Goal: Task Accomplishment & Management: Manage account settings

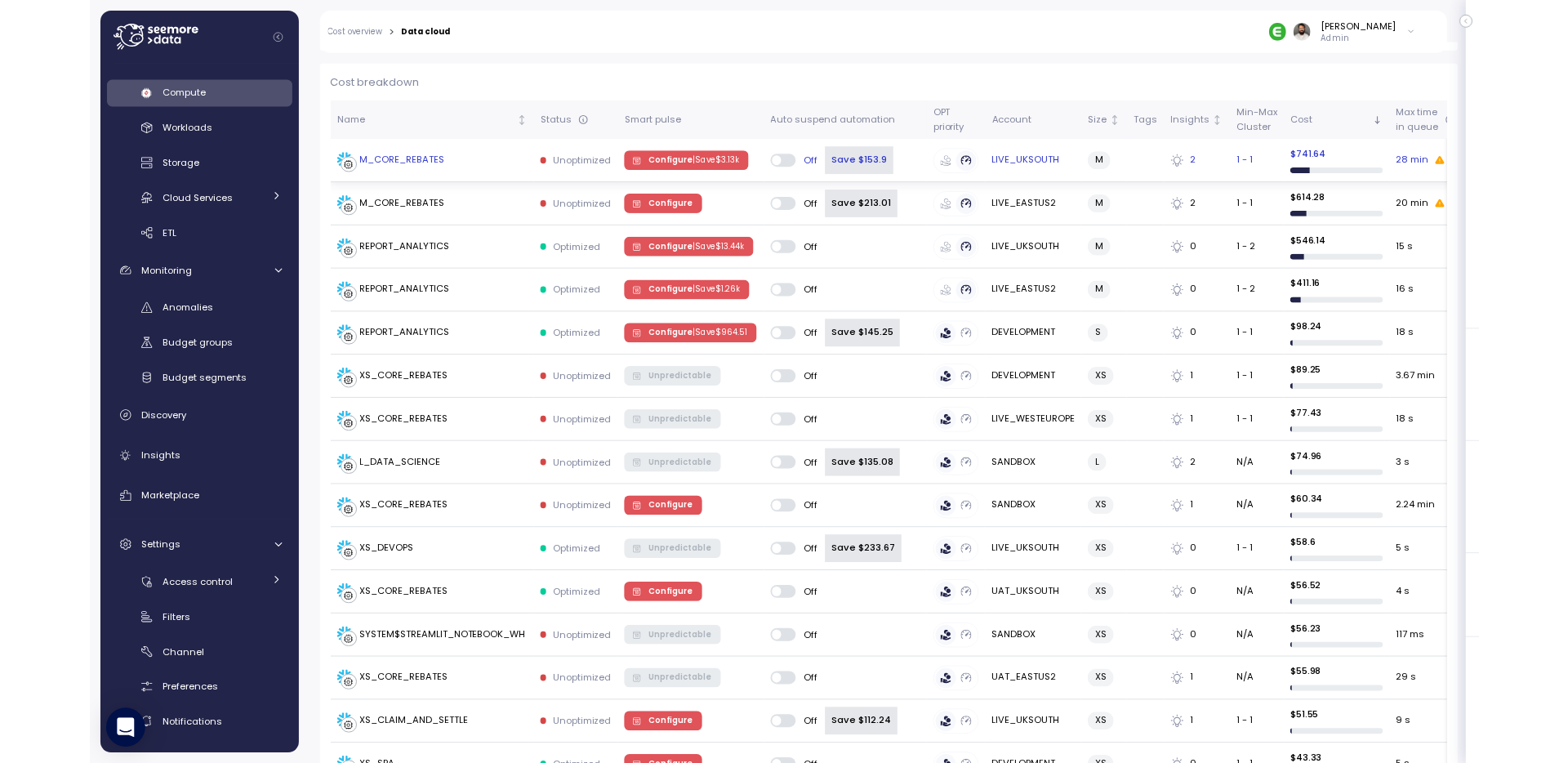
scroll to position [472, 0]
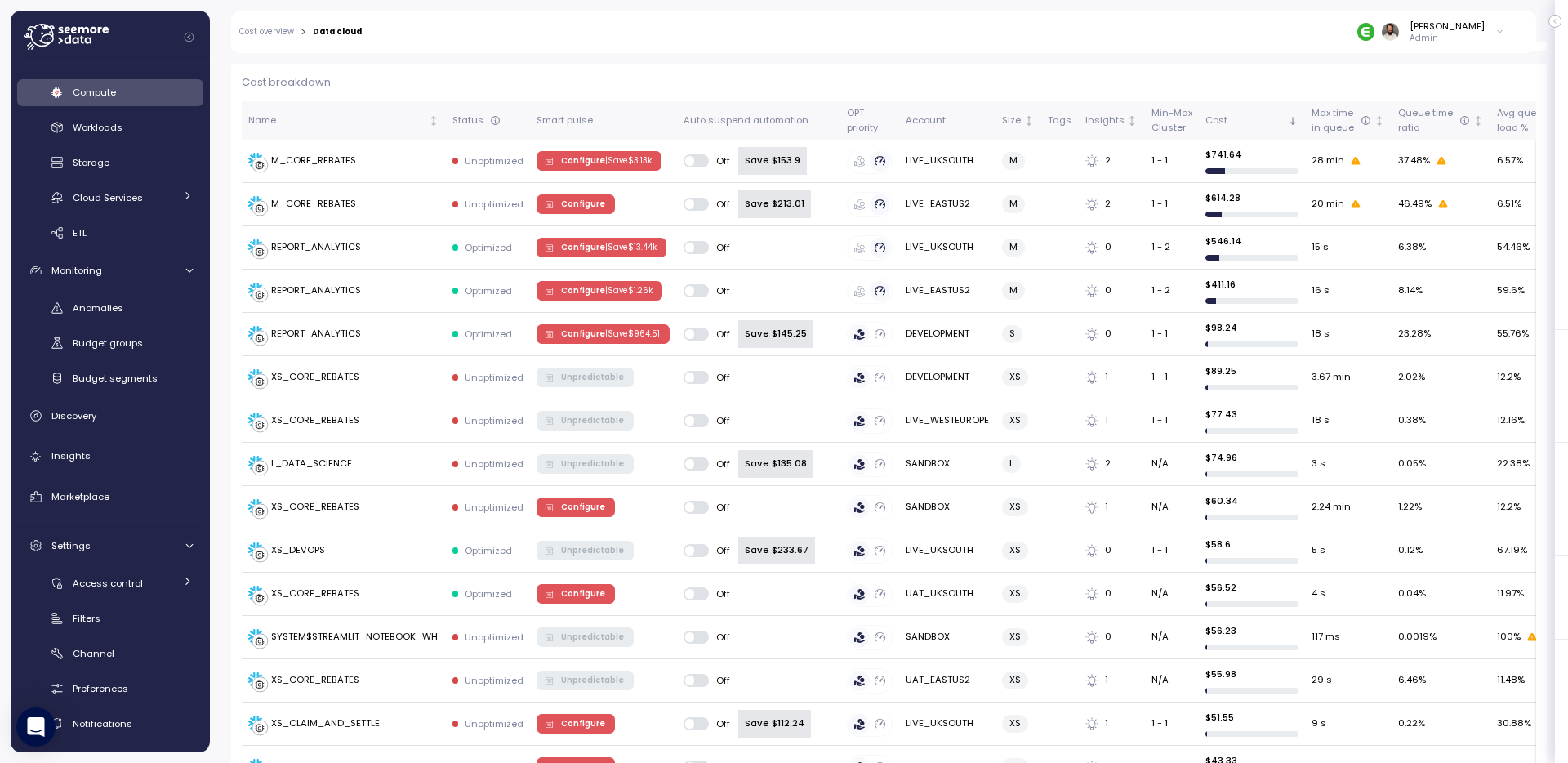
click at [1454, 42] on p "Admin" at bounding box center [1447, 38] width 75 height 11
click at [1432, 120] on div "RxSense" at bounding box center [1425, 122] width 107 height 15
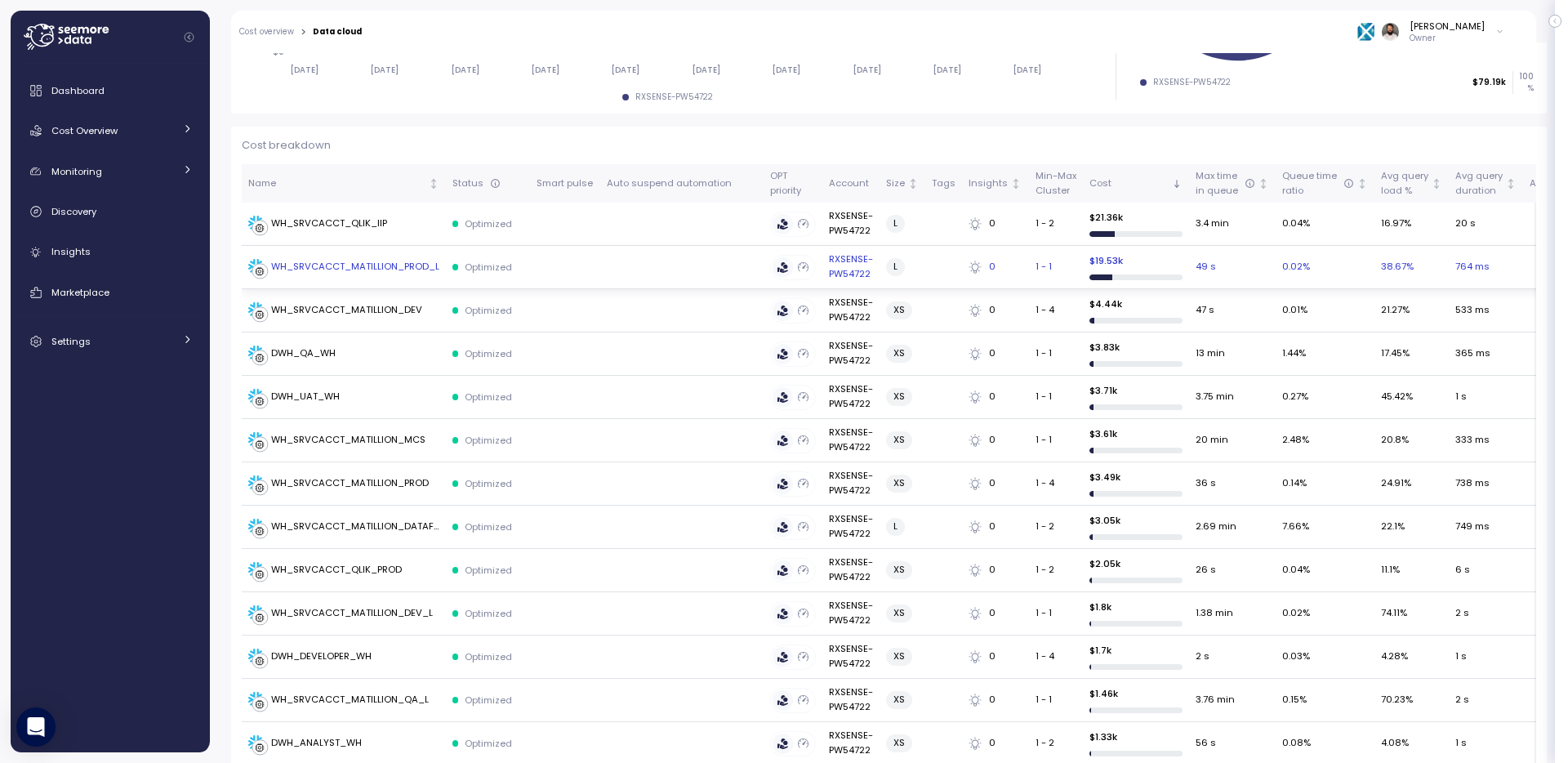
scroll to position [407, 0]
click at [410, 267] on div "WH_SRVCACCT_MATILLION_PROD_L" at bounding box center [355, 269] width 168 height 15
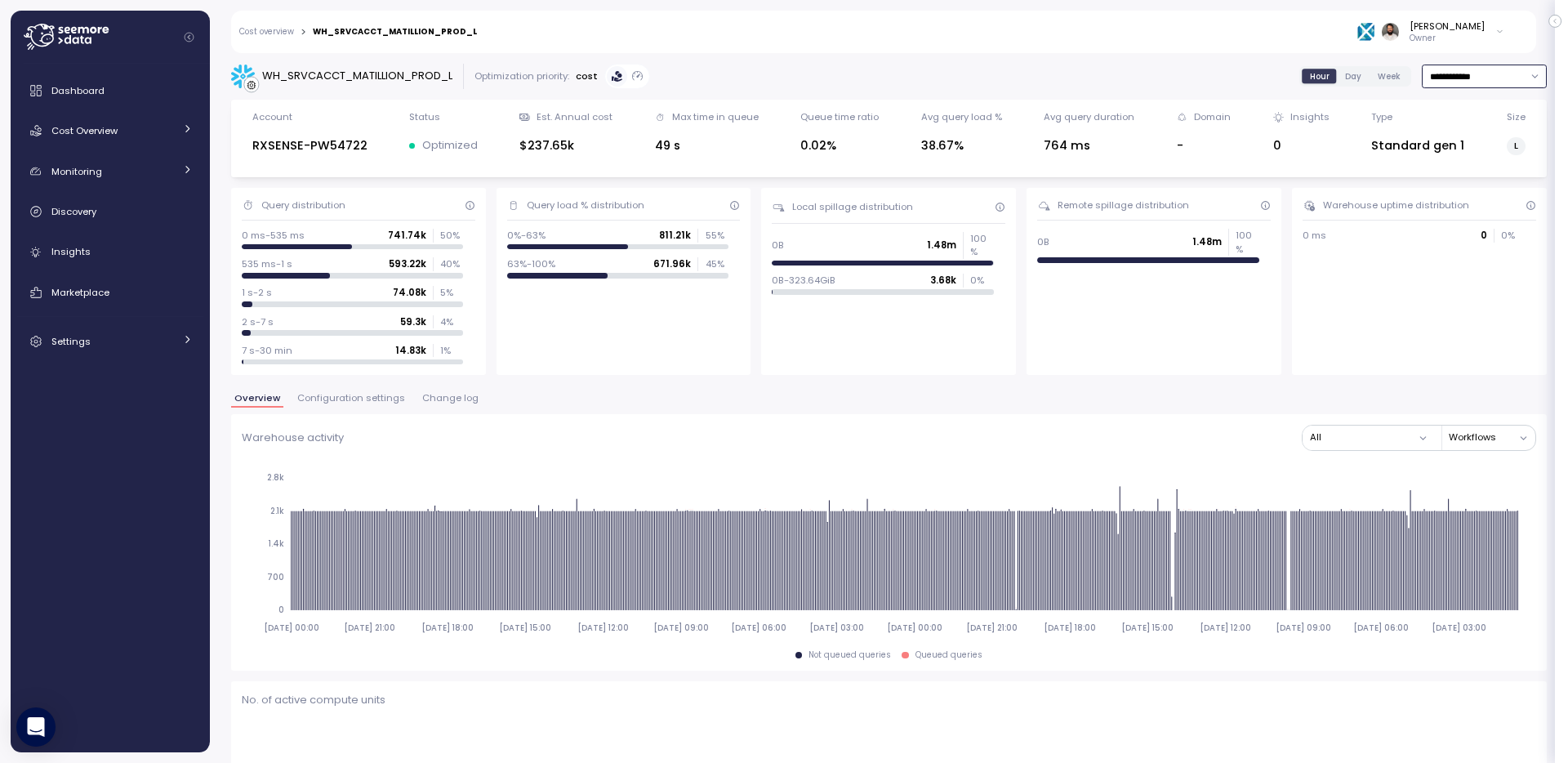
click at [1508, 80] on input "**********" at bounding box center [1484, 75] width 125 height 23
click at [1495, 159] on div "Last 7 days" at bounding box center [1483, 152] width 120 height 21
type input "**********"
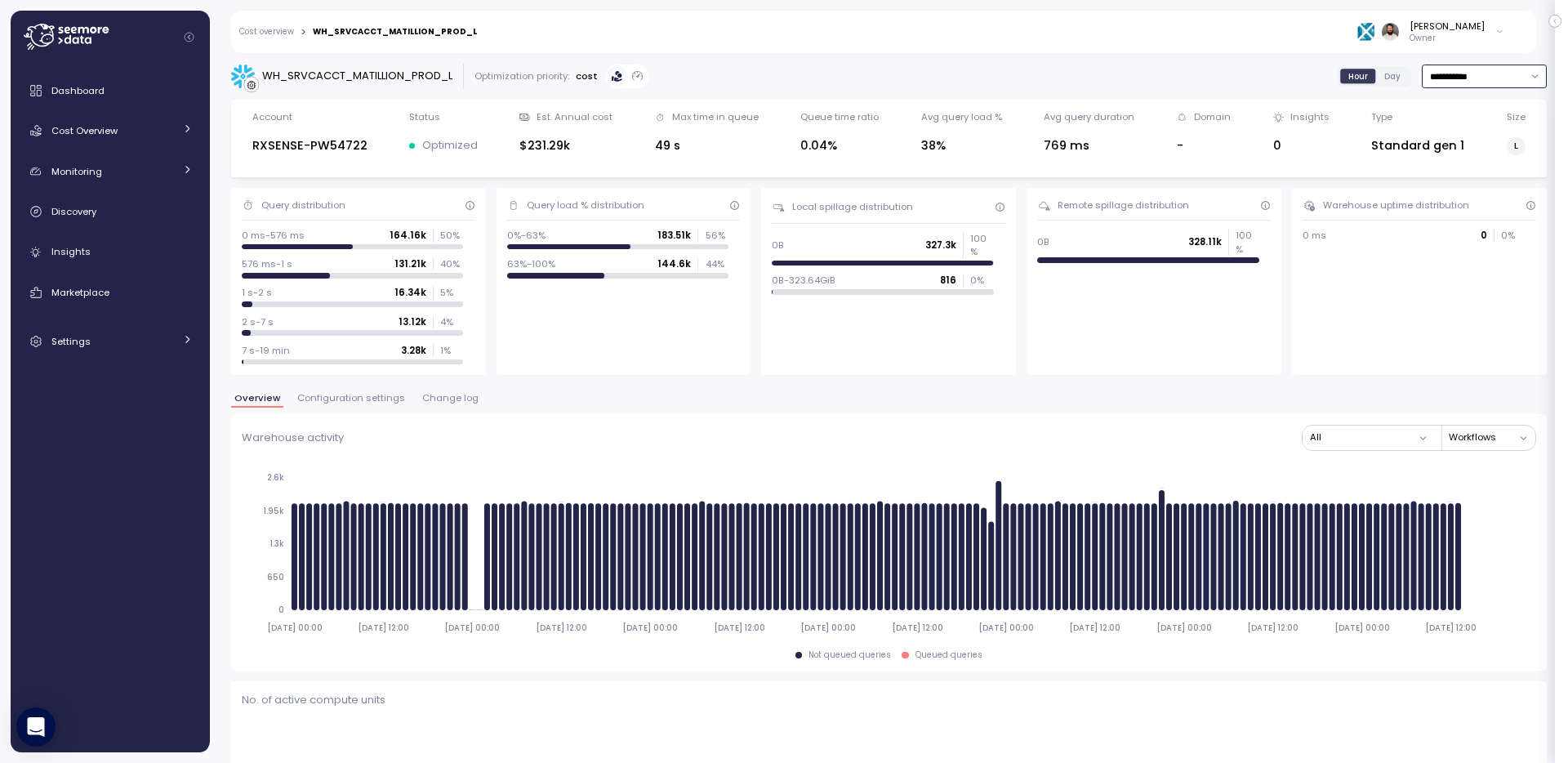
type input "*********"
drag, startPoint x: 748, startPoint y: 602, endPoint x: 761, endPoint y: 602, distance: 13.0
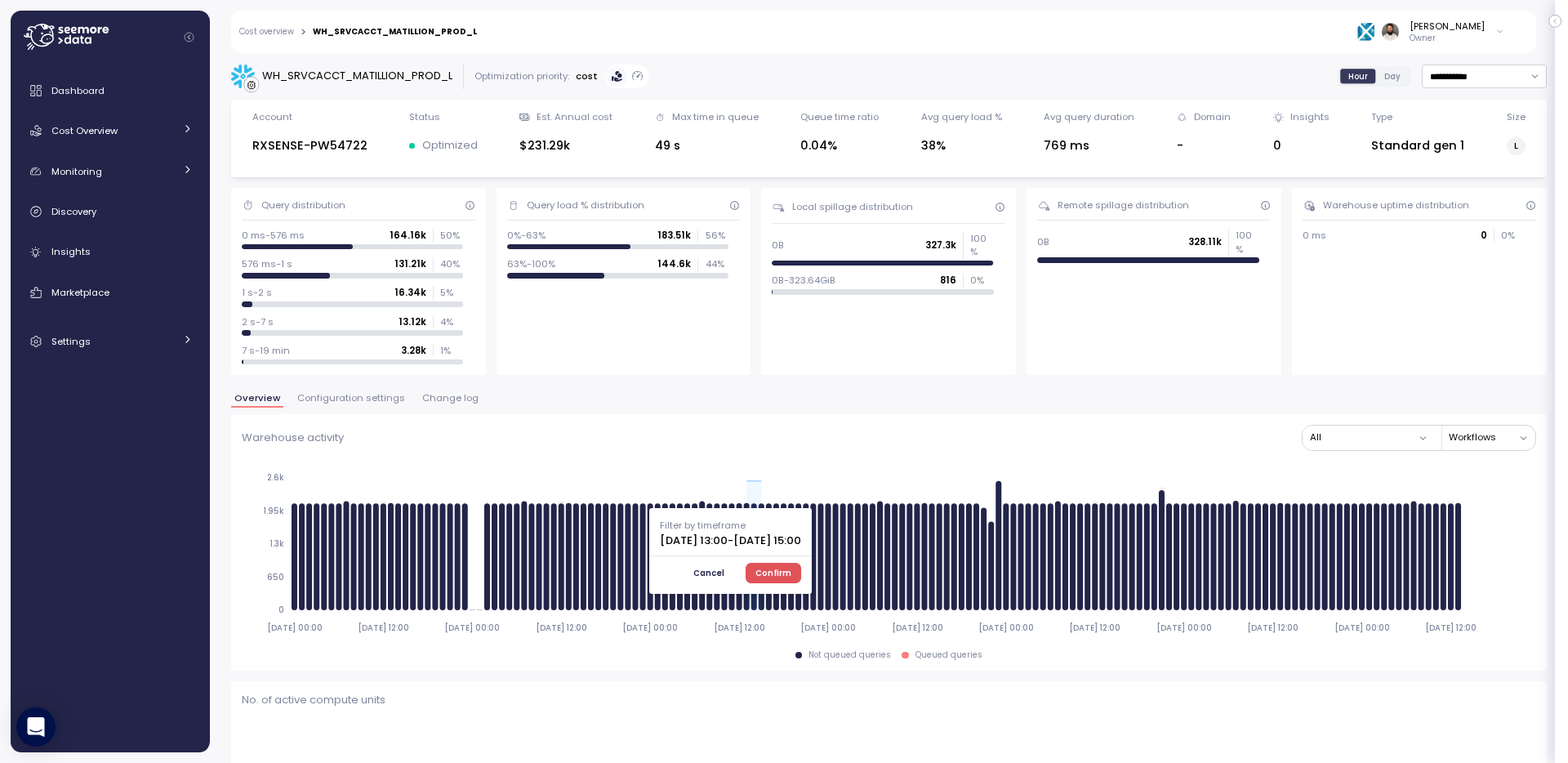
click at [791, 579] on span "Confirm" at bounding box center [773, 572] width 36 height 18
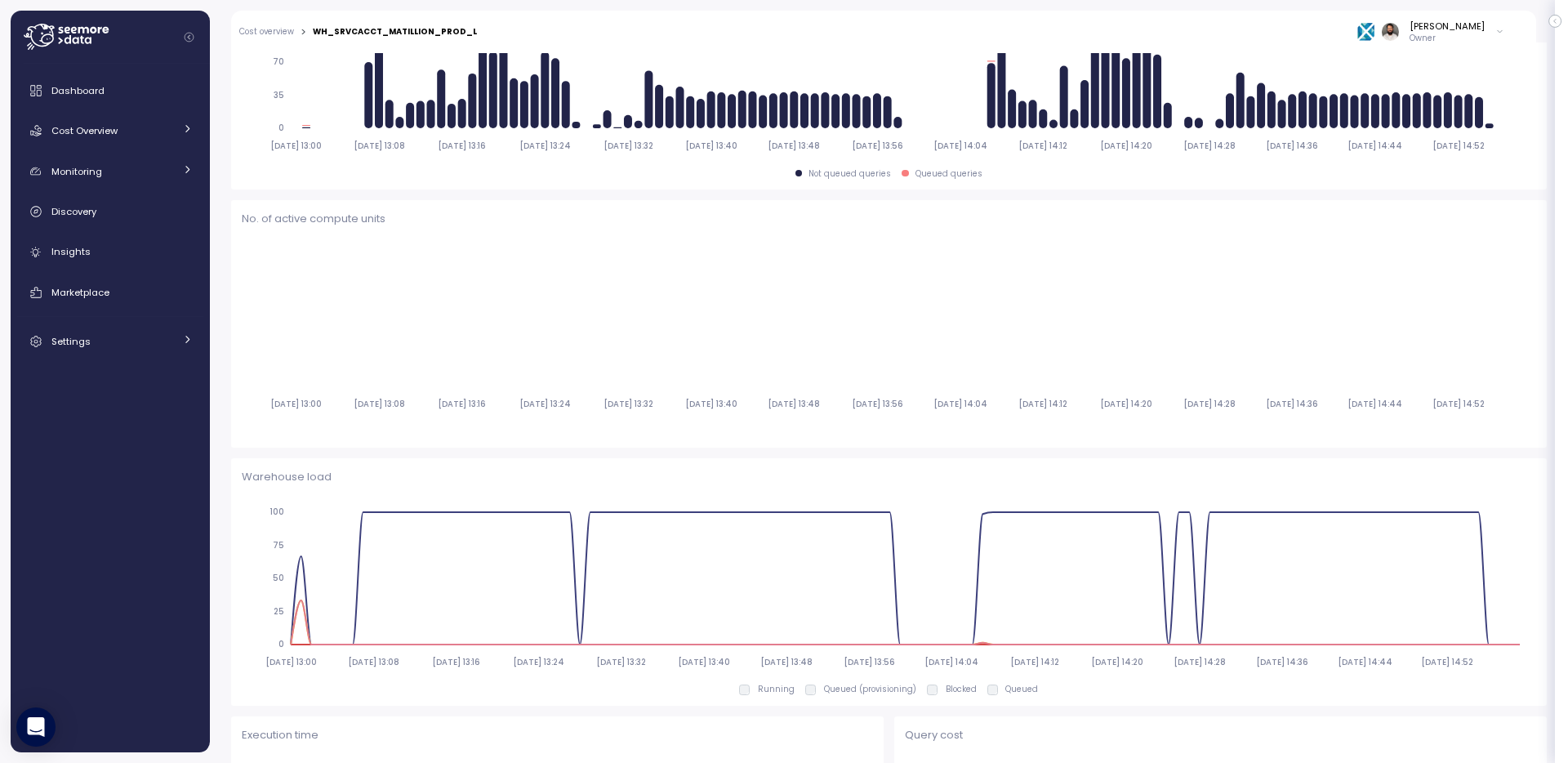
type input "*********"
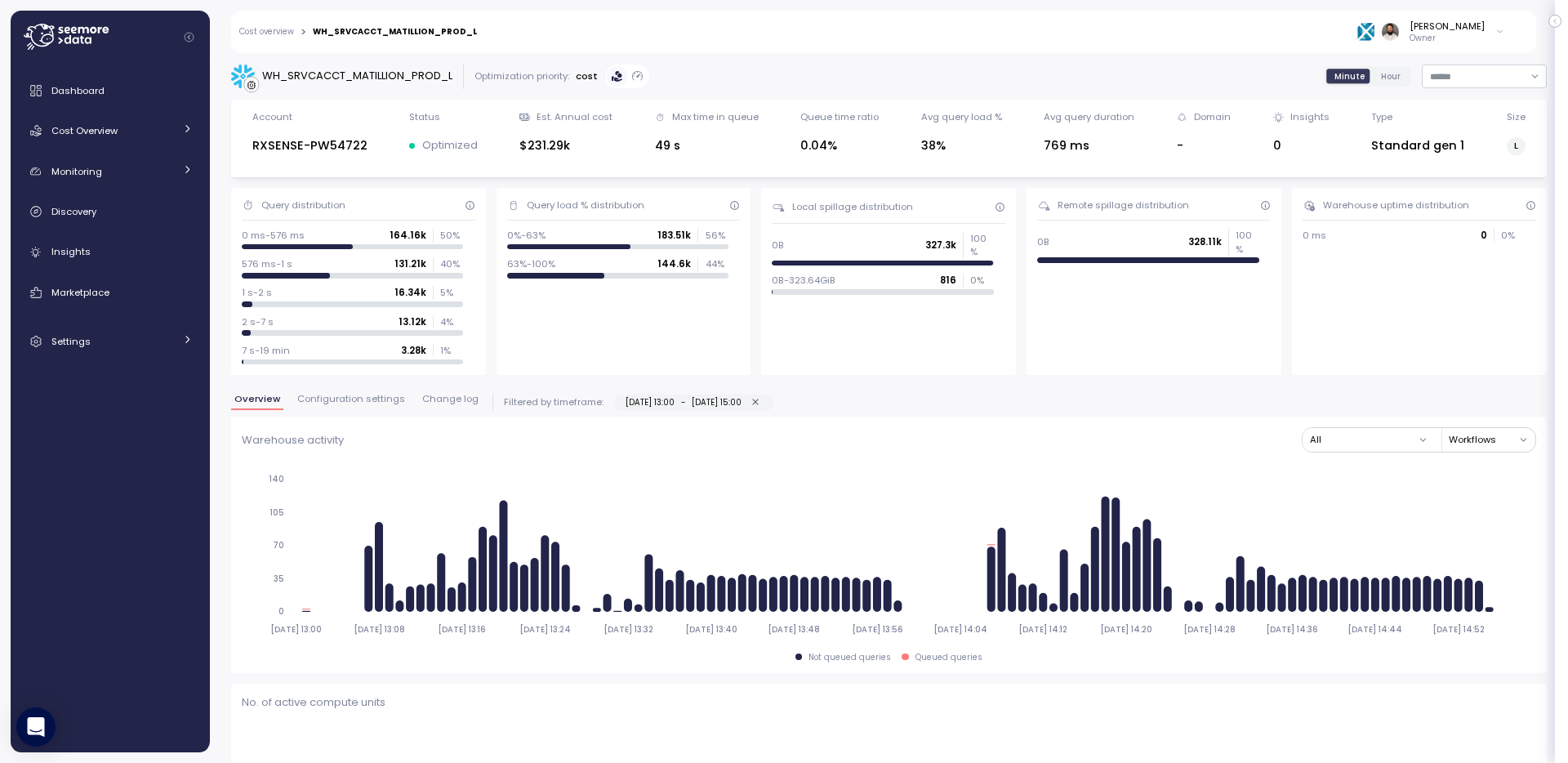
click at [384, 396] on span "Configuration settings" at bounding box center [352, 399] width 108 height 9
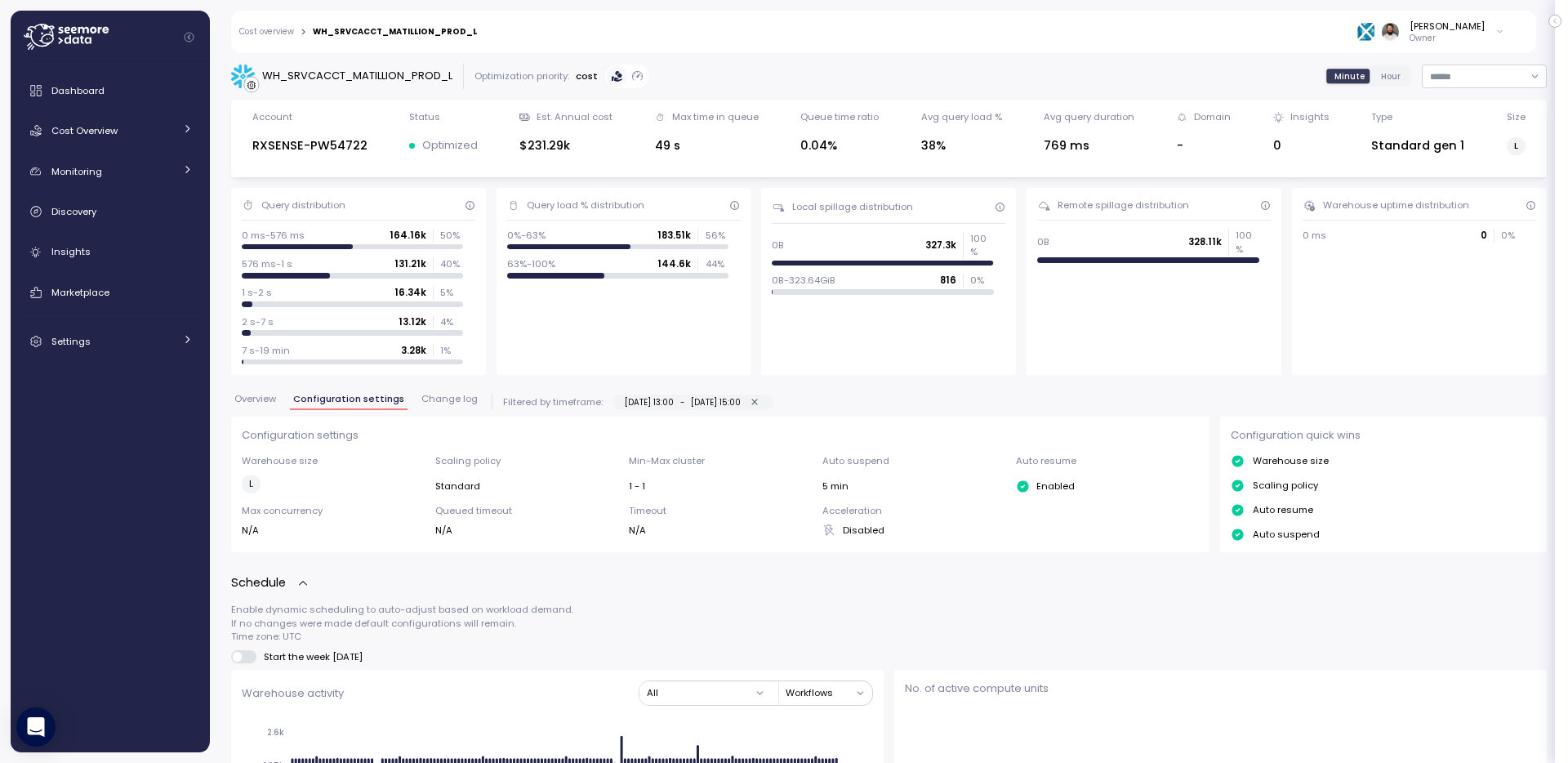
click at [467, 395] on span "Change log" at bounding box center [449, 399] width 57 height 9
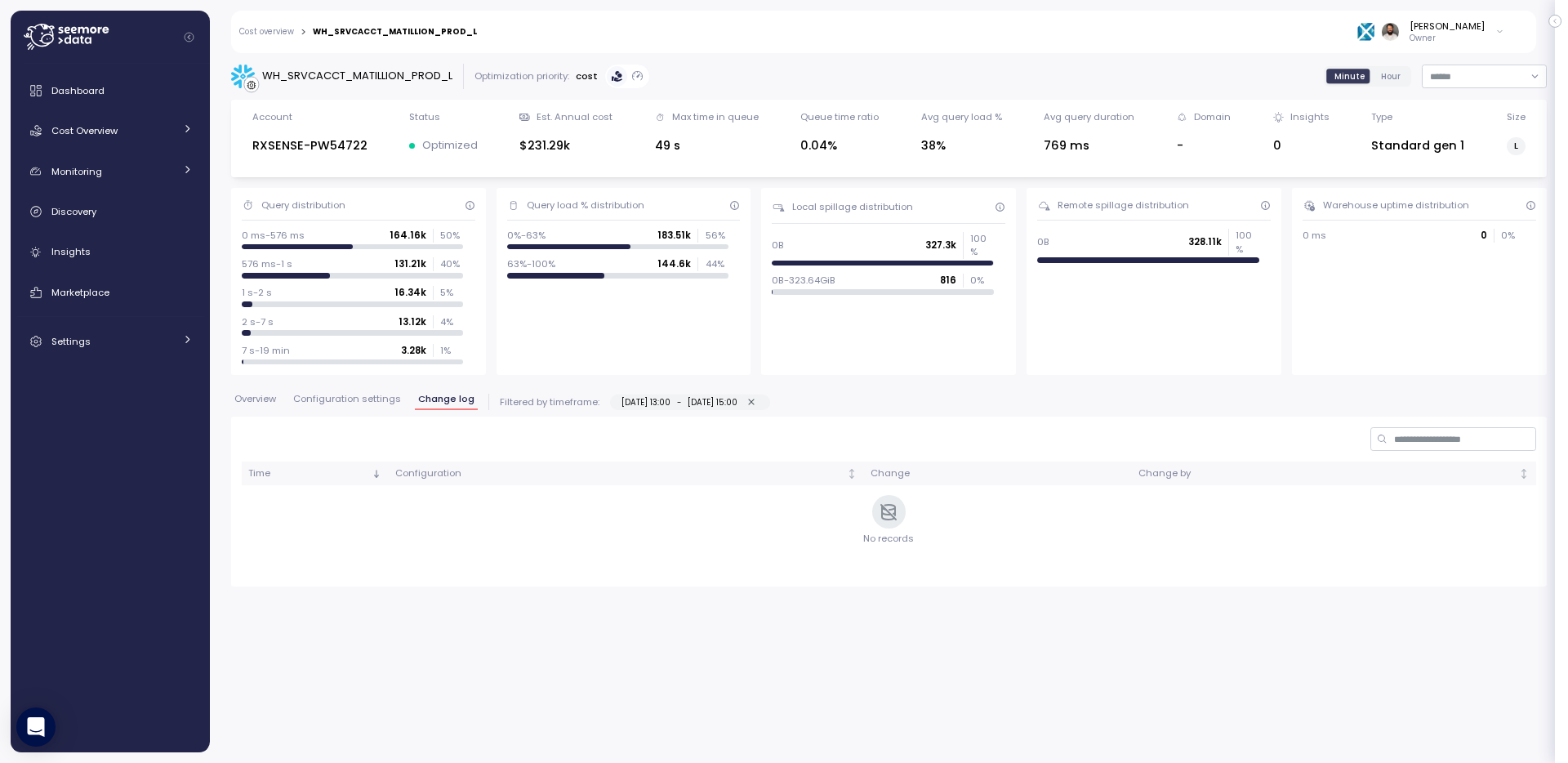
click at [365, 397] on span "Configuration settings" at bounding box center [347, 399] width 108 height 9
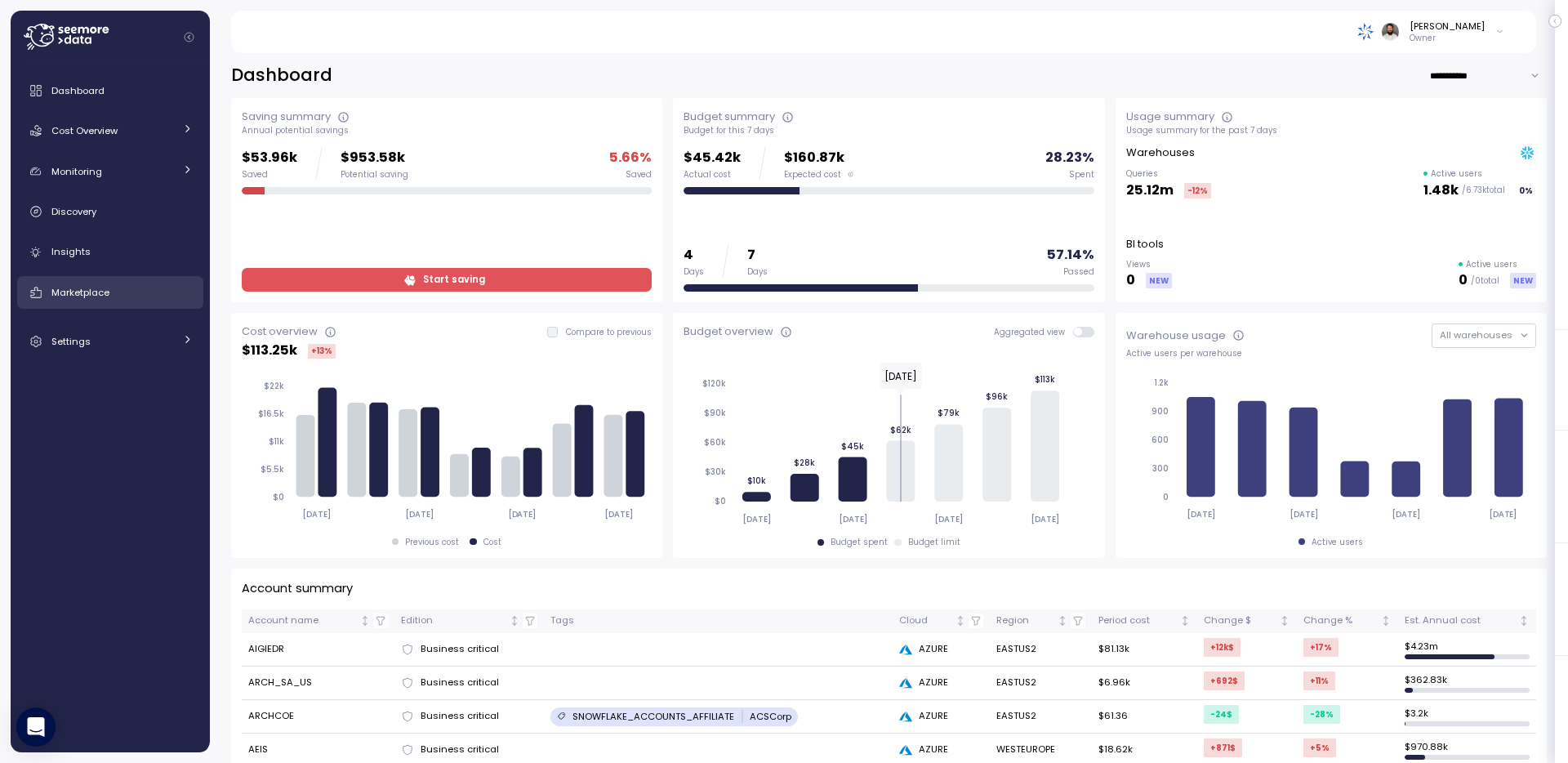
click at [153, 290] on div "Marketplace" at bounding box center [122, 293] width 141 height 17
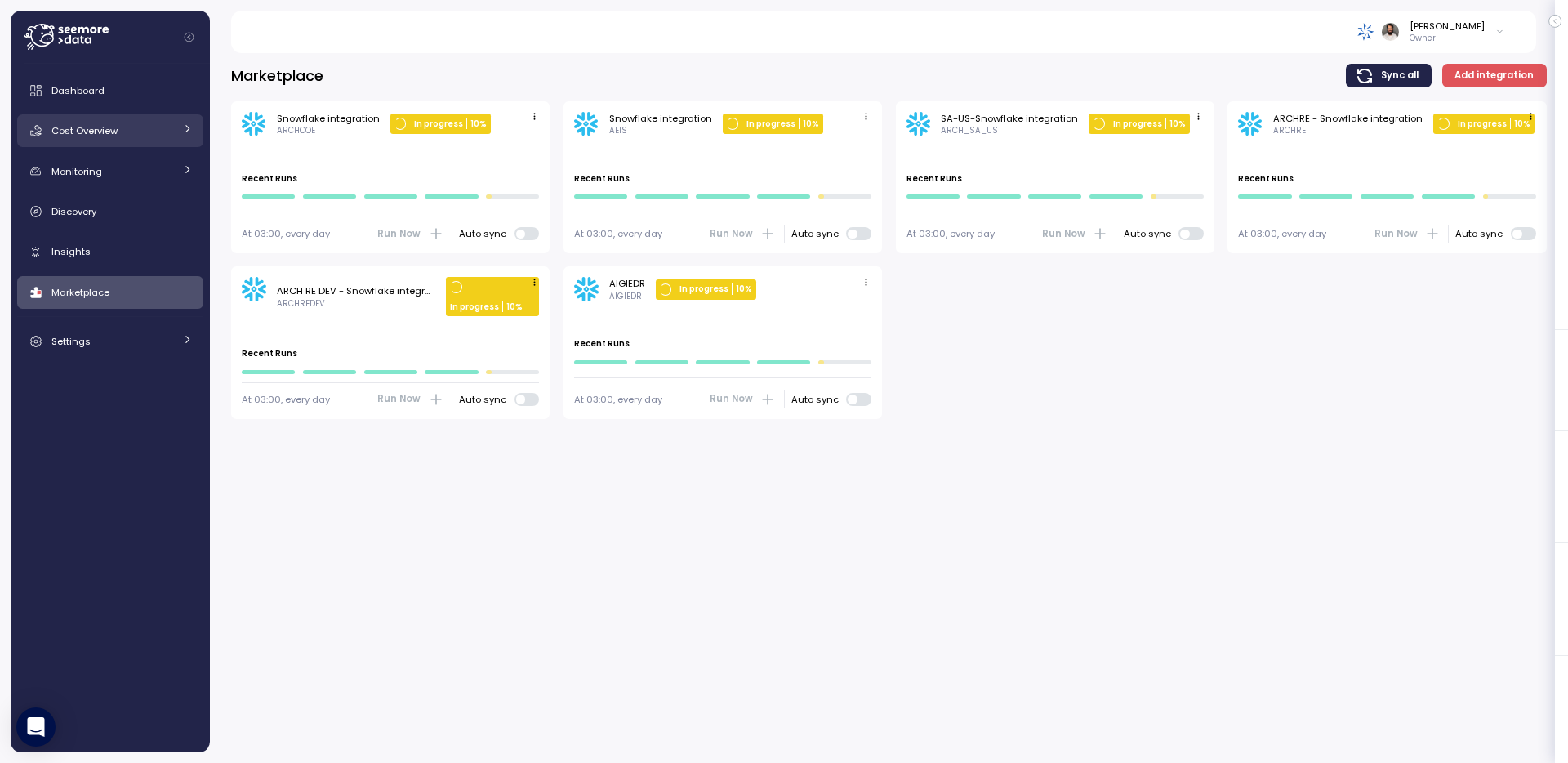
click at [165, 130] on div "Cost Overview" at bounding box center [113, 131] width 123 height 17
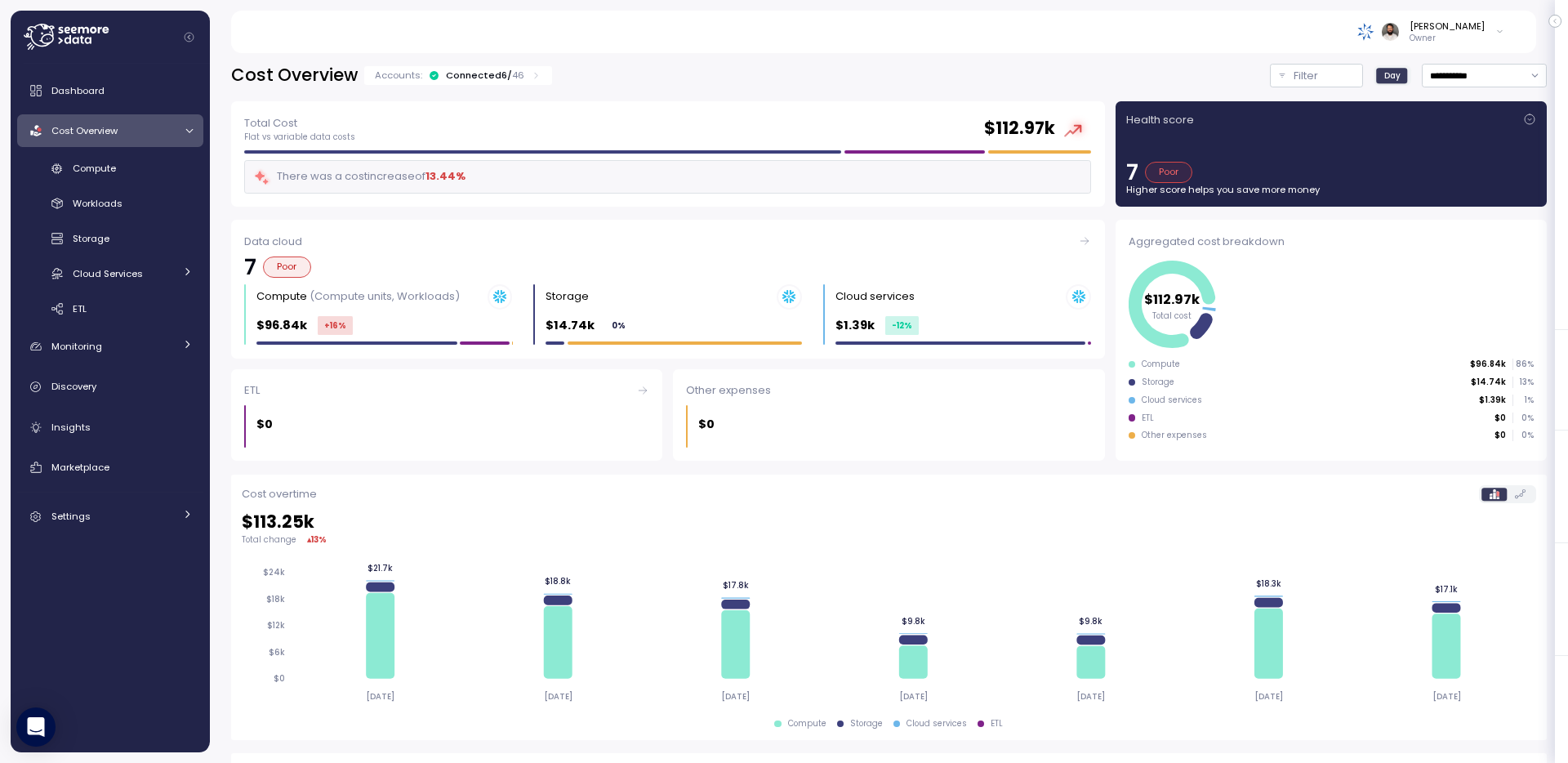
click at [452, 73] on div "Connected 6 / 46" at bounding box center [485, 75] width 78 height 13
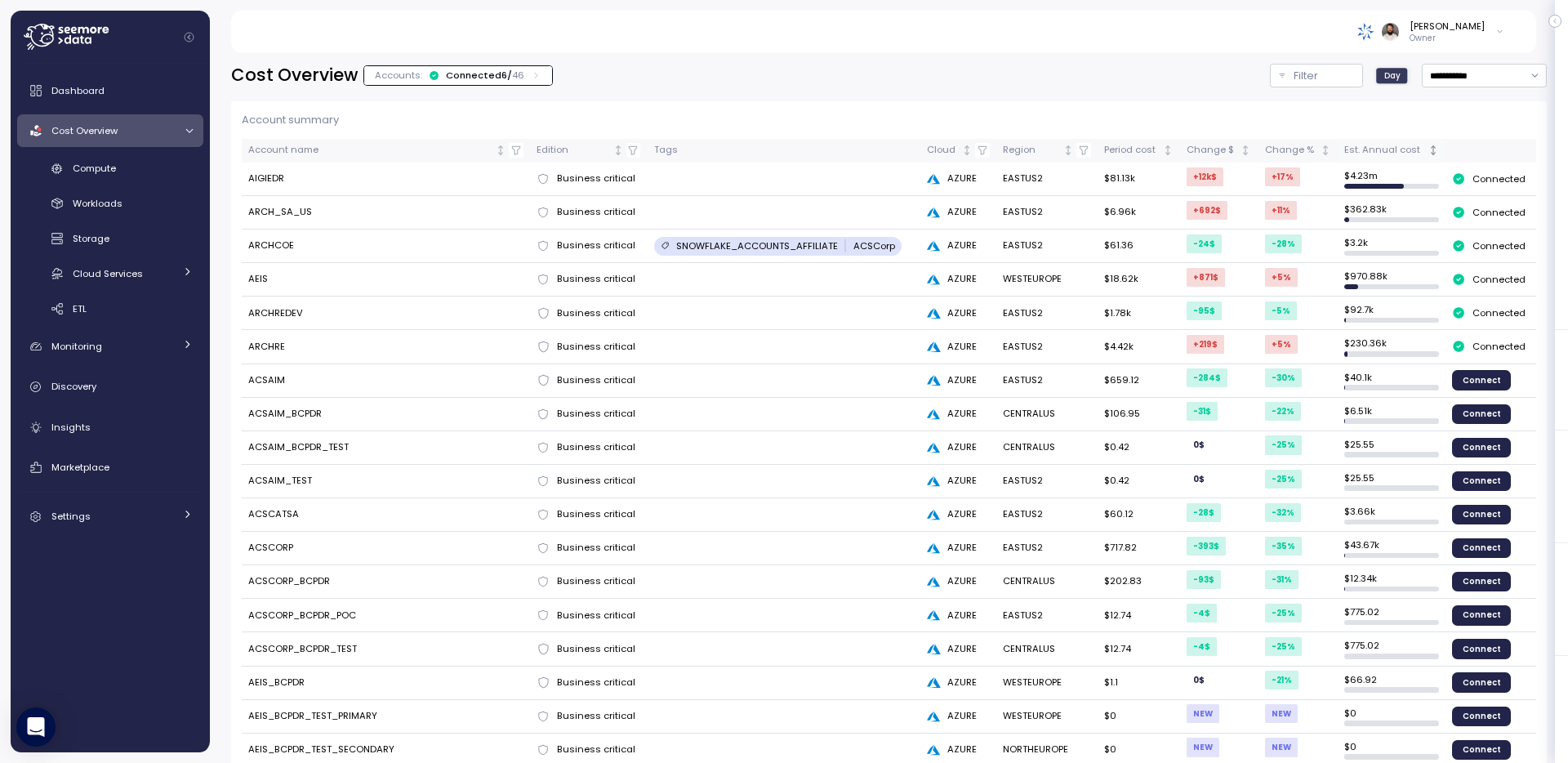
click at [1387, 152] on div "Est. Annual cost" at bounding box center [1385, 151] width 81 height 15
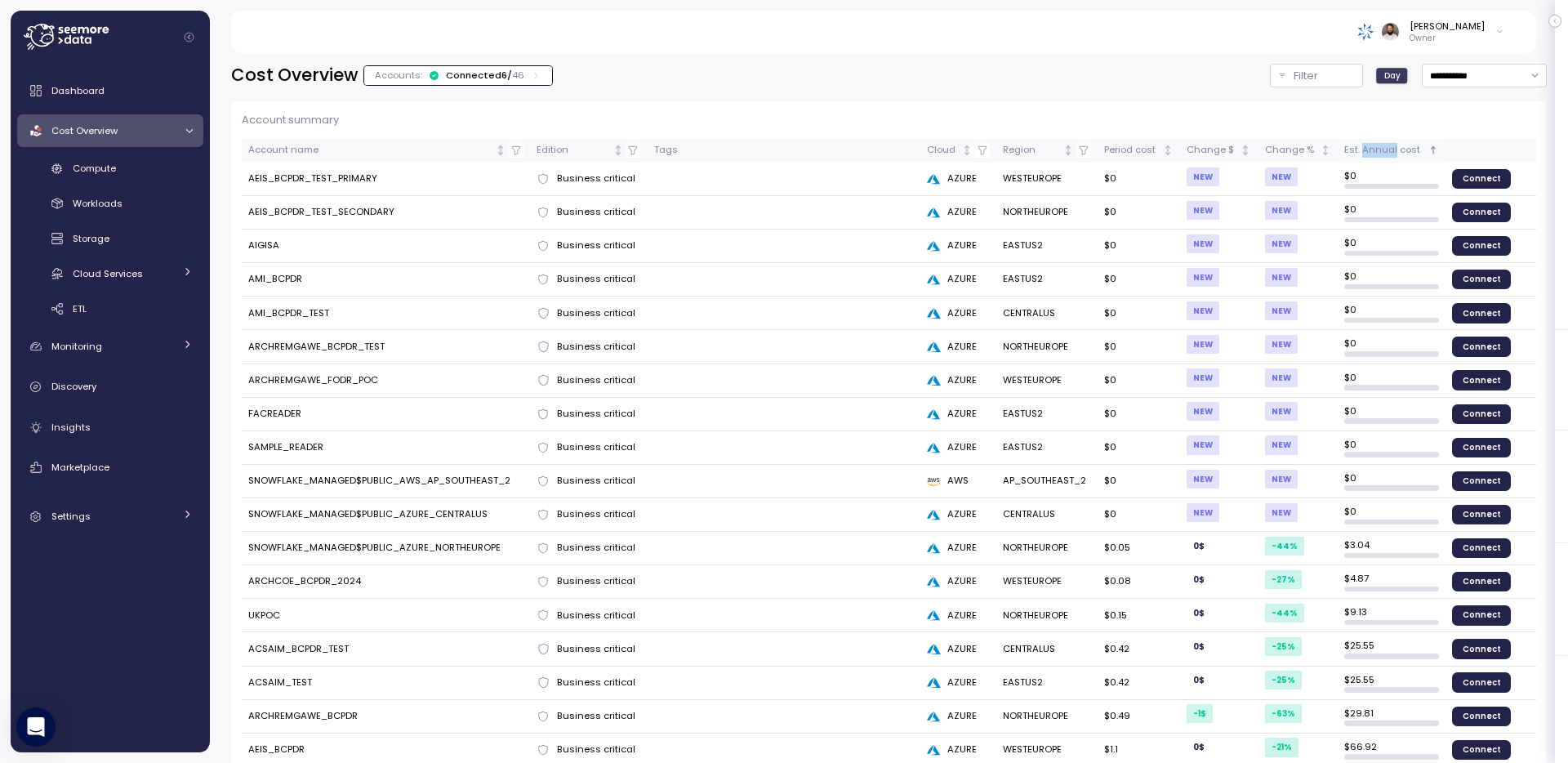
click at [1387, 152] on div "Est. Annual cost" at bounding box center [1385, 151] width 81 height 15
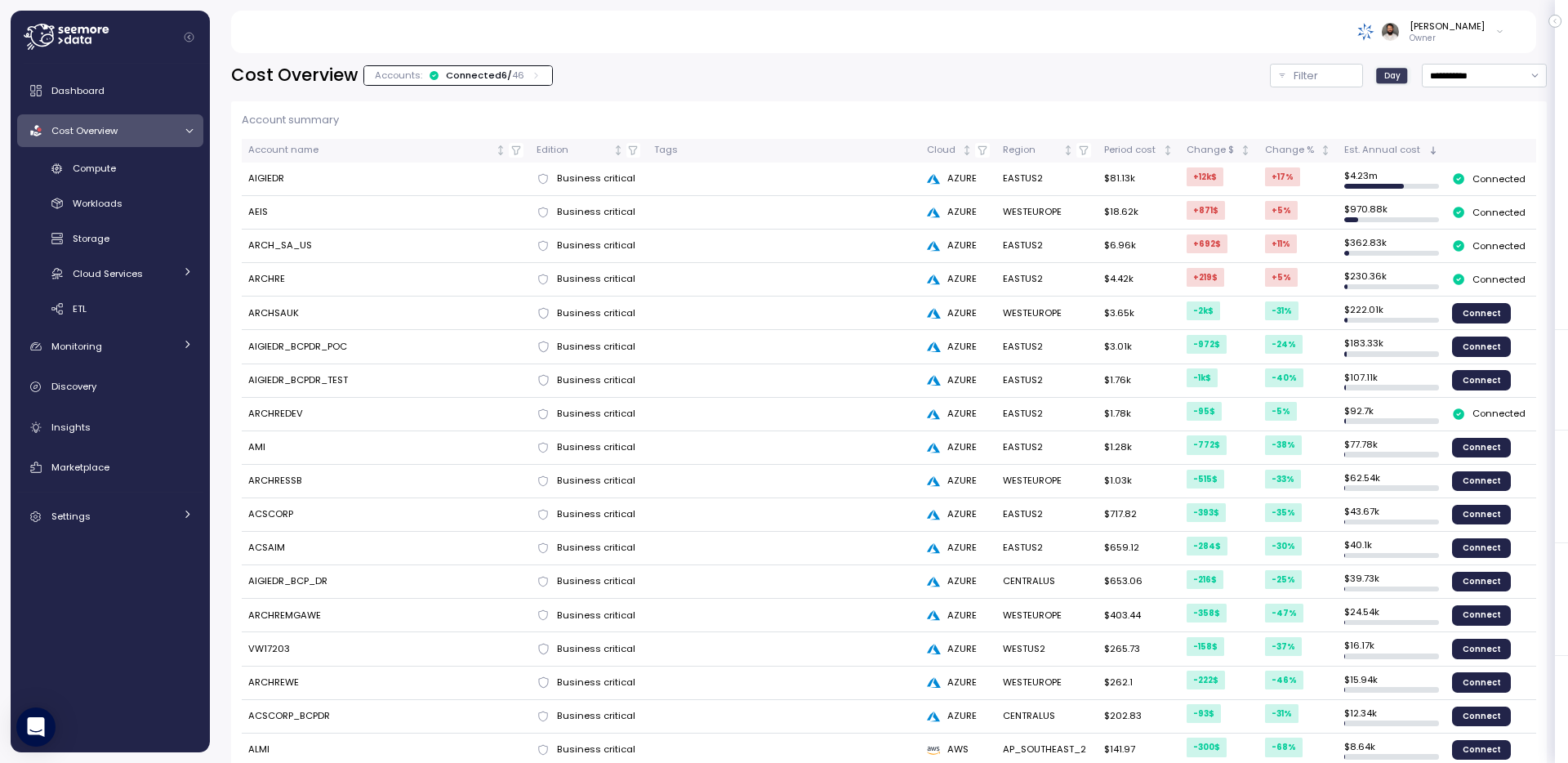
click at [429, 71] on icon at bounding box center [433, 75] width 10 height 10
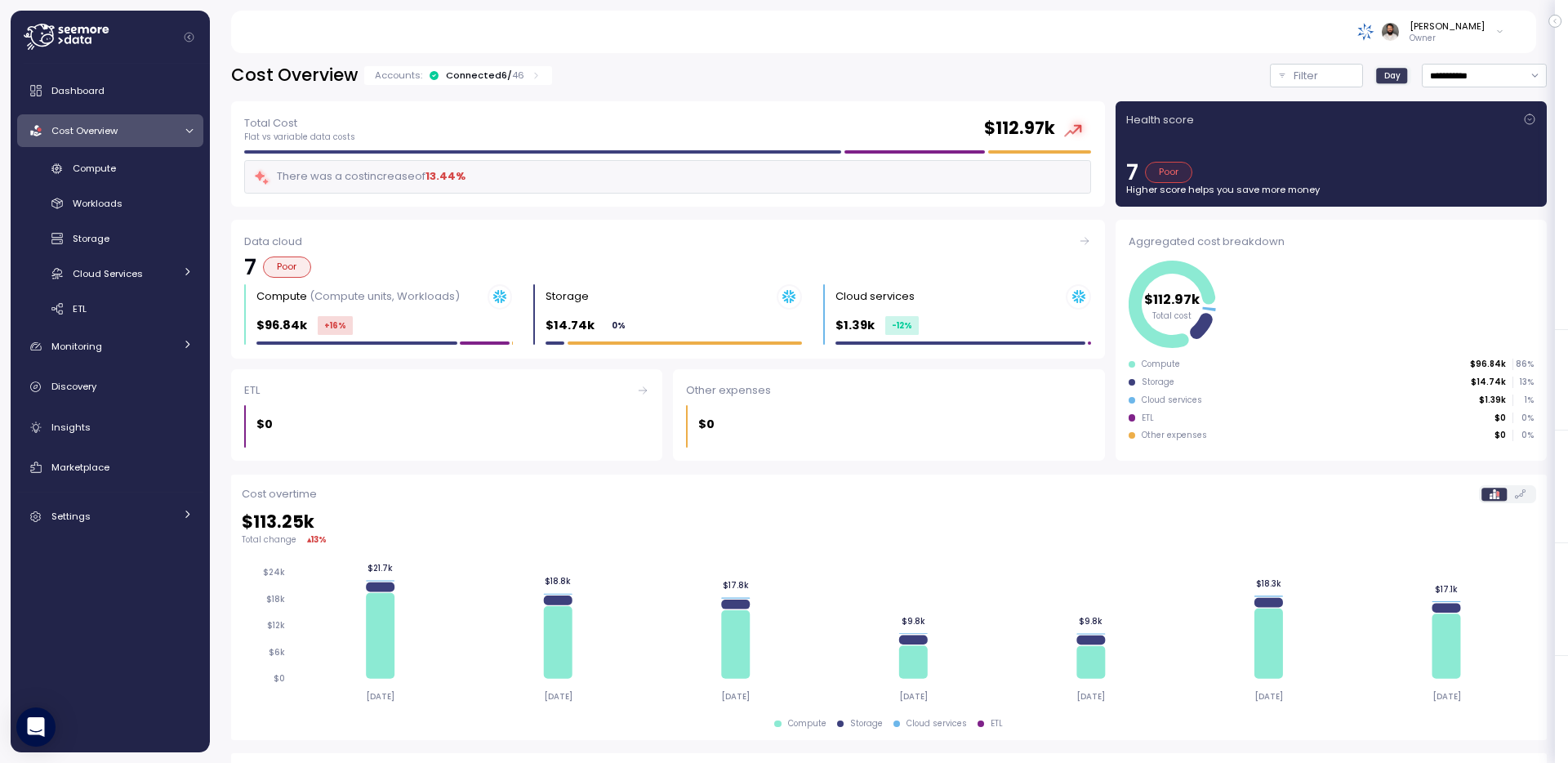
click at [1400, 30] on img at bounding box center [1390, 32] width 17 height 17
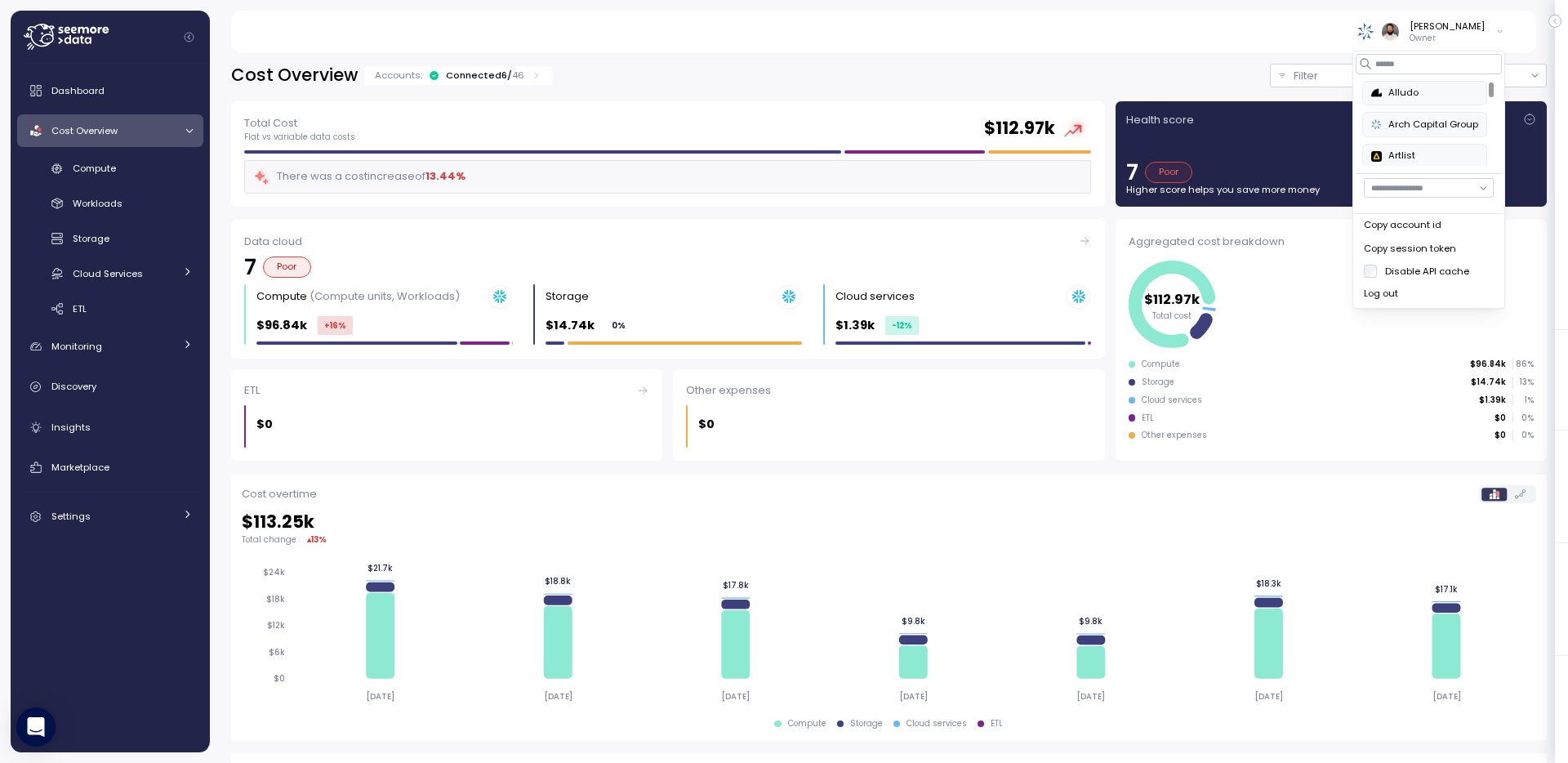
click at [1362, 28] on div "Guy Biecher Owner" at bounding box center [883, 32] width 1266 height 43
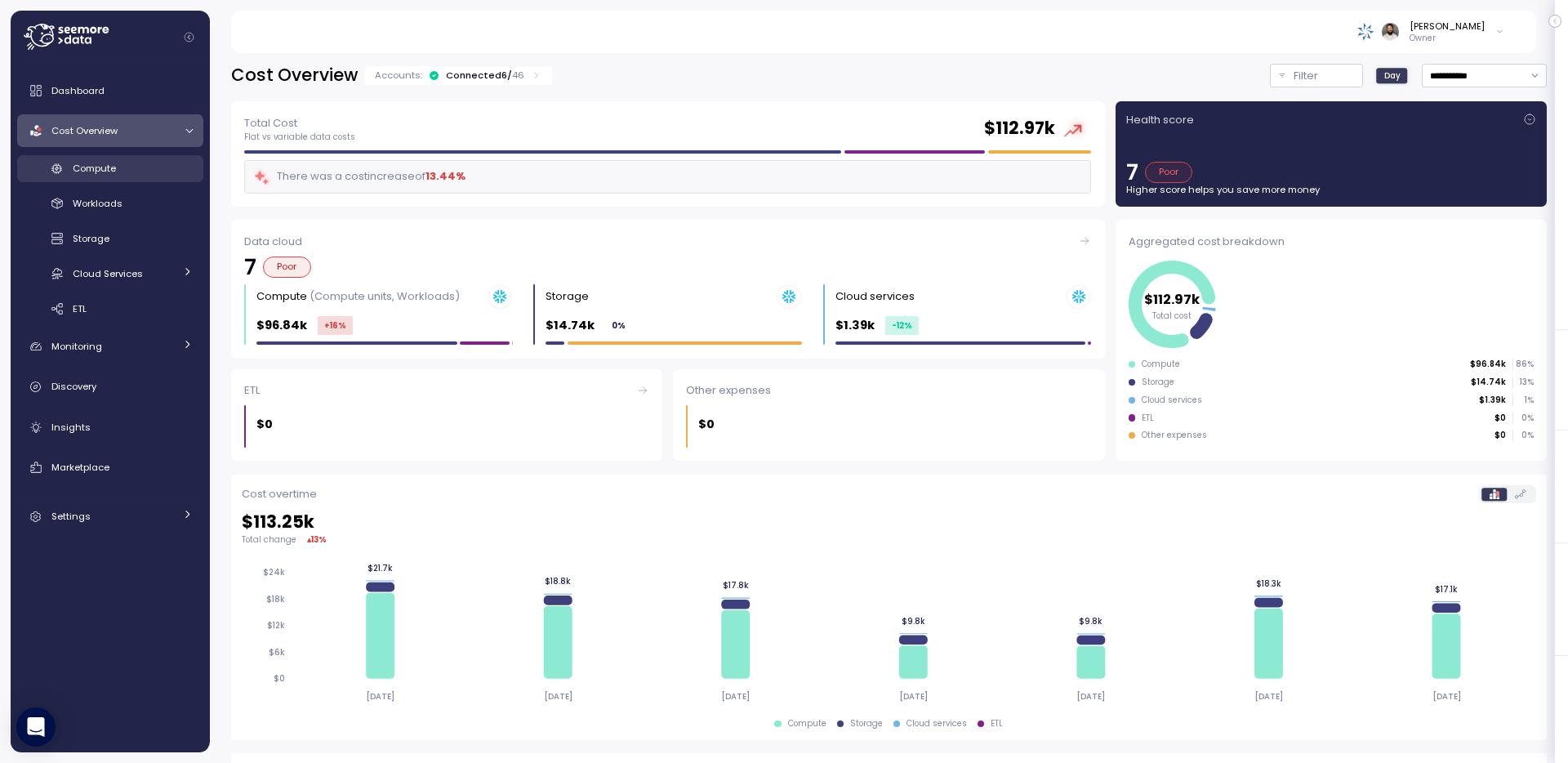
click at [104, 158] on link "Compute" at bounding box center [110, 168] width 186 height 27
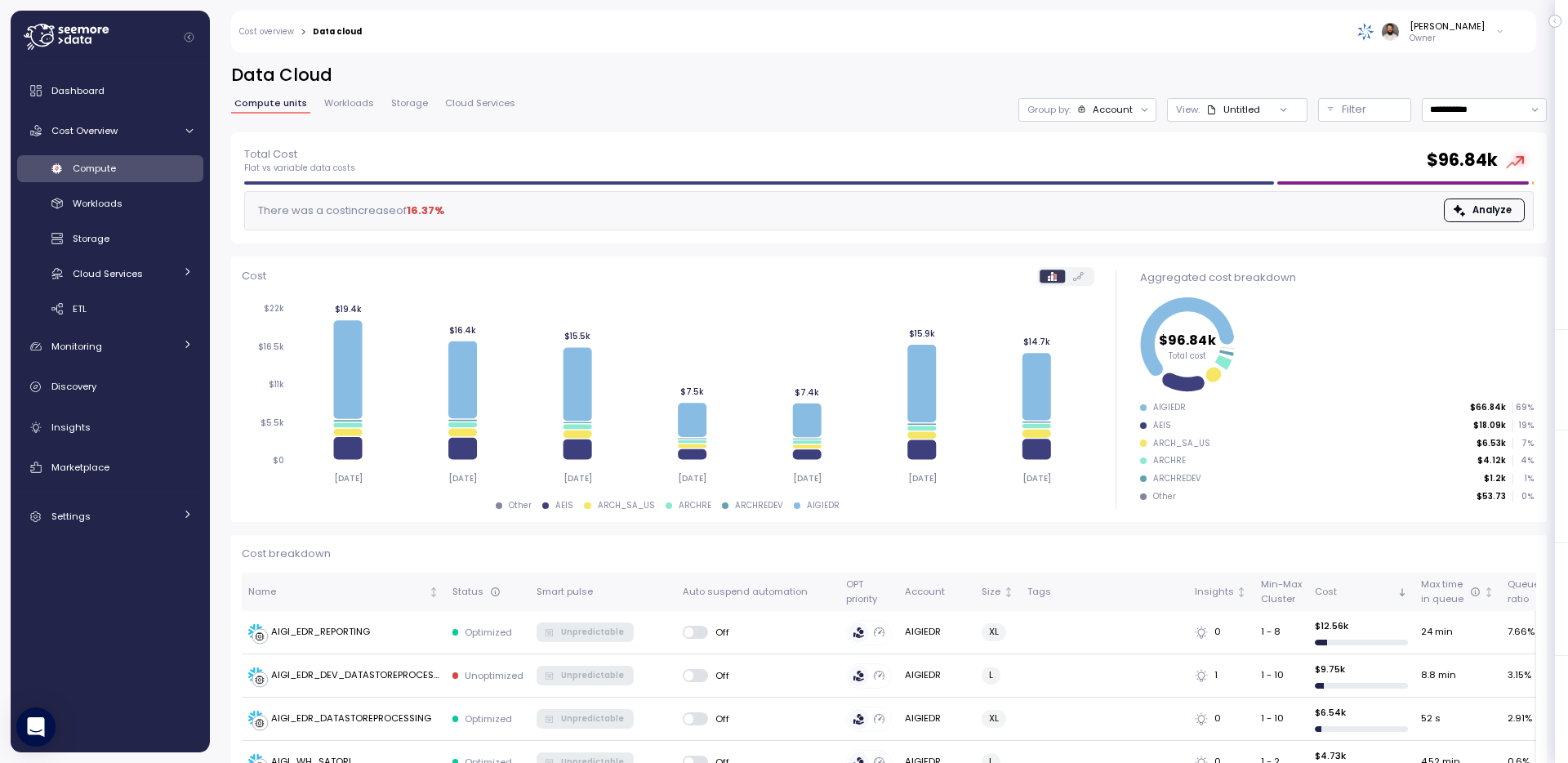
click at [332, 100] on span "Workloads" at bounding box center [350, 103] width 50 height 9
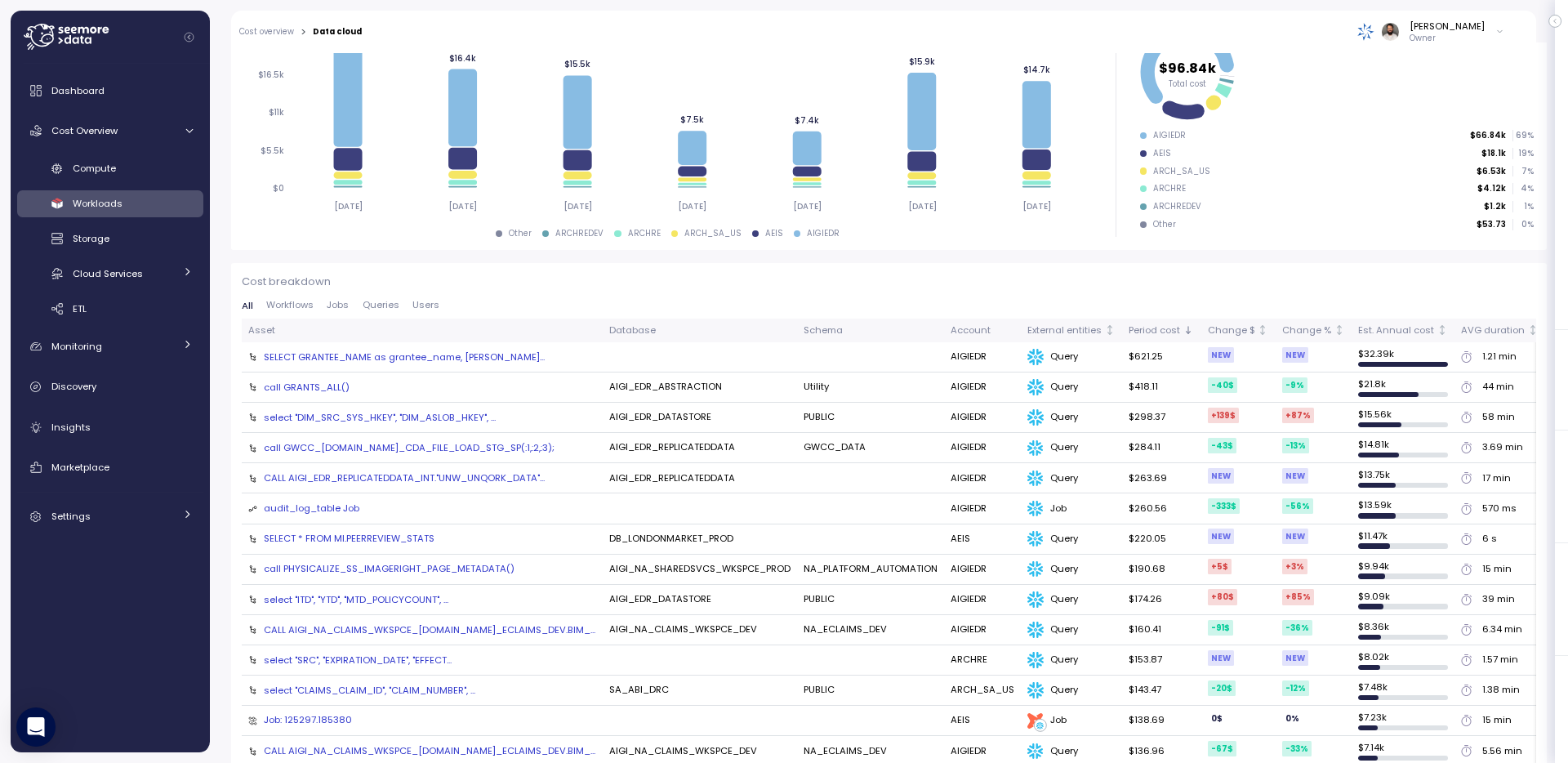
scroll to position [273, 0]
click at [299, 307] on span "Workflows" at bounding box center [289, 304] width 47 height 9
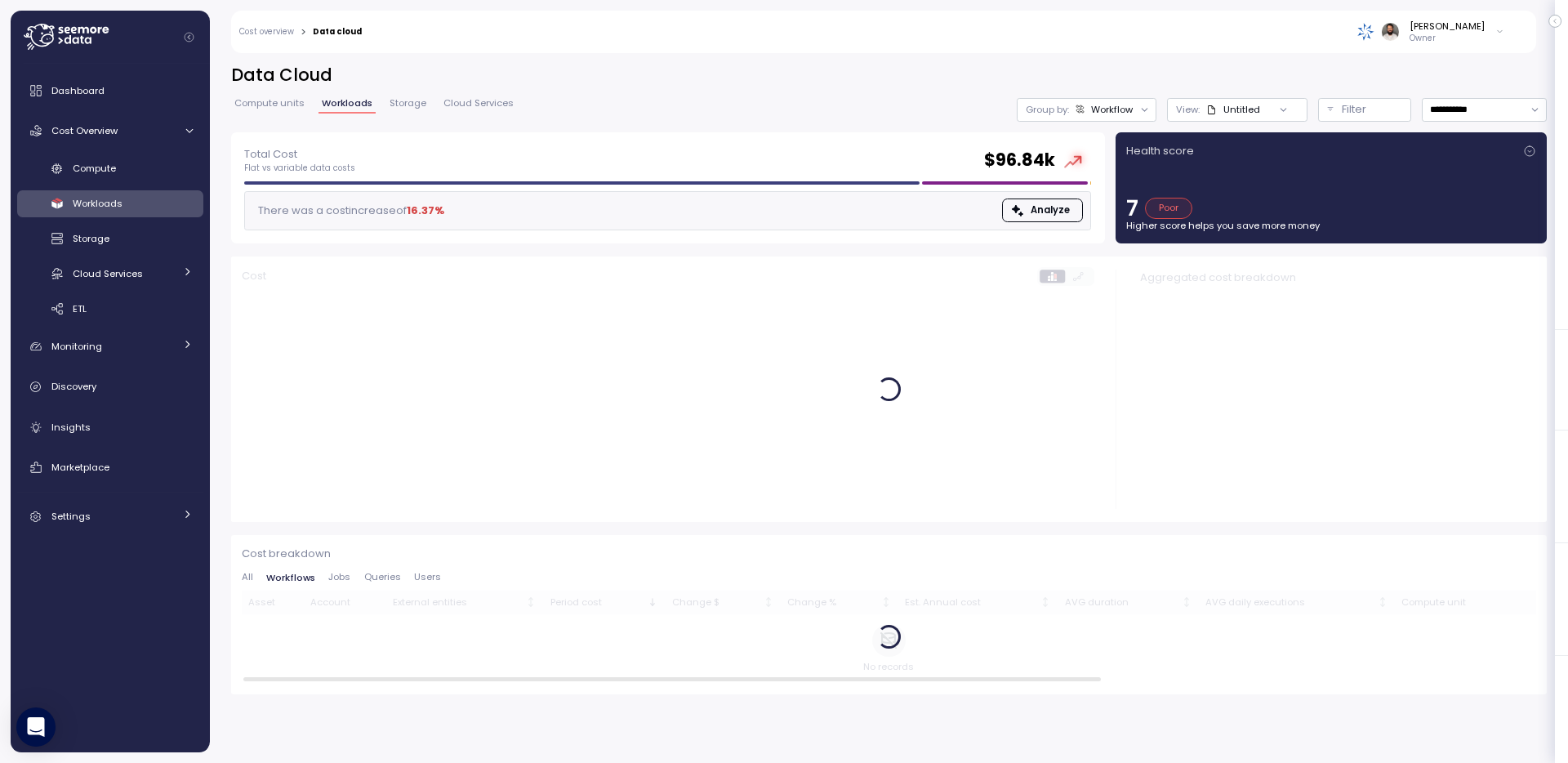
scroll to position [0, 0]
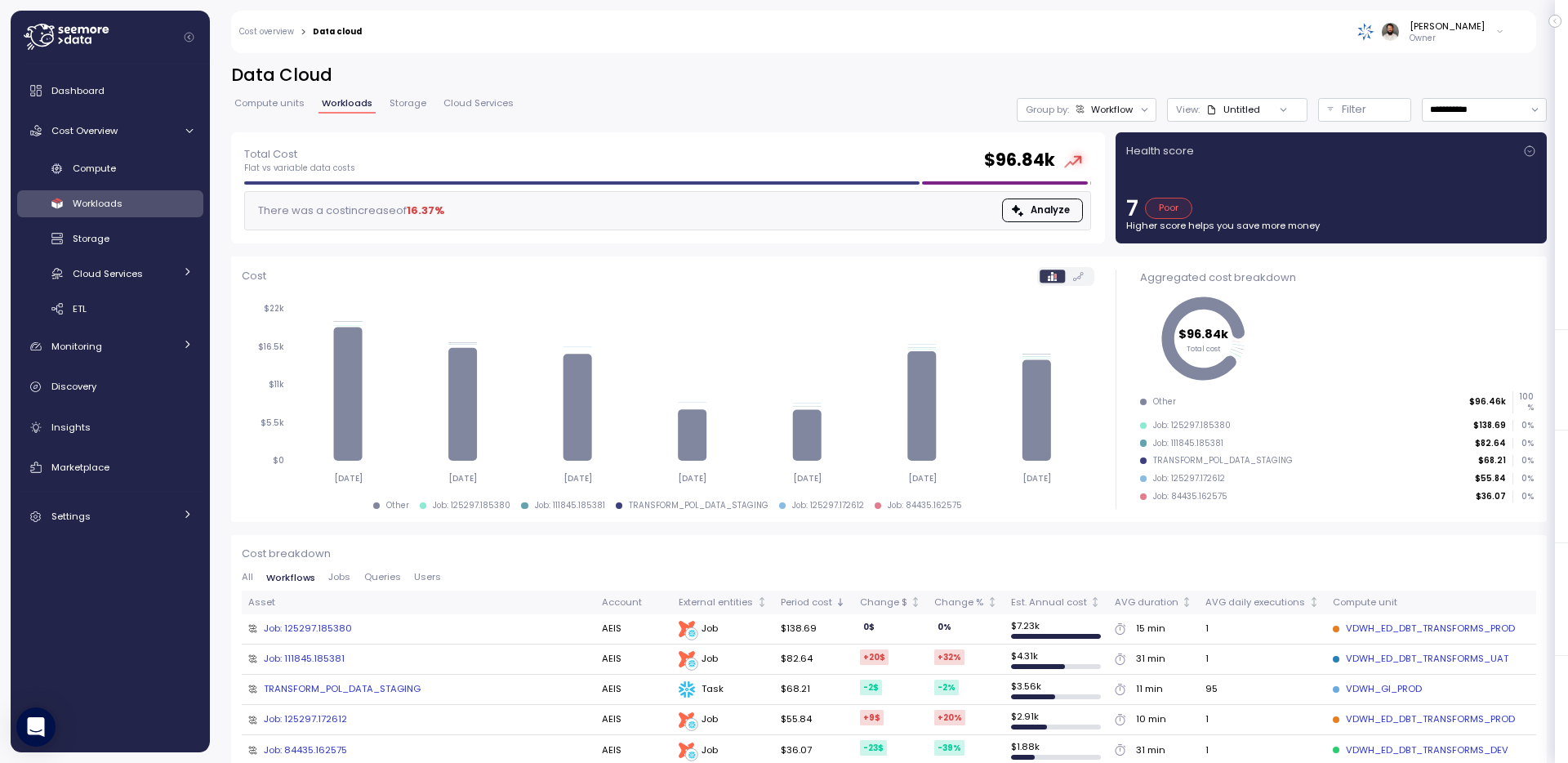
click at [355, 586] on div "All Workflows Jobs Queries Users" at bounding box center [889, 582] width 1295 height 18
click at [350, 585] on div "All Workflows Jobs Queries Users" at bounding box center [889, 582] width 1295 height 18
click at [349, 579] on button "Jobs" at bounding box center [339, 578] width 35 height 10
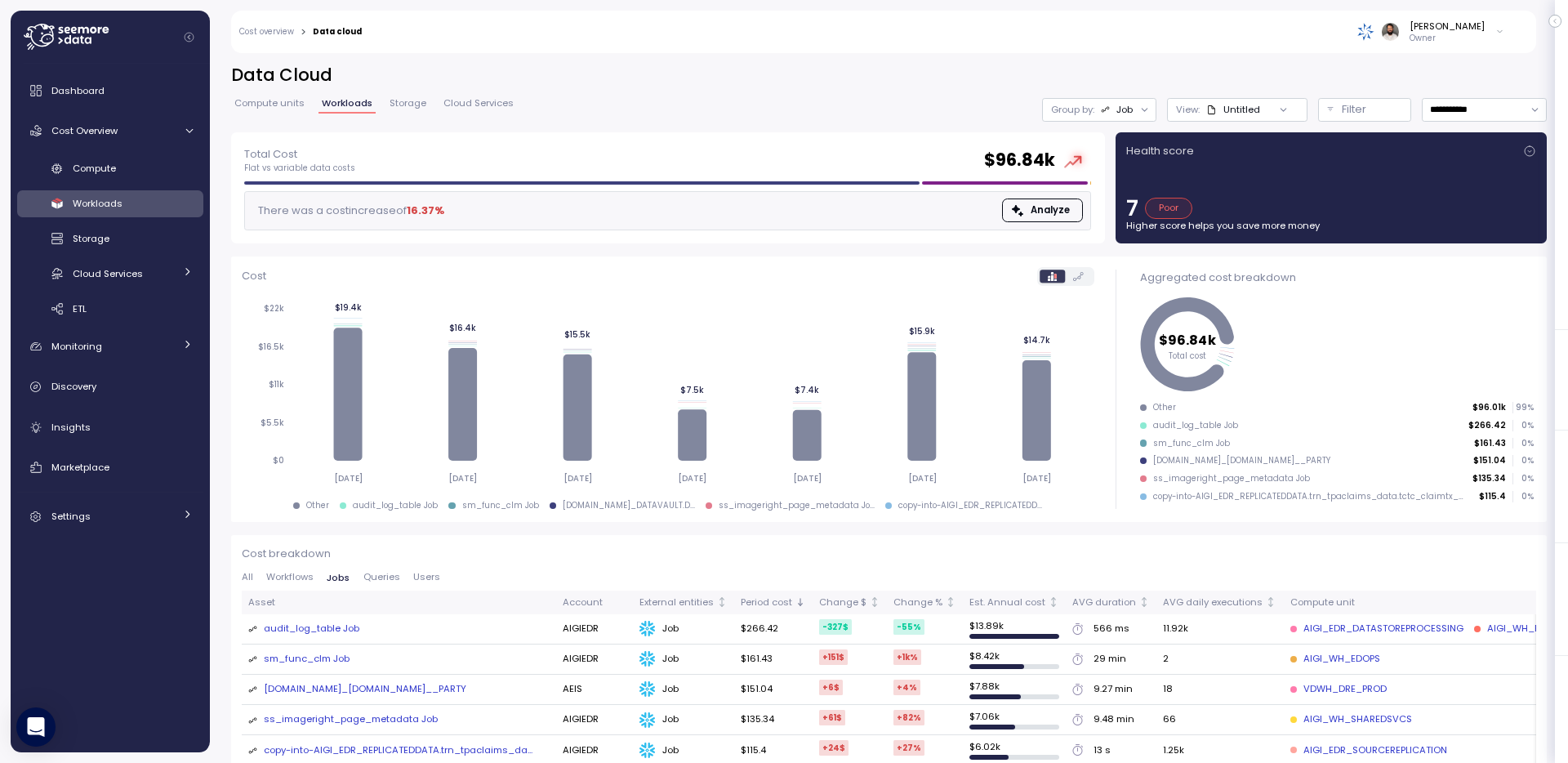
click at [391, 587] on div "All Workflows Jobs Queries Users" at bounding box center [889, 582] width 1295 height 18
click at [389, 577] on span "Queries" at bounding box center [382, 578] width 37 height 9
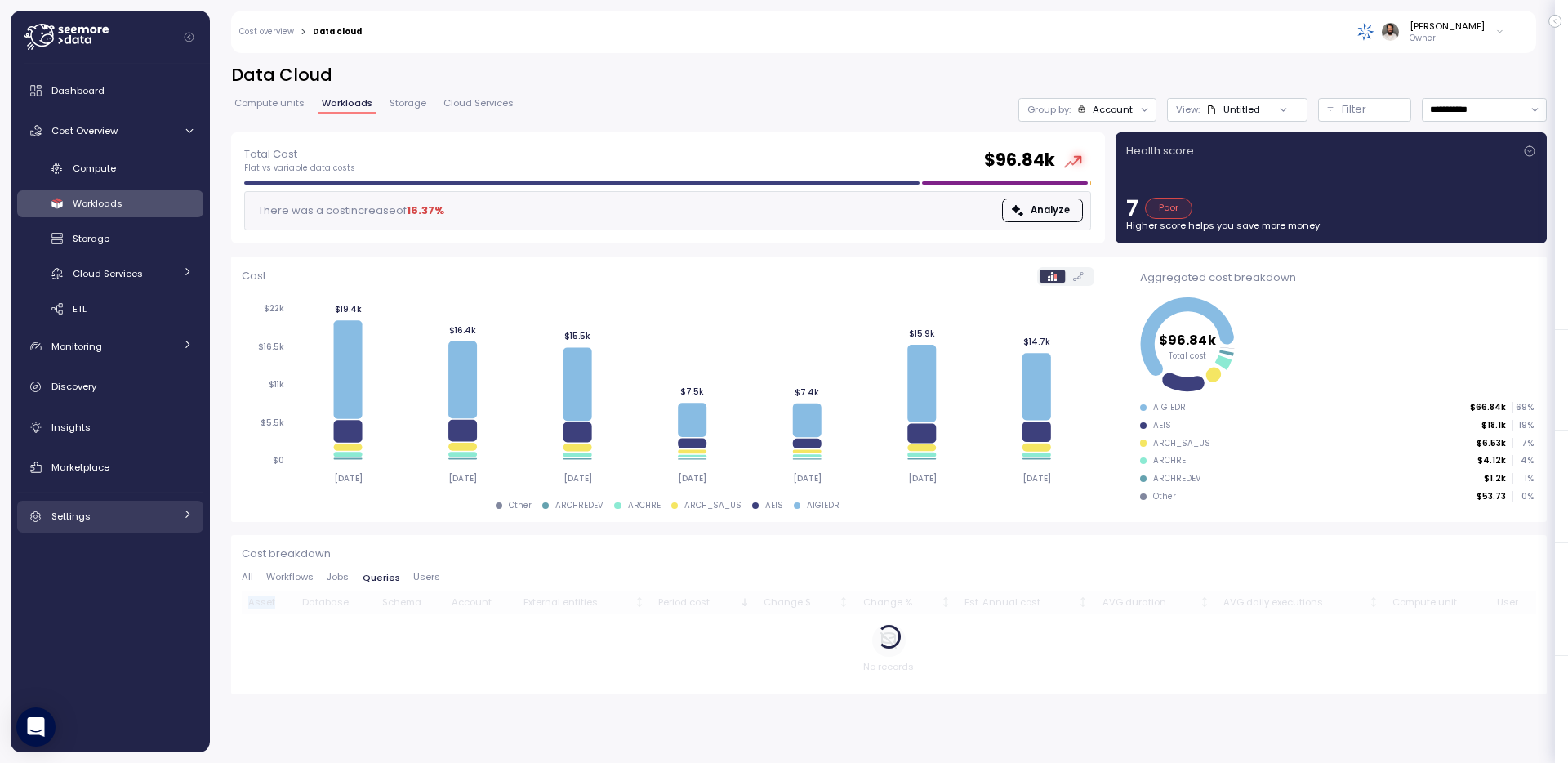
click at [171, 501] on link "Settings" at bounding box center [110, 516] width 186 height 33
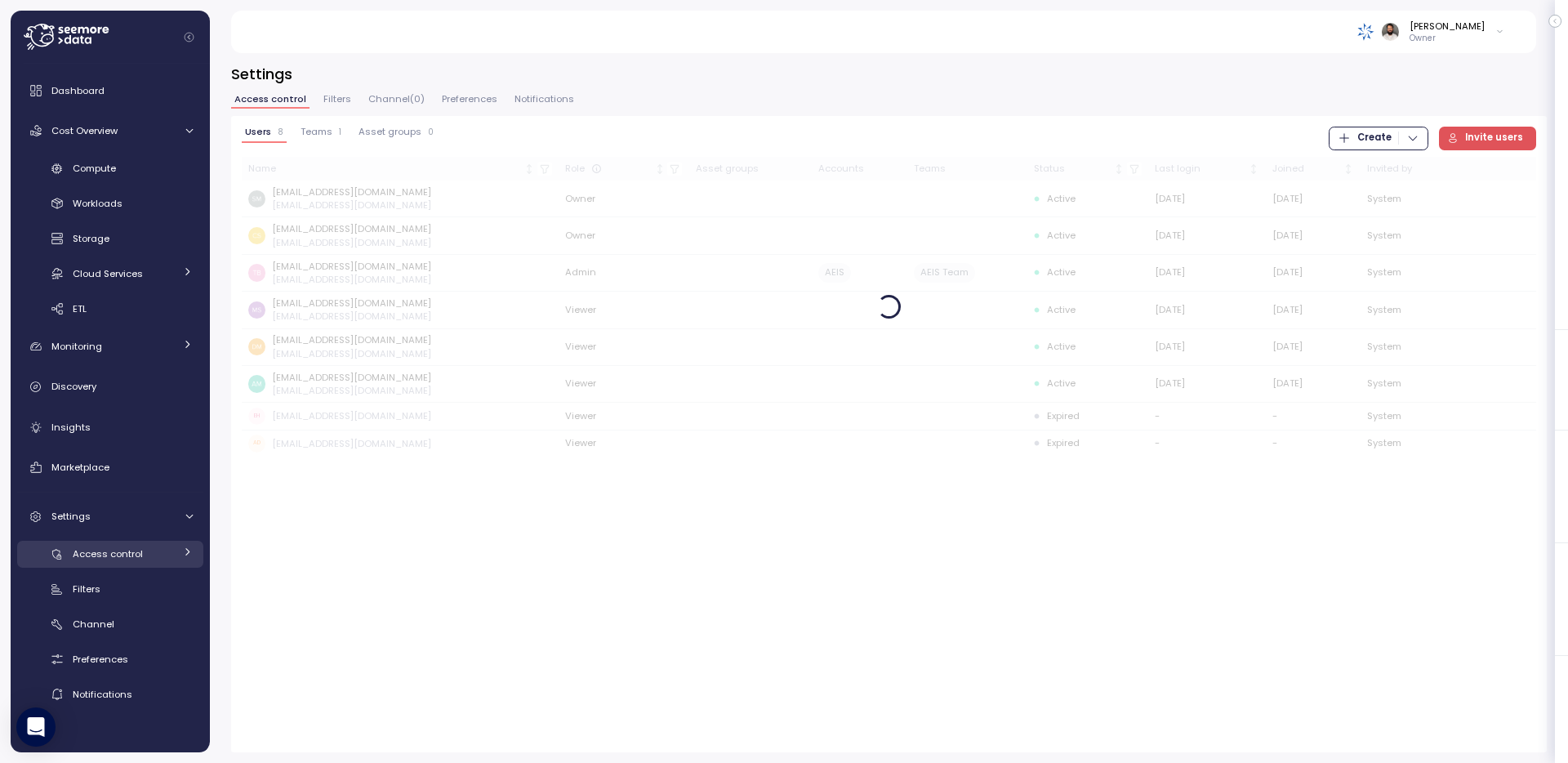
click at [159, 563] on link "Access control" at bounding box center [110, 554] width 186 height 27
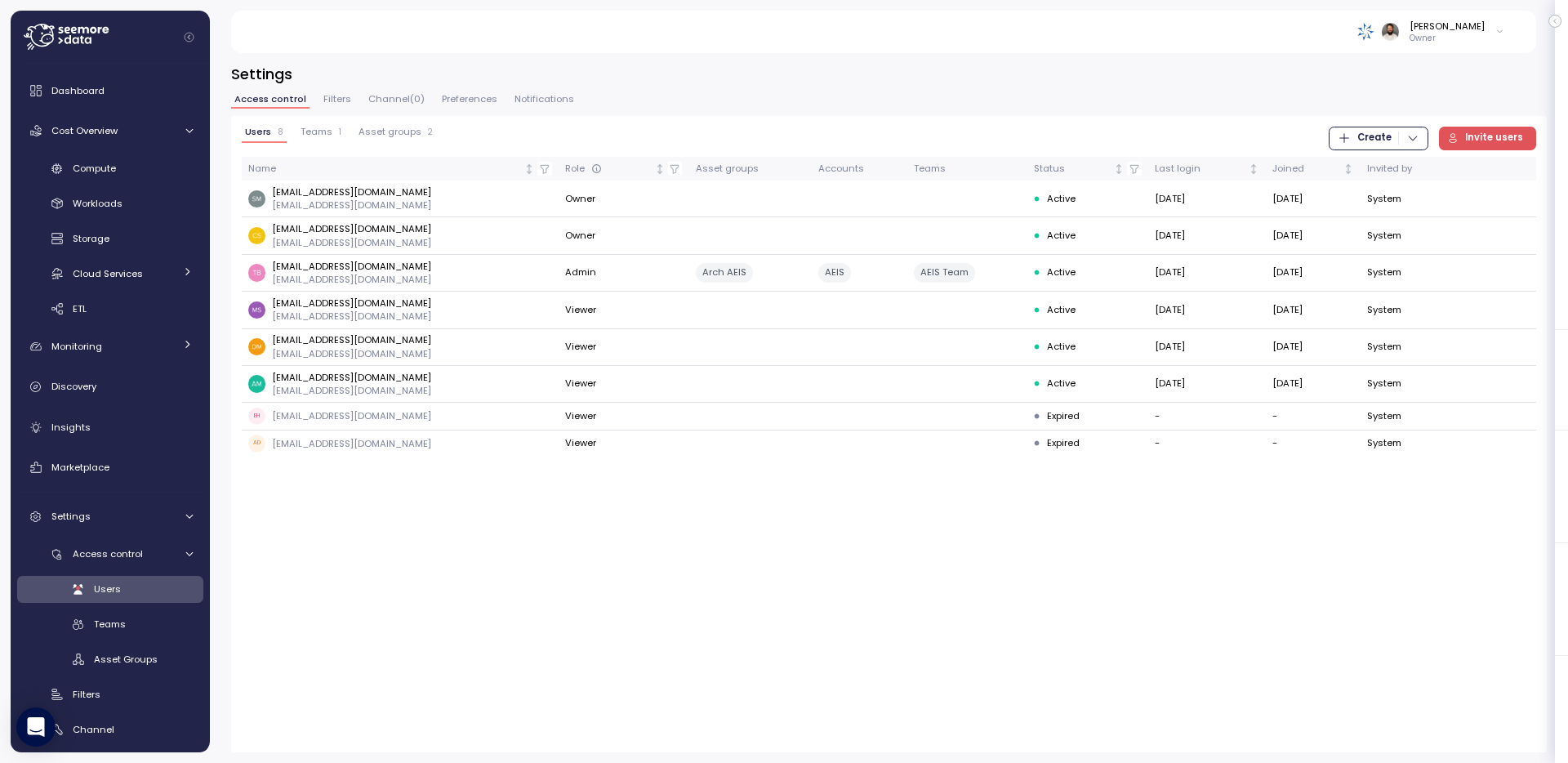
click at [341, 130] on button "Teams 1" at bounding box center [321, 135] width 47 height 17
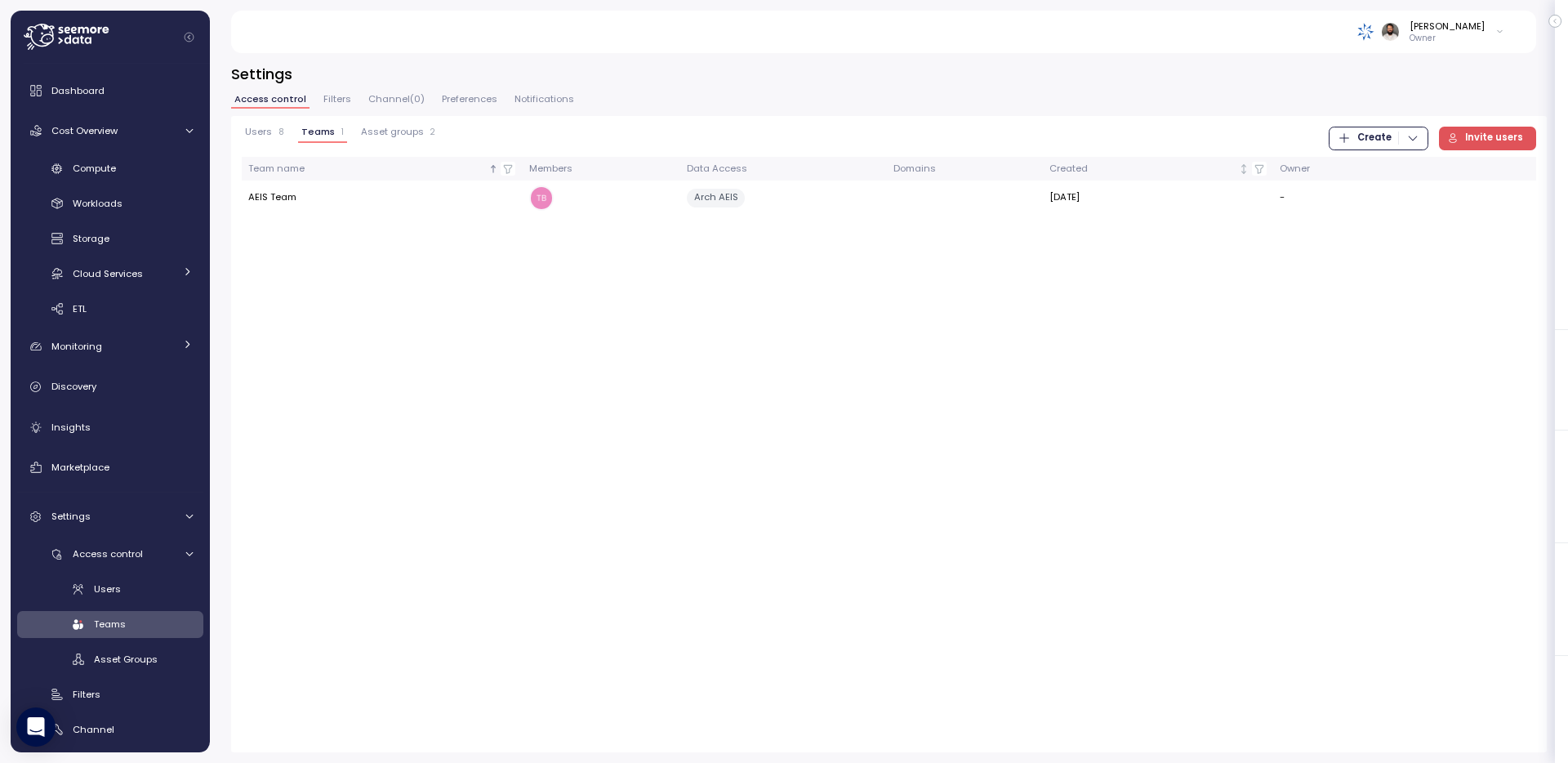
click at [397, 133] on span "Asset groups" at bounding box center [392, 132] width 63 height 9
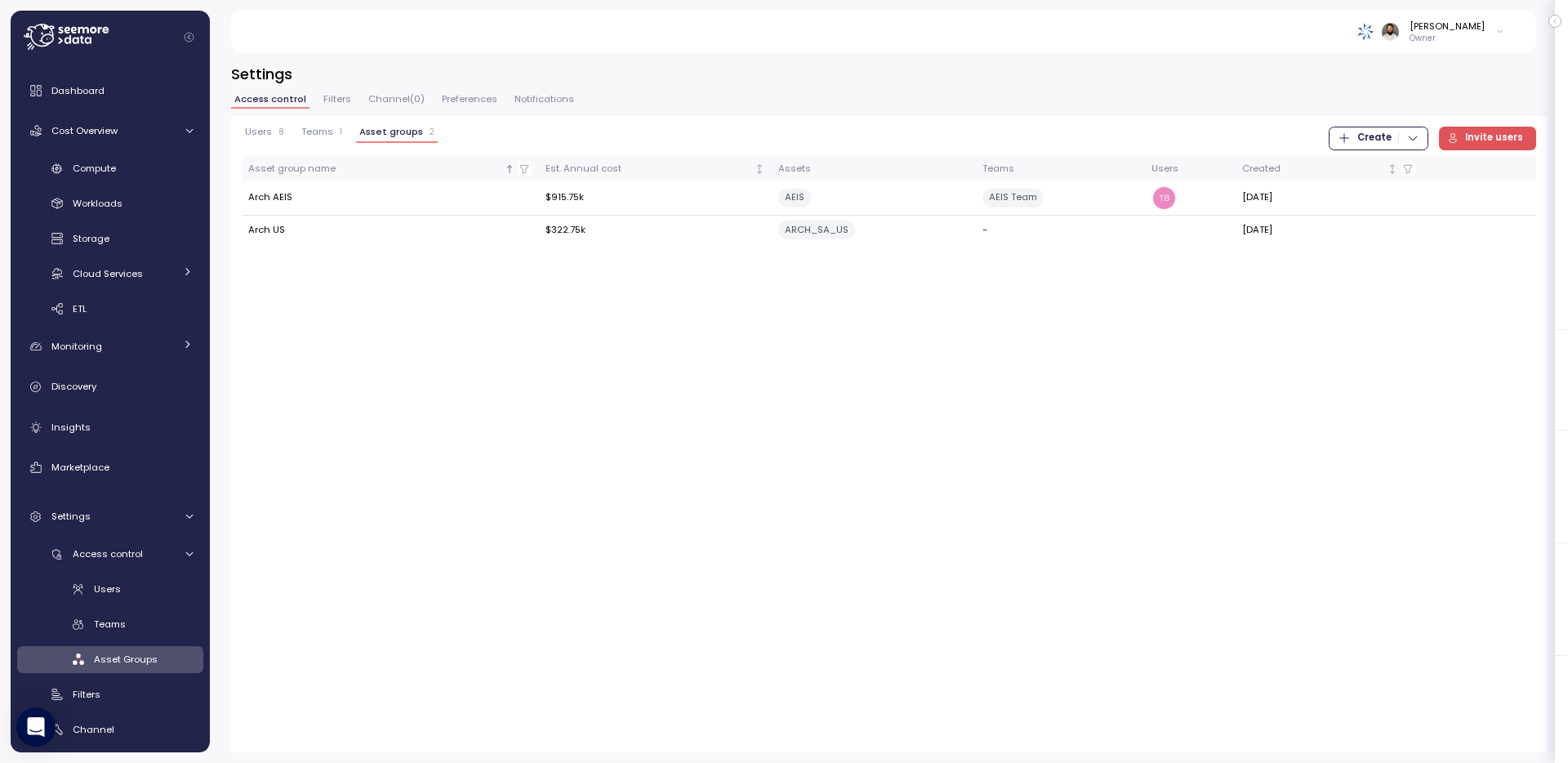
click at [322, 131] on span "Teams" at bounding box center [317, 132] width 32 height 9
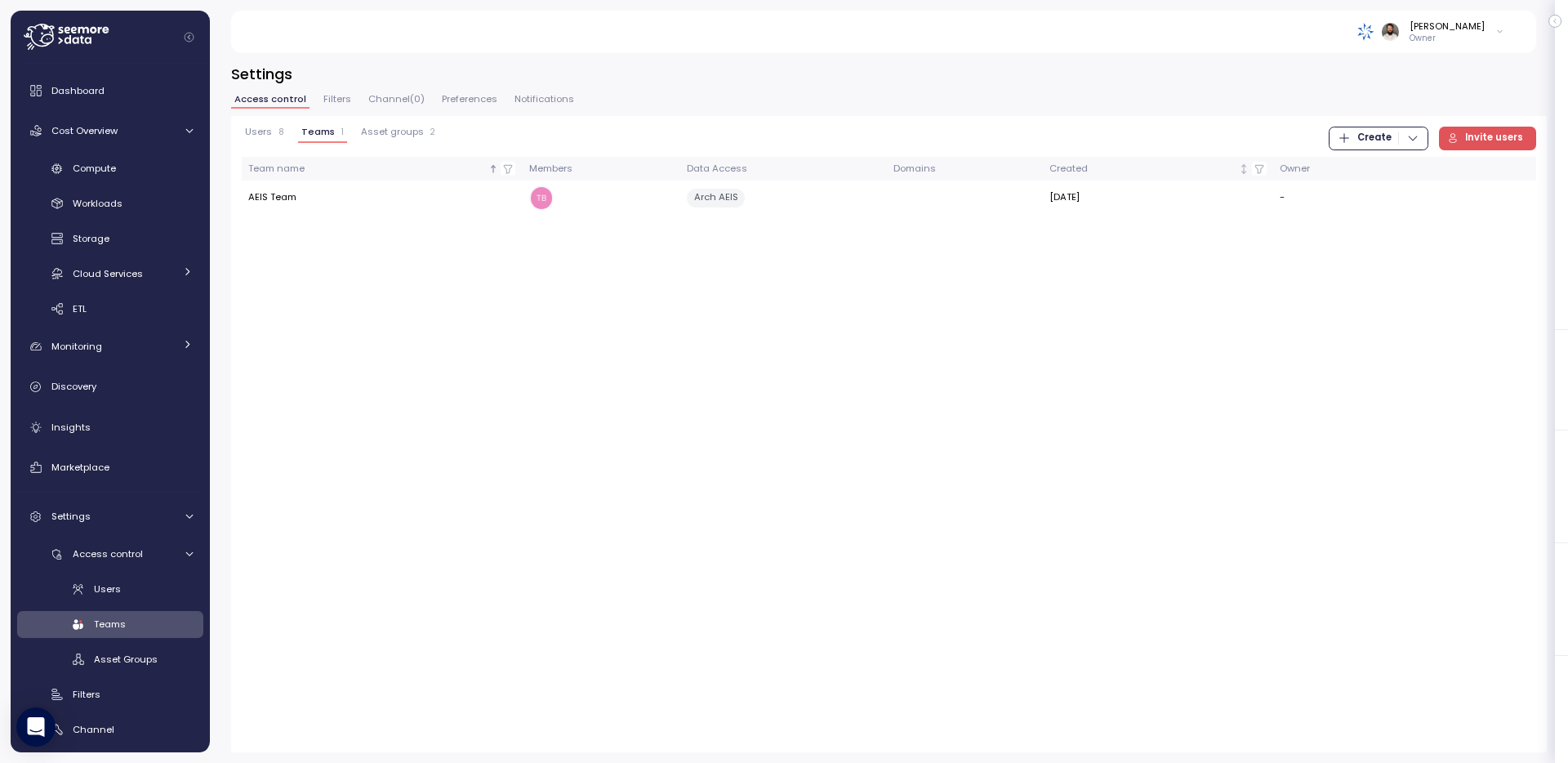
click at [352, 109] on div "Access control Filters Channel ( 0 ) Preferences Notifications" at bounding box center [889, 105] width 1316 height 21
click at [350, 98] on button "Filters" at bounding box center [337, 101] width 34 height 14
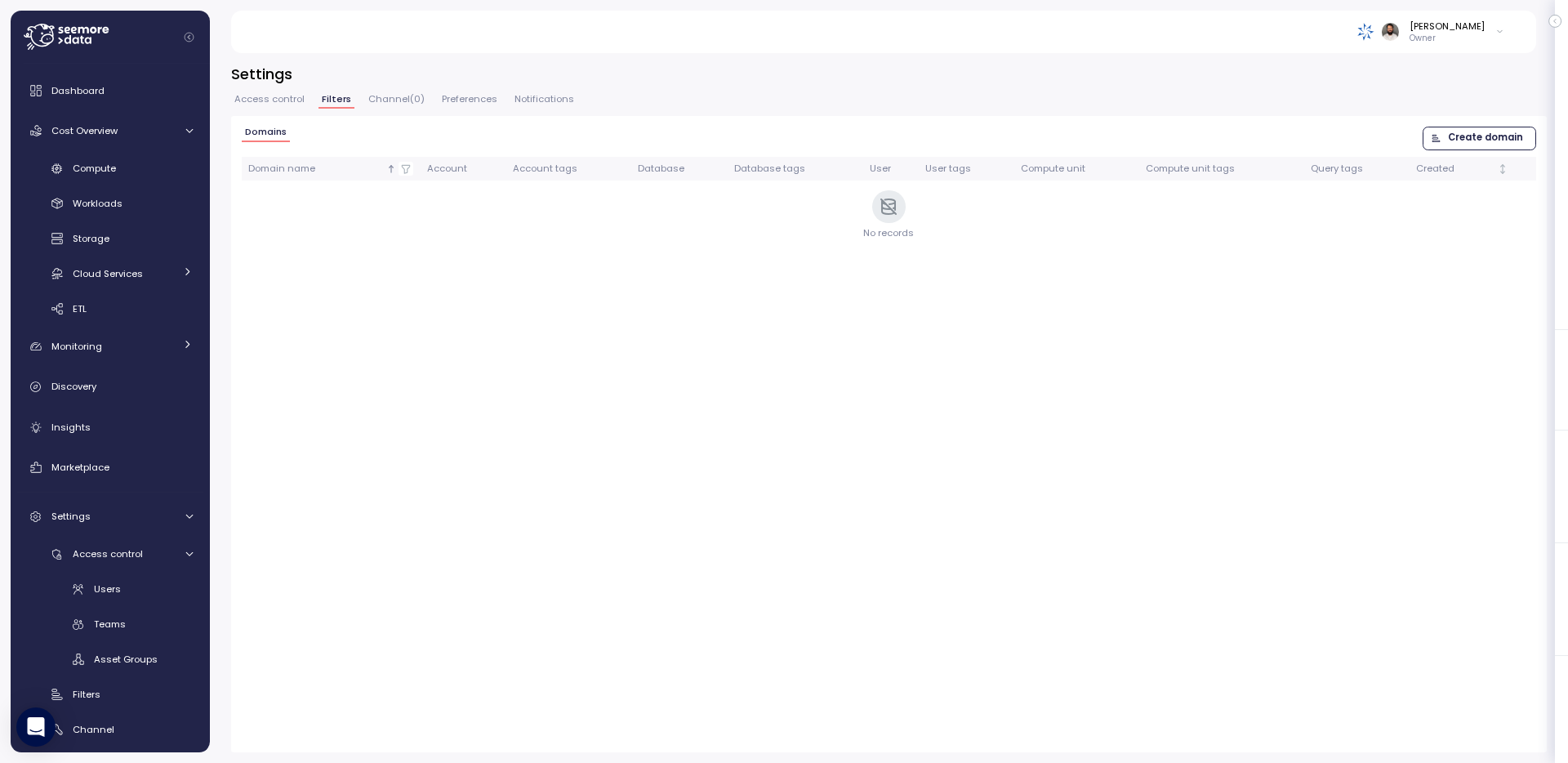
click at [376, 100] on span "Channel ( 0 )" at bounding box center [396, 100] width 57 height 9
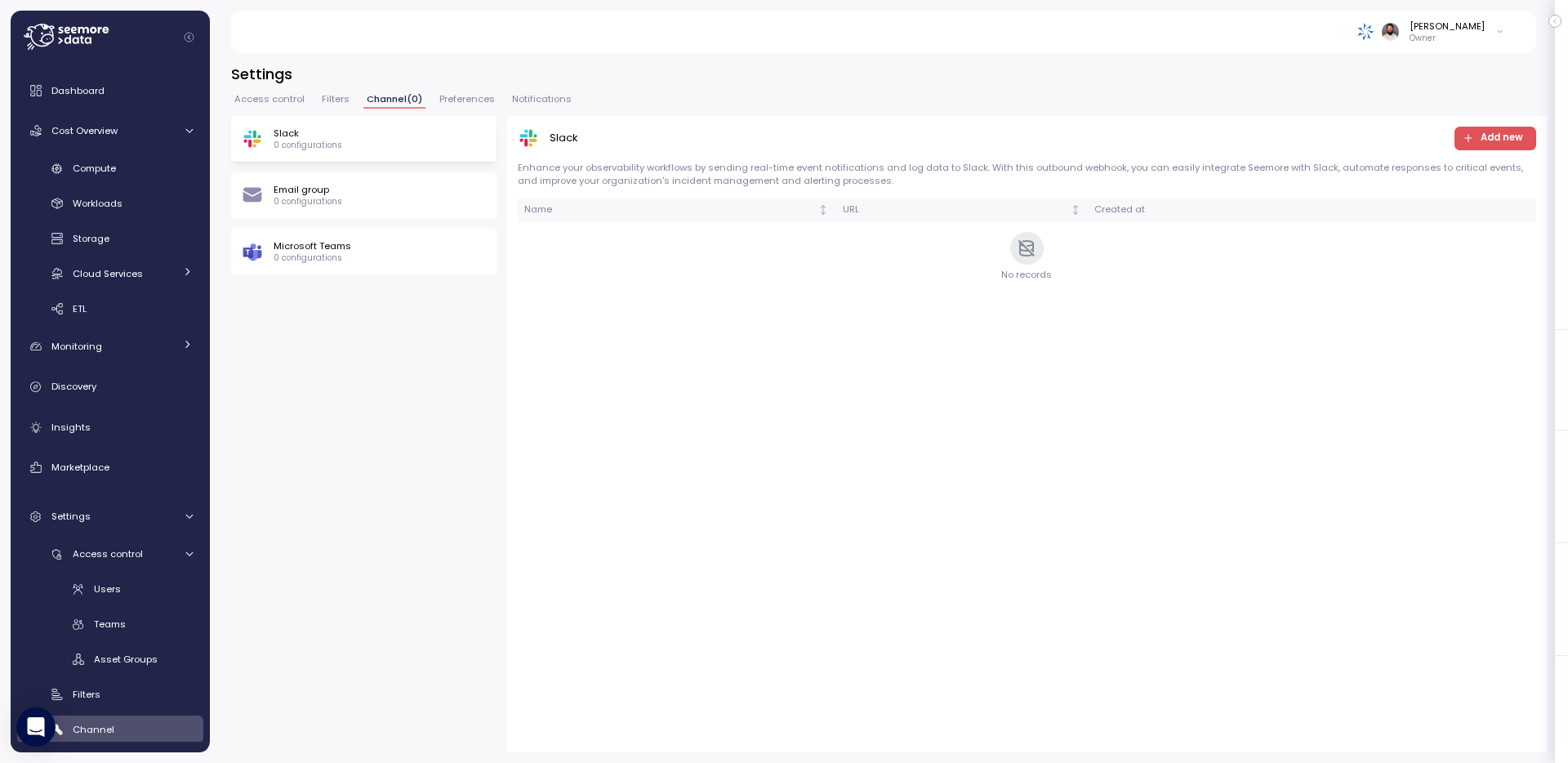
click at [329, 99] on span "Filters" at bounding box center [336, 100] width 28 height 9
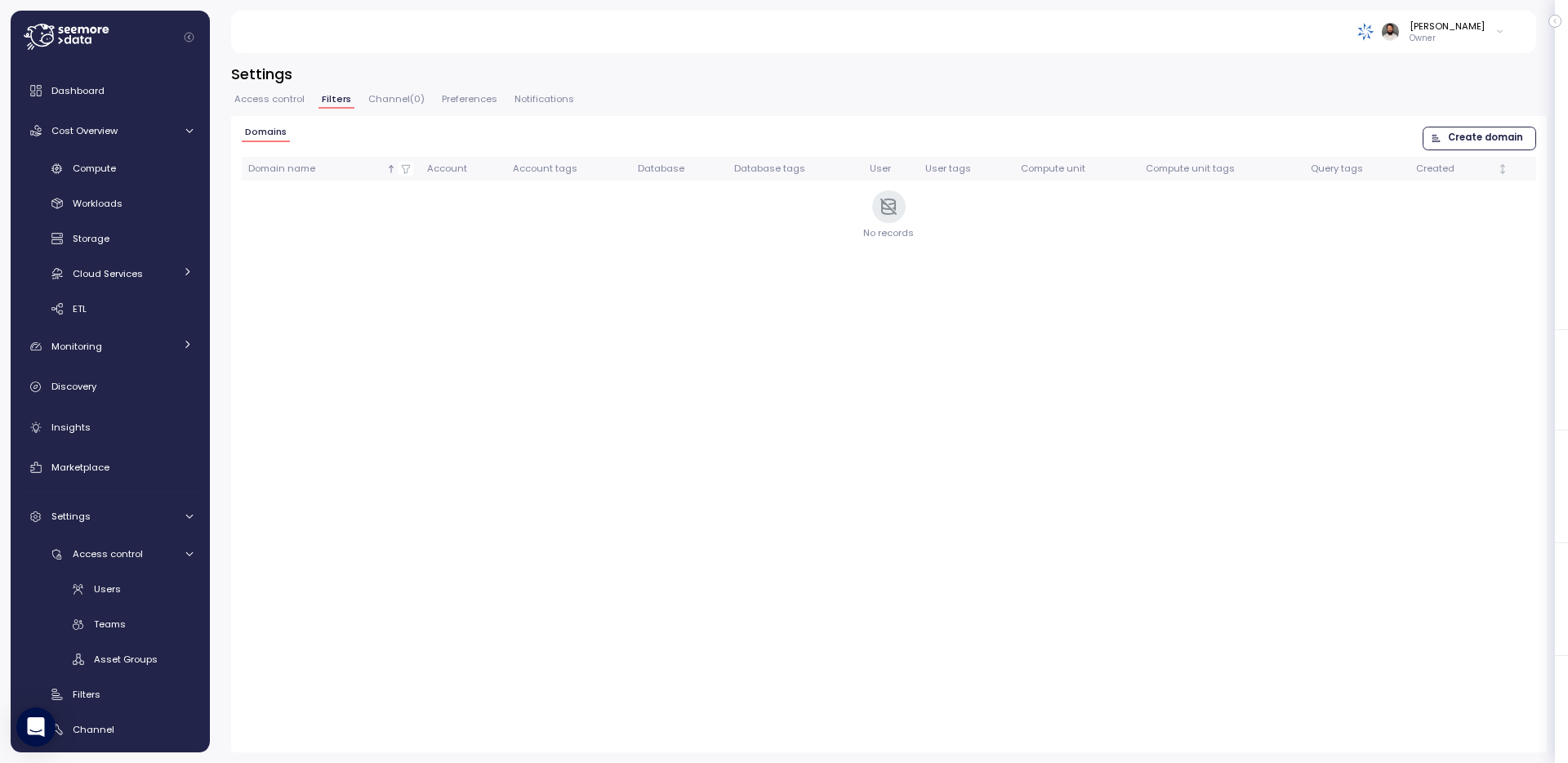
click at [265, 100] on span "Access control" at bounding box center [270, 100] width 71 height 9
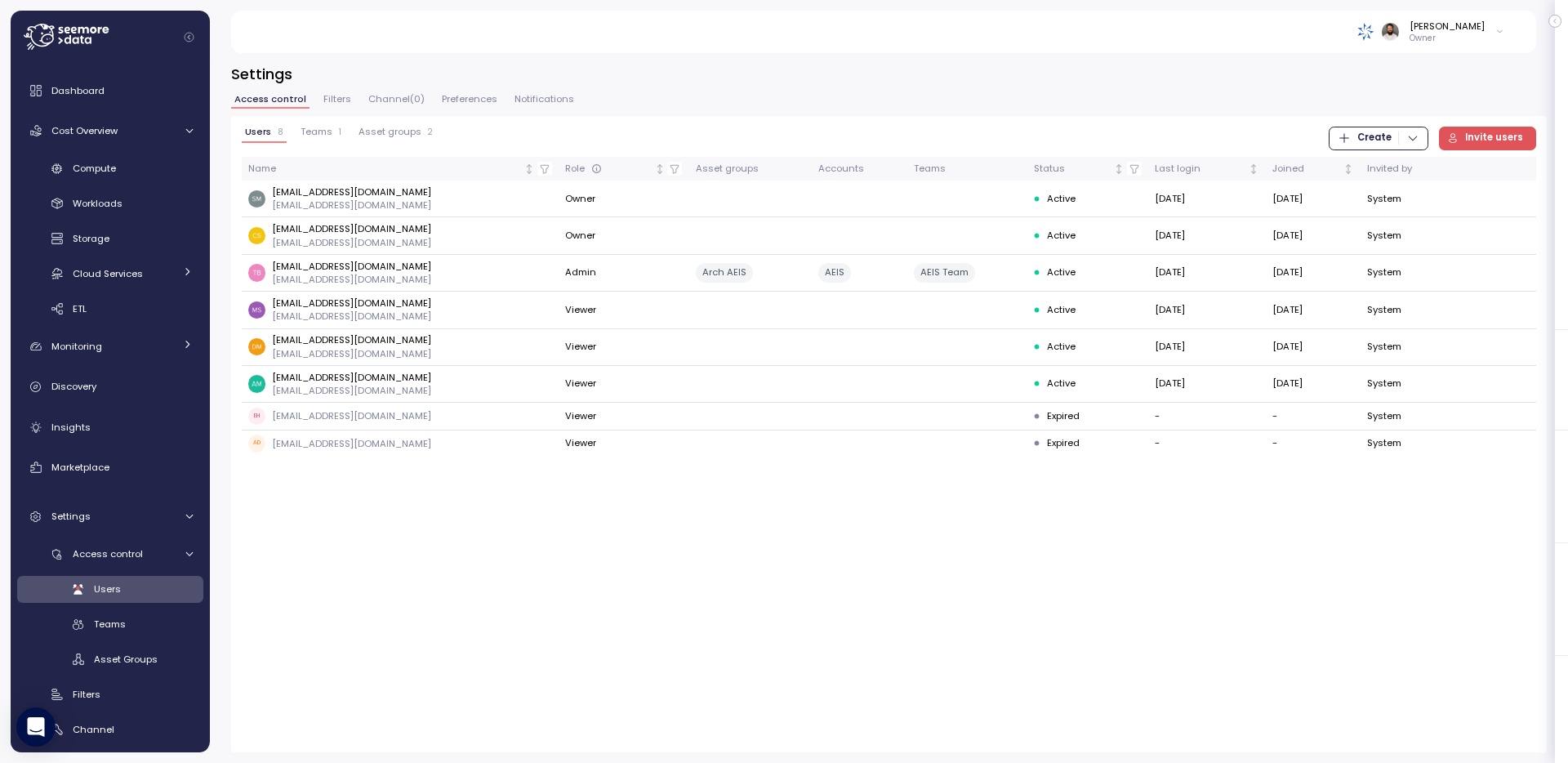
click at [321, 133] on span "Teams" at bounding box center [316, 132] width 32 height 9
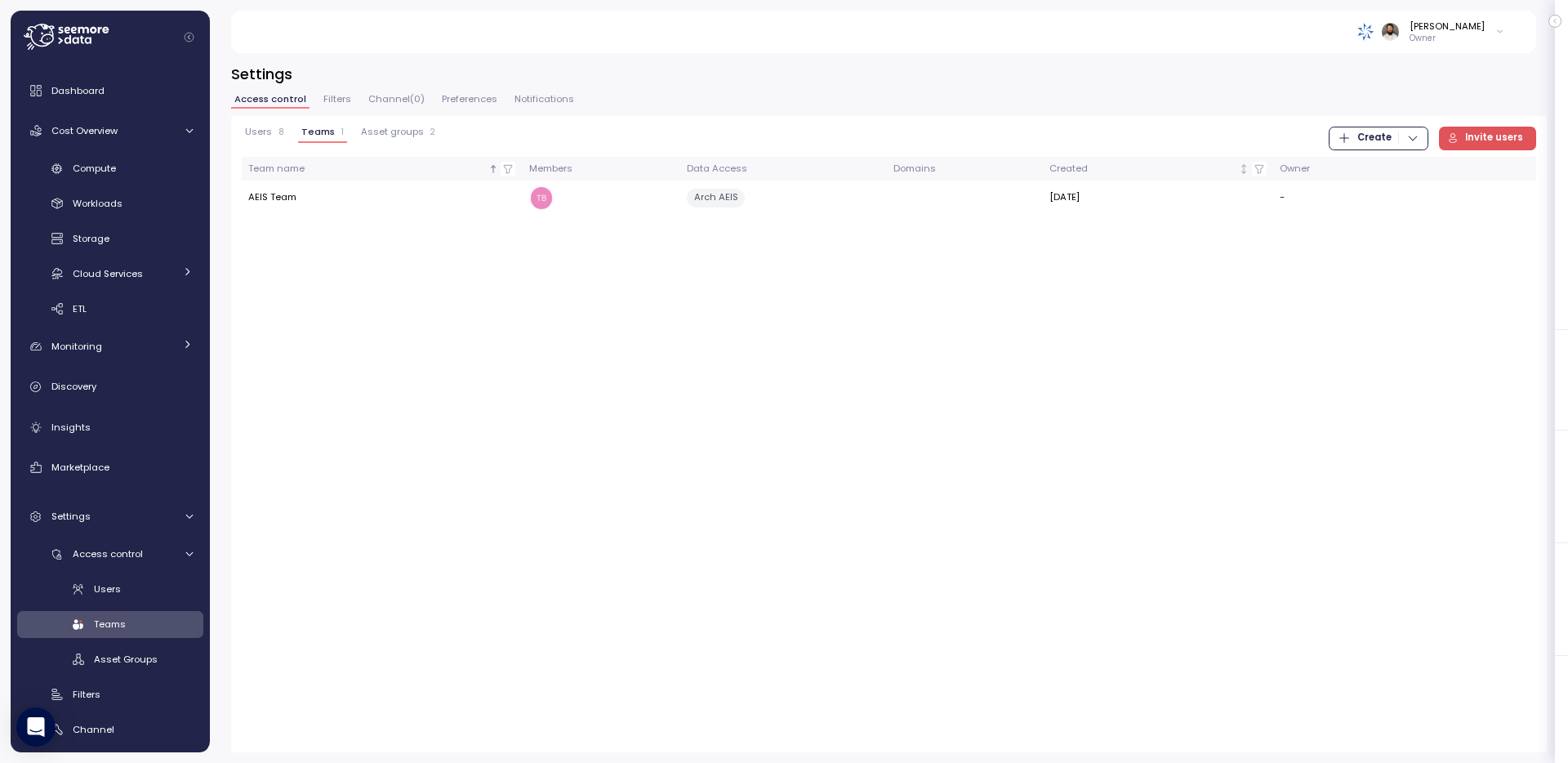
click at [345, 110] on div "Access control Filters Channel ( 0 ) Preferences Notifications" at bounding box center [889, 105] width 1316 height 21
click at [339, 104] on span "Filters" at bounding box center [338, 100] width 28 height 9
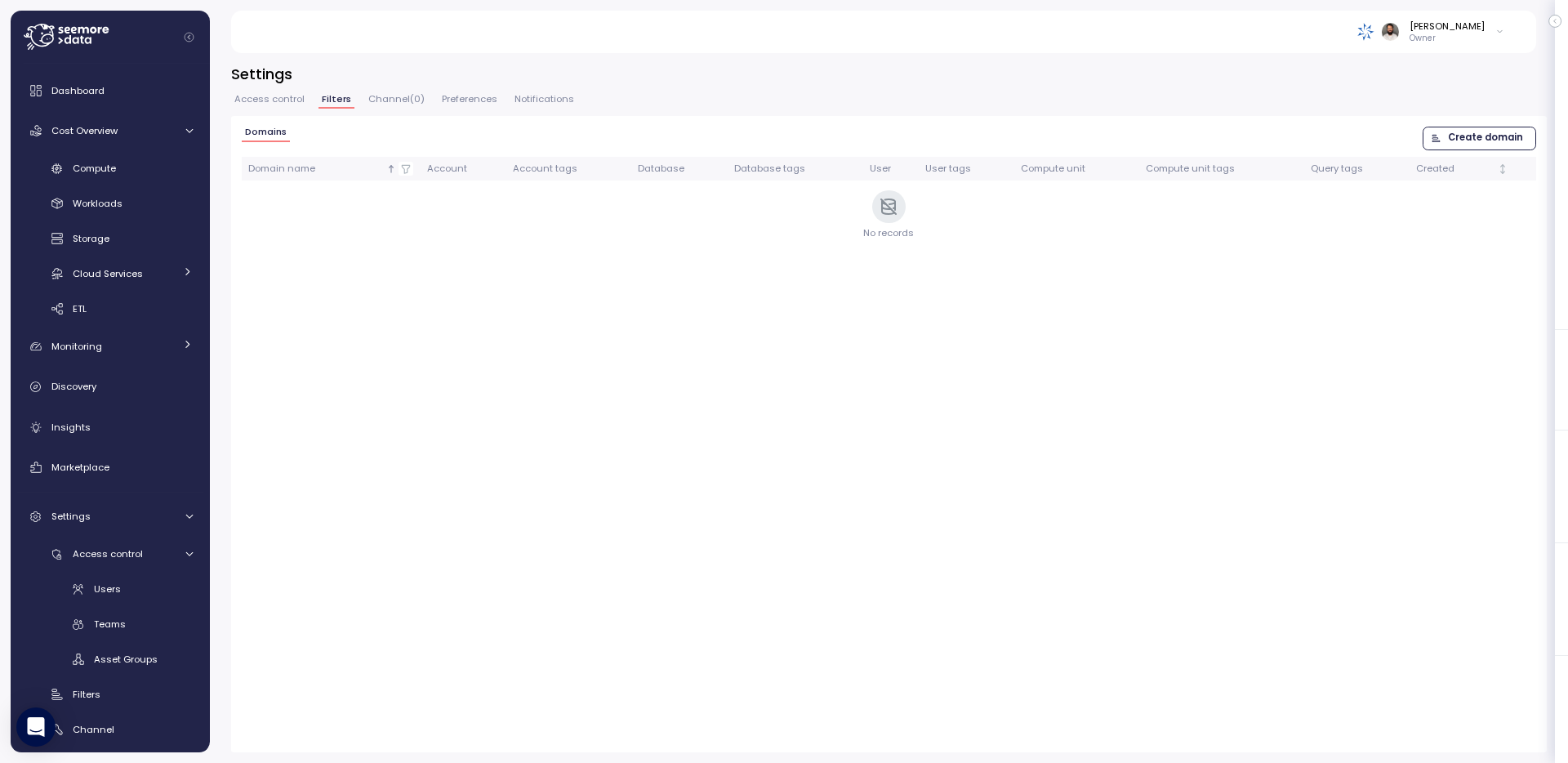
click at [1494, 141] on span "Create domain" at bounding box center [1485, 139] width 75 height 22
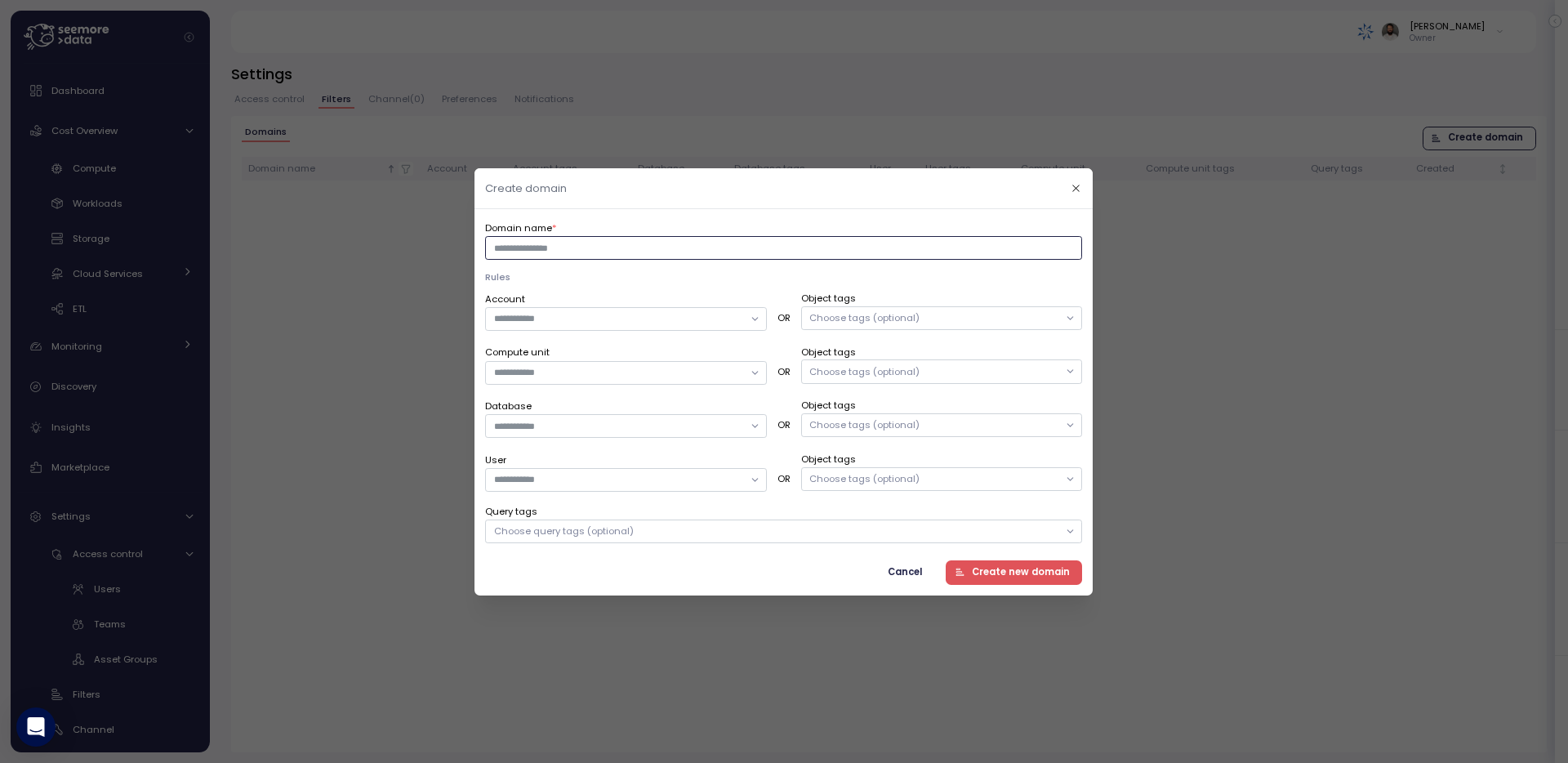
click at [653, 251] on input "Domain name *" at bounding box center [784, 248] width 597 height 23
type input "****"
click at [650, 325] on input "Account" at bounding box center [618, 319] width 249 height 15
click at [589, 346] on div "AIGIEDR" at bounding box center [626, 351] width 274 height 21
click at [657, 283] on p "Rules" at bounding box center [784, 277] width 597 height 13
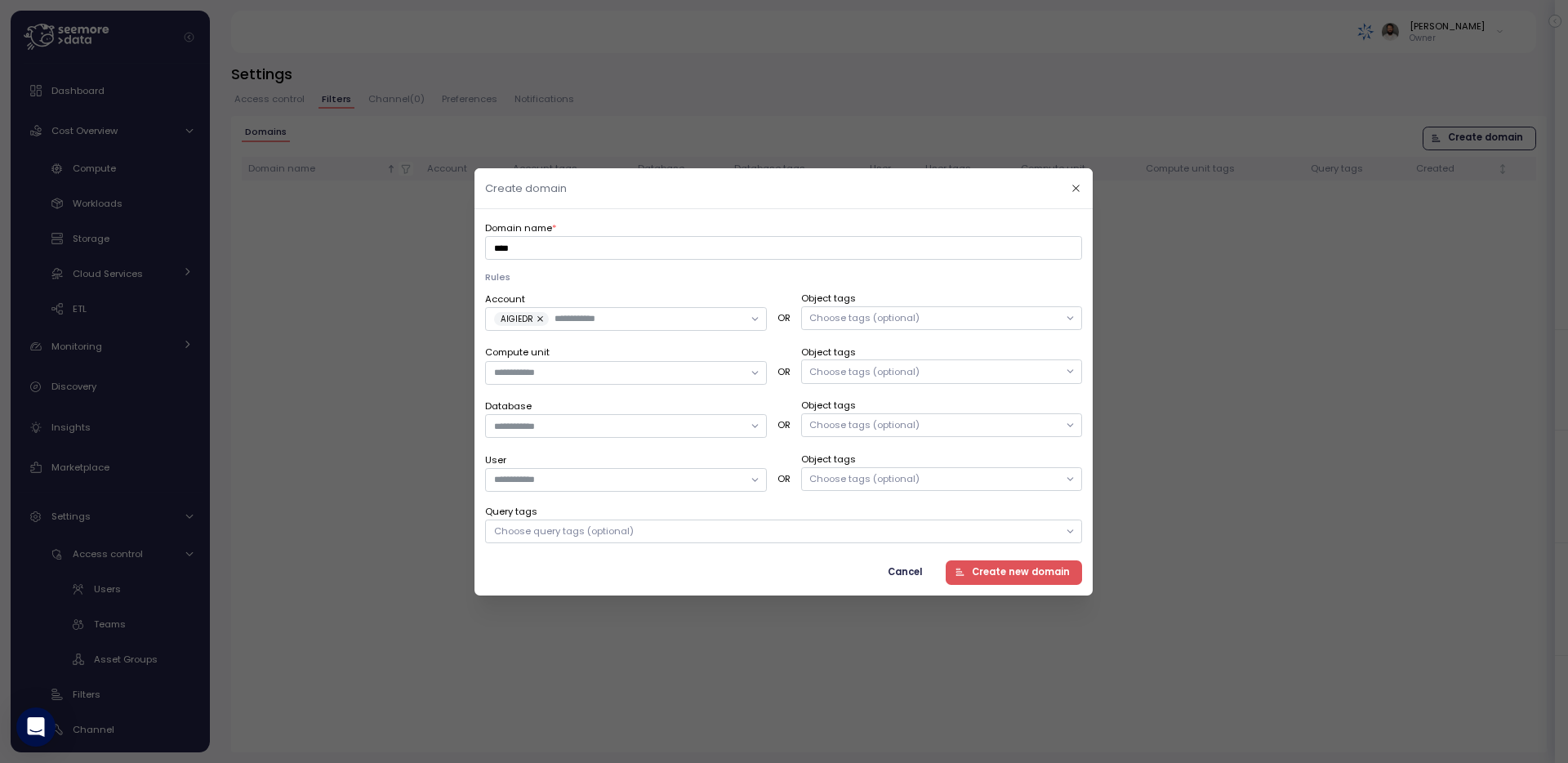
click at [984, 330] on div "Account AIGIEDR OR Object tags Choose tags (optional)" at bounding box center [784, 310] width 597 height 40
click at [984, 319] on div "Choose tags (optional)" at bounding box center [942, 317] width 282 height 23
click at [938, 363] on div "SNOWFLAKE_ACCOUNTS_AFFILIATE" at bounding box center [910, 359] width 162 height 13
click at [957, 264] on div "Domain name * **** Rules Account AIGIEDR OR Object tags Choose tags (optional) …" at bounding box center [784, 401] width 597 height 366
click at [984, 569] on span "Create new domain" at bounding box center [1020, 572] width 98 height 22
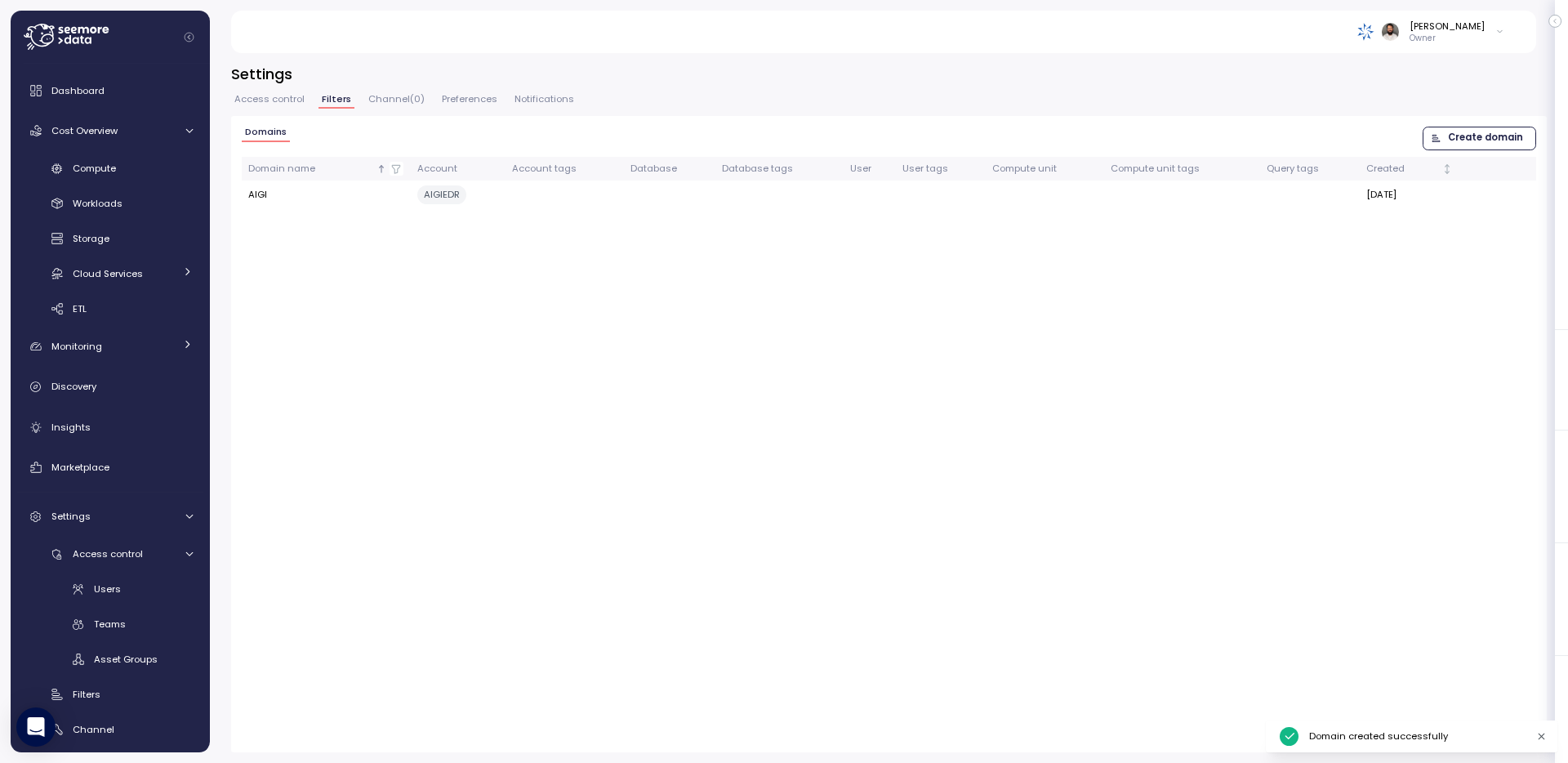
click at [272, 104] on button "Access control" at bounding box center [270, 101] width 77 height 14
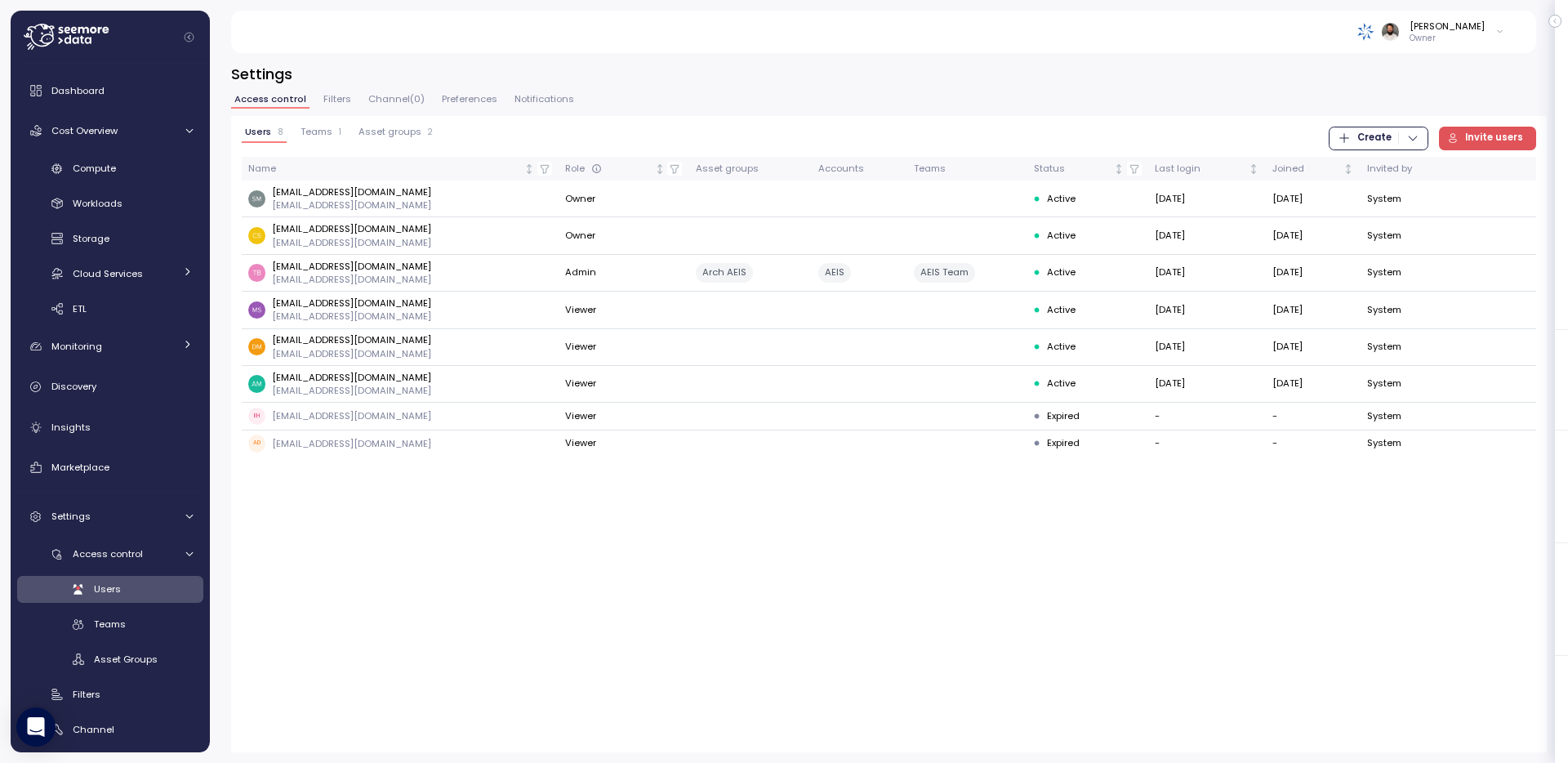
click at [333, 132] on div "Teams 1" at bounding box center [321, 132] width 41 height 11
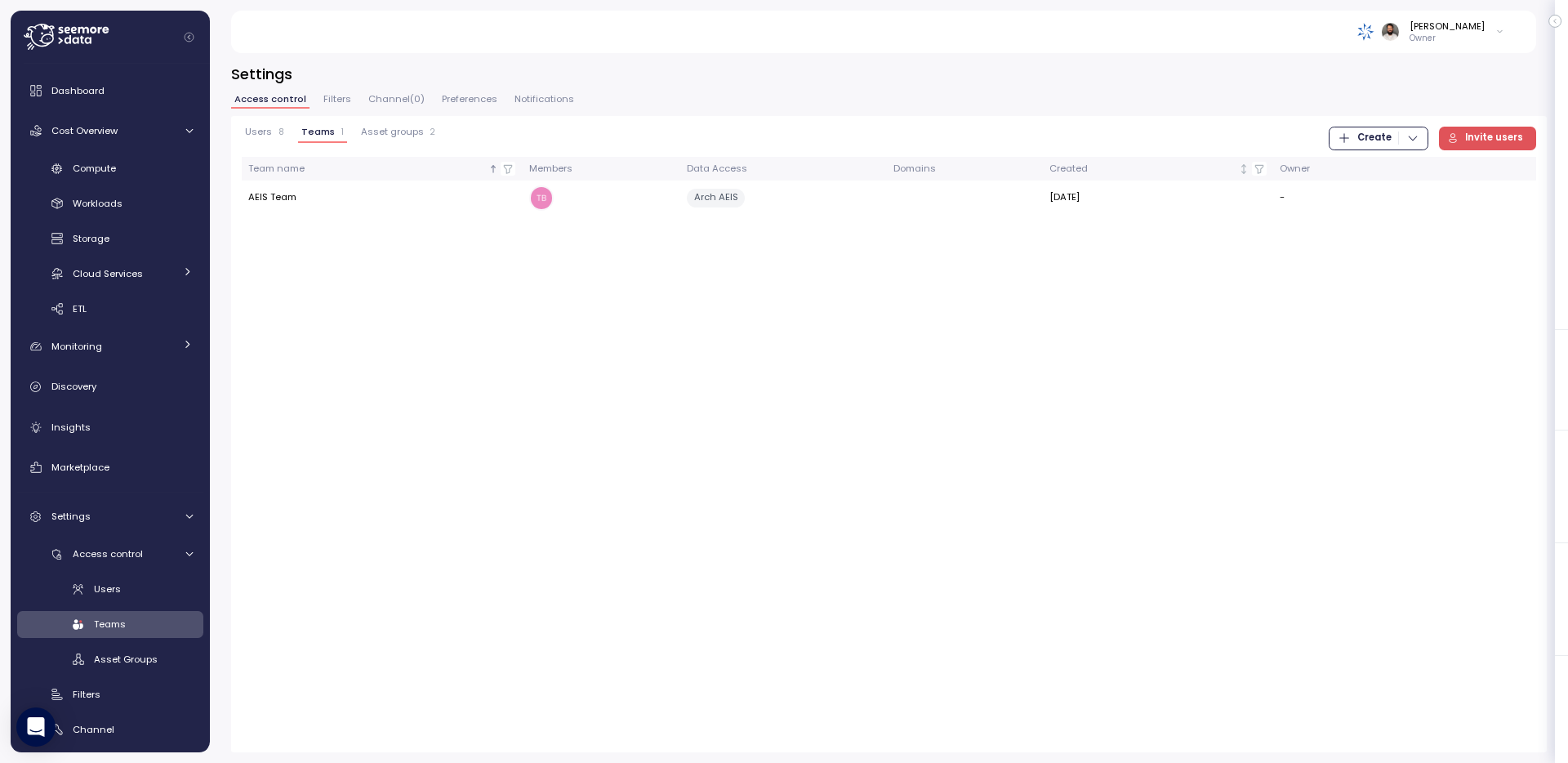
click at [333, 106] on button "Filters" at bounding box center [337, 101] width 34 height 14
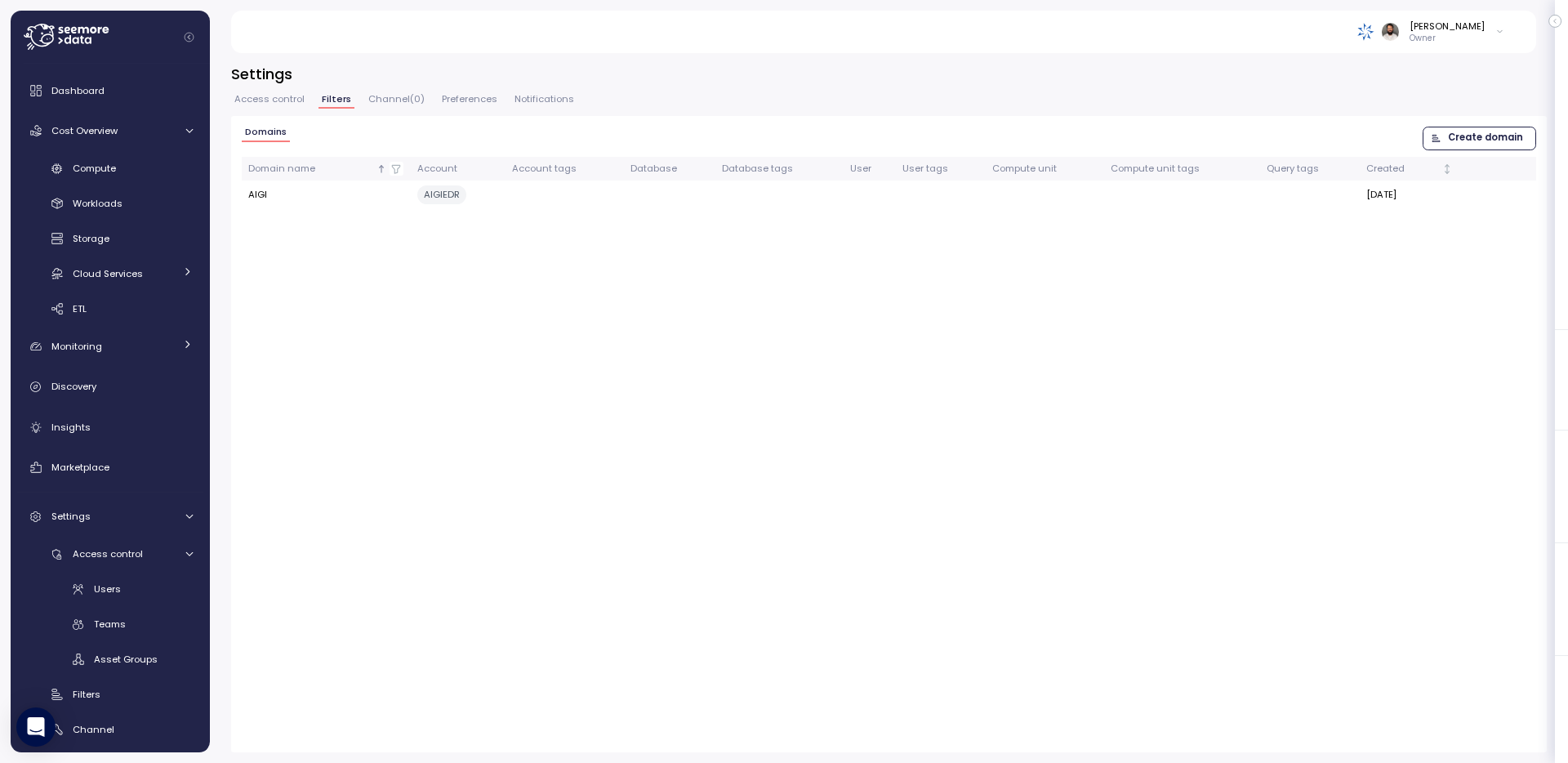
click at [411, 101] on span "Channel ( 0 )" at bounding box center [396, 100] width 57 height 9
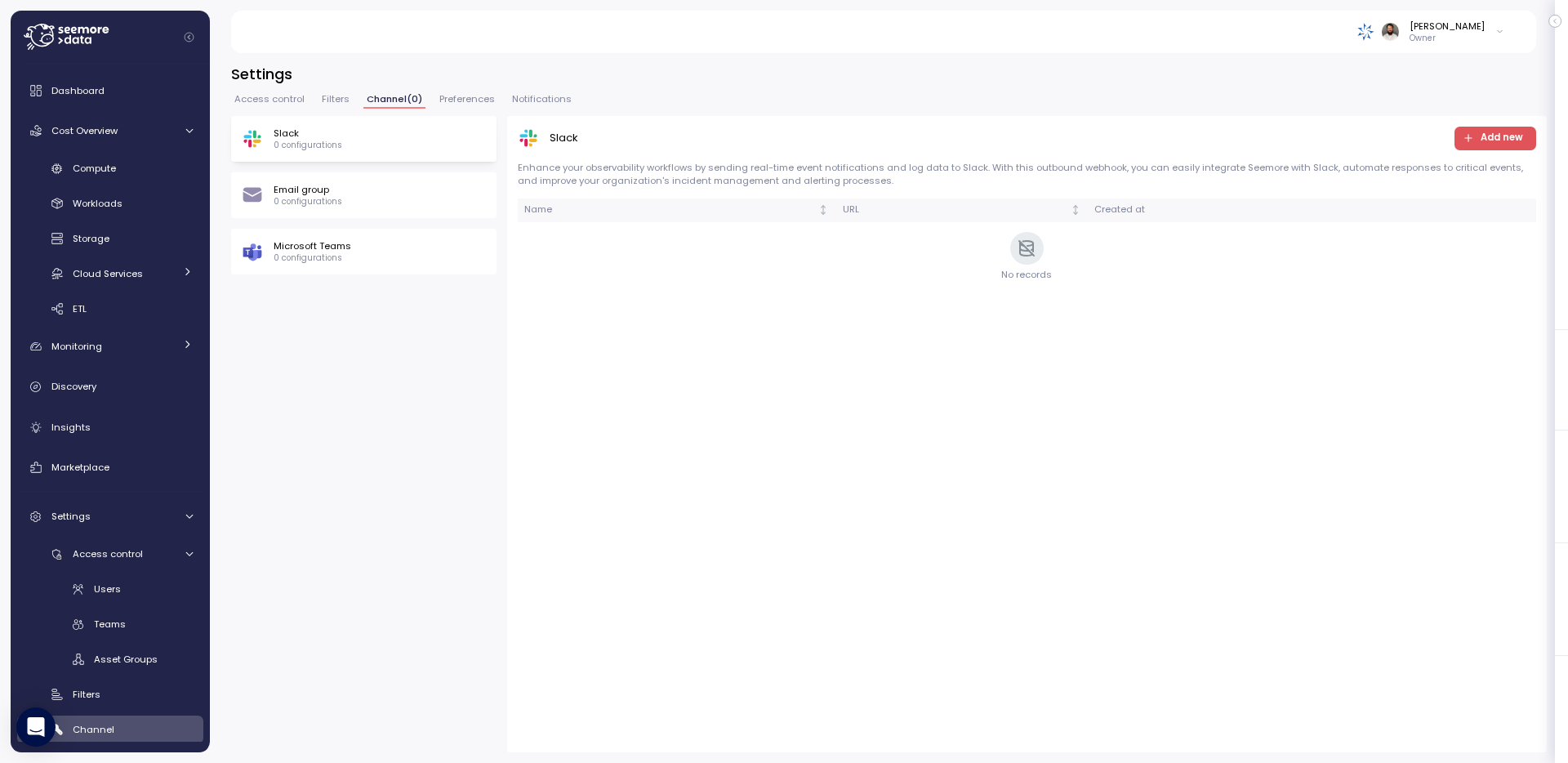
click at [395, 234] on div "Microsoft Teams 0 configurations" at bounding box center [364, 251] width 265 height 46
click at [412, 198] on div "Email group 0 configurations" at bounding box center [364, 195] width 245 height 24
click at [412, 167] on div "Slack 0 configurations Email group 0 configurations Microsoft Teams 0 configura…" at bounding box center [364, 195] width 265 height 158
click at [411, 149] on div "Slack 0 configurations" at bounding box center [364, 139] width 245 height 24
click at [433, 268] on div "Microsoft Teams 0 configurations" at bounding box center [364, 251] width 265 height 46
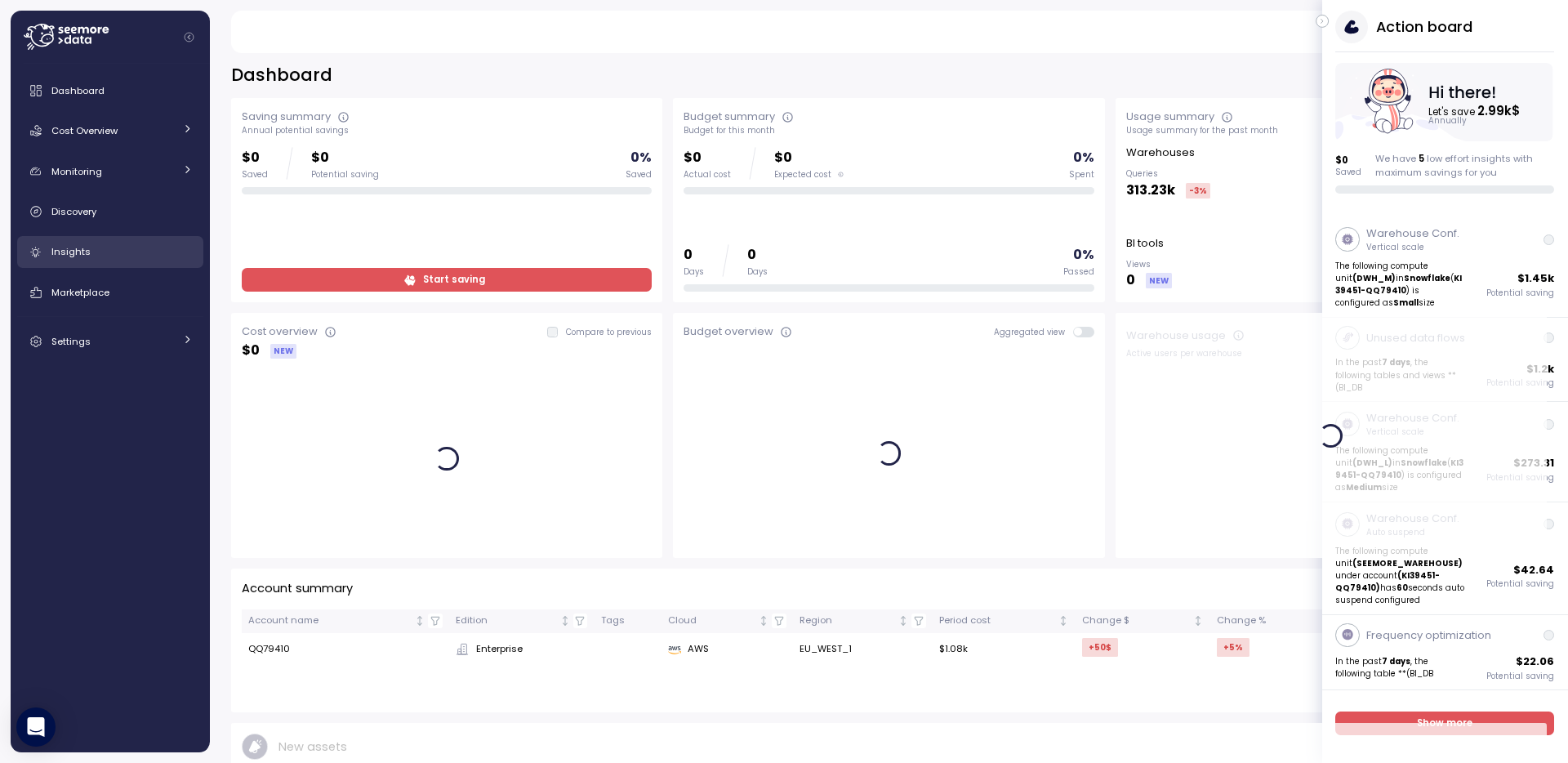
click at [139, 253] on div "Insights" at bounding box center [122, 252] width 141 height 17
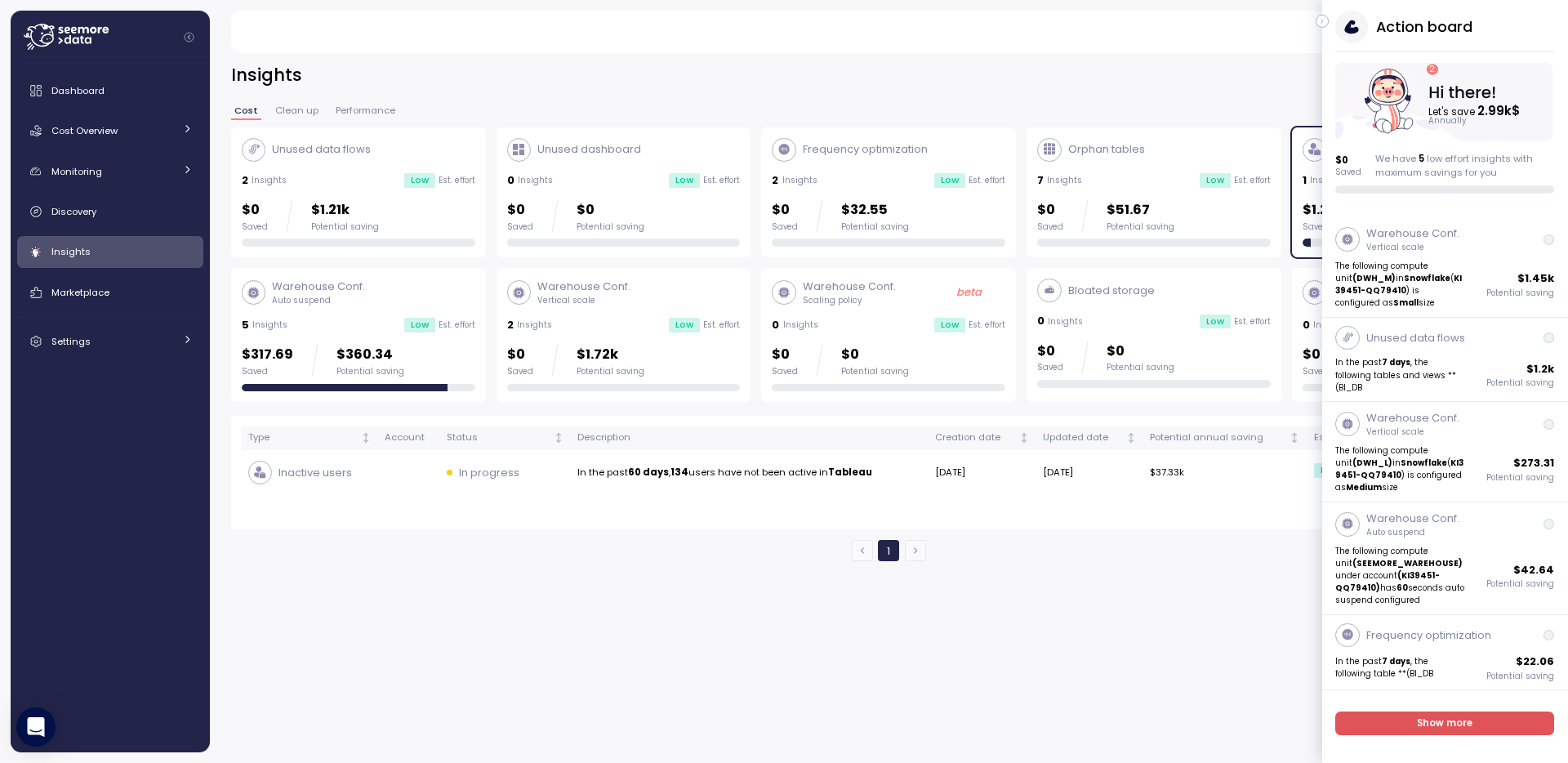
click at [1321, 19] on icon "button" at bounding box center [1323, 20] width 7 height 20
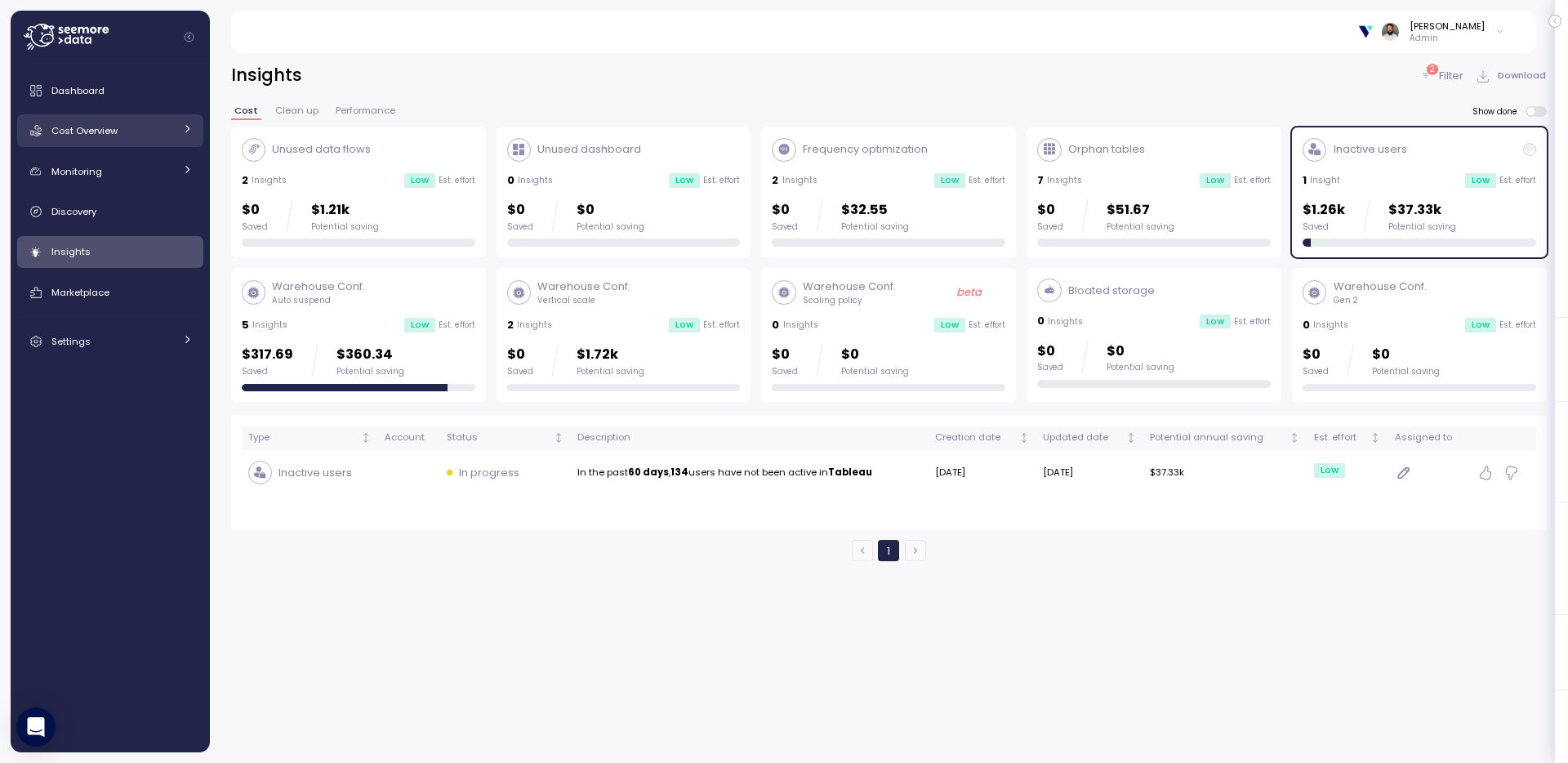
click at [112, 125] on span "Cost Overview" at bounding box center [84, 131] width 66 height 13
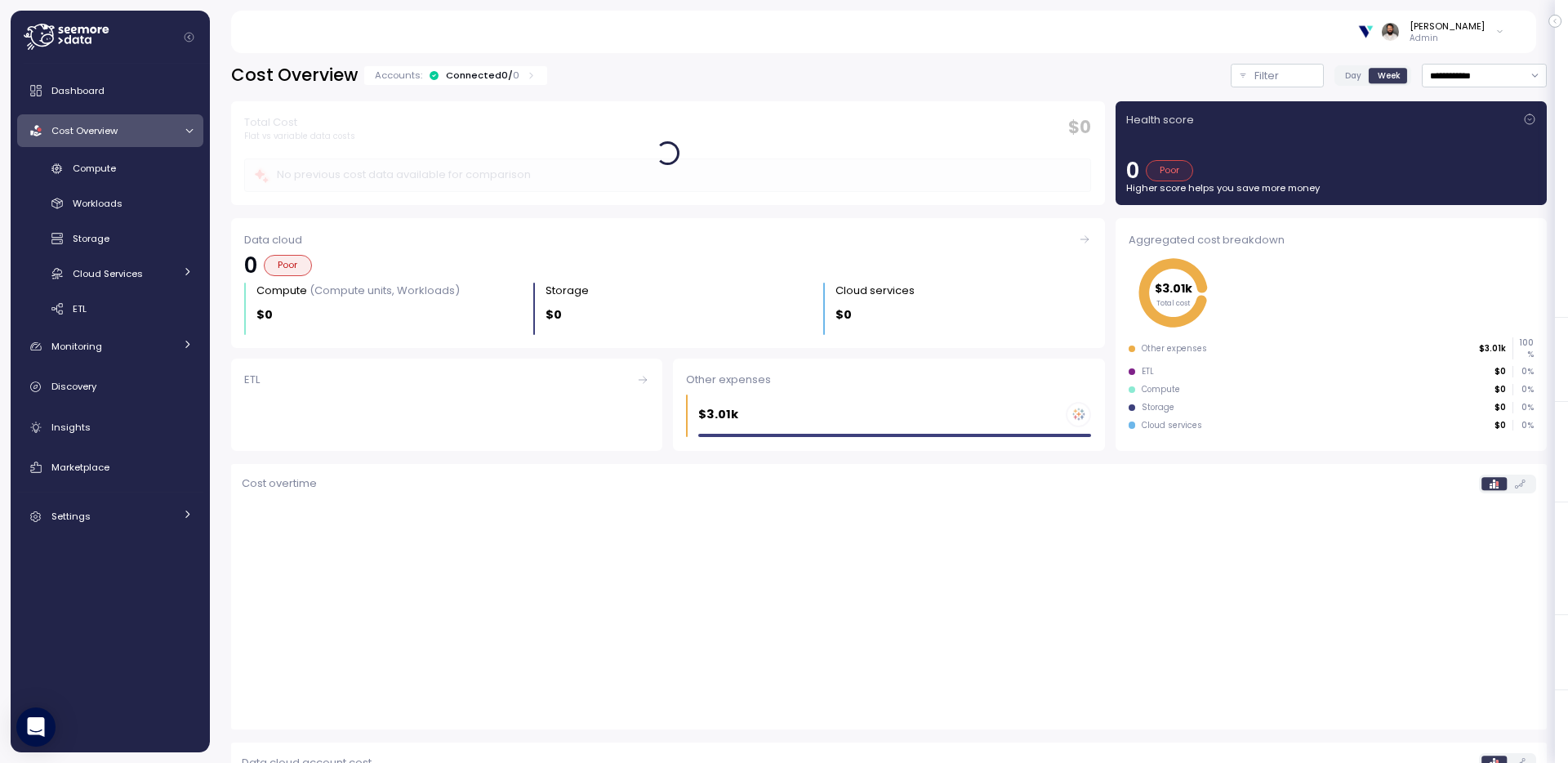
click at [113, 151] on div "Dashboard Cost Overview Compute Workloads Storage Cloud Services Clustering col…" at bounding box center [110, 303] width 186 height 459
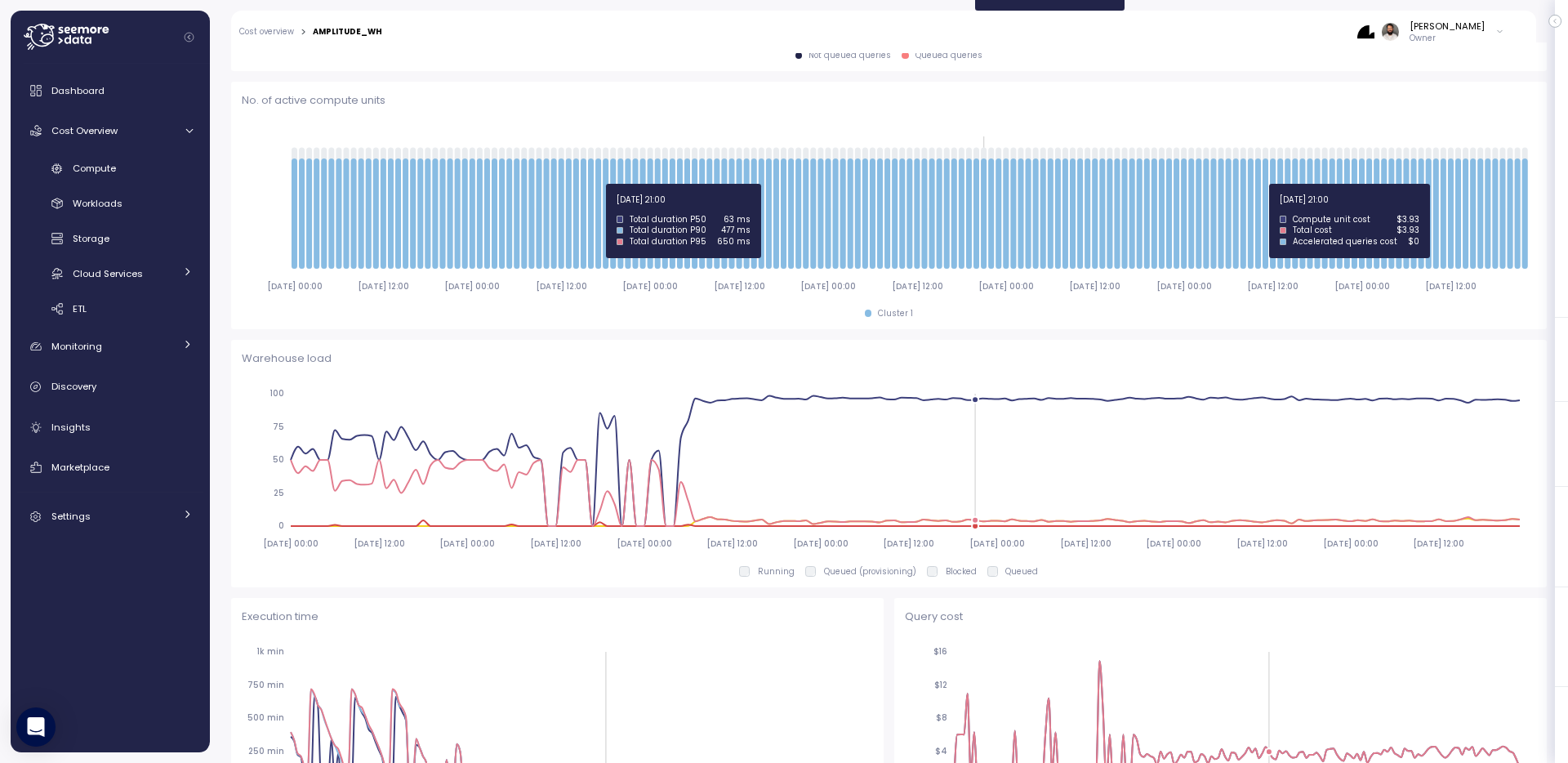
scroll to position [225, 0]
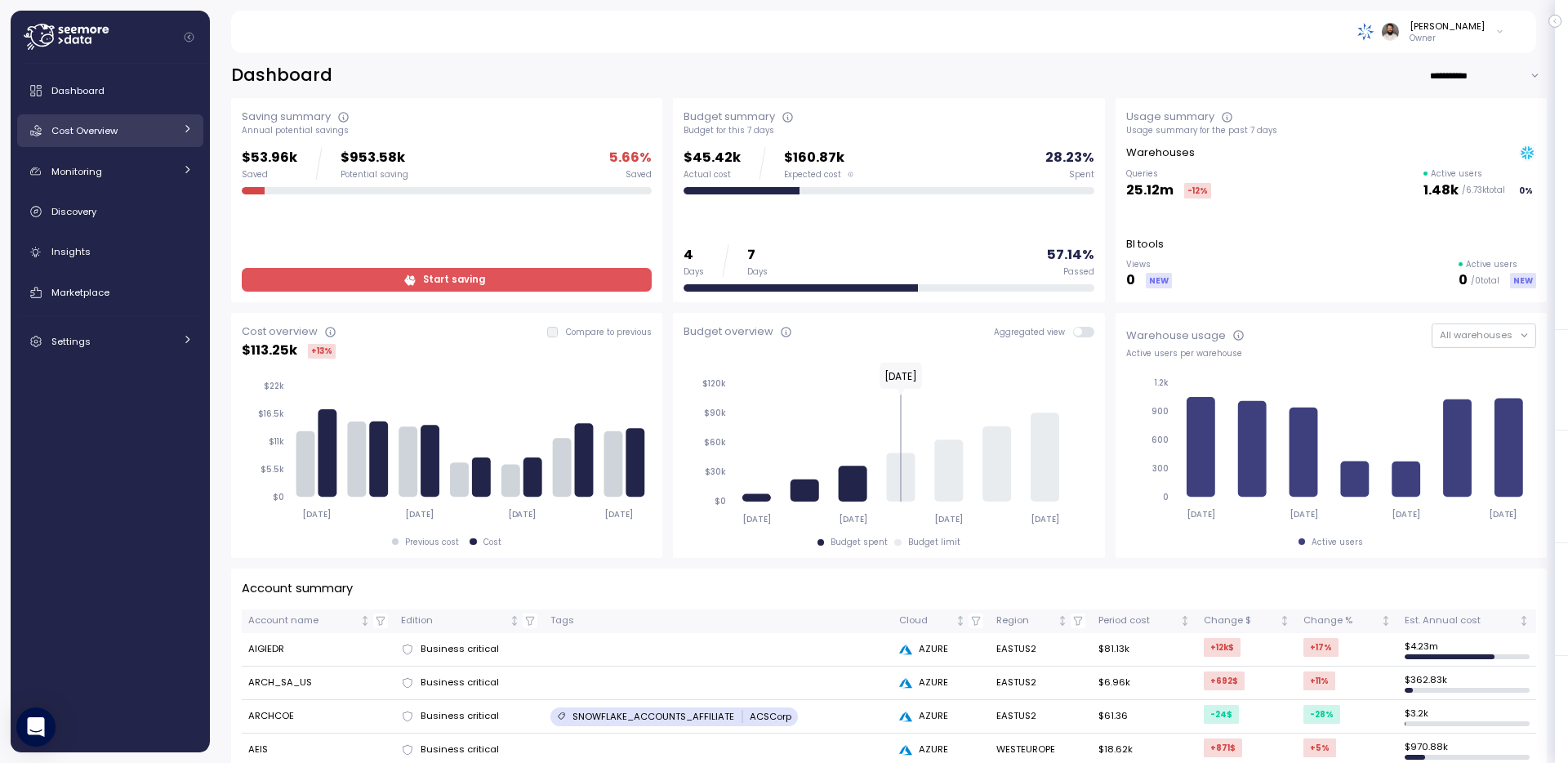
click at [125, 124] on div "Cost Overview" at bounding box center [113, 131] width 123 height 17
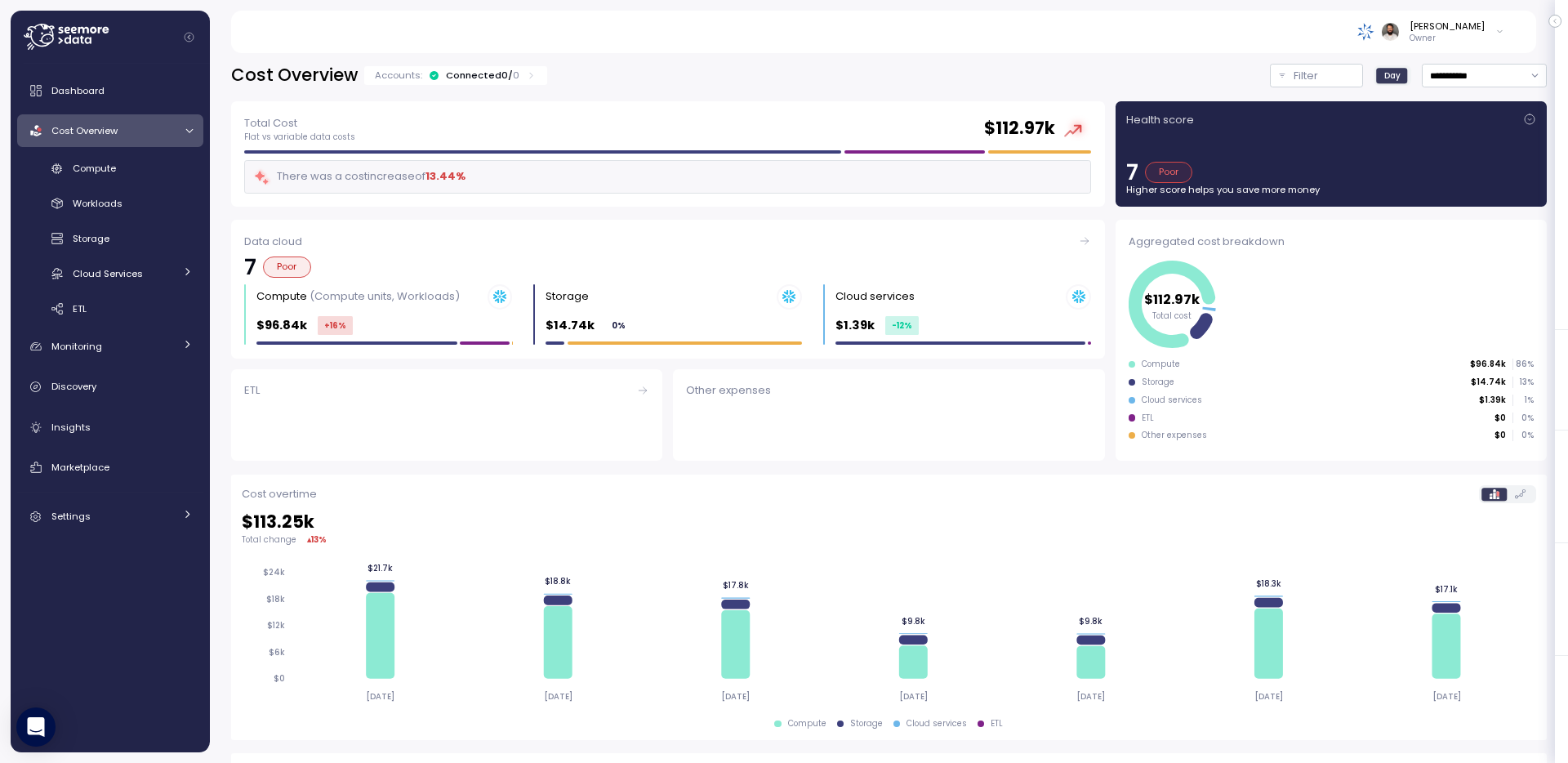
scroll to position [3, 0]
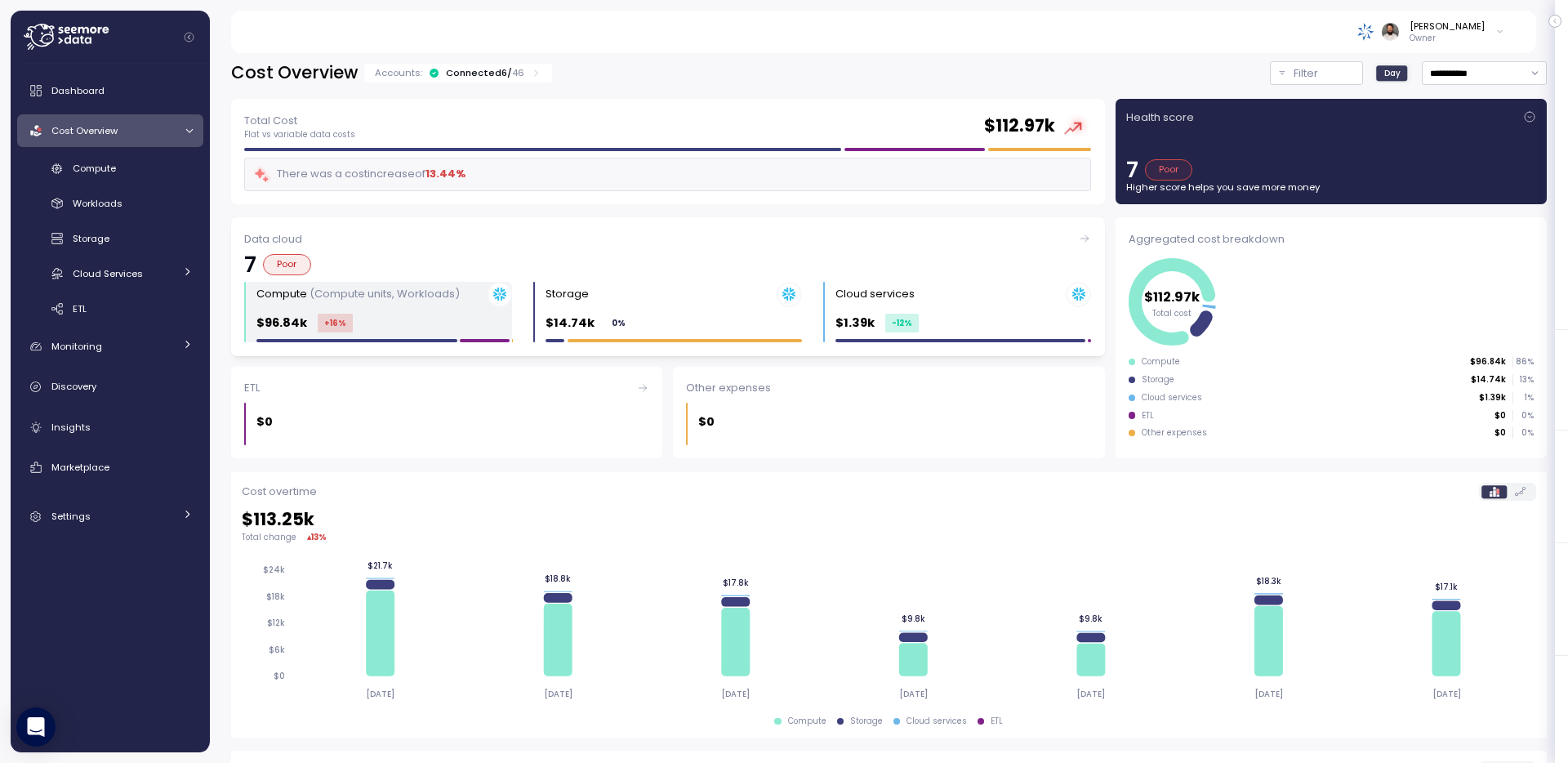
click at [481, 305] on div "Compute (Compute units, Workloads)" at bounding box center [384, 294] width 256 height 25
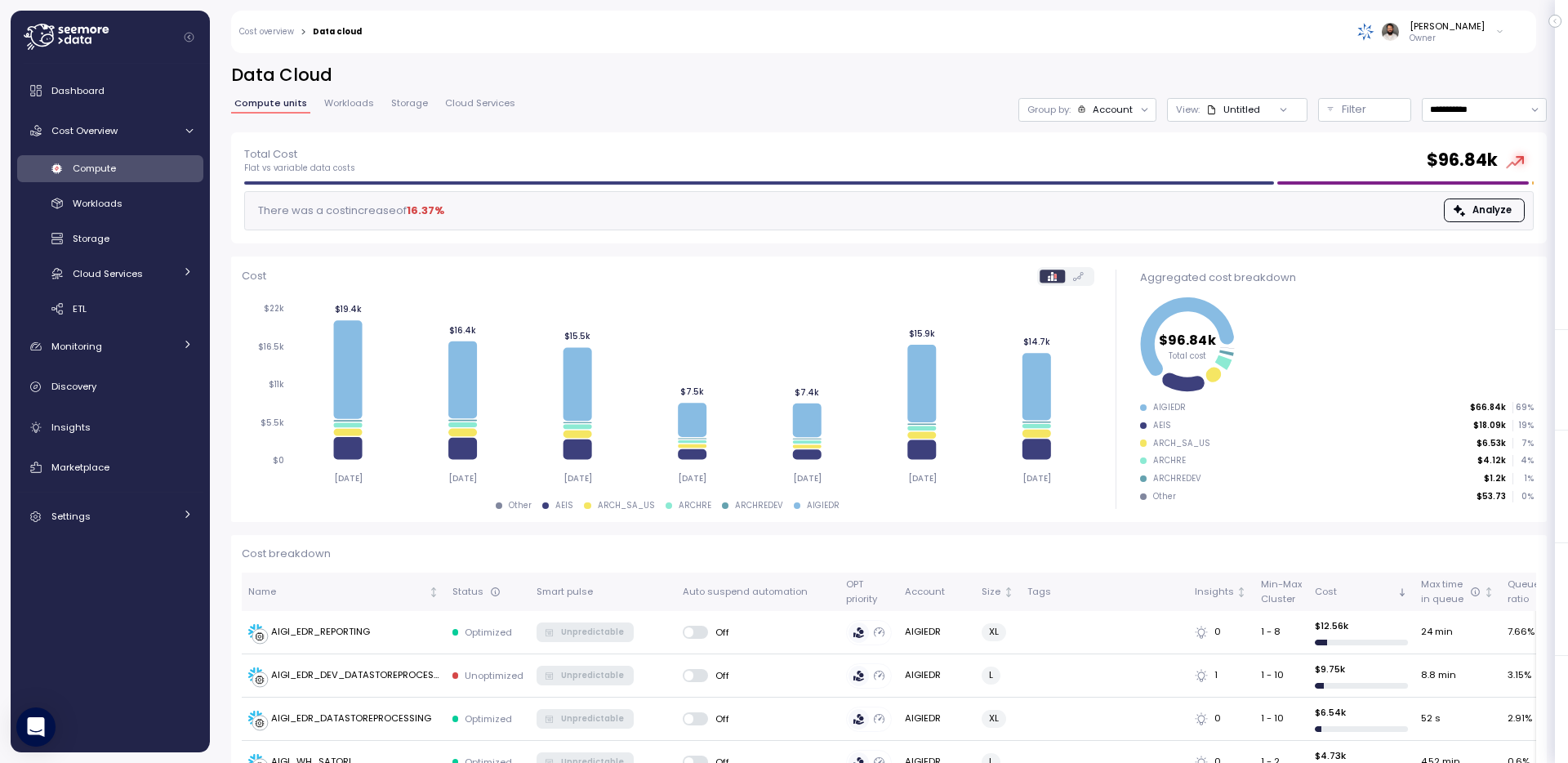
click at [363, 104] on span "Workloads" at bounding box center [350, 103] width 50 height 9
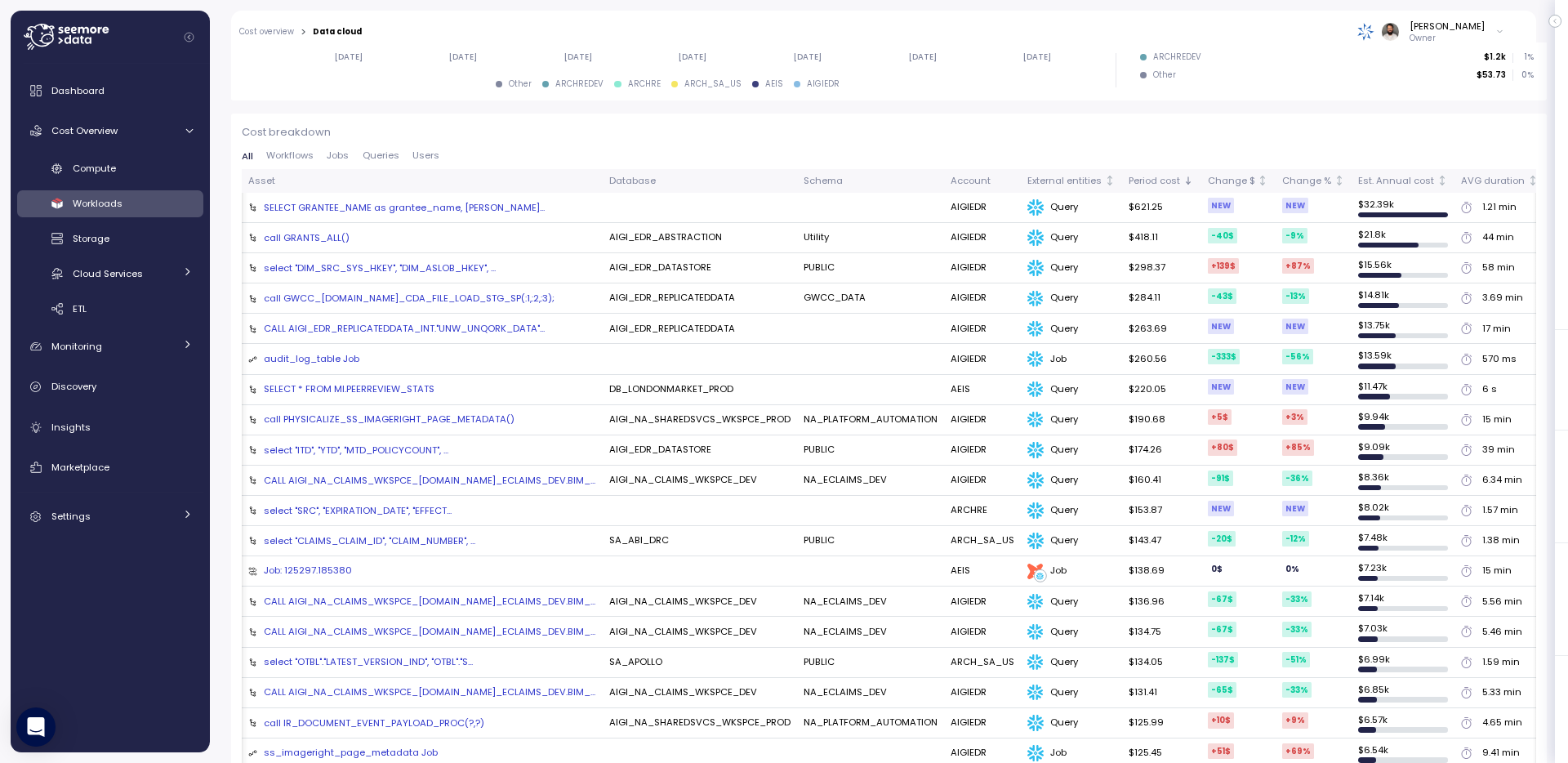
scroll to position [0, 656]
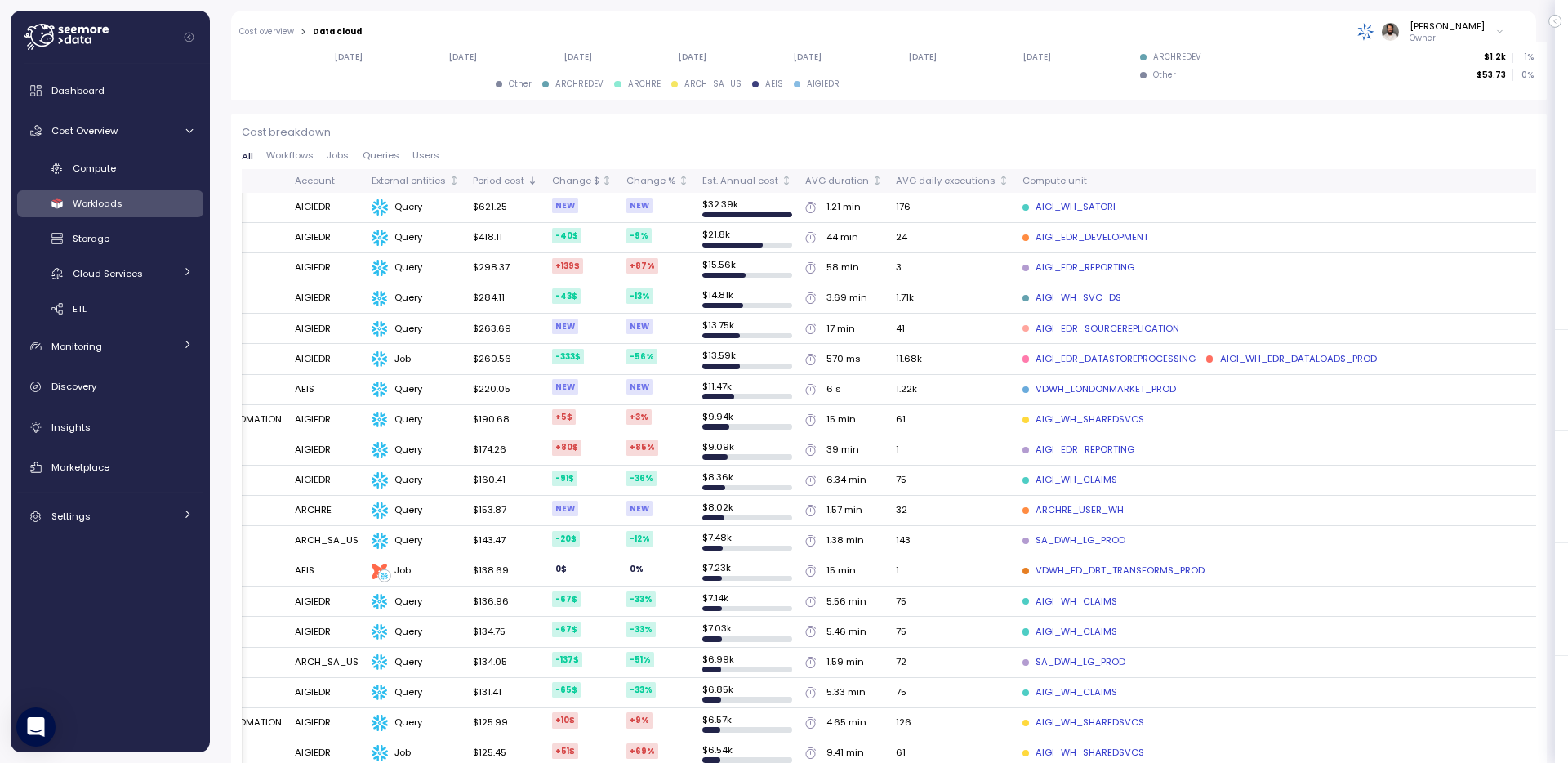
click at [1043, 206] on div "AIGI_WH_SATORI" at bounding box center [1070, 207] width 93 height 15
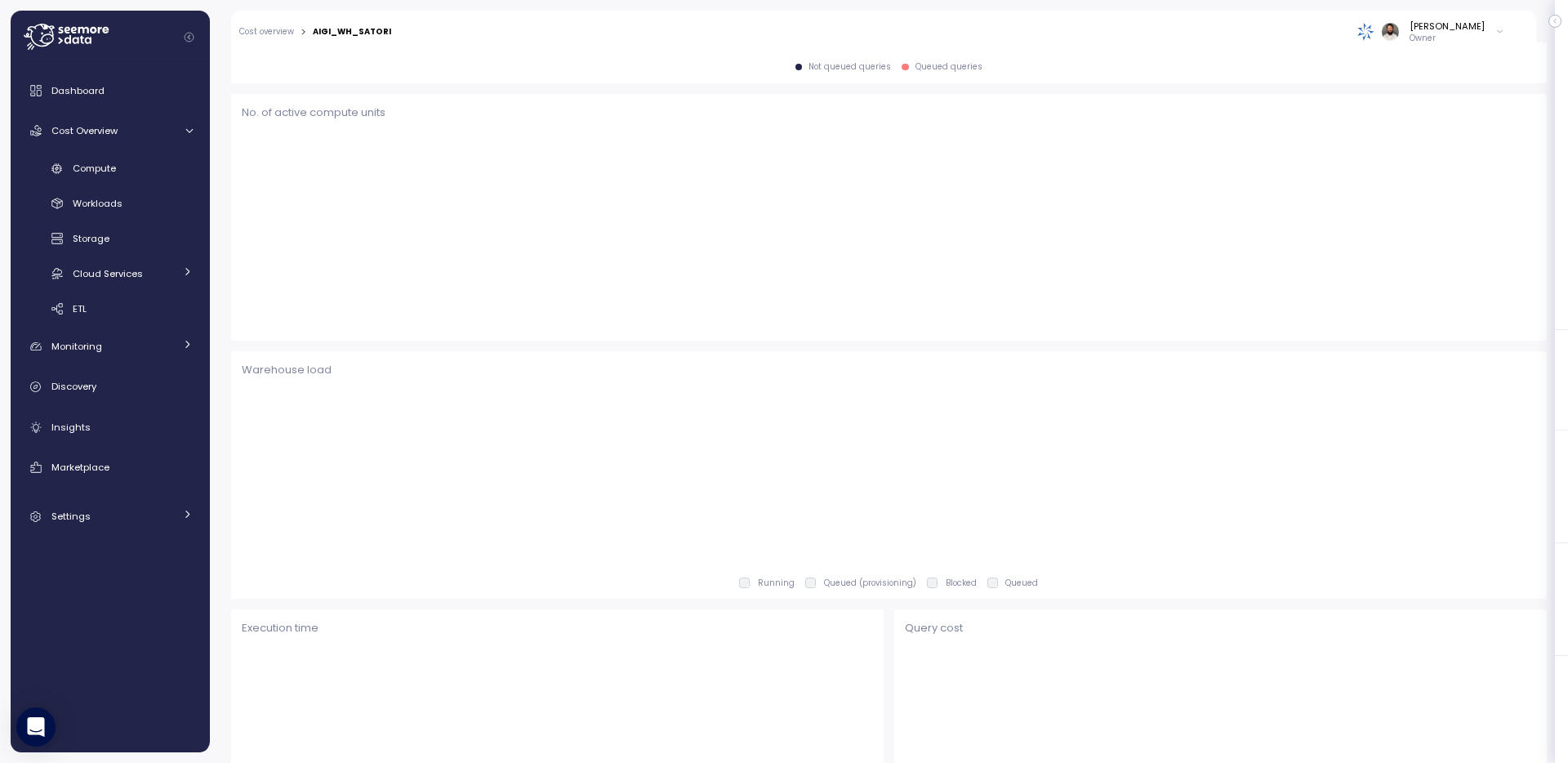
scroll to position [417, 0]
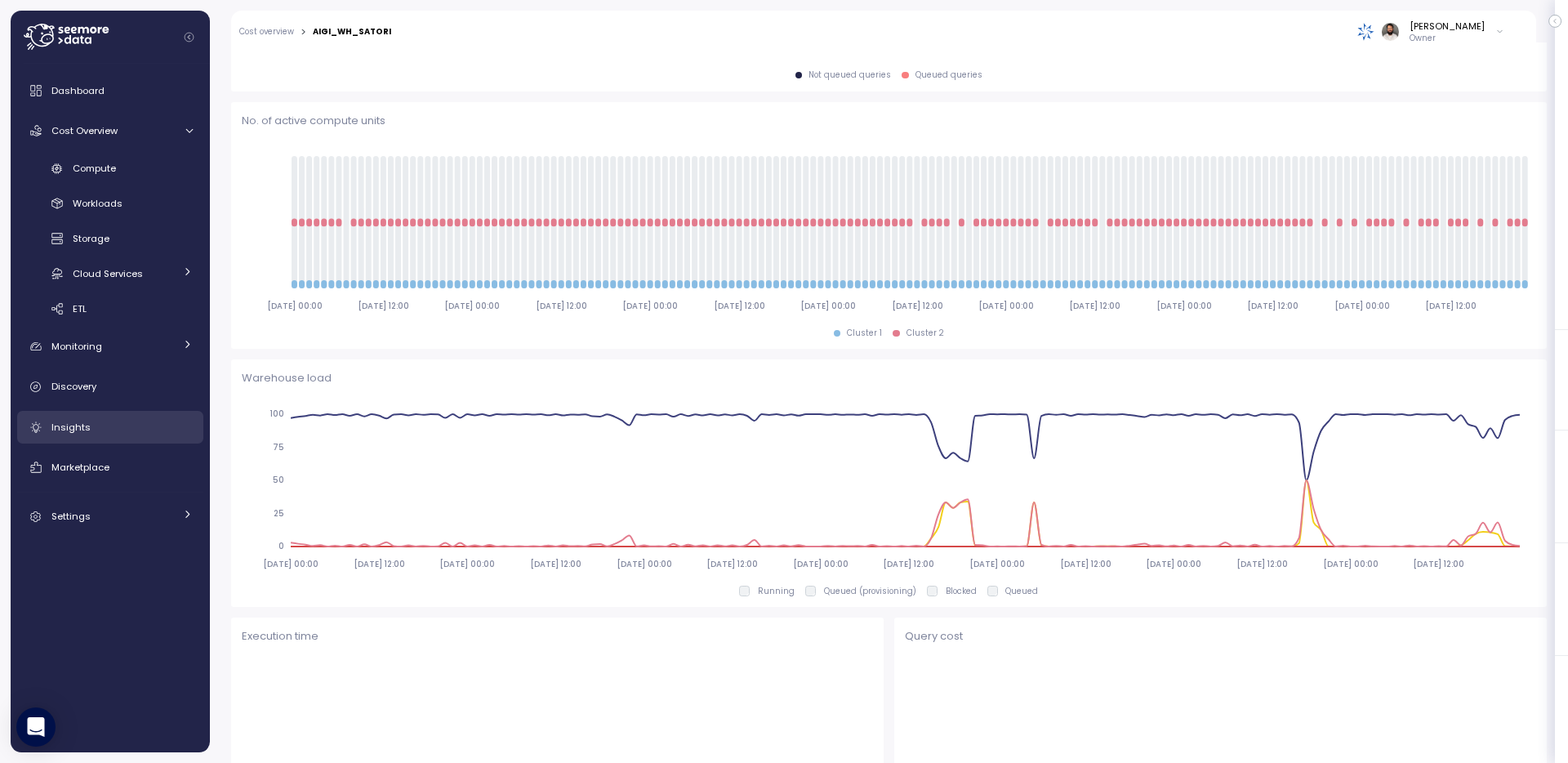
click at [115, 420] on div "Insights" at bounding box center [122, 428] width 141 height 17
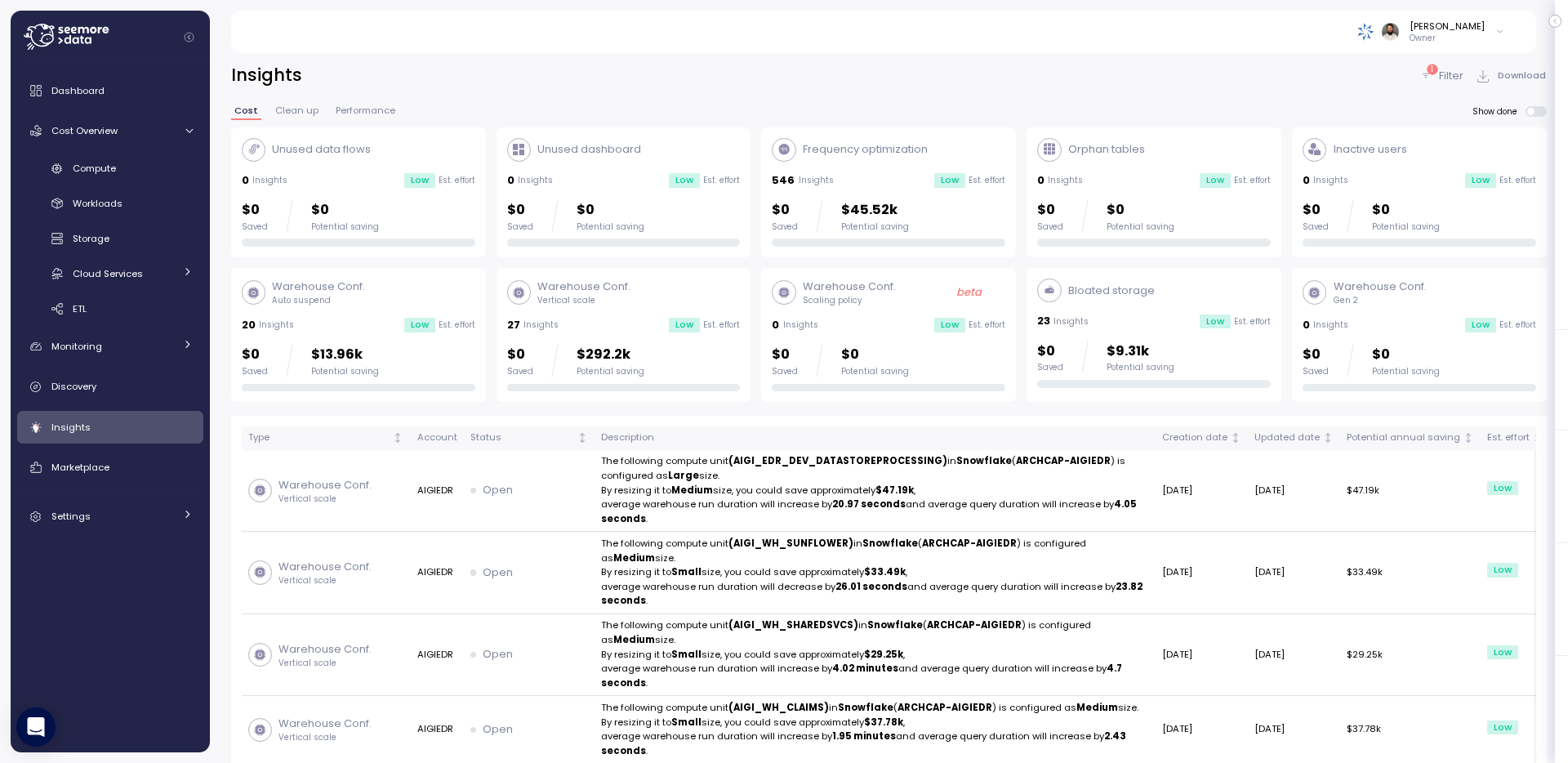
click at [1444, 65] on div "1 Filter Download" at bounding box center [1483, 75] width 127 height 23
click at [1443, 73] on p "Filter" at bounding box center [1452, 76] width 24 height 17
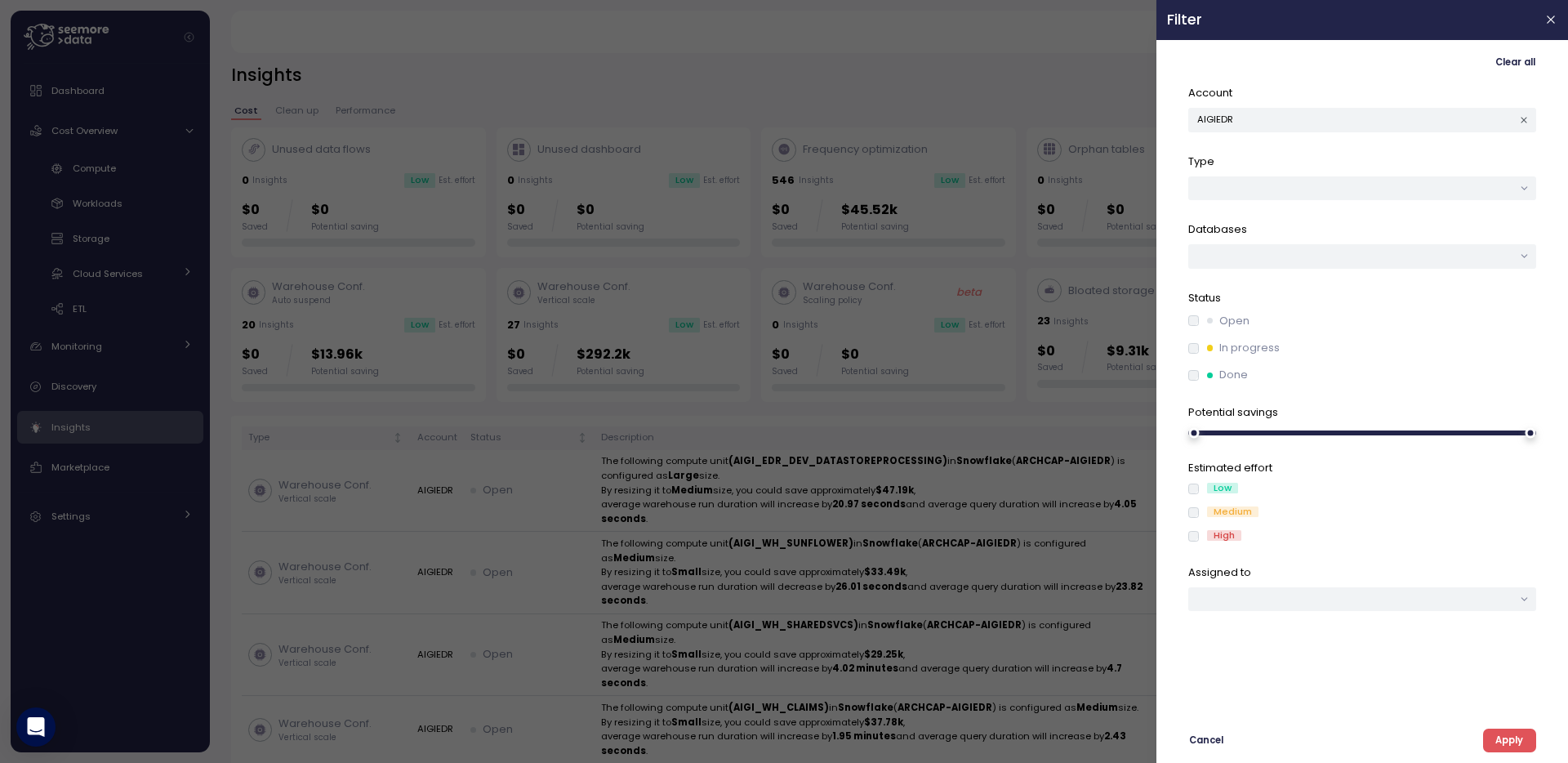
click at [970, 17] on div at bounding box center [784, 382] width 1568 height 763
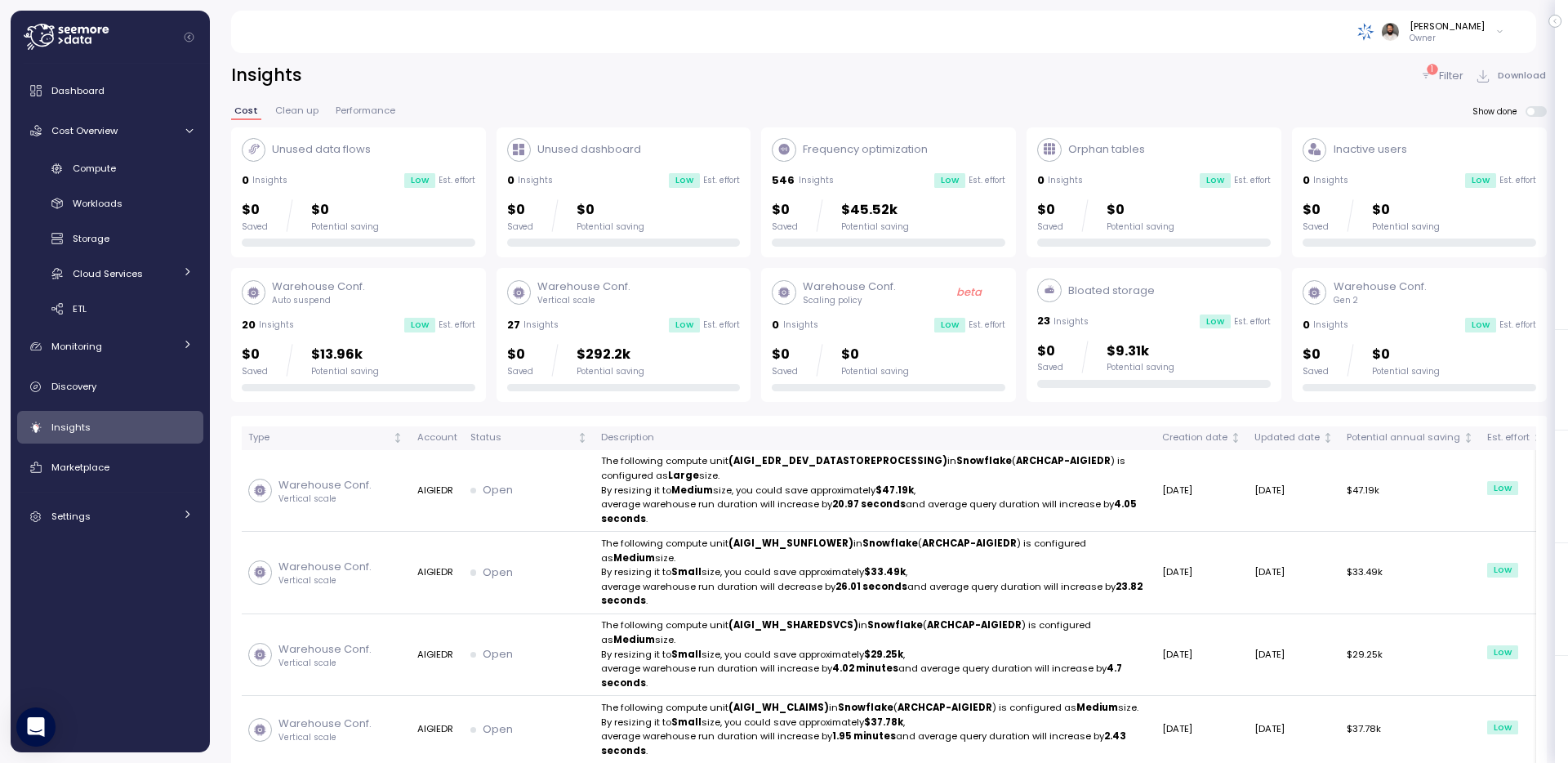
click at [390, 310] on div "Warehouse Conf. Auto suspend 20 Insights Low Est. effort $0 Saved $13.96k Poten…" at bounding box center [358, 335] width 233 height 113
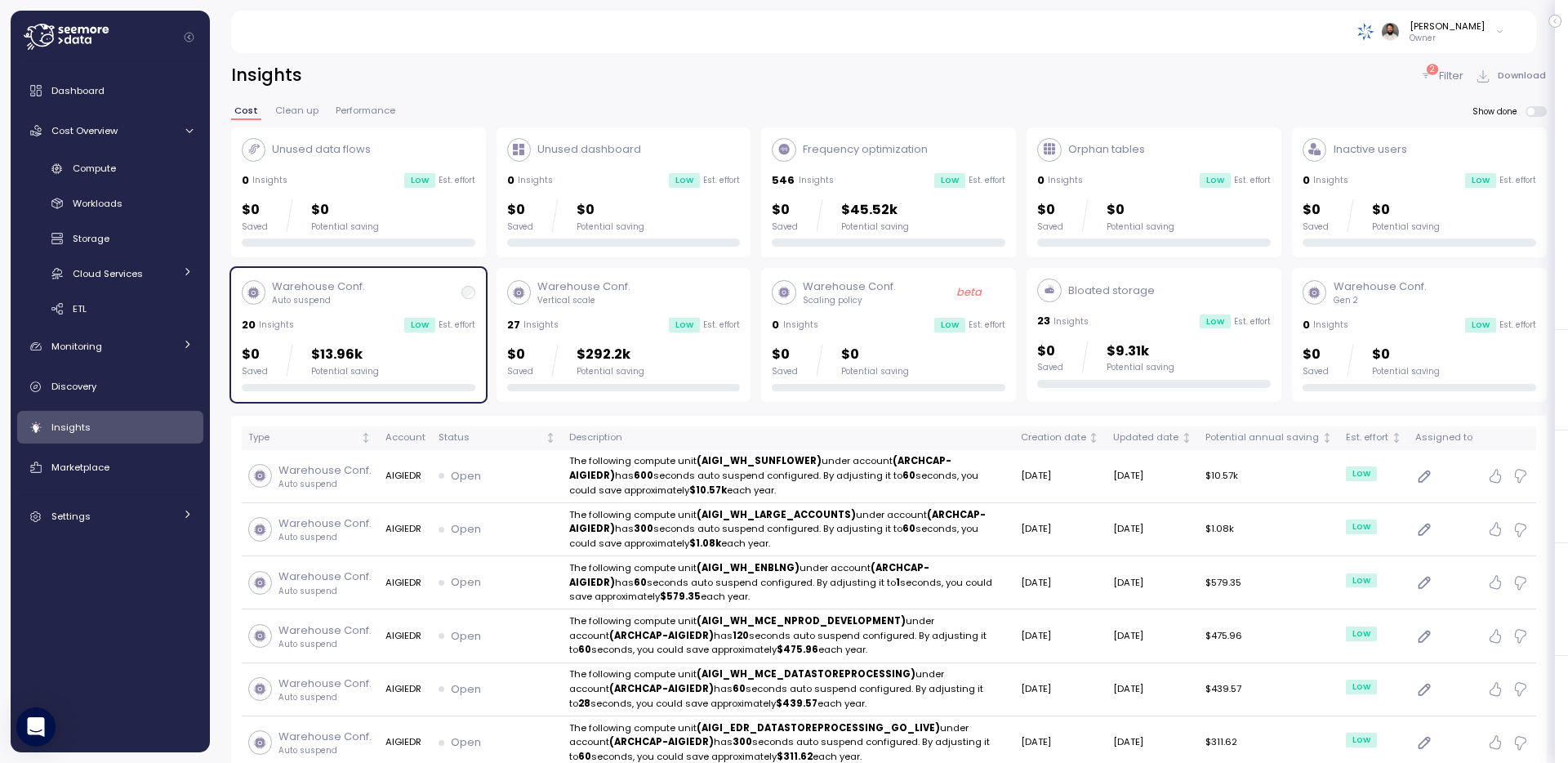
click at [494, 353] on div "Unused data flows 0 Insights Low Est. effort $0 Saved $0 Potential saving Unuse…" at bounding box center [889, 265] width 1316 height 275
click at [456, 334] on div "Warehouse Conf. Auto suspend 20 Insights Low Est. effort $0 Saved $13.96k Poten…" at bounding box center [358, 335] width 233 height 113
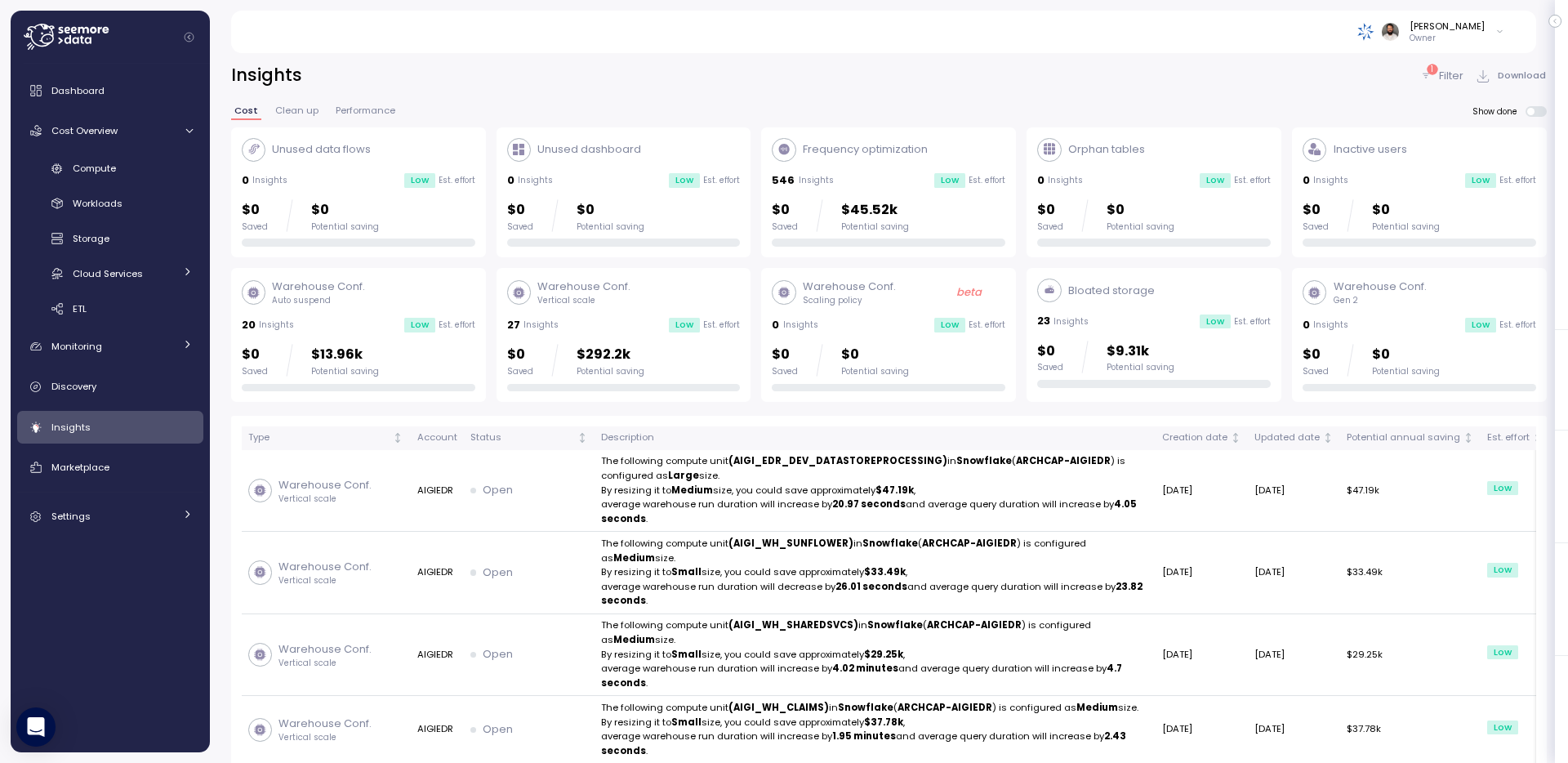
click at [639, 298] on div "Warehouse Conf. Vertical scale" at bounding box center [623, 293] width 233 height 28
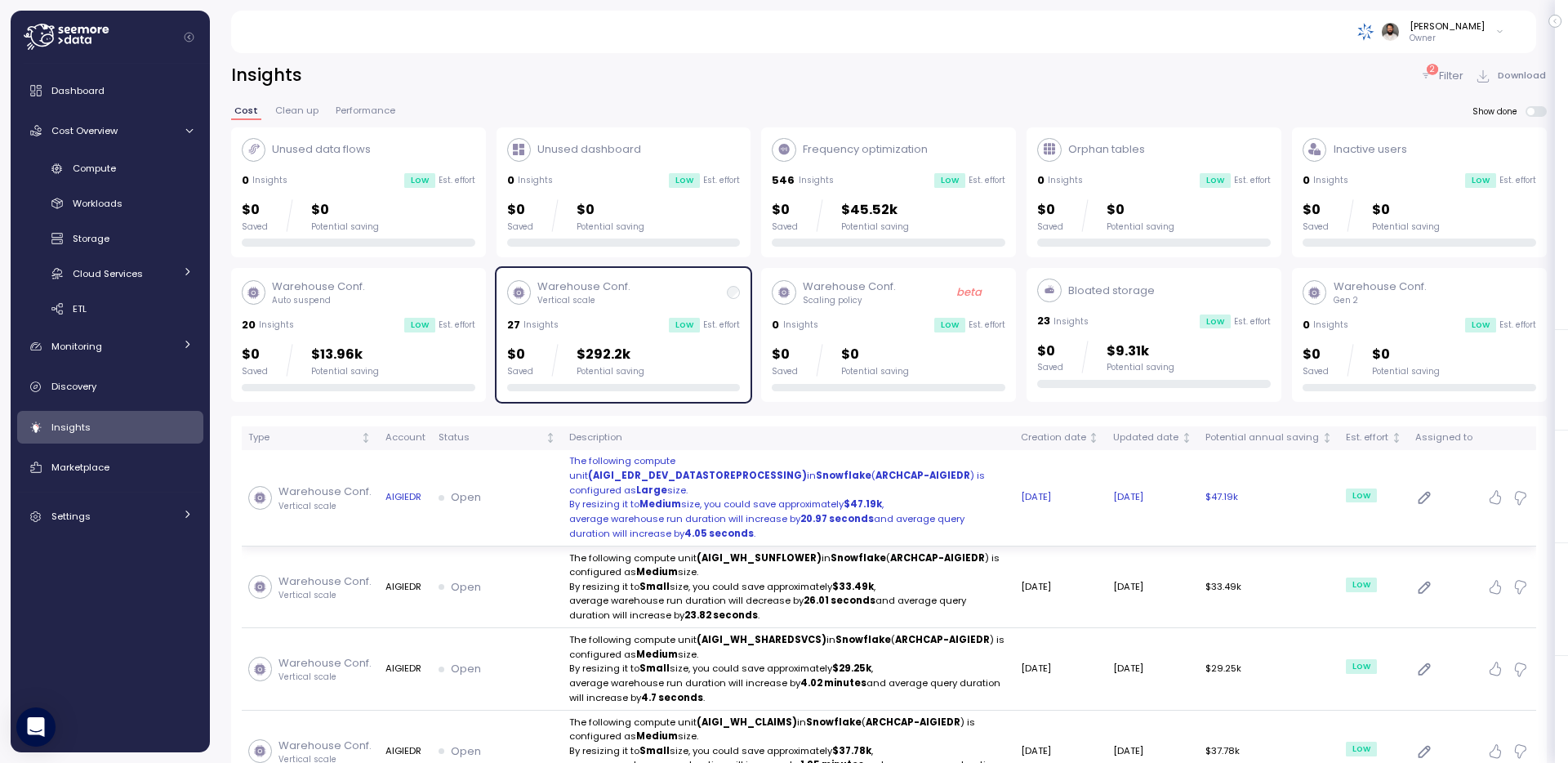
click at [863, 480] on p "The following compute unit (AIGI_EDR_DEV_DATASTOREPROCESSING) in Snowflake ( AR…" at bounding box center [789, 475] width 439 height 44
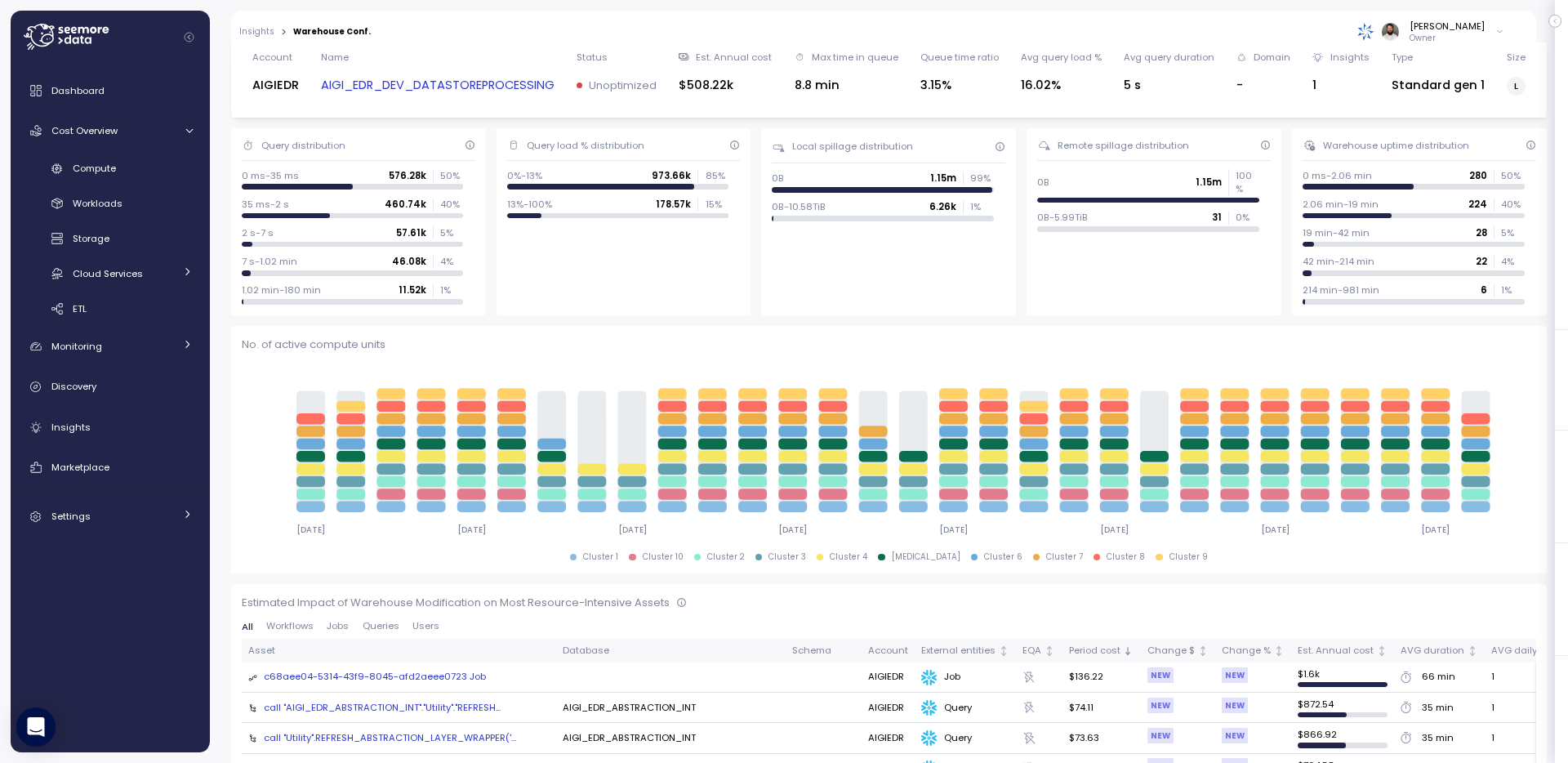
scroll to position [237, 0]
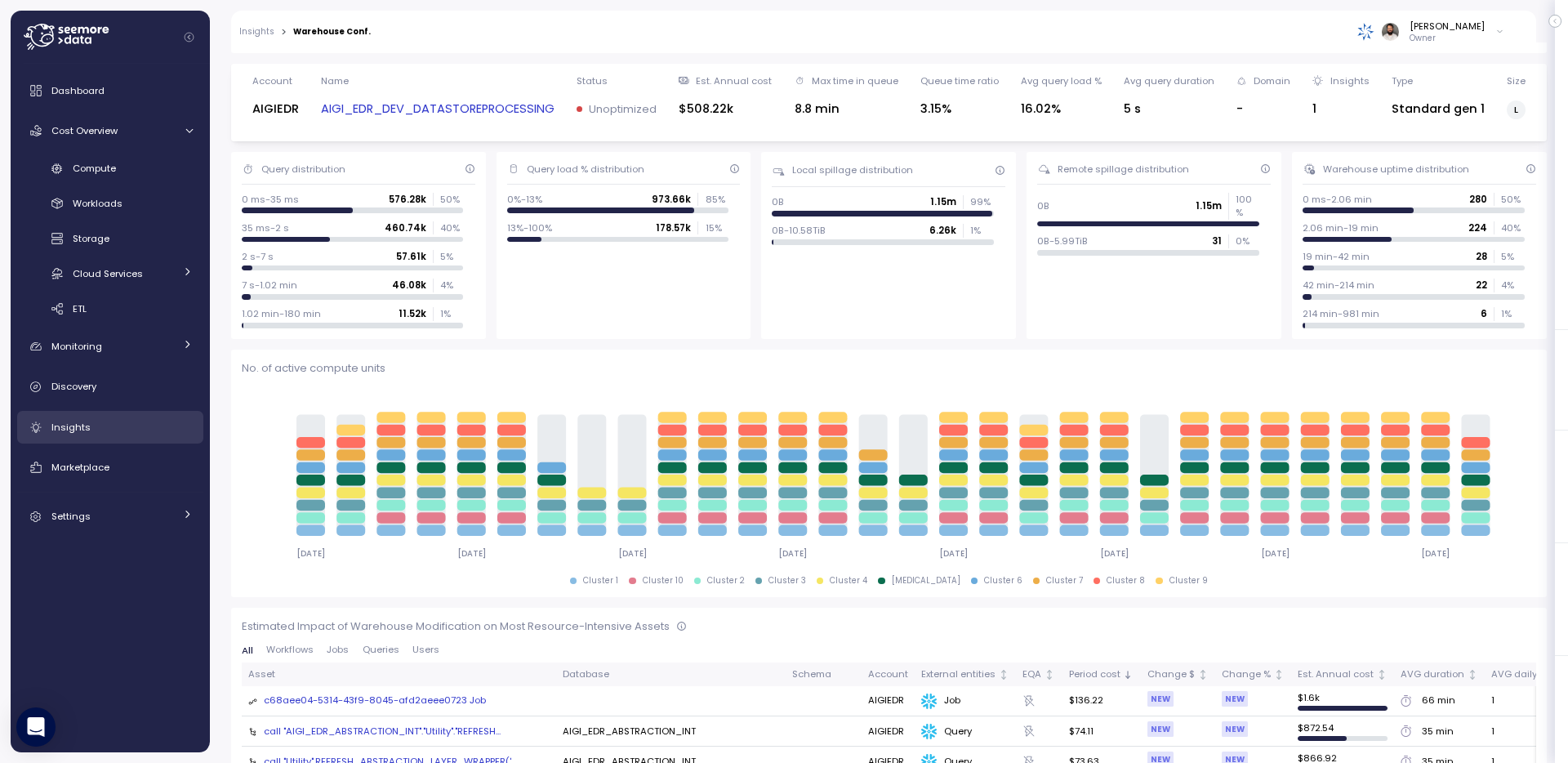
click at [138, 439] on link "Insights" at bounding box center [110, 427] width 186 height 33
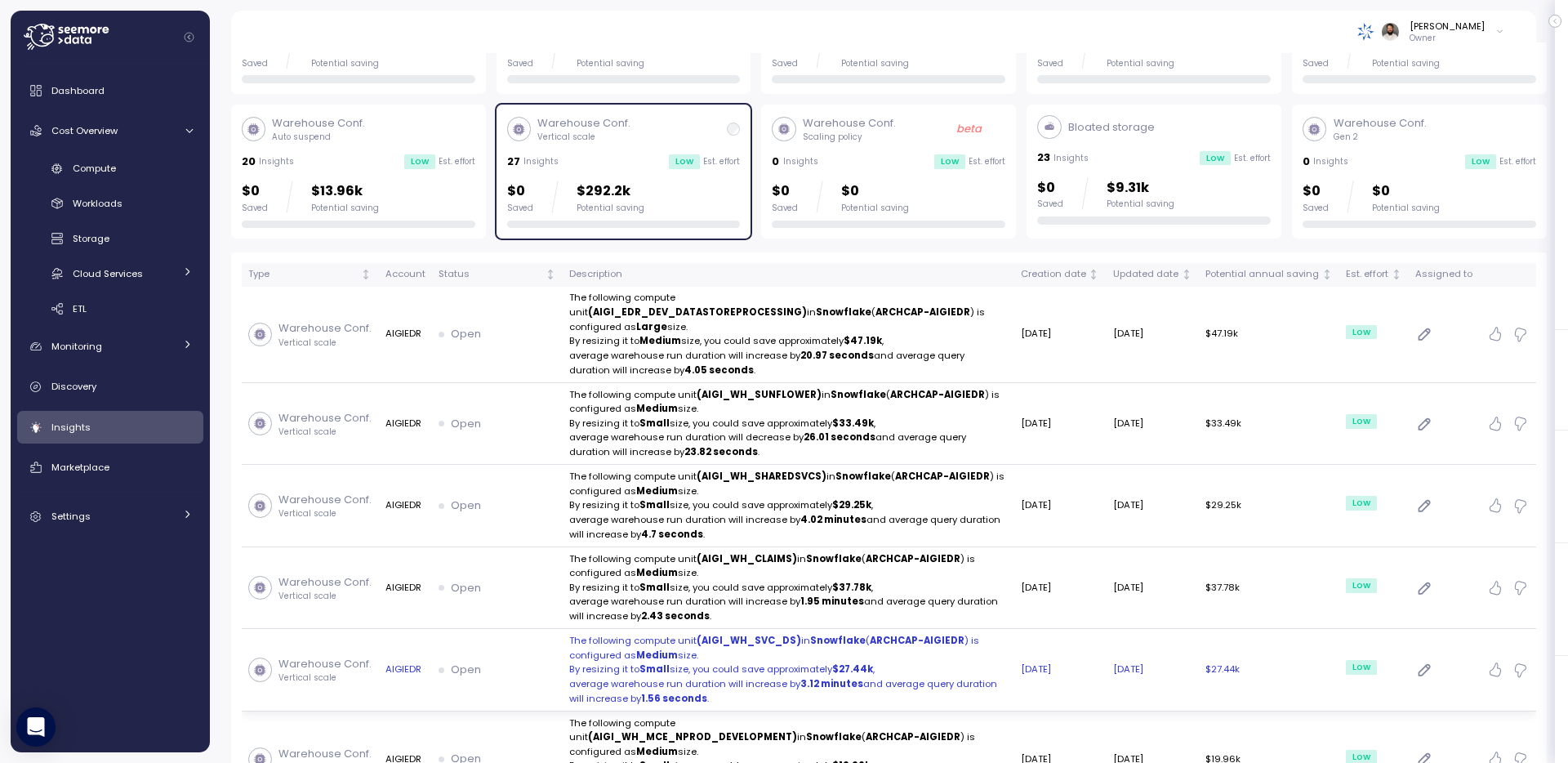
scroll to position [163, 0]
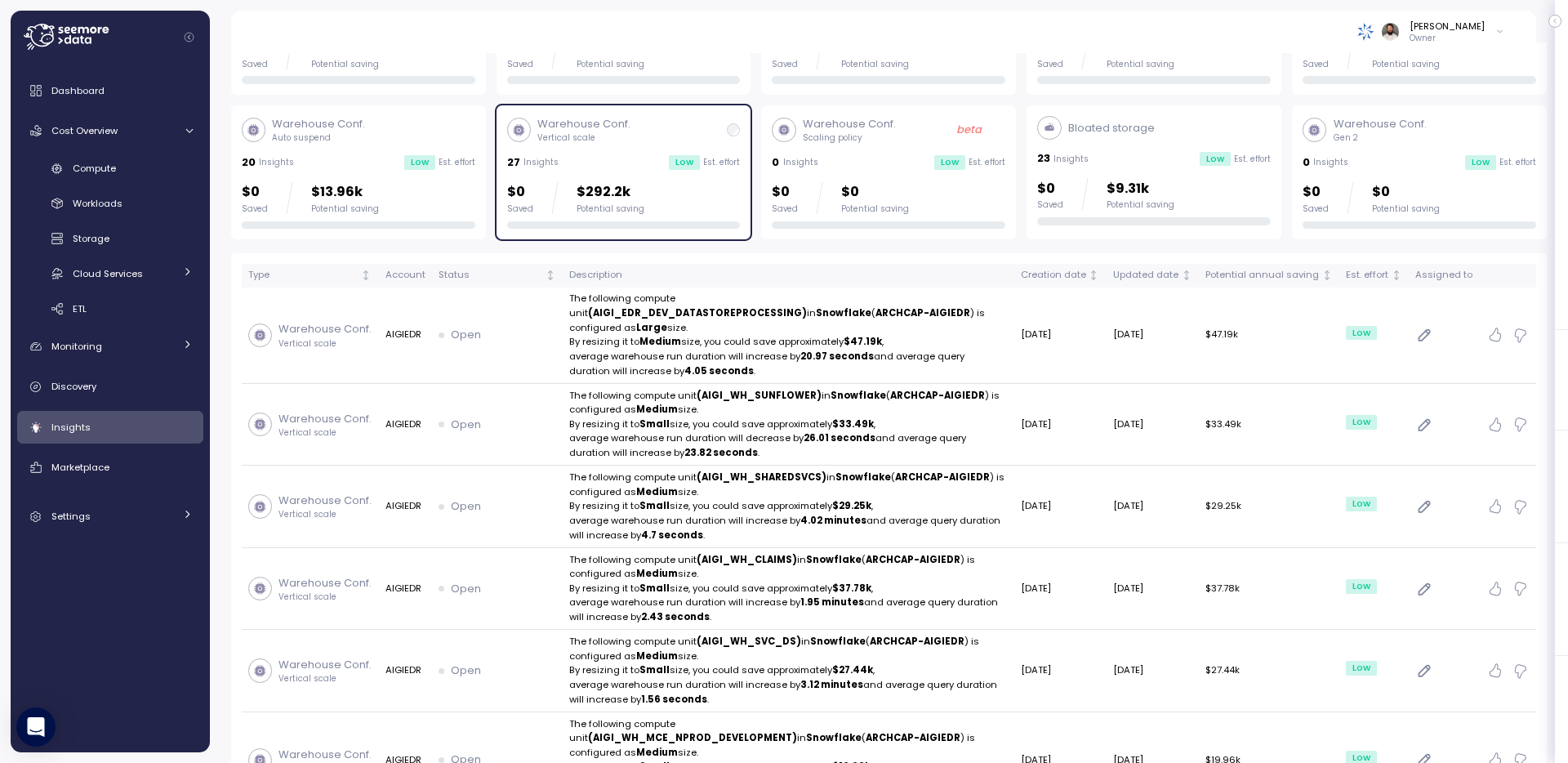
click at [626, 149] on div "Warehouse Conf. Vertical scale 27 Insights Low Est. effort $0 Saved $292.2k Pot…" at bounding box center [623, 172] width 233 height 113
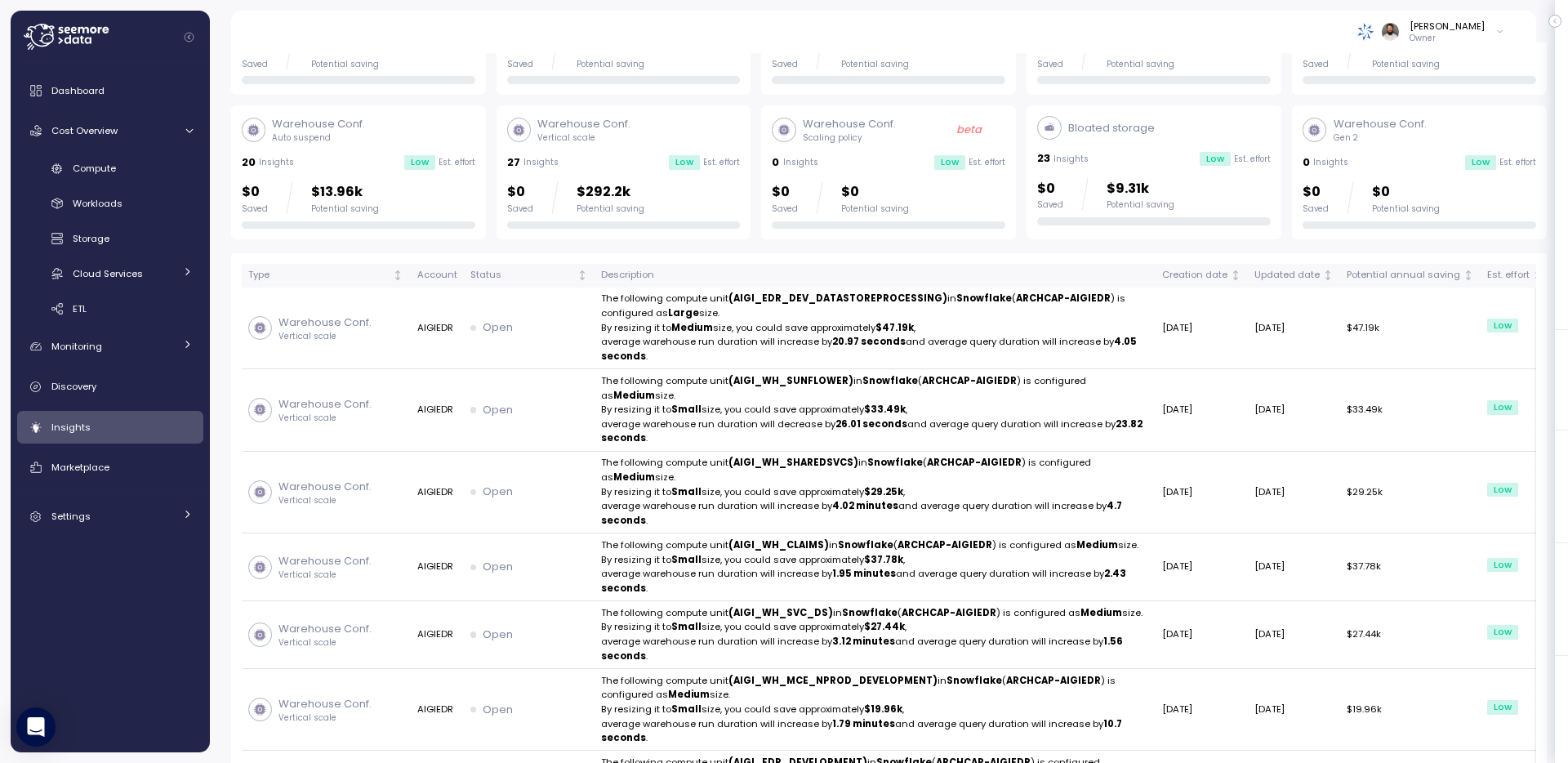
click at [1387, 187] on p "$0" at bounding box center [1406, 193] width 68 height 22
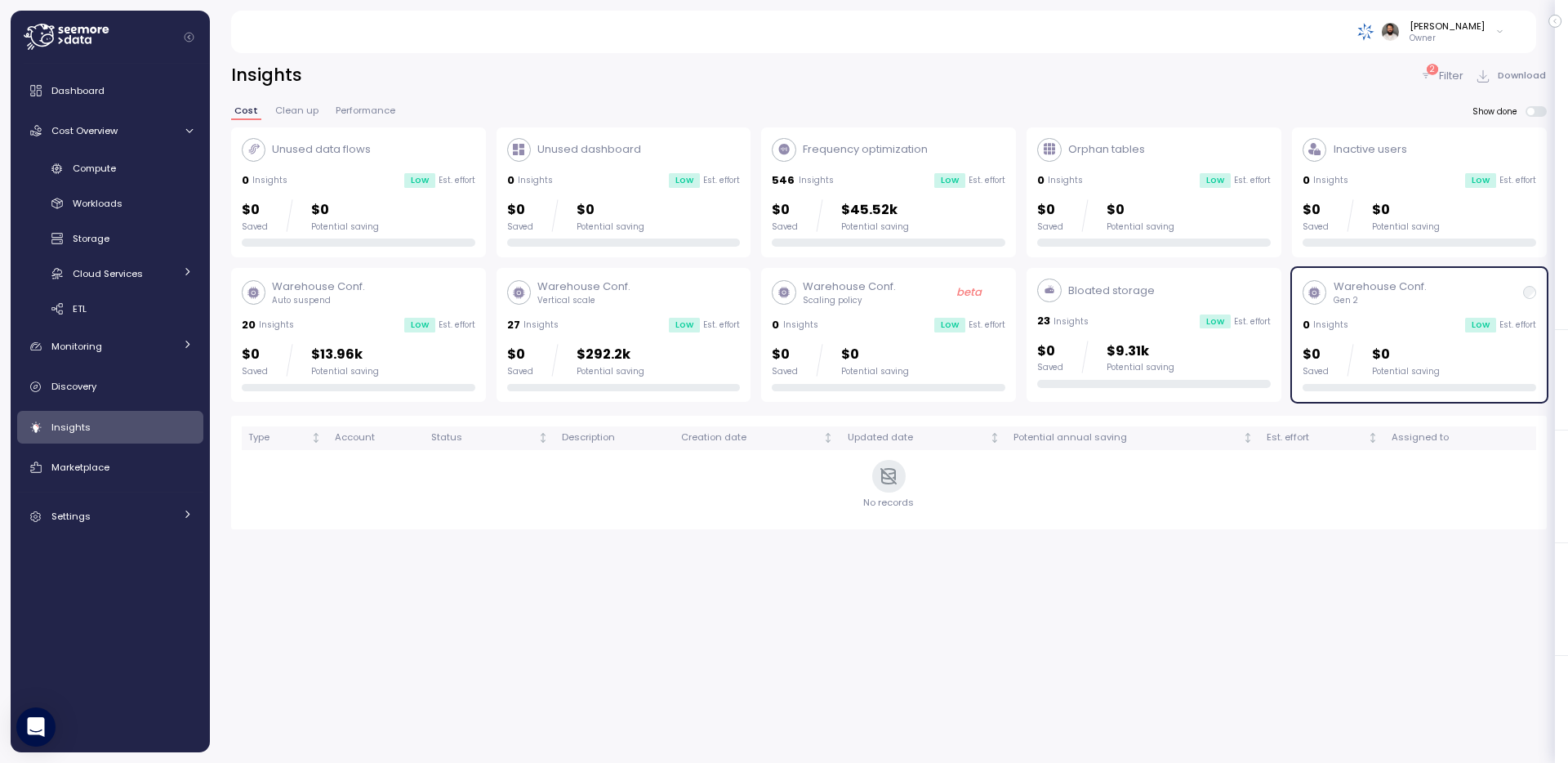
scroll to position [43, 0]
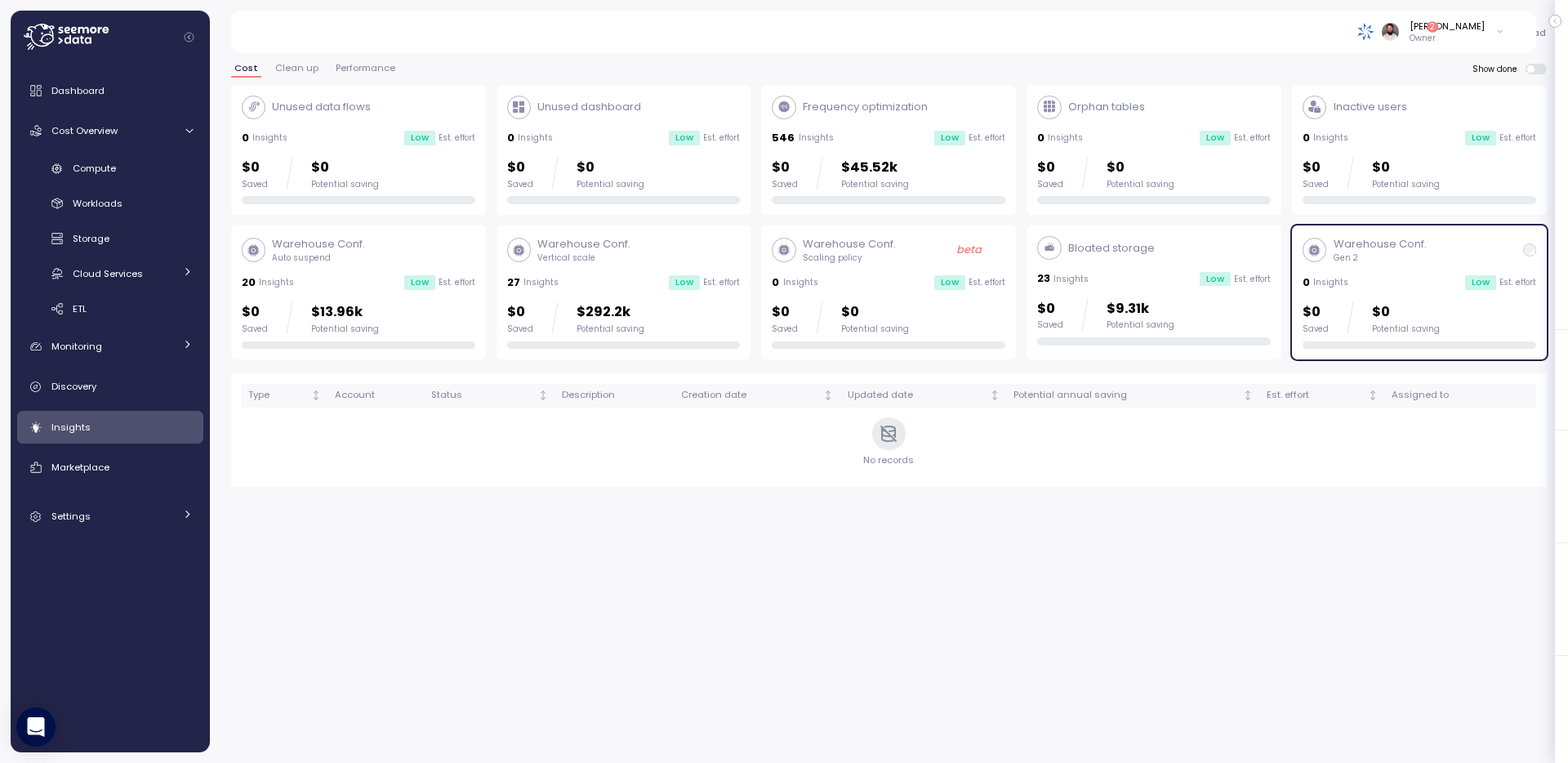
click at [1368, 269] on div "Warehouse Conf. Gen 2 0 Insights Low Est. effort $0 Saved $0 Potential saving" at bounding box center [1419, 292] width 233 height 113
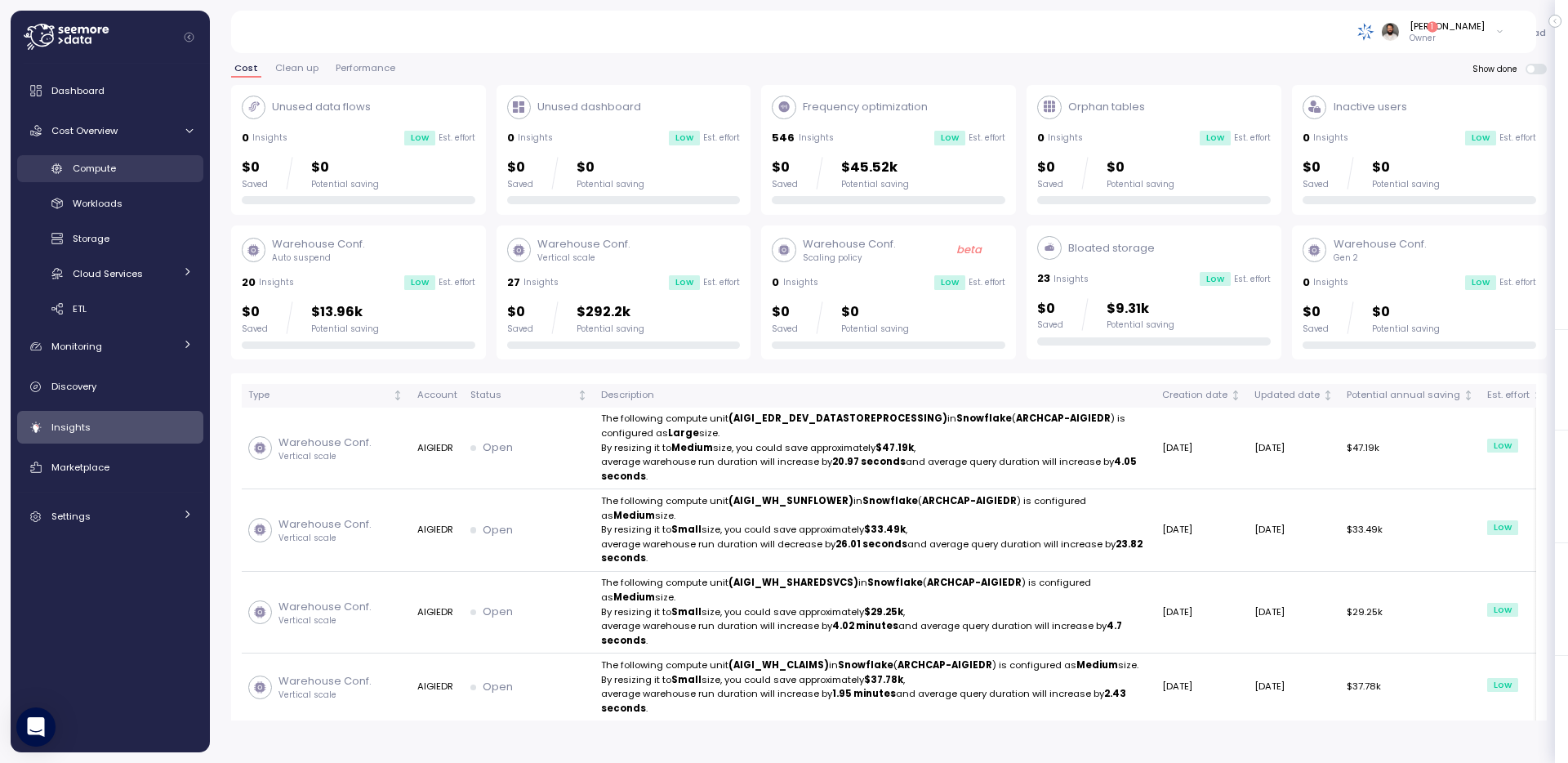
click at [116, 166] on span "Compute" at bounding box center [94, 168] width 44 height 13
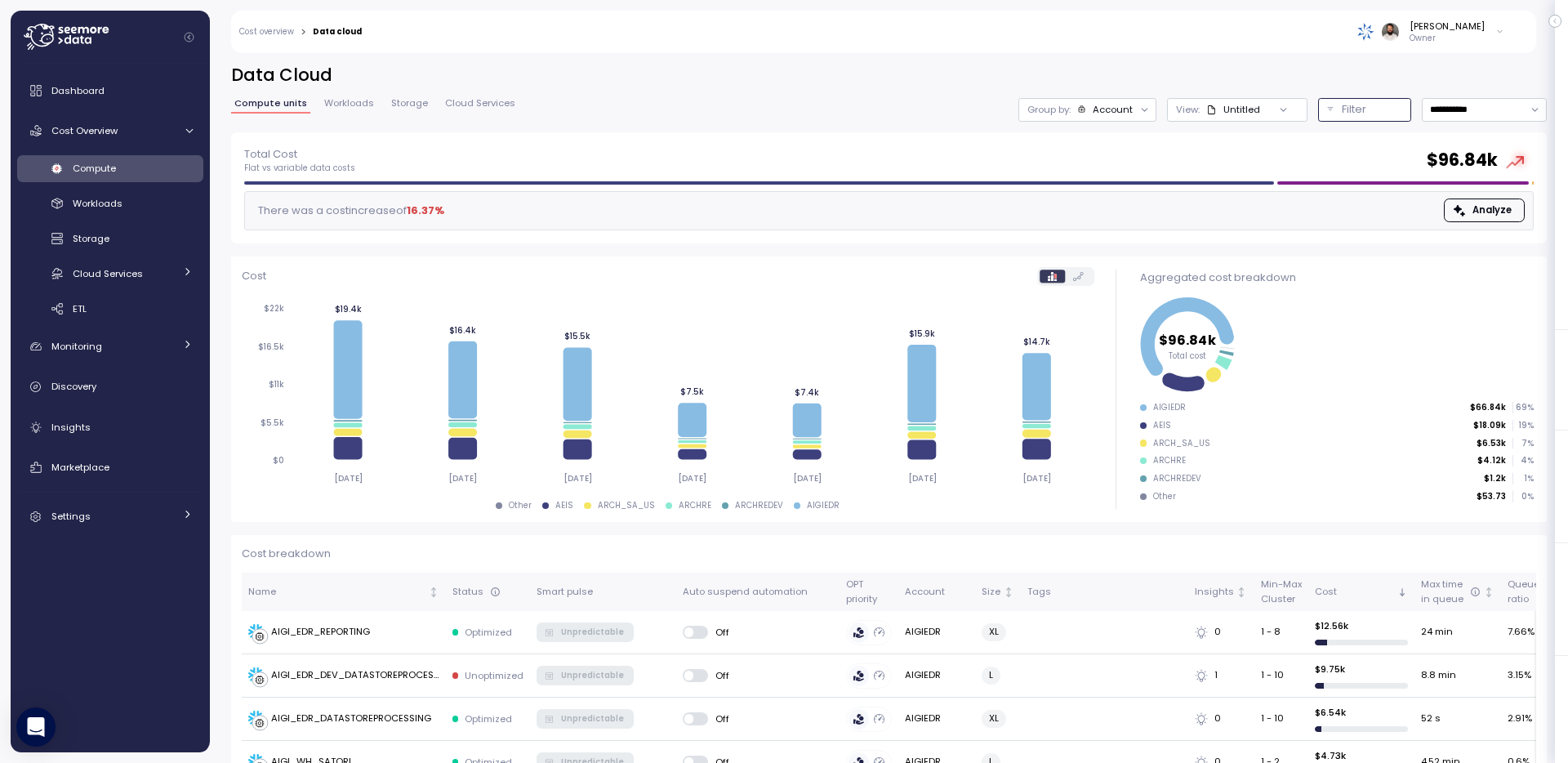
click at [1366, 98] on button "Filter" at bounding box center [1365, 109] width 93 height 23
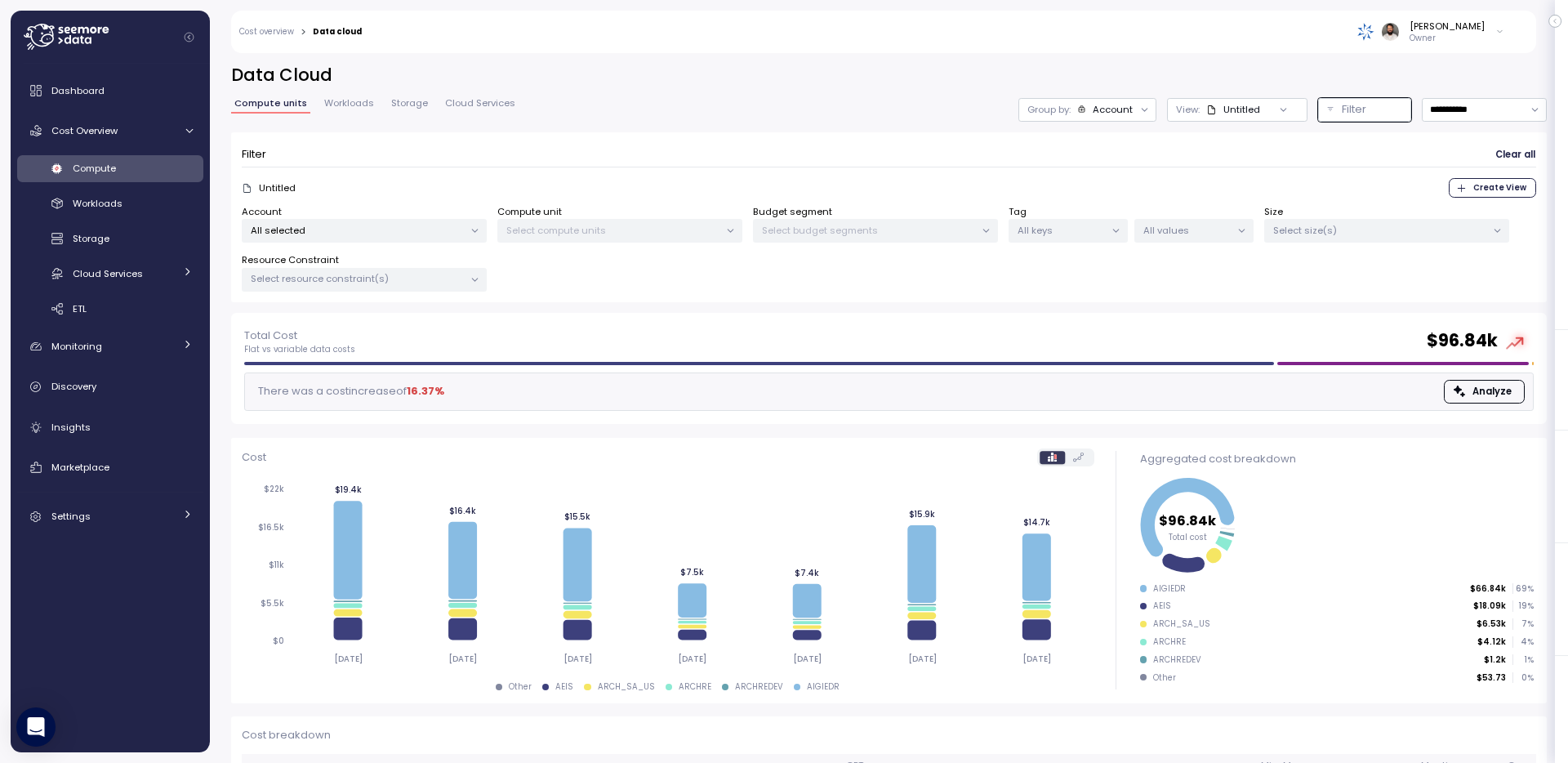
click at [1270, 104] on div at bounding box center [1283, 109] width 47 height 23
click at [1245, 104] on div "Untitled" at bounding box center [1233, 110] width 54 height 13
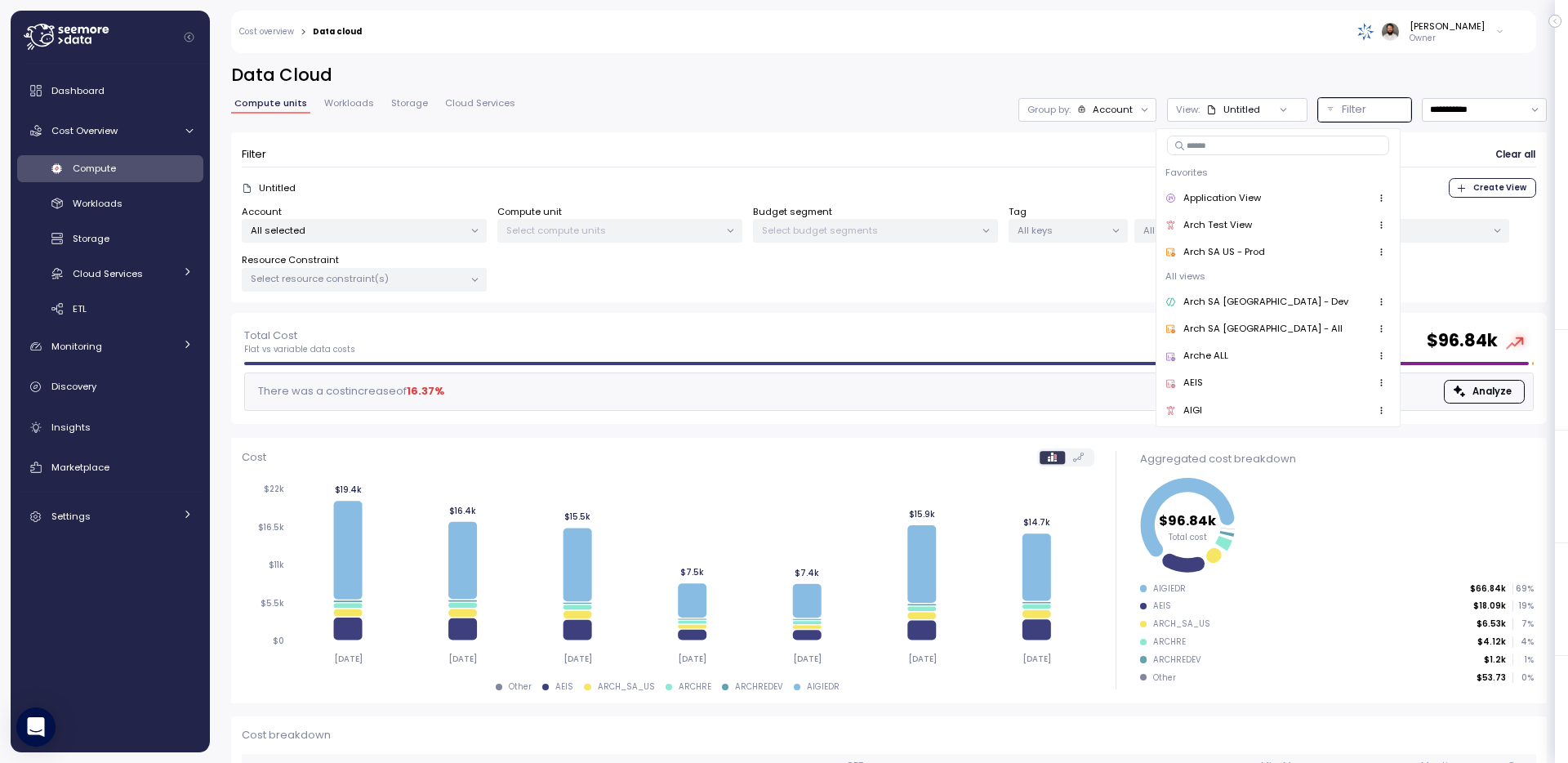
click at [1209, 410] on div "AIGI" at bounding box center [1278, 410] width 225 height 20
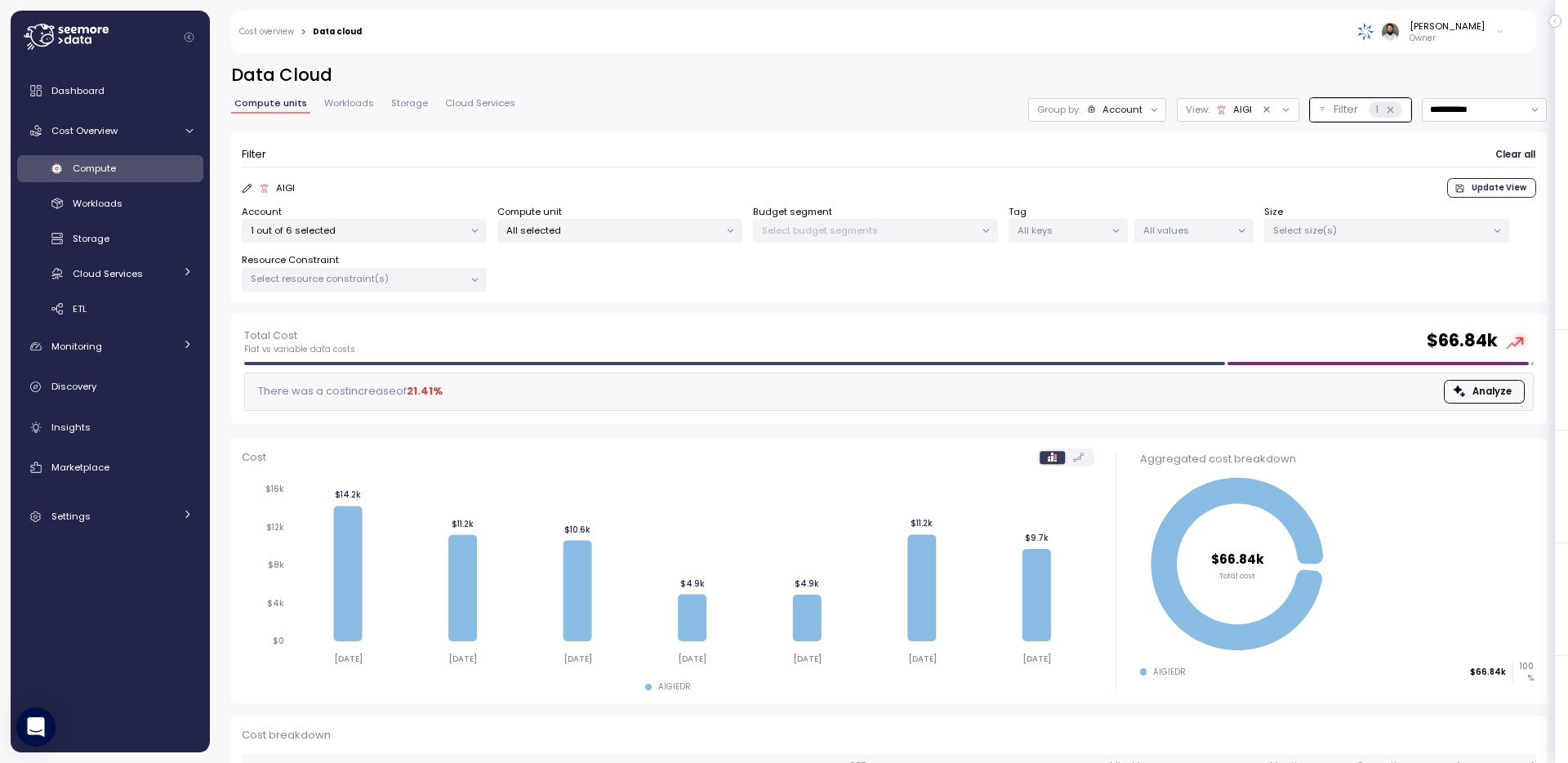
click at [1253, 105] on div at bounding box center [1276, 109] width 47 height 23
click at [1224, 110] on icon at bounding box center [1221, 109] width 10 height 10
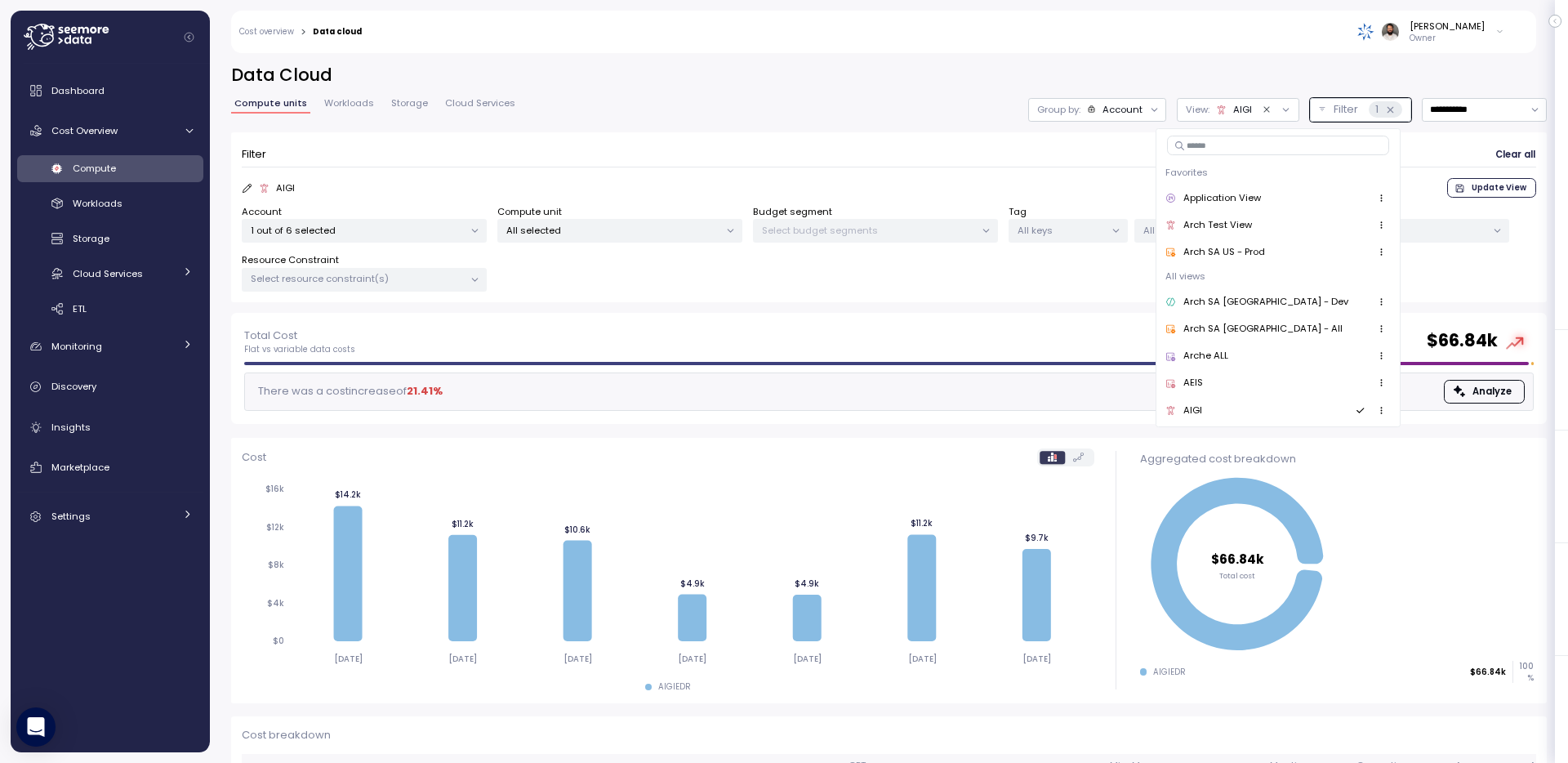
click at [1376, 407] on icon "button" at bounding box center [1381, 410] width 10 height 10
click at [1303, 485] on div "Set as default" at bounding box center [1305, 488] width 92 height 15
click at [862, 88] on div "**********" at bounding box center [889, 189] width 1316 height 249
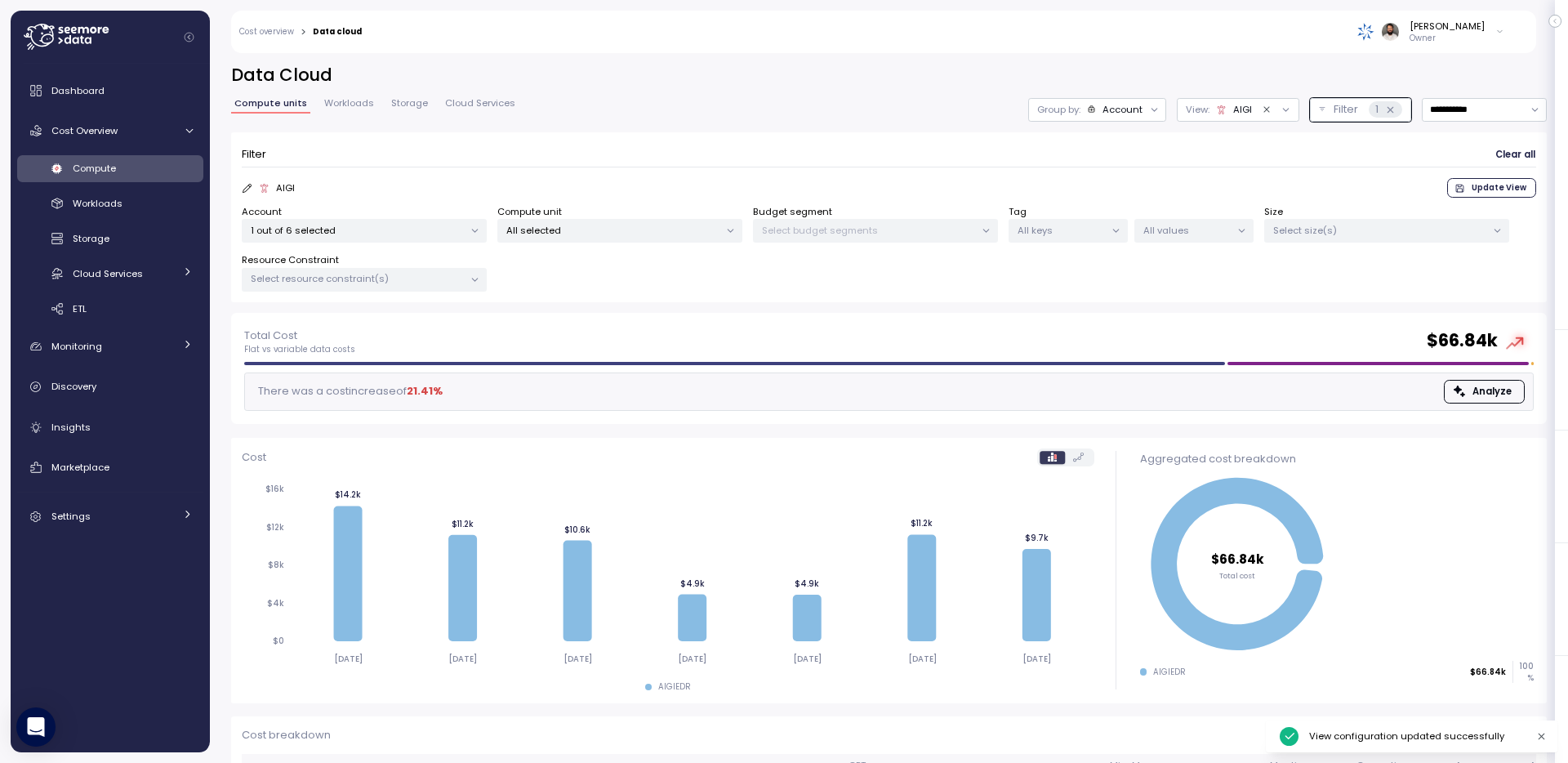
click at [134, 72] on div "Dashboard Cost Overview Compute Workloads Storage Cloud Services Clustering col…" at bounding box center [110, 408] width 199 height 689
click at [131, 90] on div "Dashboard" at bounding box center [122, 91] width 141 height 17
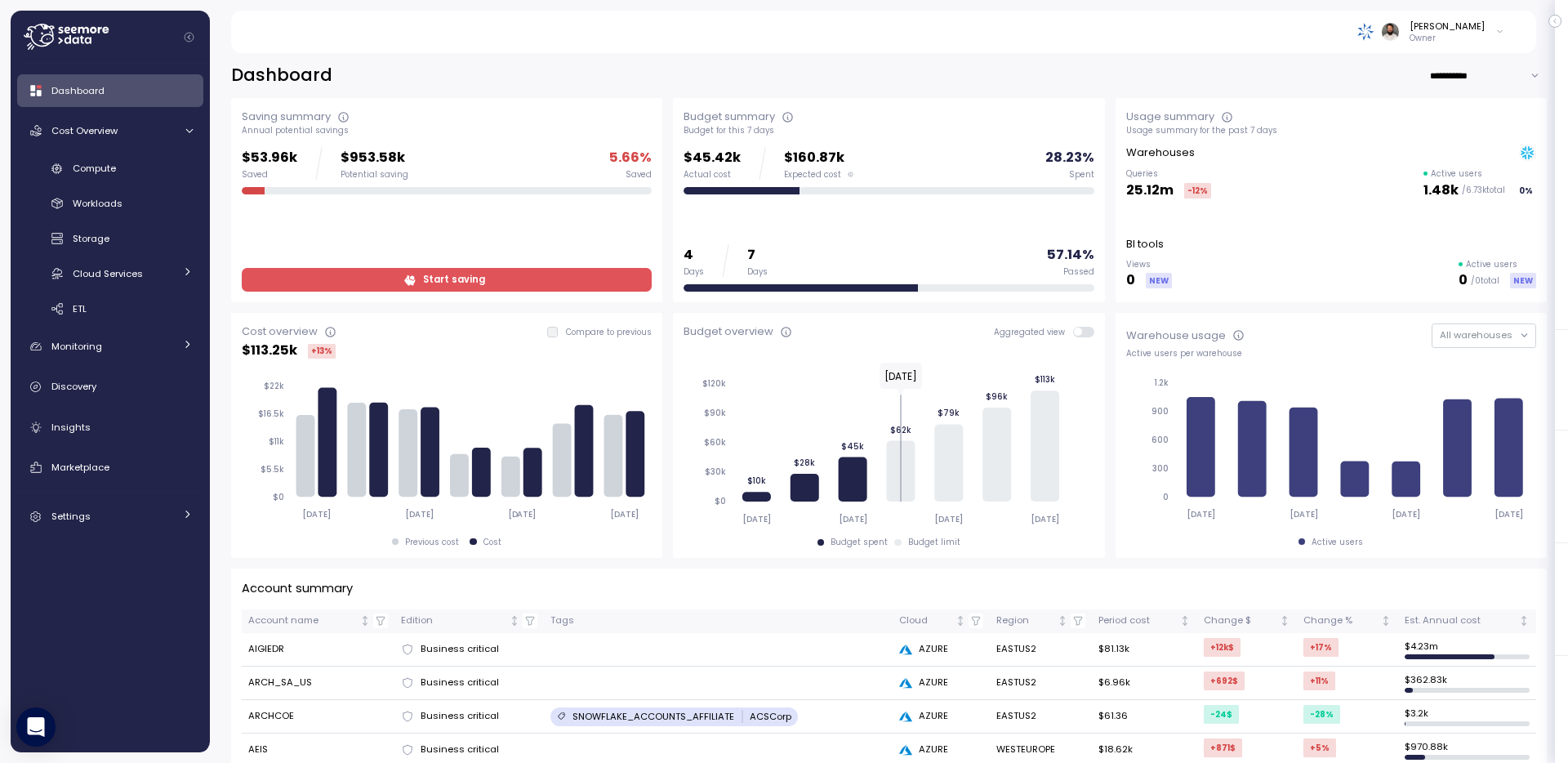
scroll to position [2, 0]
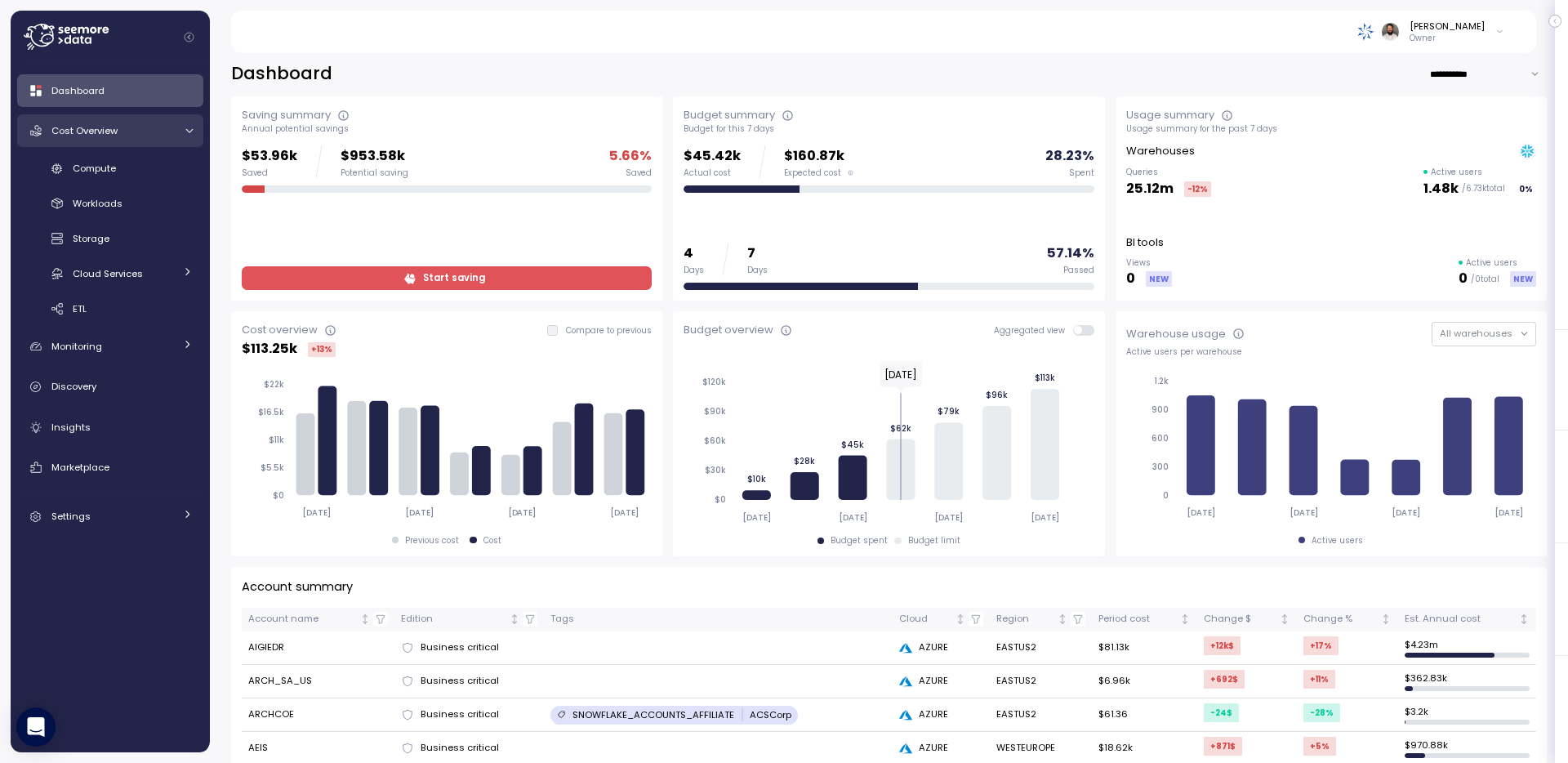
click at [137, 133] on div "Cost Overview" at bounding box center [113, 131] width 123 height 17
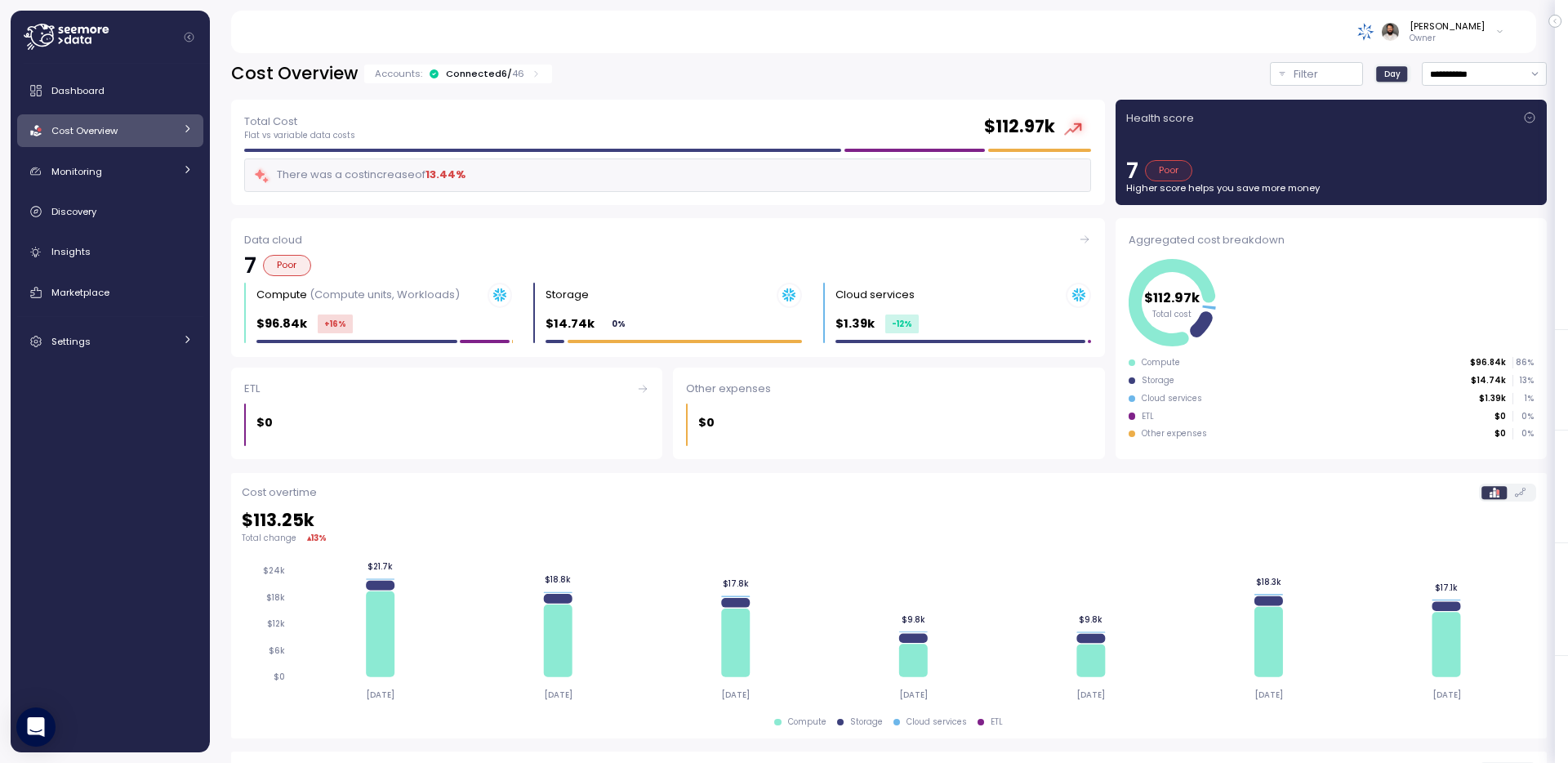
click at [1397, 171] on div "7 Poor" at bounding box center [1331, 170] width 410 height 21
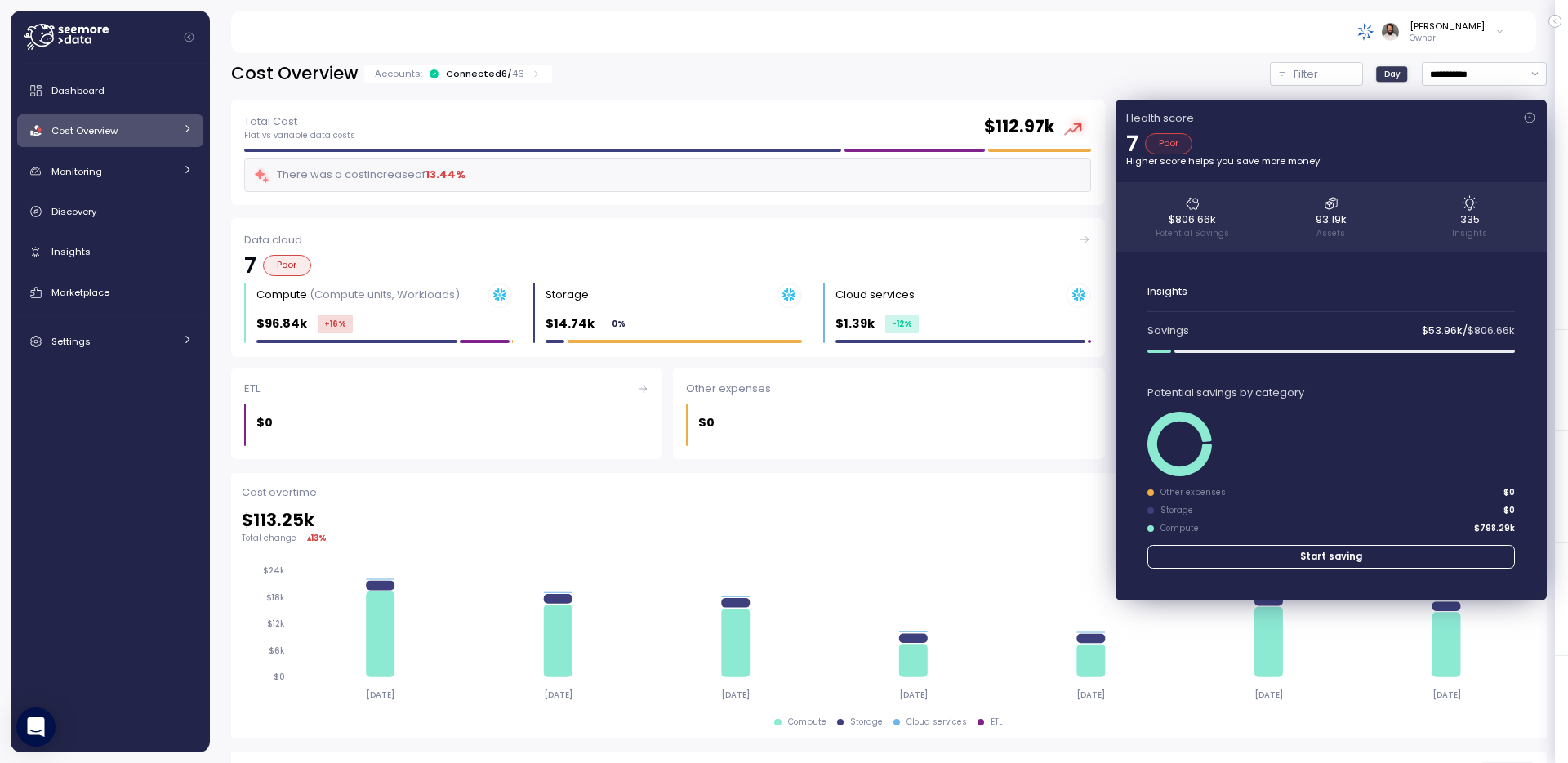
click at [1523, 120] on icon at bounding box center [1530, 117] width 13 height 13
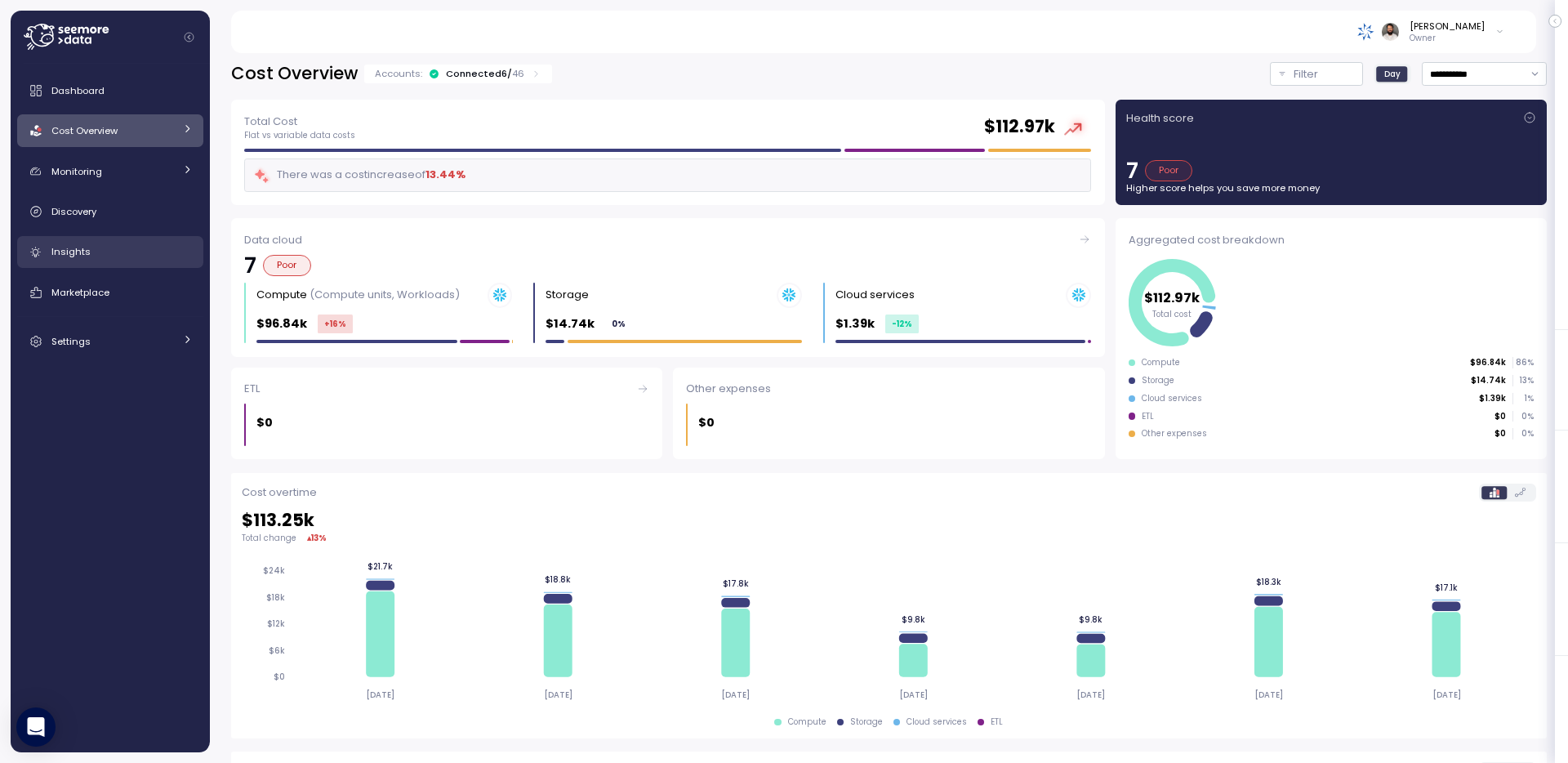
click at [97, 263] on link "Insights" at bounding box center [110, 252] width 186 height 33
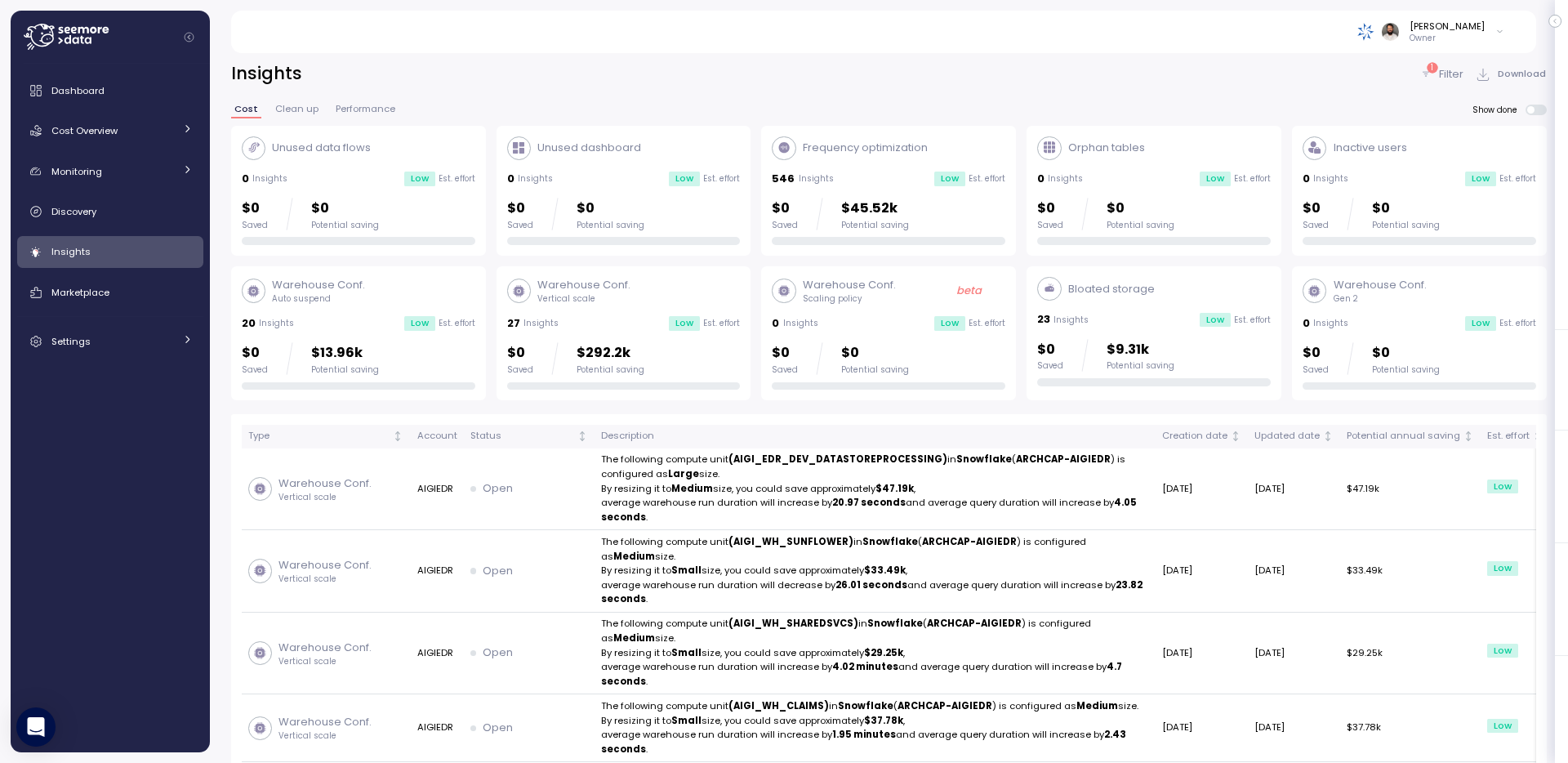
click at [821, 181] on p "Insights" at bounding box center [817, 179] width 35 height 11
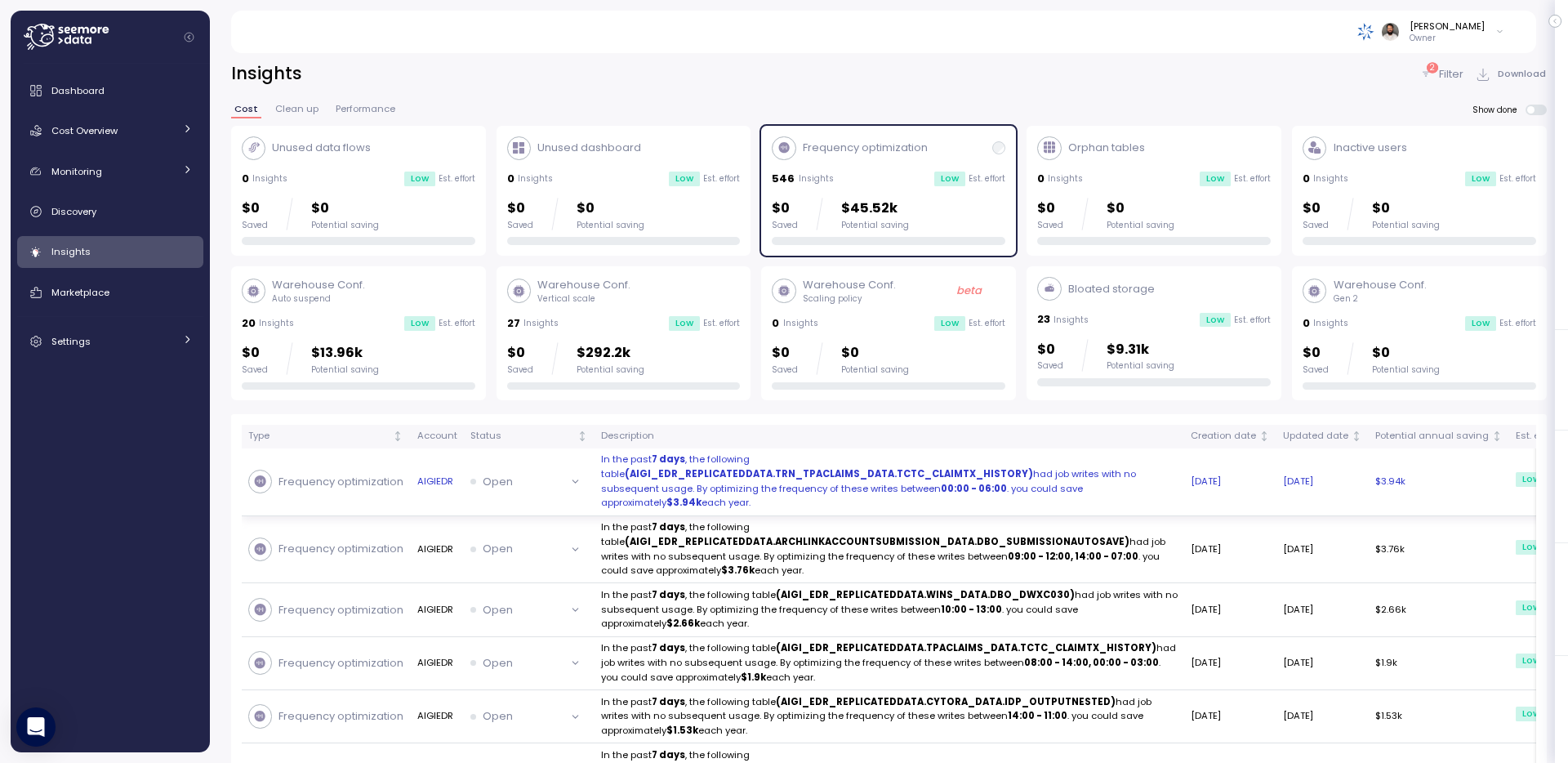
click at [870, 458] on p "In the past 7 days , the following table (AIGI_EDR_REPLICATEDDATA.TRN_TPACLAIMS…" at bounding box center [889, 482] width 577 height 58
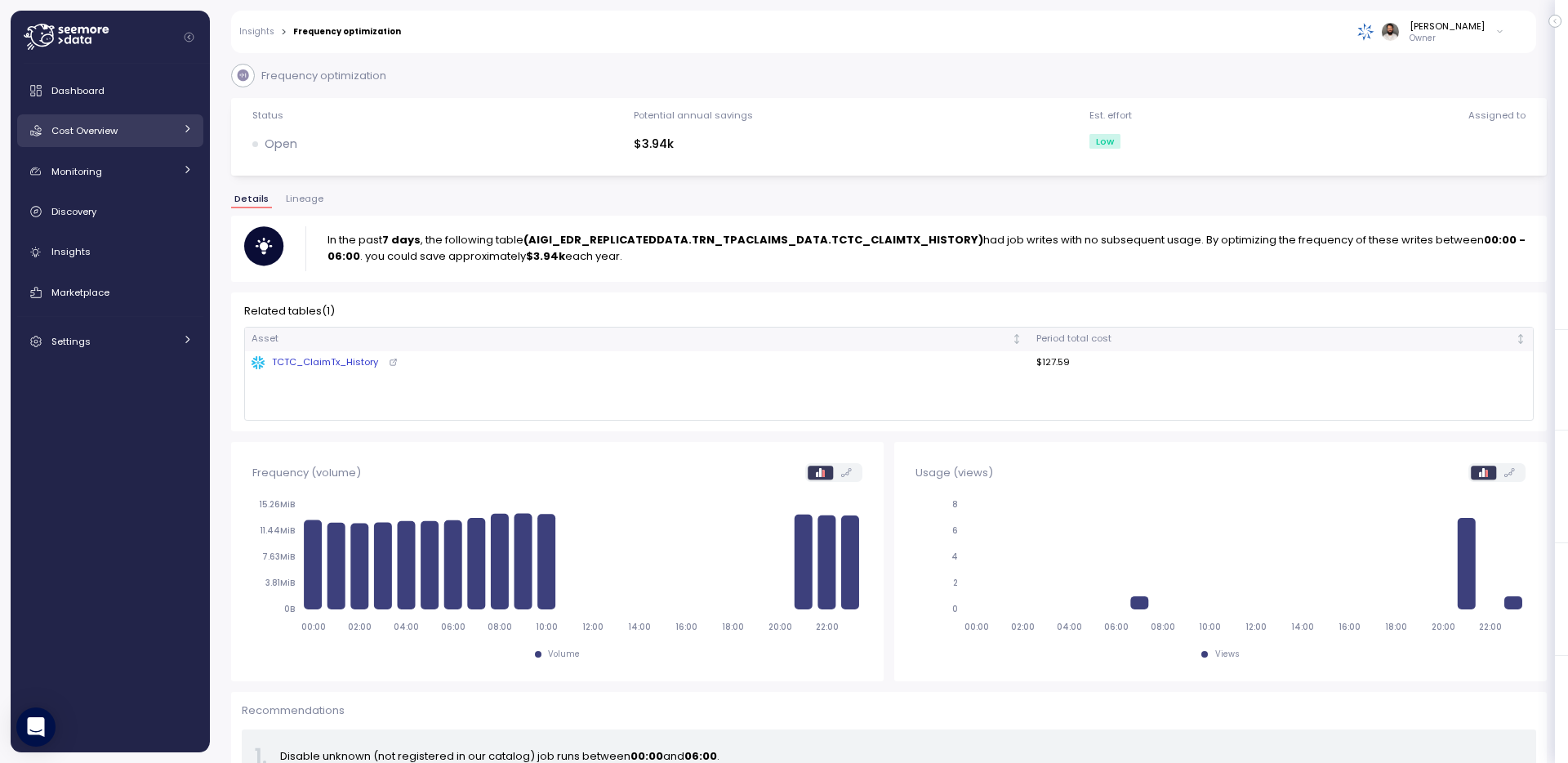
click at [110, 137] on span "Cost Overview" at bounding box center [84, 131] width 66 height 13
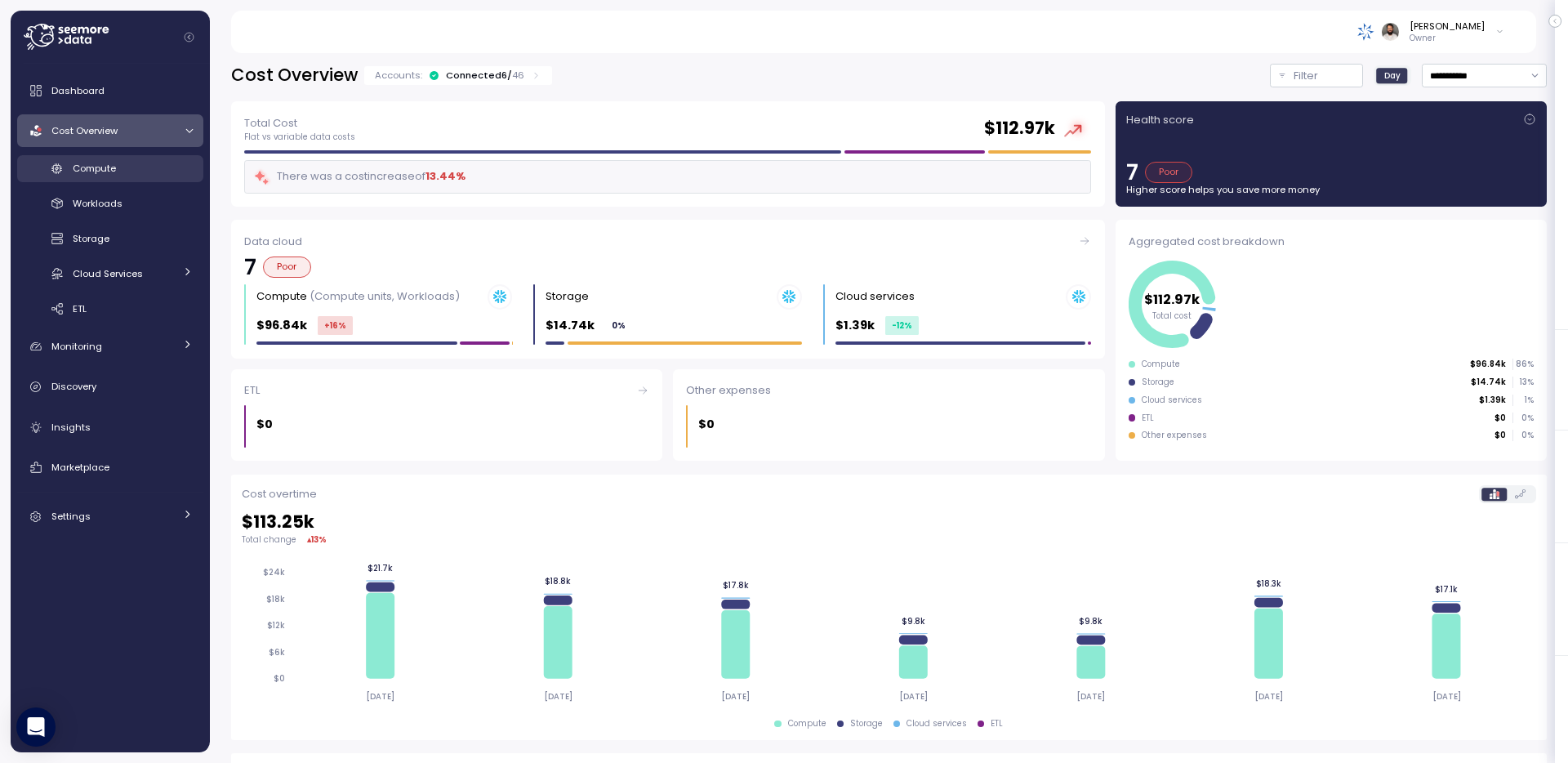
click at [113, 172] on span "Compute" at bounding box center [94, 168] width 44 height 13
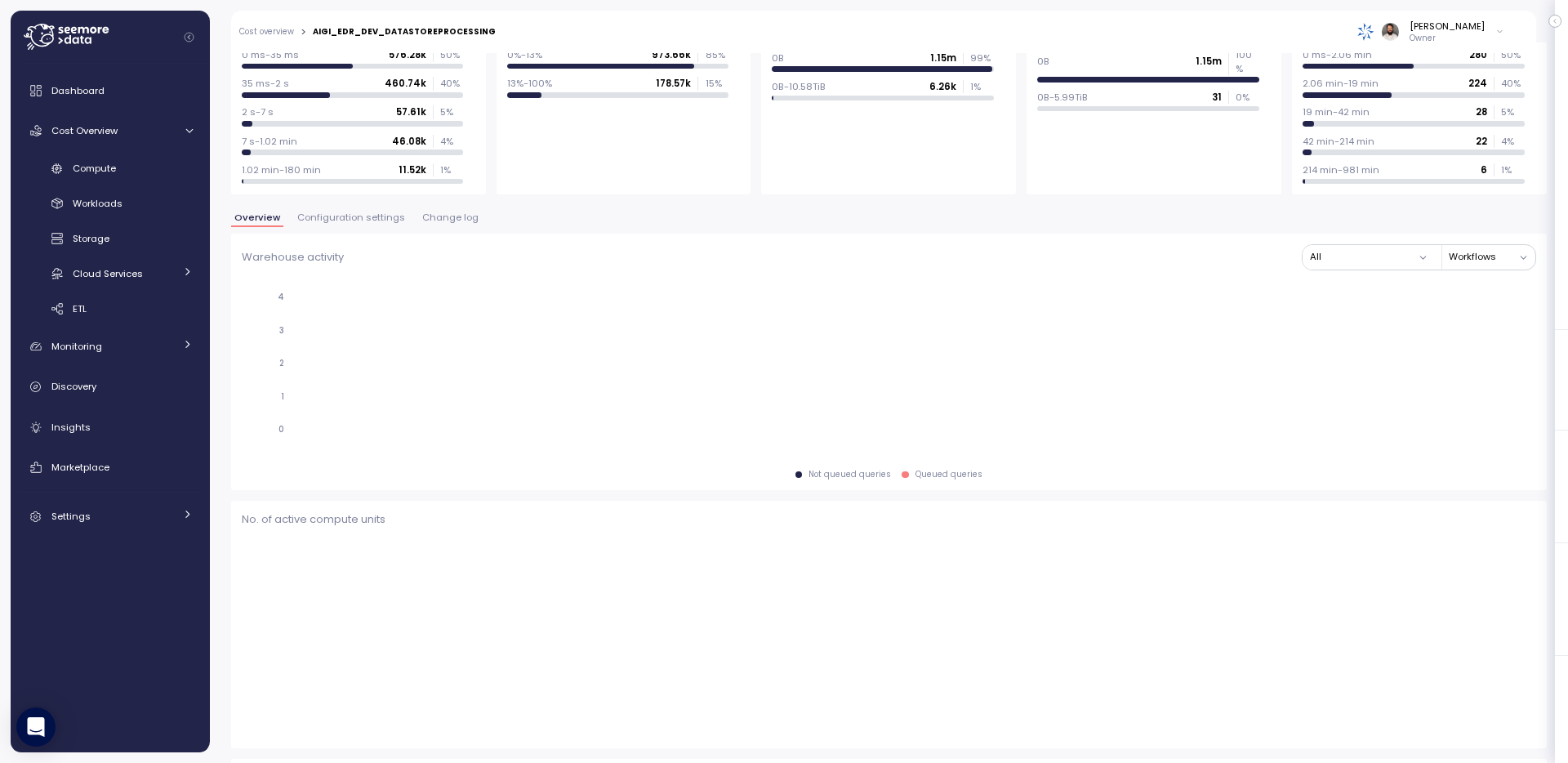
scroll to position [182, 0]
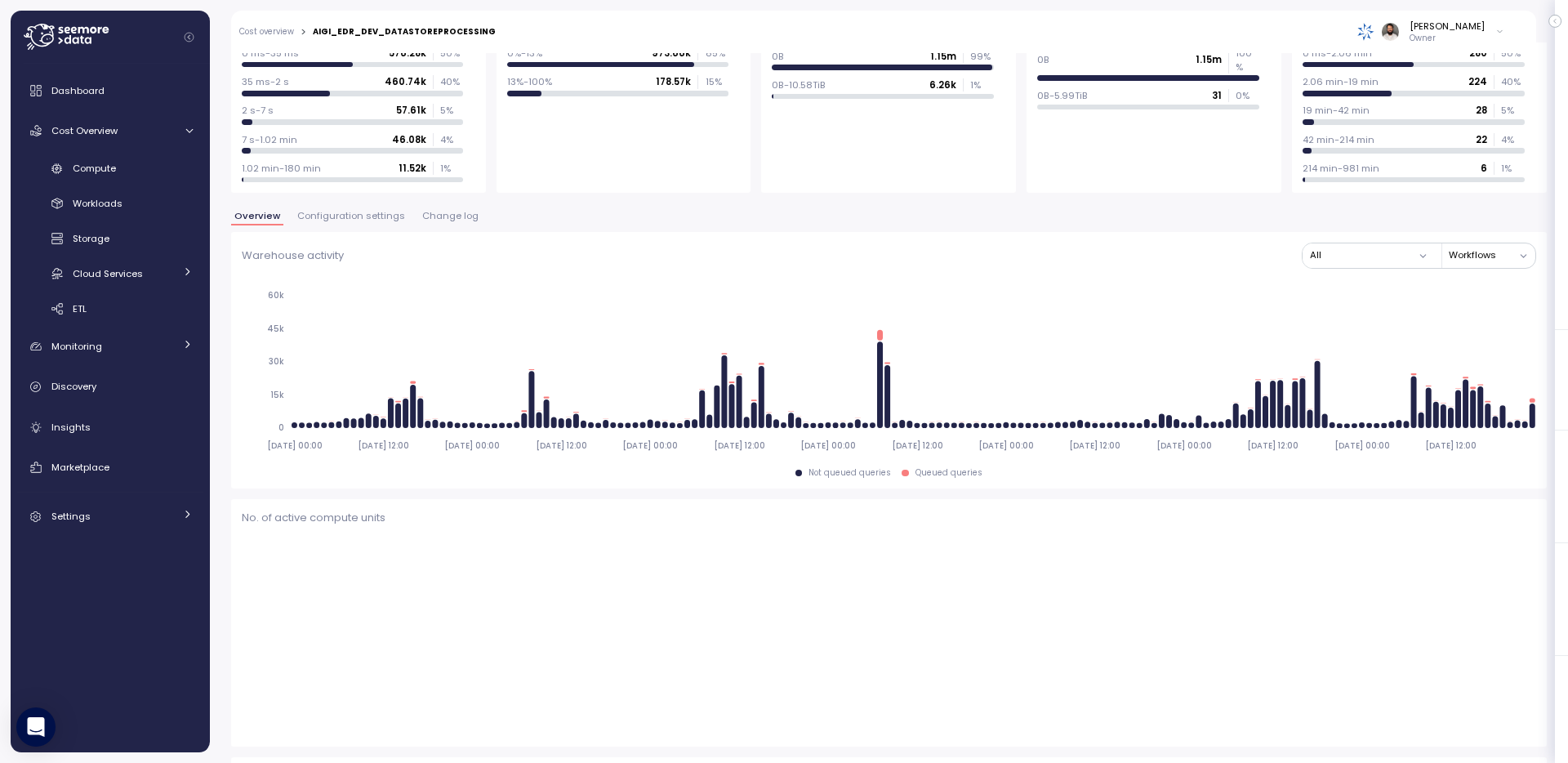
click at [424, 220] on span "Change log" at bounding box center [450, 216] width 57 height 9
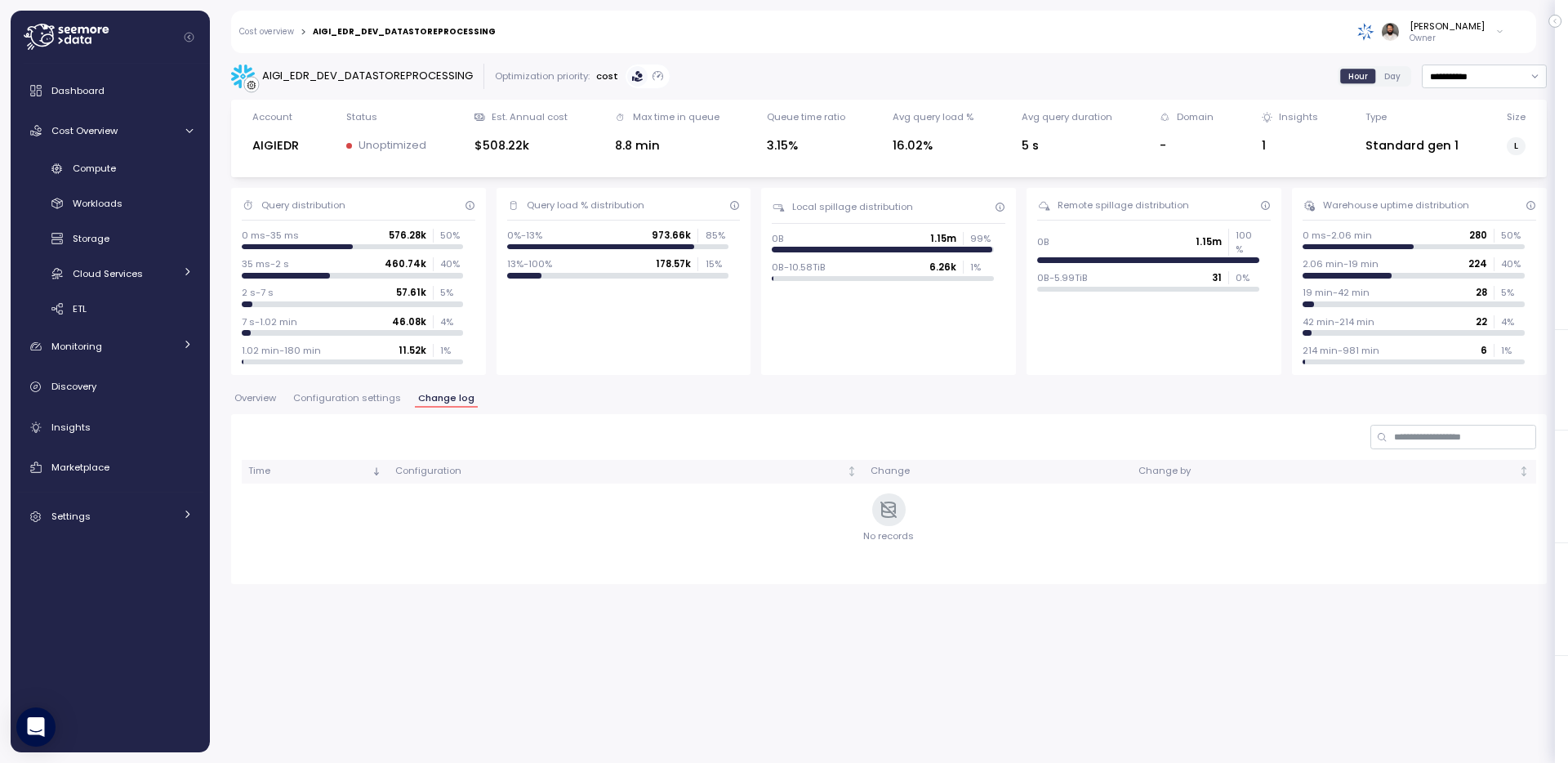
click at [339, 389] on div "**********" at bounding box center [889, 325] width 1316 height 521
click at [339, 394] on span "Configuration settings" at bounding box center [347, 398] width 108 height 9
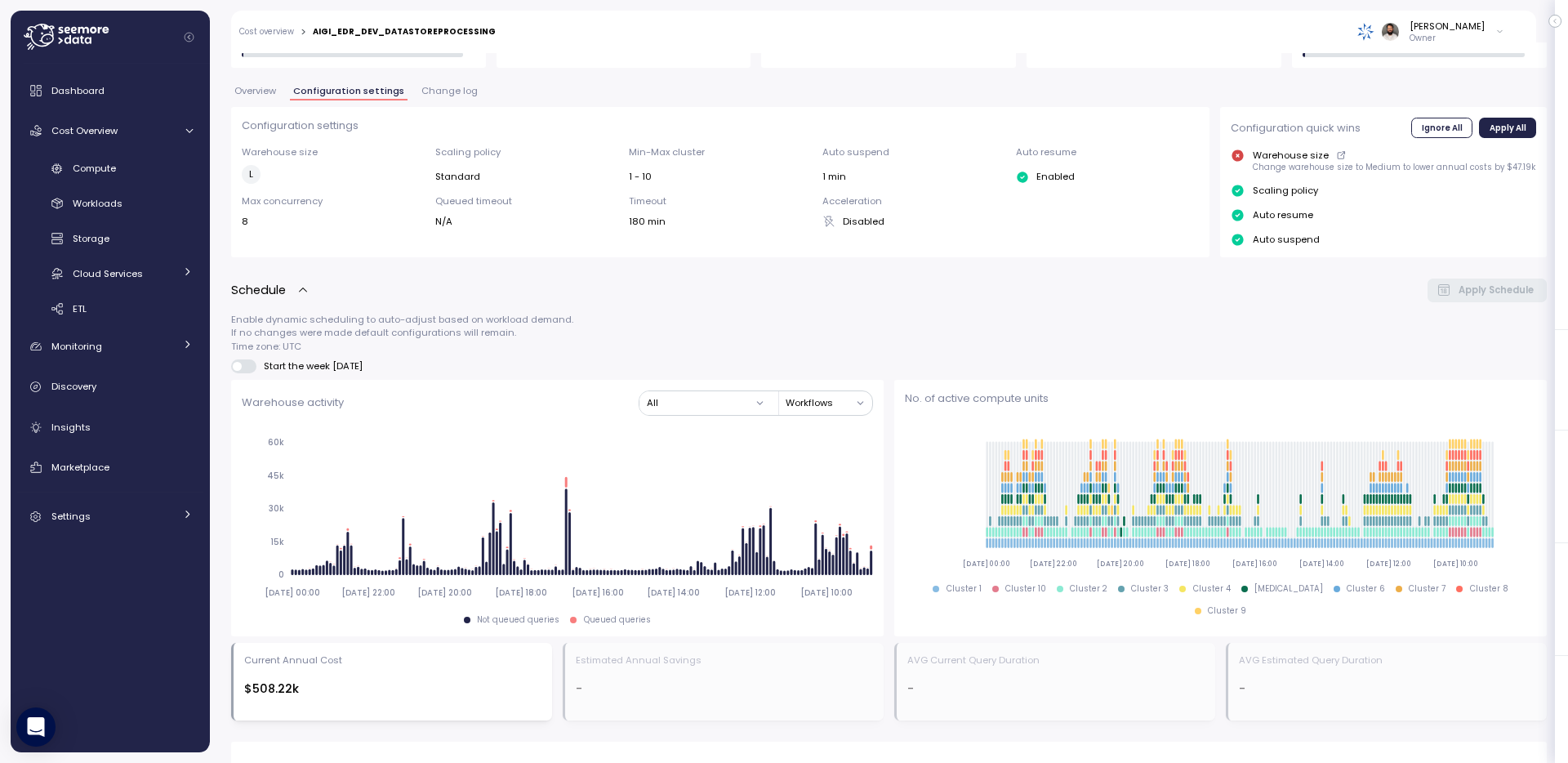
scroll to position [297, 0]
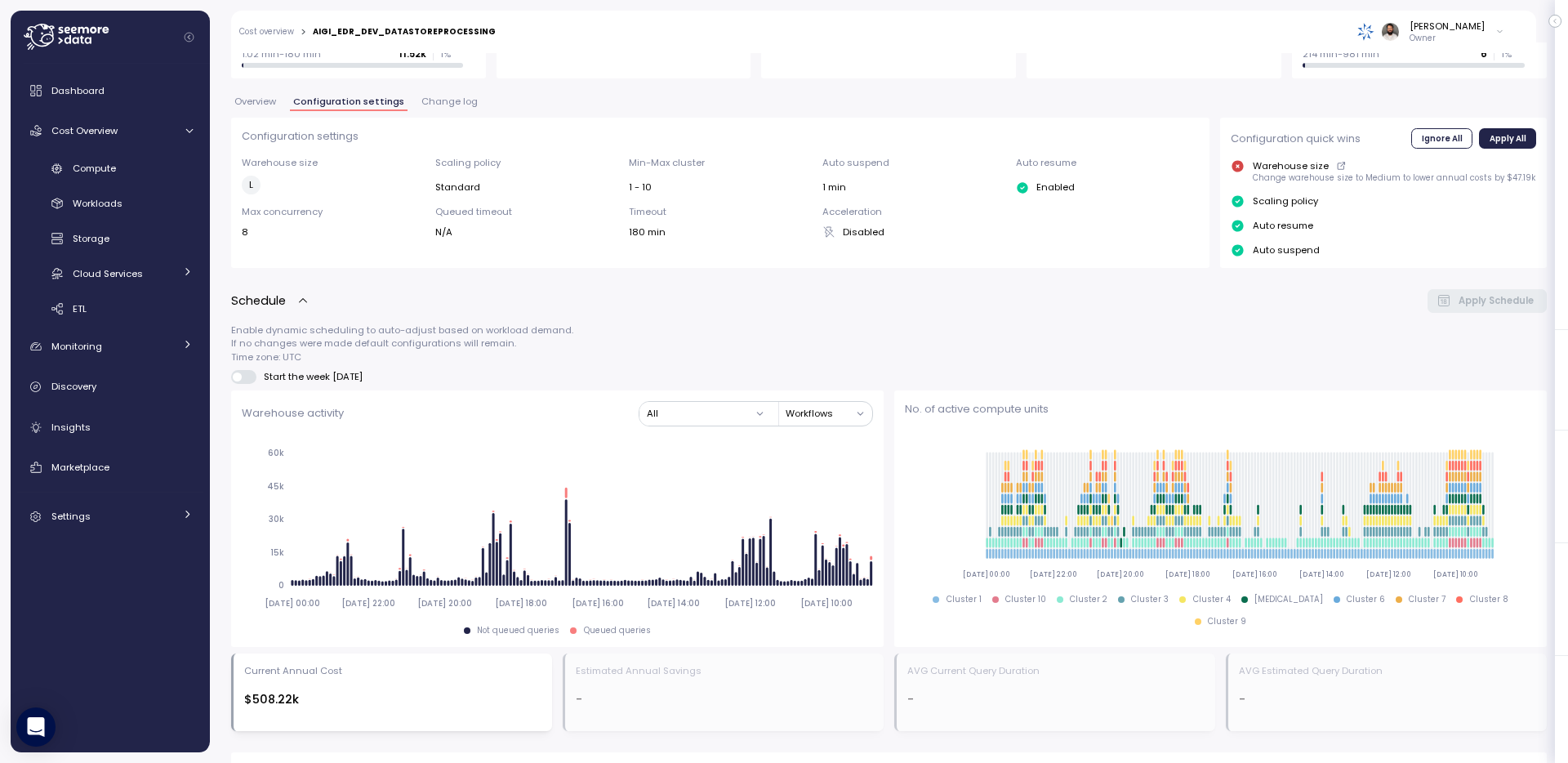
click at [265, 102] on span "Overview" at bounding box center [255, 102] width 42 height 9
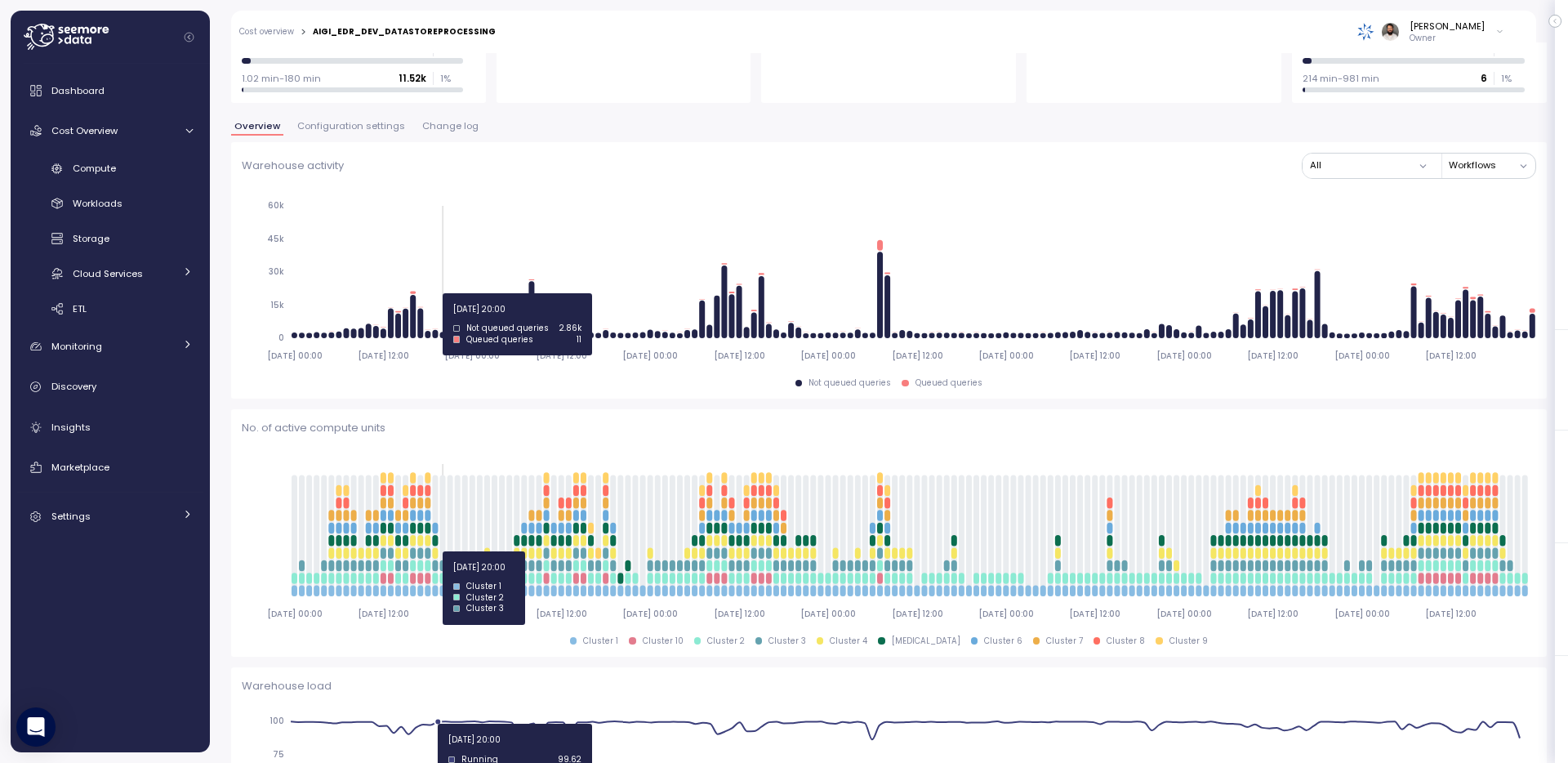
scroll to position [272, 0]
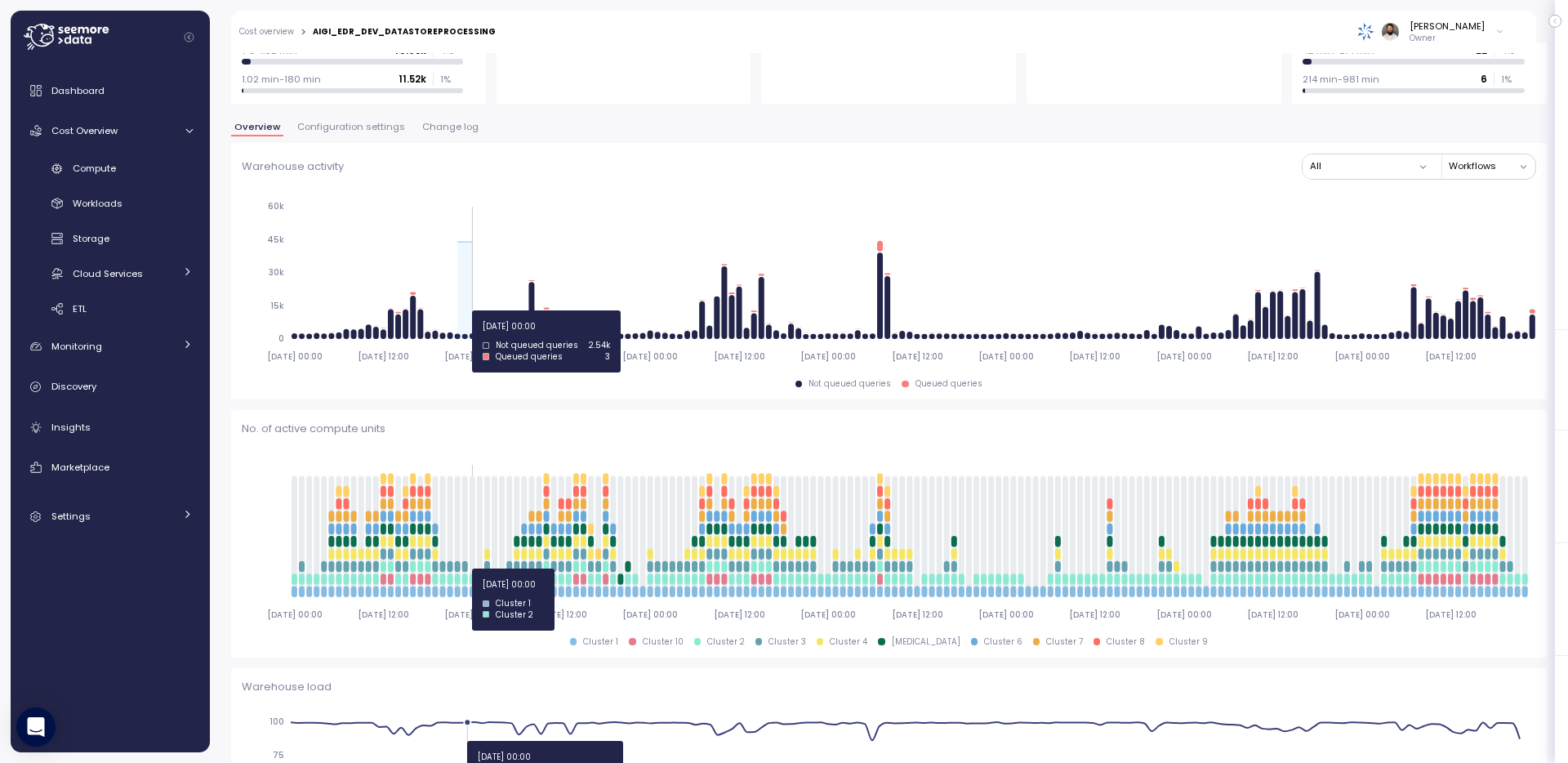
drag, startPoint x: 458, startPoint y: 311, endPoint x: 470, endPoint y: 311, distance: 12.0
click at [470, 311] on icon "2025-09-03 00:00 2025-09-03 12:00 2025-09-04 00:00 2025-09-04 12:00 2025-09-05 …" at bounding box center [889, 281] width 1295 height 181
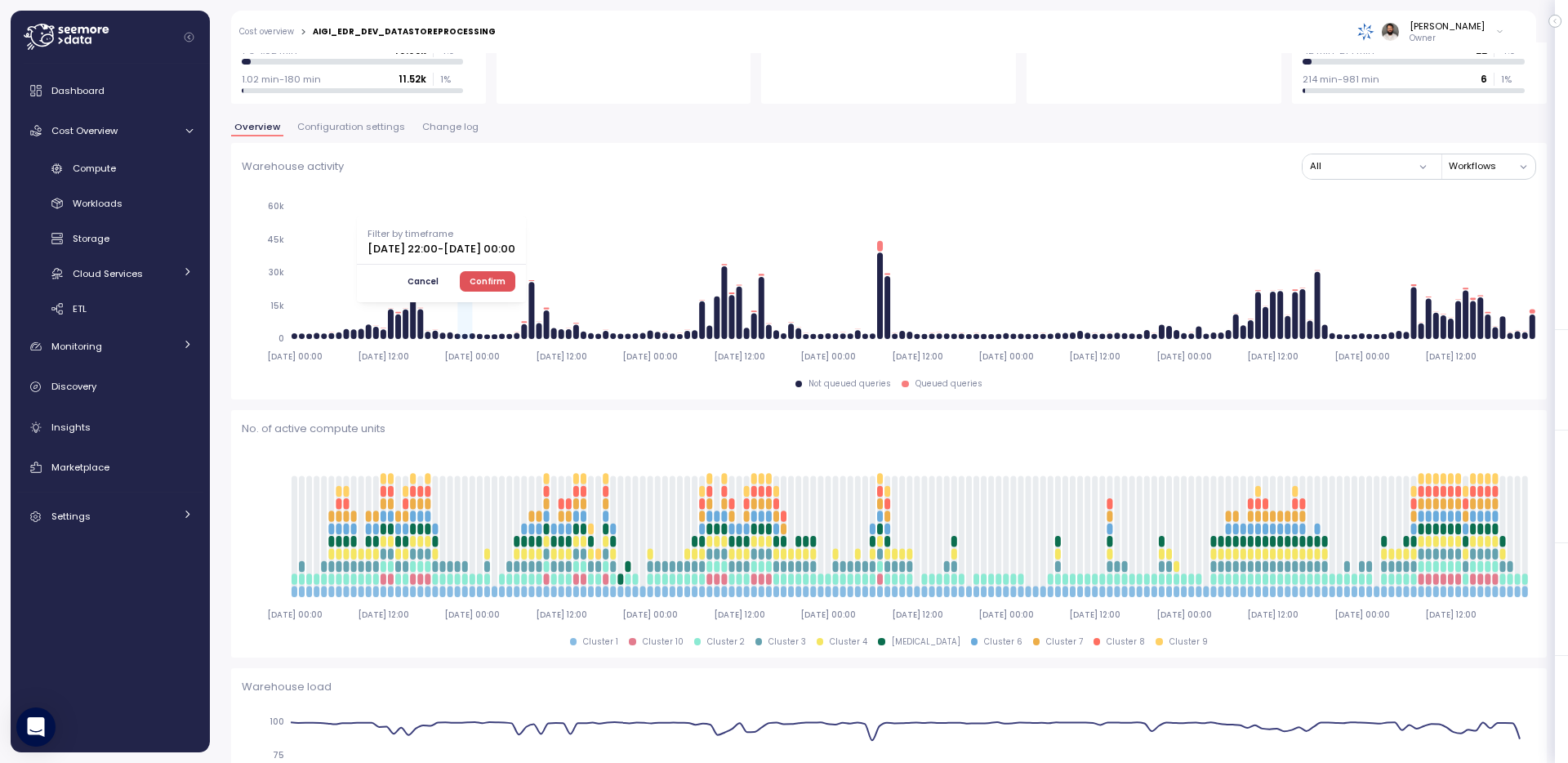
click at [506, 279] on span "Confirm" at bounding box center [487, 280] width 36 height 18
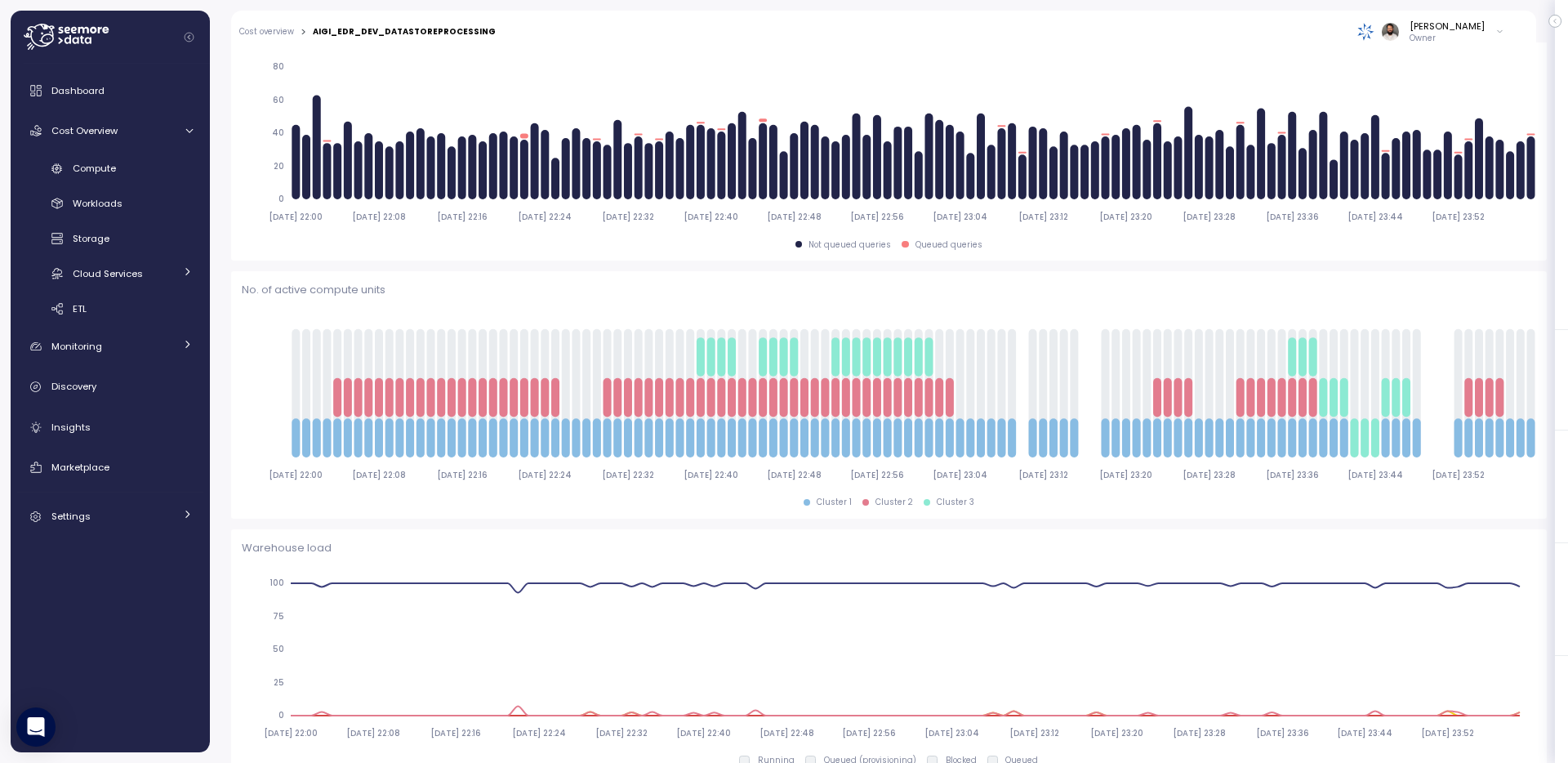
type input "*********"
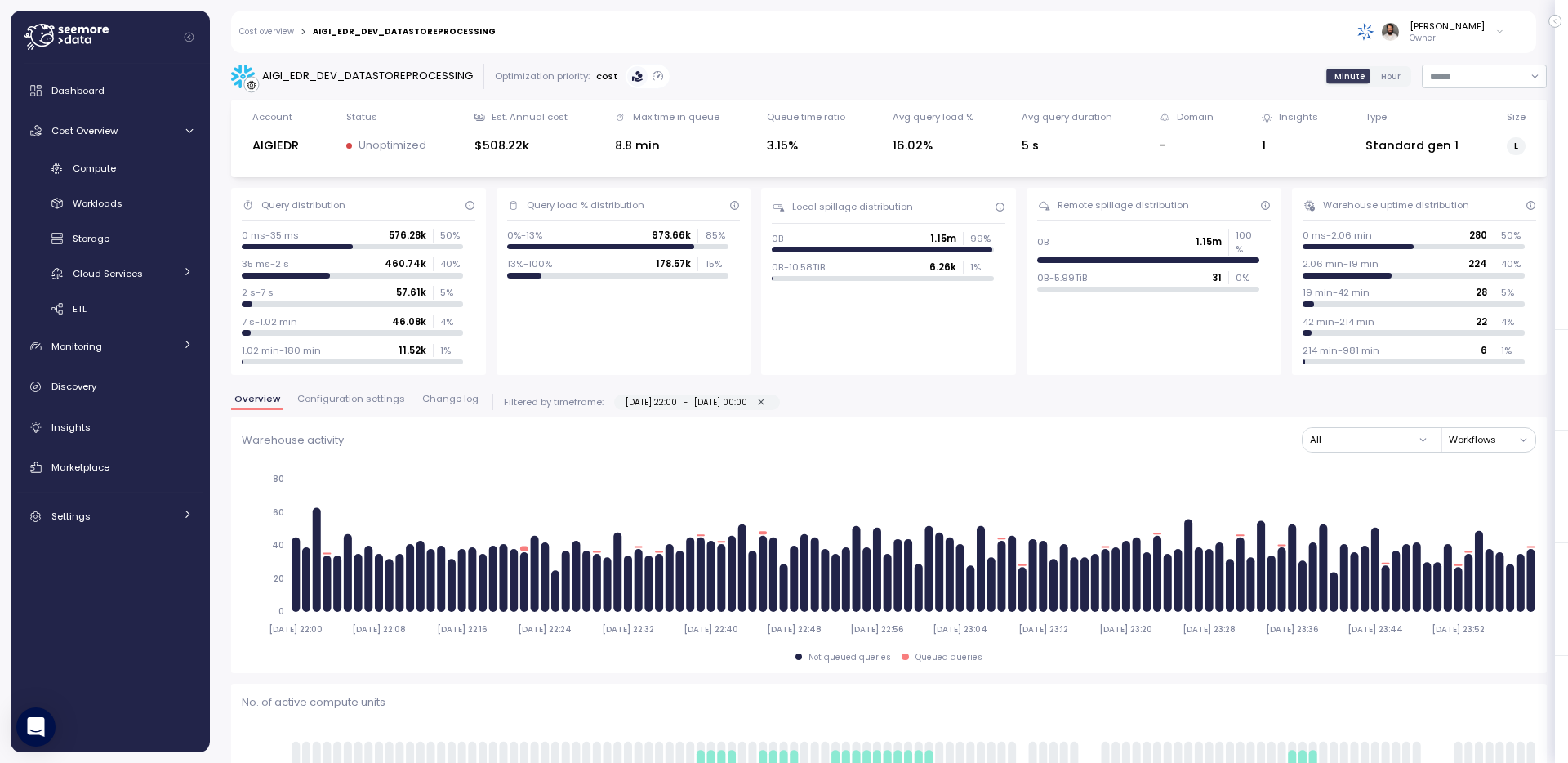
click at [429, 402] on span "Change log" at bounding box center [450, 399] width 57 height 9
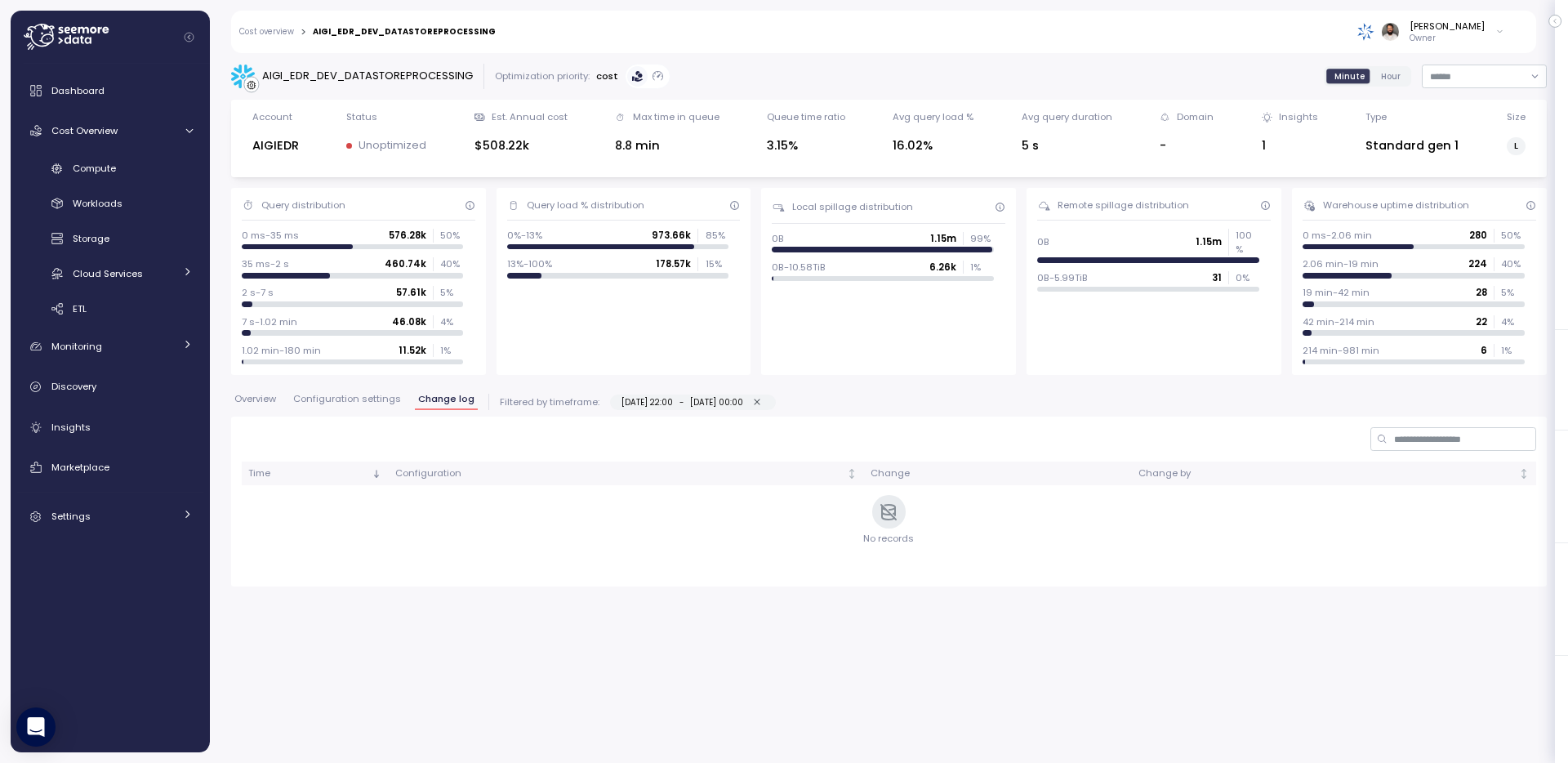
click at [374, 397] on span "Configuration settings" at bounding box center [347, 399] width 108 height 9
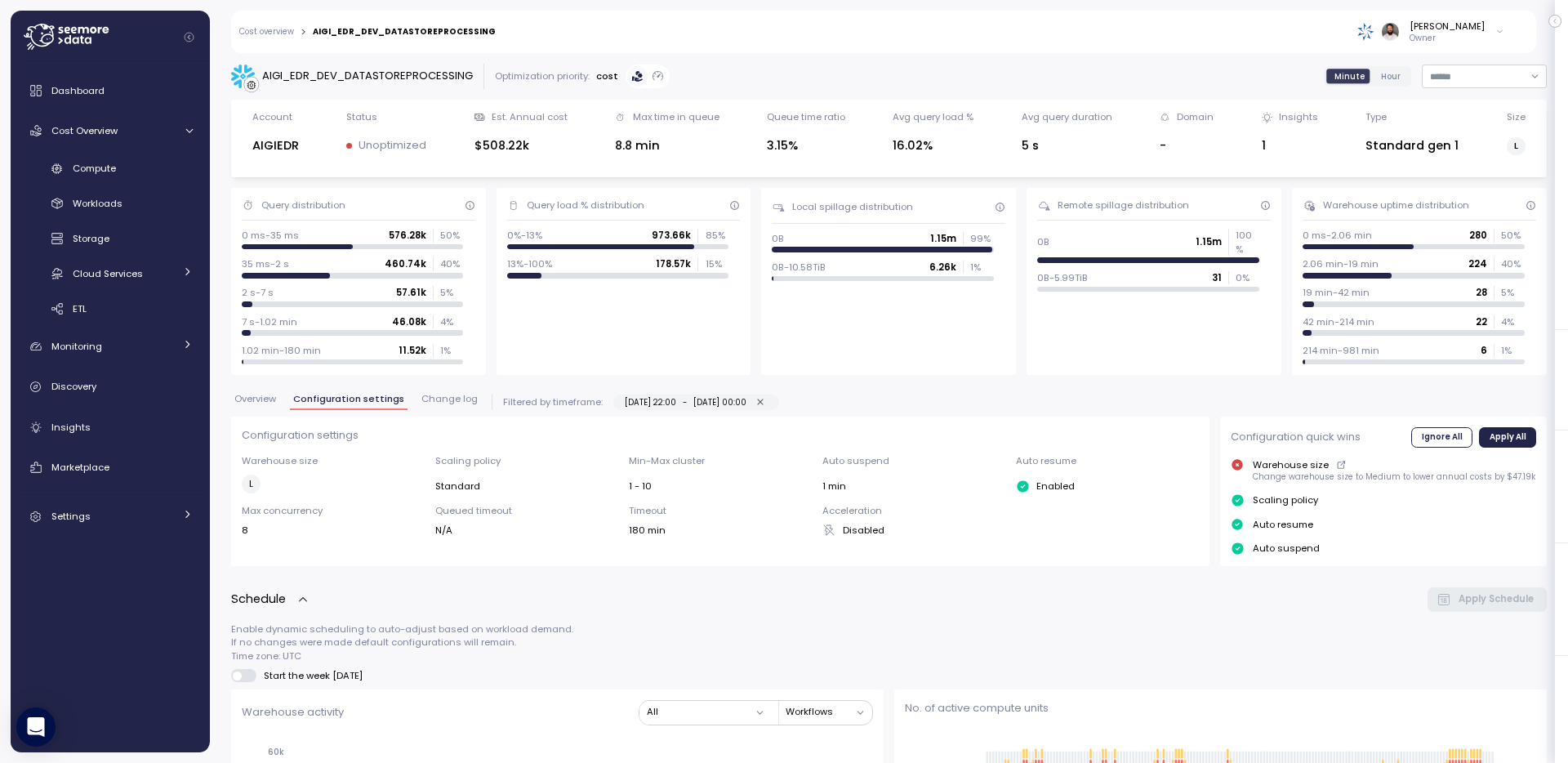
click span "Overview"
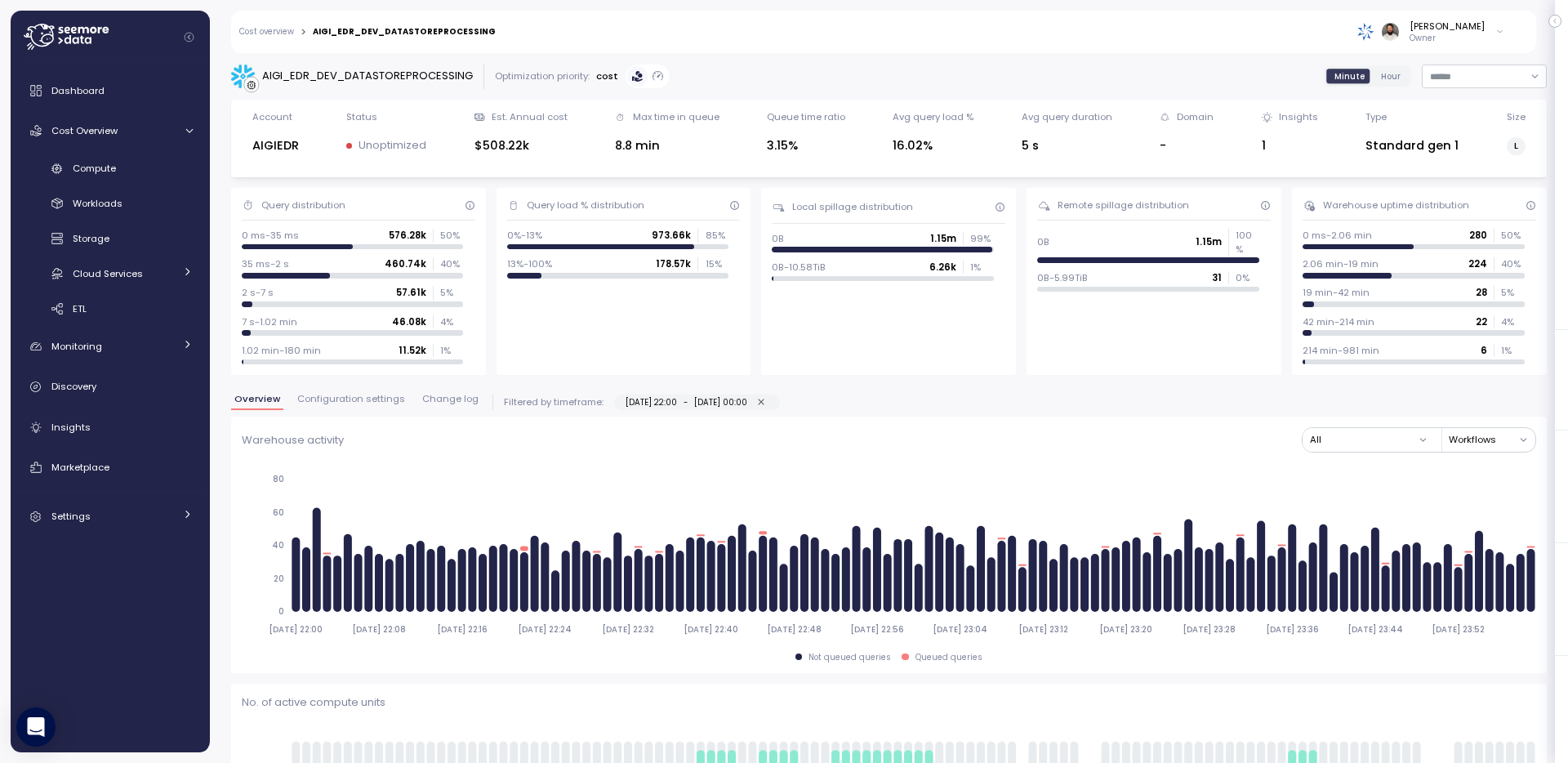
click icon "button"
type input "**********"
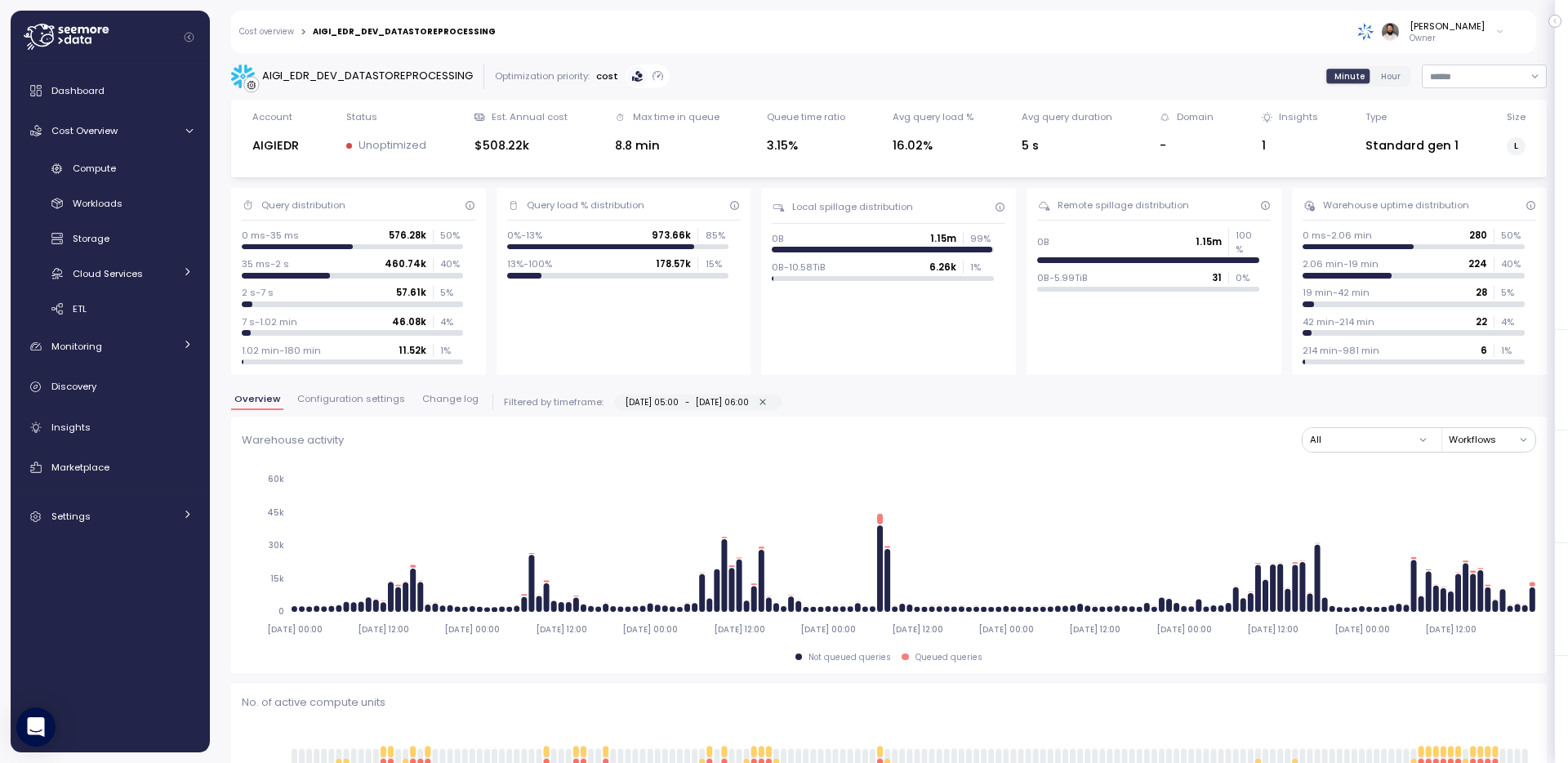
click at [443, 399] on span "Change log" at bounding box center [450, 399] width 57 height 9
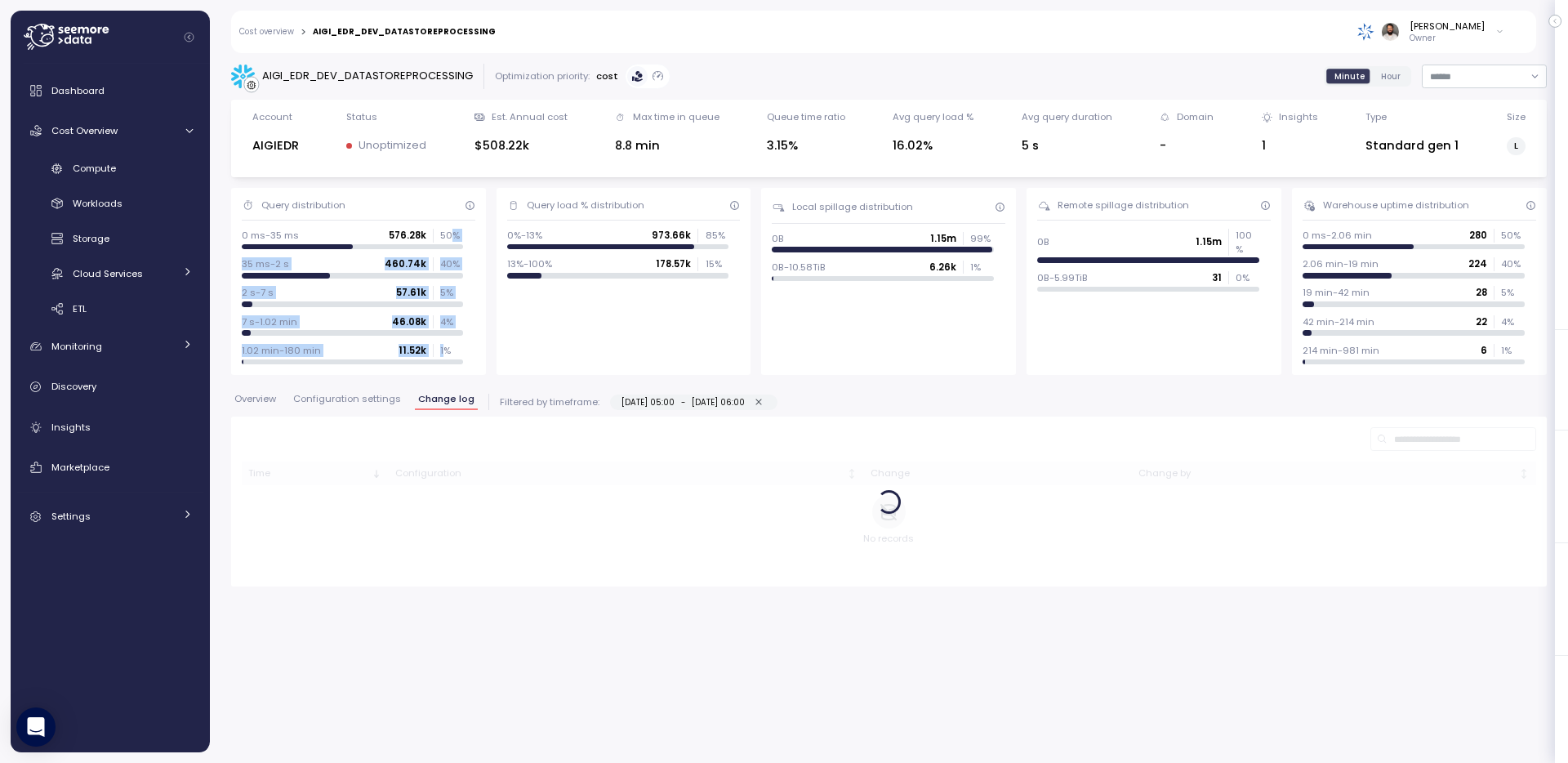
drag, startPoint x: 449, startPoint y: 229, endPoint x: 445, endPoint y: 346, distance: 117.1
click at [445, 346] on div "0 ms-35 ms 576.28k 50 % 35 ms-2 s 460.74k 40 % 2 s-7 s 57.61k 5 % 7 s-1.02 min …" at bounding box center [358, 297] width 233 height 136
click at [445, 346] on p "1 %" at bounding box center [451, 351] width 23 height 13
click at [764, 407] on icon "button" at bounding box center [759, 402] width 10 height 10
type input "**********"
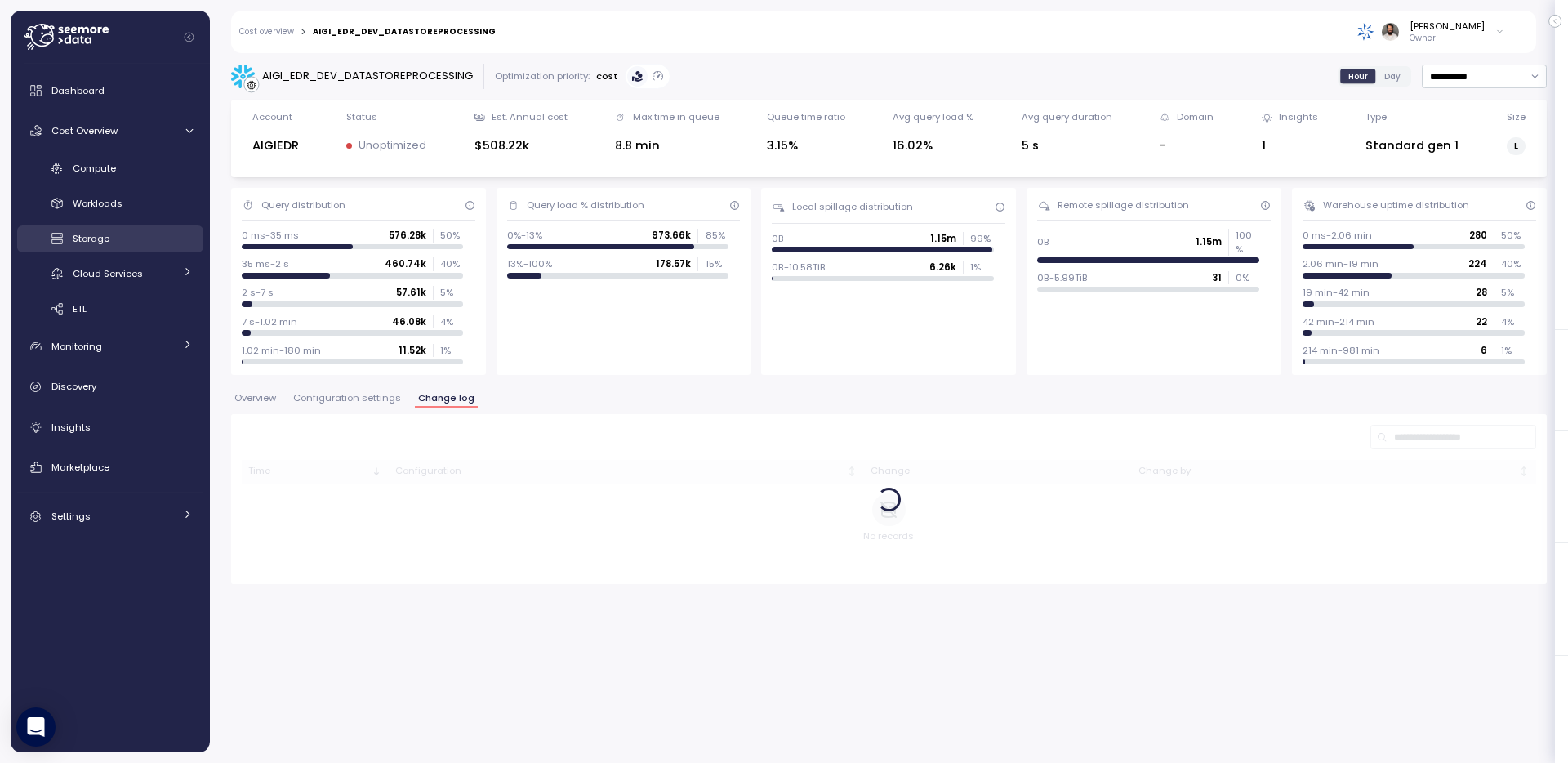
click at [154, 237] on div "Storage" at bounding box center [132, 239] width 120 height 17
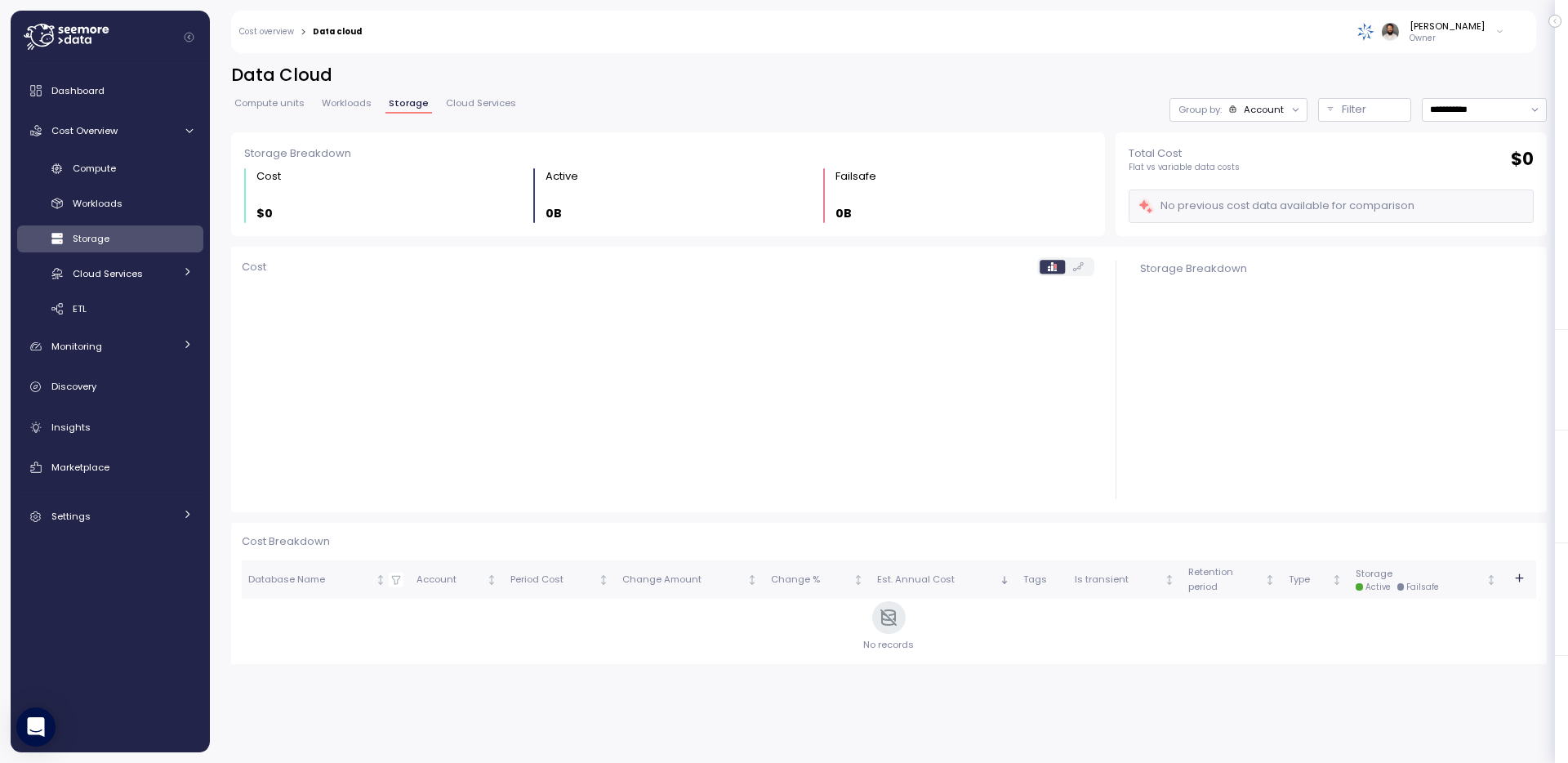
click at [1241, 114] on div "Account" at bounding box center [1256, 110] width 57 height 13
click at [1274, 119] on div at bounding box center [1283, 109] width 47 height 23
click at [1273, 114] on div at bounding box center [1283, 109] width 47 height 23
click at [1232, 110] on div "Untitled" at bounding box center [1233, 110] width 54 height 13
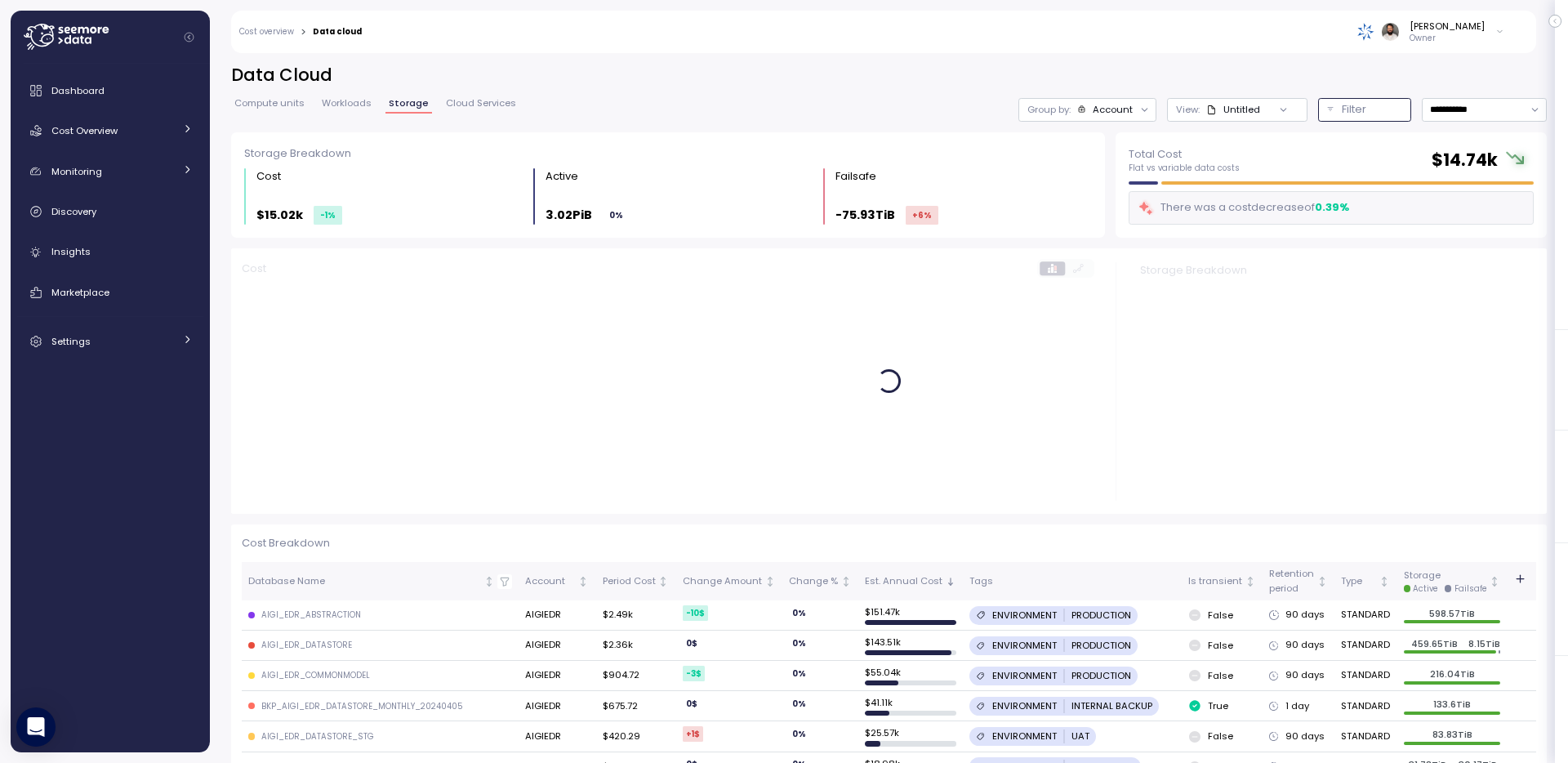
click at [1339, 111] on button "Filter" at bounding box center [1365, 109] width 93 height 23
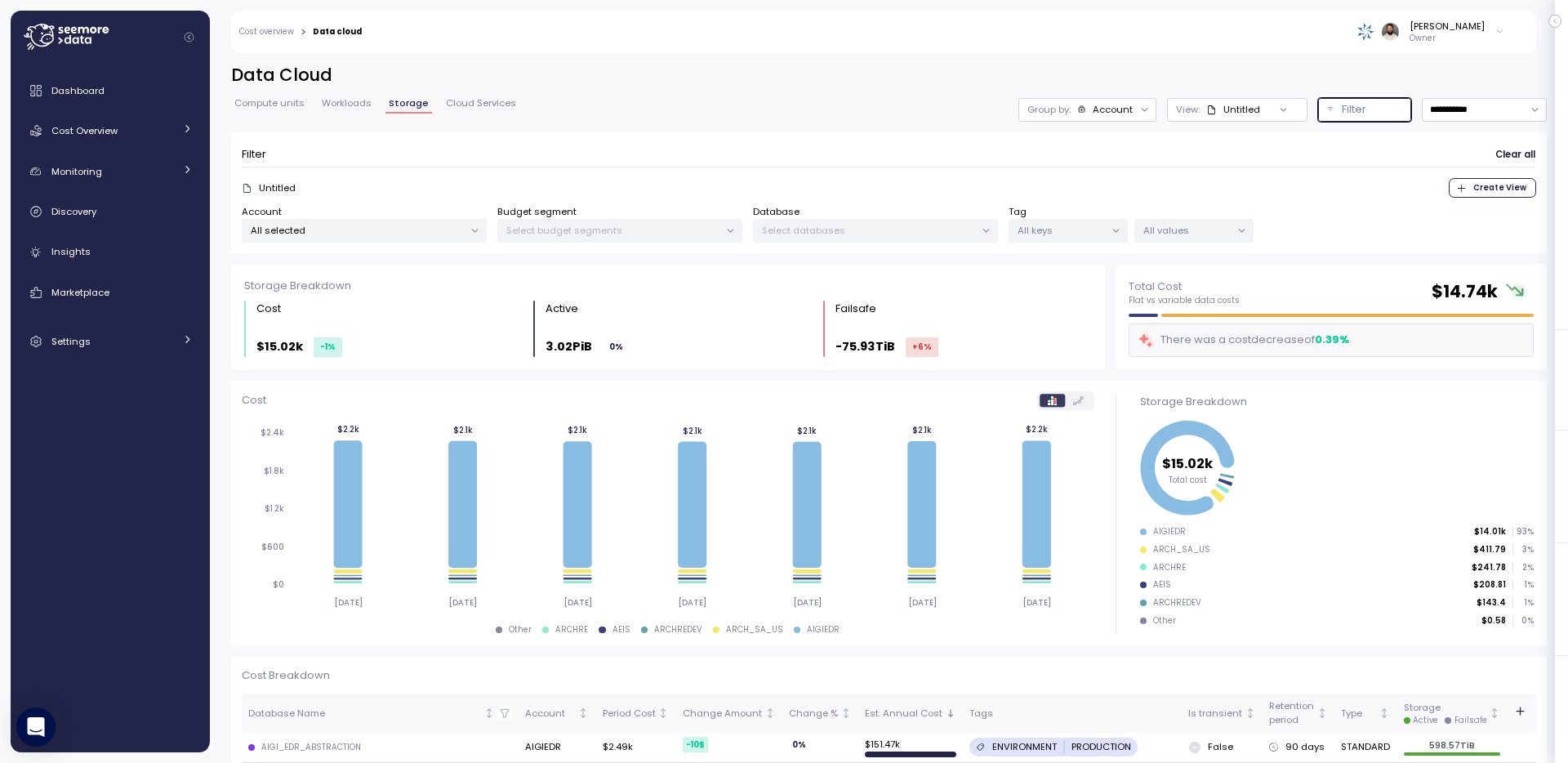
click at [376, 232] on p "All selected" at bounding box center [357, 231] width 213 height 13
click at [838, 163] on div "Filter Clear all" at bounding box center [889, 154] width 1295 height 23
click at [1115, 104] on div "Account" at bounding box center [1112, 110] width 40 height 13
click at [1111, 172] on p "Database" at bounding box center [1104, 172] width 47 height 13
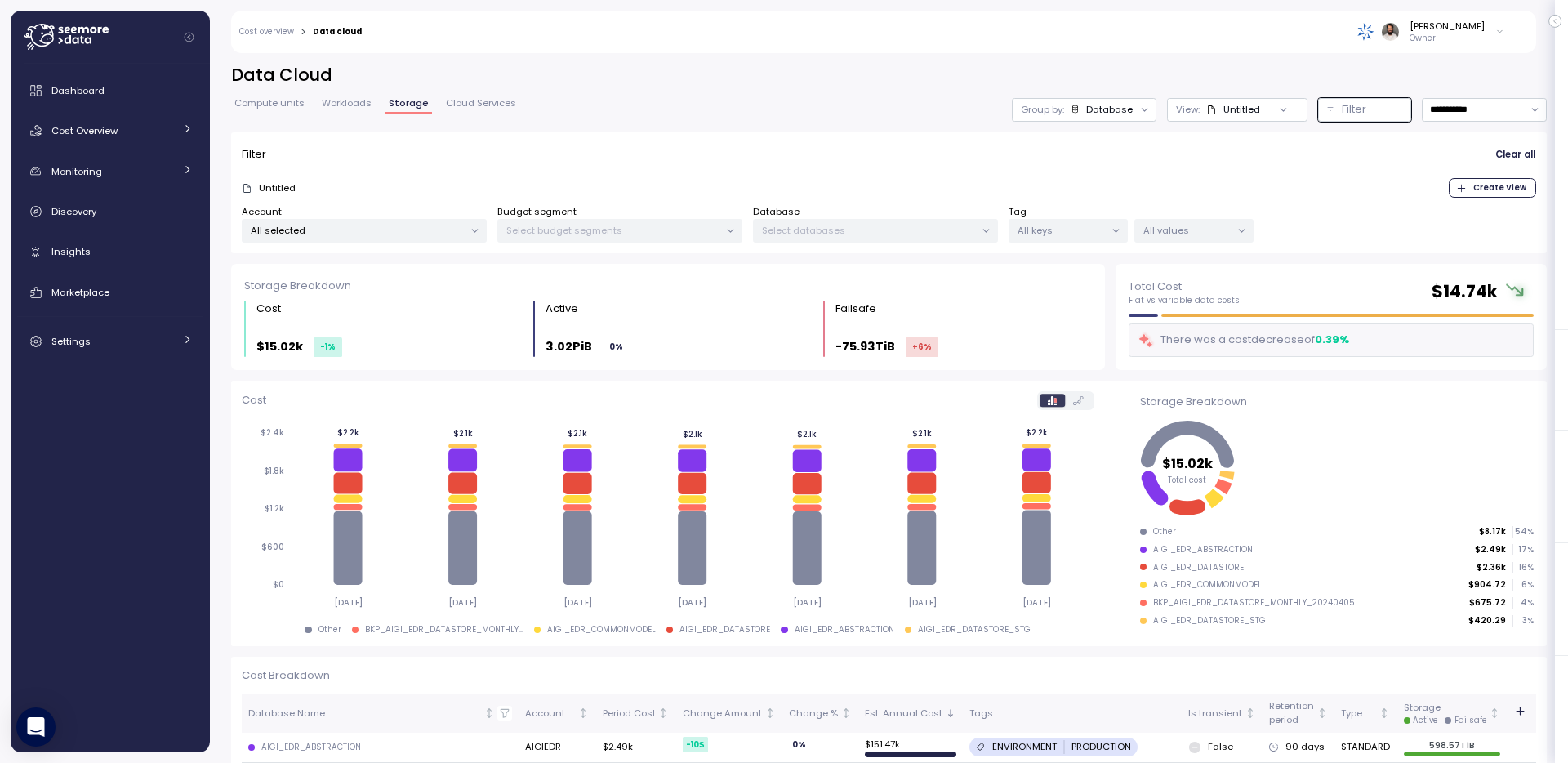
scroll to position [31, 0]
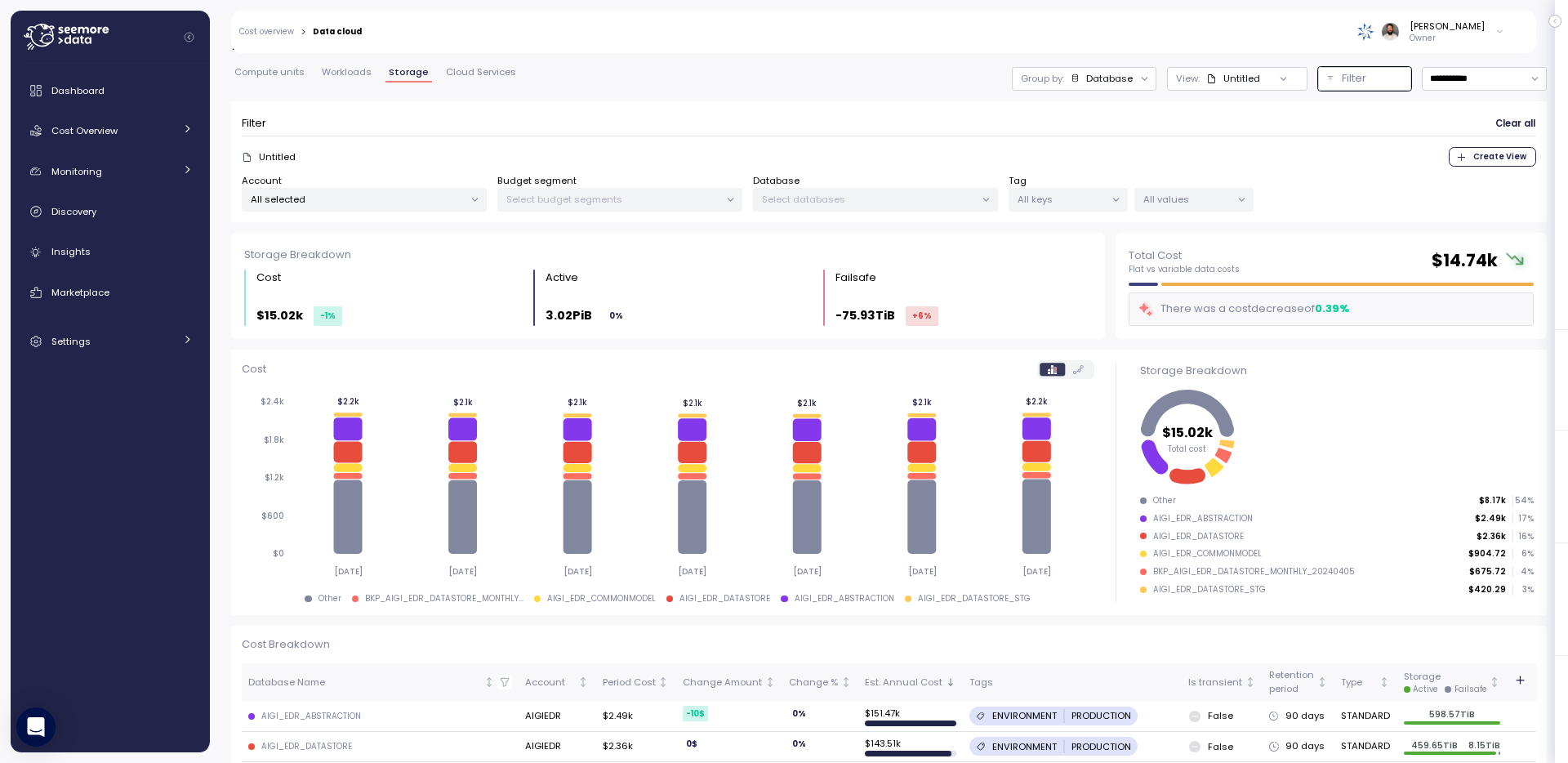
click at [1511, 157] on span "Create View" at bounding box center [1500, 156] width 53 height 18
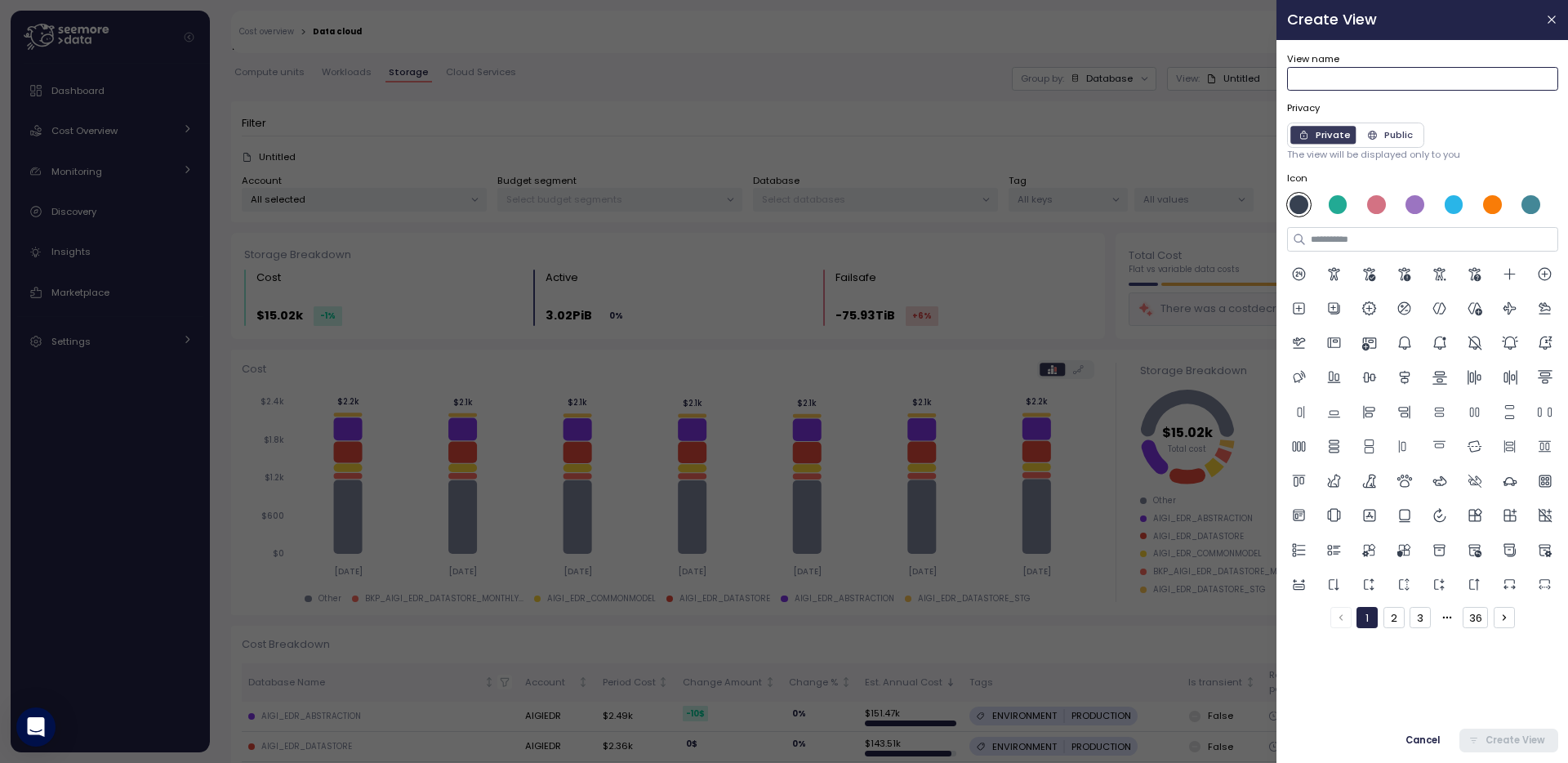
click at [1436, 81] on input "View name" at bounding box center [1423, 78] width 272 height 23
type input "****"
click at [1517, 740] on span "Create View" at bounding box center [1515, 741] width 60 height 22
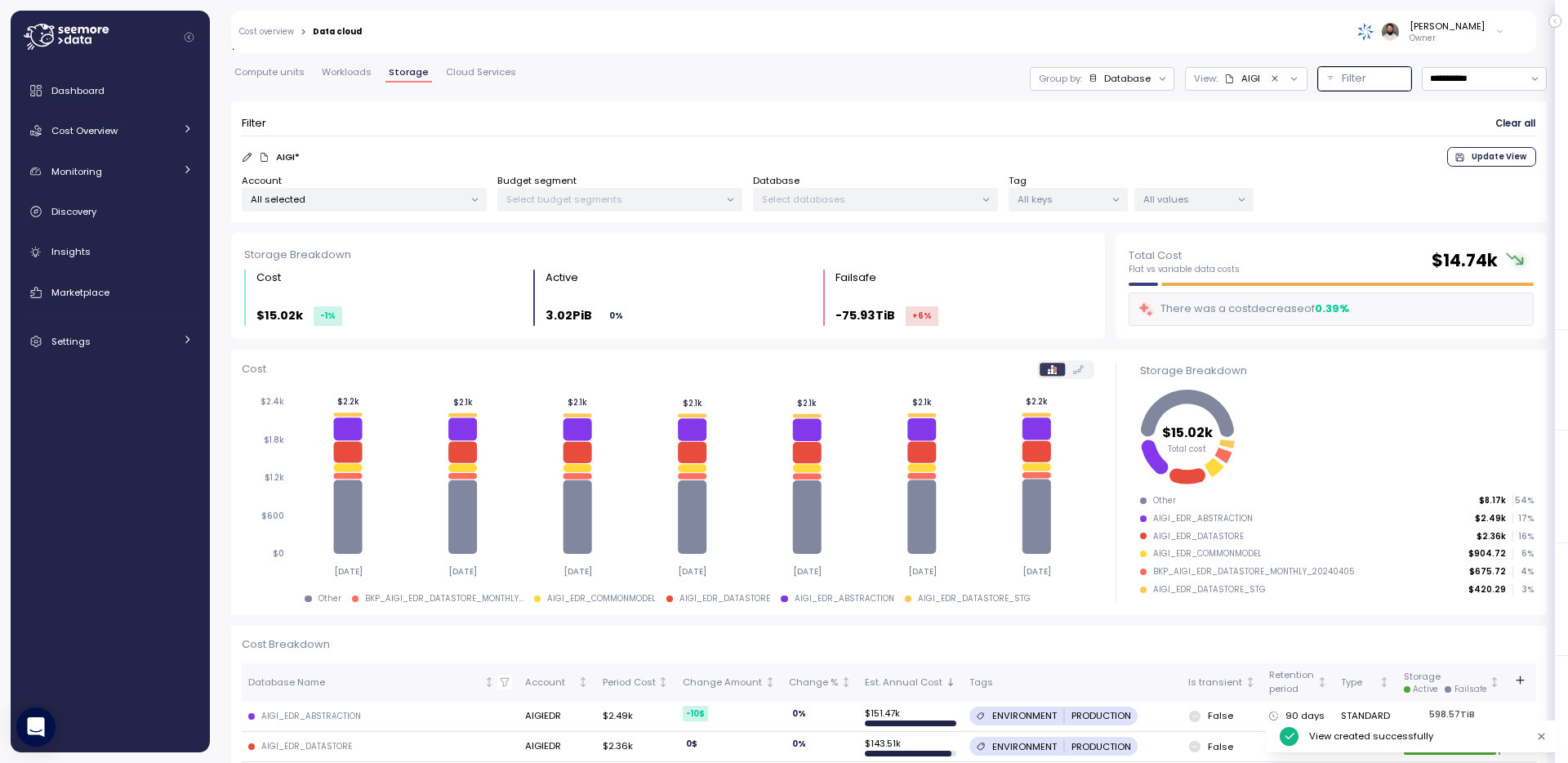
click at [1242, 79] on div "AIGI" at bounding box center [1242, 78] width 36 height 13
click at [1375, 190] on icon "button" at bounding box center [1379, 194] width 10 height 10
click at [1237, 194] on div "AIGI Favorite Duplicate Set as default Delete" at bounding box center [1288, 194] width 202 height 20
click at [246, 158] on icon at bounding box center [247, 157] width 9 height 9
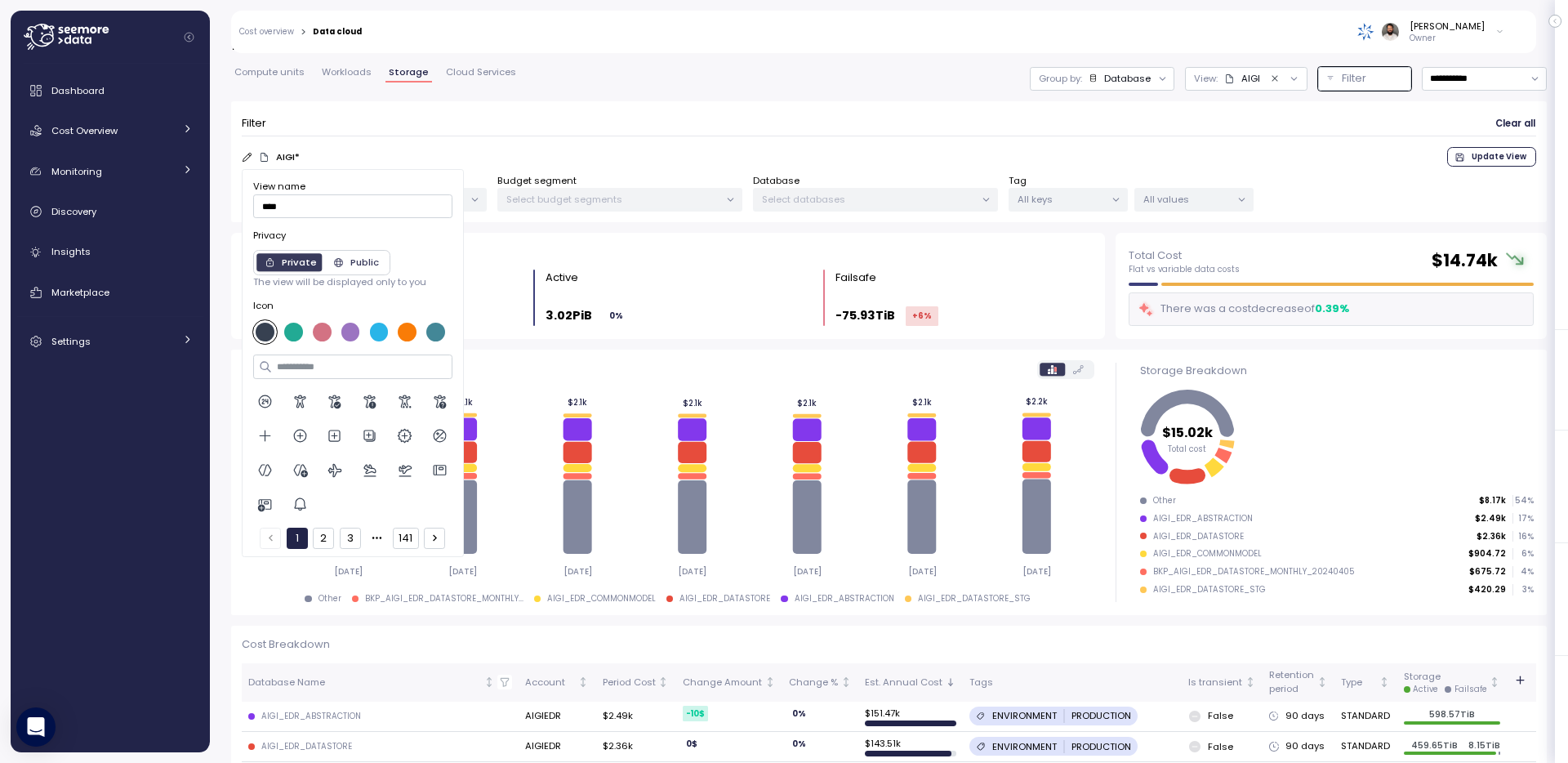
click at [297, 325] on div at bounding box center [294, 332] width 19 height 19
click at [298, 475] on icon at bounding box center [300, 471] width 15 height 13
click at [352, 125] on div "Filter Clear all" at bounding box center [889, 123] width 1295 height 23
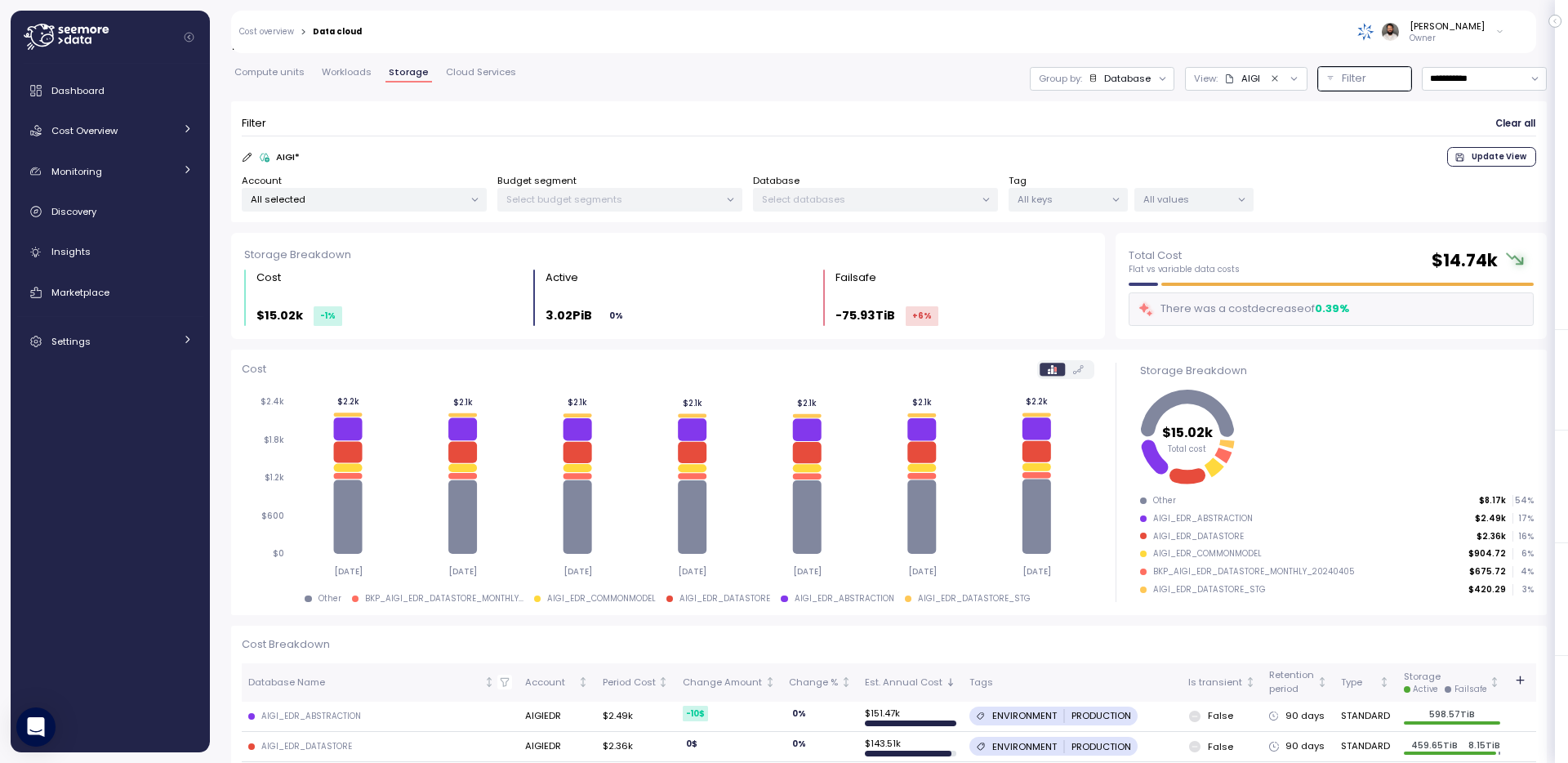
click at [1476, 156] on span "Update View" at bounding box center [1499, 156] width 55 height 18
click at [970, 131] on div "Filter Clear all" at bounding box center [889, 123] width 1295 height 23
click at [1360, 75] on p "Filter" at bounding box center [1354, 79] width 24 height 17
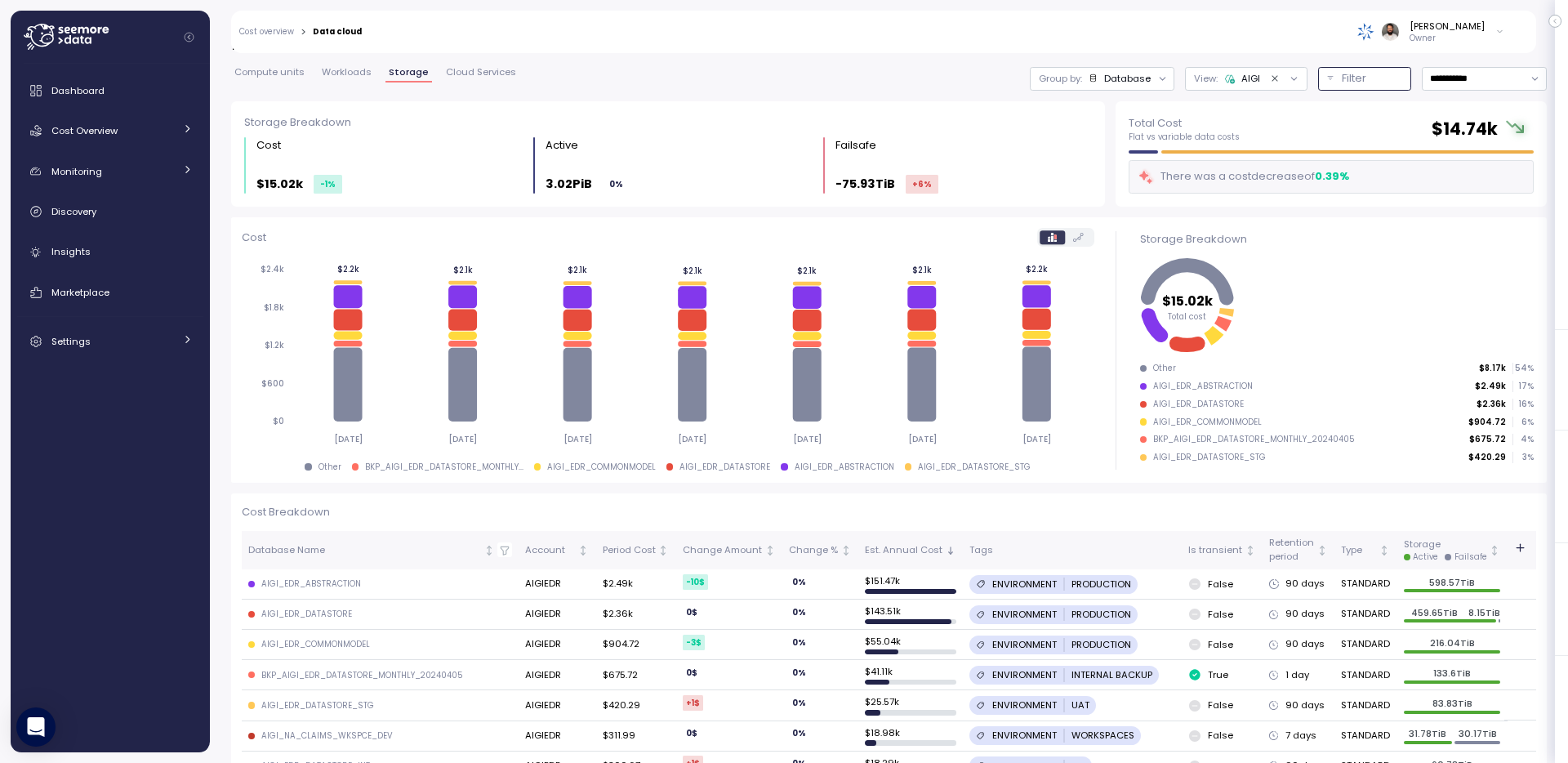
click at [1360, 75] on p "Filter" at bounding box center [1354, 79] width 24 height 17
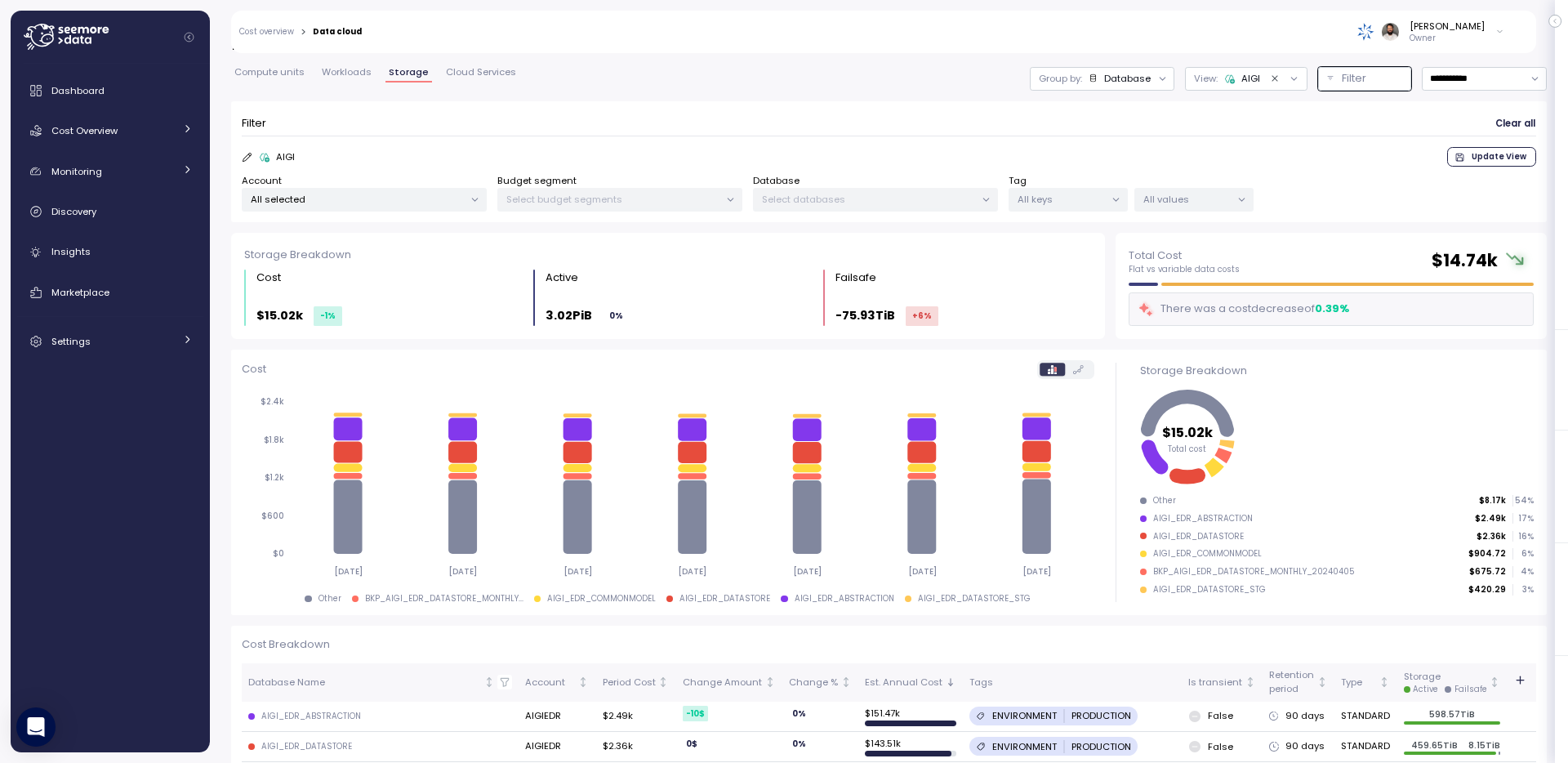
click at [804, 25] on div "Guy Biecher Owner" at bounding box center [944, 32] width 1143 height 43
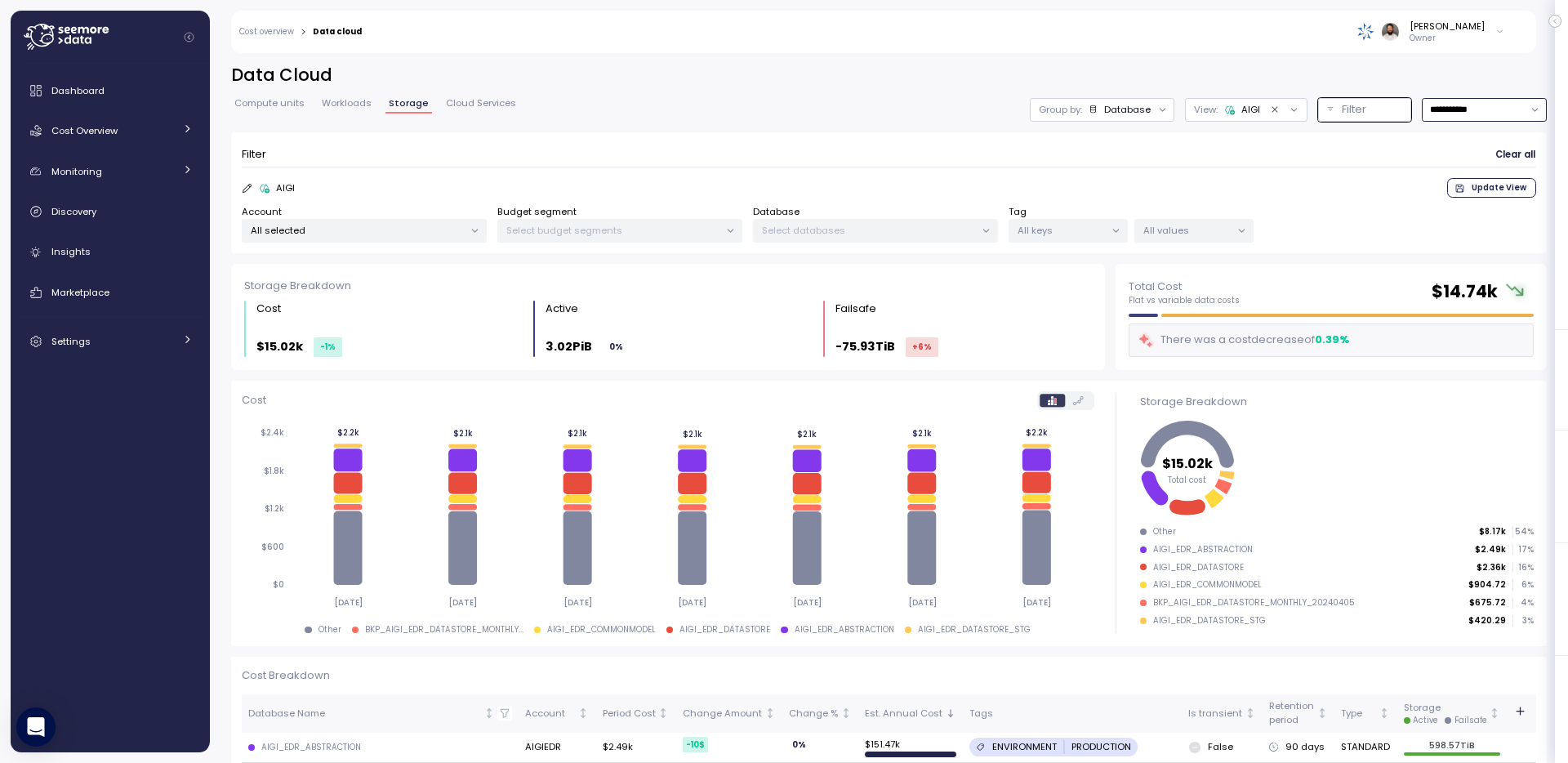
click at [1451, 98] on input "**********" at bounding box center [1484, 109] width 125 height 23
click at [1469, 196] on div "Last 14 days" at bounding box center [1483, 207] width 120 height 21
type input "**********"
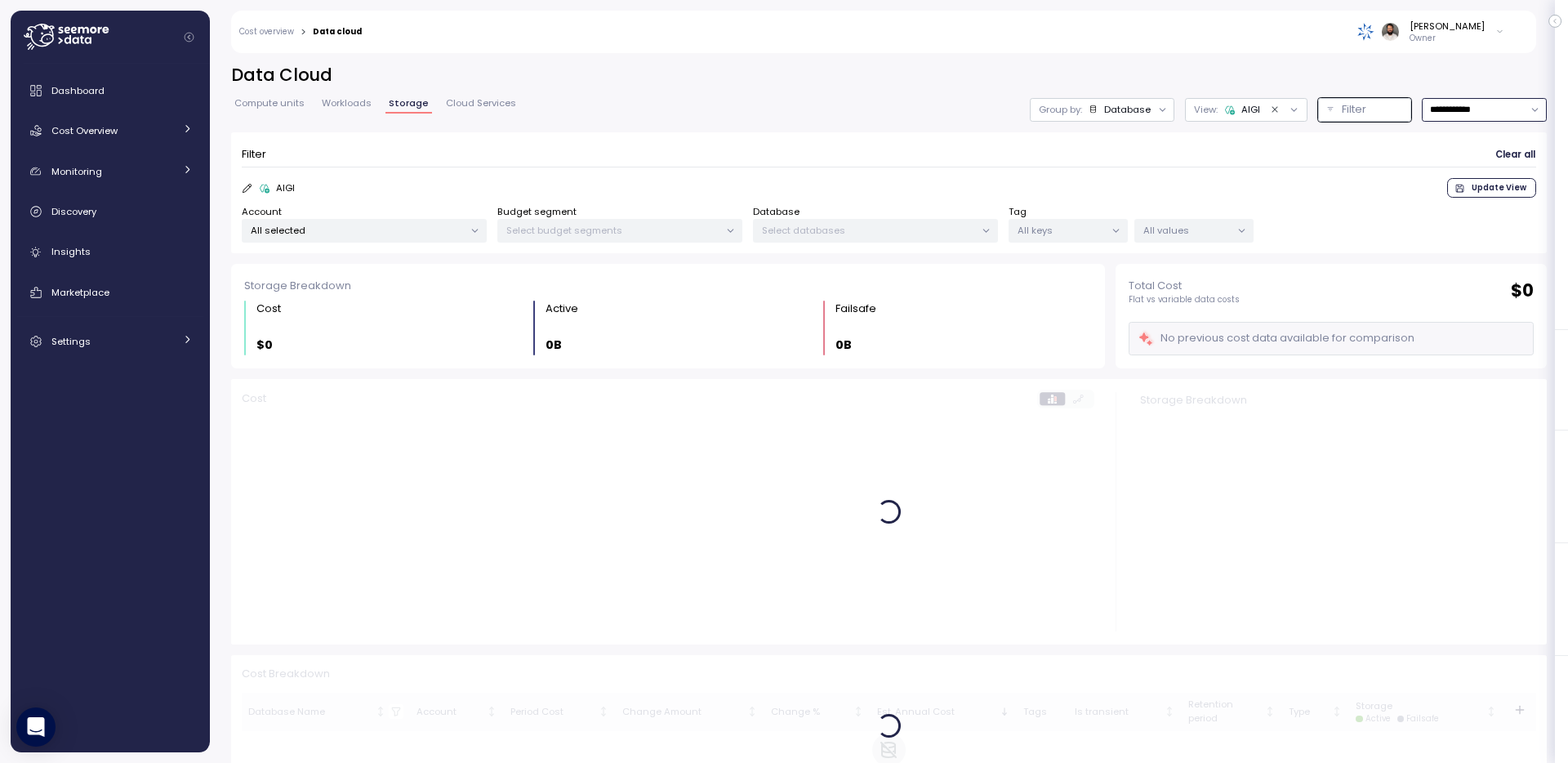
click at [1229, 110] on icon at bounding box center [1229, 109] width 10 height 10
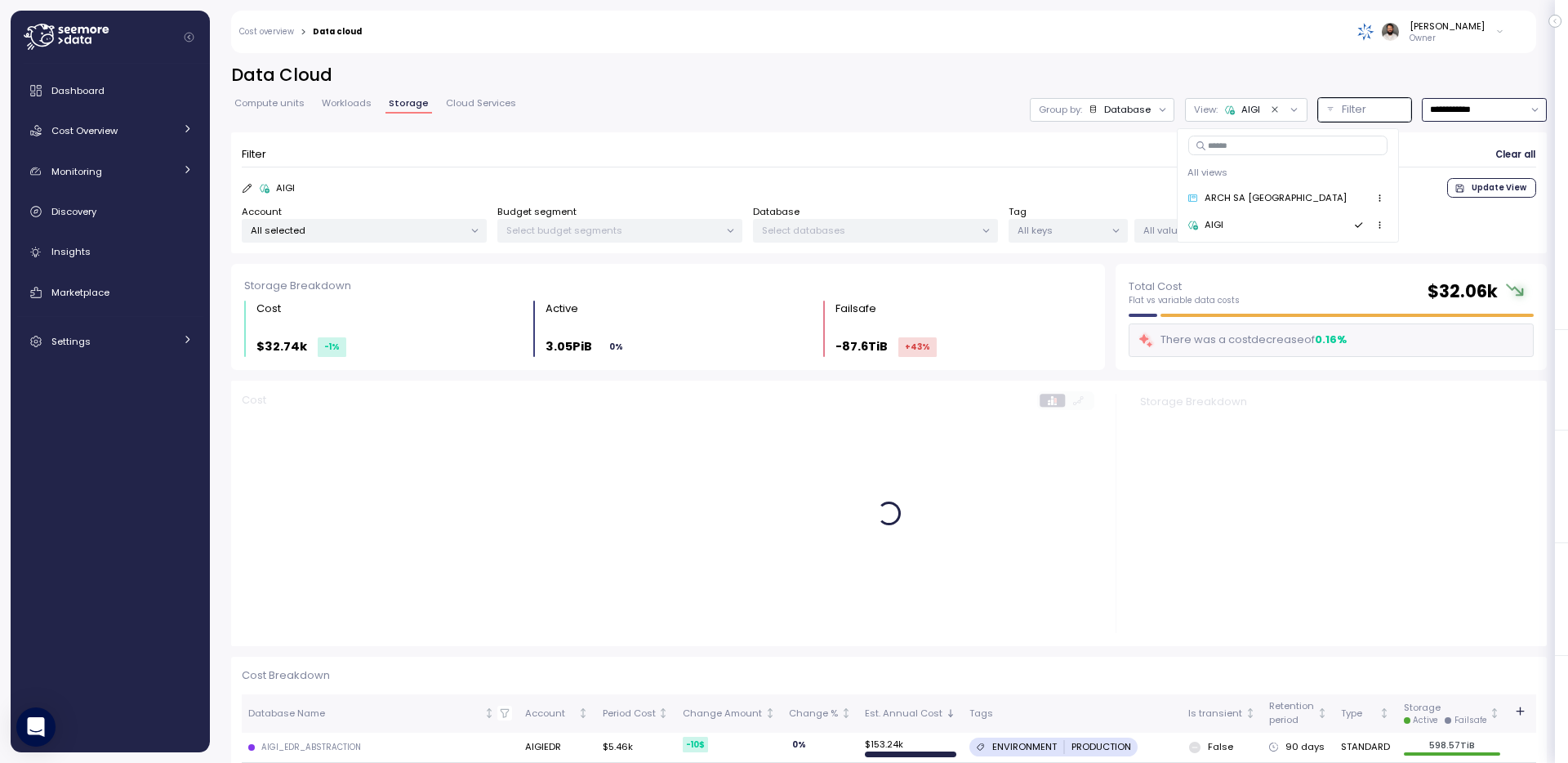
click at [1372, 224] on span "button" at bounding box center [1380, 225] width 17 height 17
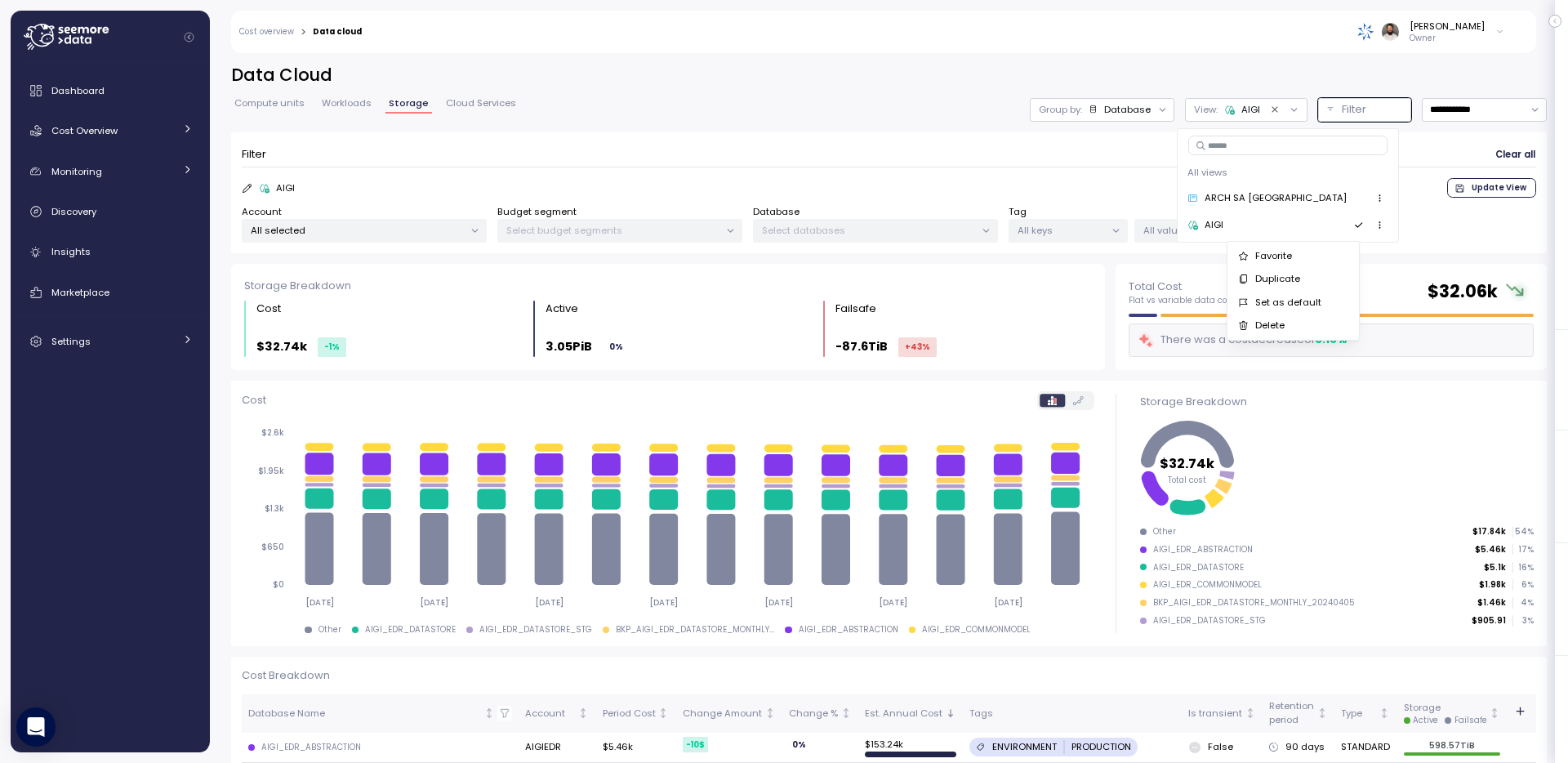
click at [1299, 300] on div "Set as default" at bounding box center [1301, 302] width 92 height 15
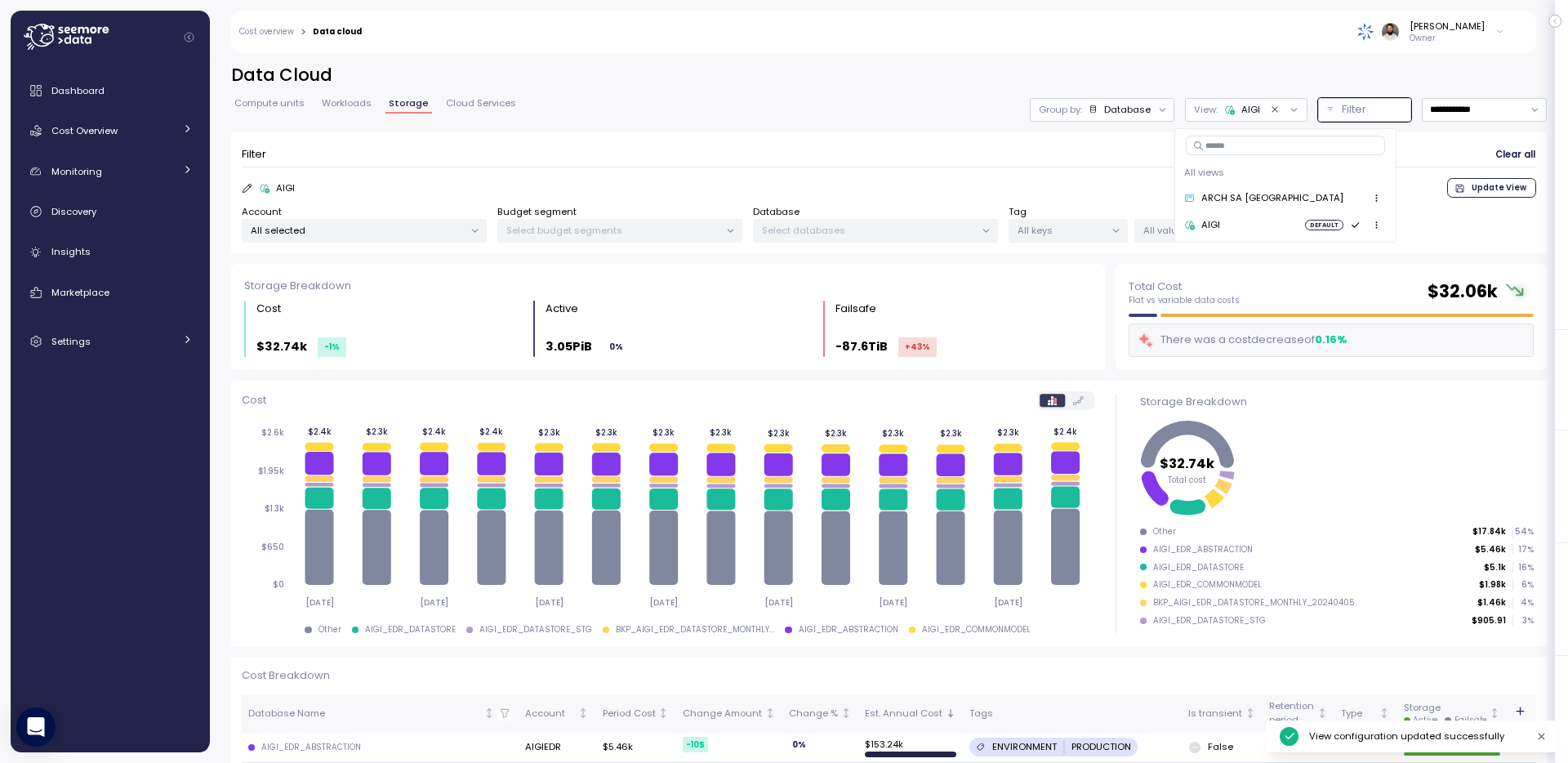
click at [995, 111] on div "**********" at bounding box center [889, 109] width 1316 height 23
click at [474, 102] on span "Cloud Services" at bounding box center [482, 103] width 71 height 9
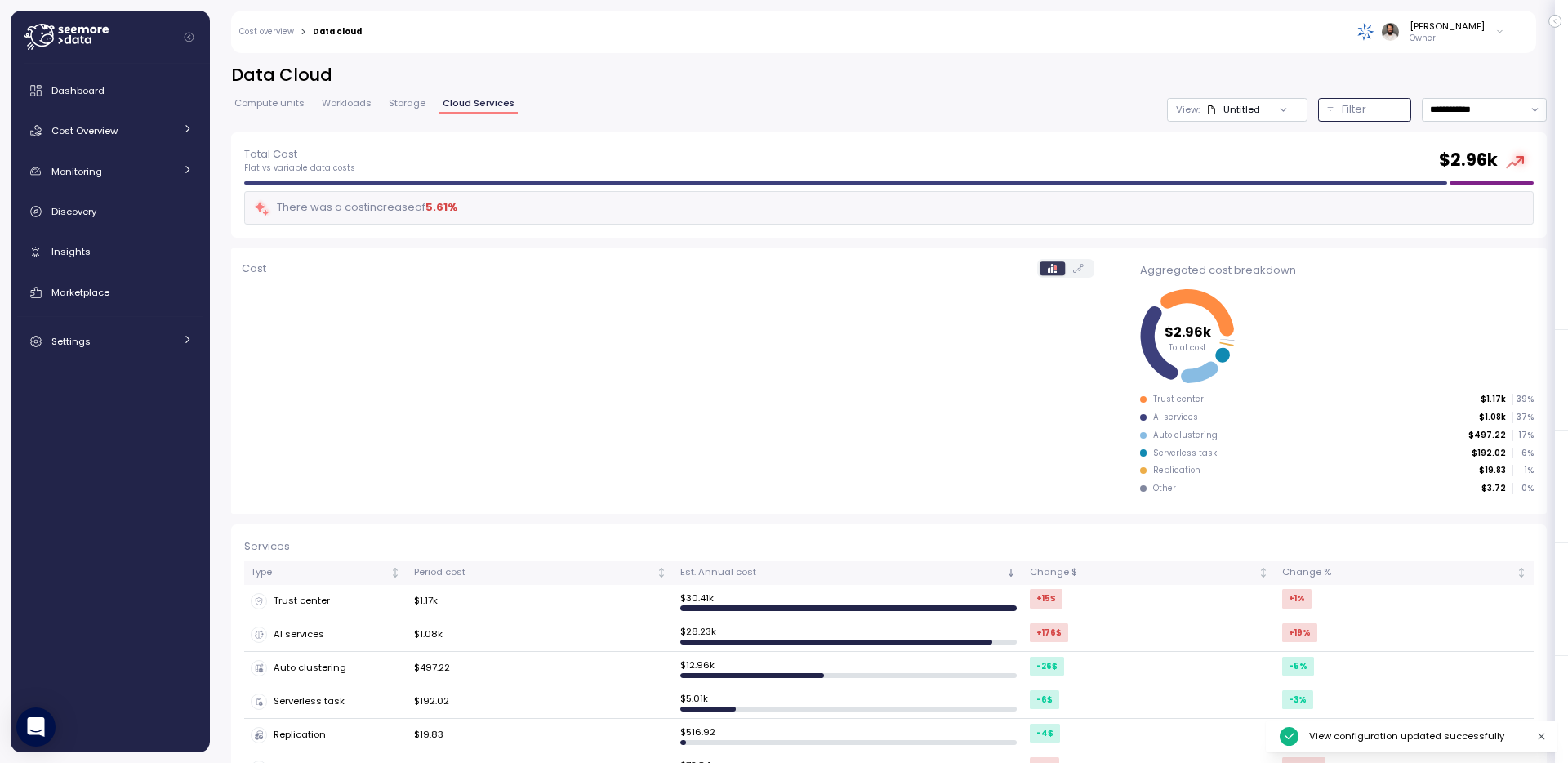
click at [1348, 107] on p "Filter" at bounding box center [1354, 110] width 24 height 17
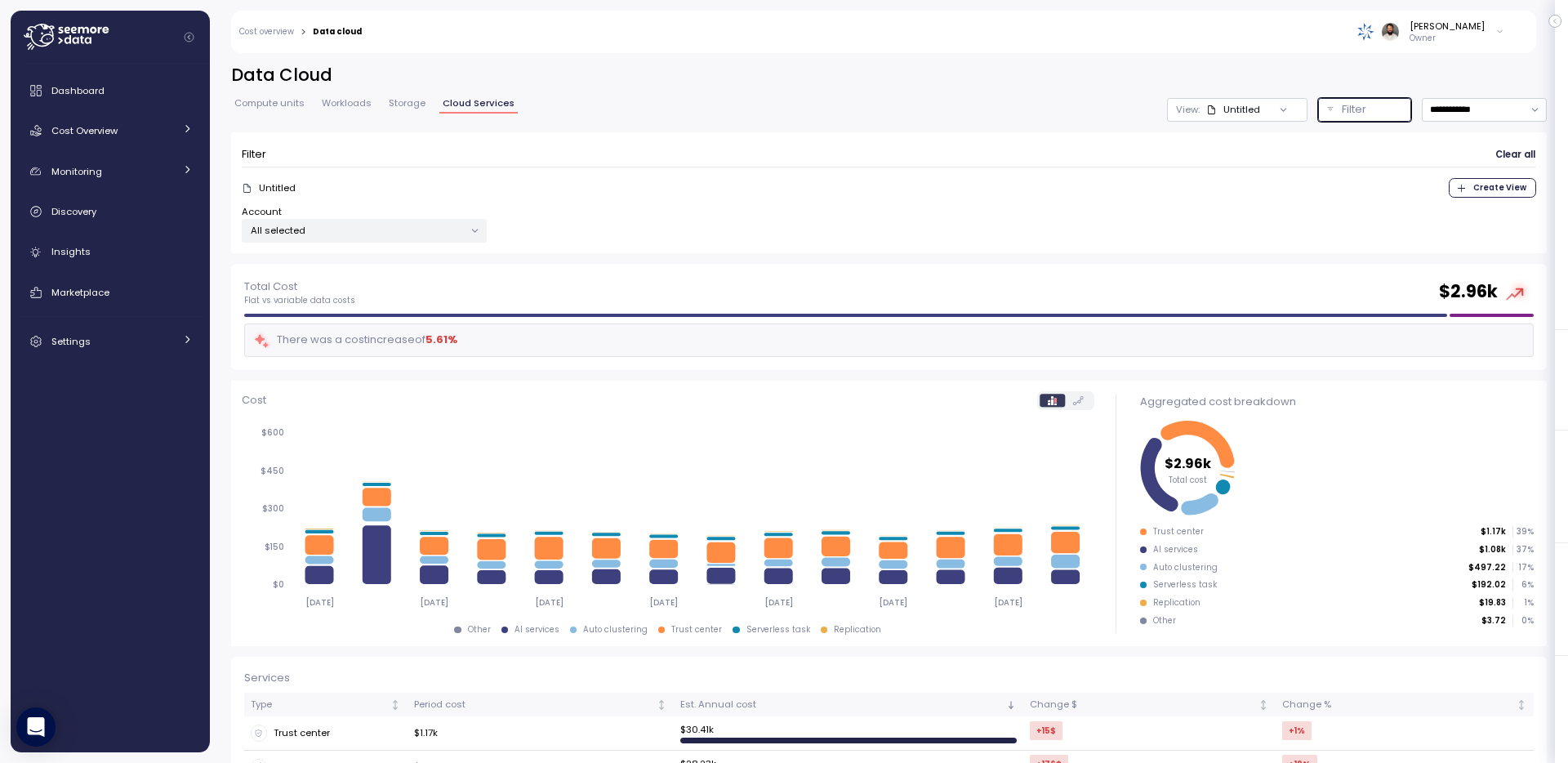
click at [1246, 110] on div "Untitled" at bounding box center [1233, 110] width 54 height 13
click at [1347, 113] on p "Filter" at bounding box center [1354, 110] width 24 height 17
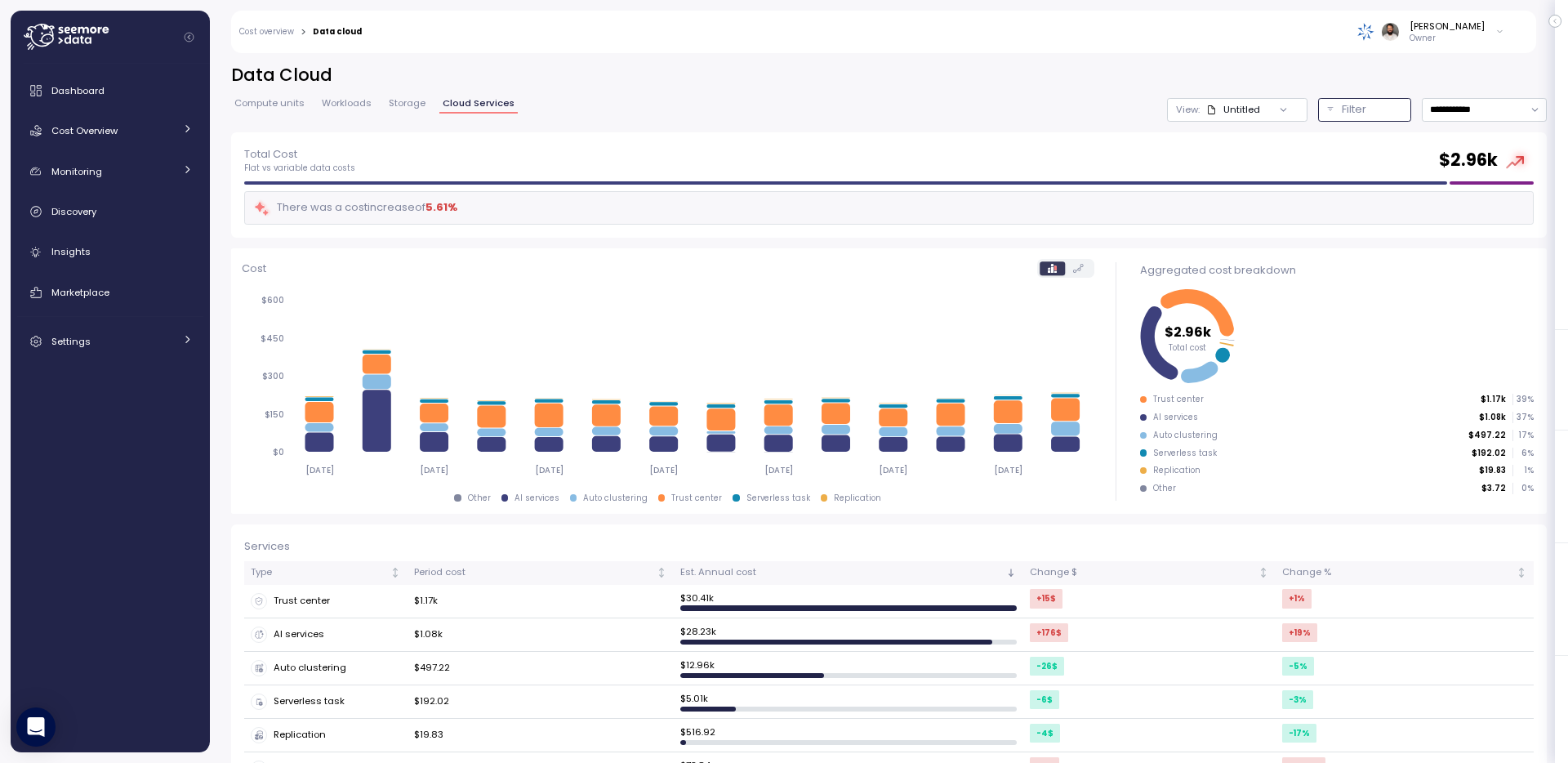
click at [1347, 113] on p "Filter" at bounding box center [1354, 110] width 24 height 17
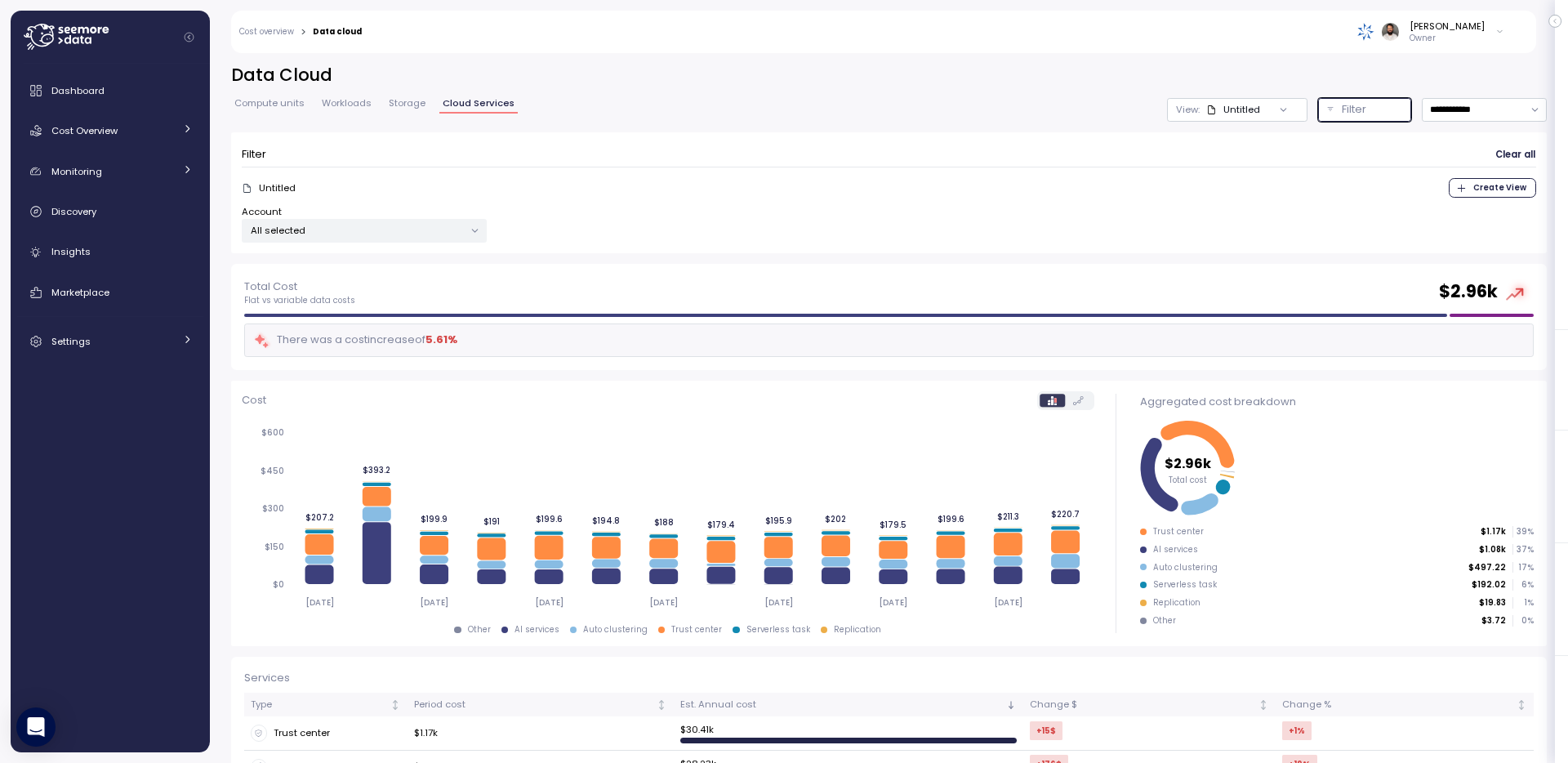
click at [311, 220] on div "All selected" at bounding box center [365, 230] width 246 height 23
click at [373, 272] on input at bounding box center [364, 267] width 126 height 20
type input "****"
click at [406, 325] on span "only" at bounding box center [396, 319] width 19 height 18
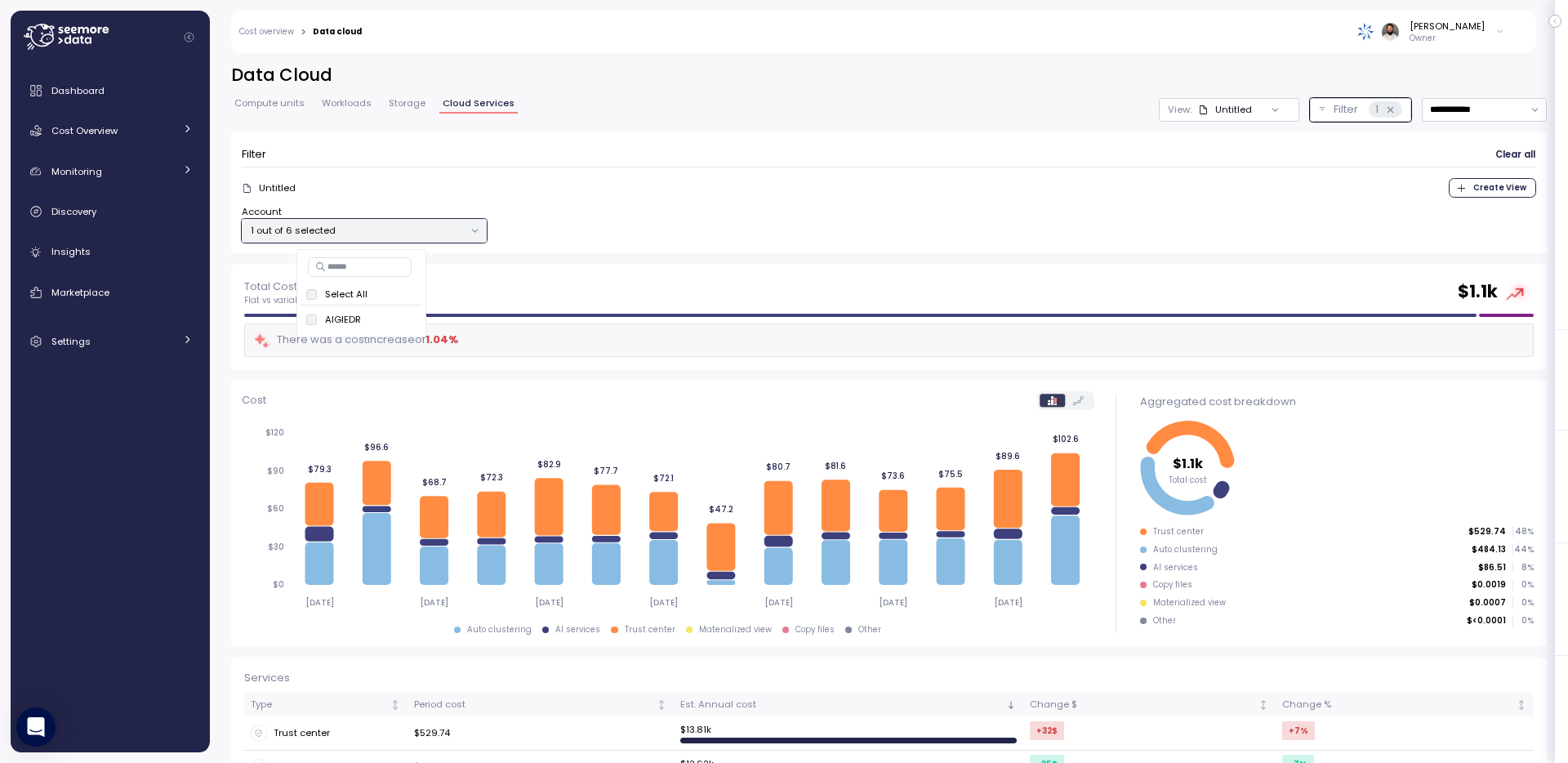
click at [1494, 189] on span "Create View" at bounding box center [1500, 187] width 53 height 18
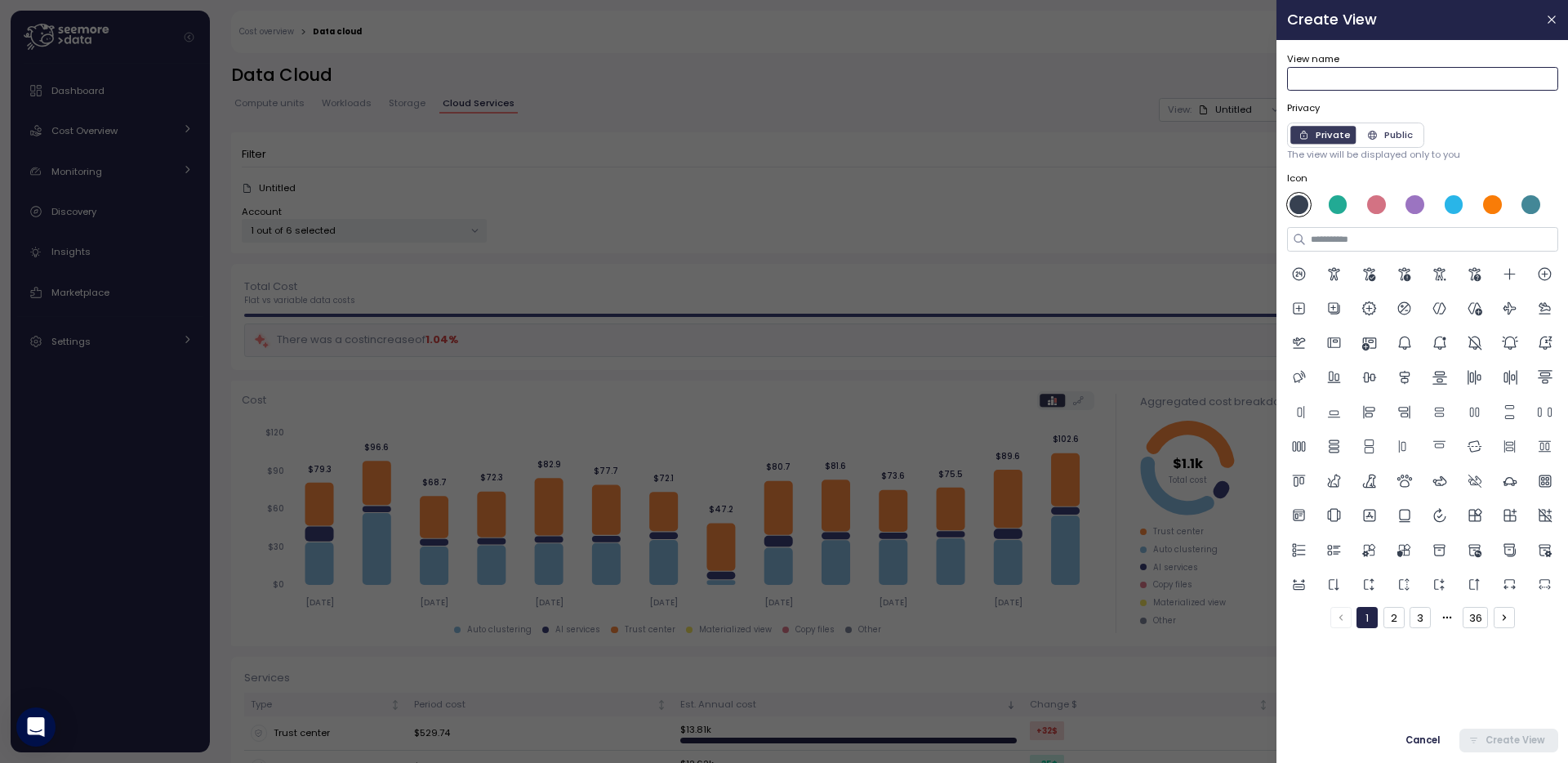
click at [1369, 68] on input "View name" at bounding box center [1423, 78] width 272 height 23
type input "****"
click at [1403, 550] on icon at bounding box center [1404, 550] width 14 height 14
click at [1422, 211] on div at bounding box center [1415, 204] width 23 height 23
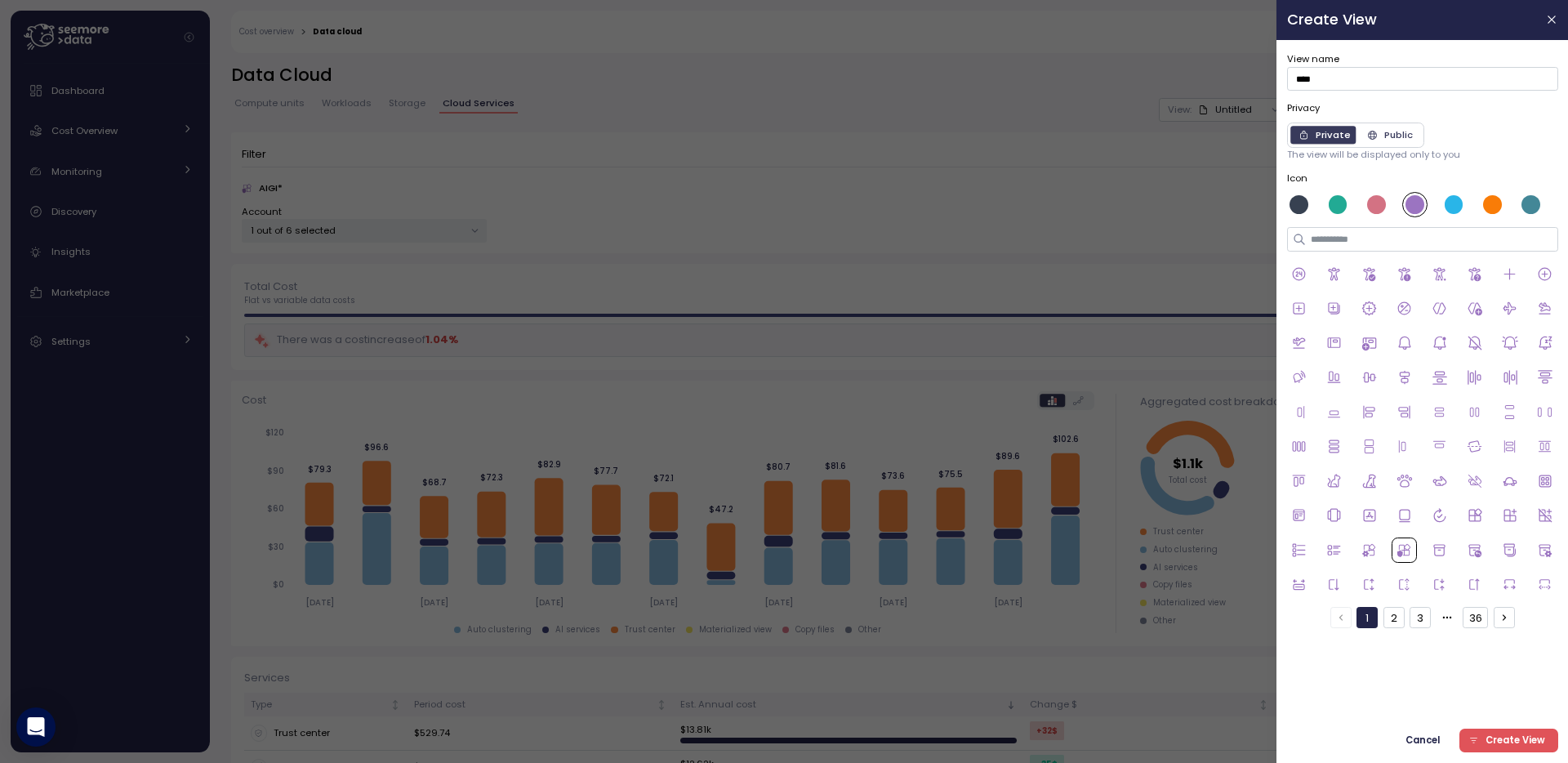
click at [1520, 734] on span "Create View" at bounding box center [1515, 741] width 60 height 22
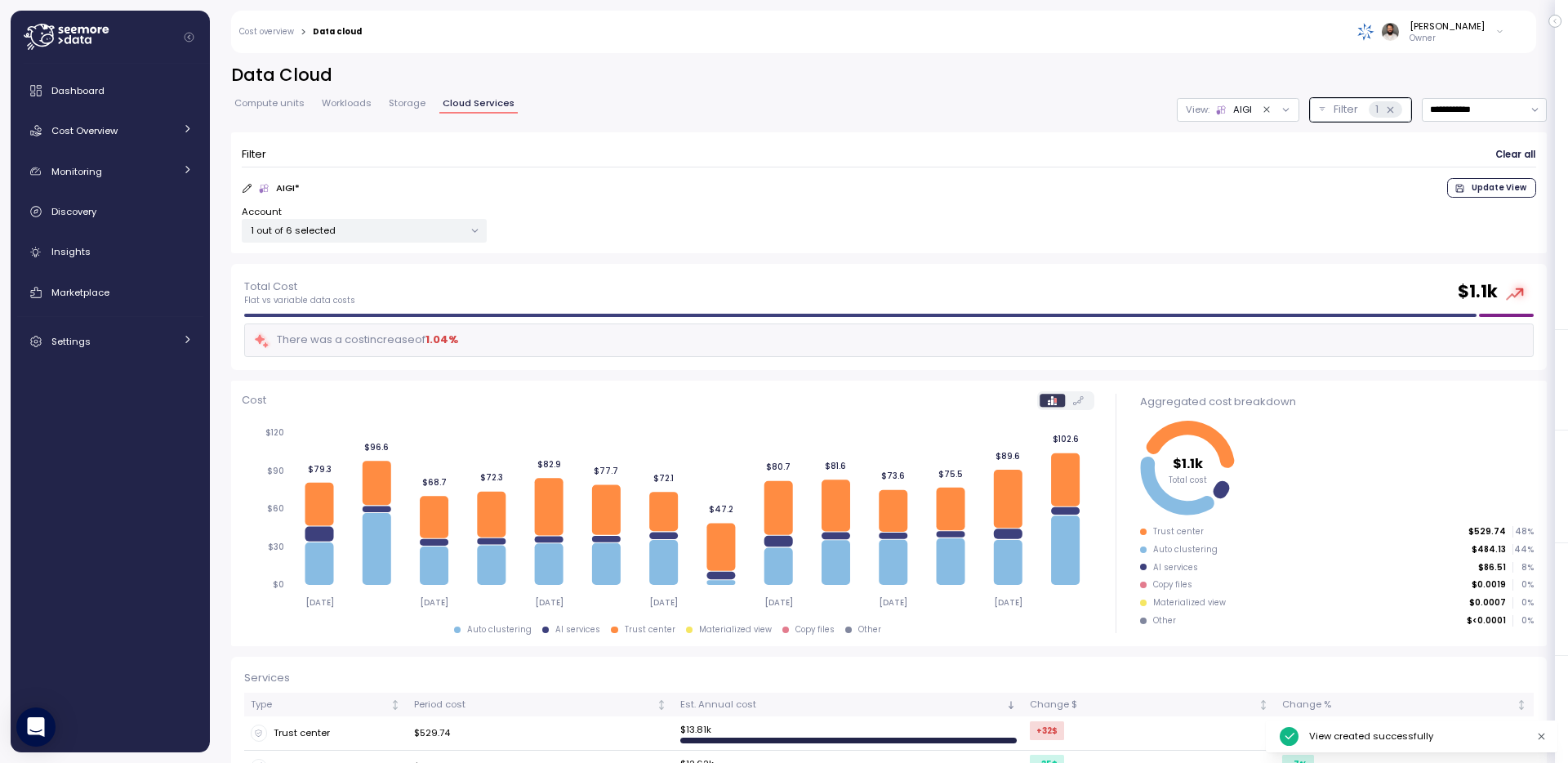
click at [398, 93] on div "**********" at bounding box center [889, 164] width 1316 height 200
click at [401, 99] on span "Storage" at bounding box center [407, 103] width 37 height 9
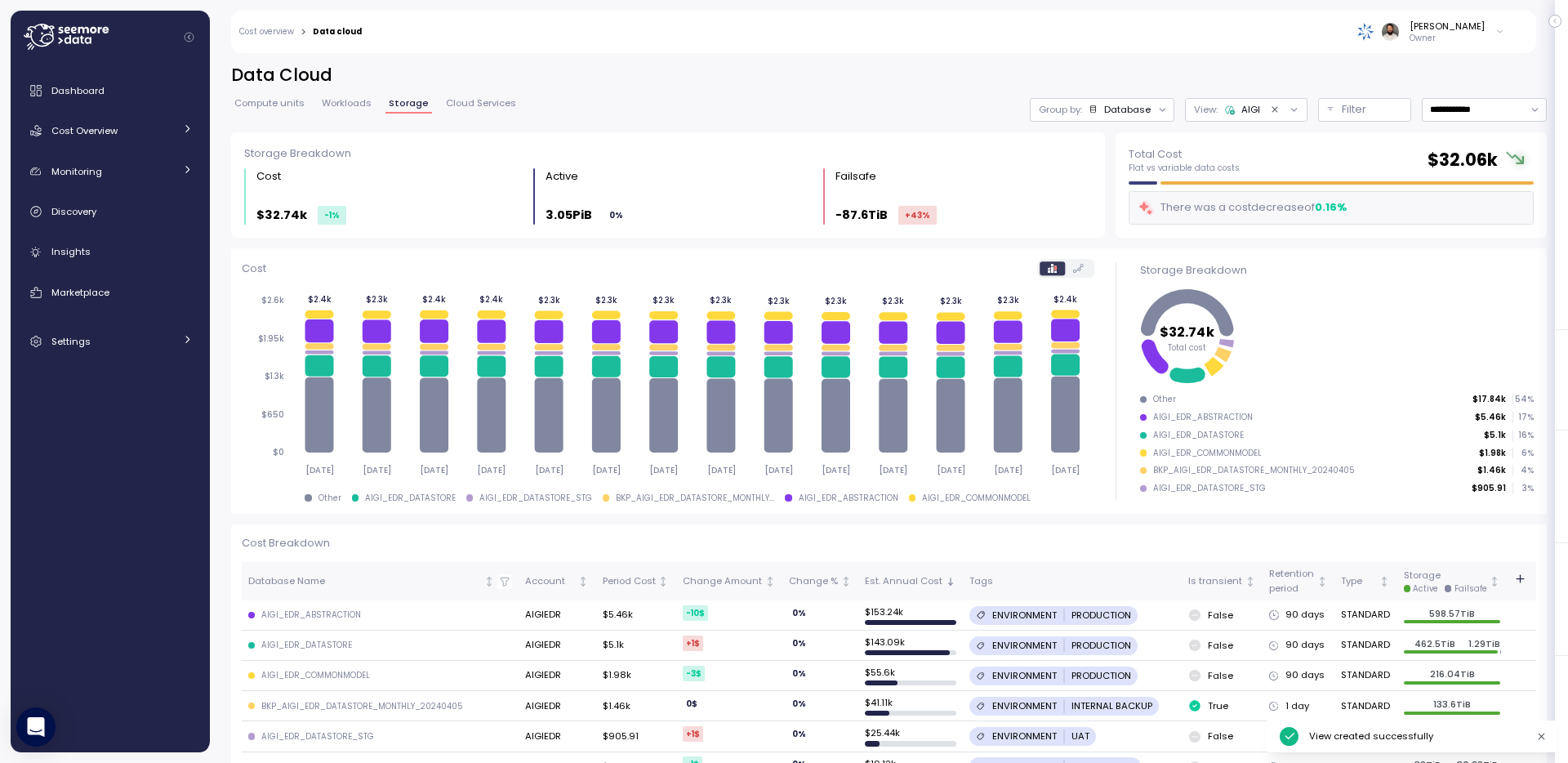
click at [348, 104] on span "Workloads" at bounding box center [347, 103] width 50 height 9
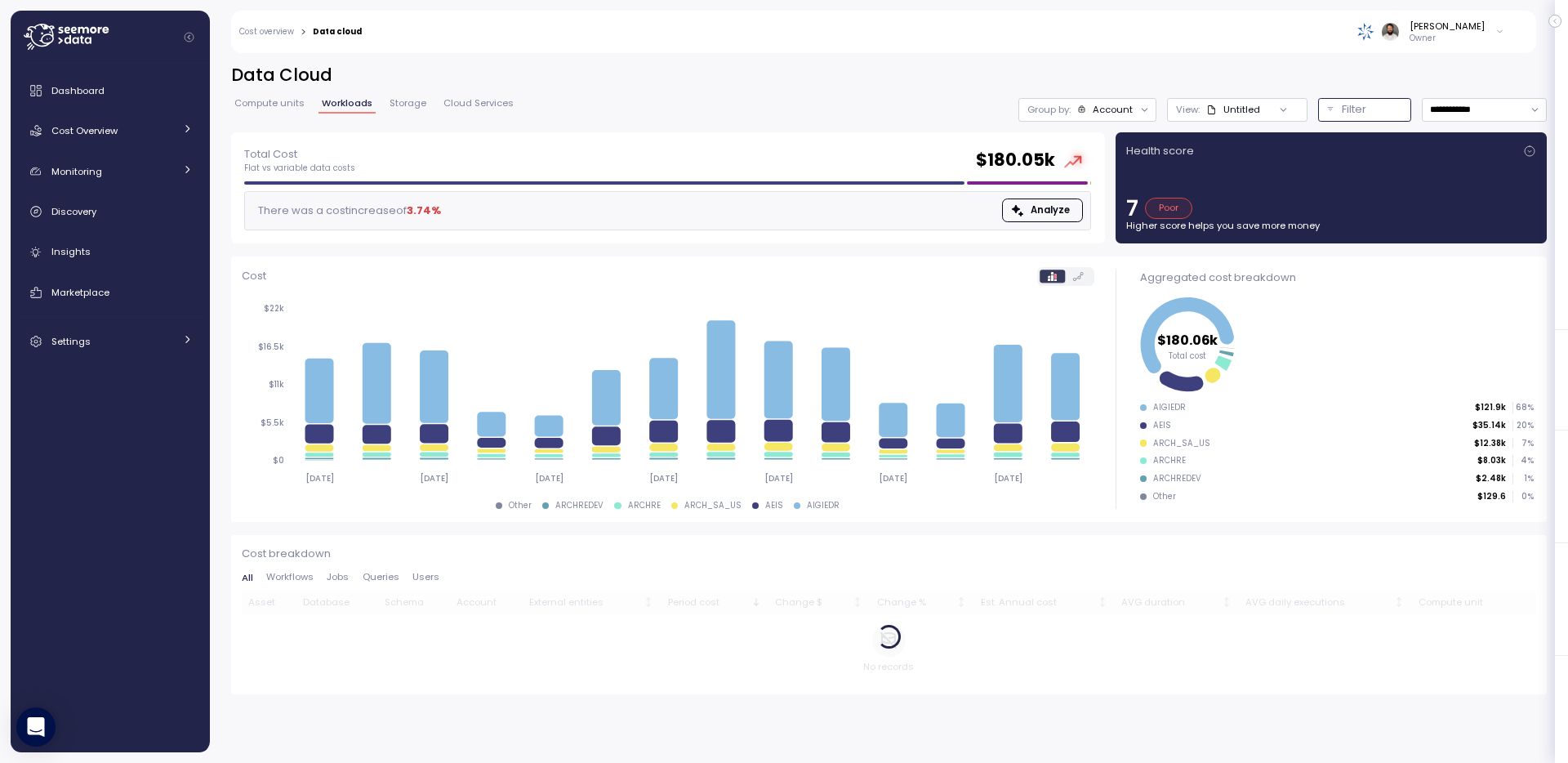
click at [1345, 110] on p "Filter" at bounding box center [1354, 110] width 24 height 17
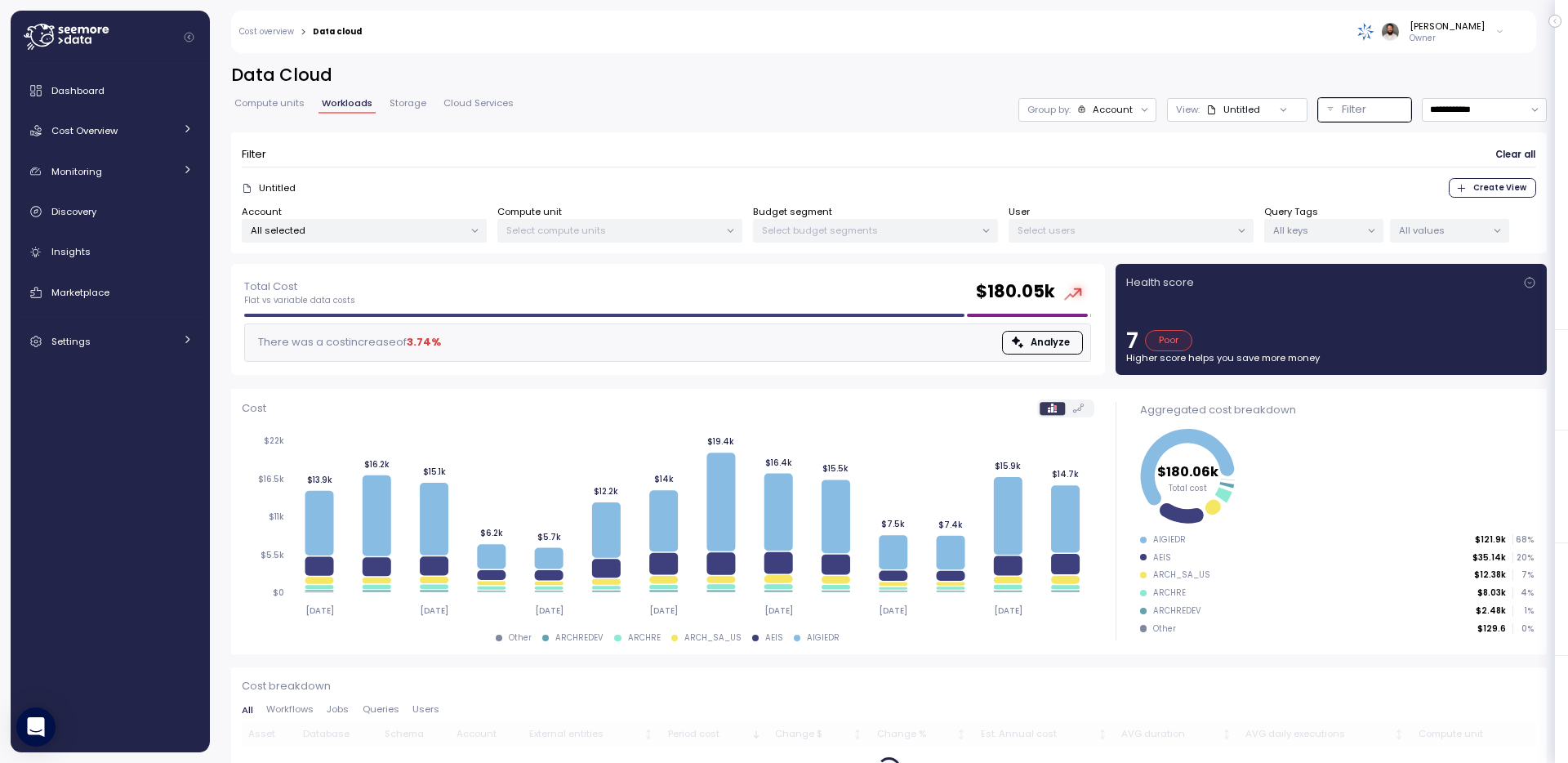
click at [1268, 109] on div at bounding box center [1283, 109] width 47 height 23
click at [1238, 114] on div "Untitled" at bounding box center [1233, 110] width 54 height 13
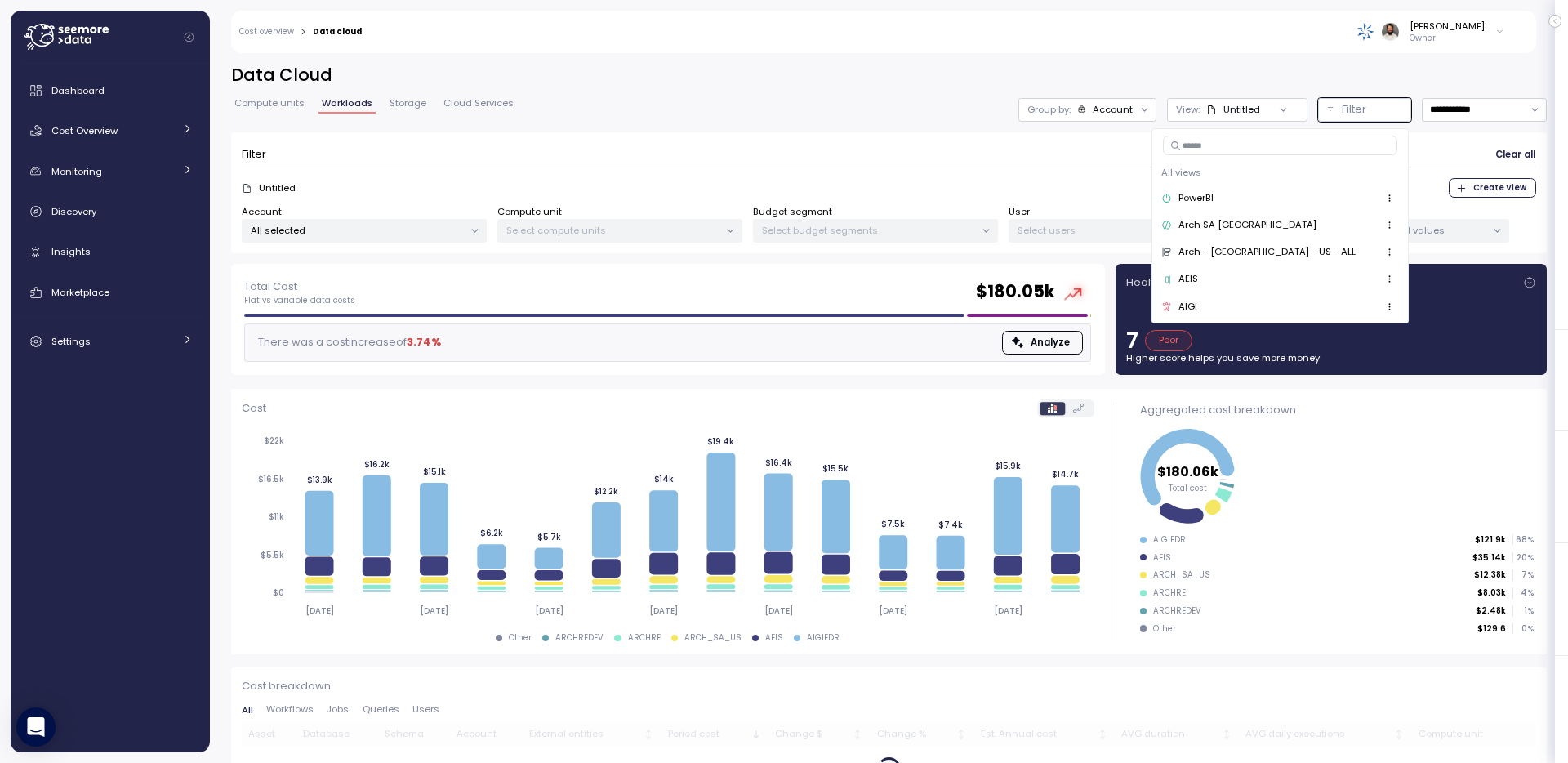
click at [1381, 305] on span "button" at bounding box center [1389, 307] width 17 height 17
click at [1296, 380] on div "Set as default" at bounding box center [1309, 384] width 92 height 15
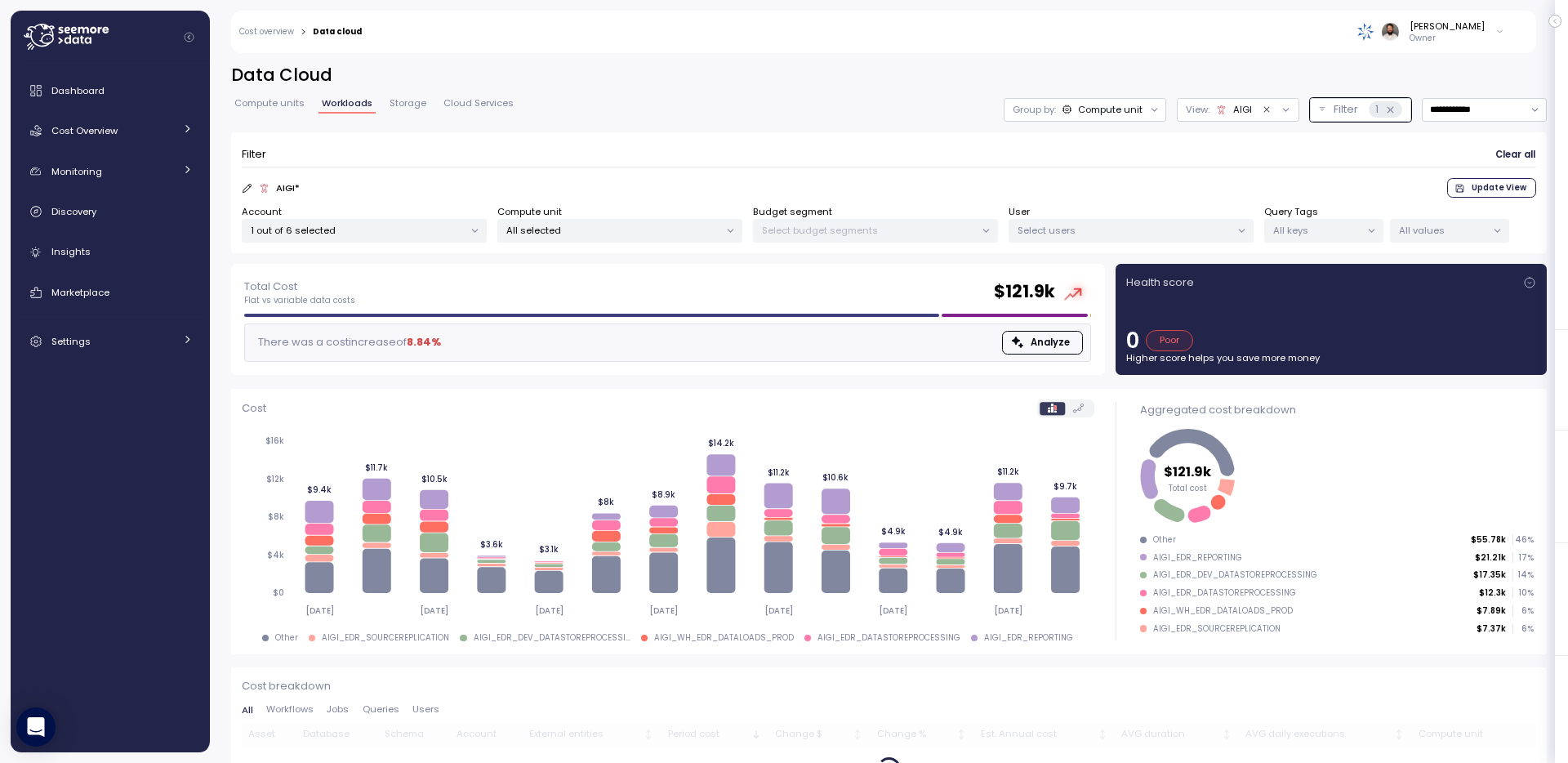
click at [704, 140] on div "Filter Clear all AIGI * Update View Account 1 out of 6 selected Compute unit Al…" at bounding box center [889, 193] width 1316 height 122
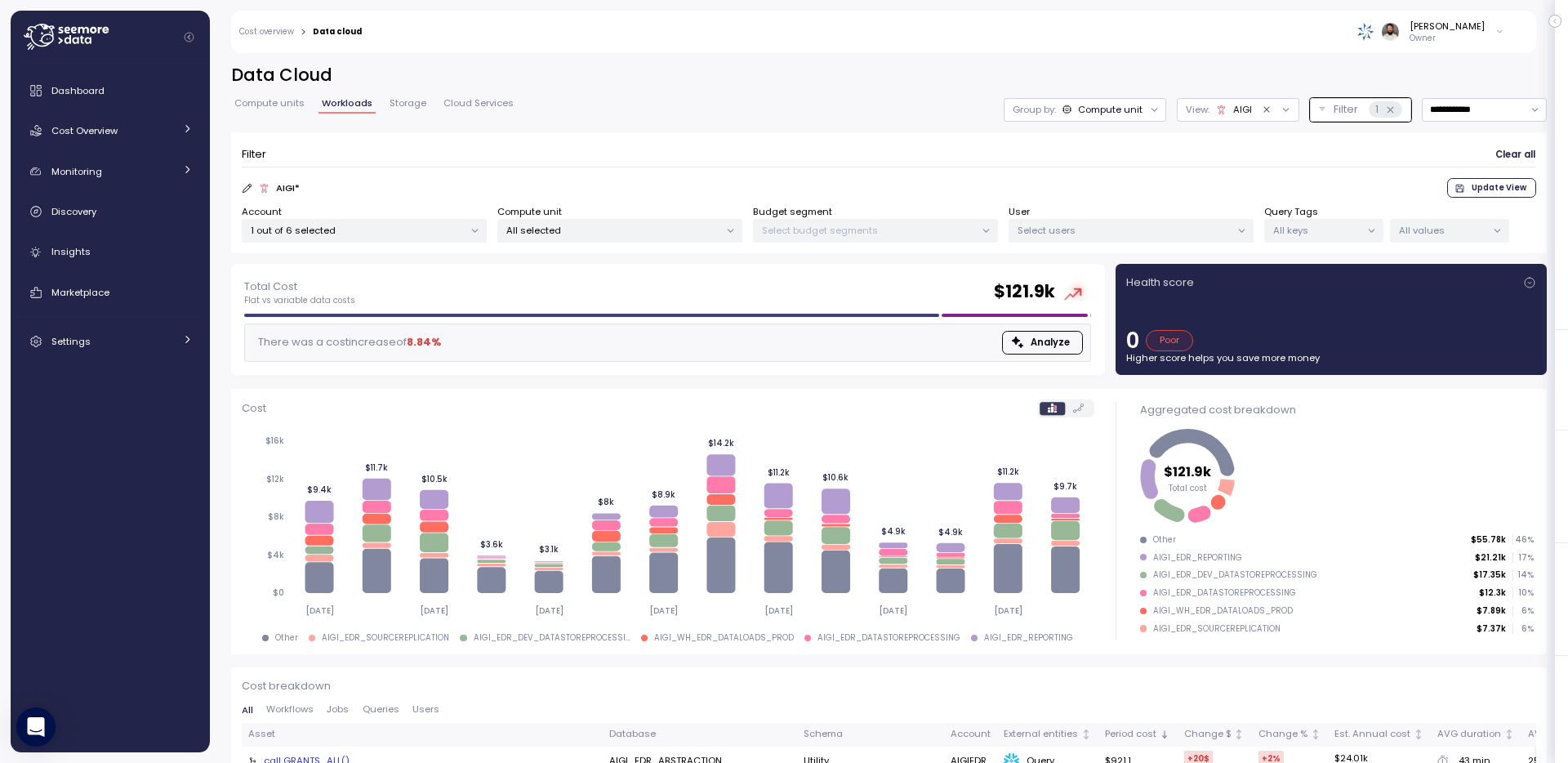
click at [268, 108] on span "Compute units" at bounding box center [270, 103] width 71 height 9
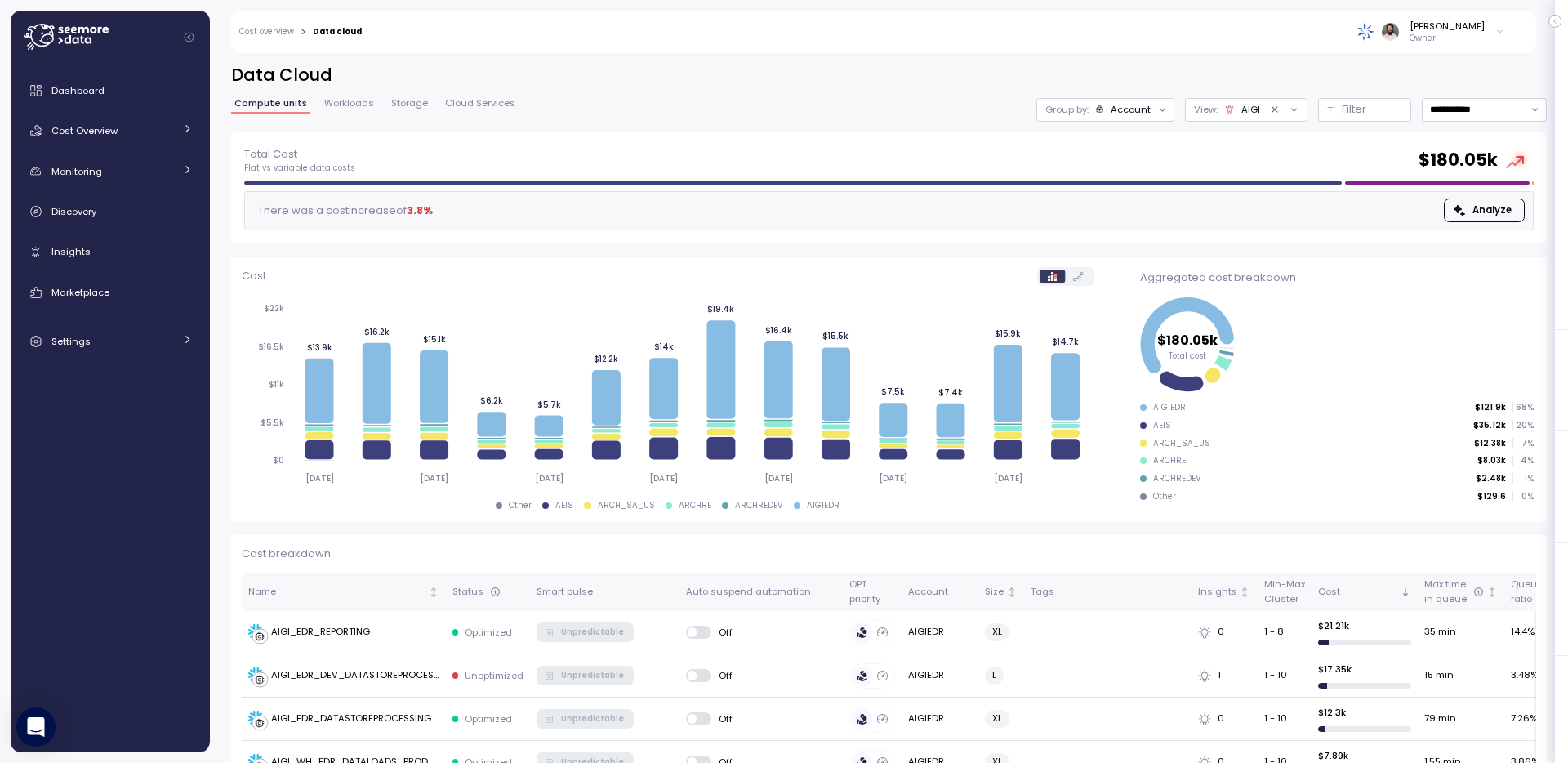
click at [1142, 101] on div "Group by: Account" at bounding box center [1106, 109] width 138 height 23
click at [1139, 108] on div "Account" at bounding box center [1131, 110] width 40 height 13
click at [1342, 117] on p "Filter" at bounding box center [1354, 110] width 24 height 17
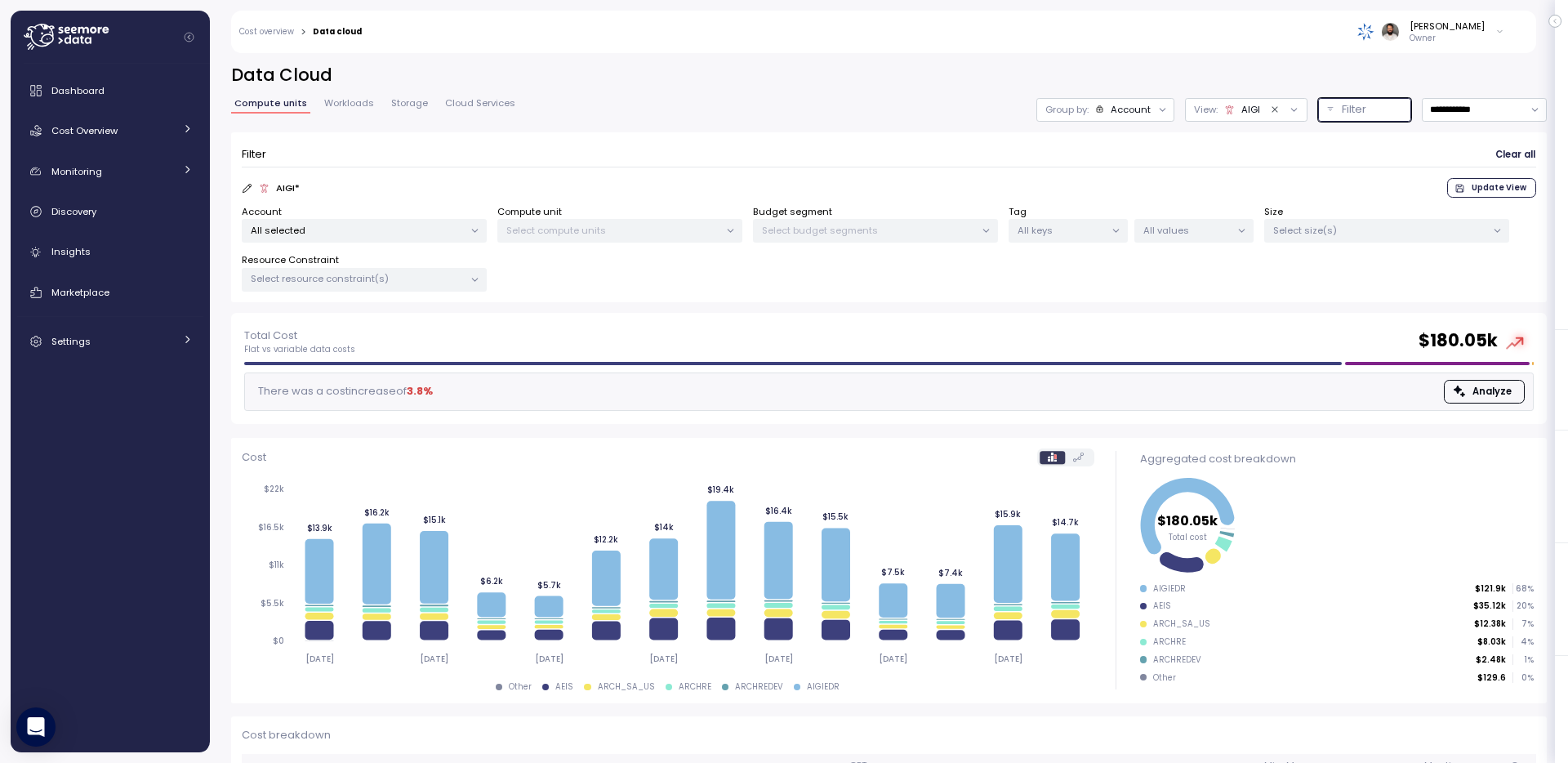
click at [1342, 115] on p "Filter" at bounding box center [1354, 110] width 24 height 17
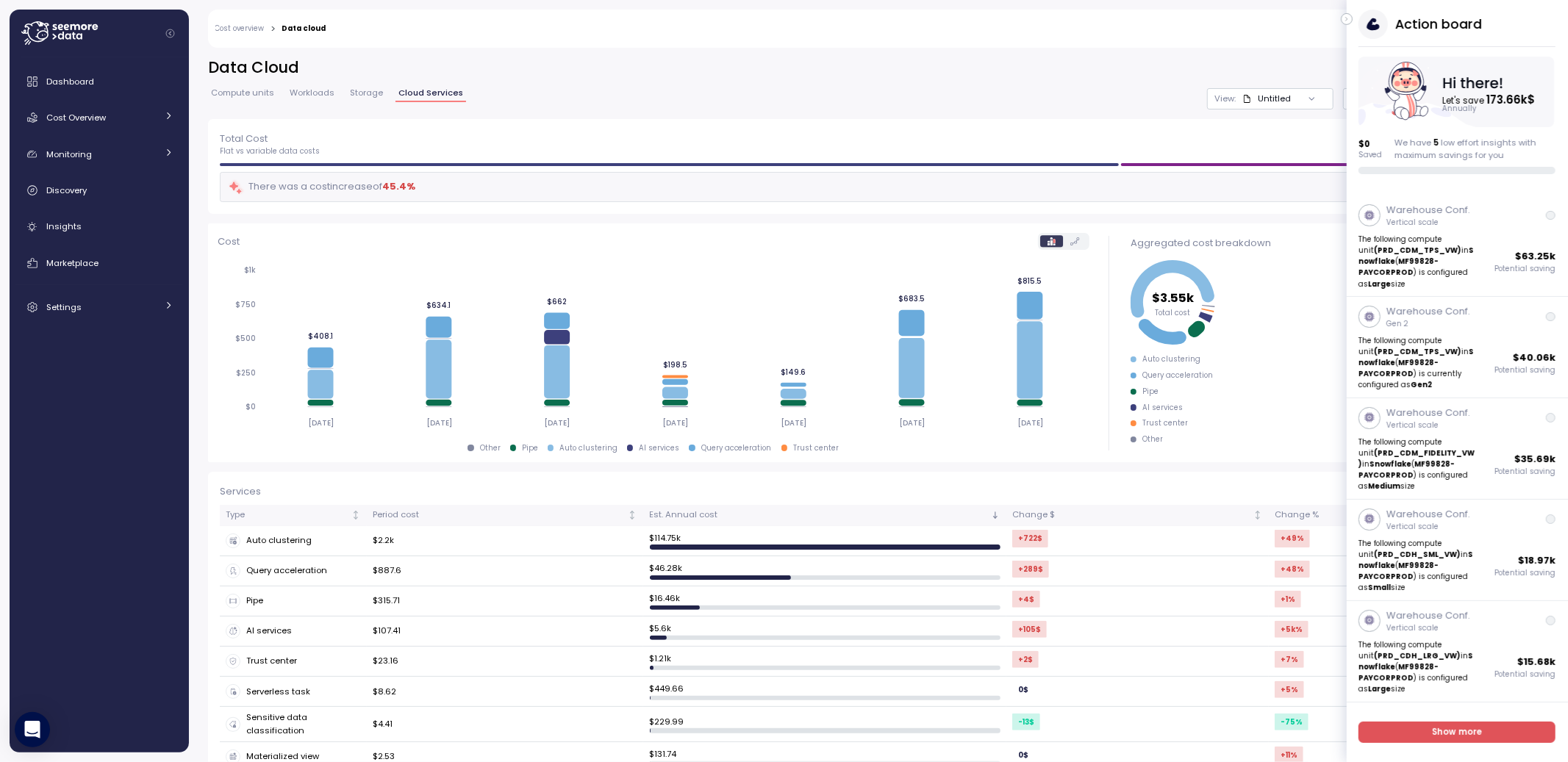
click at [1011, 156] on div "Total Cost Flat vs variable data costs $ 3.55k" at bounding box center [879, 144] width 1317 height 27
click at [1351, 17] on button "button" at bounding box center [1346, 19] width 12 height 12
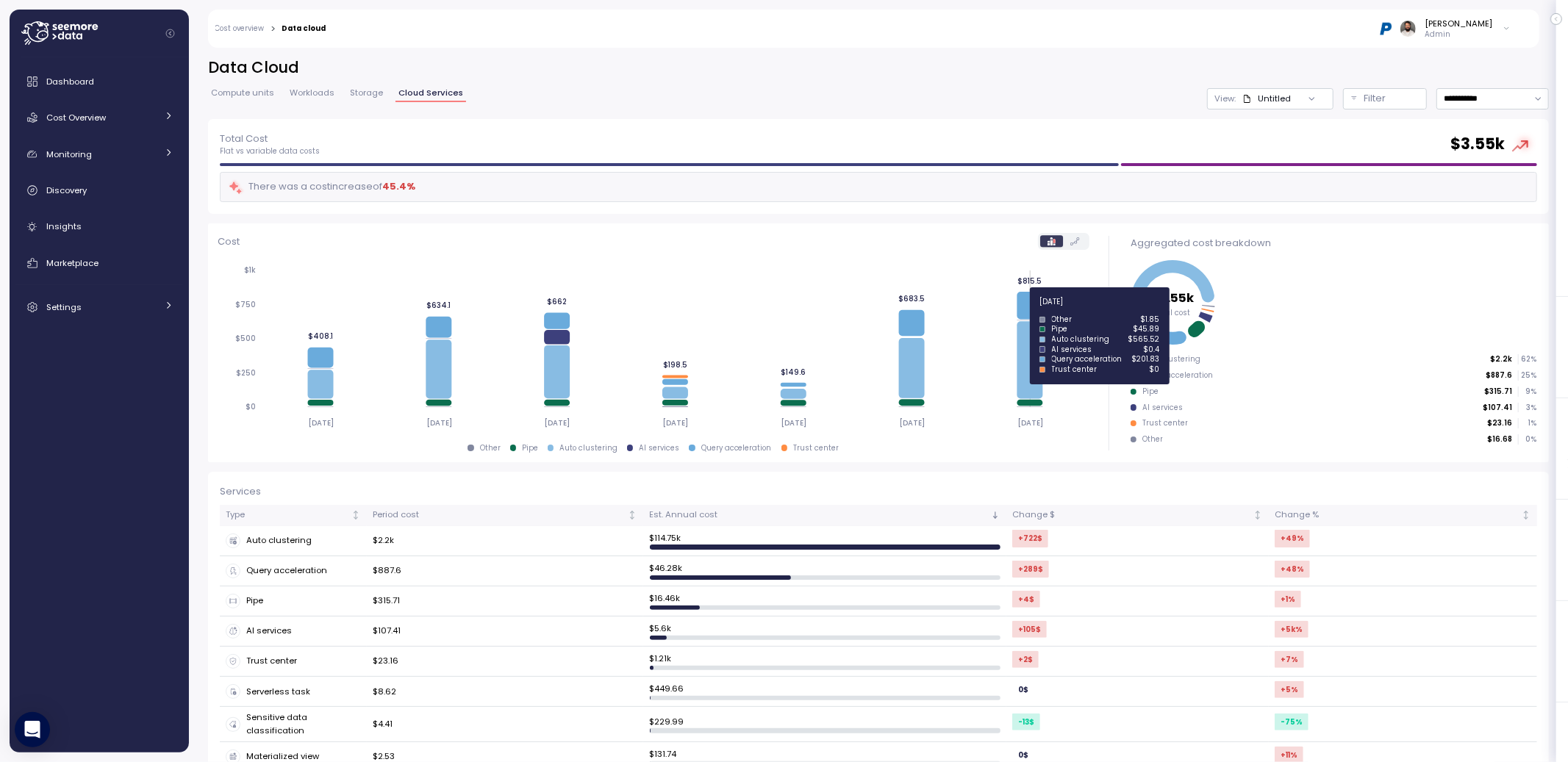
click at [1030, 311] on icon at bounding box center [1029, 305] width 26 height 28
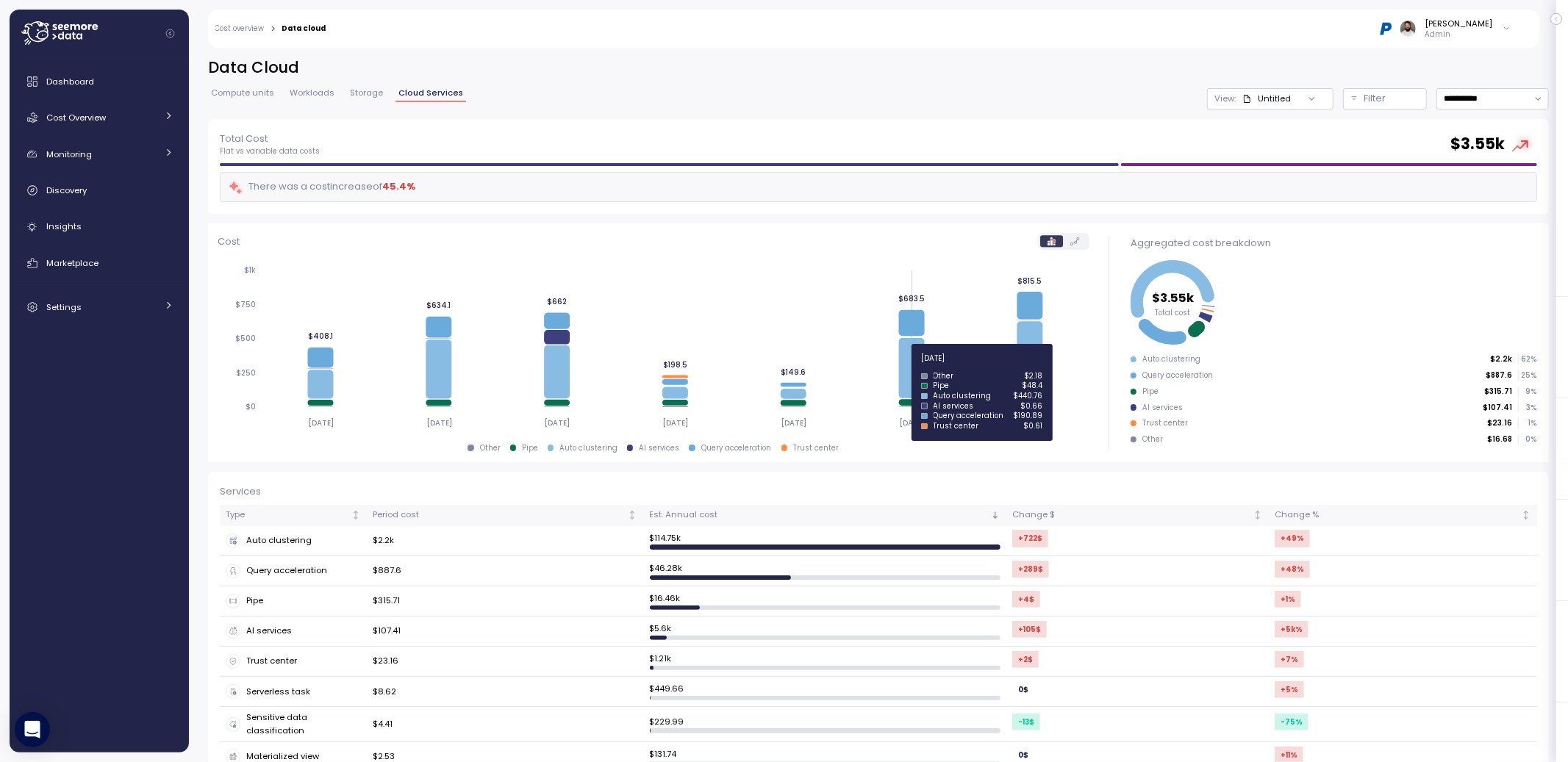
click at [889, 366] on icon "[DATE] [DATE] [DATE] [DATE] [DATE] [DATE] [DATE] $0 $250 $500 $750 $1k $408.1 $…" at bounding box center [653, 346] width 872 height 181
click at [910, 361] on icon at bounding box center [910, 368] width 26 height 60
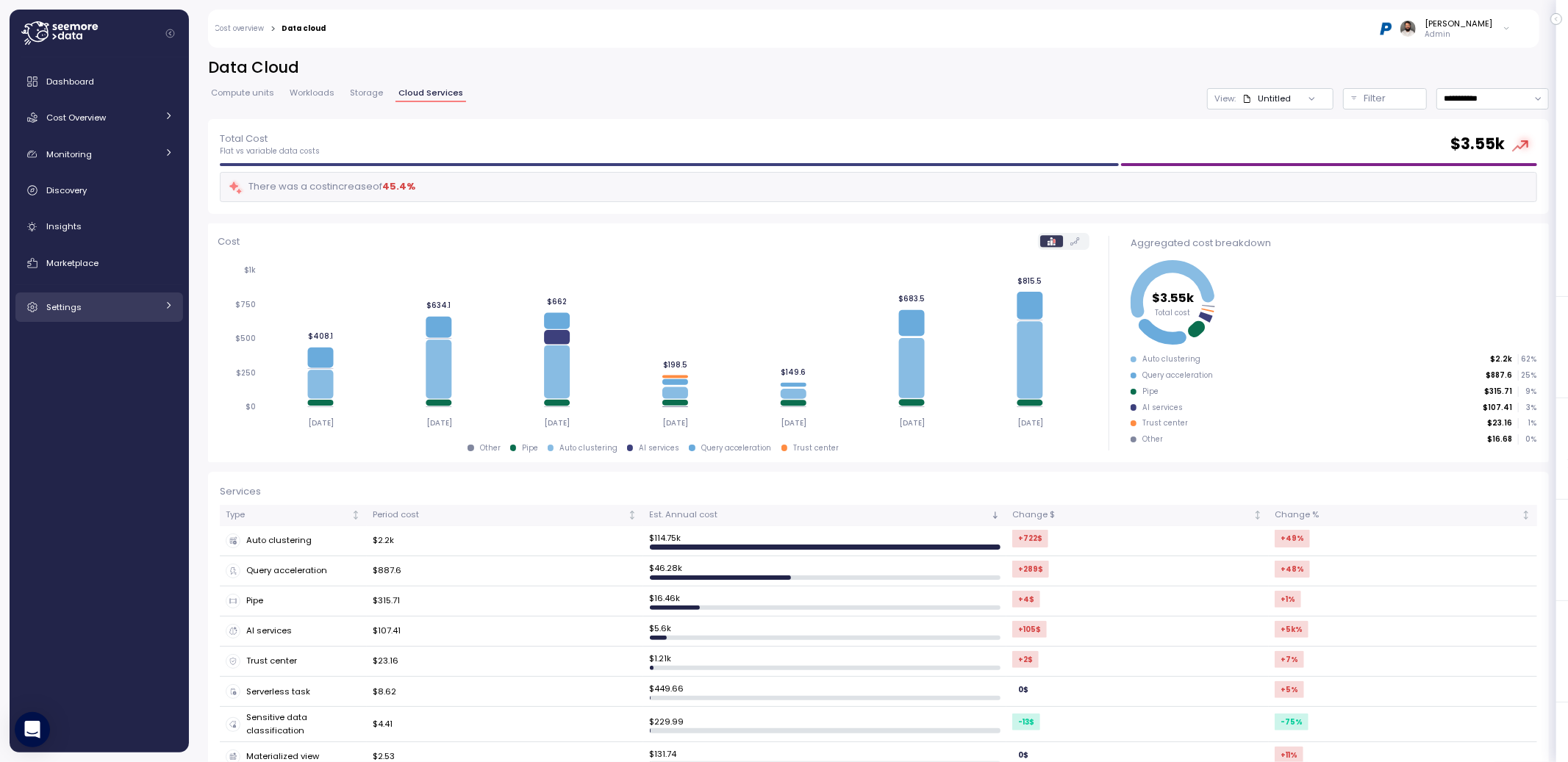
click at [124, 299] on div "Settings" at bounding box center [101, 307] width 110 height 15
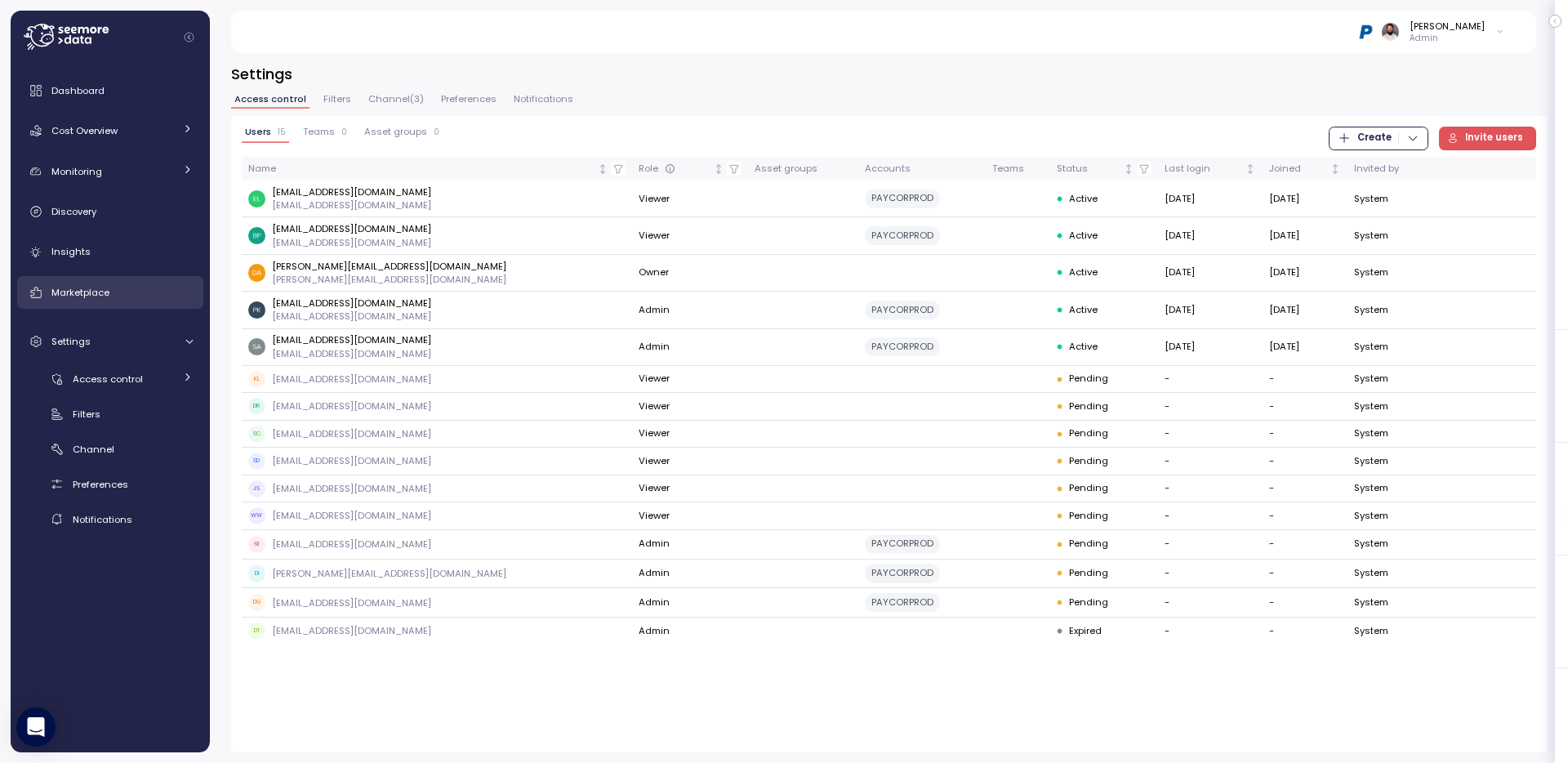
click at [96, 297] on span "Marketplace" at bounding box center [80, 292] width 58 height 13
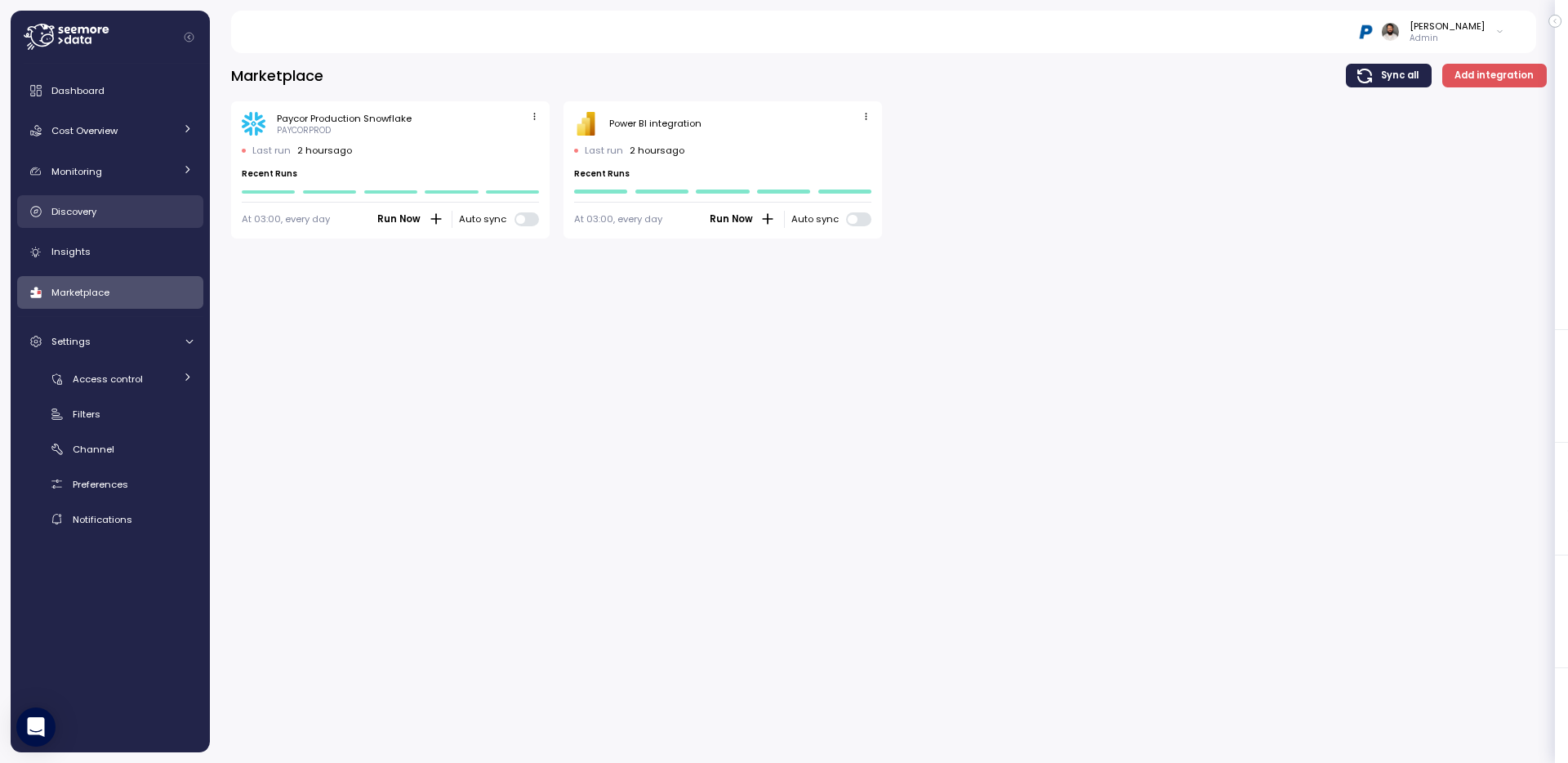
click at [116, 209] on div "Discovery" at bounding box center [122, 212] width 141 height 17
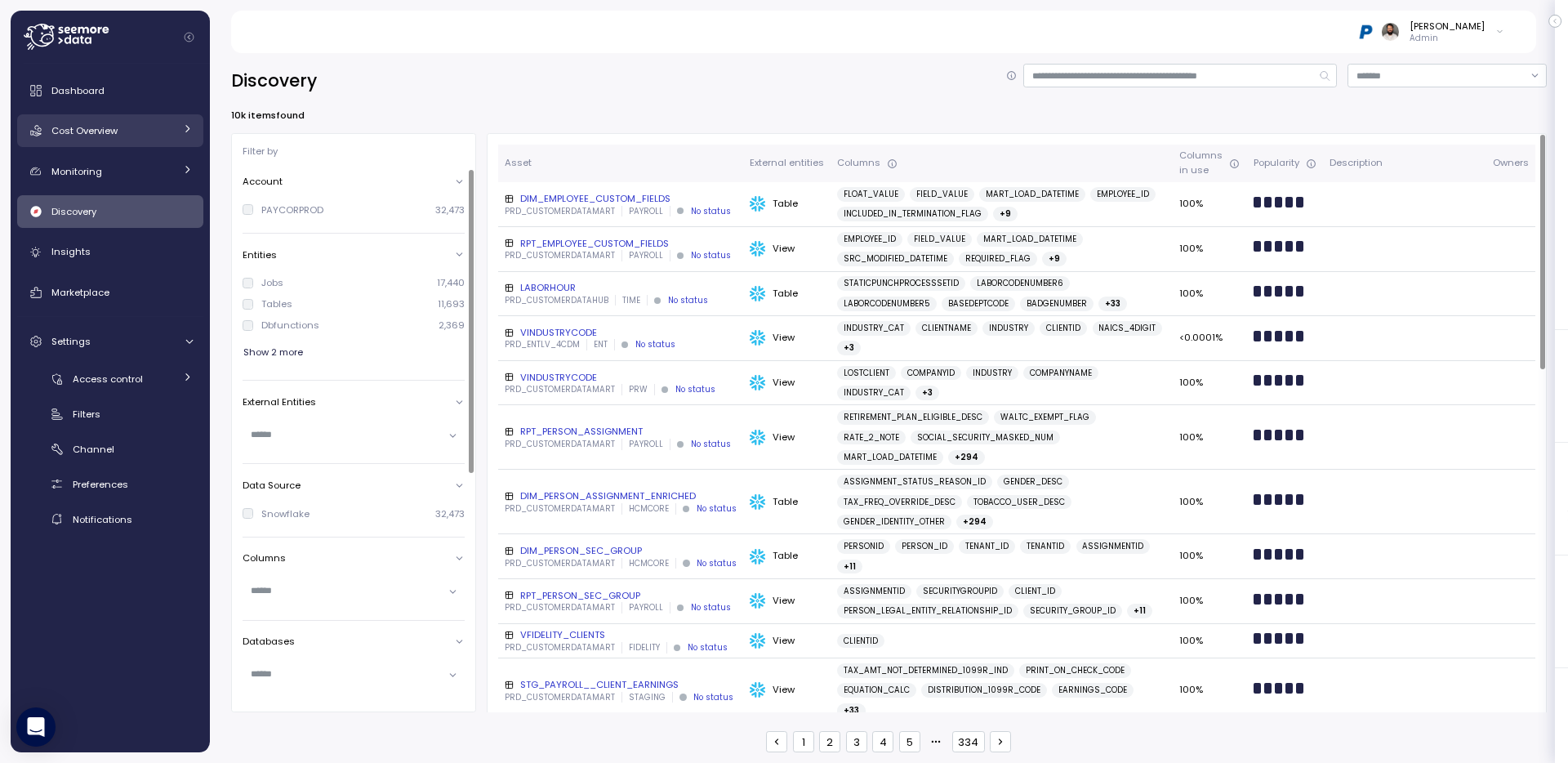
click at [117, 129] on span "Cost Overview" at bounding box center [84, 131] width 66 height 13
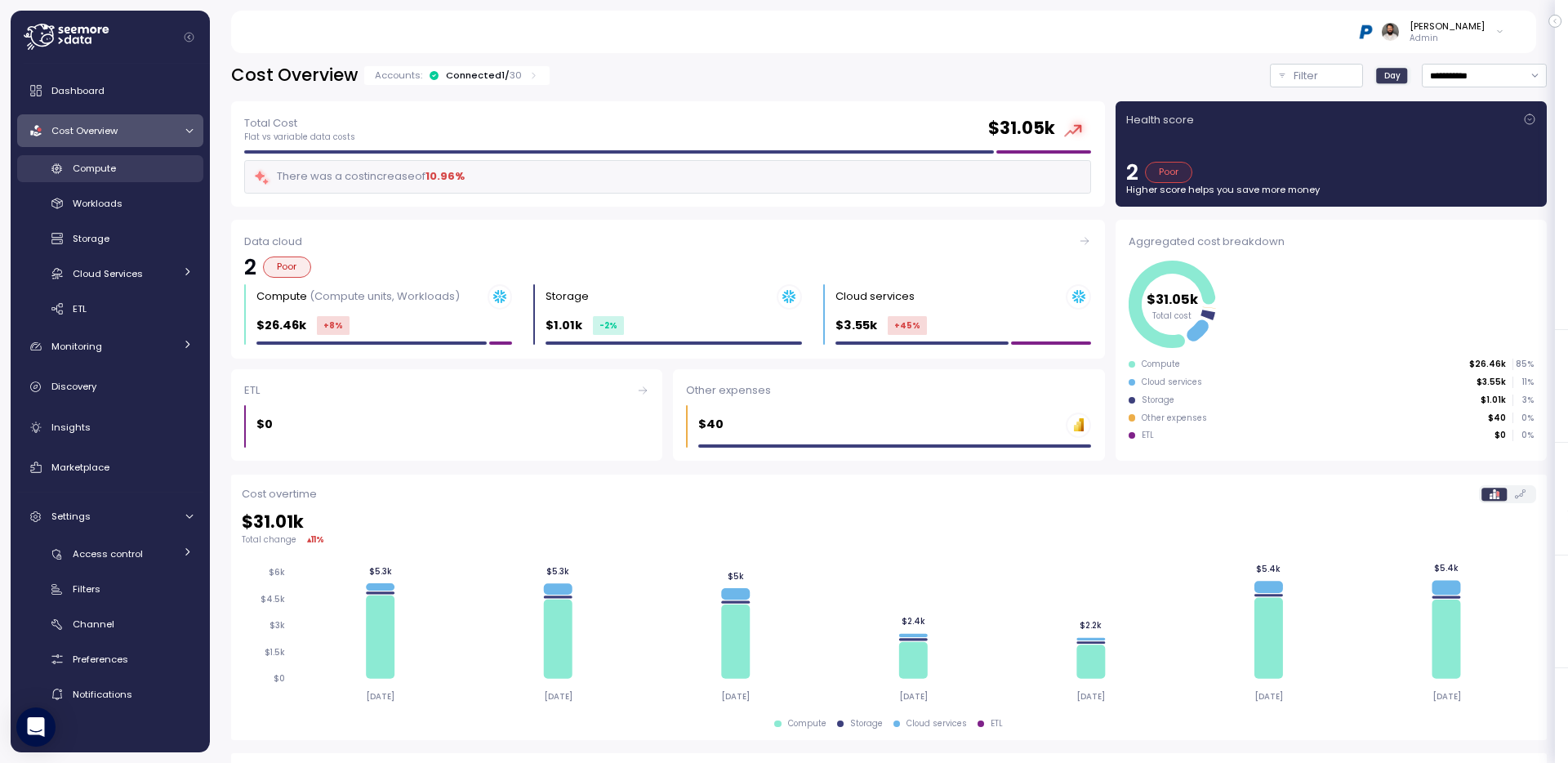
click at [153, 166] on div "Compute" at bounding box center [132, 168] width 120 height 17
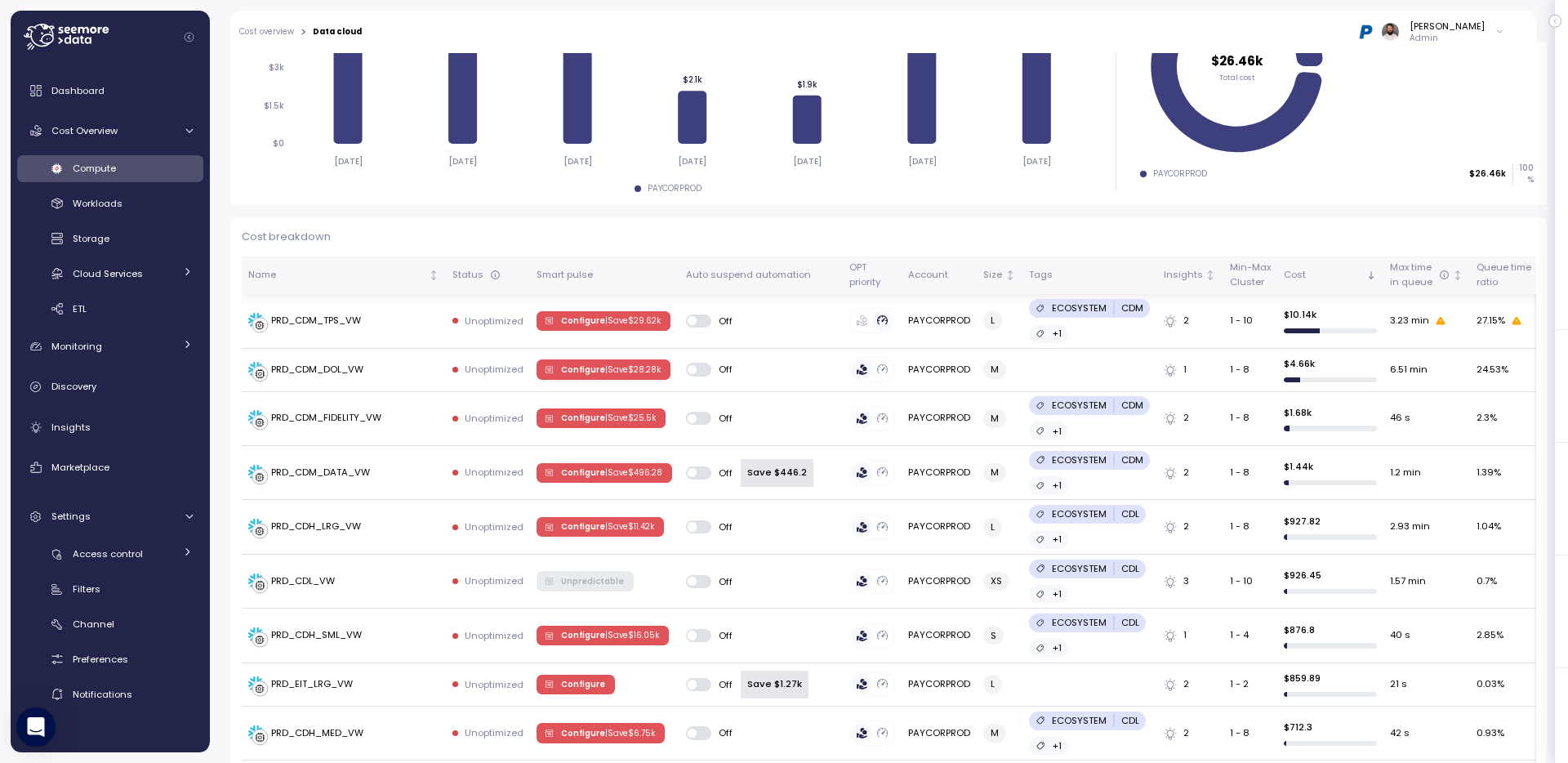
scroll to position [408, 0]
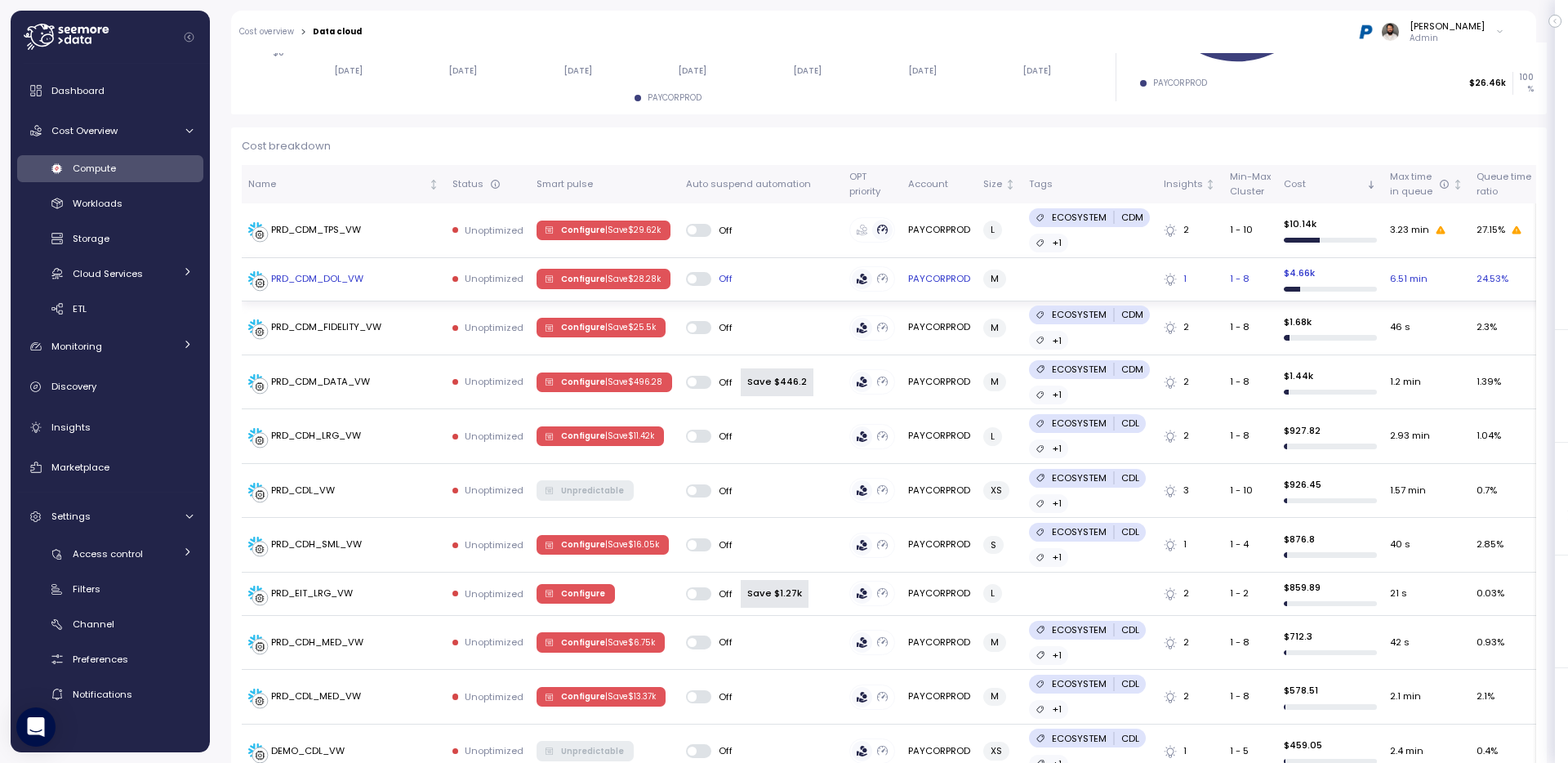
click at [567, 280] on span "Configure | Save $ 28.28k" at bounding box center [610, 278] width 100 height 18
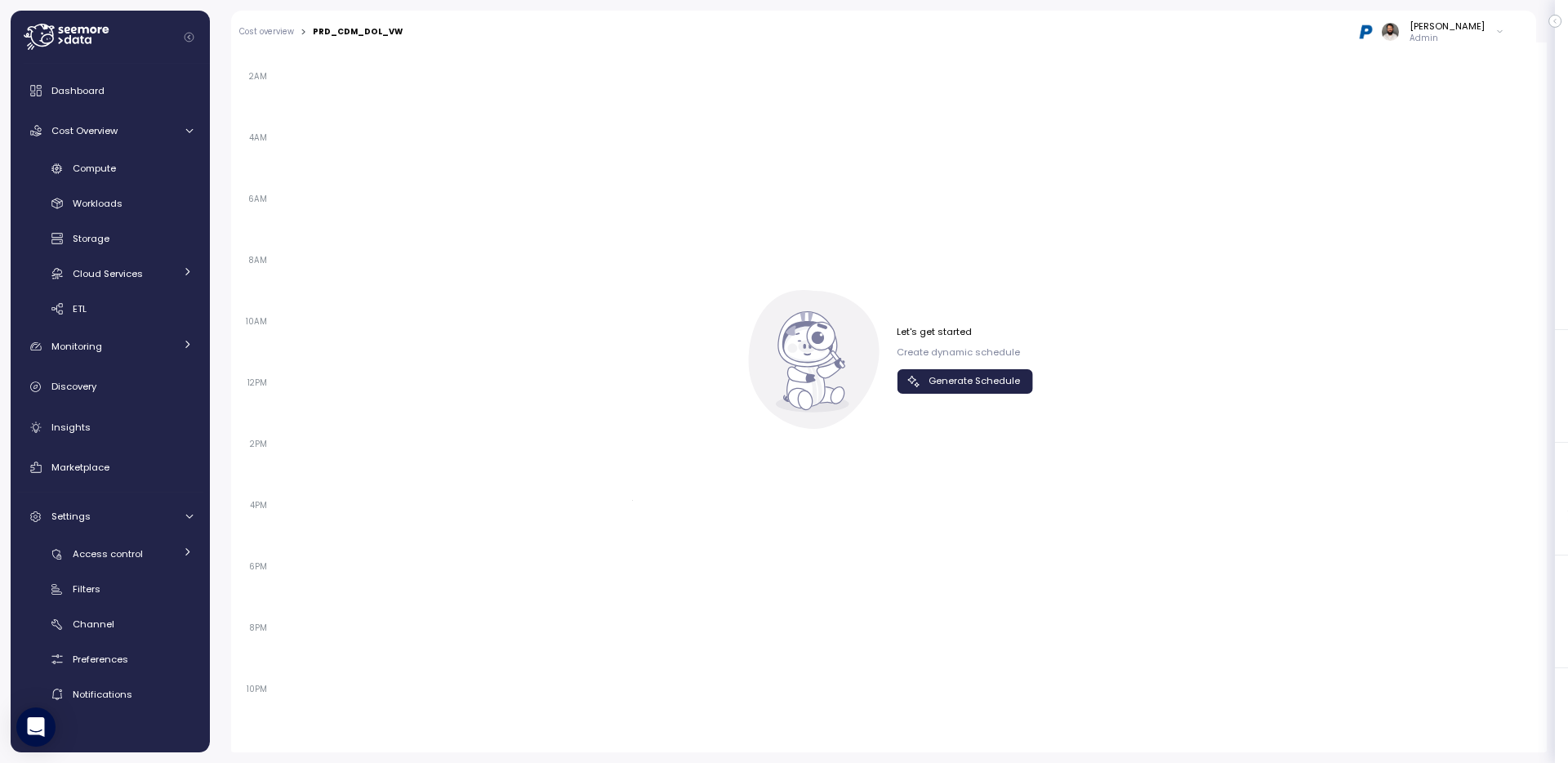
scroll to position [1080, 0]
click at [990, 386] on span "Generate Schedule" at bounding box center [975, 384] width 91 height 22
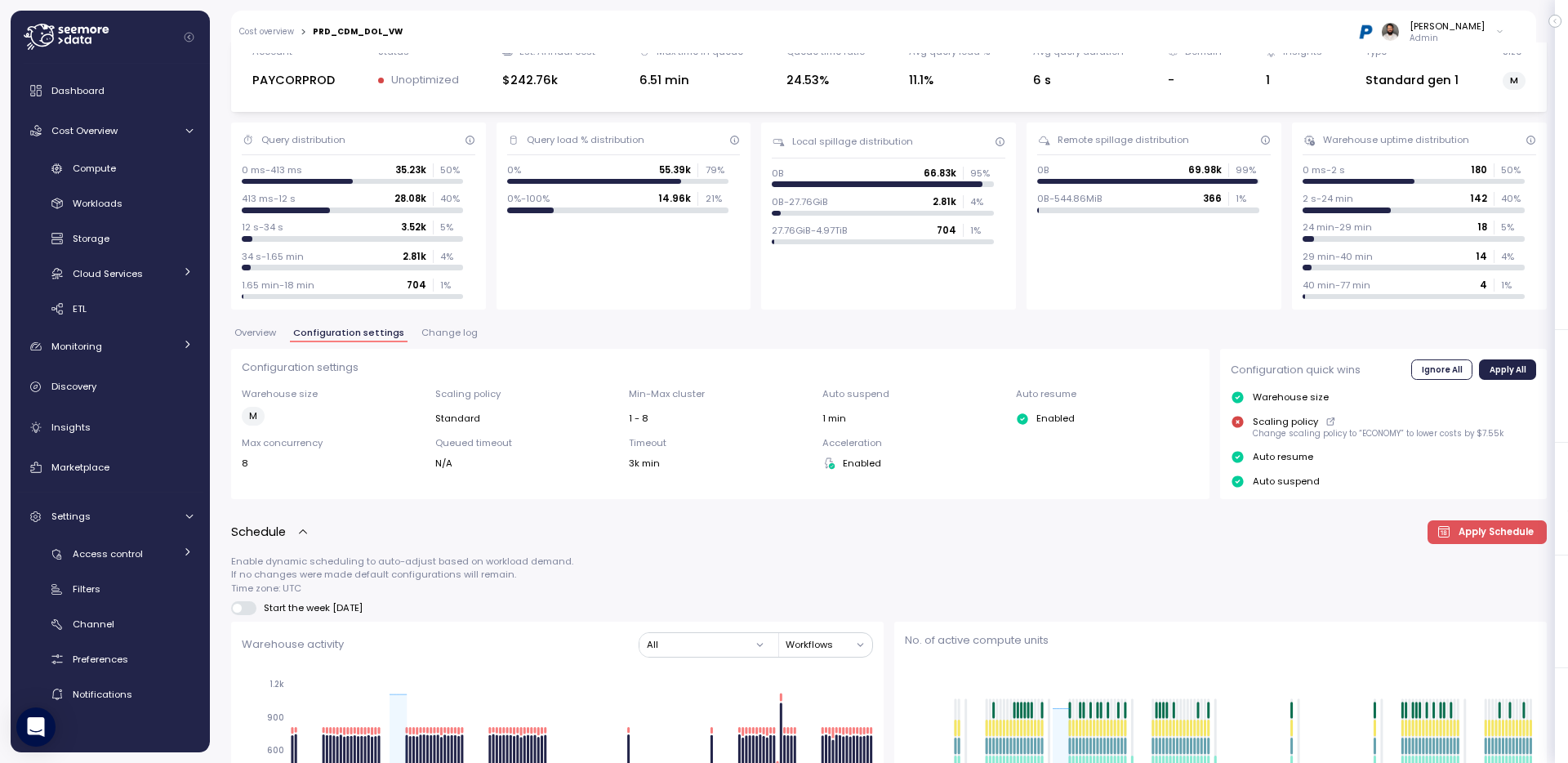
scroll to position [0, 0]
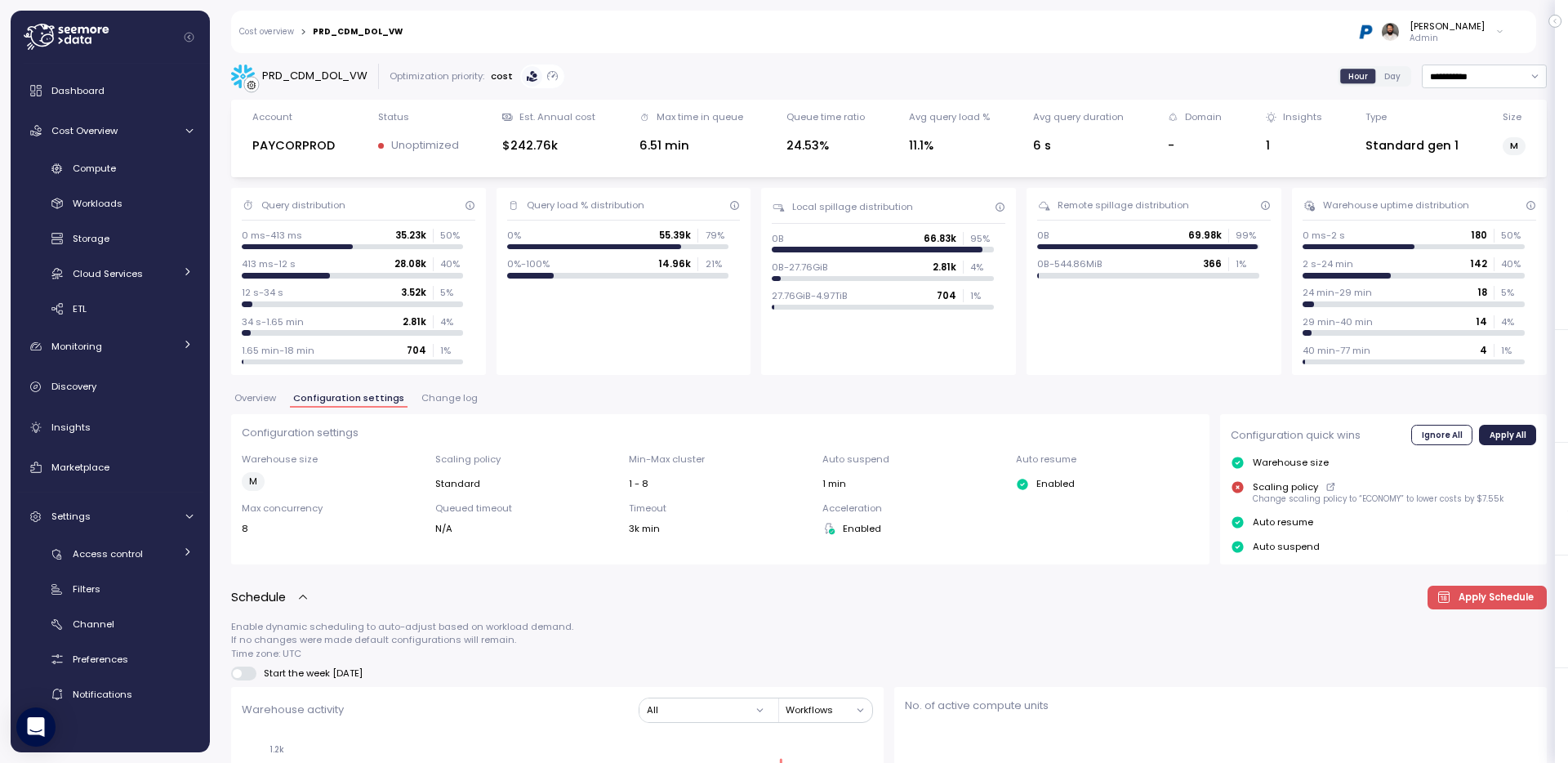
click at [265, 395] on span "Overview" at bounding box center [255, 398] width 42 height 9
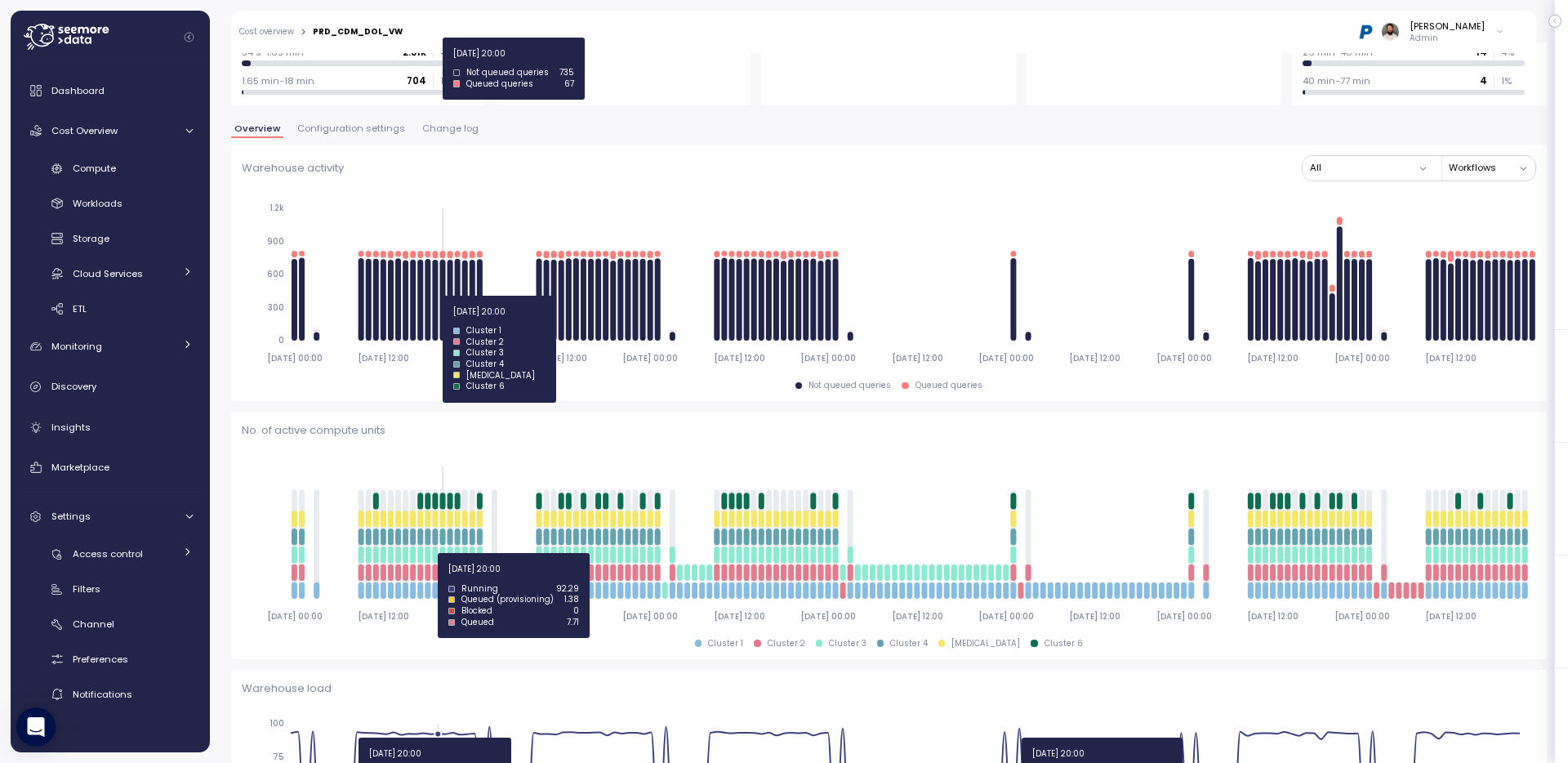
scroll to position [269, 0]
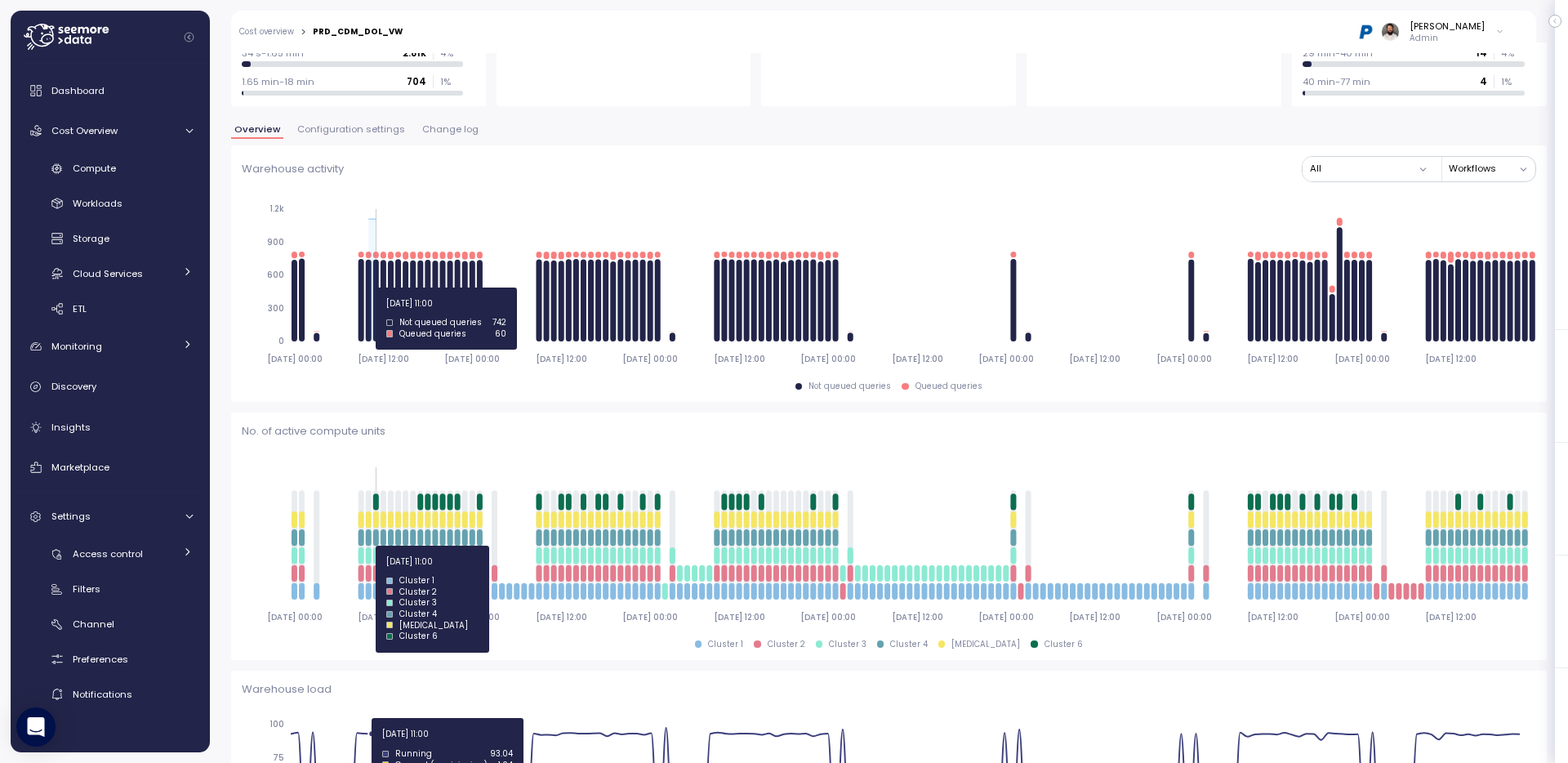
drag, startPoint x: 365, startPoint y: 288, endPoint x: 379, endPoint y: 288, distance: 14.0
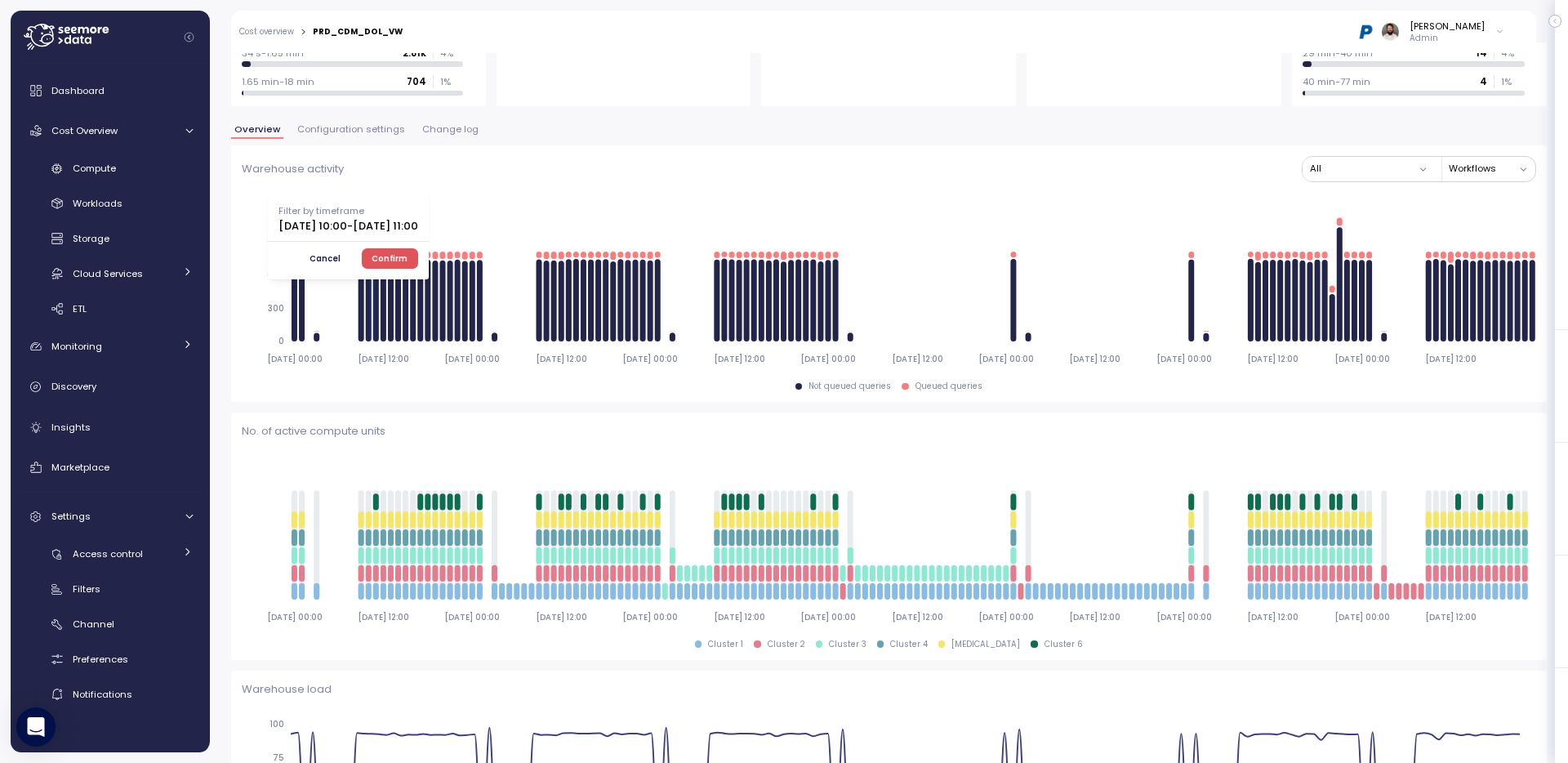
click at [419, 266] on button "Confirm" at bounding box center [390, 258] width 57 height 20
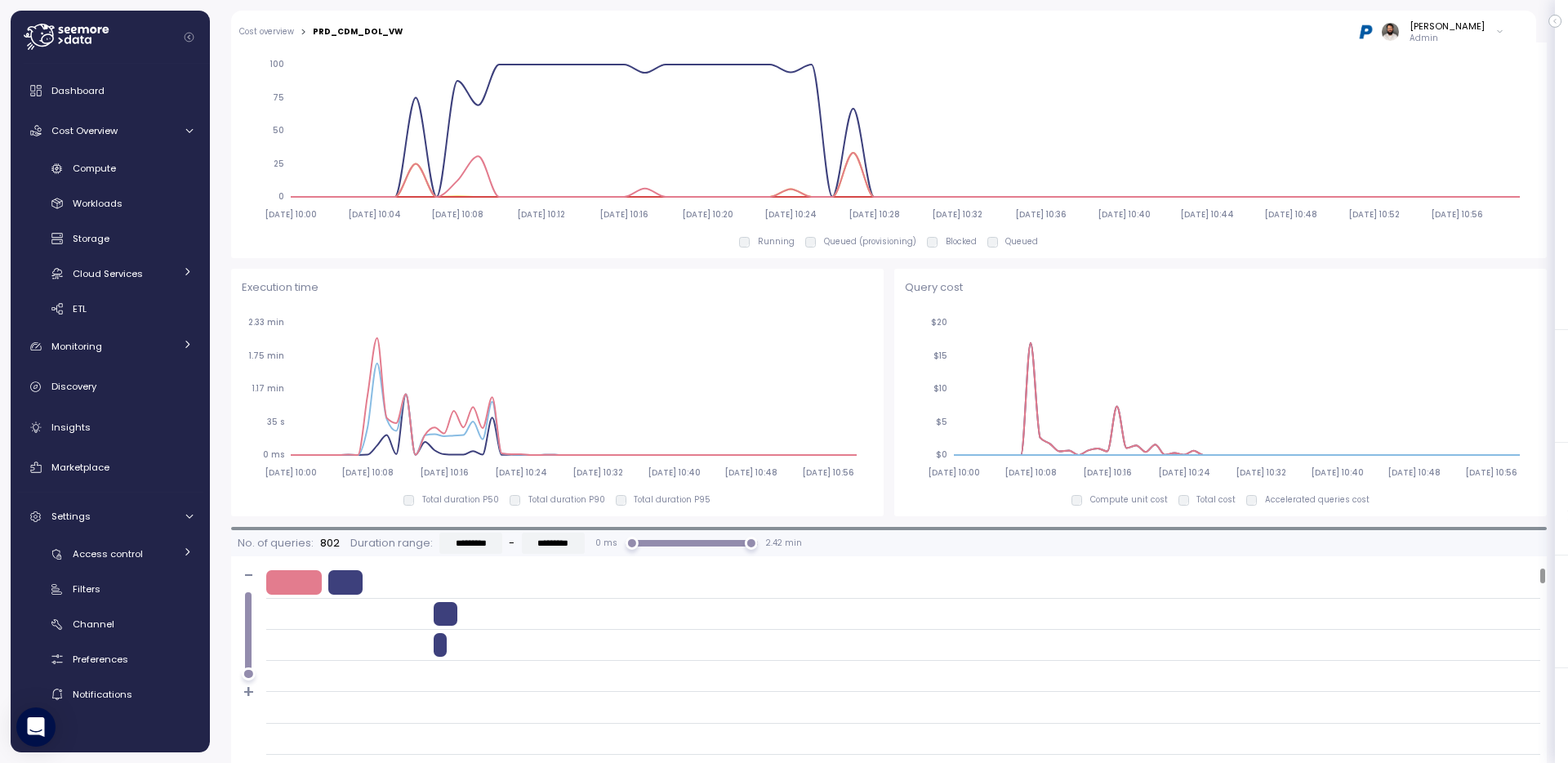
scroll to position [1118, 0]
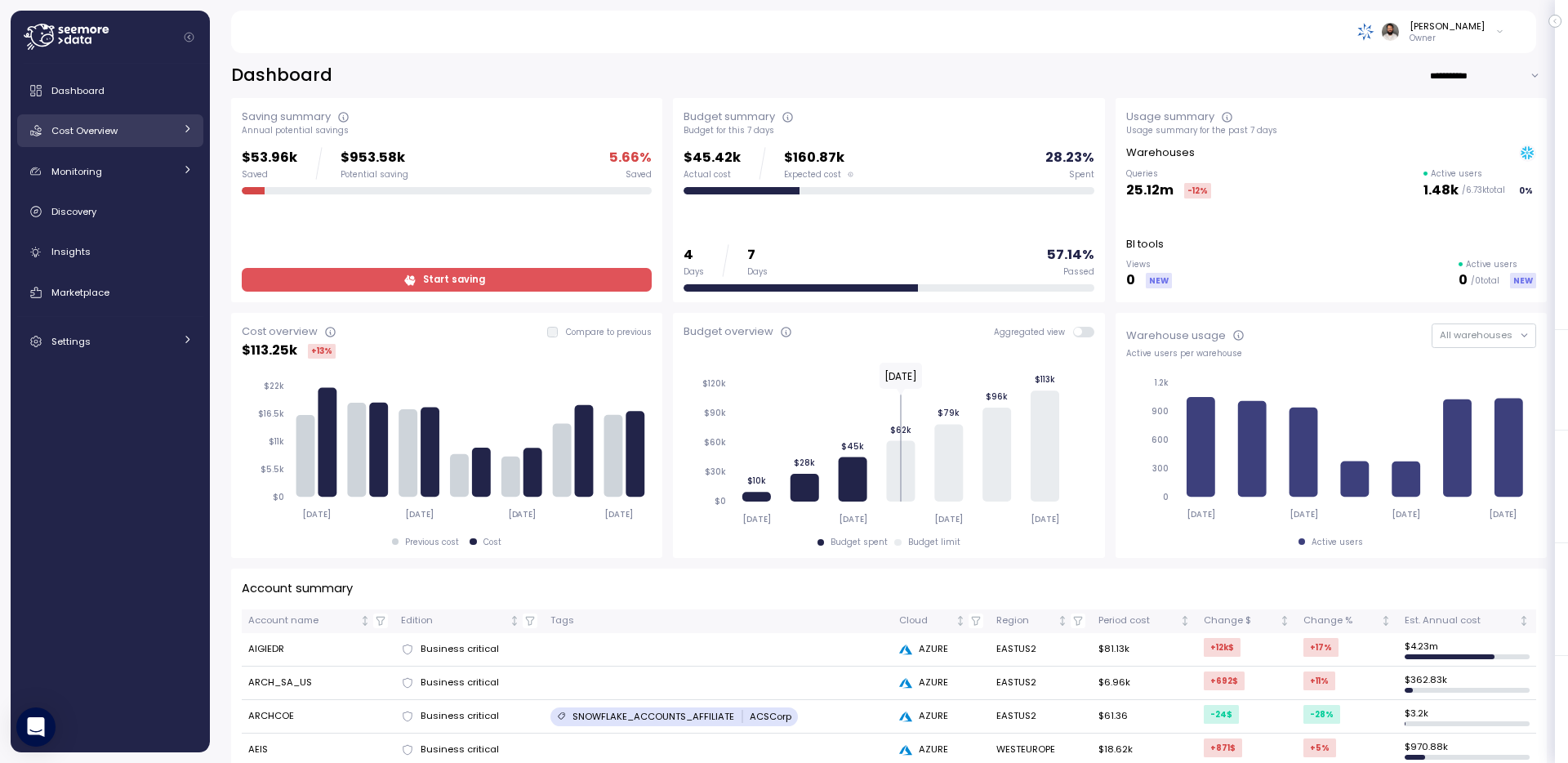
click at [141, 137] on div "Cost Overview" at bounding box center [113, 131] width 123 height 17
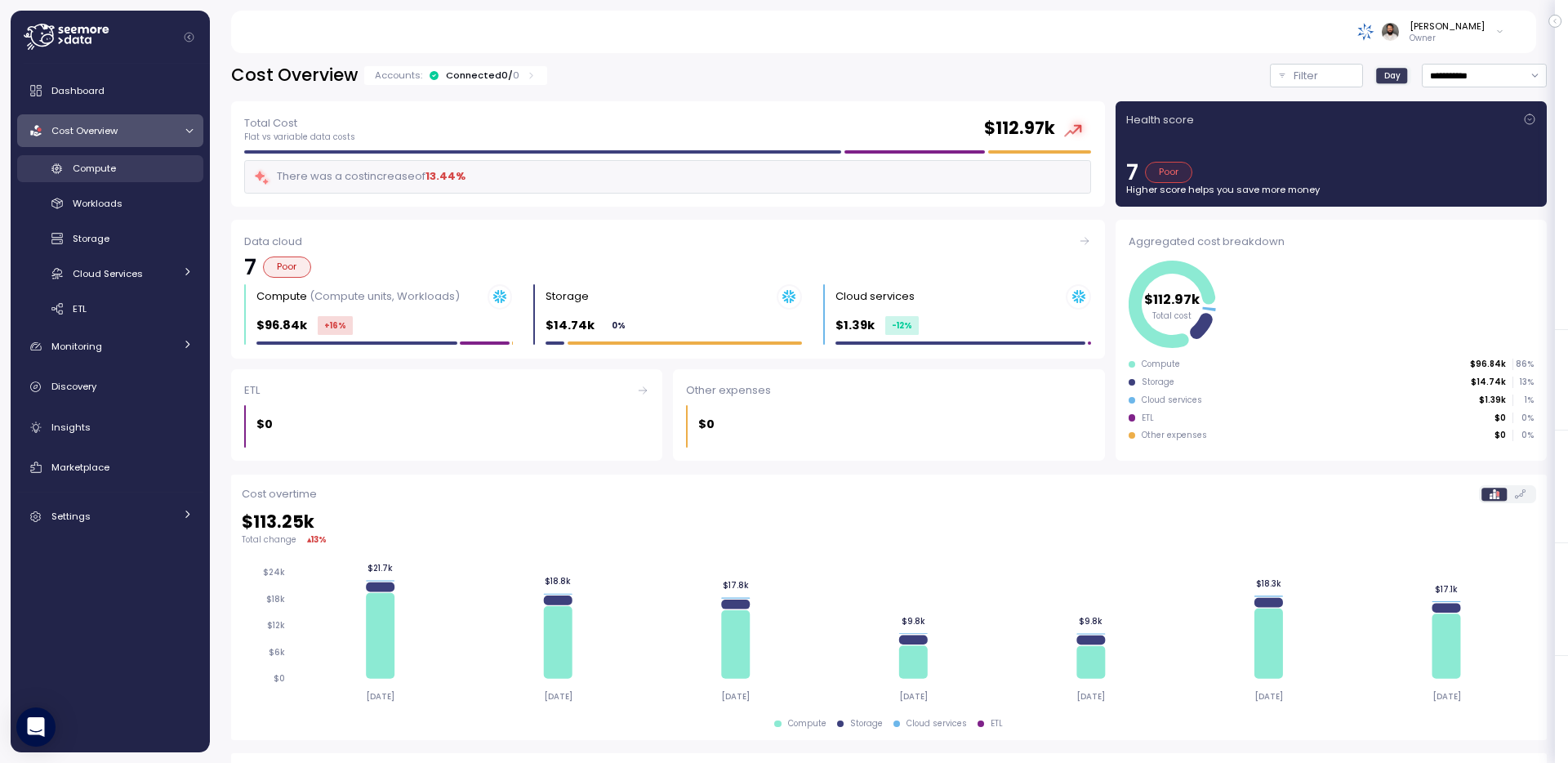
click at [146, 171] on div "Compute" at bounding box center [132, 168] width 120 height 17
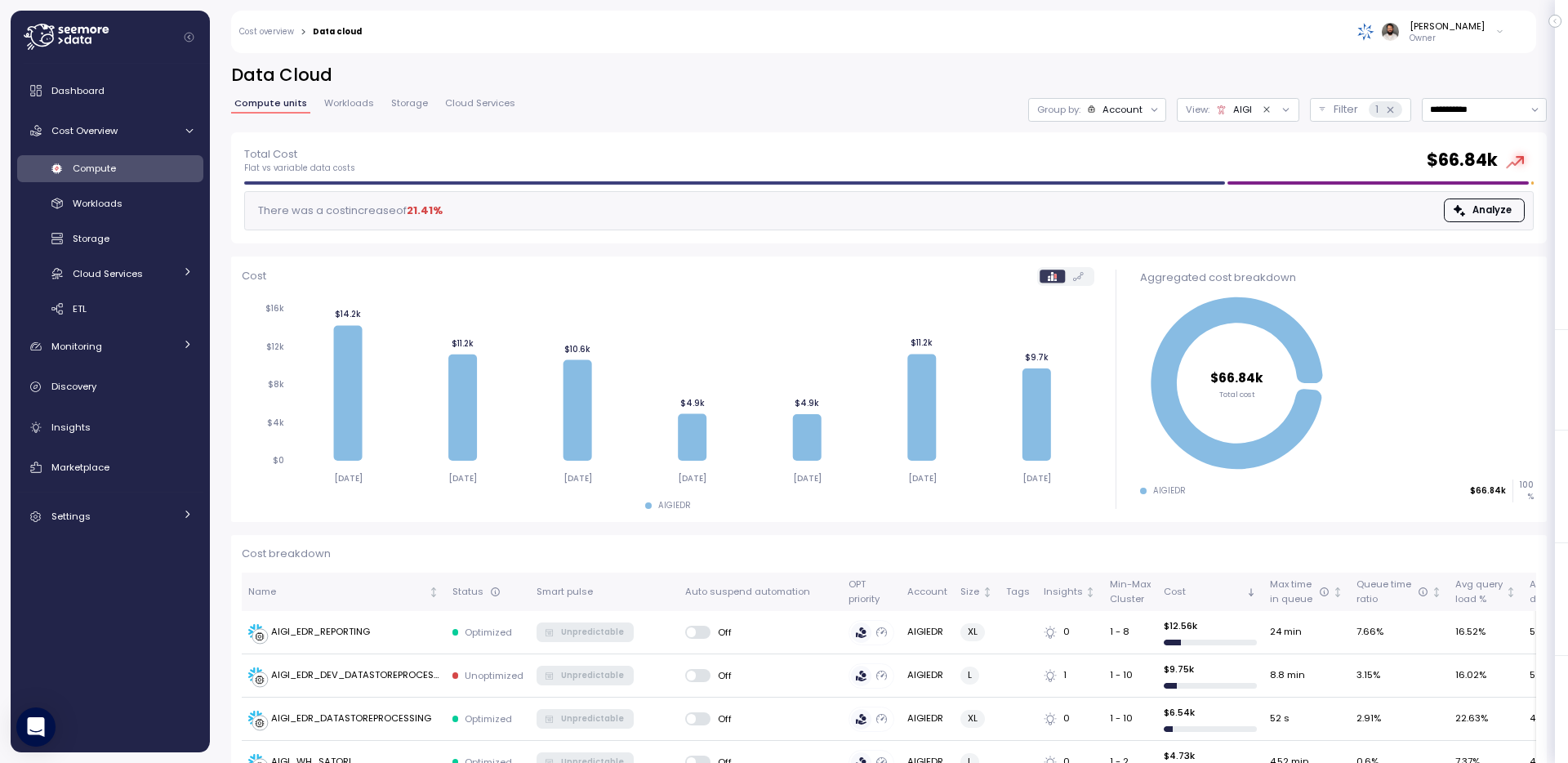
click at [326, 108] on span "Workloads" at bounding box center [350, 103] width 50 height 9
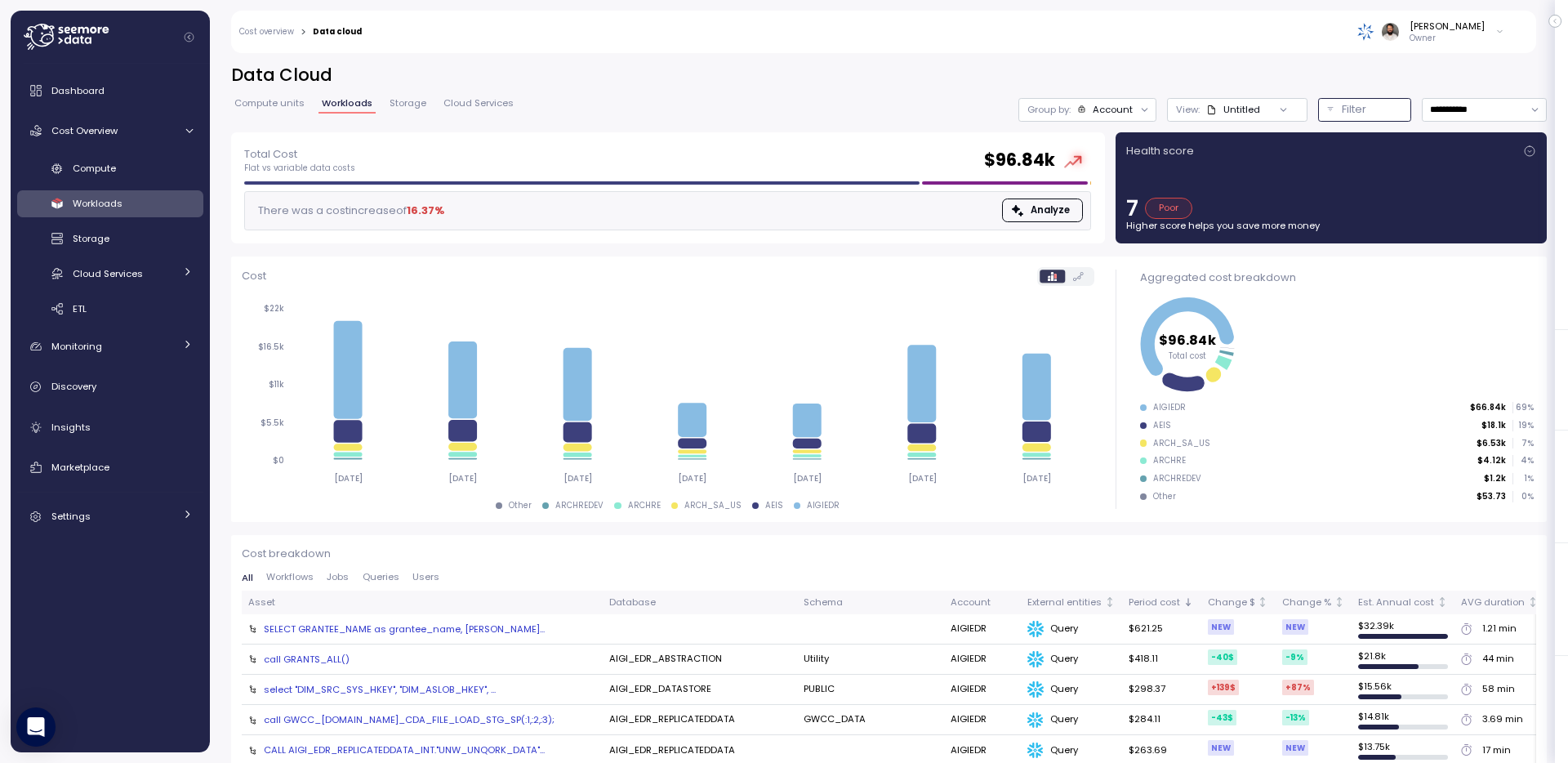
click at [1355, 107] on p "Filter" at bounding box center [1354, 110] width 24 height 17
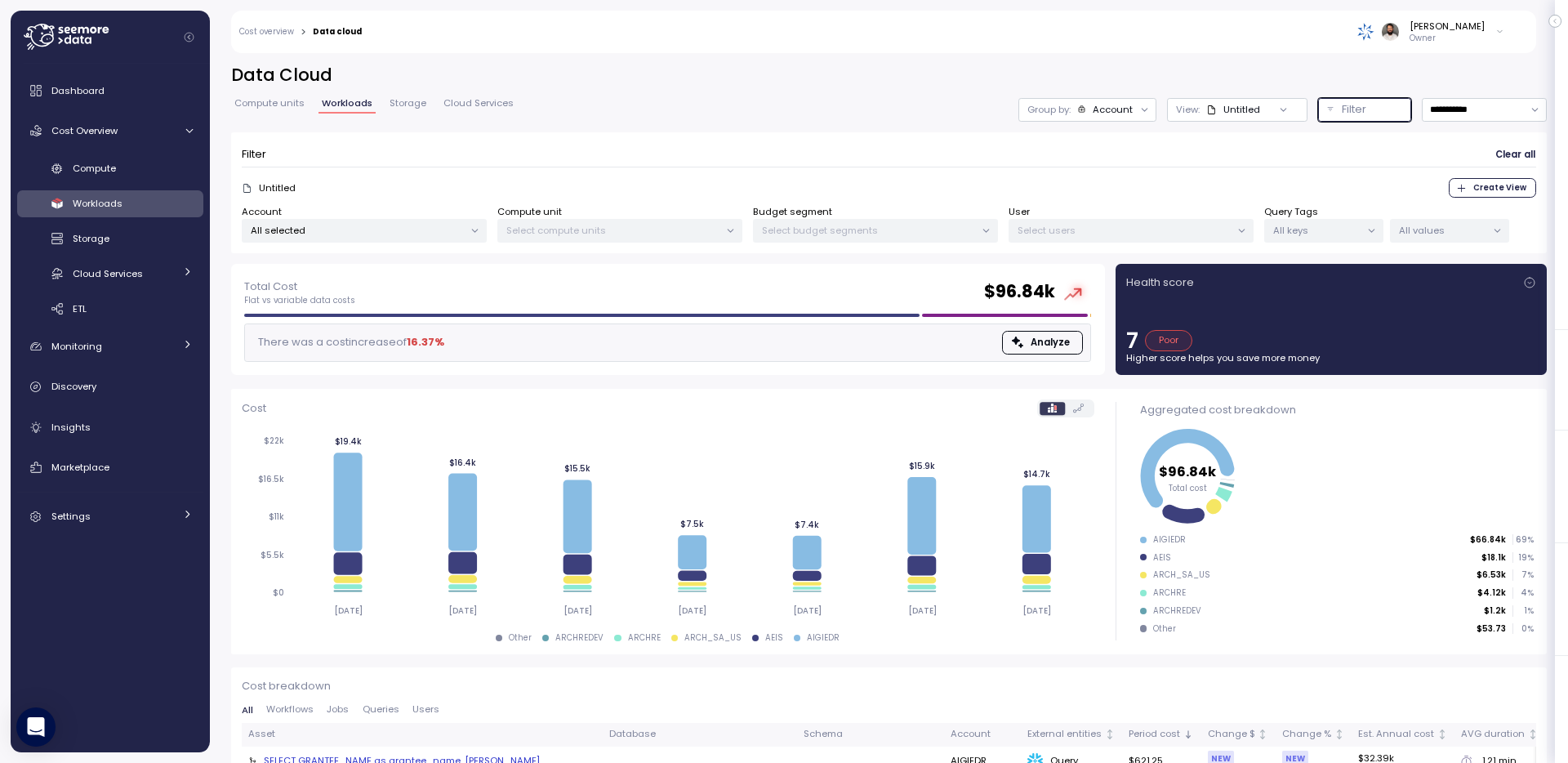
click p "All selected"
click span "only"
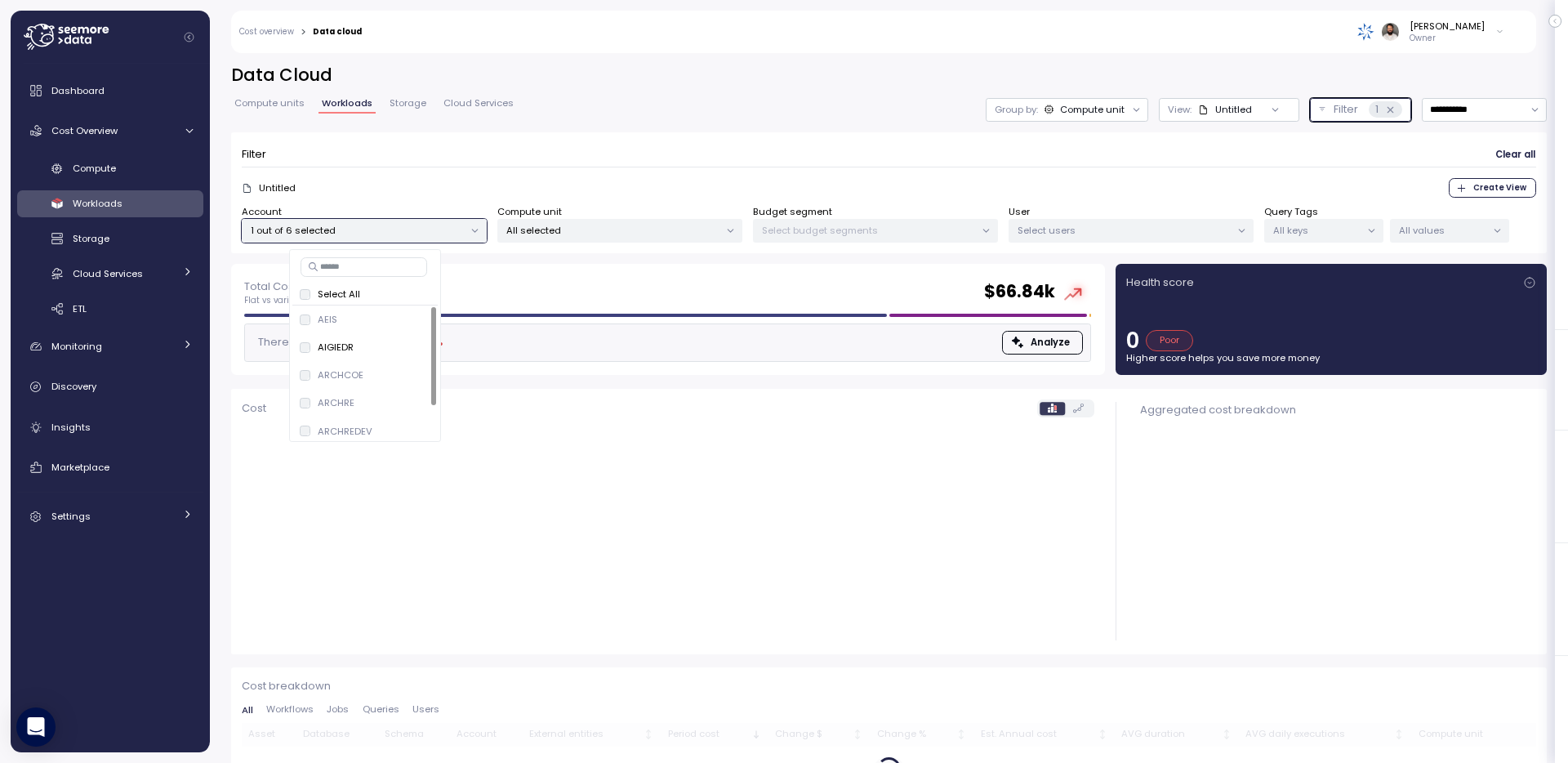
click div "Untitled"
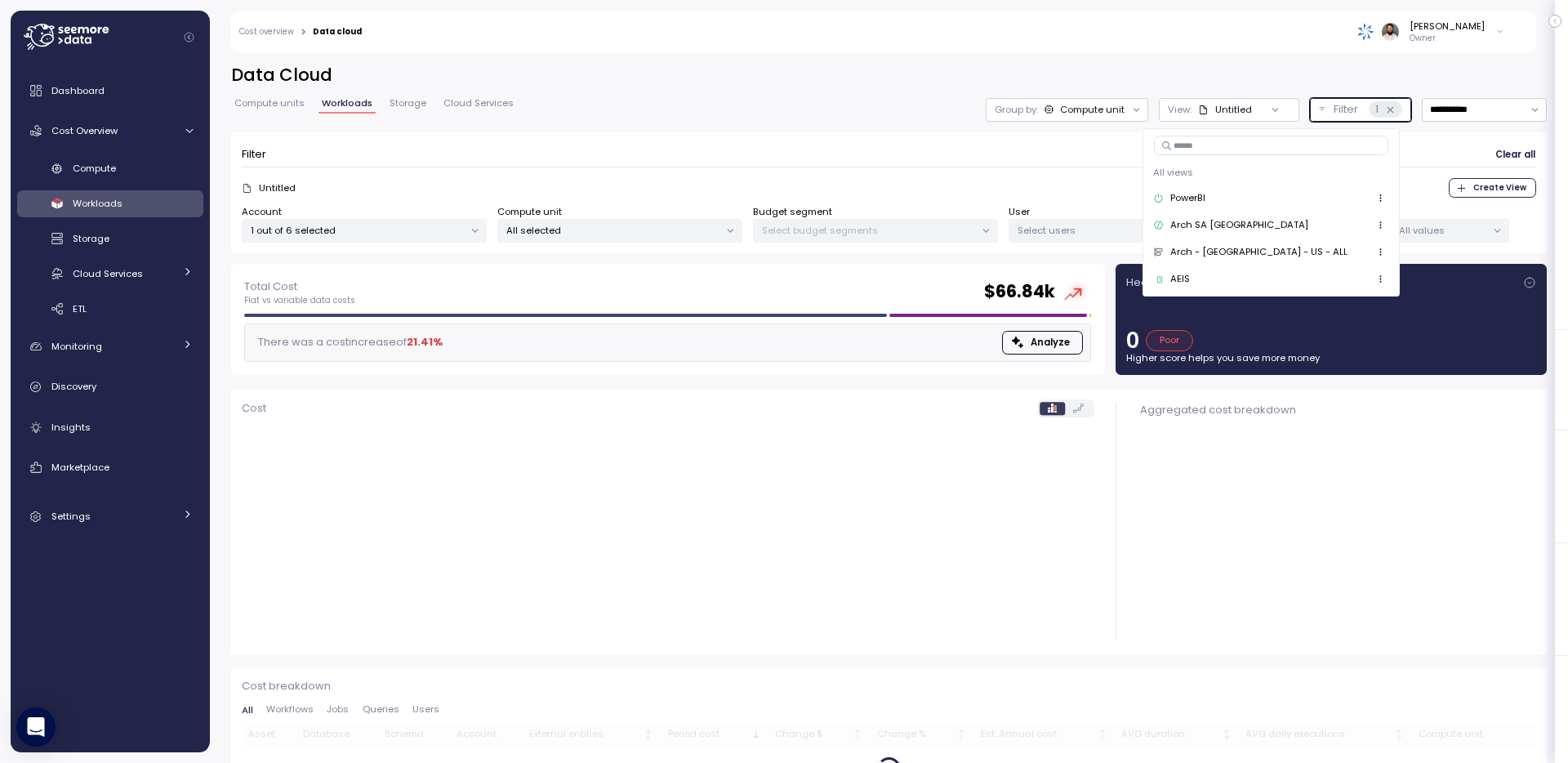
click span "Create View"
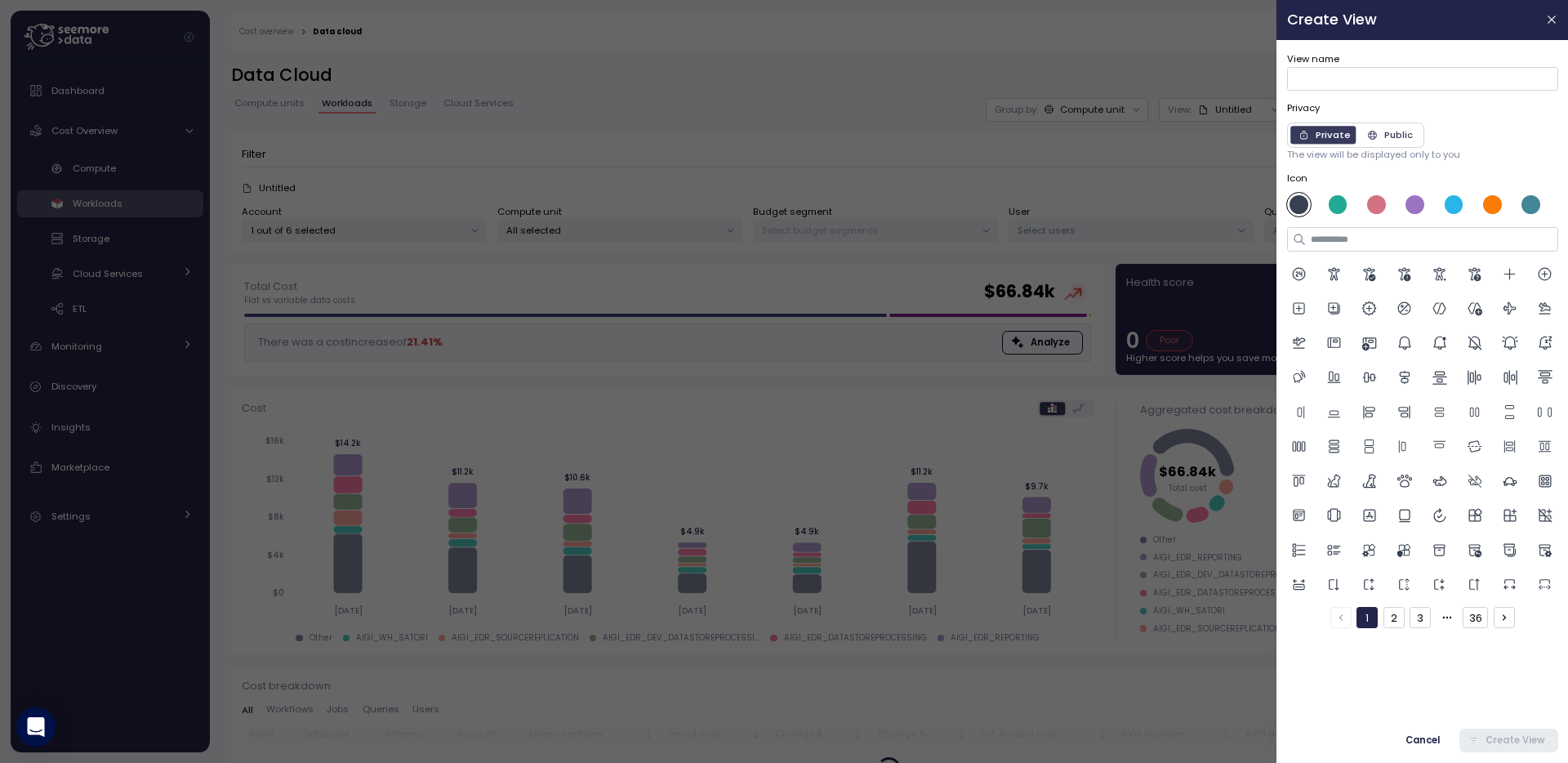
click div "View name Privacy Private Public The view will be displayed only to you Icon 1 …"
click div "View name"
click input "View name"
type input "****"
click icon
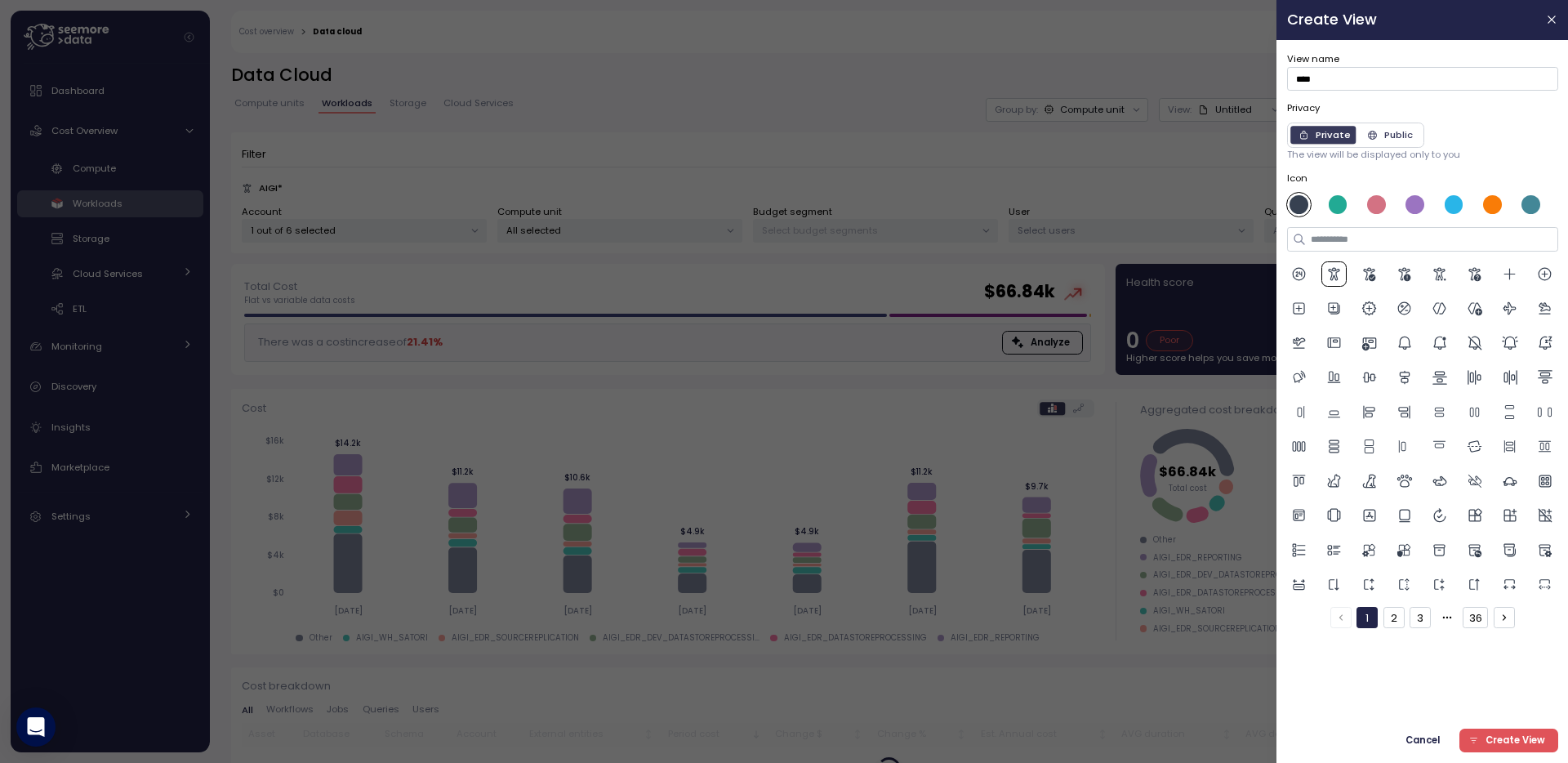
click div
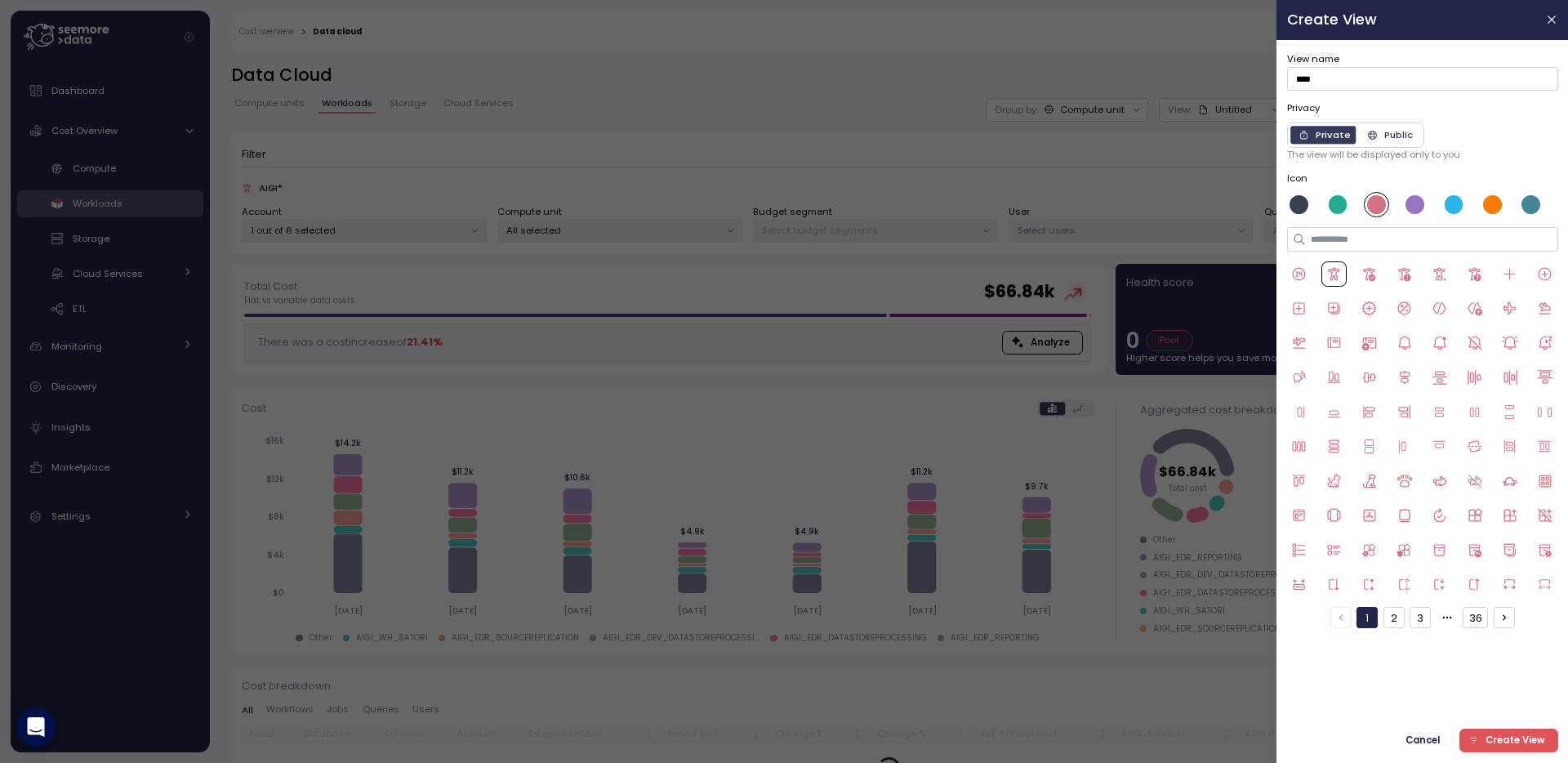
click span "Create View"
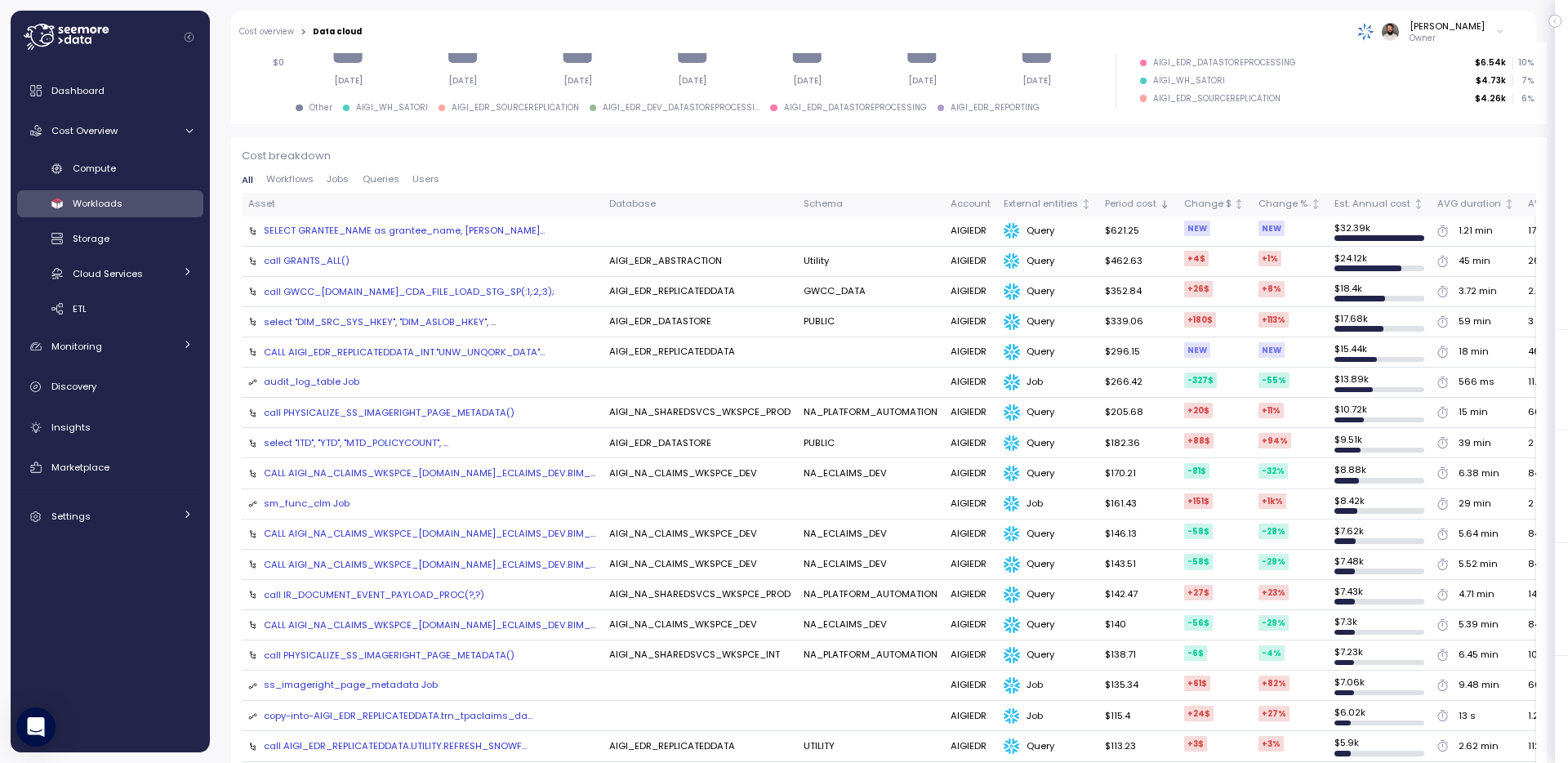
click div "SELECT GRANTEE_NAME as grantee_name, [PERSON_NAME]..."
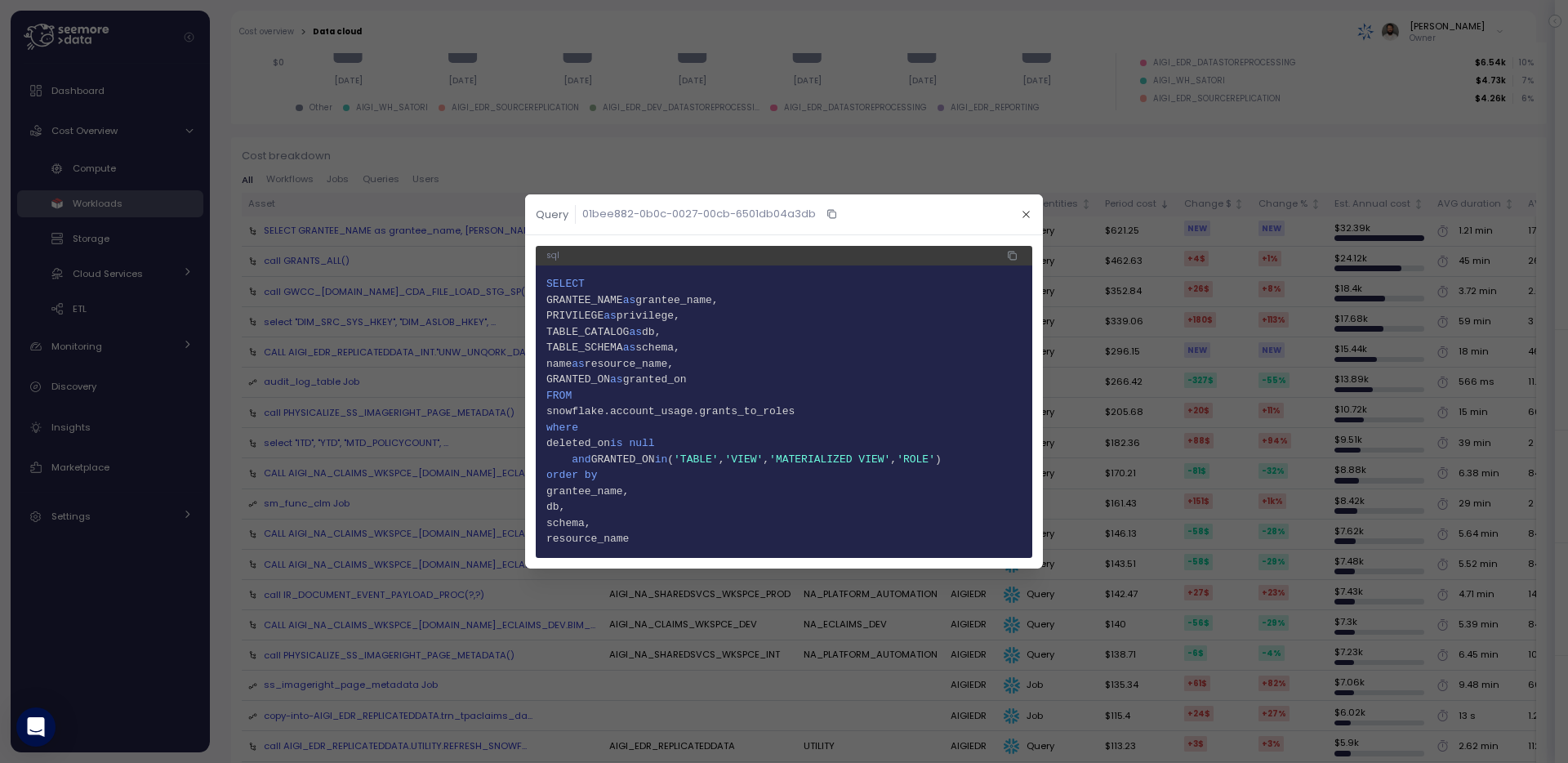
click div
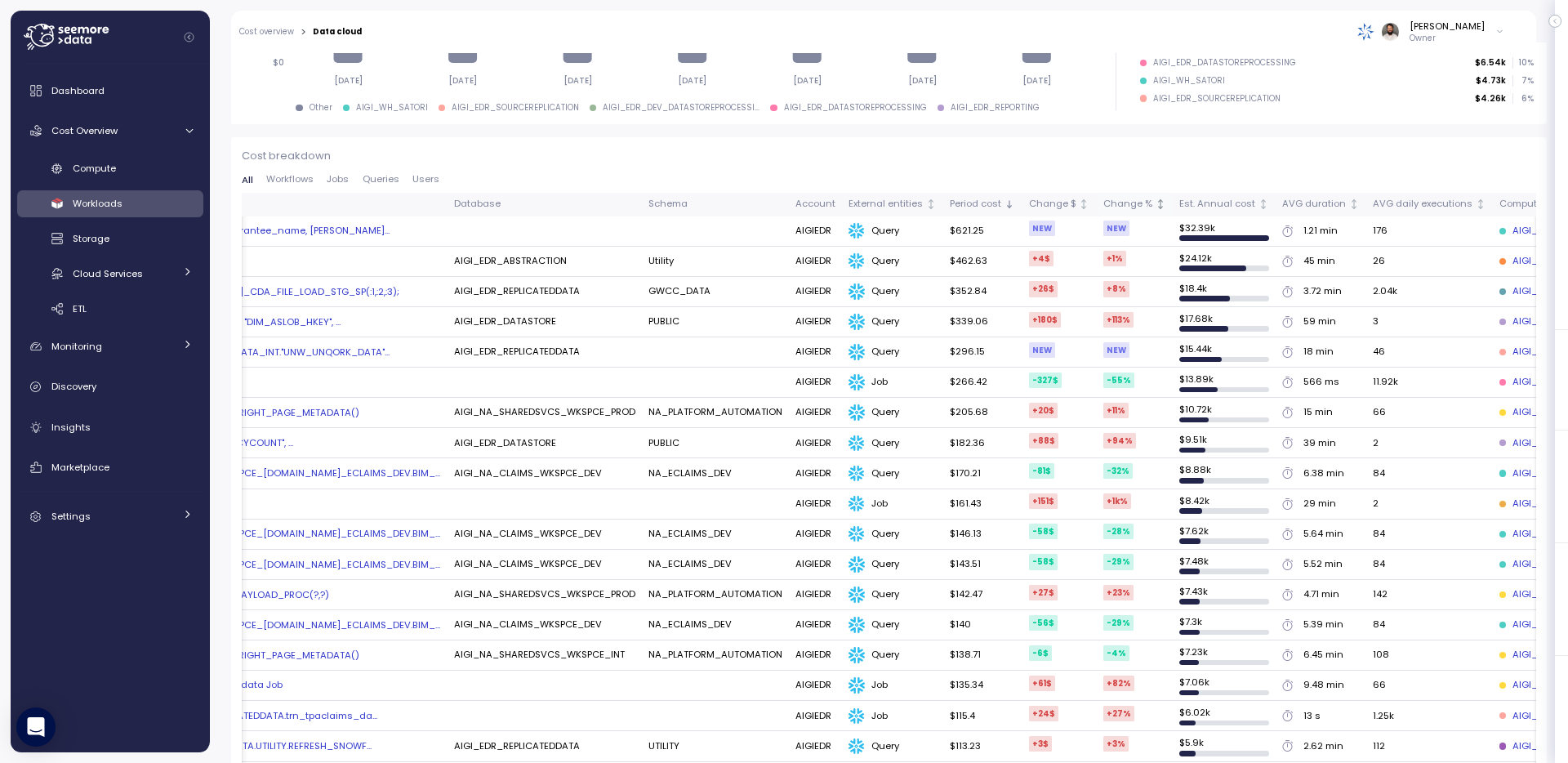
scroll to position [0, 317]
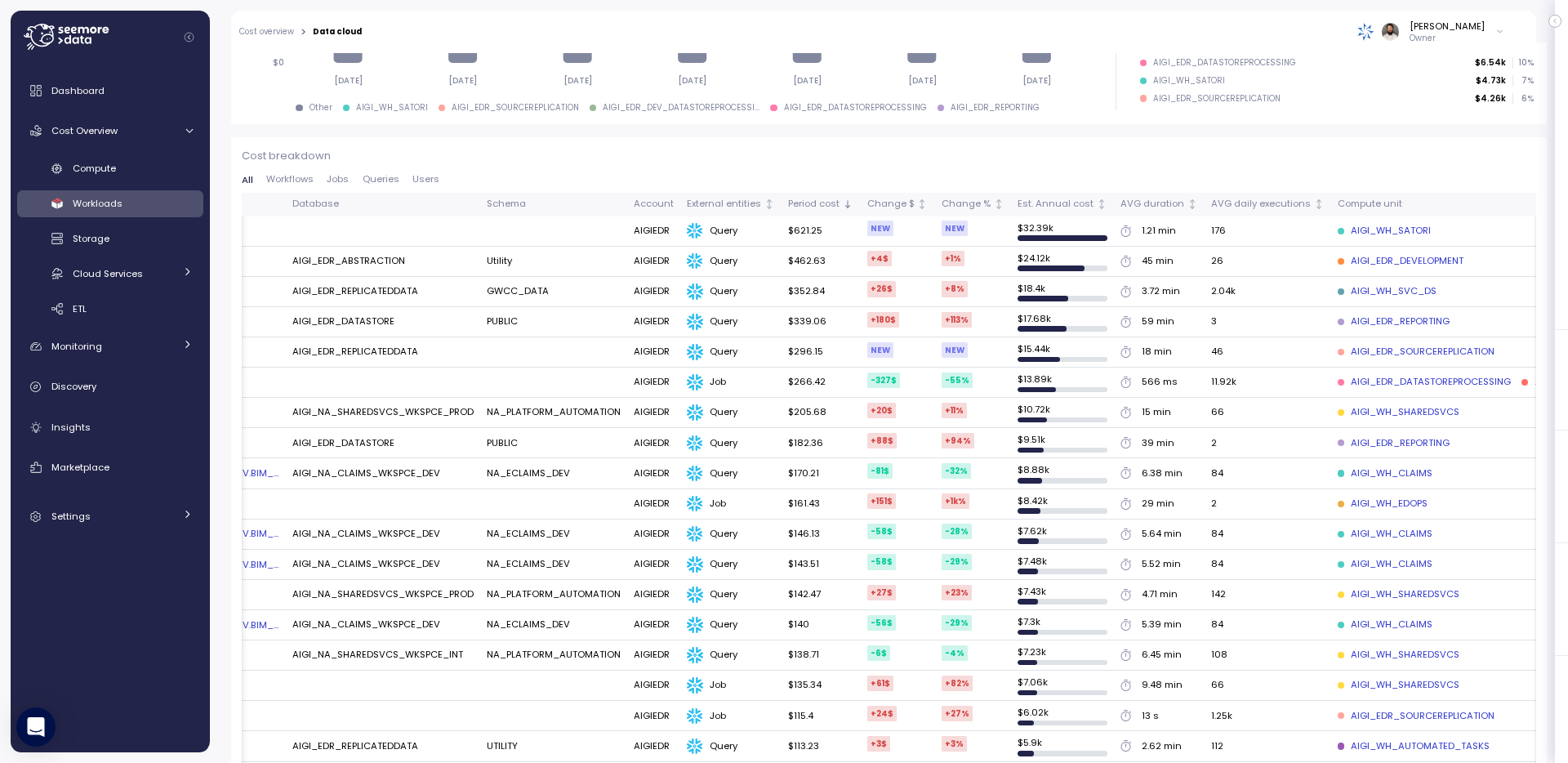
click div
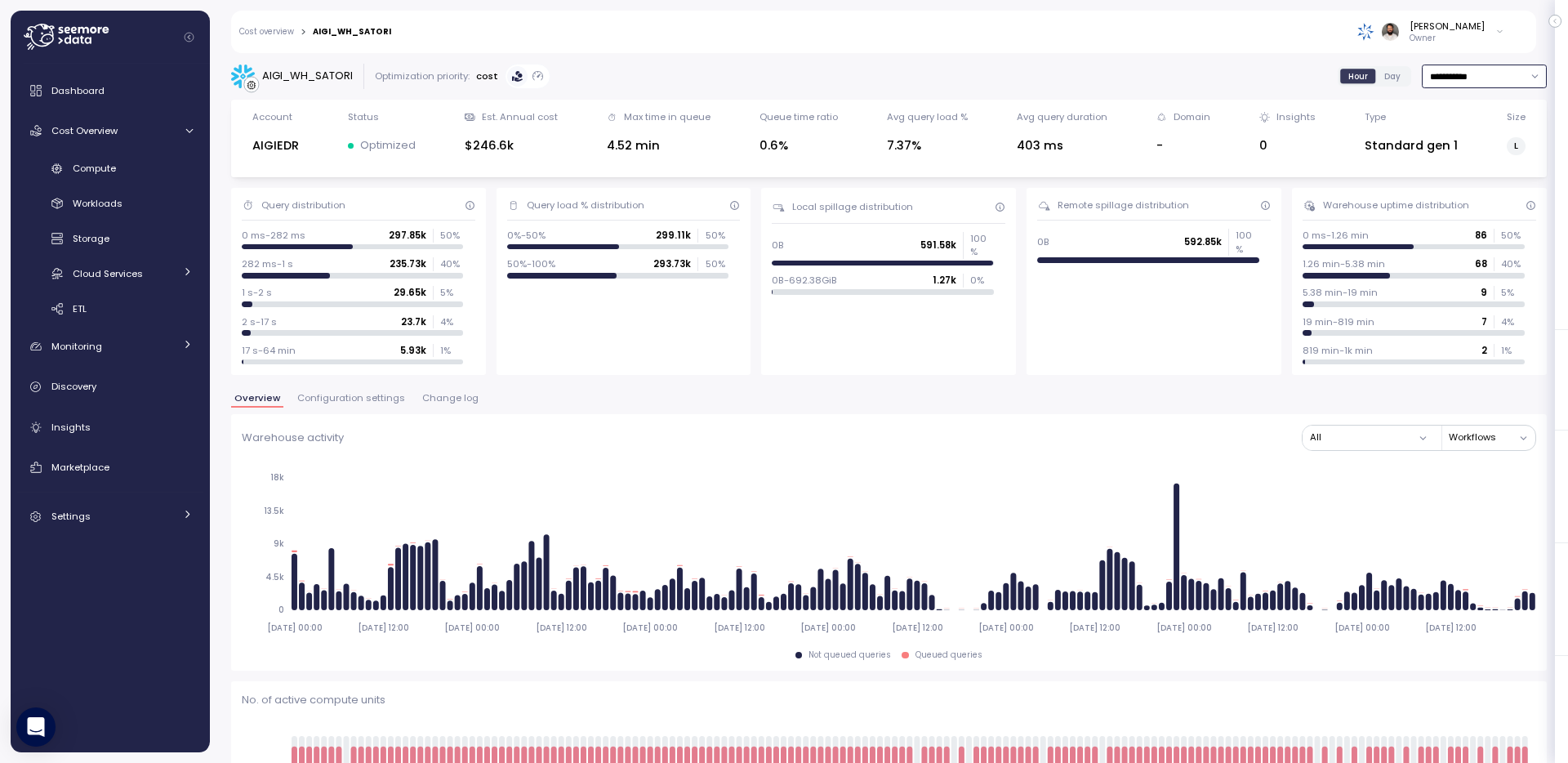
click input "**********"
click div "Last 14 days"
type input "**********"
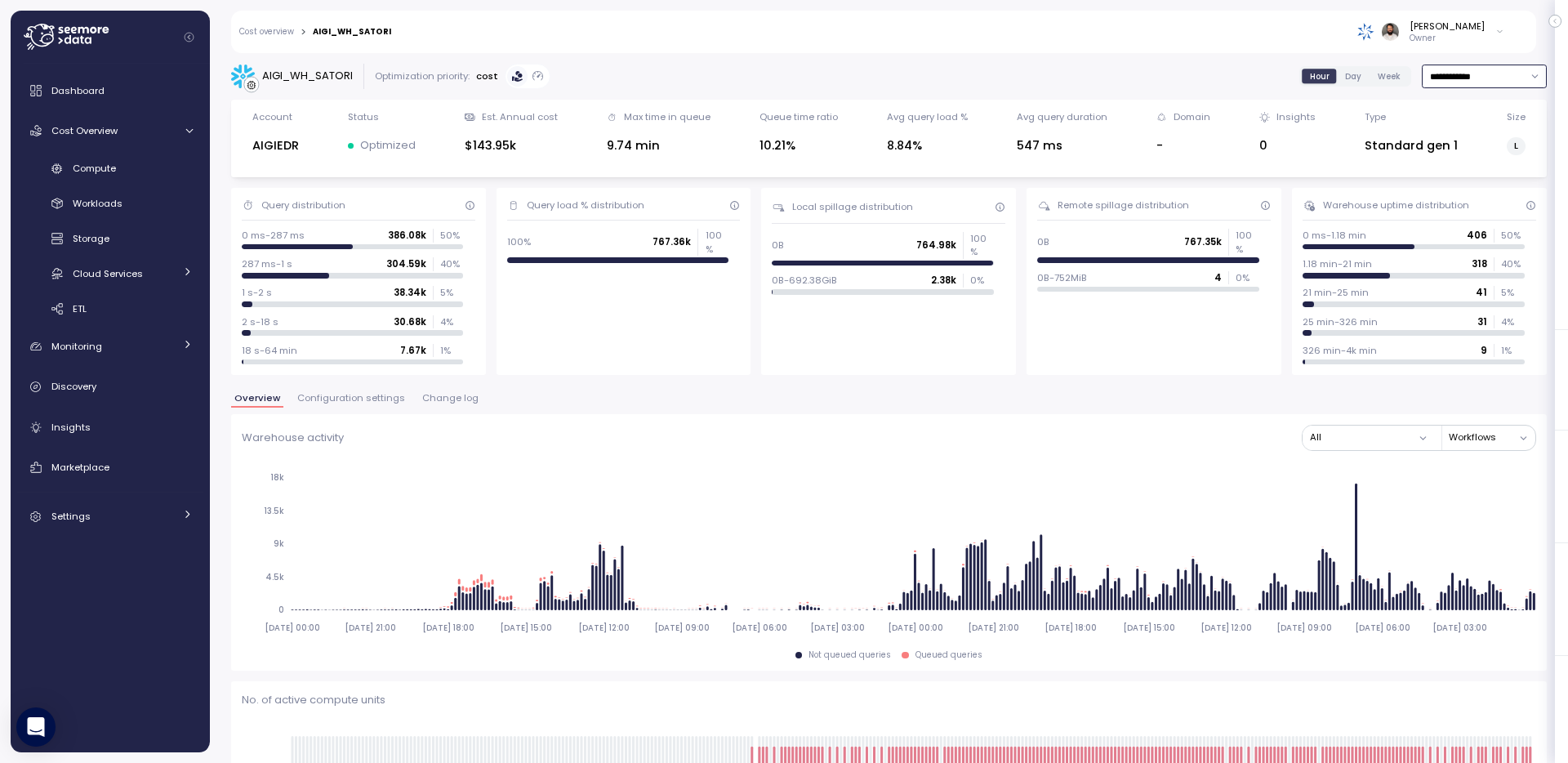
scroll to position [676, 0]
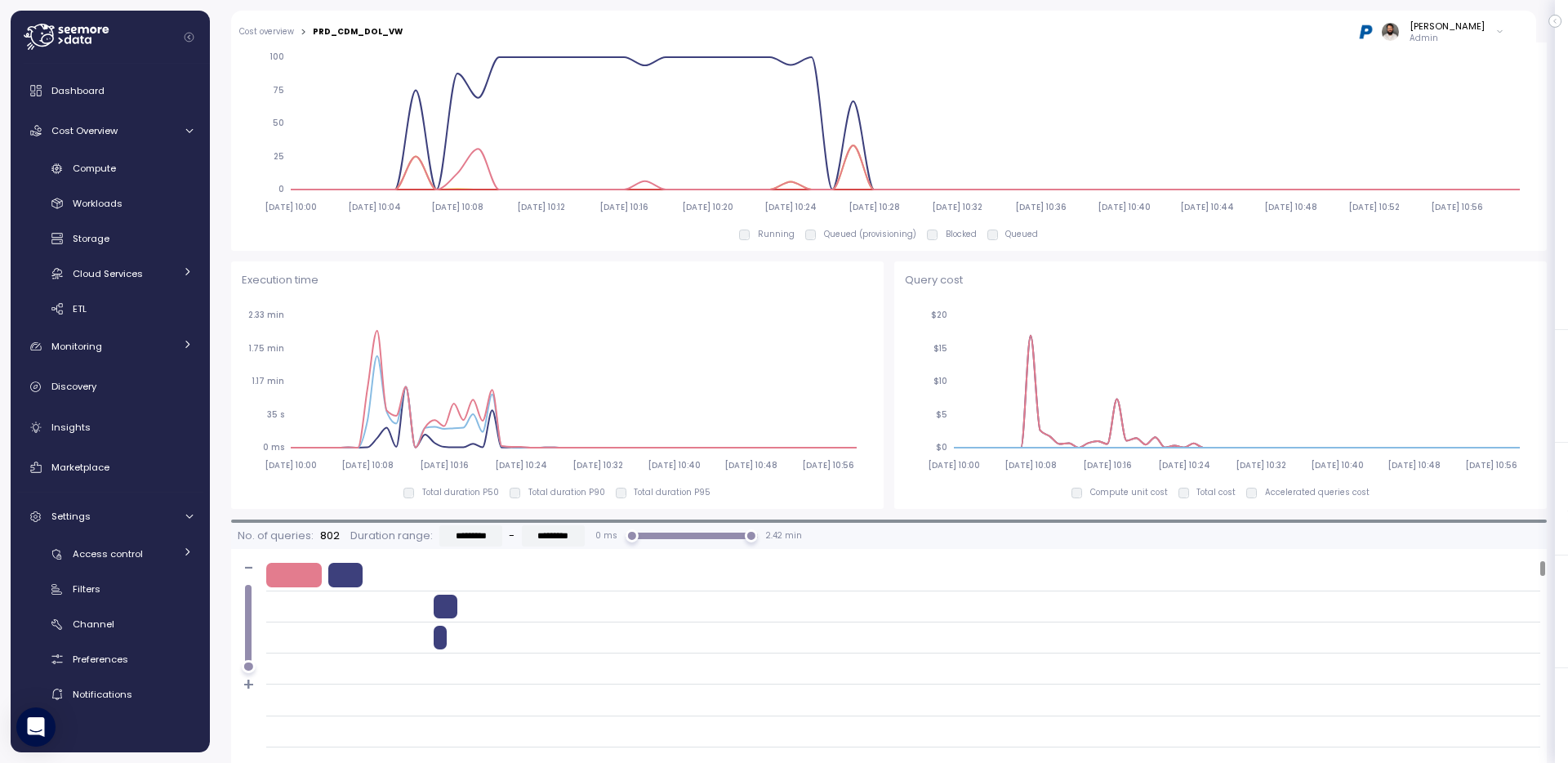
scroll to position [863, 0]
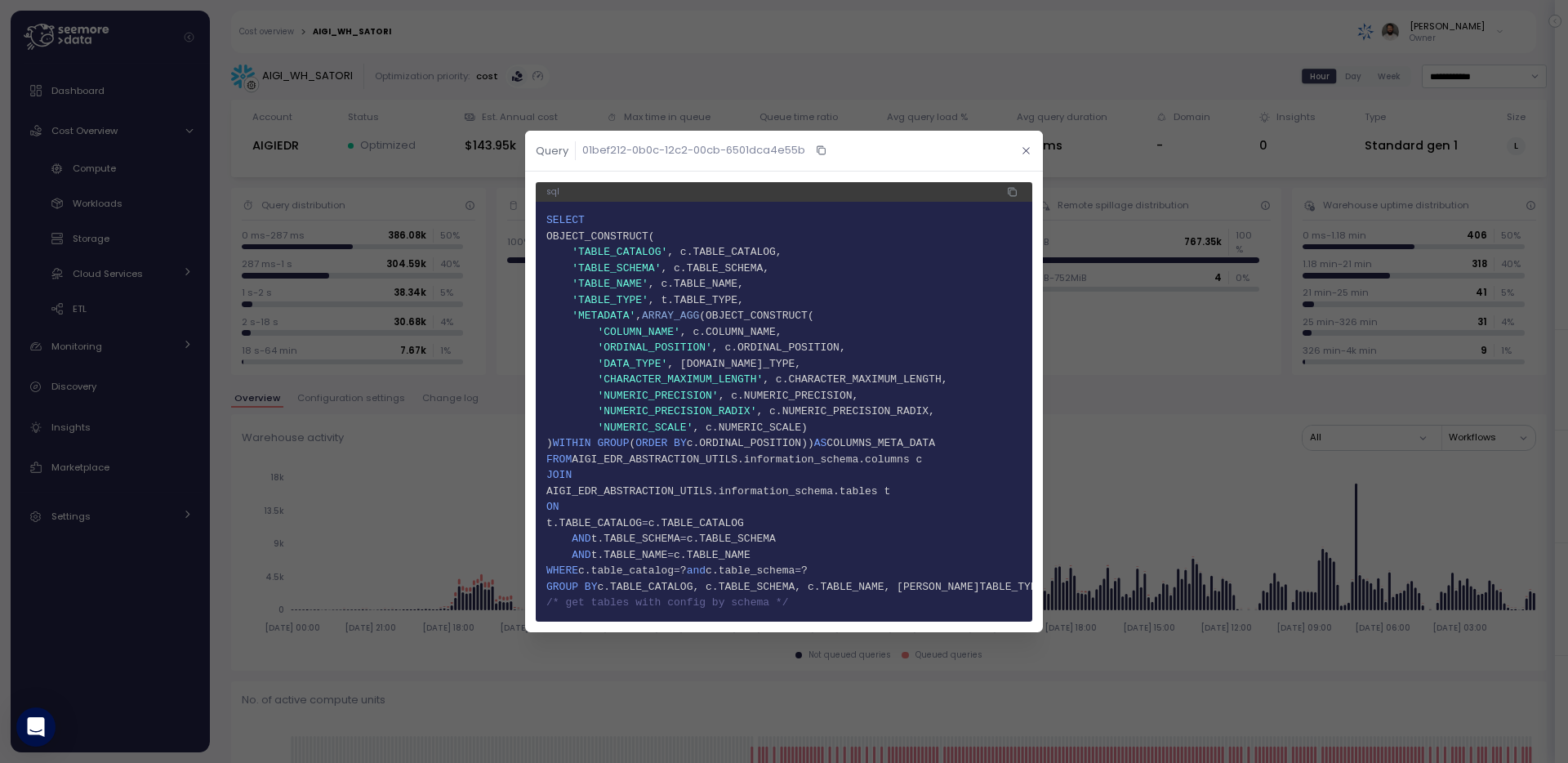
scroll to position [1508, 0]
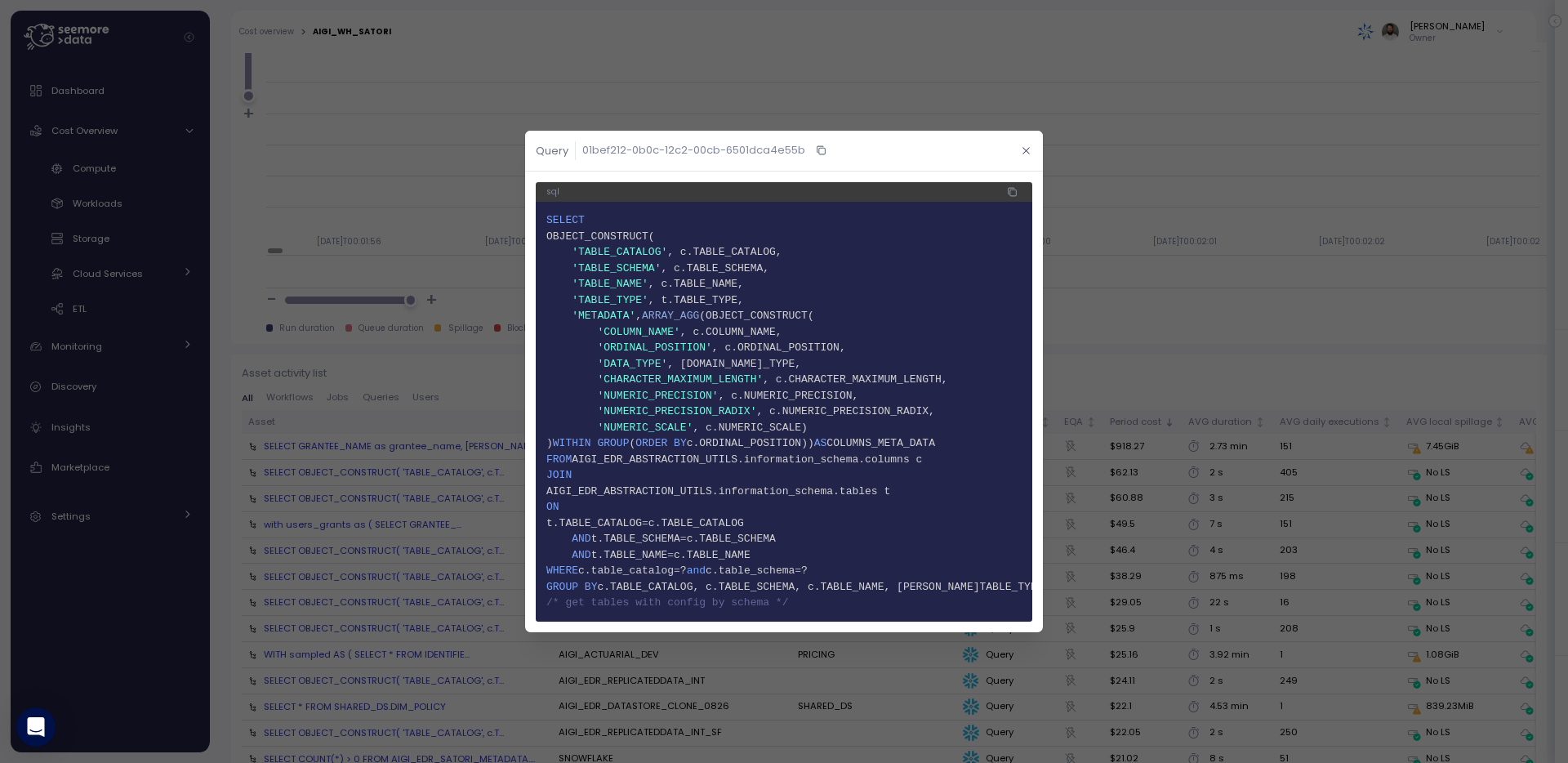
click at [1017, 145] on button "button" at bounding box center [1027, 151] width 19 height 19
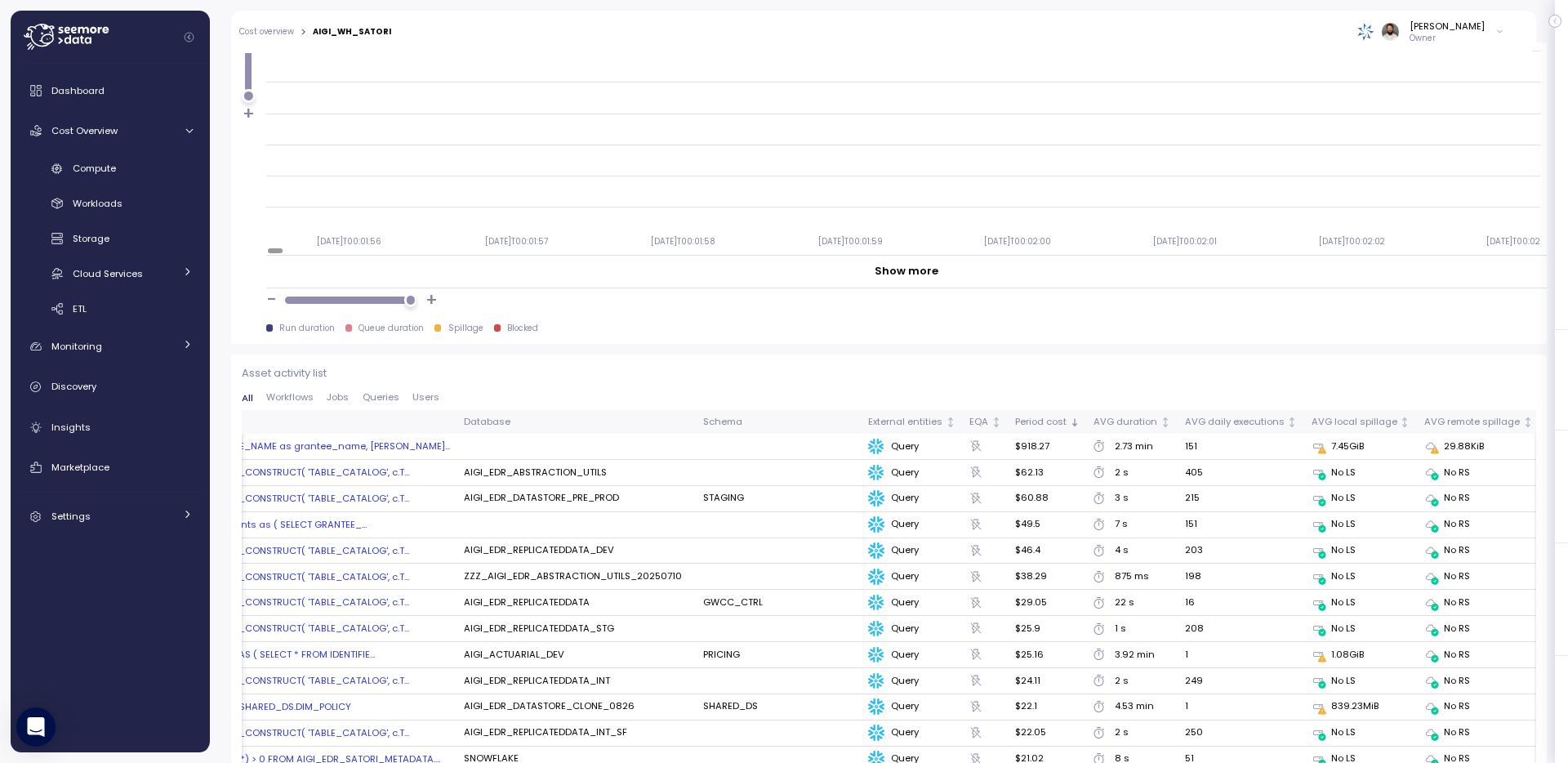
scroll to position [0, 0]
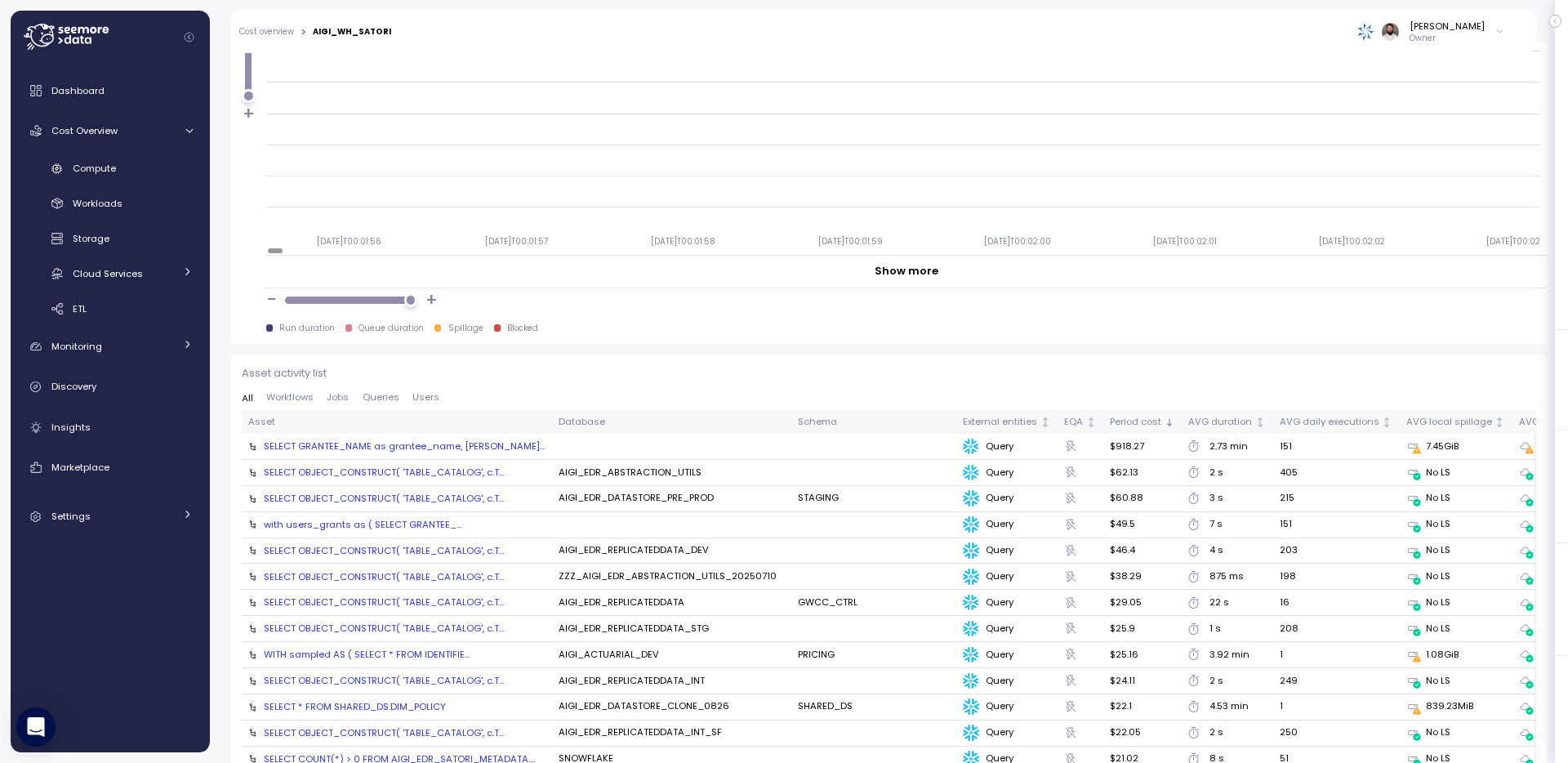
click at [425, 446] on div "SELECT GRANTEE_NAME as grantee_name, [PERSON_NAME]..." at bounding box center [405, 447] width 281 height 13
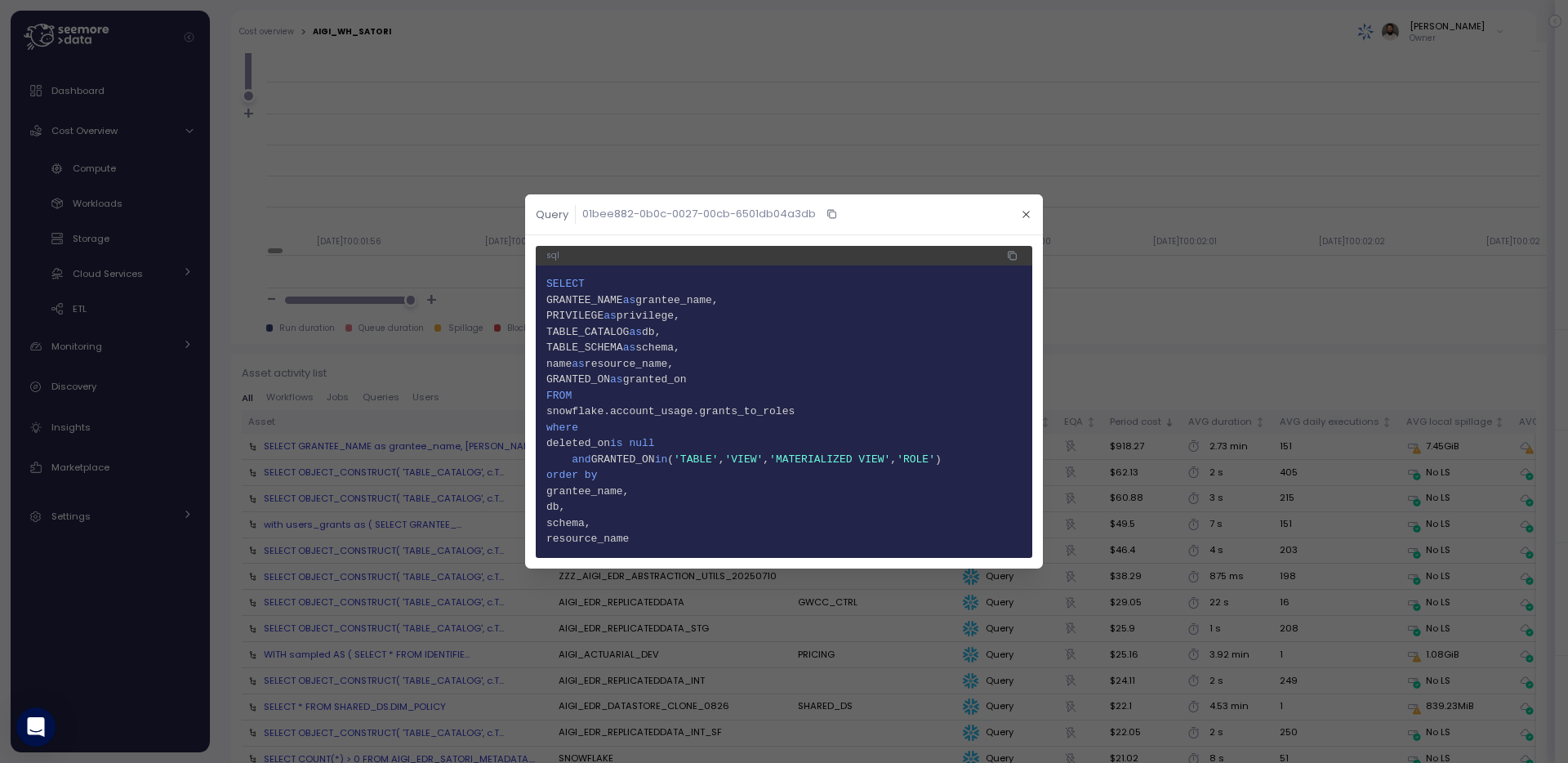
click at [601, 408] on span "9 snowflake.account_usage.grants_to_roles" at bounding box center [784, 412] width 475 height 17
drag, startPoint x: 582, startPoint y: 408, endPoint x: 786, endPoint y: 409, distance: 204.0
click at [786, 409] on span "9 snowflake.account_usage.grants_to_roles" at bounding box center [784, 412] width 475 height 17
copy span "snowflake.account_usage.grants_to_roles"
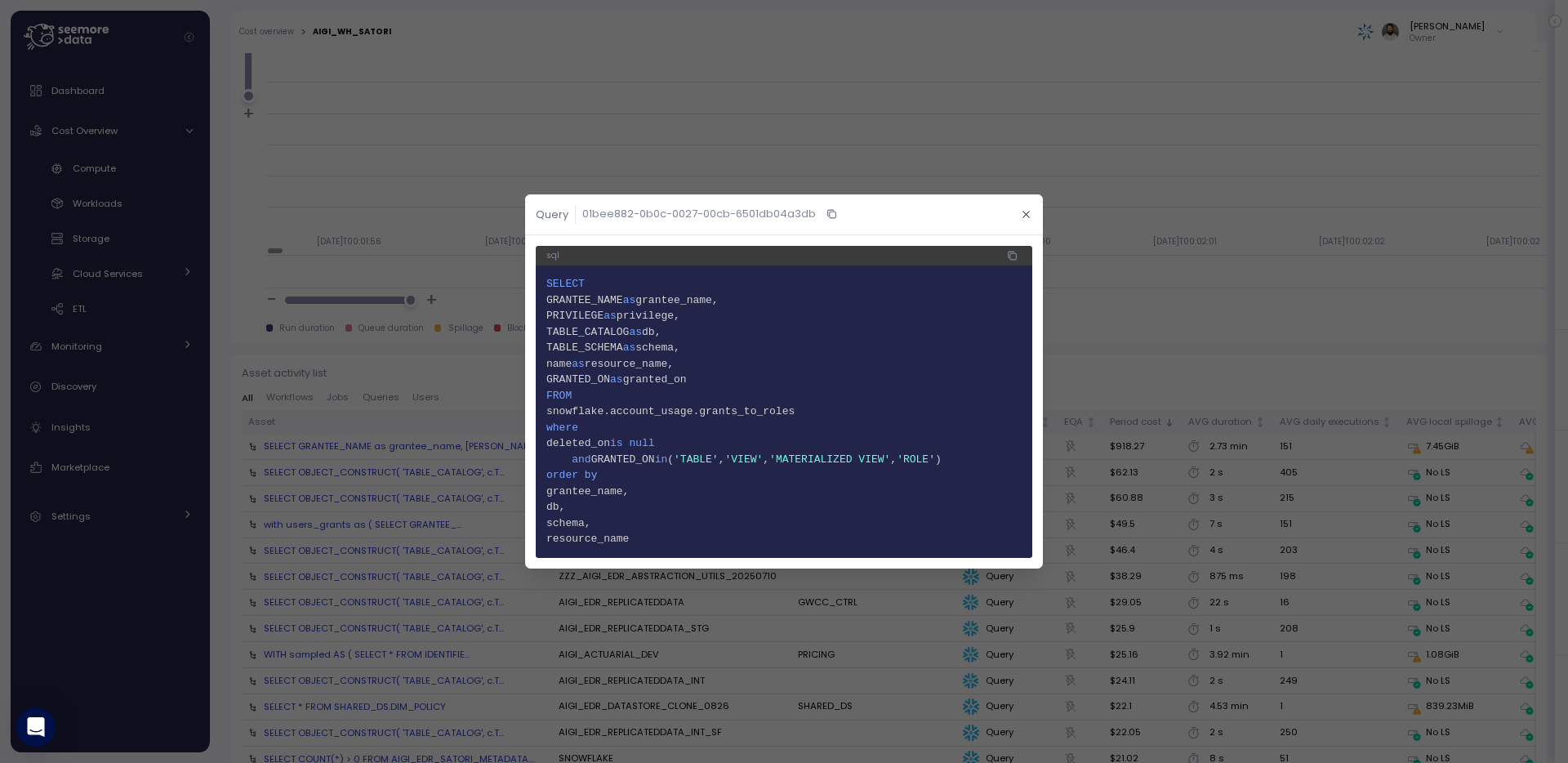
drag, startPoint x: 849, startPoint y: 409, endPoint x: 572, endPoint y: 412, distance: 277.0
click at [571, 412] on span "9 snowflake.account_usage.grants_to_roles" at bounding box center [784, 412] width 475 height 17
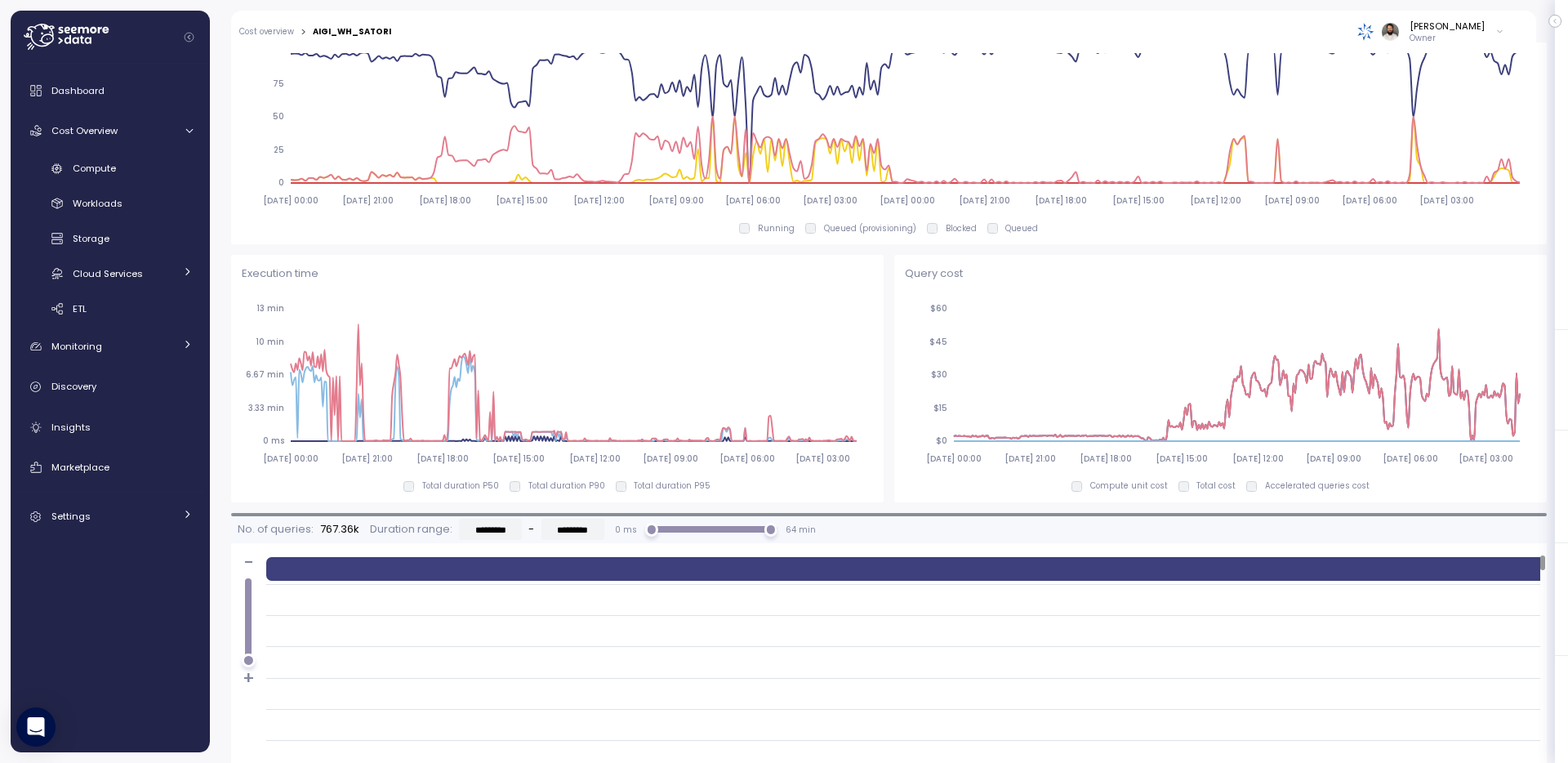
scroll to position [1127, 0]
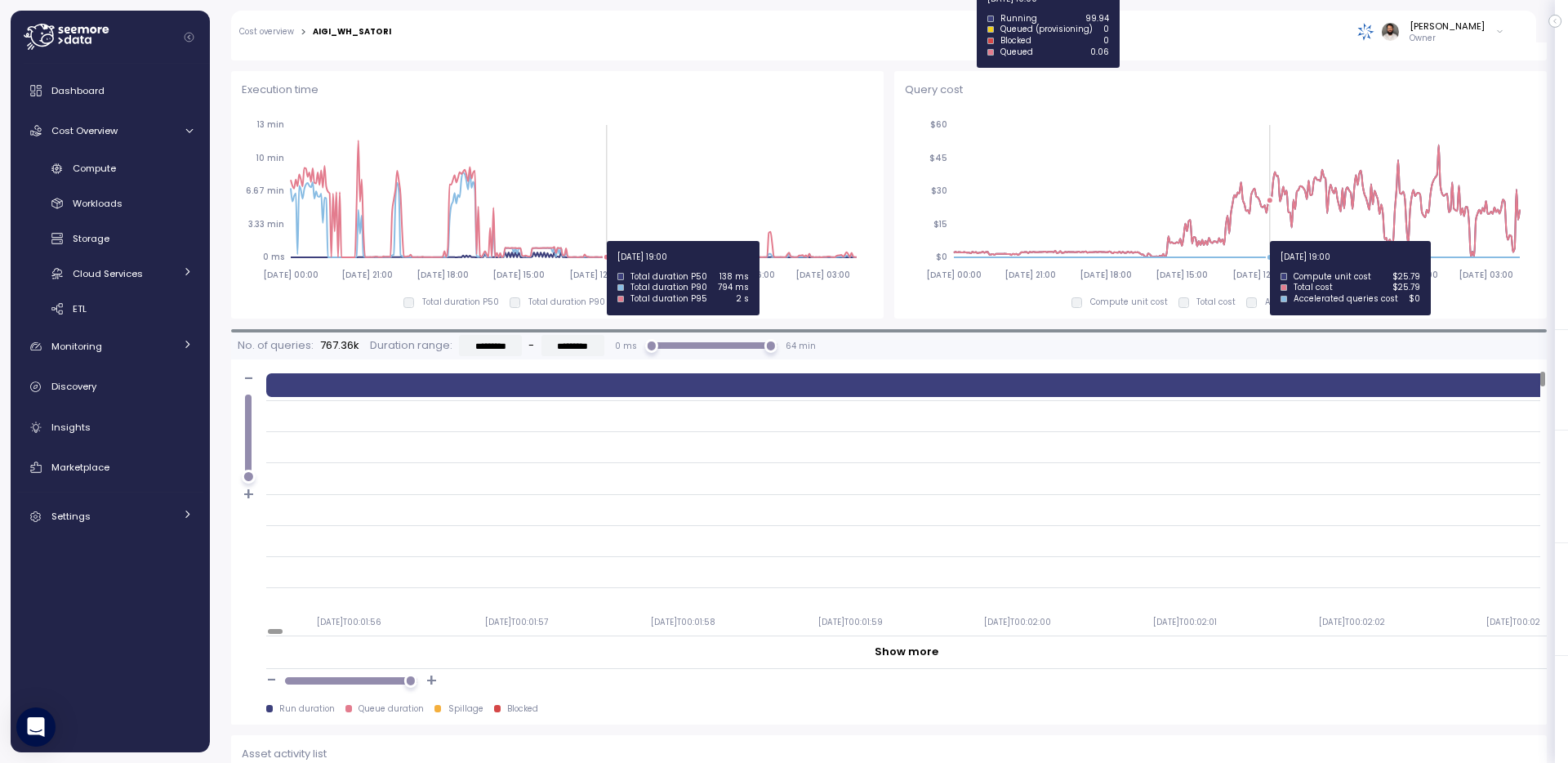
click at [1269, 239] on icon "[DATE] 00:00 [DATE] 21:00 [DATE] 18:00 [DATE] 15:00 [DATE] 12:00 [DATE] 09:00 […" at bounding box center [1220, 199] width 631 height 181
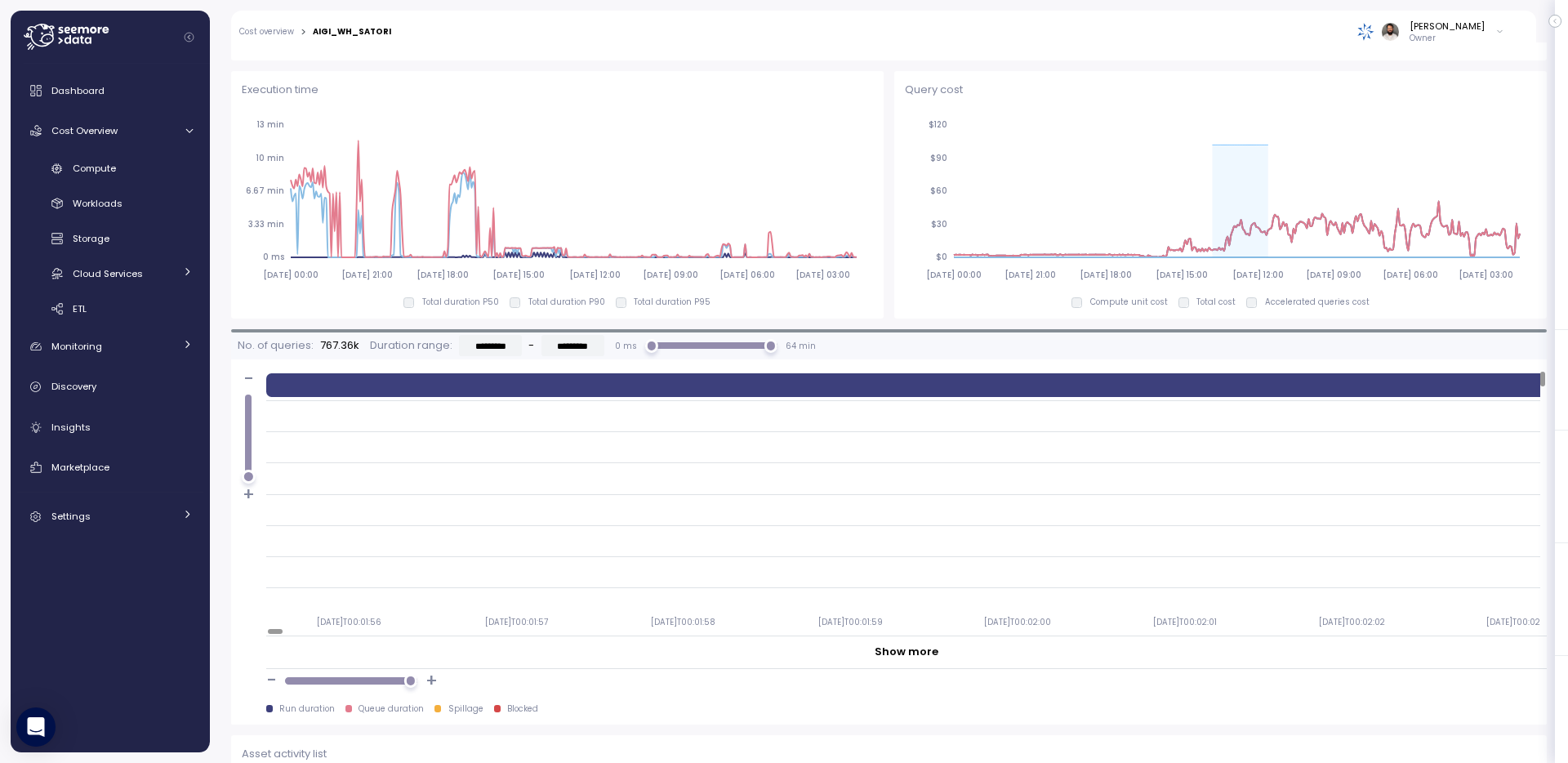
click at [1155, 262] on icon "[DATE] 00:00 [DATE] 21:00 [DATE] 18:00 [DATE] 15:00 [DATE] 12:00 [DATE] 09:00 […" at bounding box center [1220, 199] width 631 height 181
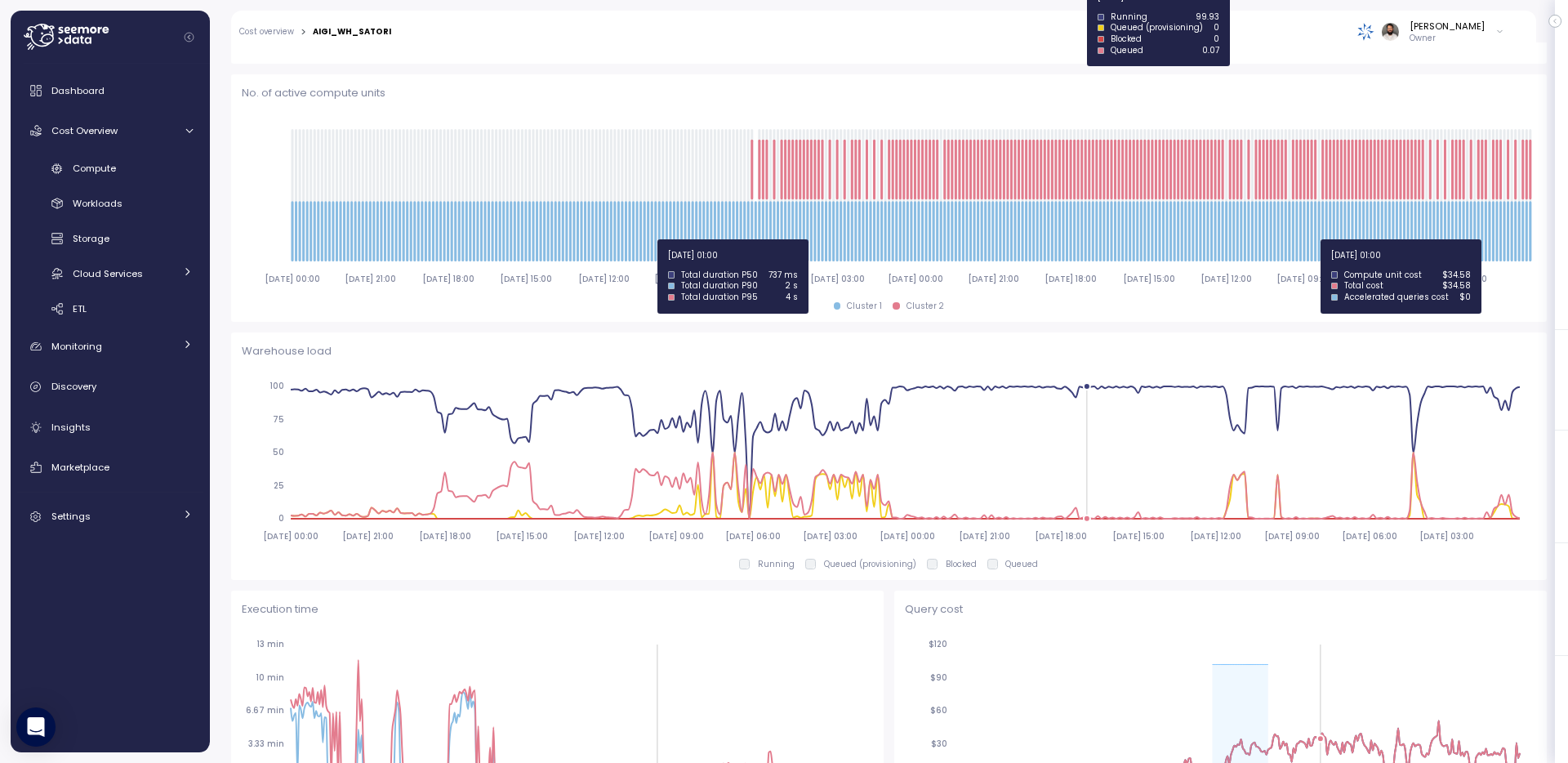
scroll to position [0, 0]
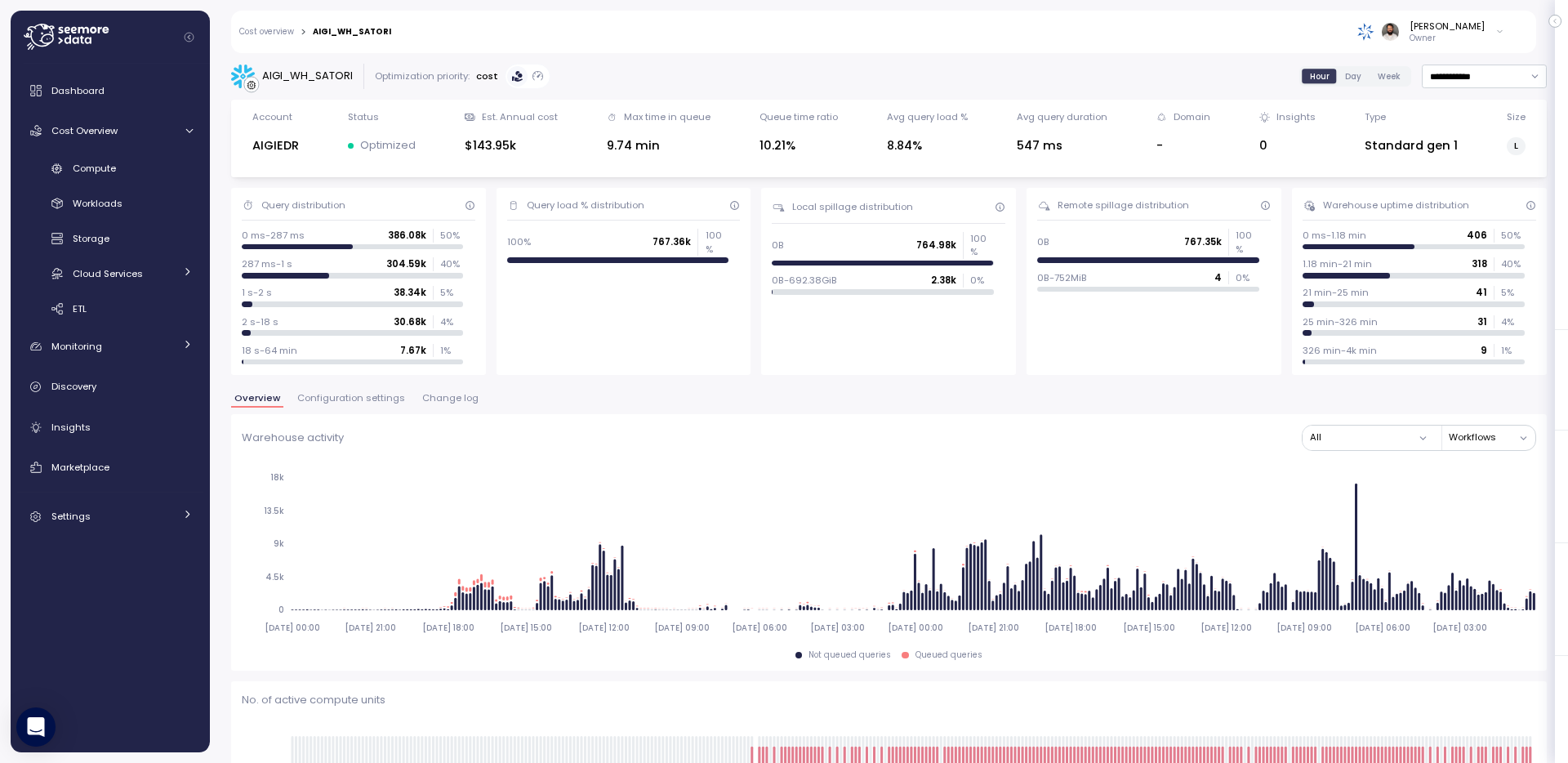
click at [567, 414] on div "Warehouse activity All Workflows 2025-08-27 00:00 2025-08-27 21:00 2025-08-28 1…" at bounding box center [889, 542] width 1316 height 257
click at [368, 396] on span "Configuration settings" at bounding box center [352, 398] width 108 height 9
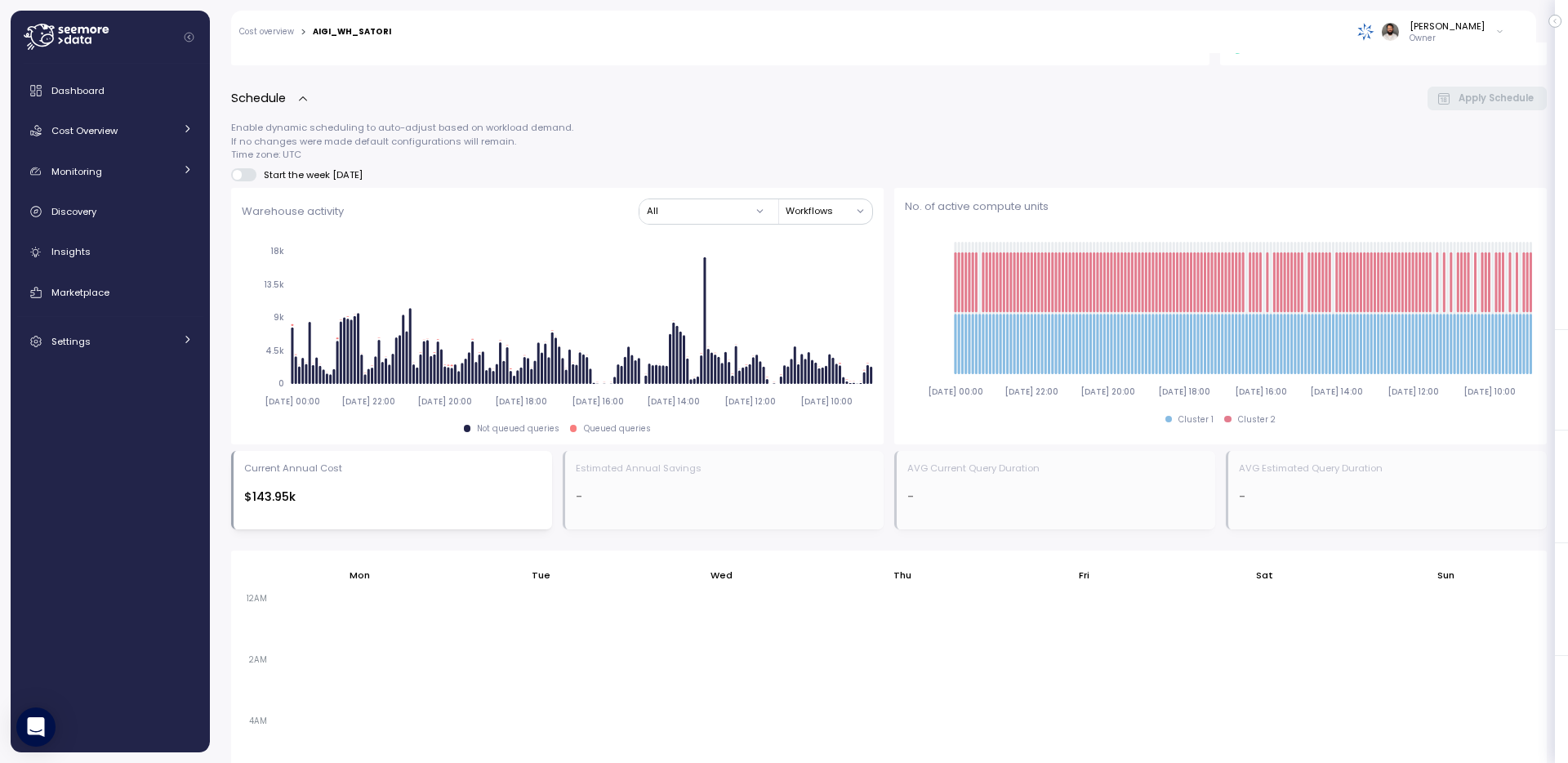
scroll to position [179, 0]
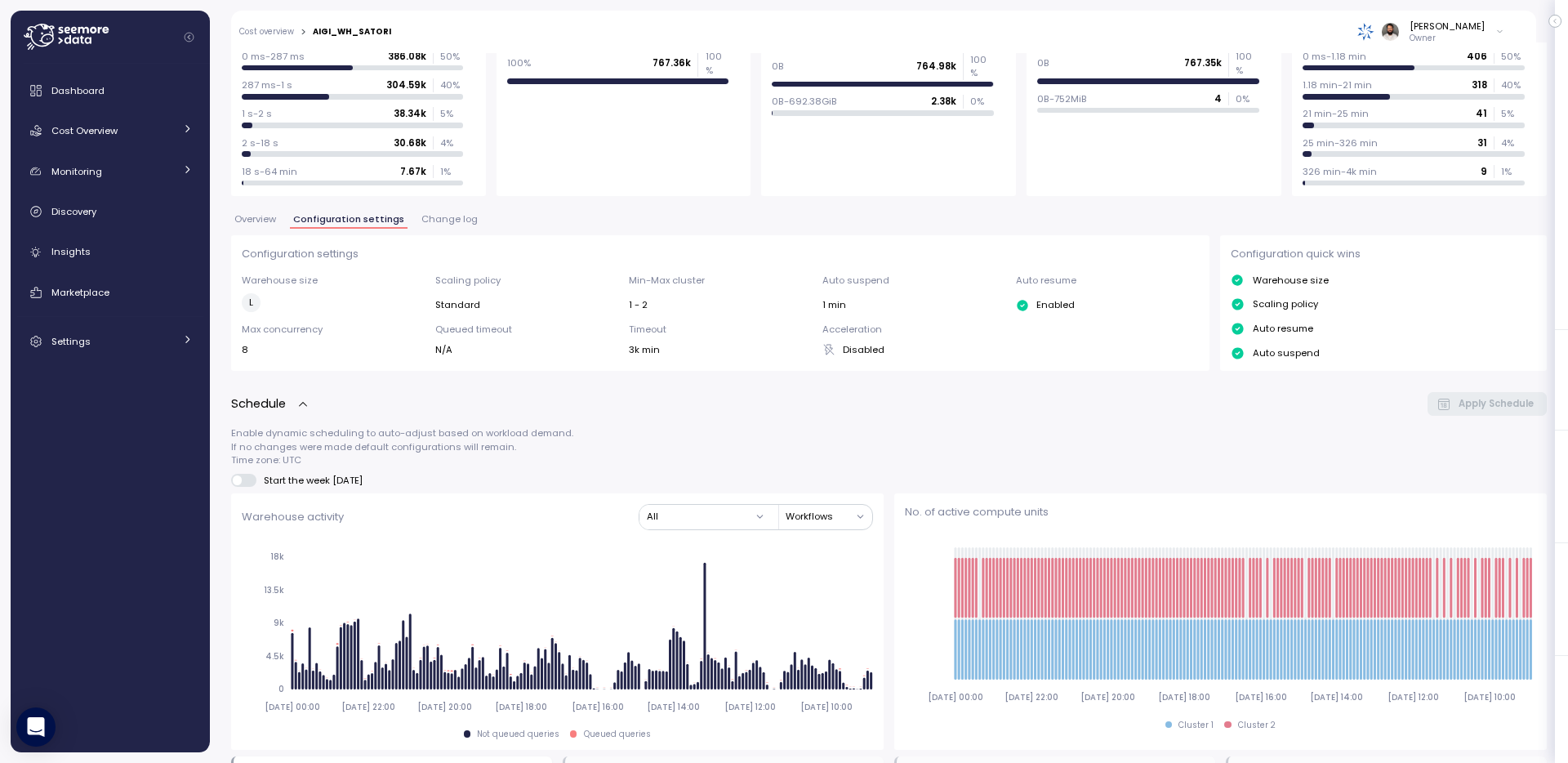
click at [248, 223] on span "Overview" at bounding box center [255, 220] width 42 height 9
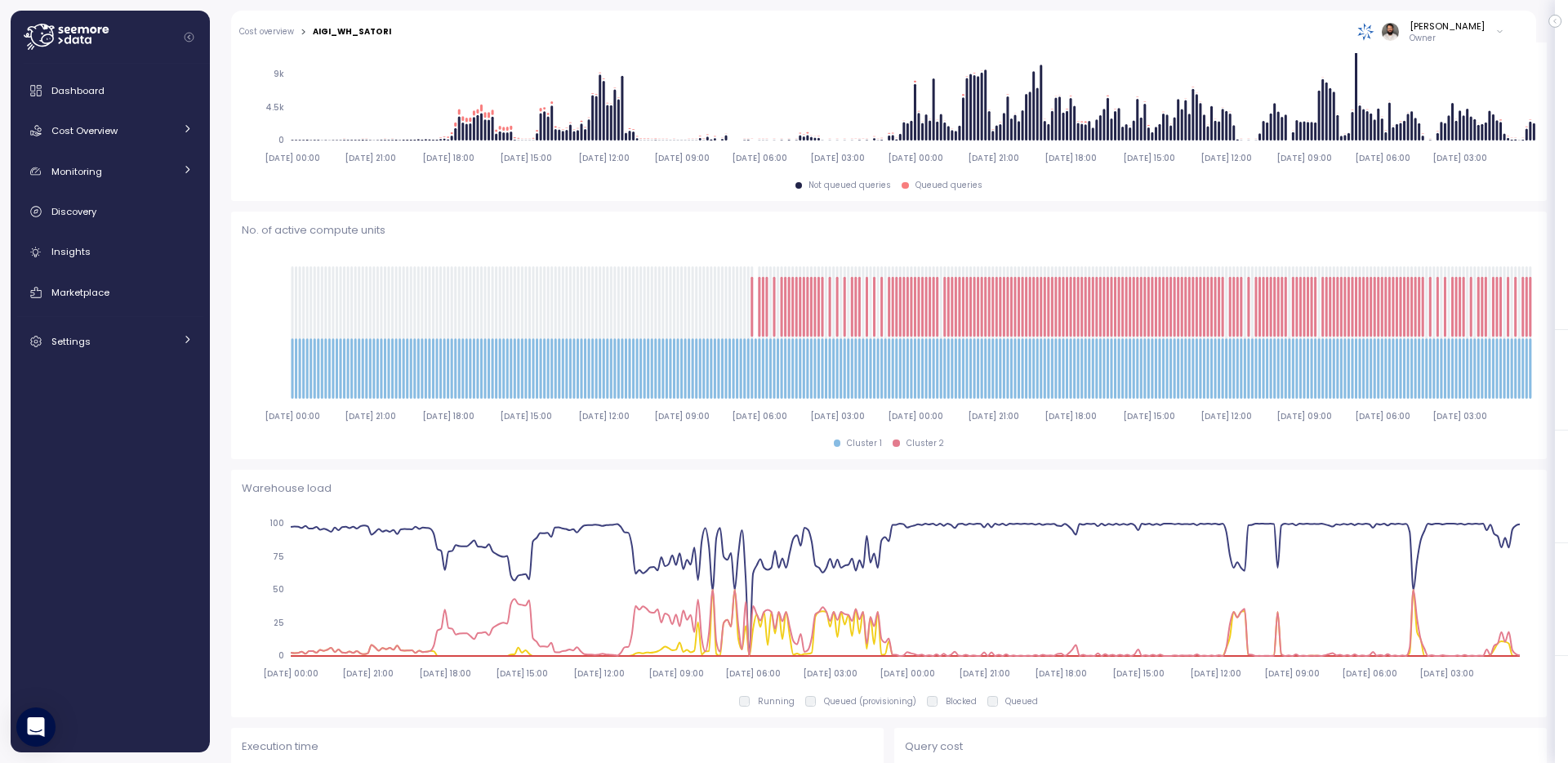
scroll to position [406, 0]
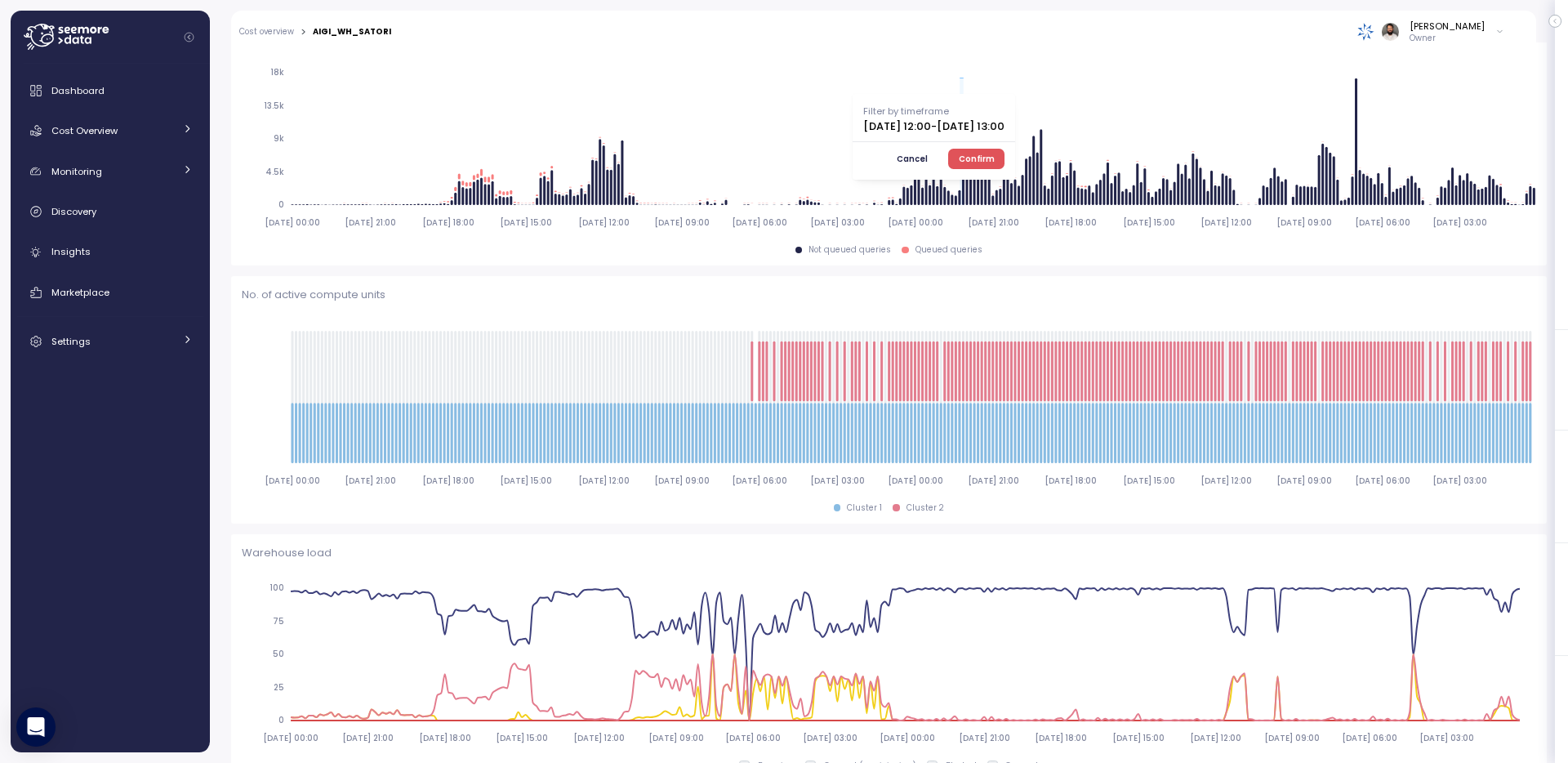
click at [995, 155] on span "Confirm" at bounding box center [977, 158] width 36 height 18
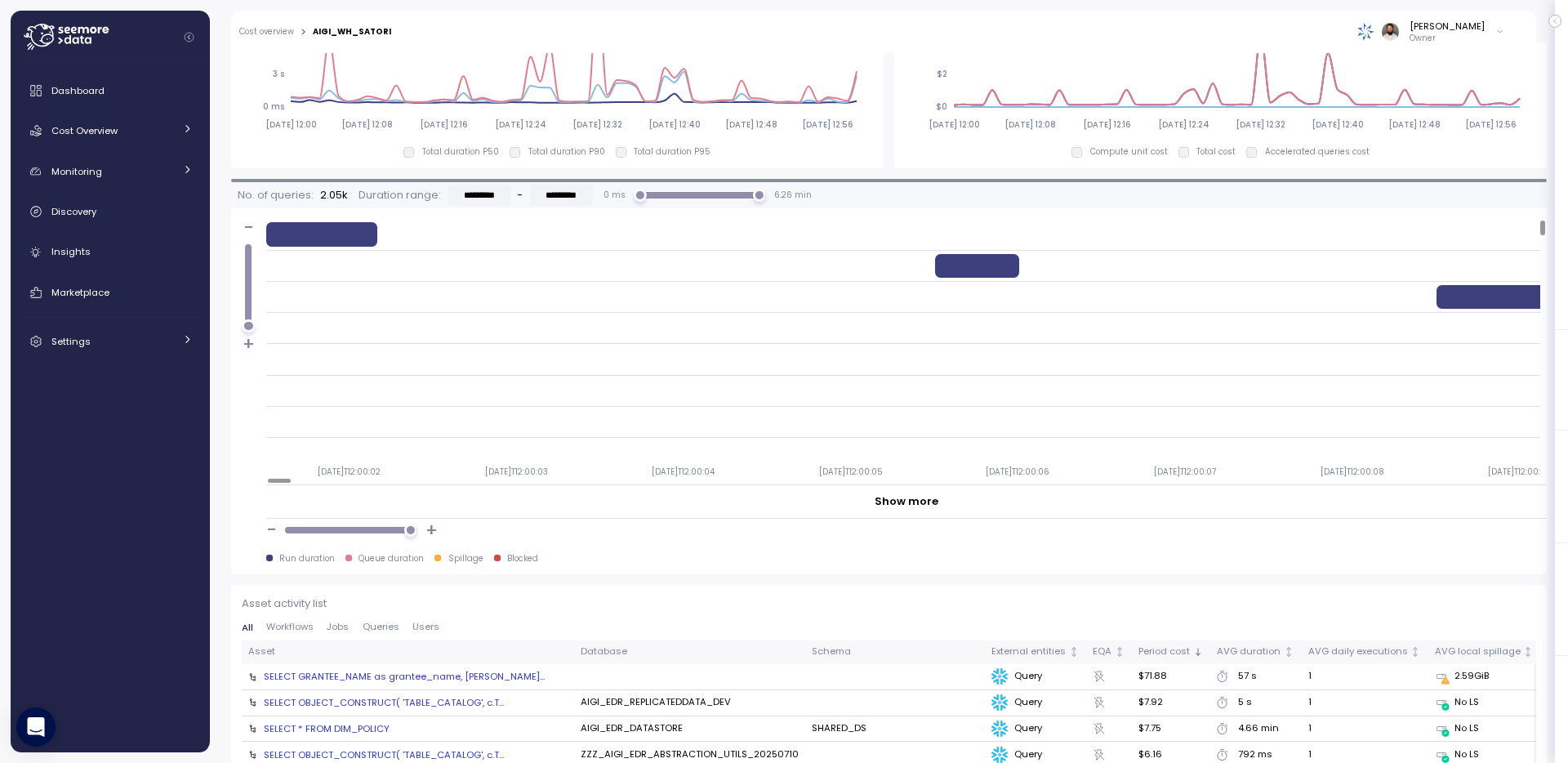
scroll to position [1279, 0]
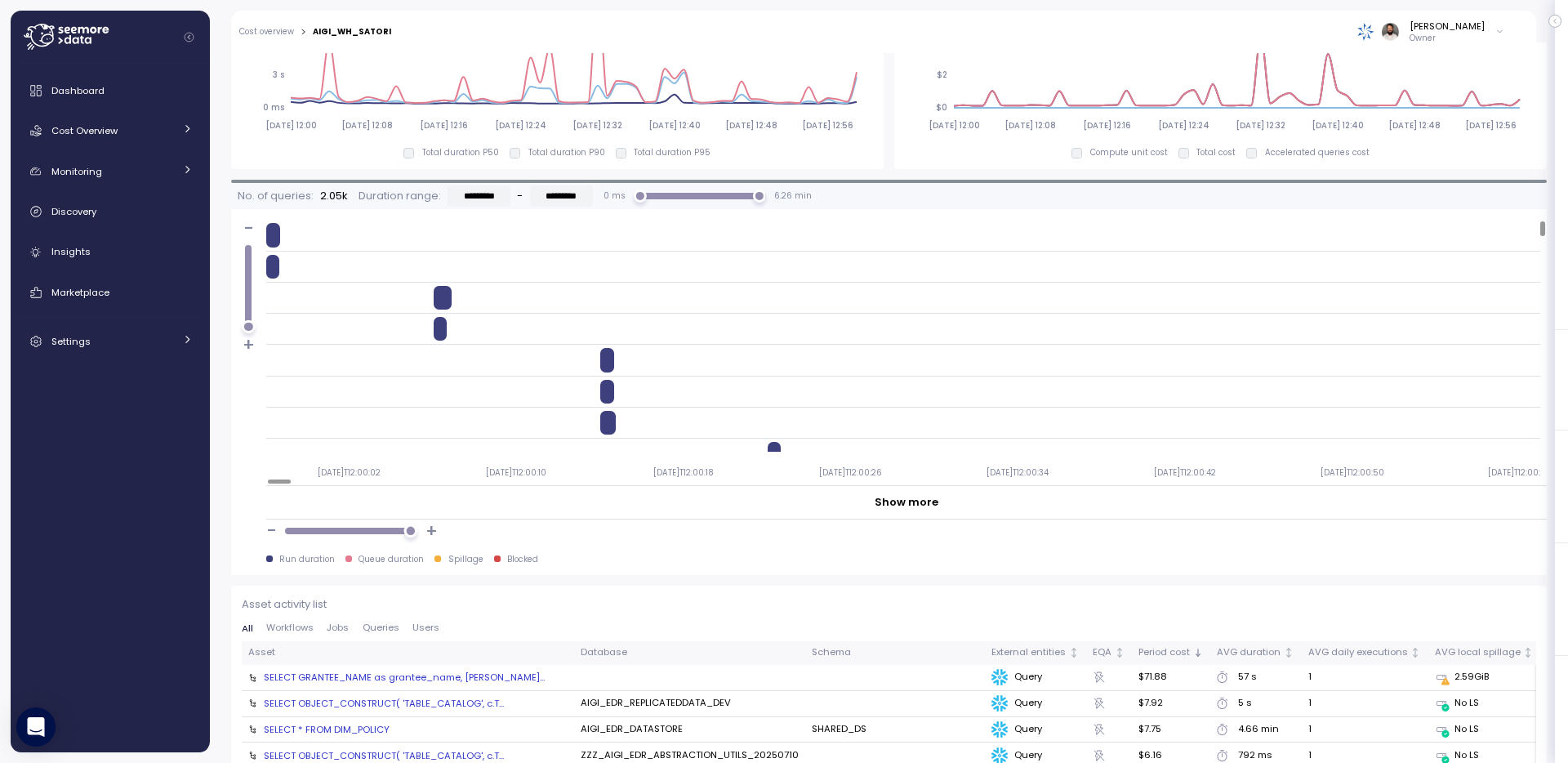
click at [410, 532] on div at bounding box center [410, 531] width 14 height 14
click at [279, 237] on div at bounding box center [349, 234] width 166 height 23
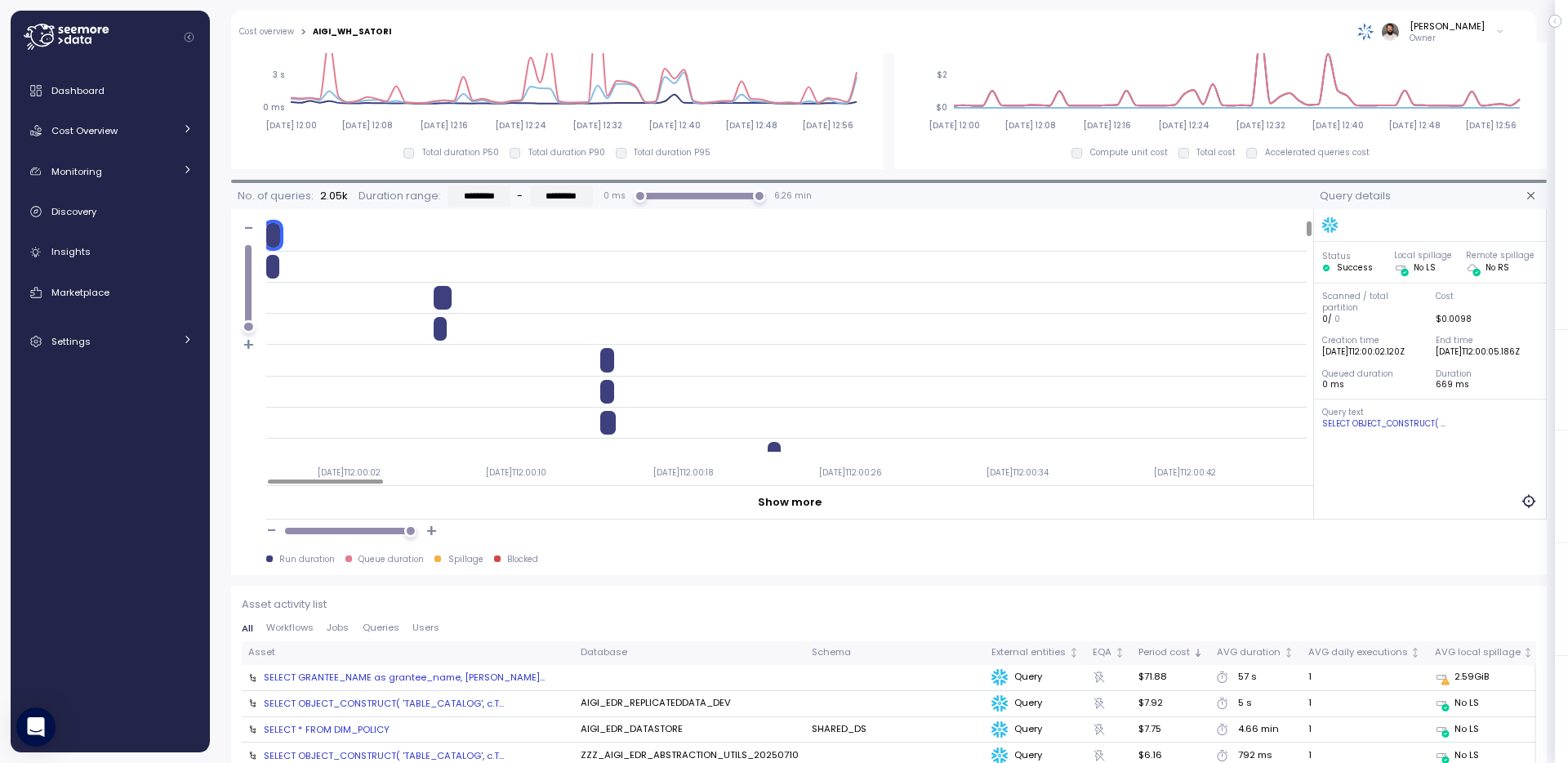
click at [279, 259] on div at bounding box center [272, 266] width 13 height 23
click at [1379, 423] on div "SELECT OBJECT_CONSTRUCT( ..." at bounding box center [1430, 424] width 217 height 11
click at [610, 346] on div at bounding box center [786, 360] width 1041 height 31
click at [610, 374] on div at bounding box center [786, 360] width 1041 height 31
click at [610, 396] on div at bounding box center [607, 391] width 13 height 23
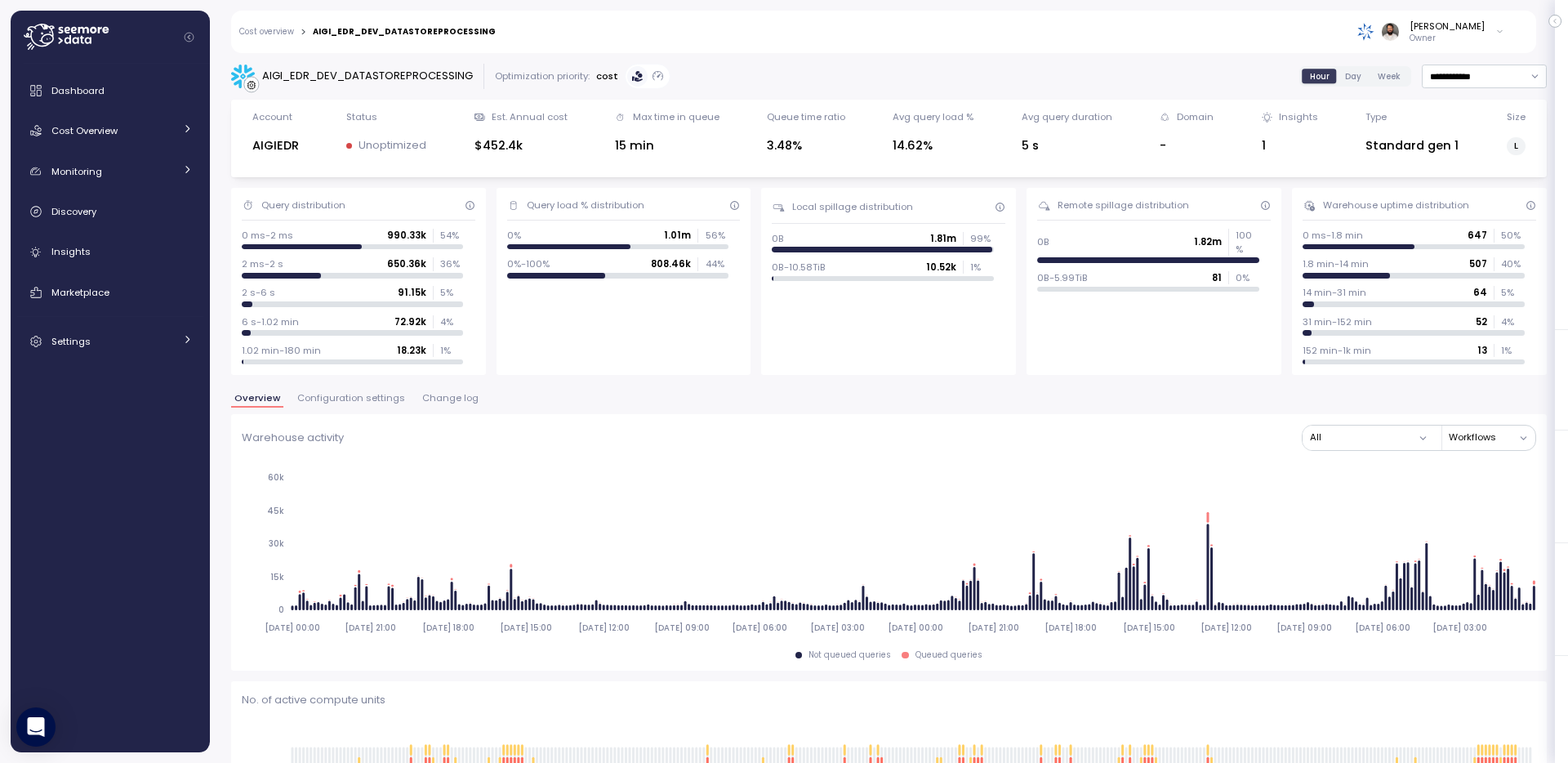
scroll to position [1687, 0]
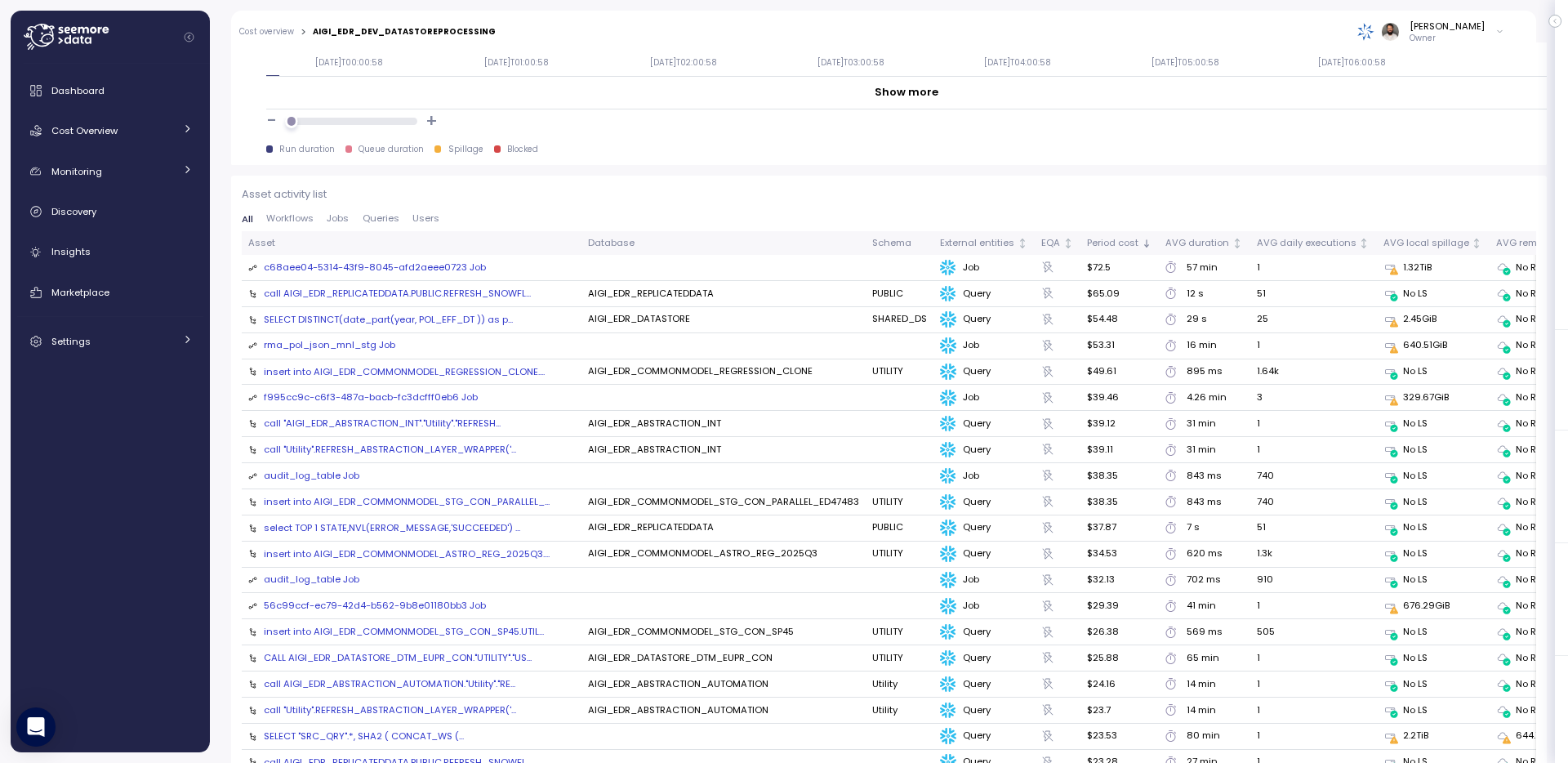
click at [339, 222] on span "Jobs" at bounding box center [338, 219] width 22 height 9
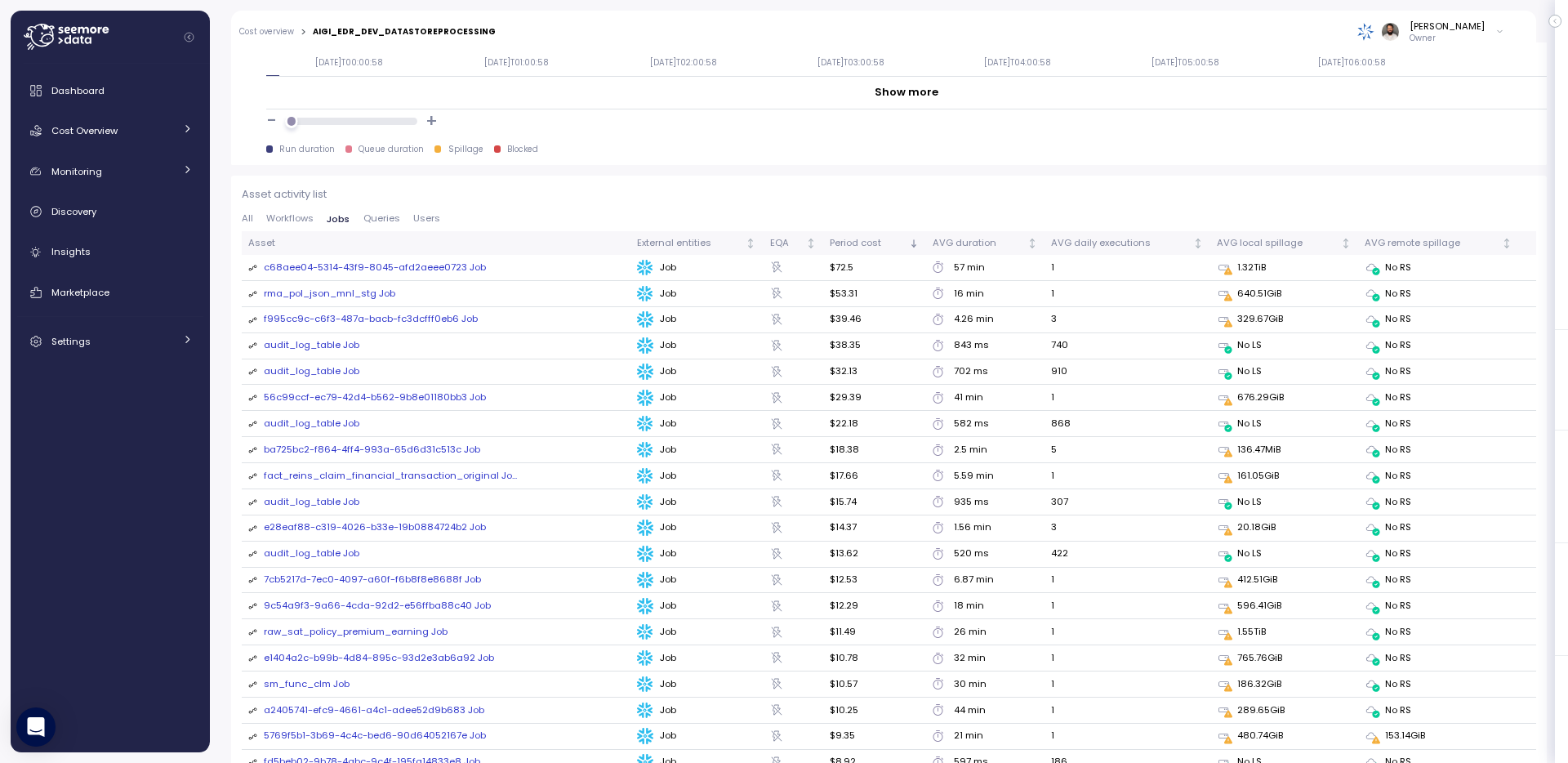
click at [326, 344] on div "audit_log_table Job" at bounding box center [312, 346] width 96 height 15
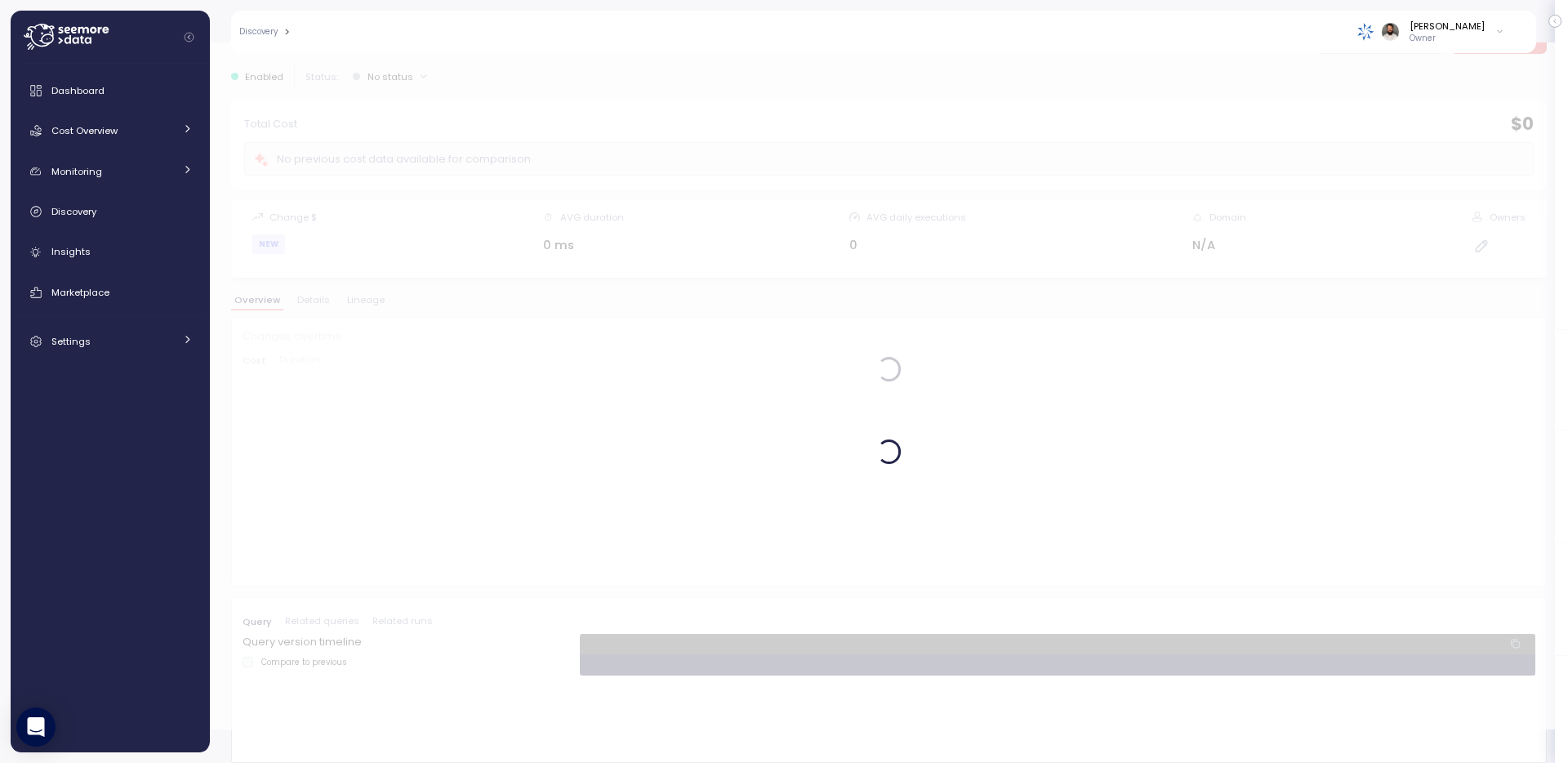
scroll to position [33, 0]
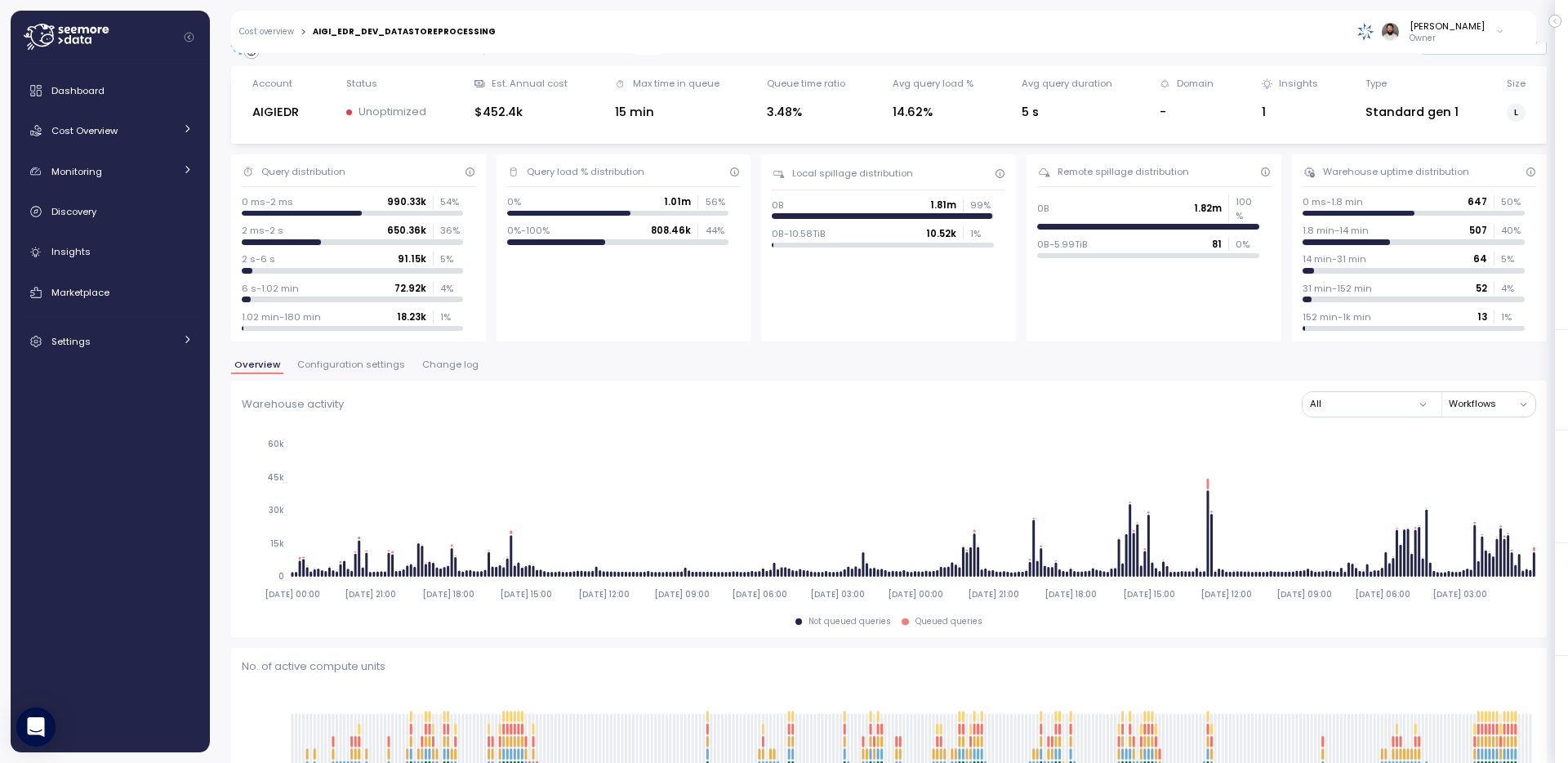
click at [428, 376] on div "Overview Configuration settings Change log" at bounding box center [889, 370] width 1316 height 21
click at [428, 373] on button "Change log" at bounding box center [451, 367] width 63 height 14
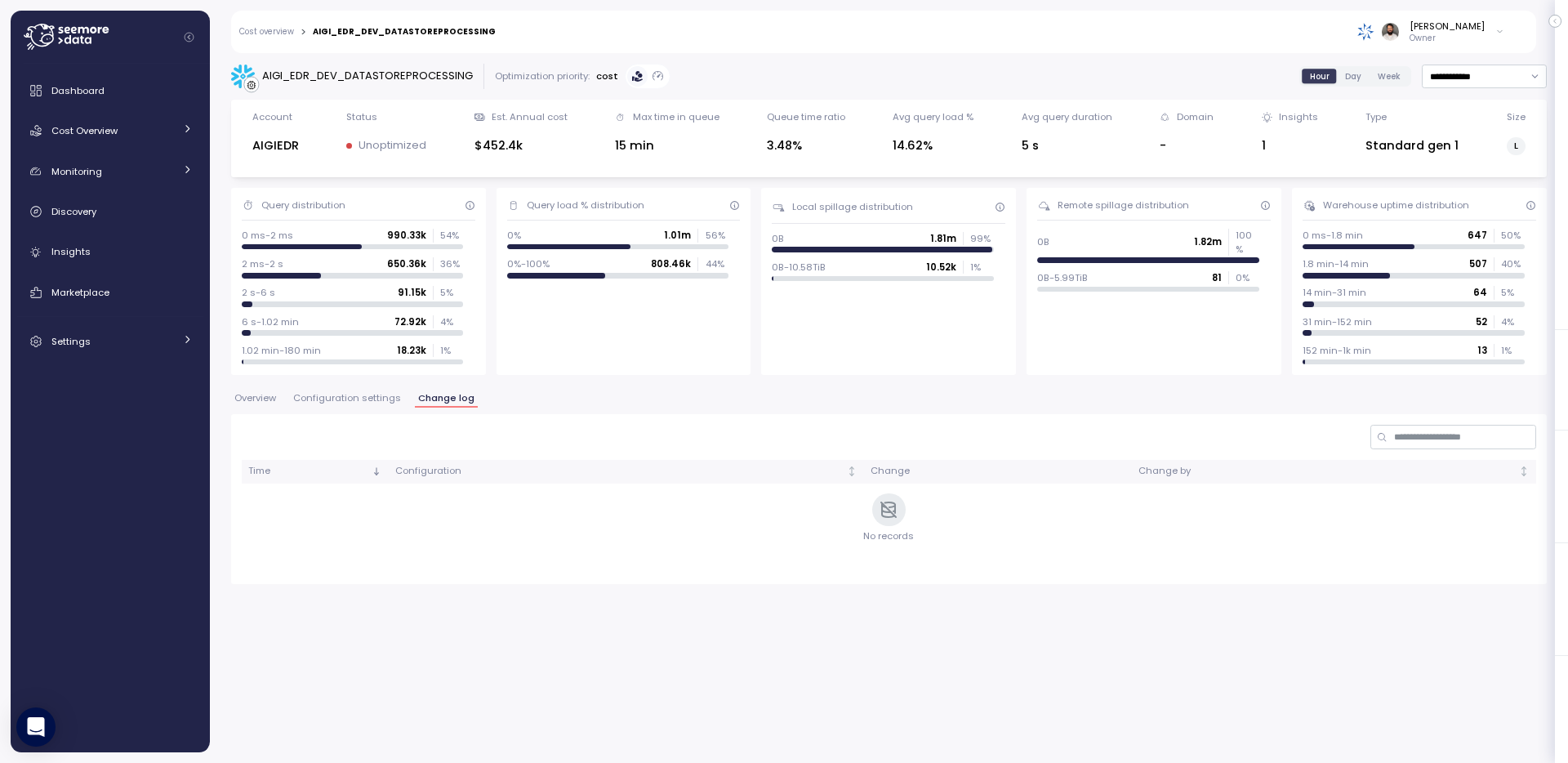
click at [369, 395] on span "Configuration settings" at bounding box center [347, 398] width 108 height 9
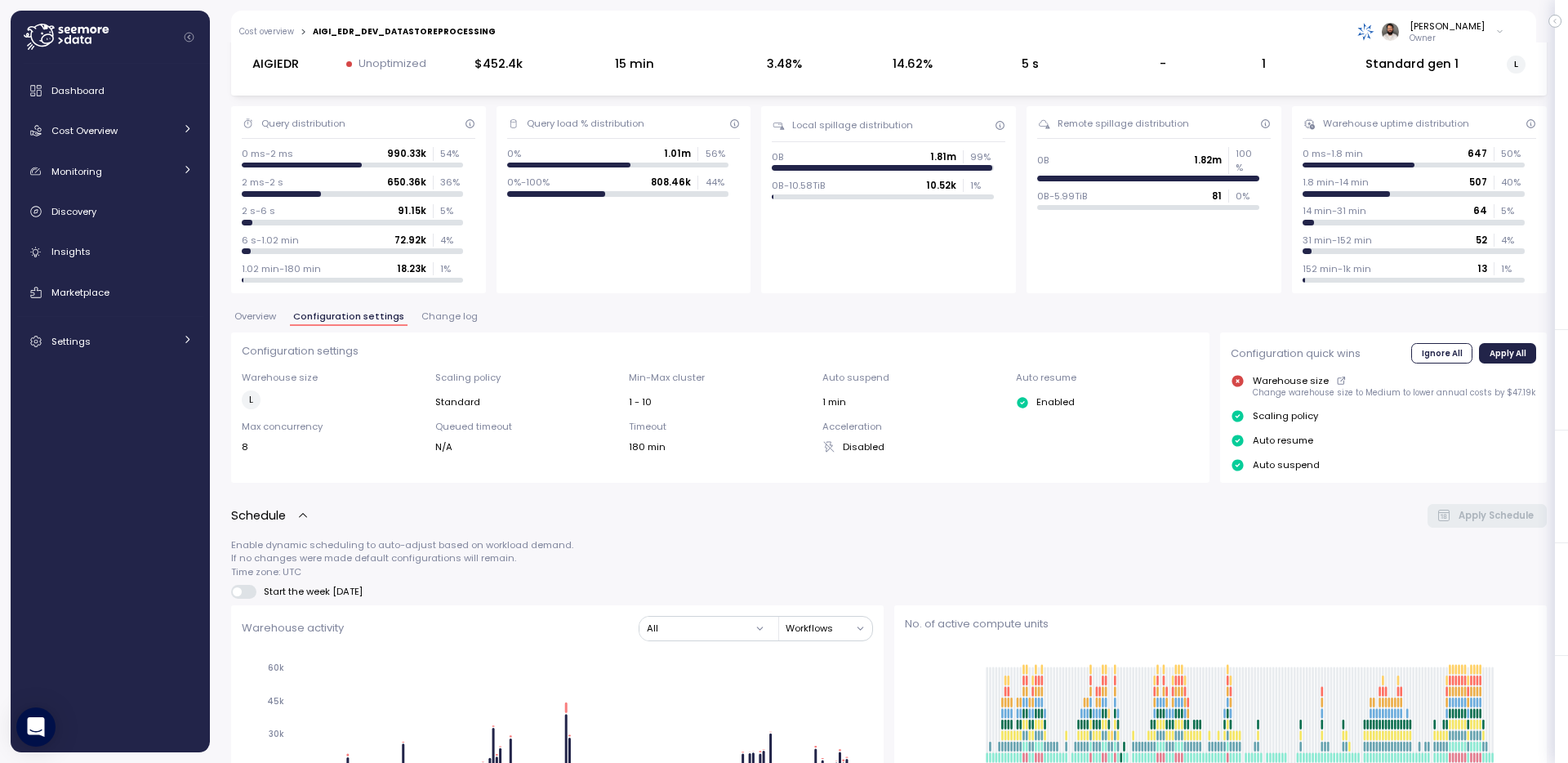
scroll to position [87, 0]
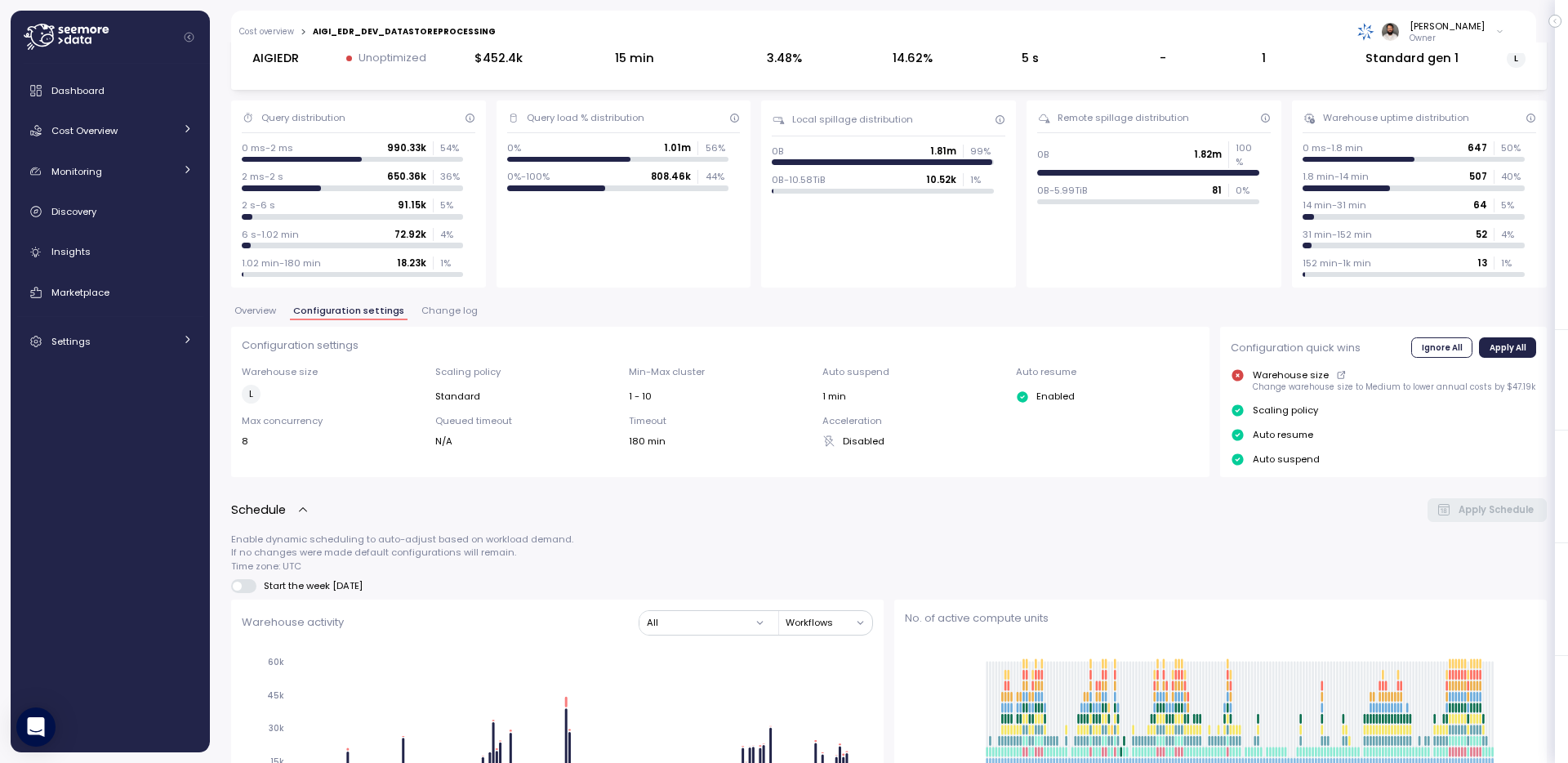
click at [250, 315] on span "Overview" at bounding box center [255, 311] width 42 height 9
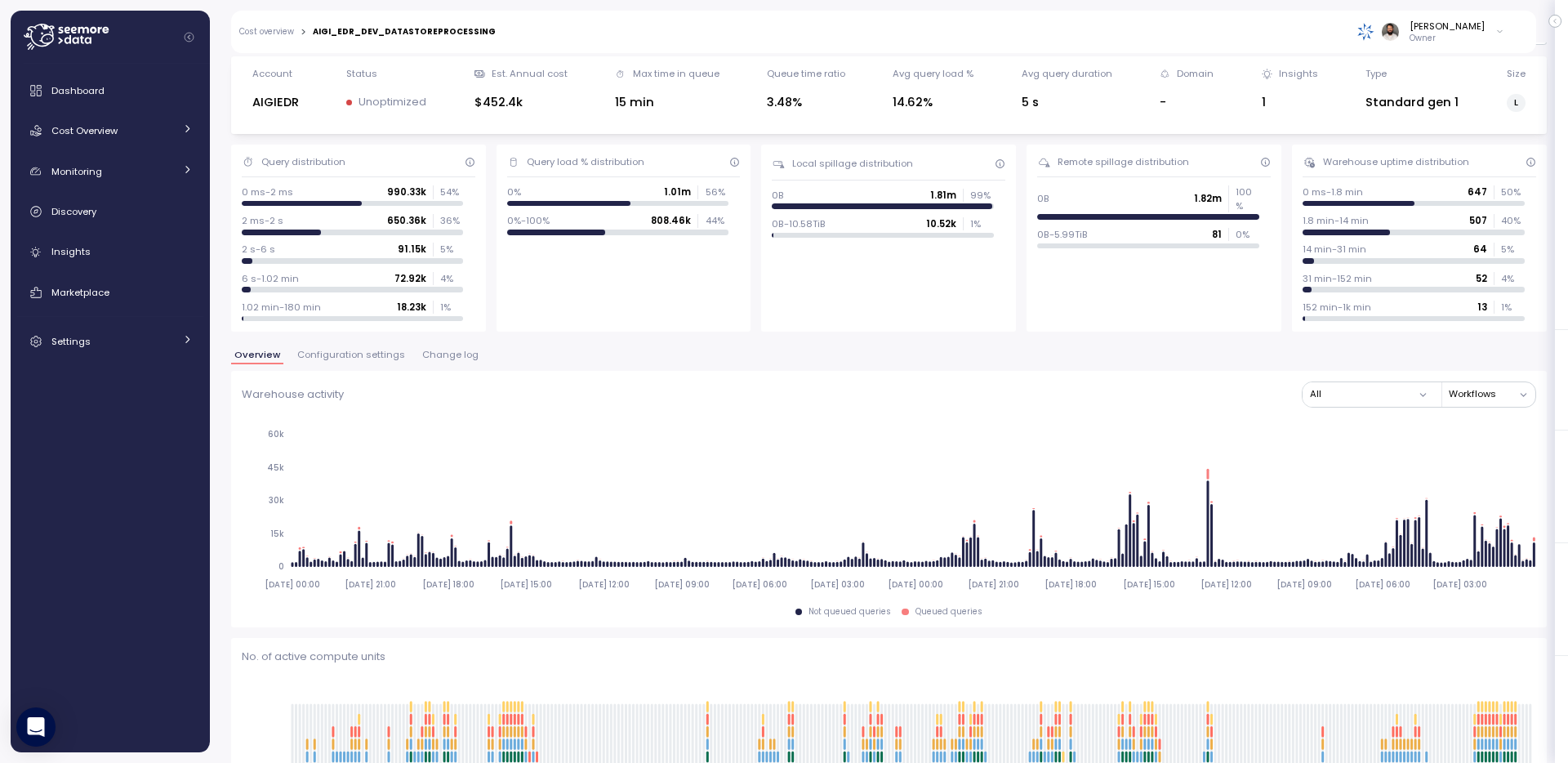
scroll to position [38, 0]
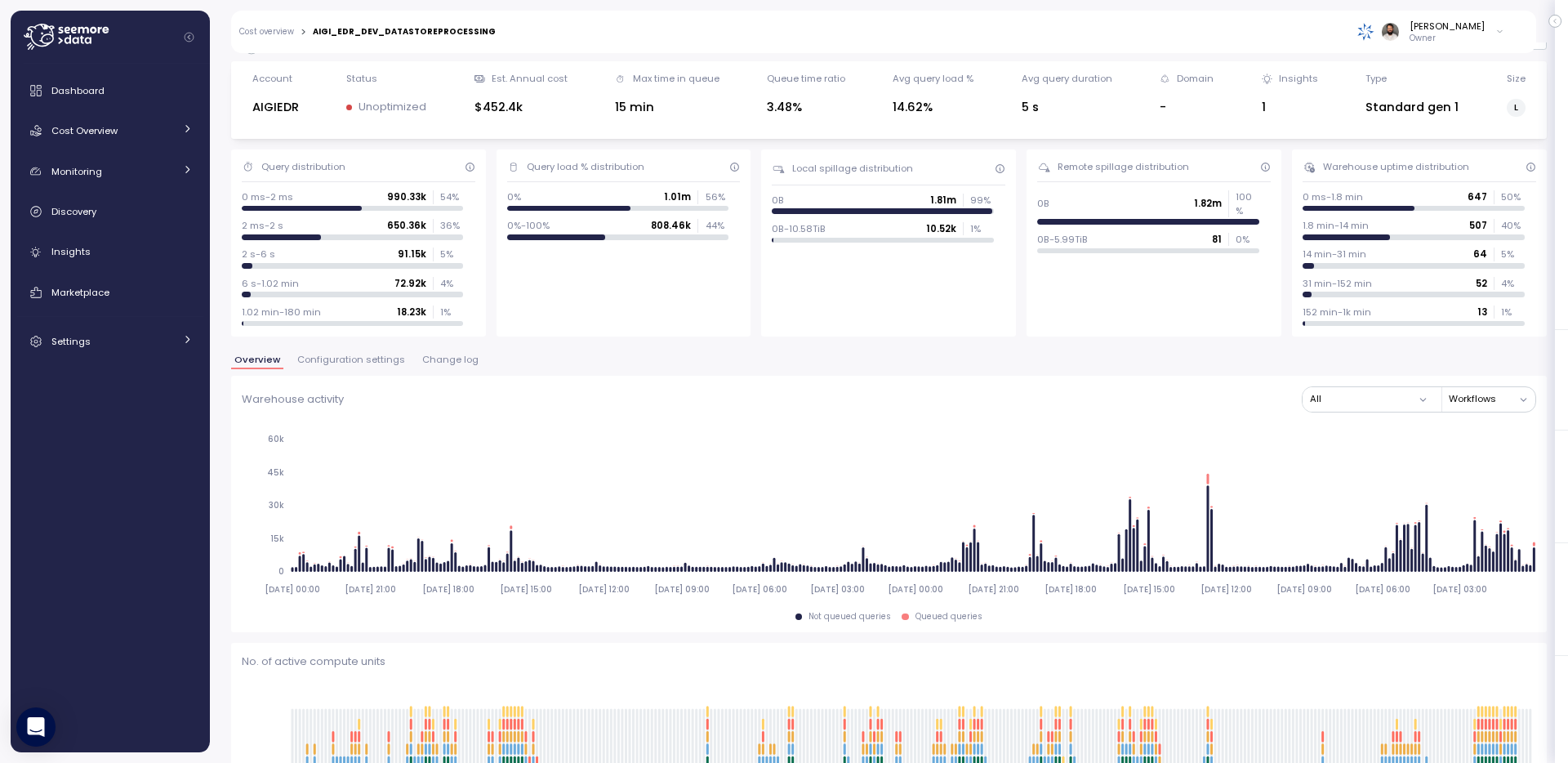
click at [380, 365] on span "Configuration settings" at bounding box center [352, 360] width 108 height 9
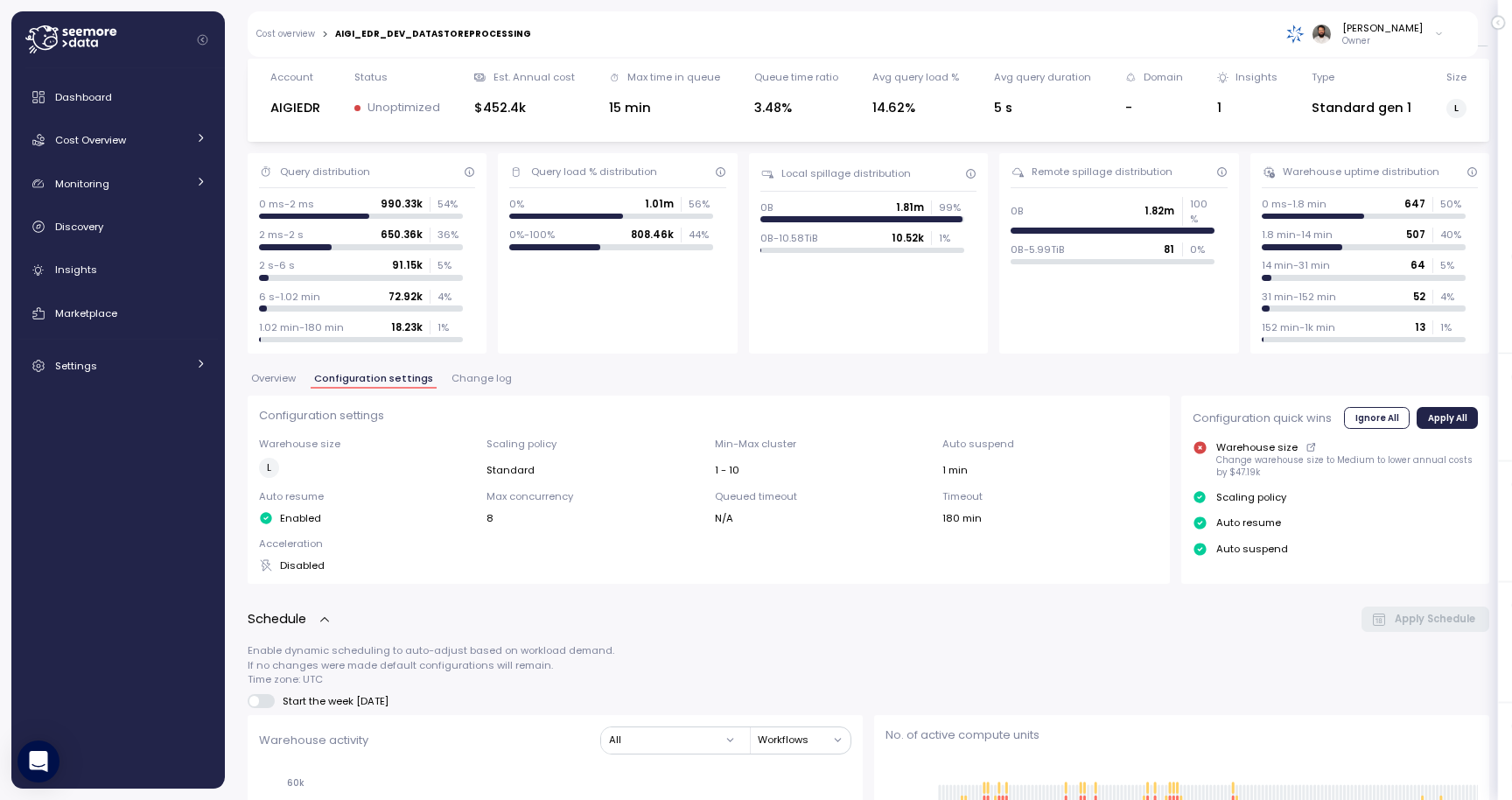
scroll to position [48, 0]
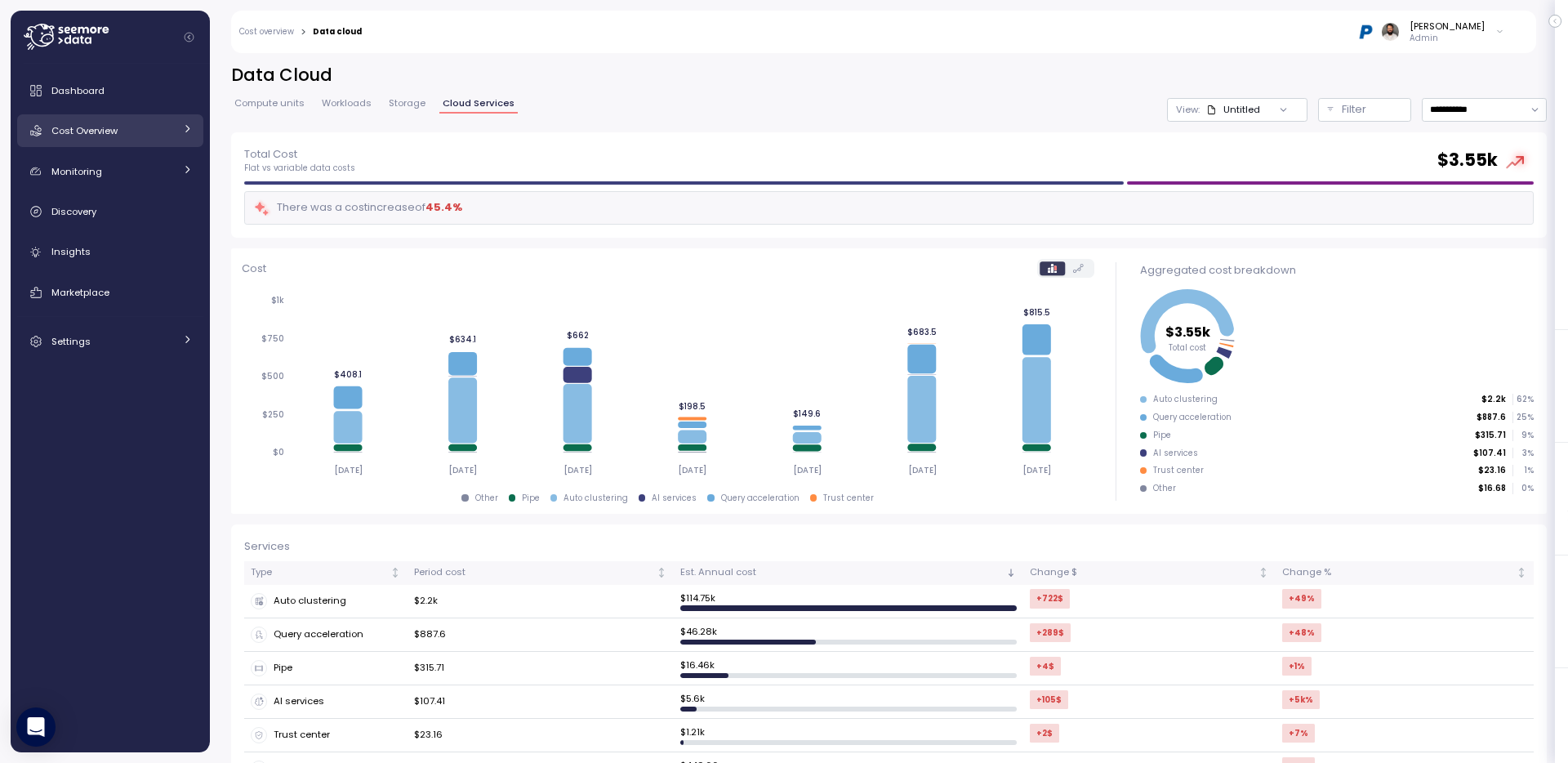
click at [139, 132] on div "Cost Overview" at bounding box center [113, 131] width 123 height 17
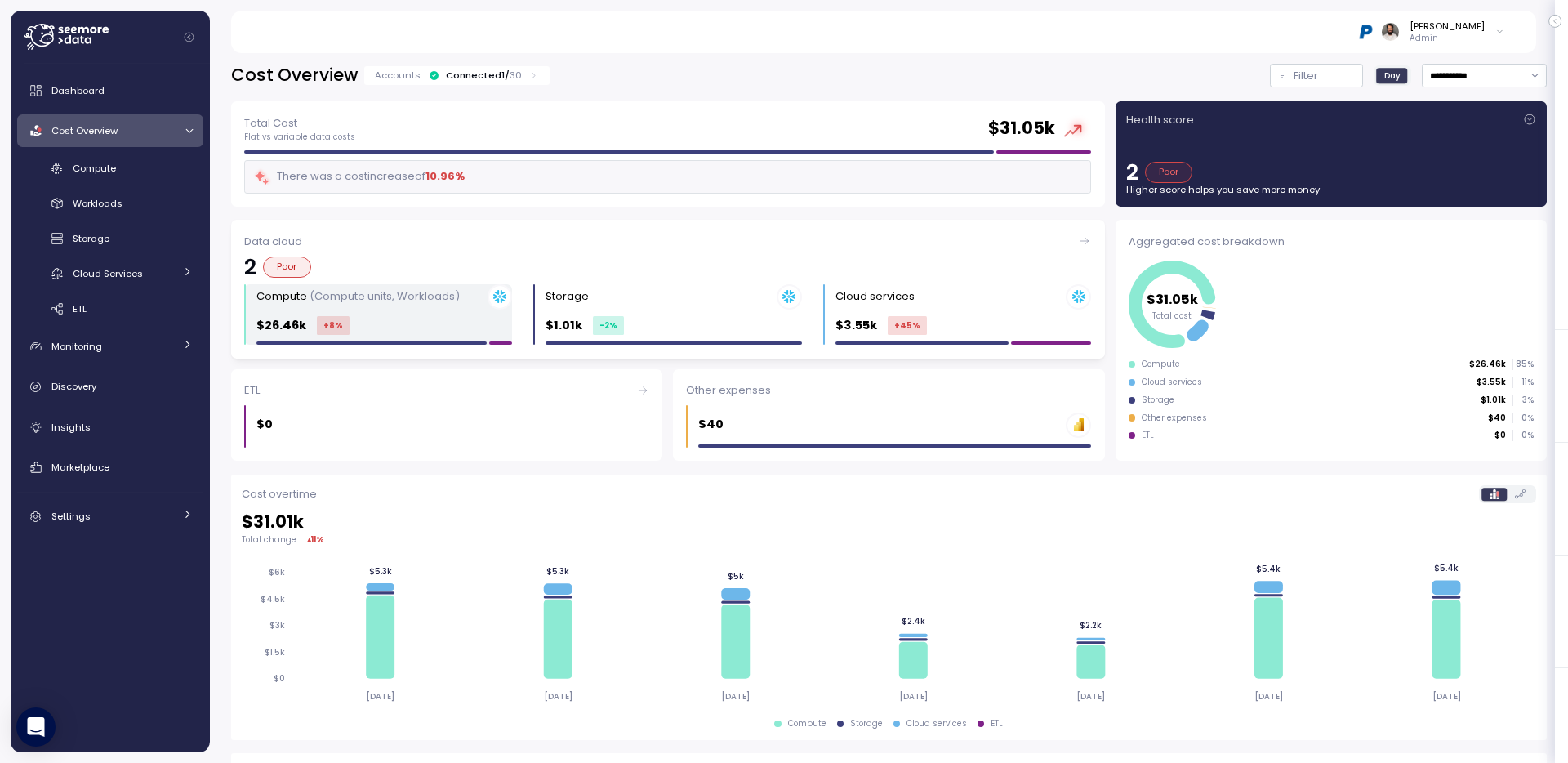
click at [450, 326] on div "$26.46k +8 %" at bounding box center [384, 326] width 256 height 19
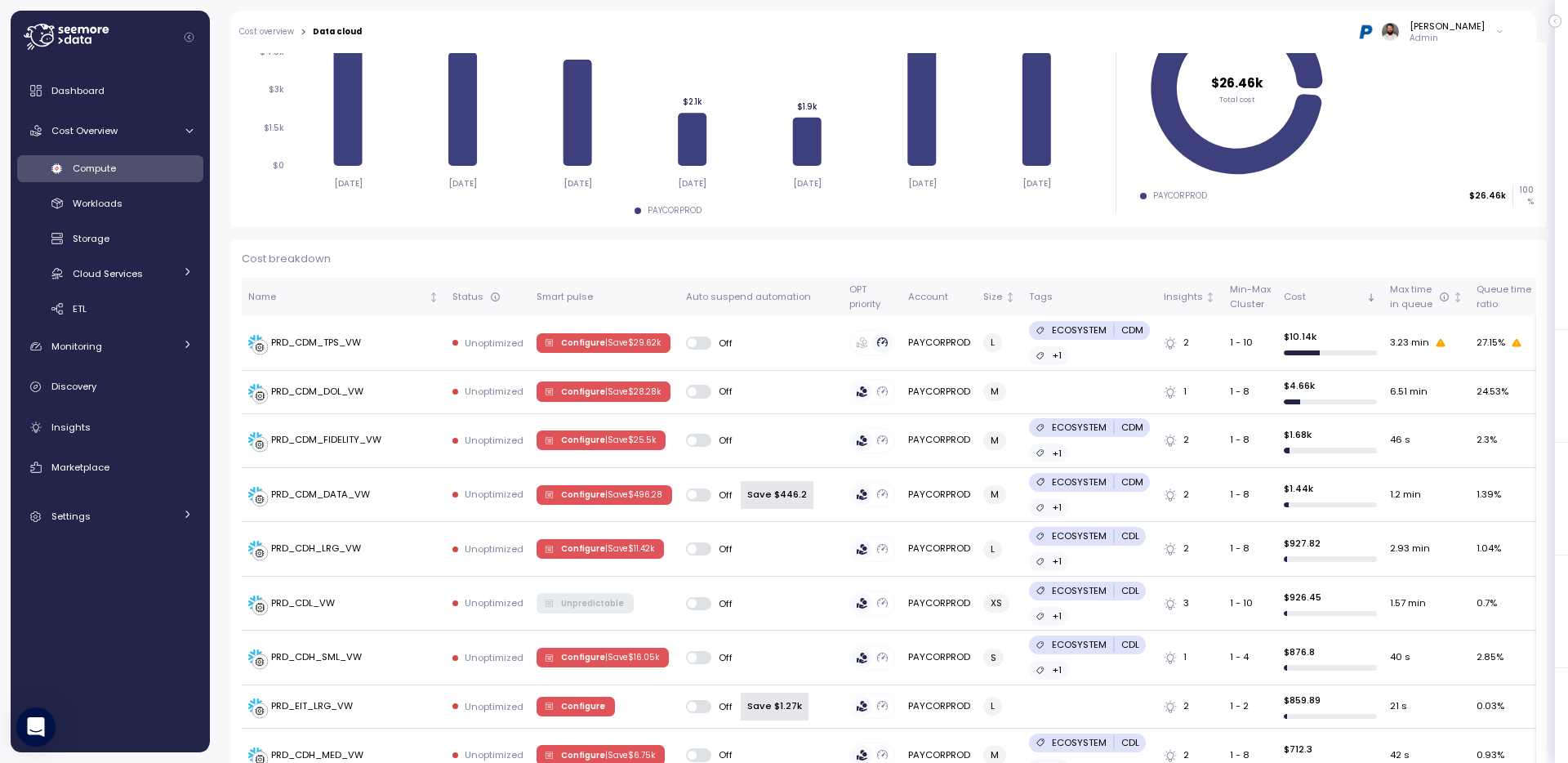
scroll to position [298, 0]
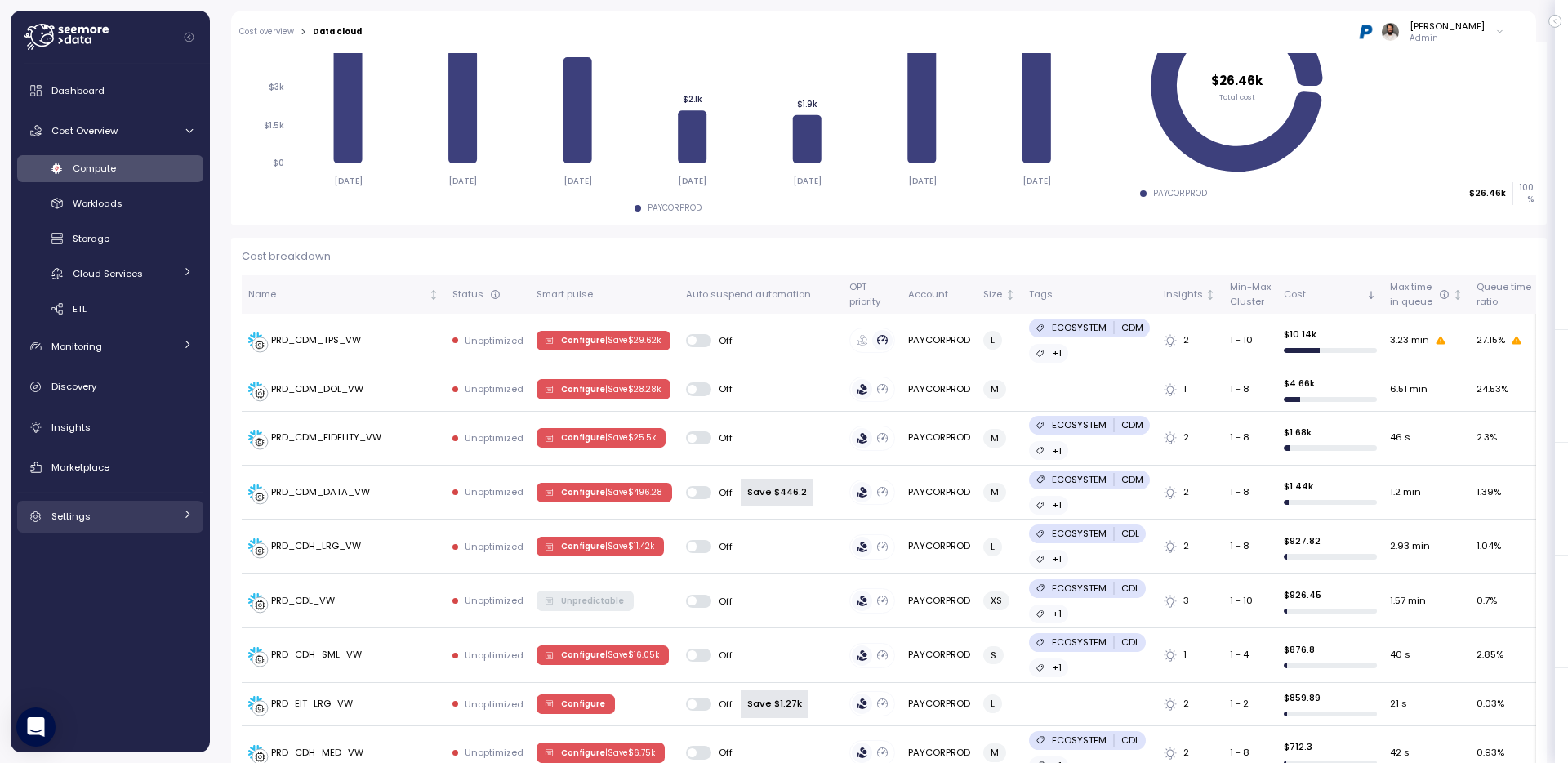
click at [129, 506] on link "Settings" at bounding box center [110, 516] width 186 height 33
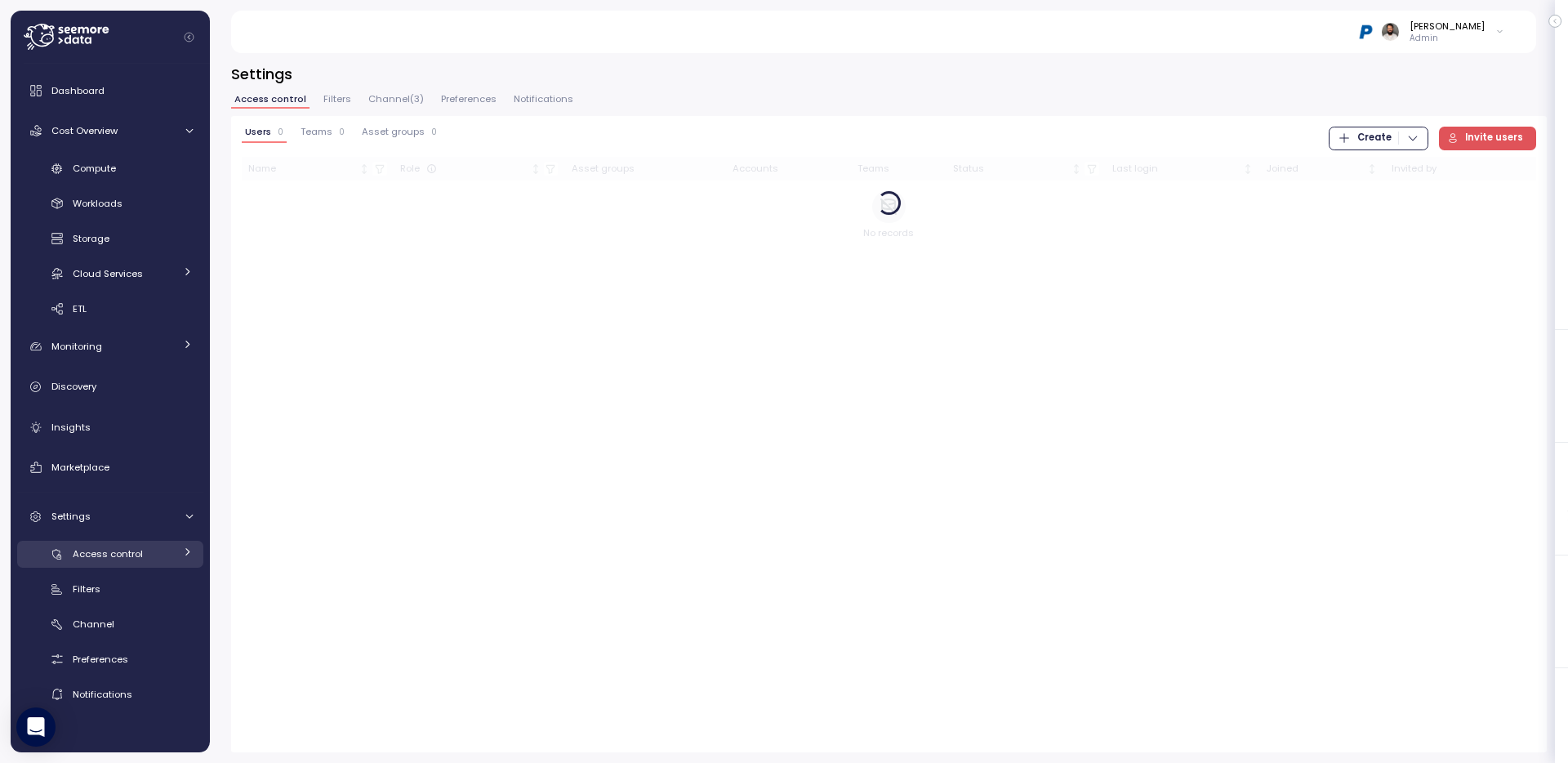
click at [131, 564] on link "Access control" at bounding box center [110, 554] width 186 height 27
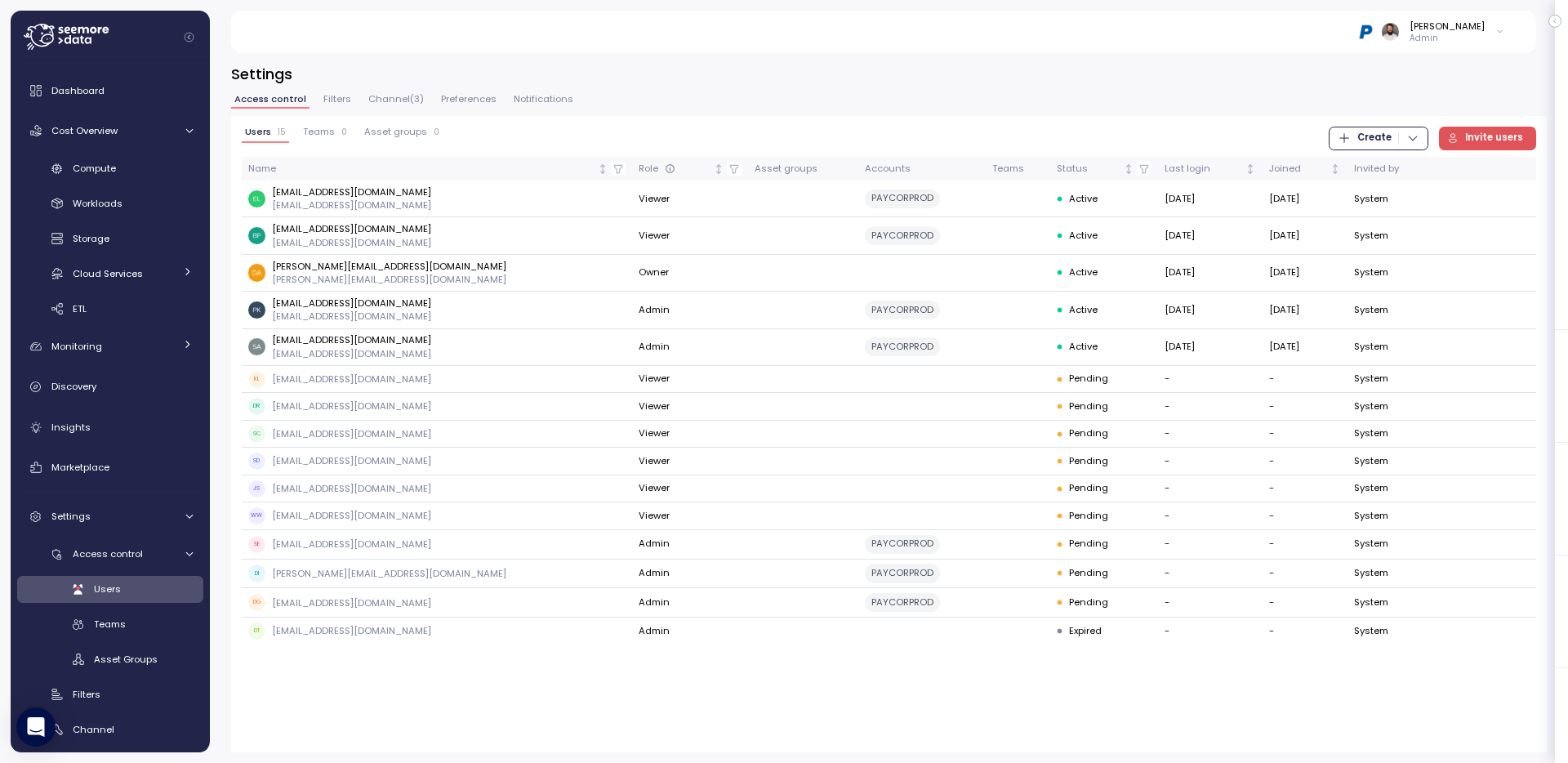
click at [385, 95] on span "Channel ( 3 )" at bounding box center [396, 100] width 56 height 9
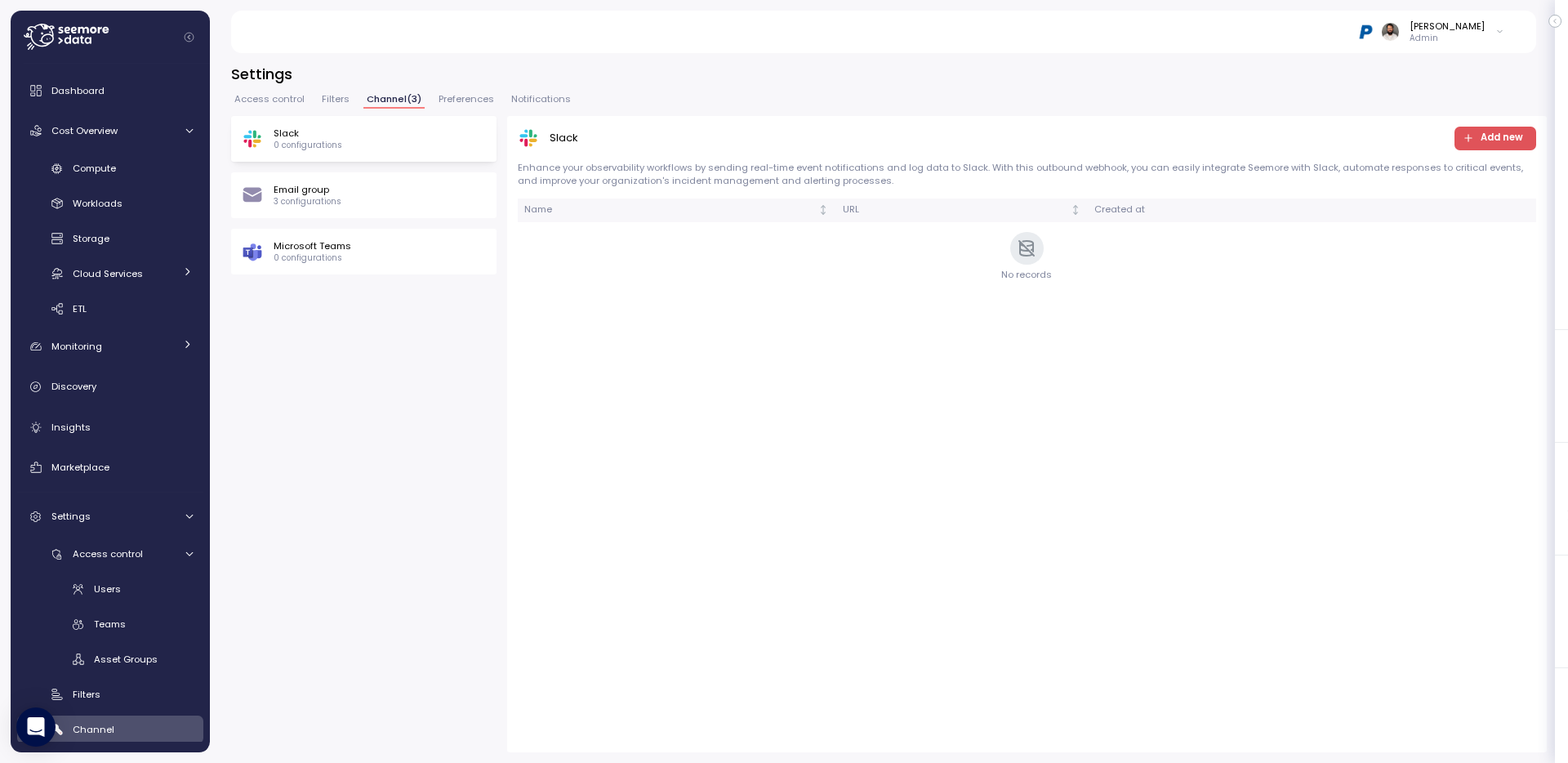
click at [374, 233] on div "Microsoft Teams 0 configurations" at bounding box center [364, 251] width 265 height 46
click at [369, 201] on div "Email group 3 configurations" at bounding box center [364, 195] width 245 height 24
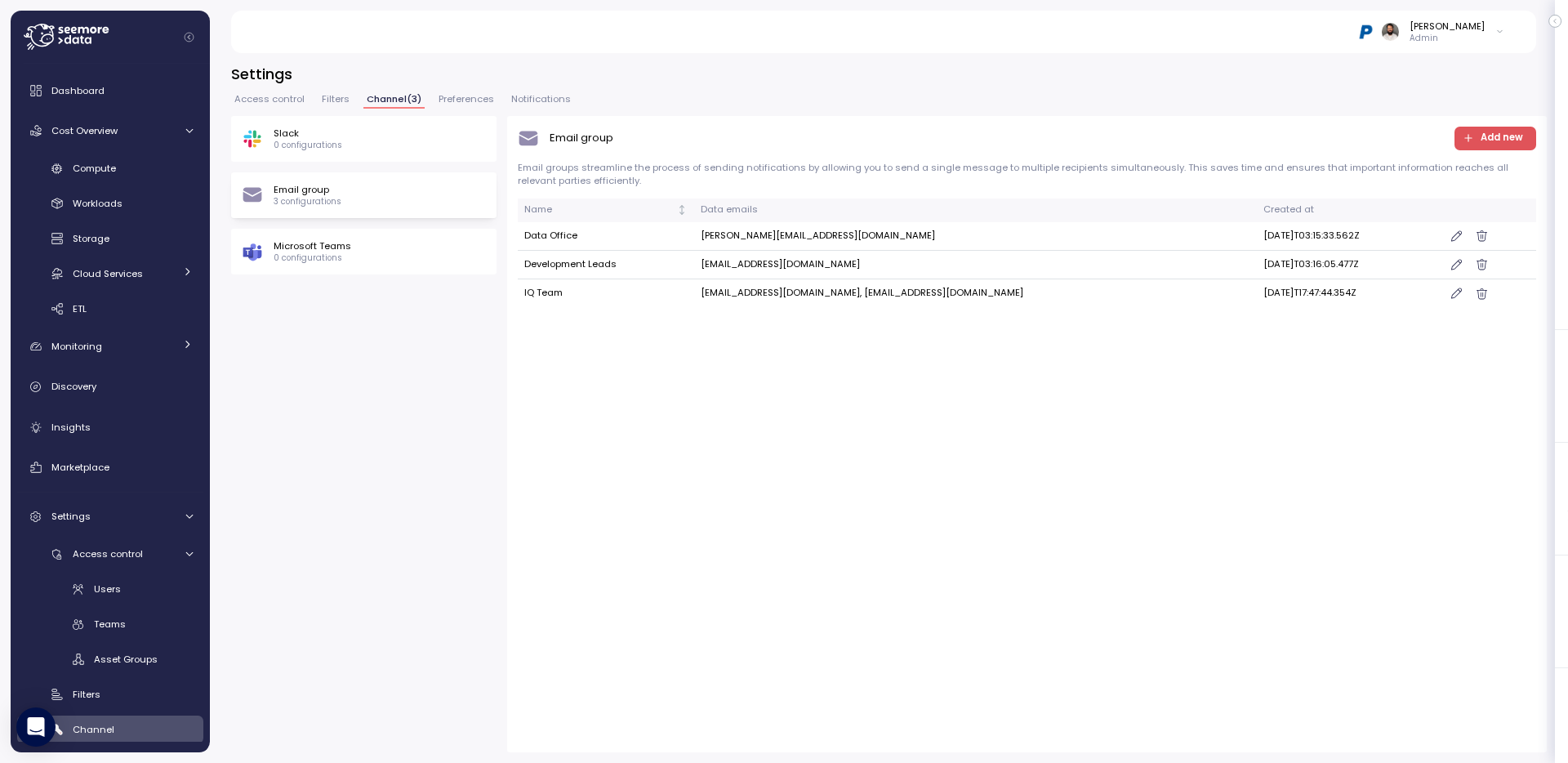
click at [326, 95] on span "Filters" at bounding box center [336, 100] width 28 height 9
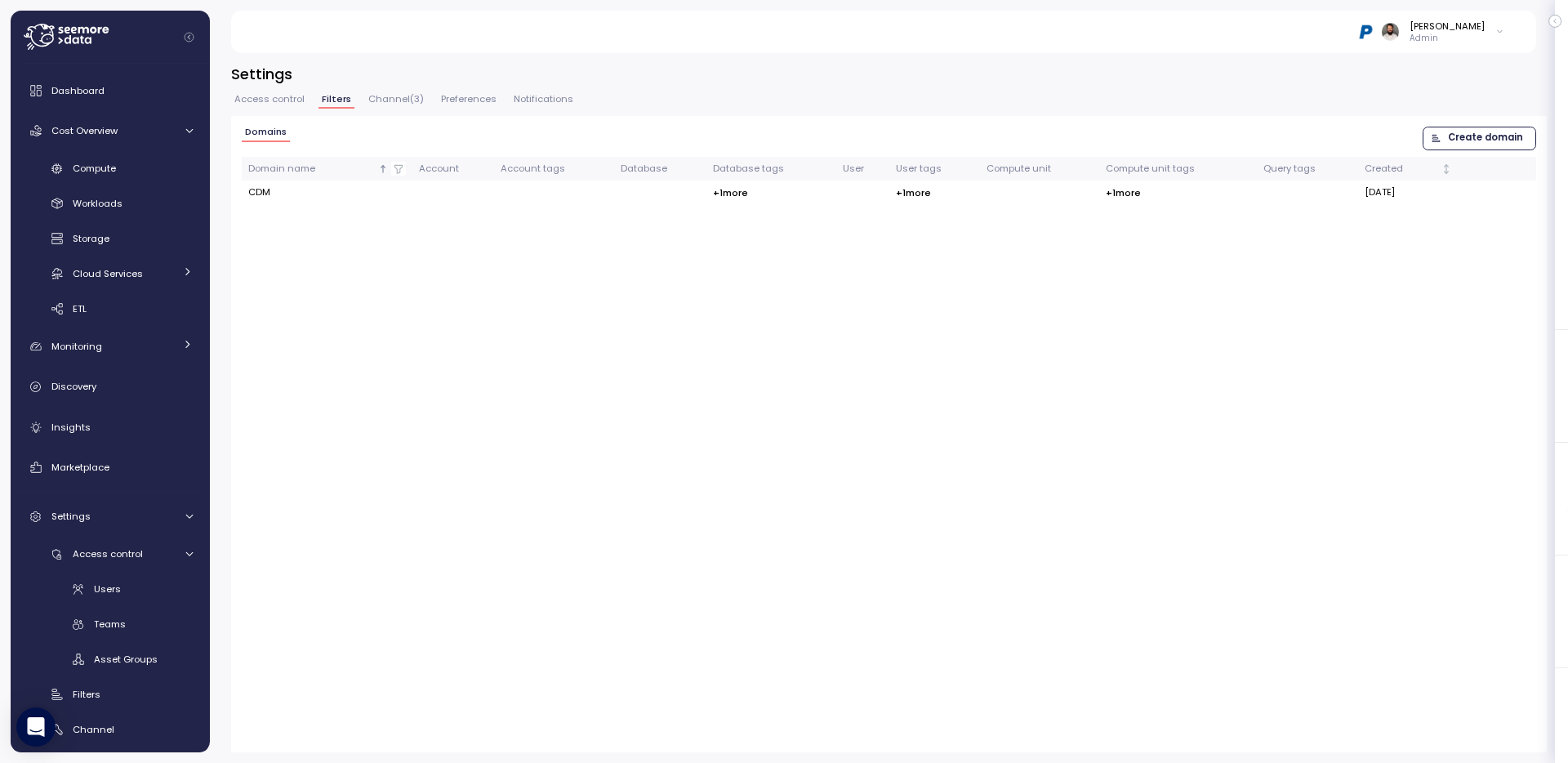
click at [280, 99] on span "Access control" at bounding box center [270, 100] width 71 height 9
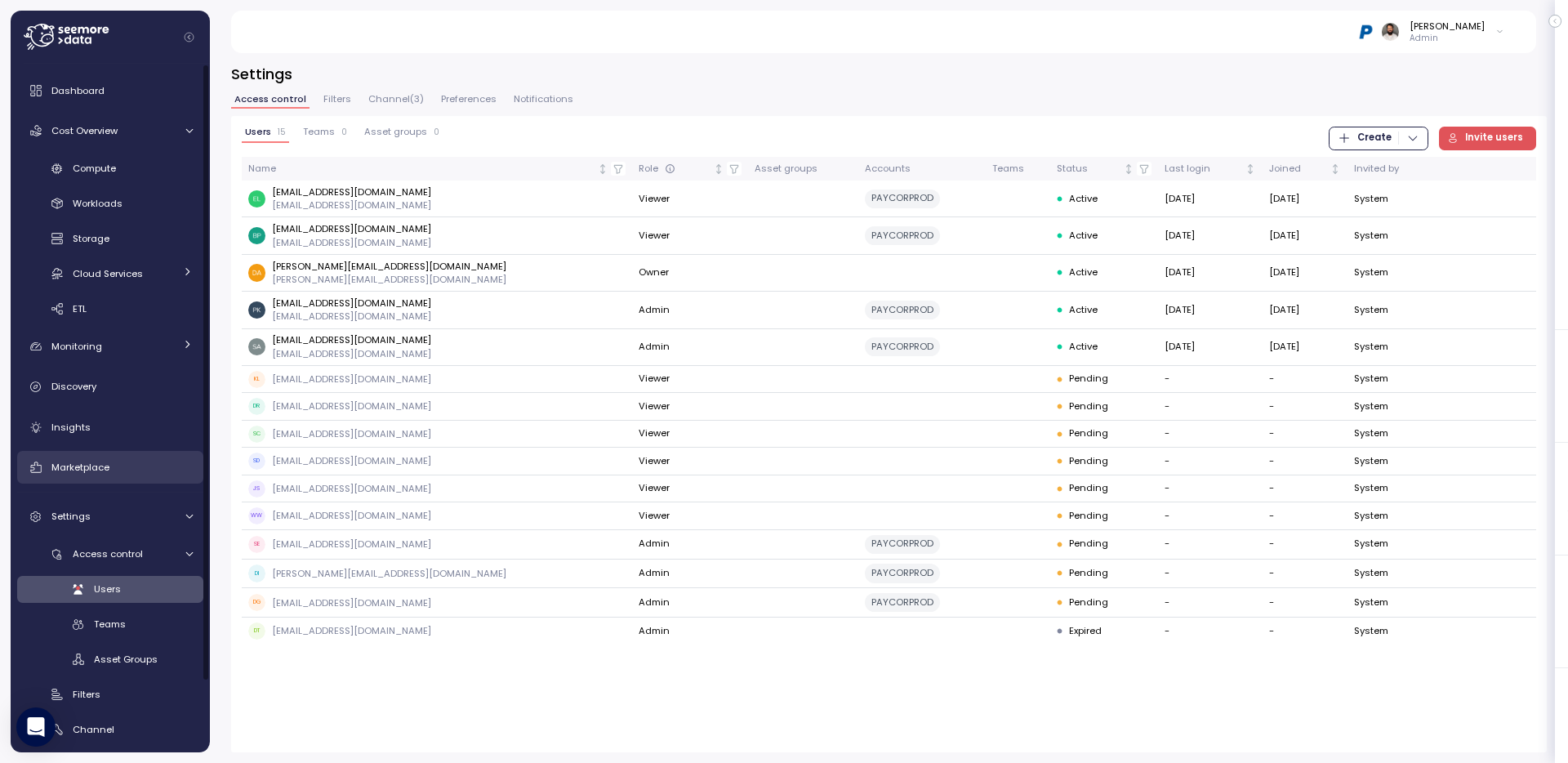
click at [148, 468] on div "Marketplace" at bounding box center [122, 468] width 141 height 17
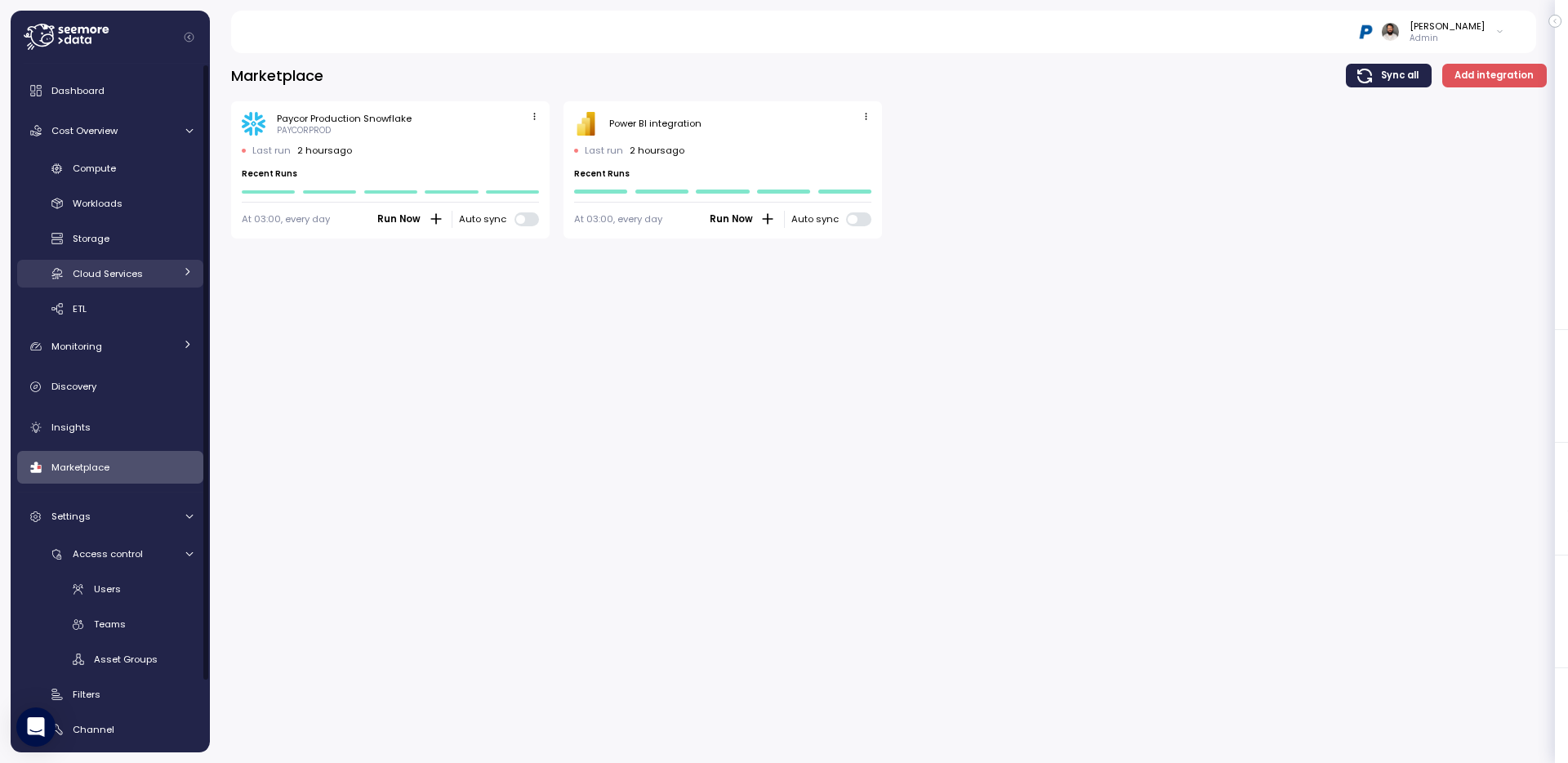
click at [137, 279] on span "Cloud Services" at bounding box center [108, 274] width 71 height 13
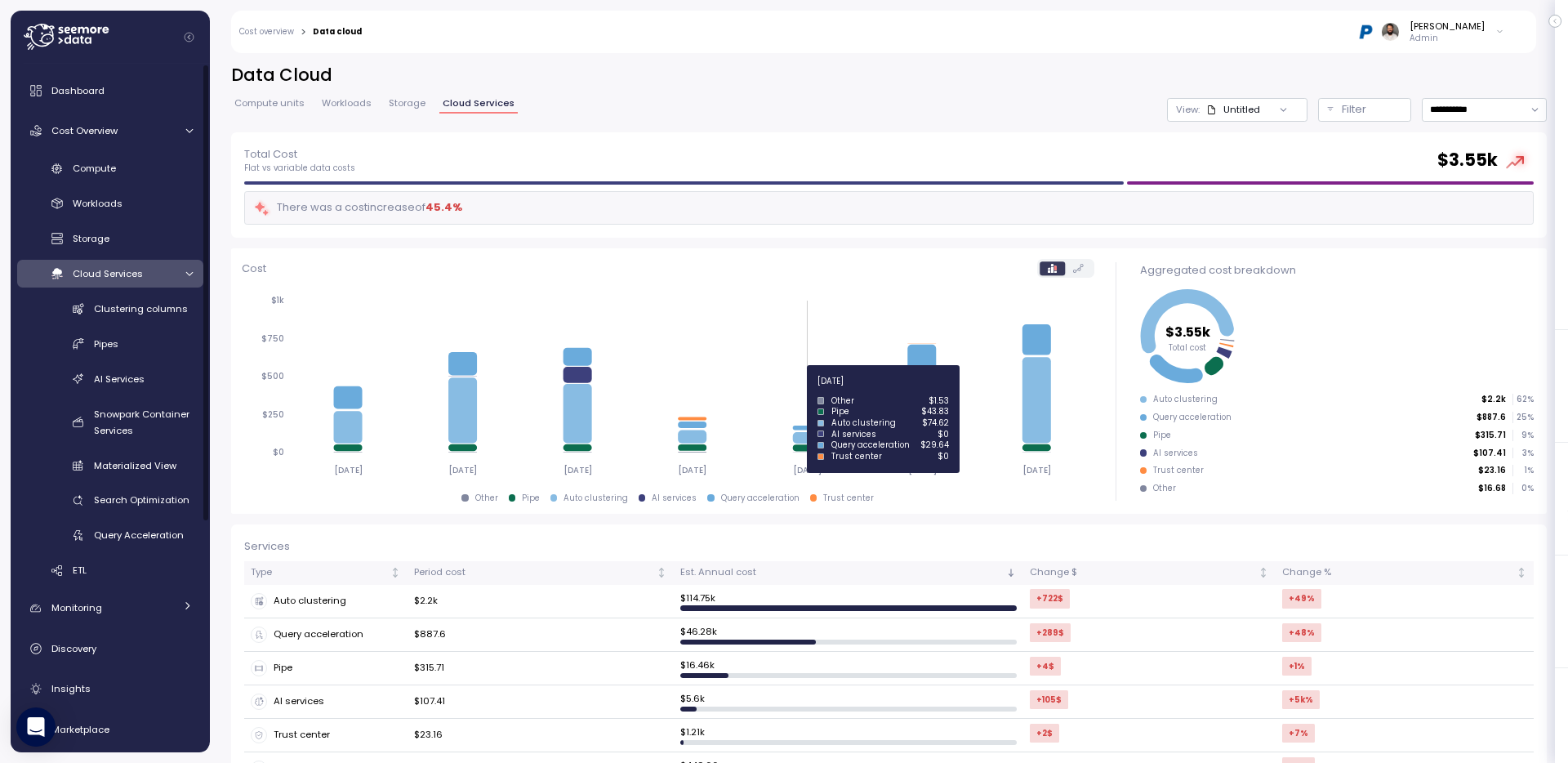
scroll to position [192, 0]
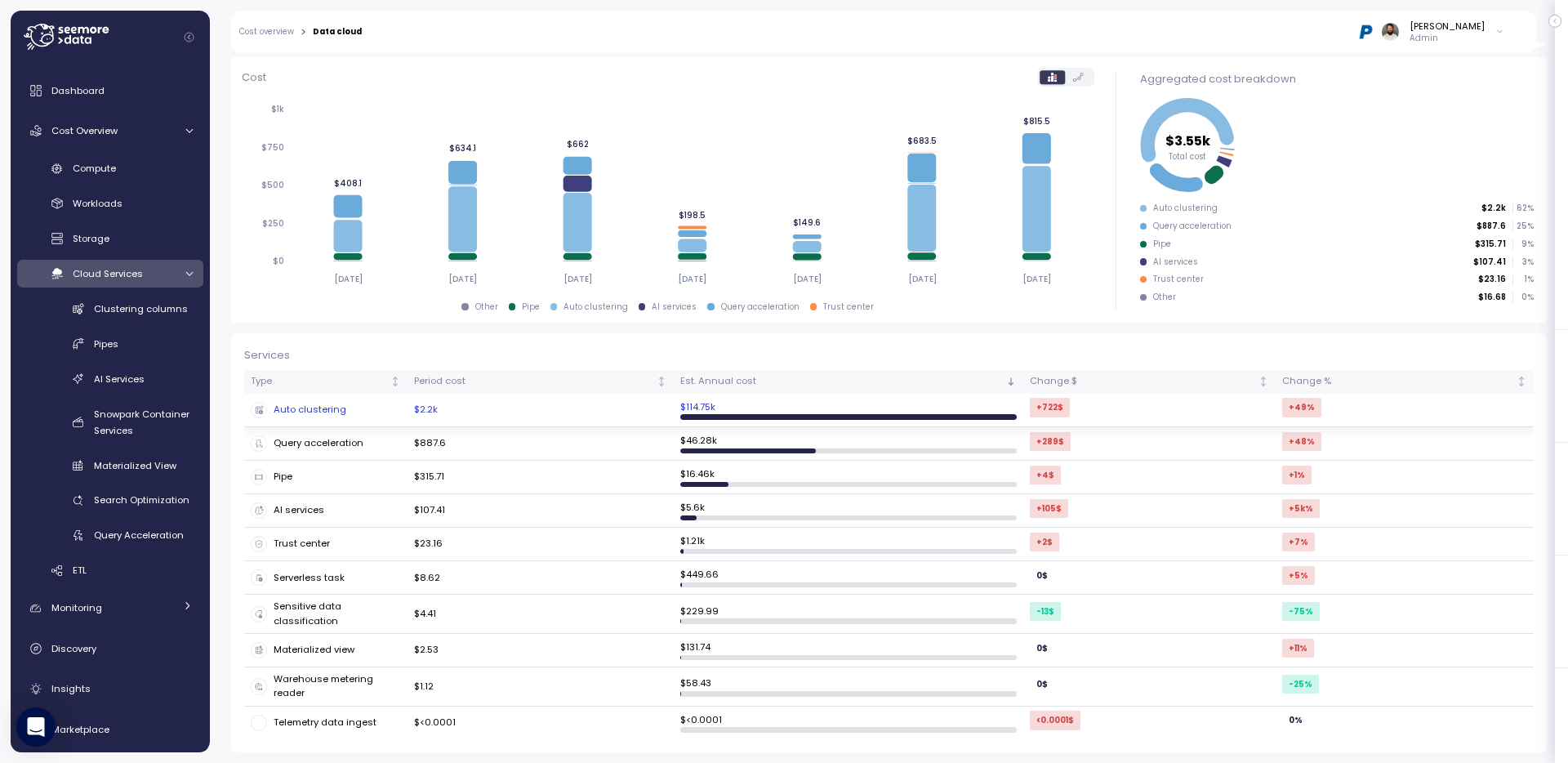
click at [427, 407] on td "$2.2k" at bounding box center [540, 410] width 266 height 33
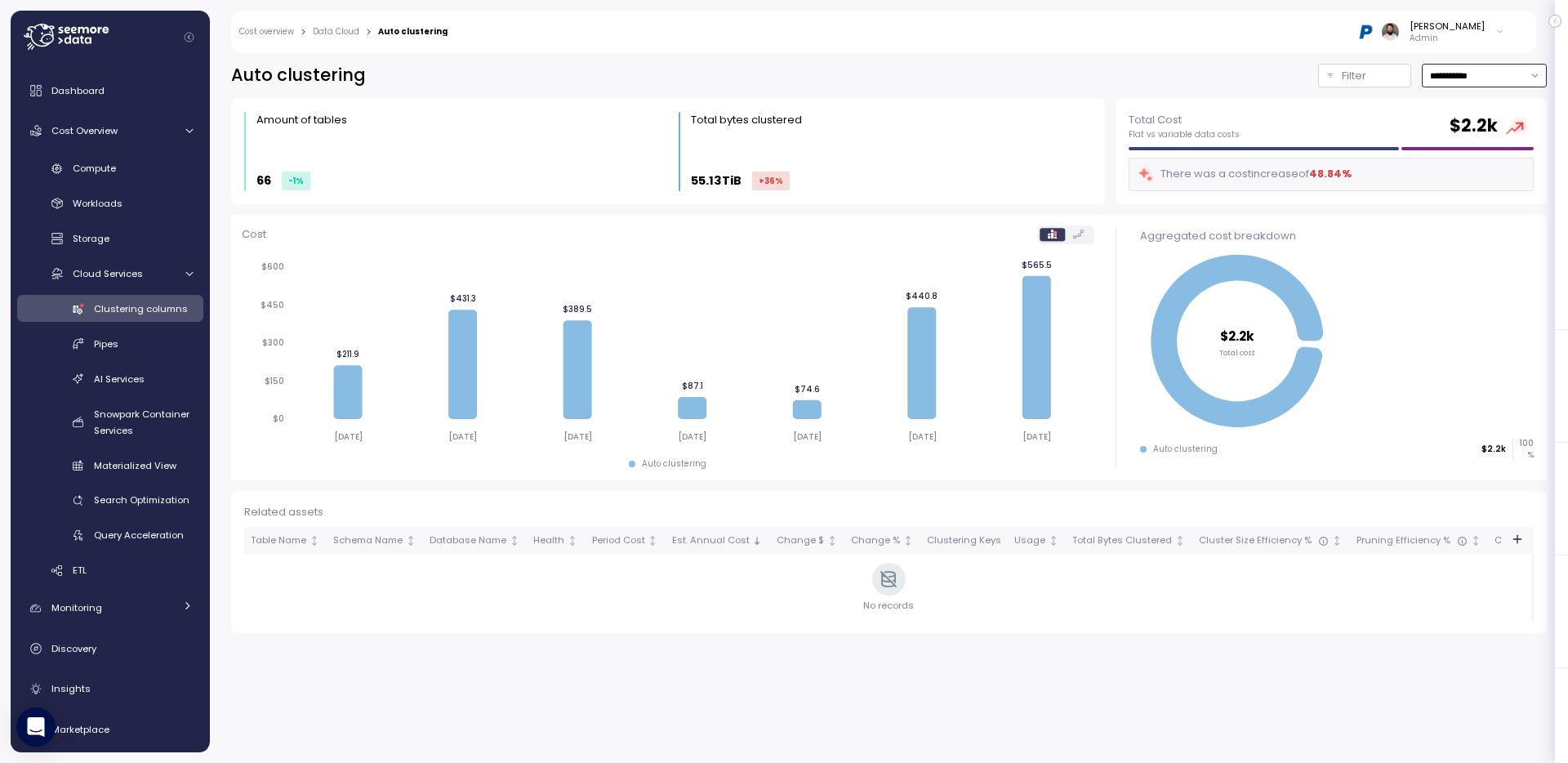
click at [1469, 78] on input "**********" at bounding box center [1484, 75] width 125 height 23
click at [1478, 187] on div "Last 30 days" at bounding box center [1479, 194] width 60 height 13
type input "**********"
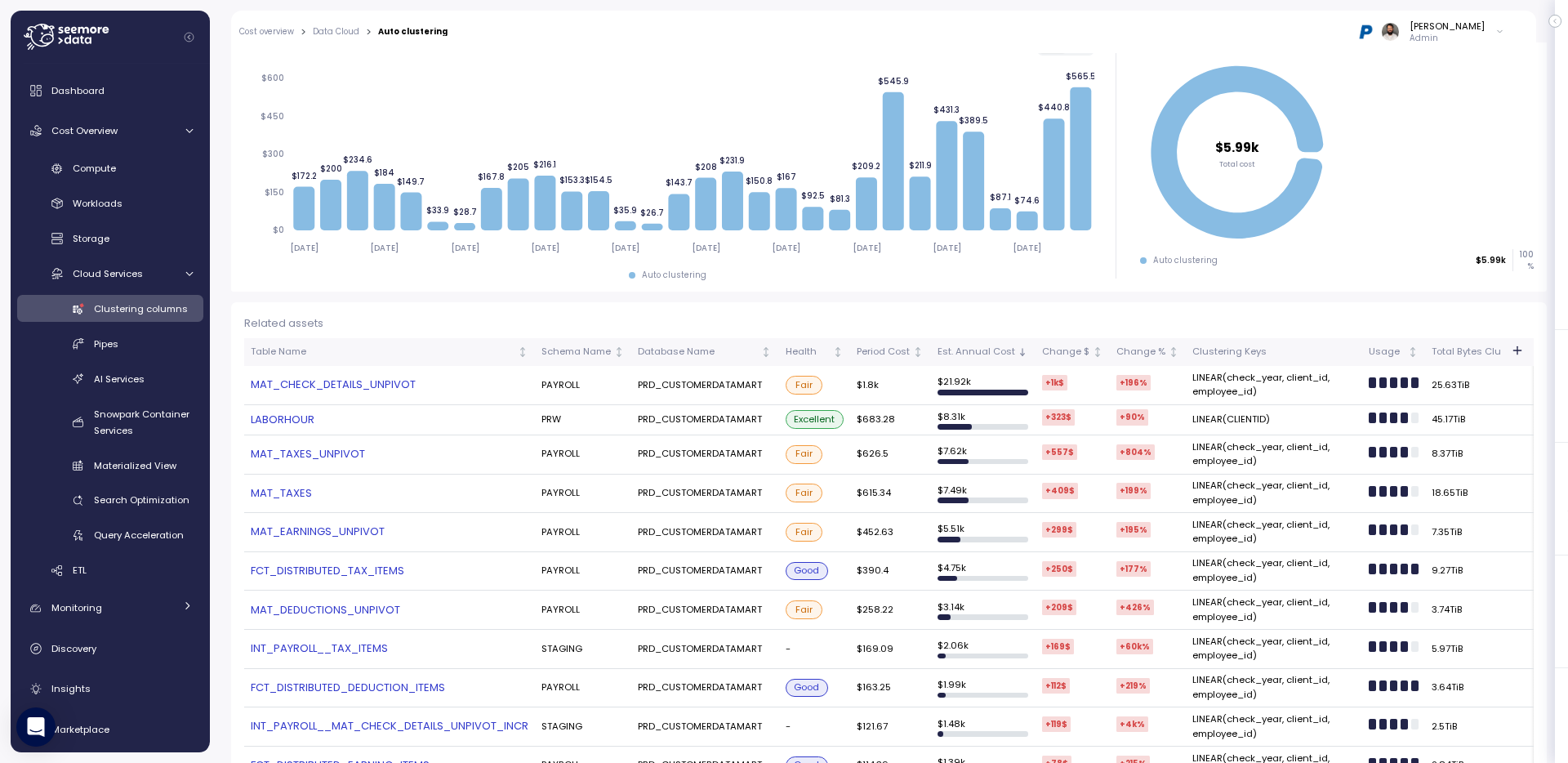
scroll to position [190, 0]
click at [377, 383] on link "MAT_CHECK_DETAILS_UNPIVOT" at bounding box center [390, 384] width 278 height 17
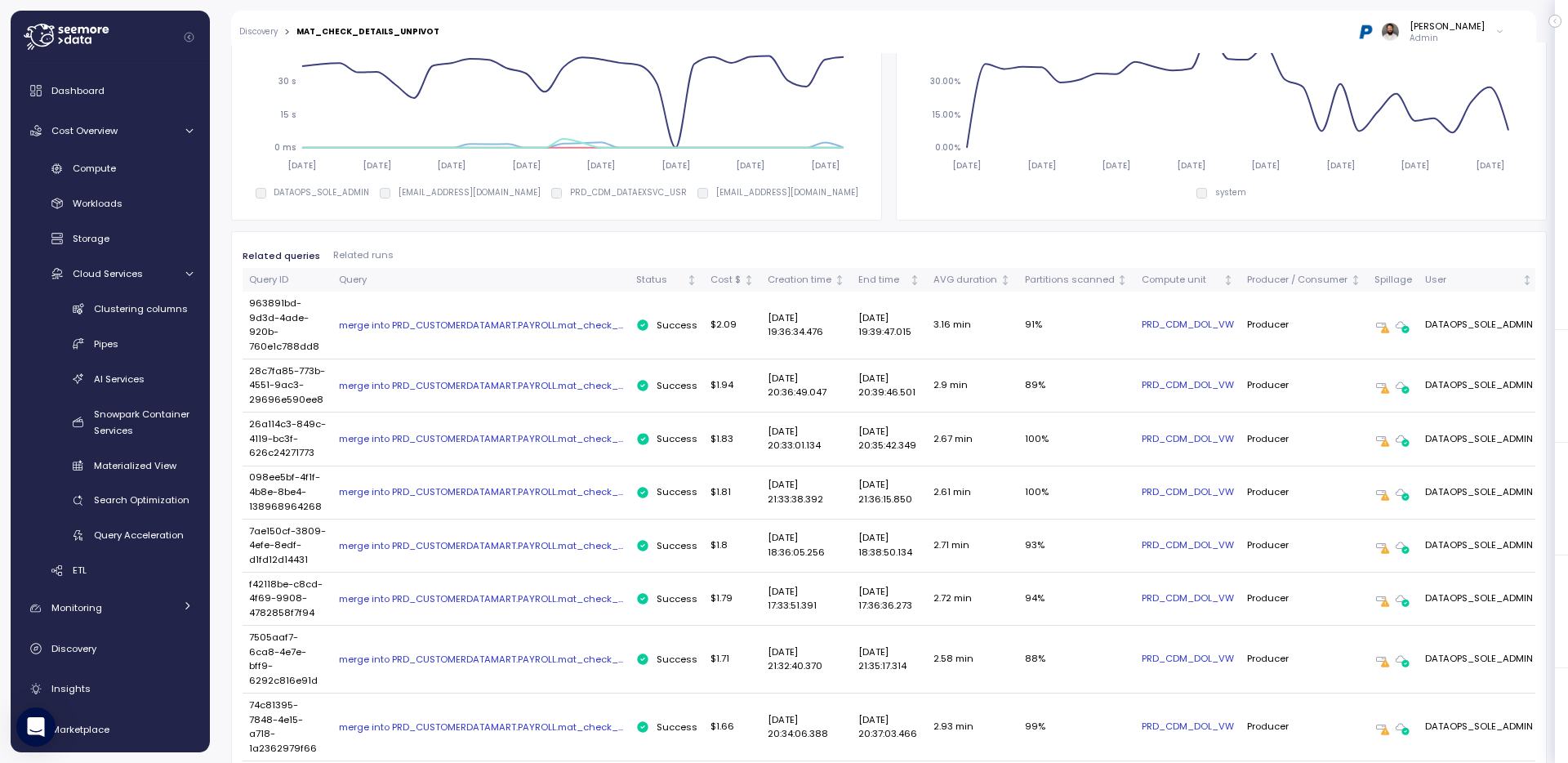
scroll to position [689, 0]
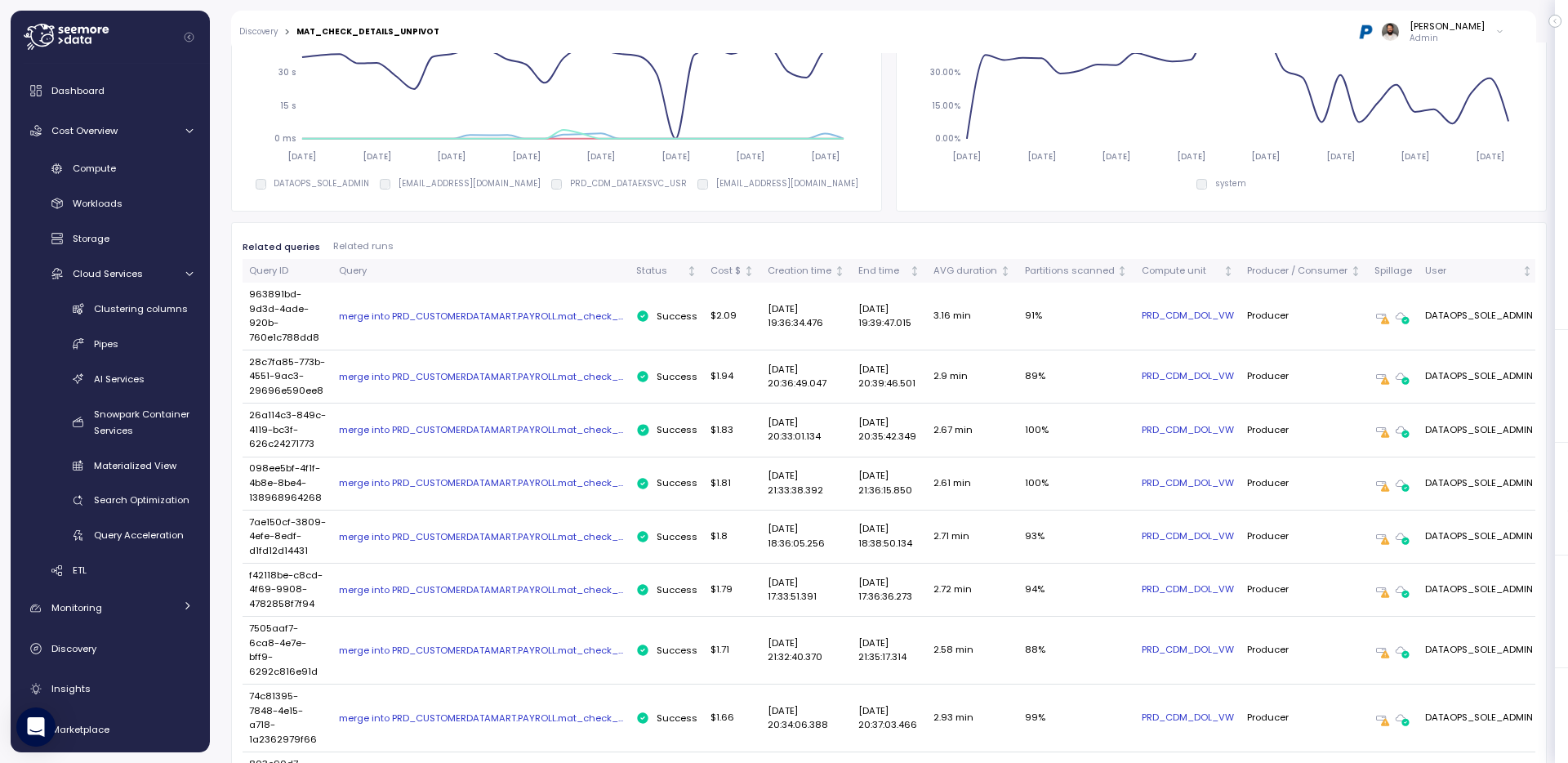
click at [1191, 312] on link "PRD_CDM_DOL_VW" at bounding box center [1188, 316] width 92 height 15
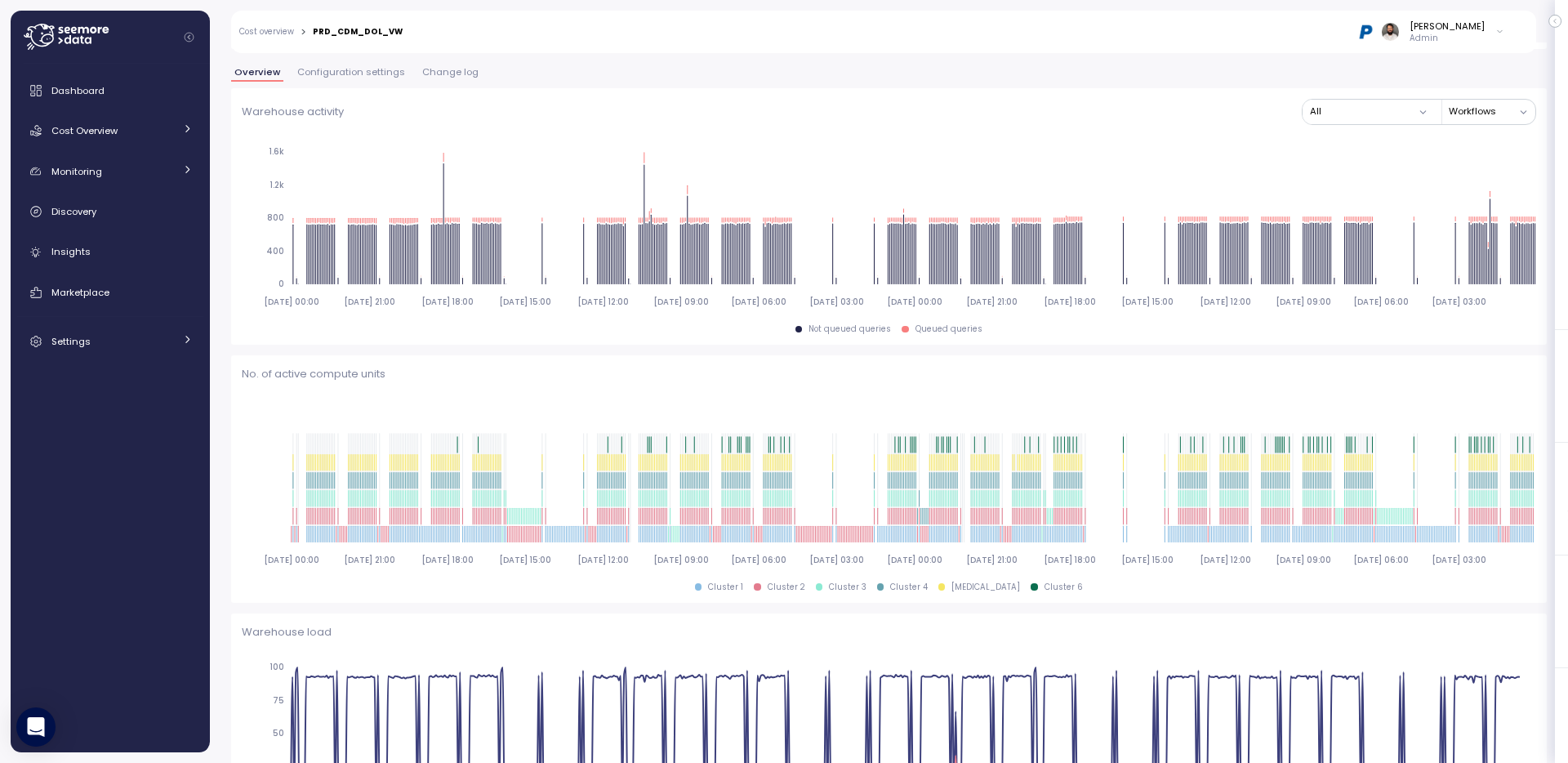
scroll to position [327, 0]
click at [434, 235] on span "Confirm" at bounding box center [417, 238] width 36 height 18
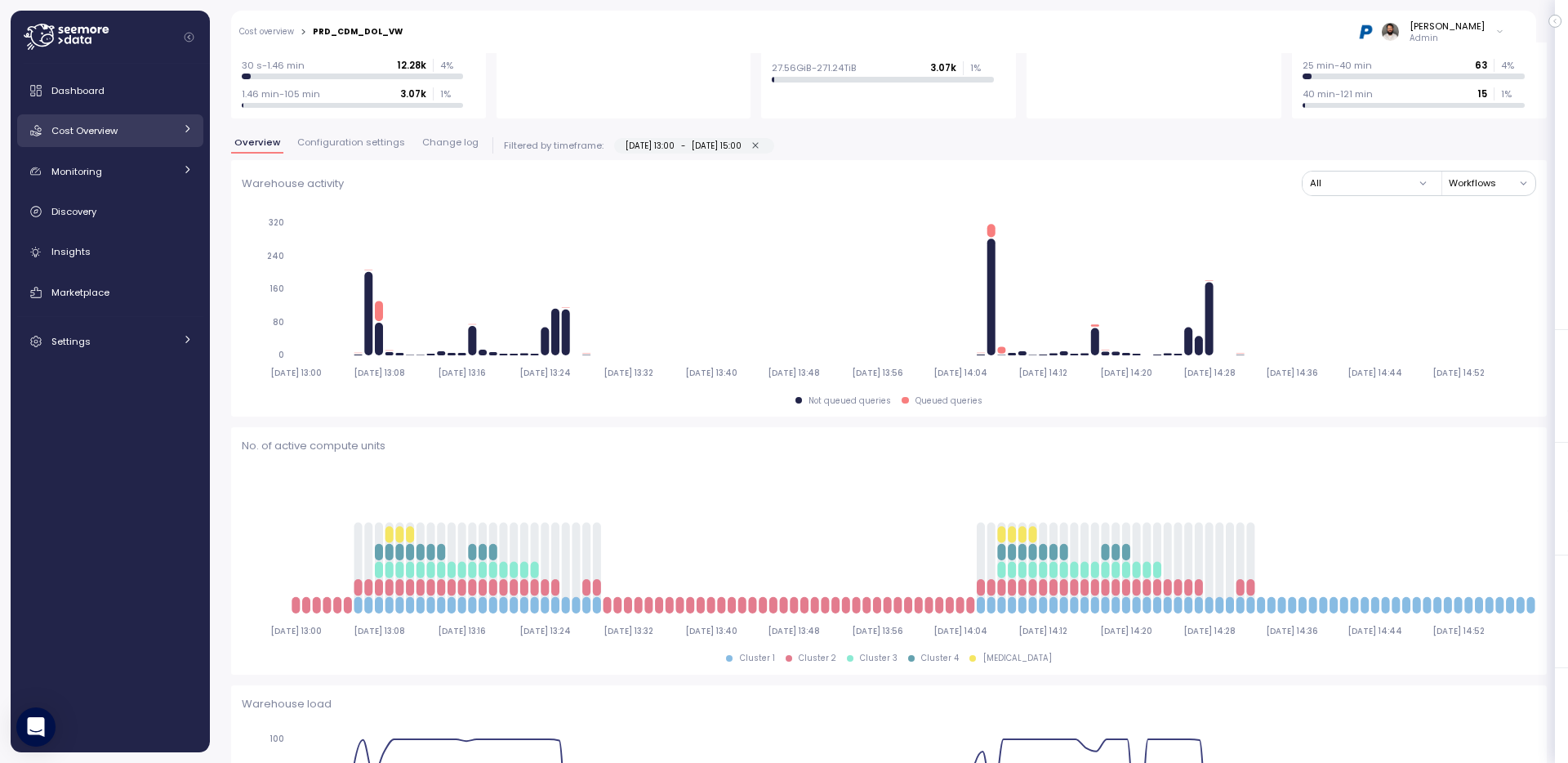
scroll to position [241, 0]
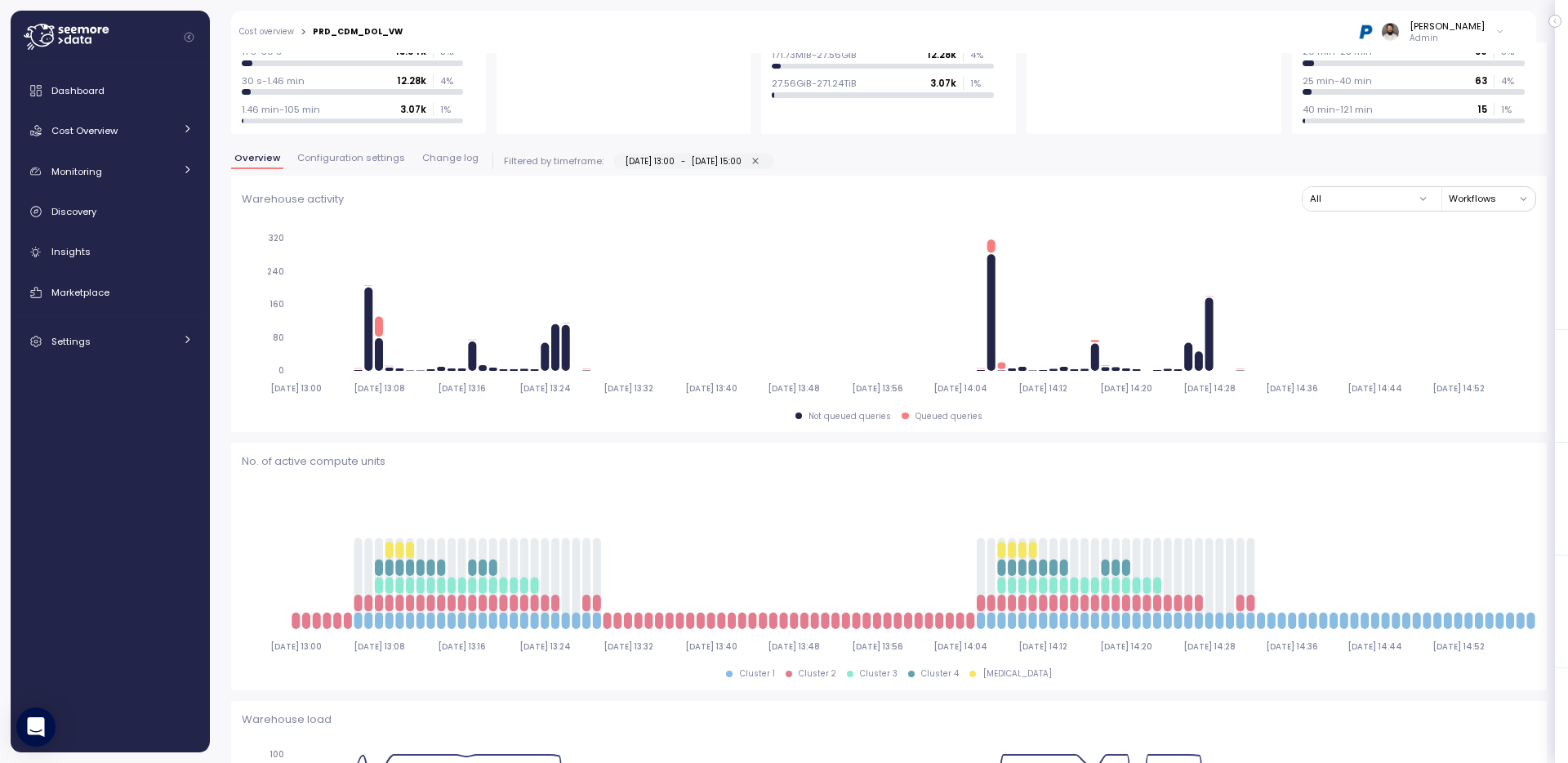
click at [366, 161] on span "Configuration settings" at bounding box center [352, 158] width 108 height 9
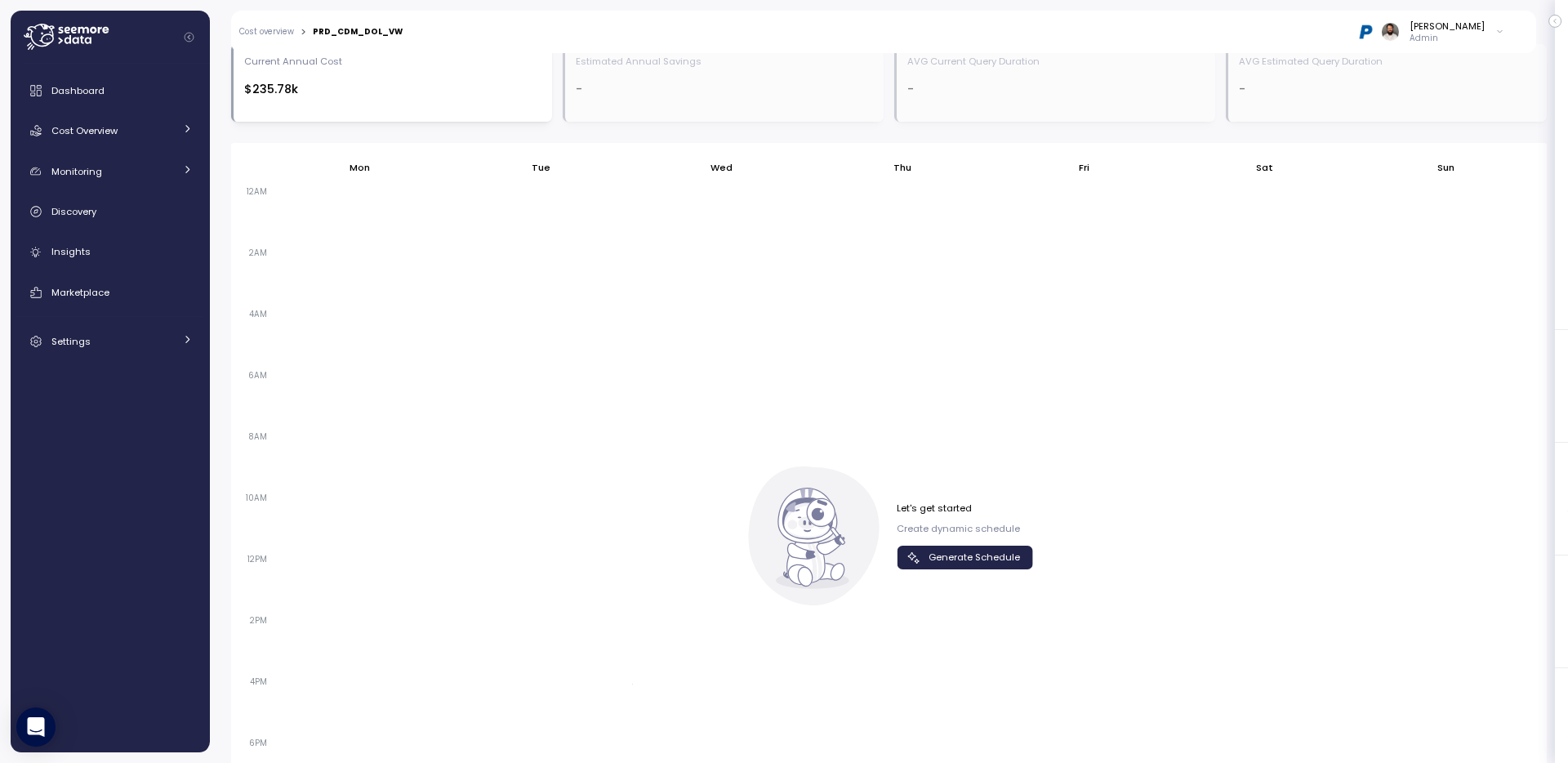
scroll to position [732, 0]
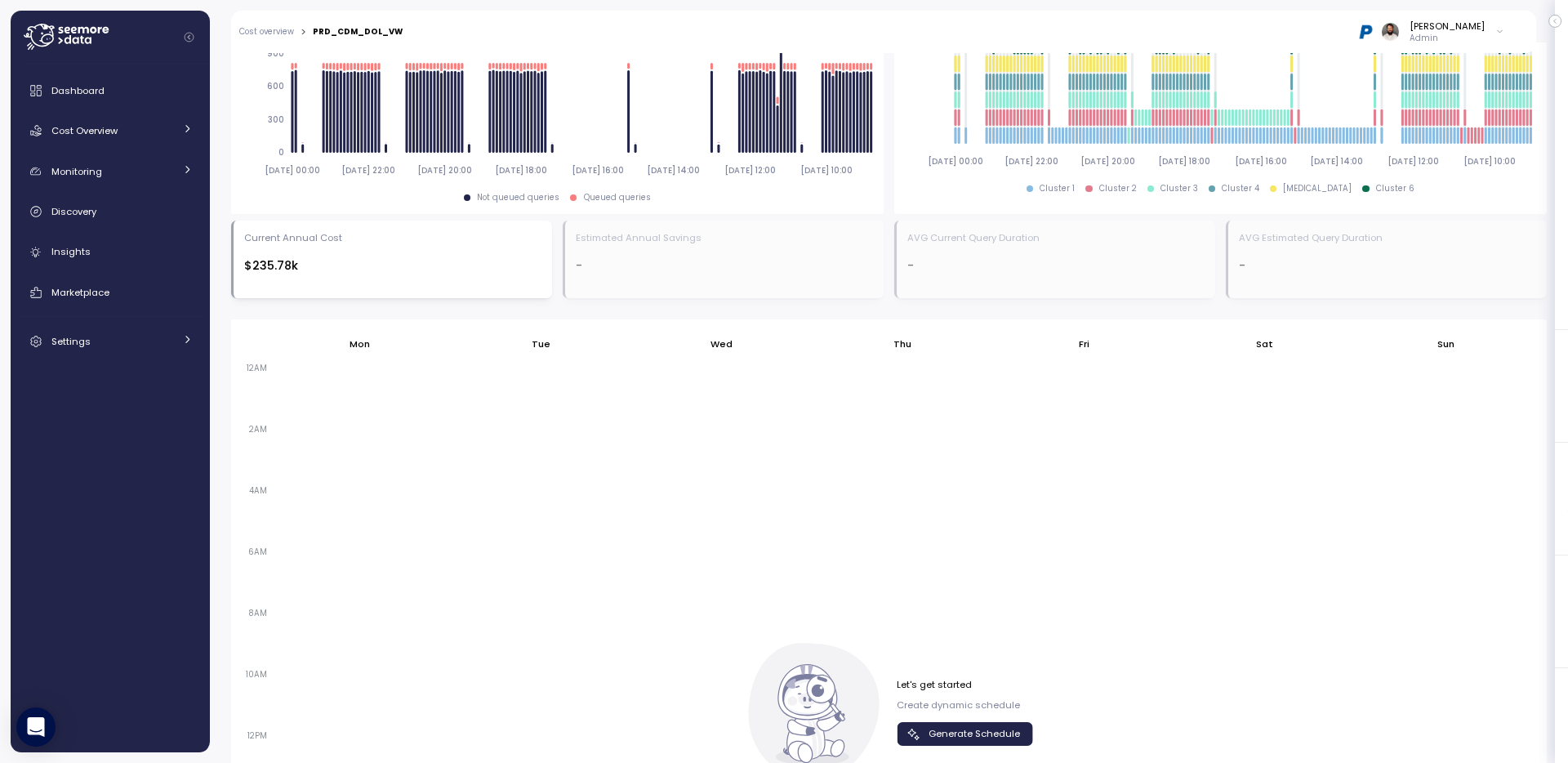
click at [941, 723] on span "Generate Schedule" at bounding box center [975, 734] width 91 height 22
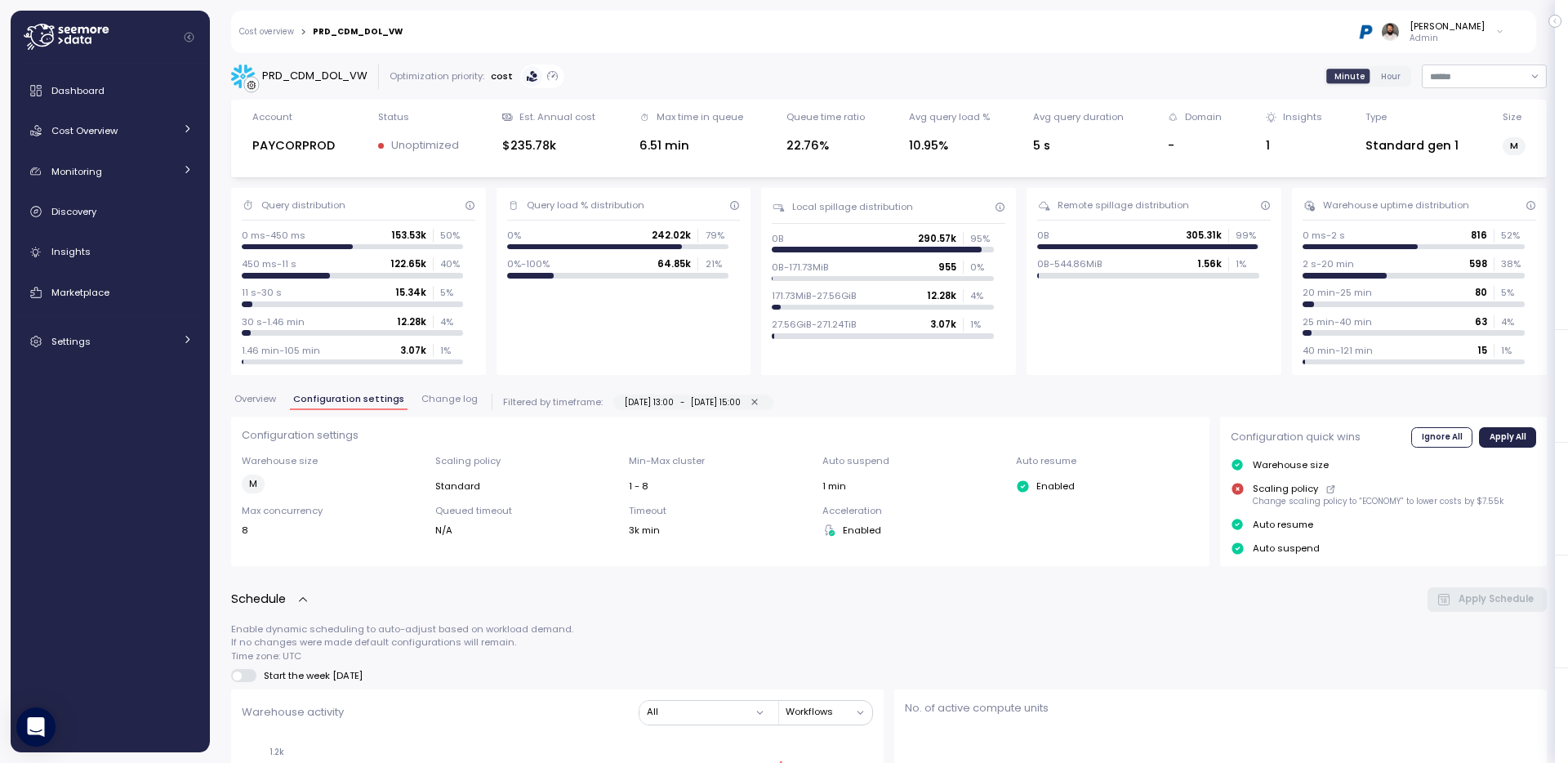
scroll to position [1085, 0]
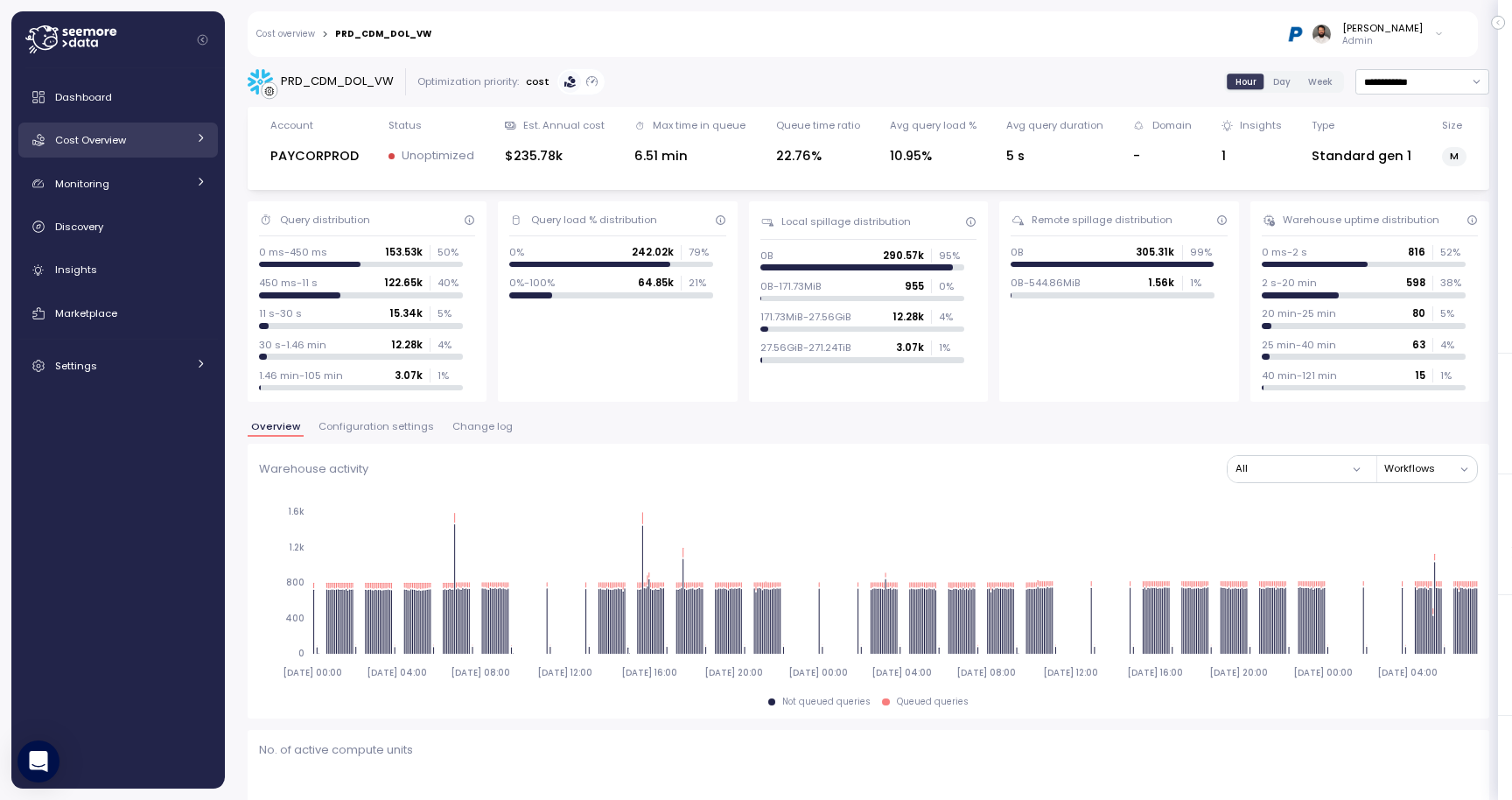
click at [119, 148] on link "Cost Overview" at bounding box center [118, 139] width 199 height 35
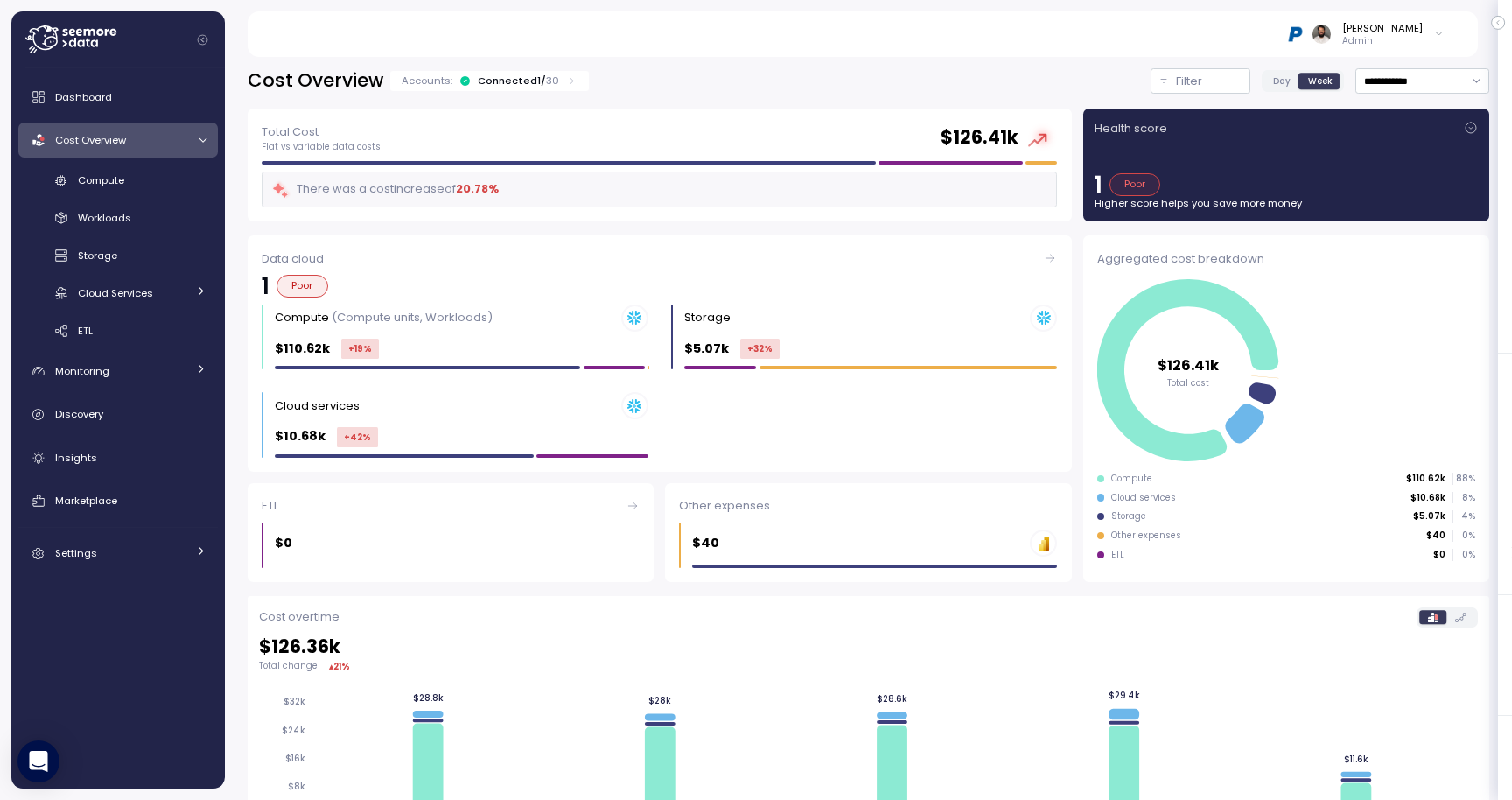
click at [220, 174] on div "Dashboard Cost Overview Compute Workloads Storage Cloud Services Clustering col…" at bounding box center [118, 428] width 213 height 720
click at [180, 175] on div "Compute" at bounding box center [141, 180] width 128 height 18
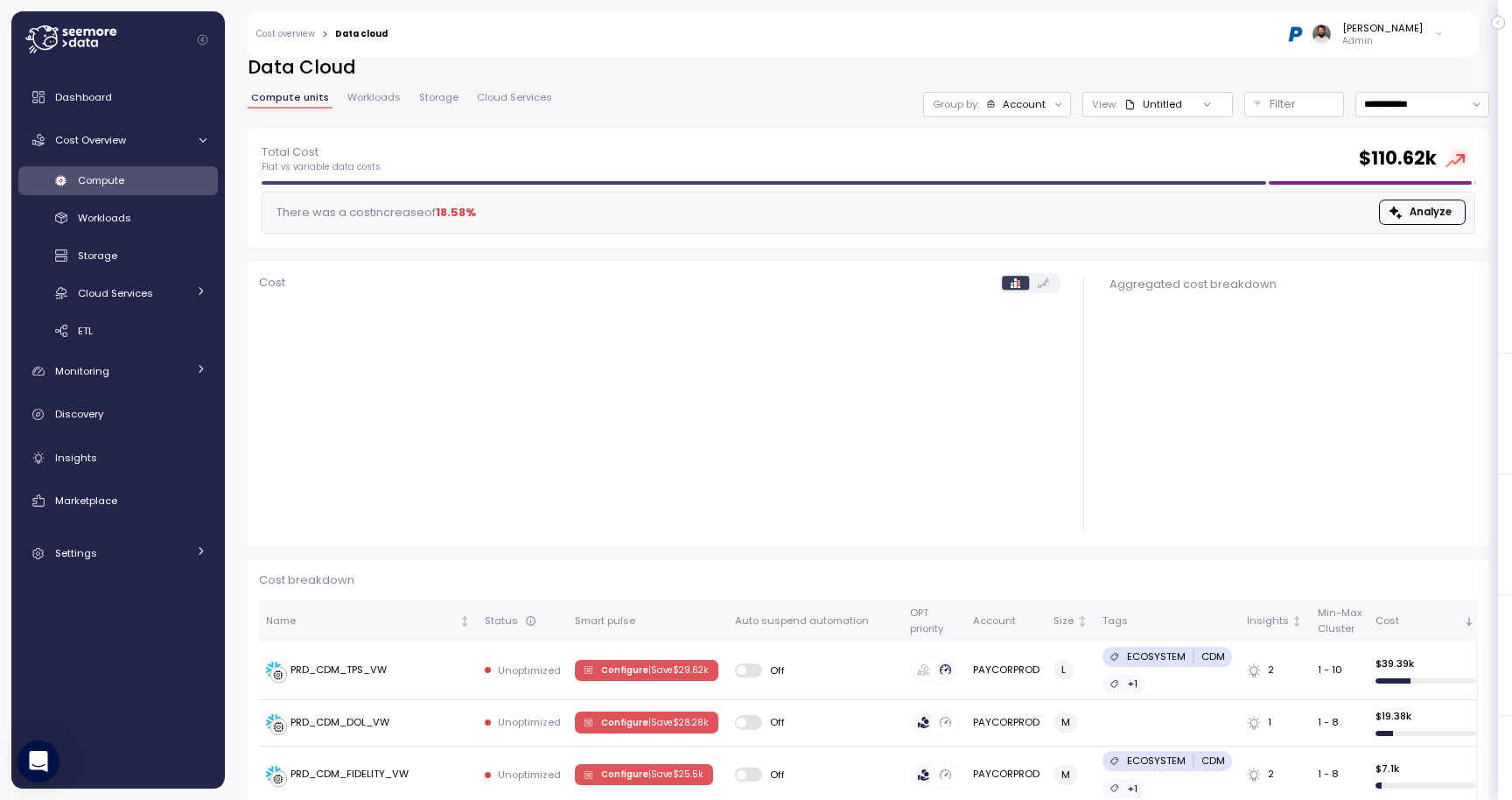
scroll to position [24, 0]
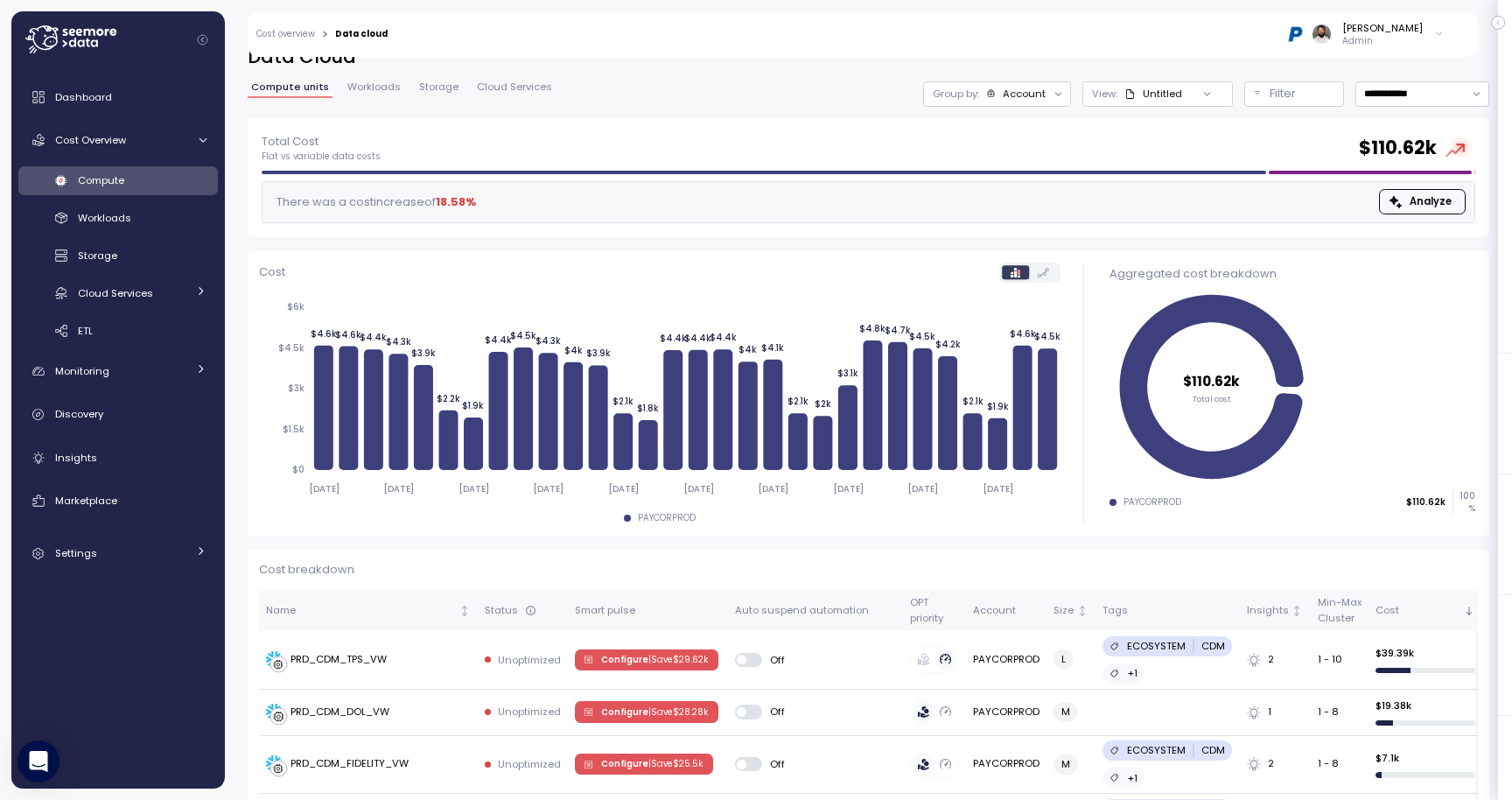
click at [368, 87] on span "Workloads" at bounding box center [375, 88] width 54 height 10
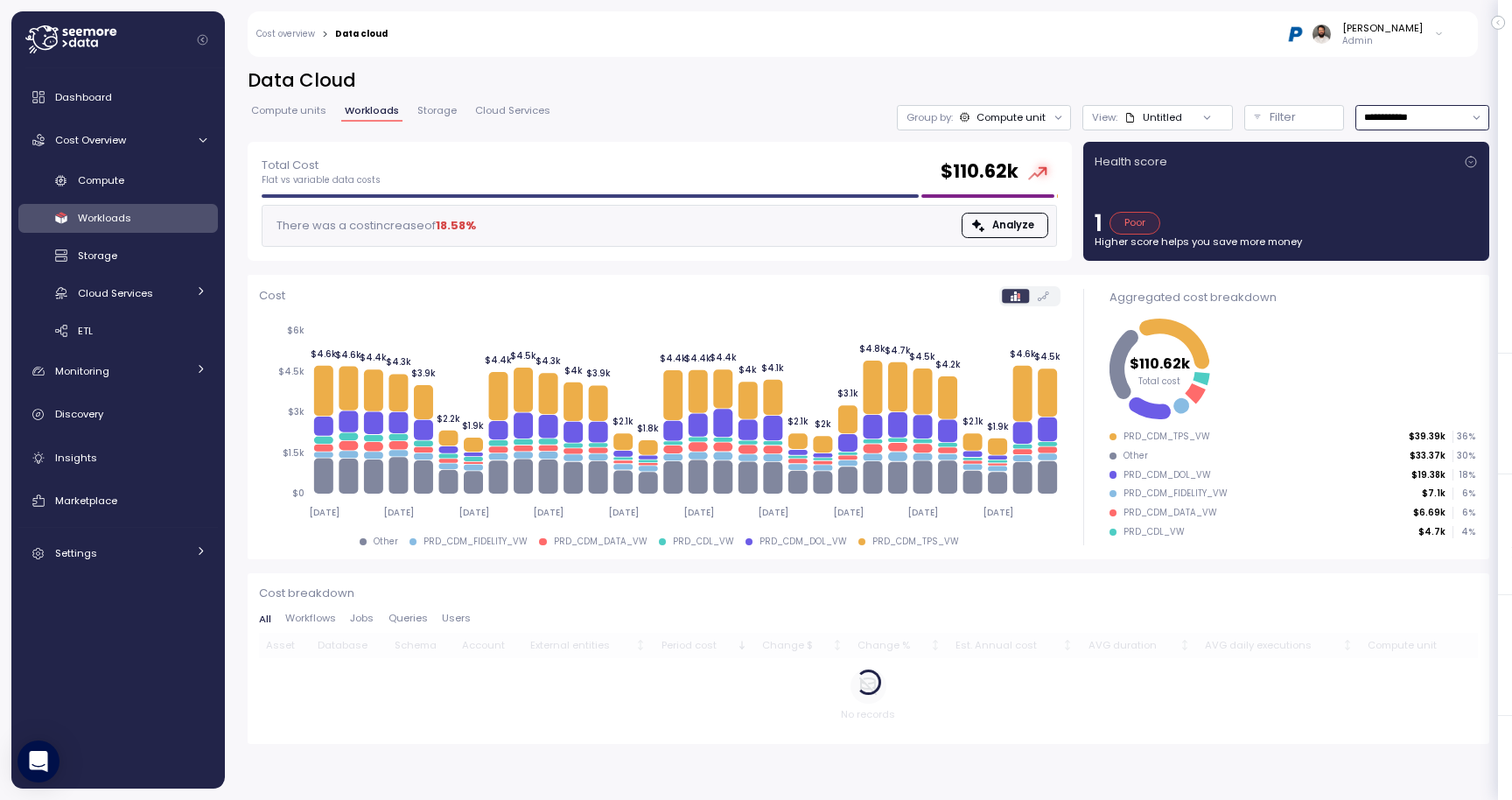
click at [1433, 115] on input "**********" at bounding box center [1422, 117] width 133 height 25
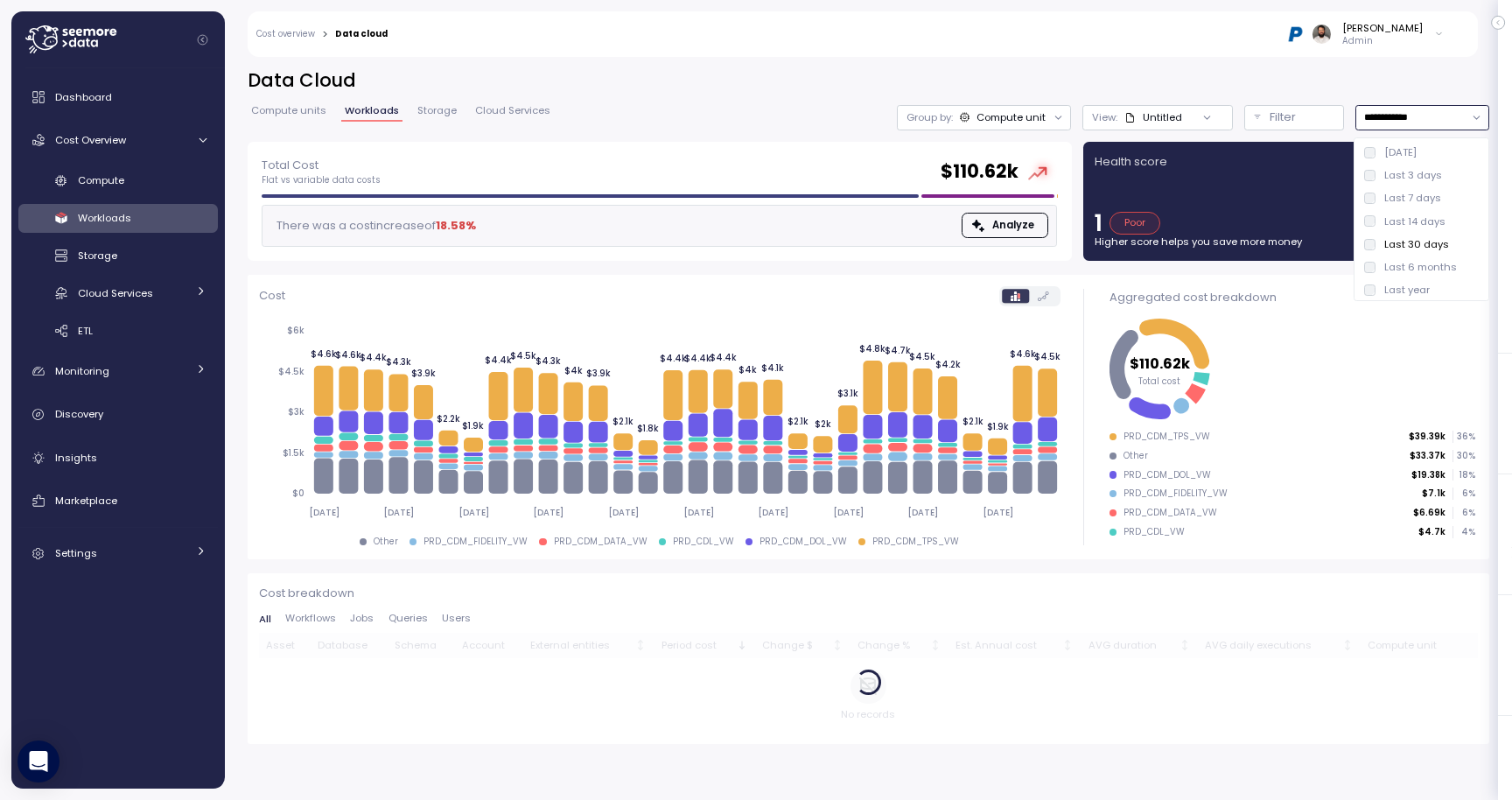
click at [1412, 201] on div "Last 7 days" at bounding box center [1412, 197] width 57 height 14
type input "**********"
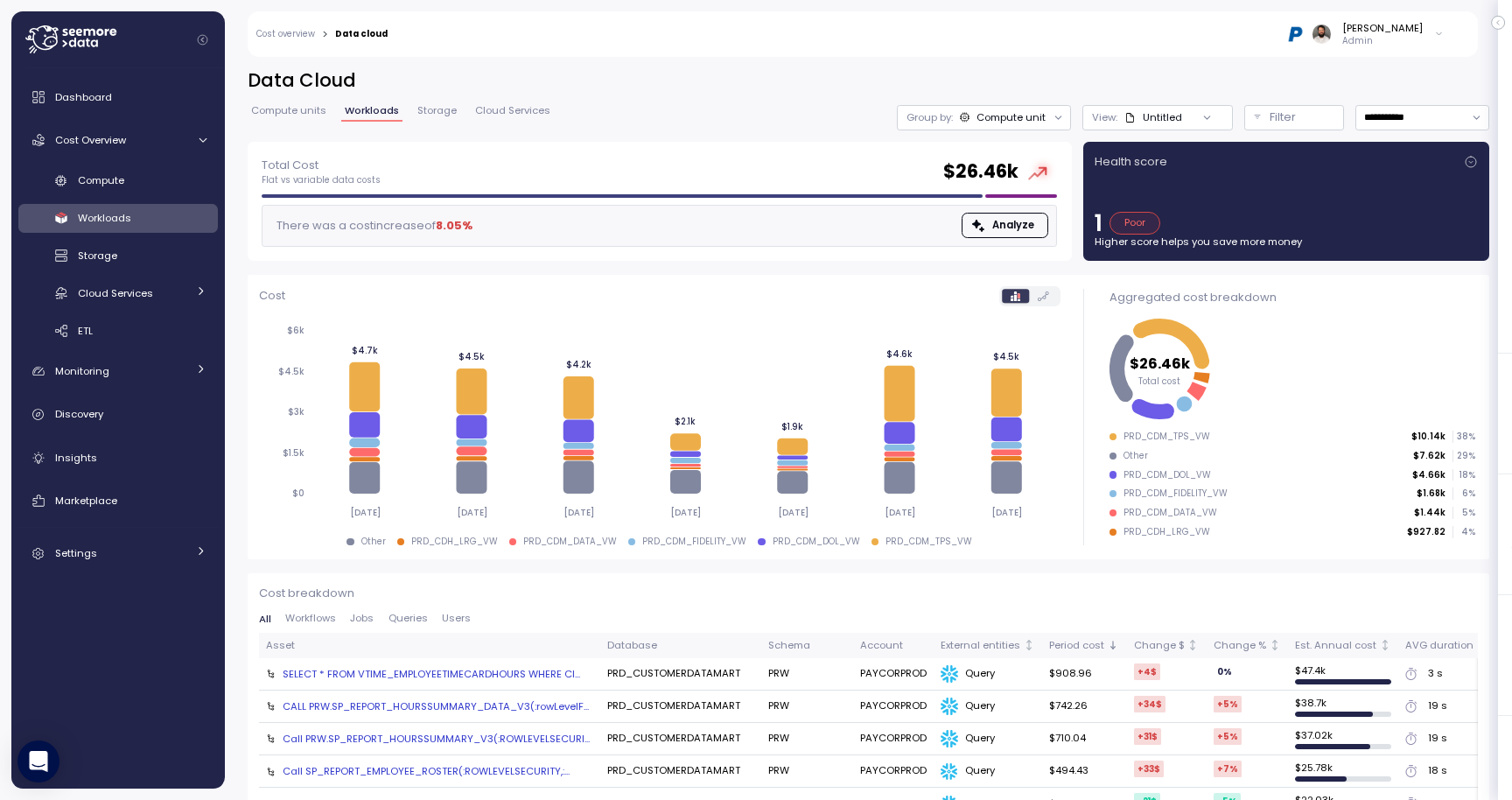
click at [451, 108] on span "Storage" at bounding box center [437, 111] width 40 height 10
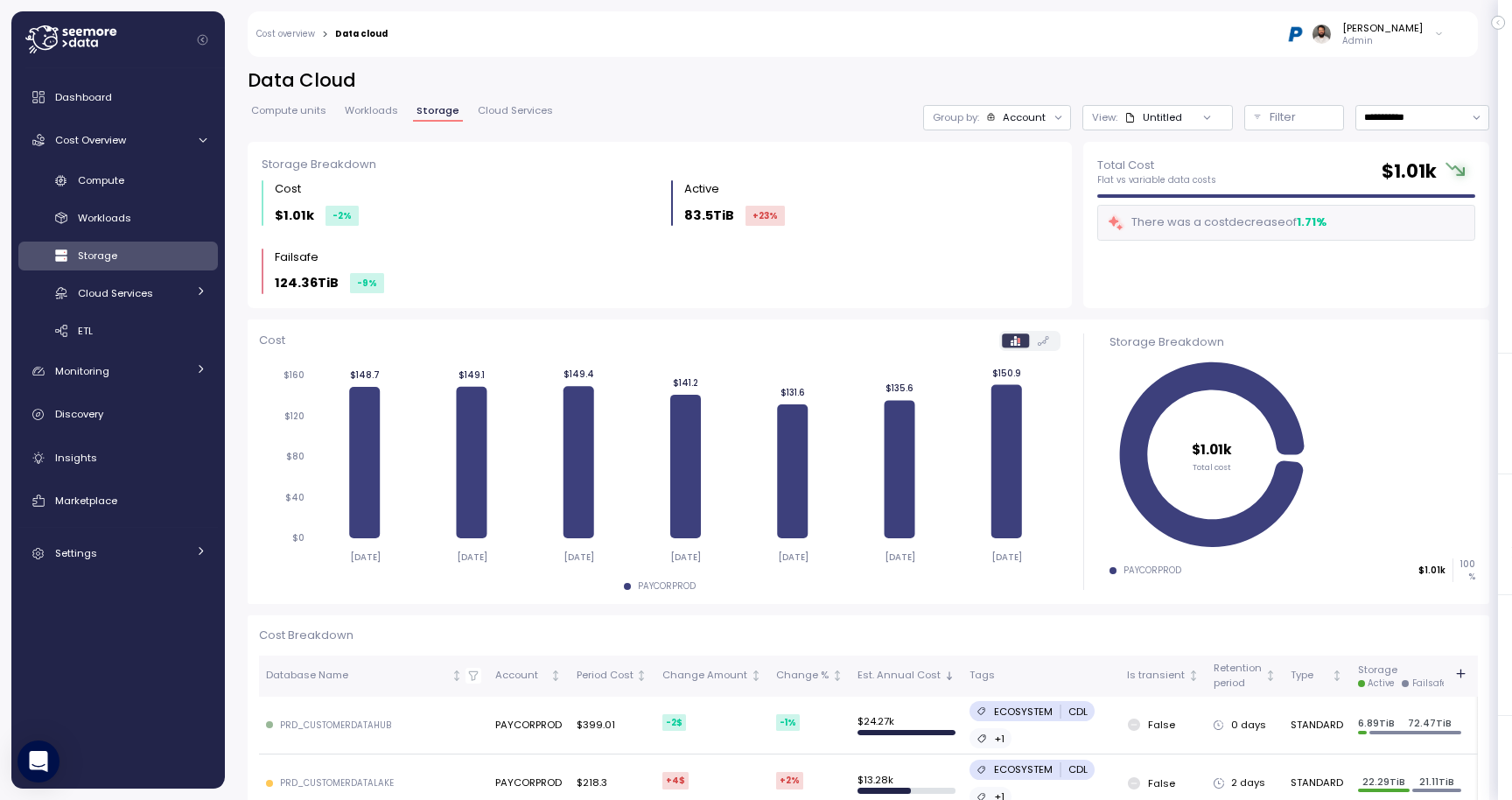
click at [536, 111] on span "Cloud Services" at bounding box center [516, 111] width 76 height 10
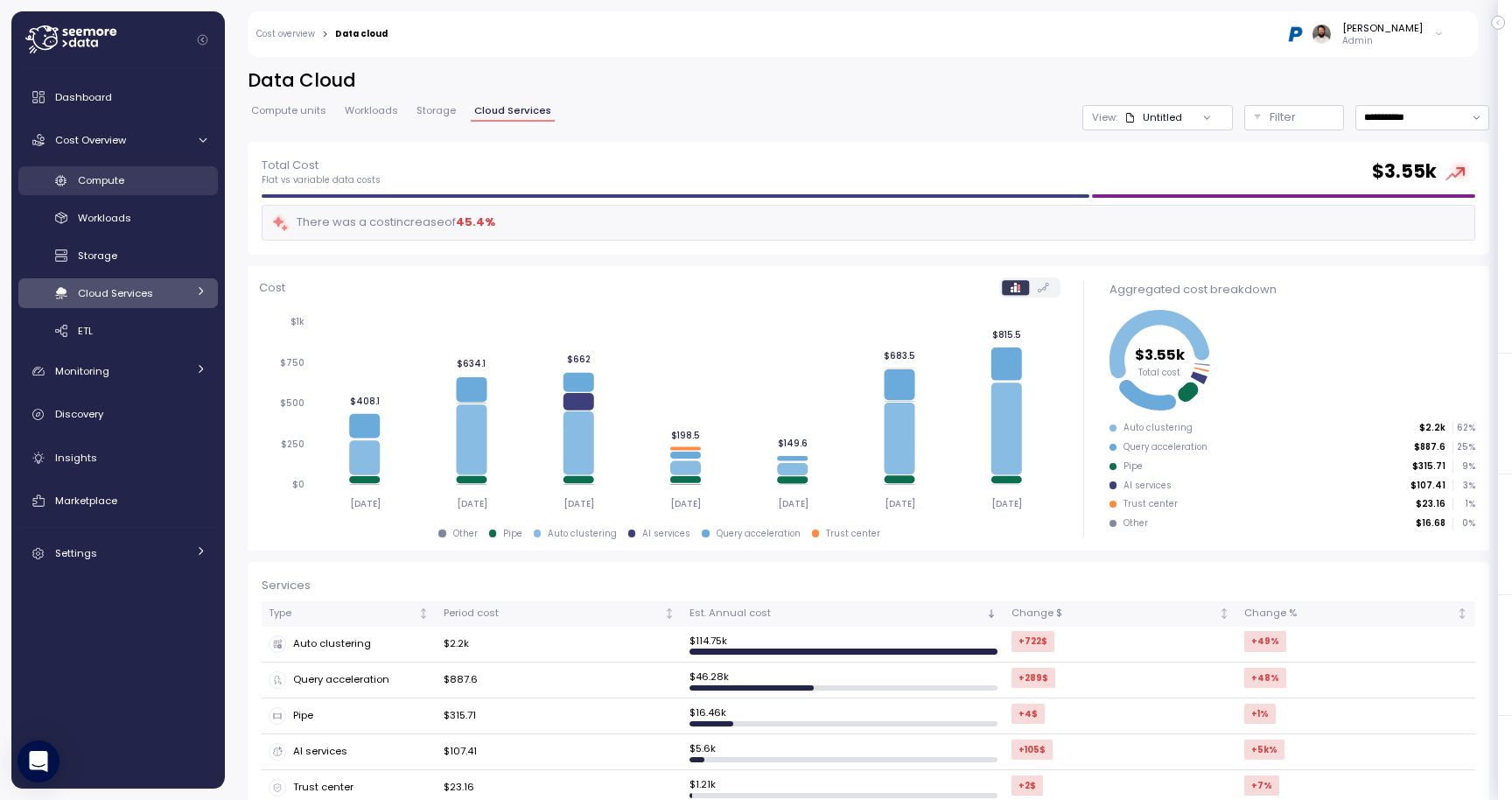
click at [147, 190] on link "Compute" at bounding box center [118, 180] width 199 height 29
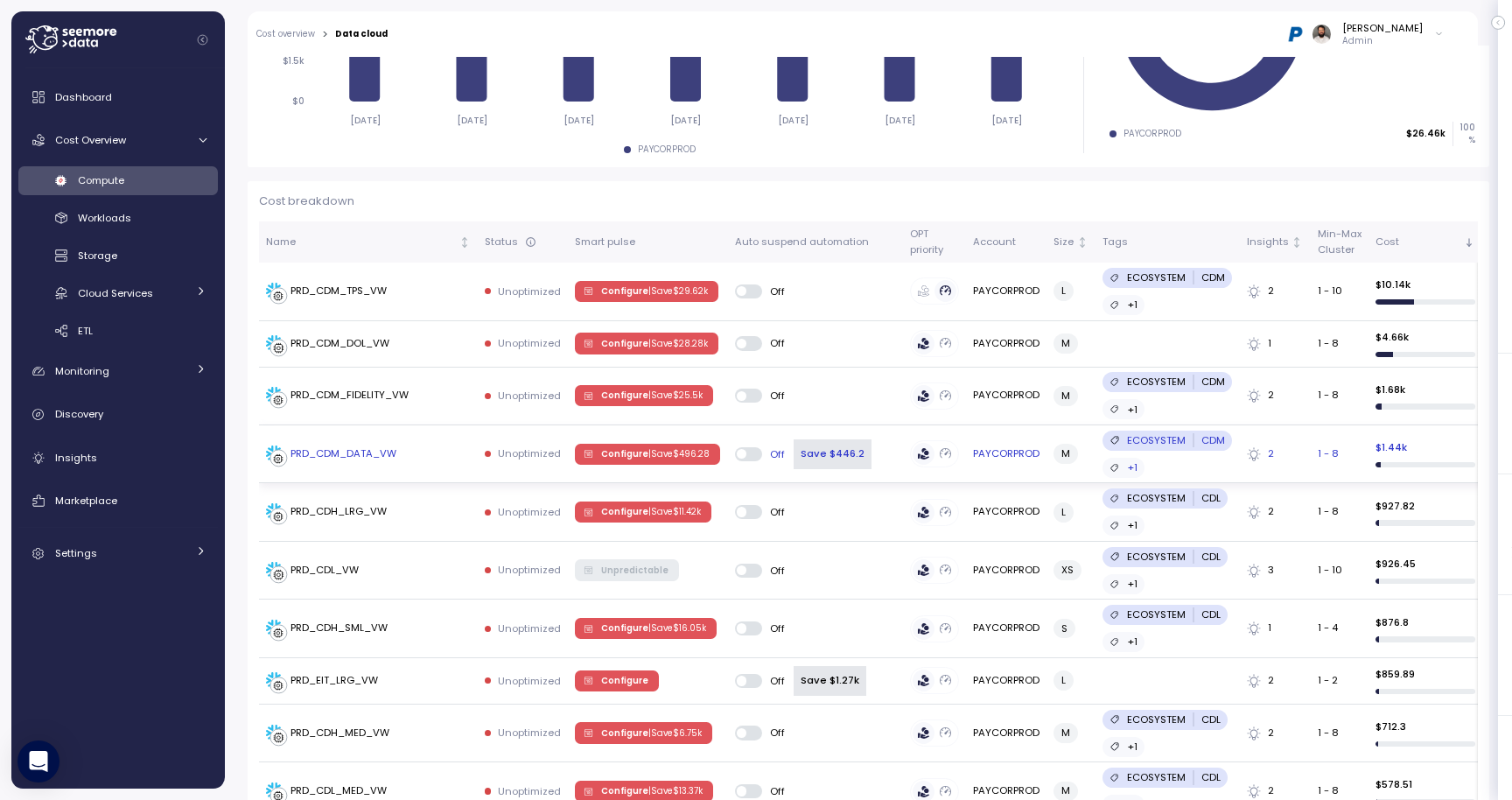
scroll to position [384, 0]
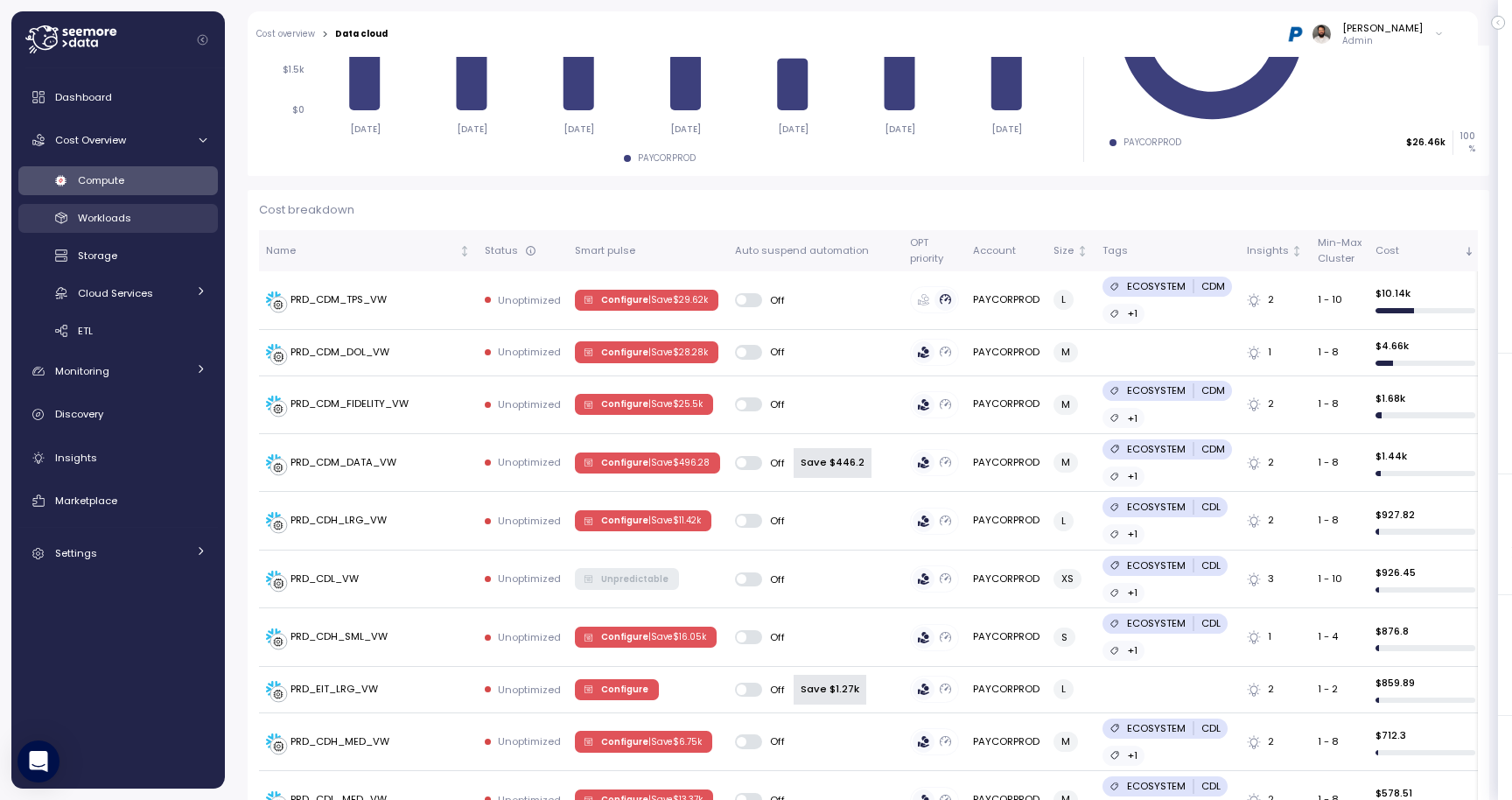
click at [131, 212] on div "Workloads" at bounding box center [141, 218] width 128 height 18
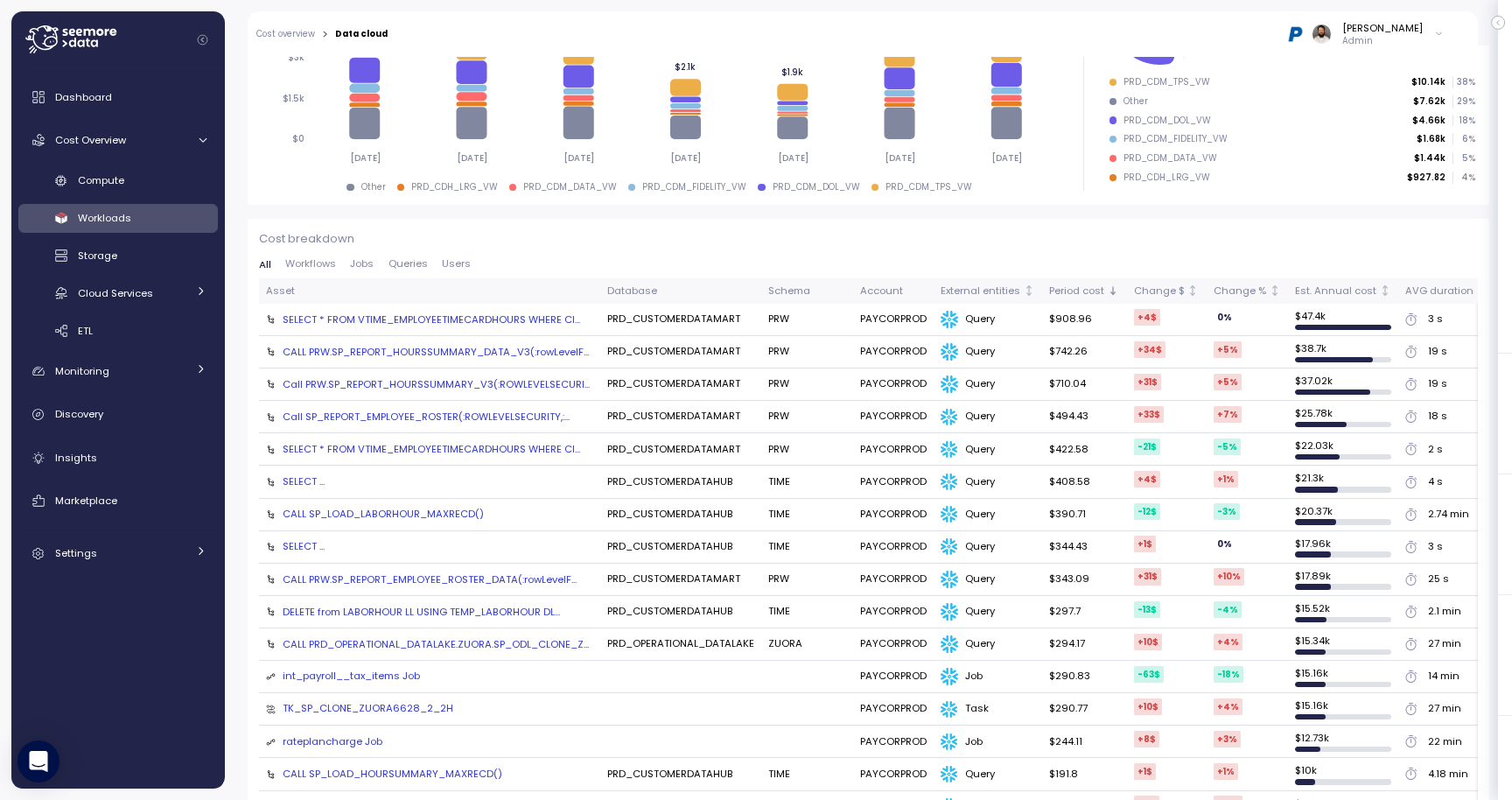
scroll to position [356, 0]
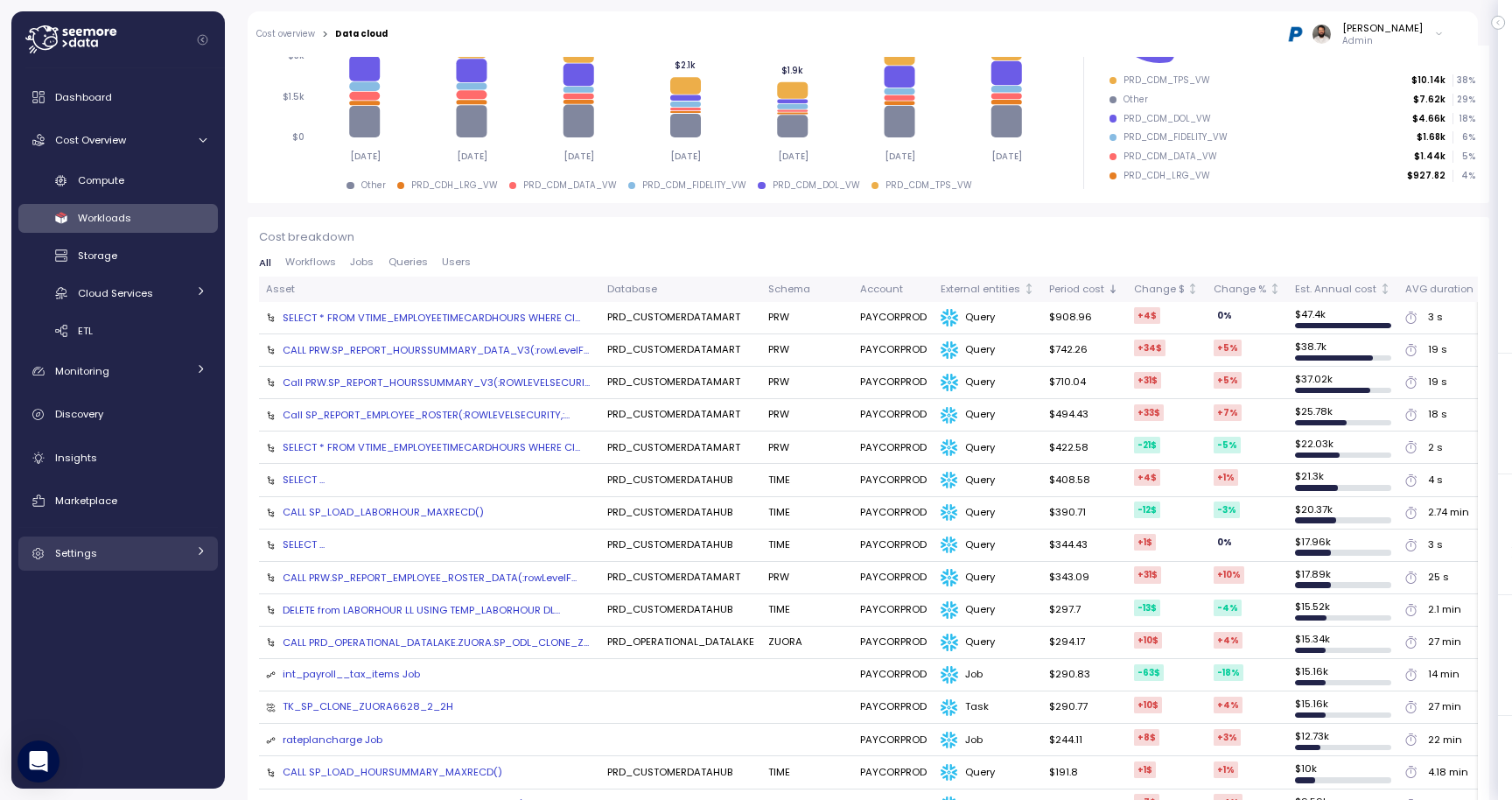
click at [118, 551] on div "Settings" at bounding box center [121, 553] width 131 height 18
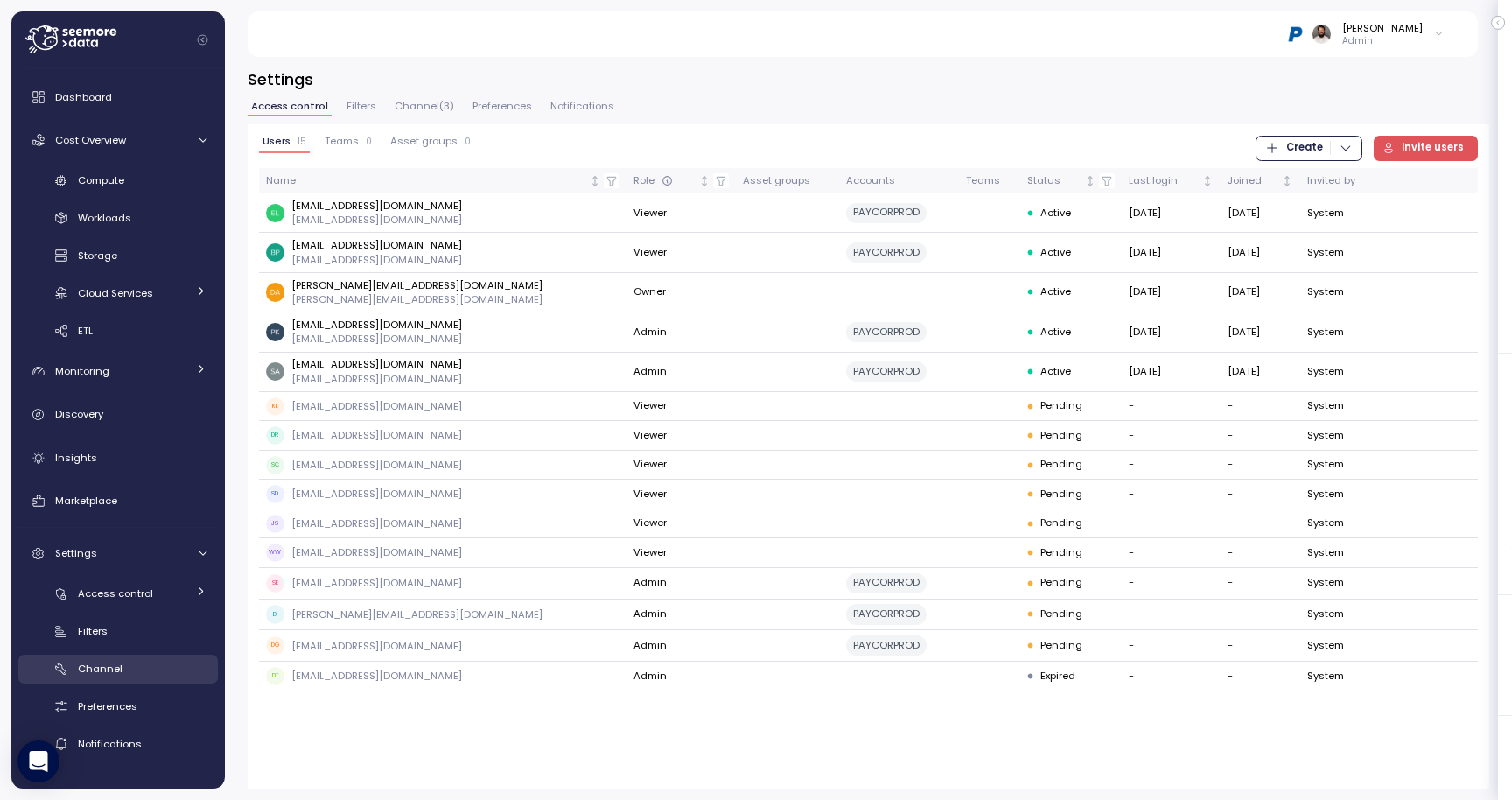
click at [135, 655] on link "Channel" at bounding box center [118, 668] width 199 height 29
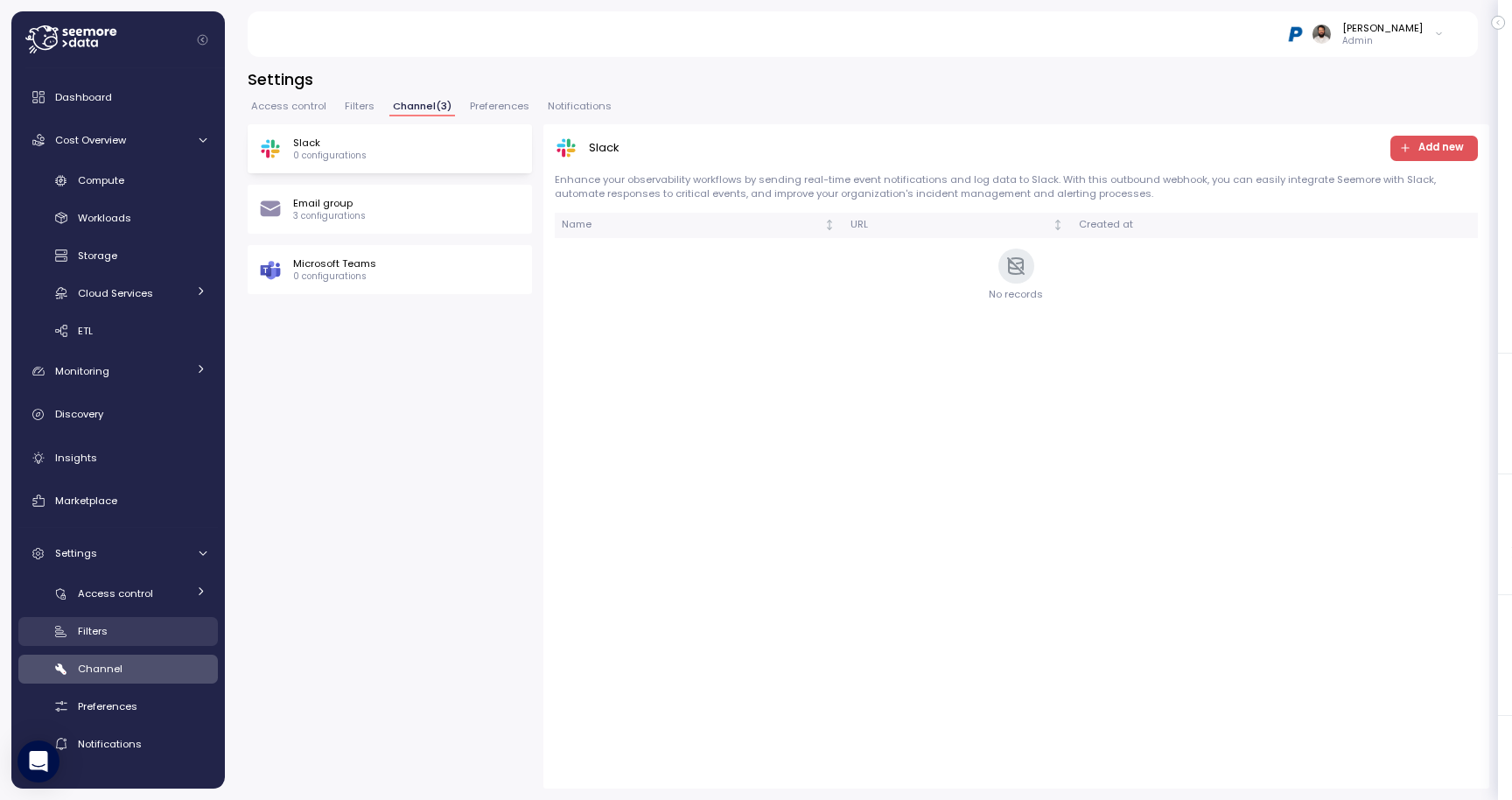
click at [134, 644] on link "Filters" at bounding box center [118, 631] width 199 height 29
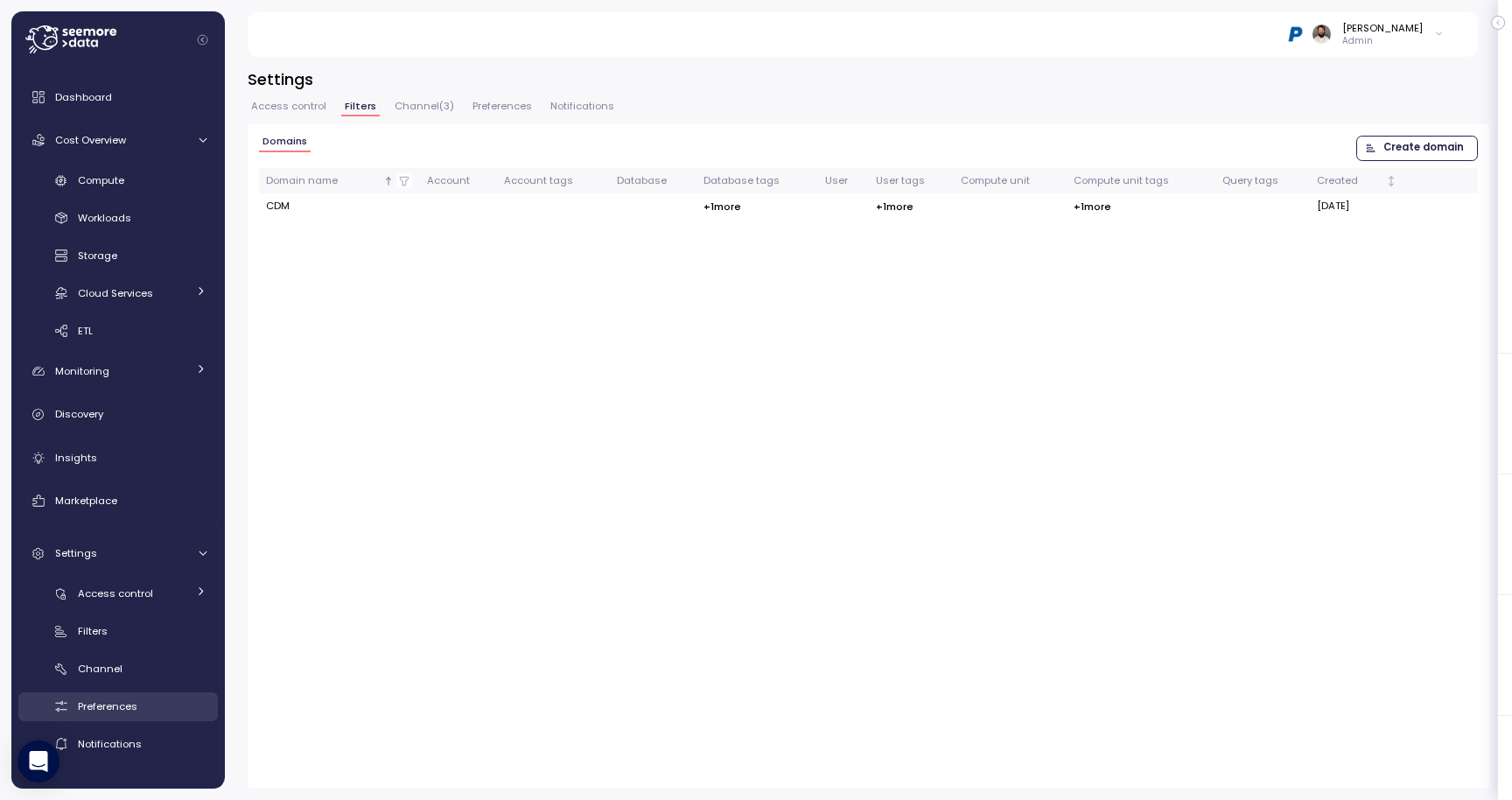
click at [126, 694] on link "Preferences" at bounding box center [118, 706] width 199 height 29
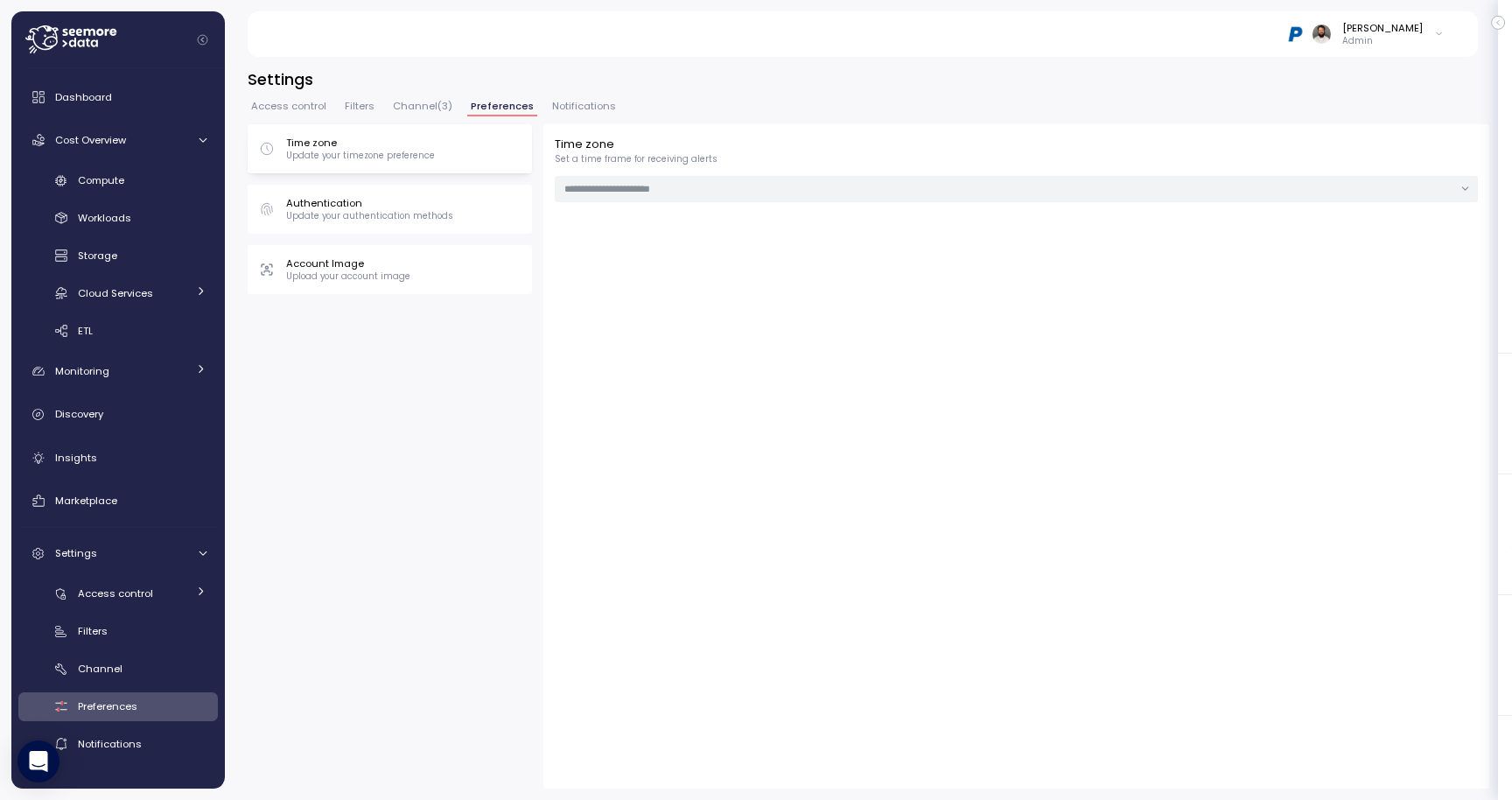
type input "**********"
click at [126, 678] on link "Channel" at bounding box center [118, 668] width 199 height 29
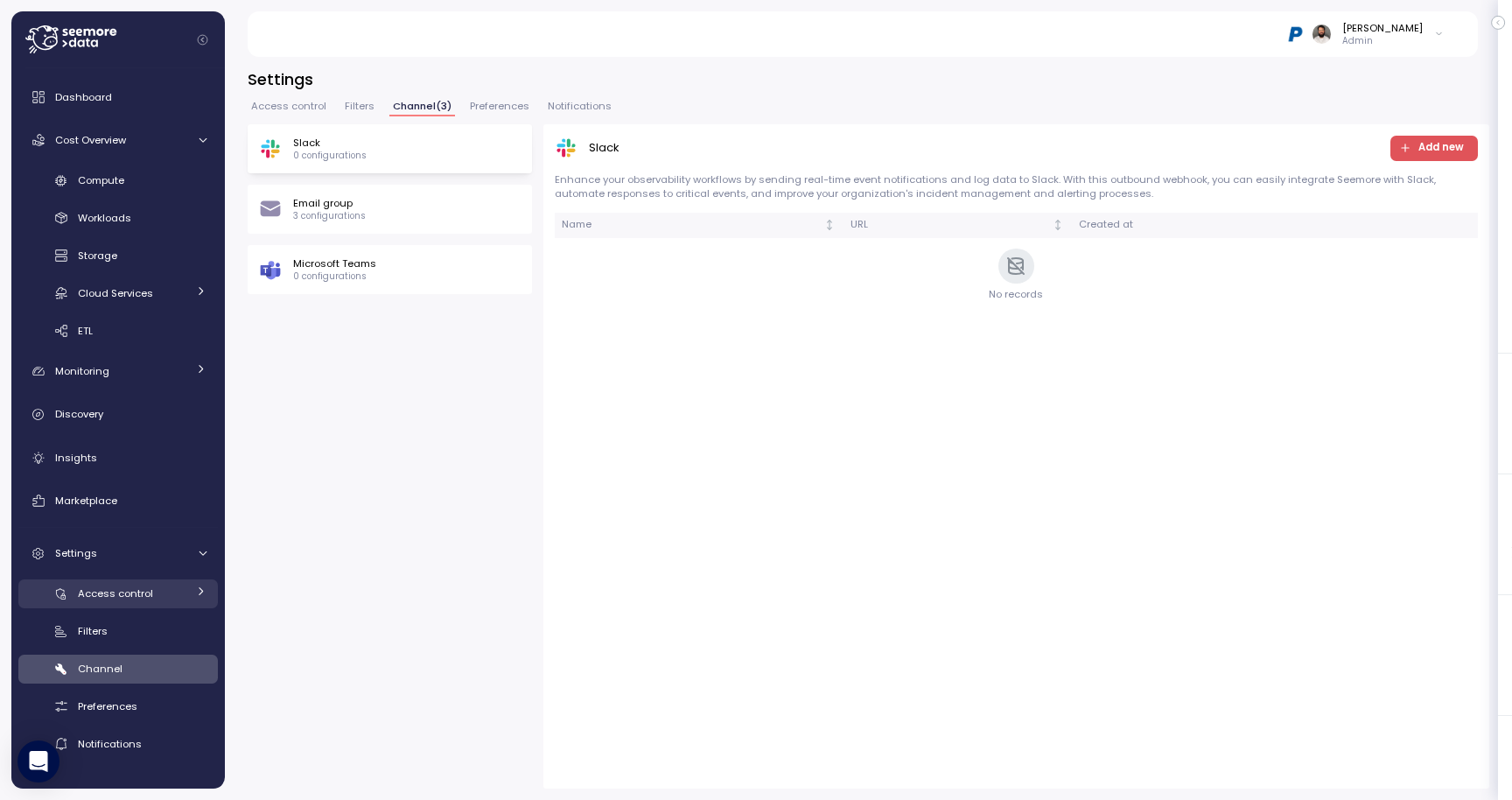
click at [122, 595] on span "Access control" at bounding box center [116, 594] width 76 height 14
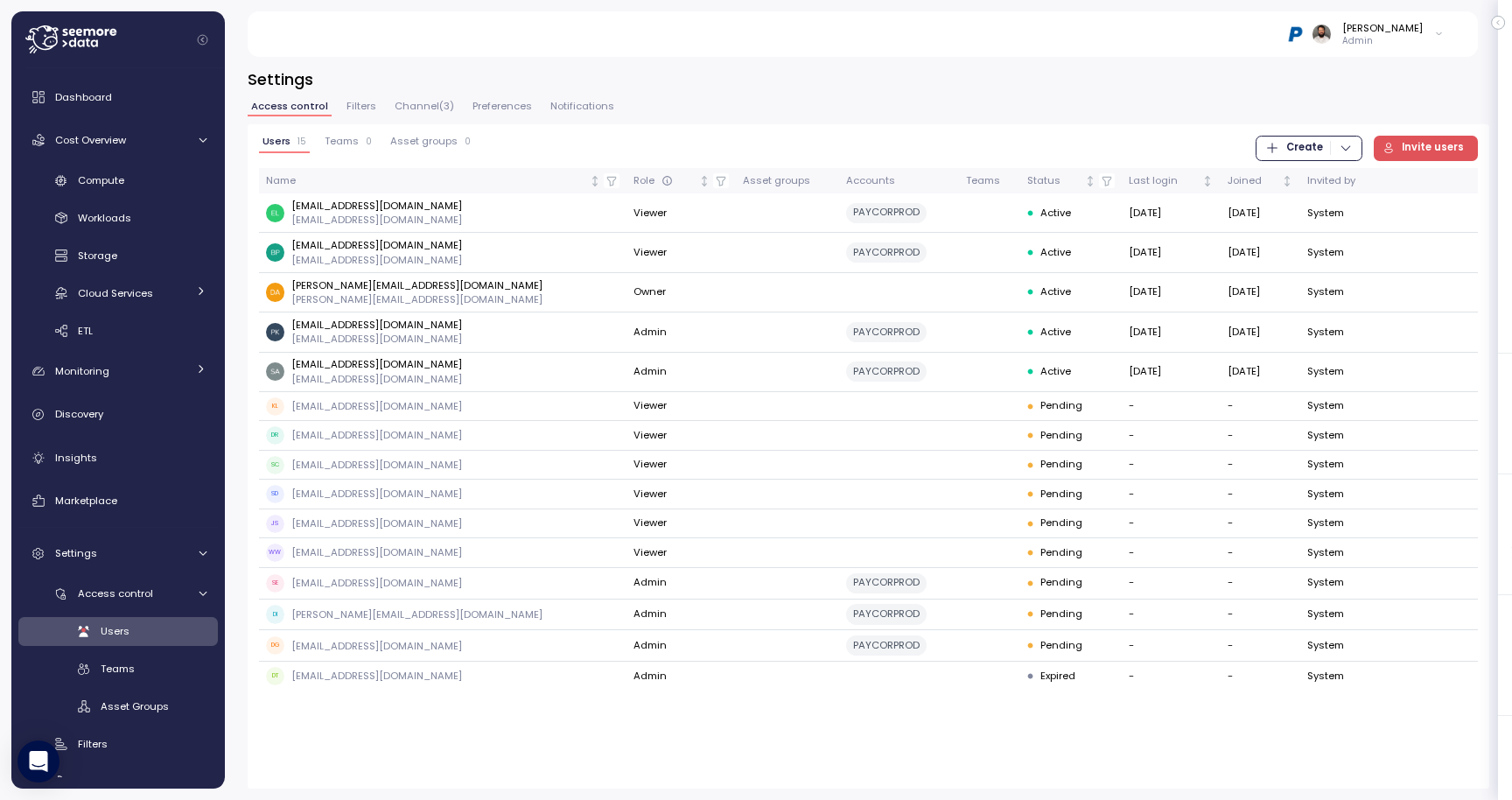
click at [352, 151] on button "Teams 0" at bounding box center [348, 144] width 54 height 18
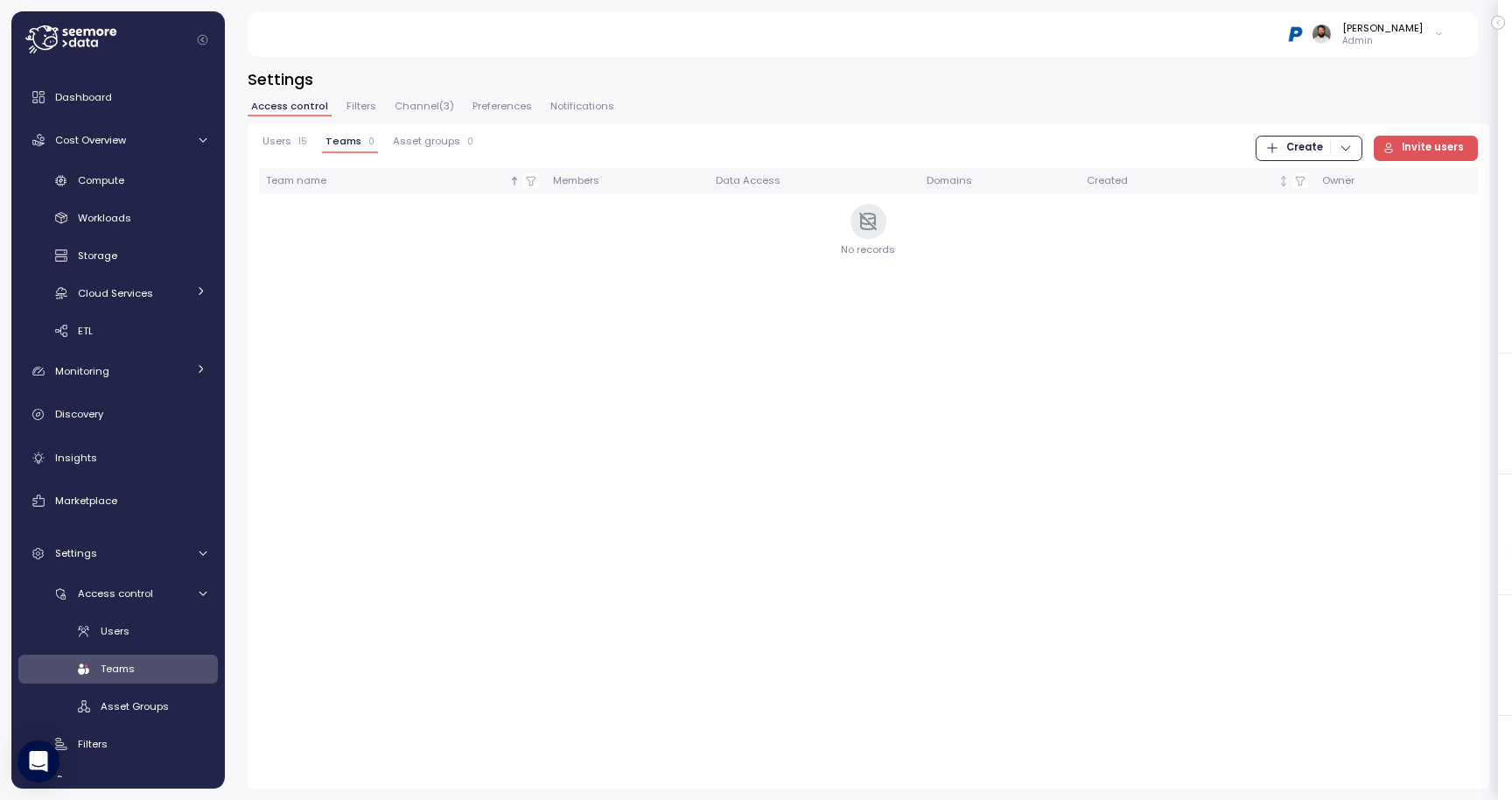
click at [401, 146] on span "Asset groups" at bounding box center [426, 141] width 68 height 10
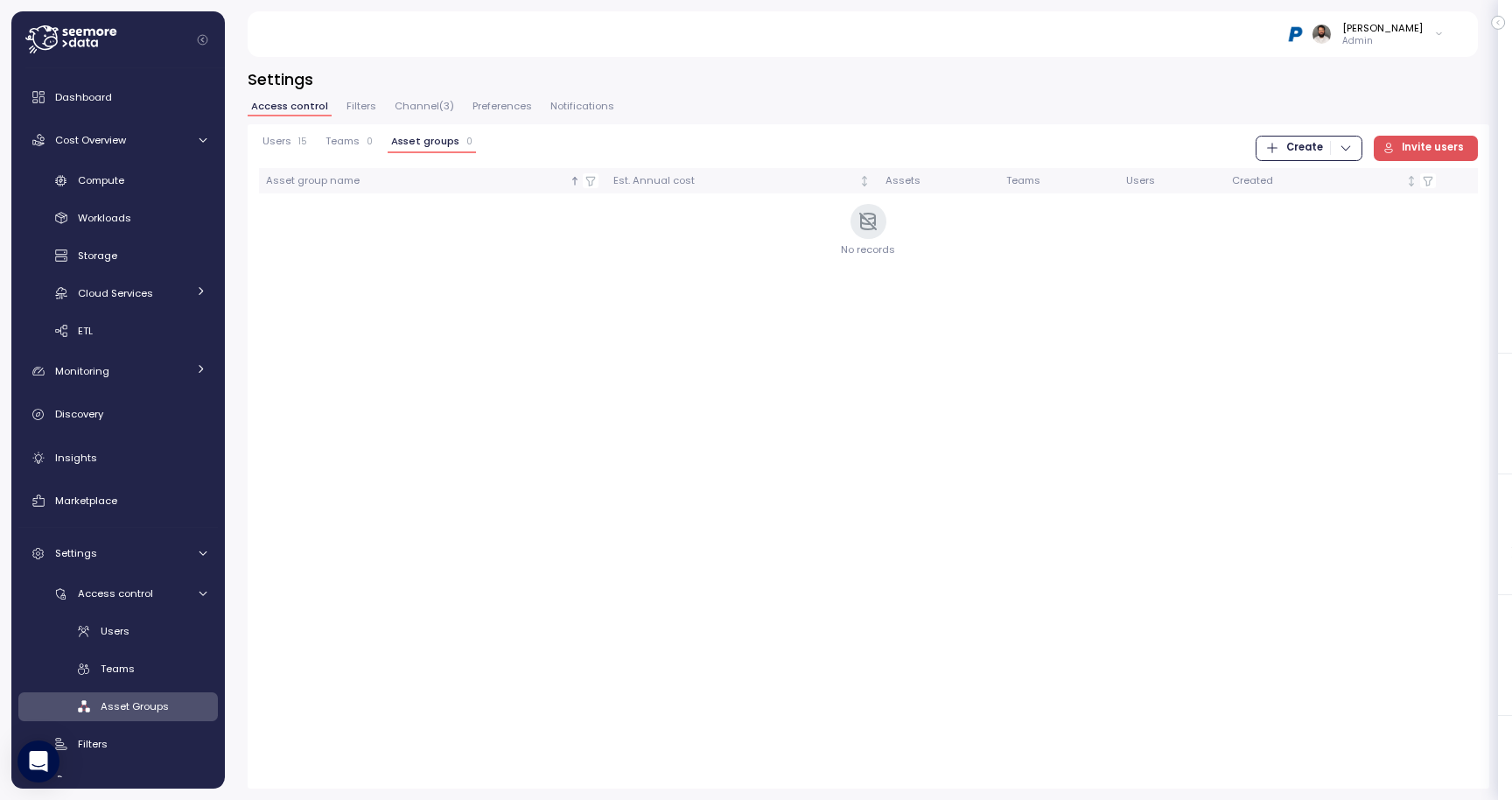
click at [370, 95] on div "Settings Access control Filters Channel ( 3 ) Preferences Notifications Users 1…" at bounding box center [869, 428] width 1241 height 720
click at [372, 107] on button "Filters" at bounding box center [361, 109] width 37 height 15
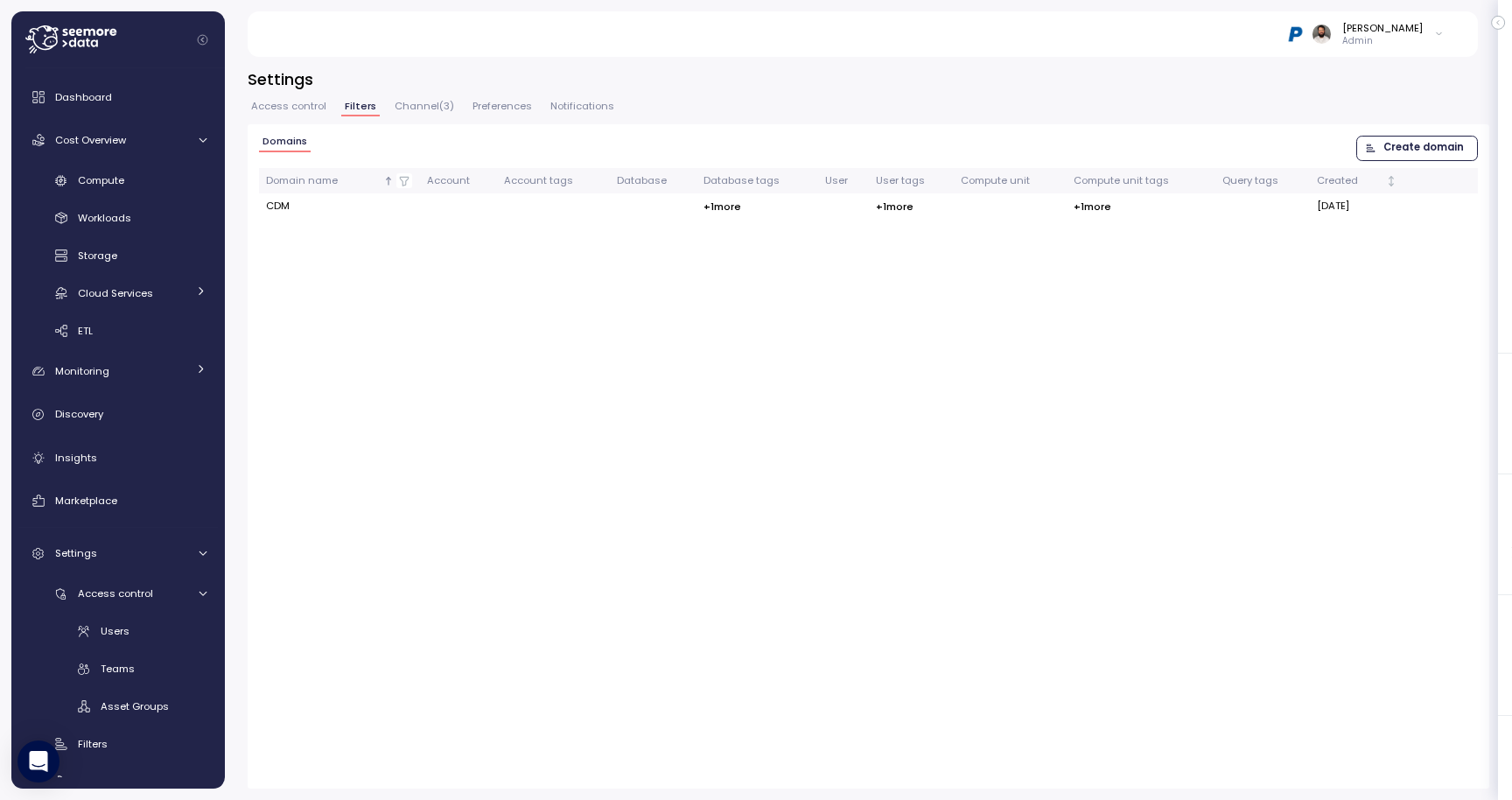
click at [400, 106] on span "Channel ( 3 )" at bounding box center [424, 107] width 60 height 10
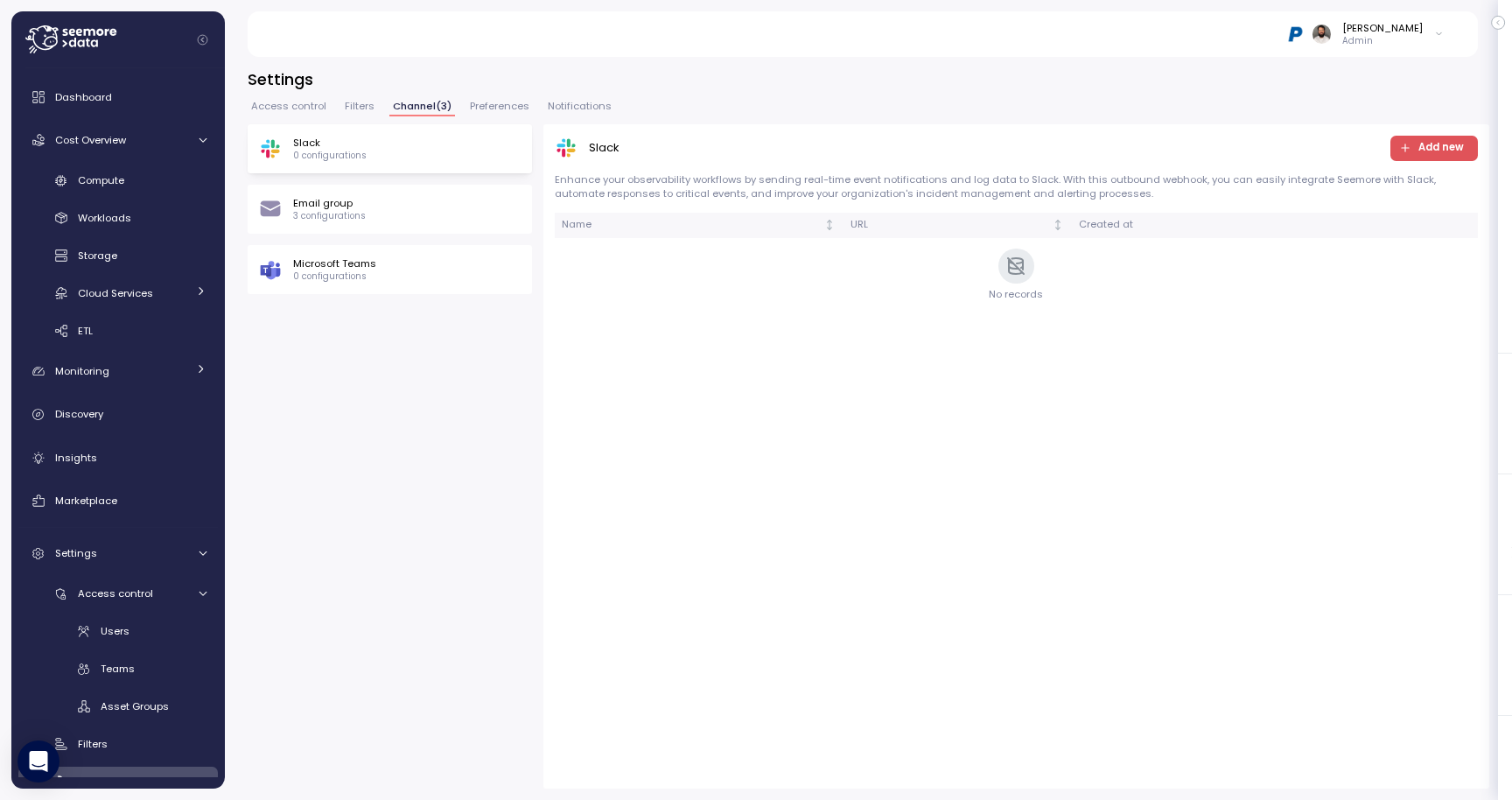
click at [349, 109] on span "Filters" at bounding box center [360, 107] width 30 height 10
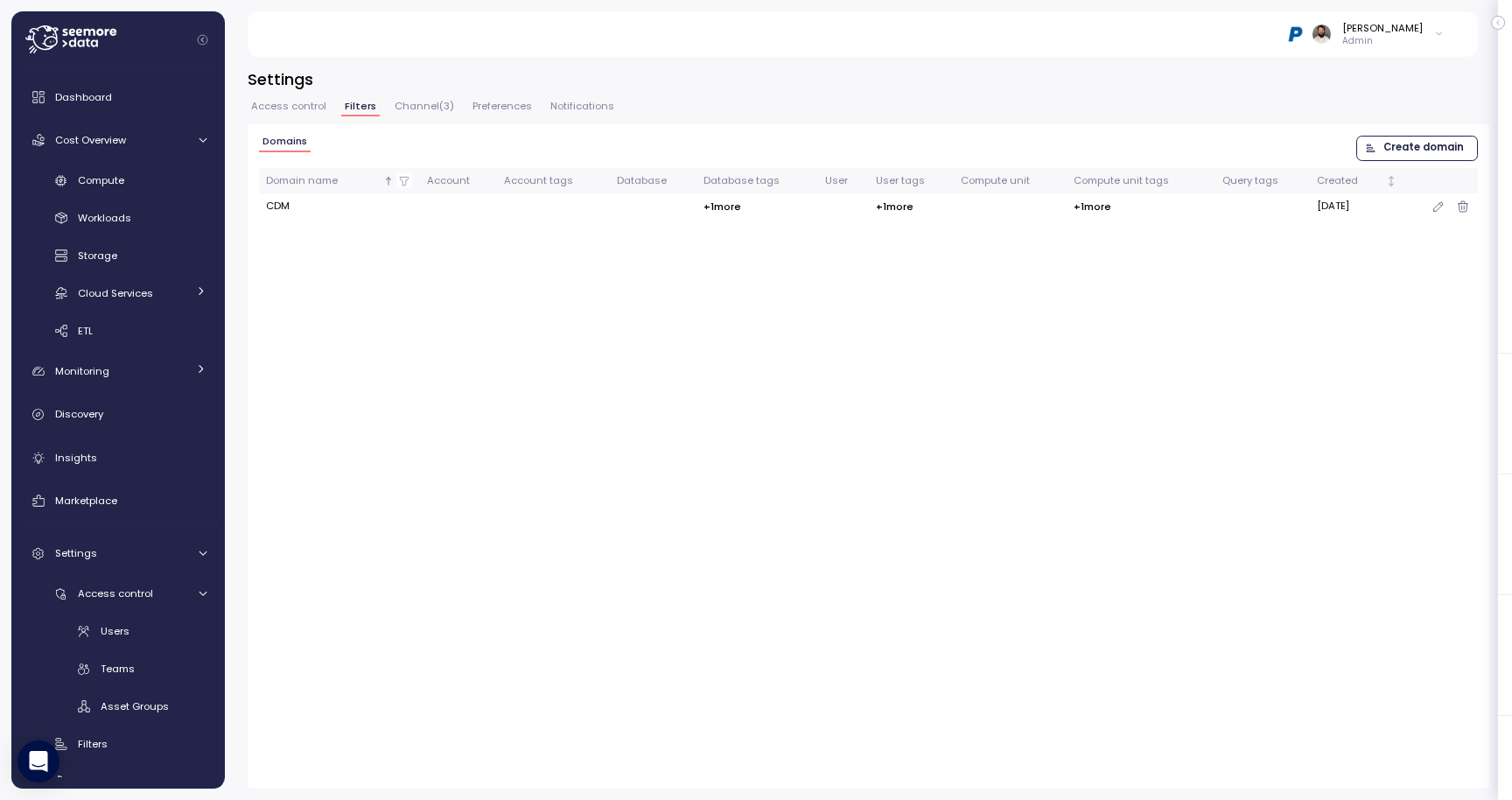
click at [283, 204] on td "CDM" at bounding box center [340, 205] width 161 height 25
click at [1442, 208] on icon "button" at bounding box center [1438, 206] width 14 height 21
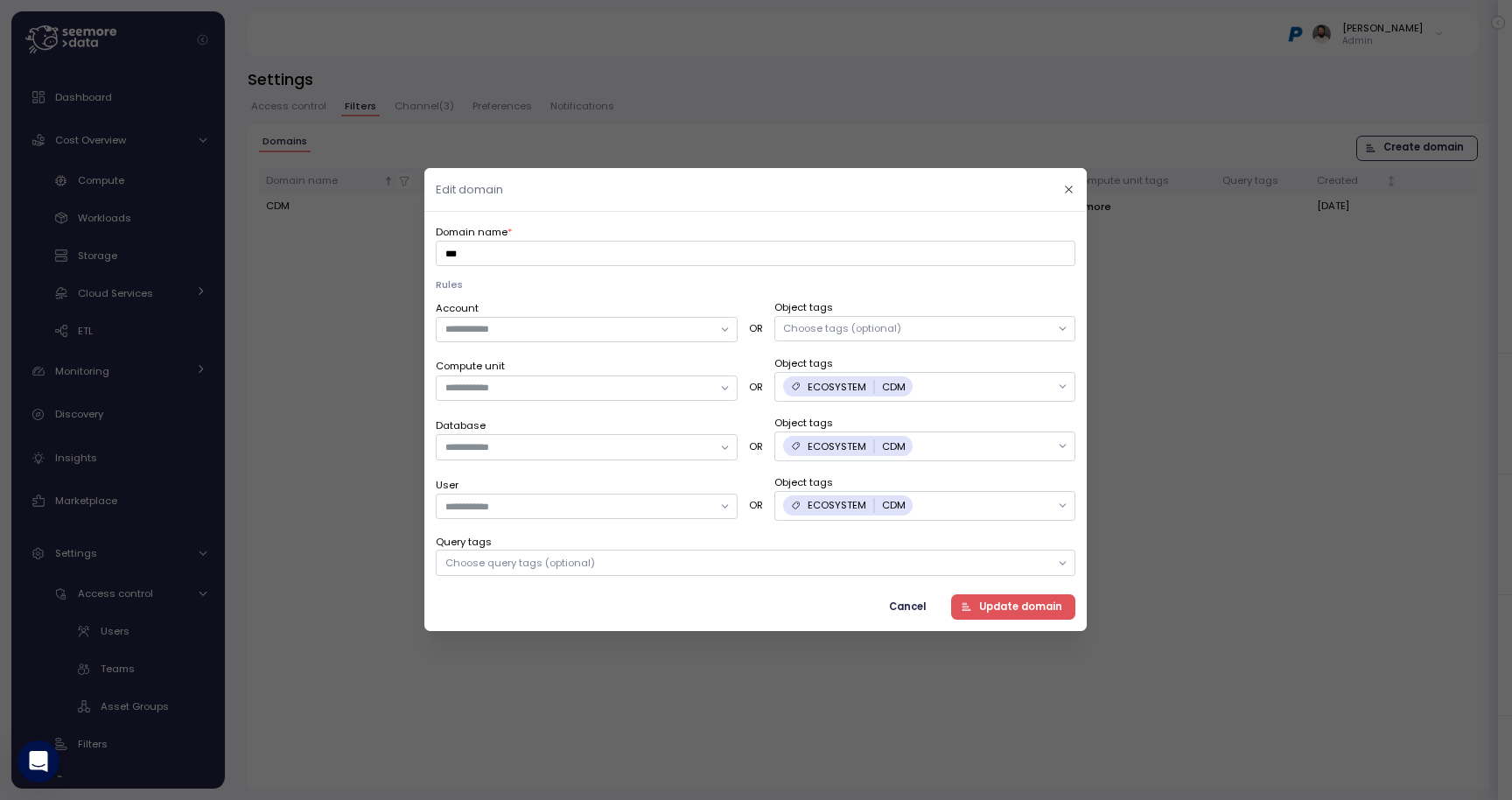
click at [936, 332] on div "Choose tags (optional)" at bounding box center [924, 328] width 302 height 25
click at [940, 290] on p "Rules" at bounding box center [755, 285] width 639 height 14
click at [915, 598] on span "Cancel" at bounding box center [907, 607] width 37 height 24
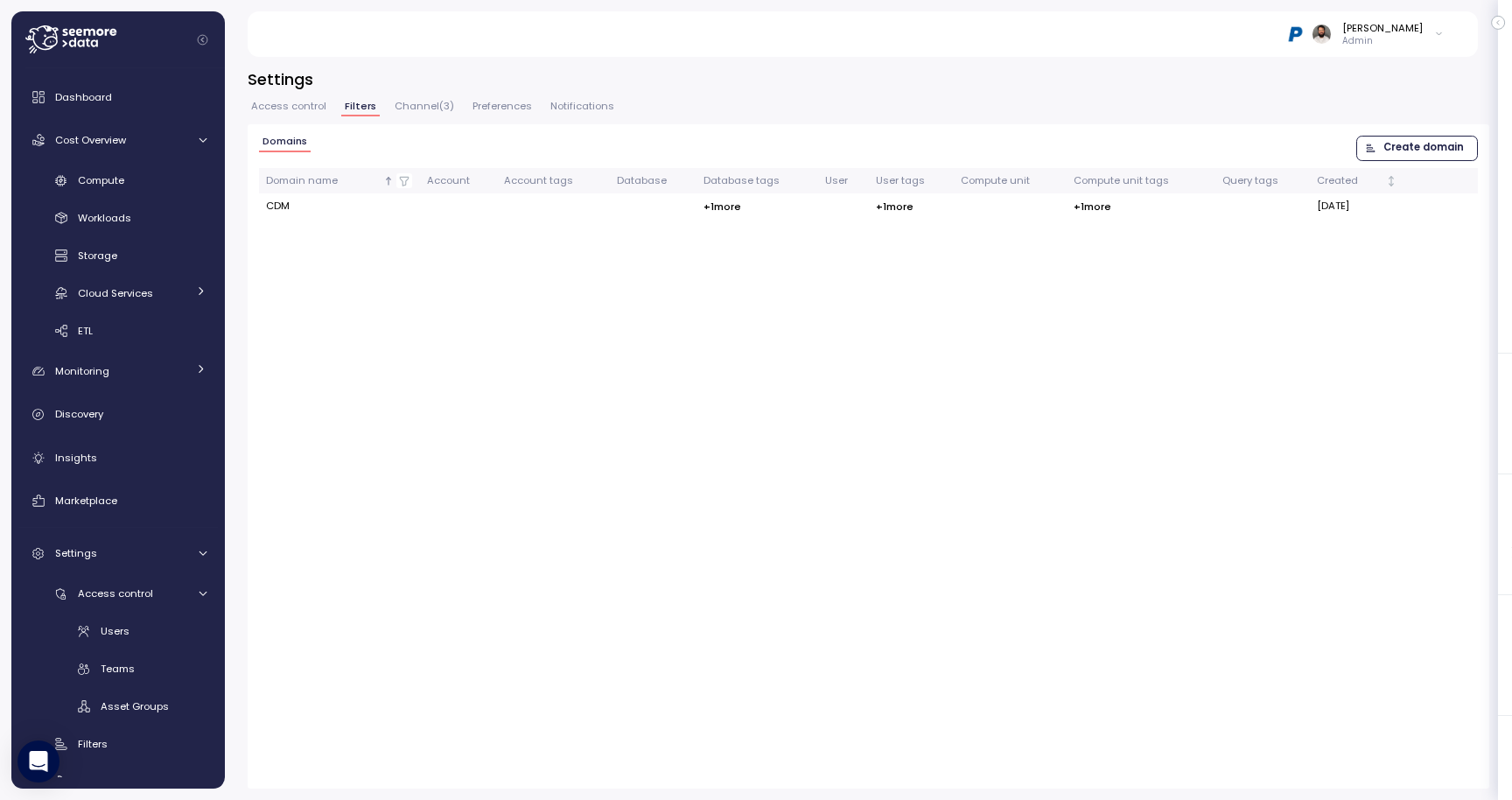
click at [1411, 152] on span "Create domain" at bounding box center [1423, 148] width 81 height 24
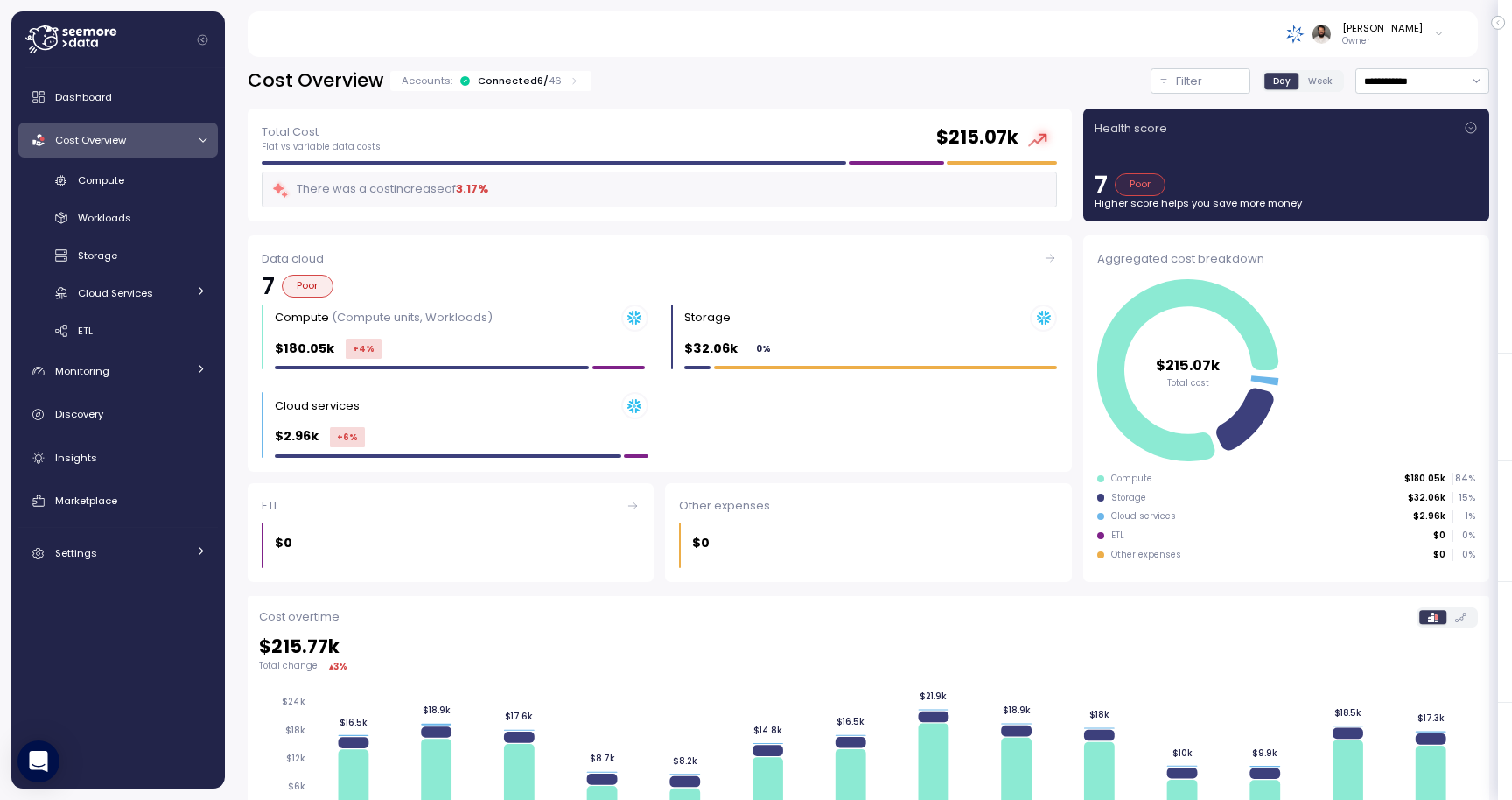
scroll to position [131, 0]
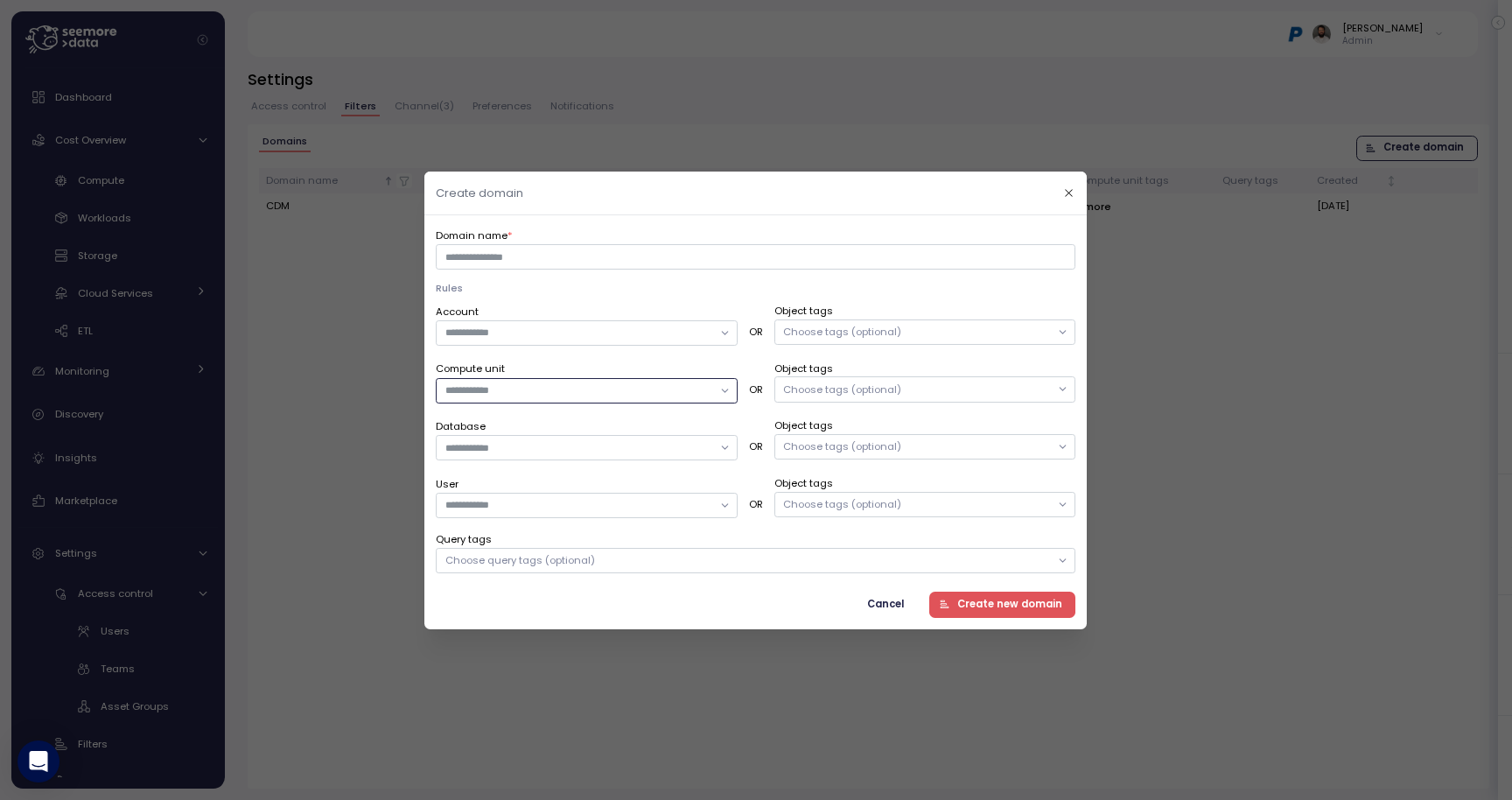
click at [644, 391] on input "Compute unit" at bounding box center [579, 391] width 267 height 16
click at [881, 337] on div "Choose tags (optional)" at bounding box center [843, 332] width 119 height 14
click at [892, 375] on label "Object tags" at bounding box center [924, 369] width 302 height 16
click at [892, 388] on div "Choose tags (optional)" at bounding box center [843, 389] width 119 height 14
click at [881, 436] on div "ECOSYSTEM" at bounding box center [849, 433] width 124 height 30
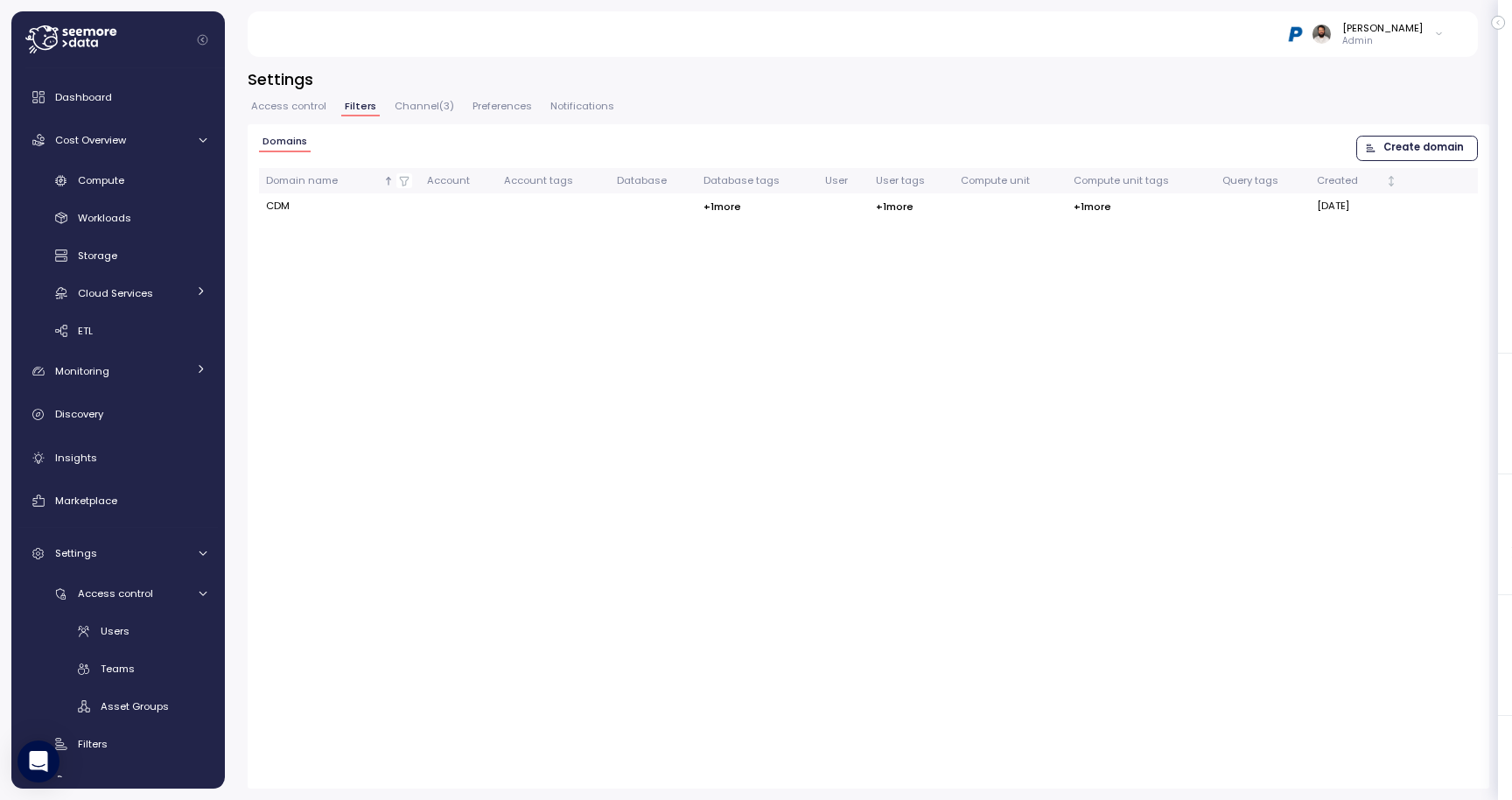
click at [1427, 140] on span "Create domain" at bounding box center [1423, 148] width 81 height 24
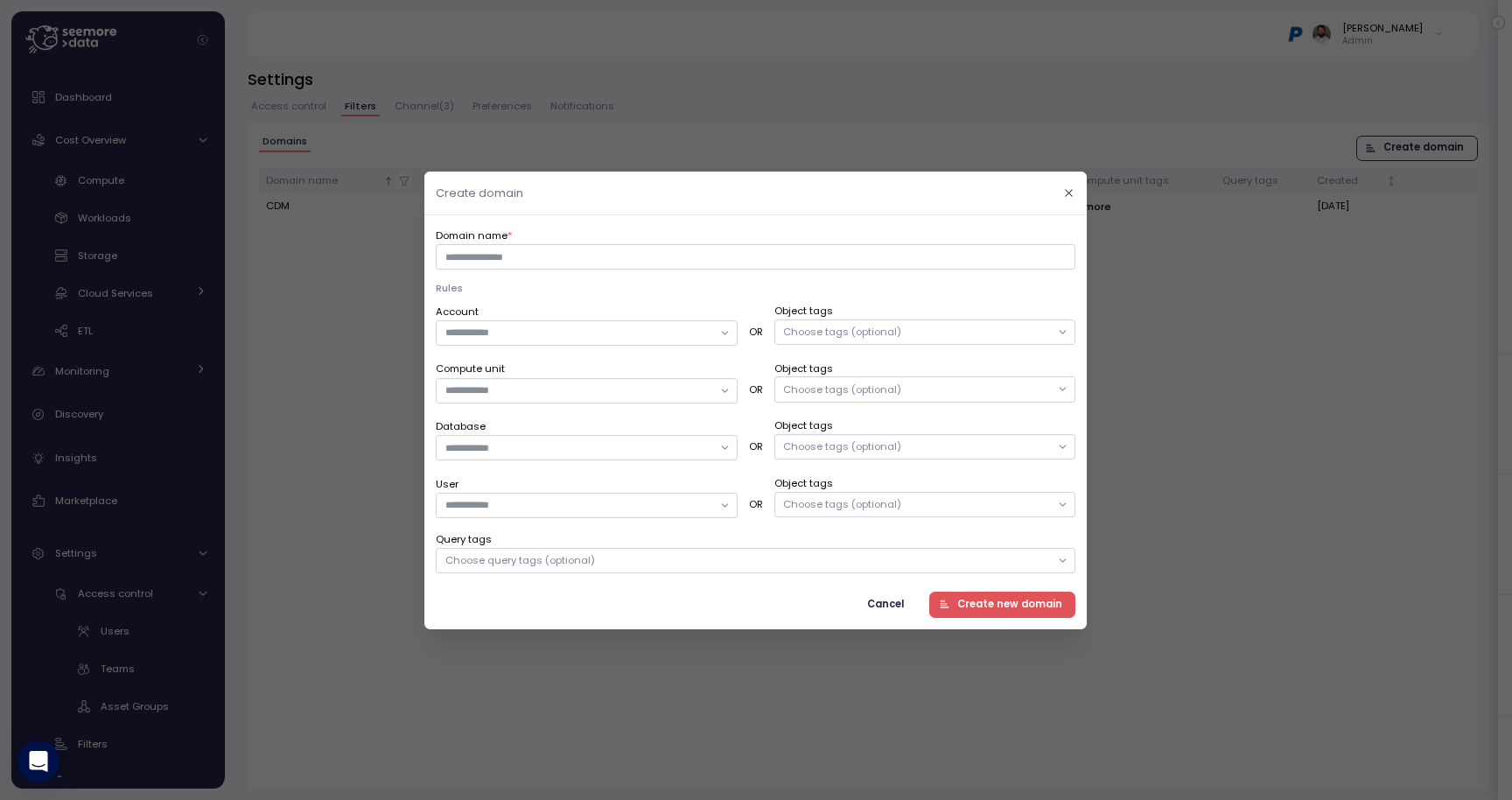
click at [1082, 183] on header "Create domain" at bounding box center [755, 193] width 662 height 44
click at [1076, 183] on button "button" at bounding box center [1070, 193] width 20 height 20
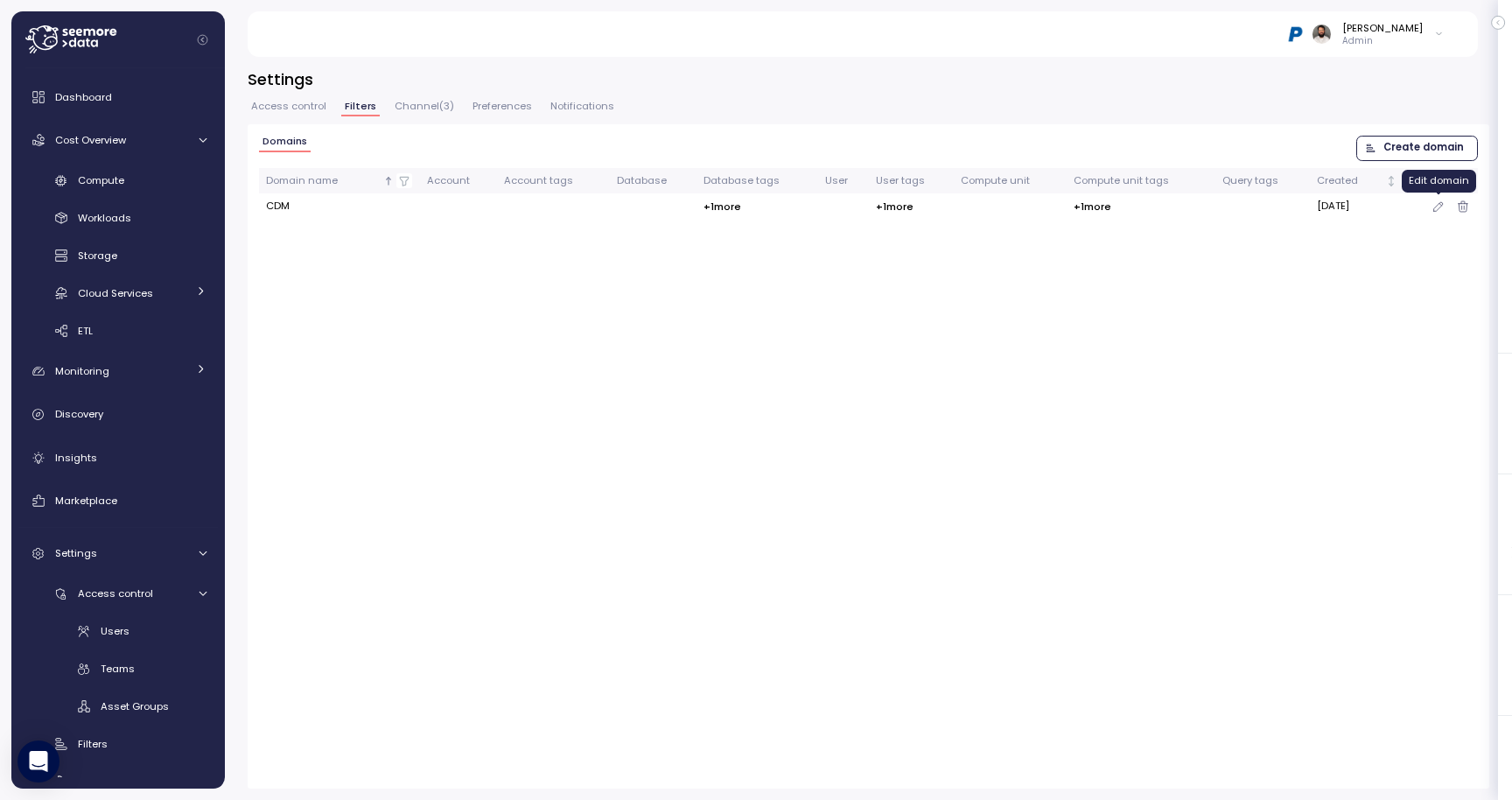
click at [1441, 206] on icon "button" at bounding box center [1438, 206] width 14 height 21
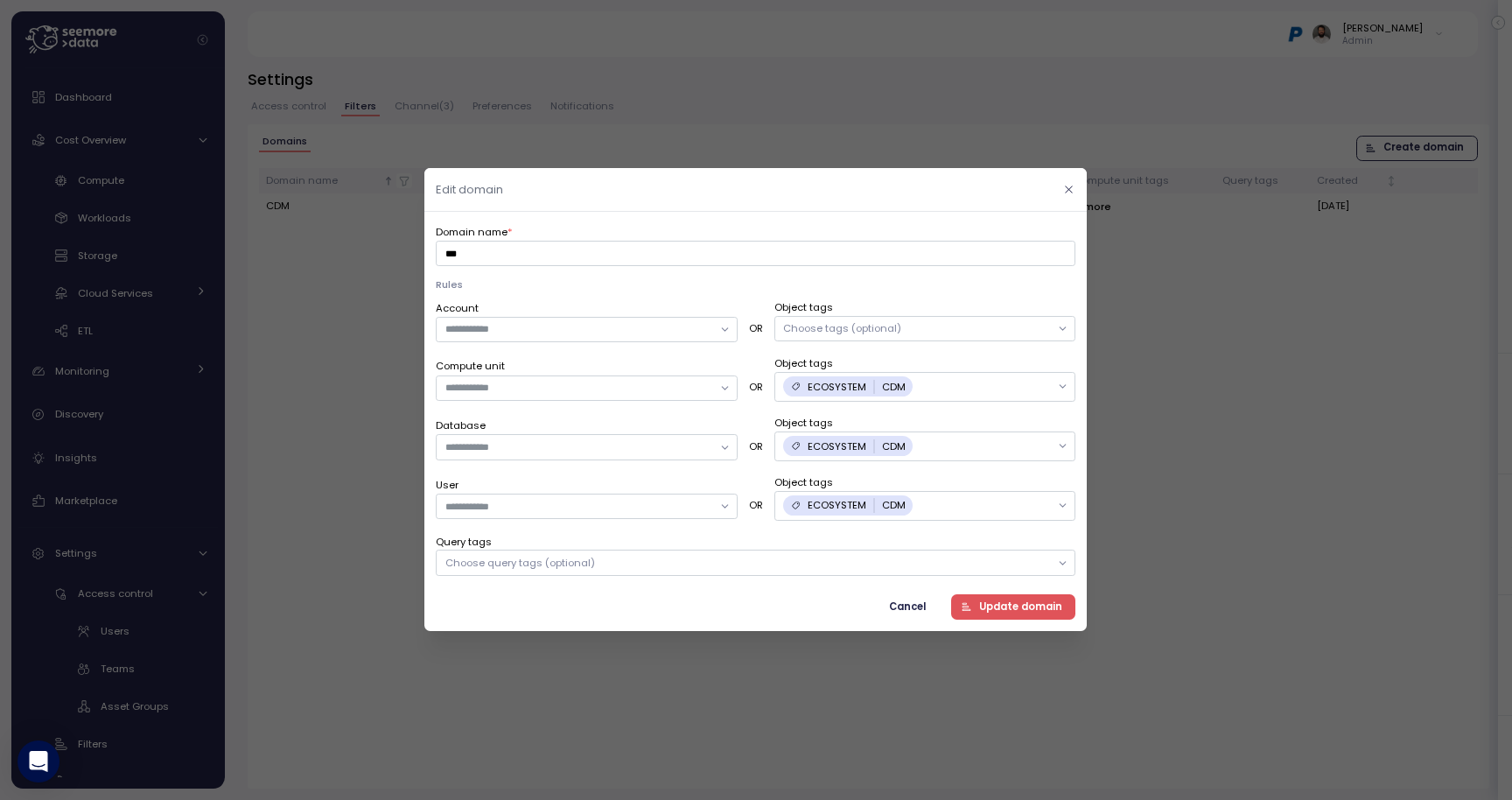
click at [1071, 189] on icon "button" at bounding box center [1069, 188] width 11 height 11
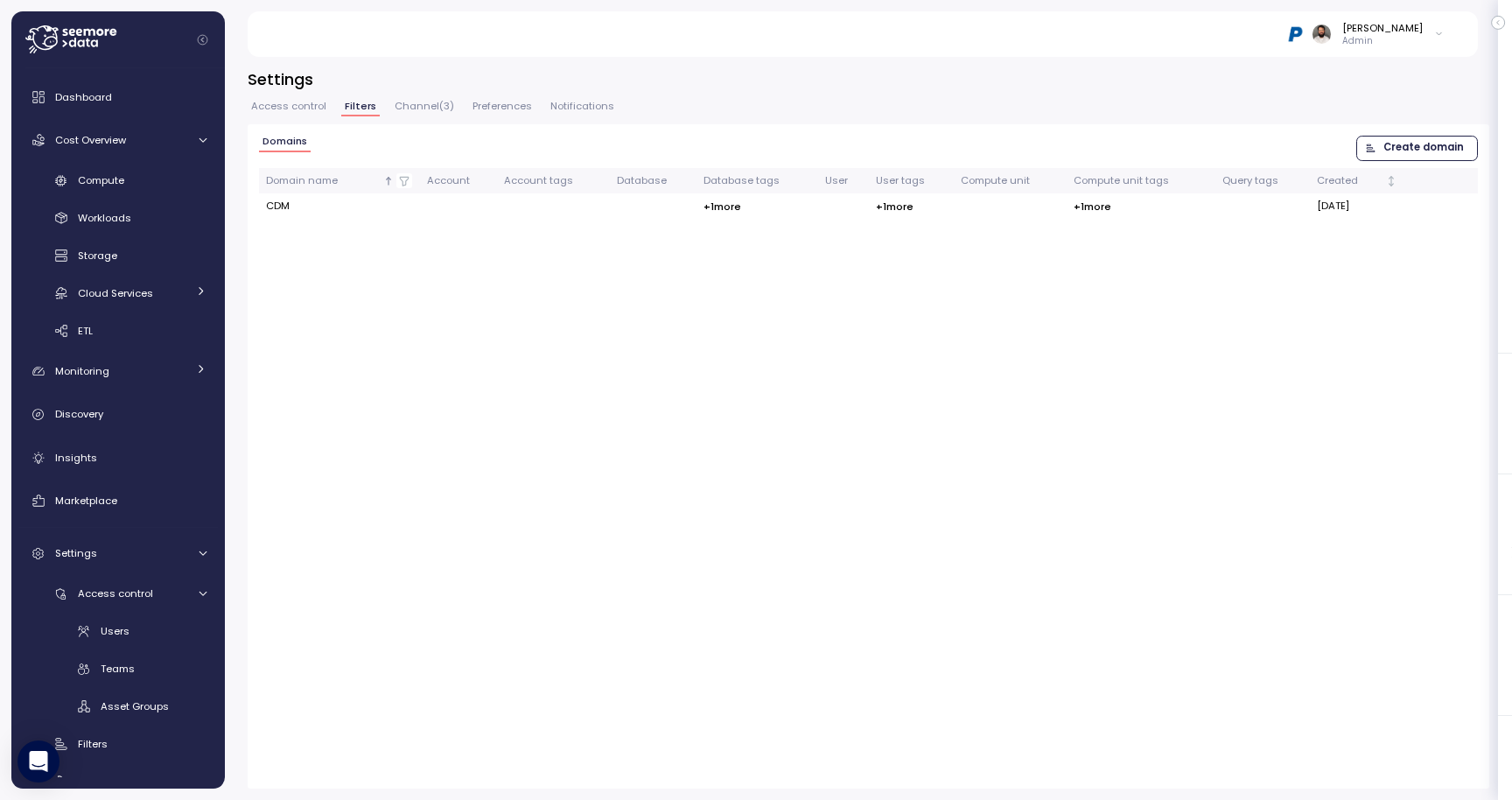
click at [297, 117] on div "Access control Filters Channel ( 3 ) Preferences Notifications" at bounding box center [869, 113] width 1241 height 23
click at [303, 111] on span "Access control" at bounding box center [289, 107] width 76 height 10
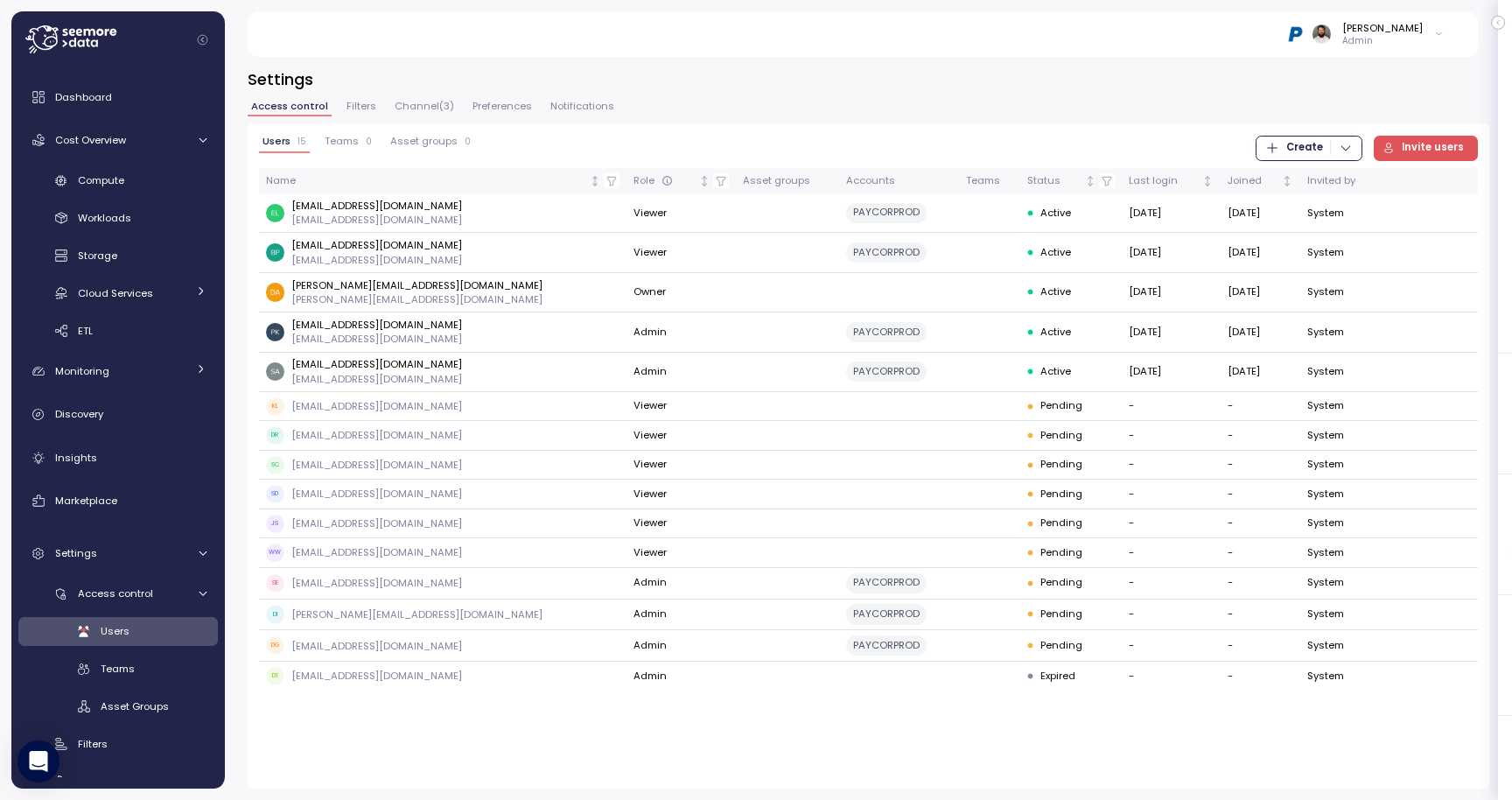
click at [335, 146] on span "Teams" at bounding box center [342, 141] width 34 height 10
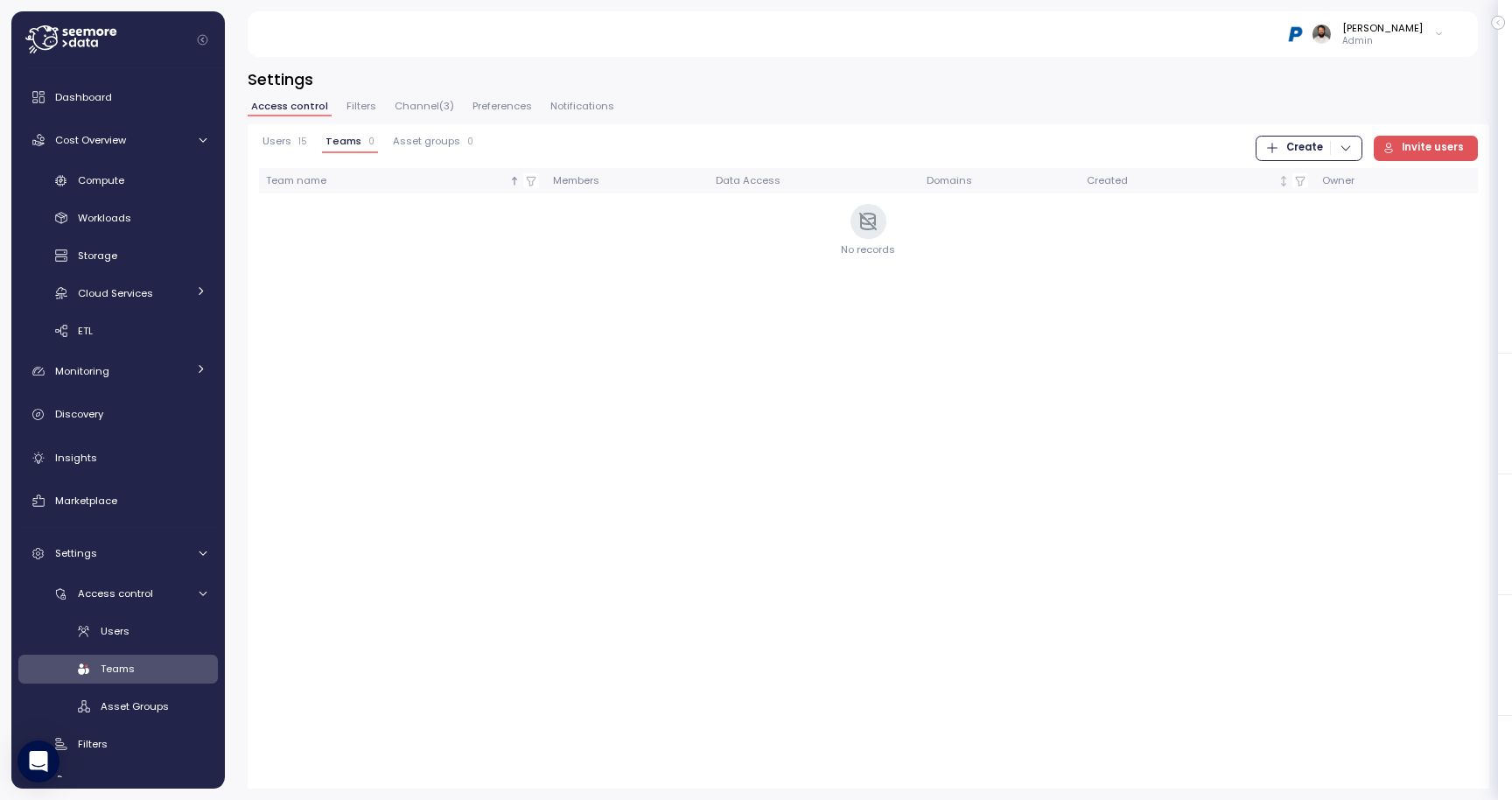
click at [1334, 147] on span "Create" at bounding box center [1309, 148] width 88 height 24
click at [1318, 182] on div "Team" at bounding box center [1327, 184] width 62 height 16
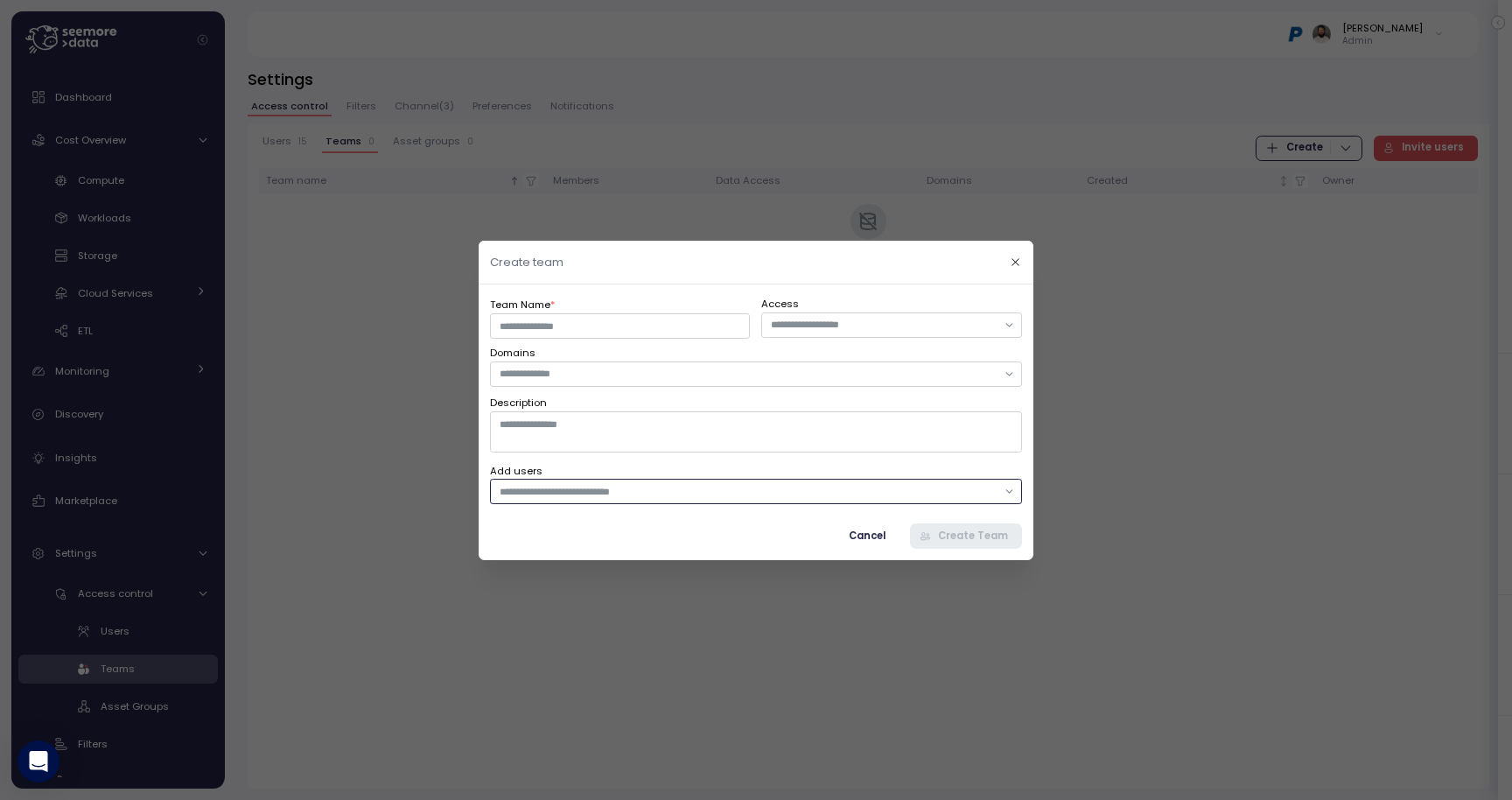
click at [594, 484] on input "text" at bounding box center [748, 491] width 497 height 16
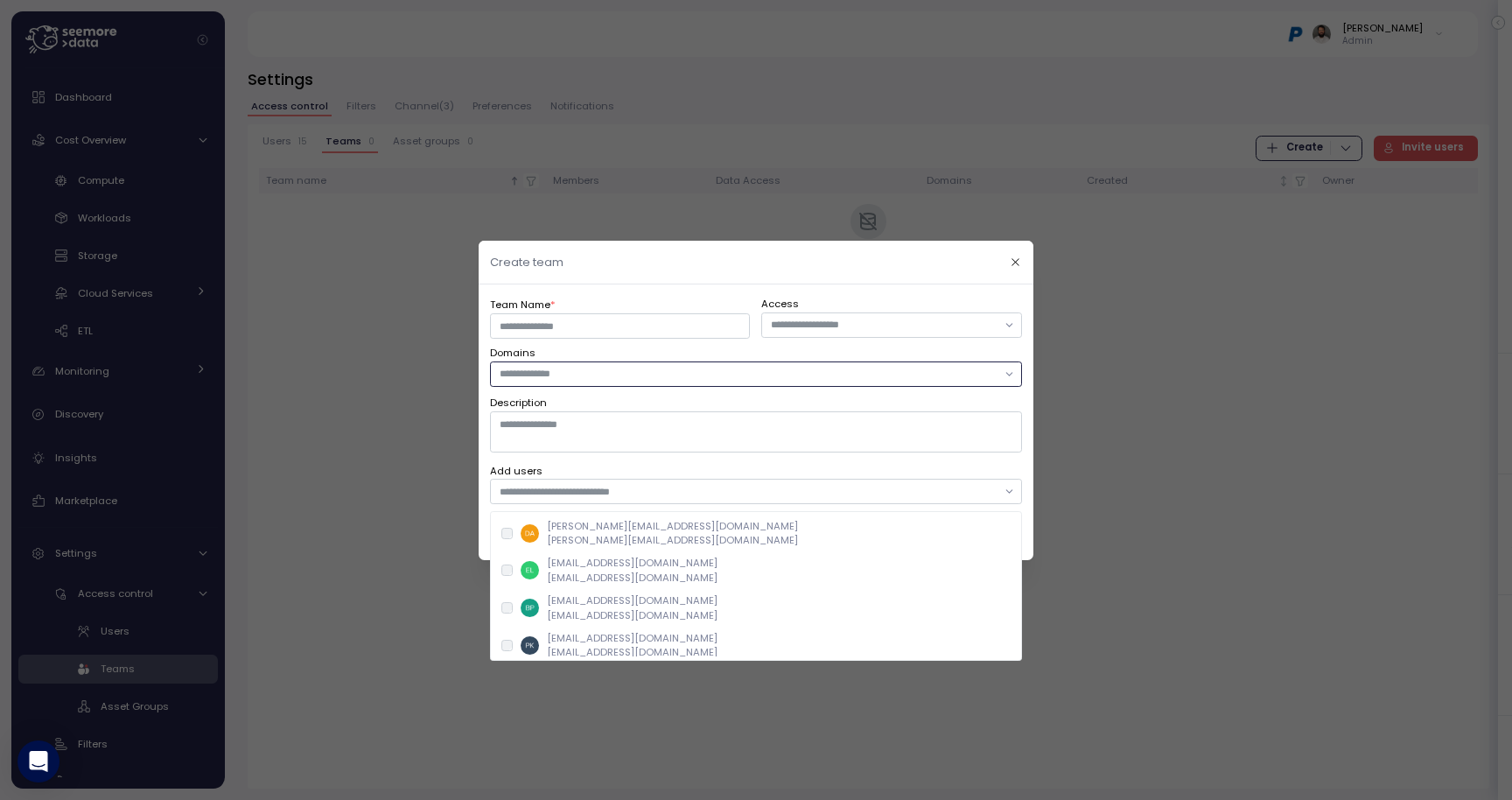
click at [594, 376] on input "text" at bounding box center [748, 374] width 497 height 16
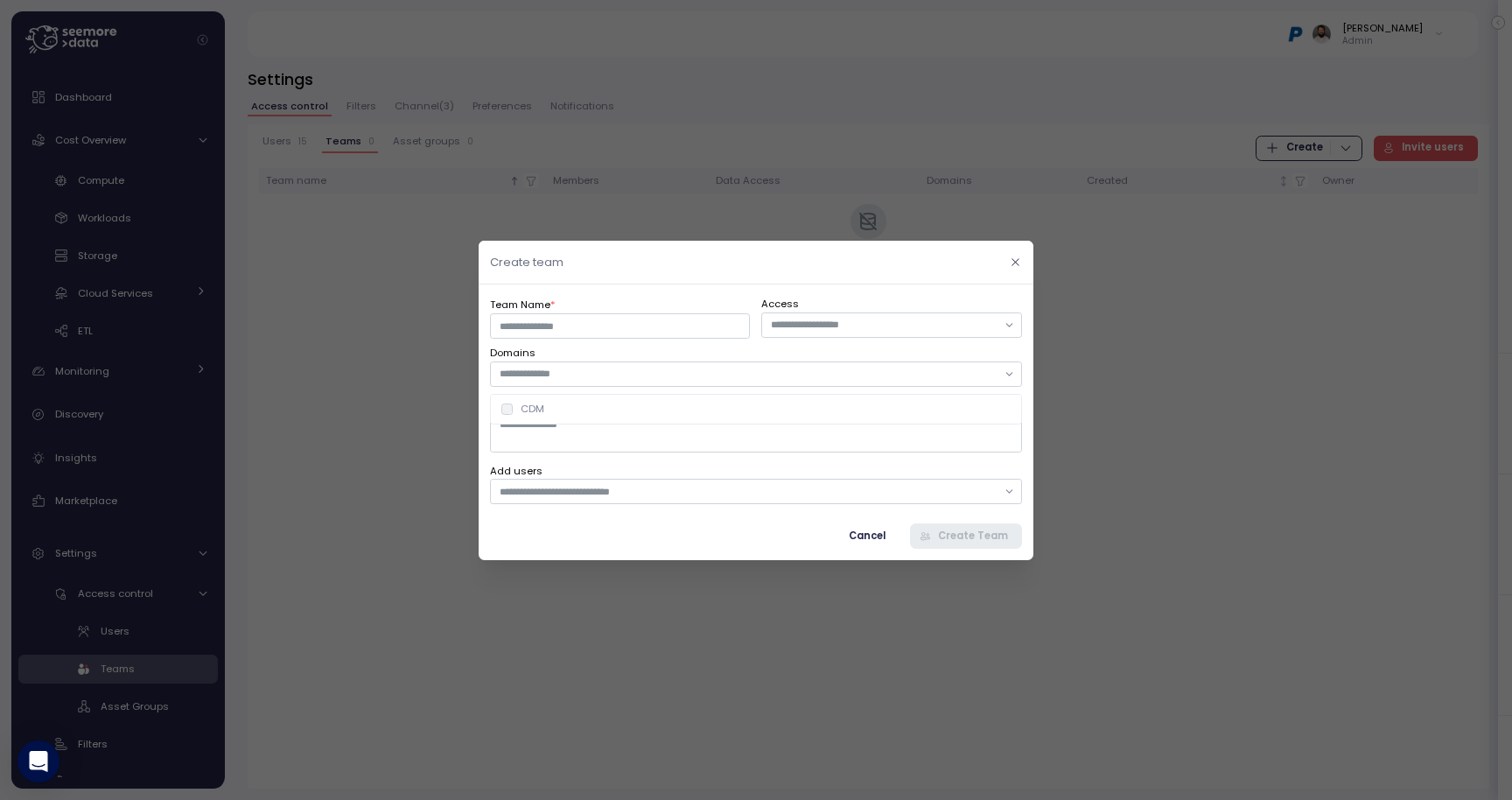
click at [1016, 263] on icon "button" at bounding box center [1014, 261] width 7 height 7
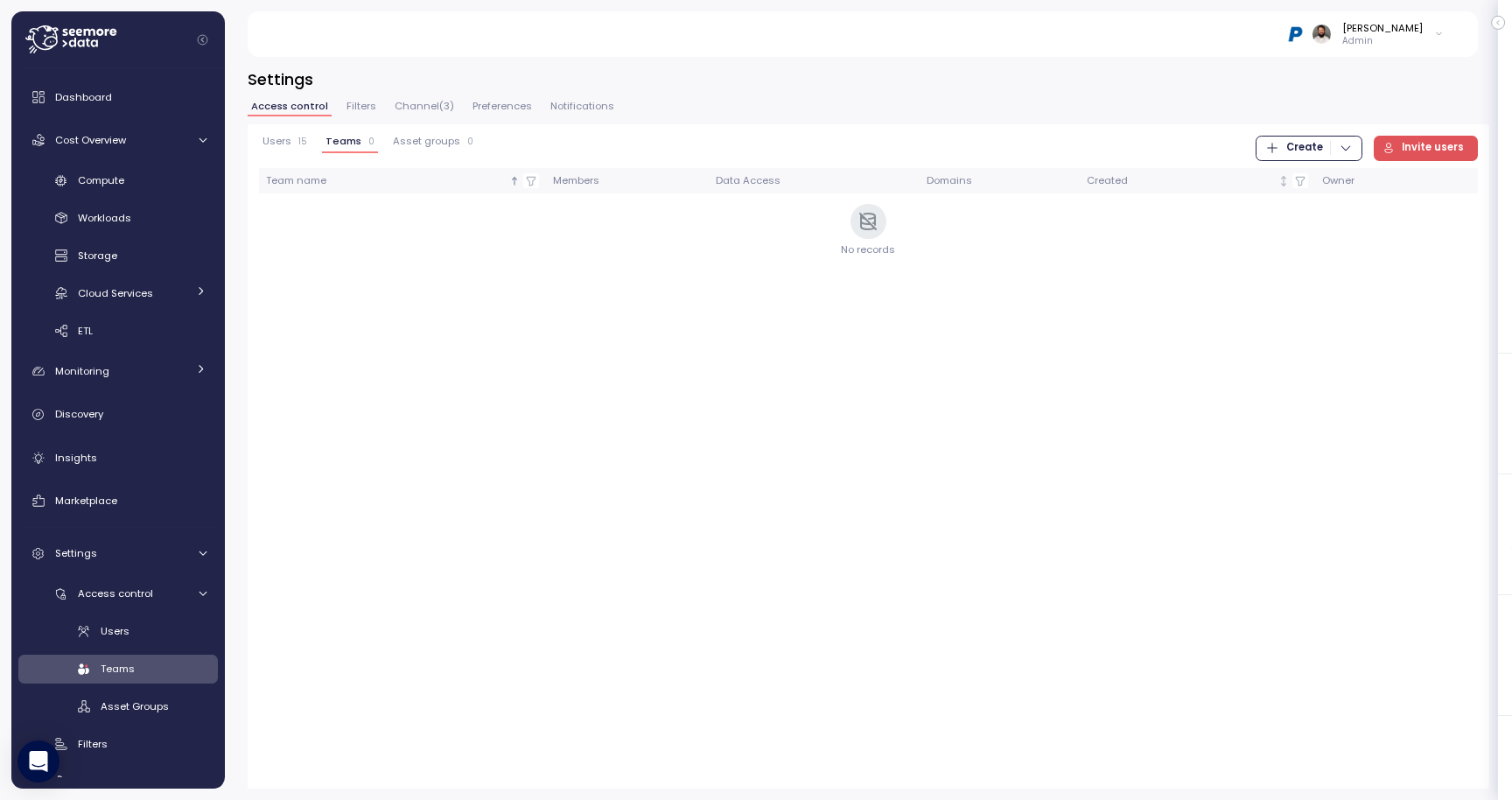
click at [299, 140] on p "15" at bounding box center [303, 141] width 9 height 12
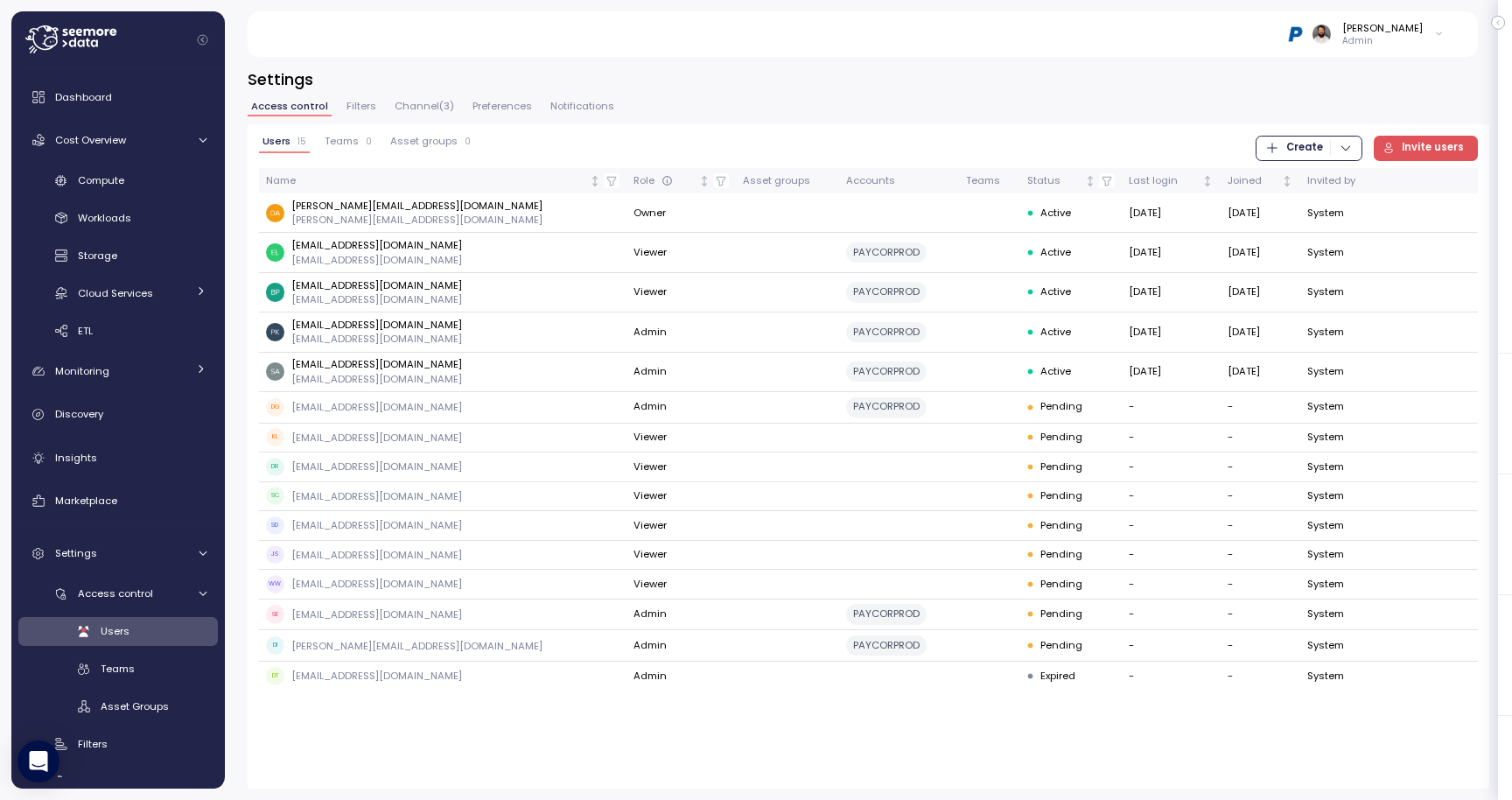
click at [359, 140] on div "Teams 0" at bounding box center [348, 141] width 47 height 12
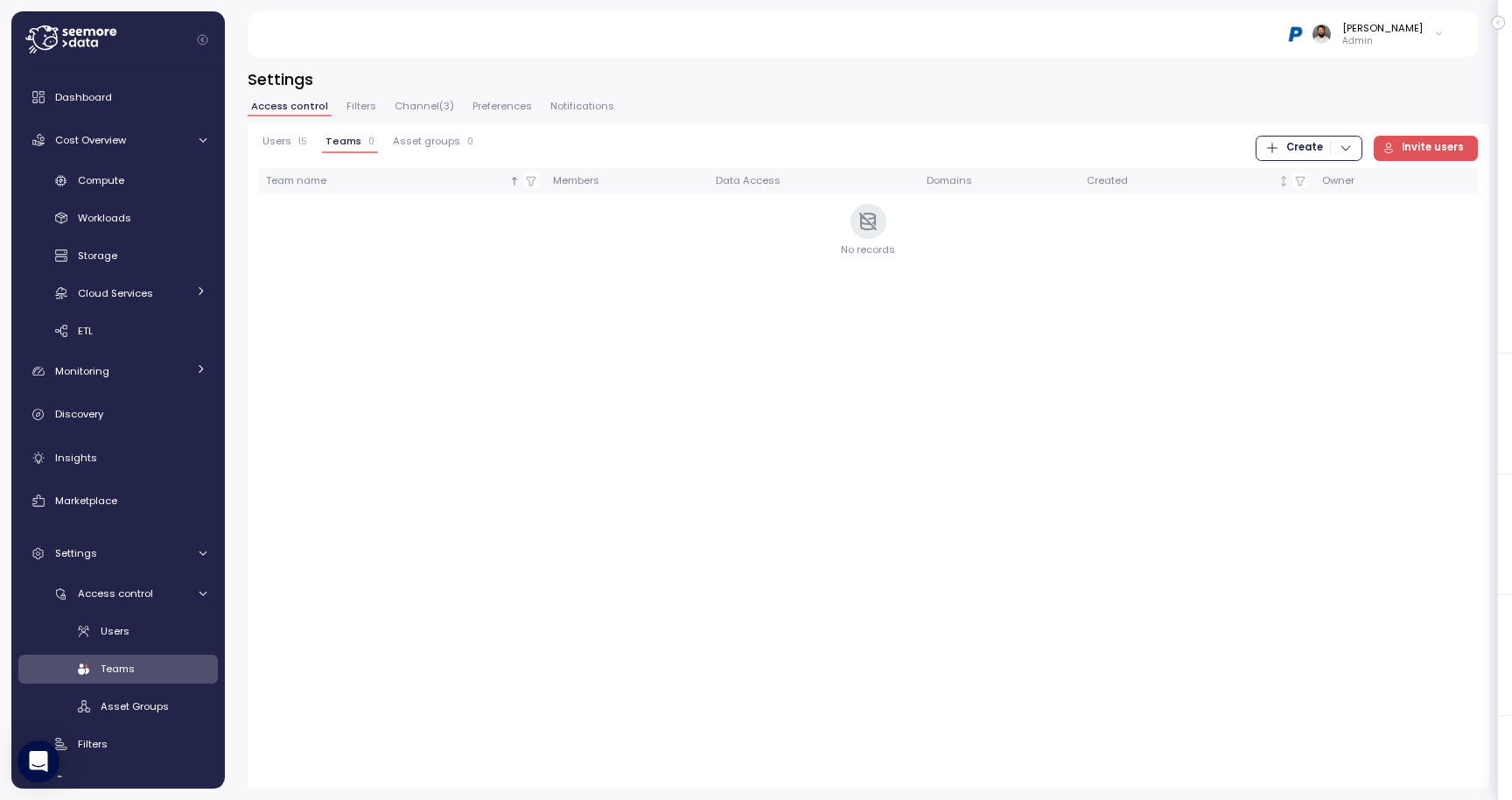
click at [299, 147] on p "15" at bounding box center [303, 141] width 9 height 12
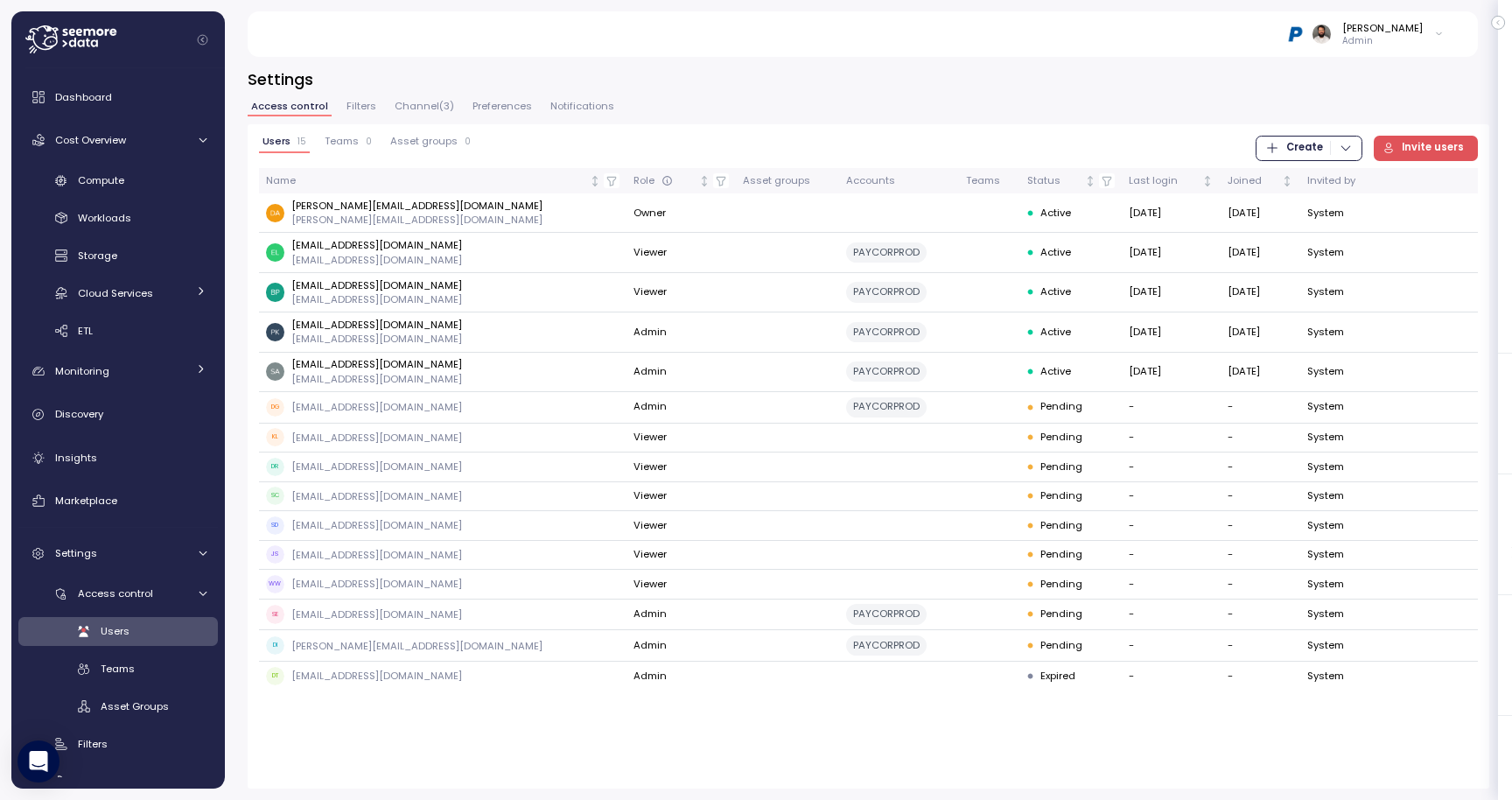
click at [341, 142] on span "Teams" at bounding box center [342, 141] width 34 height 10
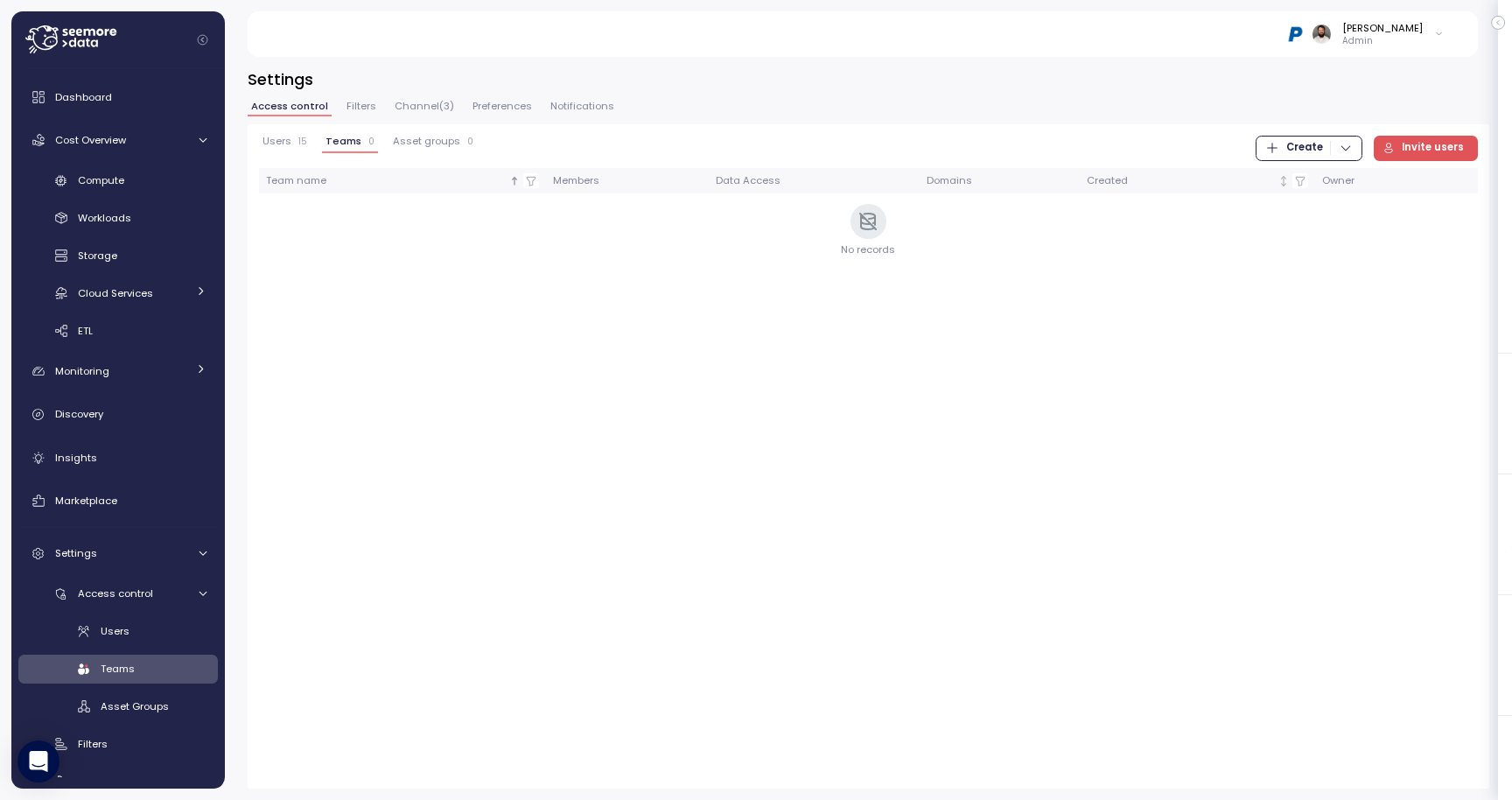
click at [289, 139] on div "Users 15" at bounding box center [285, 141] width 45 height 12
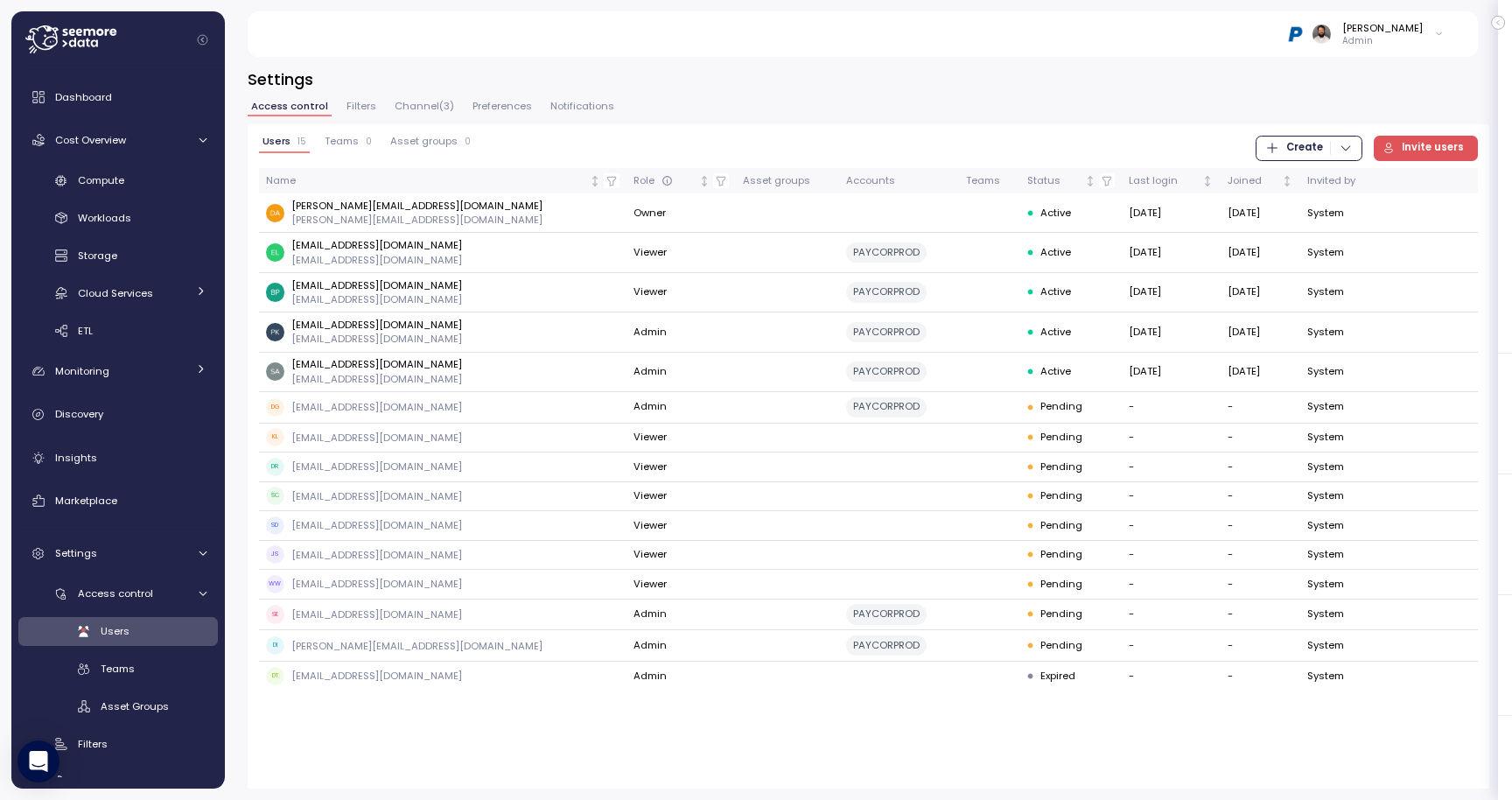
click at [417, 106] on span "Channel ( 3 )" at bounding box center [424, 107] width 60 height 10
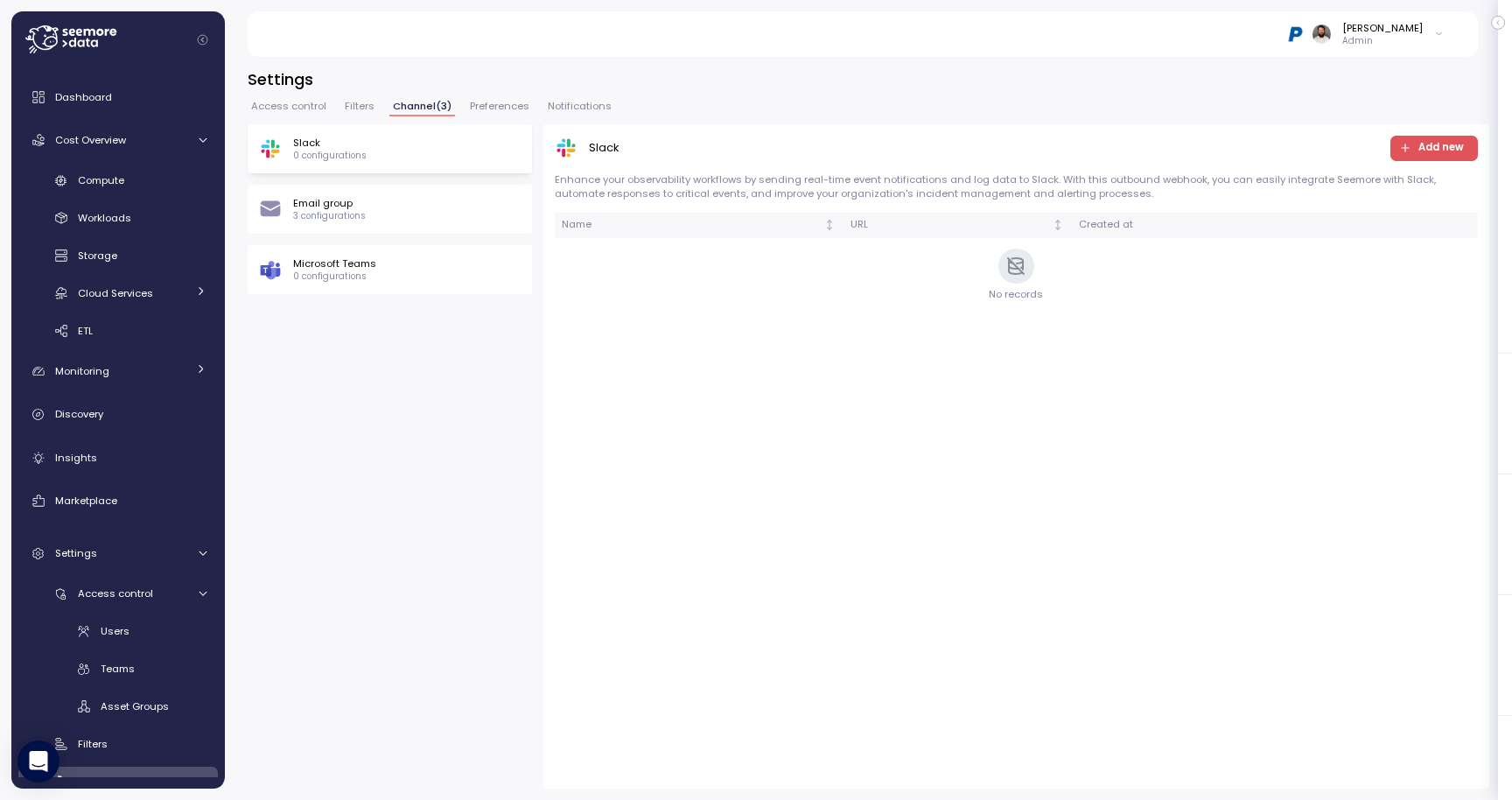
click at [392, 223] on div "Email group 3 configurations" at bounding box center [389, 208] width 284 height 49
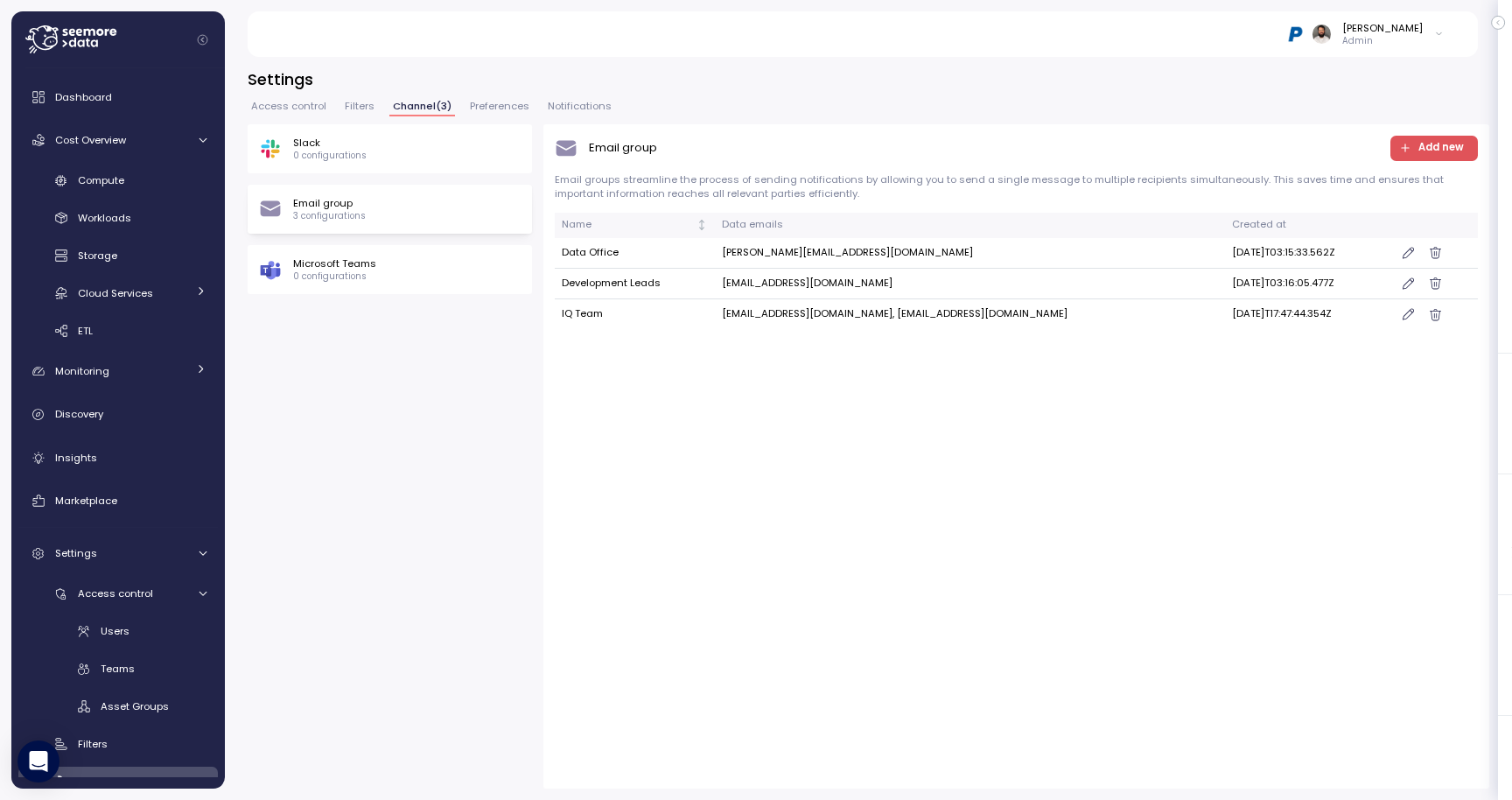
click at [305, 116] on button "Access control" at bounding box center [289, 109] width 83 height 15
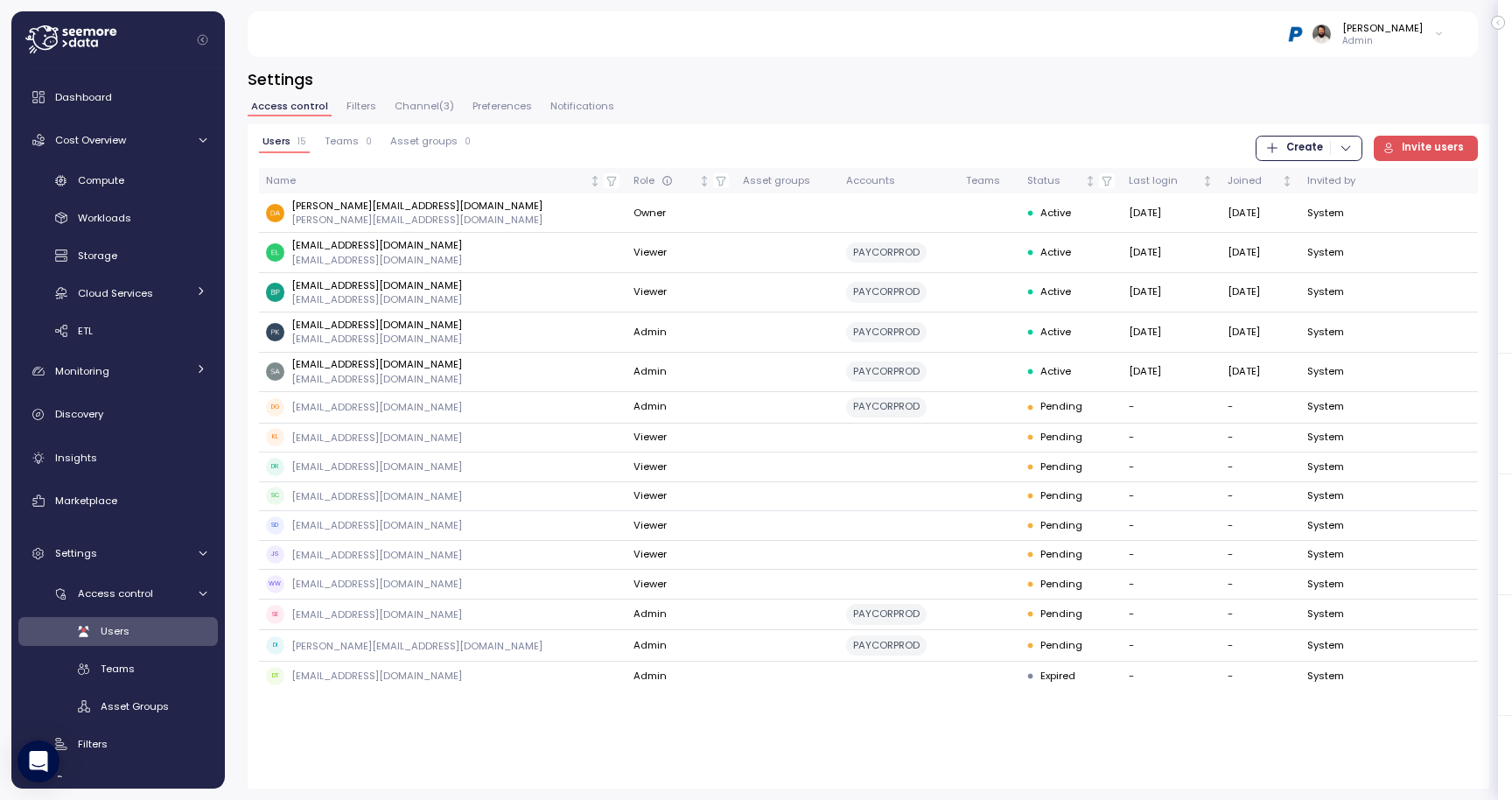
click at [359, 143] on div "Teams 0" at bounding box center [348, 141] width 47 height 12
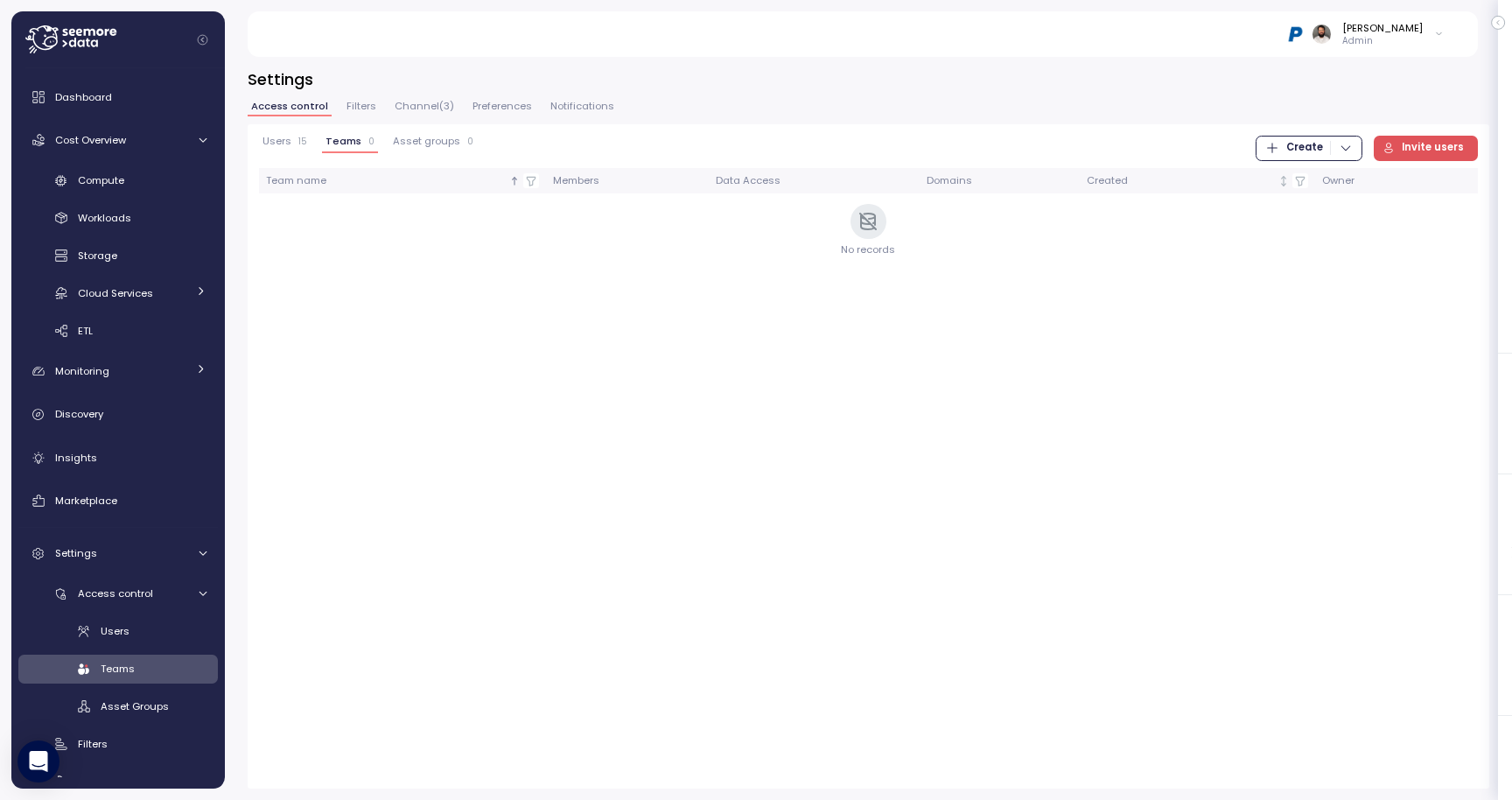
click at [400, 143] on span "Asset groups" at bounding box center [426, 141] width 68 height 10
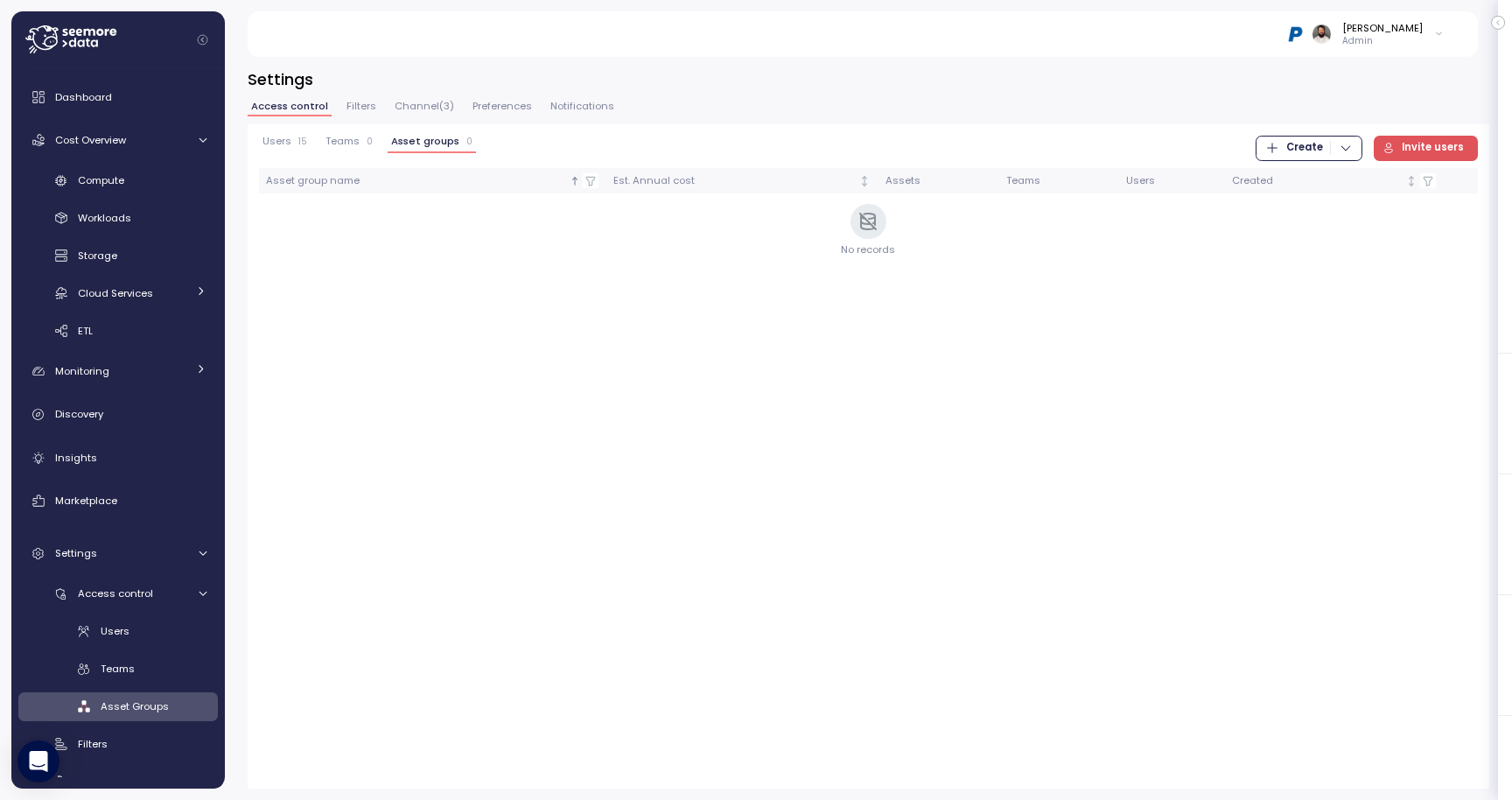
click at [626, 120] on div "Access control Filters Channel ( 3 ) Preferences Notifications" at bounding box center [869, 113] width 1241 height 23
click at [340, 146] on span "Teams" at bounding box center [343, 141] width 34 height 10
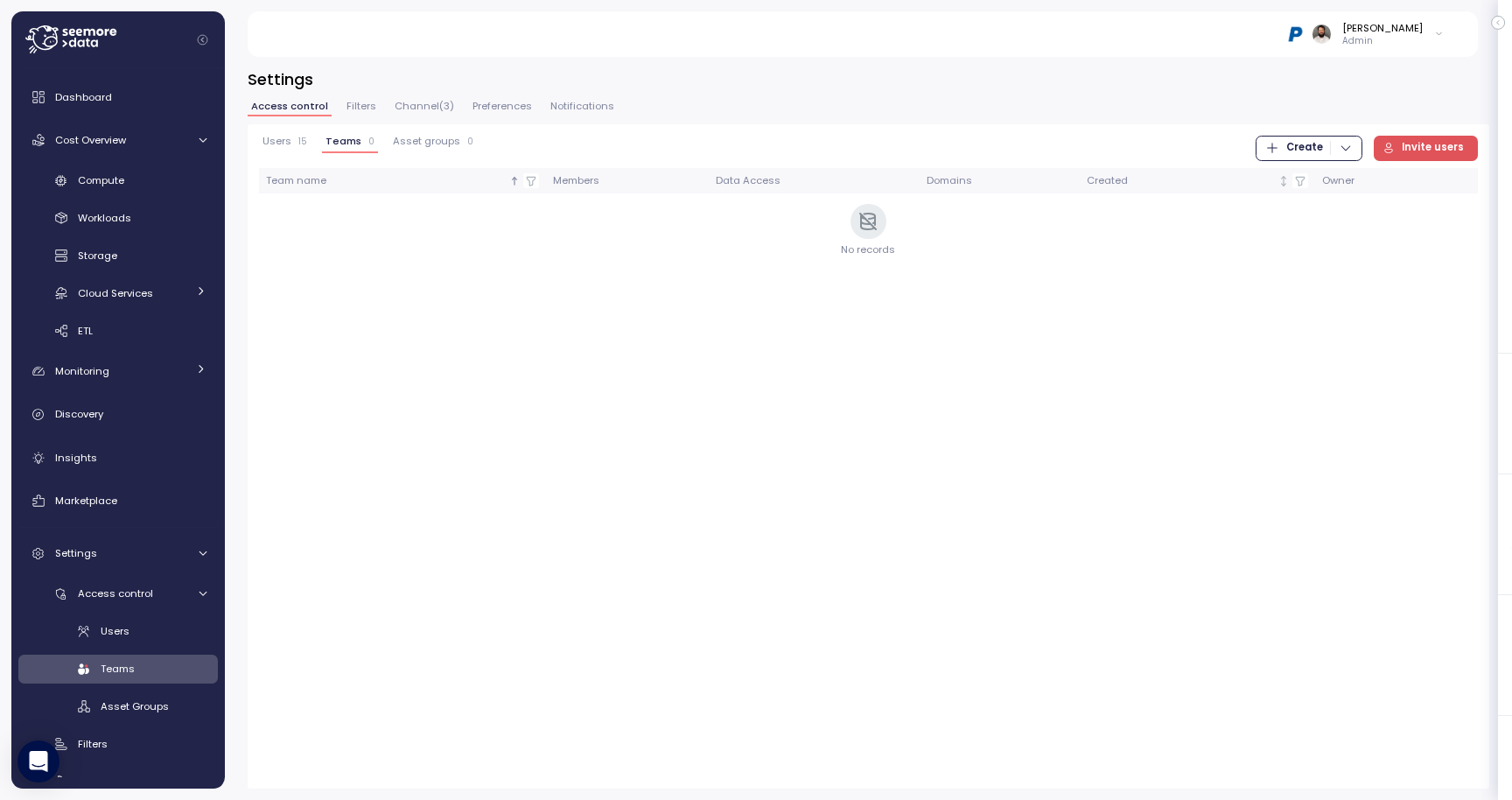
click at [282, 145] on span "Users" at bounding box center [277, 141] width 29 height 10
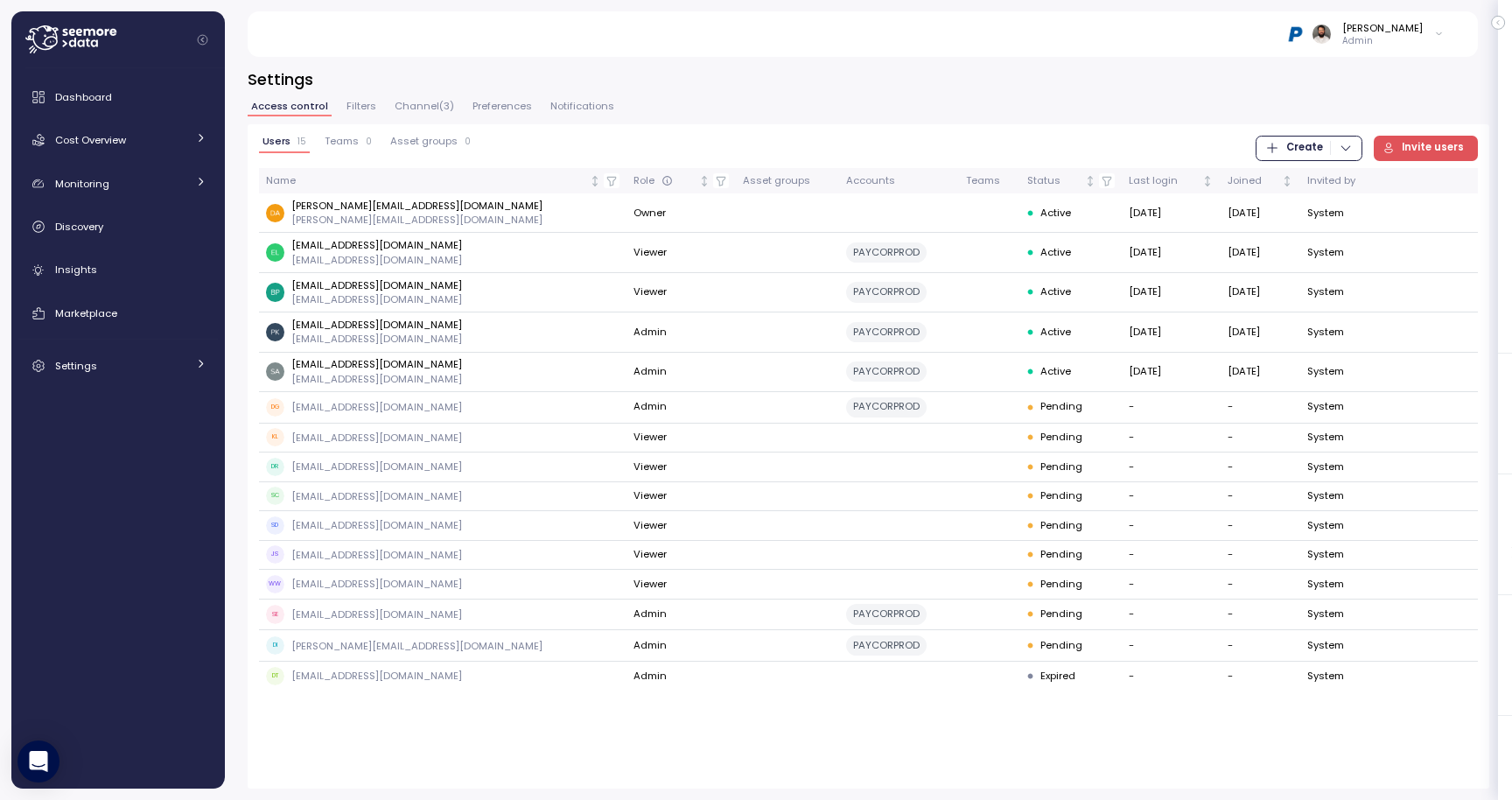
click at [390, 145] on span "Asset groups" at bounding box center [424, 141] width 68 height 10
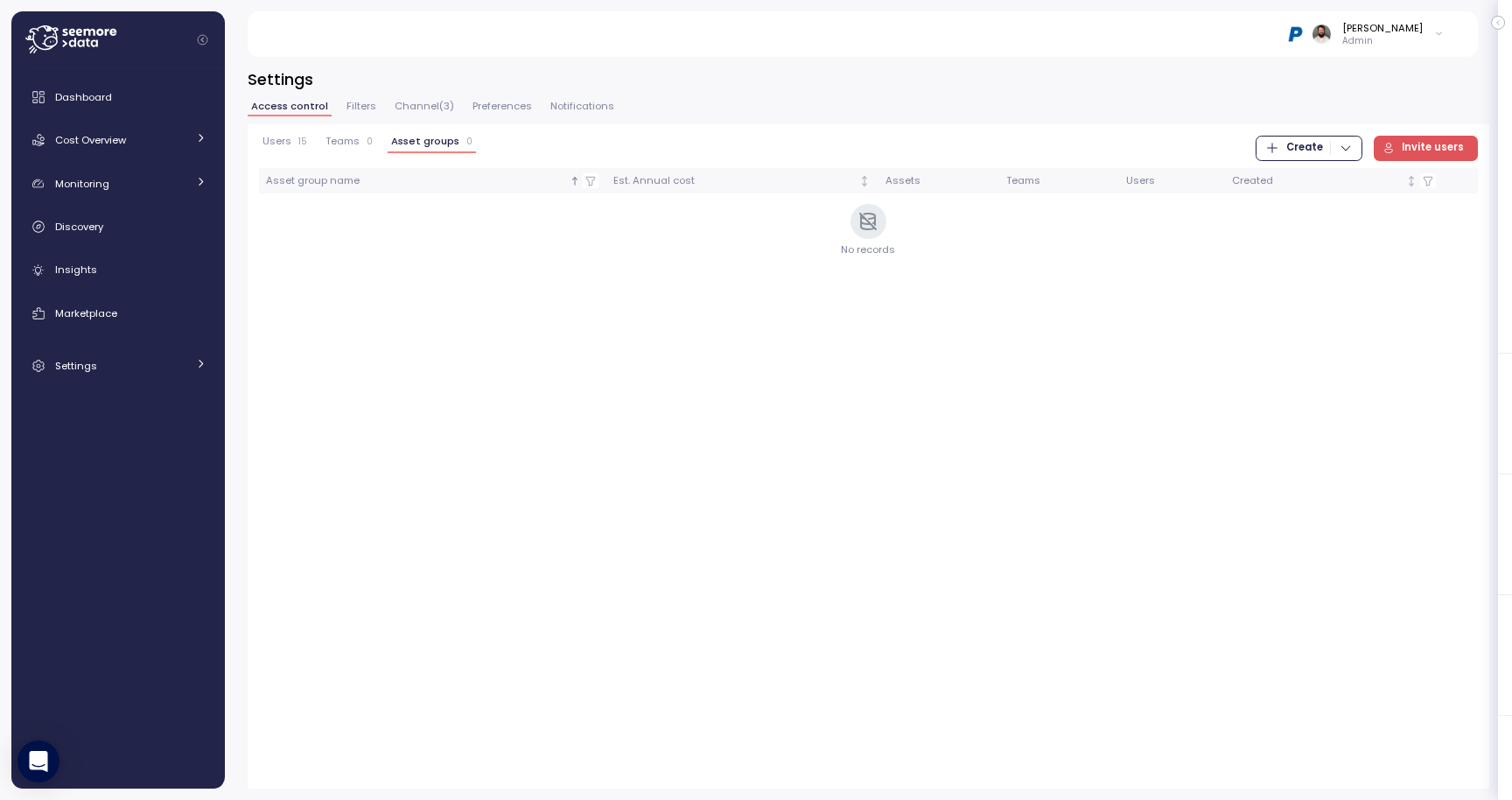
click at [348, 140] on span "Teams" at bounding box center [343, 141] width 34 height 10
click at [284, 142] on span "Users" at bounding box center [277, 141] width 29 height 10
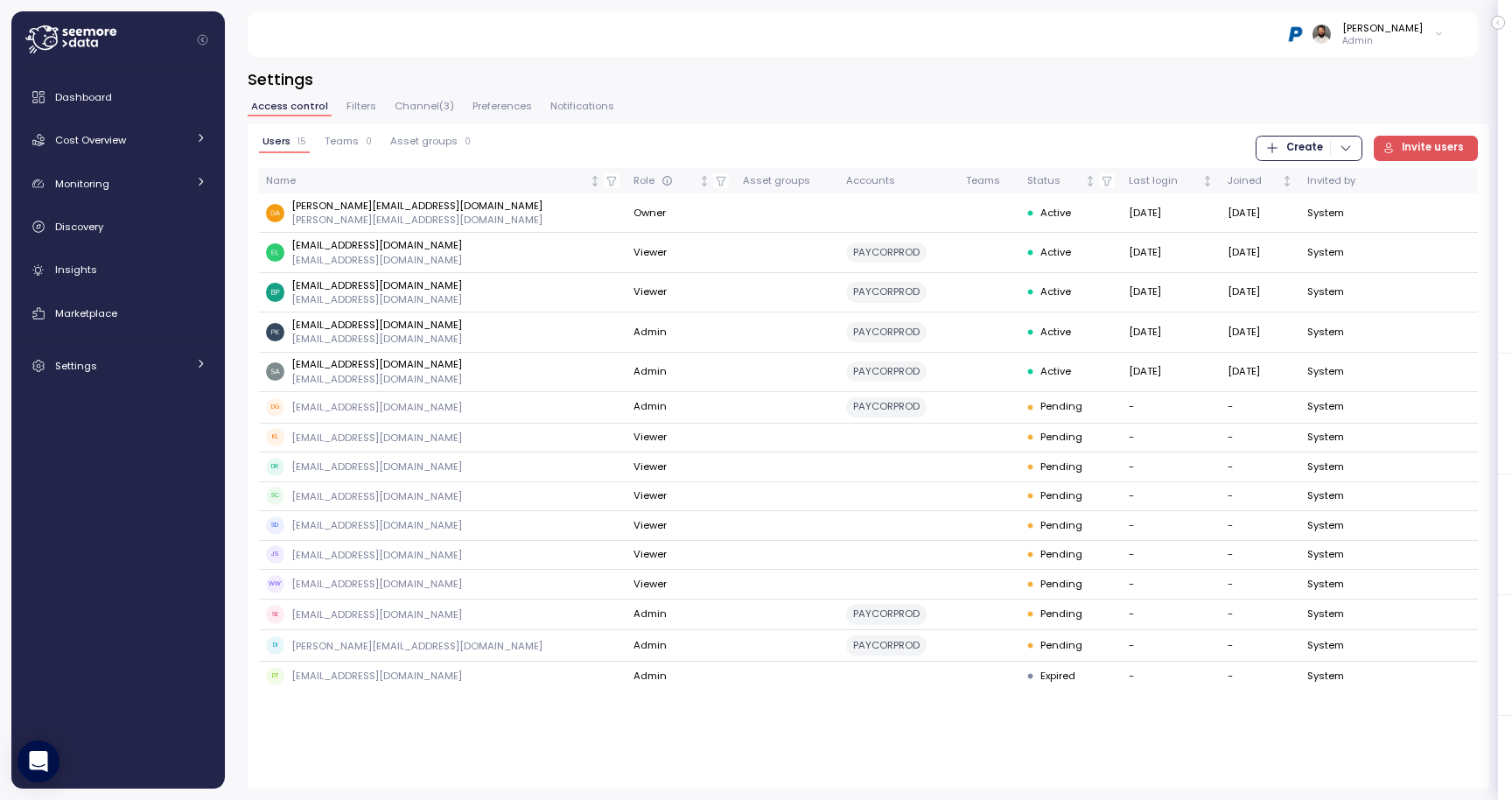
click at [413, 150] on button "Asset groups 0" at bounding box center [430, 144] width 88 height 18
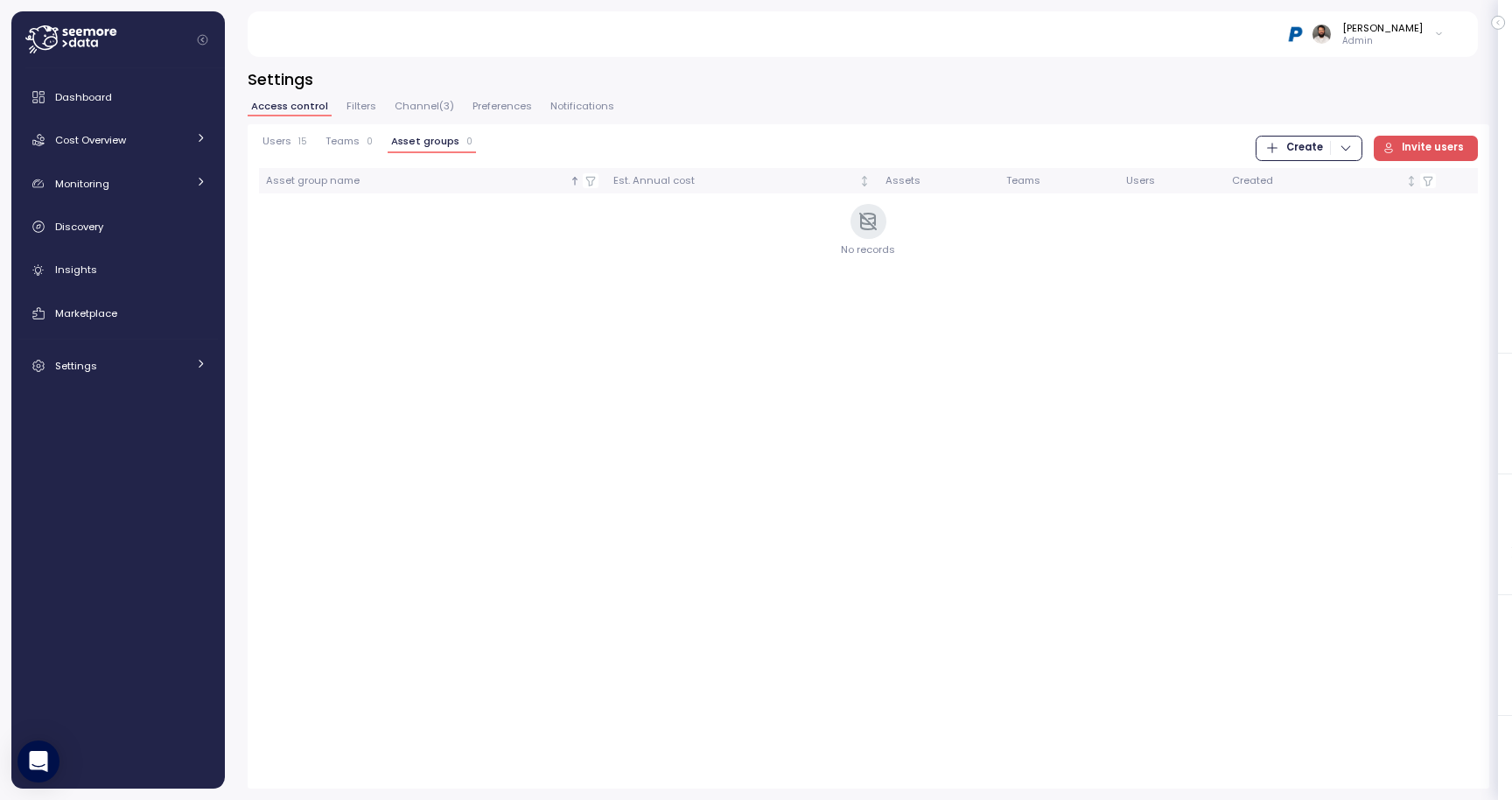
click at [351, 141] on span "Teams" at bounding box center [343, 141] width 34 height 10
click at [295, 146] on div "Users 15" at bounding box center [285, 141] width 45 height 12
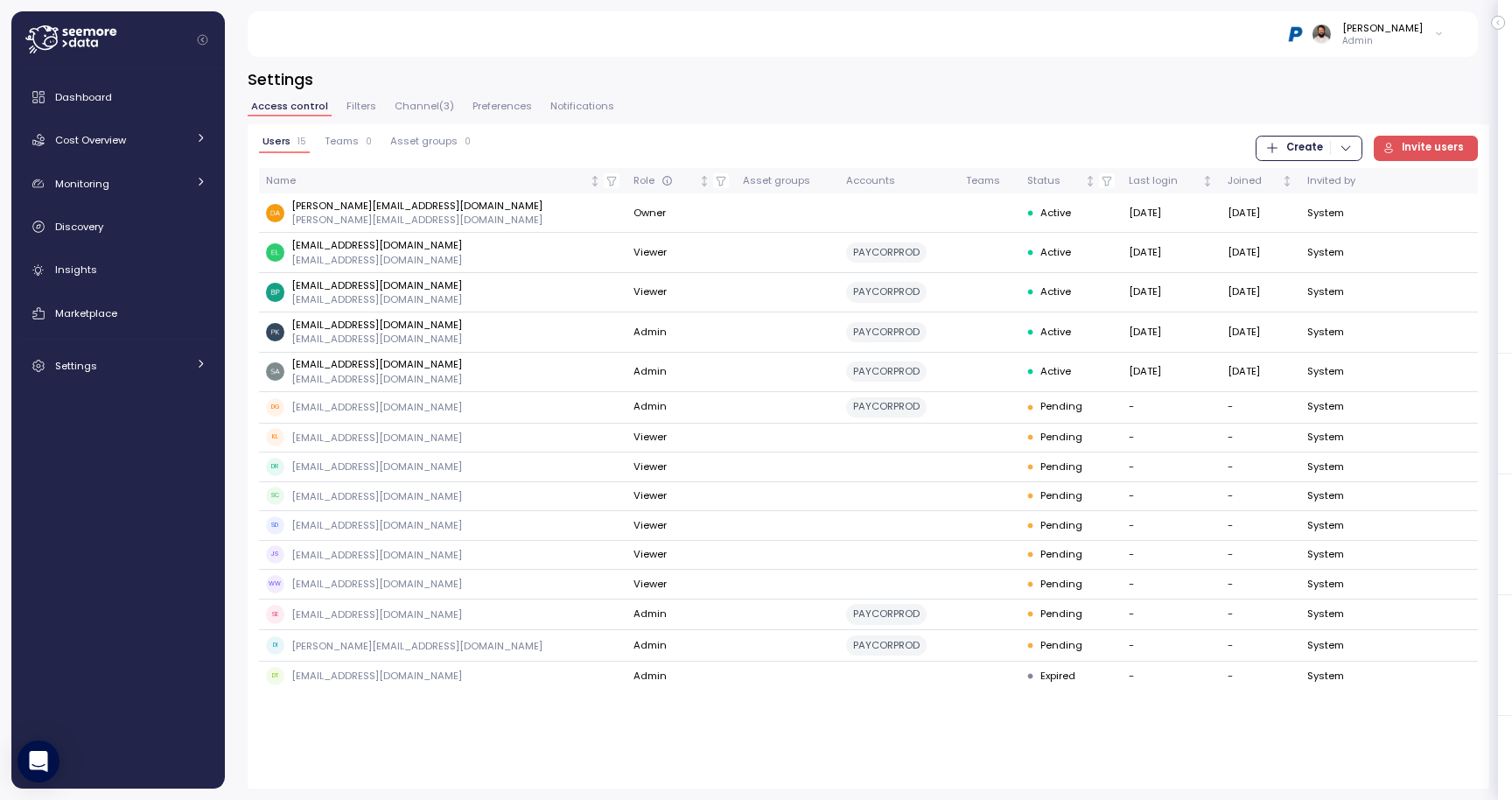
click at [1348, 147] on icon "button" at bounding box center [1346, 147] width 14 height 14
click at [1340, 108] on div "Access control Filters Channel ( 3 ) Preferences Notifications" at bounding box center [869, 113] width 1241 height 23
click at [1415, 156] on span "Invite users" at bounding box center [1432, 148] width 62 height 24
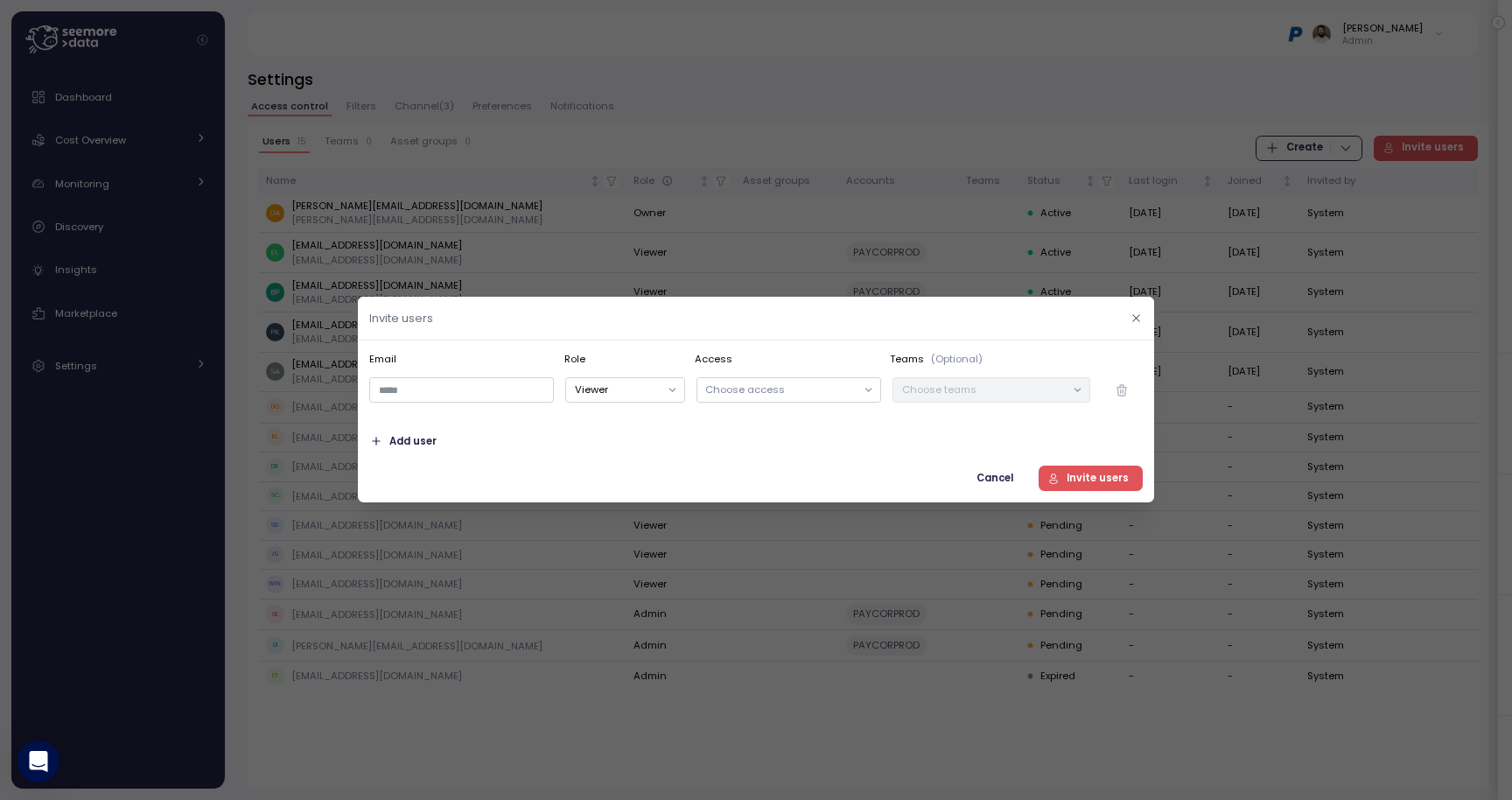
click at [1134, 313] on icon "button" at bounding box center [1135, 318] width 11 height 11
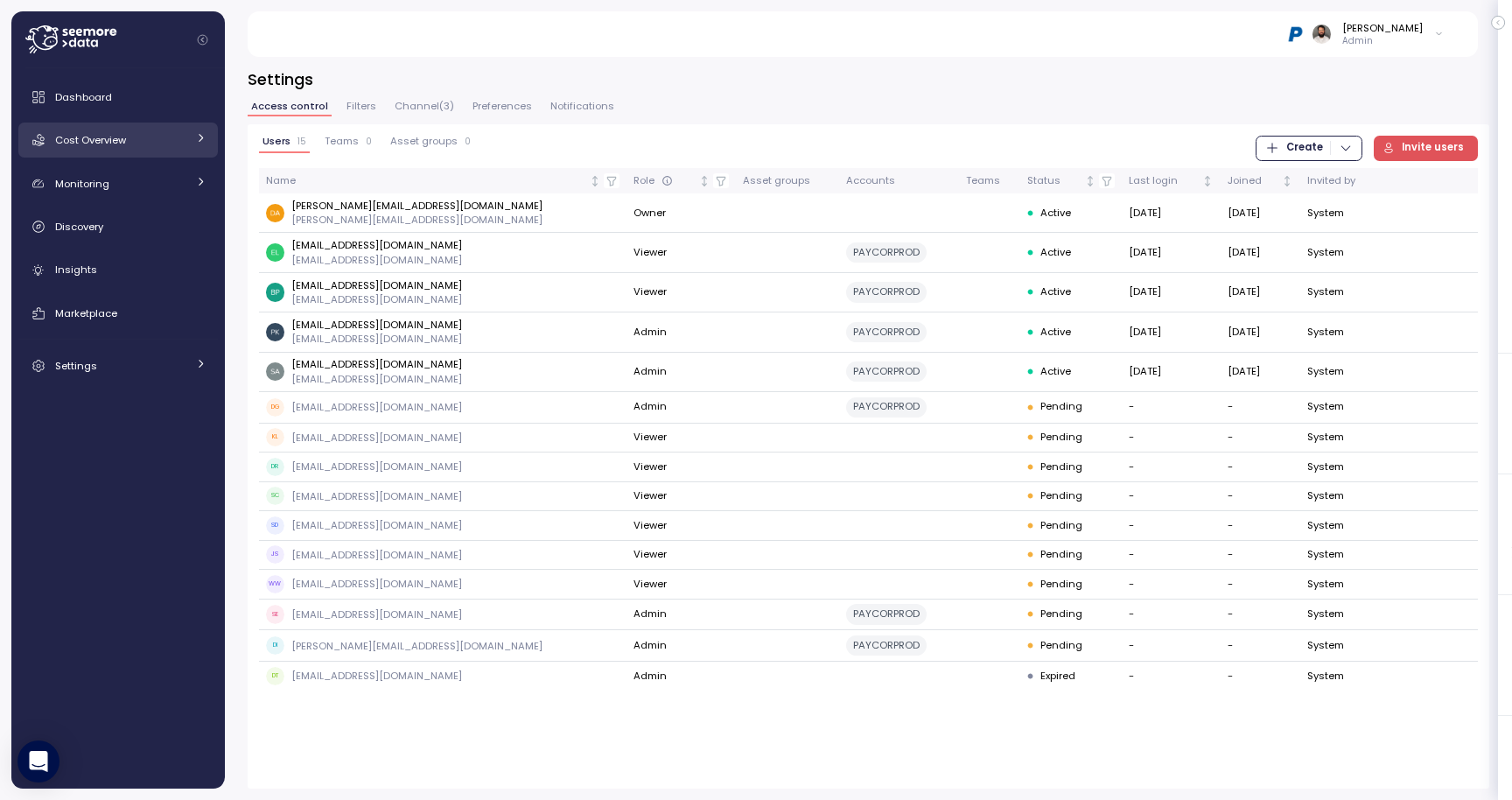
click at [147, 146] on div "Cost Overview" at bounding box center [121, 140] width 131 height 18
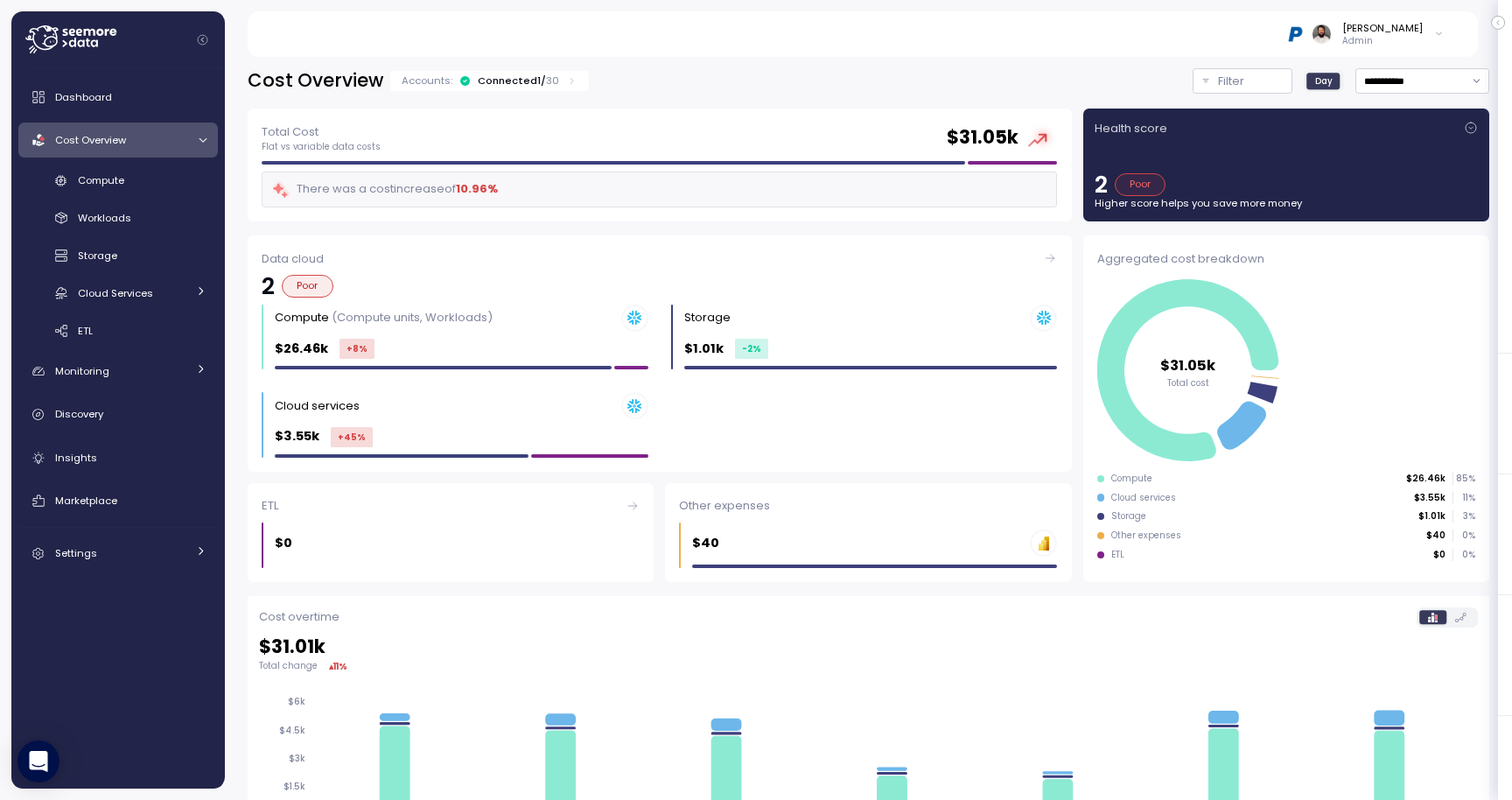
click at [147, 146] on div "Cost Overview" at bounding box center [121, 140] width 131 height 18
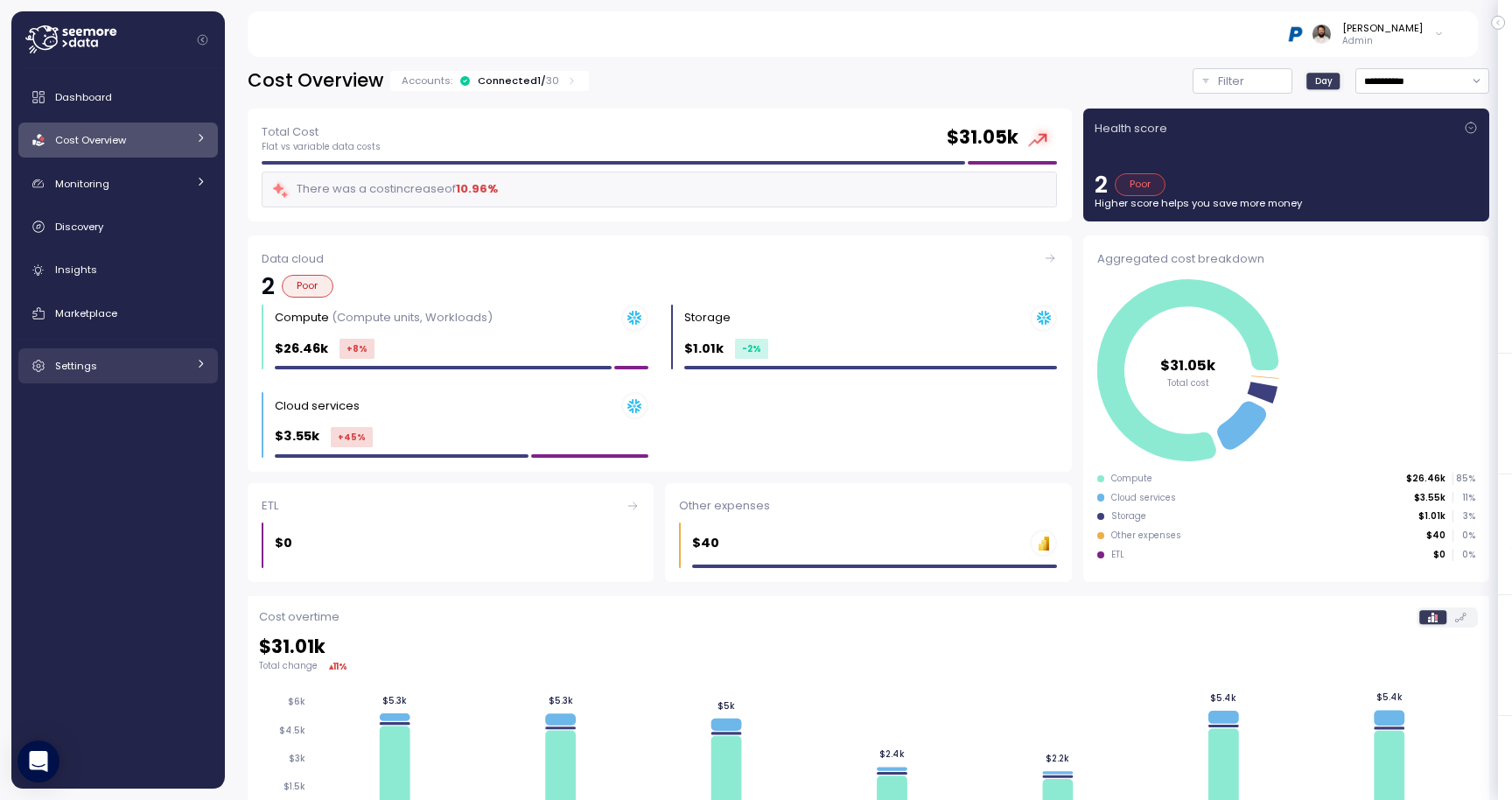
click at [123, 351] on link "Settings" at bounding box center [118, 366] width 199 height 35
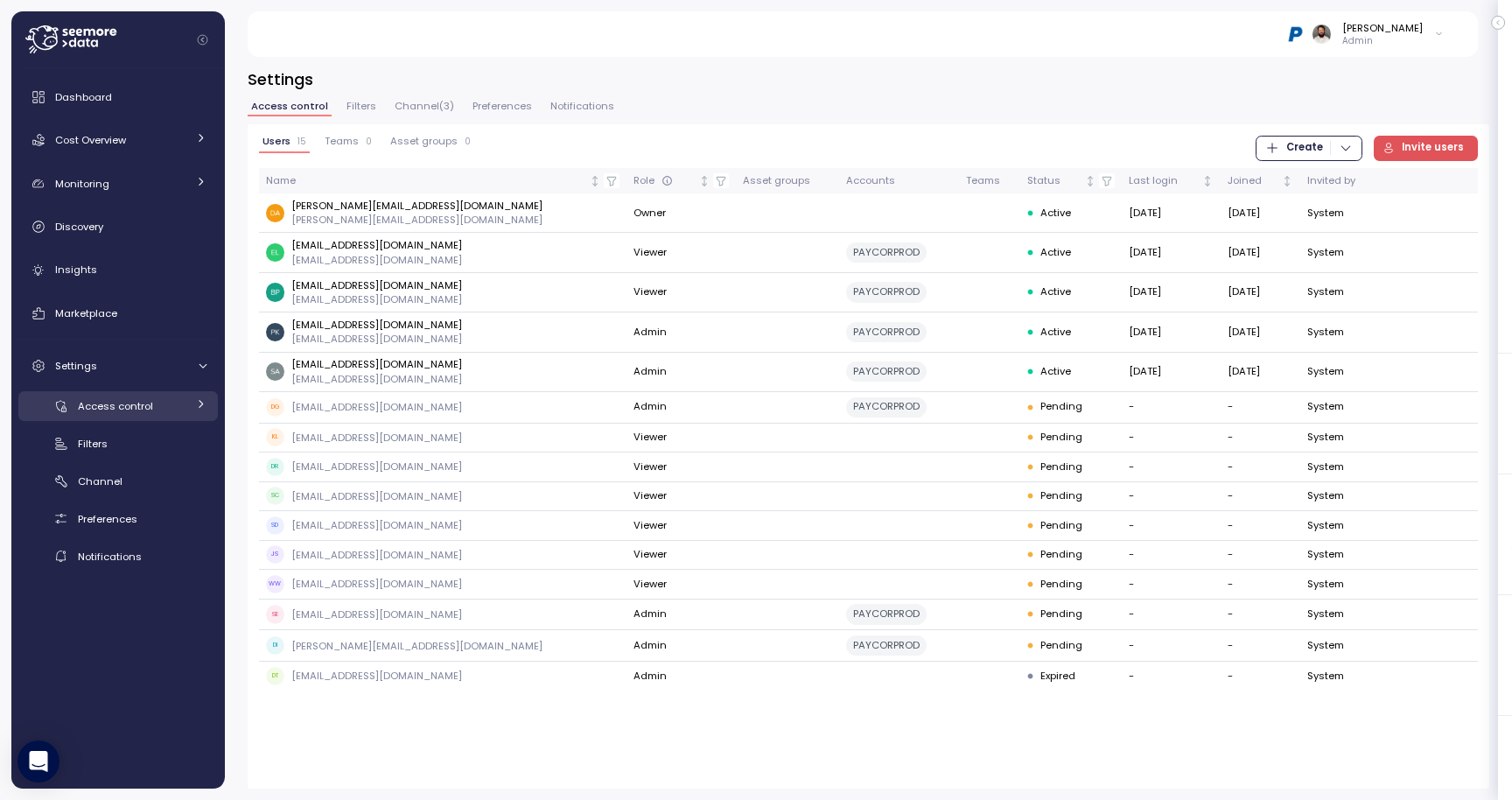
click at [123, 411] on span "Access control" at bounding box center [116, 406] width 76 height 14
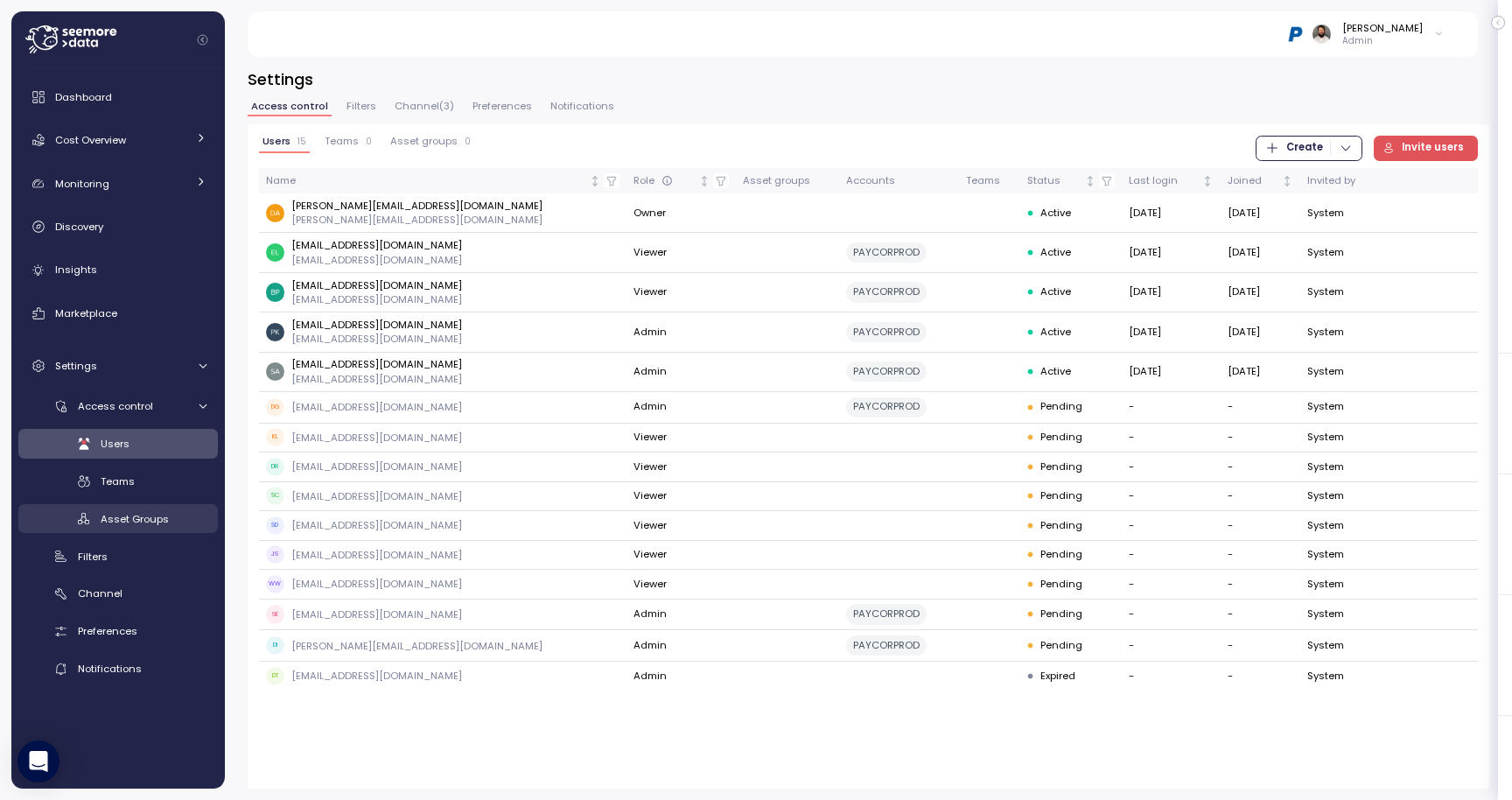
click at [126, 521] on span "Asset Groups" at bounding box center [134, 519] width 69 height 14
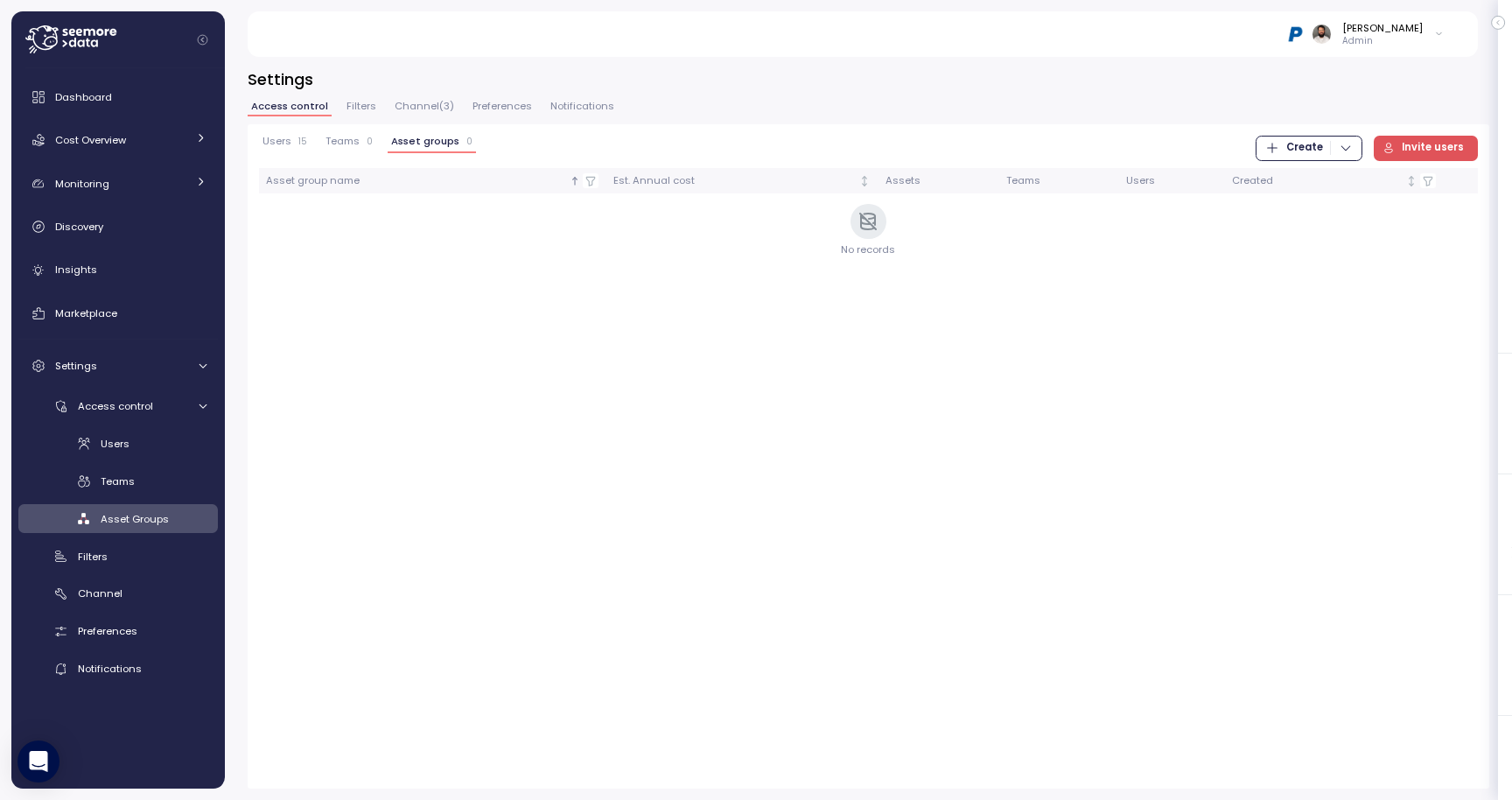
click at [1323, 144] on span "Create" at bounding box center [1304, 148] width 37 height 24
click at [1325, 208] on div "Asset Group" at bounding box center [1327, 209] width 62 height 16
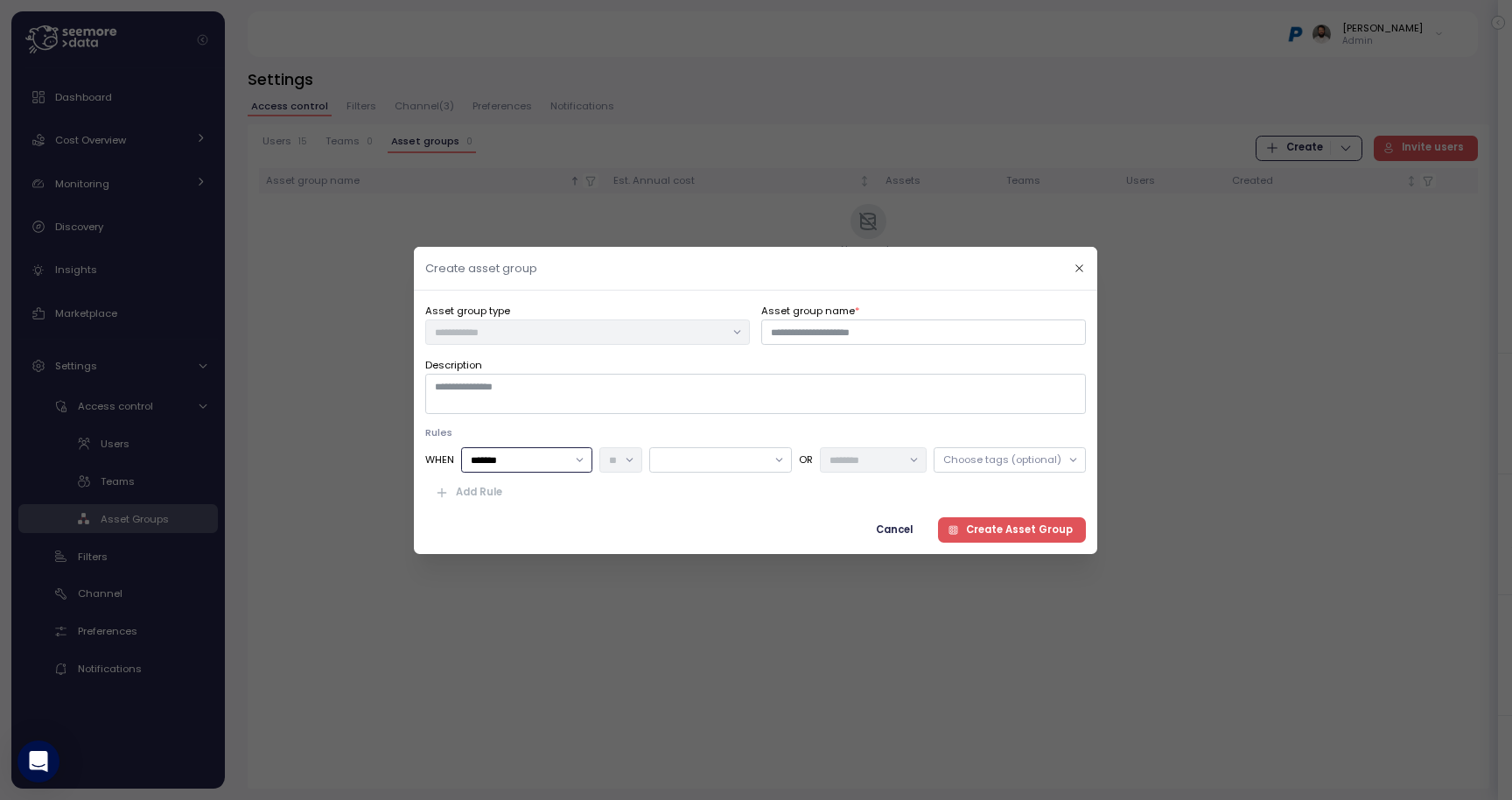
click at [569, 464] on input "*******" at bounding box center [528, 459] width 131 height 25
click at [1082, 270] on icon "button" at bounding box center [1080, 267] width 11 height 11
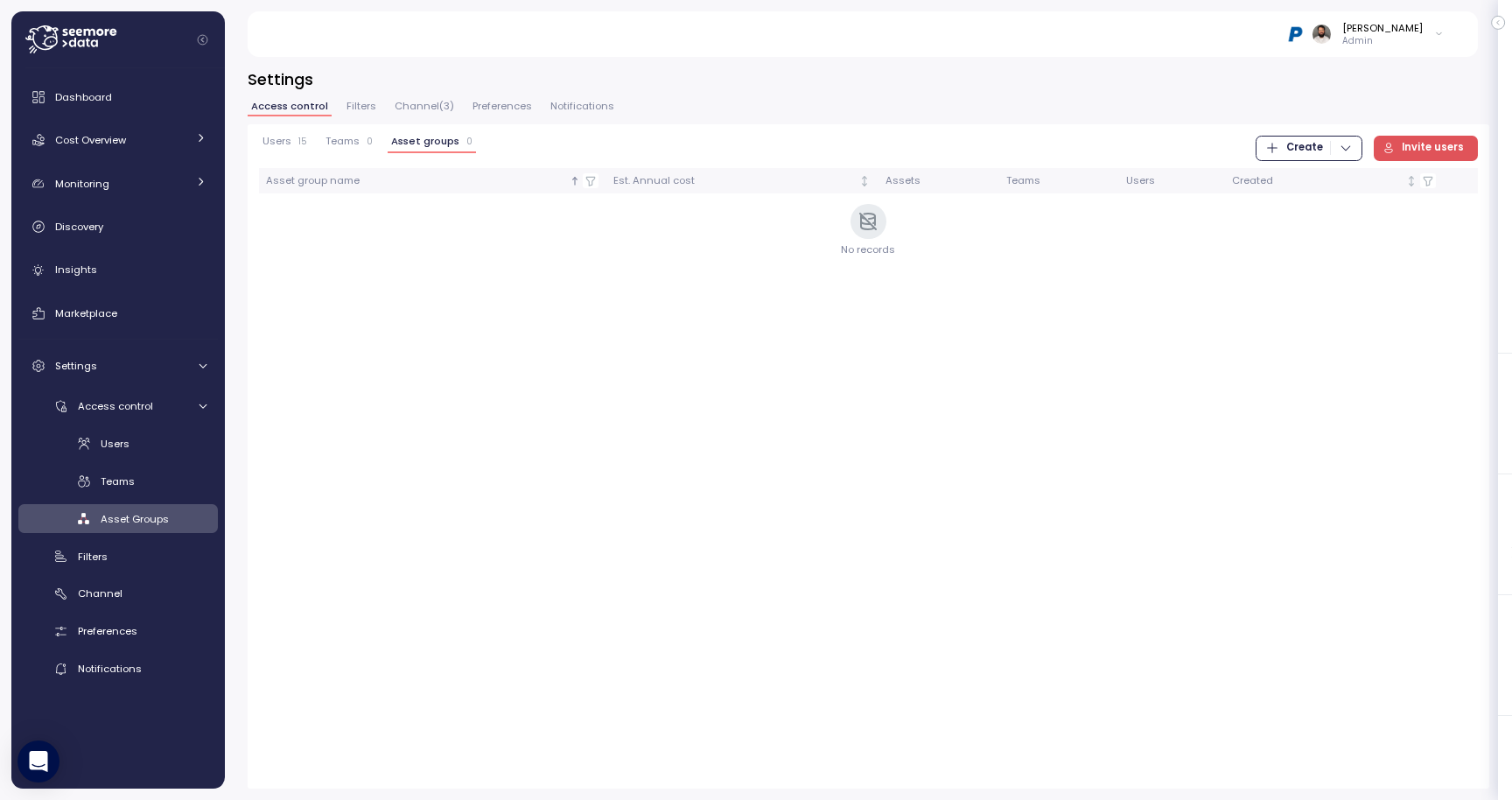
click at [362, 109] on span "Filters" at bounding box center [362, 107] width 30 height 10
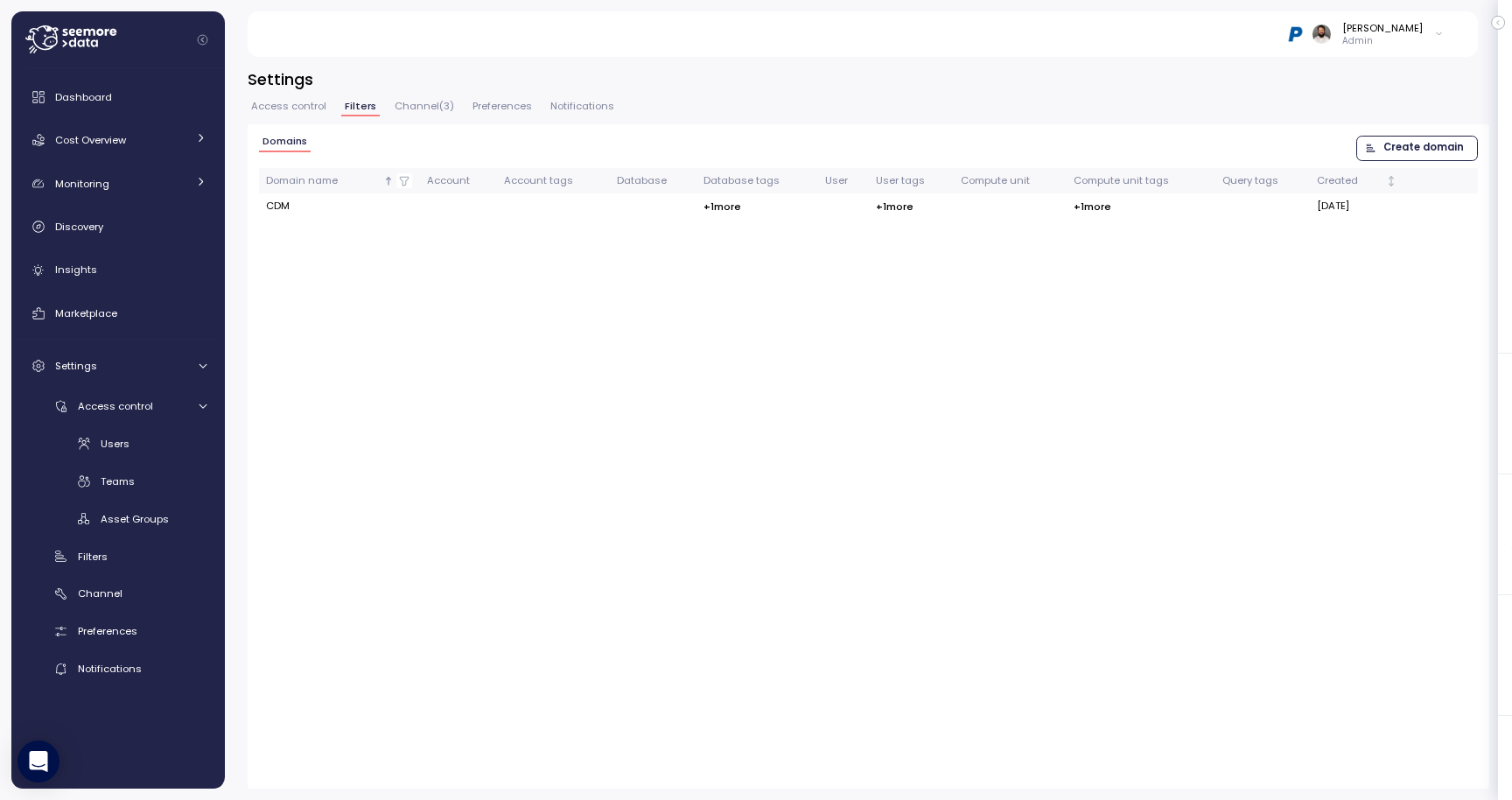
click at [291, 106] on span "Access control" at bounding box center [289, 107] width 76 height 10
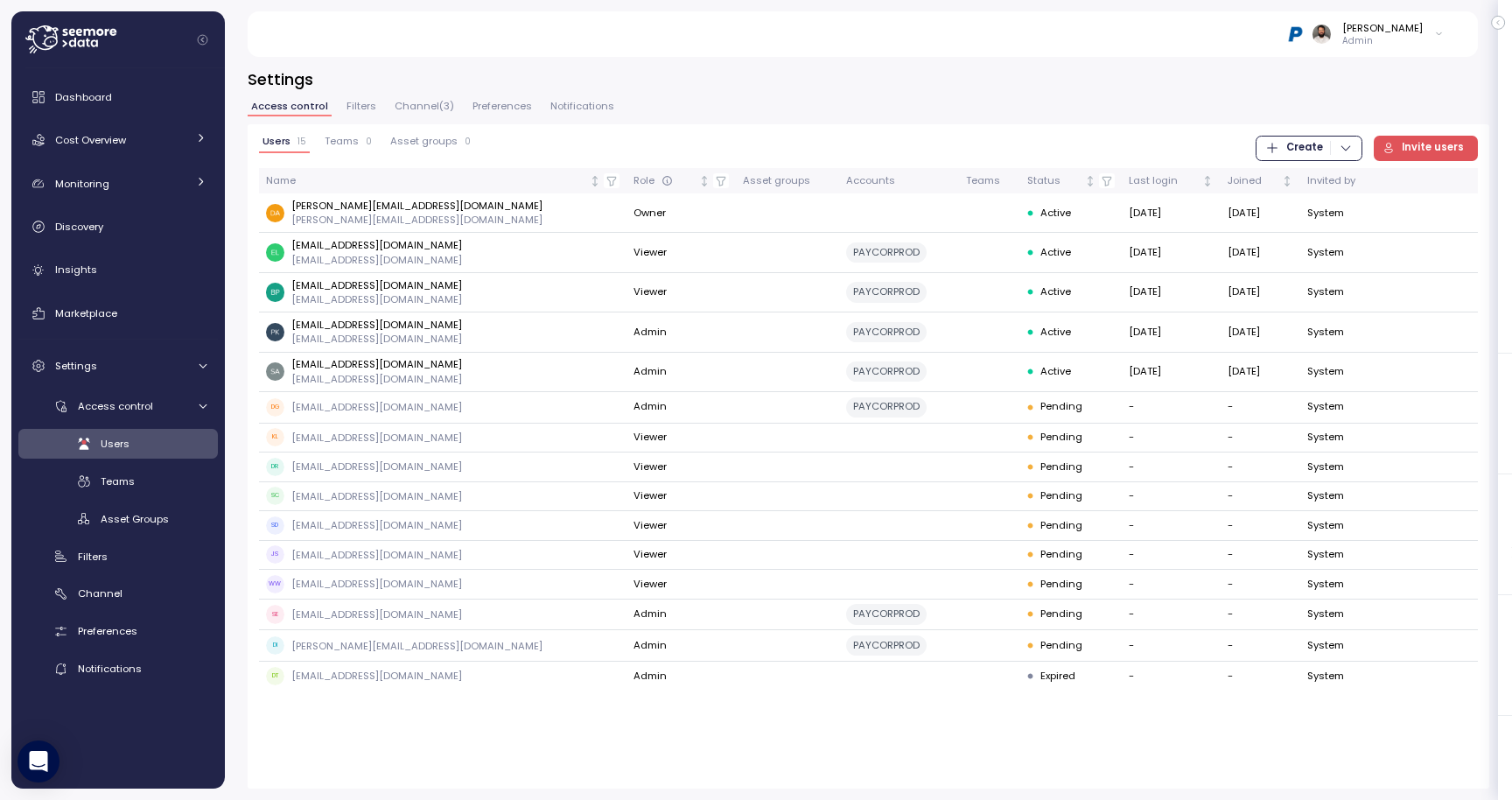
click at [347, 106] on span "Filters" at bounding box center [362, 107] width 30 height 10
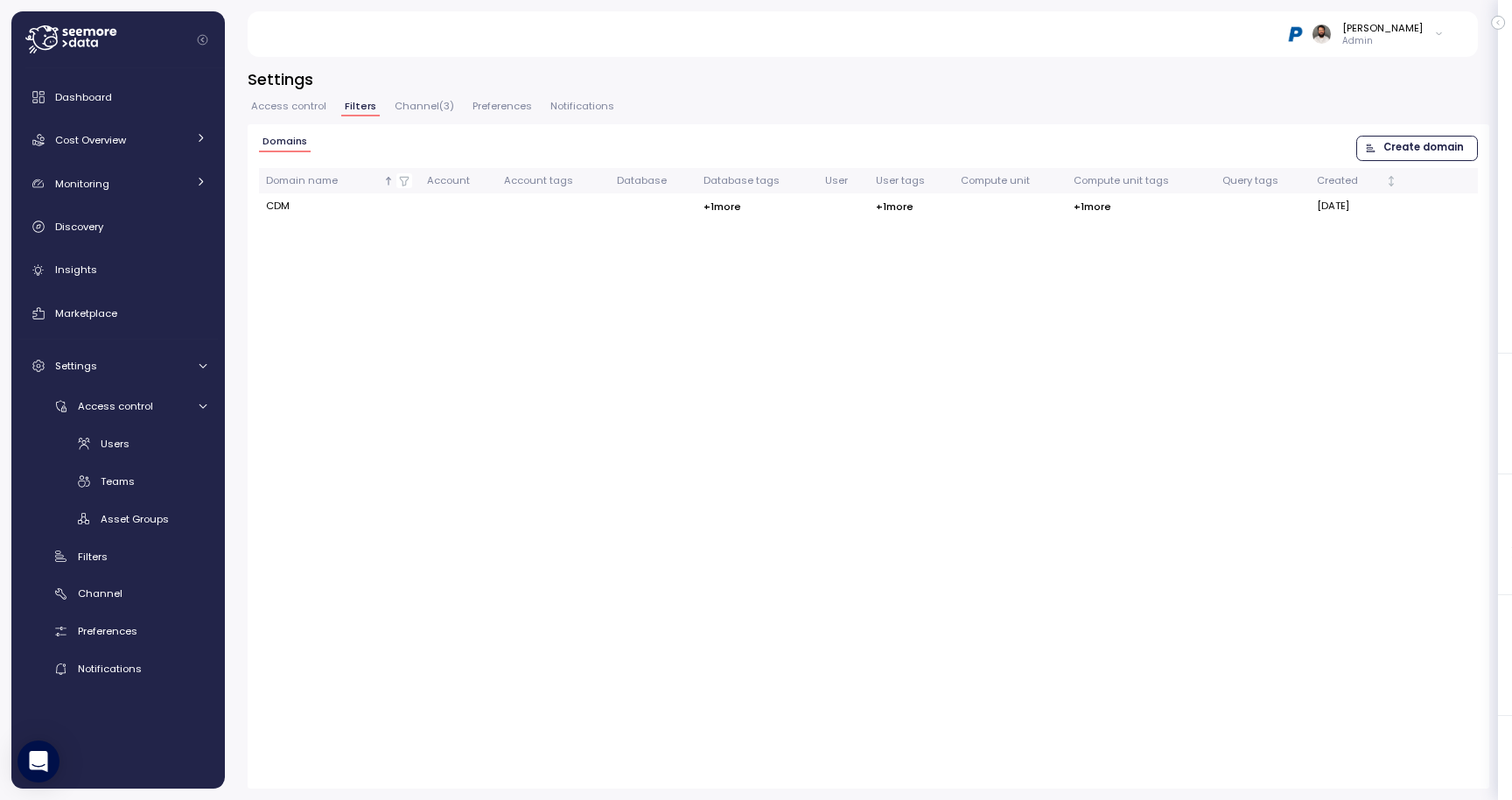
click at [1420, 147] on span "Create domain" at bounding box center [1423, 148] width 81 height 24
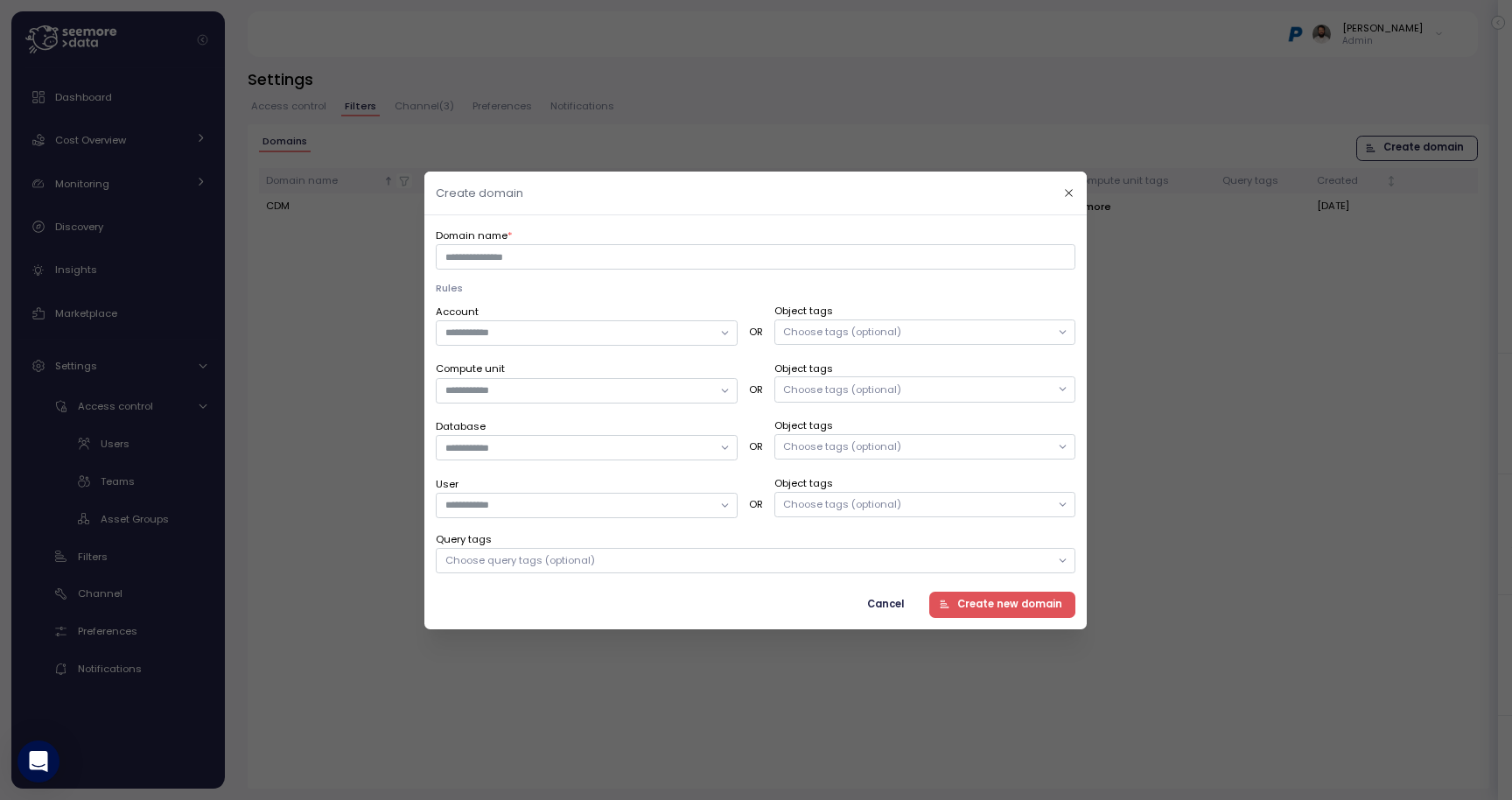
click at [1049, 197] on header "Create domain" at bounding box center [755, 193] width 662 height 44
click at [1072, 190] on icon "button" at bounding box center [1069, 192] width 11 height 11
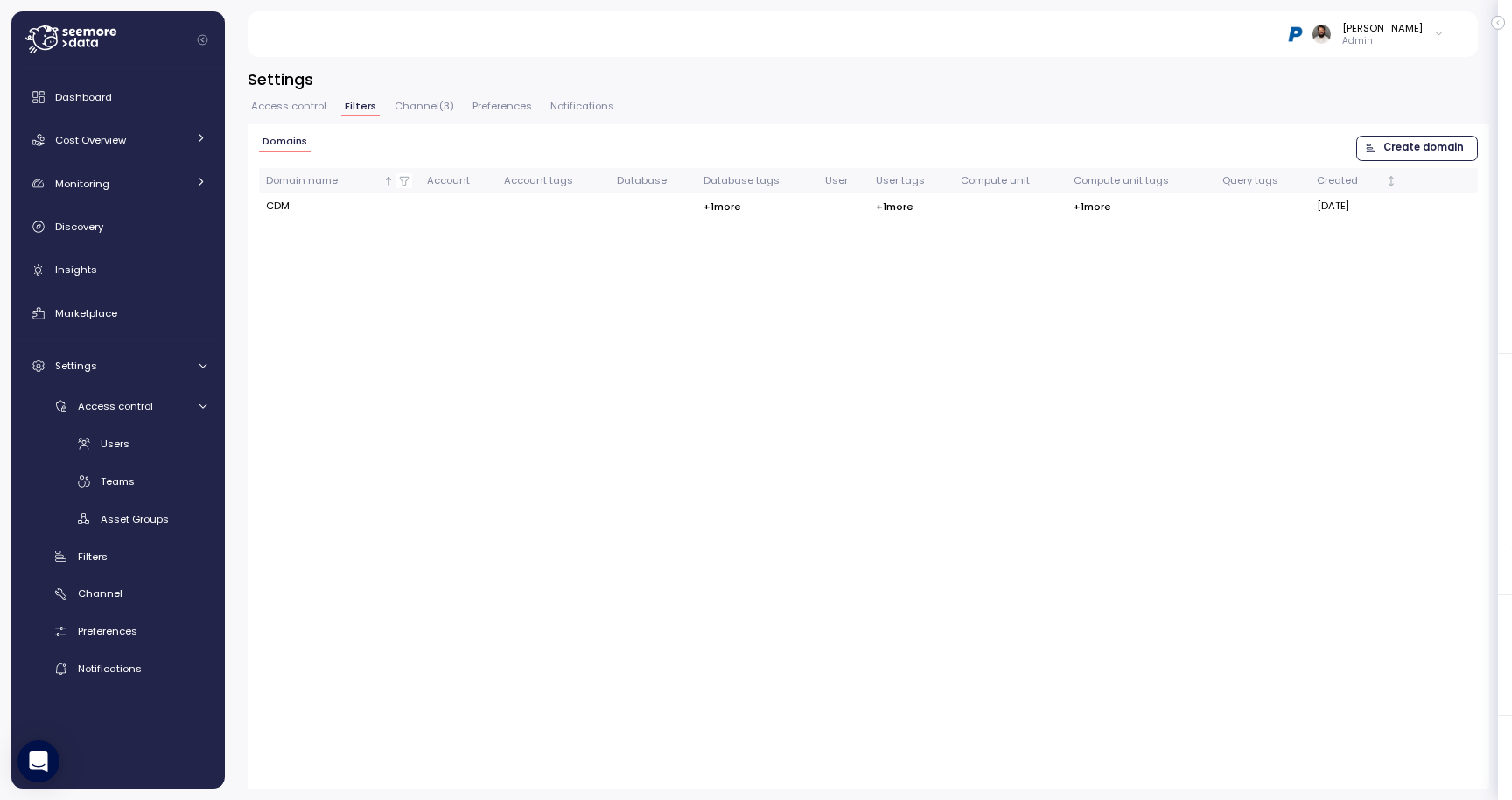
click at [319, 110] on span "Access control" at bounding box center [289, 107] width 76 height 10
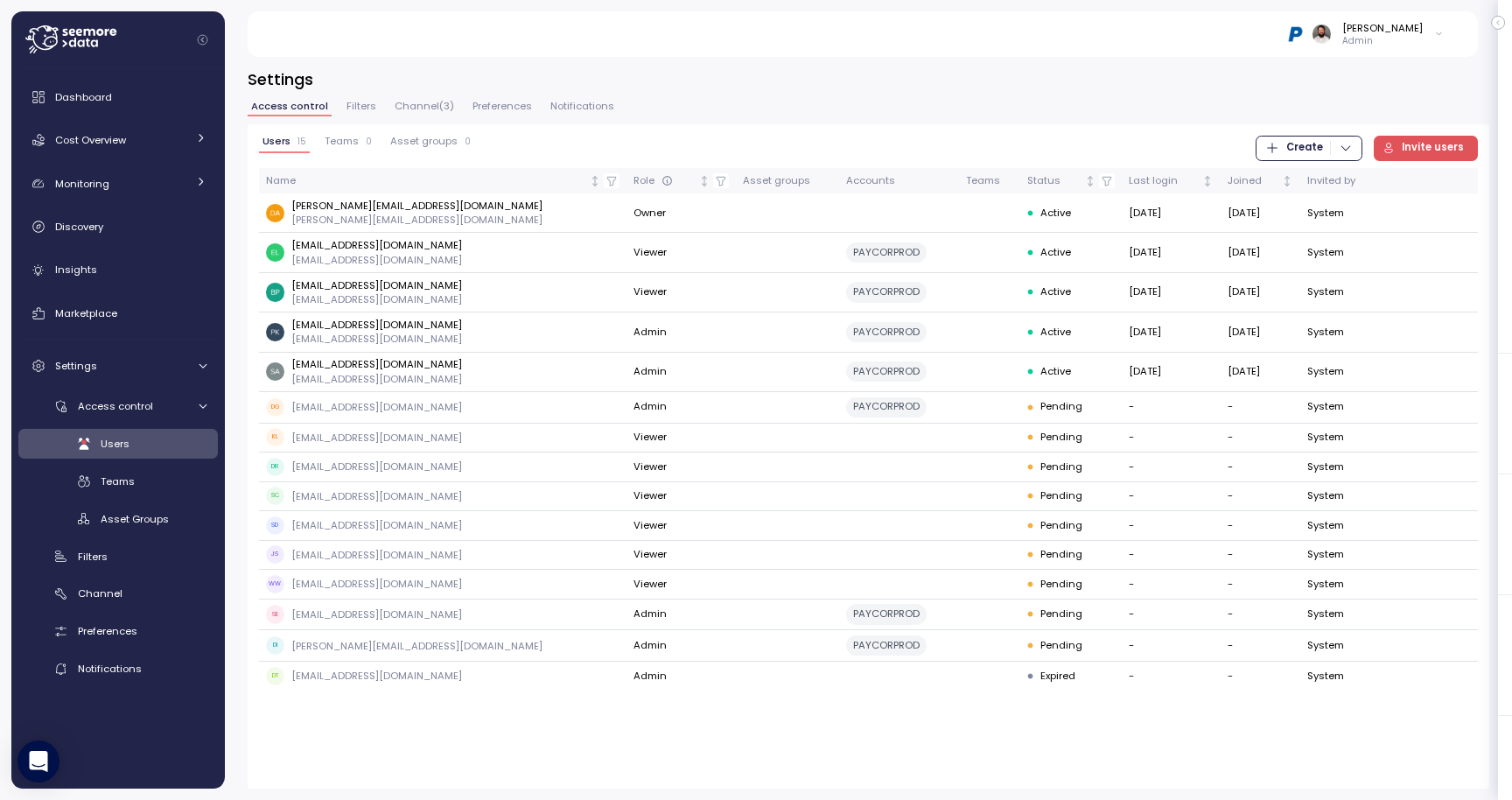
click at [359, 142] on div "Teams 0" at bounding box center [348, 141] width 47 height 12
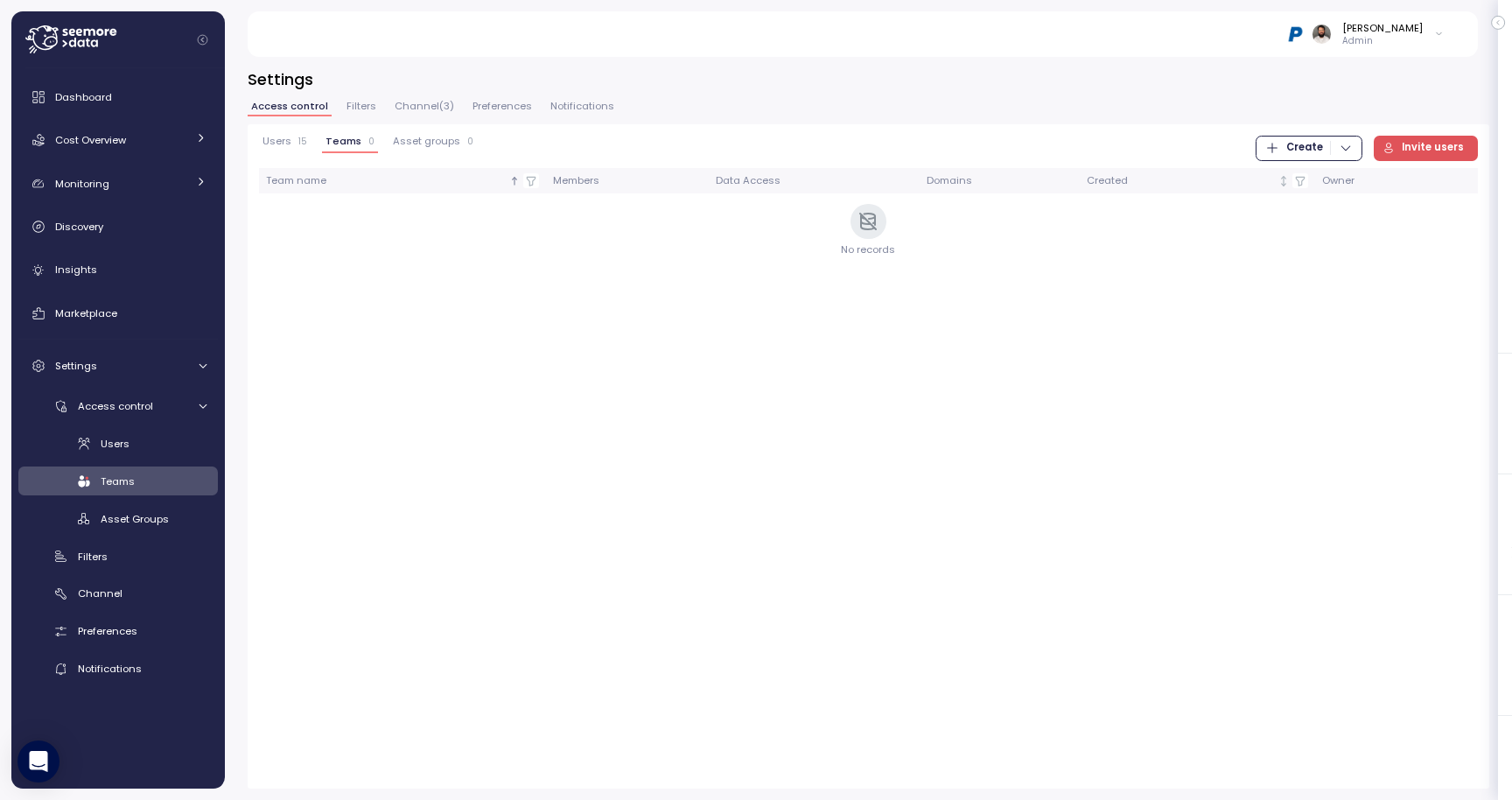
click at [1312, 147] on span "Create" at bounding box center [1304, 148] width 37 height 24
click at [1312, 184] on div "Team" at bounding box center [1327, 184] width 62 height 16
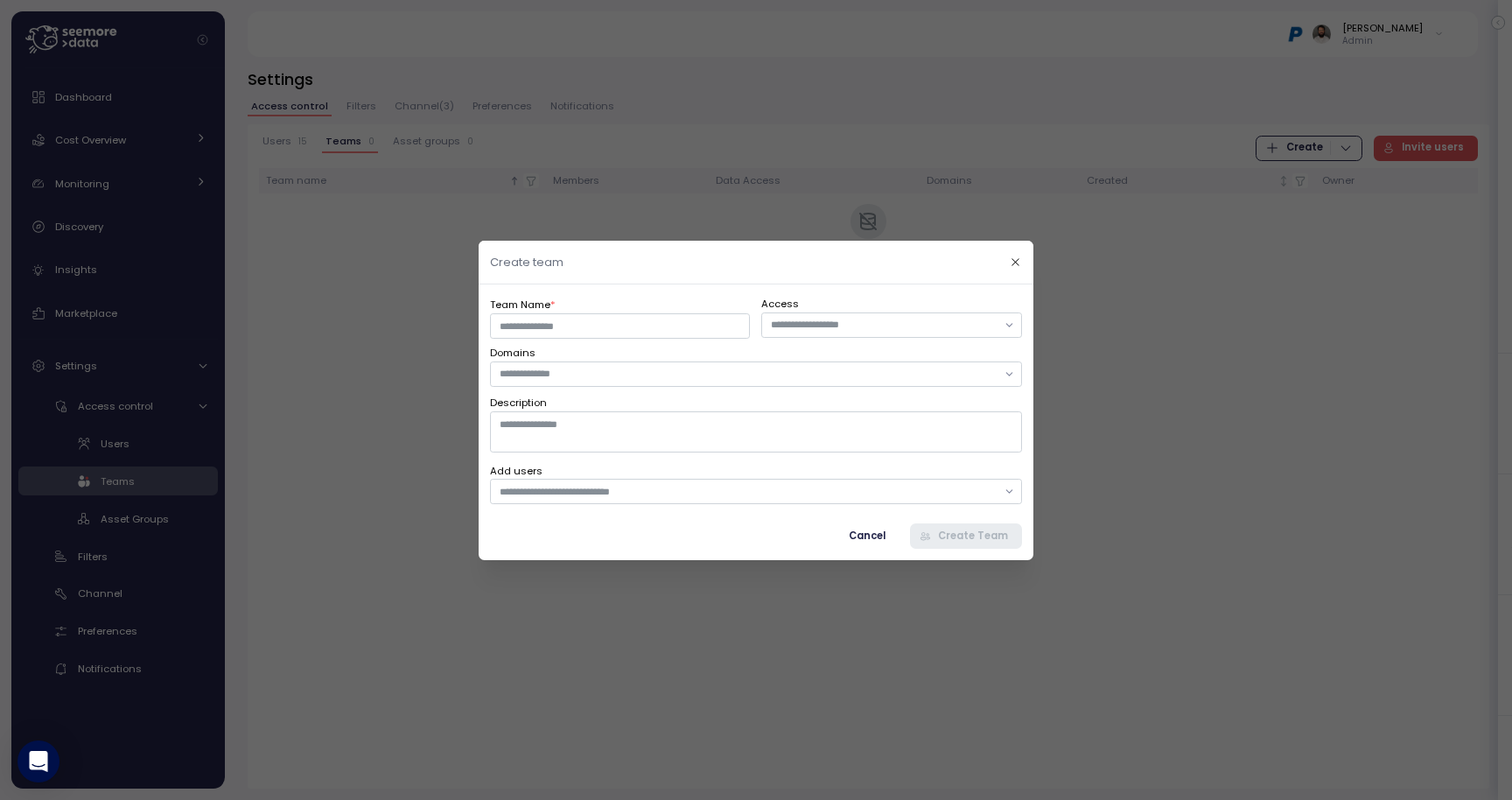
click at [684, 355] on label "Domains" at bounding box center [756, 354] width 532 height 16
click at [684, 364] on div at bounding box center [756, 373] width 532 height 25
click at [867, 530] on span "Cancel" at bounding box center [867, 535] width 37 height 24
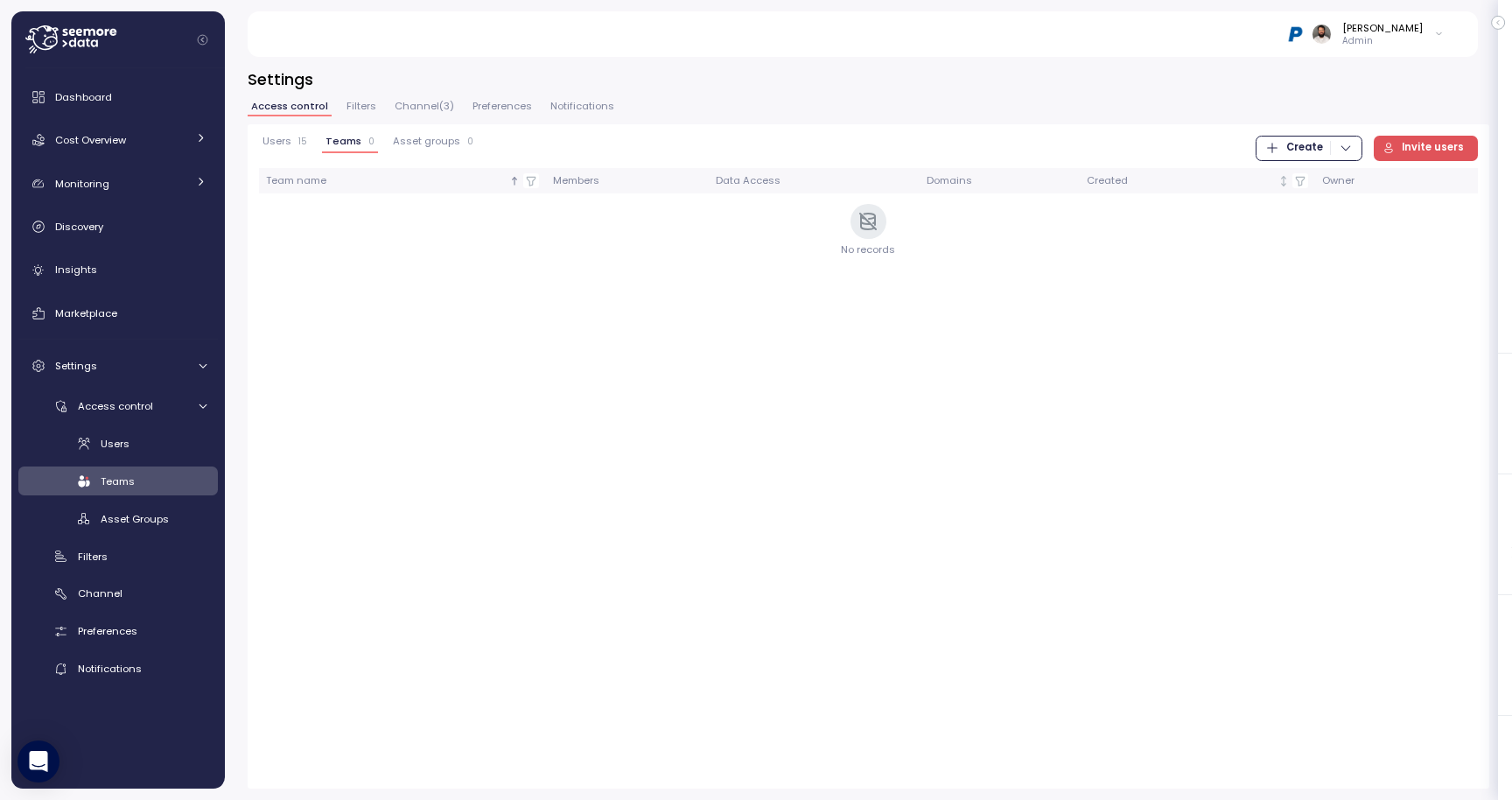
click at [428, 109] on span "Channel ( 3 )" at bounding box center [424, 107] width 60 height 10
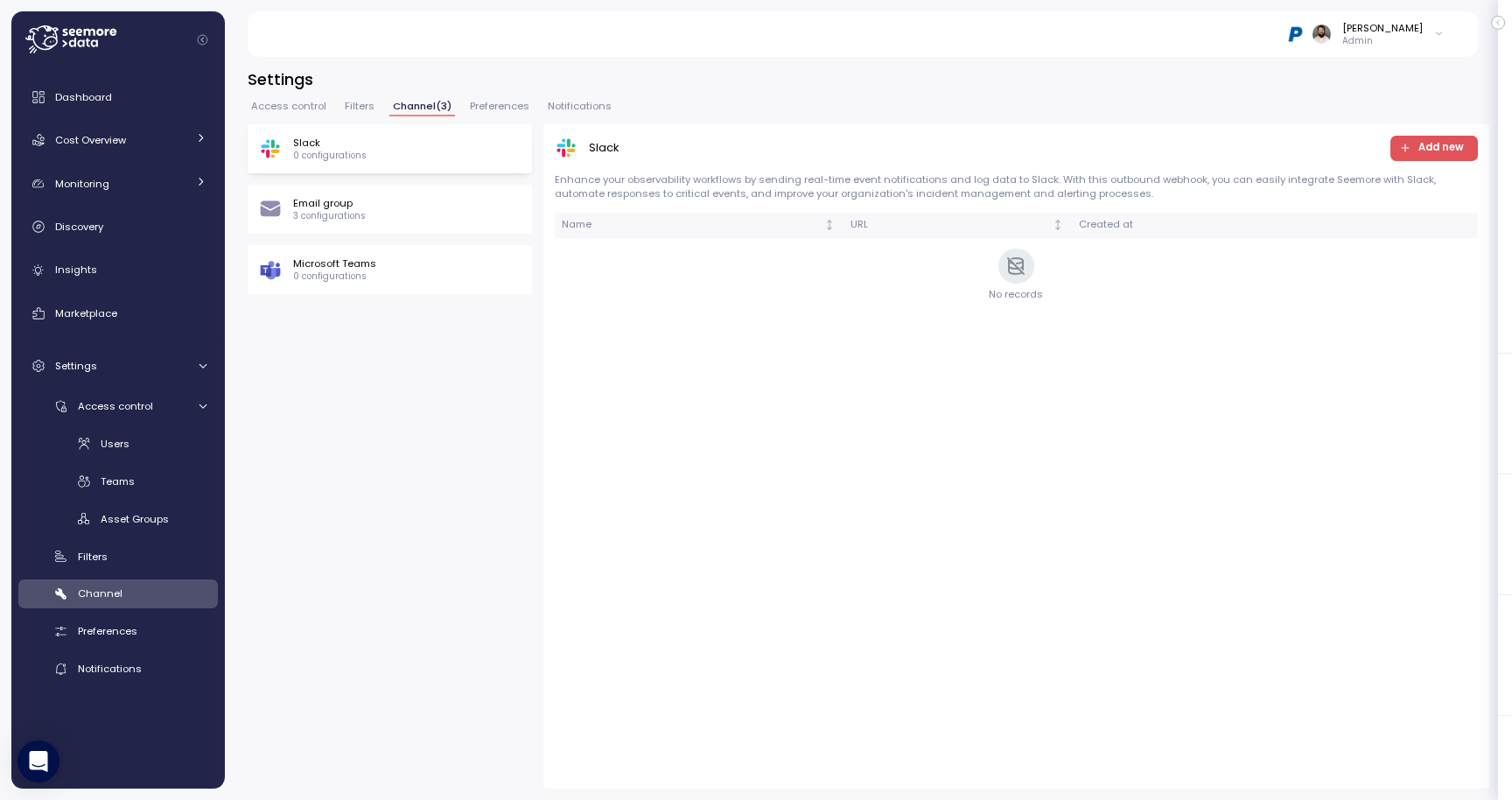
click at [362, 275] on p "0 configurations" at bounding box center [334, 276] width 83 height 12
click at [587, 107] on span "Notifications" at bounding box center [580, 107] width 64 height 10
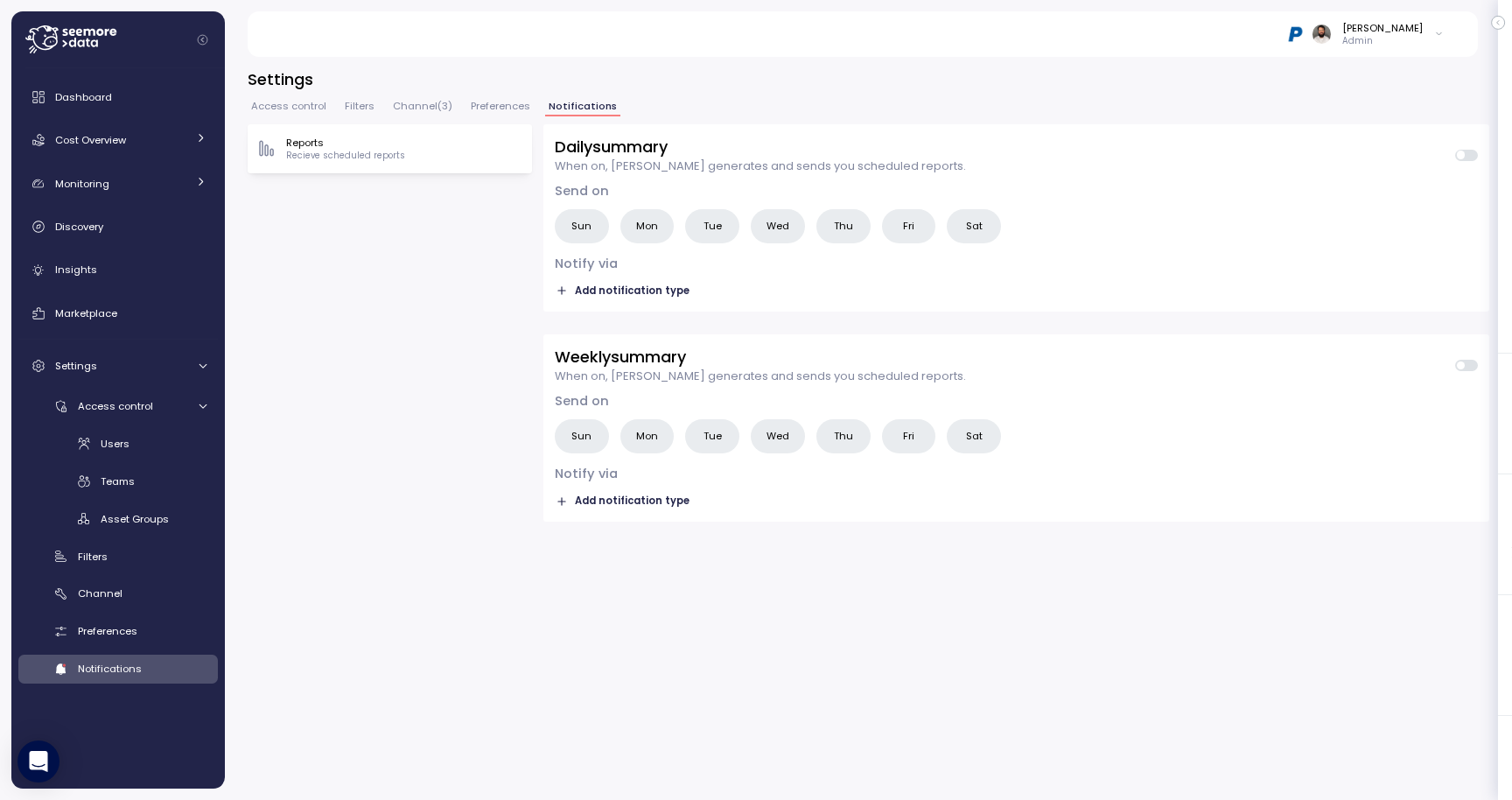
click at [605, 293] on span "Add notification type" at bounding box center [631, 291] width 115 height 17
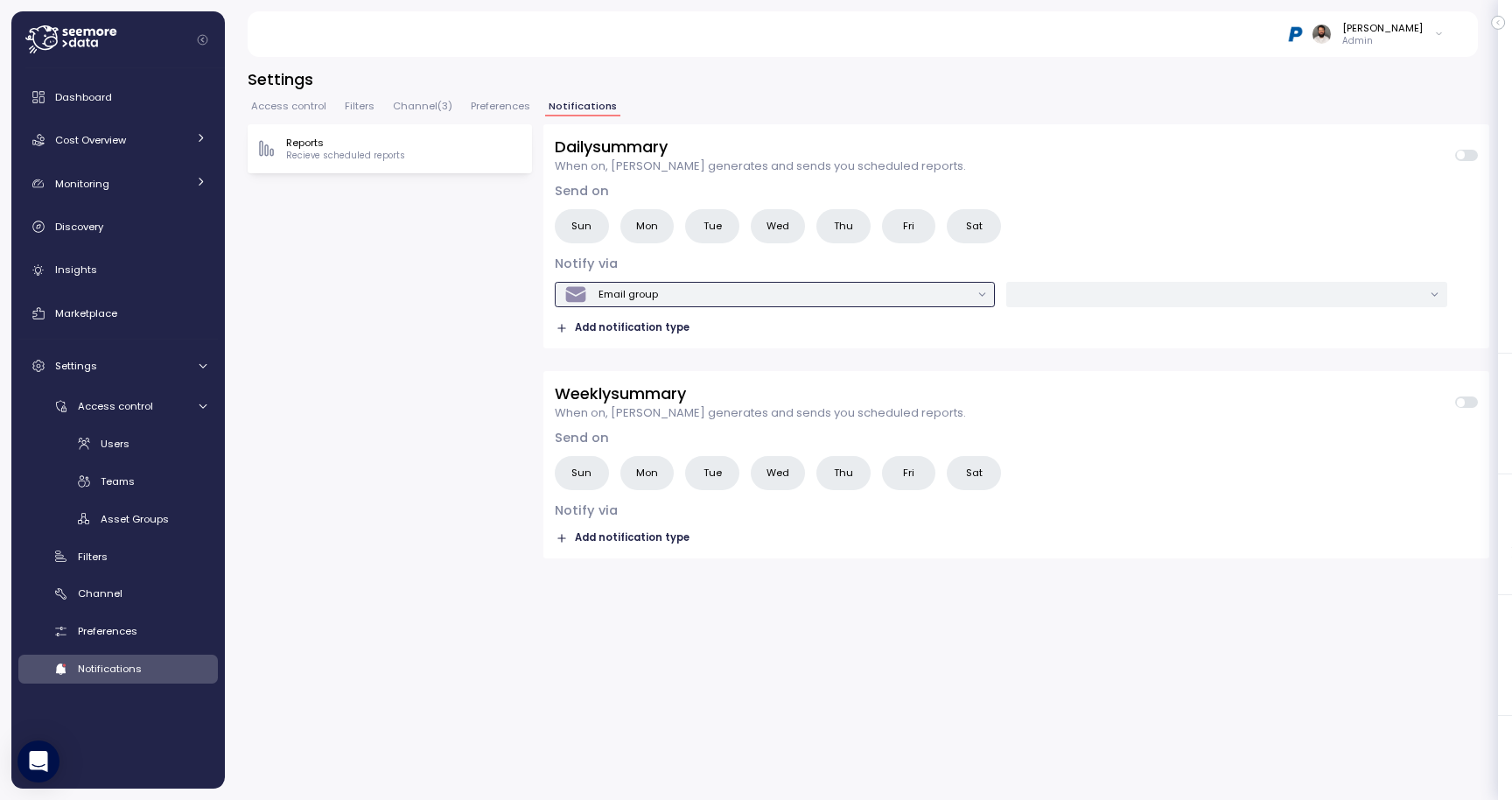
click at [605, 293] on div "Email group" at bounding box center [629, 294] width 60 height 14
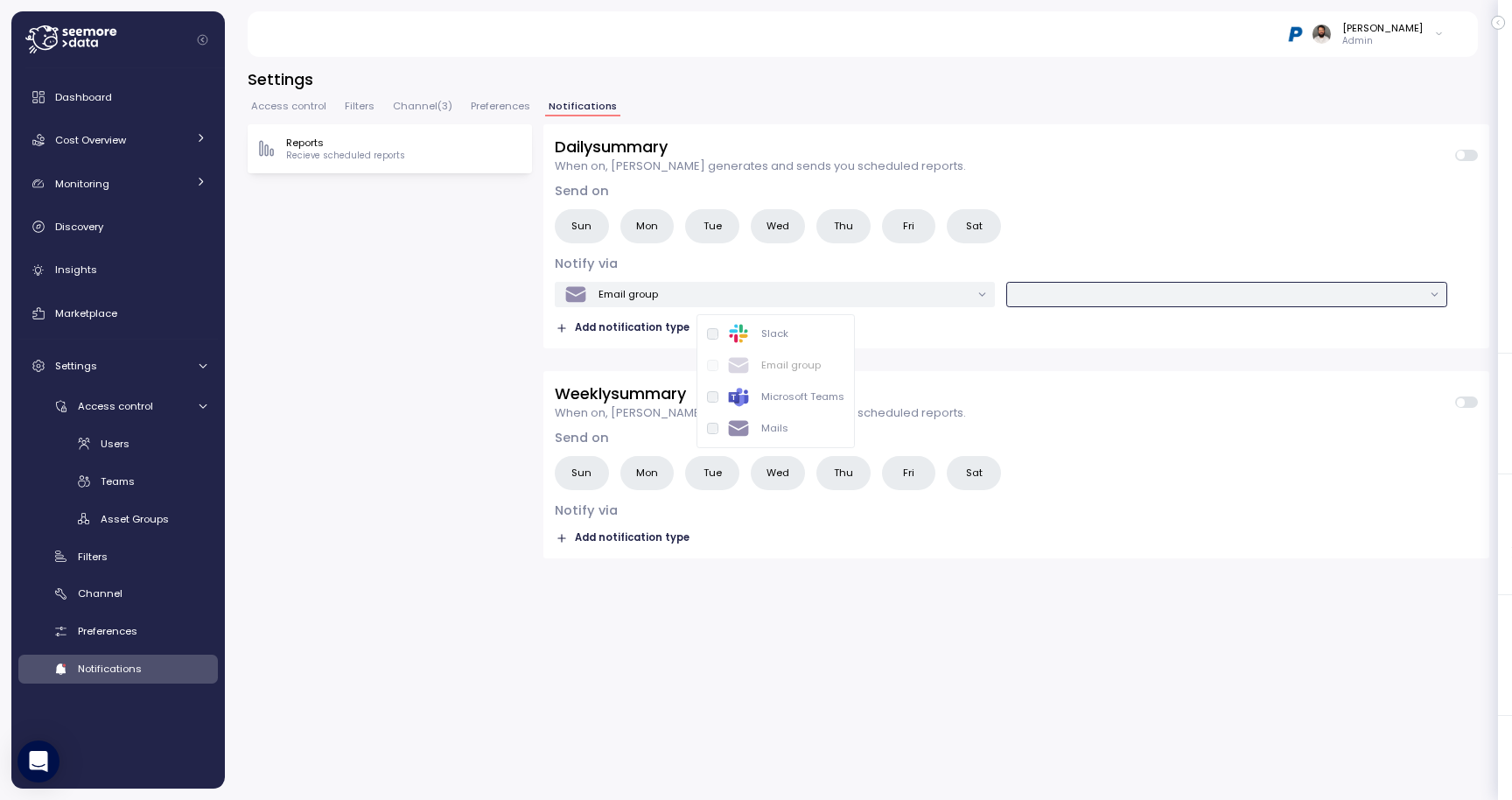
click at [1058, 292] on input "text" at bounding box center [1219, 294] width 406 height 16
click at [1054, 232] on div "Sun Mon Tue Wed Thu Fri Sat" at bounding box center [1016, 226] width 923 height 34
click at [597, 226] on label "Sun" at bounding box center [582, 226] width 54 height 34
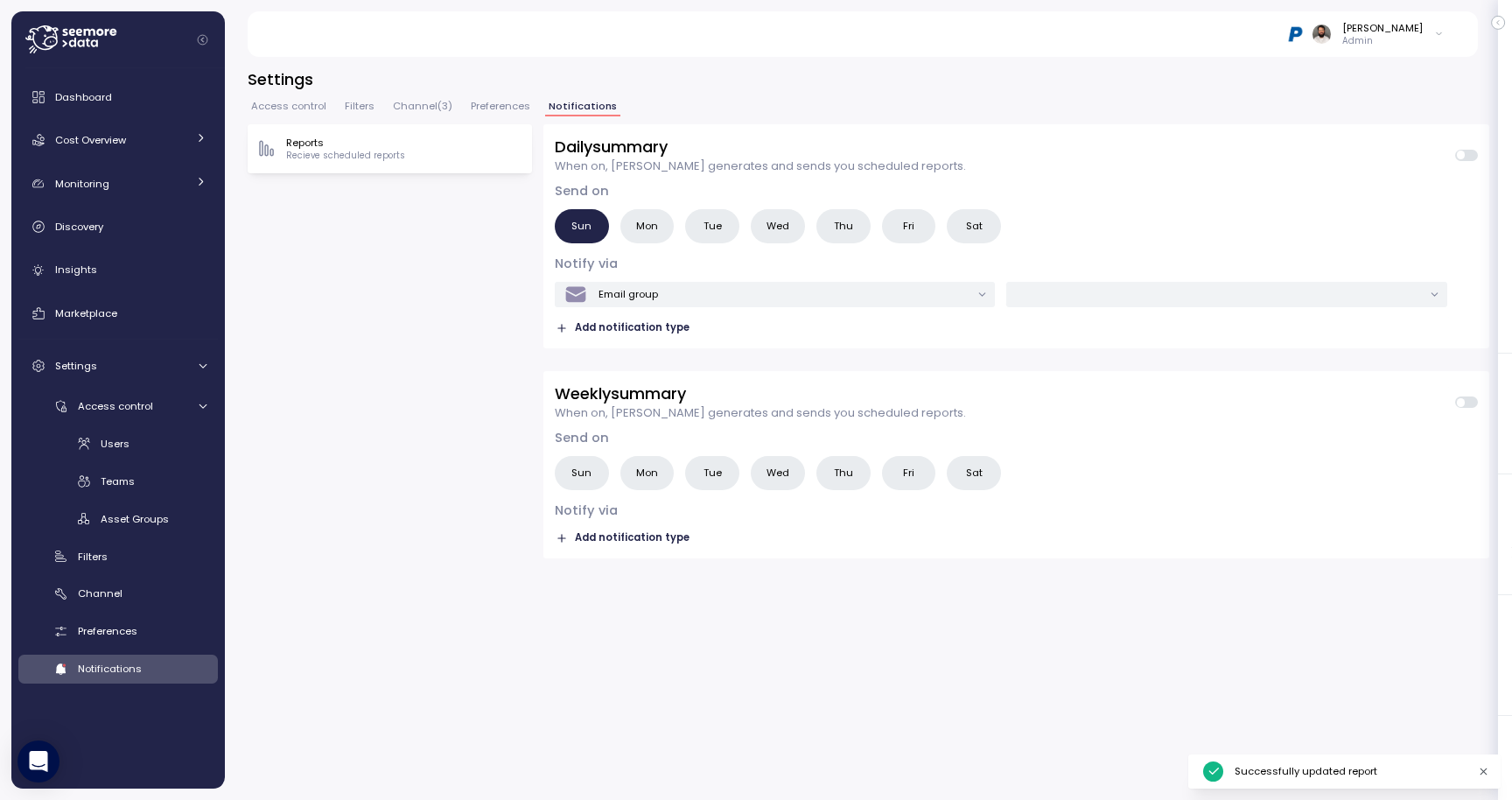
click at [642, 223] on span "Mon" at bounding box center [647, 226] width 22 height 18
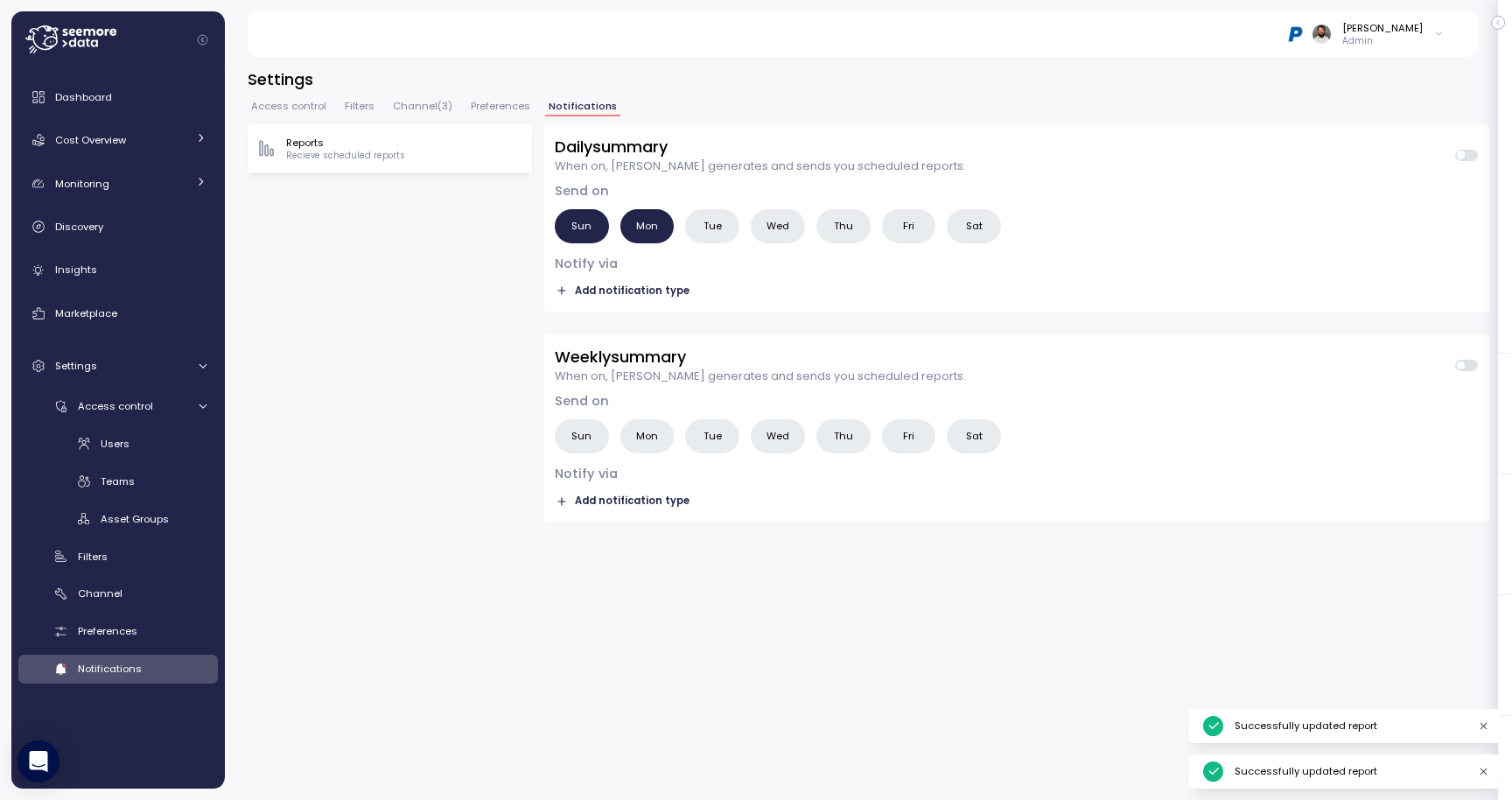
click at [585, 225] on span "Sun" at bounding box center [582, 226] width 20 height 18
click at [654, 222] on span "Mon" at bounding box center [647, 226] width 22 height 18
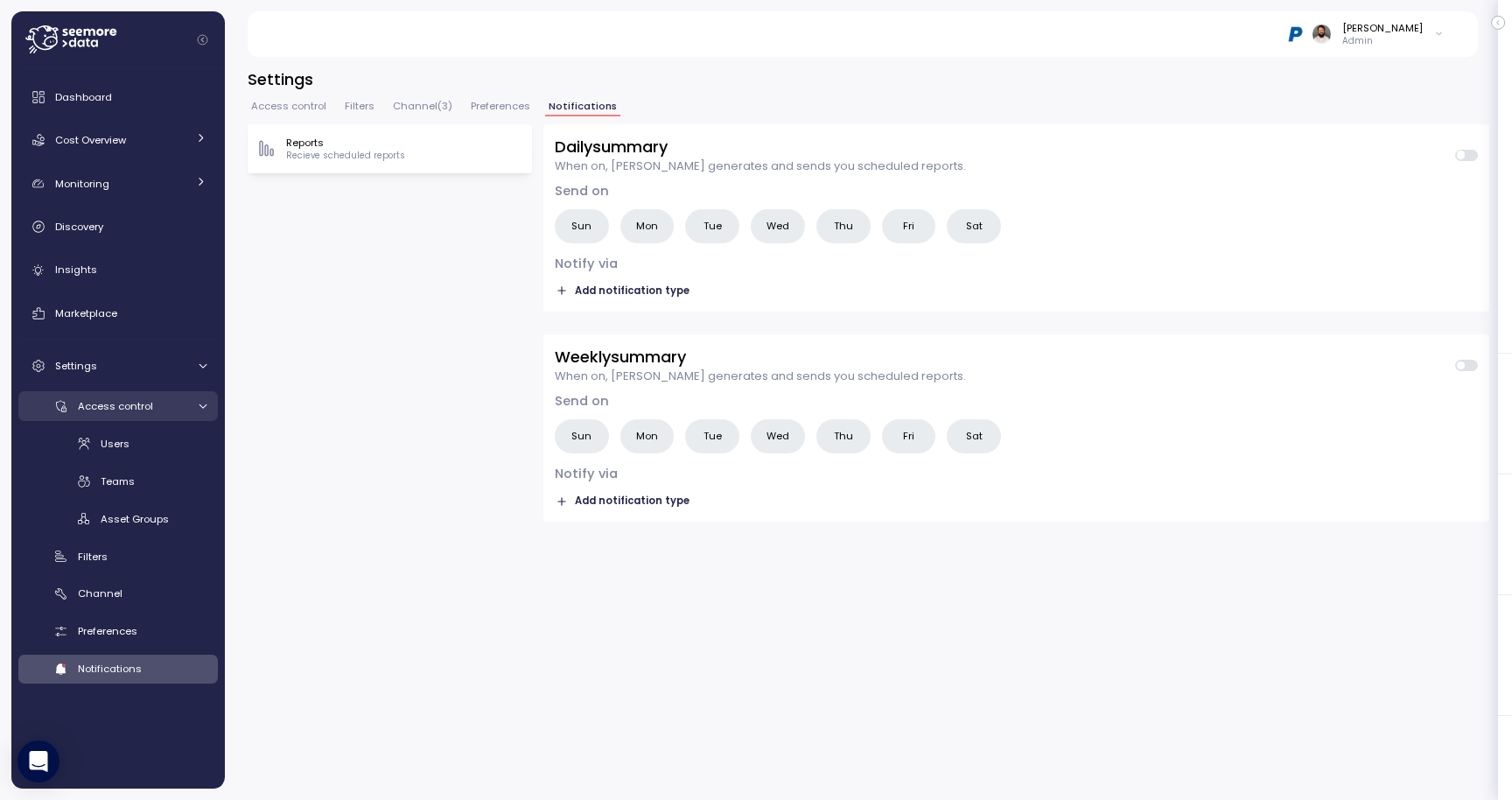
click at [169, 393] on link "Access control" at bounding box center [118, 405] width 199 height 29
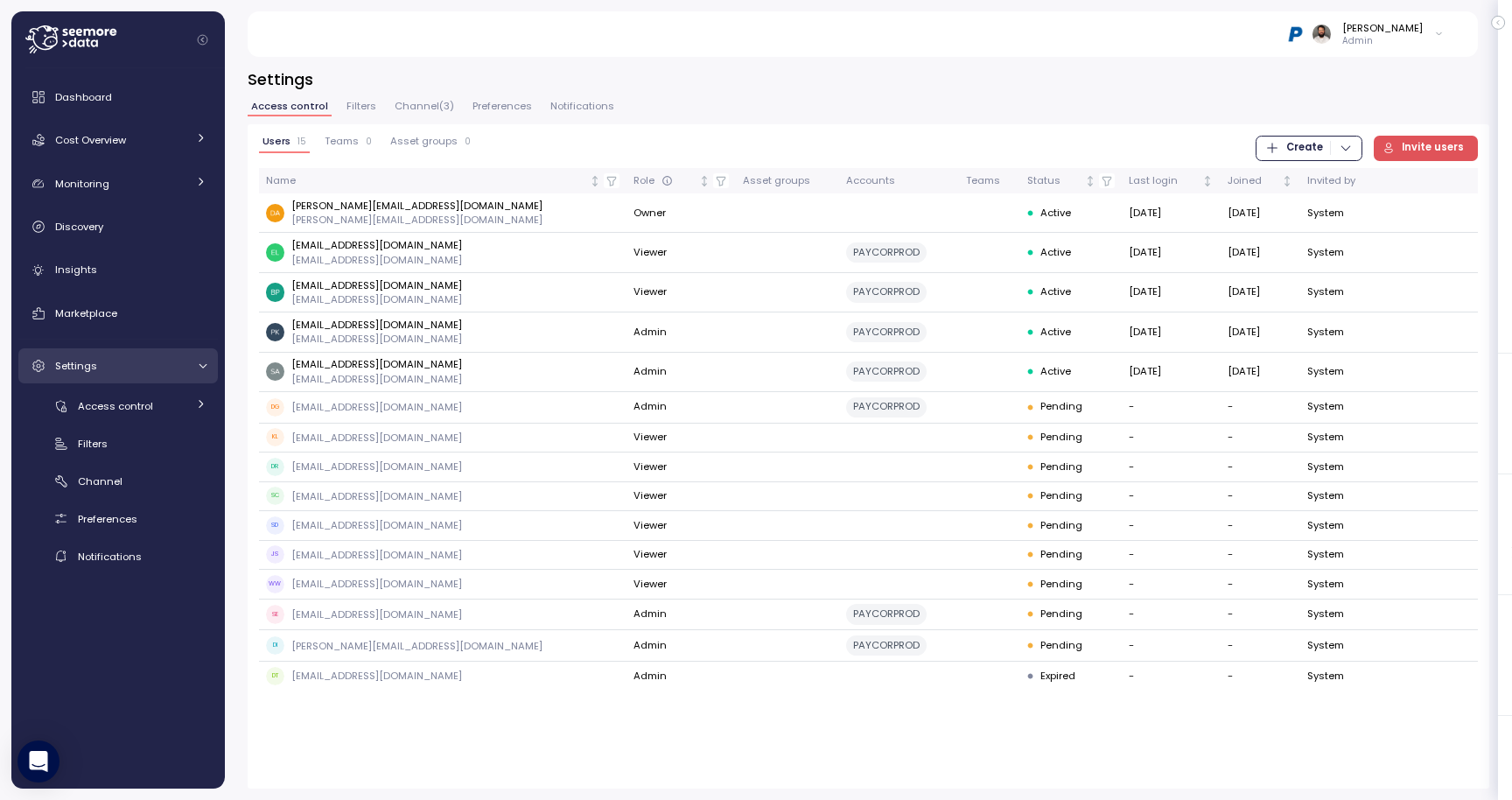
click at [161, 373] on div "Settings" at bounding box center [121, 366] width 131 height 18
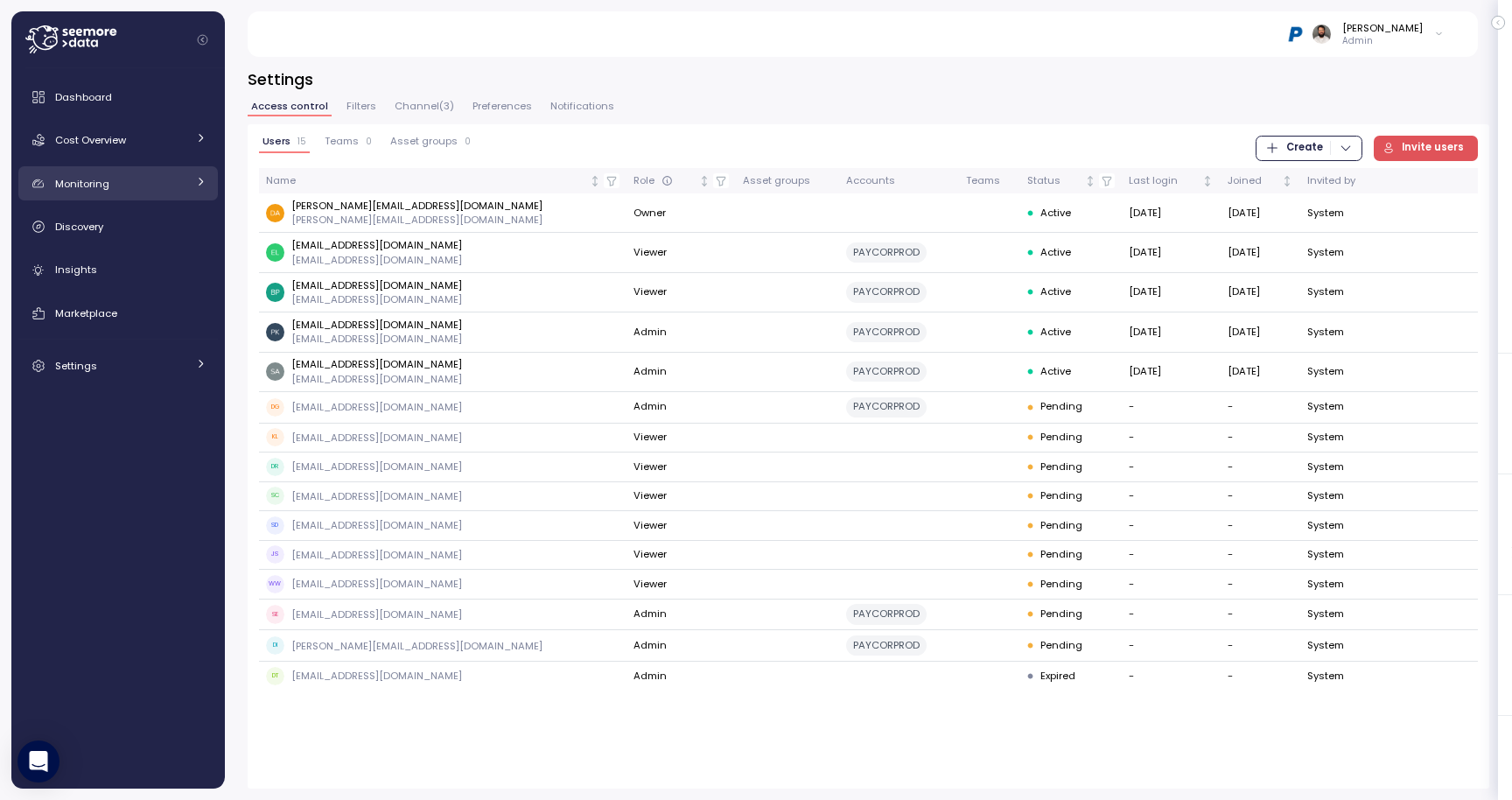
click at [157, 187] on div "Monitoring" at bounding box center [121, 184] width 131 height 18
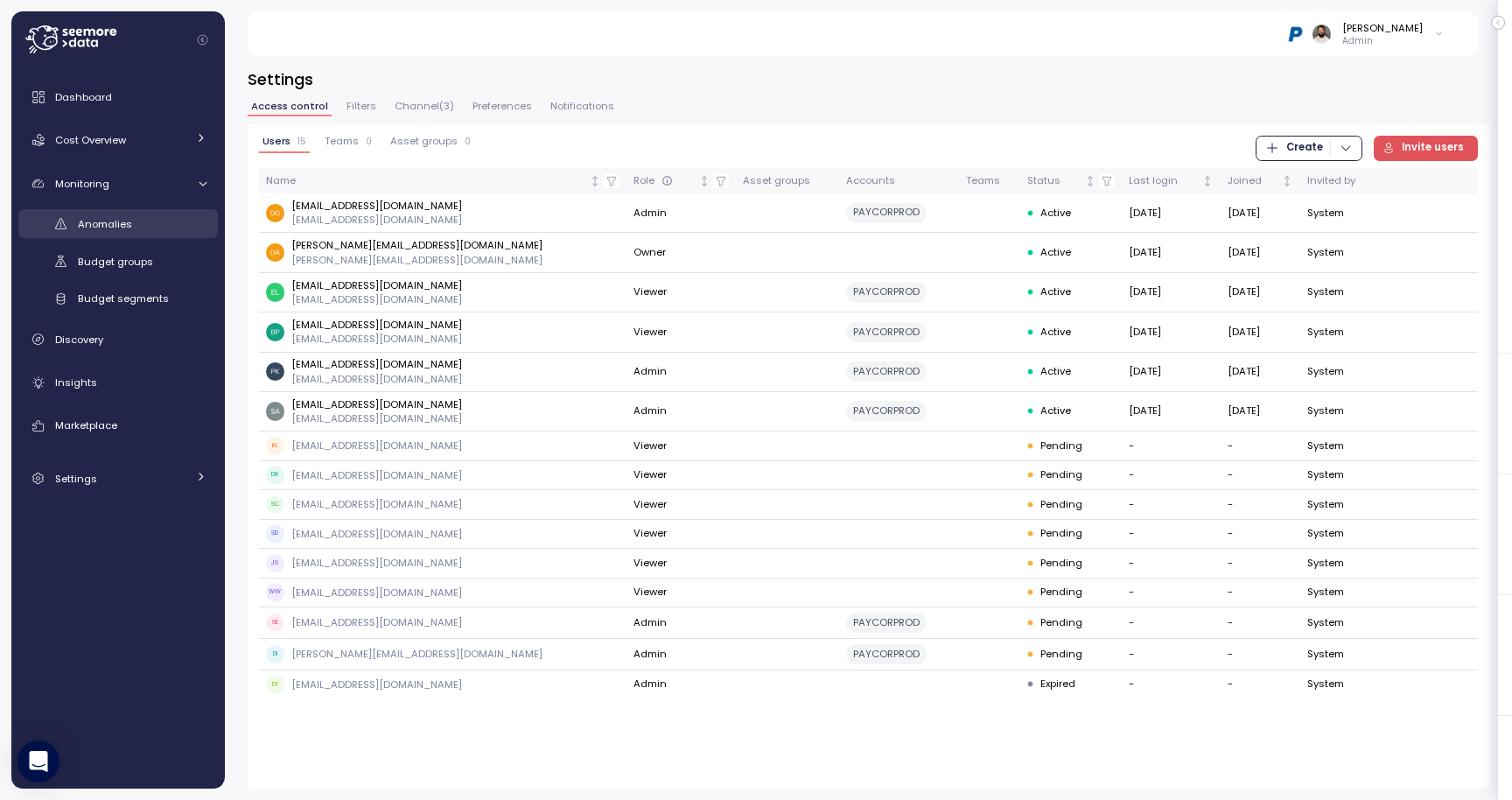
click at [145, 231] on div "Anomalies" at bounding box center [141, 224] width 128 height 18
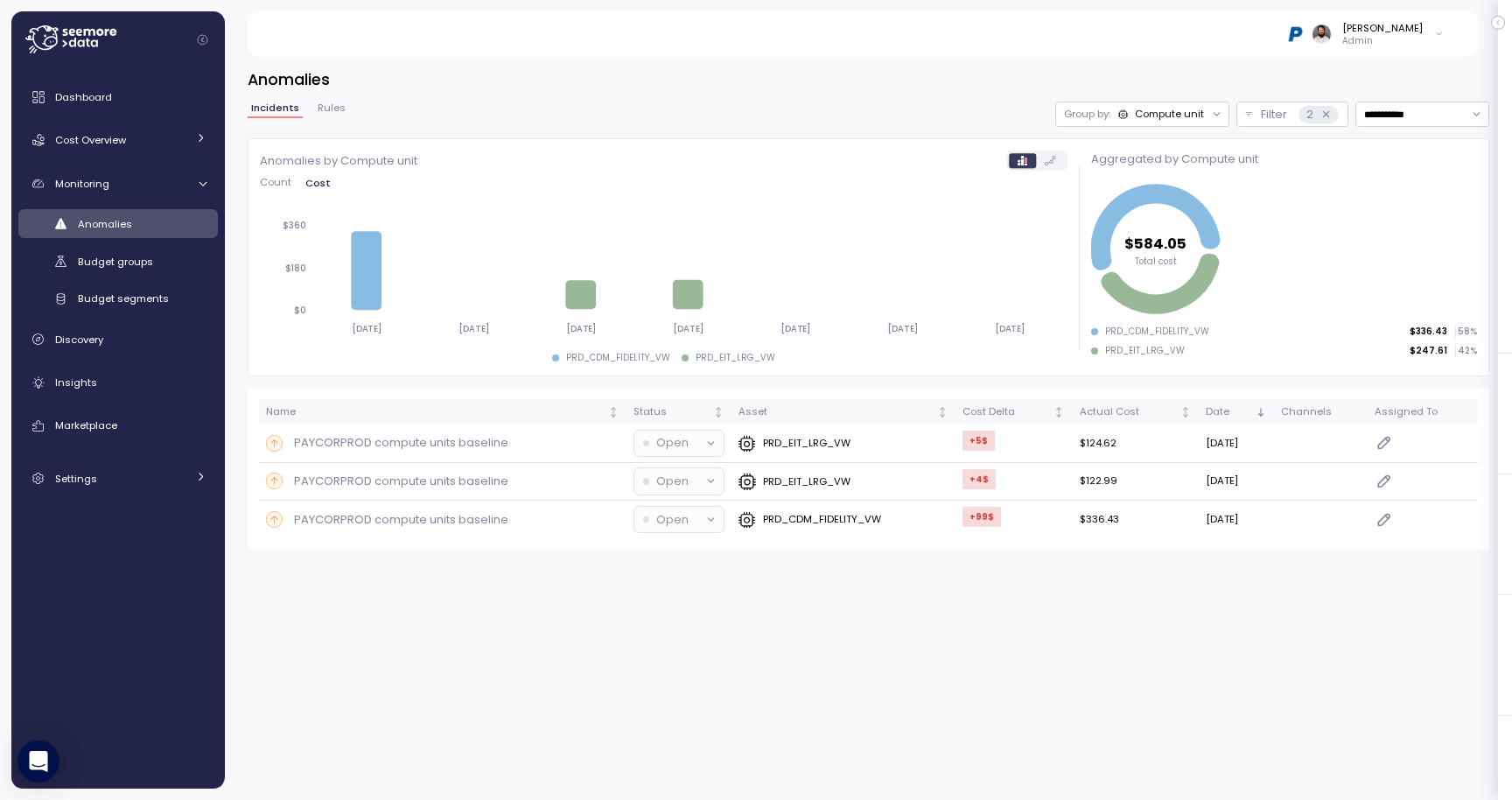
click at [1178, 119] on div "Compute unit" at bounding box center [1168, 114] width 69 height 14
click at [541, 440] on div "PAYCORPROD compute units baseline" at bounding box center [442, 443] width 354 height 18
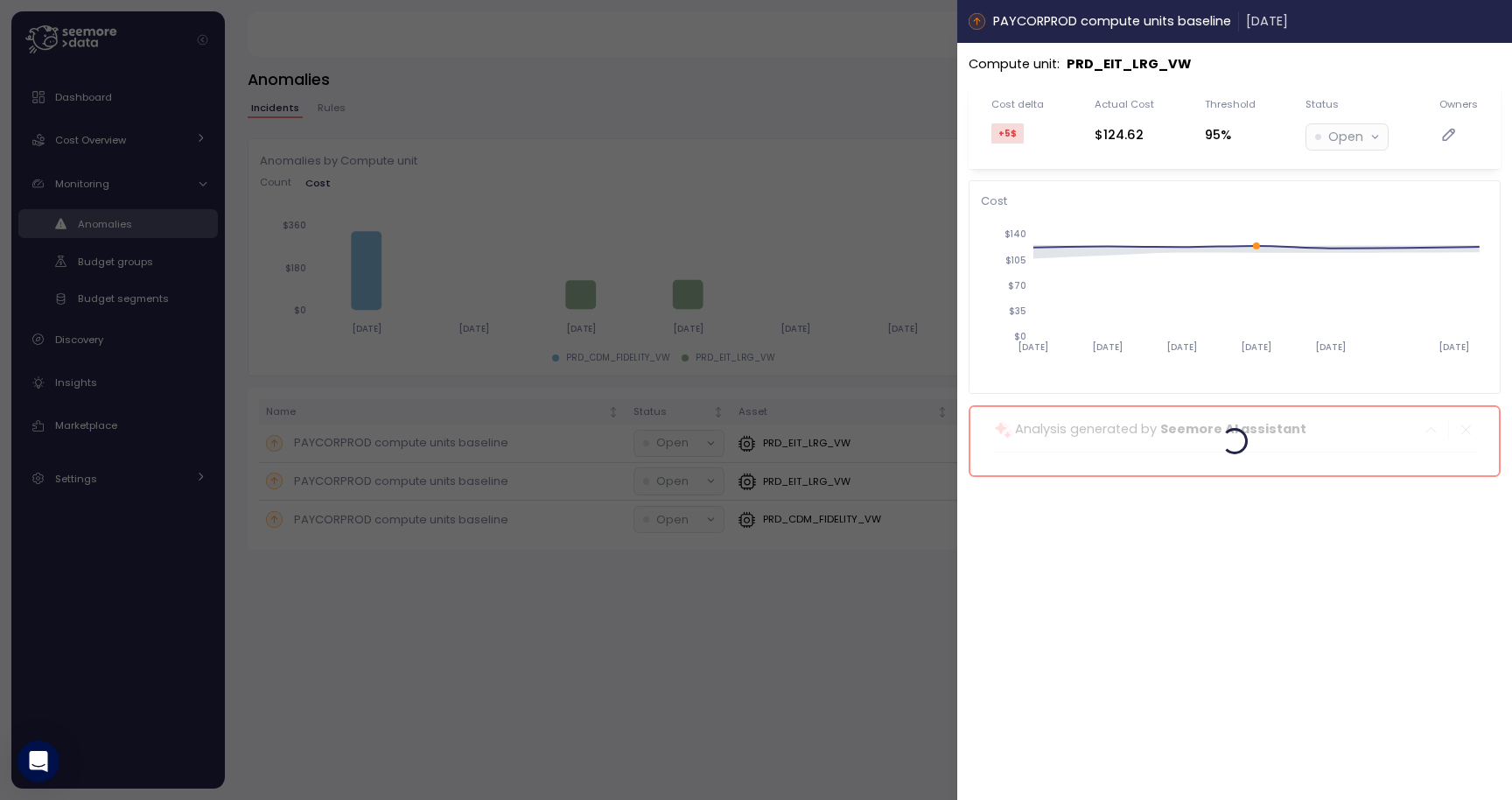
click at [1492, 23] on icon "button" at bounding box center [1494, 22] width 8 height 8
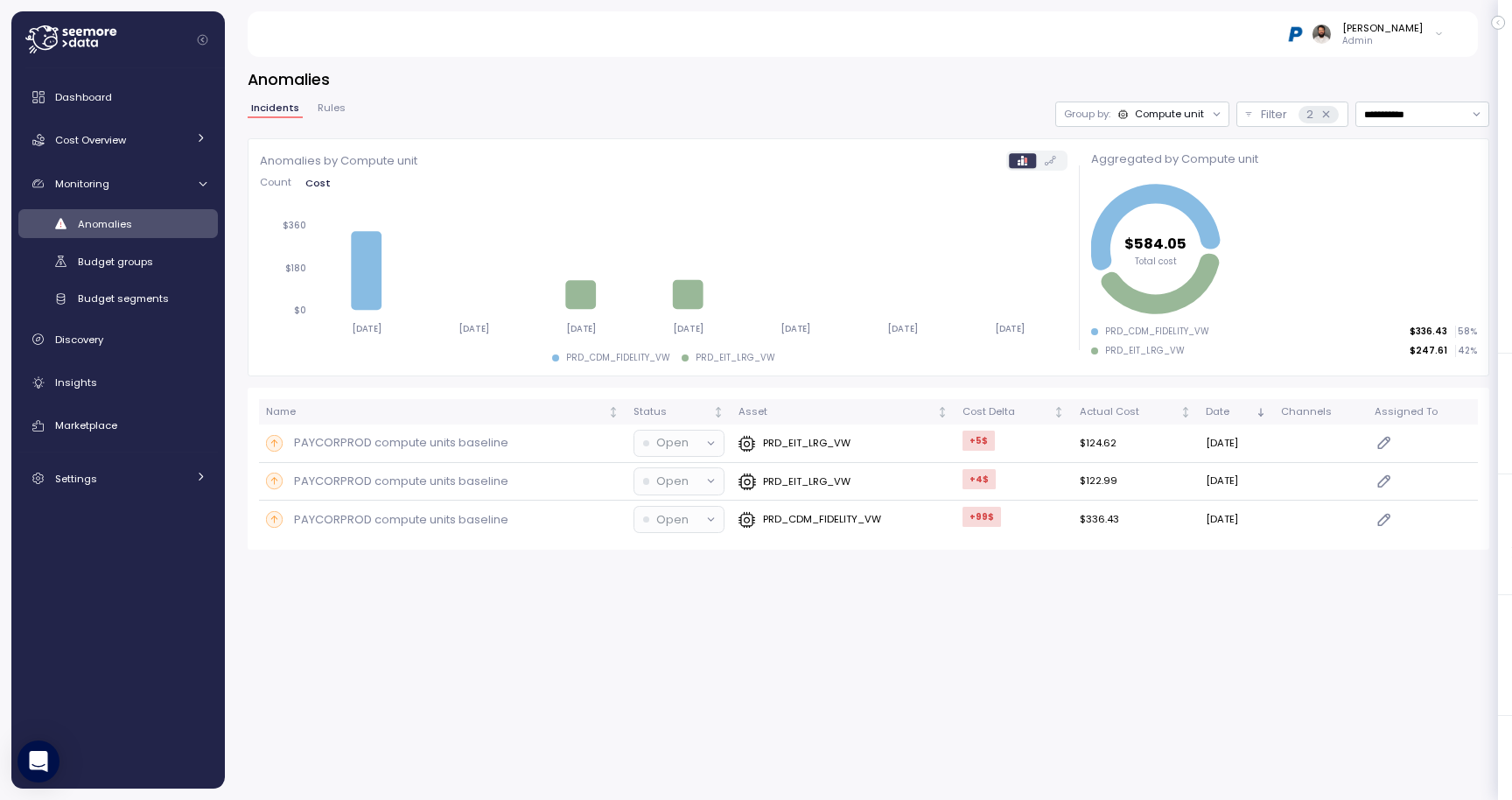
click at [336, 112] on span "Rules" at bounding box center [332, 109] width 28 height 10
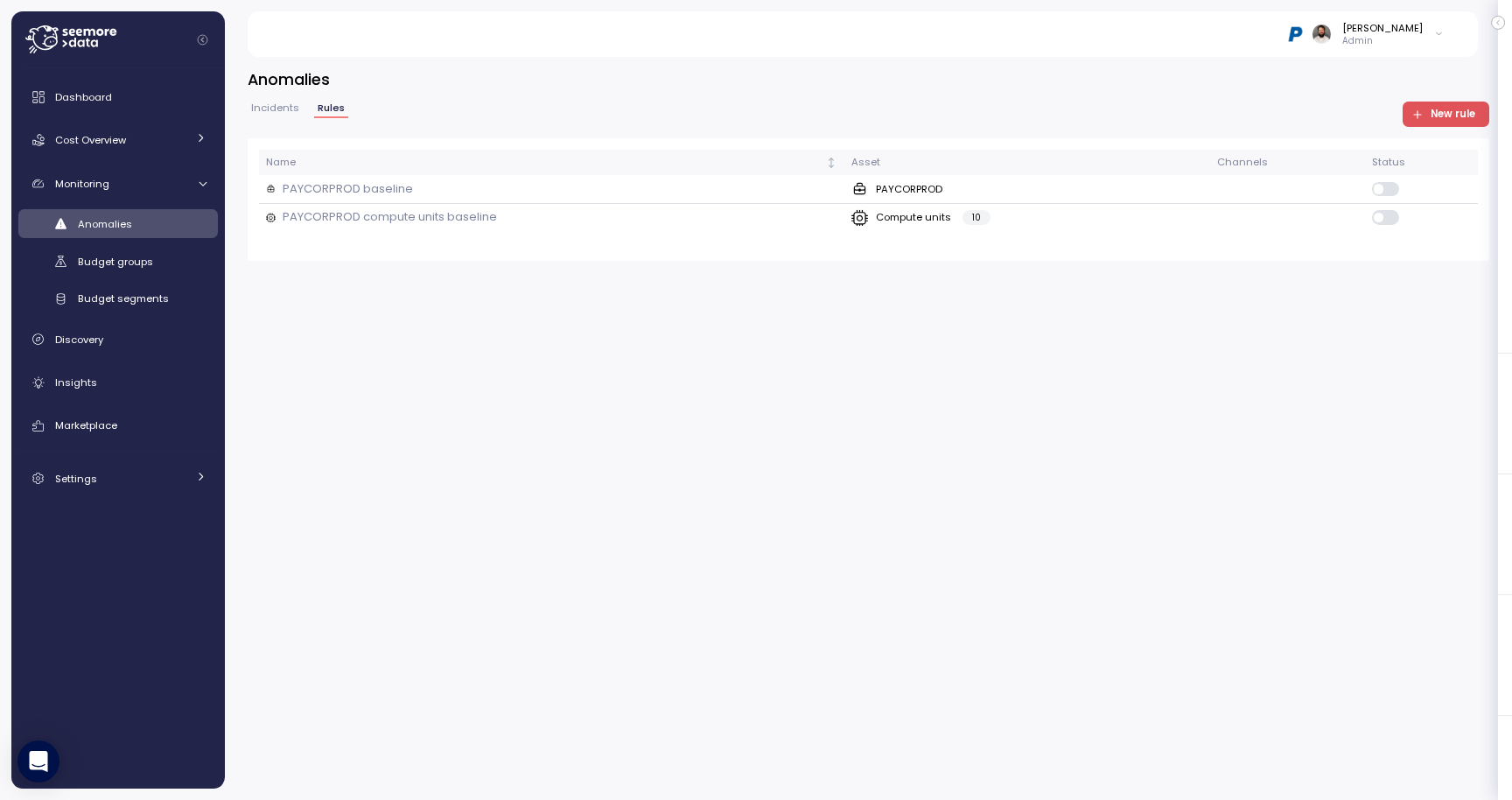
click at [1433, 115] on span "New rule" at bounding box center [1452, 115] width 45 height 24
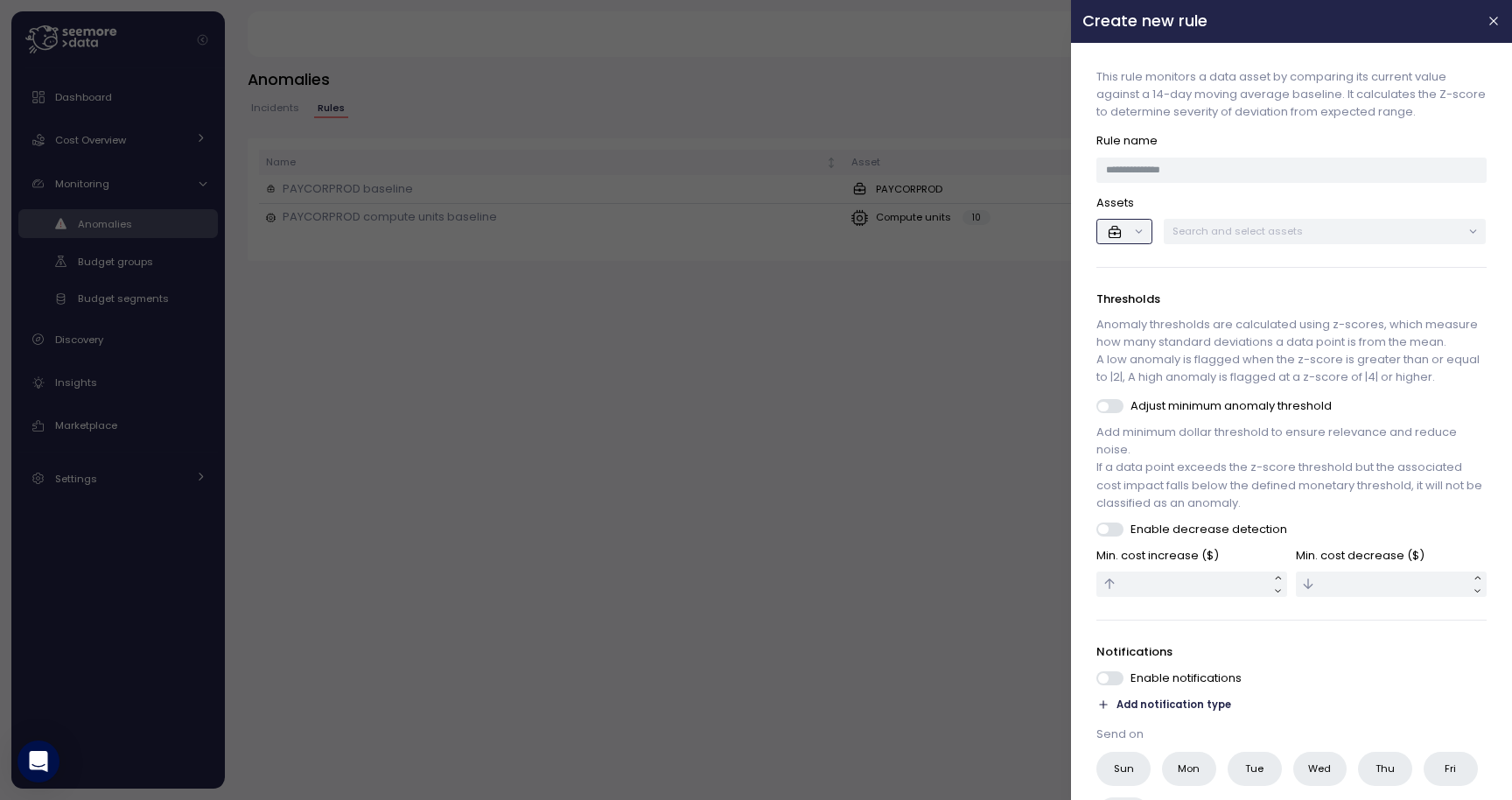
click at [1144, 223] on button "button" at bounding box center [1124, 231] width 55 height 25
click at [1130, 291] on icon at bounding box center [1134, 294] width 18 height 18
click at [1181, 218] on div "Search and select assets" at bounding box center [1325, 231] width 335 height 37
click at [1183, 233] on p "Search and select assets" at bounding box center [1318, 231] width 289 height 14
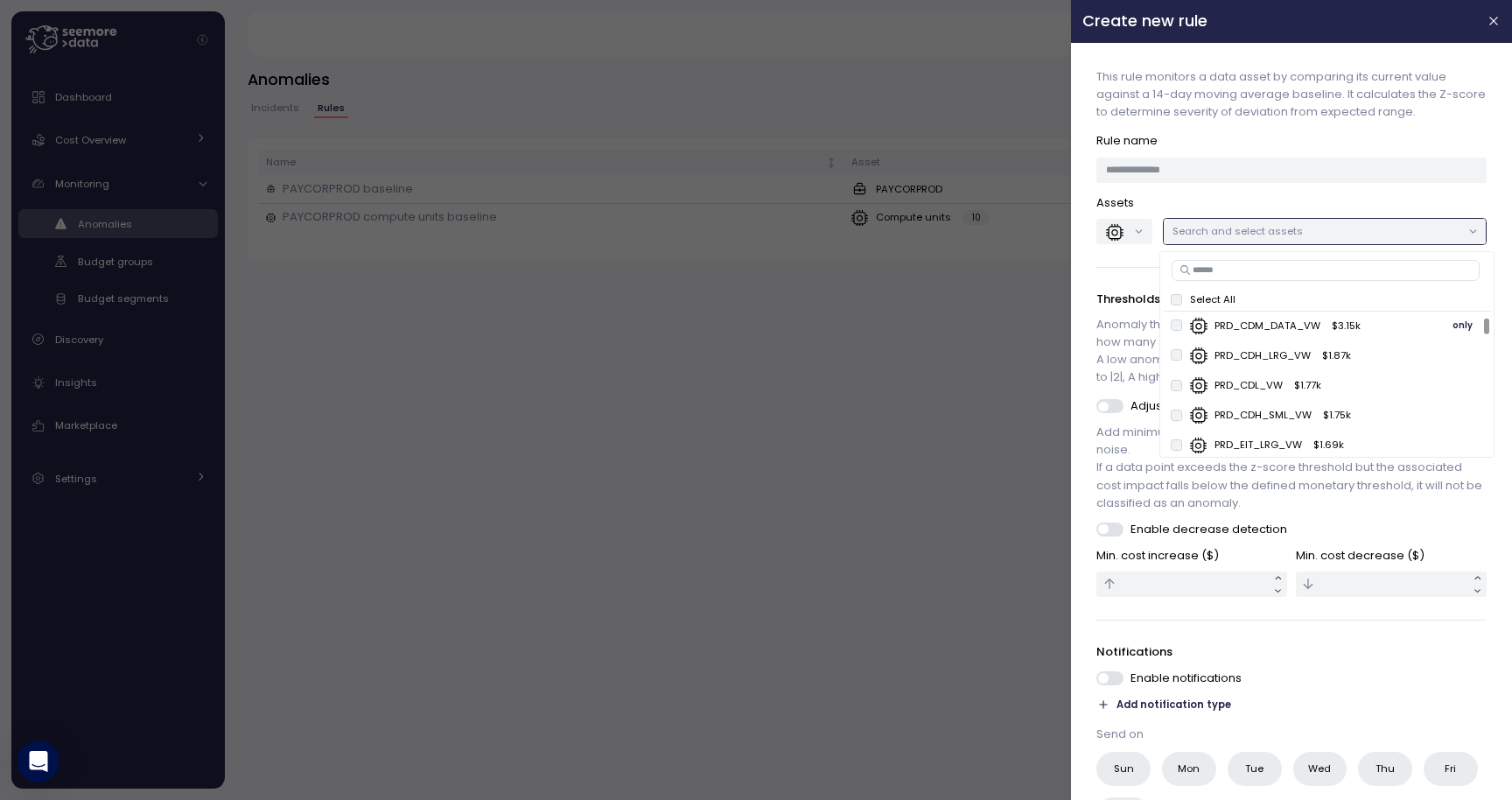
scroll to position [97, 0]
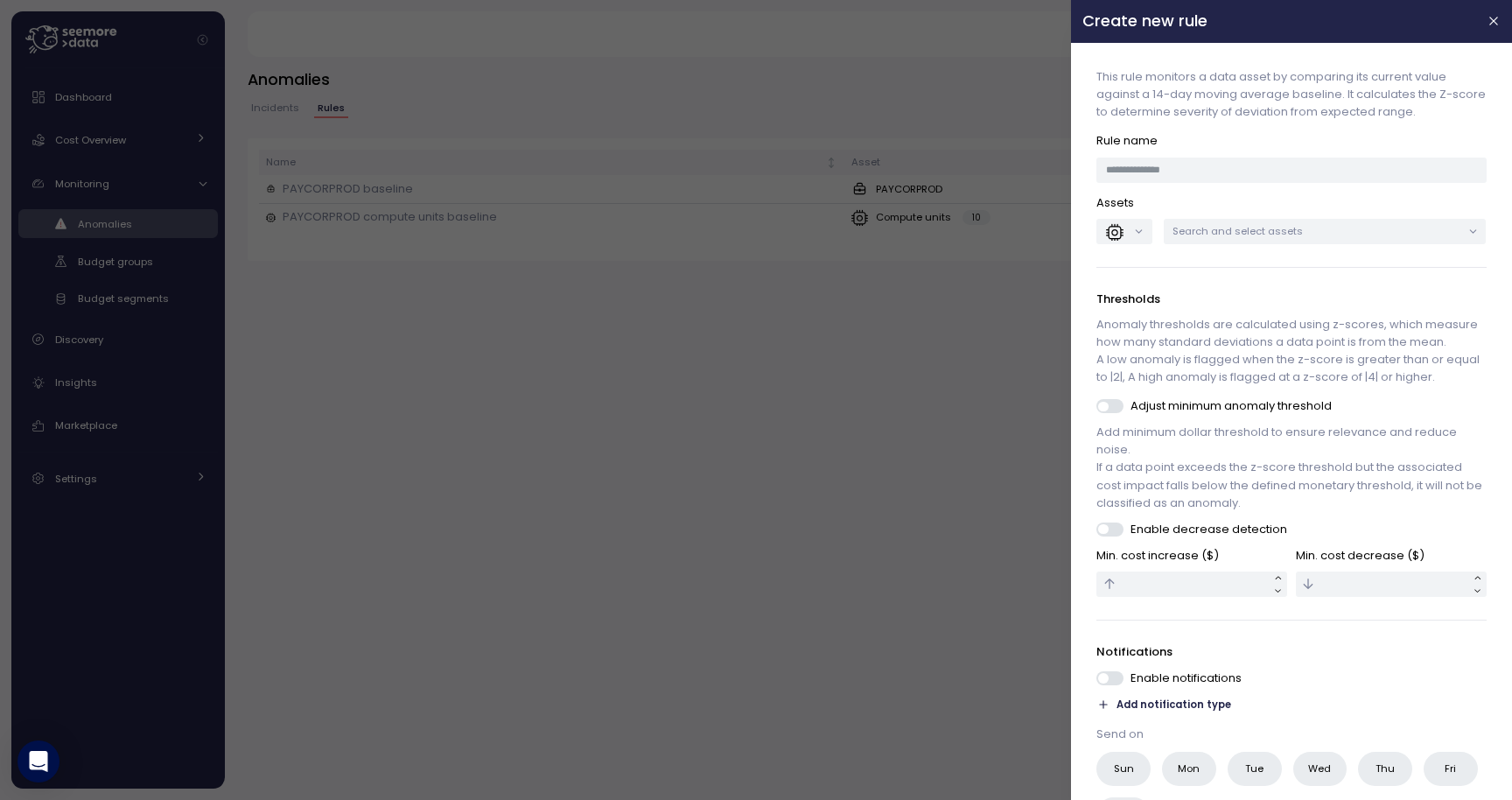
click at [1214, 194] on p "Assets" at bounding box center [1291, 203] width 389 height 18
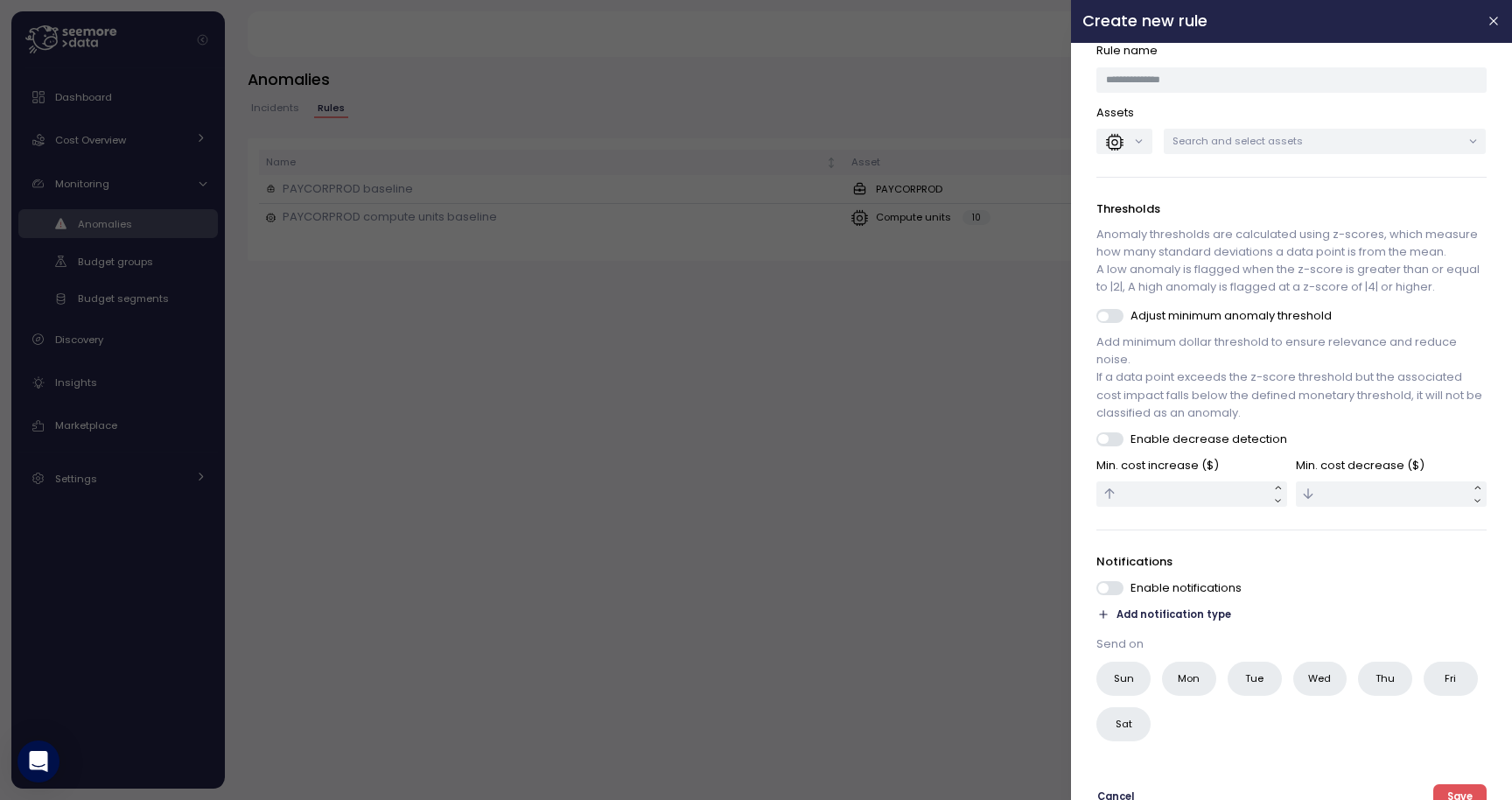
scroll to position [91, 0]
click at [1191, 500] on input "text" at bounding box center [1191, 492] width 190 height 25
click at [1338, 500] on input "text" at bounding box center [1390, 492] width 190 height 25
click at [1109, 441] on span at bounding box center [1118, 438] width 18 height 14
click at [1204, 495] on input "text" at bounding box center [1191, 492] width 190 height 25
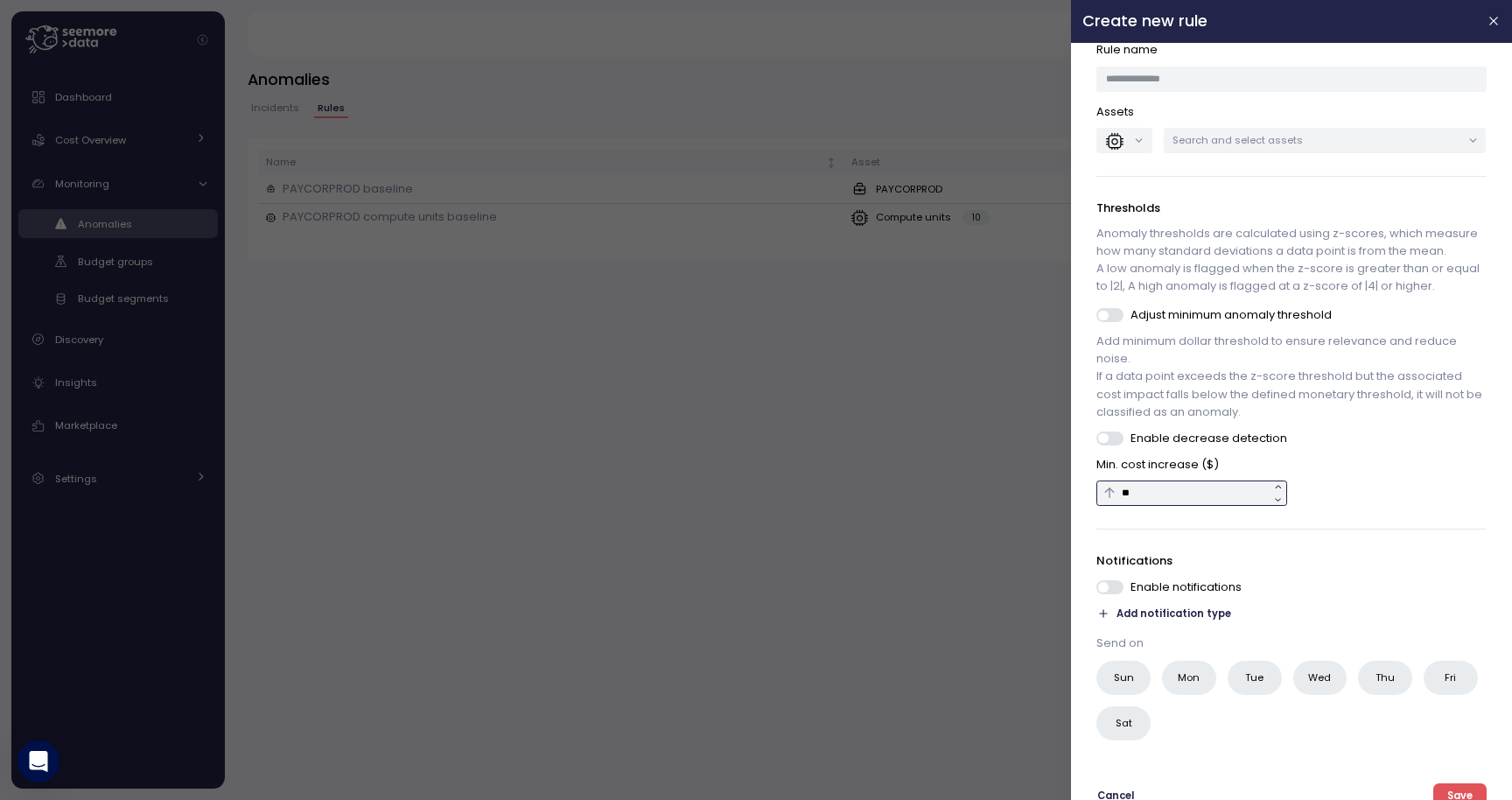
scroll to position [113, 0]
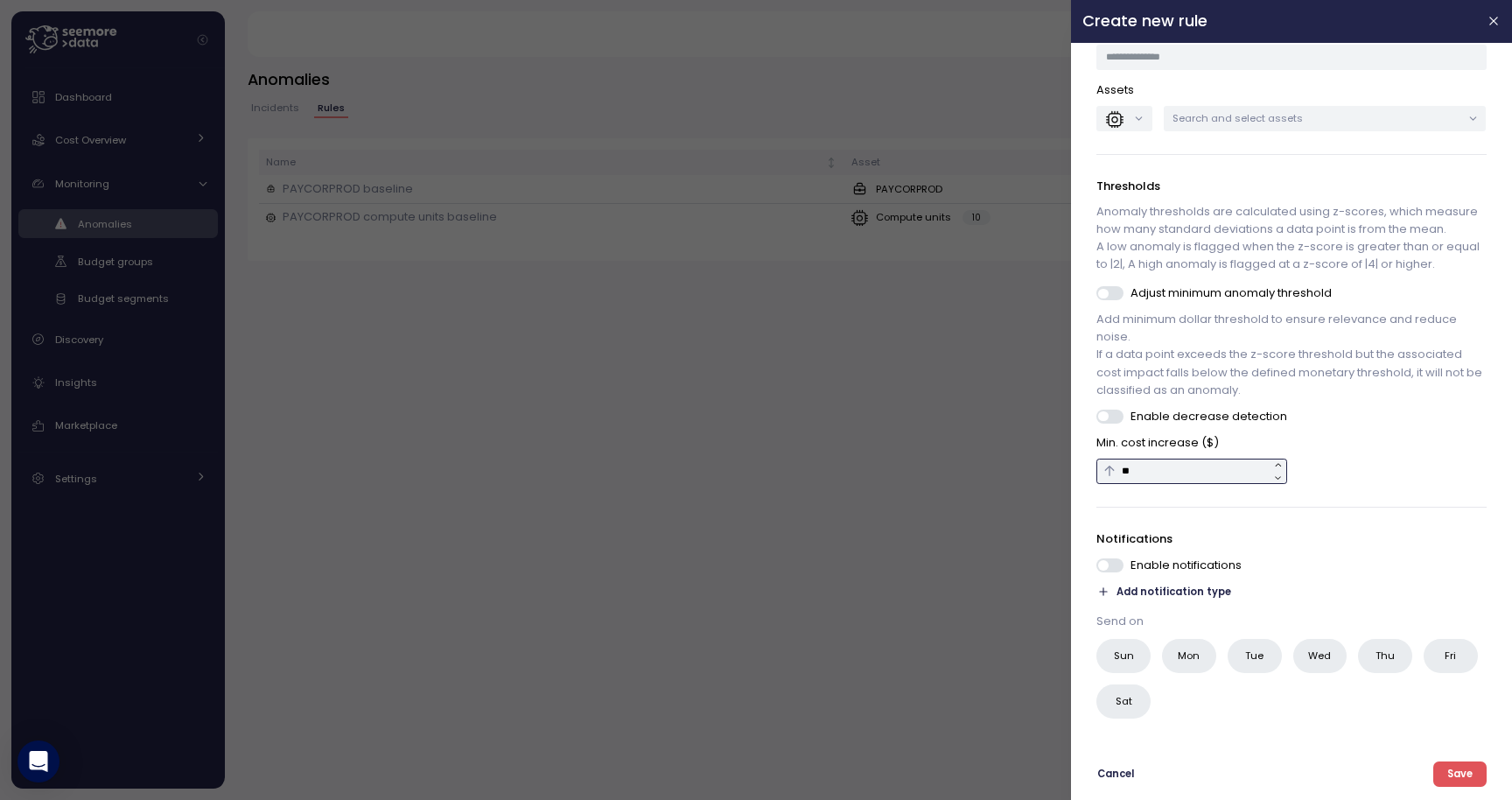
type input "**"
click at [1138, 664] on label "Sun" at bounding box center [1124, 656] width 54 height 34
click at [1191, 666] on label "Mon" at bounding box center [1188, 656] width 54 height 34
click at [1264, 664] on label "Tue" at bounding box center [1254, 656] width 54 height 34
click at [1330, 657] on span "Wed" at bounding box center [1320, 656] width 23 height 18
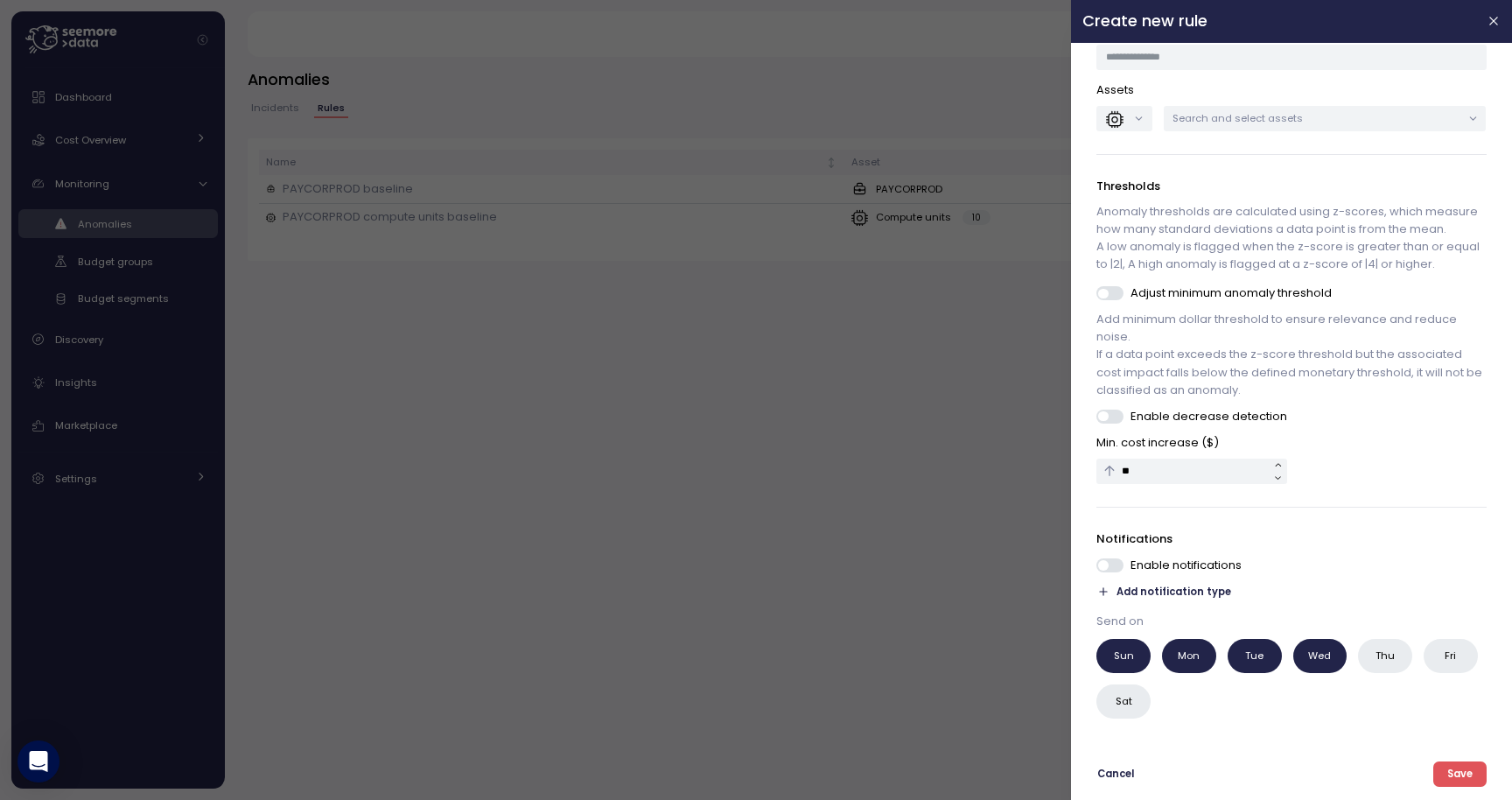
click at [1151, 592] on span "Add notification type" at bounding box center [1174, 592] width 115 height 17
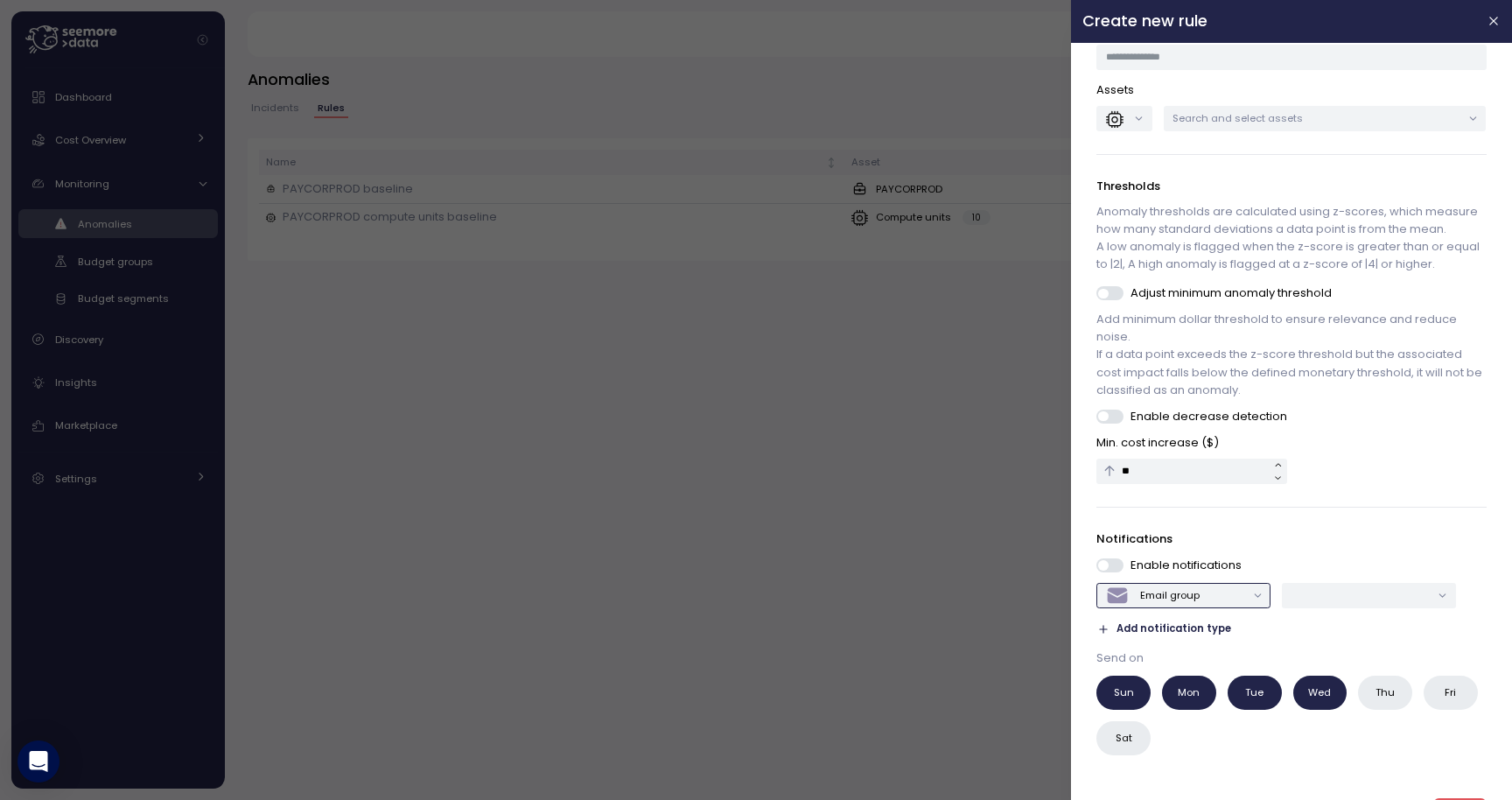
click at [1176, 600] on div "Email group" at bounding box center [1170, 595] width 60 height 14
click at [1163, 476] on input "**" at bounding box center [1191, 470] width 190 height 25
click at [1112, 300] on div "Adjust minimum anomaly threshold" at bounding box center [1291, 293] width 389 height 18
click at [1109, 298] on span at bounding box center [1118, 293] width 18 height 14
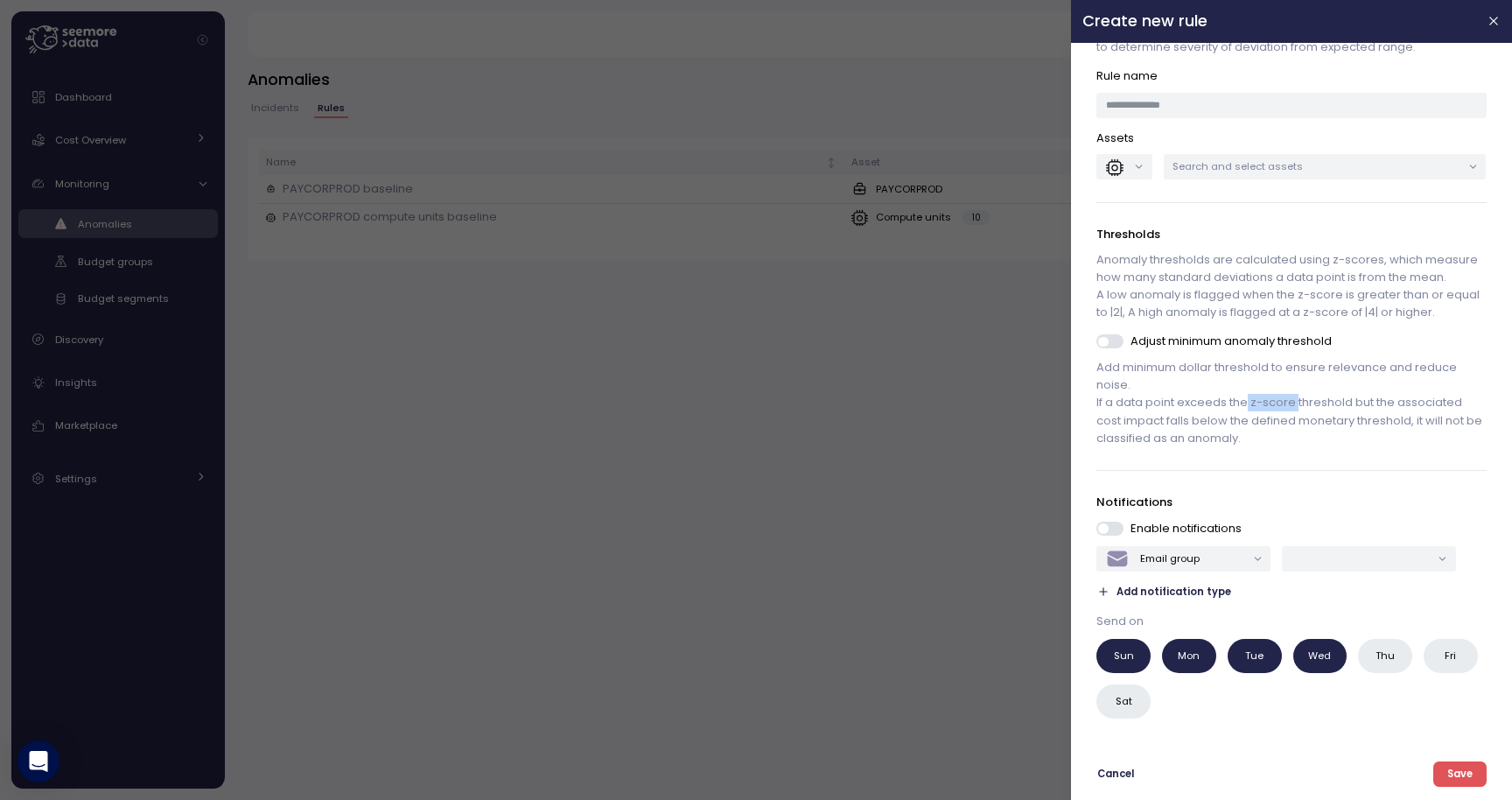
drag, startPoint x: 1249, startPoint y: 407, endPoint x: 1297, endPoint y: 407, distance: 48.0
click at [1297, 407] on p "Add minimum dollar threshold to ensure relevance and reduce noise. If a data po…" at bounding box center [1291, 402] width 389 height 89
drag, startPoint x: 1099, startPoint y: 313, endPoint x: 1119, endPoint y: 313, distance: 20.0
click at [1119, 313] on p "Anomaly thresholds are calculated using z-scores, which measure how many standa…" at bounding box center [1291, 286] width 389 height 71
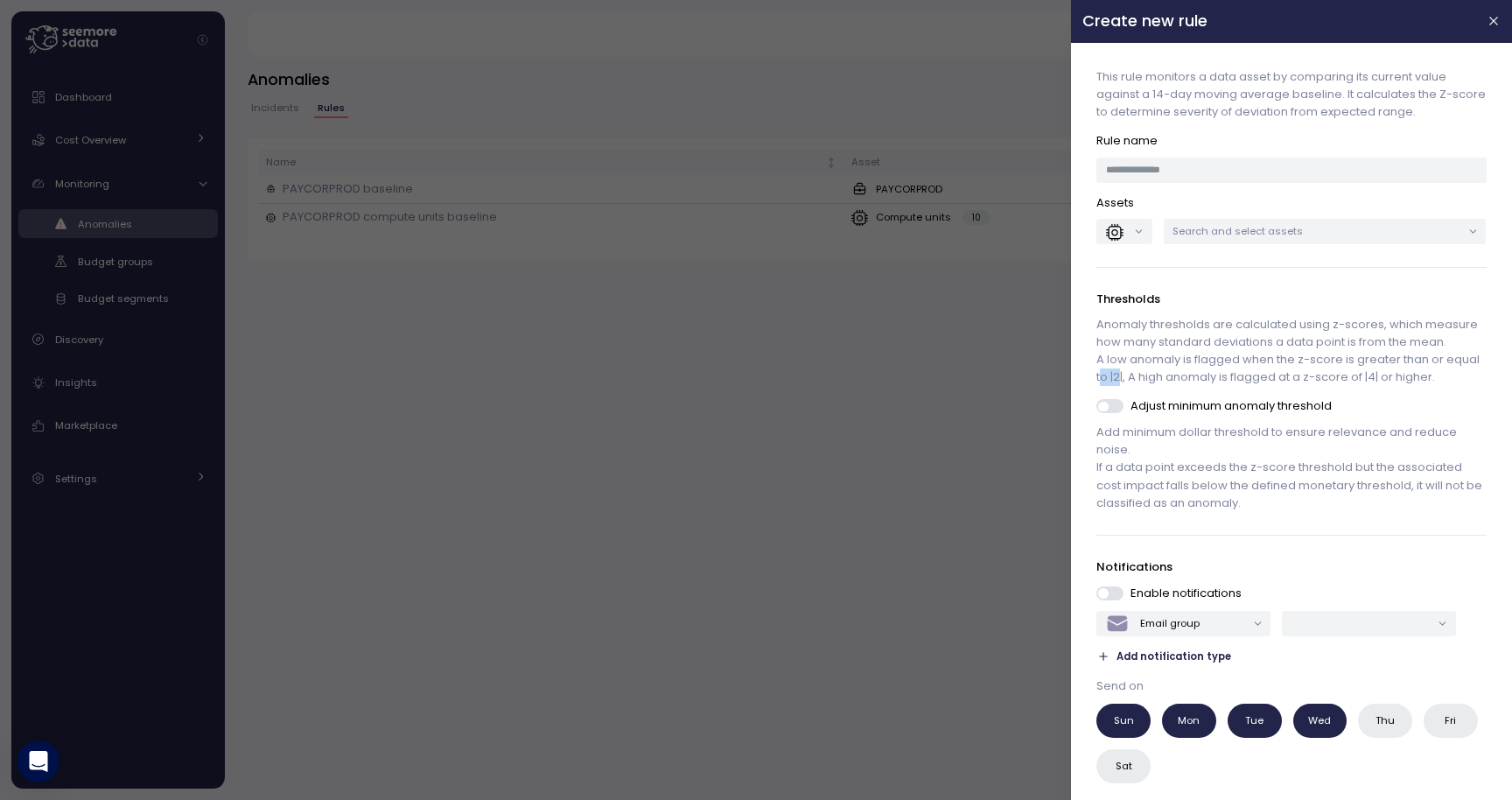
click at [1112, 412] on span at bounding box center [1118, 406] width 18 height 14
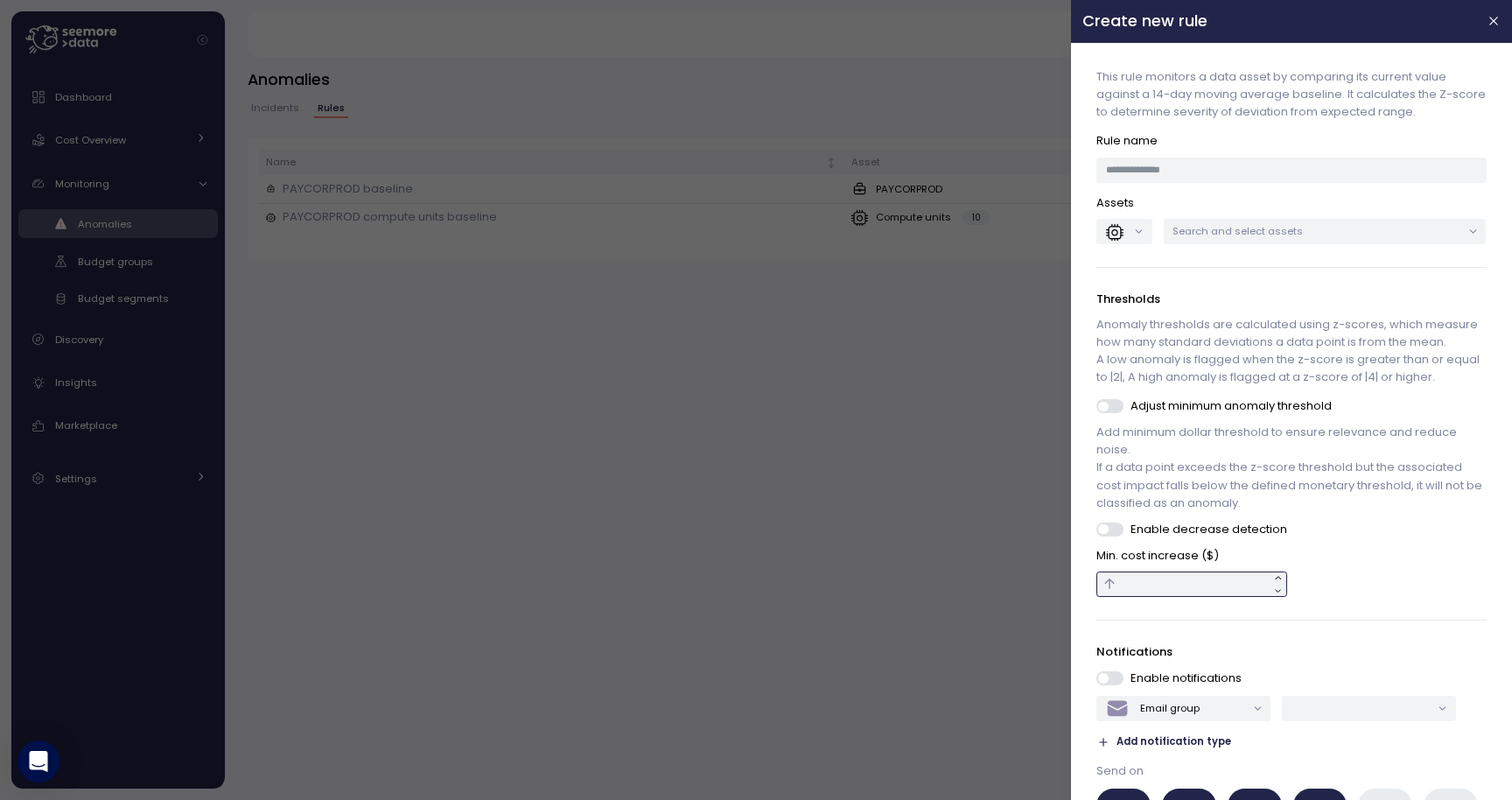
click at [1143, 586] on input "text" at bounding box center [1191, 584] width 190 height 25
click at [1193, 704] on div "Email group" at bounding box center [1170, 708] width 60 height 14
click at [1301, 539] on div "Adjust minimum anomaly threshold Add minimum dollar threshold to ensure relevan…" at bounding box center [1291, 497] width 389 height 199
click at [1501, 15] on button "button" at bounding box center [1494, 21] width 20 height 20
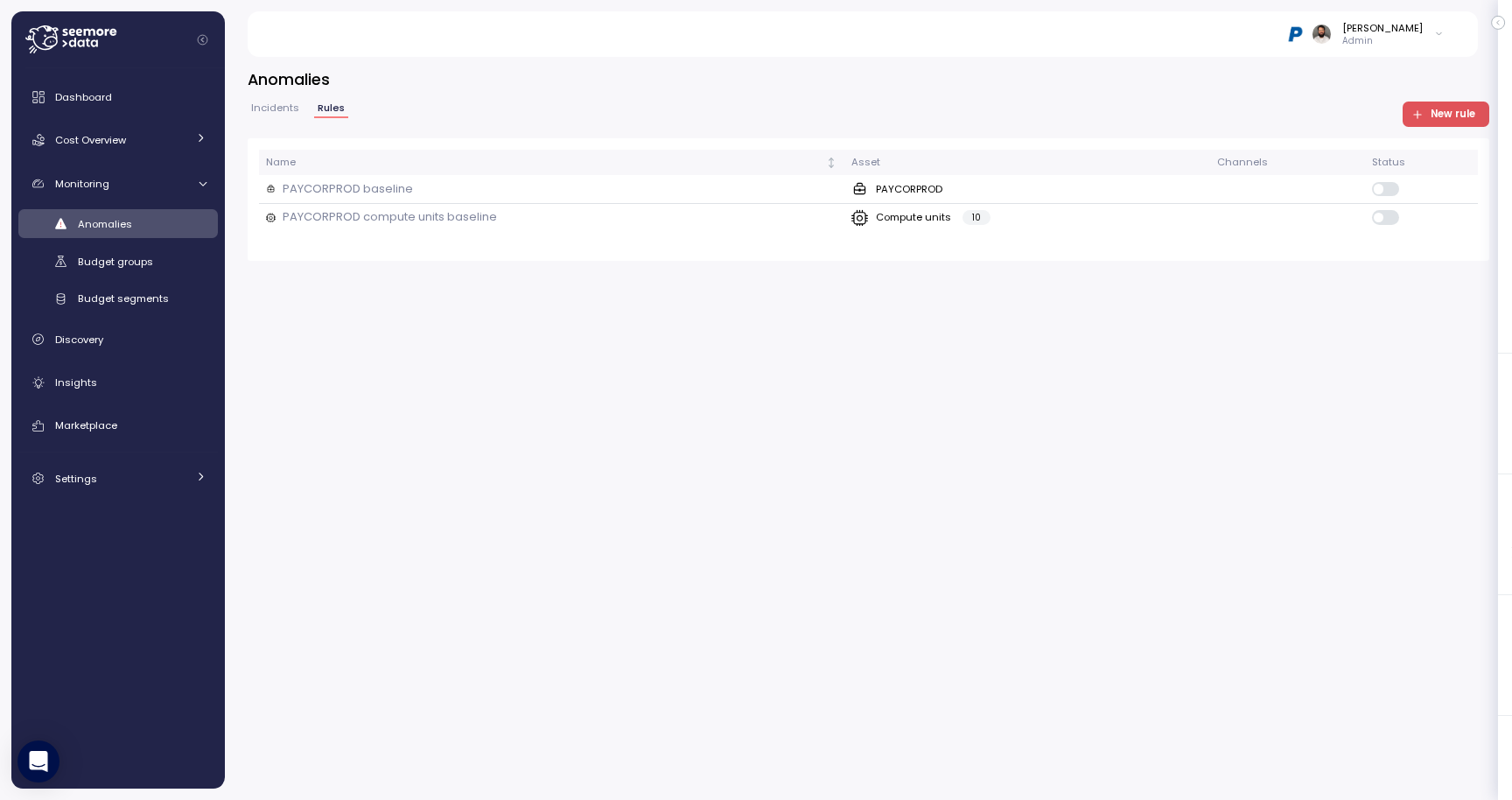
click at [281, 104] on span "Incidents" at bounding box center [275, 109] width 48 height 10
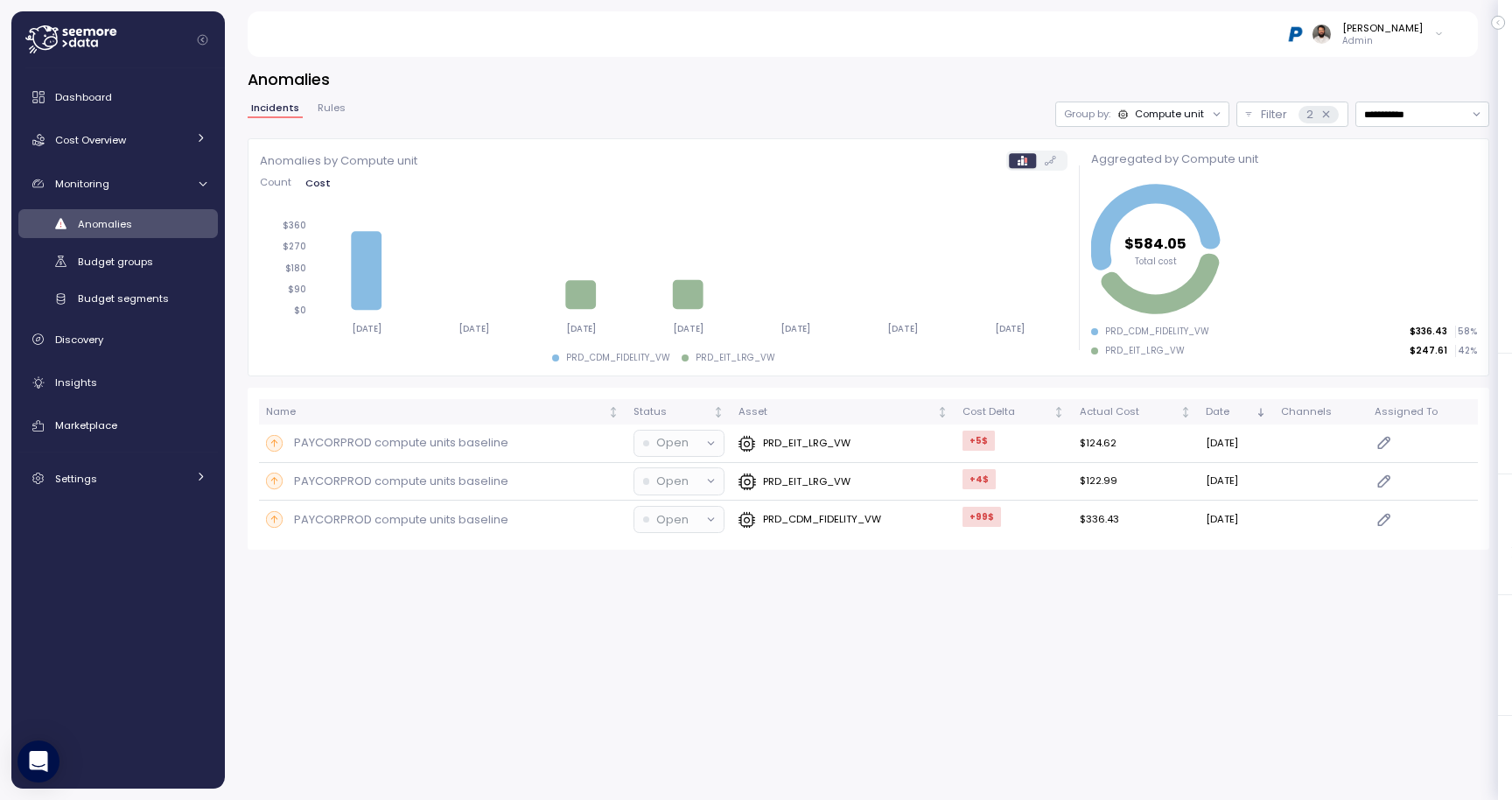
click at [319, 105] on span "Rules" at bounding box center [332, 109] width 28 height 10
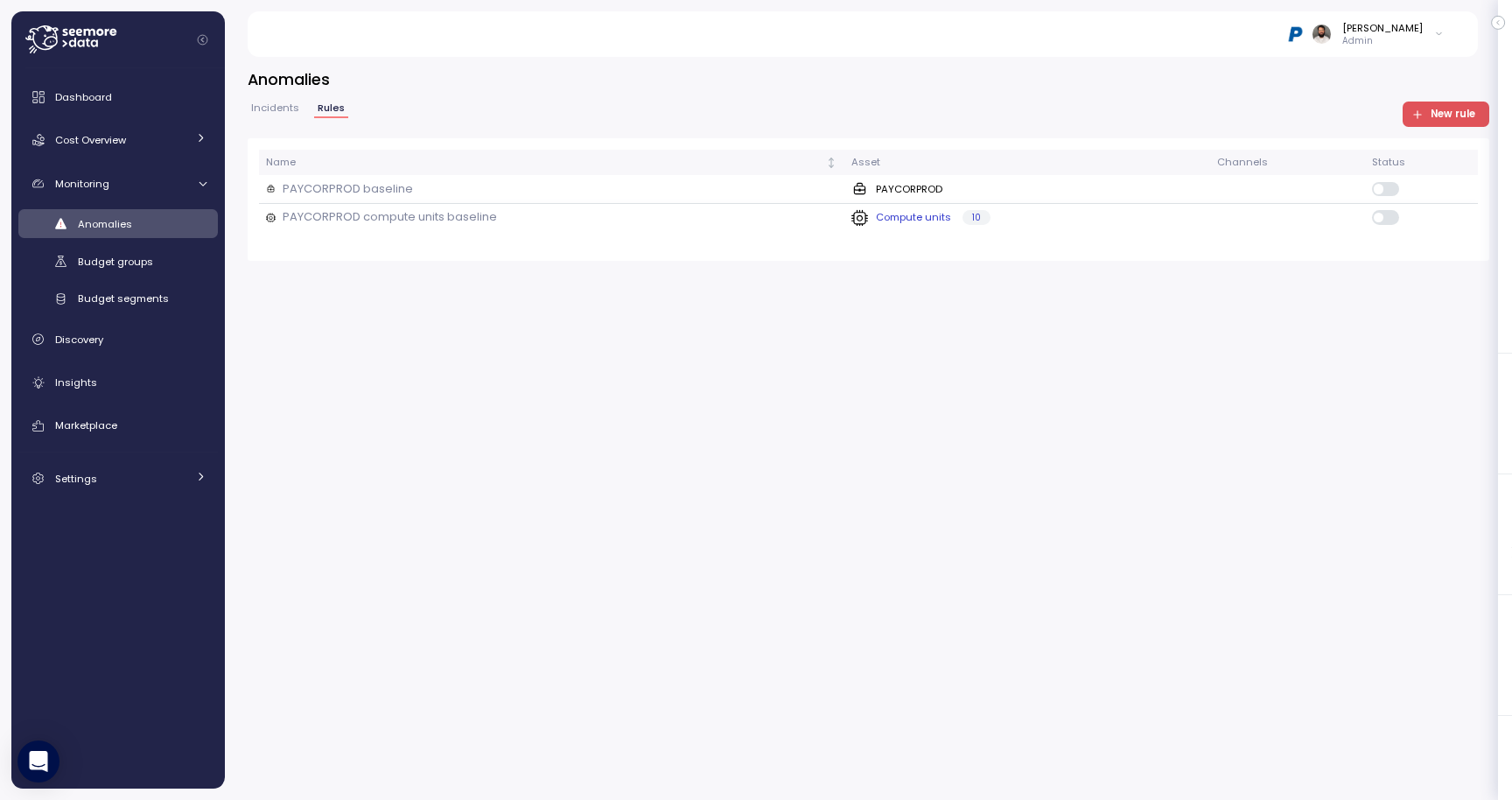
click at [481, 220] on p "PAYCORPROD compute units baseline" at bounding box center [389, 217] width 214 height 18
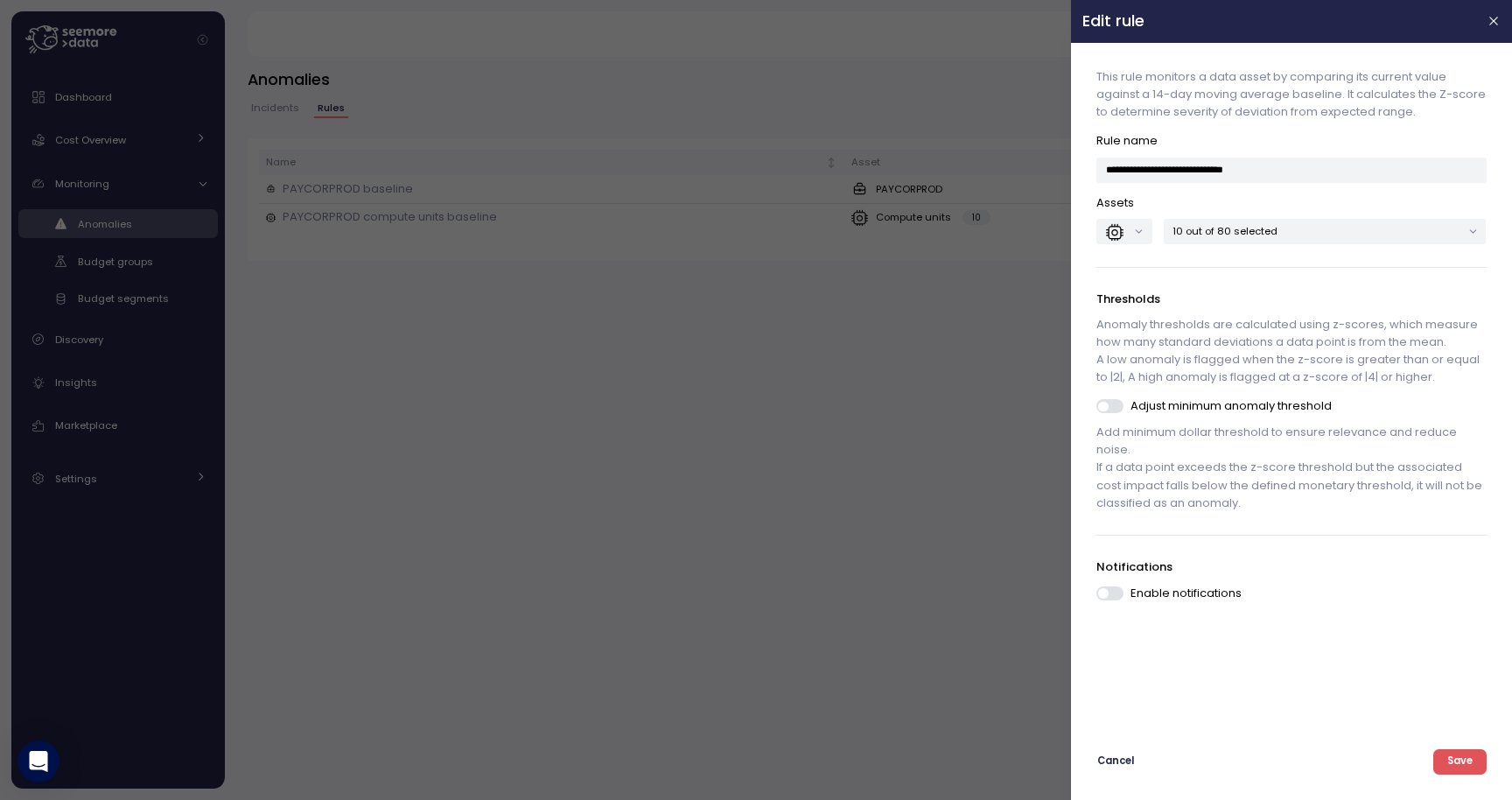
click at [1113, 599] on span at bounding box center [1118, 594] width 18 height 14
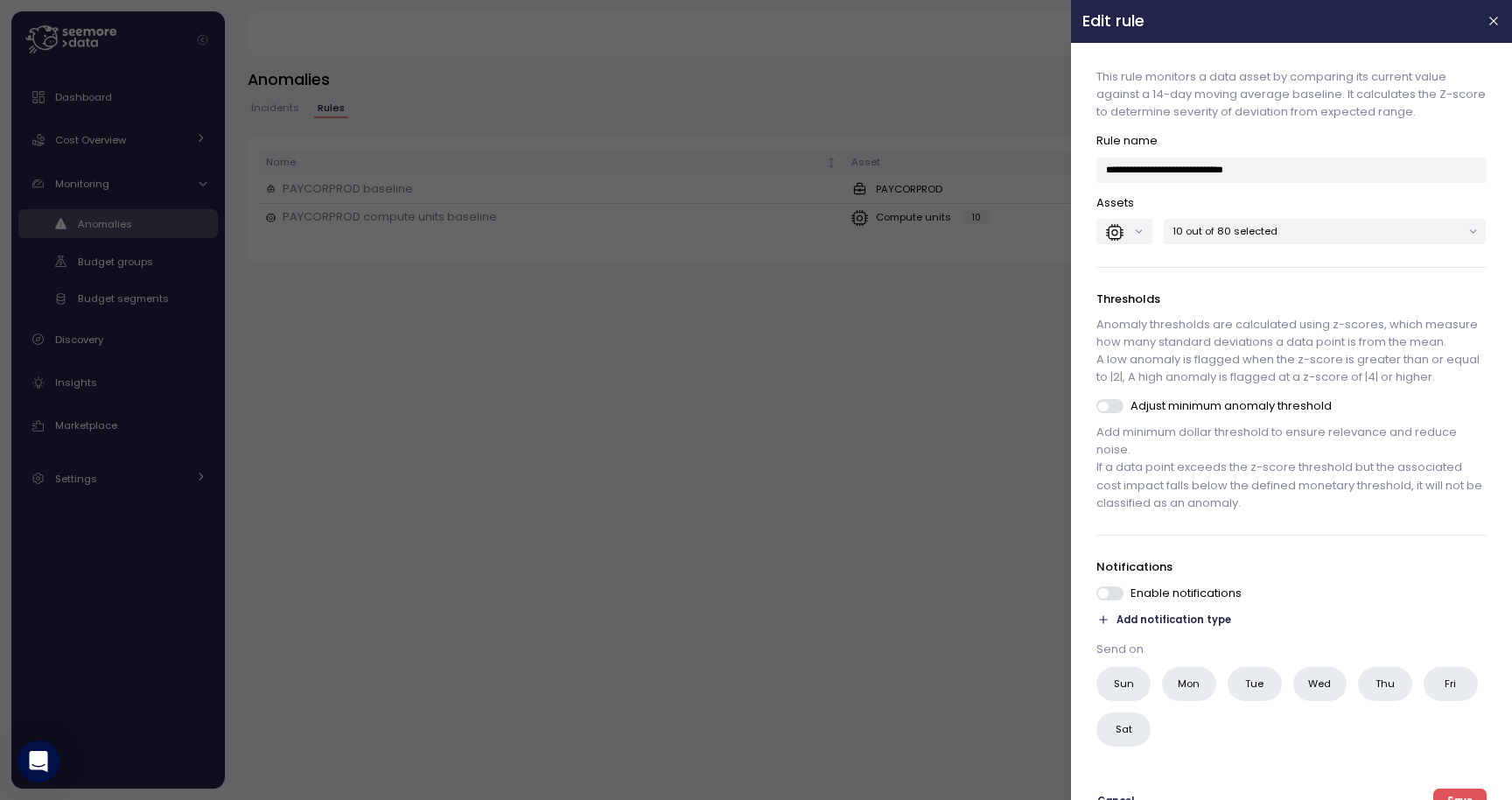
scroll to position [28, 0]
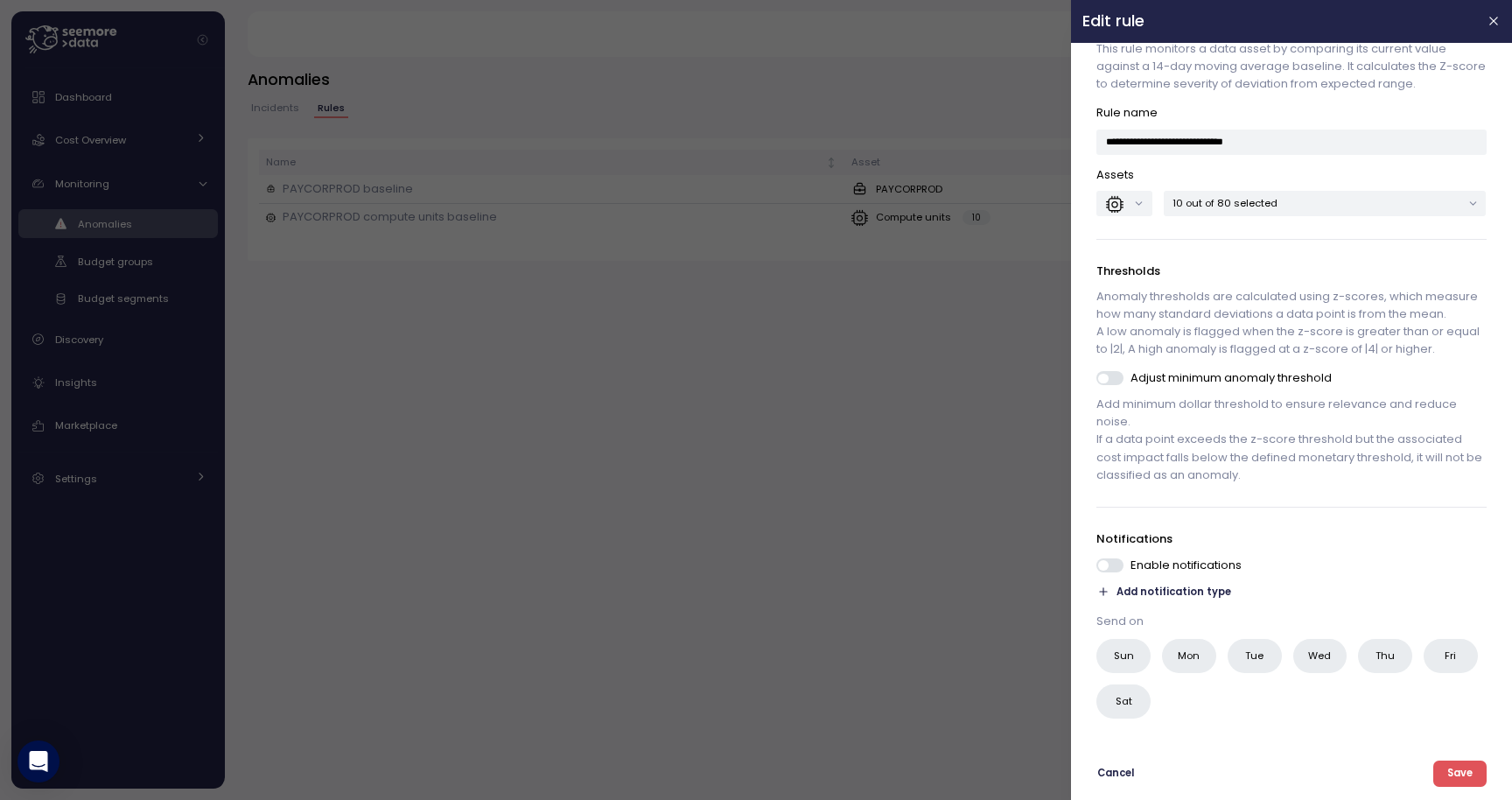
click at [1168, 591] on span "Add notification type" at bounding box center [1174, 592] width 115 height 17
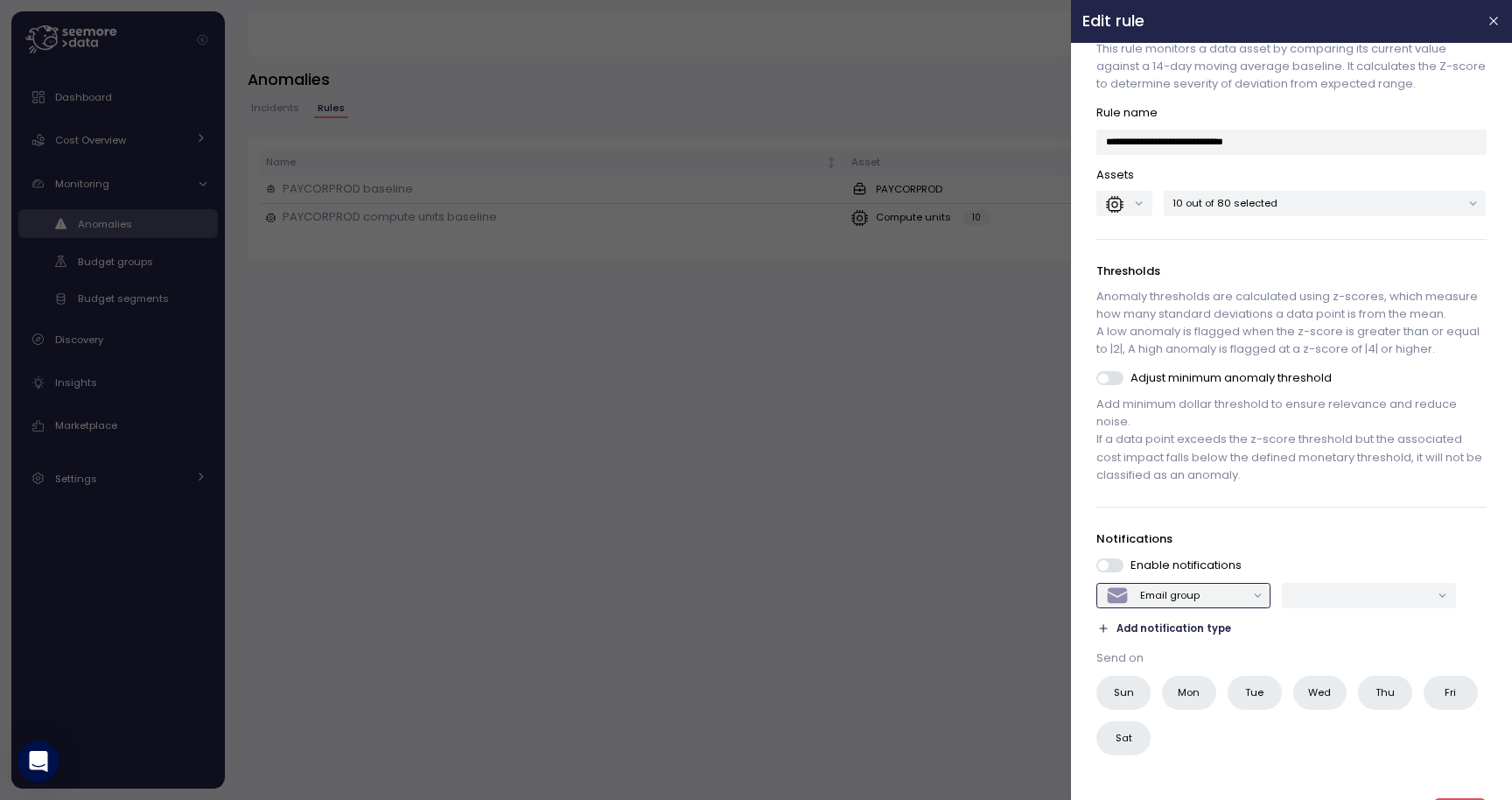
click at [1228, 588] on div "Email group" at bounding box center [1175, 596] width 139 height 24
click at [1301, 541] on p "Notifications" at bounding box center [1291, 539] width 389 height 18
click at [855, 310] on div at bounding box center [756, 400] width 1512 height 800
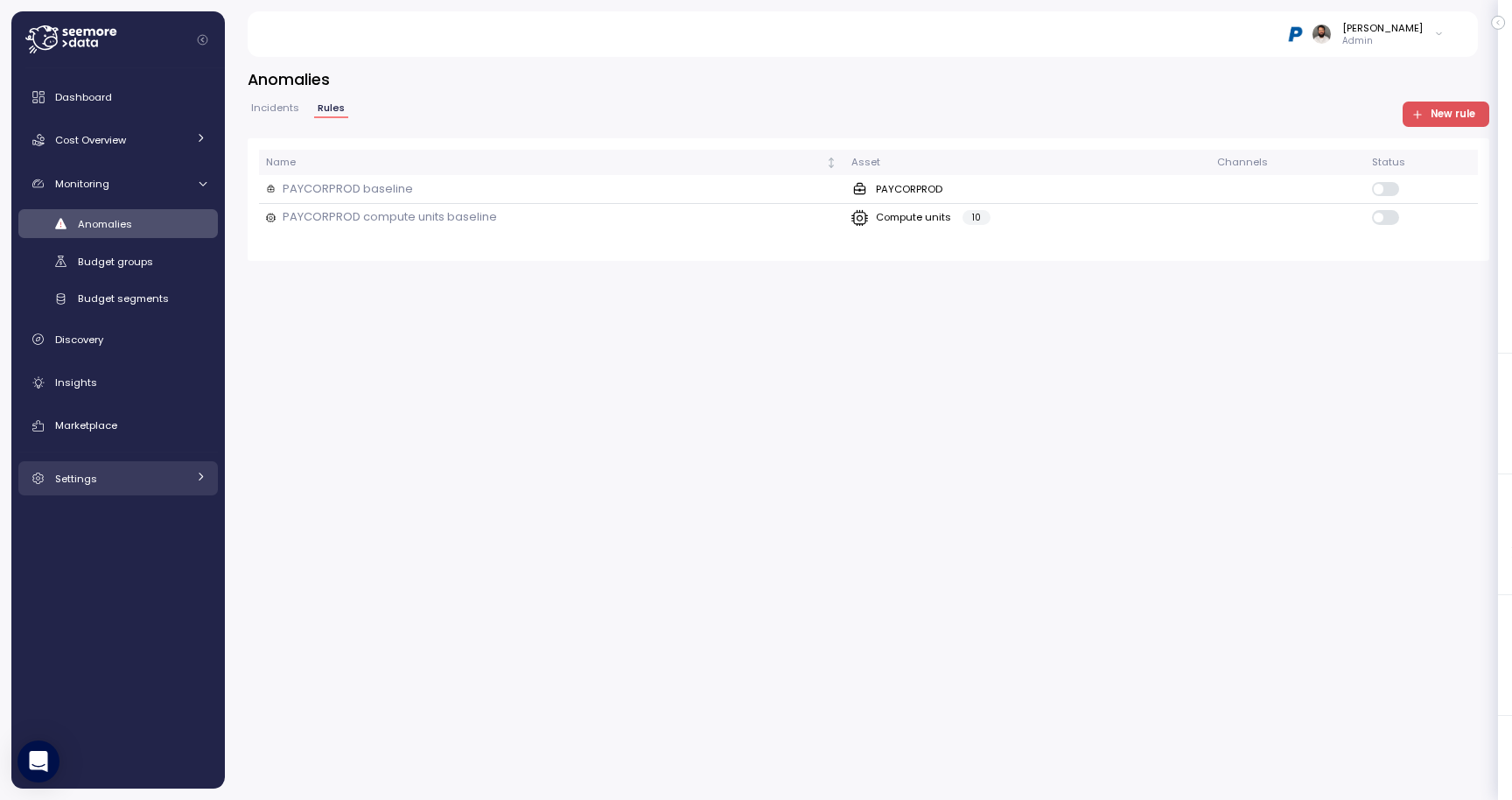
click at [101, 477] on div "Settings" at bounding box center [121, 479] width 131 height 18
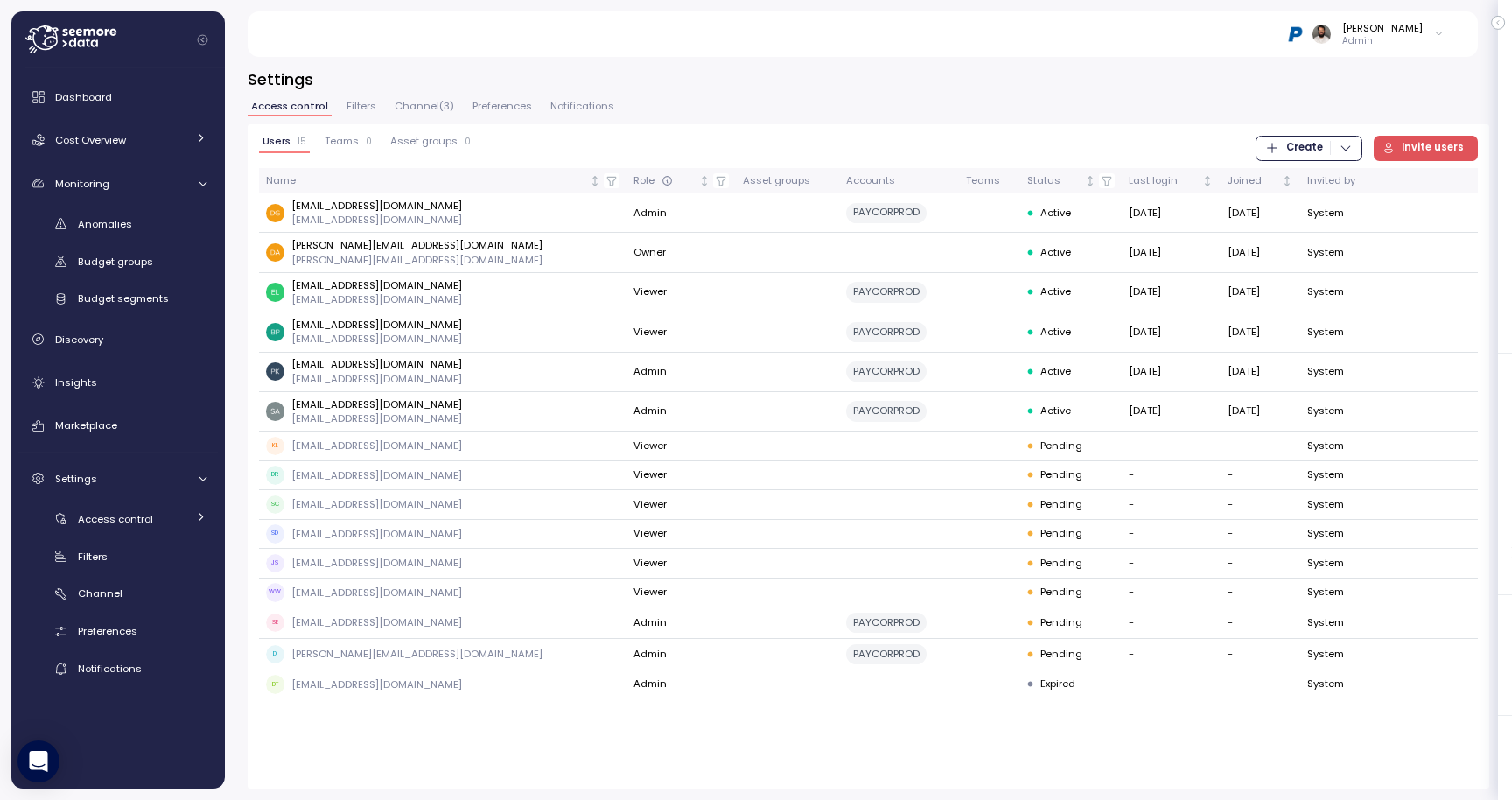
click at [486, 105] on span "Preferences" at bounding box center [502, 107] width 60 height 10
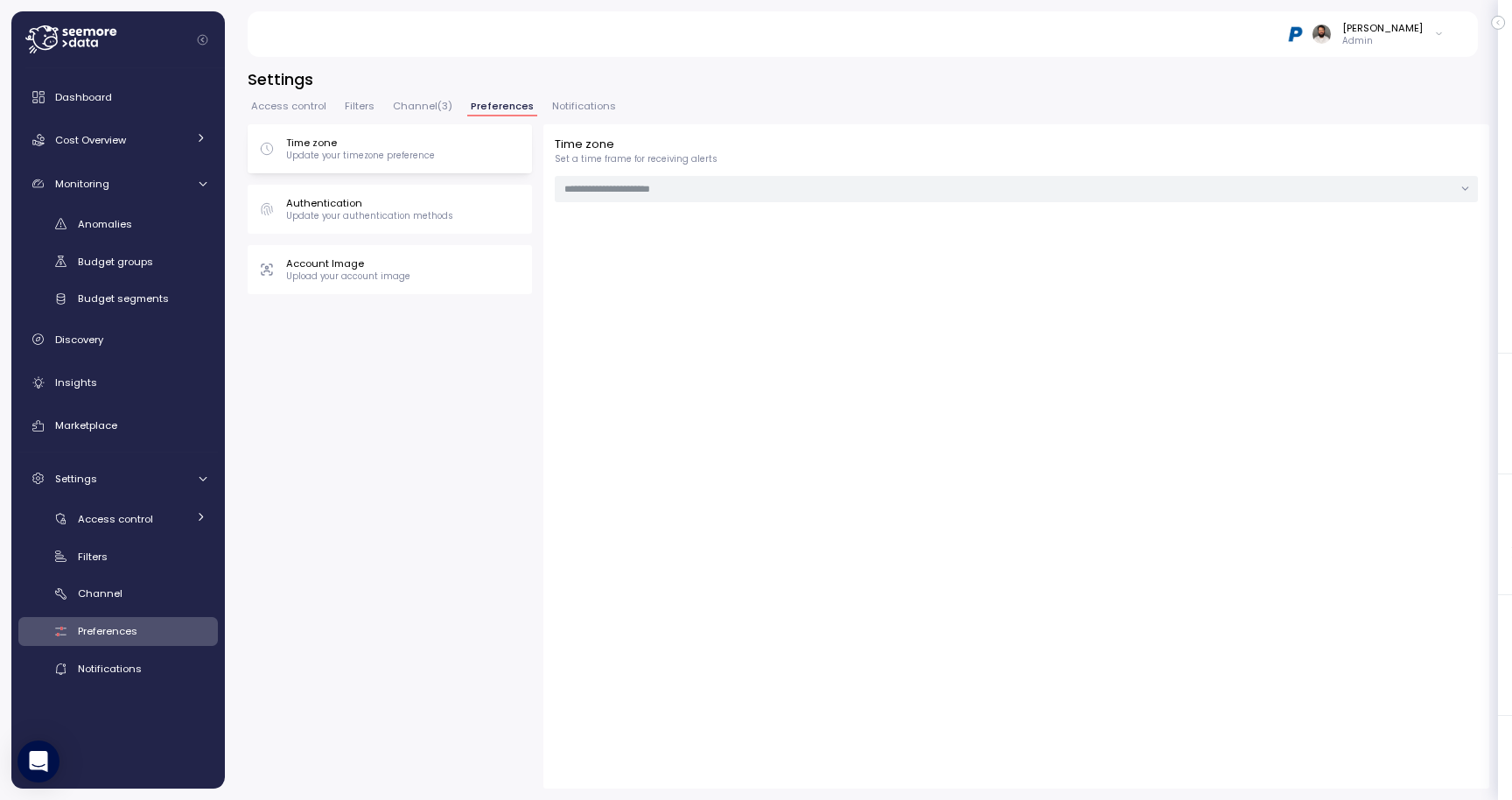
type input "**********"
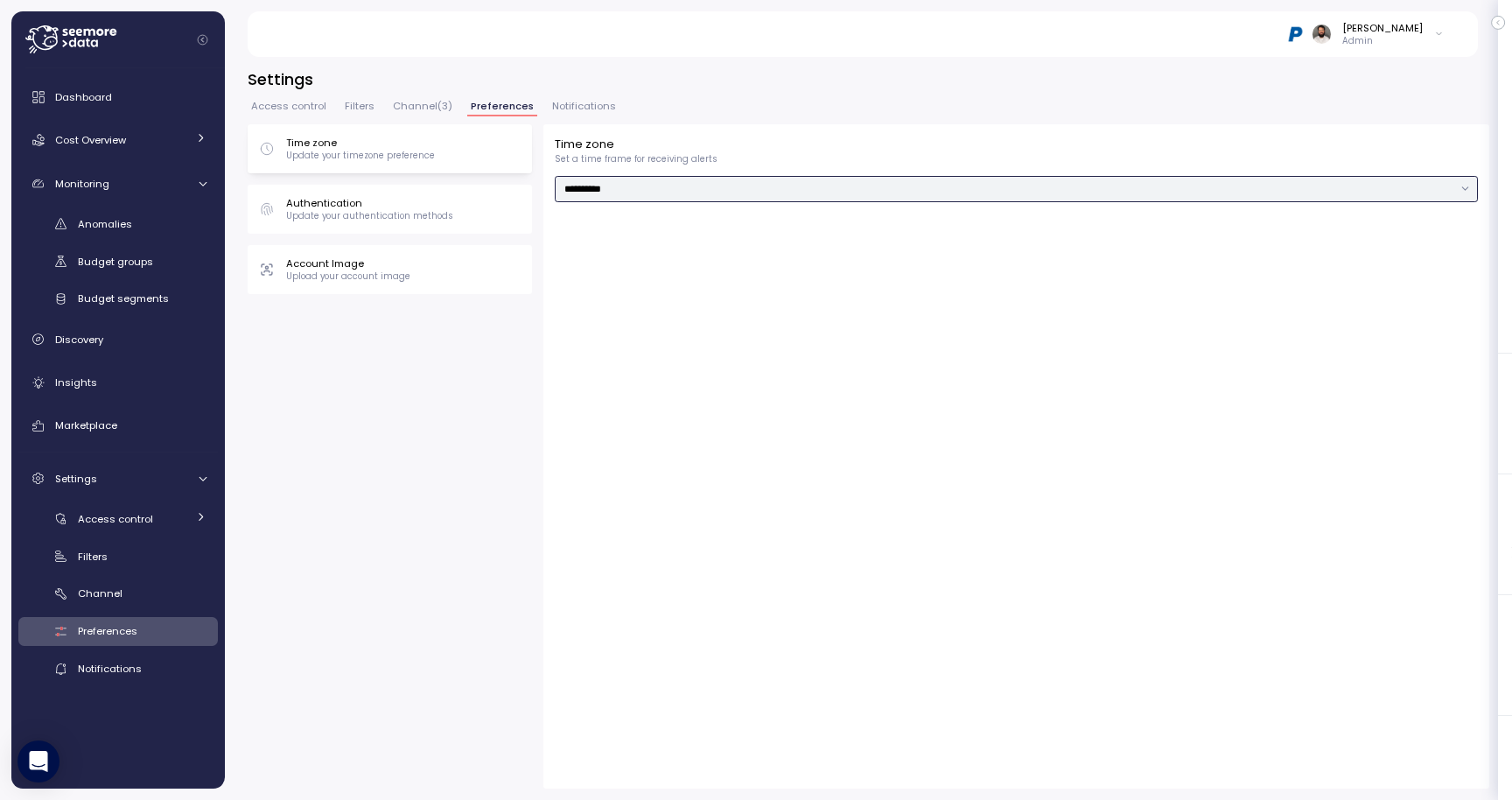
click at [590, 190] on input "**********" at bounding box center [1016, 188] width 923 height 25
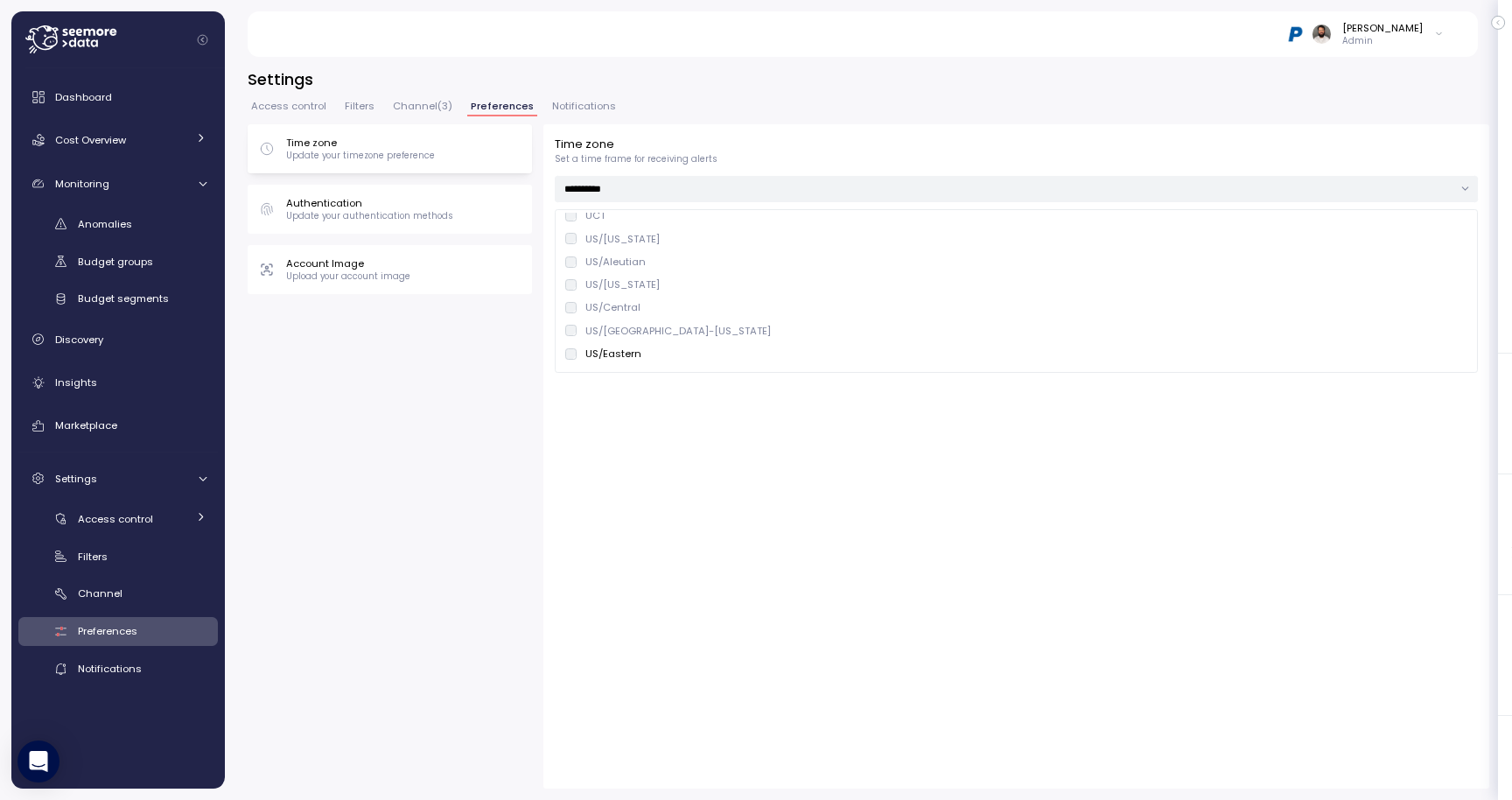
click at [688, 73] on h3 "Settings" at bounding box center [869, 80] width 1241 height 22
click at [305, 109] on span "Access control" at bounding box center [289, 107] width 76 height 10
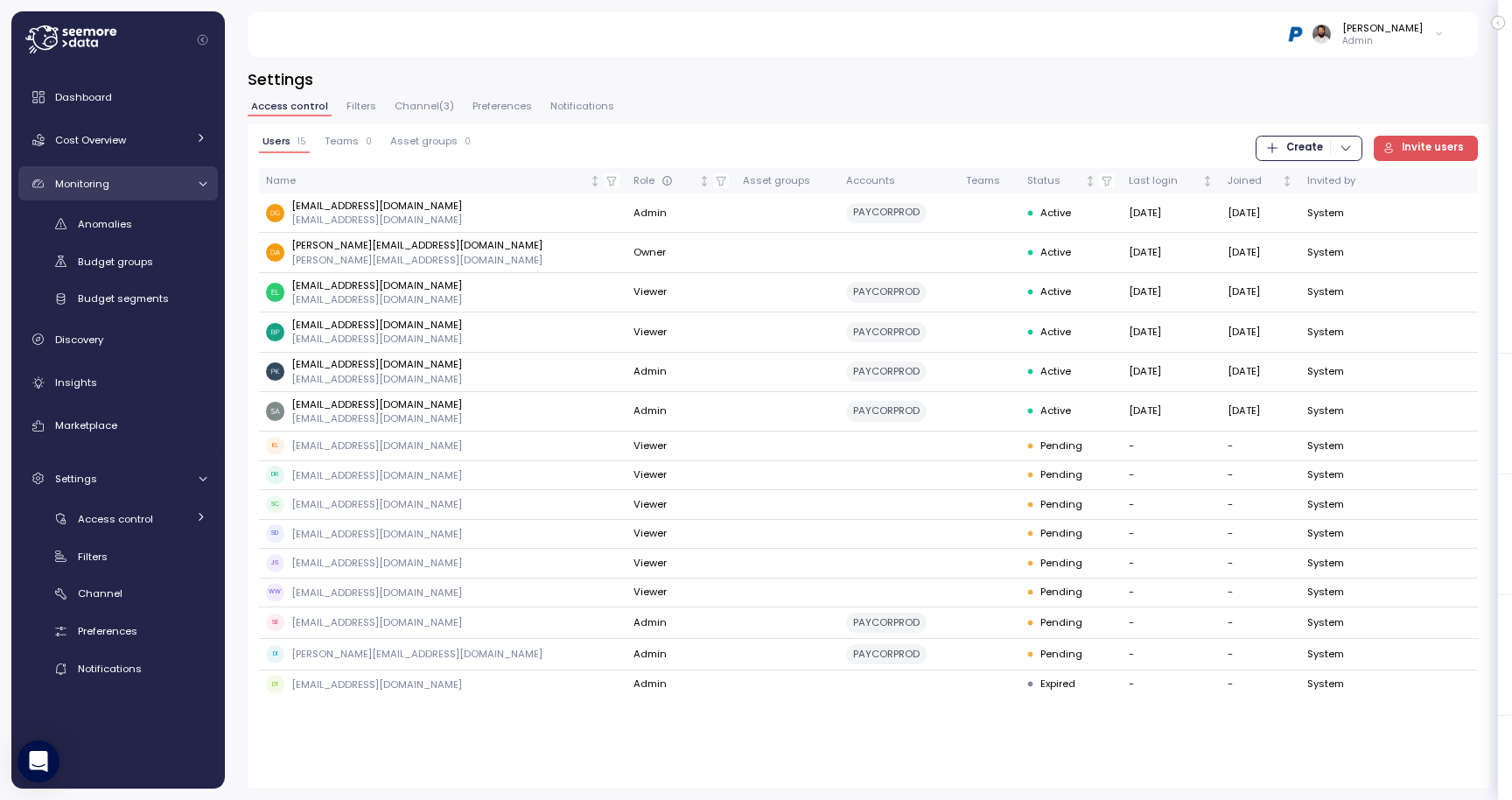
click at [158, 180] on div "Monitoring" at bounding box center [121, 184] width 131 height 18
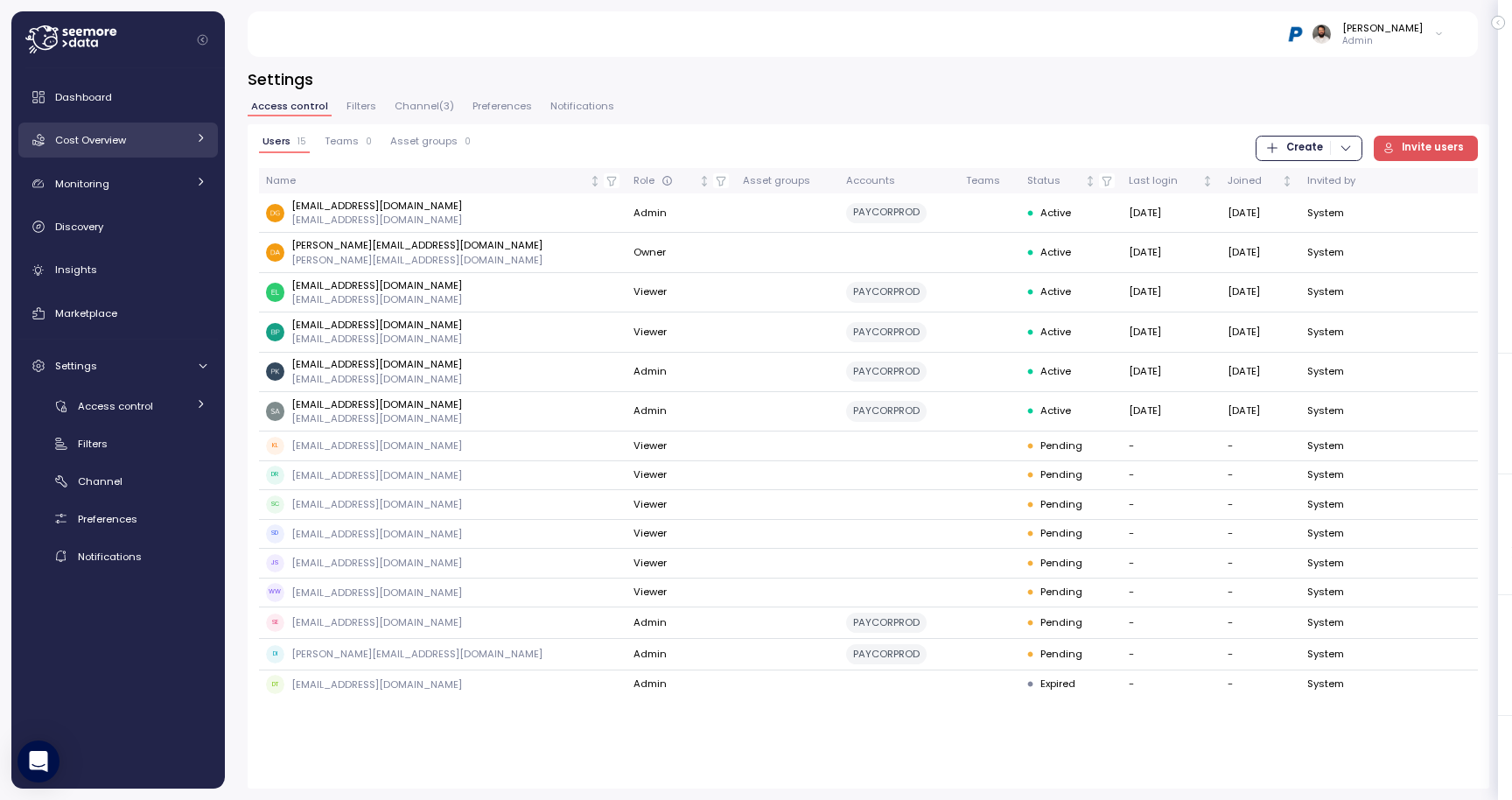
click at [177, 134] on div "Cost Overview" at bounding box center [121, 140] width 131 height 18
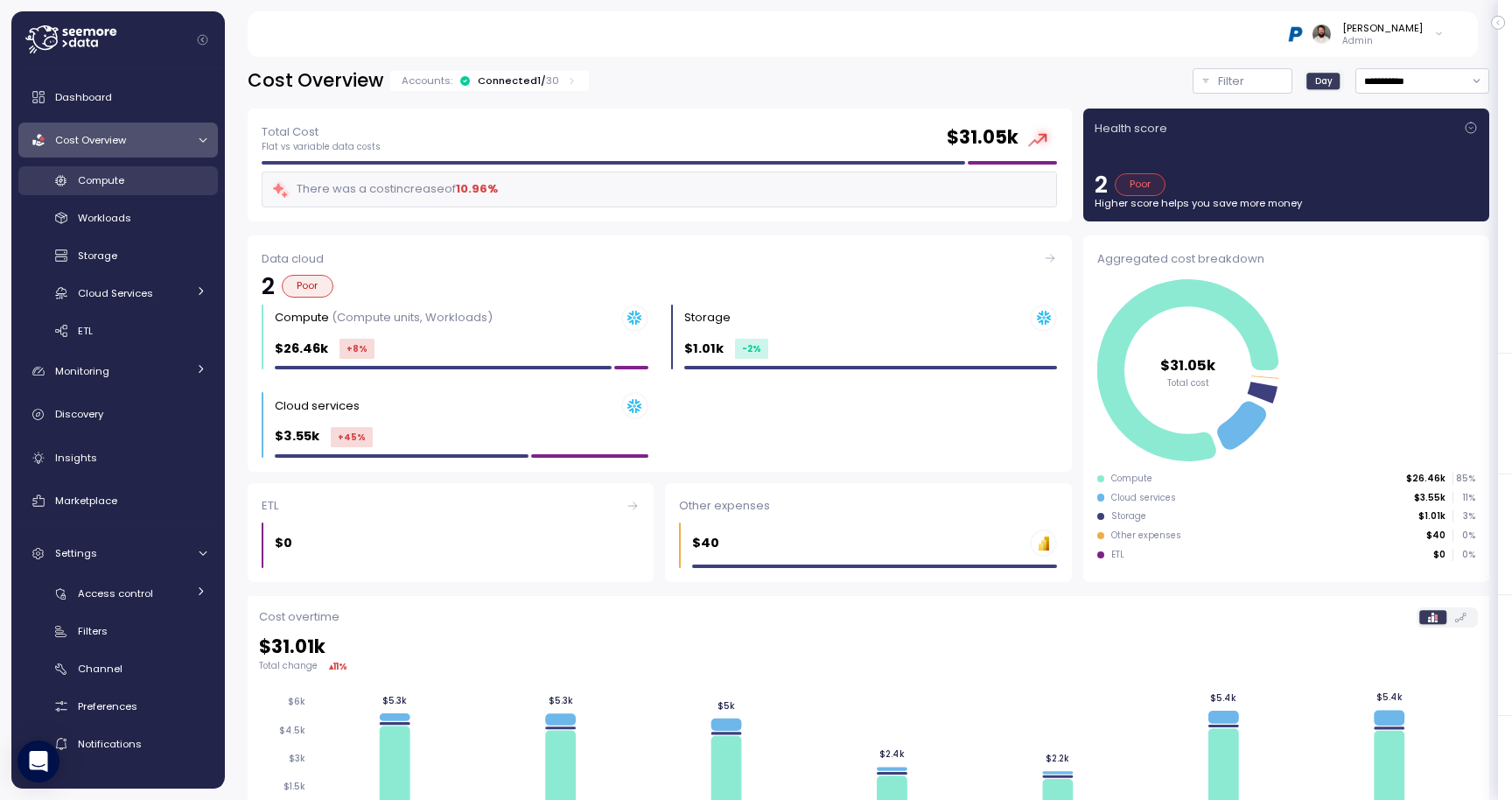
click at [147, 188] on div "Compute" at bounding box center [141, 180] width 128 height 18
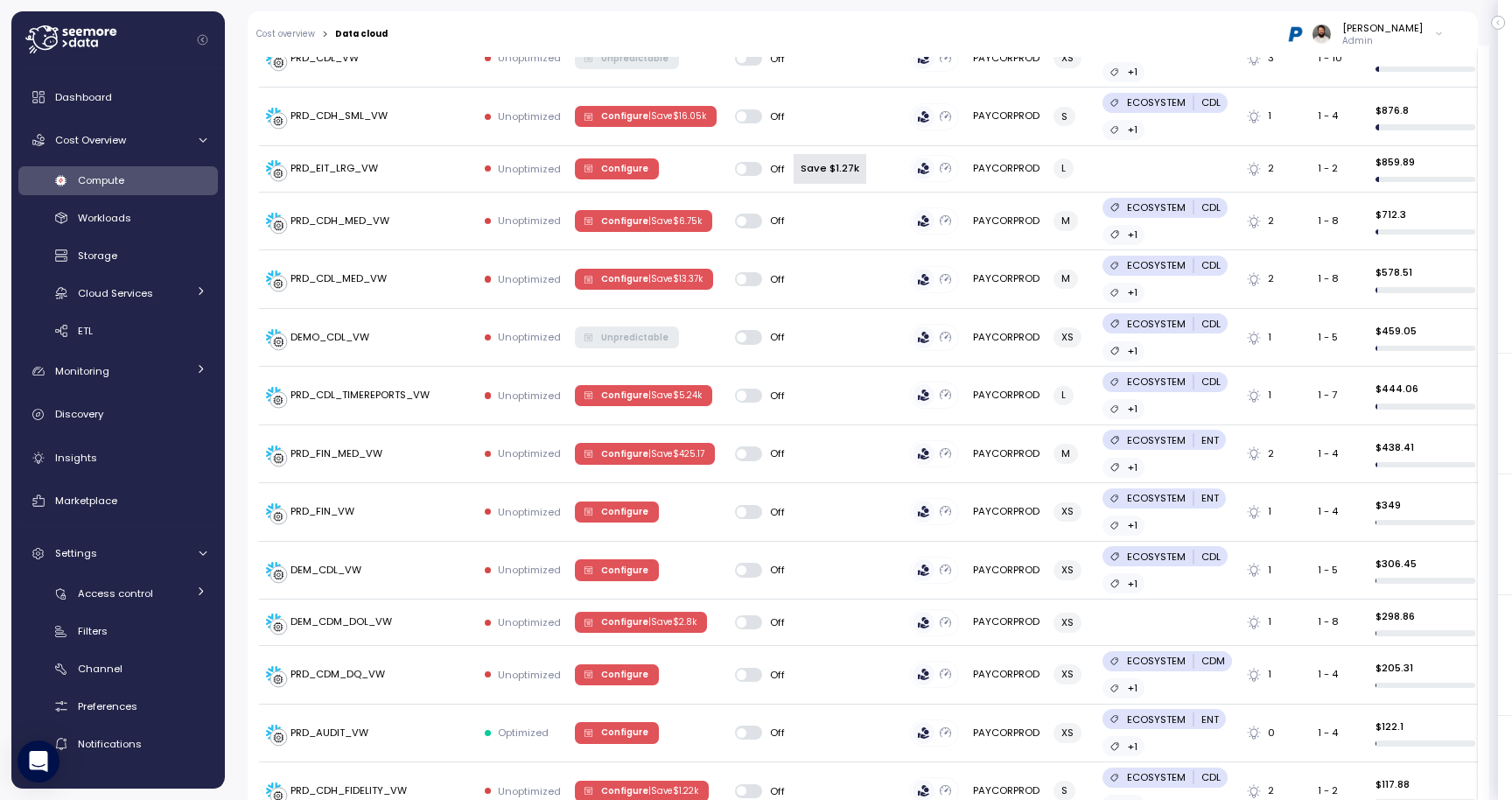
scroll to position [443, 0]
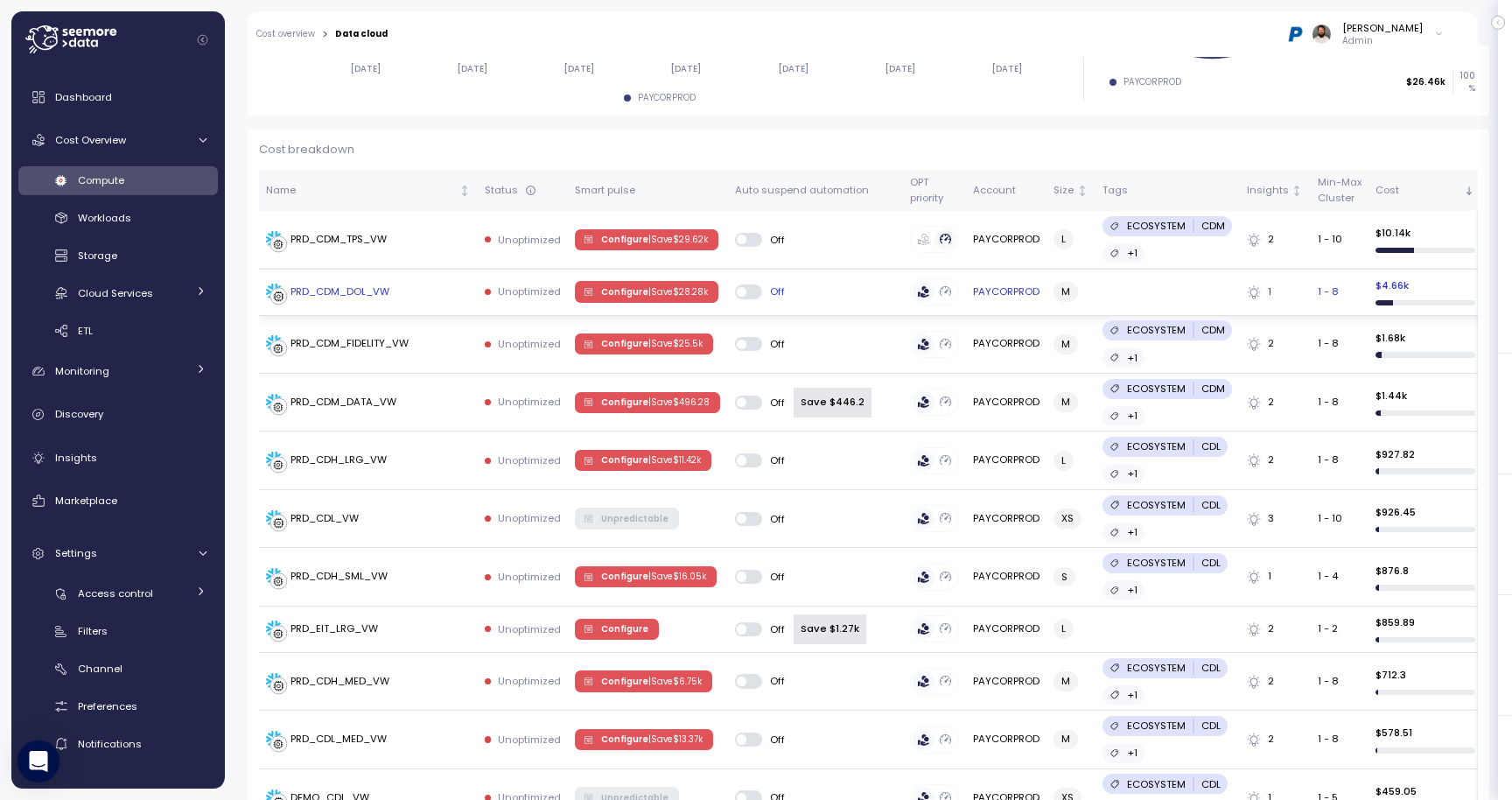
click at [623, 291] on span "Configure | Save $ 28.28k" at bounding box center [653, 291] width 107 height 19
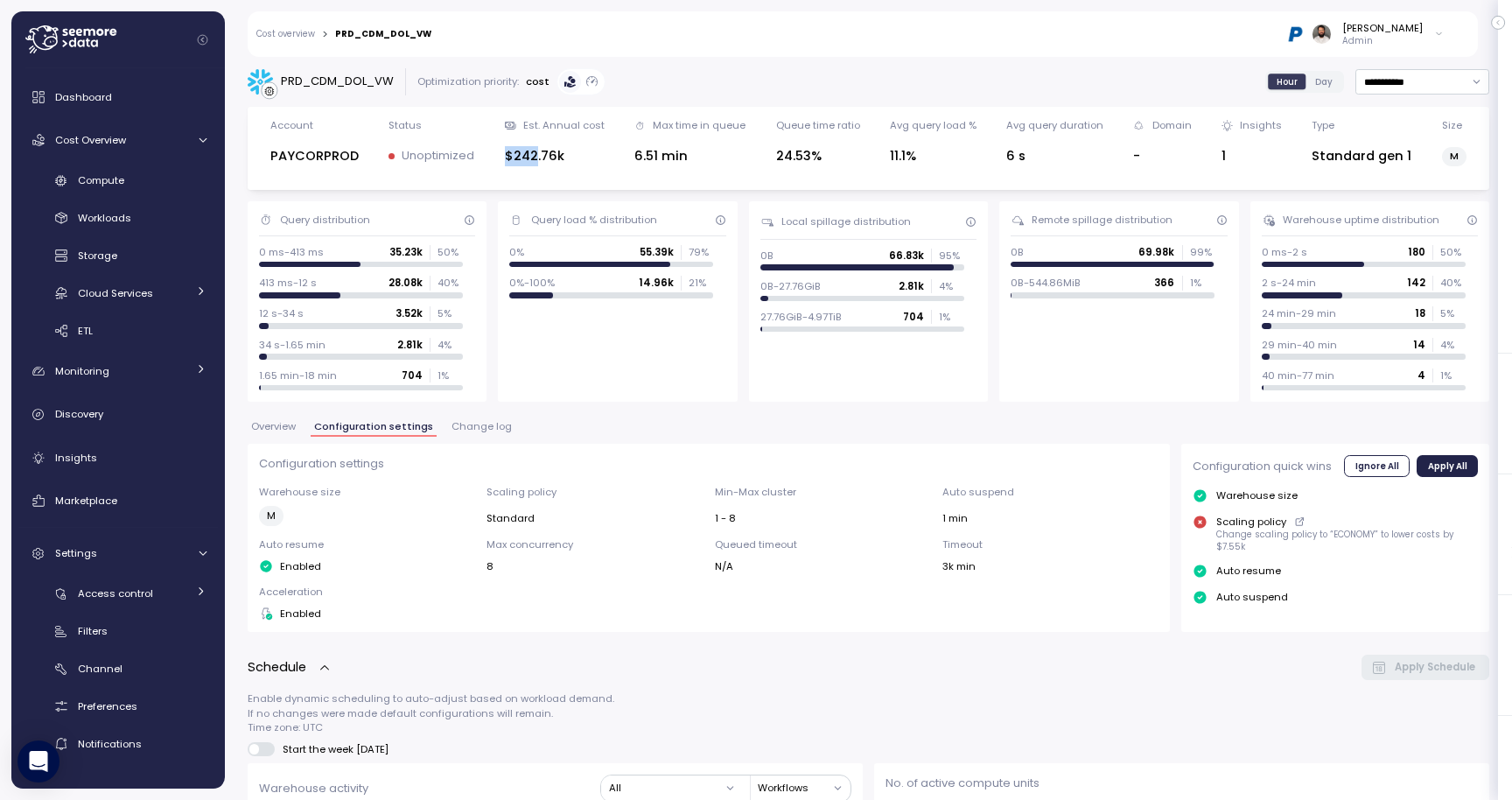
drag, startPoint x: 504, startPoint y: 161, endPoint x: 535, endPoint y: 161, distance: 31.0
click at [535, 161] on div "Account PAYCORPROD Status Unoptimized Est. Annual cost $242.76k Max time in que…" at bounding box center [869, 148] width 1219 height 61
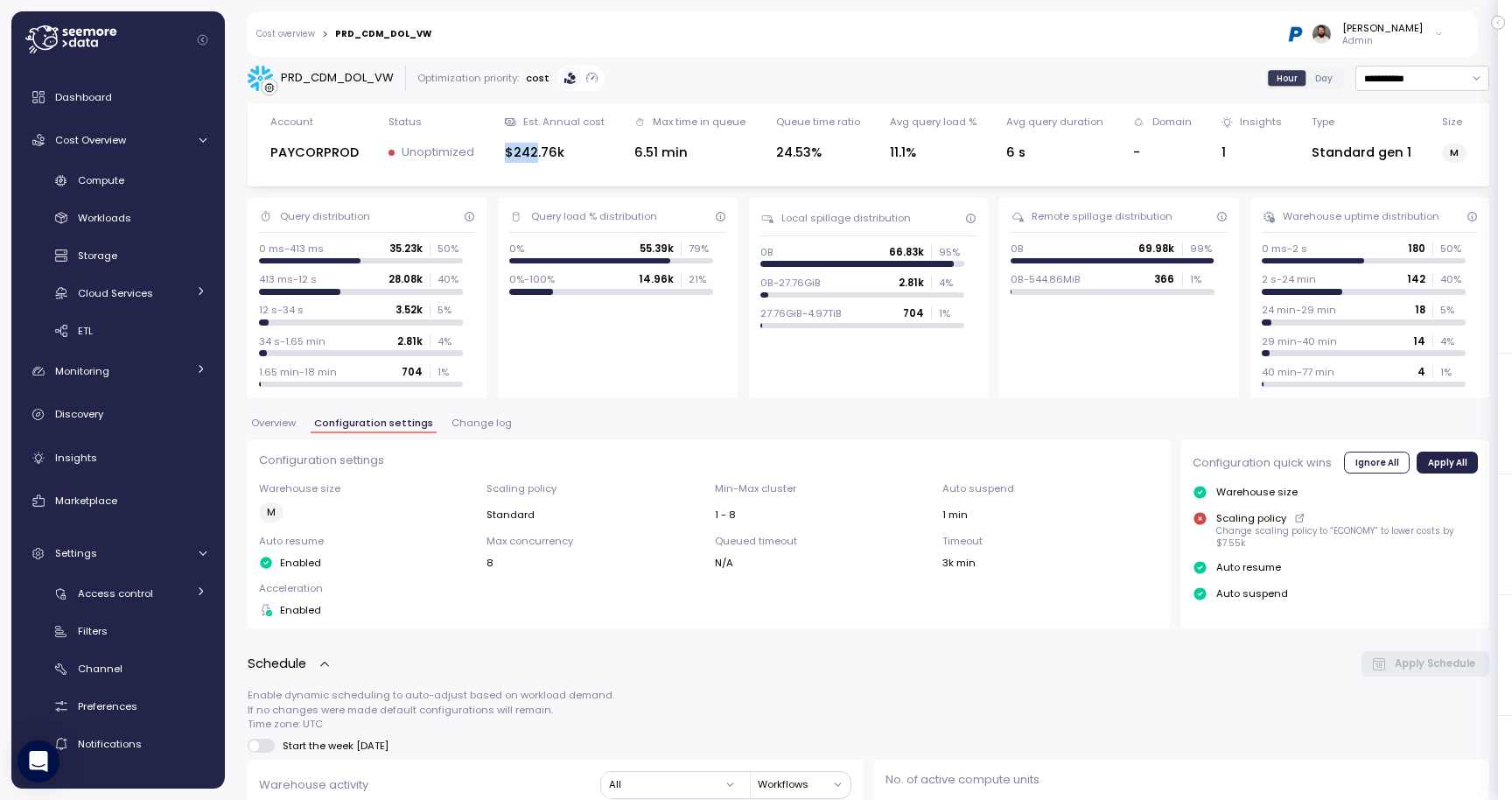
scroll to position [4, 0]
drag, startPoint x: 1260, startPoint y: 250, endPoint x: 1317, endPoint y: 248, distance: 57.0
click at [1318, 248] on div "Warehouse uptime distribution 0 ms-2 s 180 50 % 2 s-24 min 142 40 % 24 min-29 m…" at bounding box center [1370, 297] width 239 height 200
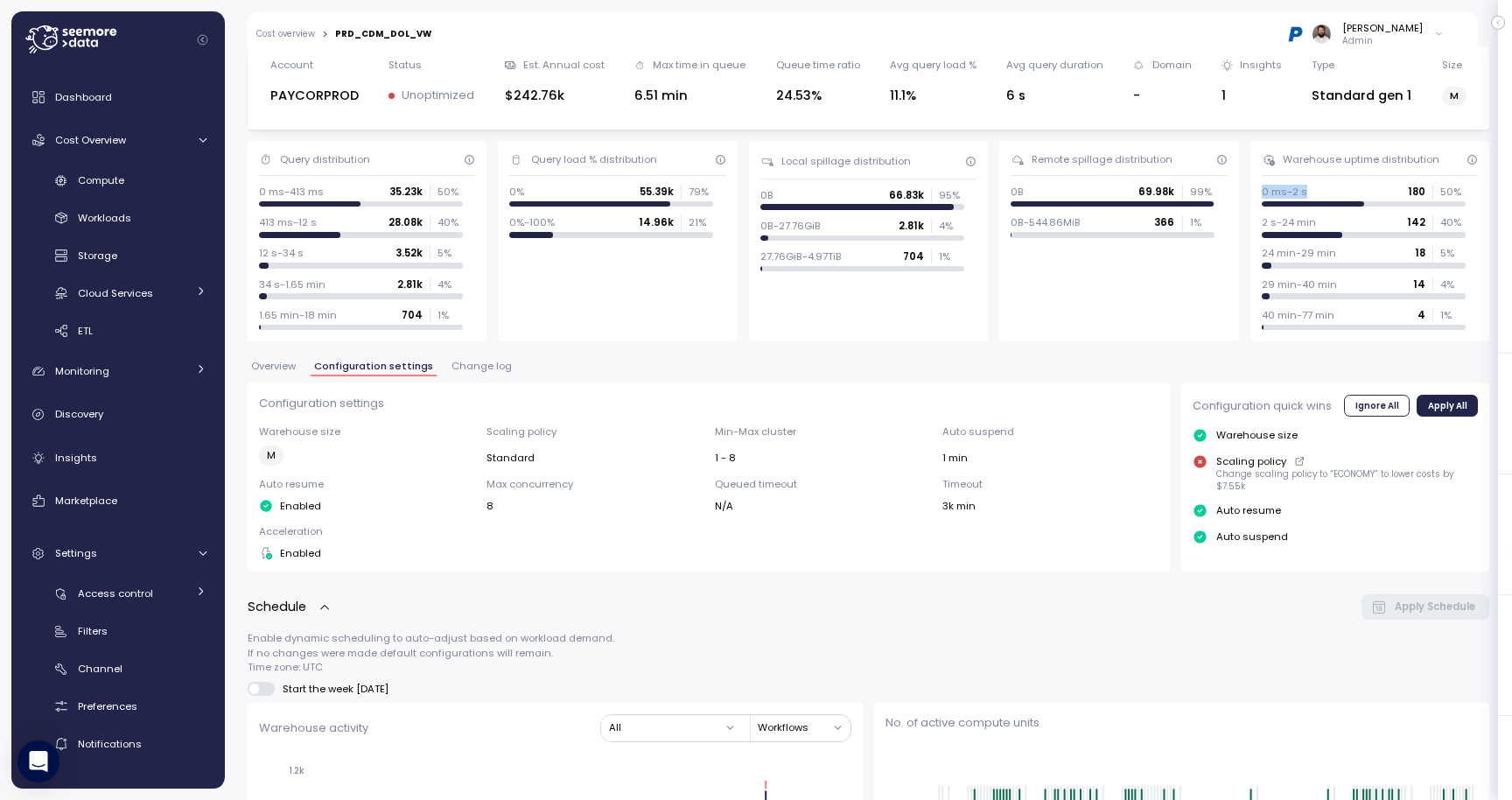
scroll to position [0, 0]
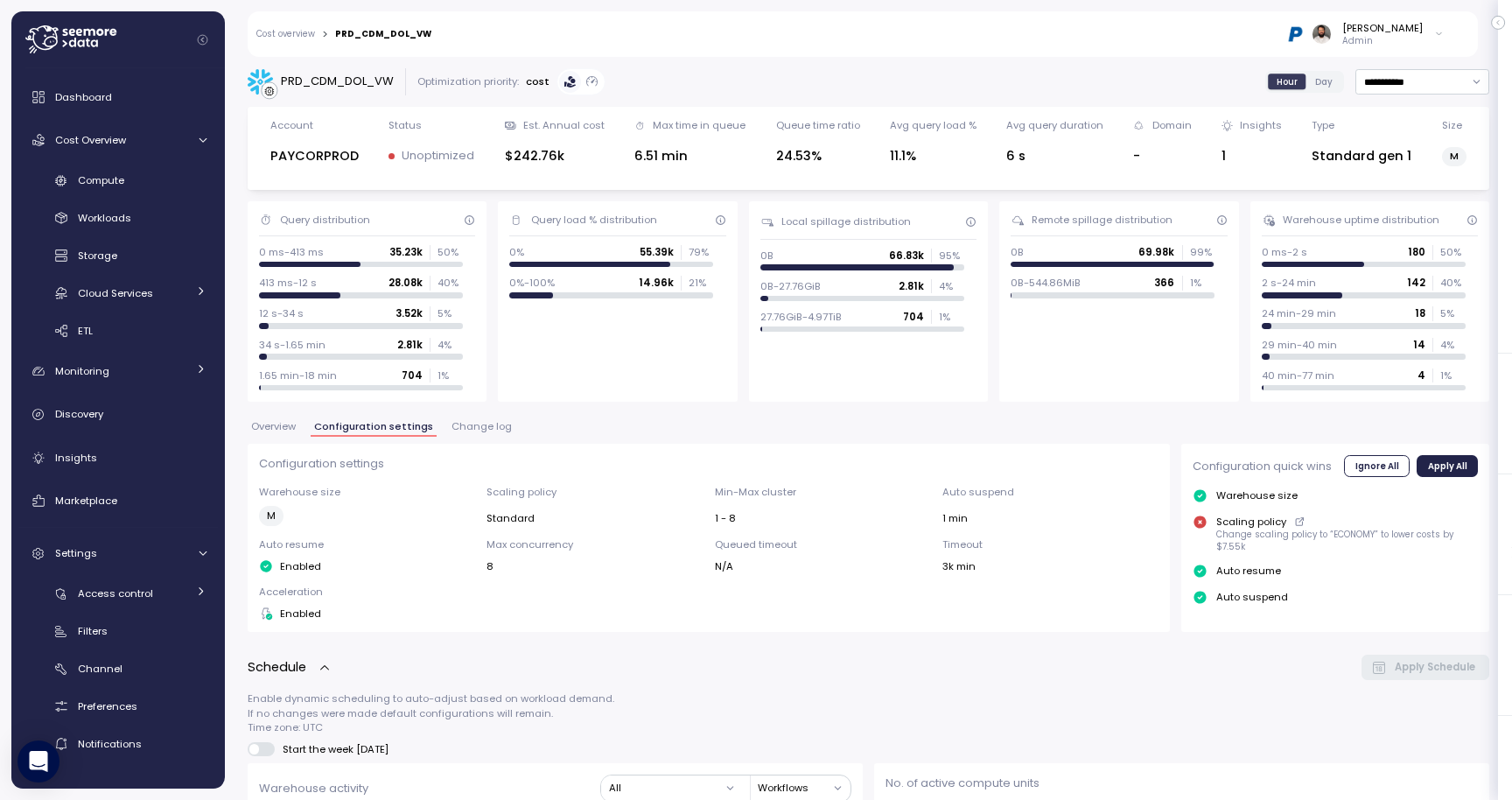
click at [356, 87] on div "PRD_CDM_DOL_VW" at bounding box center [337, 82] width 113 height 18
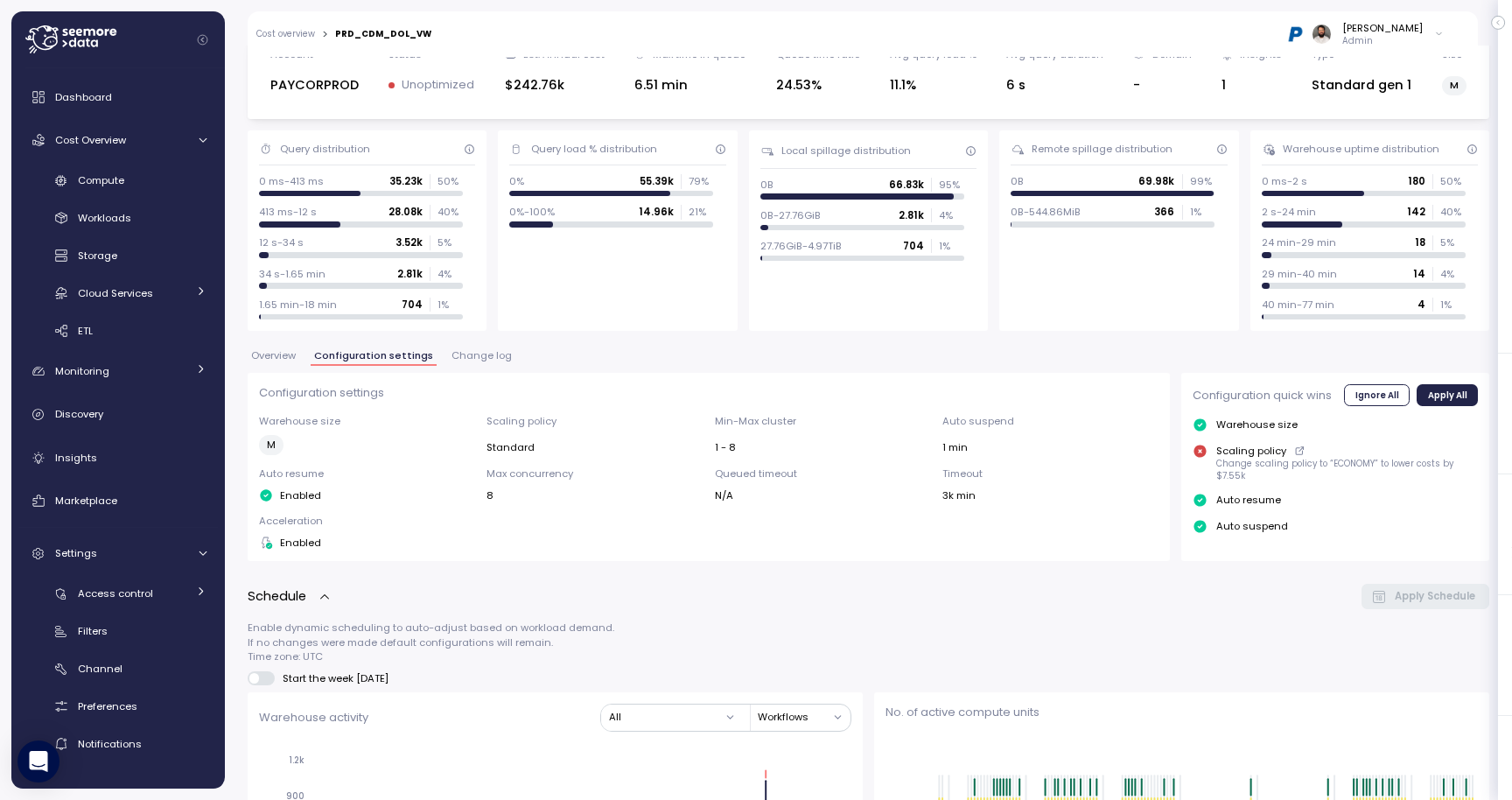
scroll to position [91, 0]
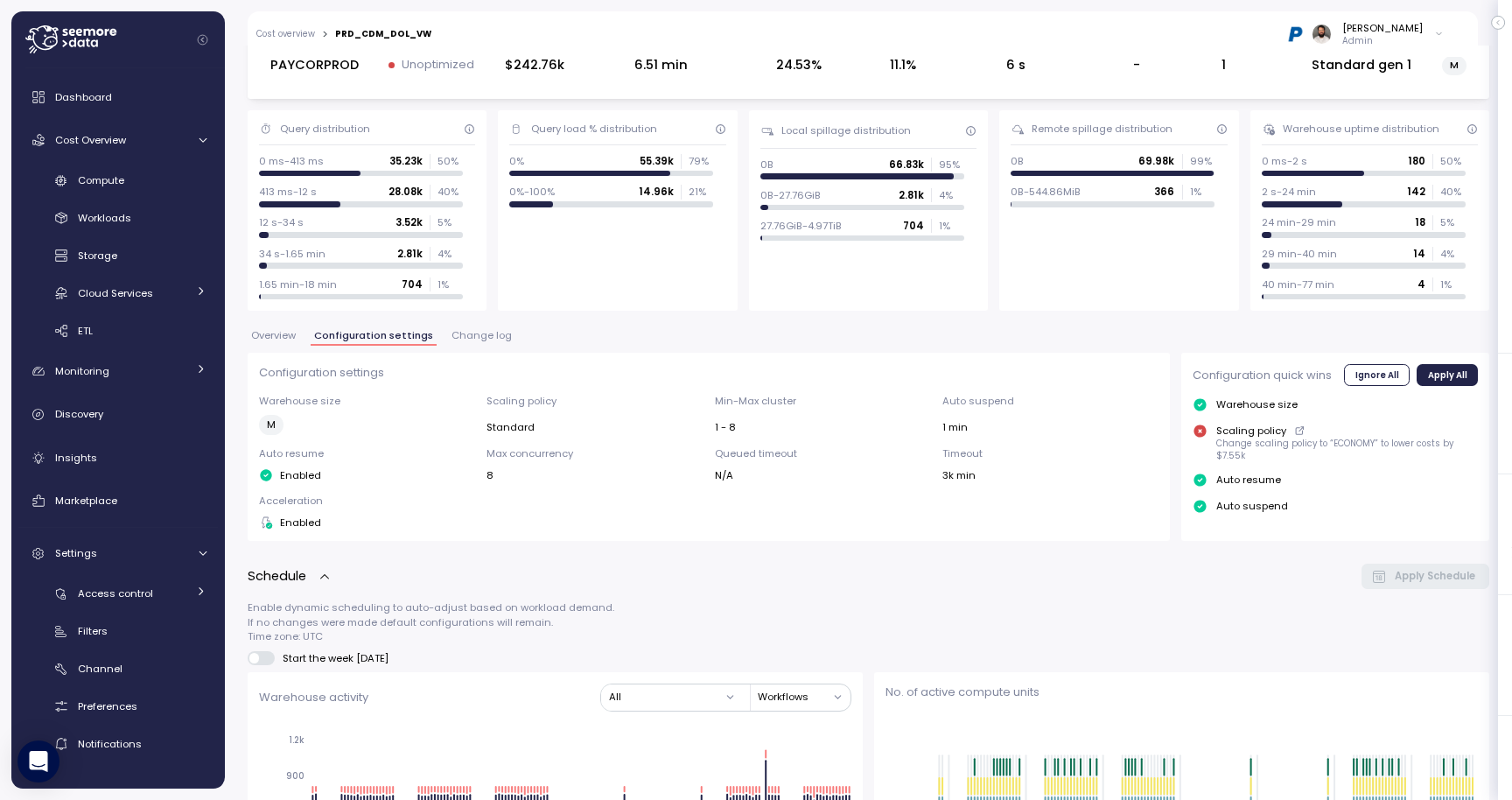
click at [468, 335] on span "Change log" at bounding box center [481, 336] width 61 height 10
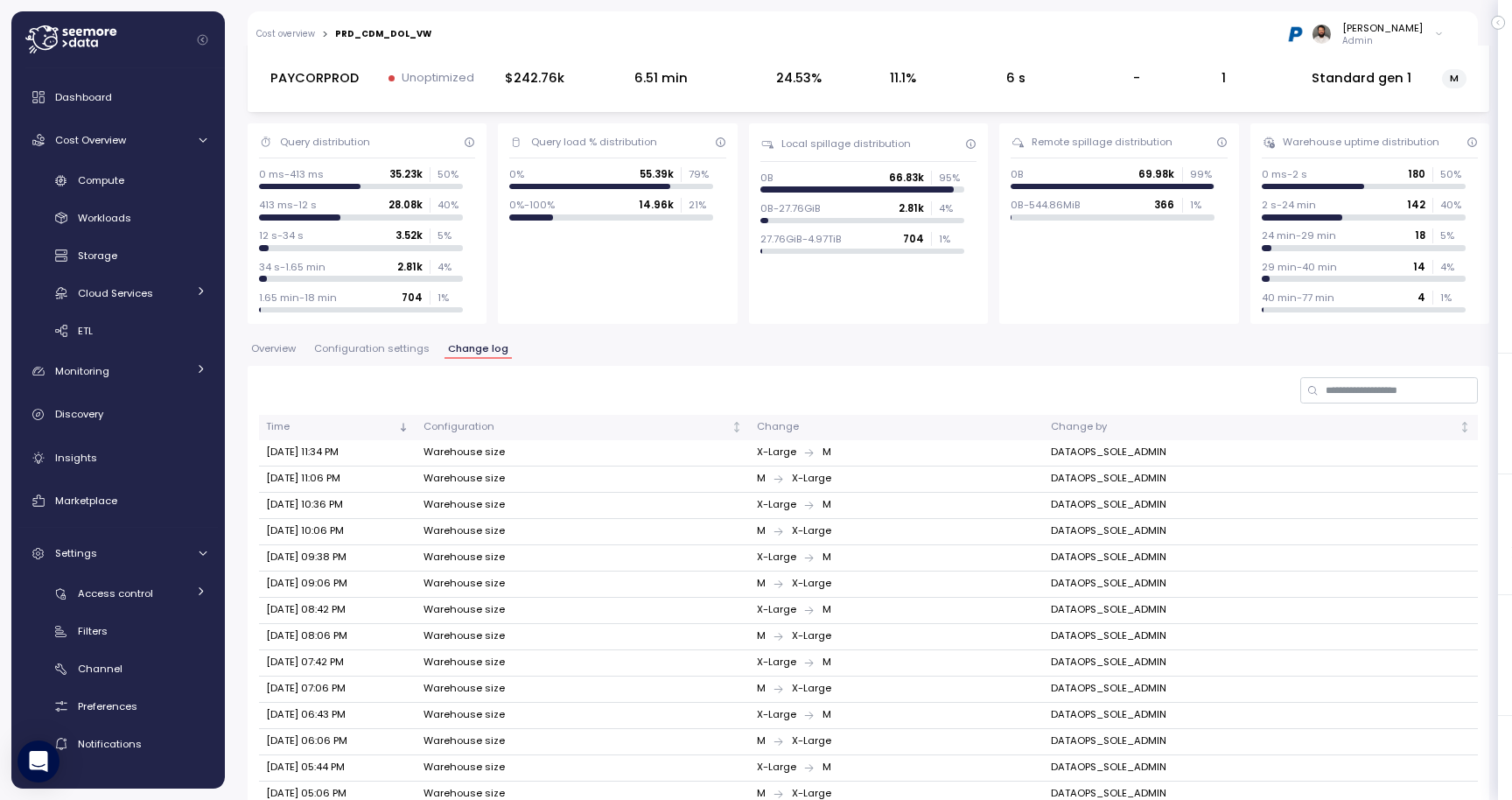
scroll to position [301, 0]
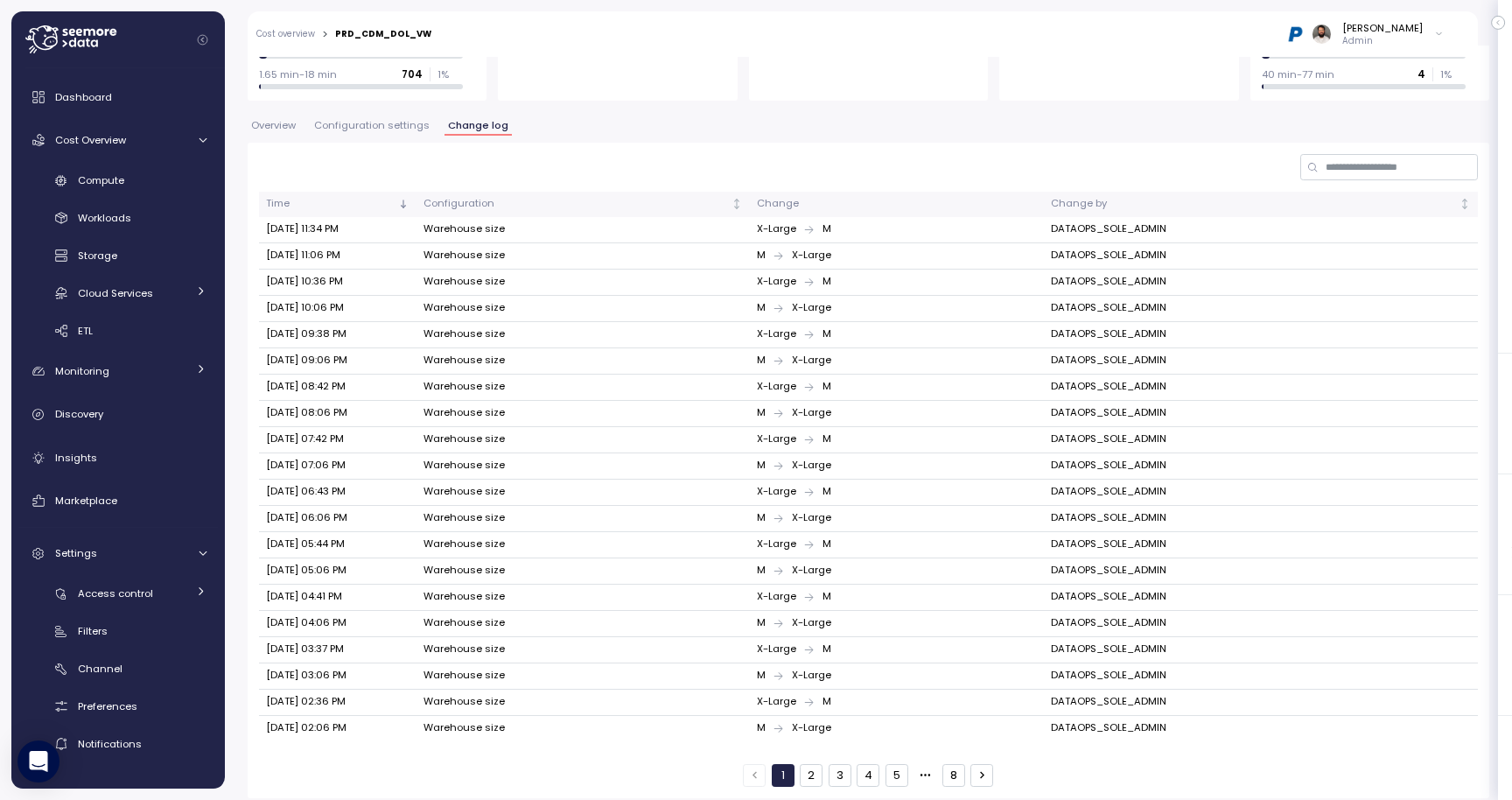
click at [395, 126] on span "Configuration settings" at bounding box center [372, 126] width 116 height 10
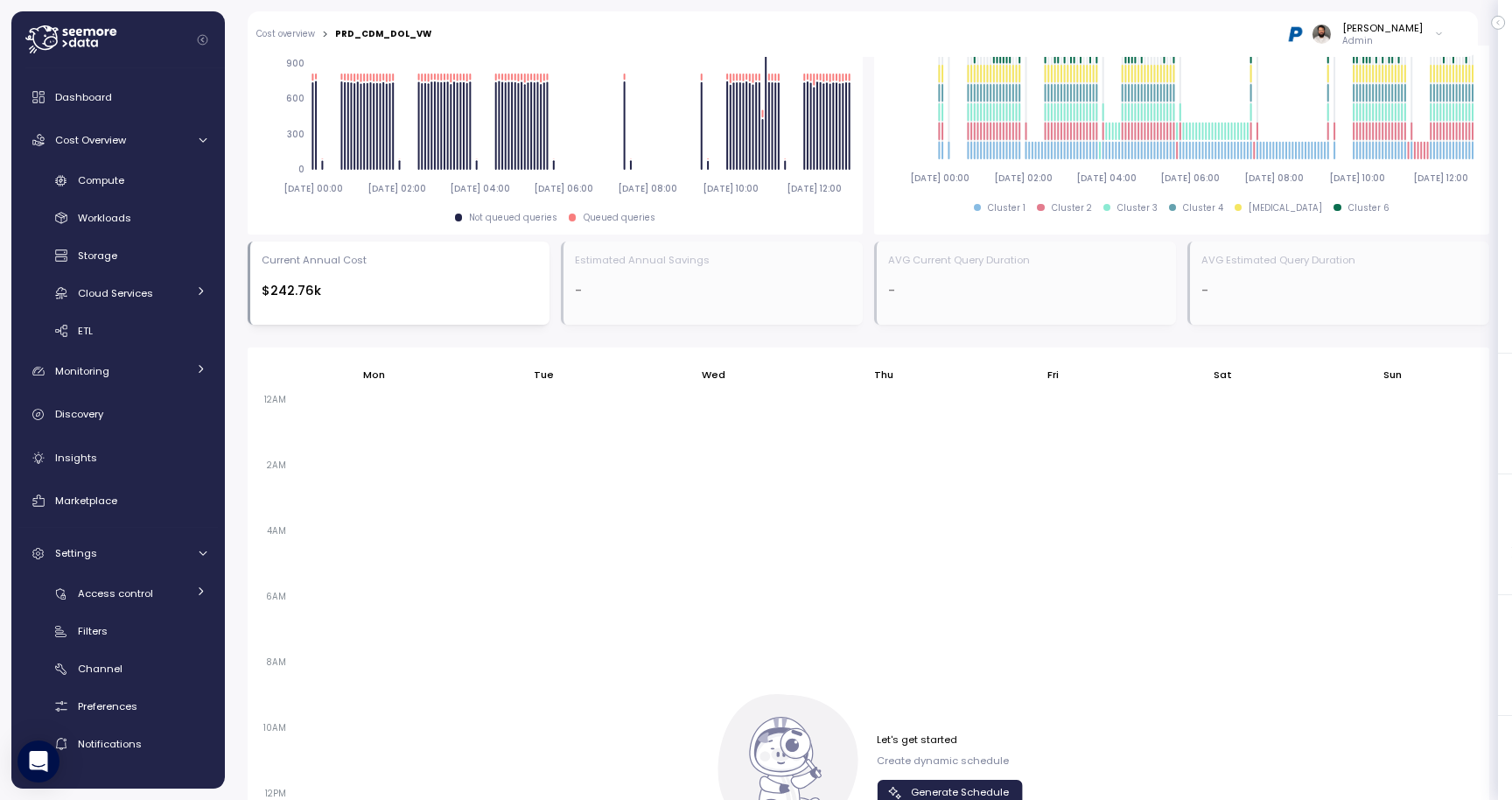
scroll to position [1204, 0]
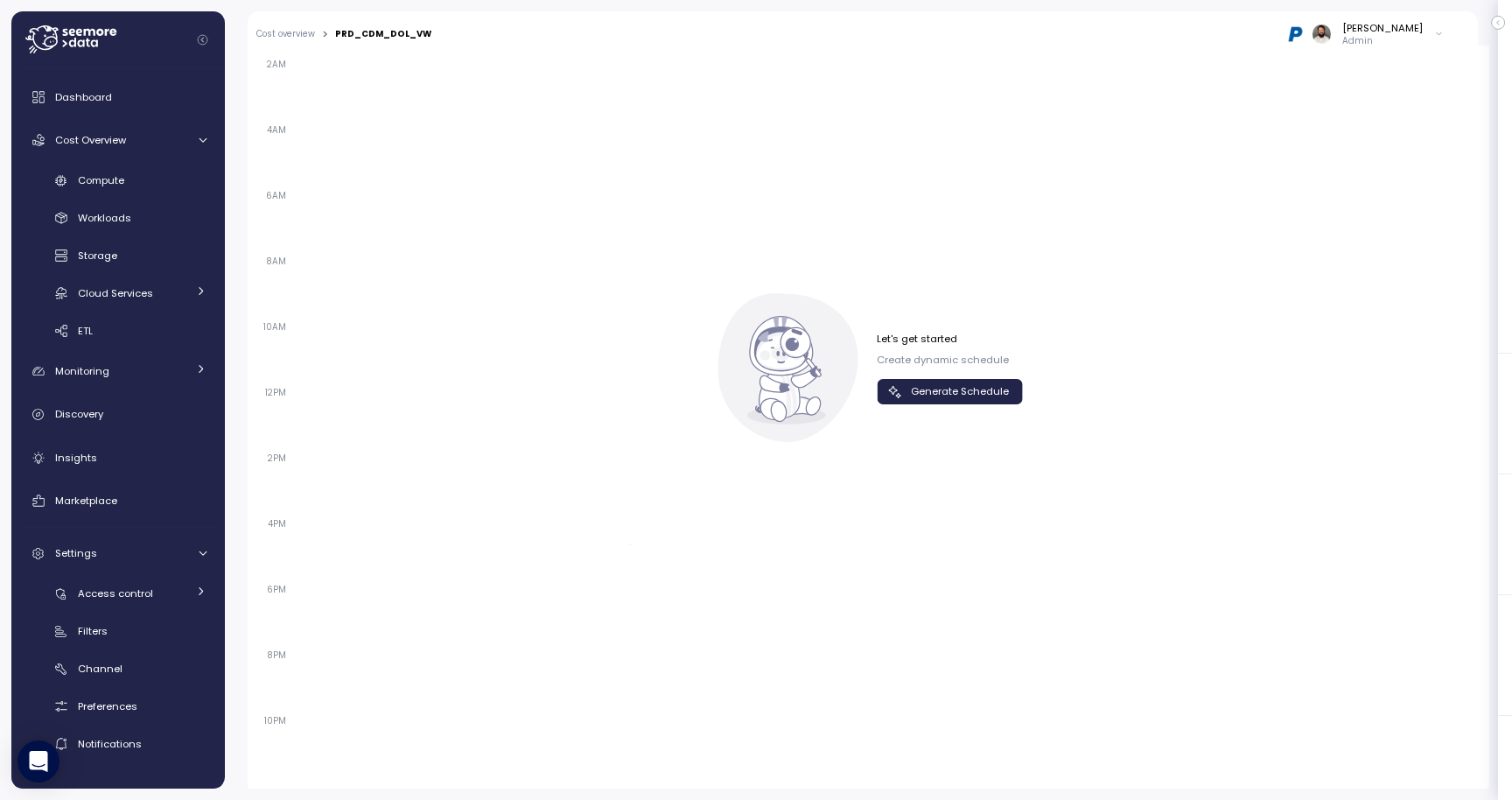
click at [991, 413] on div "Let's get started Create dynamic schedule Generate Schedule" at bounding box center [869, 367] width 309 height 148
click at [988, 395] on span "Generate Schedule" at bounding box center [959, 392] width 98 height 24
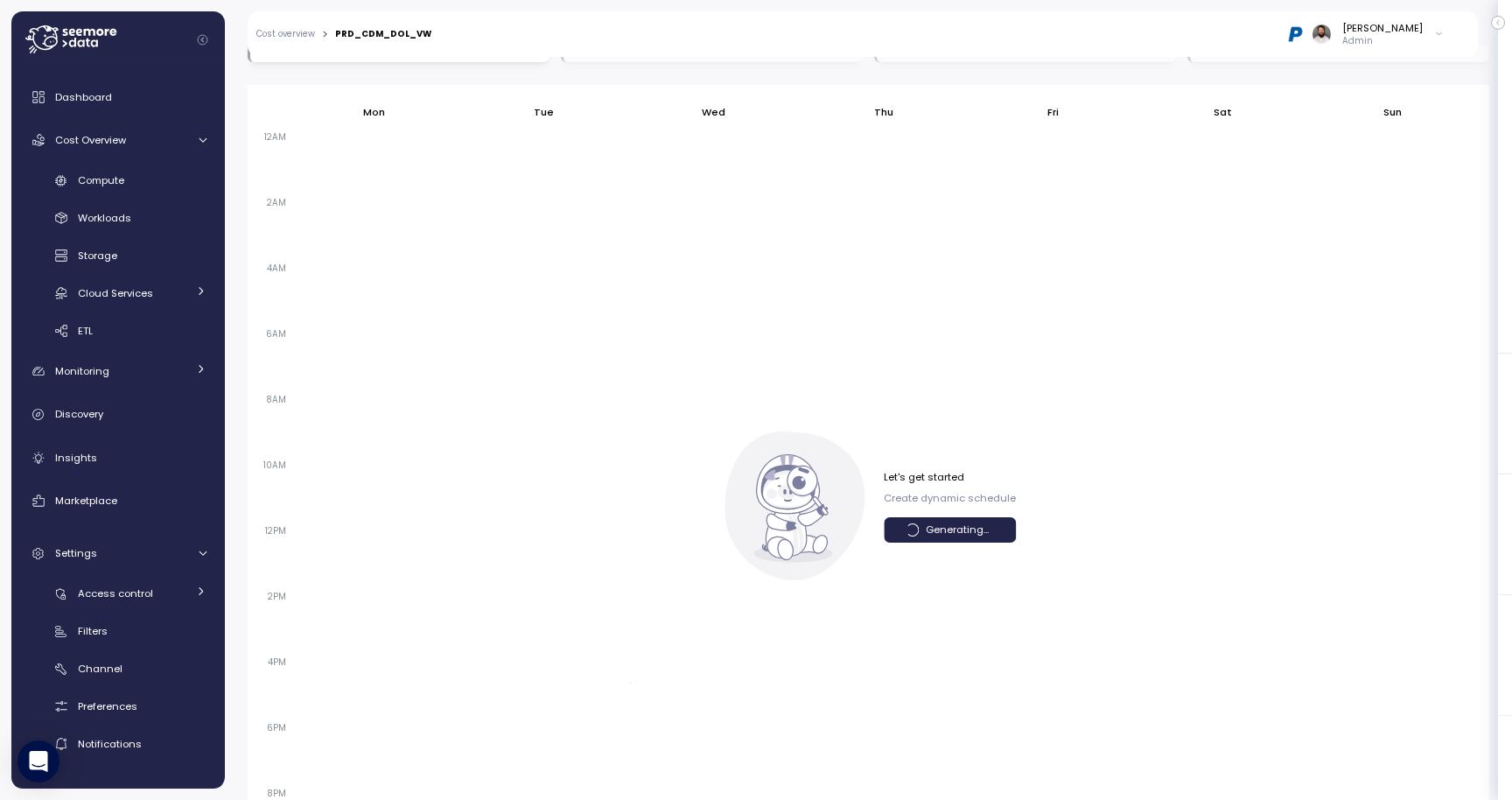
scroll to position [1051, 0]
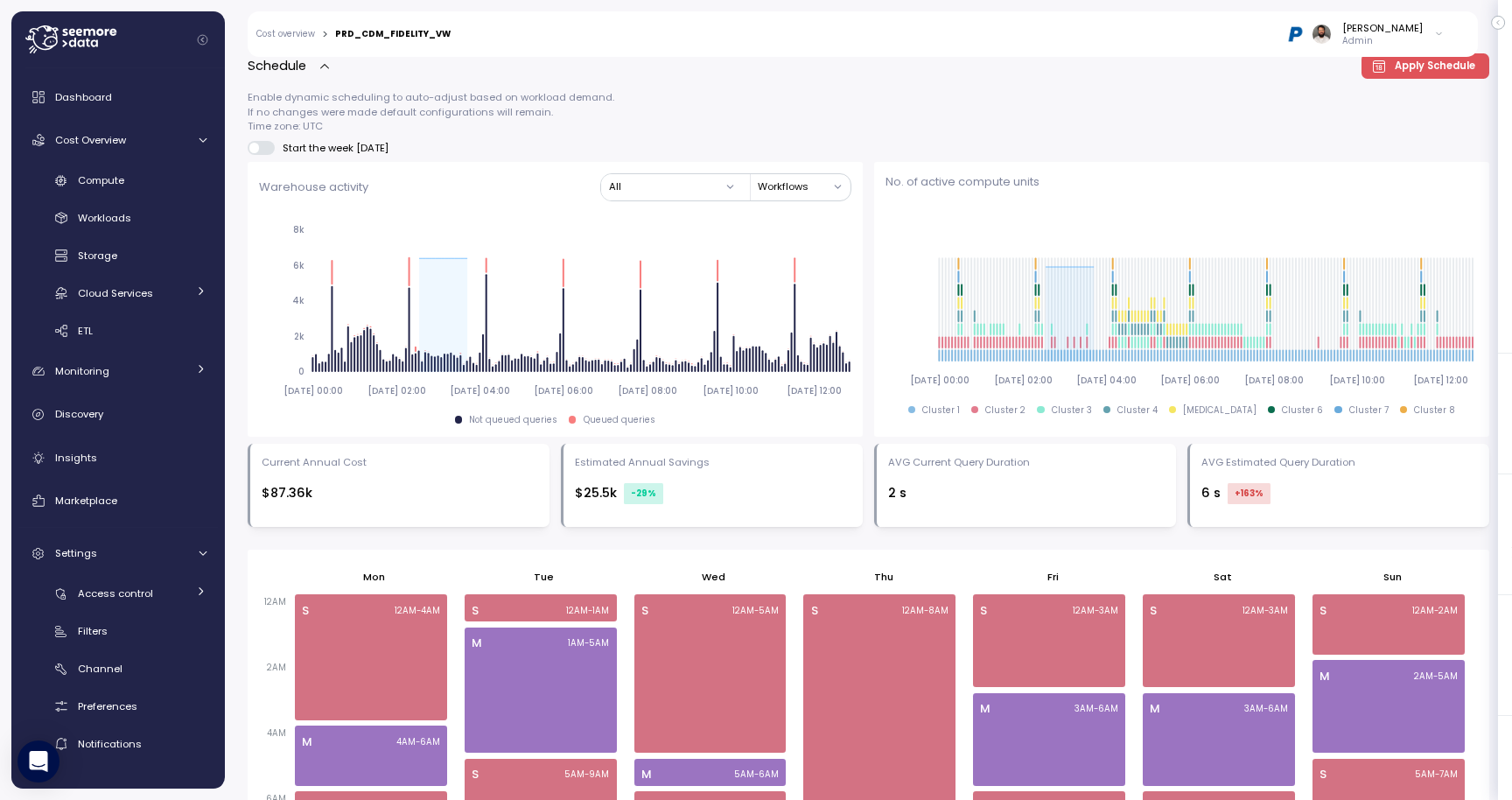
scroll to position [513, 0]
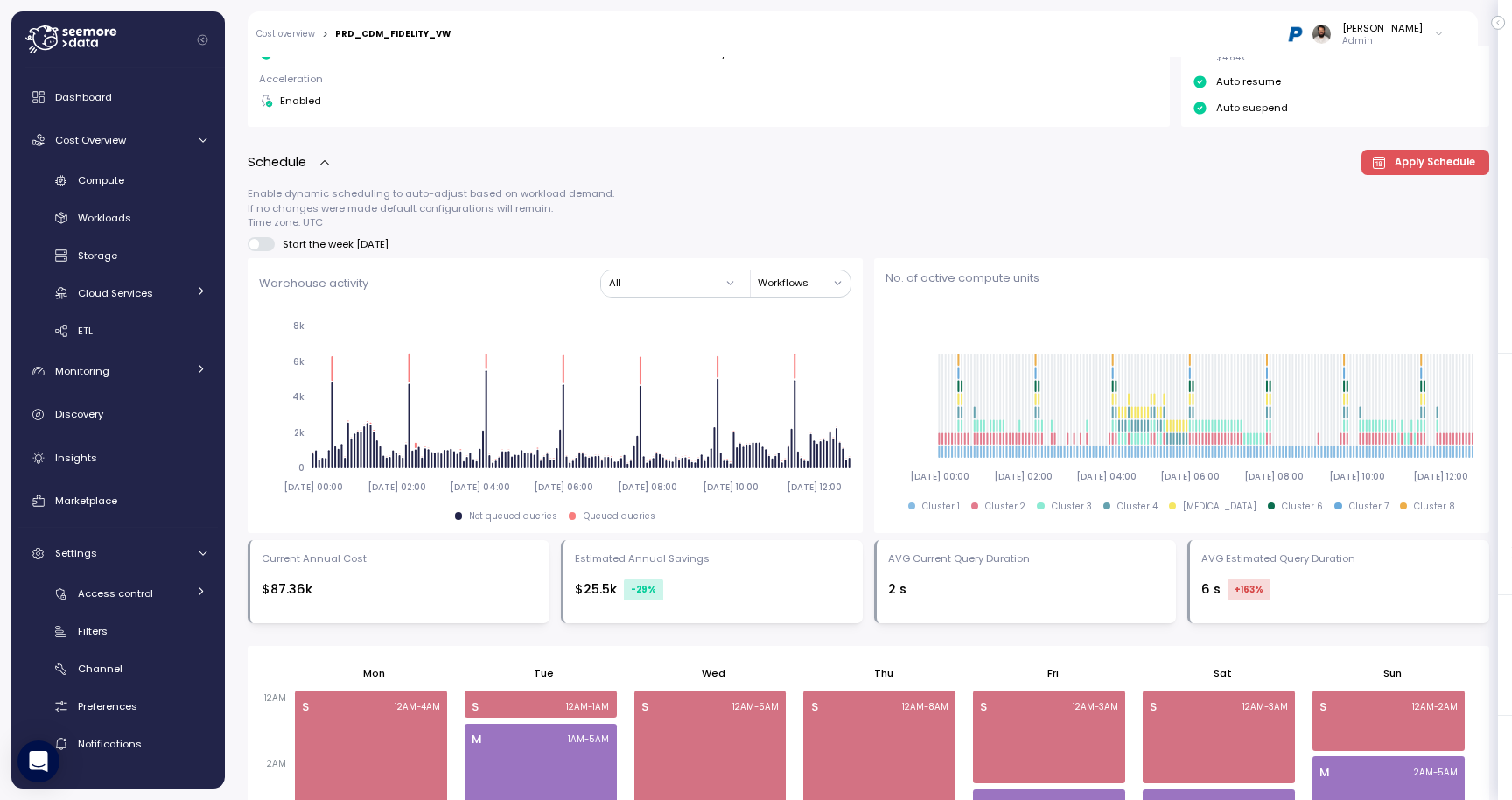
click at [1401, 151] on span "Apply Schedule" at bounding box center [1434, 162] width 81 height 24
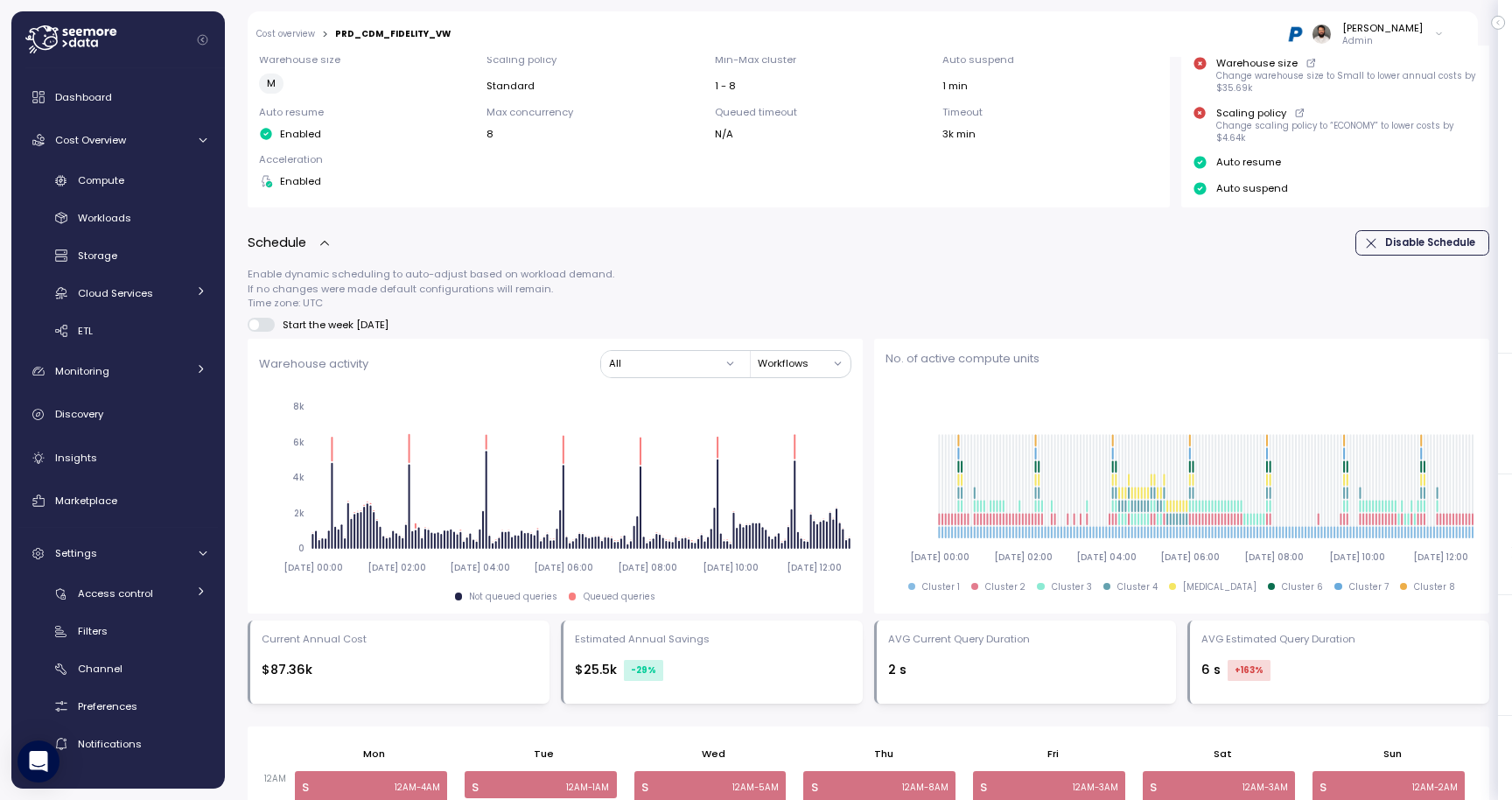
scroll to position [349, 0]
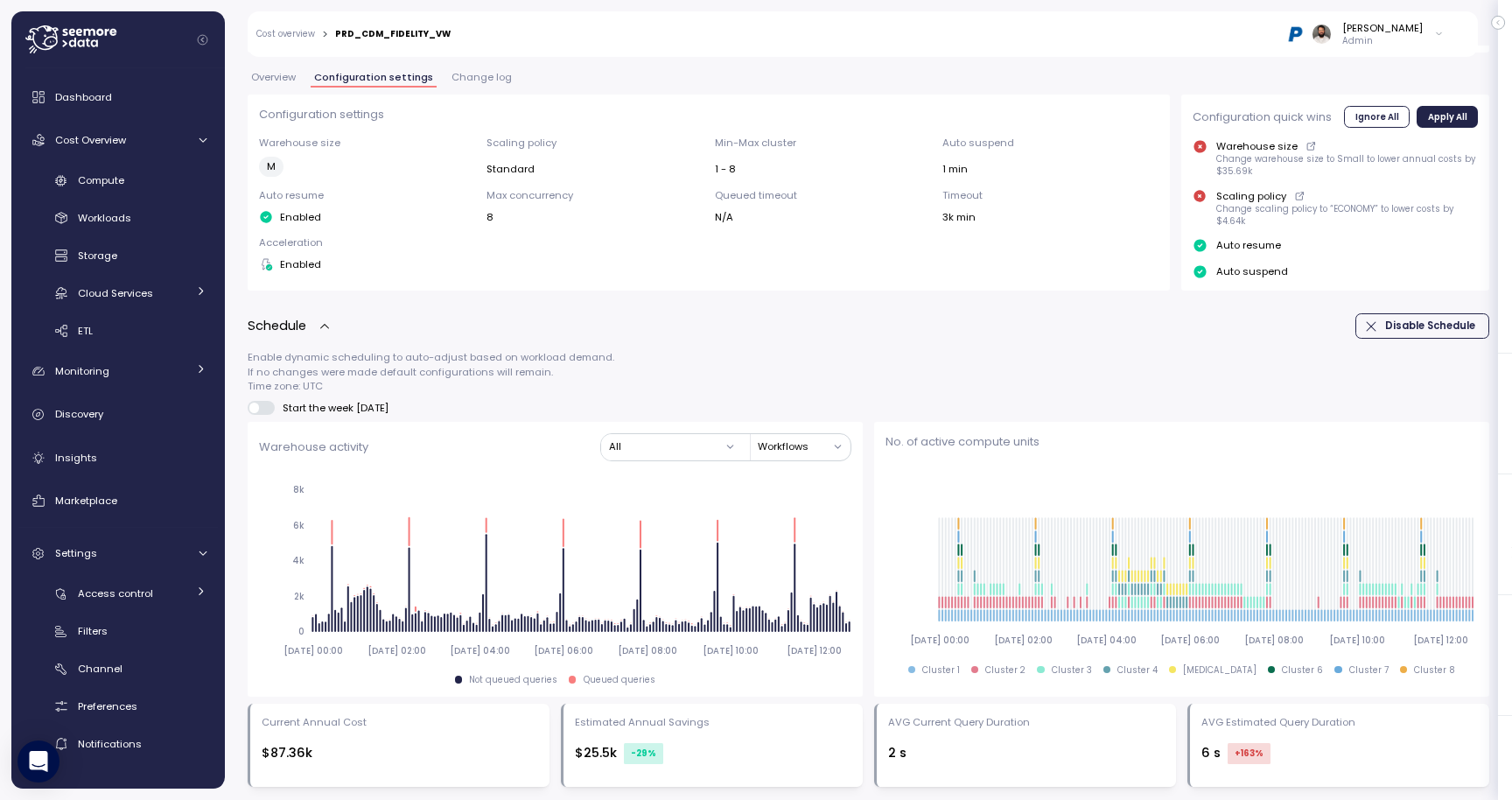
click at [289, 74] on span "Overview" at bounding box center [273, 78] width 45 height 10
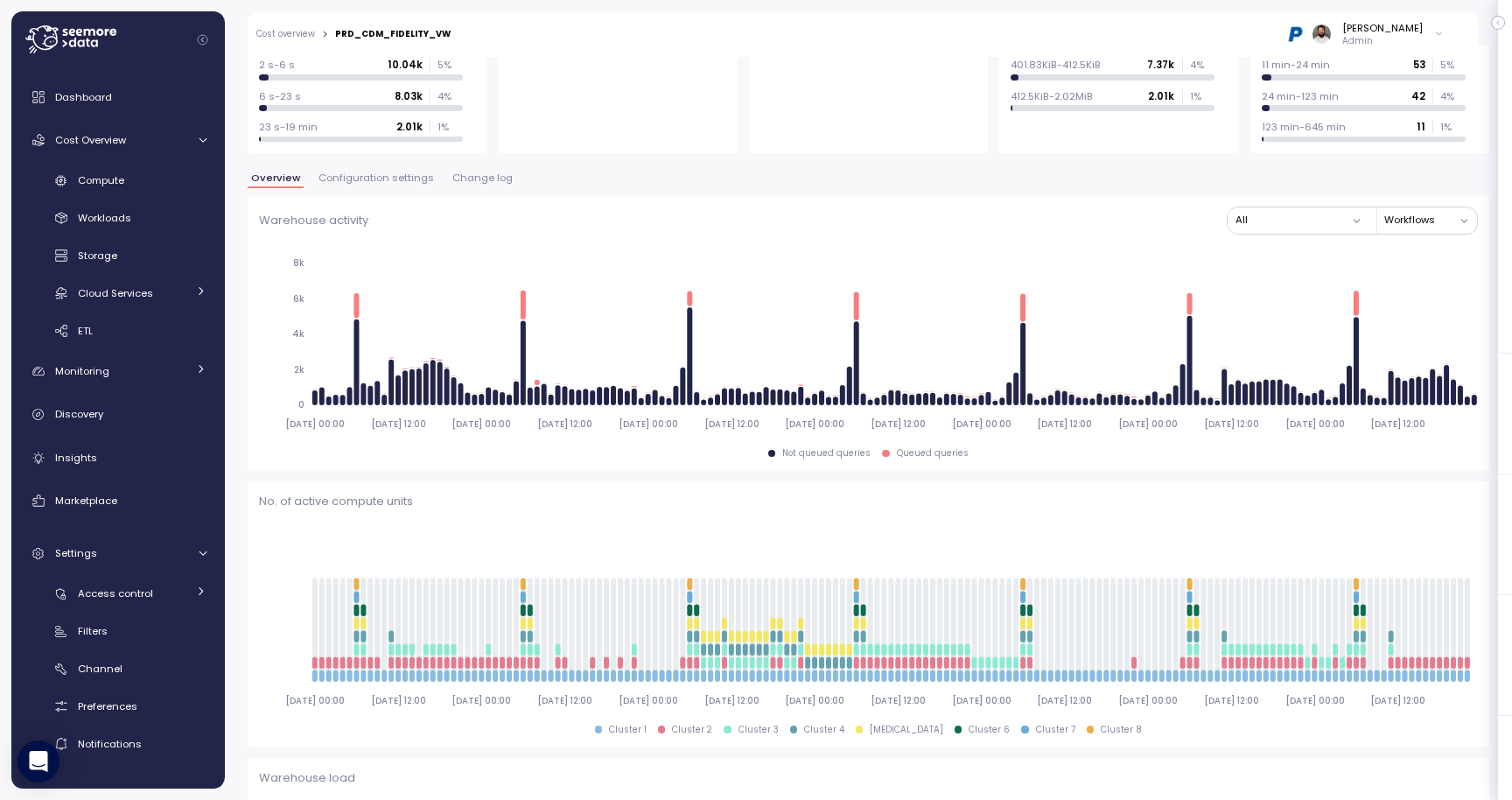
scroll to position [136, 0]
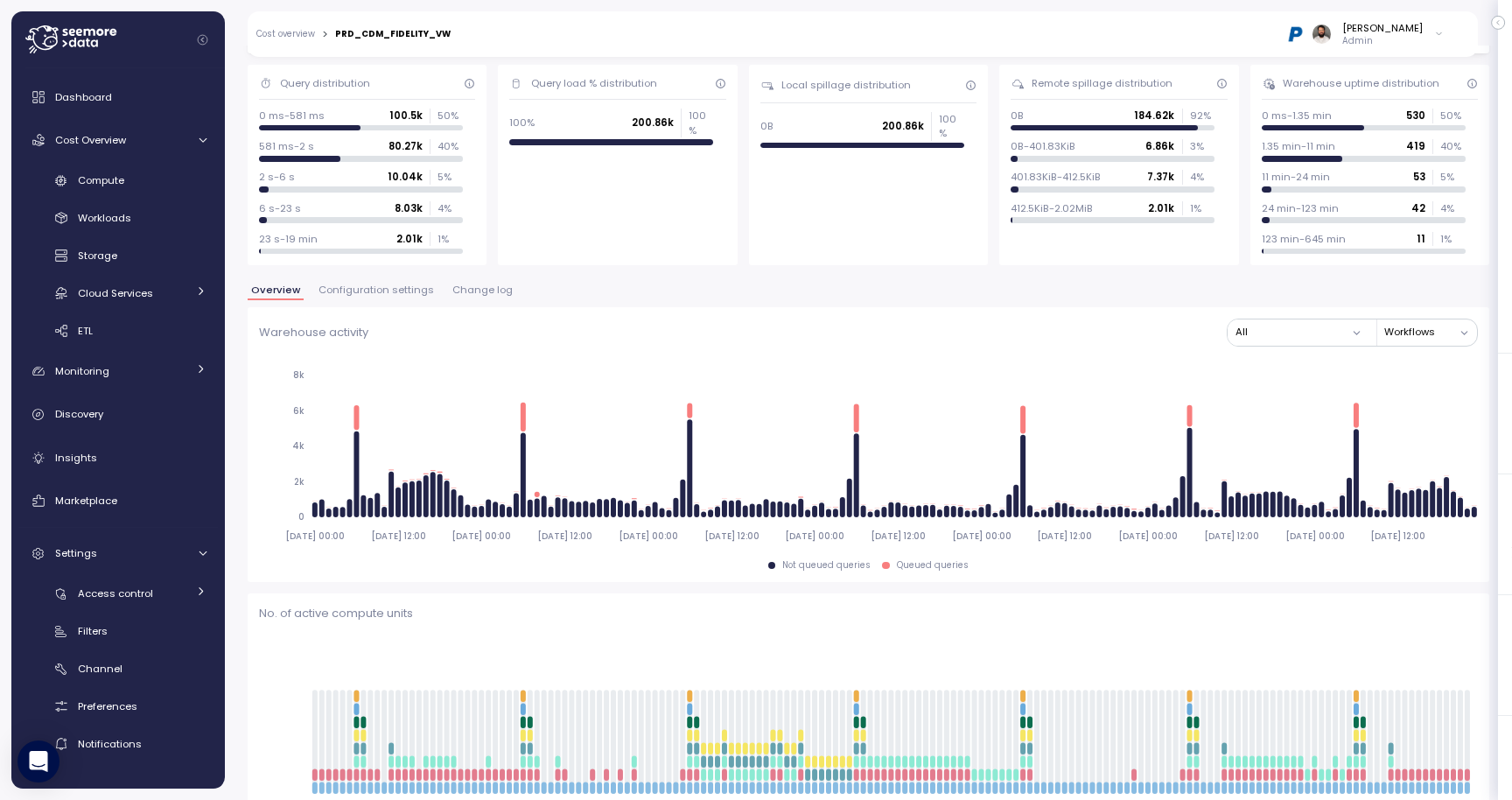
click at [400, 285] on span "Configuration settings" at bounding box center [377, 290] width 116 height 10
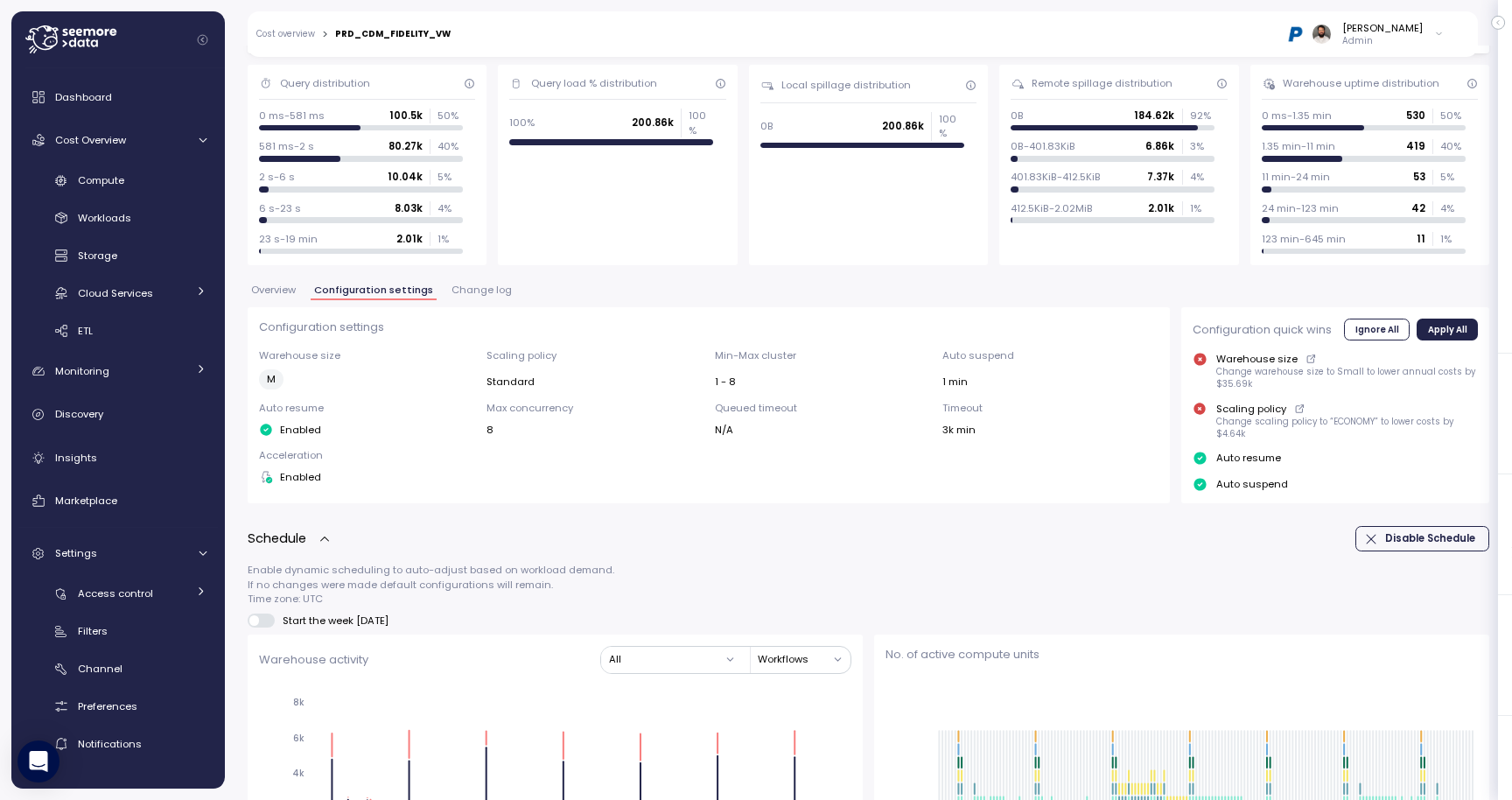
click at [398, 287] on span "Configuration settings" at bounding box center [373, 290] width 119 height 10
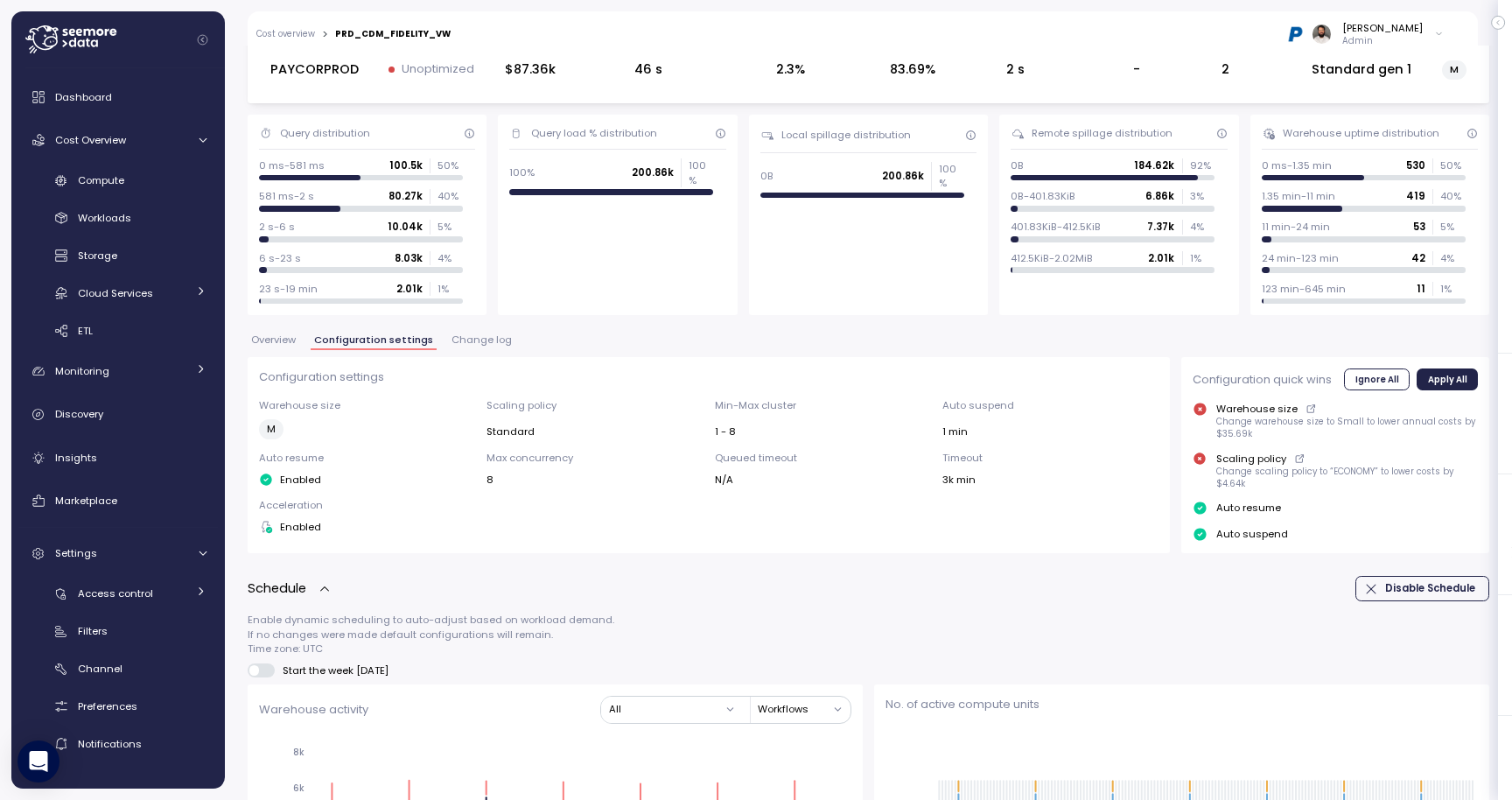
scroll to position [7, 0]
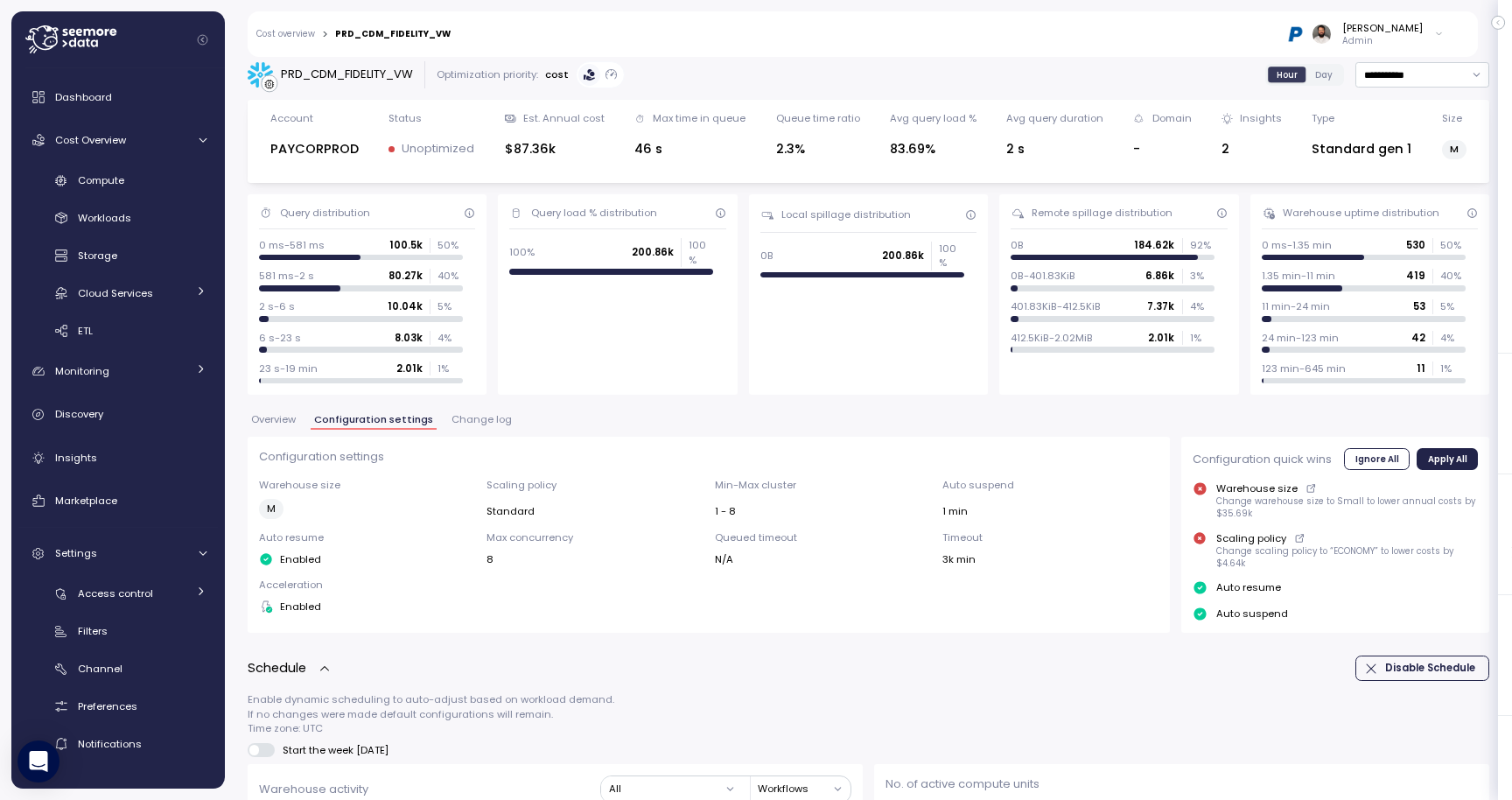
click at [307, 39] on link "Cost overview" at bounding box center [285, 34] width 59 height 9
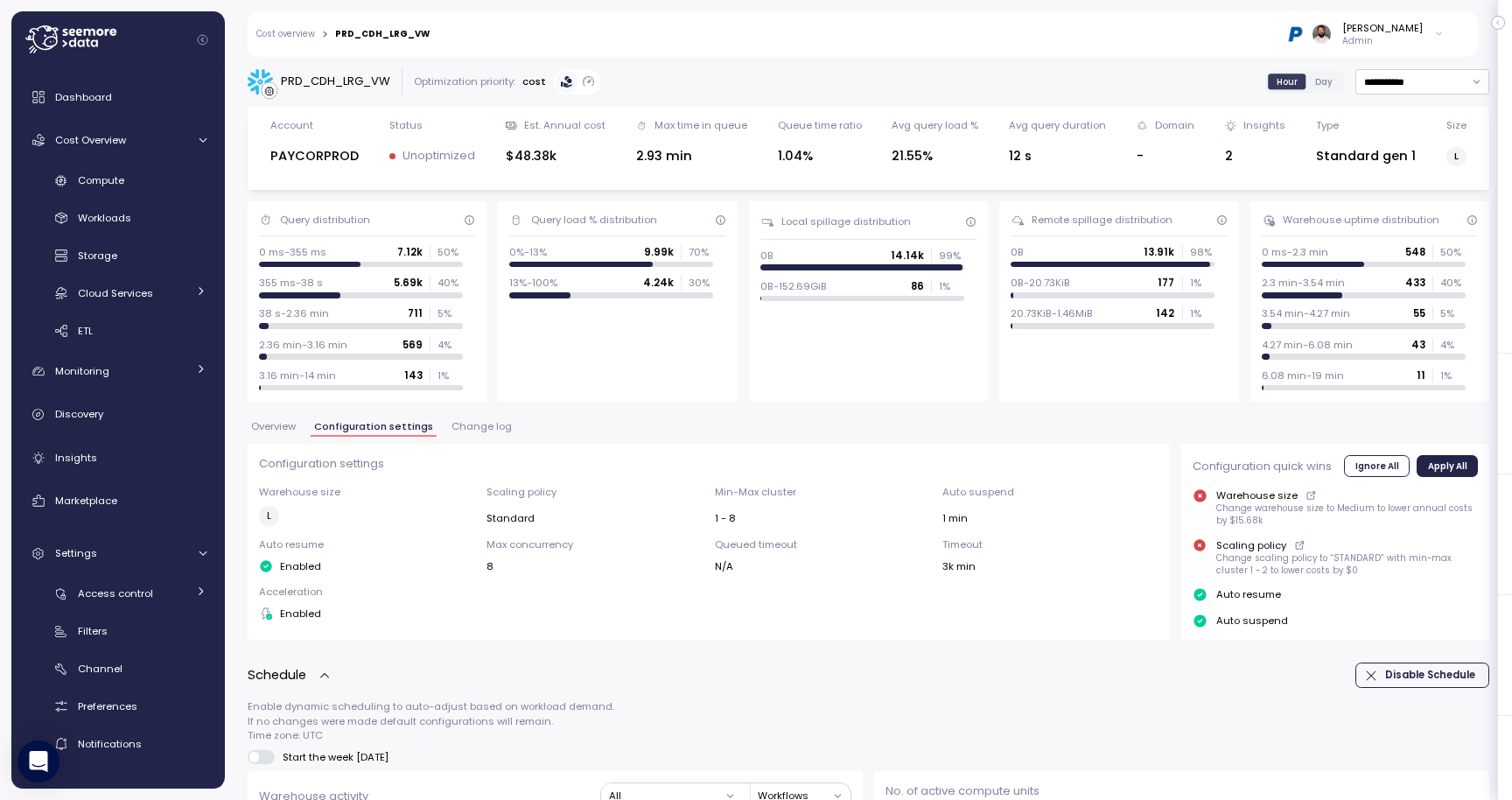
click at [305, 30] on link "Cost overview" at bounding box center [285, 34] width 59 height 9
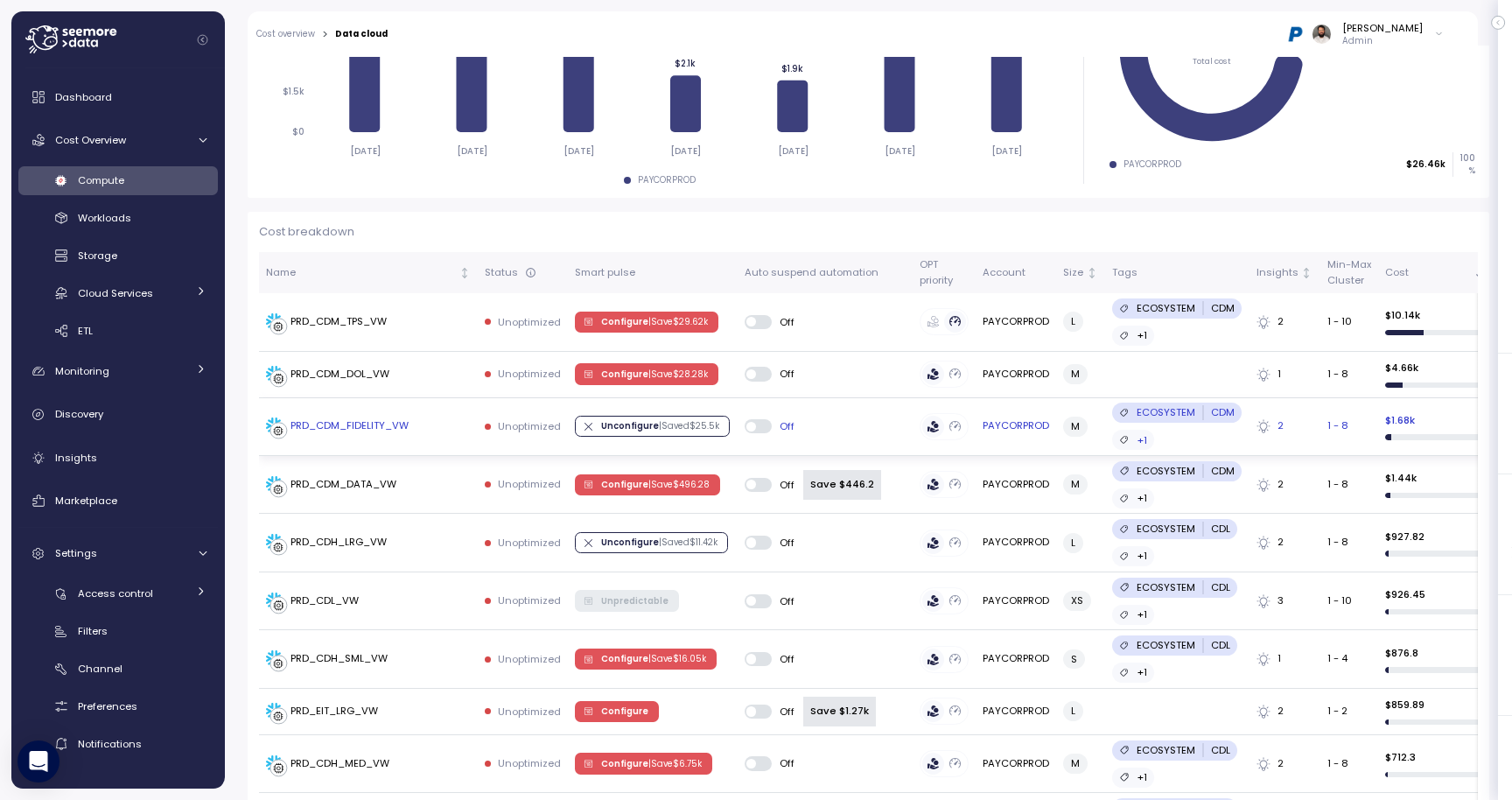
scroll to position [393, 0]
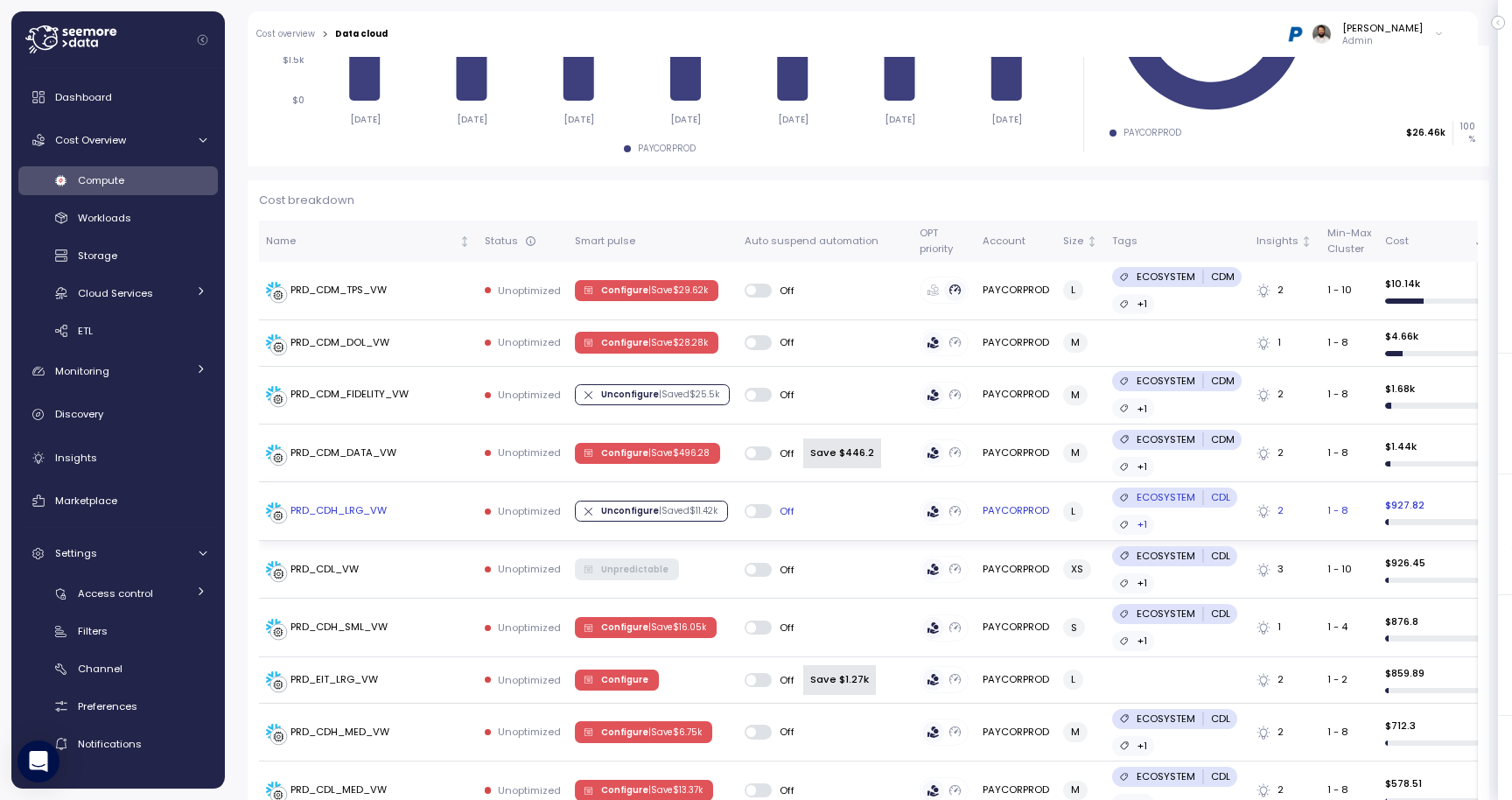
click at [427, 507] on div "PRD_CDH_LRG_VW" at bounding box center [369, 511] width 205 height 18
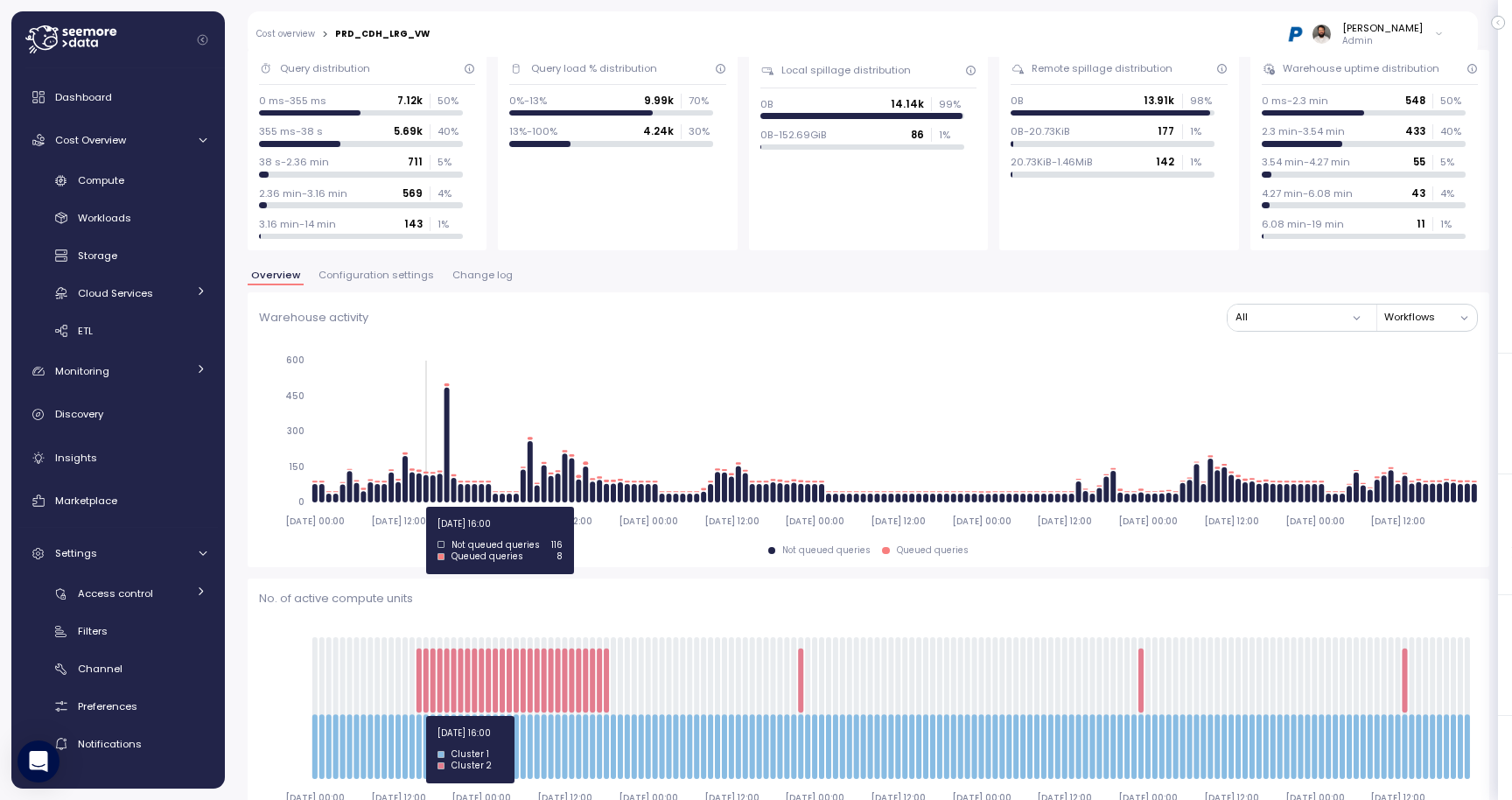
scroll to position [135, 0]
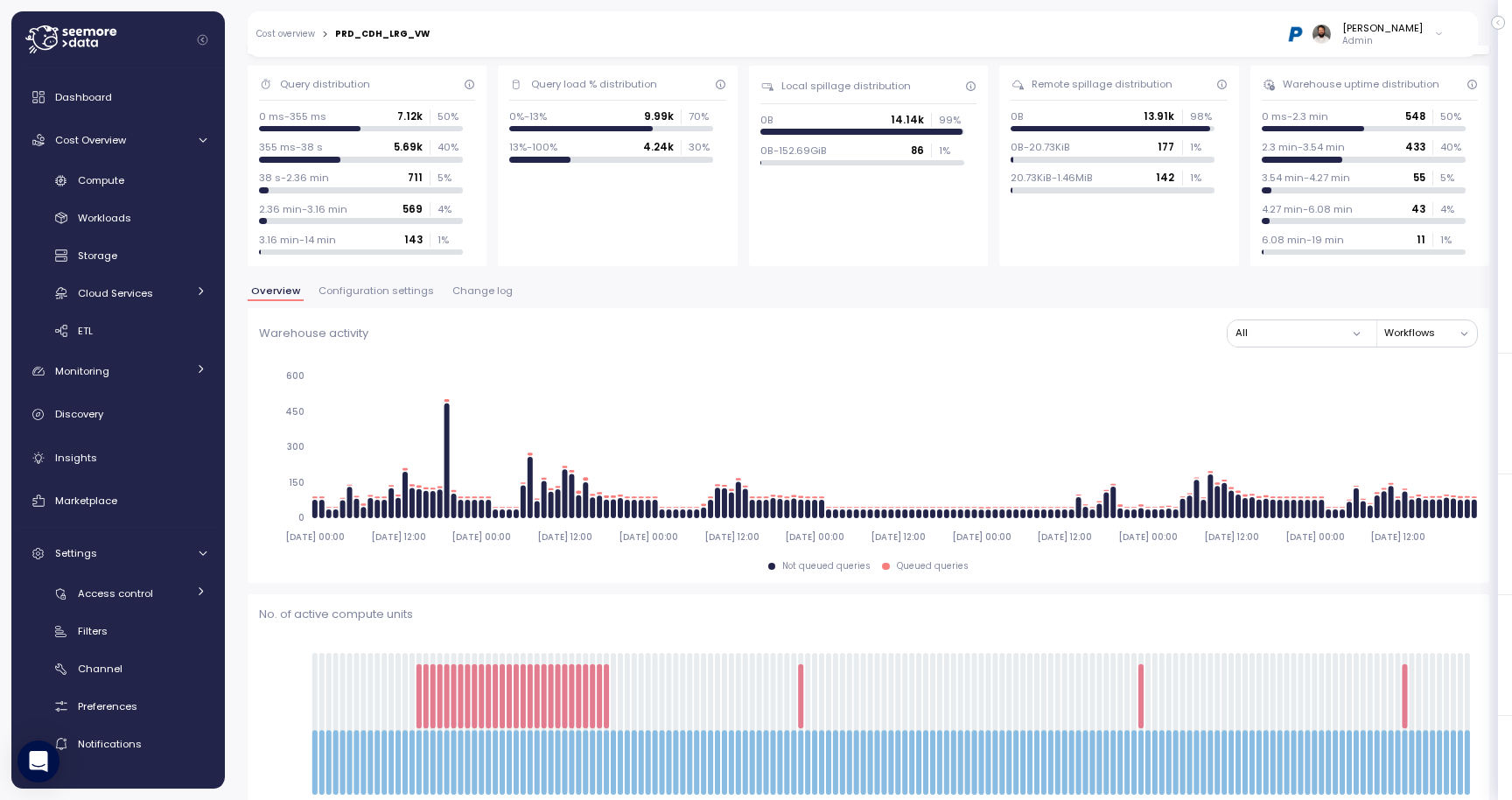
click span "Configuration settings"
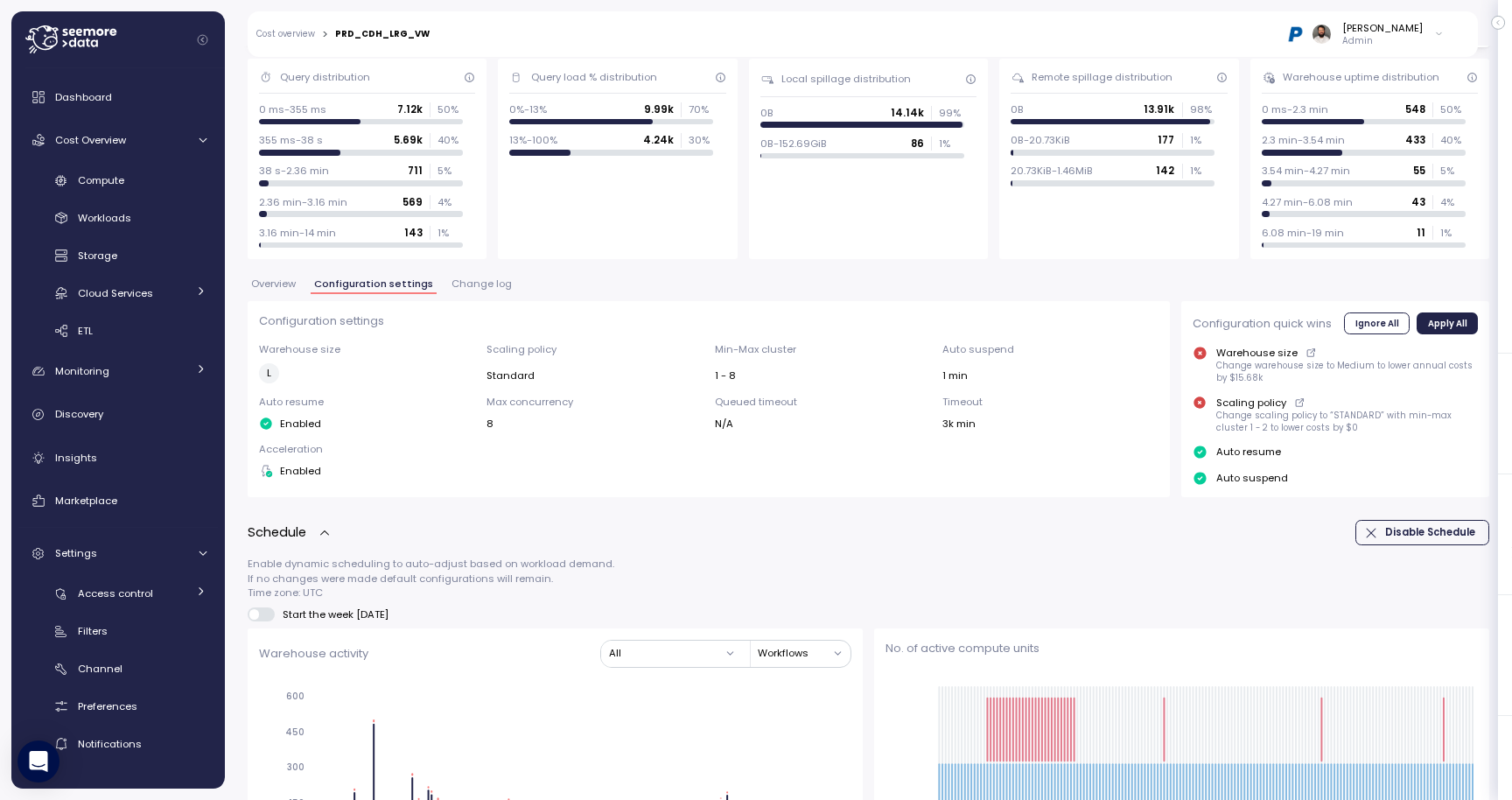
scroll to position [112, 0]
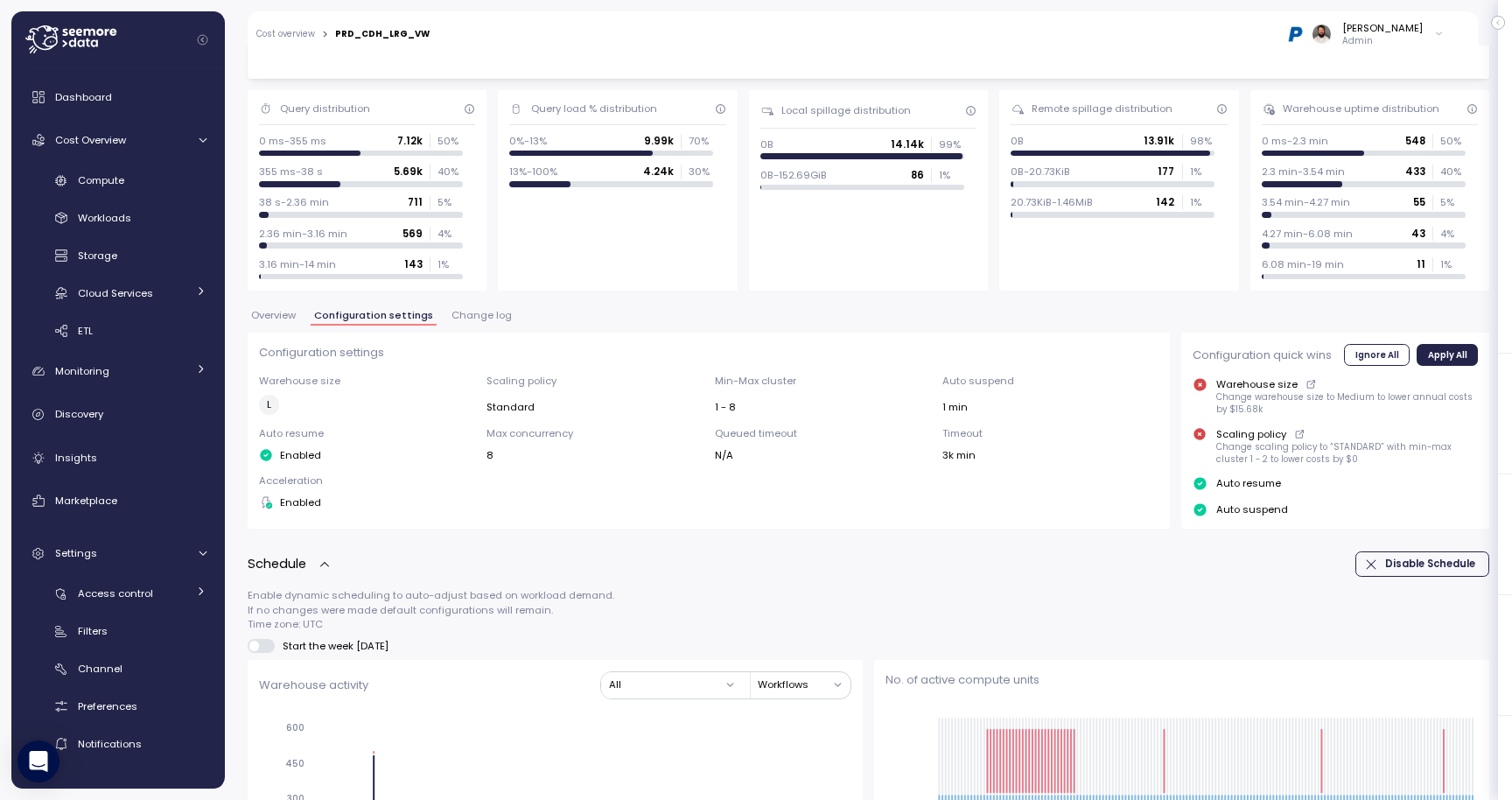
click span "Change log"
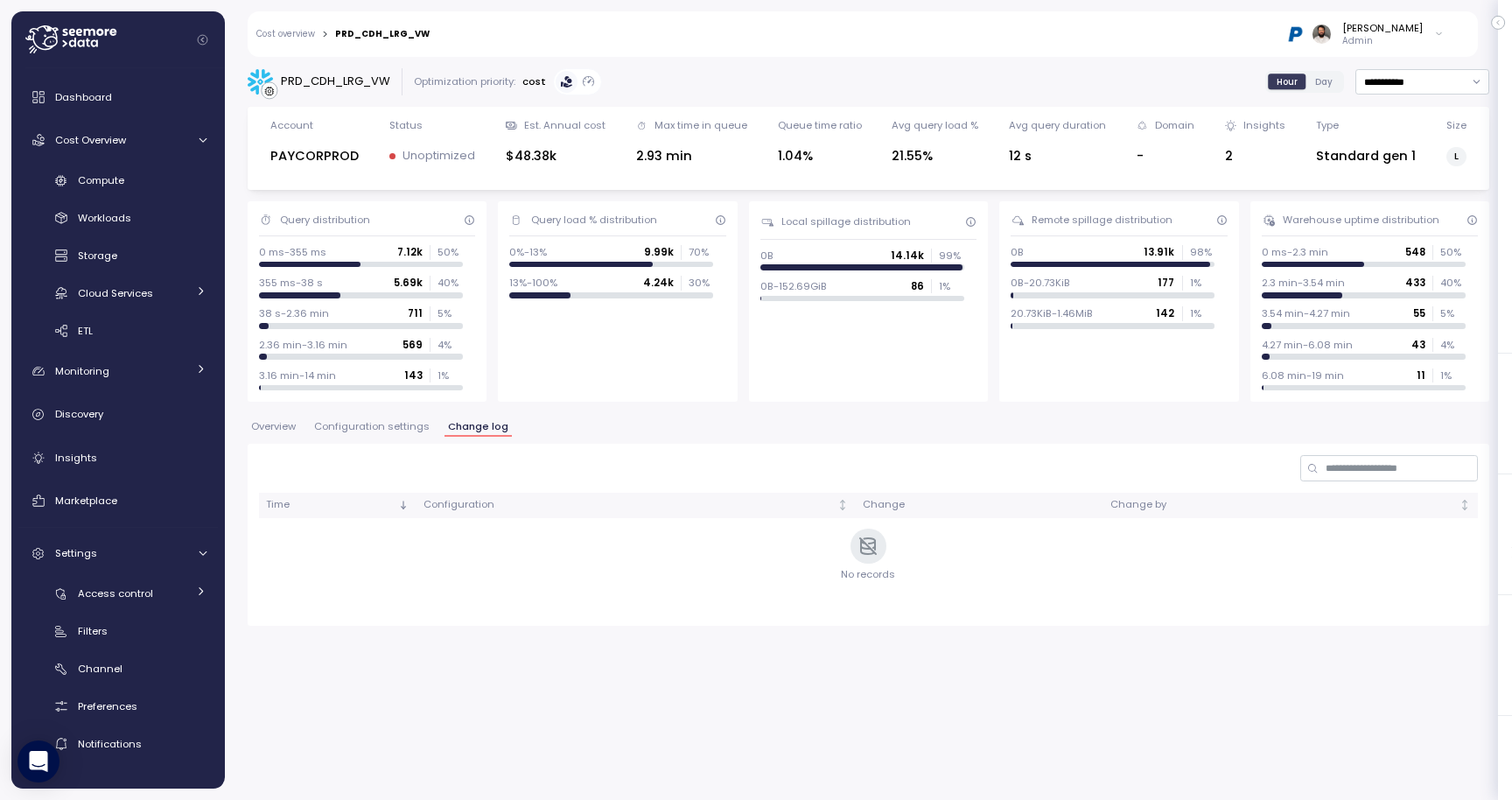
click span "Overview"
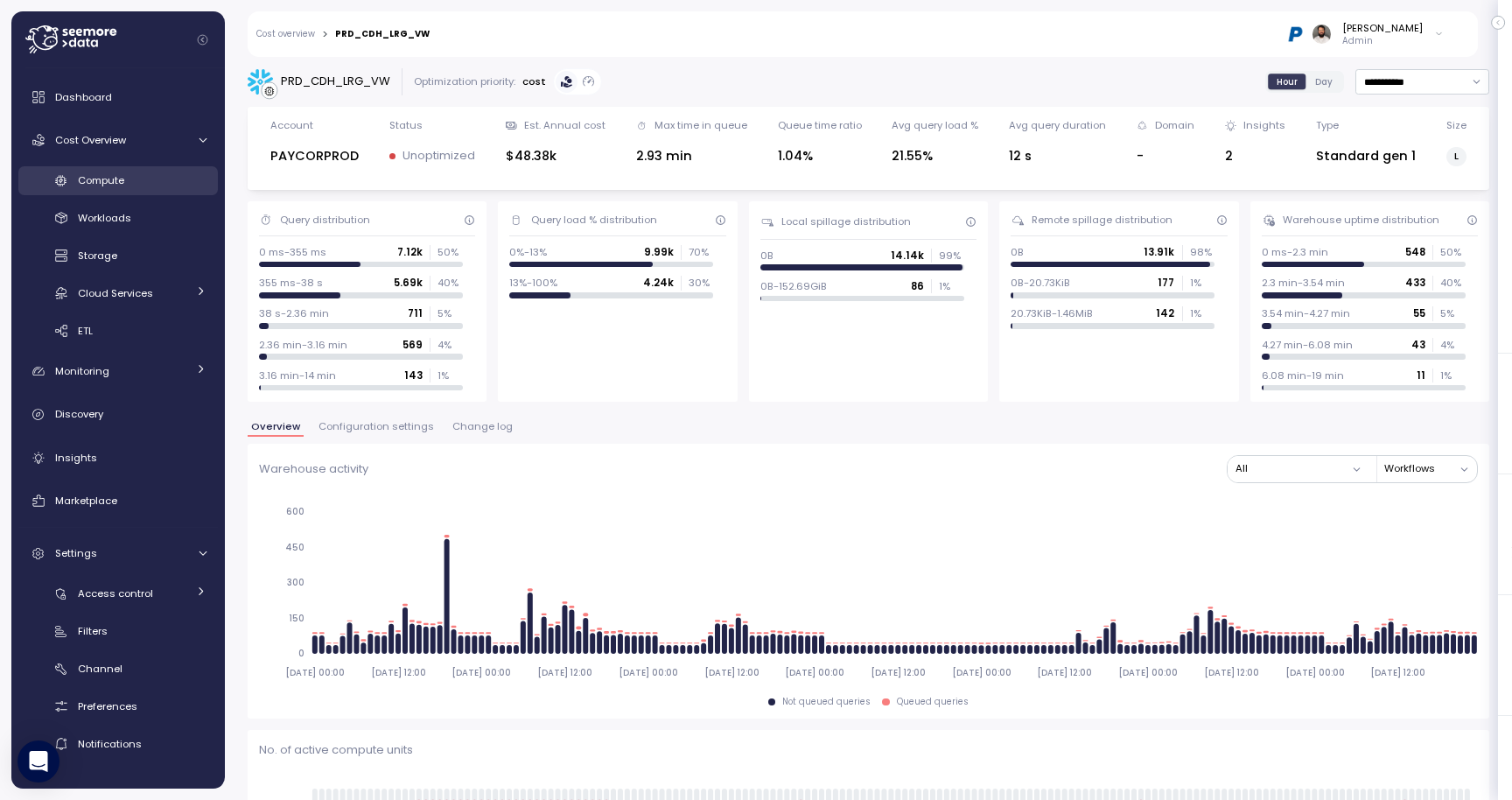
click div "Compute"
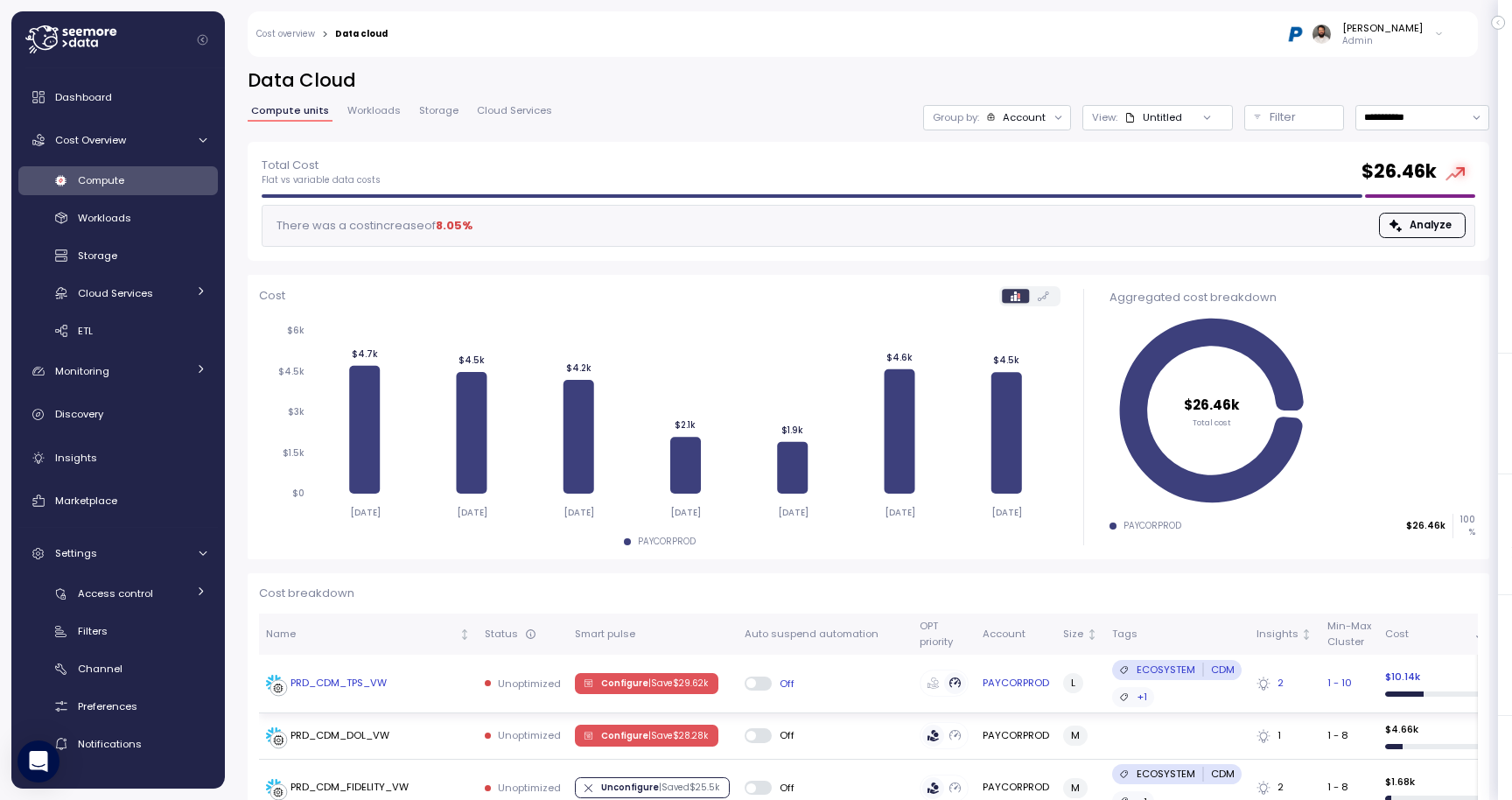
click div "PRD_CDM_TPS_VW"
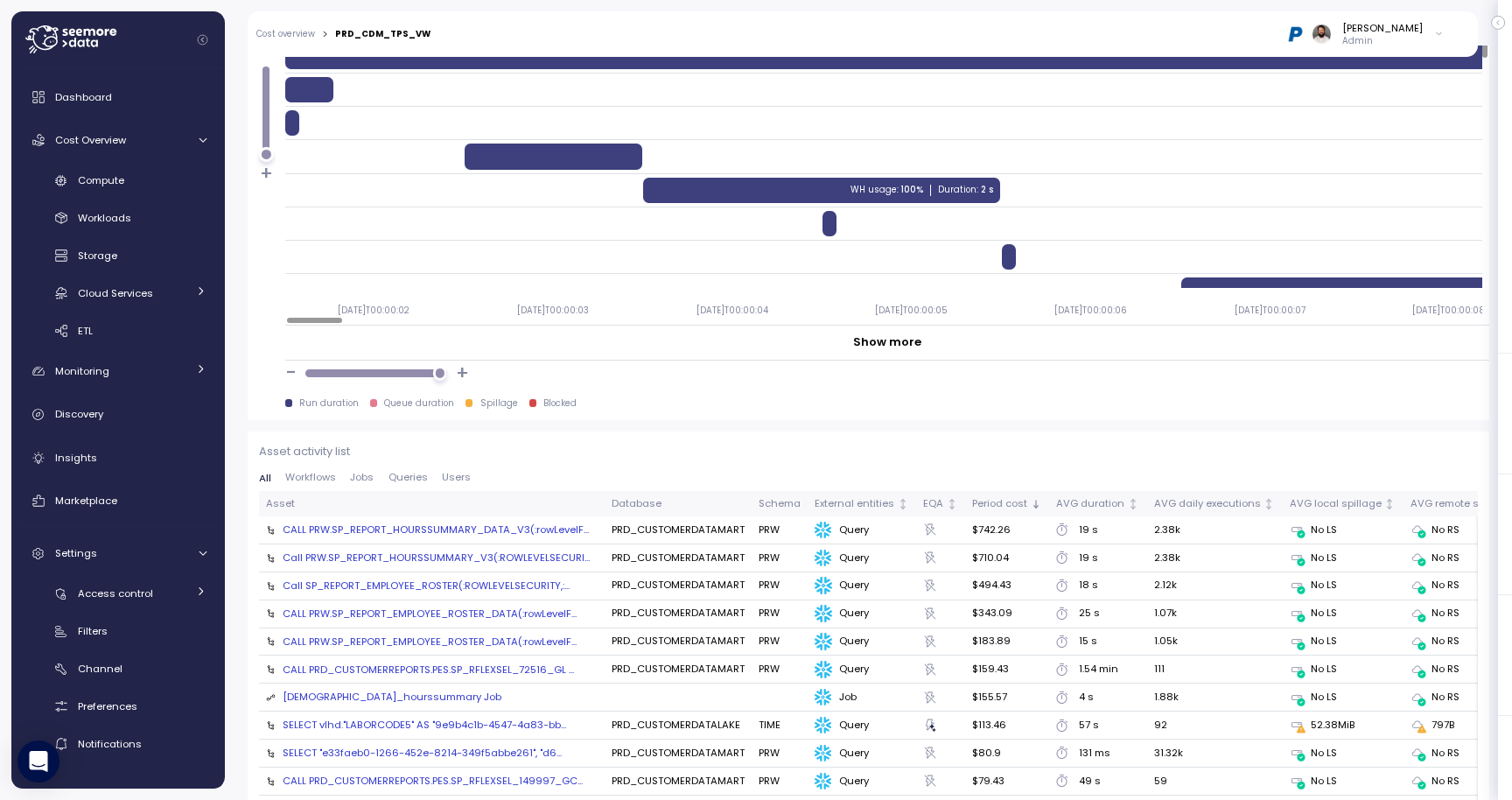
scroll to position [1567, 0]
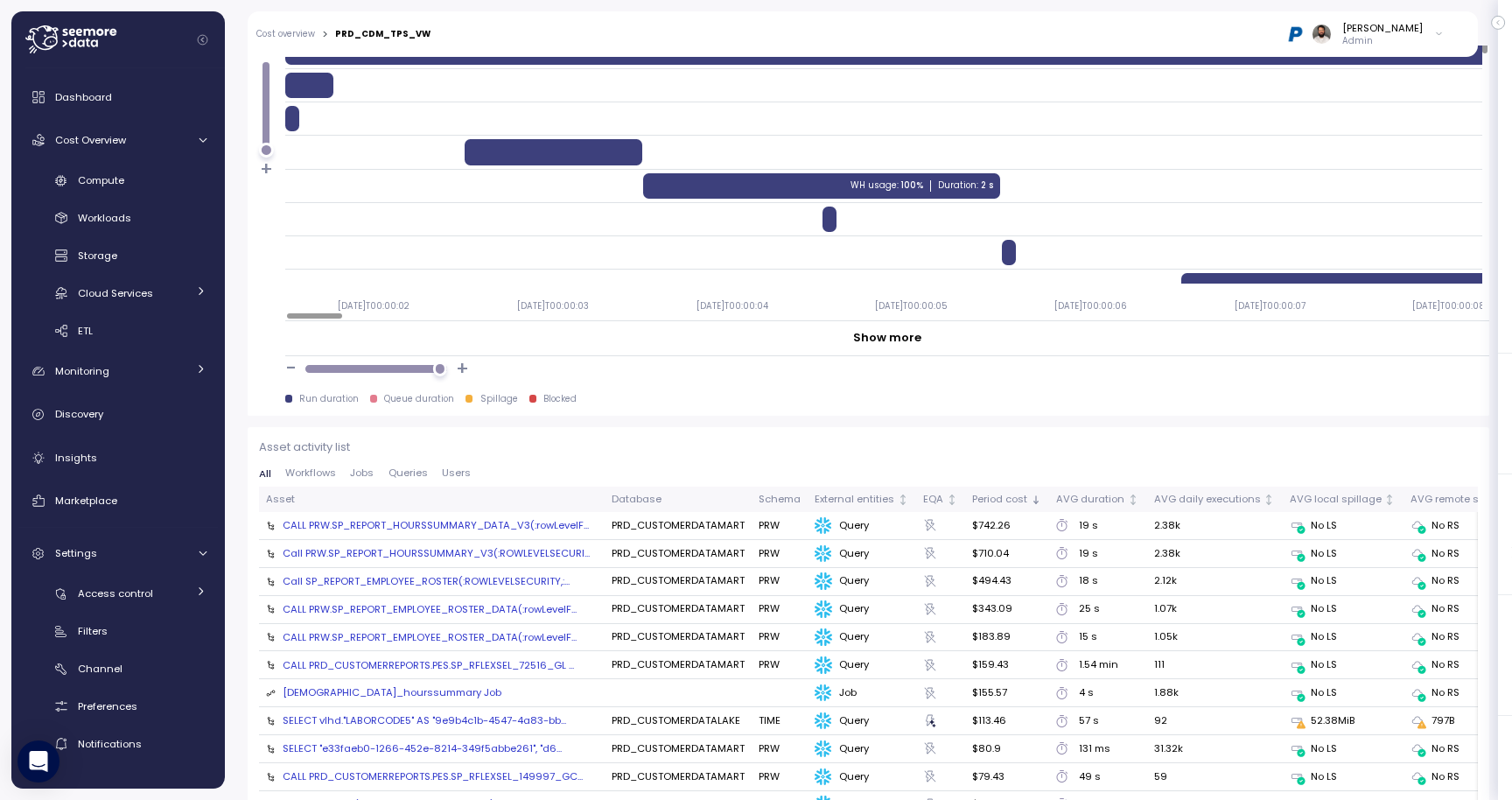
click div "CALL PRW.SP_REPORT_HOURSSUMMARY_DATA_V3(:rowLevelF..."
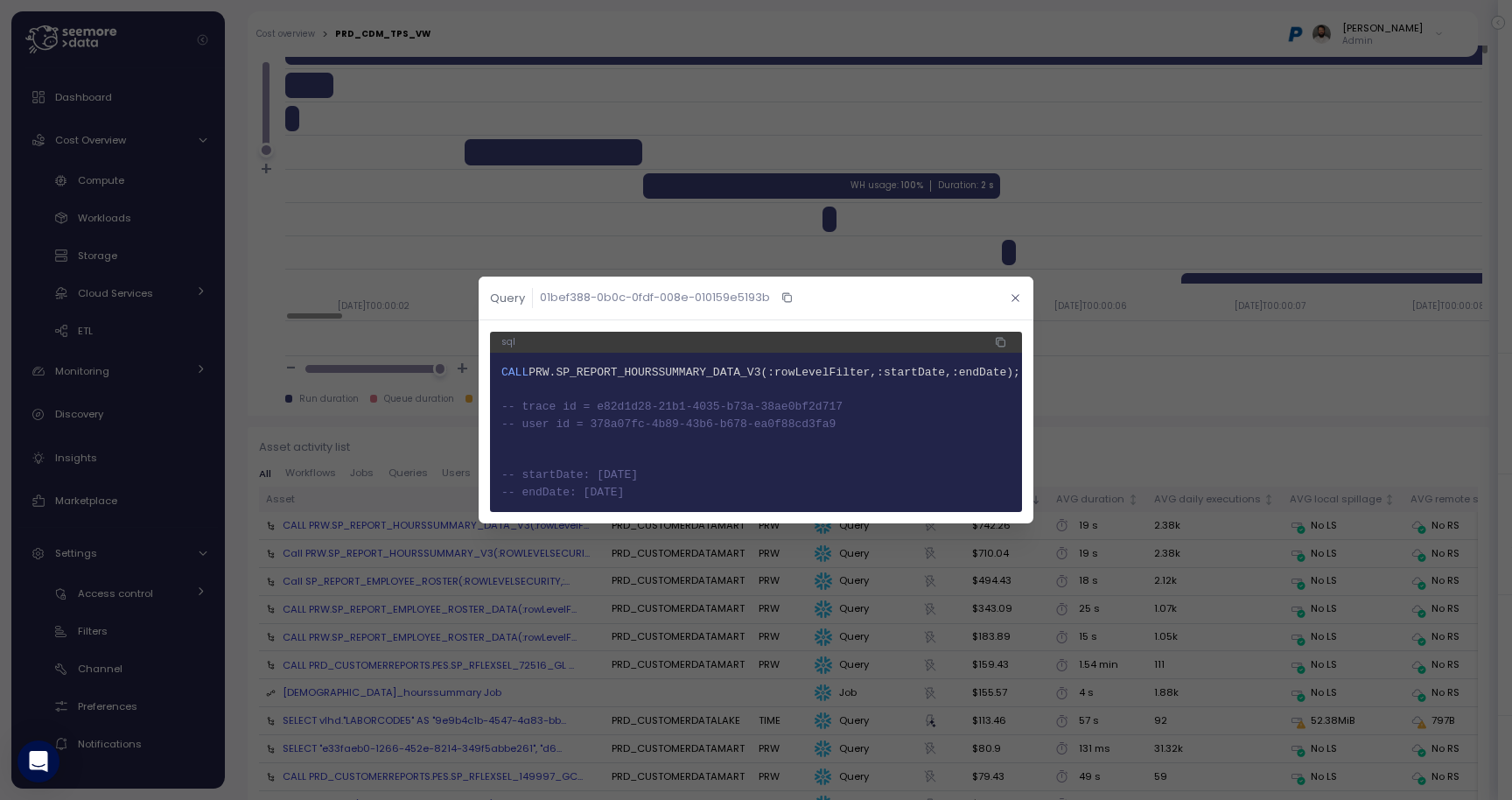
click button "button"
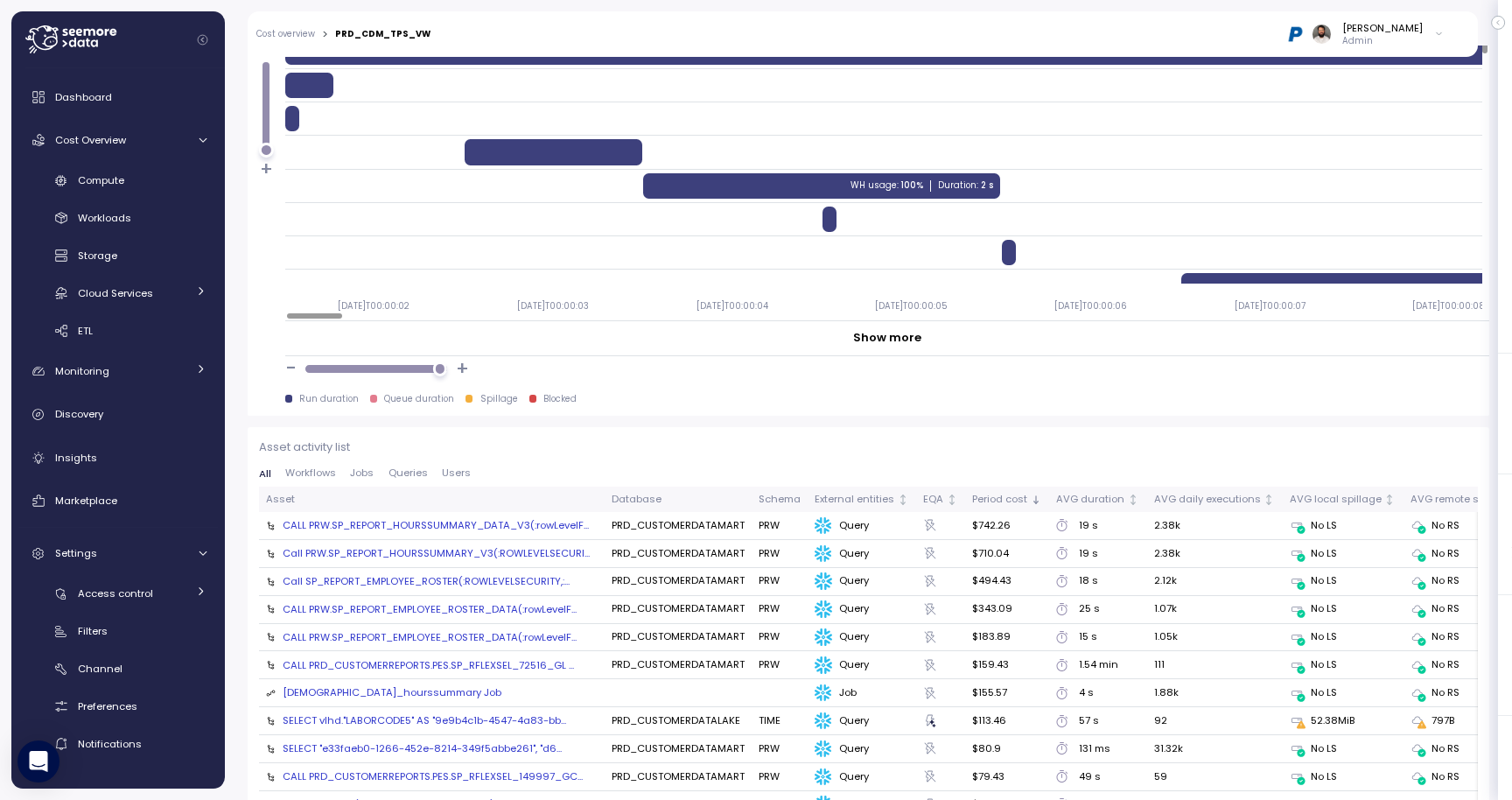
click div "Call PRW.SP_REPORT_HOURSSUMMARY_V3(:ROWLEVELSECURI..."
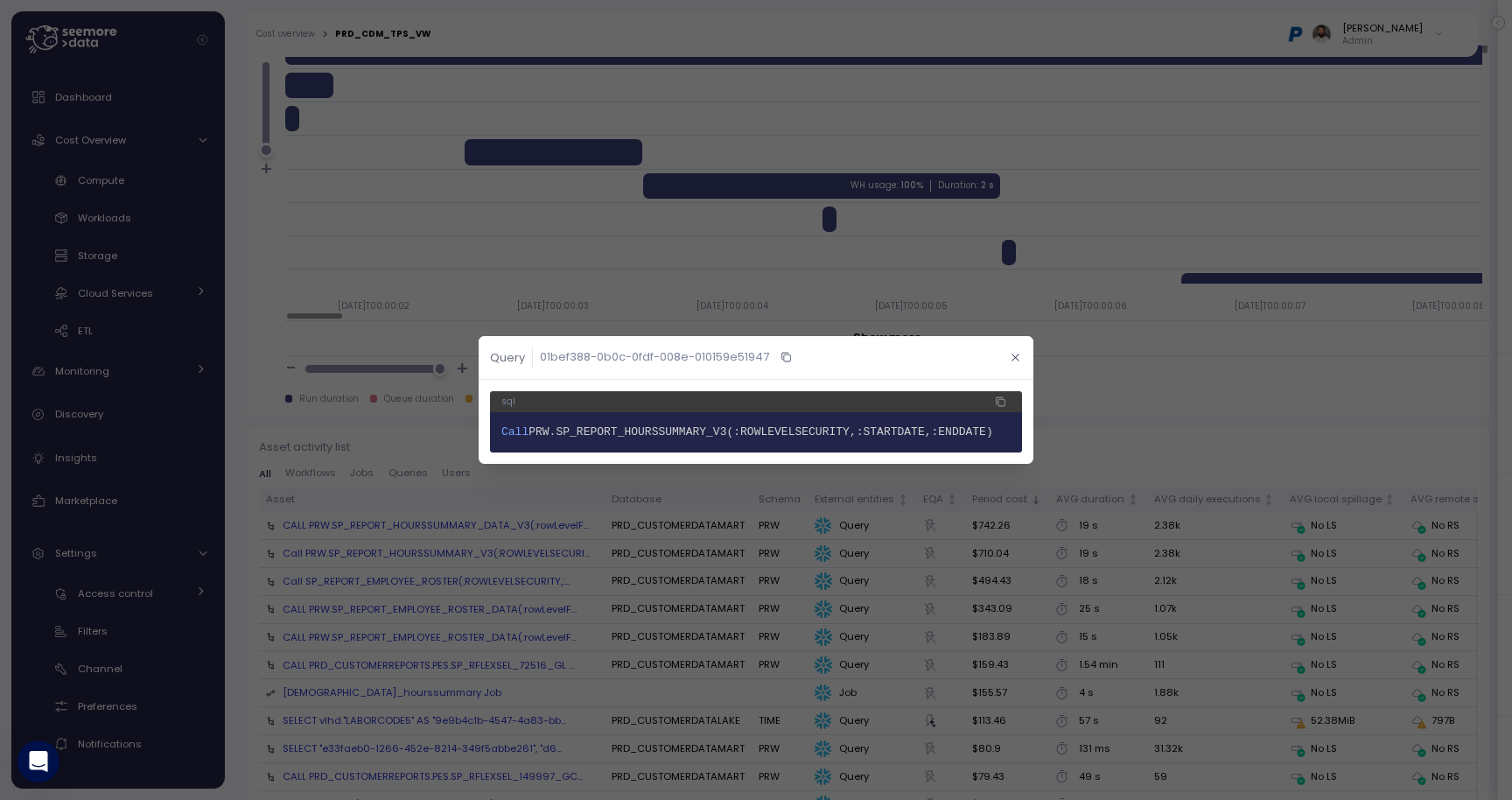
click icon "button"
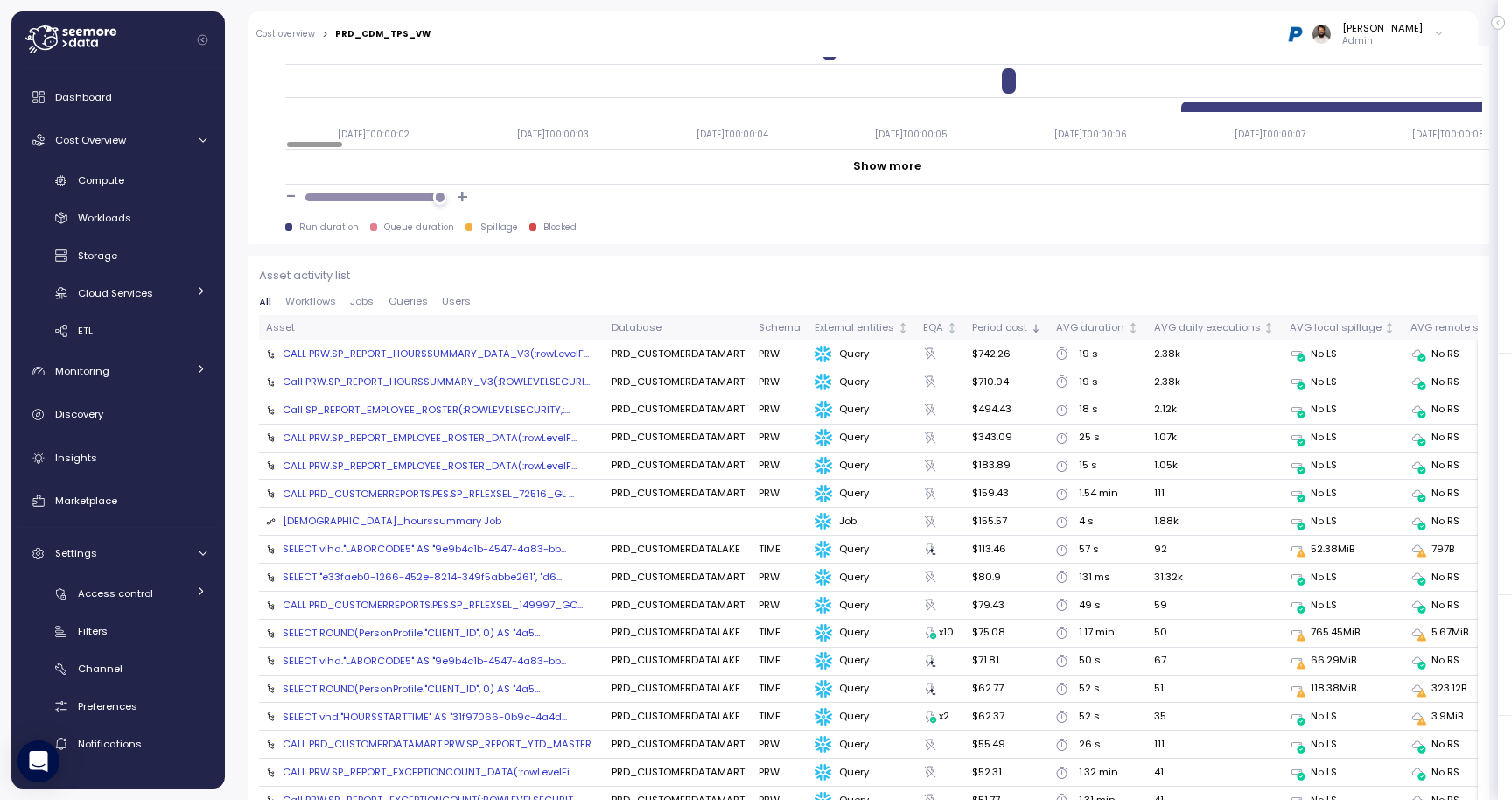
scroll to position [1753, 0]
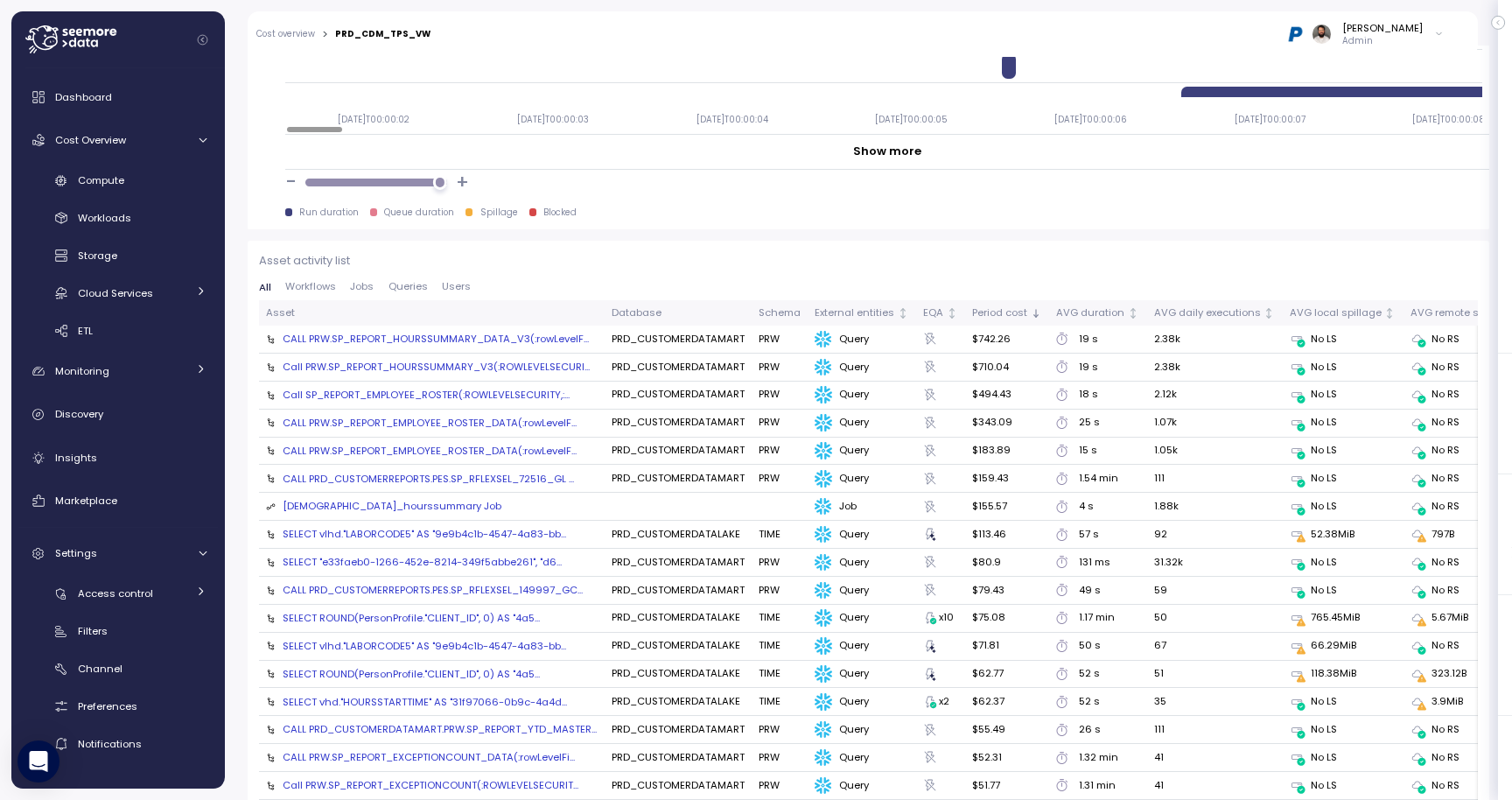
click div "temp_hourssummary Job"
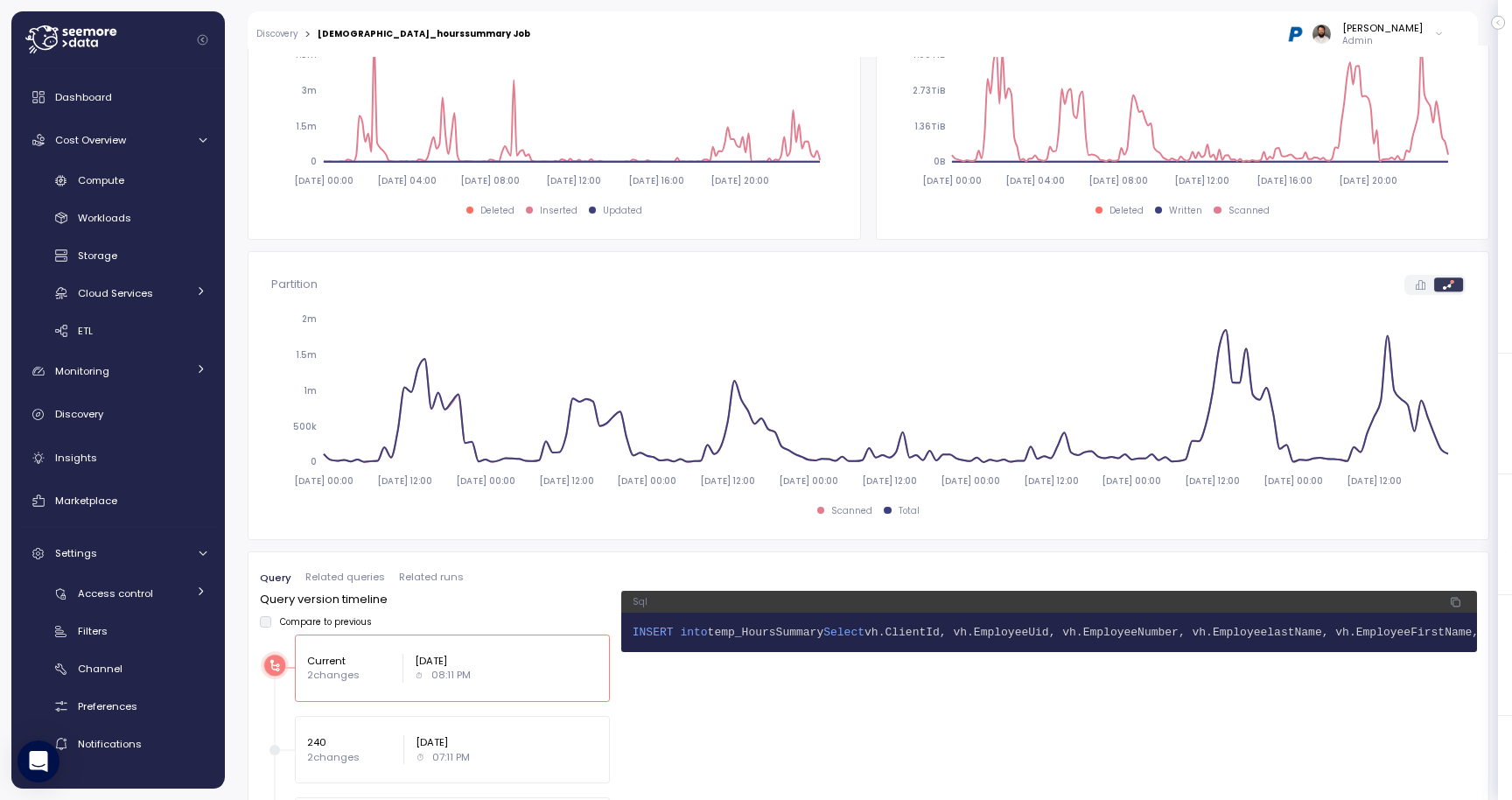
click span "temp_HoursSummary"
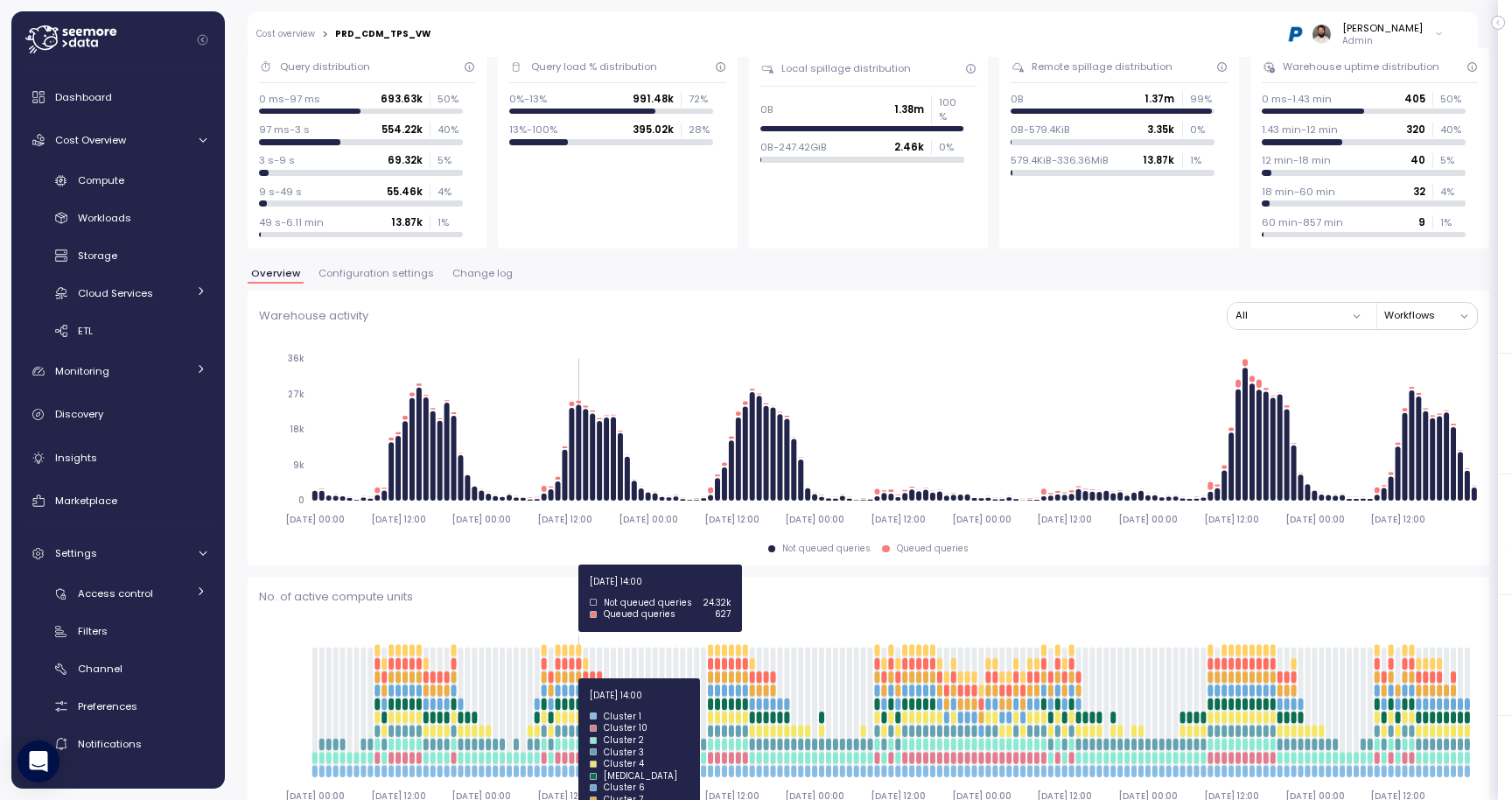
scroll to position [34, 0]
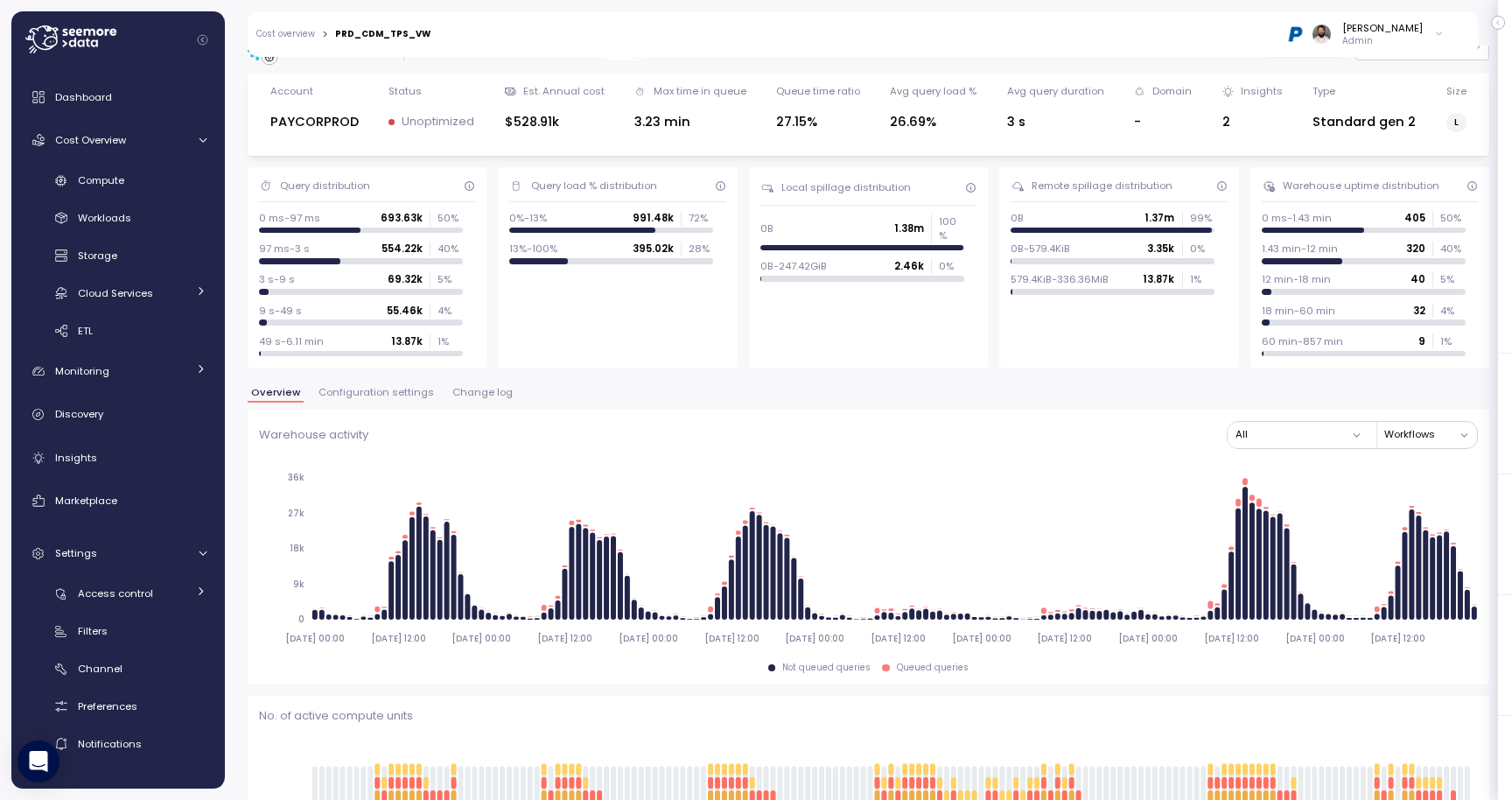
click at [407, 388] on span "Configuration settings" at bounding box center [377, 393] width 116 height 10
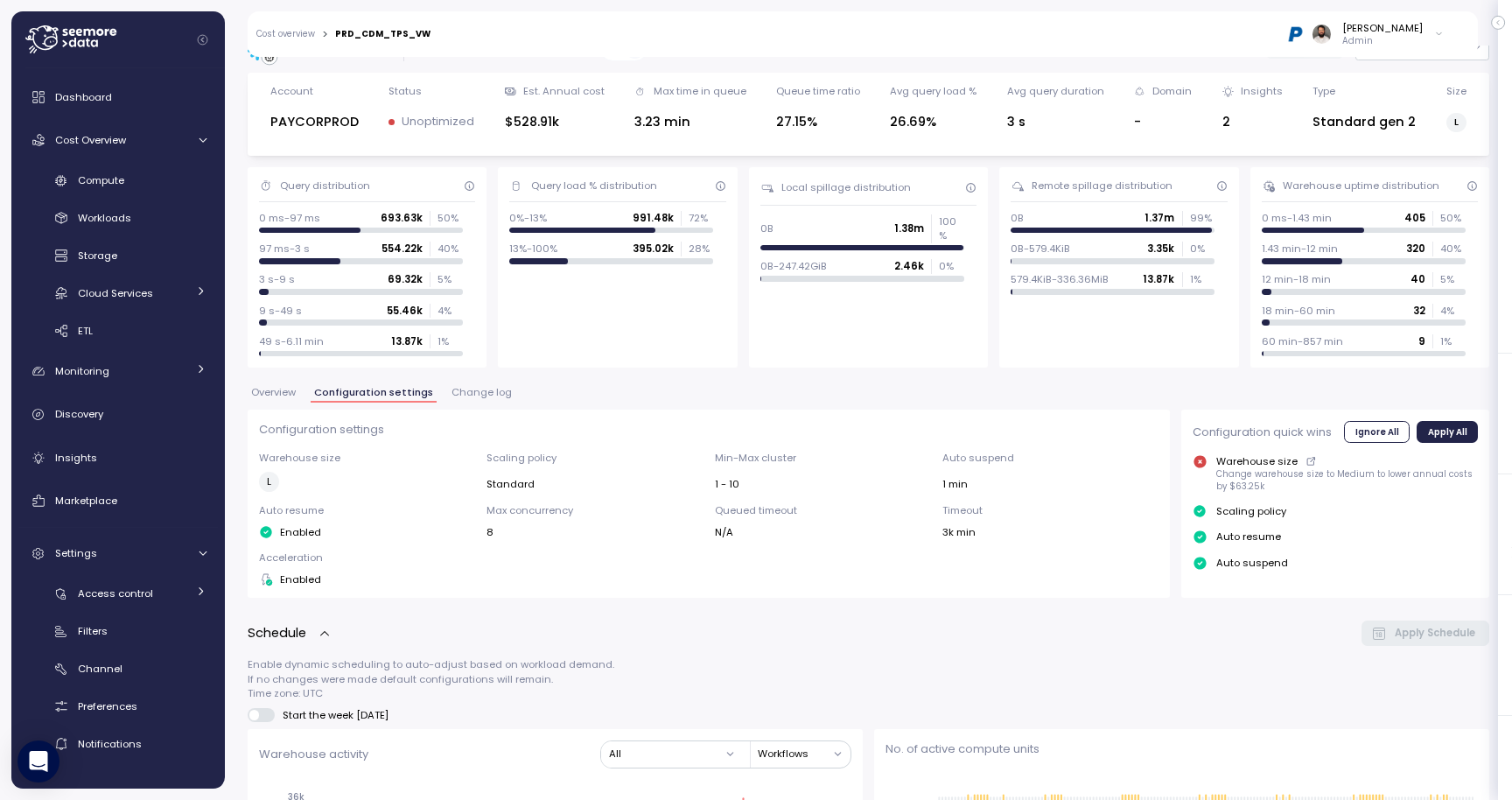
click at [296, 396] on button "Overview" at bounding box center [274, 395] width 52 height 15
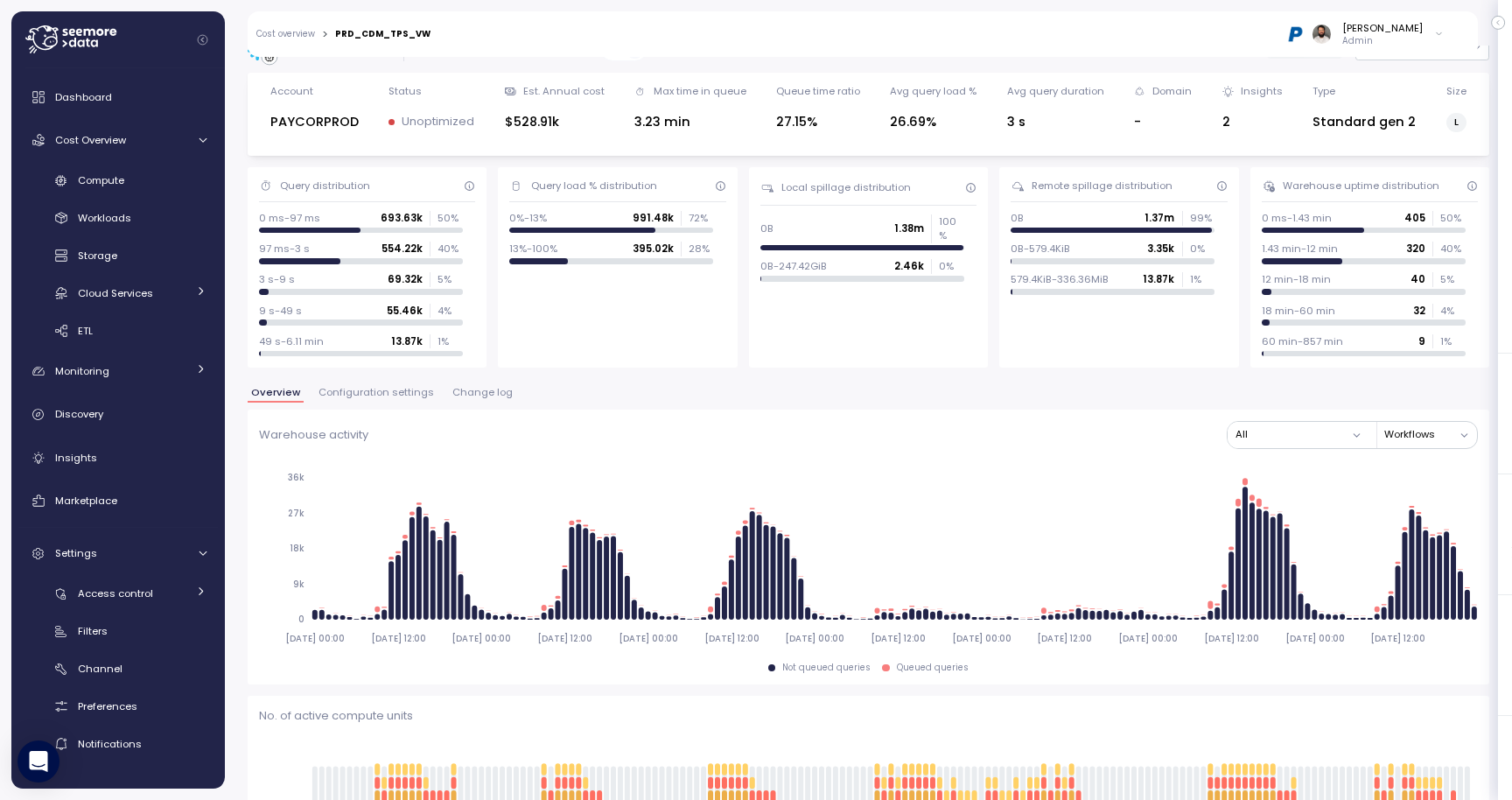
click at [1333, 124] on div "Standard gen 2" at bounding box center [1365, 122] width 104 height 20
click at [187, 179] on div "Compute" at bounding box center [141, 180] width 128 height 18
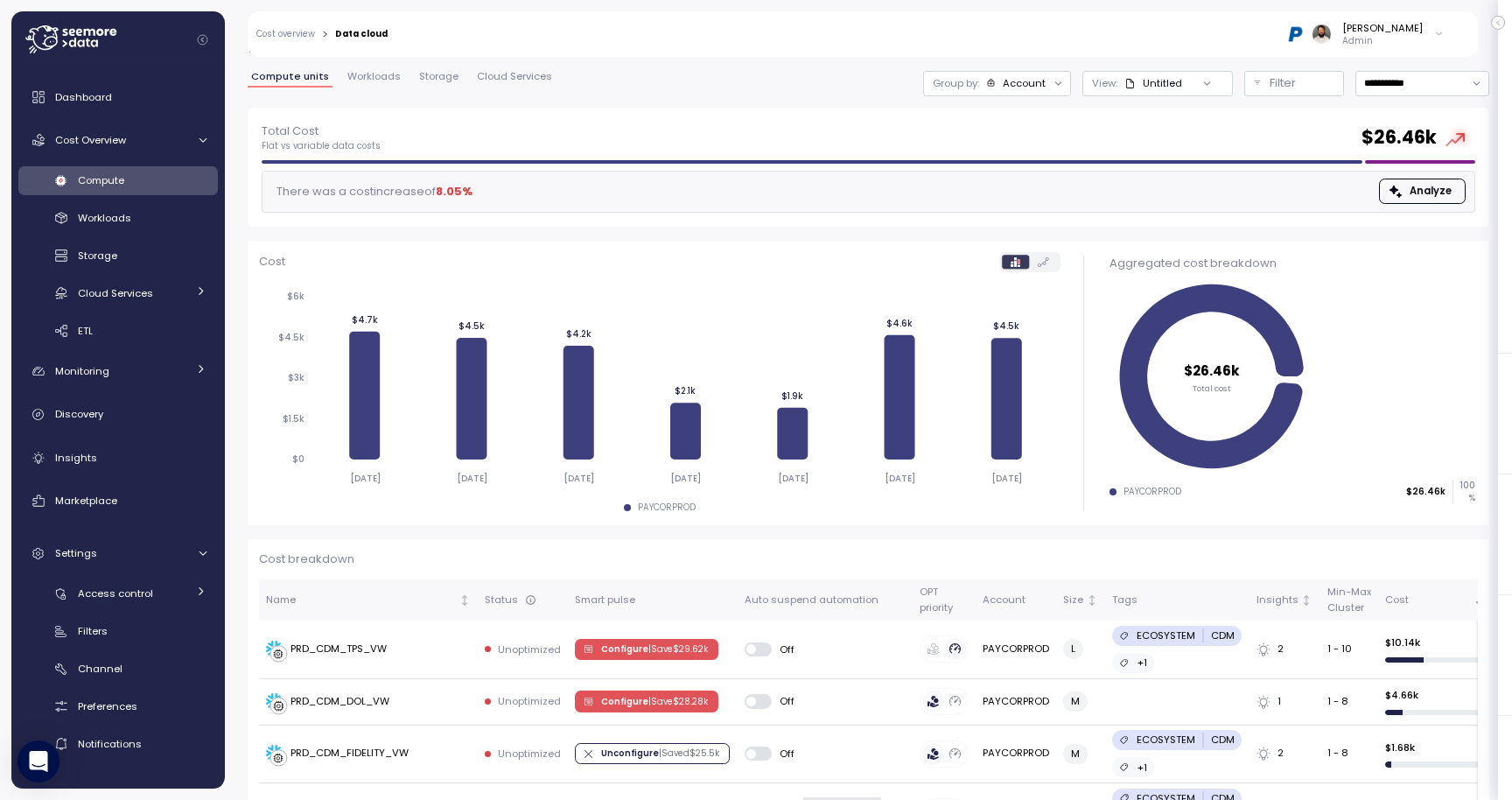
click at [1040, 72] on div "Group by: Account" at bounding box center [997, 83] width 147 height 25
click at [1015, 181] on p "Compute unit" at bounding box center [1008, 180] width 69 height 14
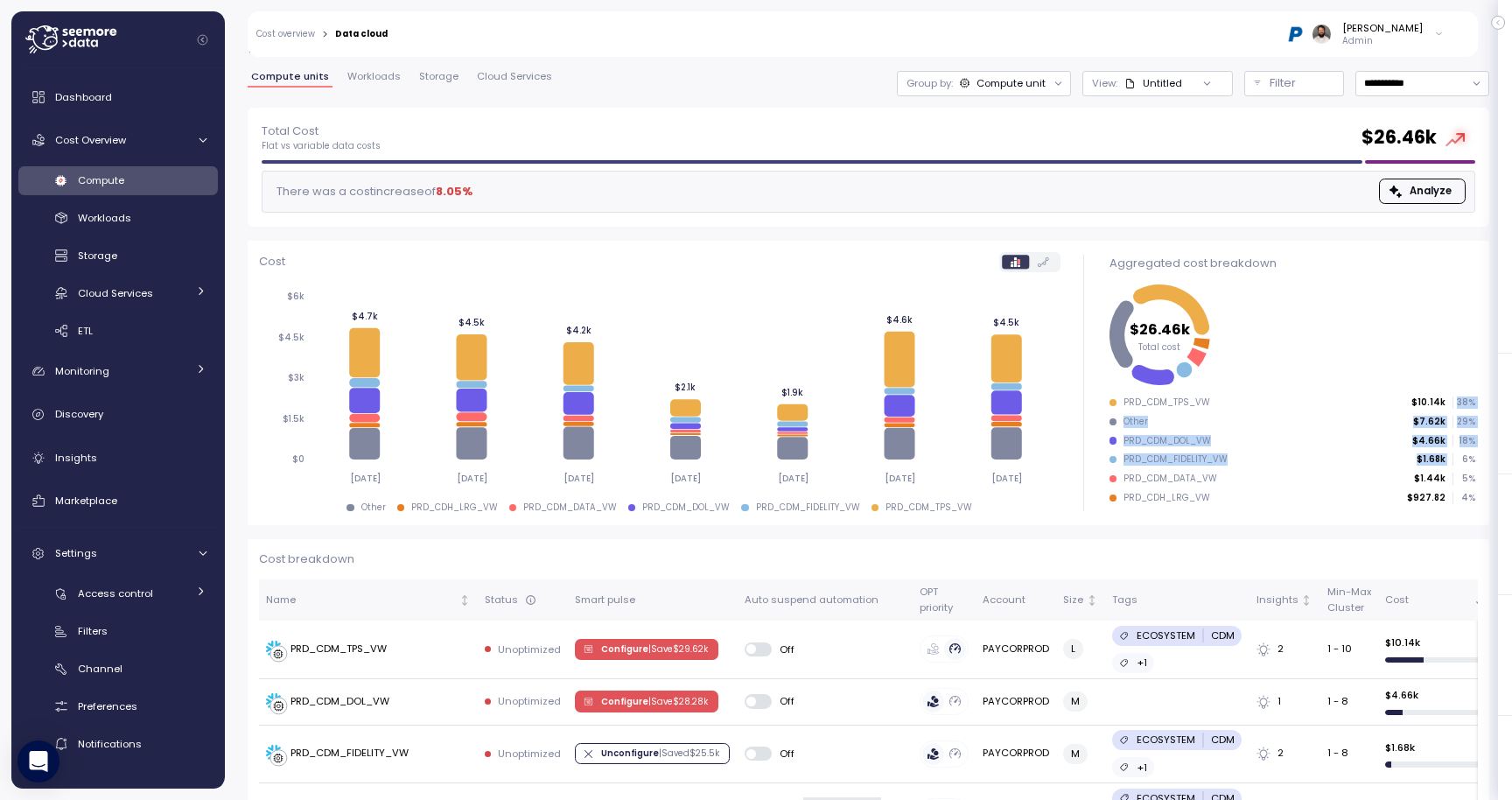
drag, startPoint x: 1450, startPoint y: 400, endPoint x: 1464, endPoint y: 457, distance: 58.7
click at [1464, 457] on ul "PRD_CDM_TPS_VW $10.14k 38 % Other $7.62k 29 % PRD_CDM_DOL_VW $4.66k 18 % PRD_CD…" at bounding box center [1292, 449] width 366 height 107
click at [1464, 457] on p "6 %" at bounding box center [1463, 459] width 21 height 12
click at [1478, 404] on div "Aggregated cost breakdown $26.46k Total cost PRD_CDM_TPS_VW $10.14k 38 % Other …" at bounding box center [1292, 383] width 393 height 284
click at [1403, 93] on input "**********" at bounding box center [1422, 83] width 133 height 25
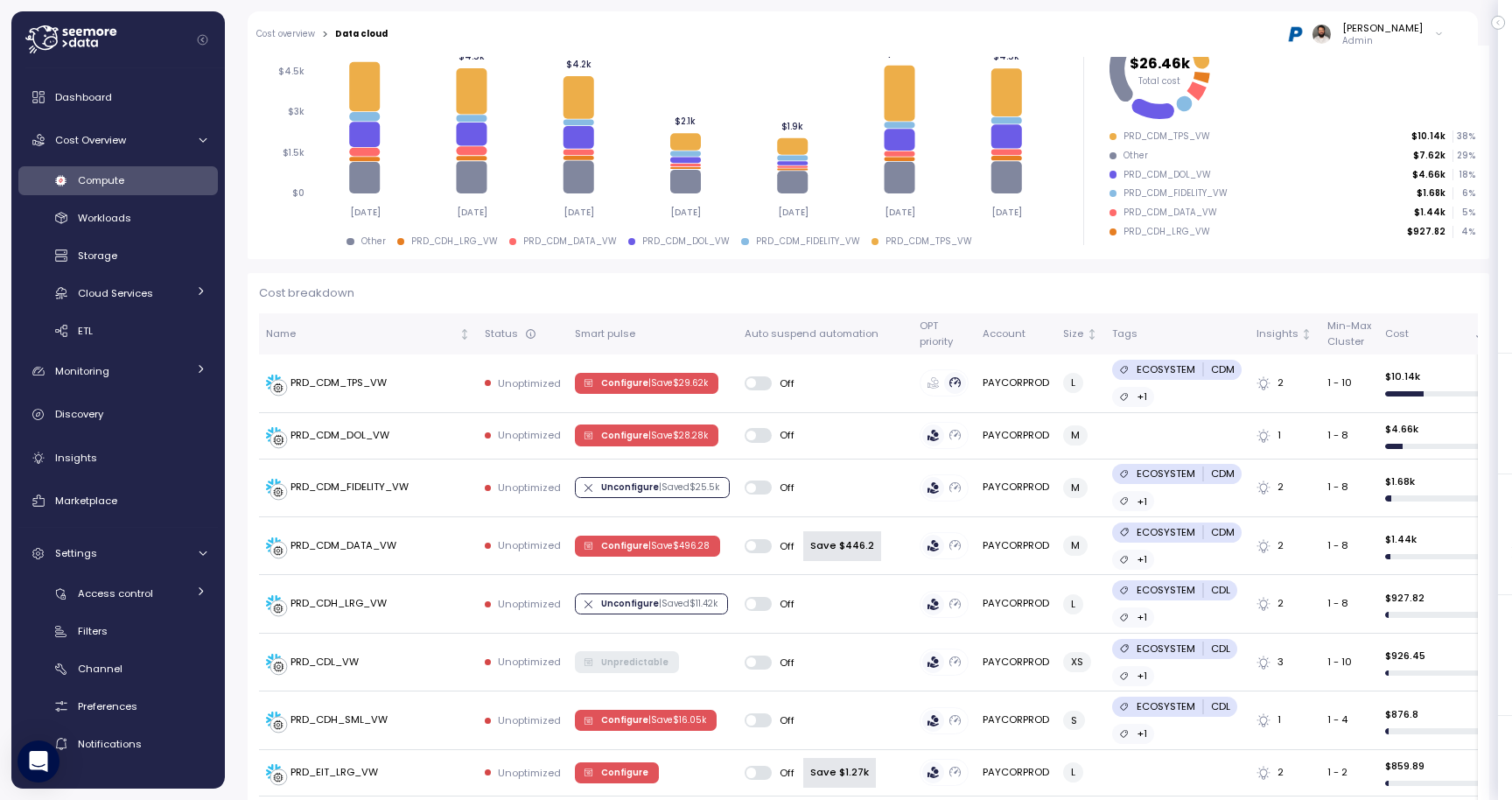
scroll to position [303, 0]
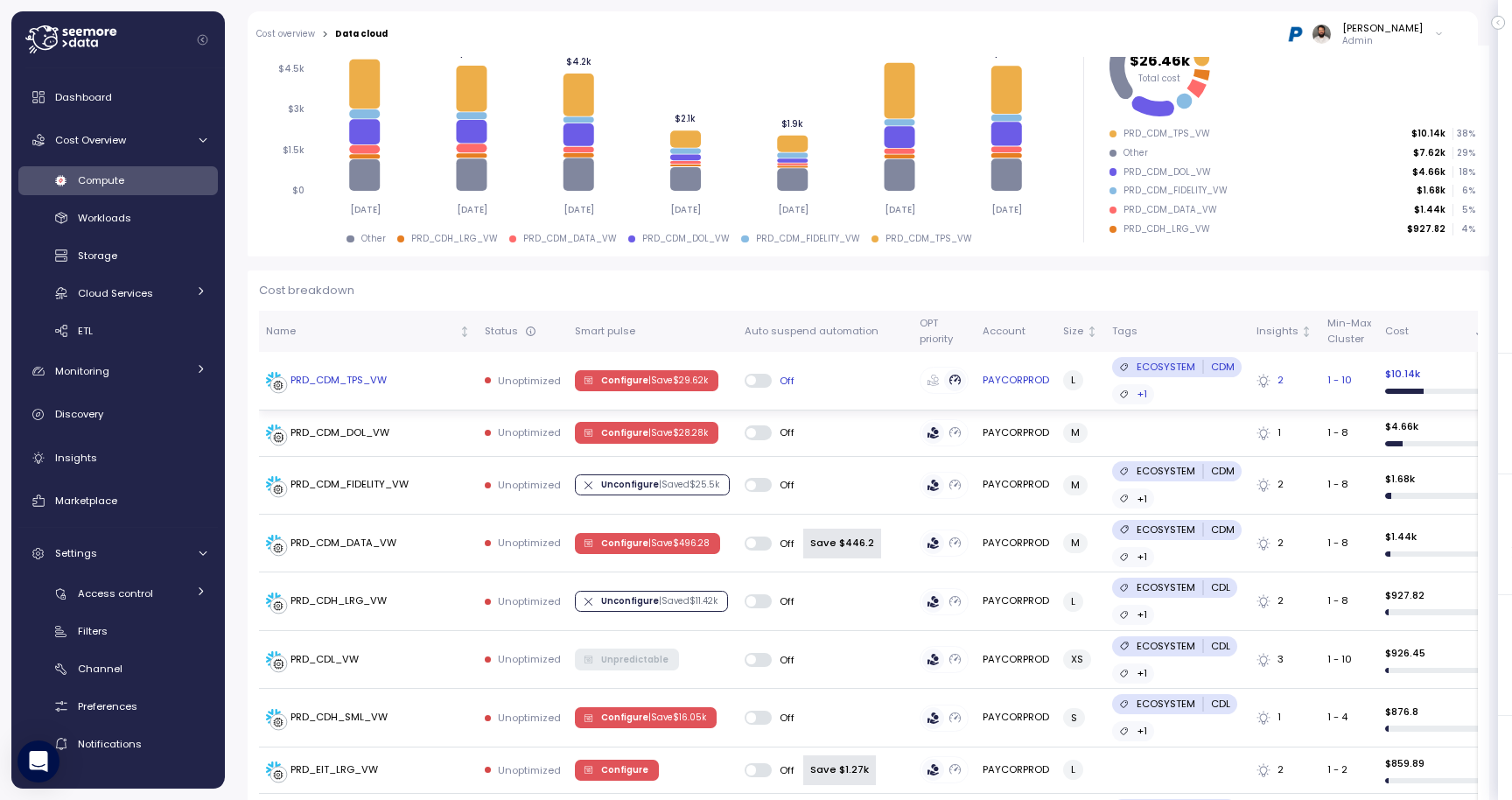
click at [417, 392] on td "PRD_CDM_TPS_VW" at bounding box center [369, 381] width 219 height 58
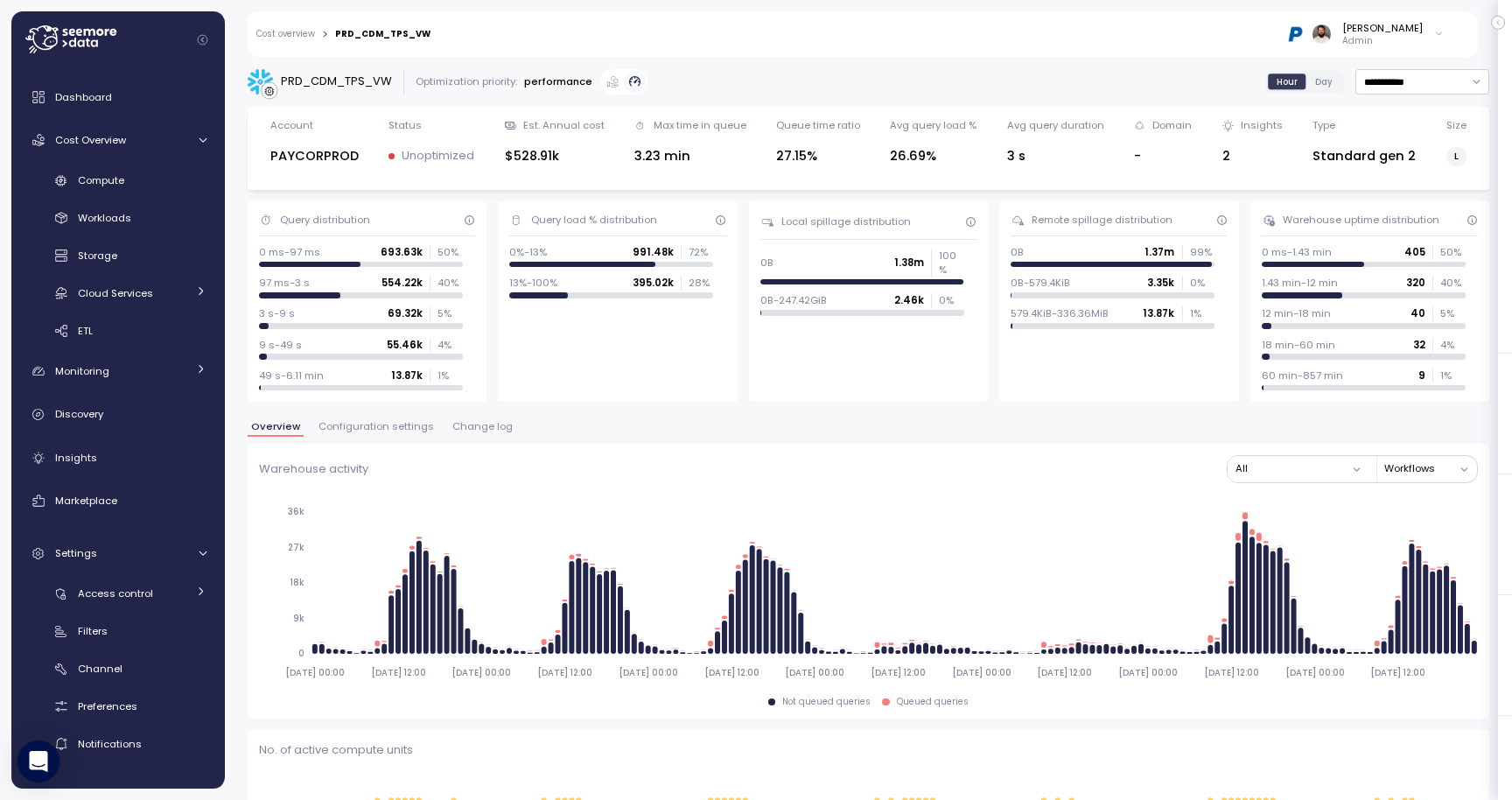
click at [1397, 161] on div "Standard gen 2" at bounding box center [1365, 156] width 104 height 20
click at [125, 460] on div "Insights" at bounding box center [130, 458] width 151 height 18
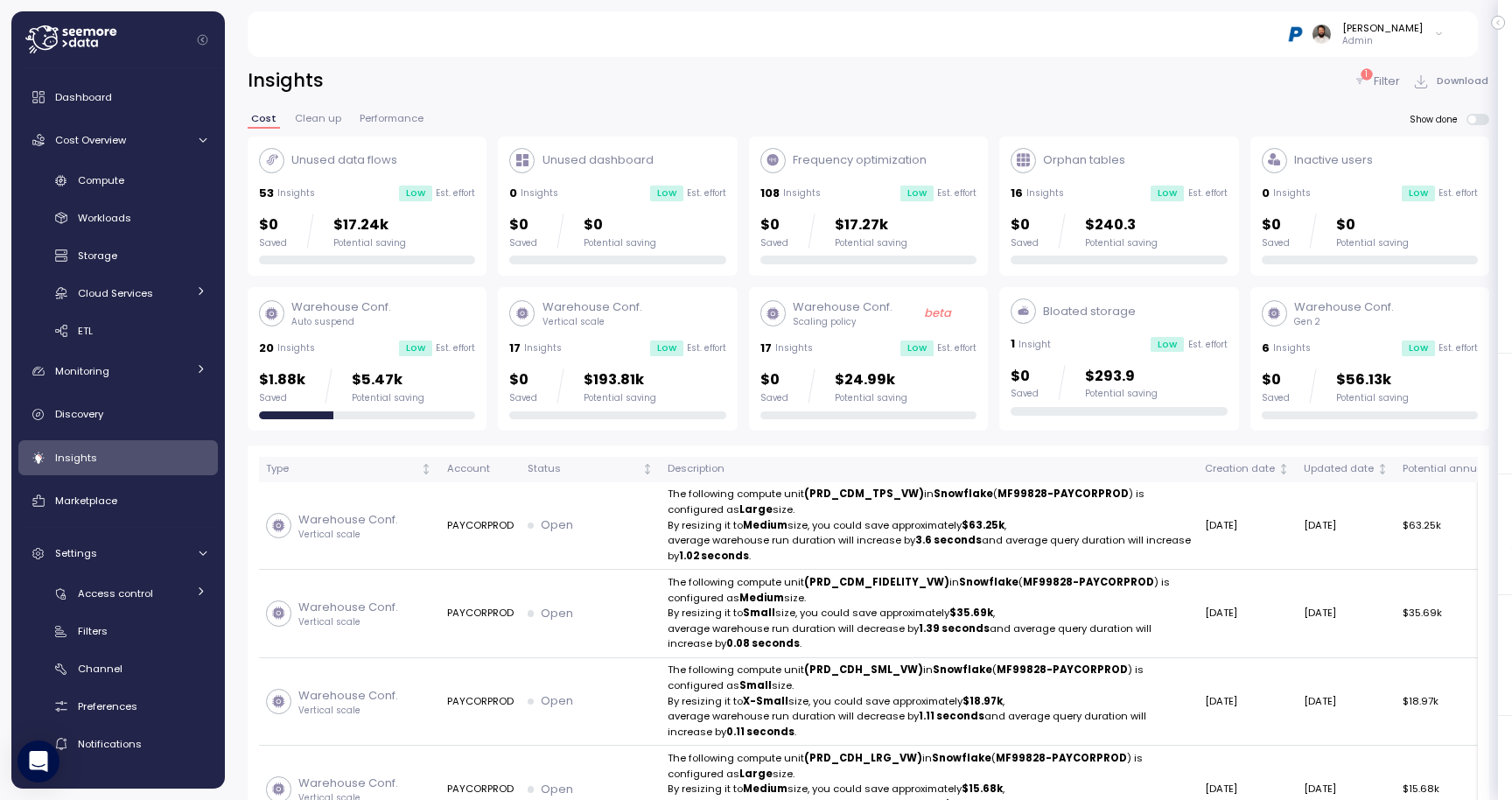
click at [1324, 378] on div "$0 Saved $56.13k Potential saving" at bounding box center [1336, 386] width 147 height 35
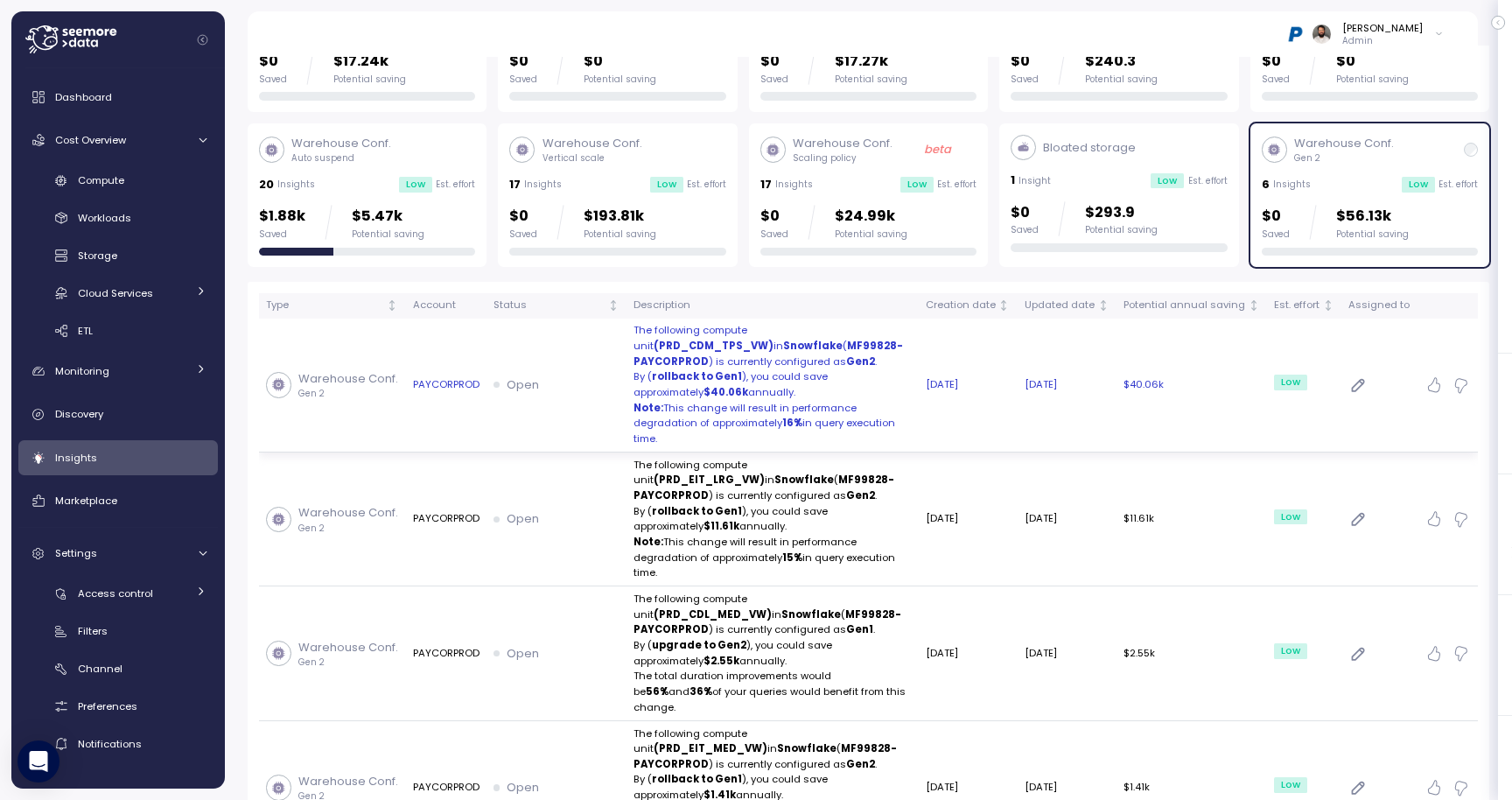
scroll to position [164, 0]
click at [867, 400] on p "Note: This change will result in performance degradation of approximately 16% i…" at bounding box center [772, 422] width 278 height 47
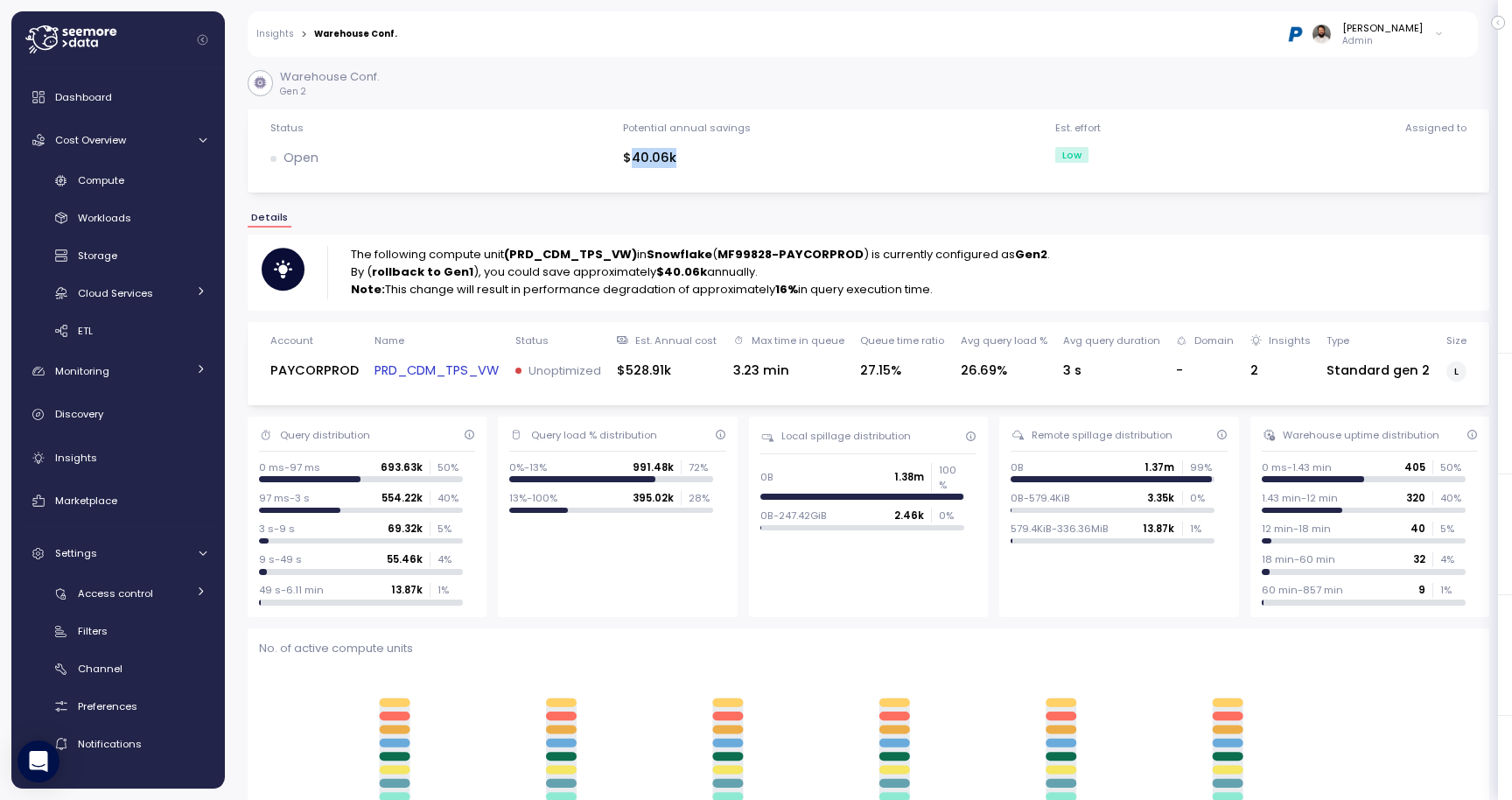
drag, startPoint x: 635, startPoint y: 161, endPoint x: 734, endPoint y: 161, distance: 99.0
click at [734, 161] on div "$40.06k" at bounding box center [686, 157] width 127 height 20
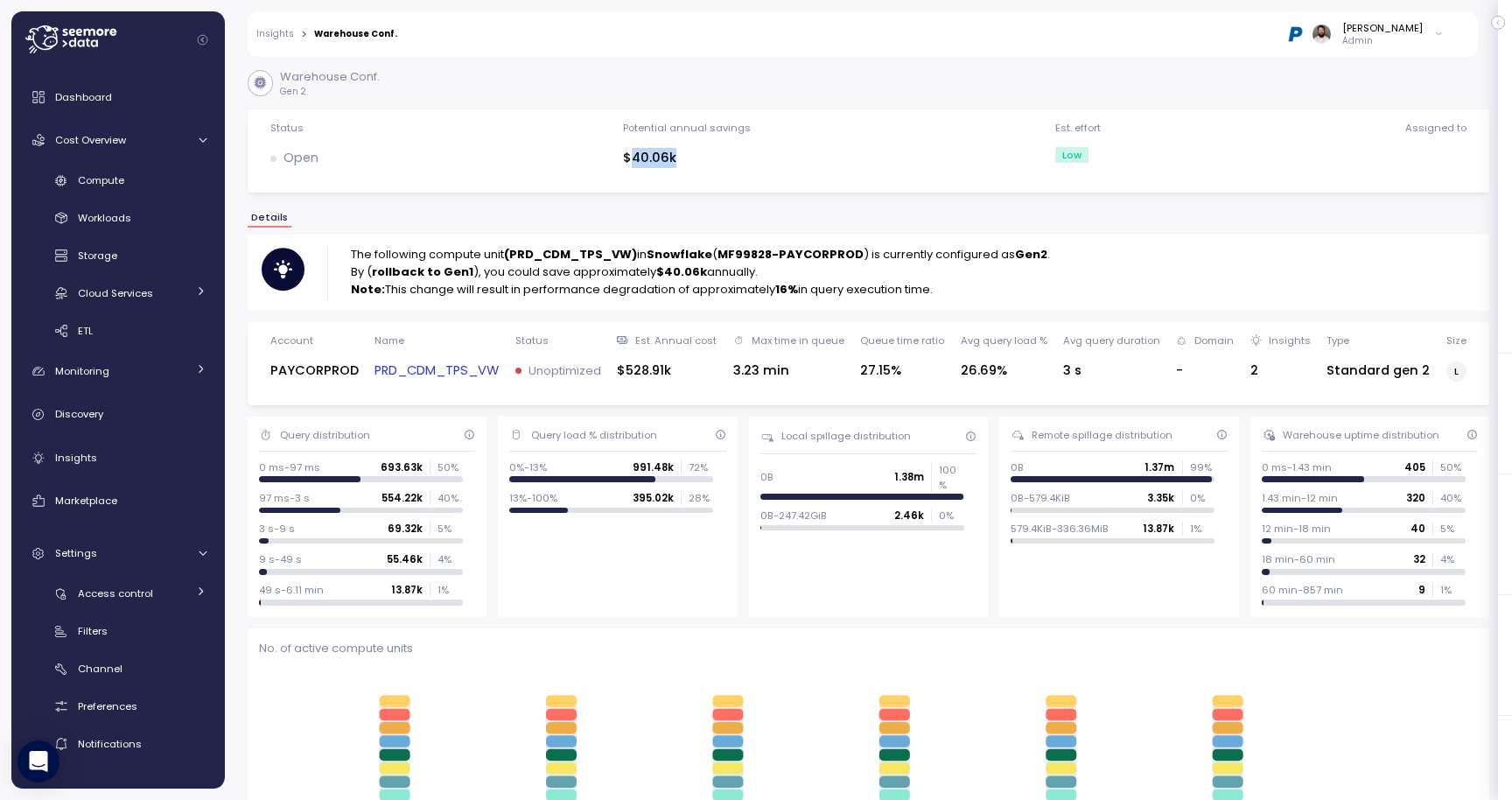
click at [737, 161] on div "$40.06k" at bounding box center [686, 157] width 127 height 20
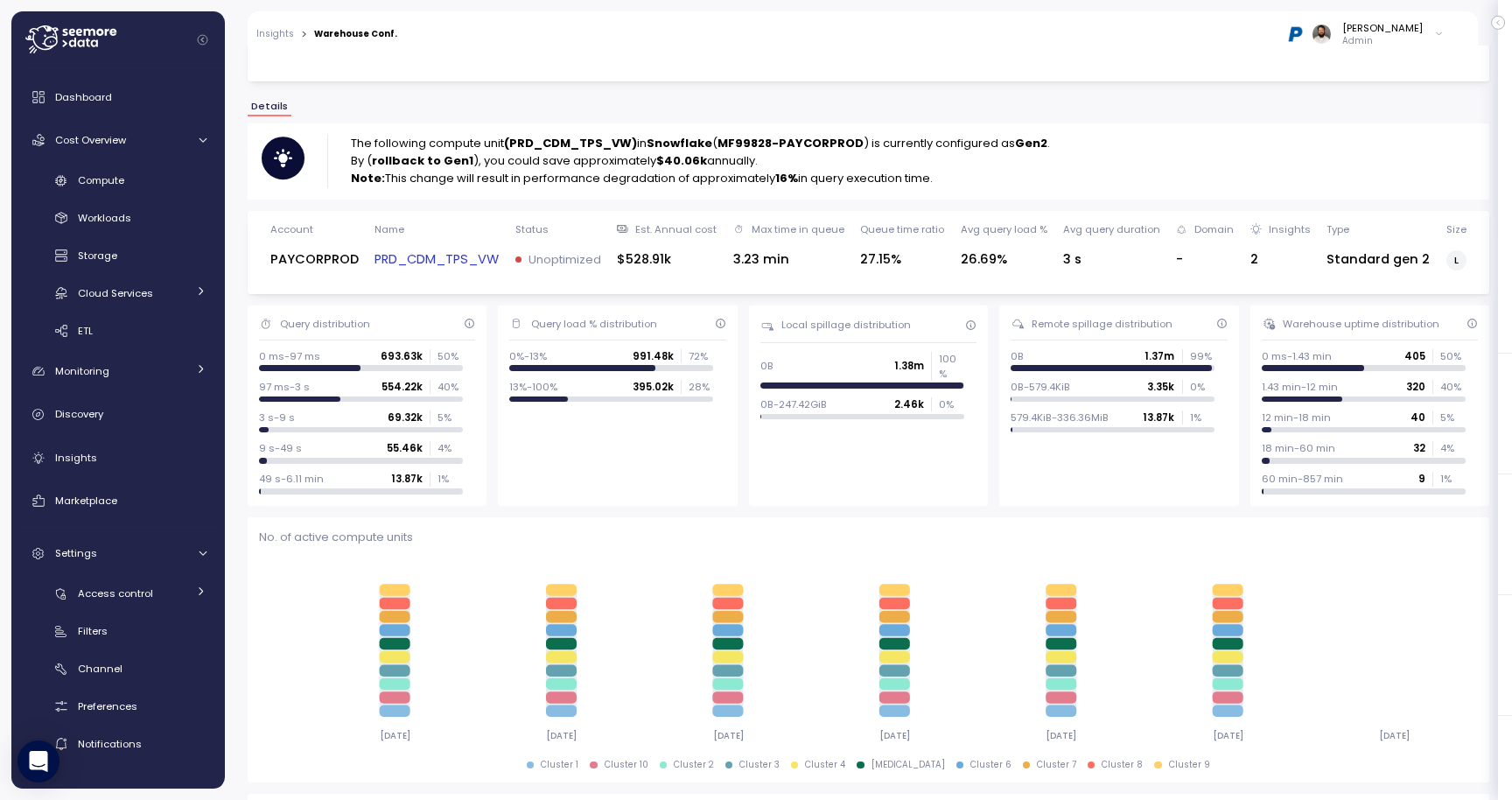
scroll to position [108, 0]
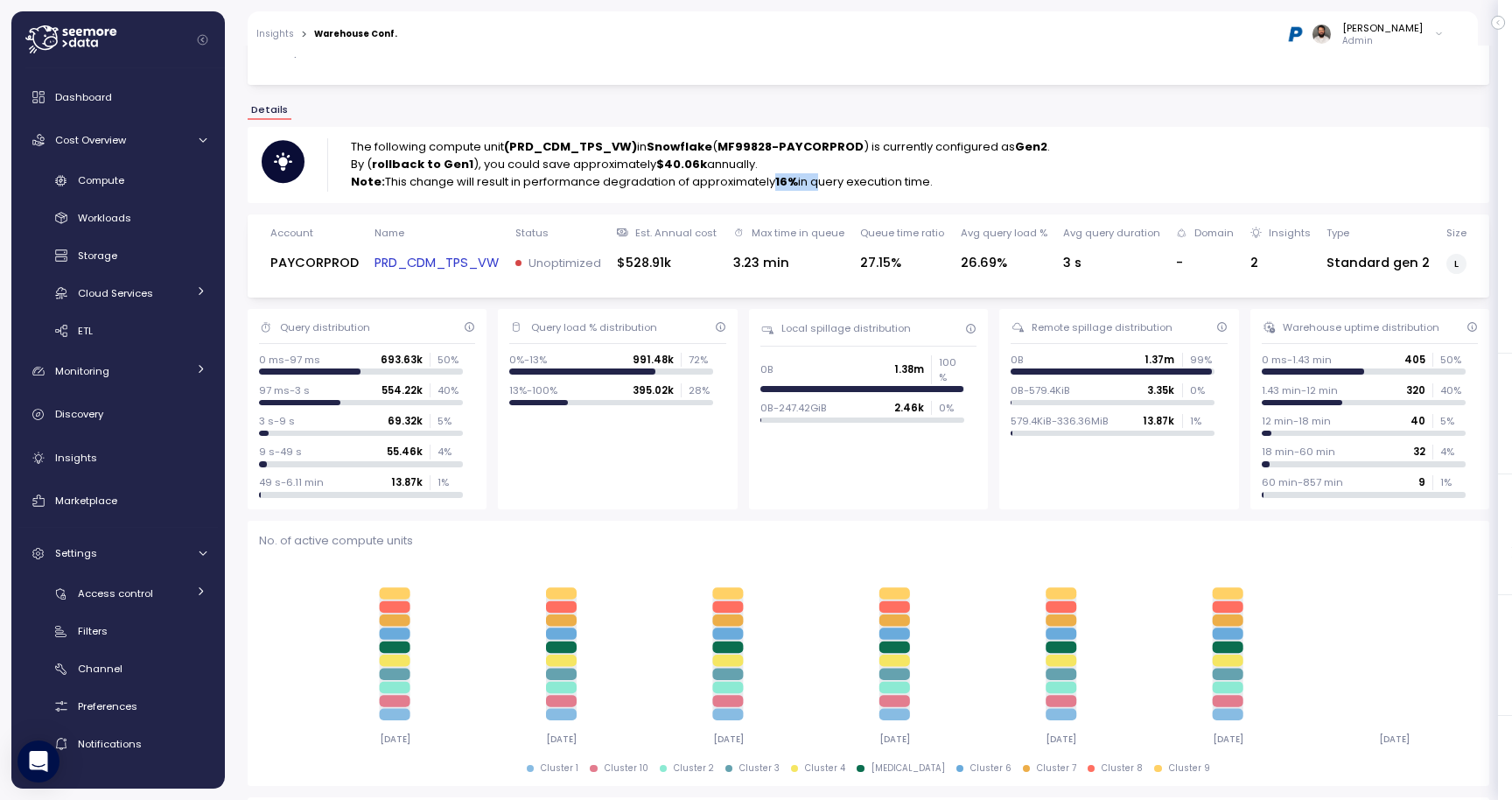
drag, startPoint x: 777, startPoint y: 184, endPoint x: 817, endPoint y: 185, distance: 40.0
click at [817, 185] on p "Note: This change will result in performance degradation of approximately 16% i…" at bounding box center [700, 182] width 699 height 18
click at [562, 263] on p "Unoptimized" at bounding box center [565, 264] width 73 height 18
click at [479, 260] on link "PRD_CDM_TPS_VW" at bounding box center [436, 263] width 125 height 20
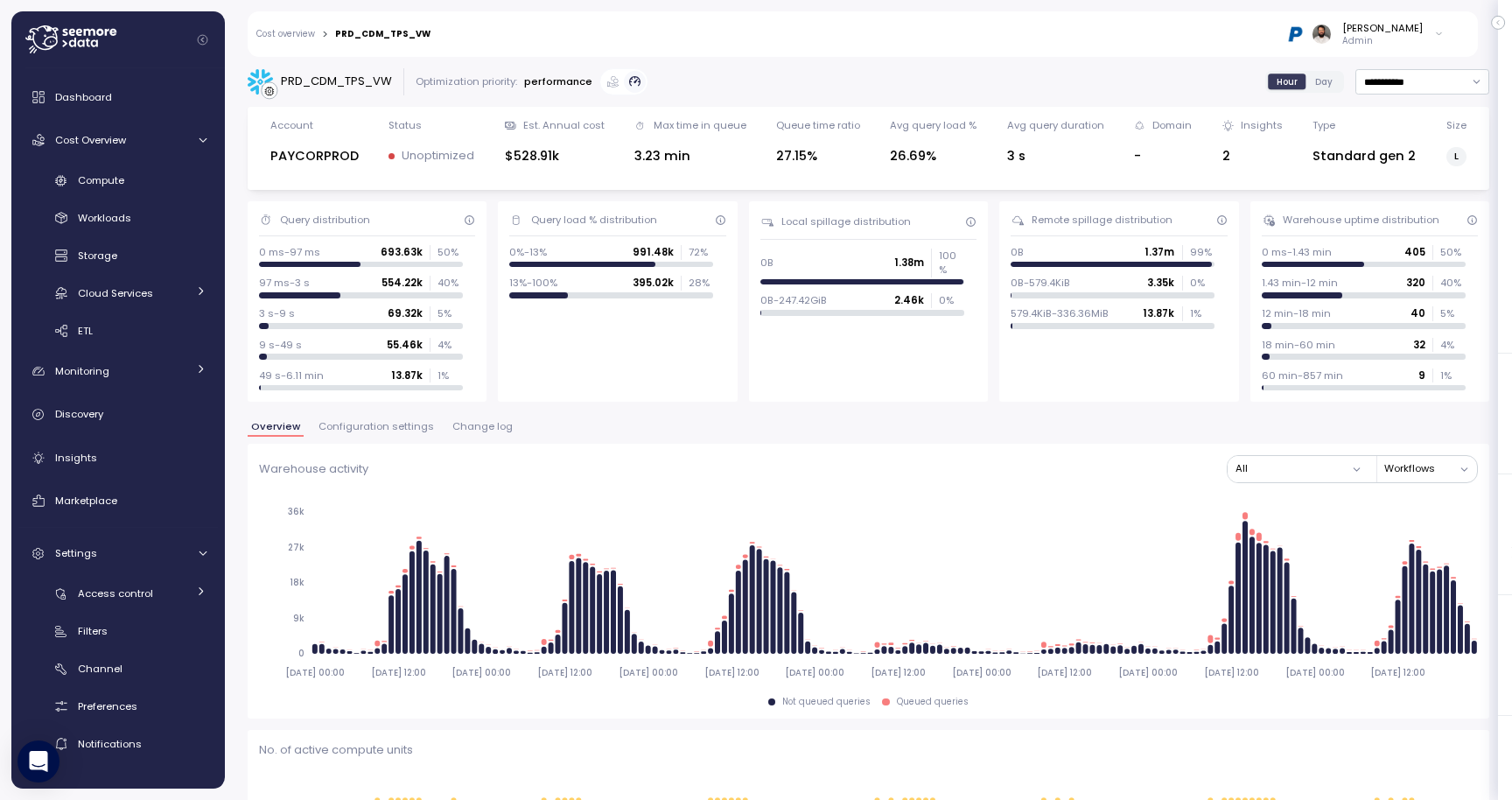
click at [429, 426] on div "Overview Configuration settings Change log" at bounding box center [869, 432] width 1241 height 23
click at [408, 426] on span "Configuration settings" at bounding box center [377, 426] width 116 height 10
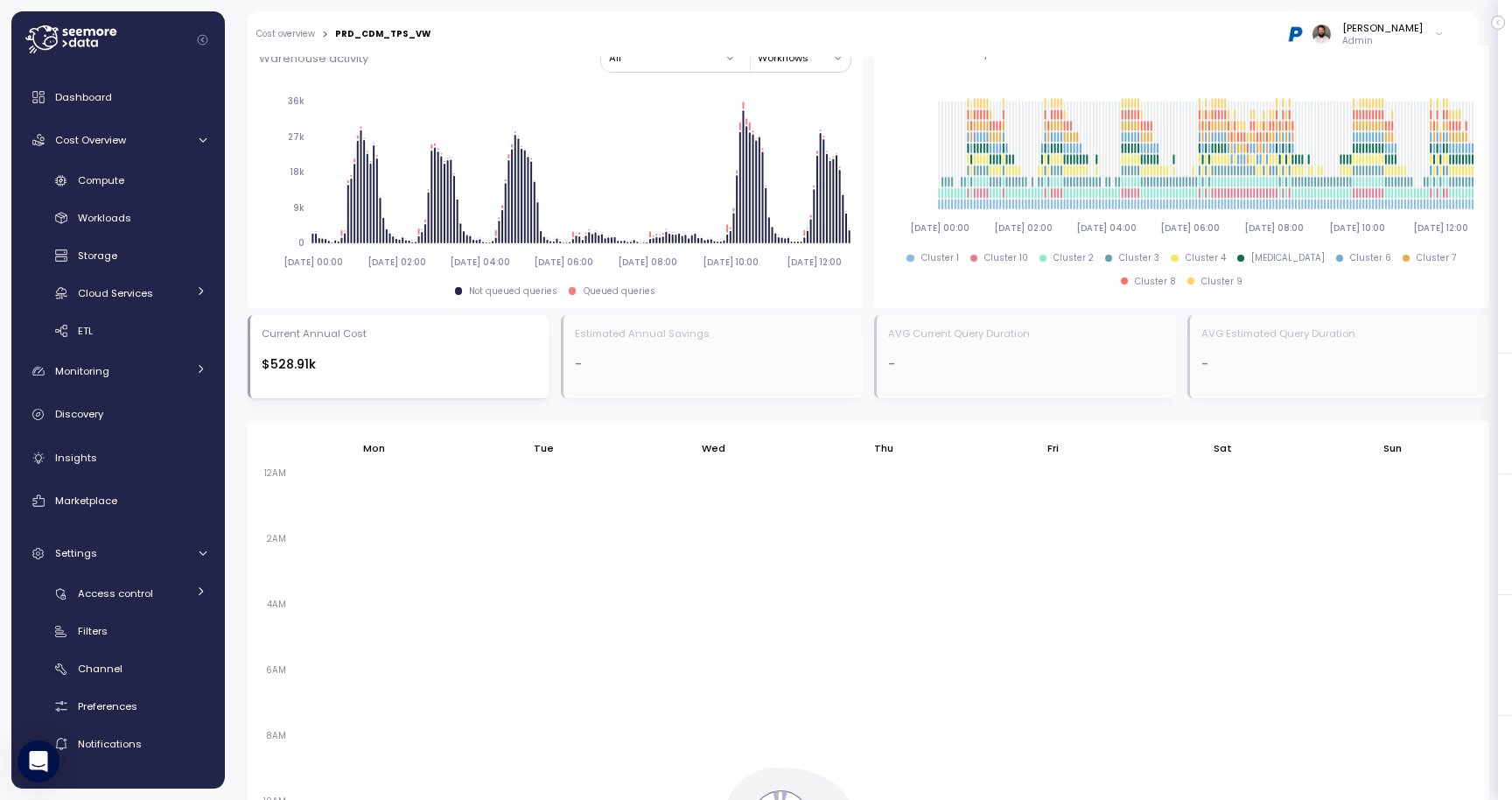
scroll to position [1204, 0]
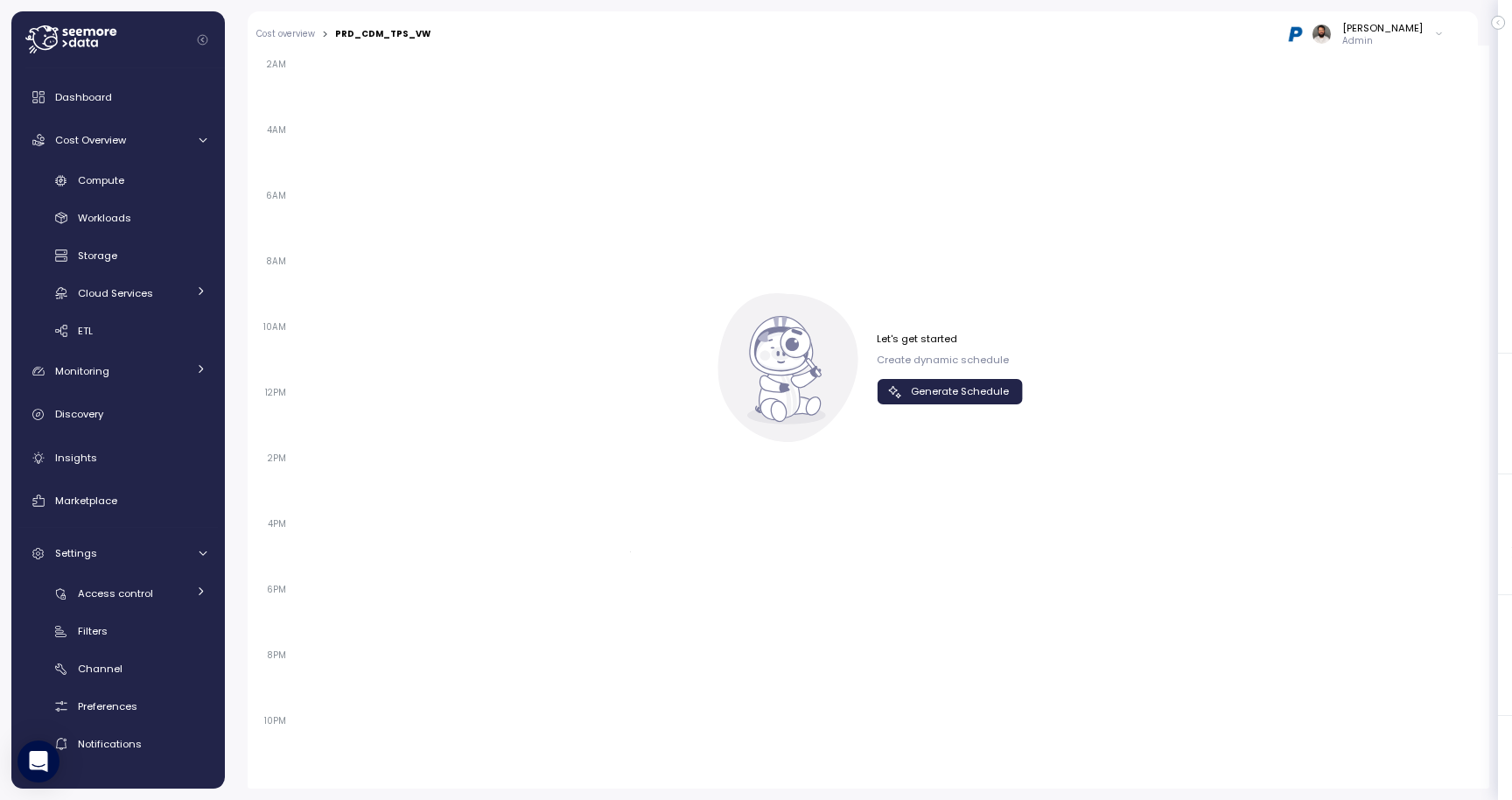
click at [961, 393] on span "Generate Schedule" at bounding box center [959, 392] width 98 height 24
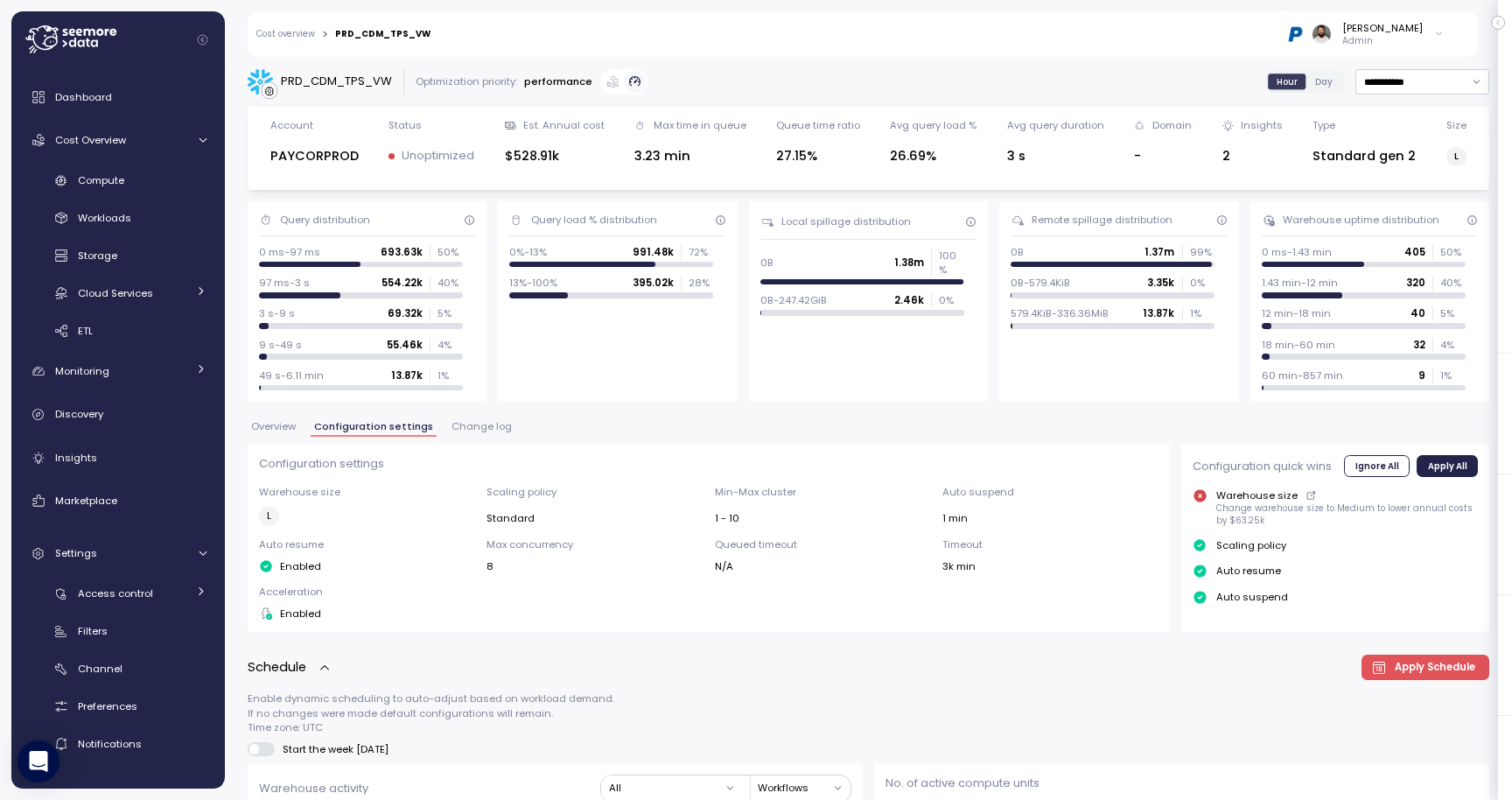
scroll to position [70, 0]
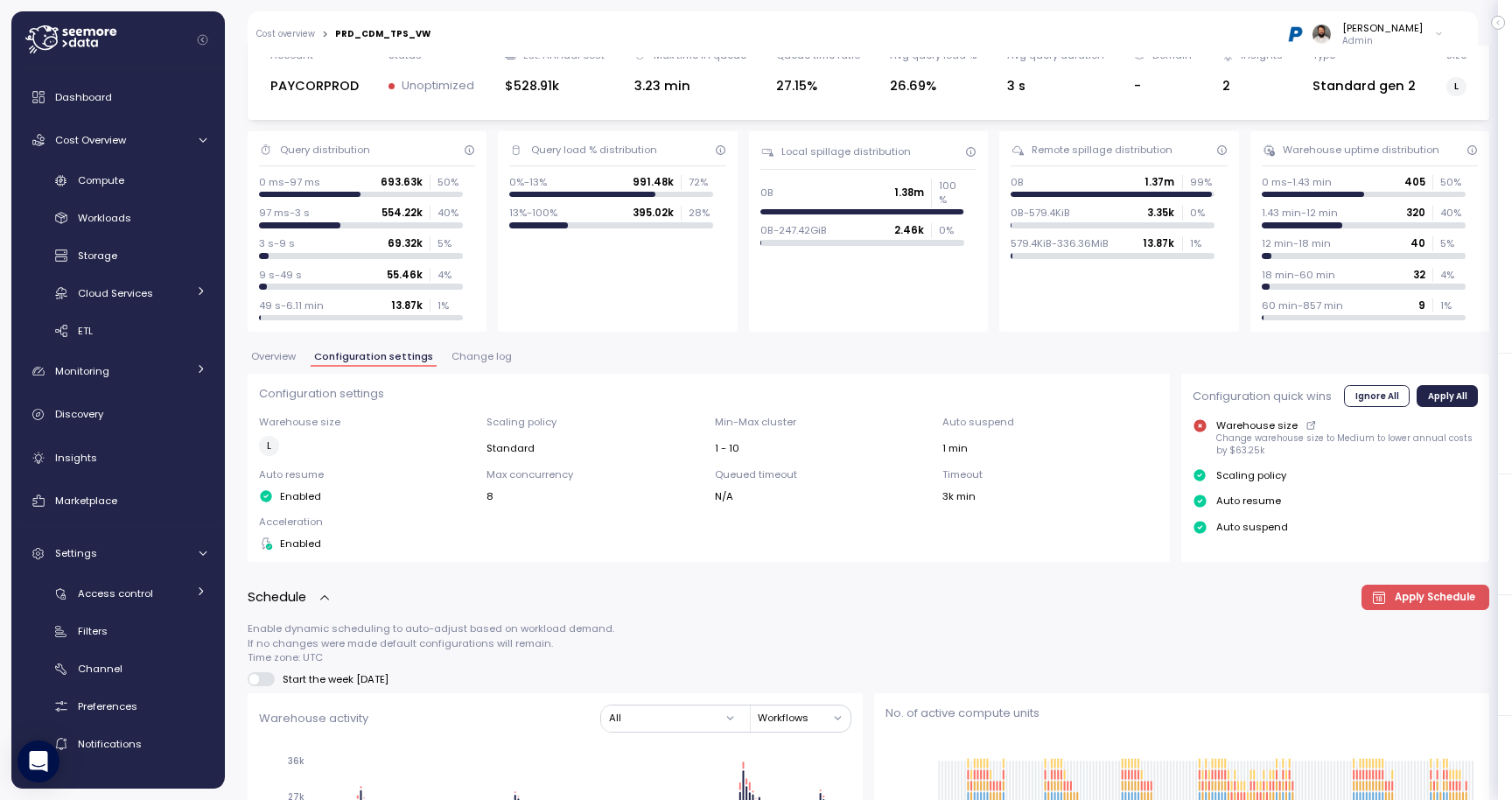
click at [279, 357] on span "Overview" at bounding box center [273, 357] width 45 height 10
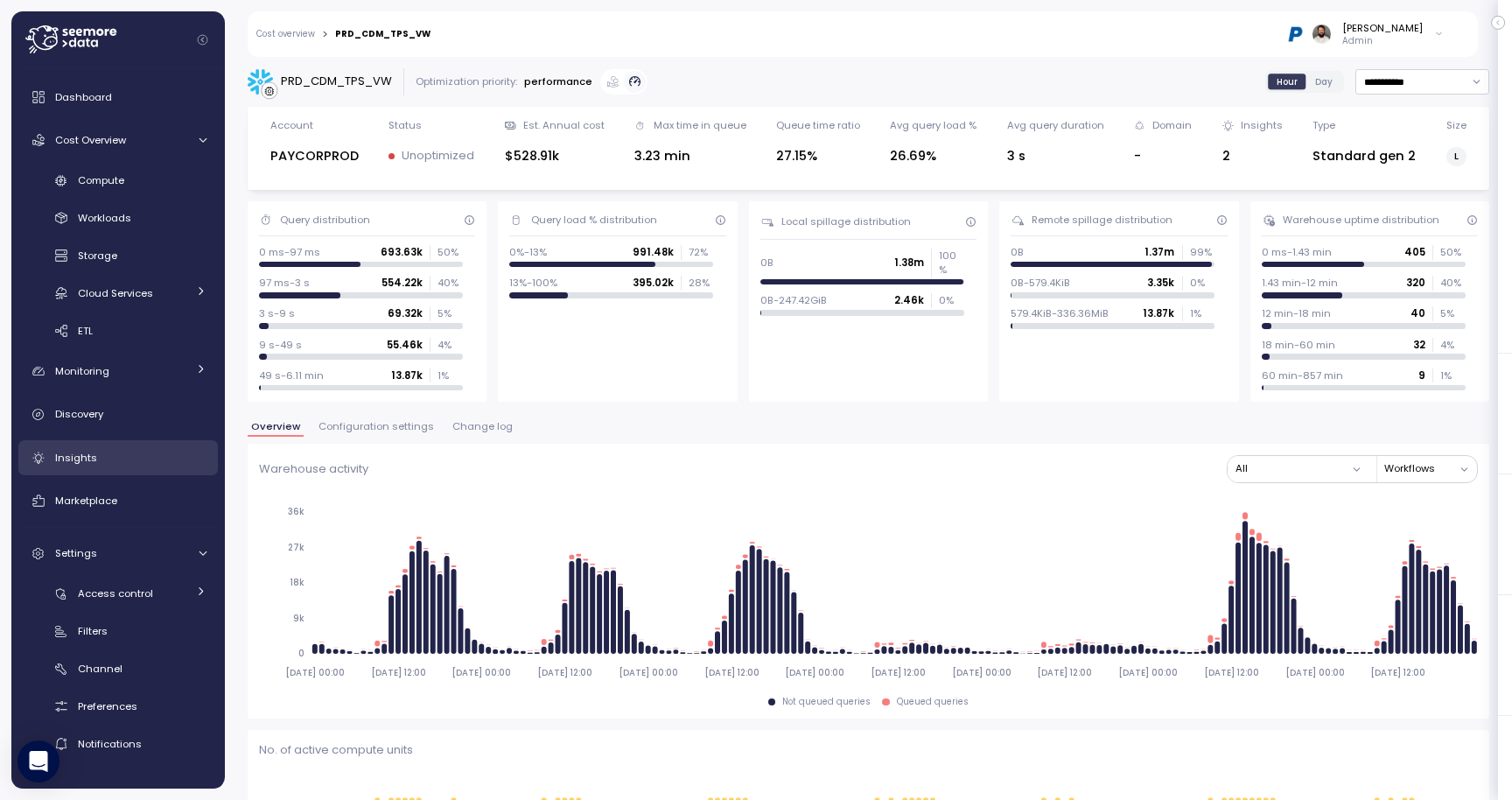
click at [139, 468] on link "Insights" at bounding box center [118, 457] width 199 height 35
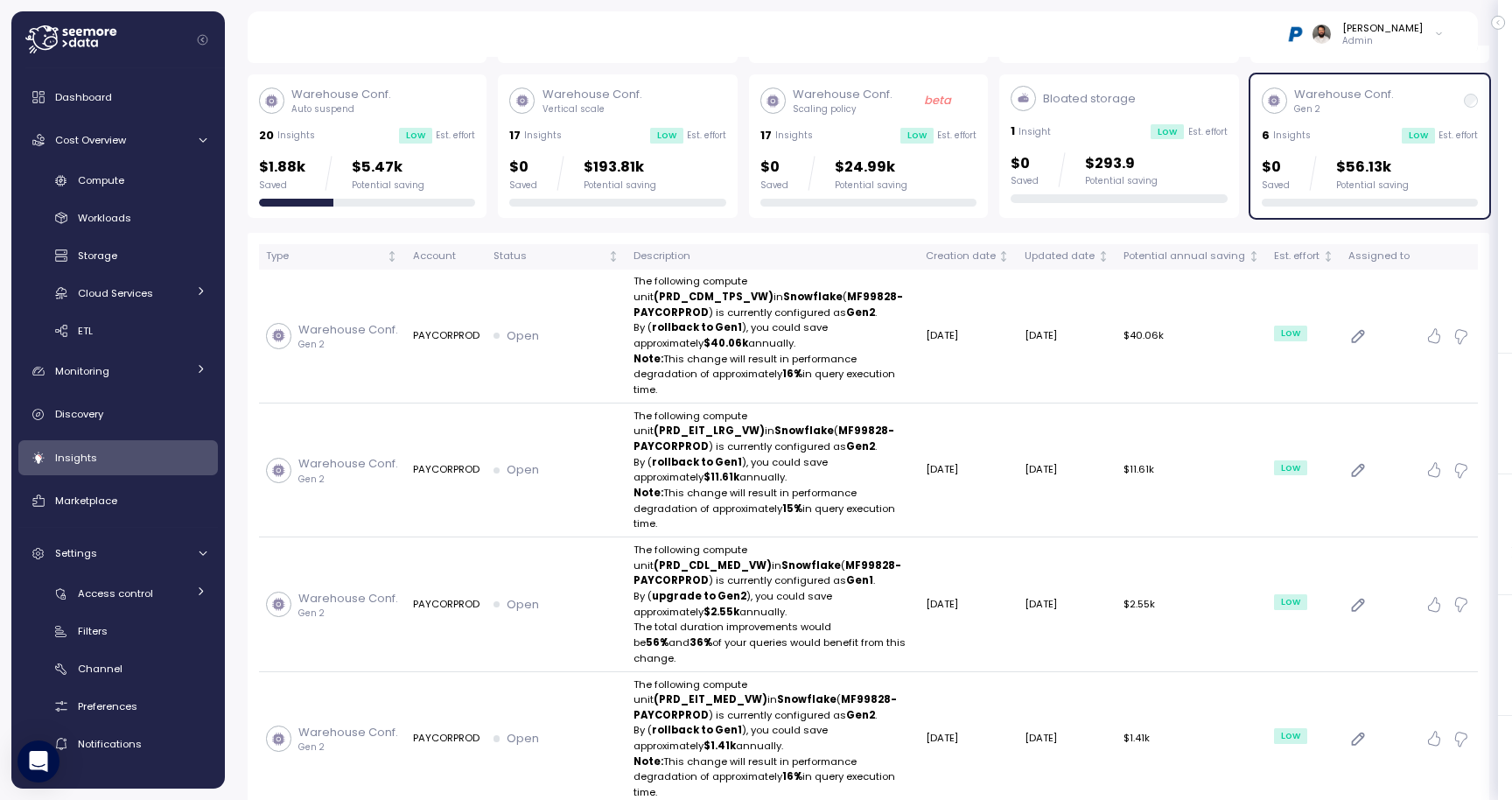
scroll to position [220, 0]
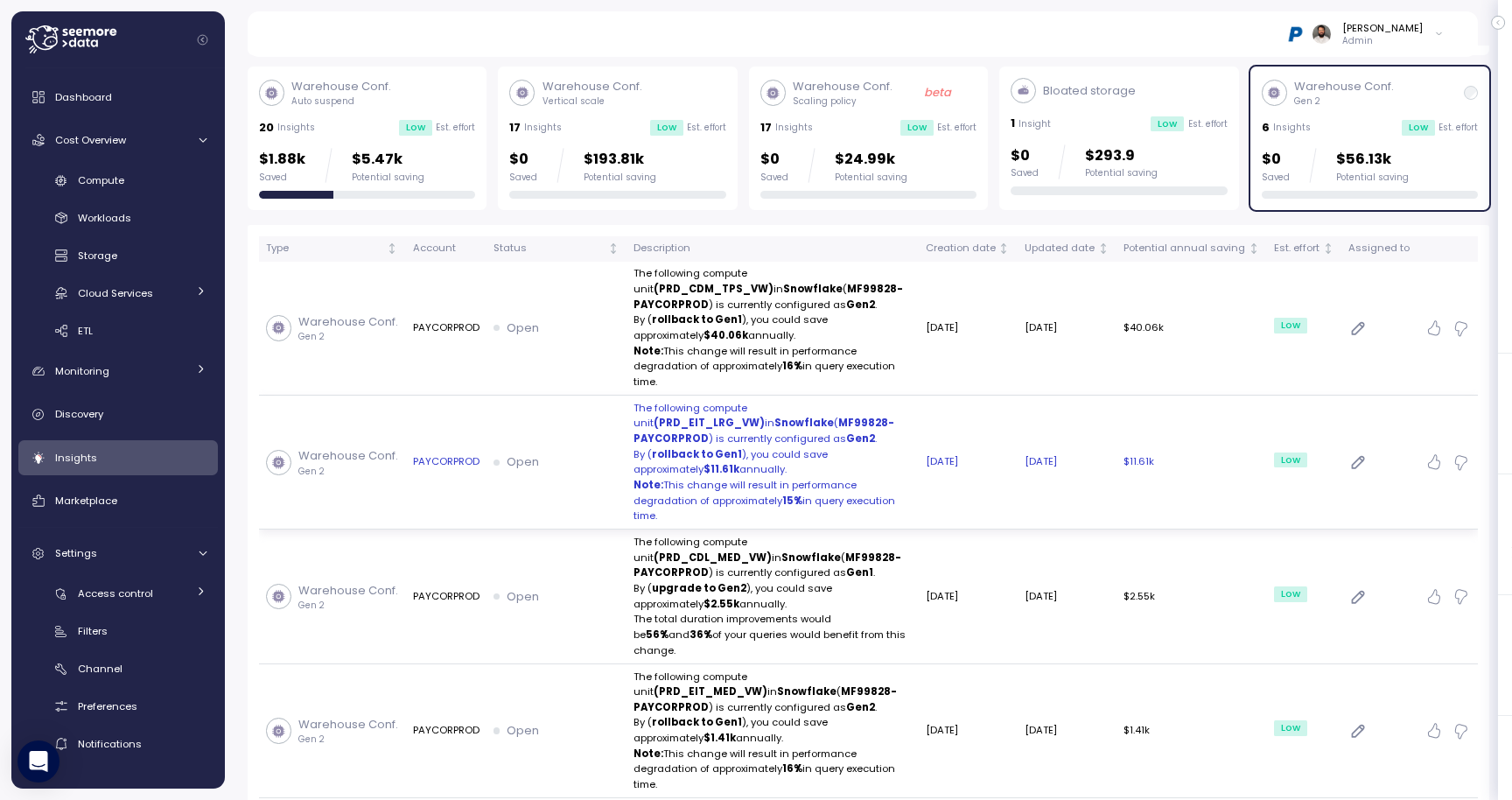
click at [911, 478] on p "Note: This change will result in performance degradation of approximately 15% i…" at bounding box center [772, 501] width 278 height 47
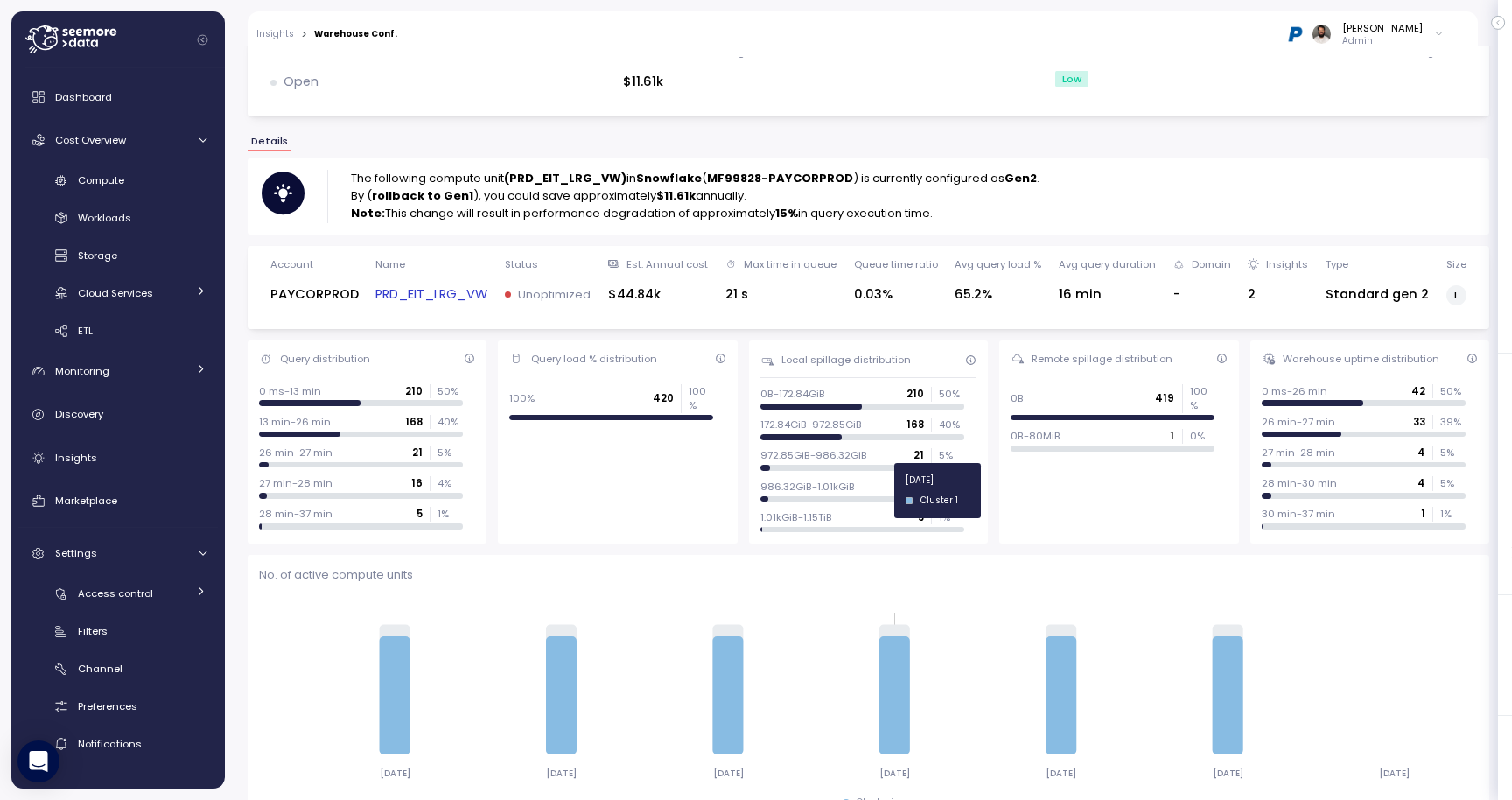
scroll to position [66, 0]
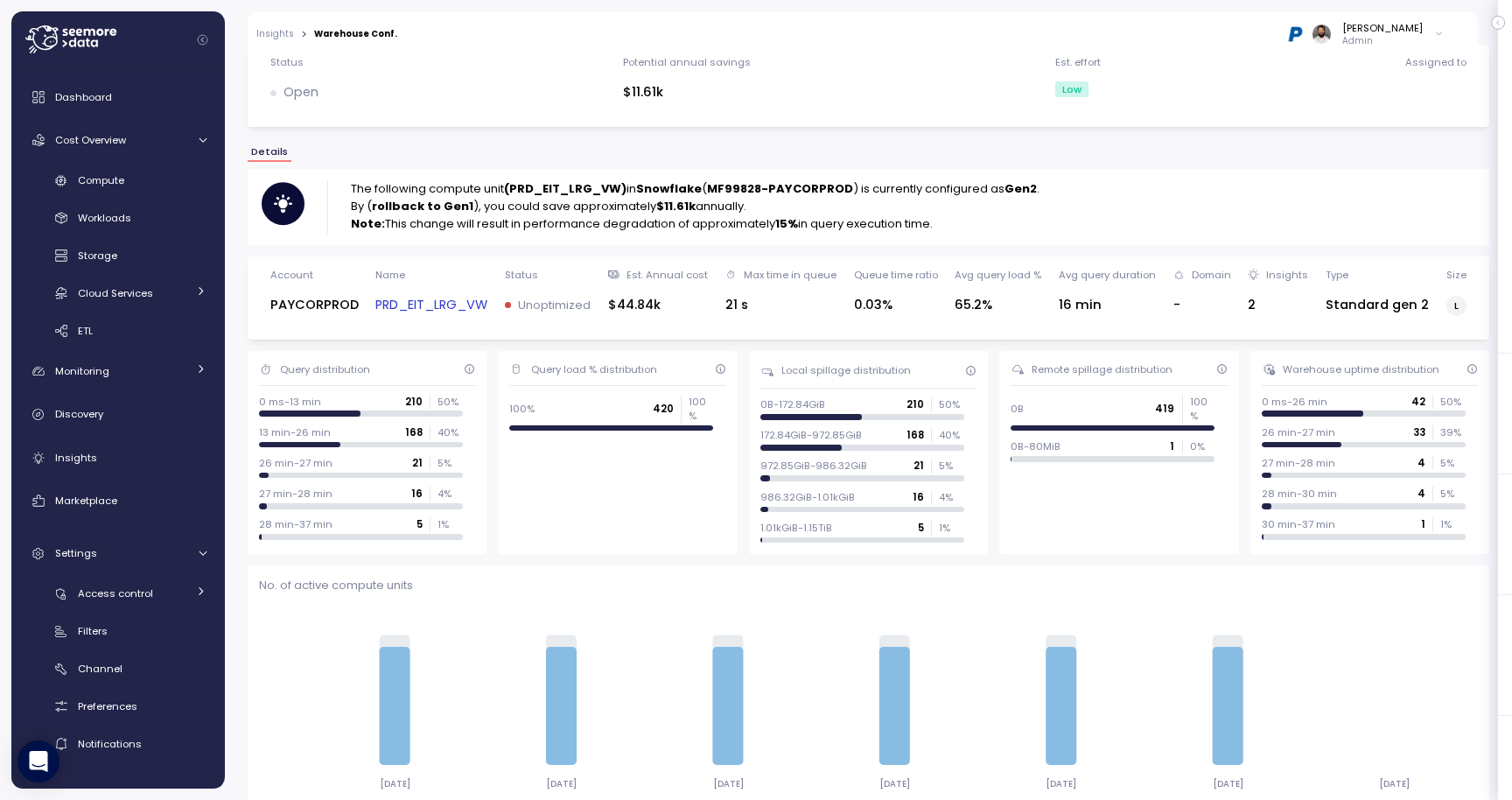
click at [476, 308] on link "PRD_EIT_LRG_VW" at bounding box center [431, 305] width 112 height 20
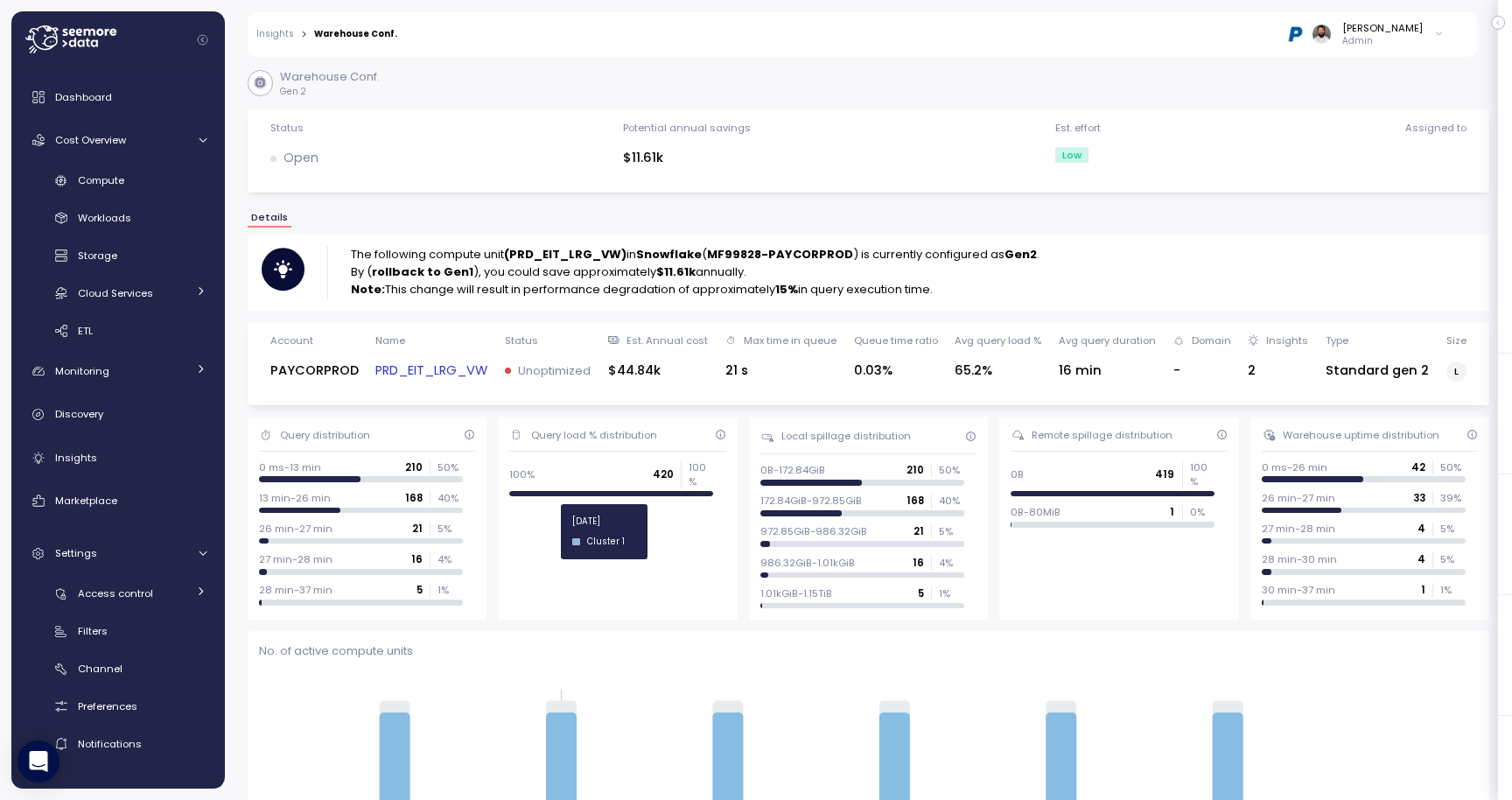
scroll to position [284, 0]
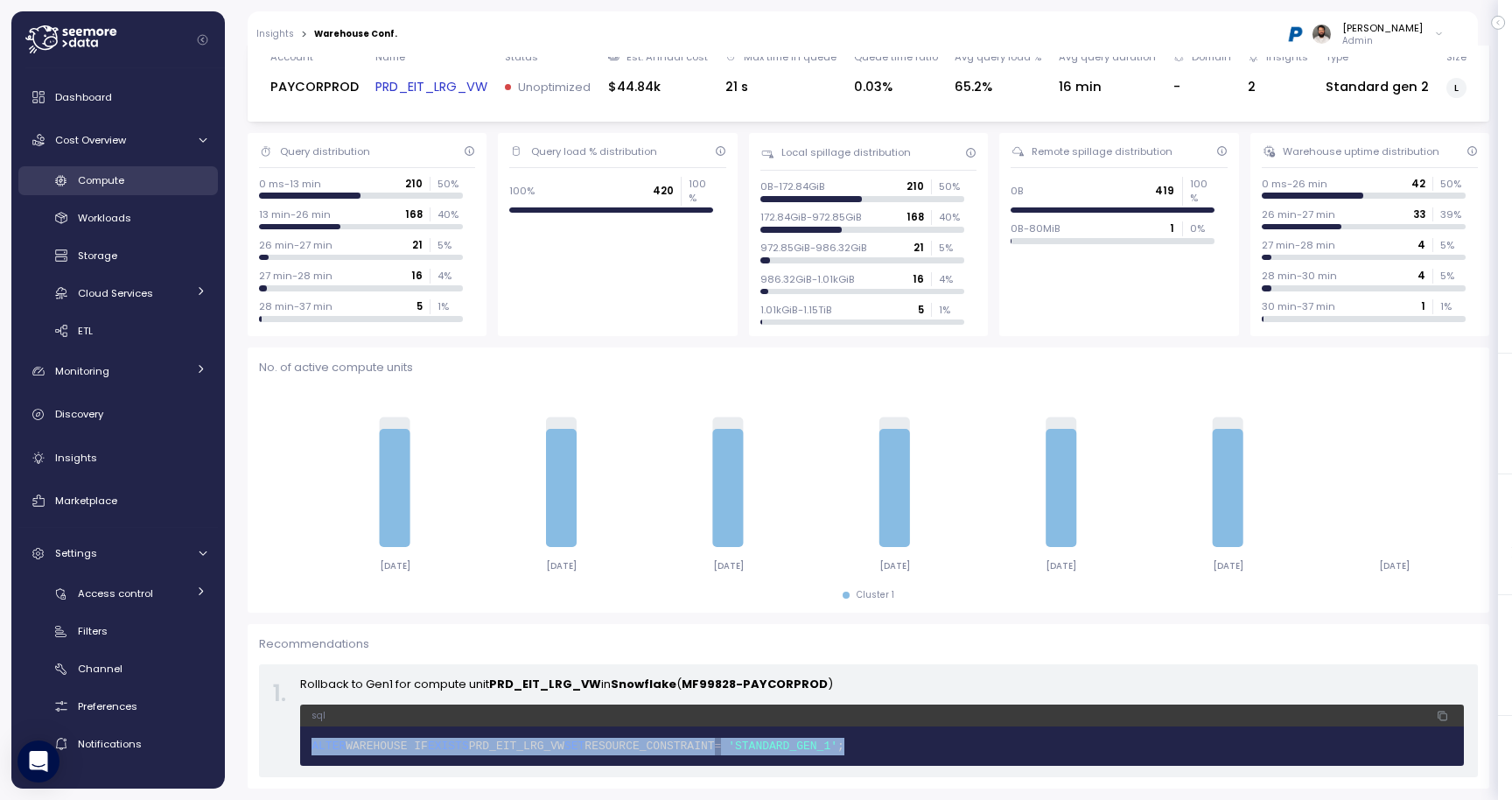
click at [120, 169] on link "Compute" at bounding box center [118, 180] width 199 height 29
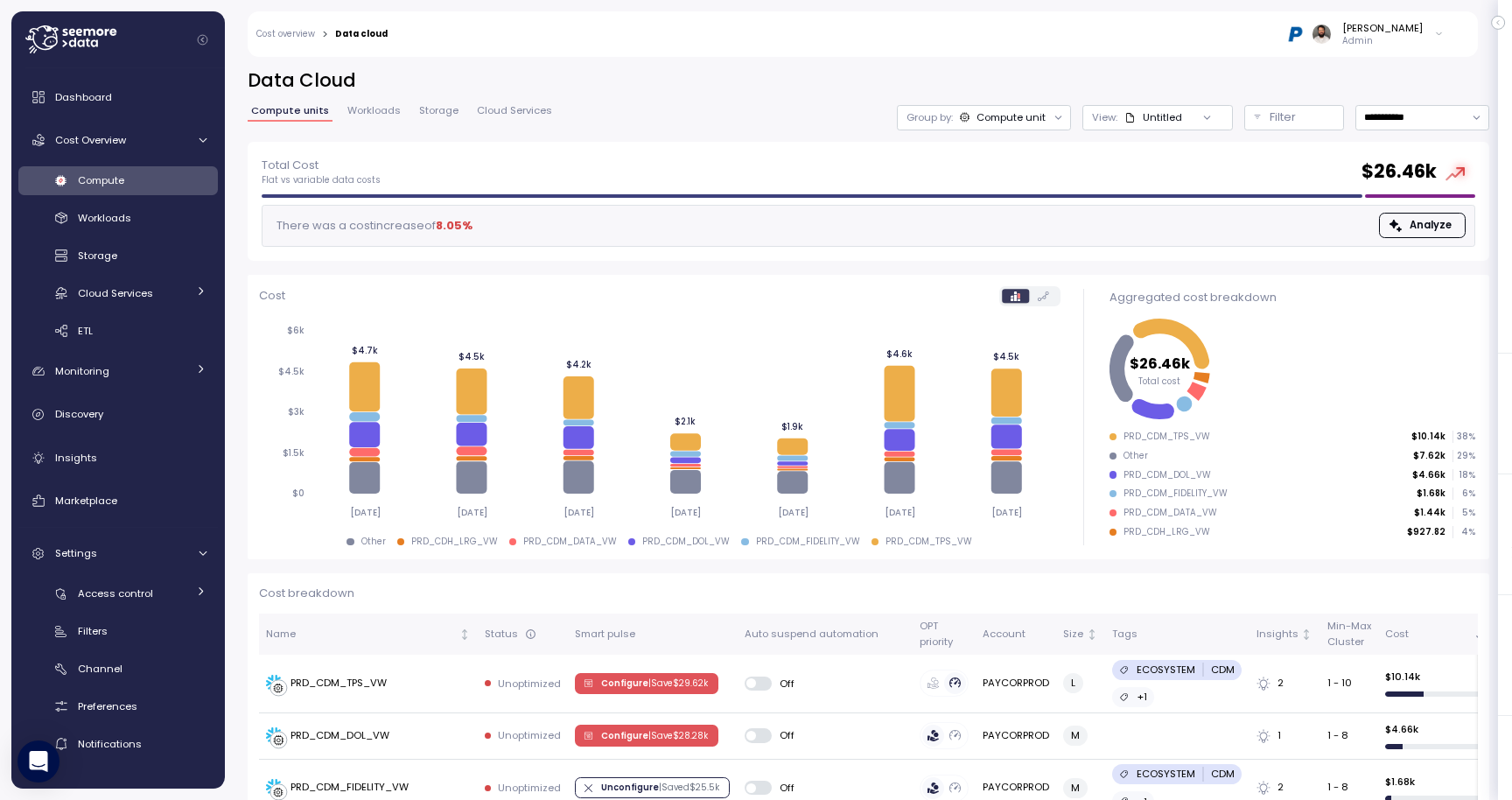
click at [537, 166] on div "Total Cost Flat vs variable data costs $ 26.46k" at bounding box center [869, 171] width 1213 height 32
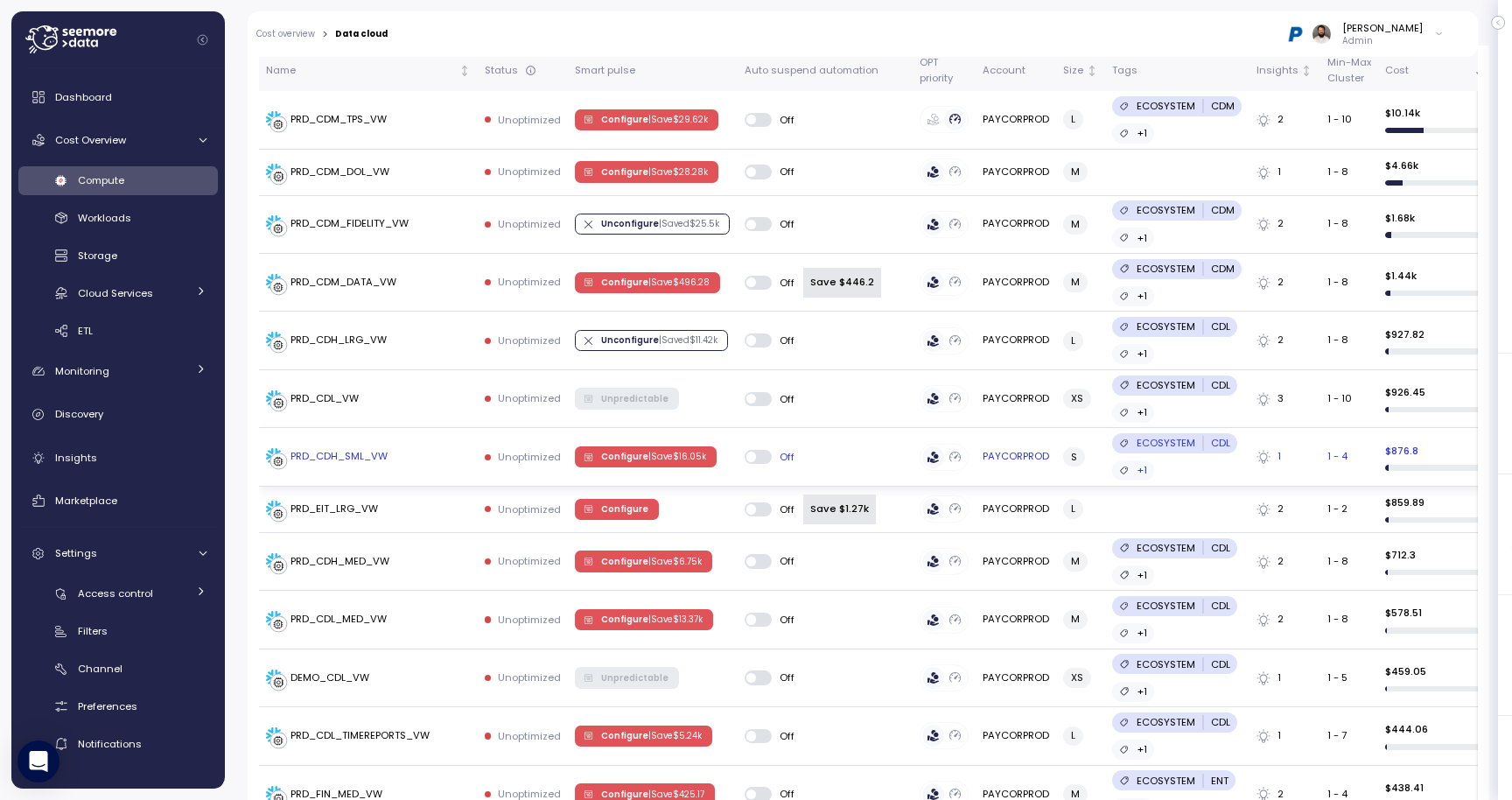
scroll to position [562, 0]
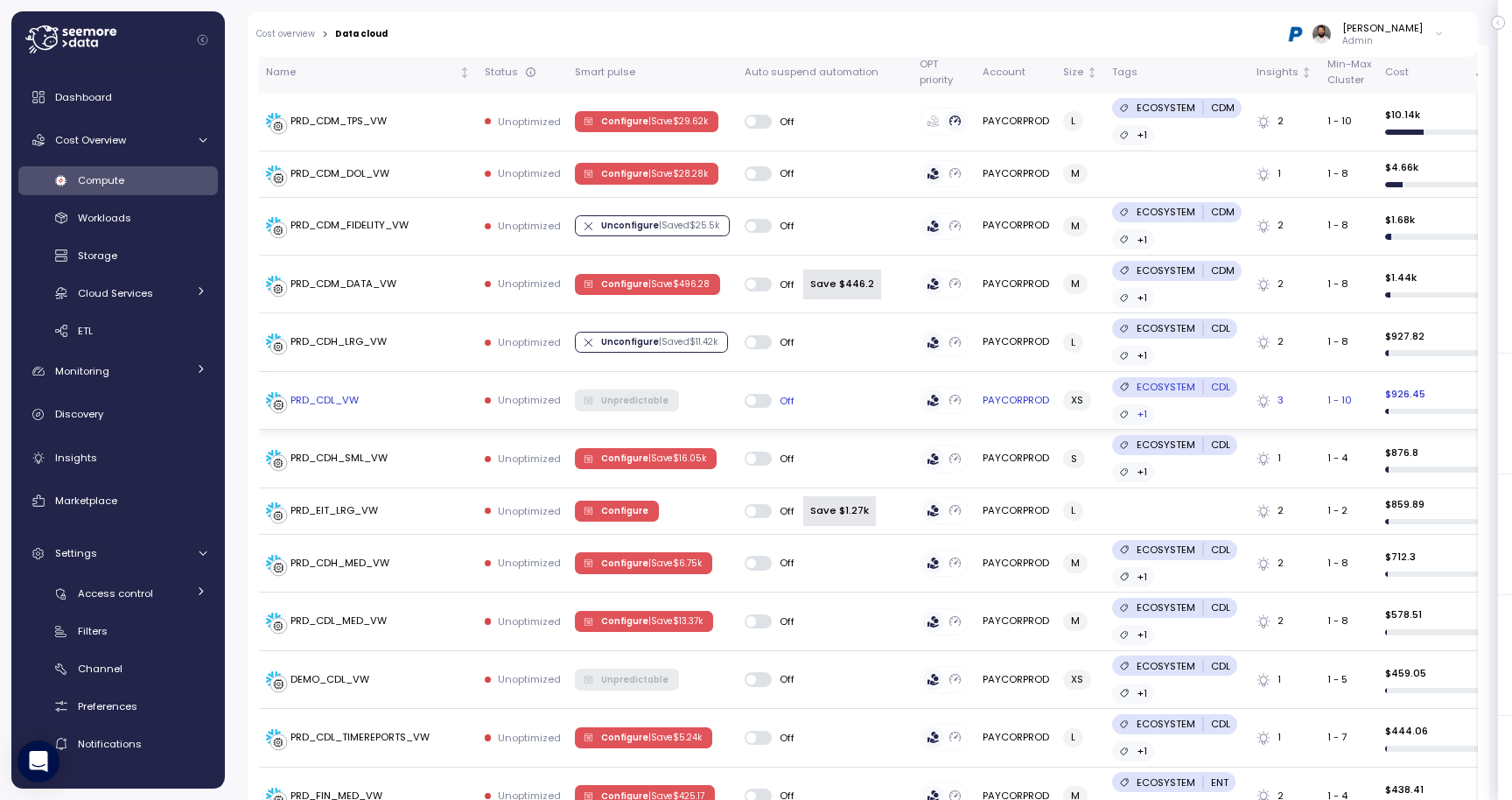
click at [335, 398] on div "PRD_CDL_VW" at bounding box center [325, 400] width 69 height 16
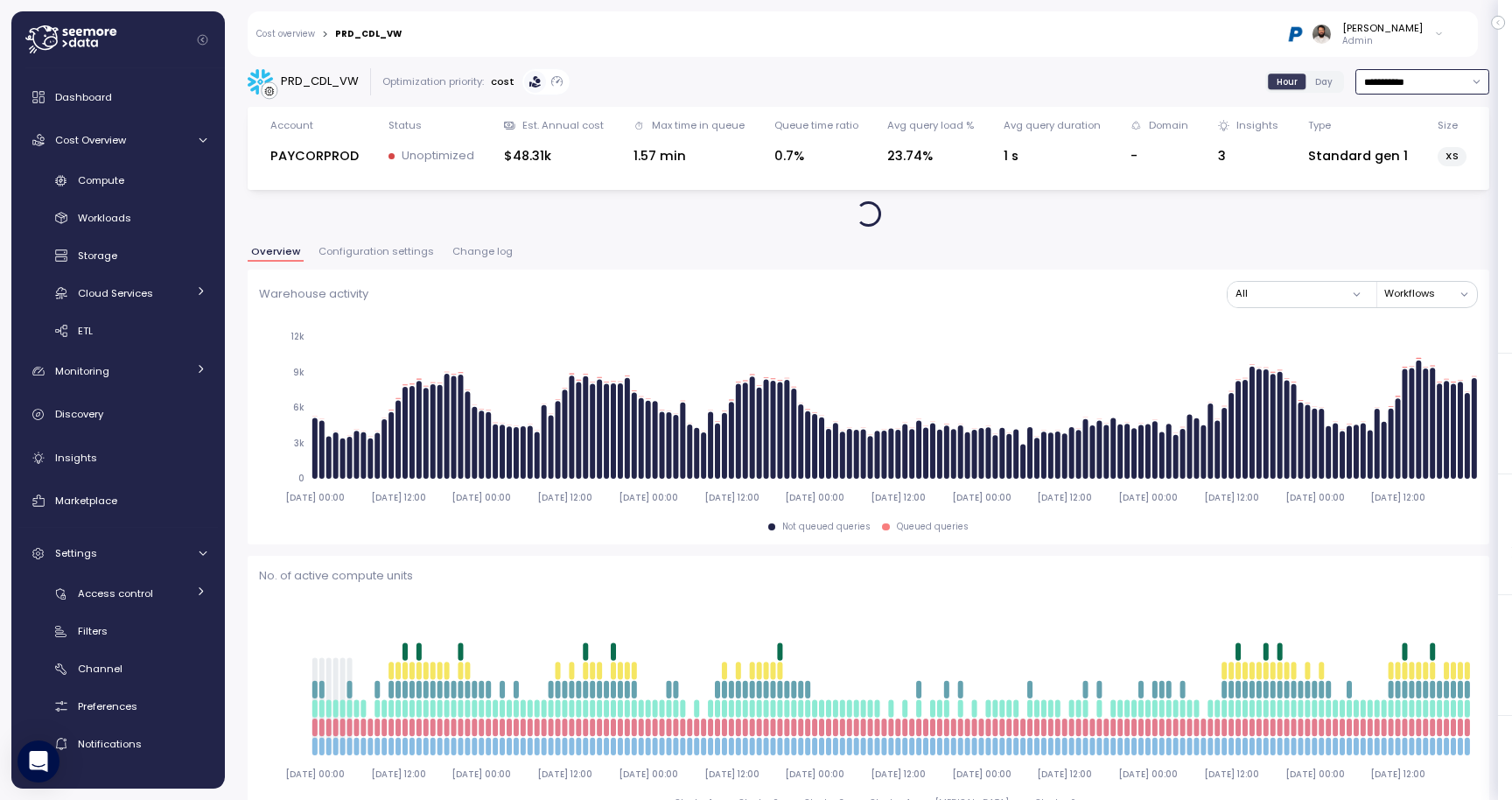
click at [1438, 84] on input "**********" at bounding box center [1422, 81] width 133 height 25
click at [1421, 176] on div "Last 14 days" at bounding box center [1420, 185] width 127 height 23
type input "**********"
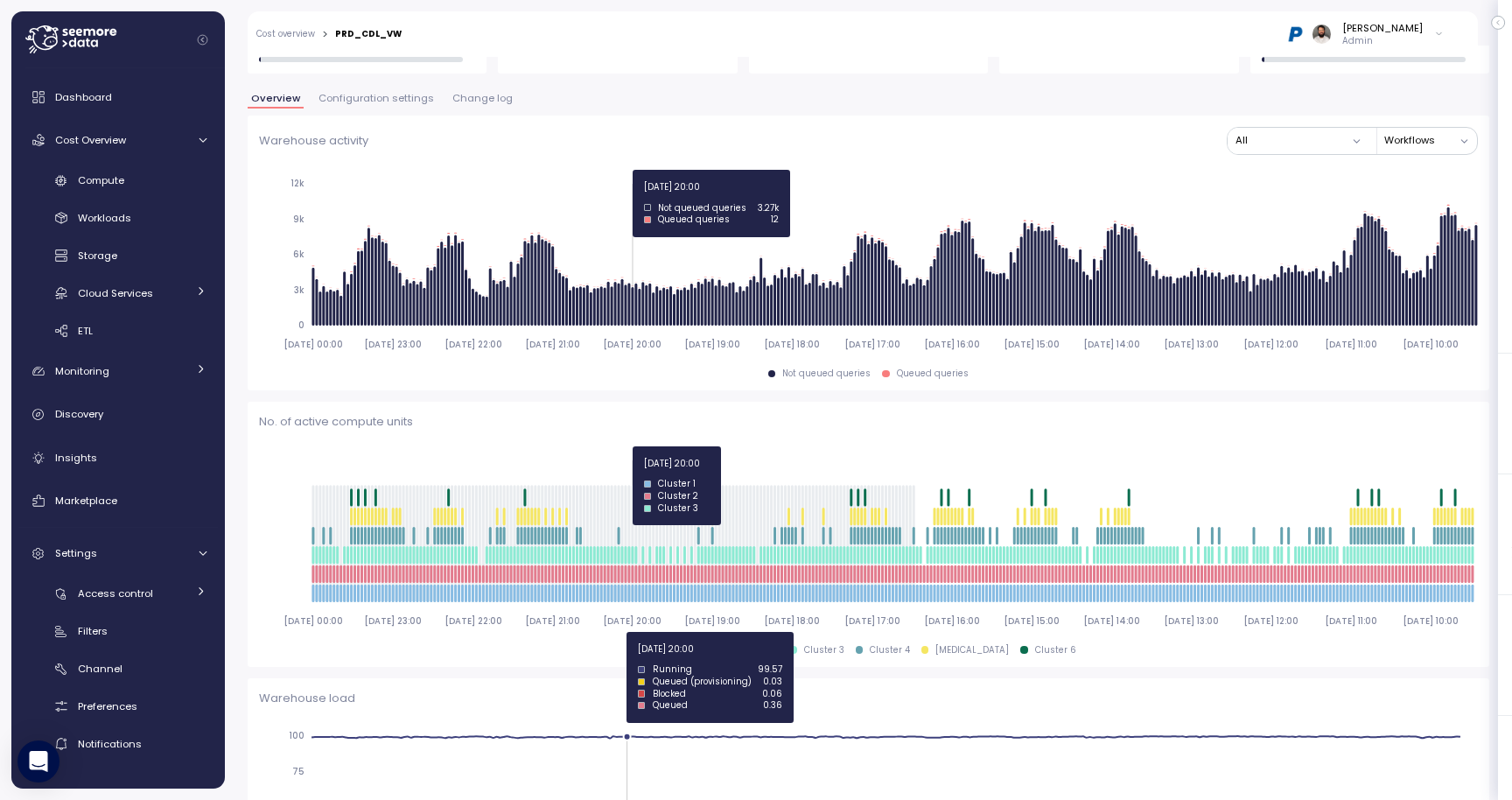
scroll to position [331, 0]
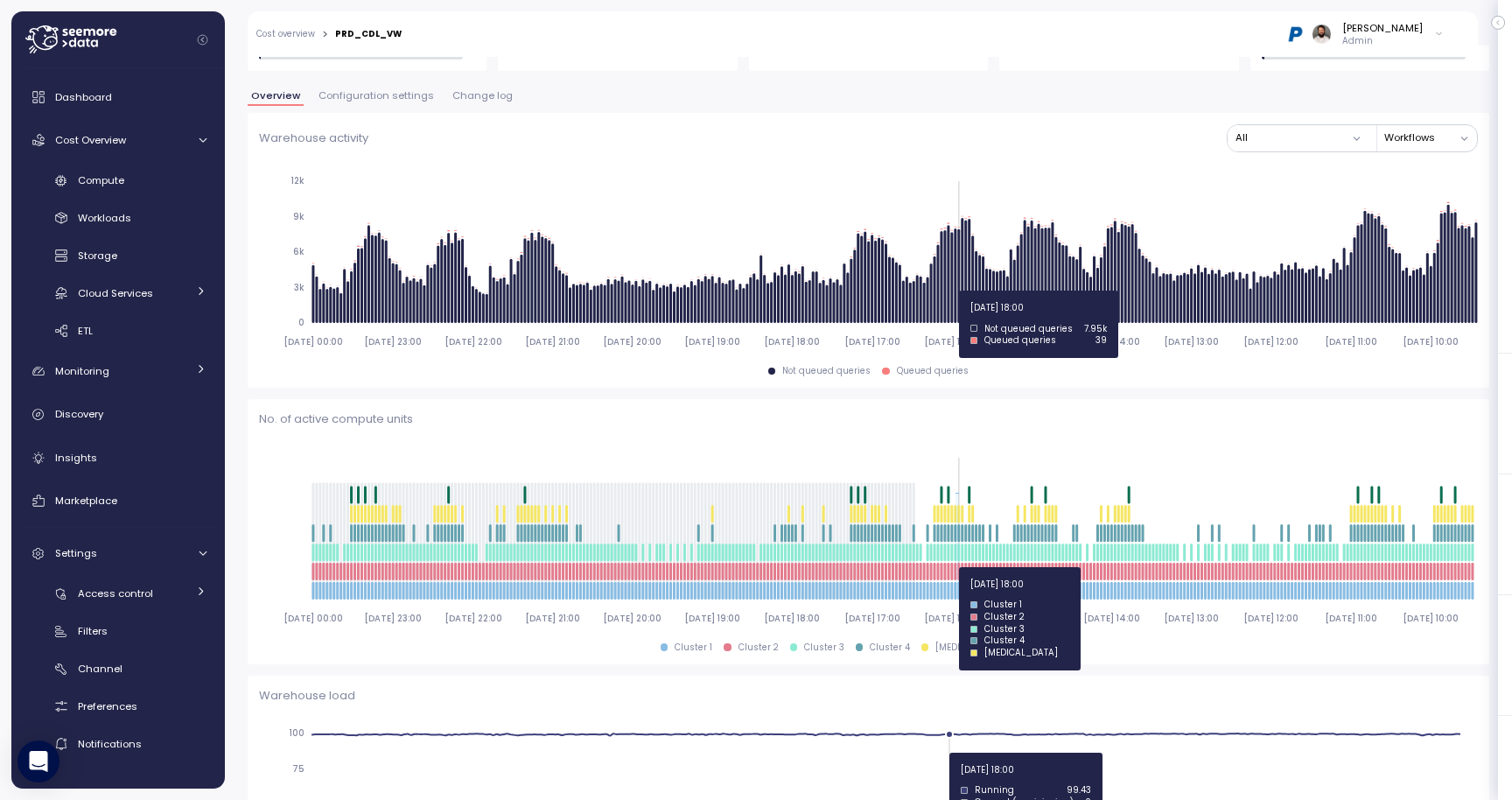
drag, startPoint x: 955, startPoint y: 567, endPoint x: 977, endPoint y: 564, distance: 22.2
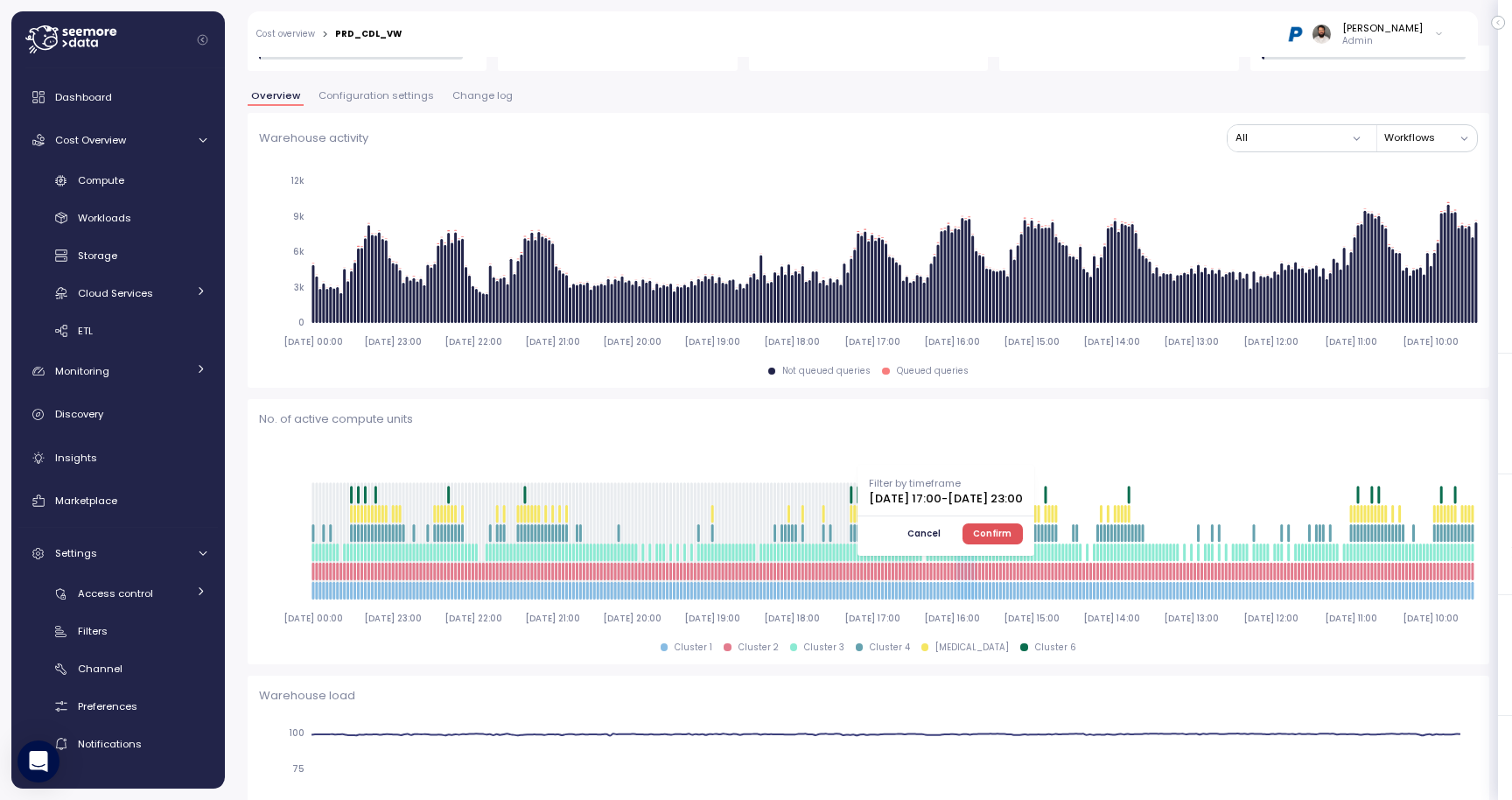
click at [1011, 535] on span "Confirm" at bounding box center [992, 533] width 39 height 19
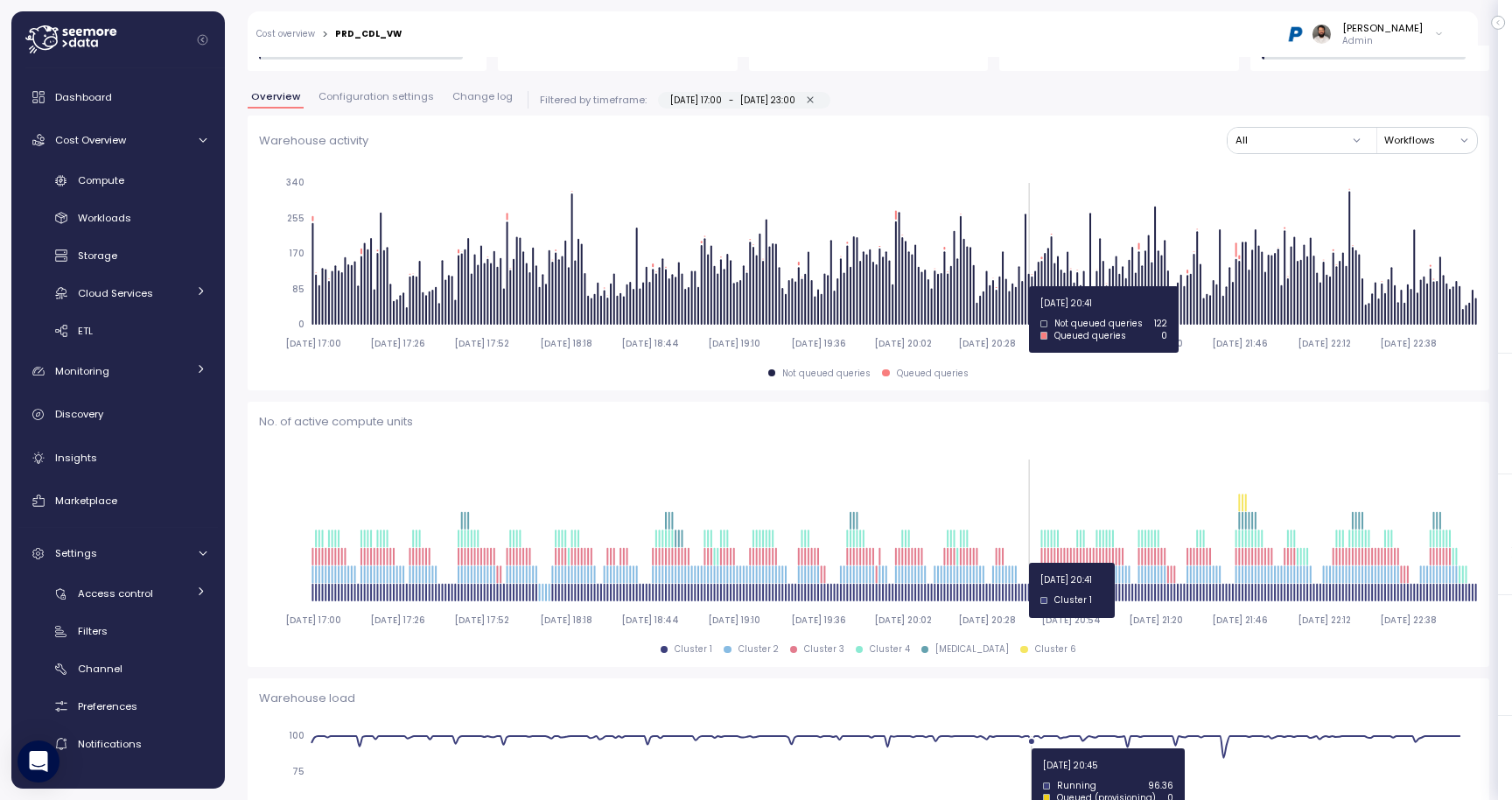
type input "*********"
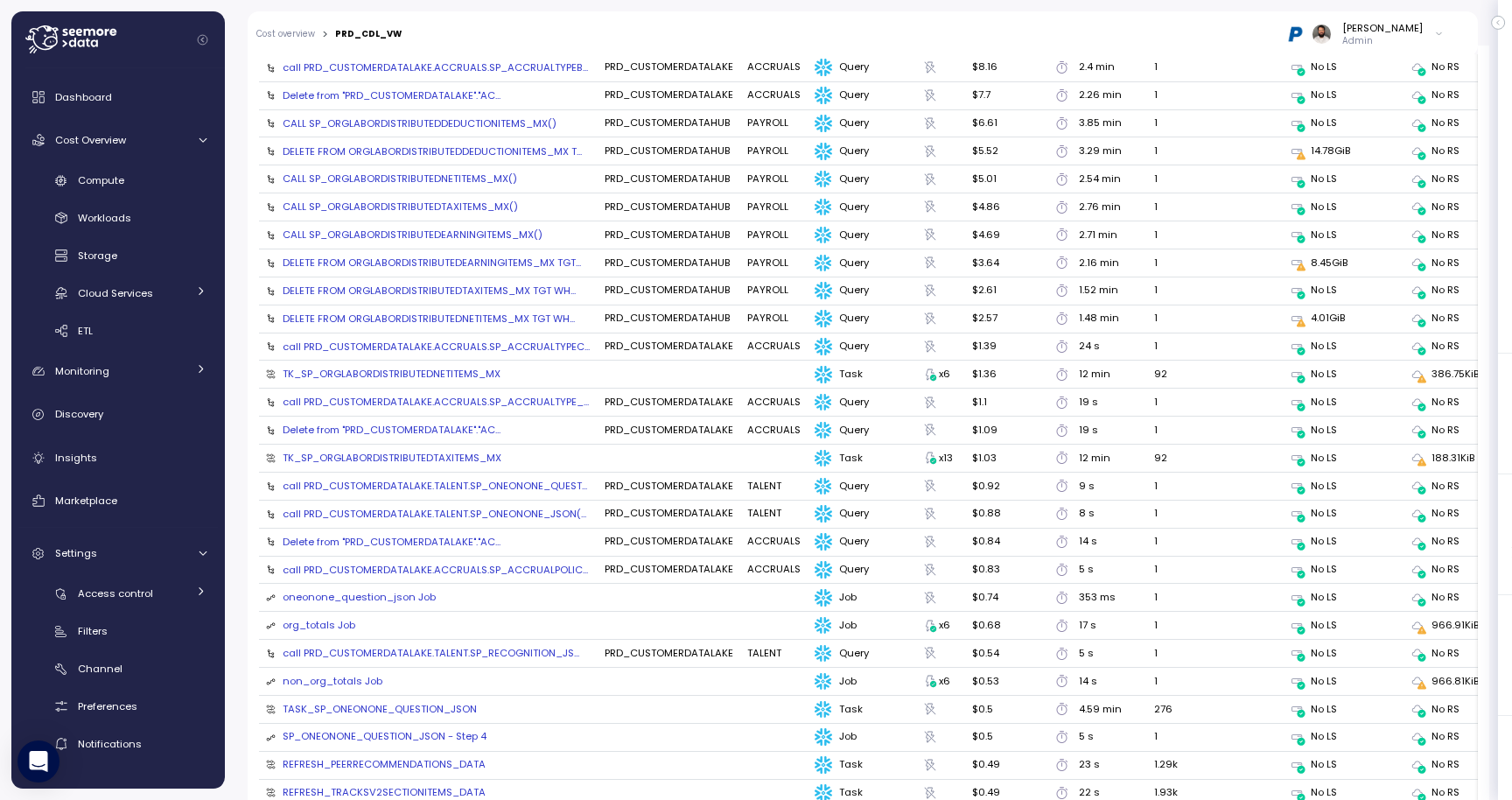
scroll to position [2036, 0]
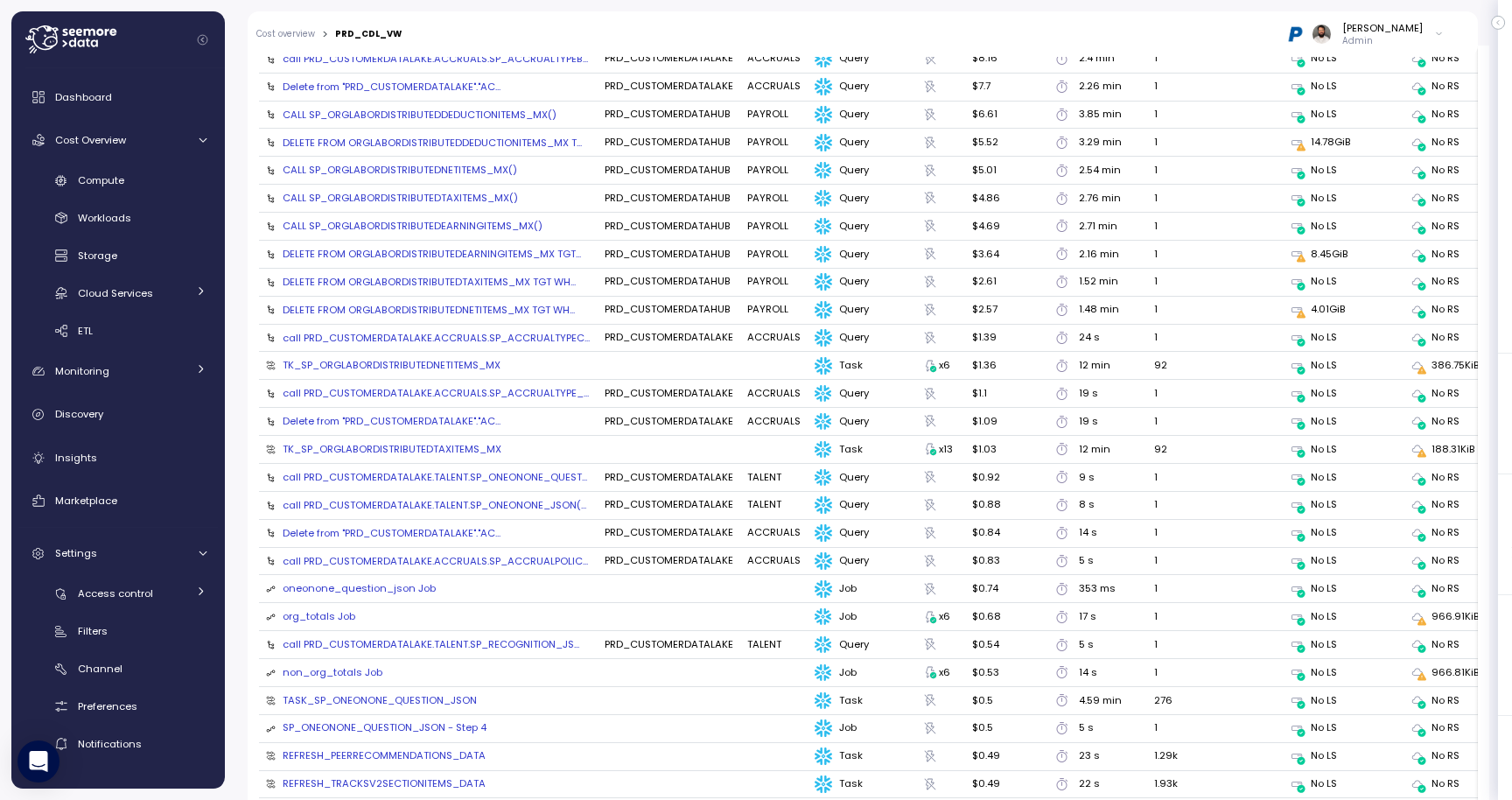
click at [338, 609] on div "org_totals Job" at bounding box center [319, 617] width 73 height 16
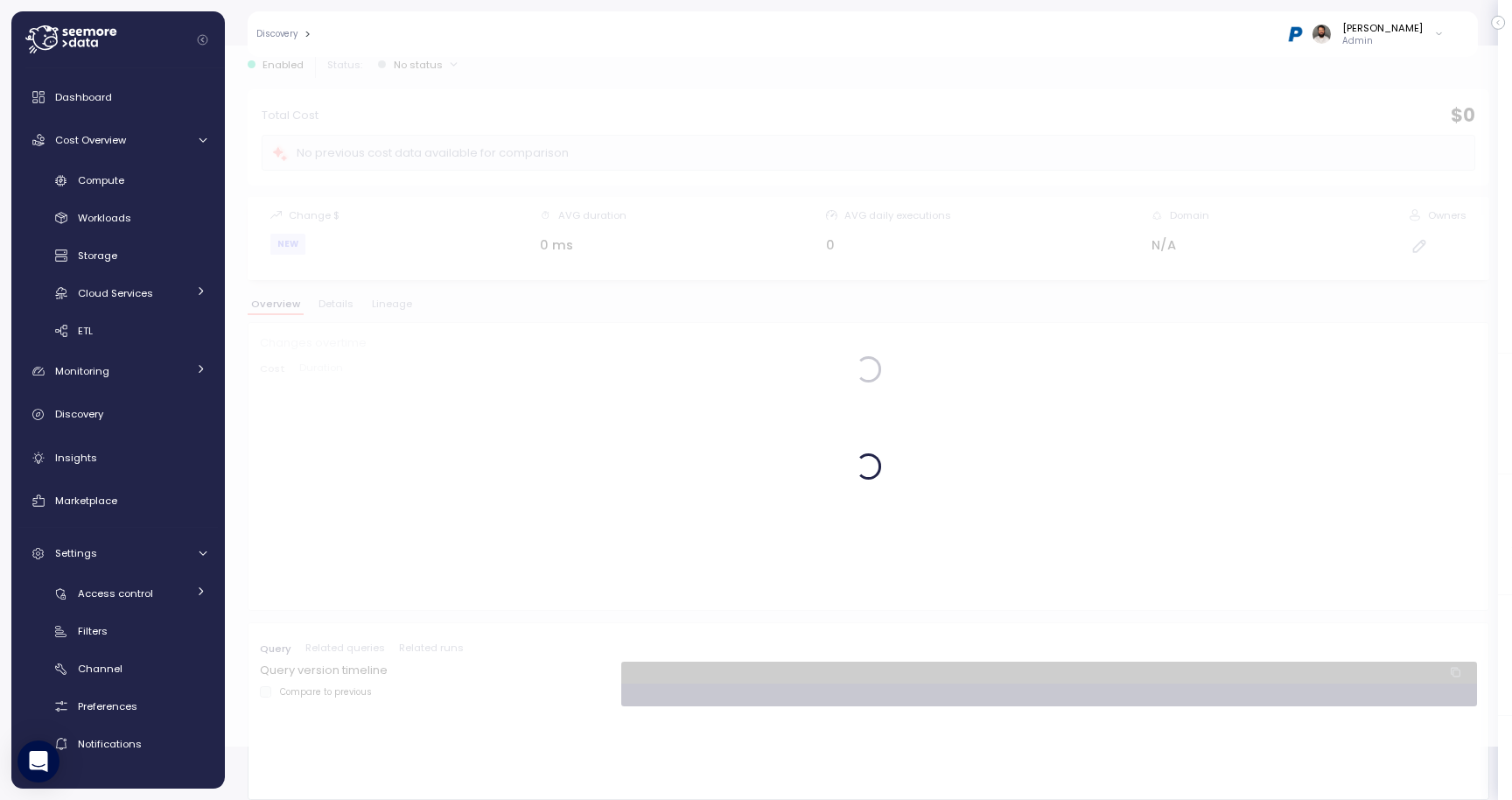
scroll to position [54, 0]
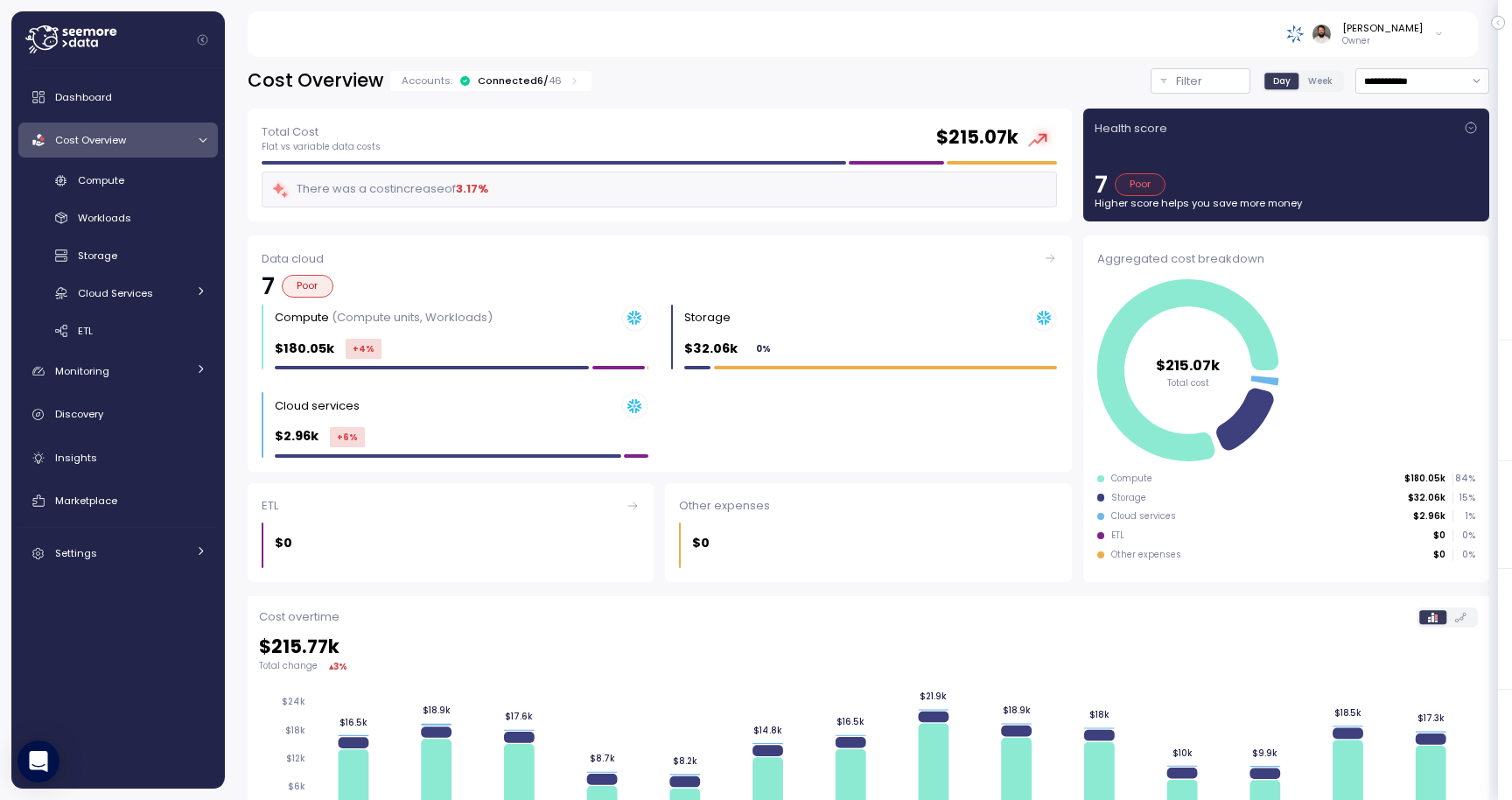
scroll to position [131, 0]
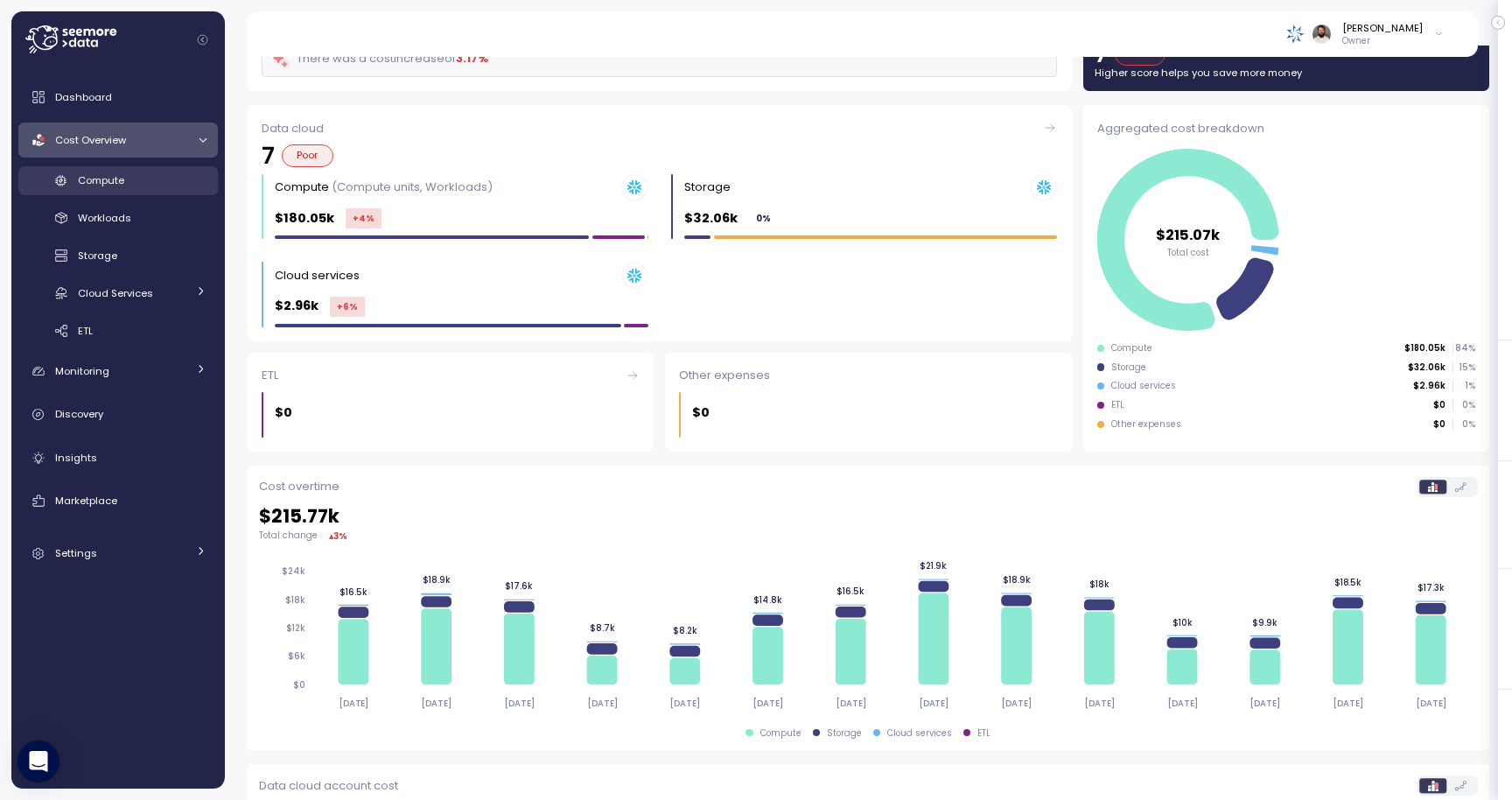
click at [155, 179] on div "Compute" at bounding box center [141, 180] width 128 height 18
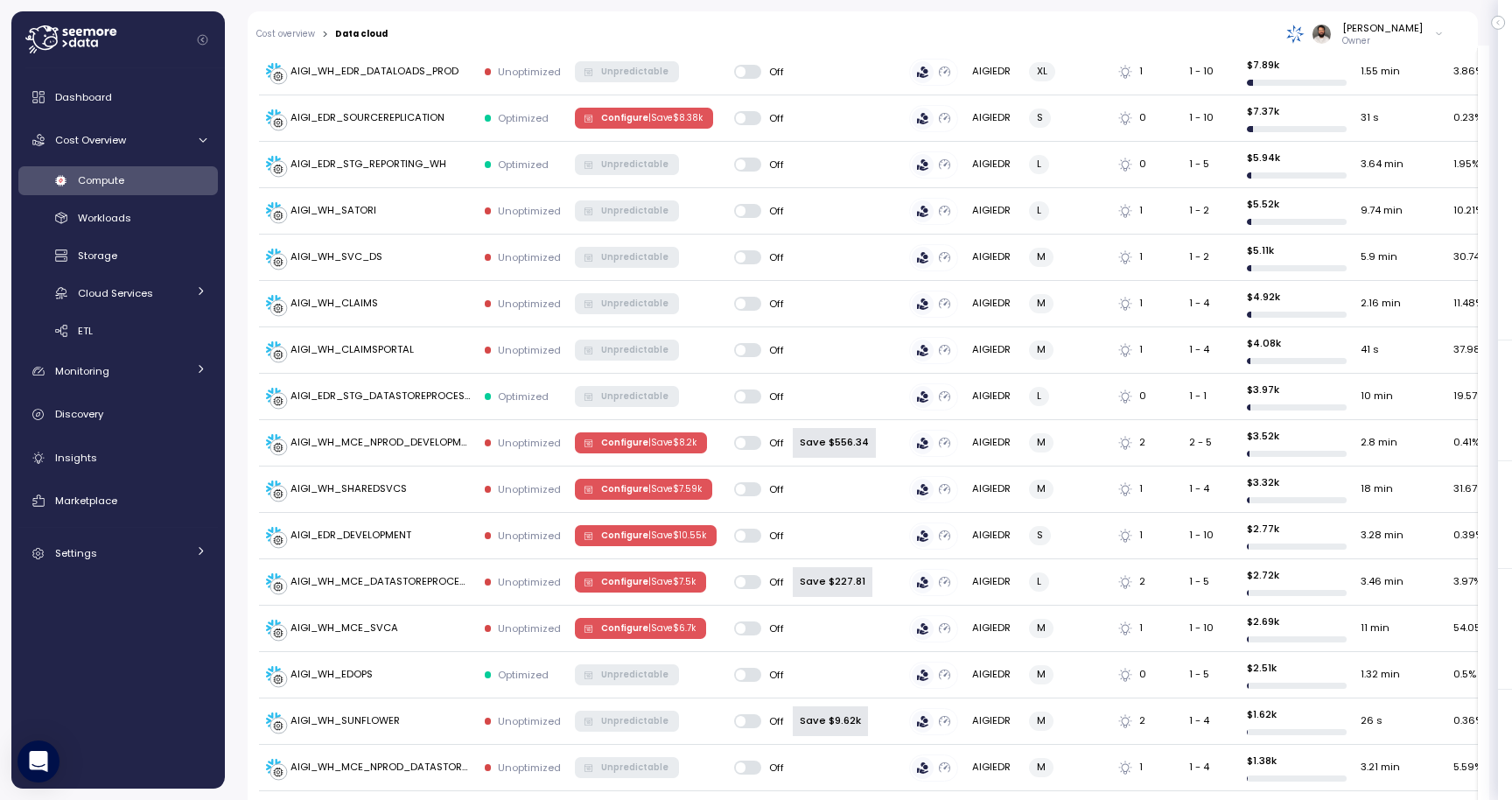
scroll to position [747, 0]
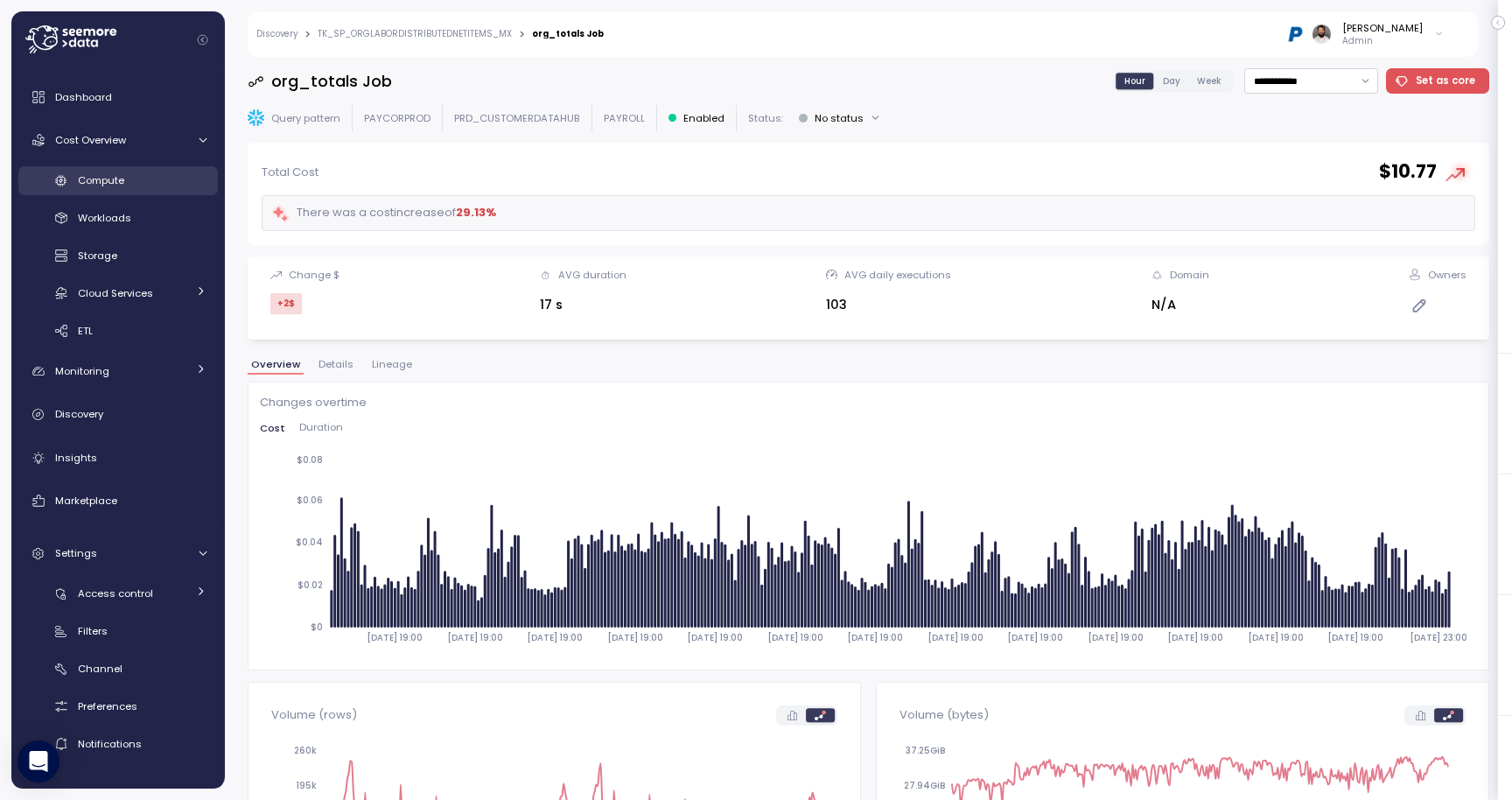
click at [162, 186] on div "Compute" at bounding box center [141, 180] width 128 height 18
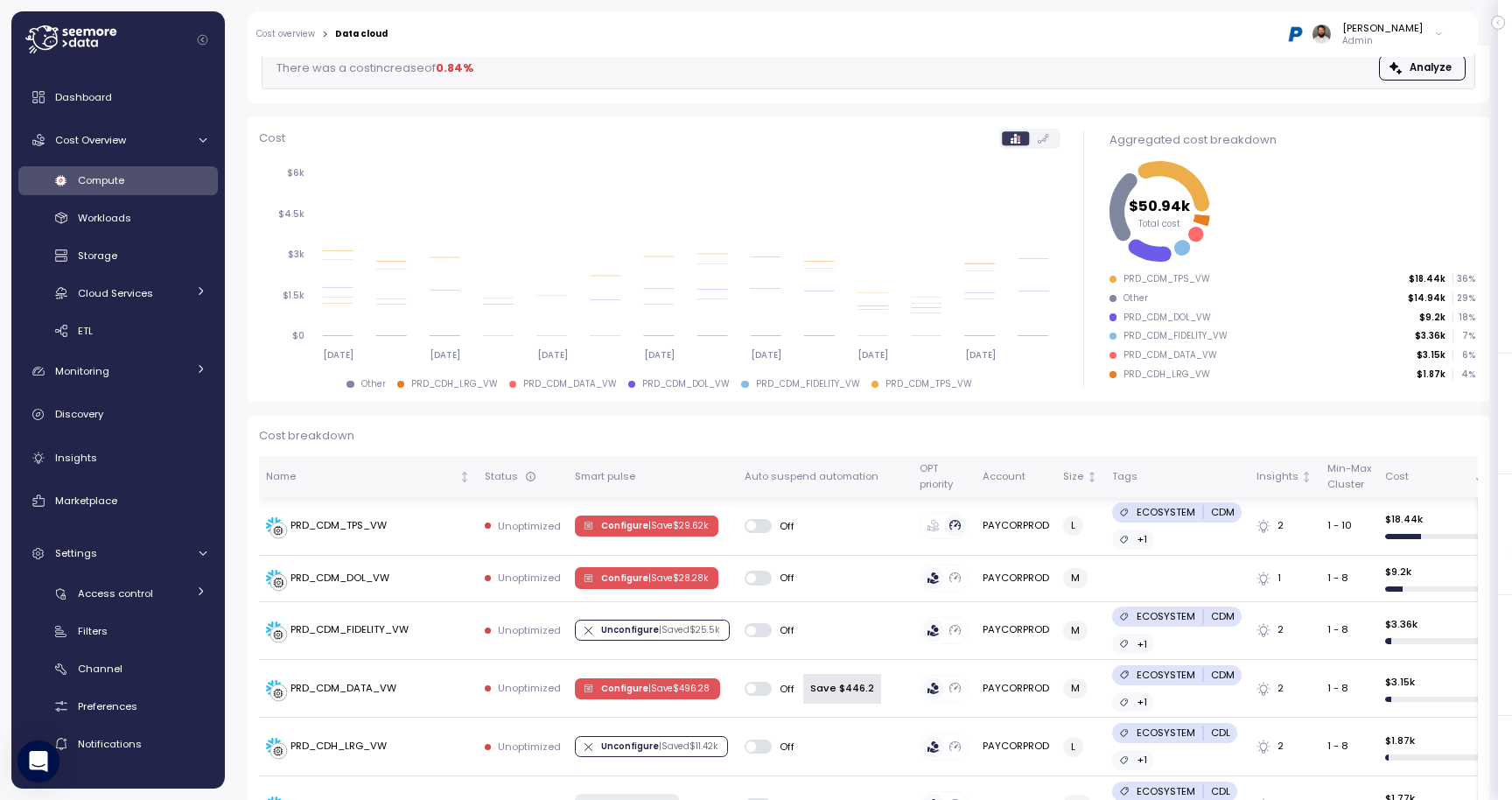
scroll to position [535, 0]
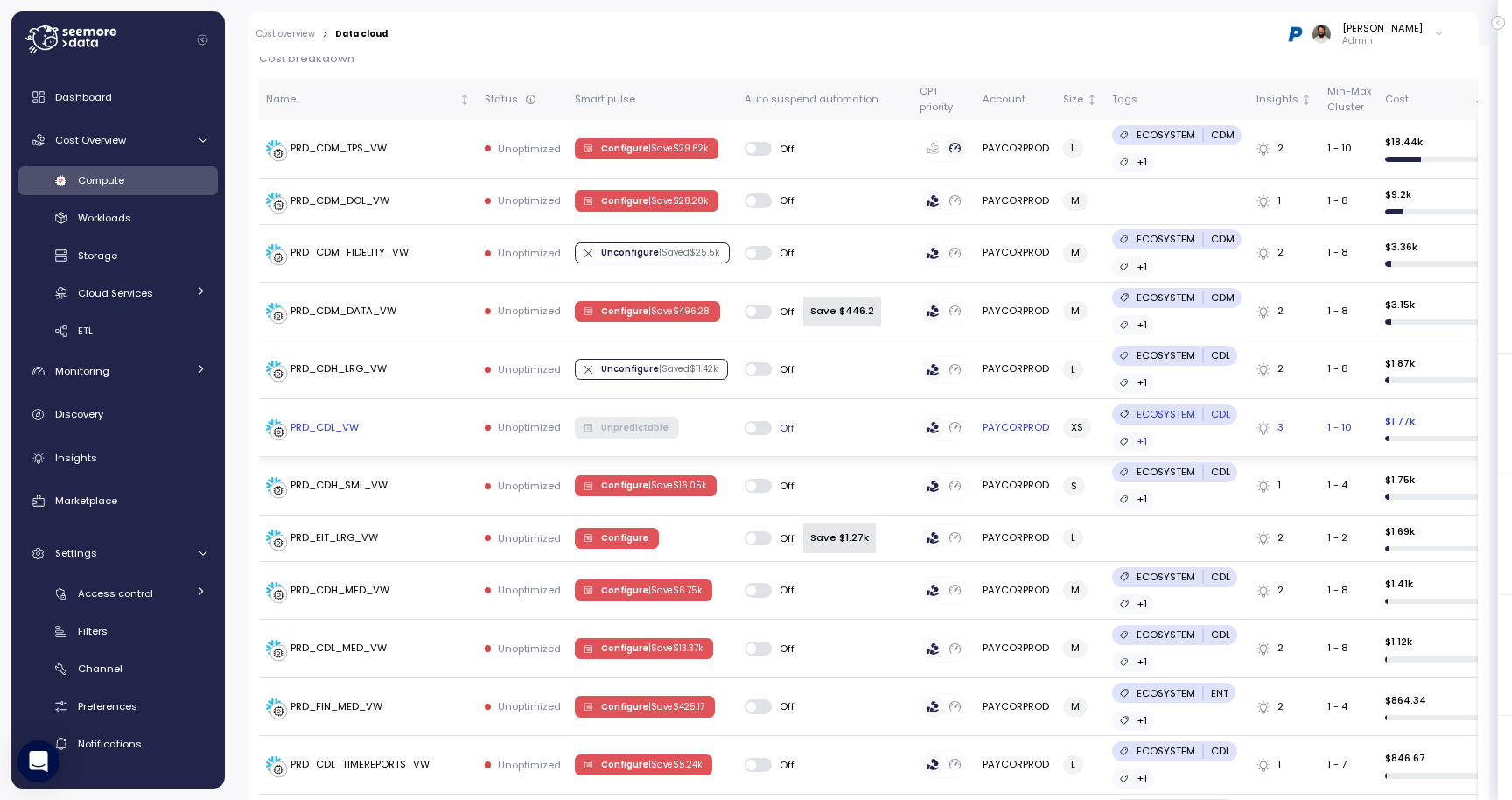
click at [363, 415] on td "PRD_CDL_VW" at bounding box center [369, 428] width 219 height 58
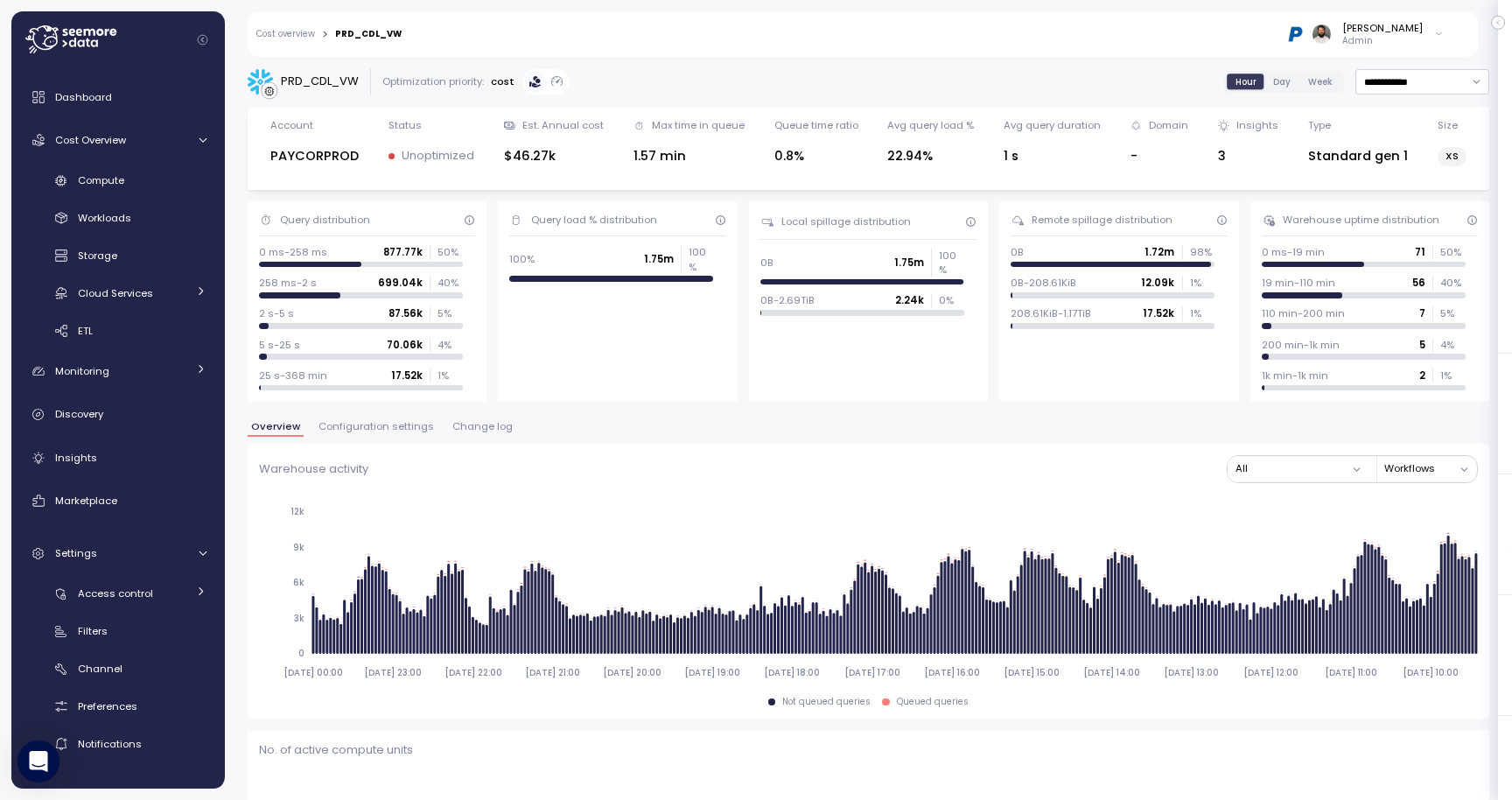
click at [307, 36] on link "Cost overview" at bounding box center [285, 34] width 59 height 9
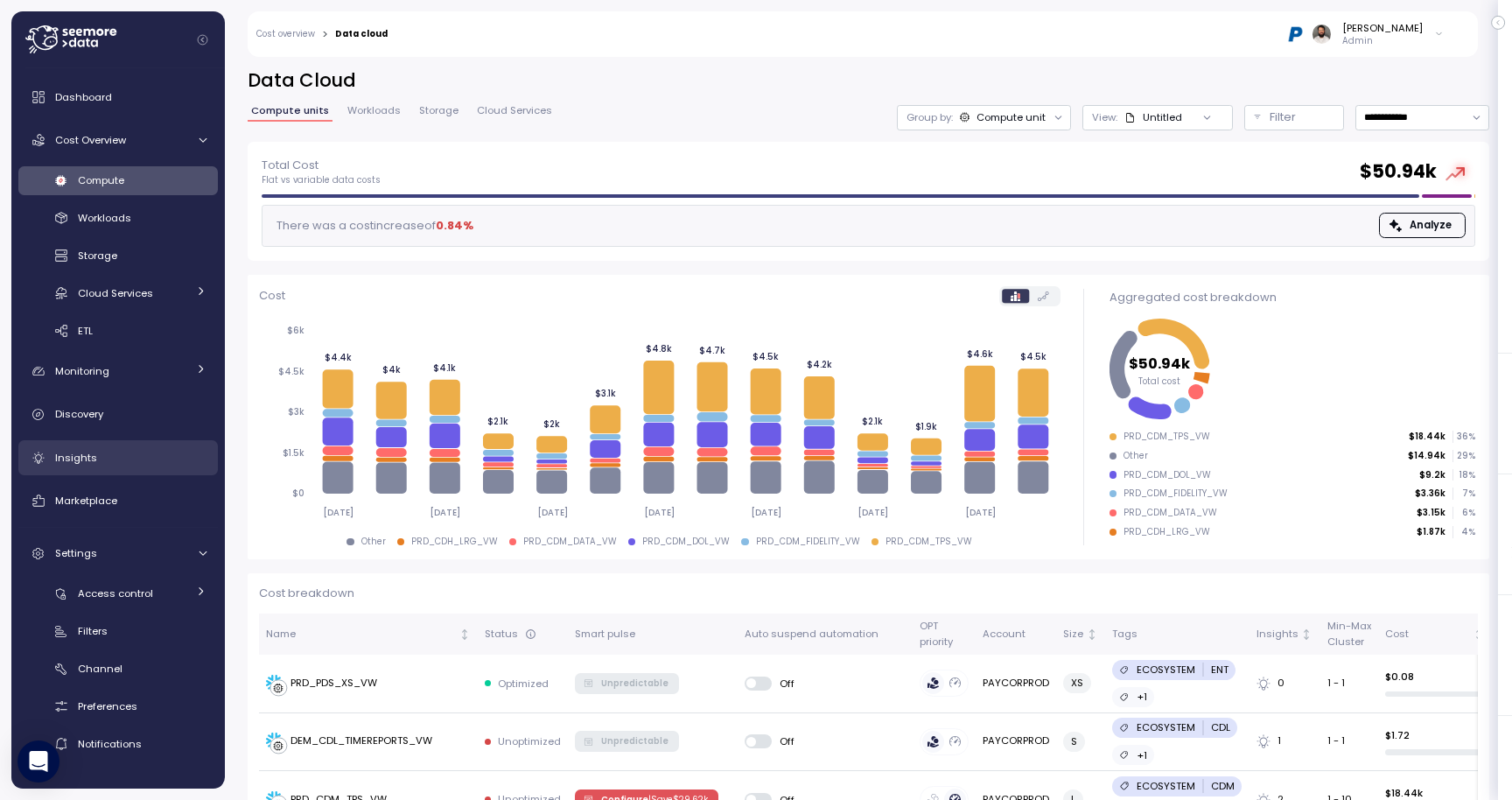
click at [115, 462] on div "Insights" at bounding box center [130, 458] width 151 height 18
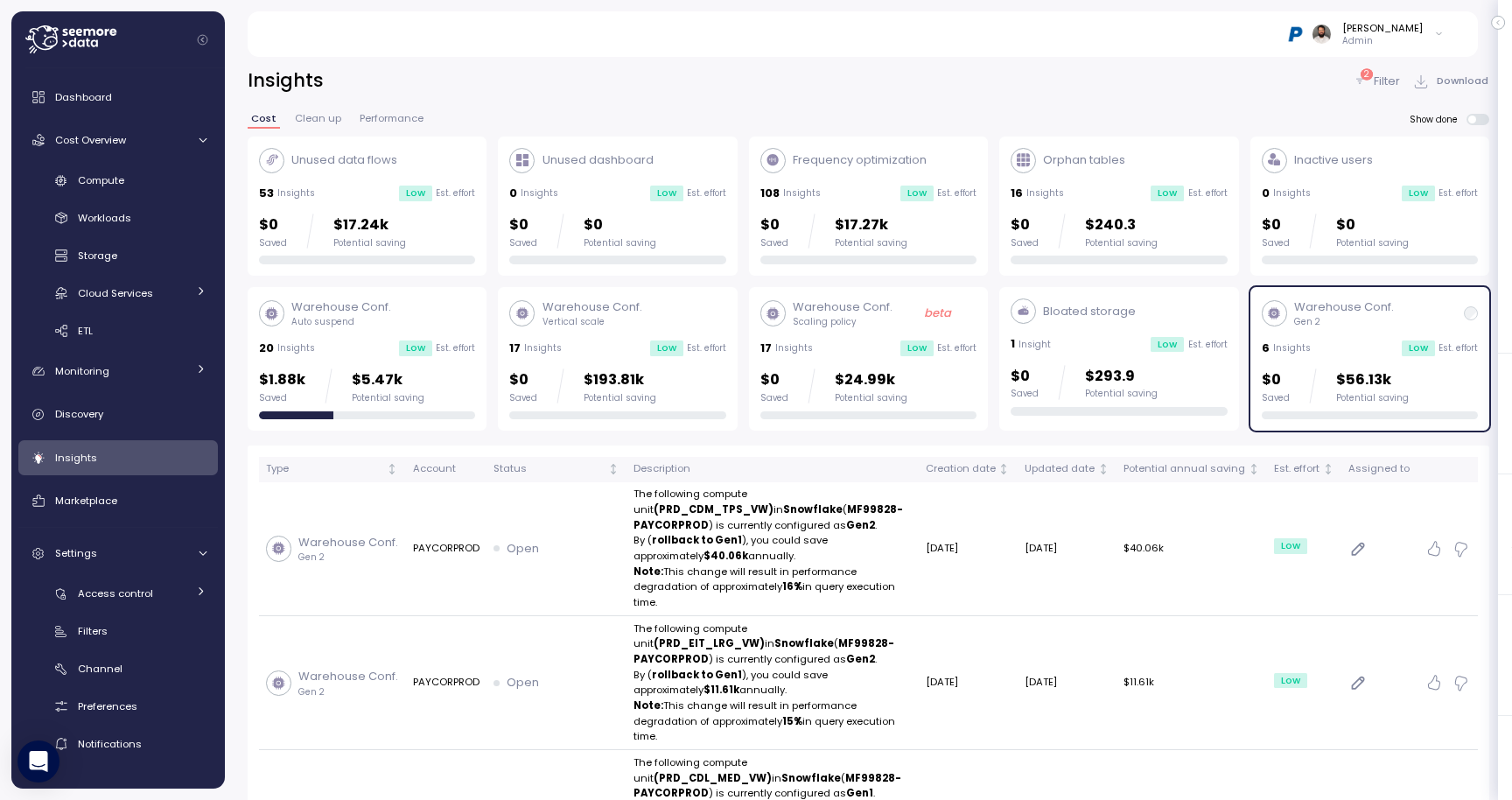
click at [1375, 344] on div "6 Insights Low Est. effort" at bounding box center [1370, 349] width 216 height 18
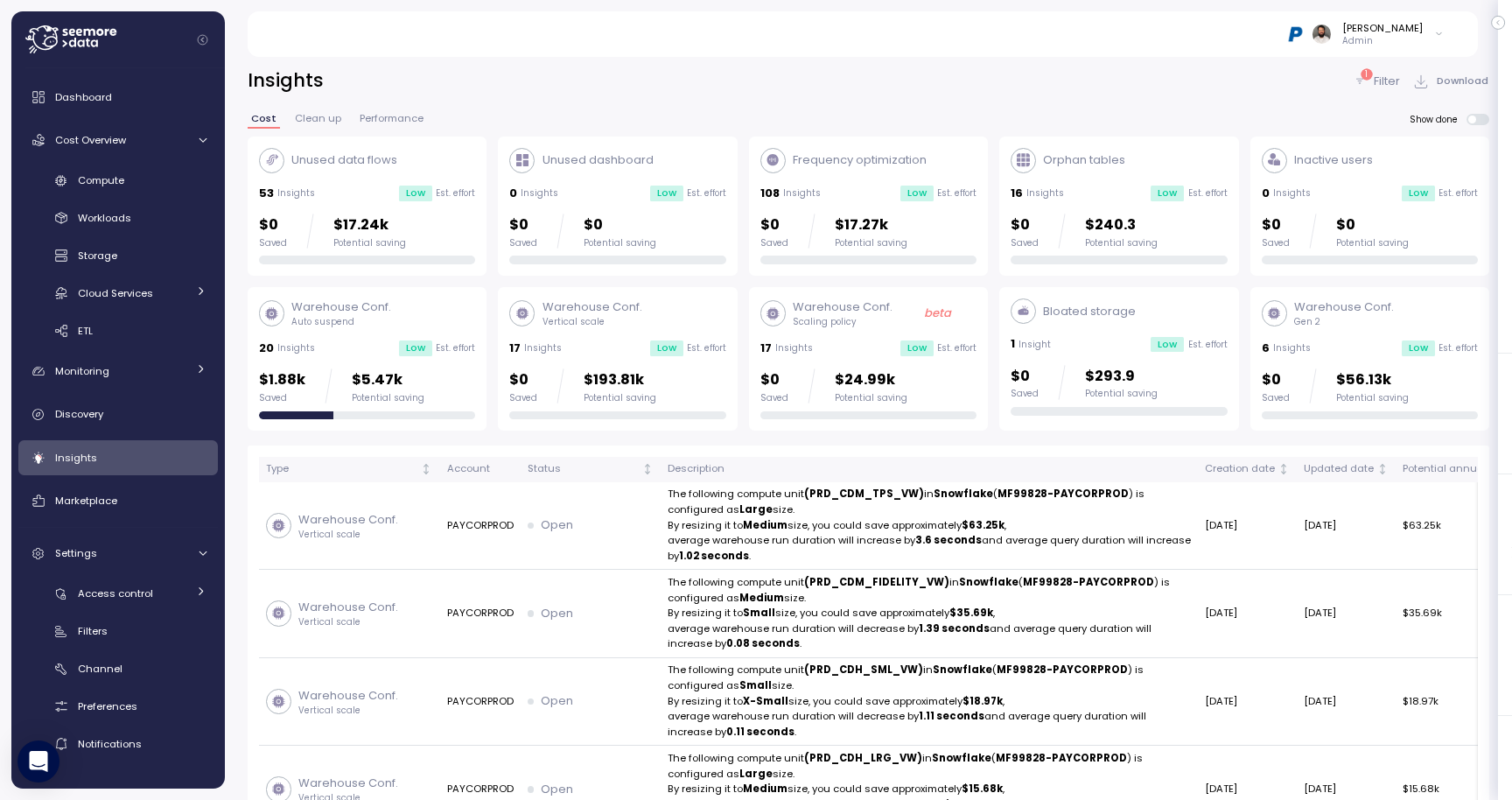
click at [377, 372] on p "$5.47k" at bounding box center [387, 381] width 73 height 24
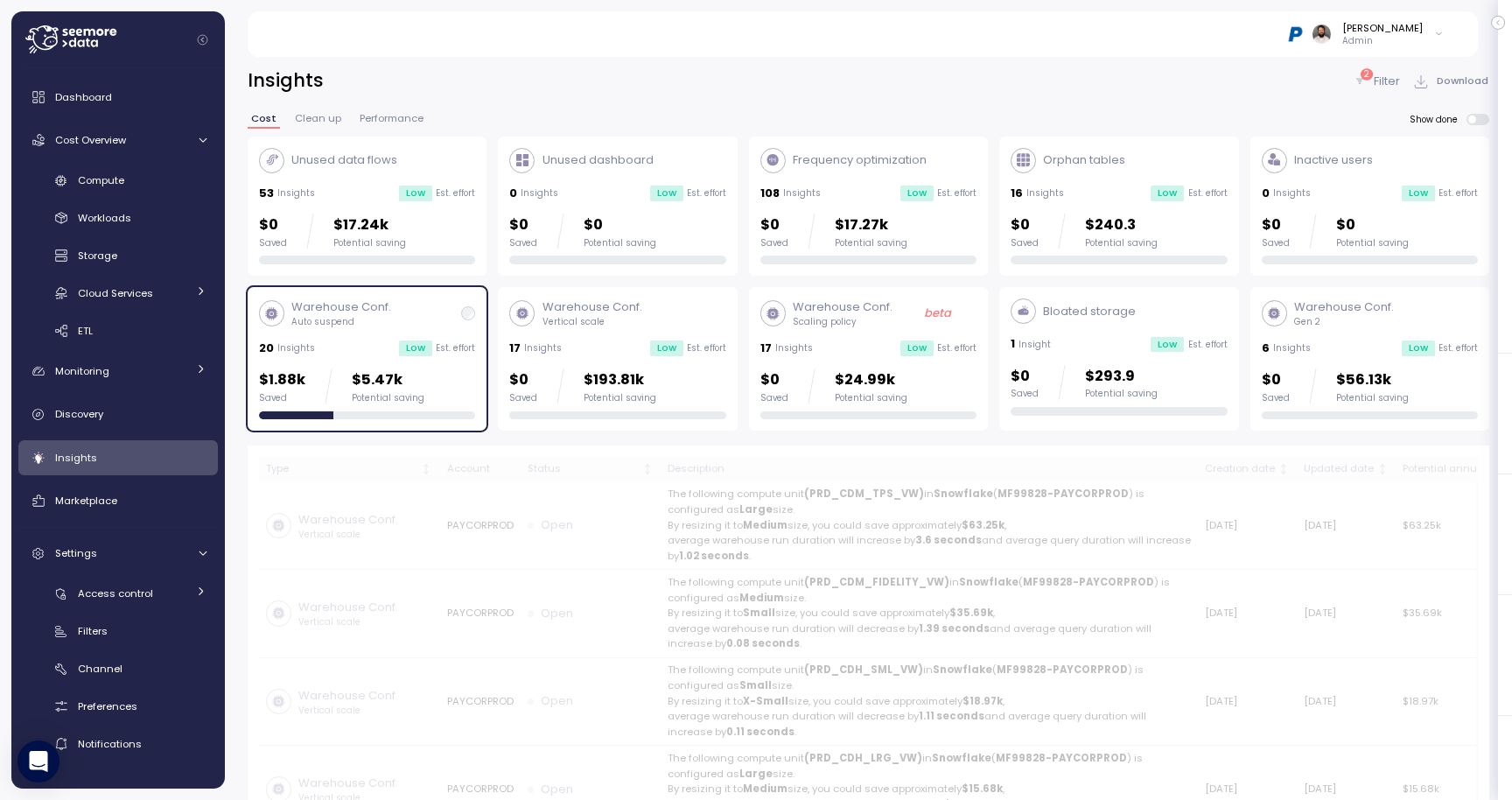
click at [377, 372] on p "$5.47k" at bounding box center [387, 381] width 73 height 24
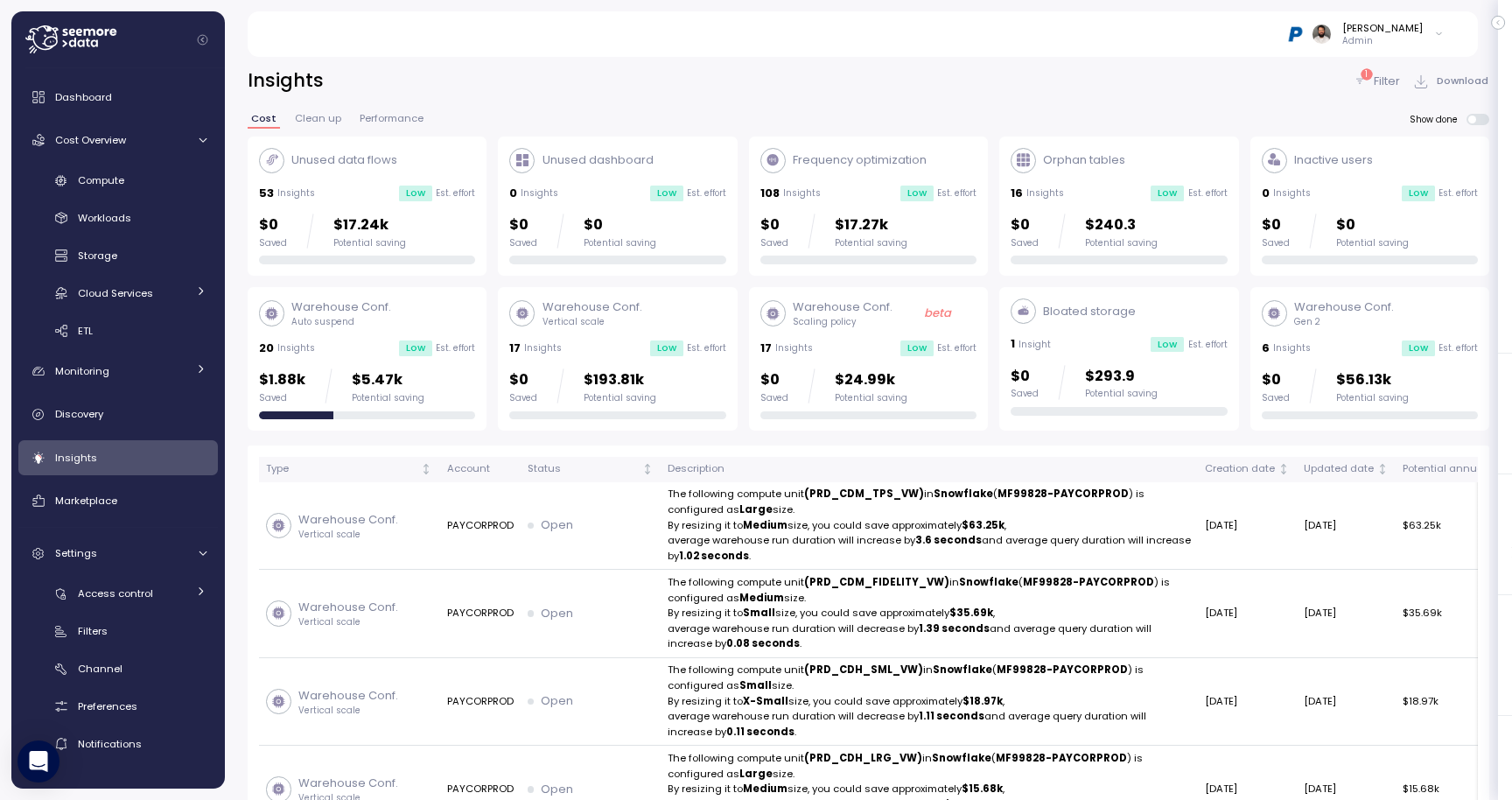
click at [340, 356] on div "Warehouse Conf. Auto suspend 20 Insights Low Est. effort $1.88k Saved $5.47k Po…" at bounding box center [367, 359] width 216 height 121
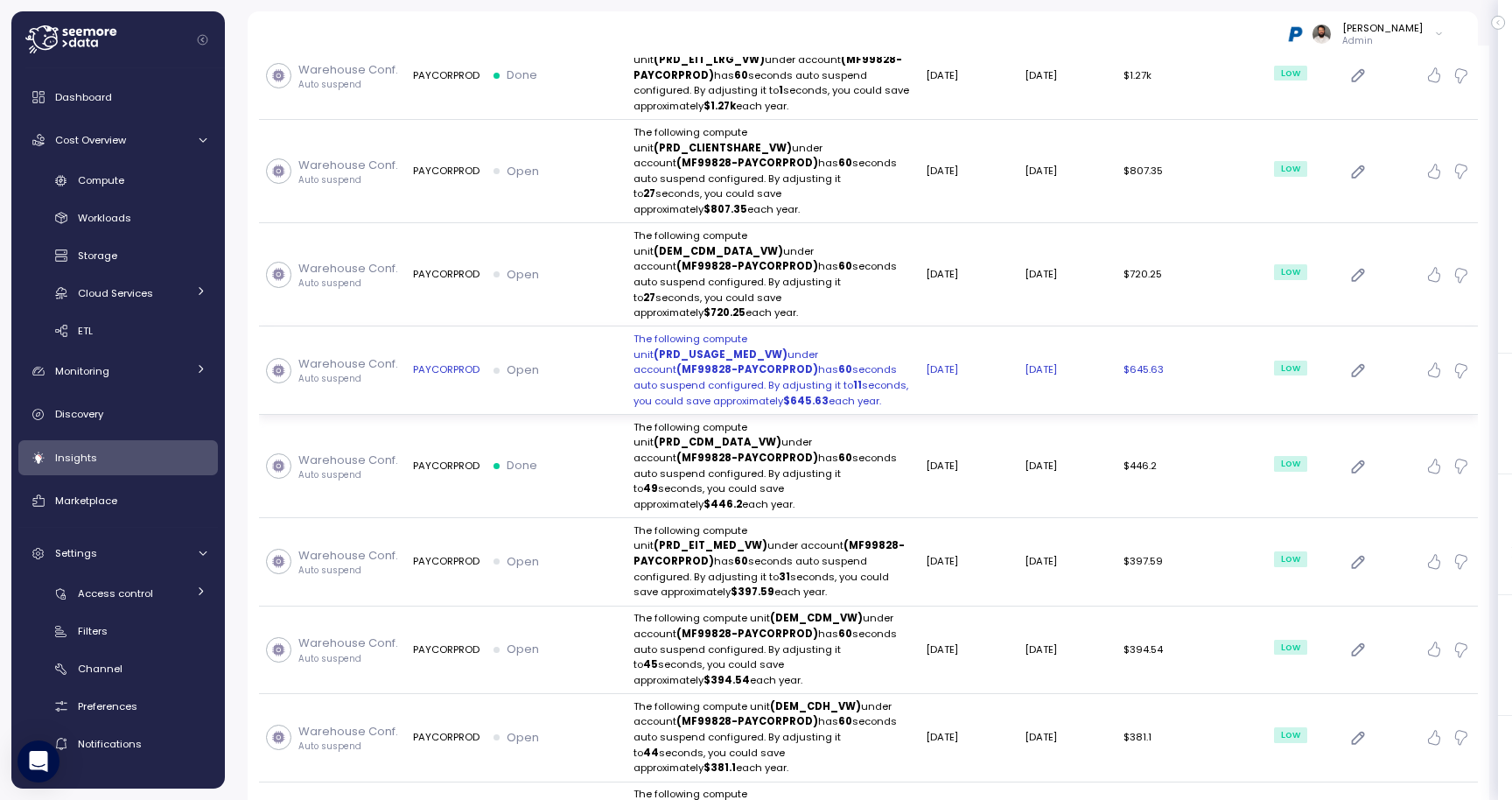
scroll to position [478, 0]
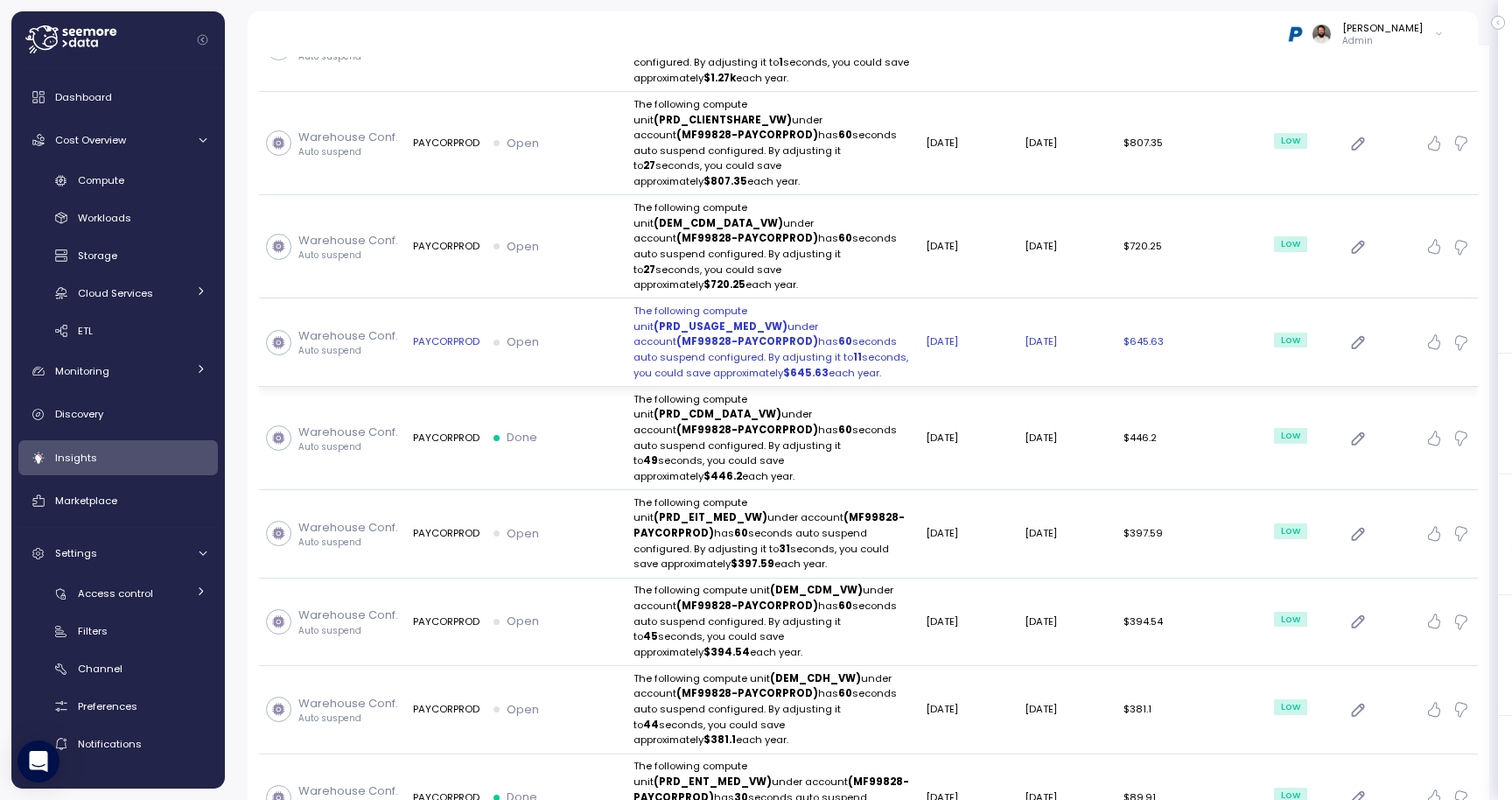
click at [856, 304] on p "The following compute unit (PRD_USAGE_MED_VW) under account (MF99828-PAYCORPROD…" at bounding box center [772, 342] width 278 height 77
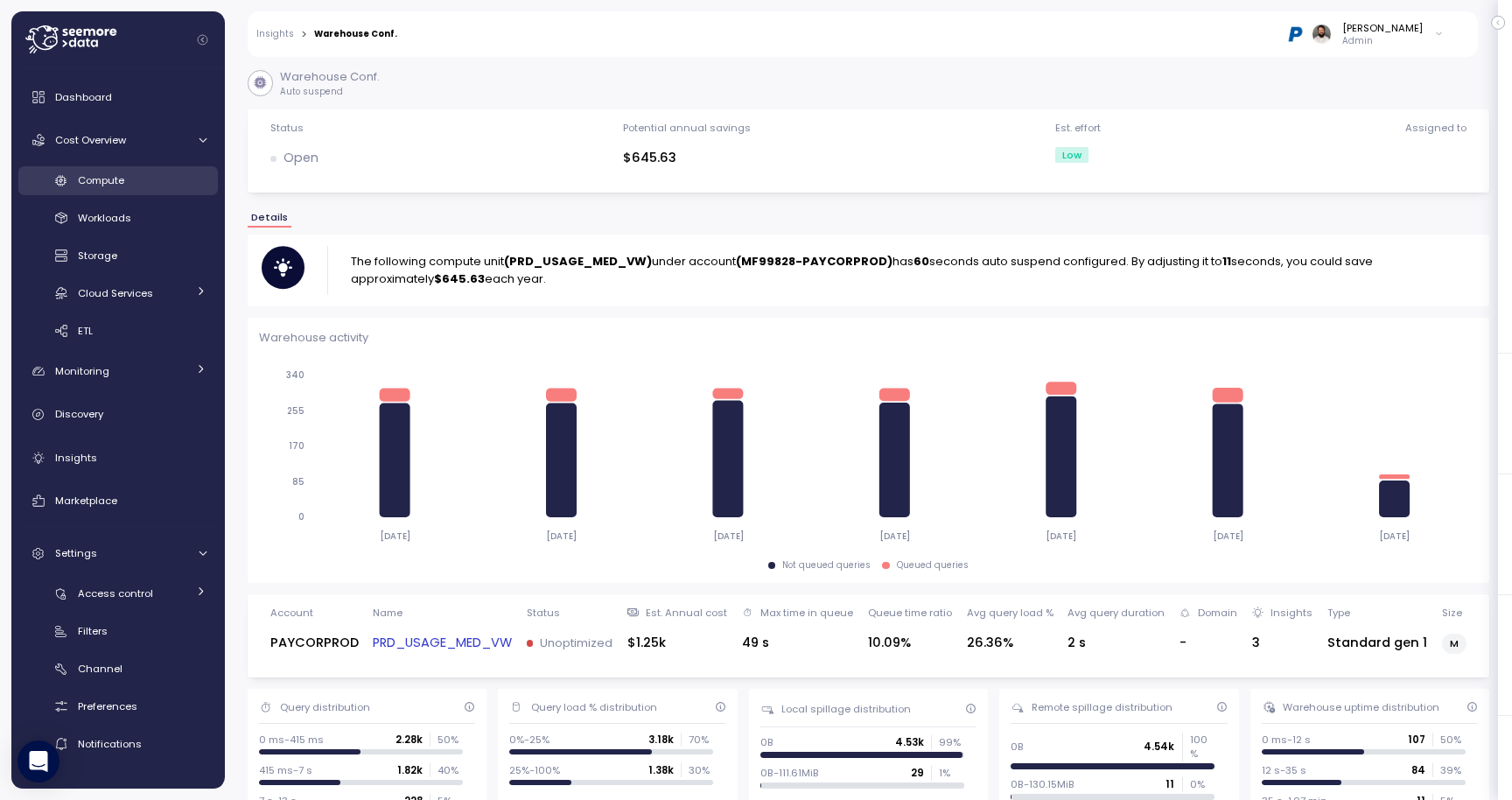
click at [120, 184] on span "Compute" at bounding box center [101, 180] width 47 height 14
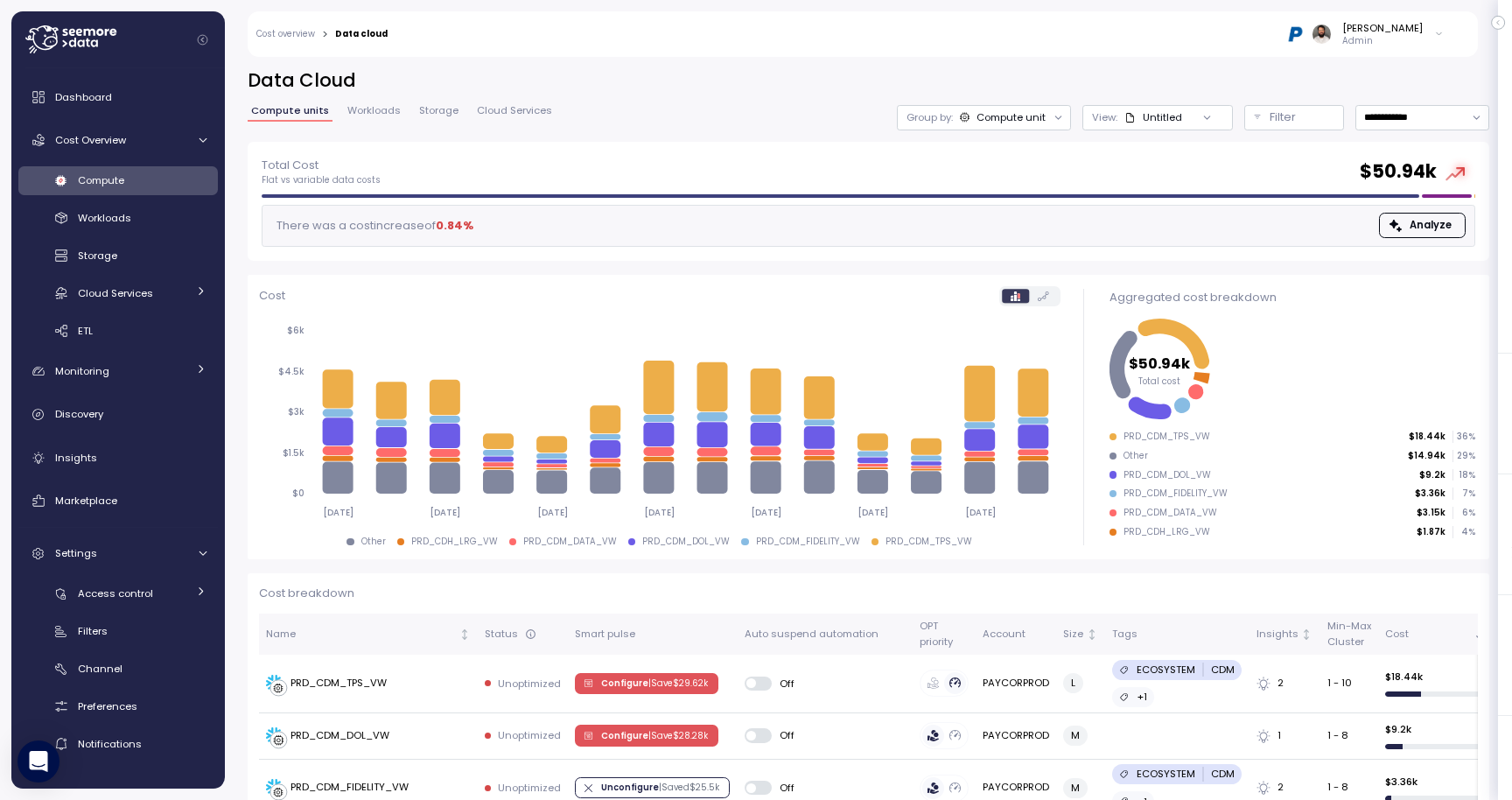
scroll to position [817, 0]
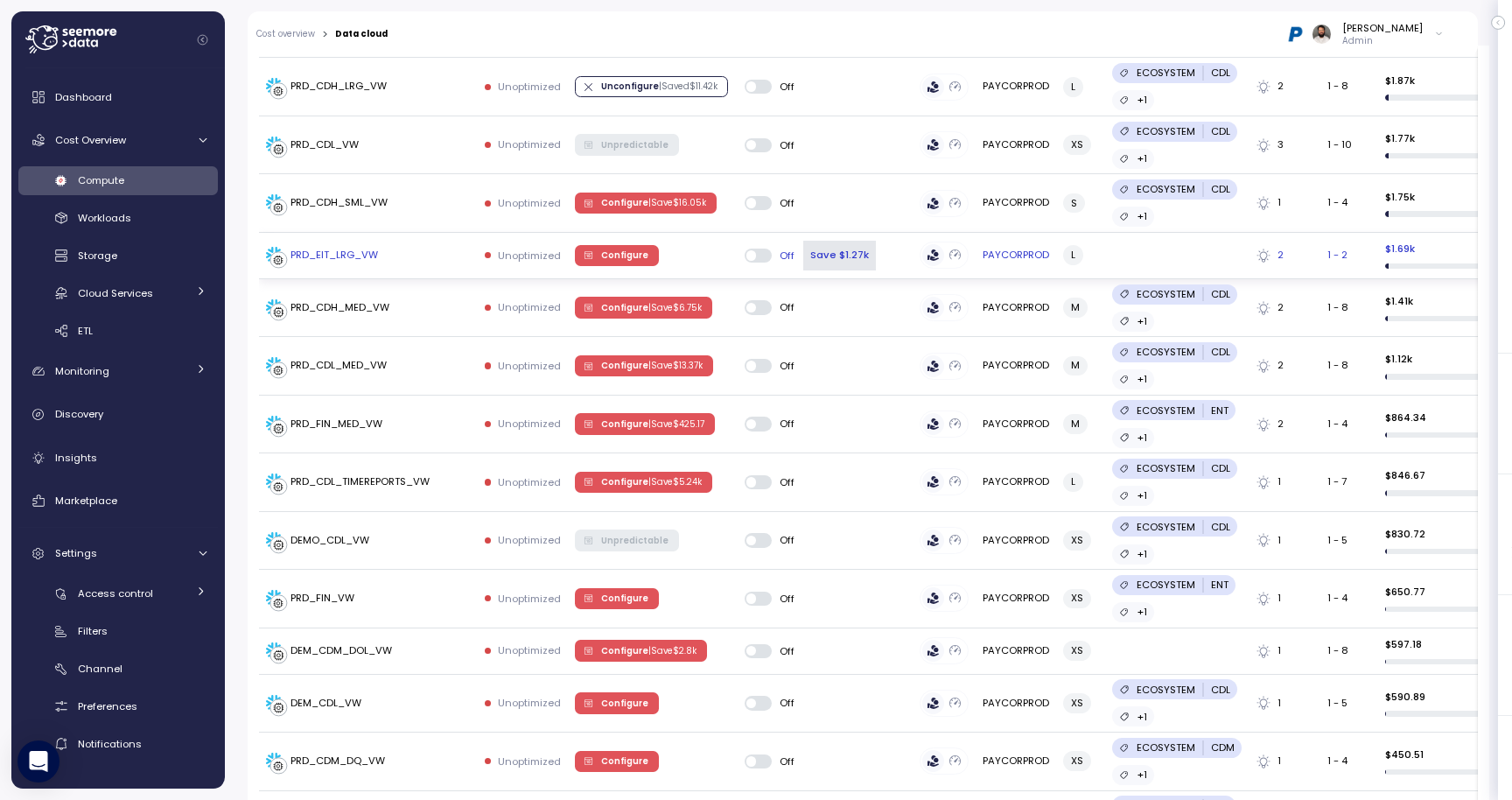
click at [759, 255] on span at bounding box center [765, 255] width 18 height 14
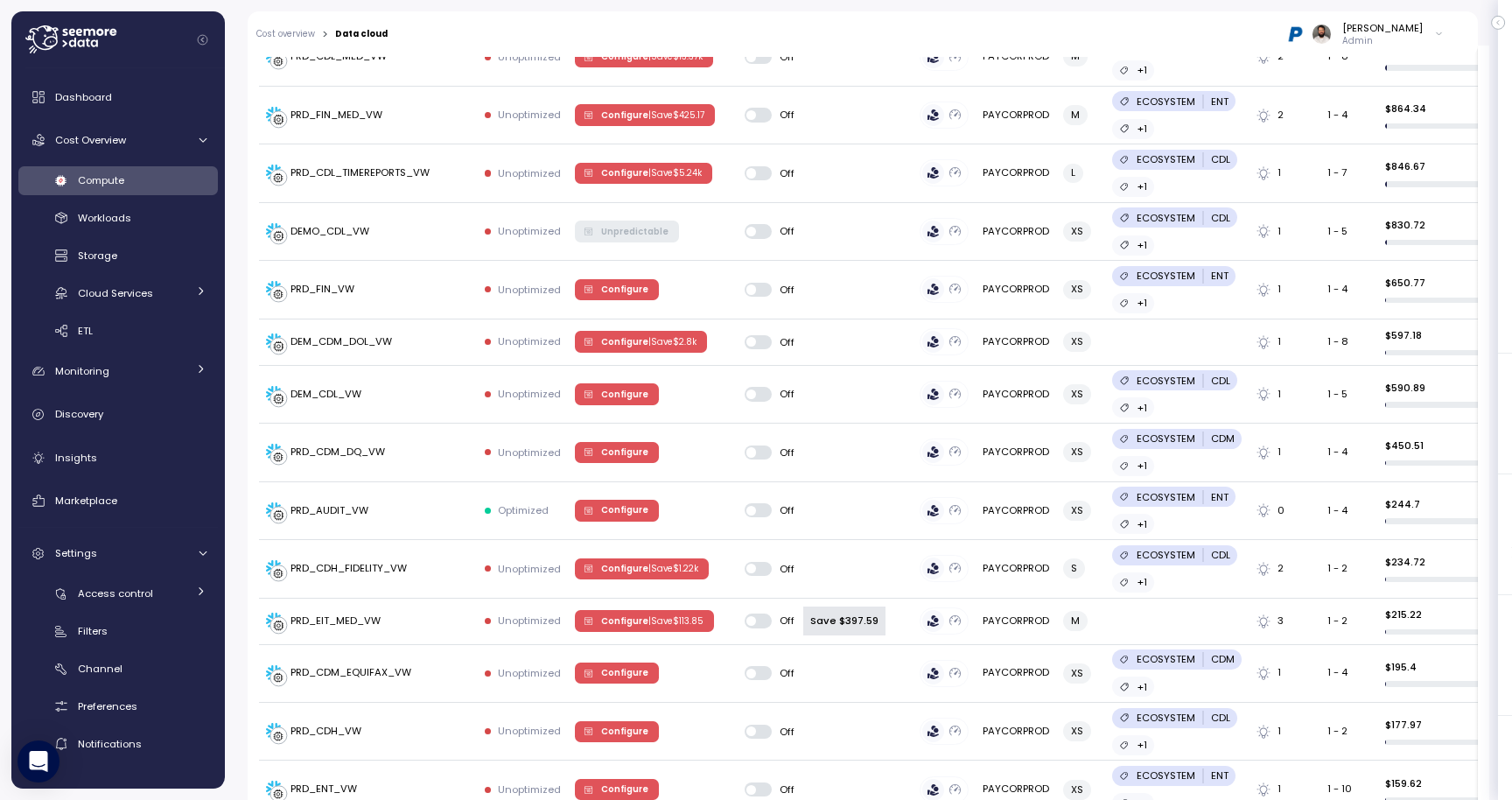
scroll to position [1366, 0]
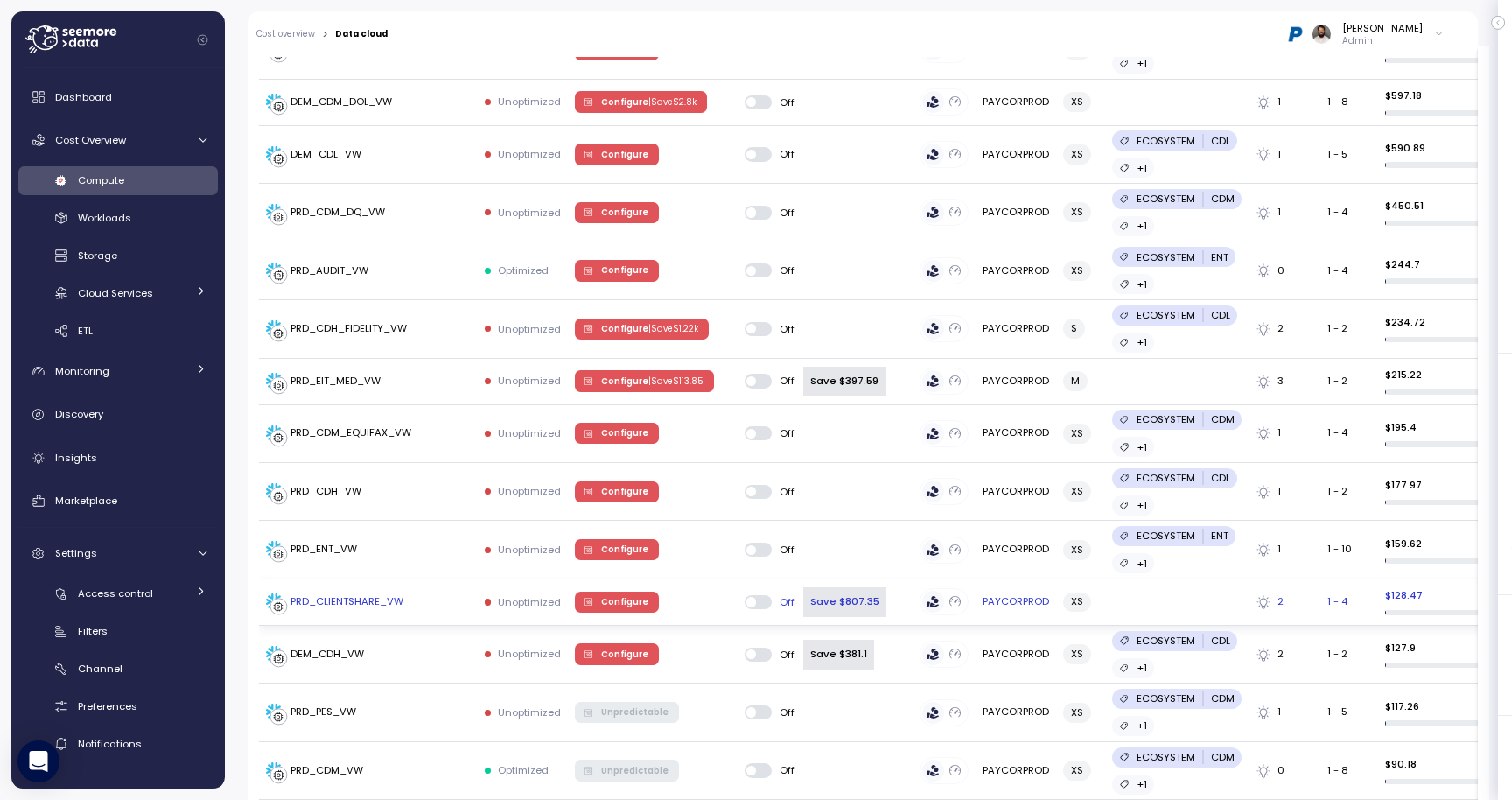
click at [758, 595] on span at bounding box center [765, 602] width 18 height 14
click at [758, 648] on span at bounding box center [765, 655] width 18 height 14
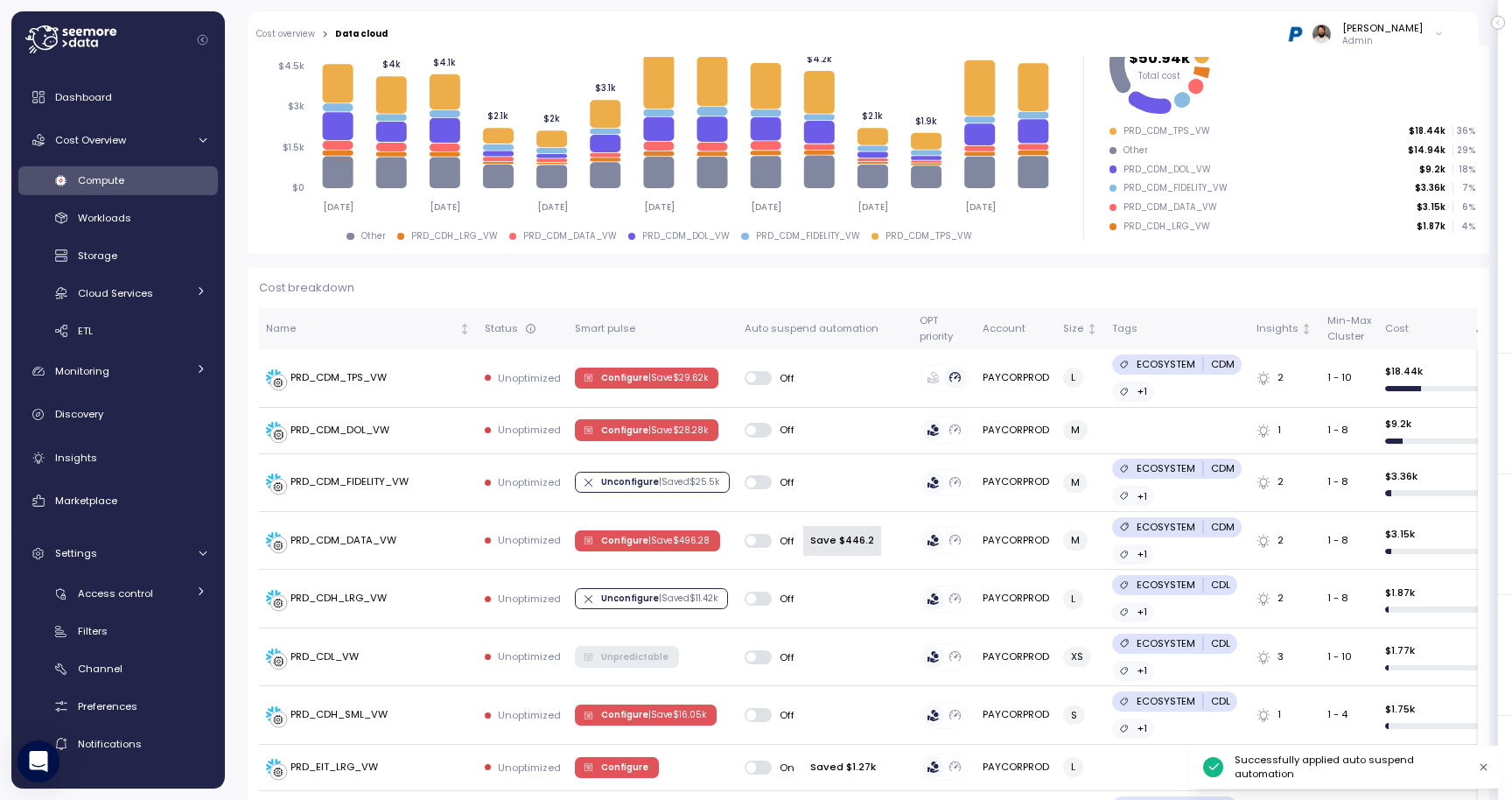
scroll to position [0, 0]
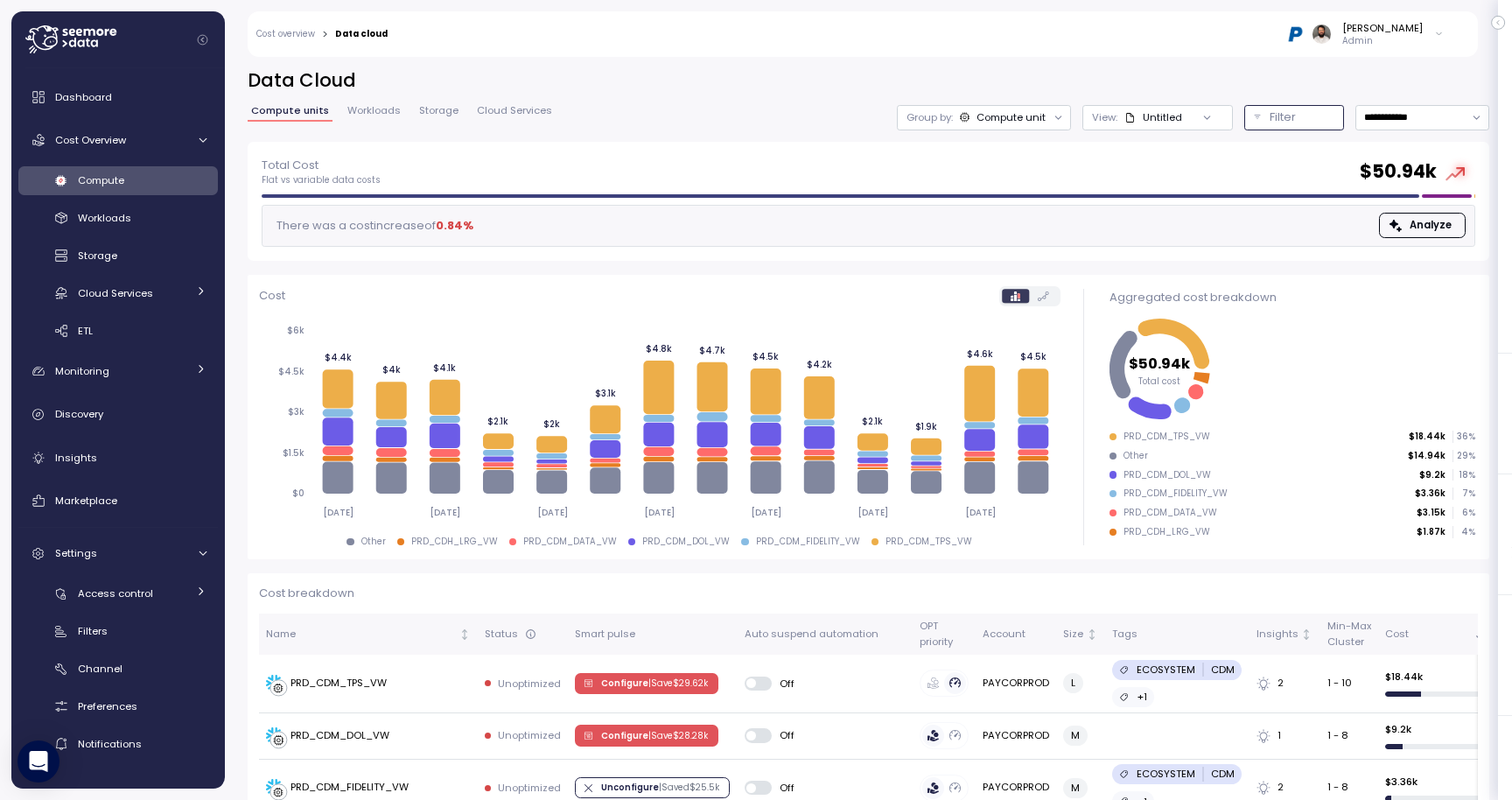
click at [1285, 116] on p "Filter" at bounding box center [1282, 118] width 26 height 18
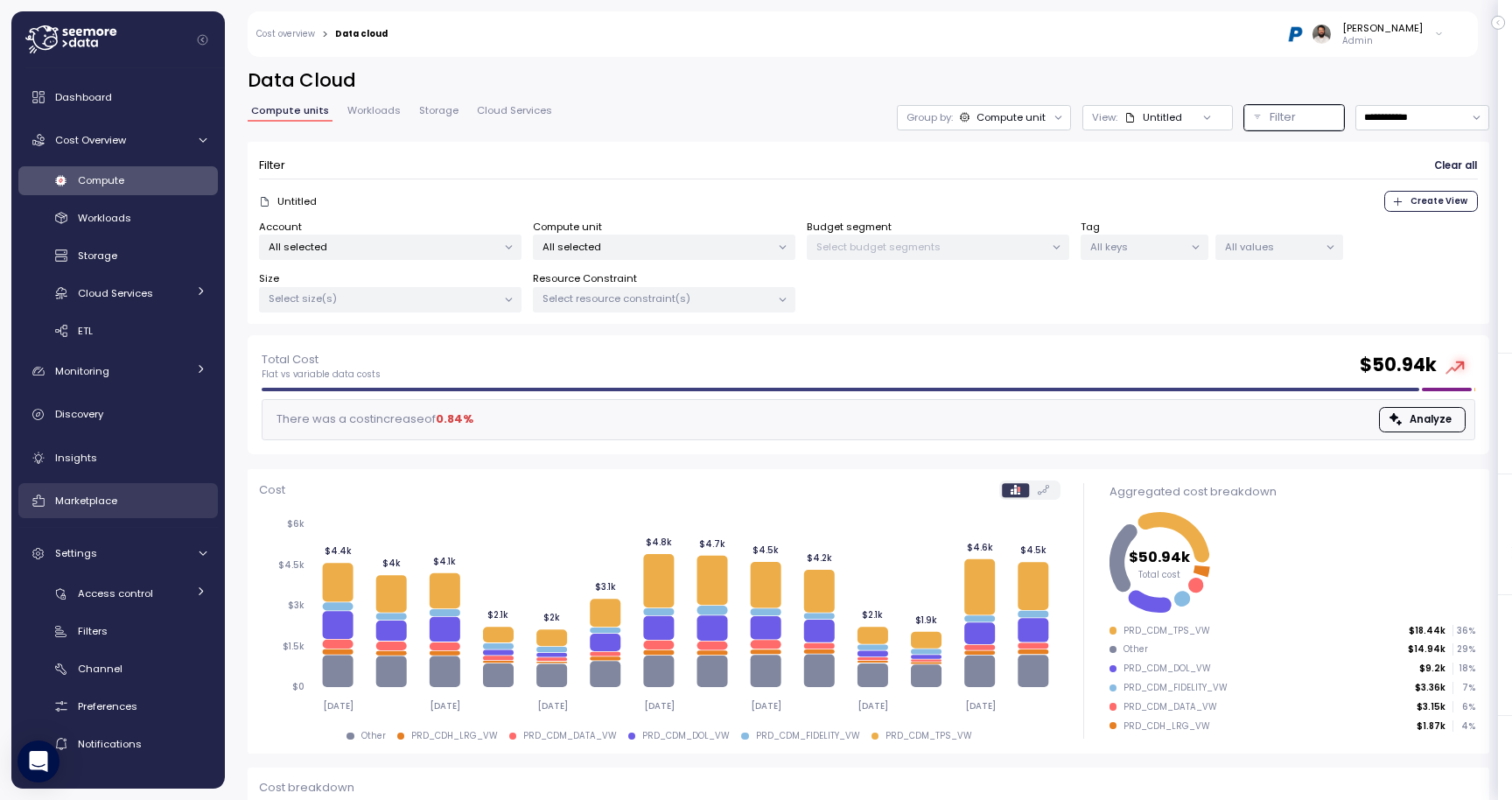
click at [126, 493] on div "Marketplace" at bounding box center [130, 501] width 151 height 18
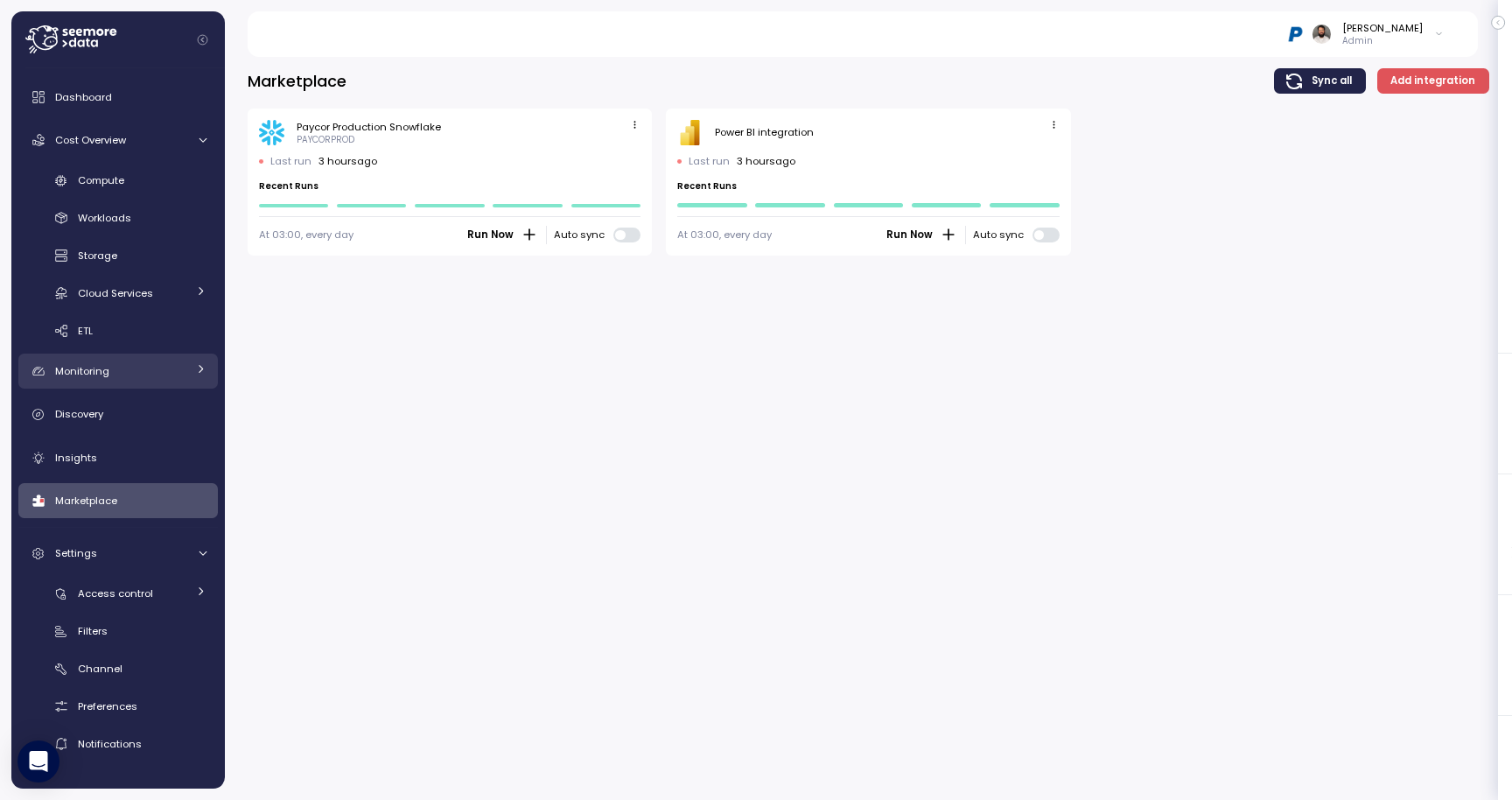
click at [133, 371] on div "Monitoring" at bounding box center [121, 372] width 131 height 18
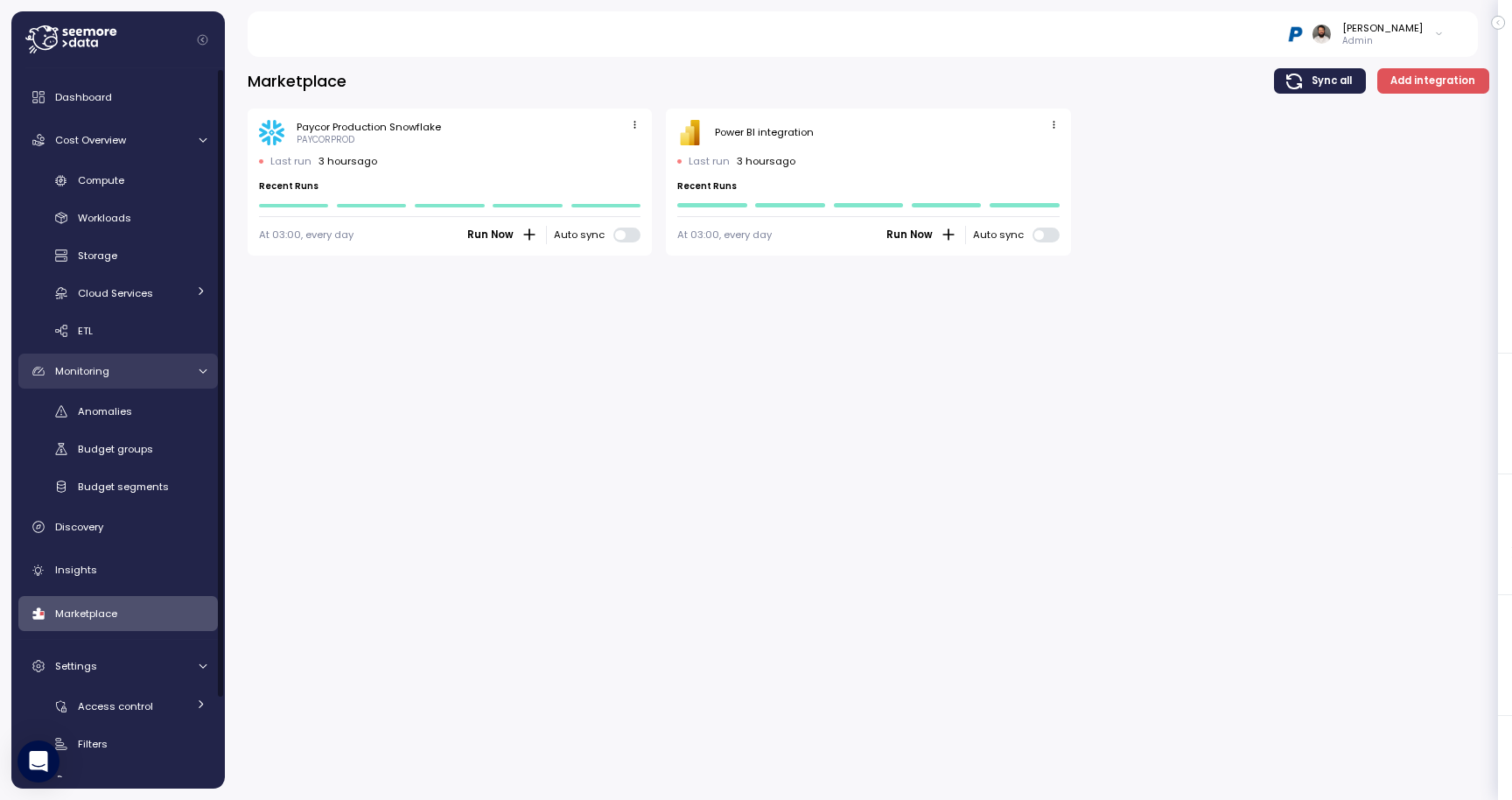
click at [133, 371] on div "Monitoring" at bounding box center [121, 372] width 131 height 18
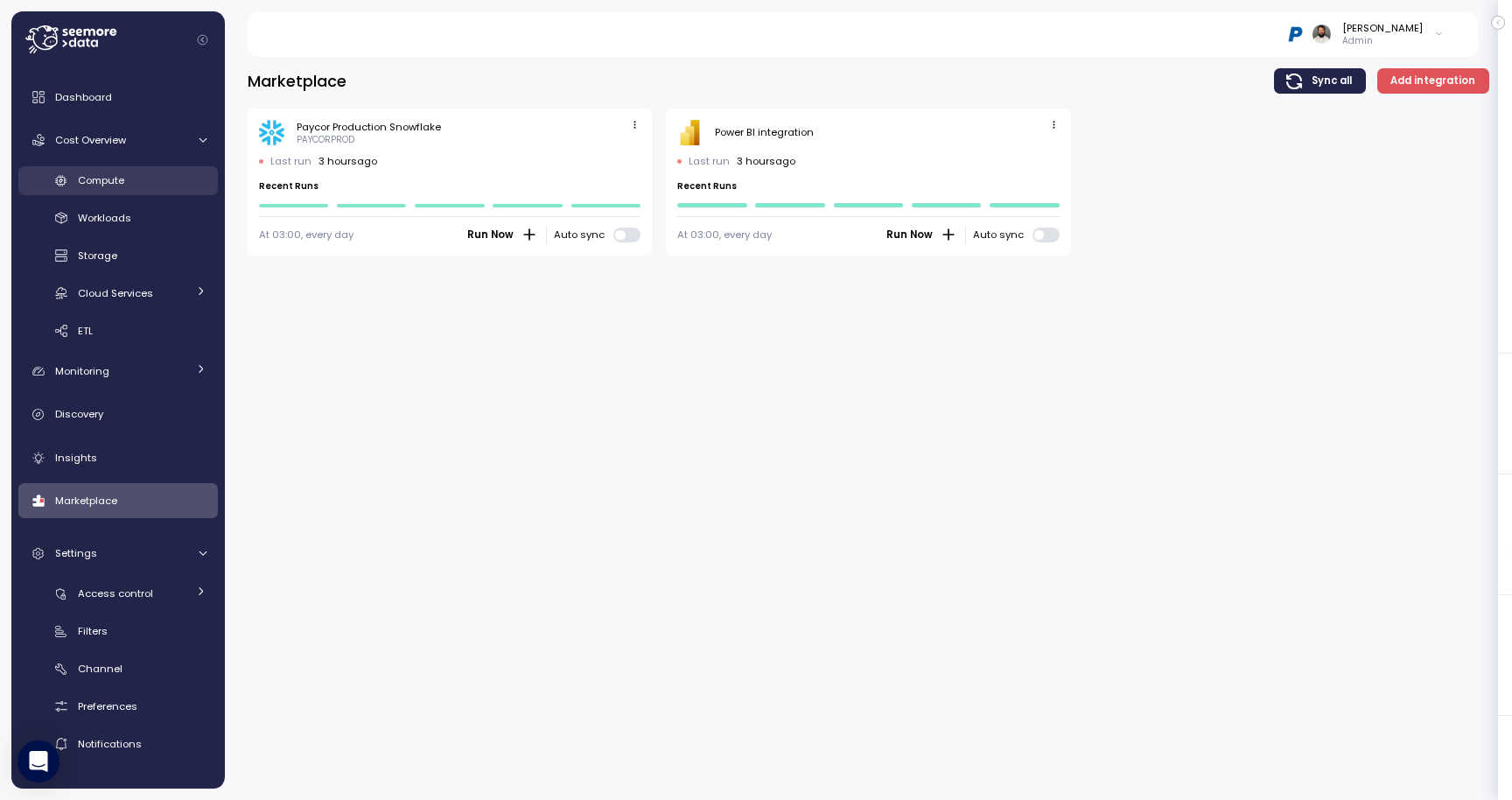
click at [144, 169] on link "Compute" at bounding box center [118, 180] width 199 height 29
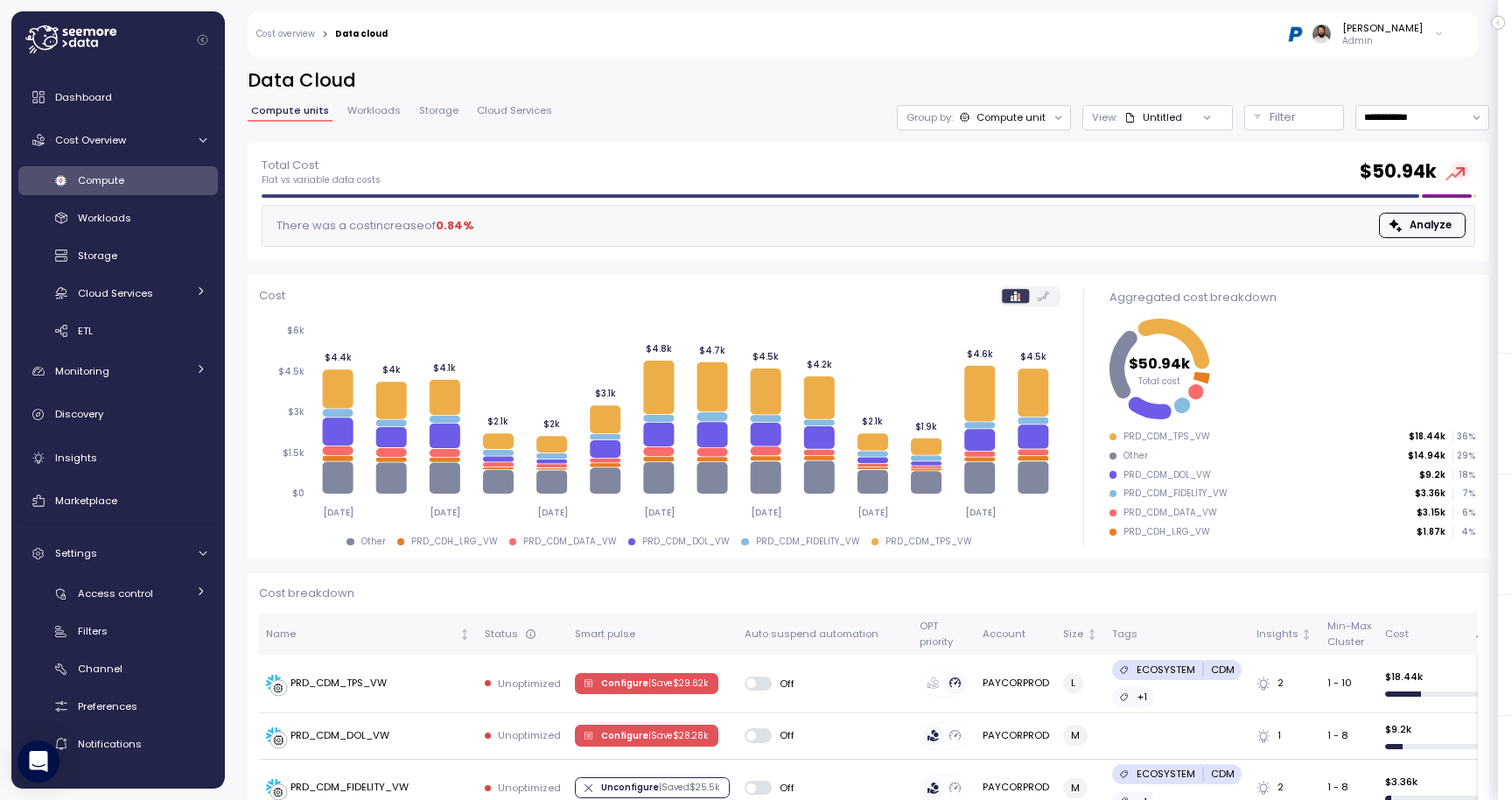
click at [1428, 35] on div "Guy Biecher Admin" at bounding box center [1365, 34] width 157 height 26
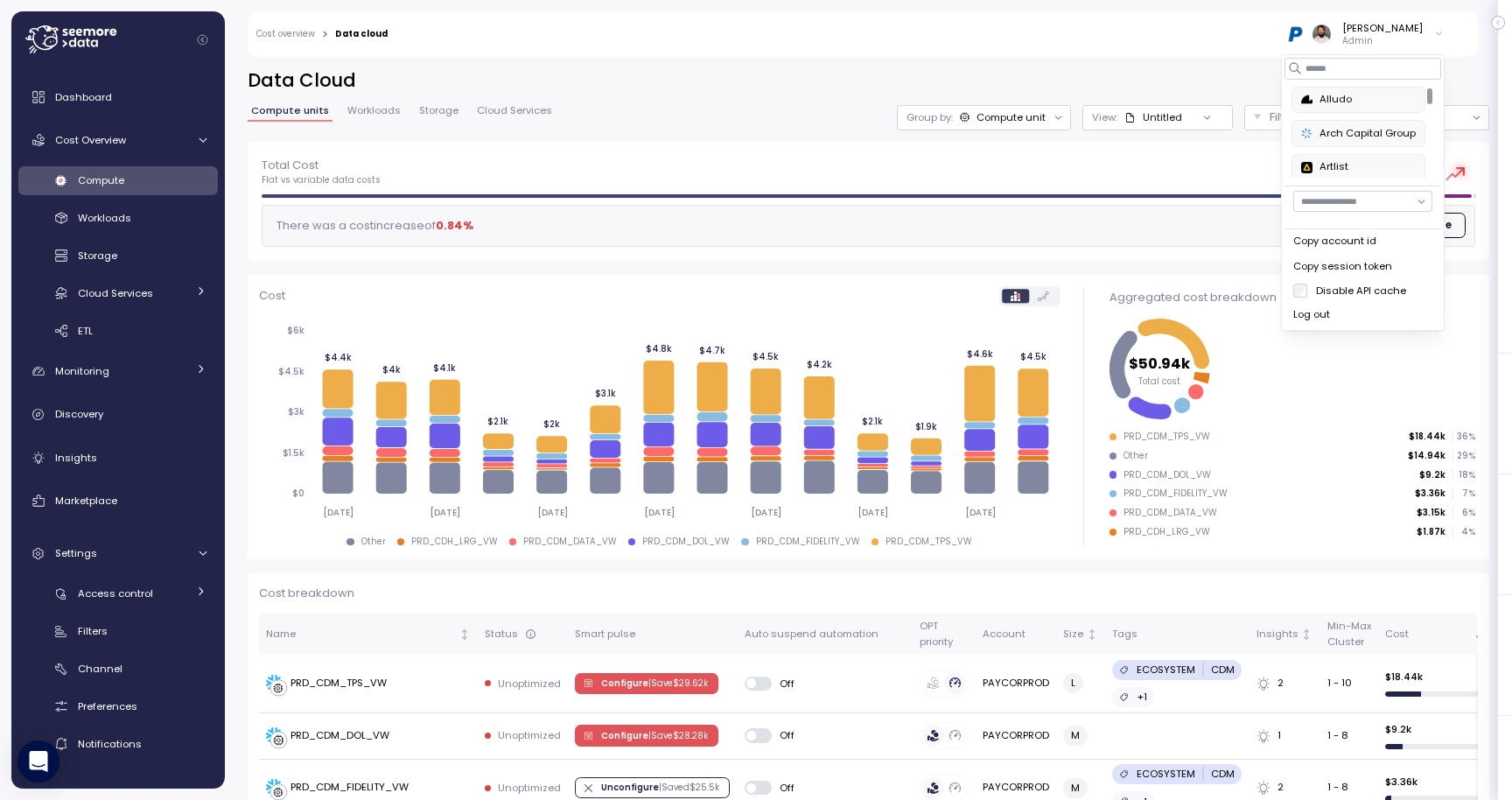
click at [1415, 35] on p "Admin" at bounding box center [1382, 41] width 81 height 12
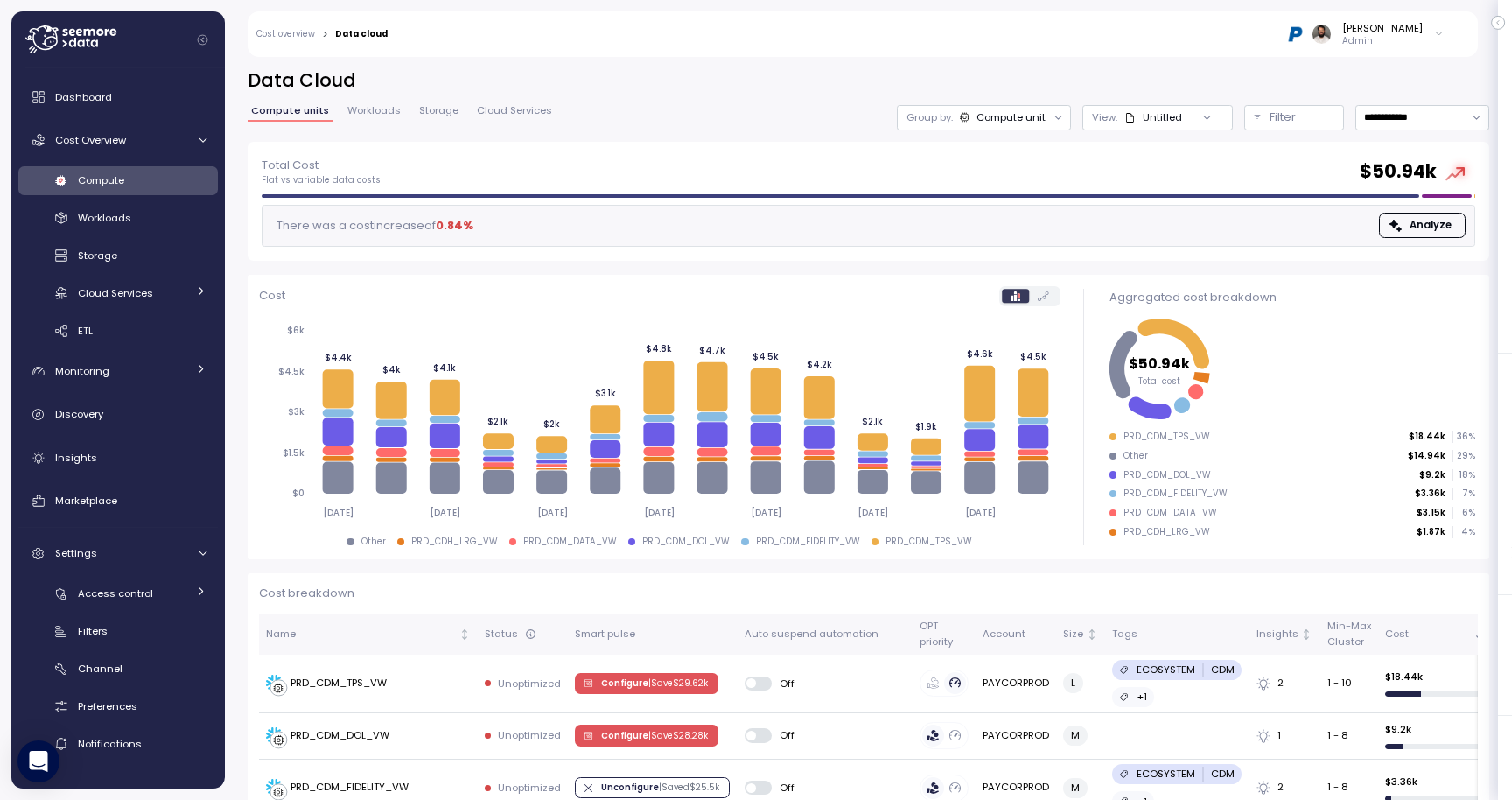
click at [292, 35] on link "Cost overview" at bounding box center [285, 34] width 59 height 9
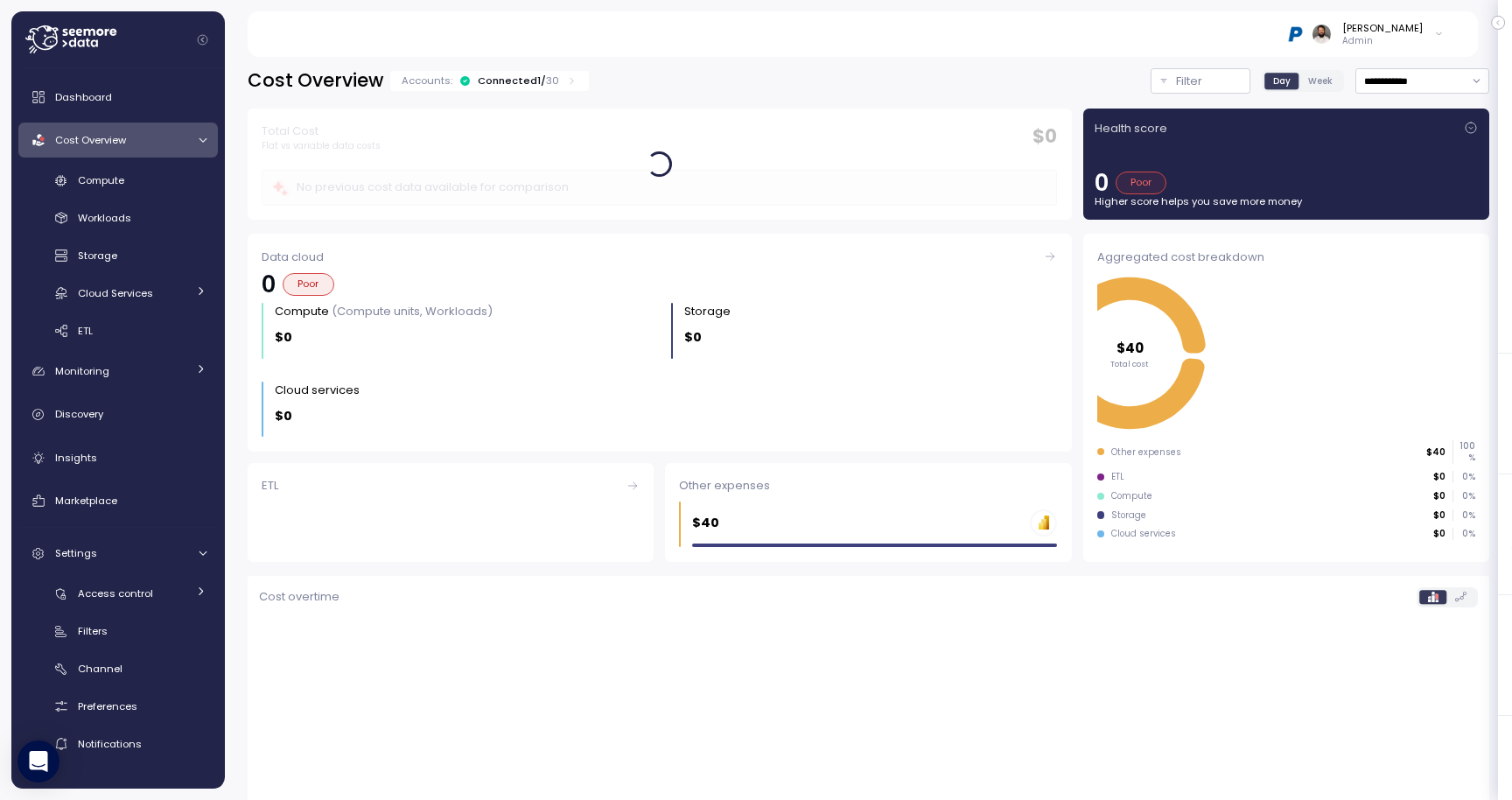
click at [557, 91] on div "Cost Overview Accounts: Connected 1 / 30" at bounding box center [418, 81] width 342 height 25
click at [550, 75] on p "30" at bounding box center [552, 81] width 13 height 14
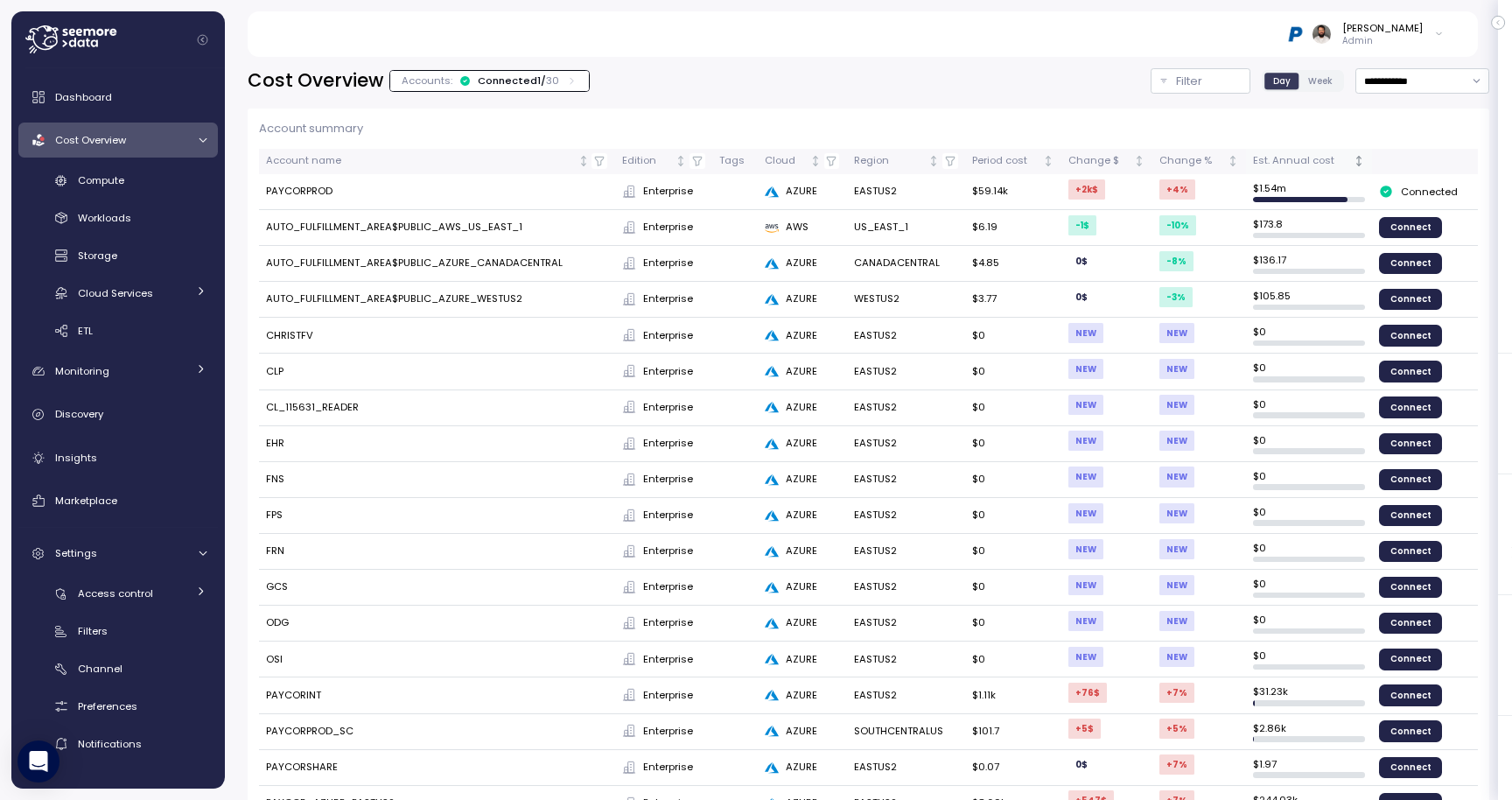
click at [1300, 159] on div "Est. Annual cost" at bounding box center [1301, 161] width 97 height 16
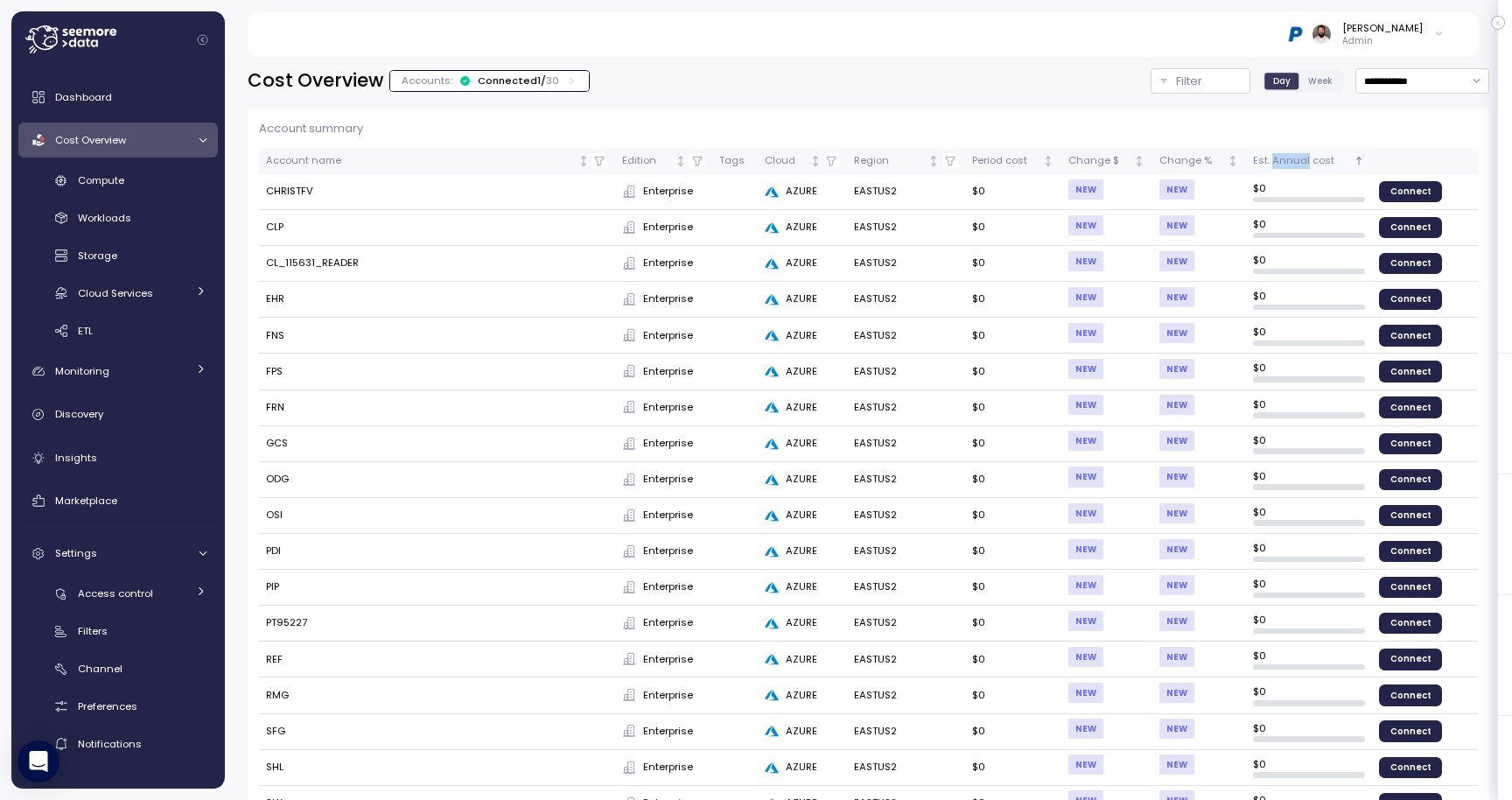
click at [1300, 159] on div "Est. Annual cost" at bounding box center [1301, 161] width 97 height 16
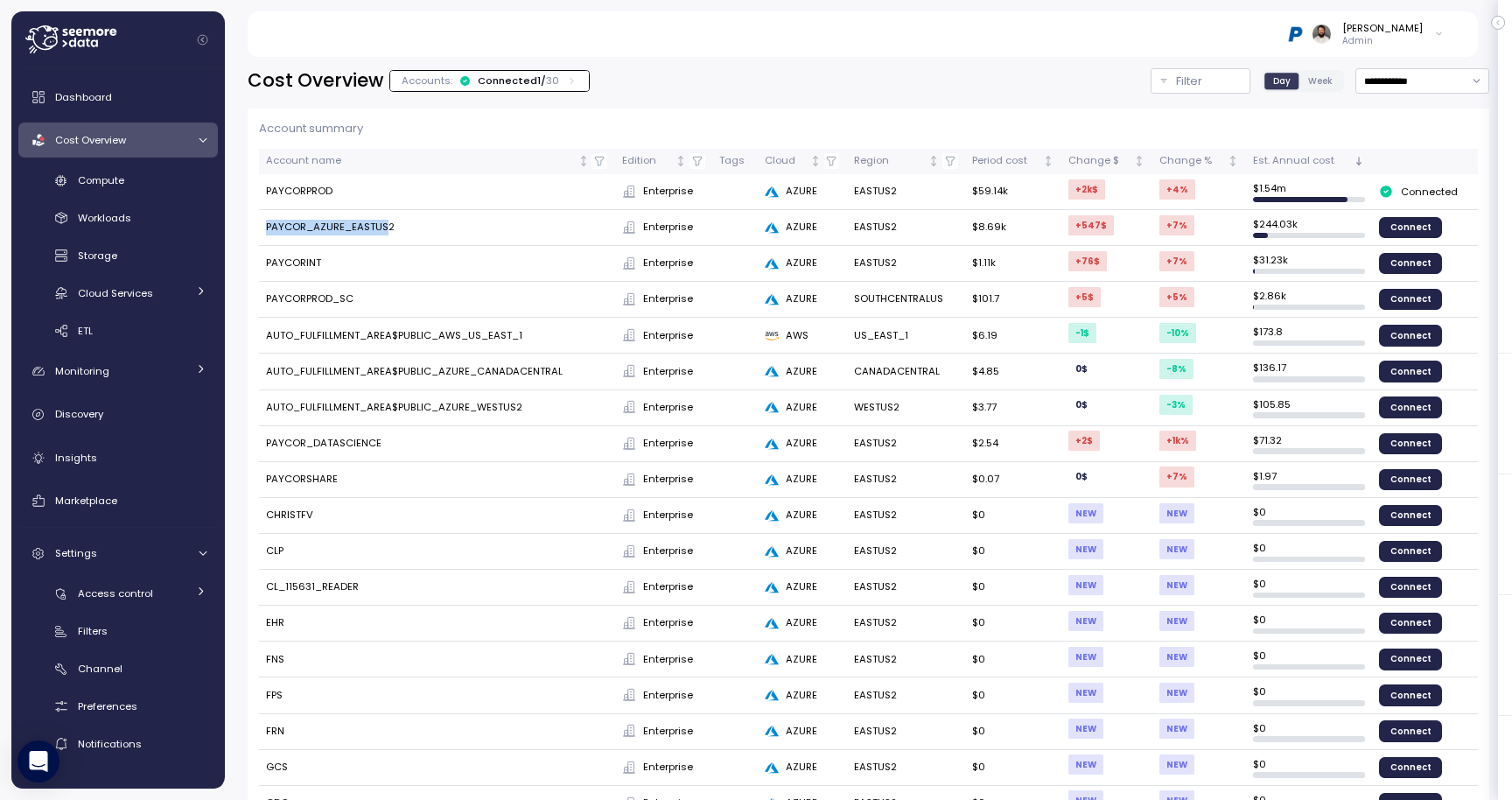
drag, startPoint x: 263, startPoint y: 224, endPoint x: 387, endPoint y: 224, distance: 124.0
click at [387, 224] on td "PAYCOR_AZURE_EASTUS2" at bounding box center [436, 228] width 356 height 36
click at [1401, 219] on span "Connect" at bounding box center [1410, 227] width 41 height 19
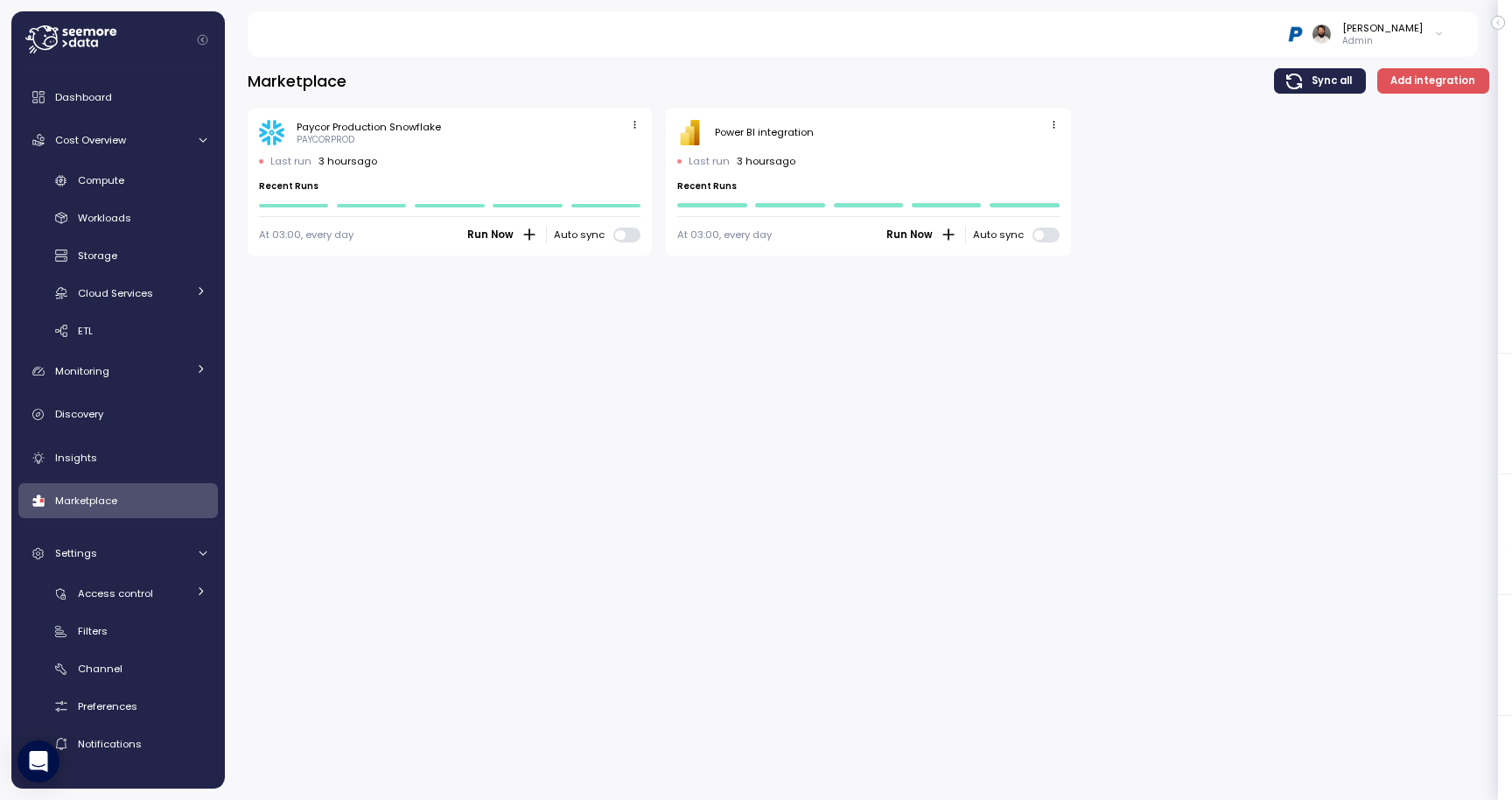
click at [1428, 86] on span "Add integration" at bounding box center [1432, 81] width 85 height 24
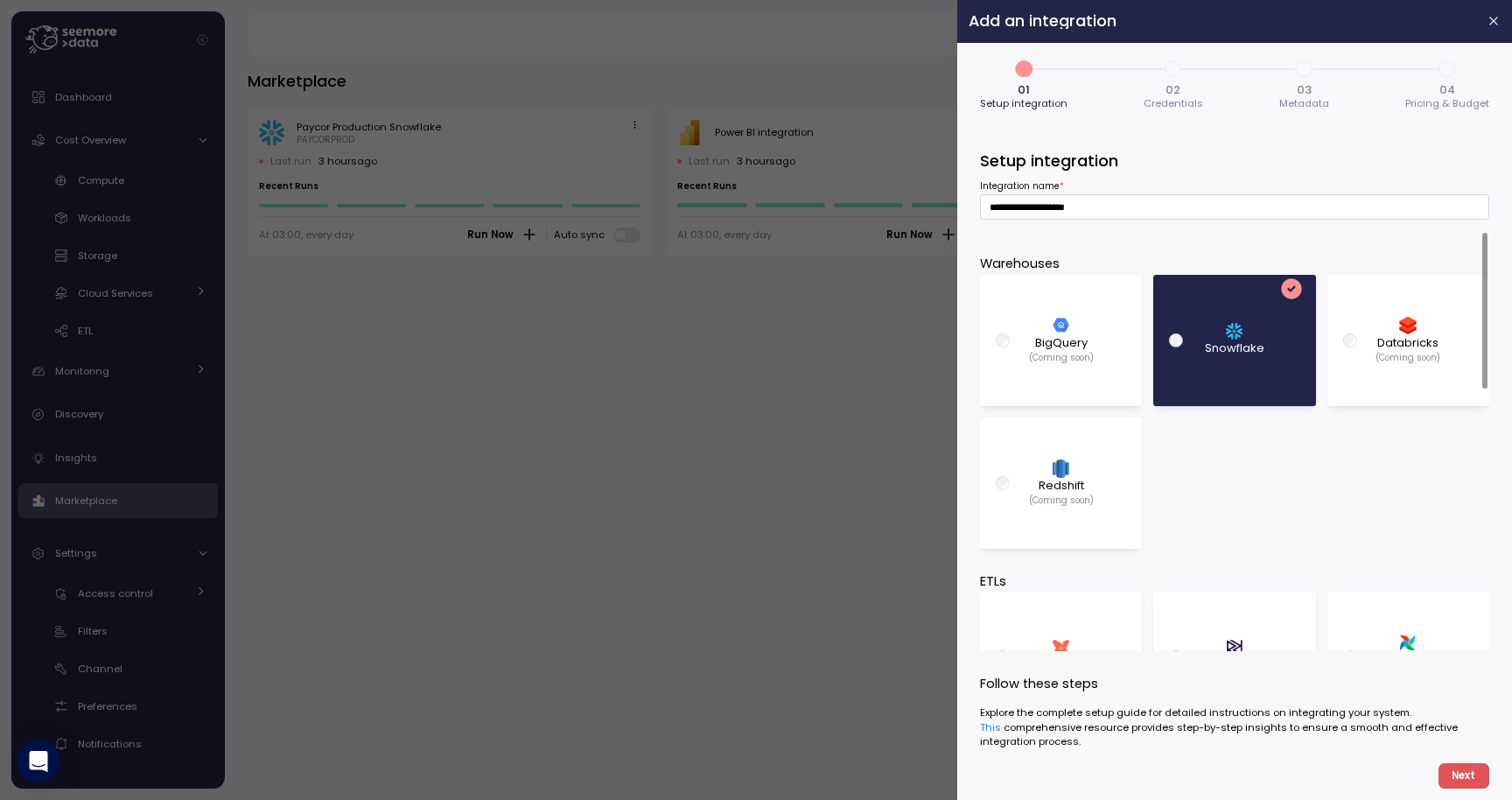
click at [765, 543] on div at bounding box center [756, 400] width 1512 height 800
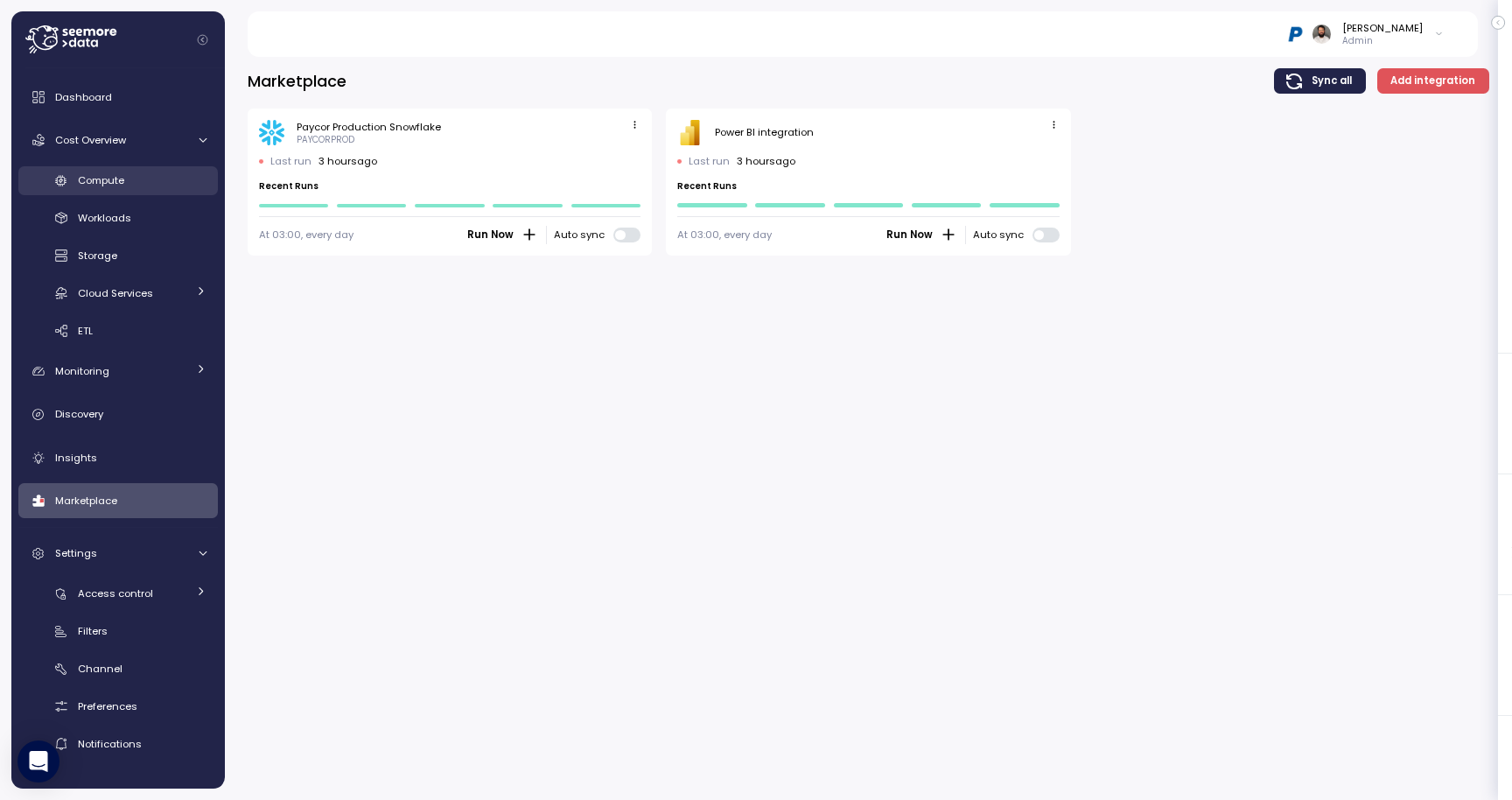
click at [134, 187] on div "Compute" at bounding box center [141, 180] width 128 height 18
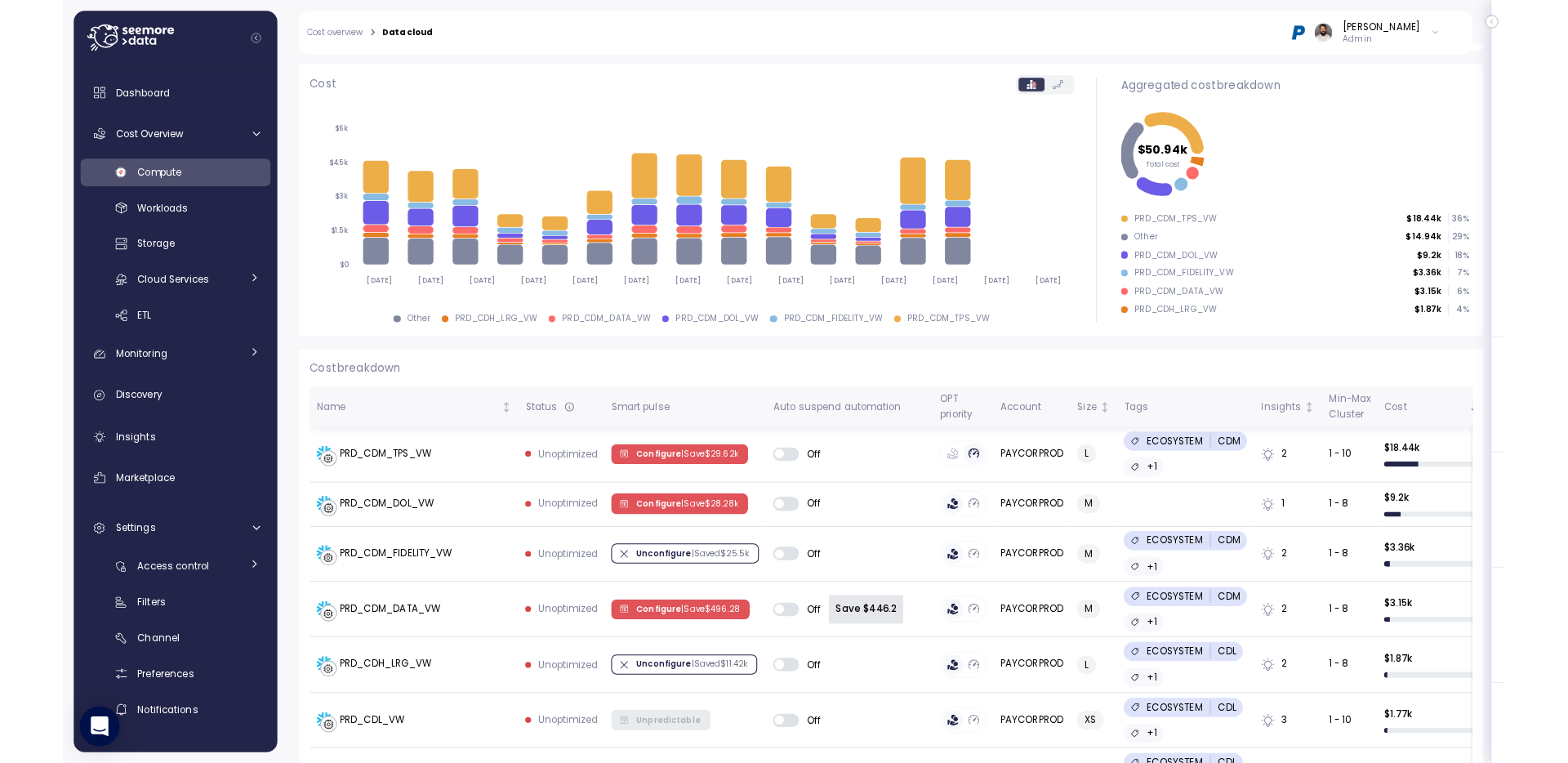
scroll to position [194, 0]
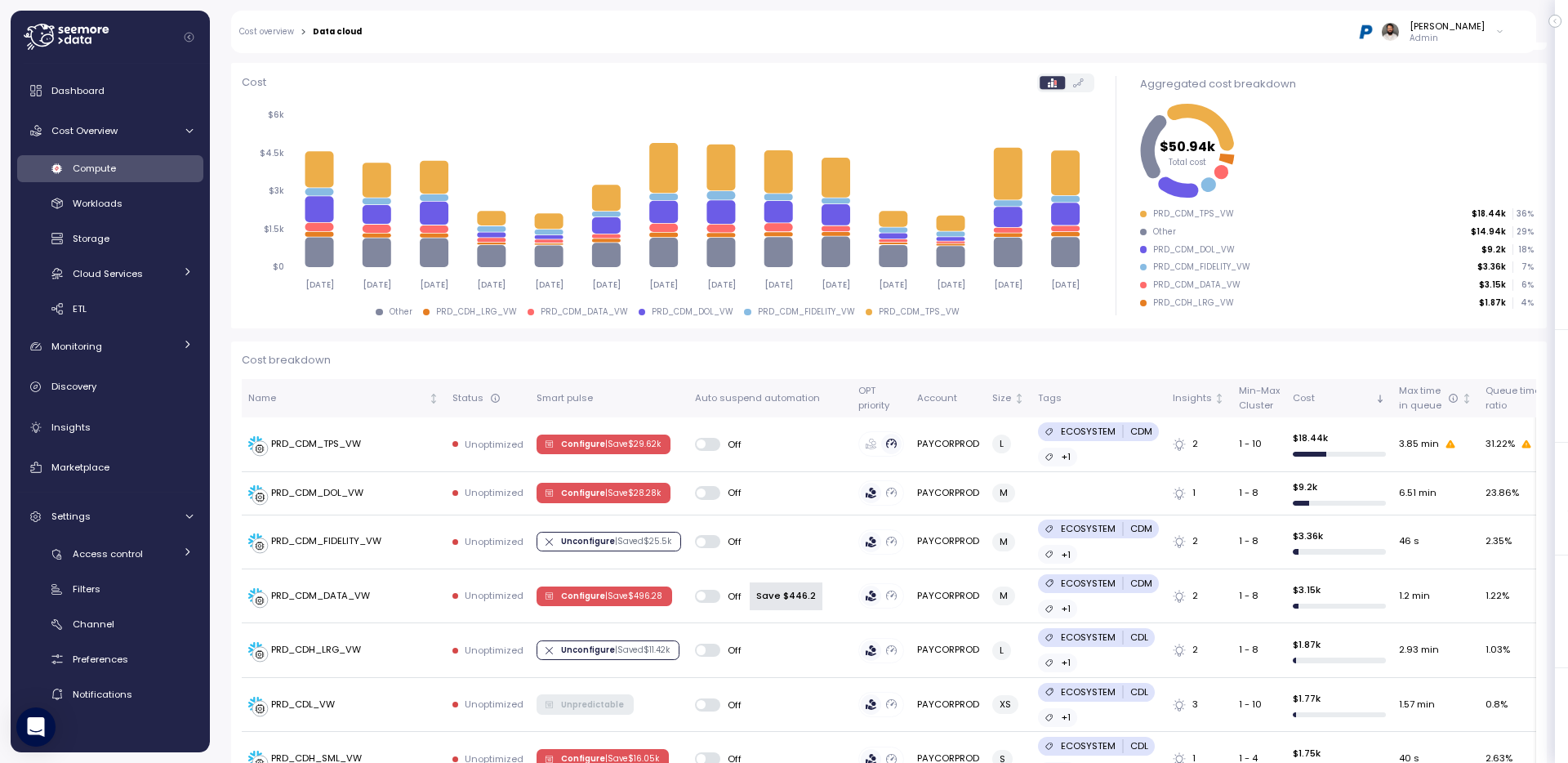
click at [1411, 48] on div "Guy Biecher Admin" at bounding box center [944, 32] width 1143 height 43
click at [1411, 37] on p "Admin" at bounding box center [1447, 38] width 75 height 11
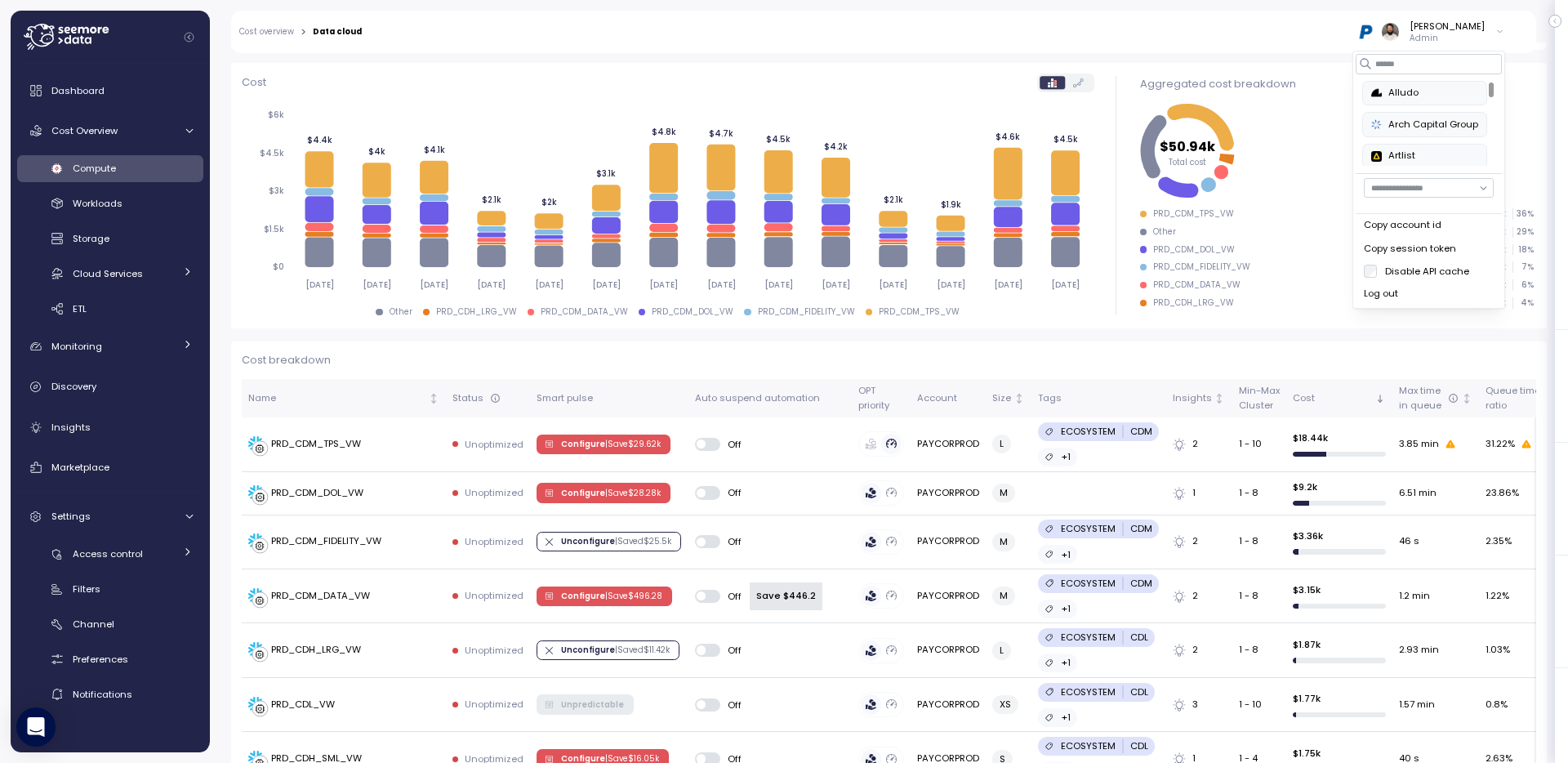
click at [1411, 99] on div "Alludo" at bounding box center [1425, 93] width 107 height 15
click at [1411, 144] on div "RxSense" at bounding box center [1425, 146] width 107 height 15
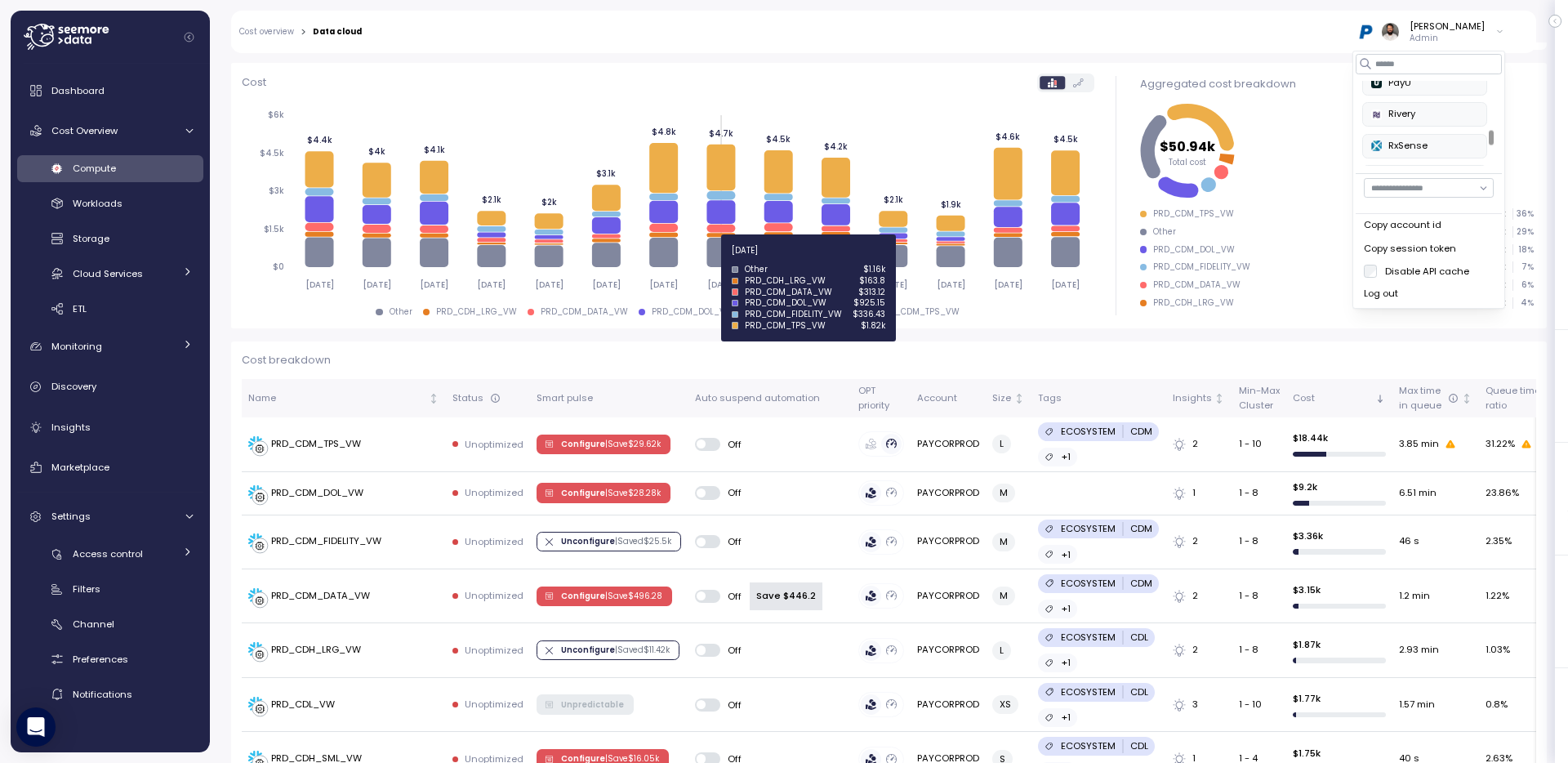
scroll to position [0, 0]
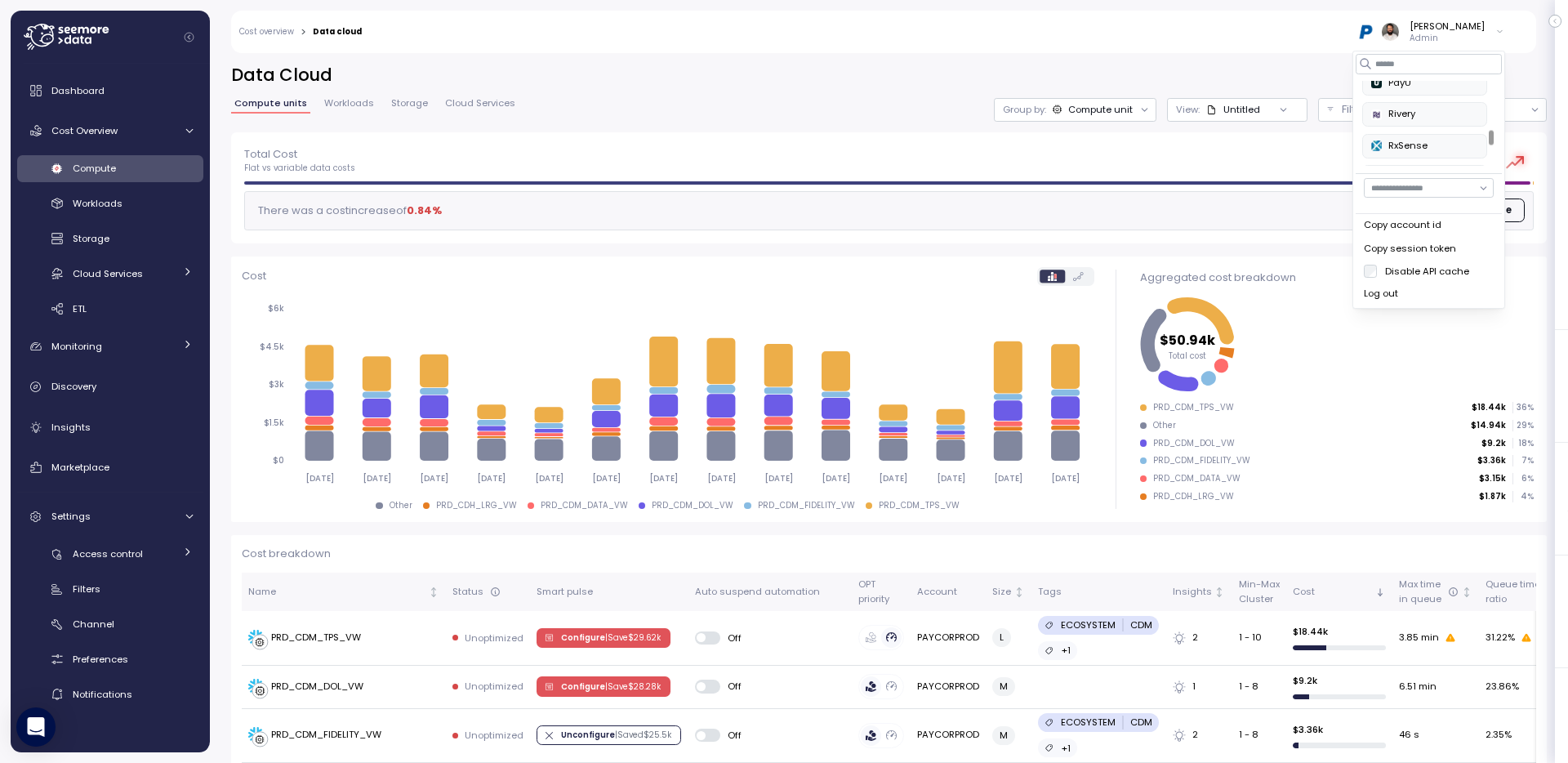
click at [917, 142] on div "Total Cost Flat vs variable data costs $ 50.94k There was a cost increase of 0.…" at bounding box center [889, 187] width 1316 height 111
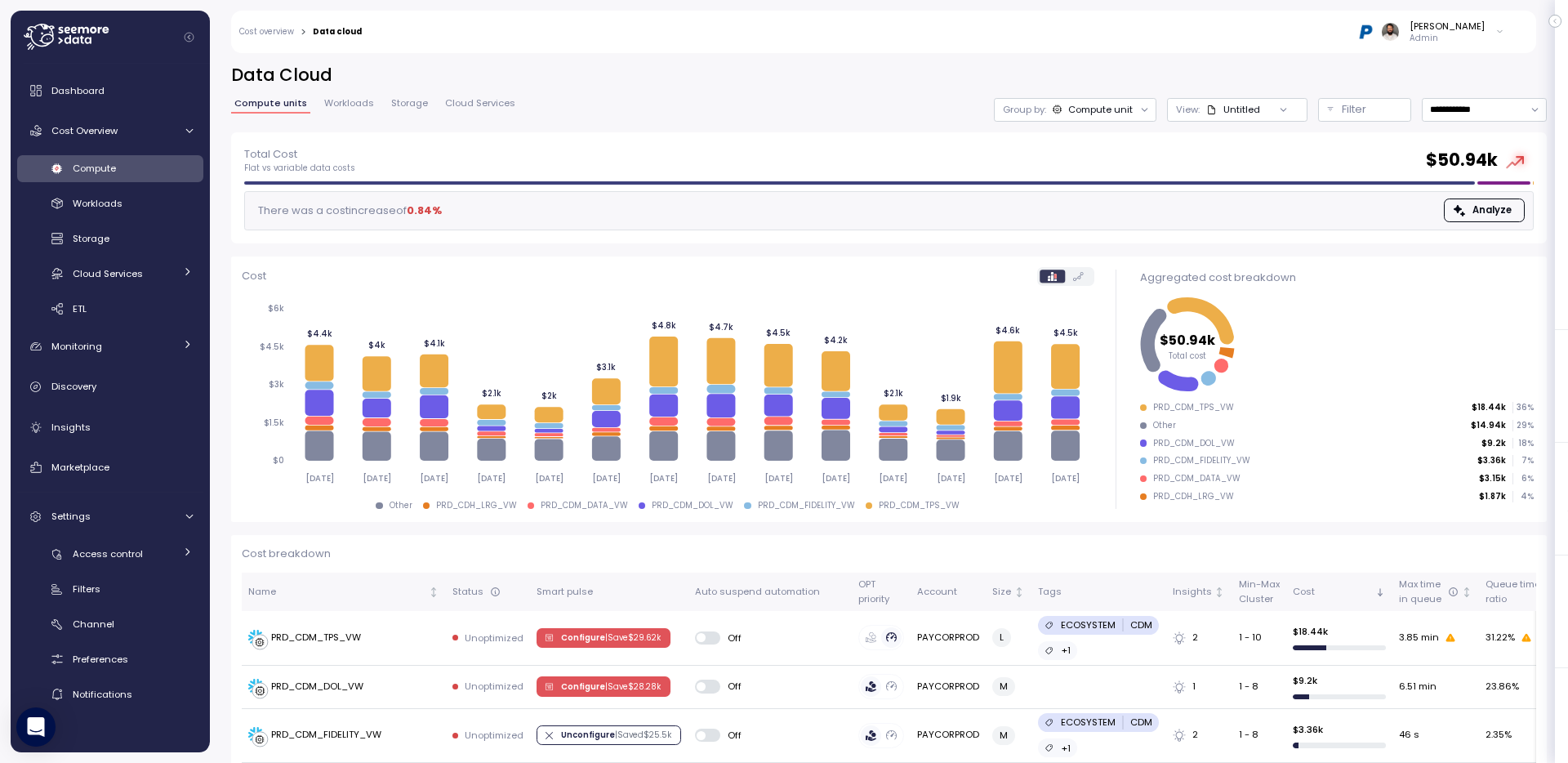
click at [1411, 35] on p "Admin" at bounding box center [1447, 38] width 75 height 11
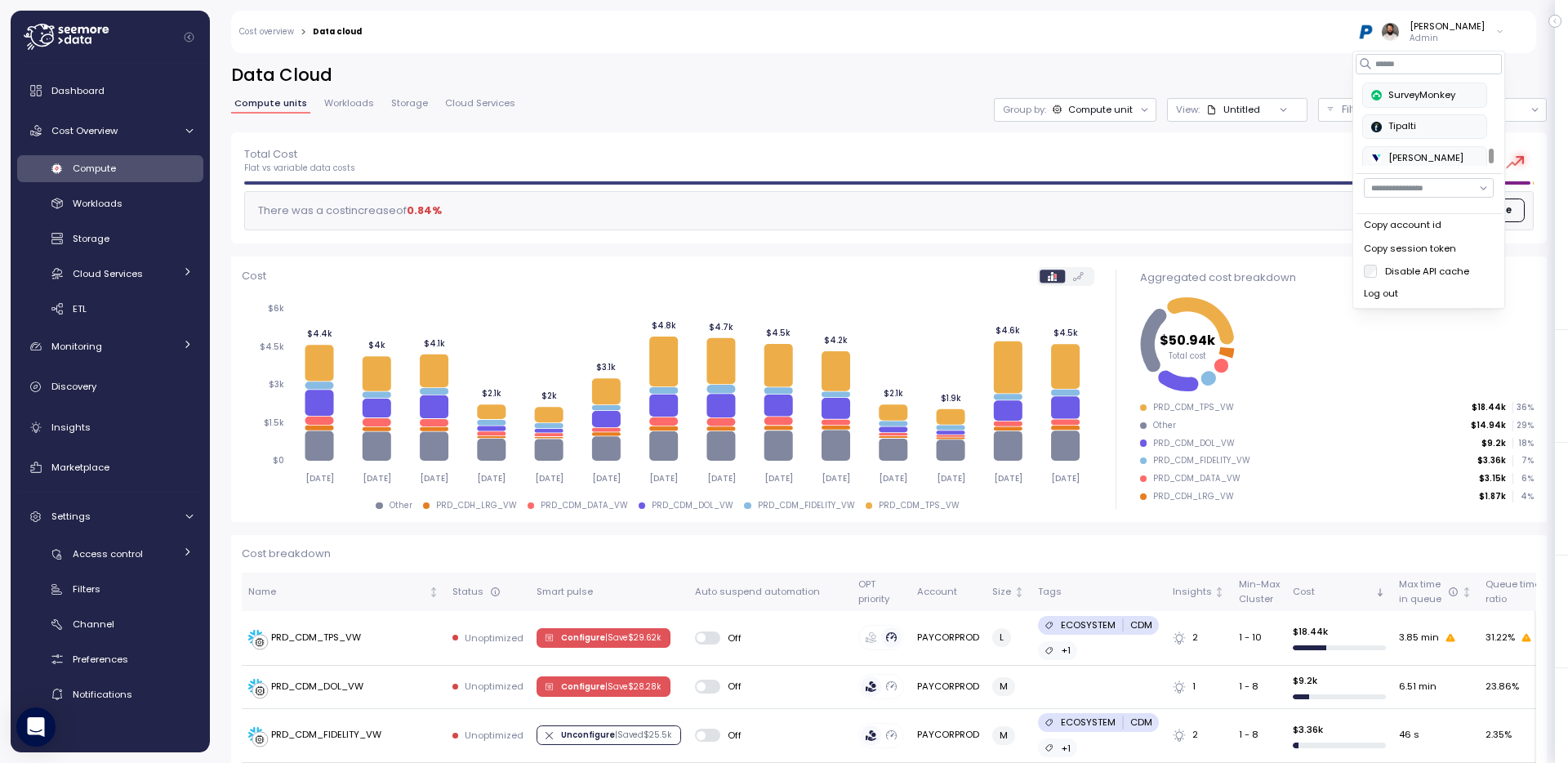
scroll to position [884, 0]
click at [1411, 61] on input at bounding box center [1428, 63] width 146 height 20
click at [1411, 88] on div "RxSense" at bounding box center [1429, 93] width 84 height 15
type input "**"
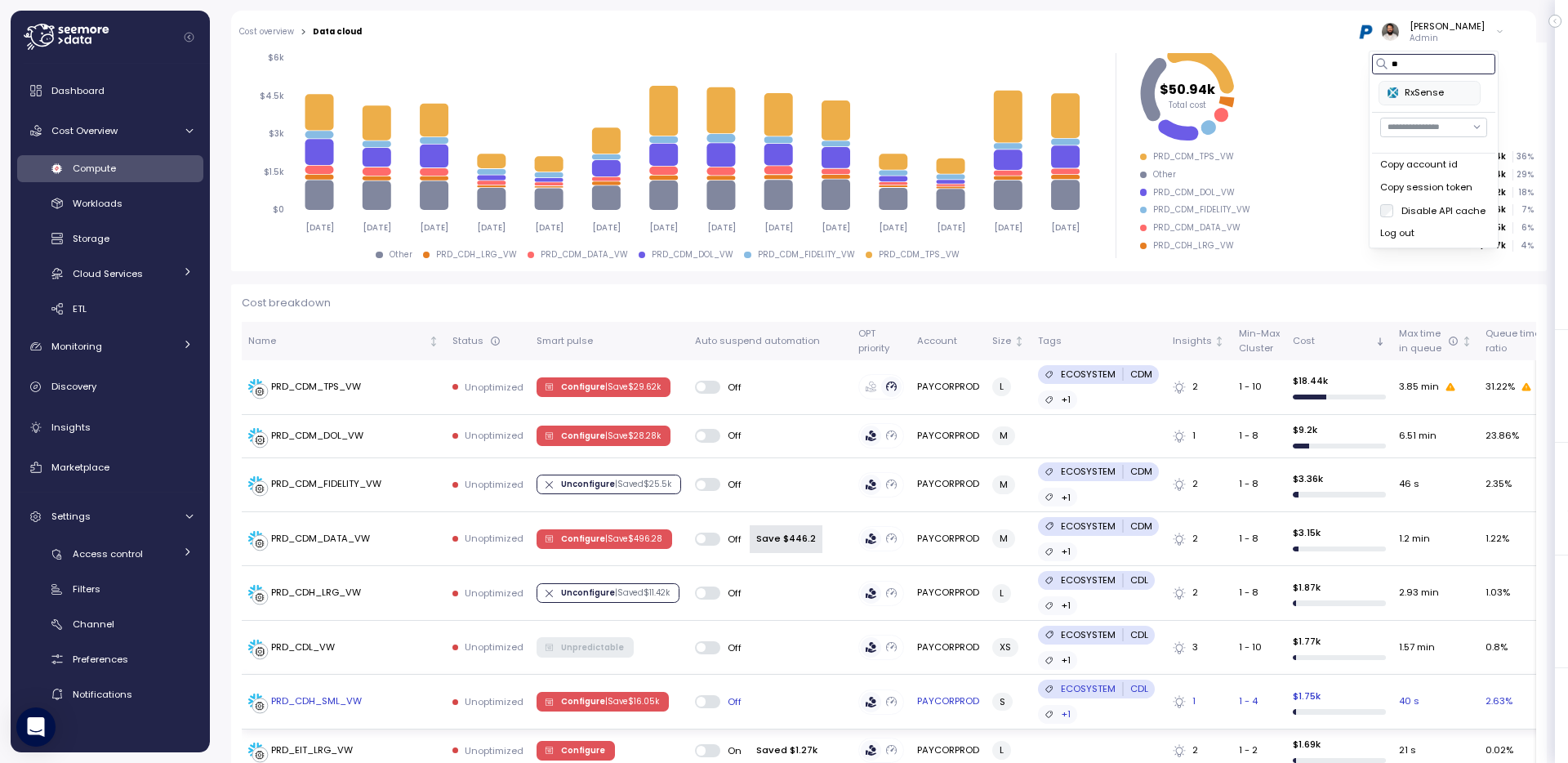
scroll to position [166, 0]
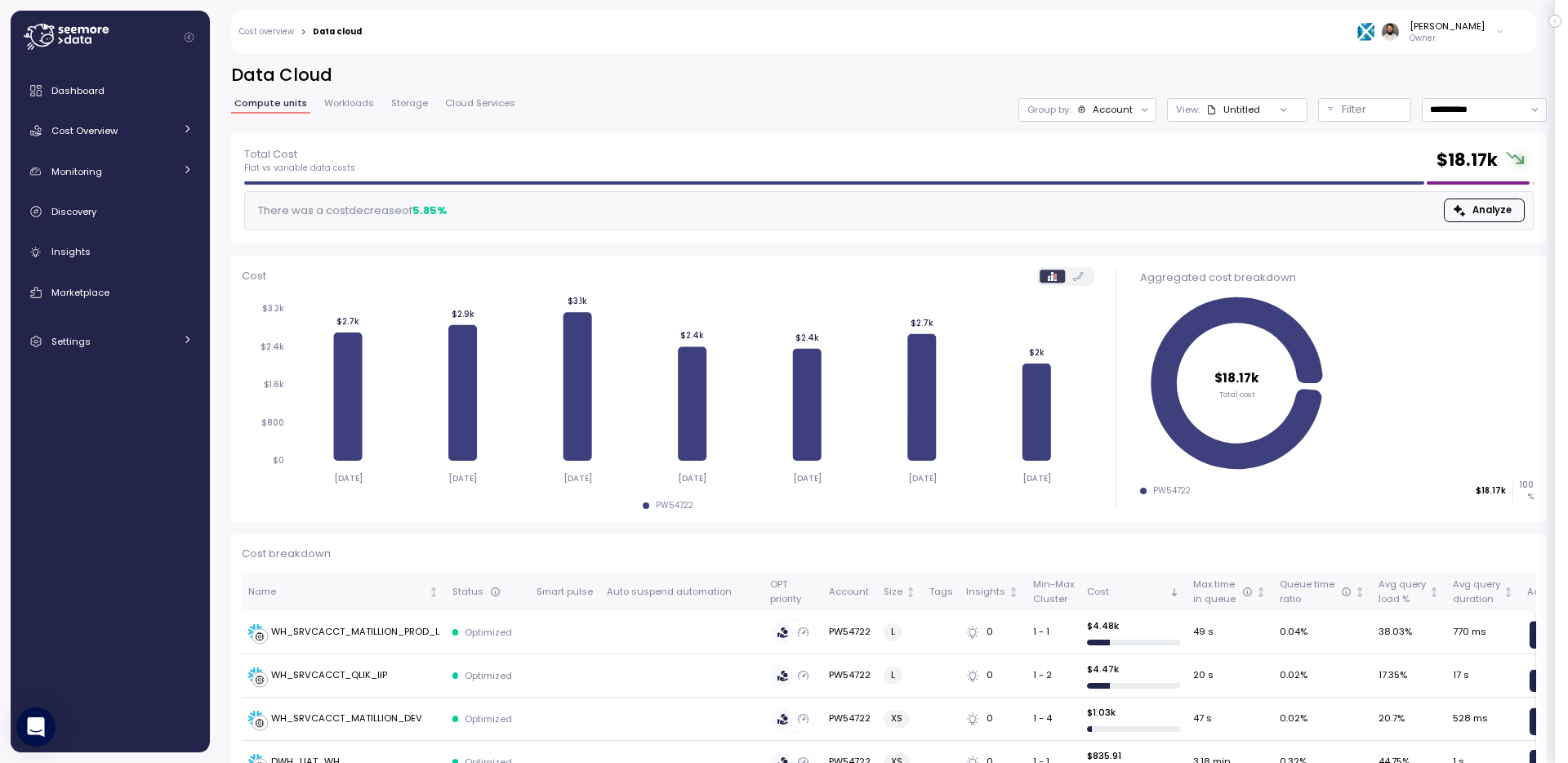
click at [339, 101] on span "Workloads" at bounding box center [350, 103] width 50 height 9
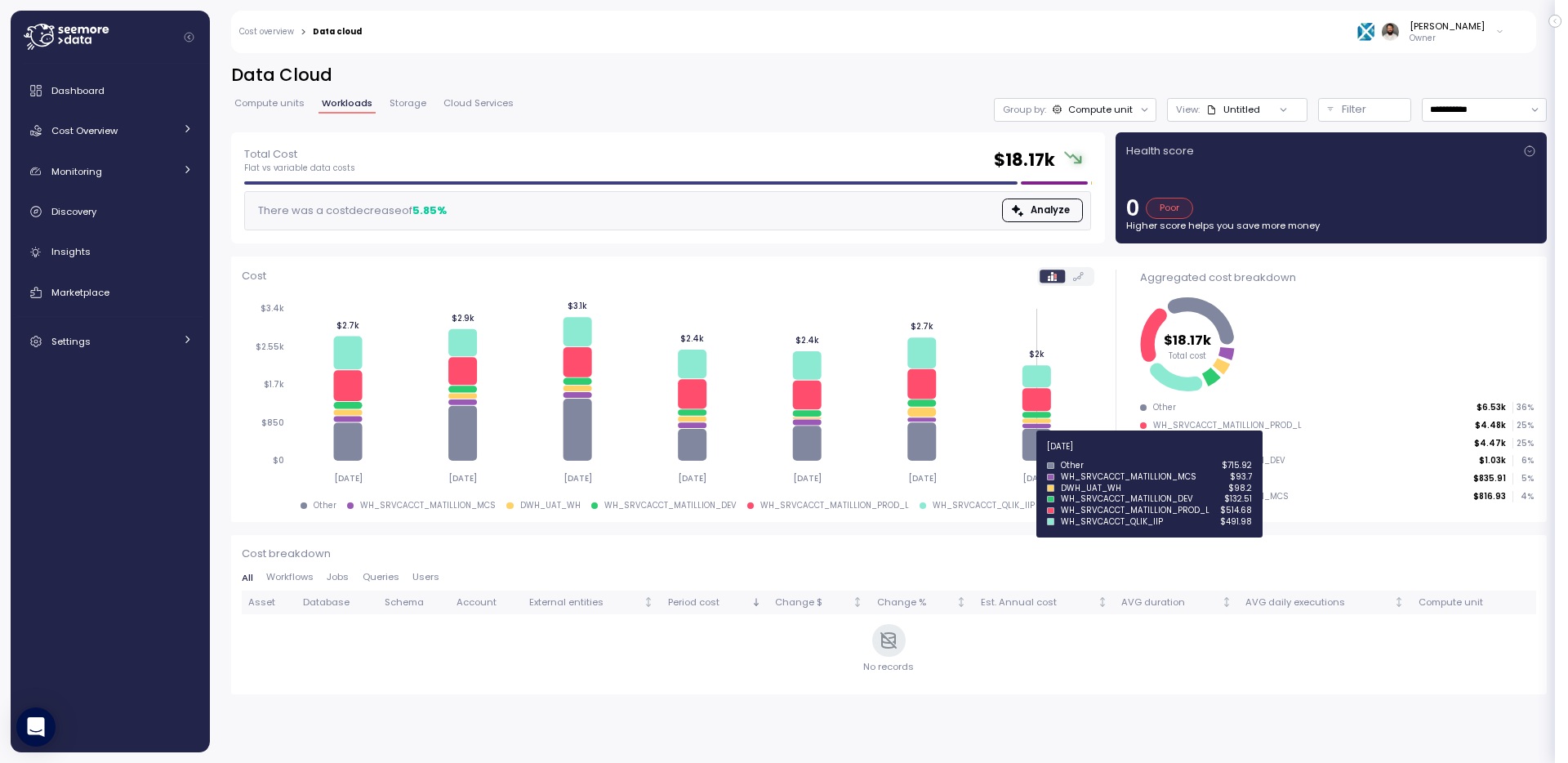
click at [1031, 456] on icon at bounding box center [1037, 445] width 29 height 32
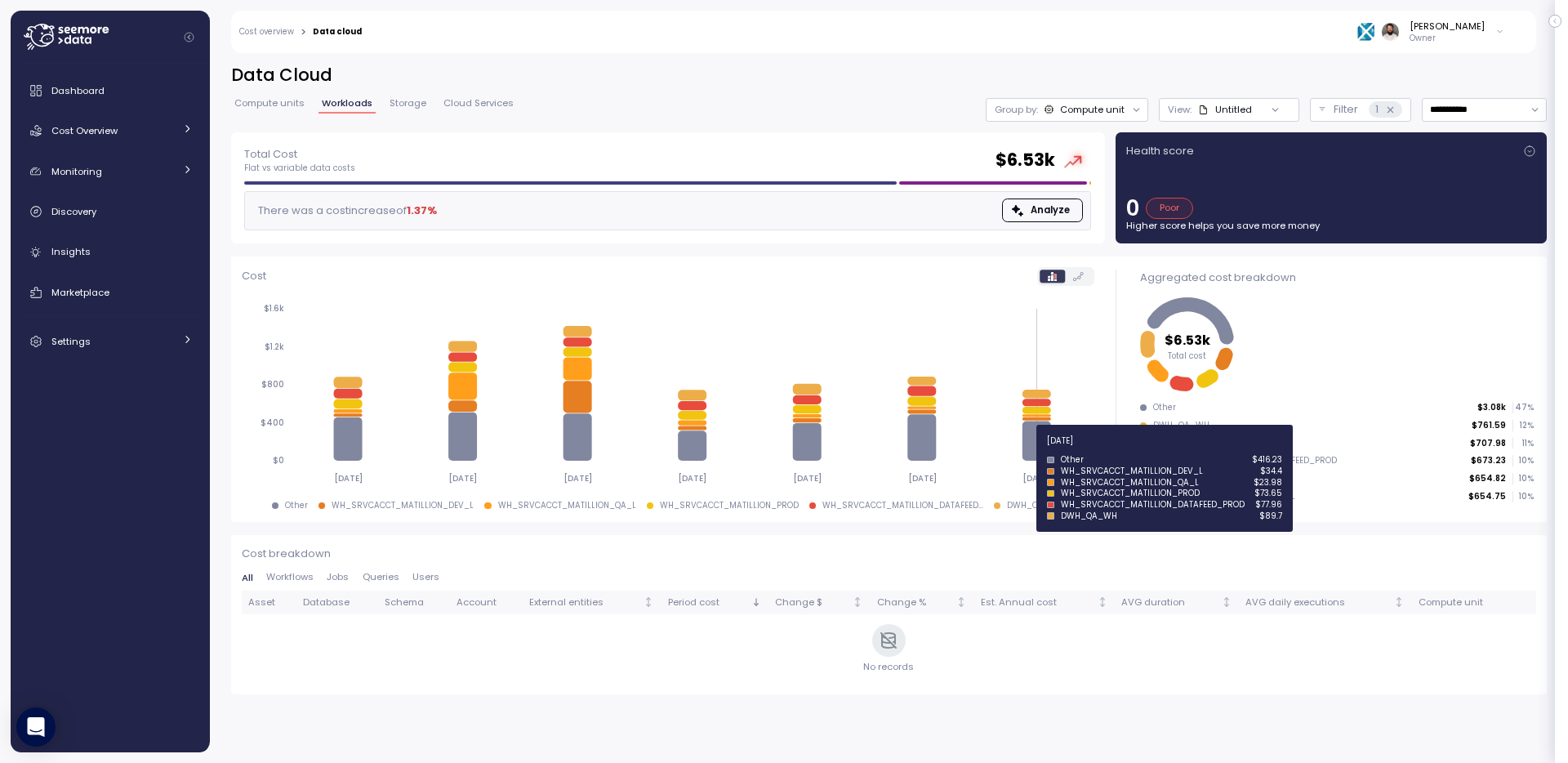
click at [1034, 450] on icon at bounding box center [1037, 440] width 29 height 39
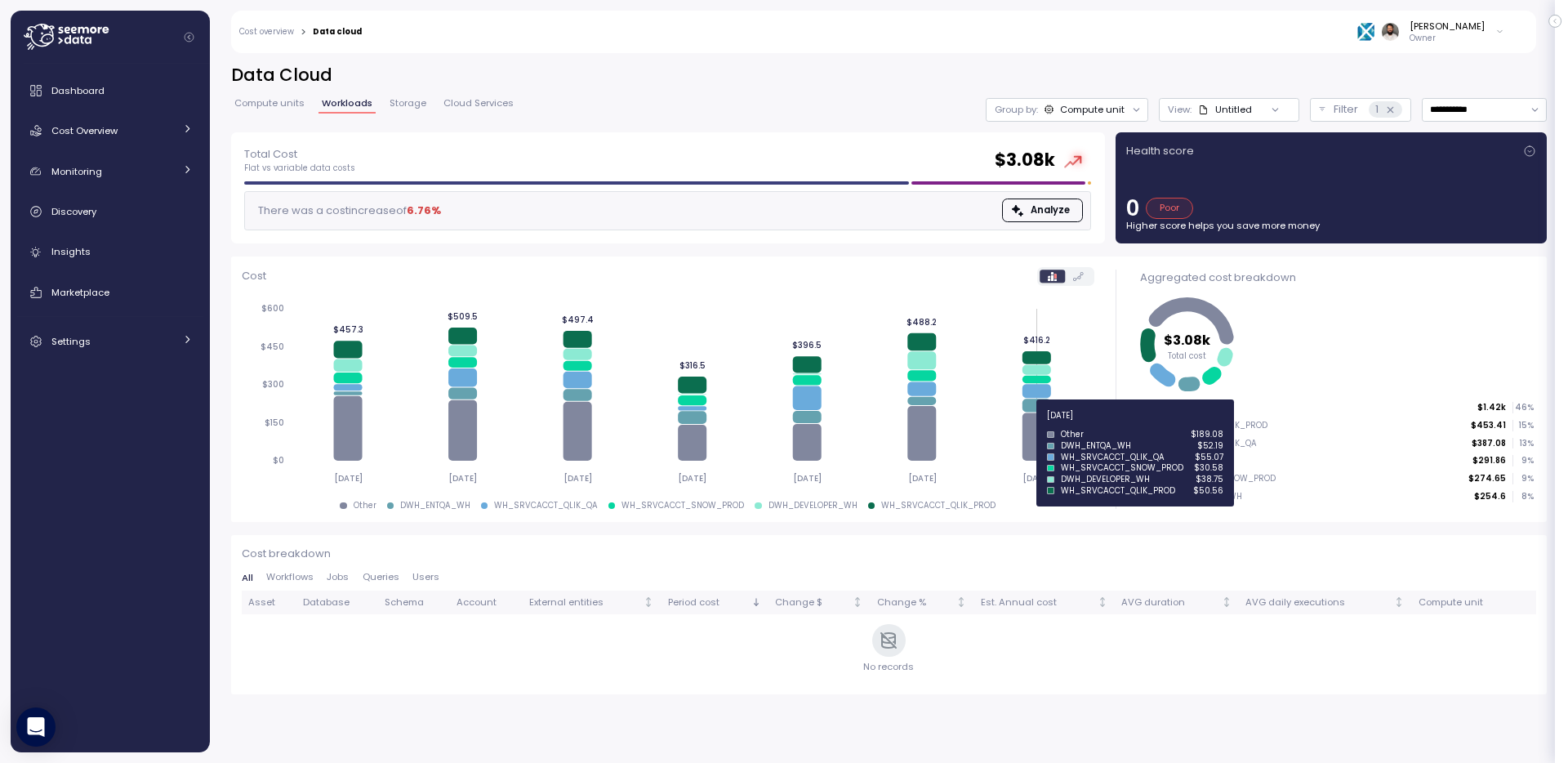
click at [1030, 425] on icon at bounding box center [1037, 437] width 29 height 48
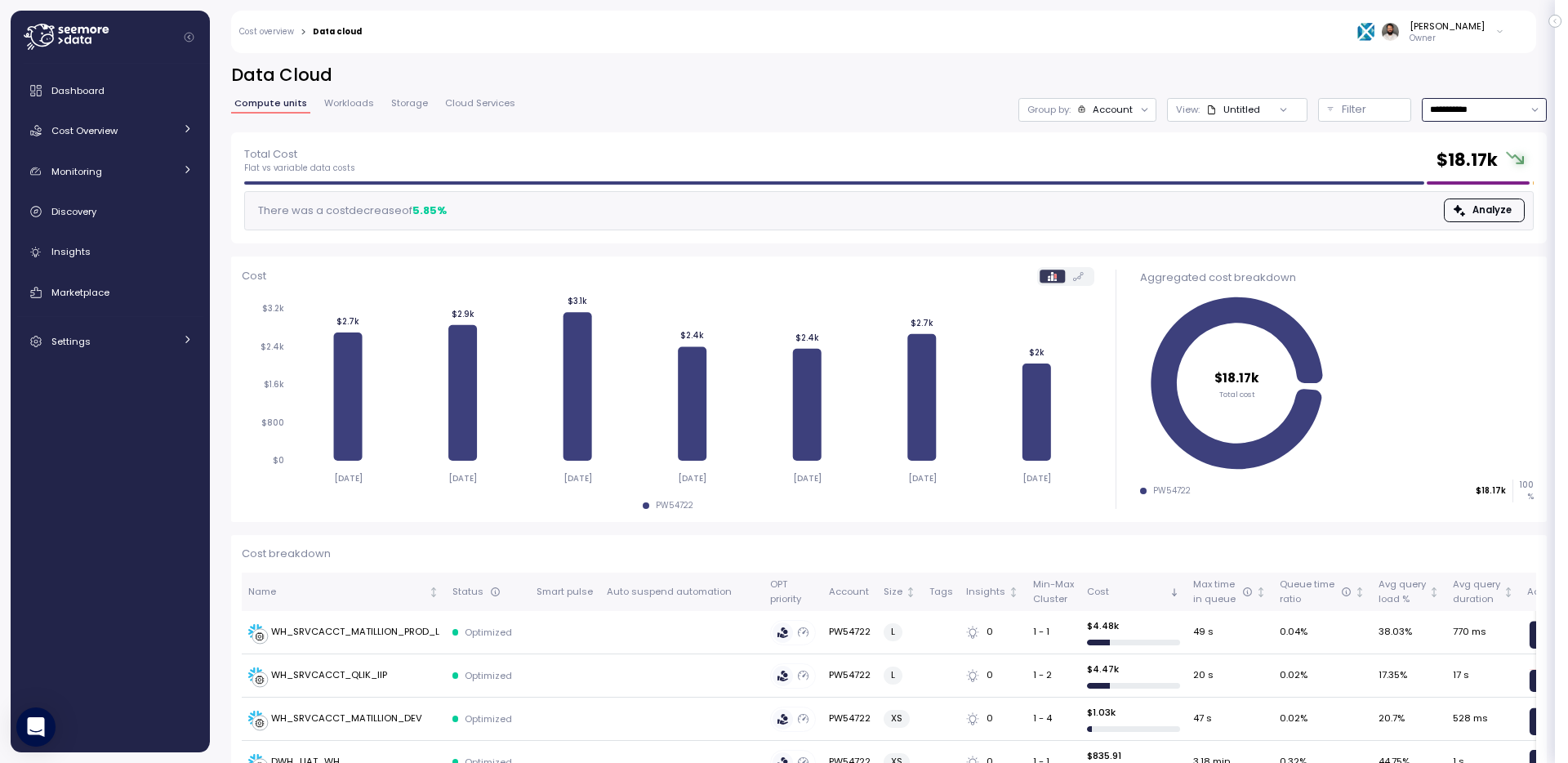
click at [1485, 104] on input "**********" at bounding box center [1484, 109] width 125 height 23
click at [1096, 98] on div "Group by: Account" at bounding box center [1087, 109] width 138 height 23
click at [1116, 202] on p "Compute unit" at bounding box center [1096, 200] width 64 height 13
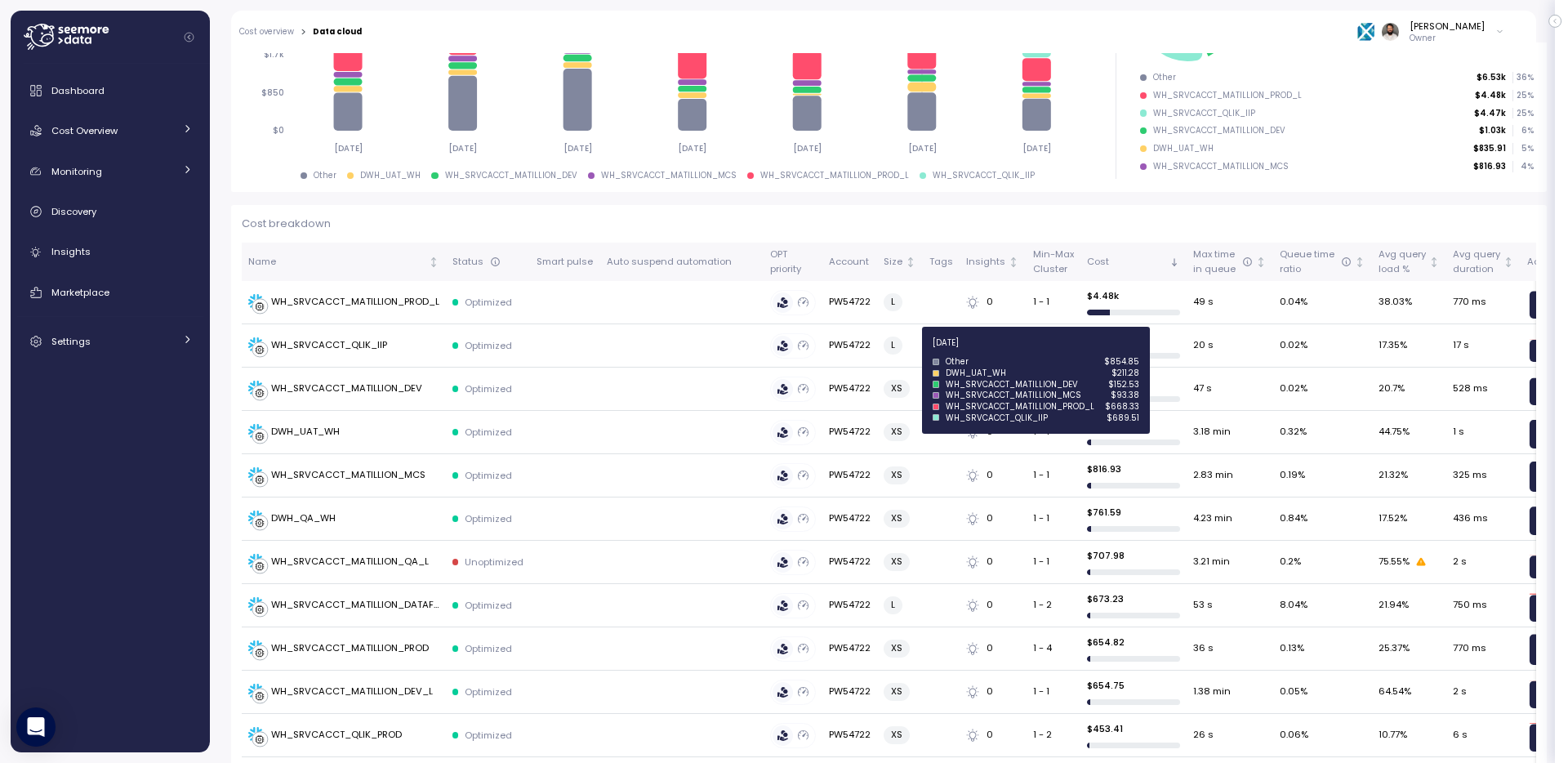
scroll to position [471, 0]
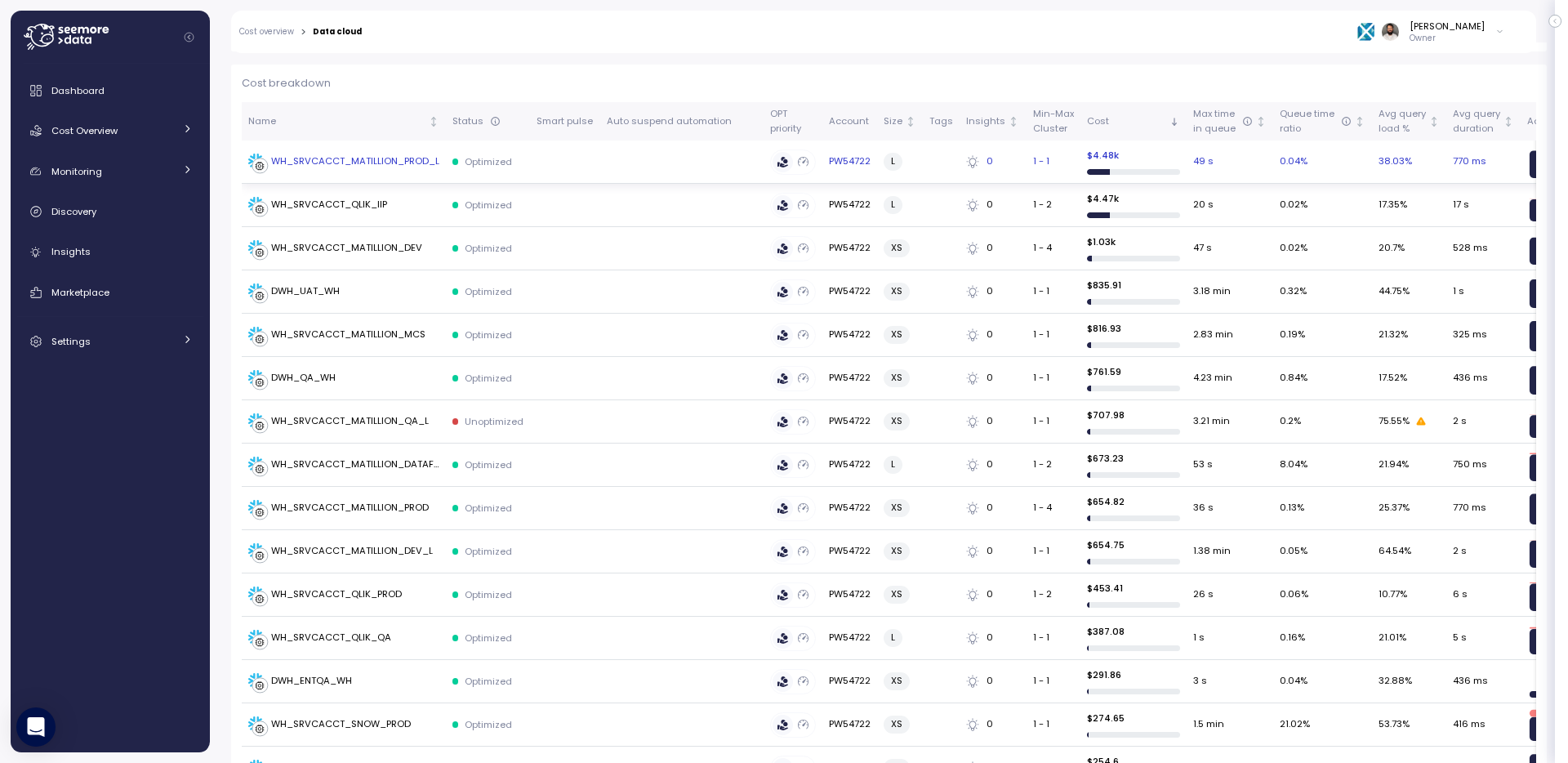
click at [575, 167] on td at bounding box center [565, 162] width 70 height 44
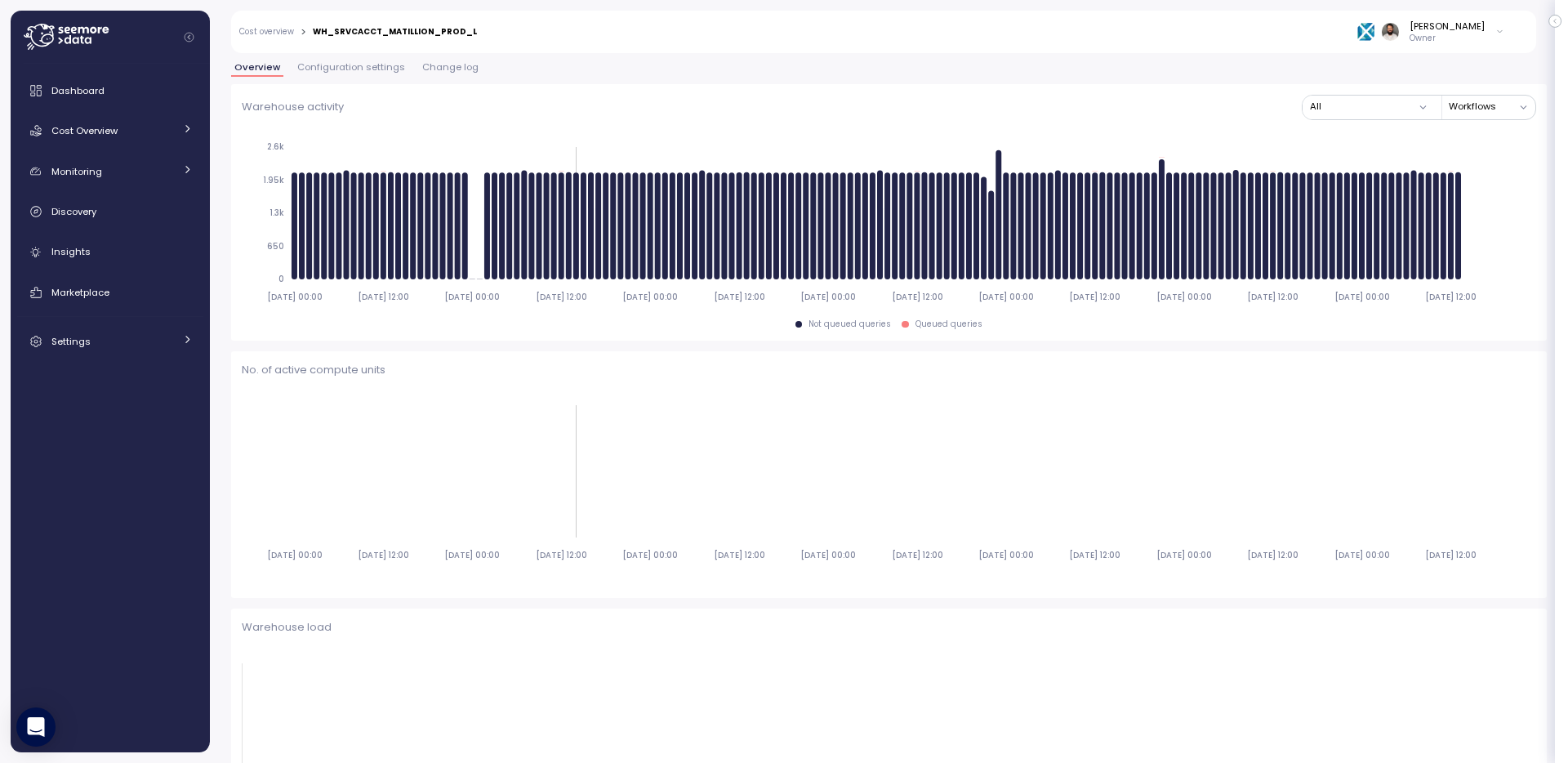
scroll to position [109, 0]
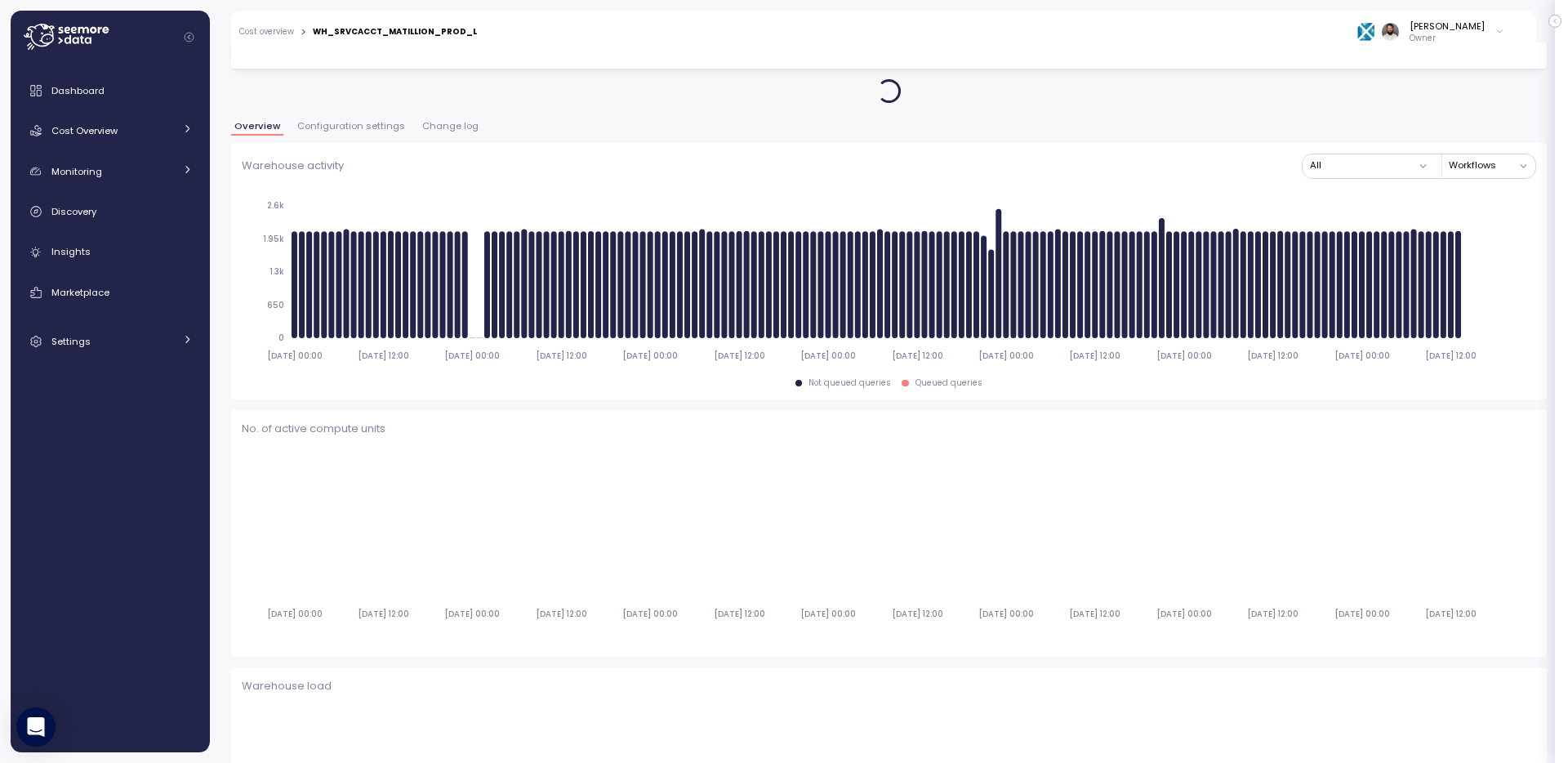
click at [430, 125] on span "Change log" at bounding box center [450, 127] width 57 height 9
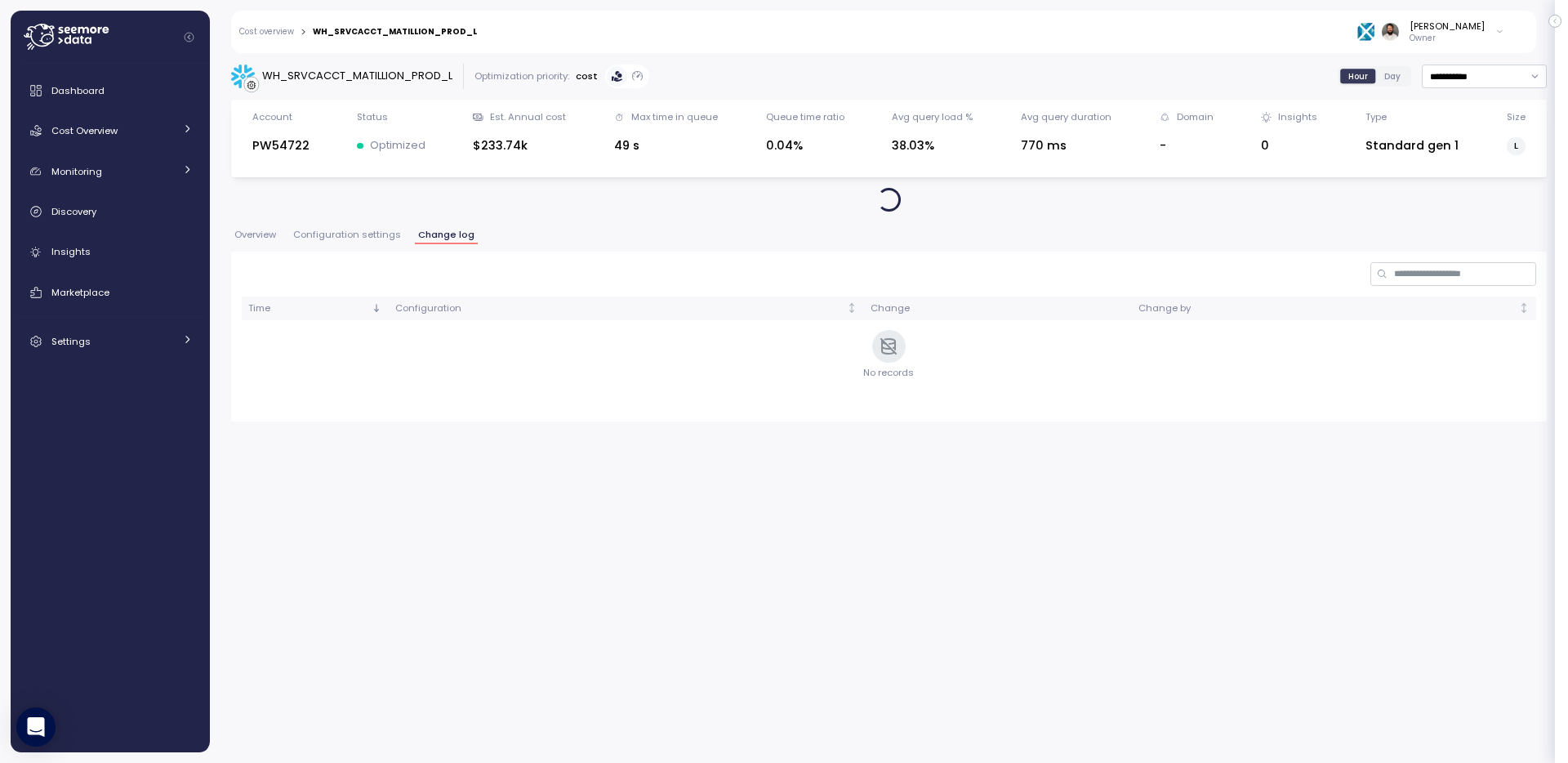
click at [391, 232] on span "Configuration settings" at bounding box center [347, 235] width 108 height 9
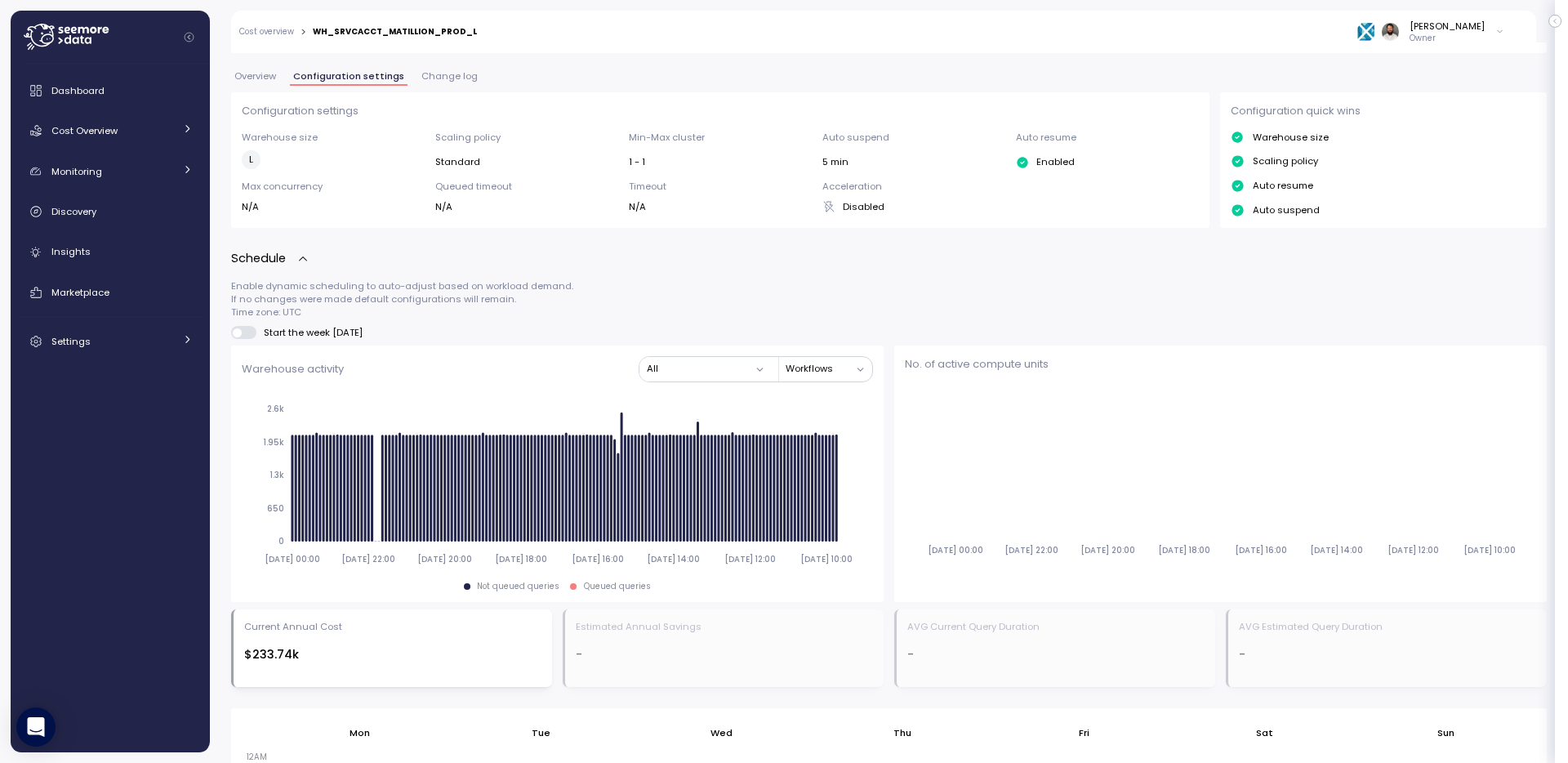
scroll to position [551, 0]
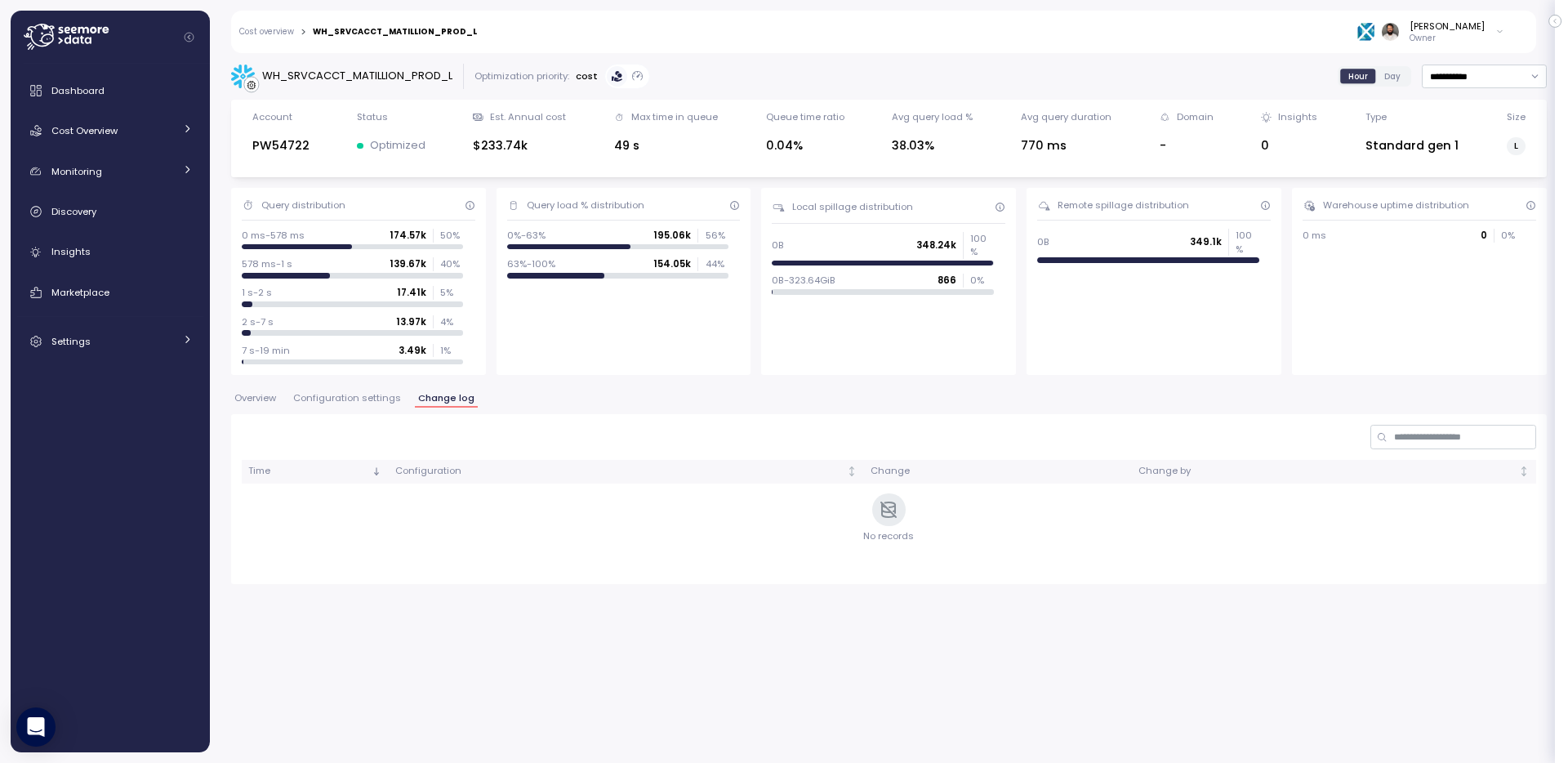
click at [372, 394] on span "Configuration settings" at bounding box center [347, 398] width 108 height 9
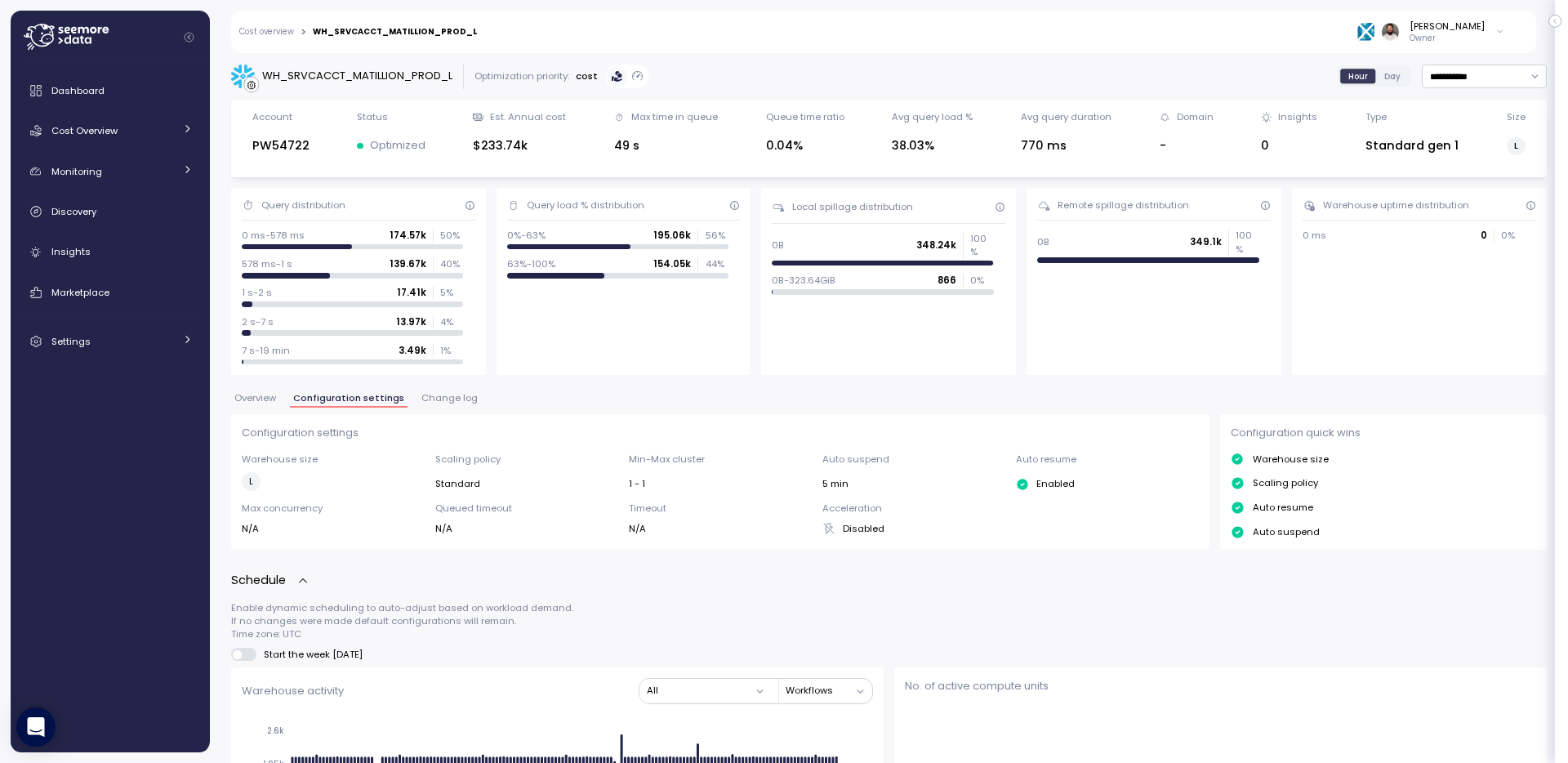
click at [282, 28] on link "Cost overview" at bounding box center [266, 32] width 55 height 8
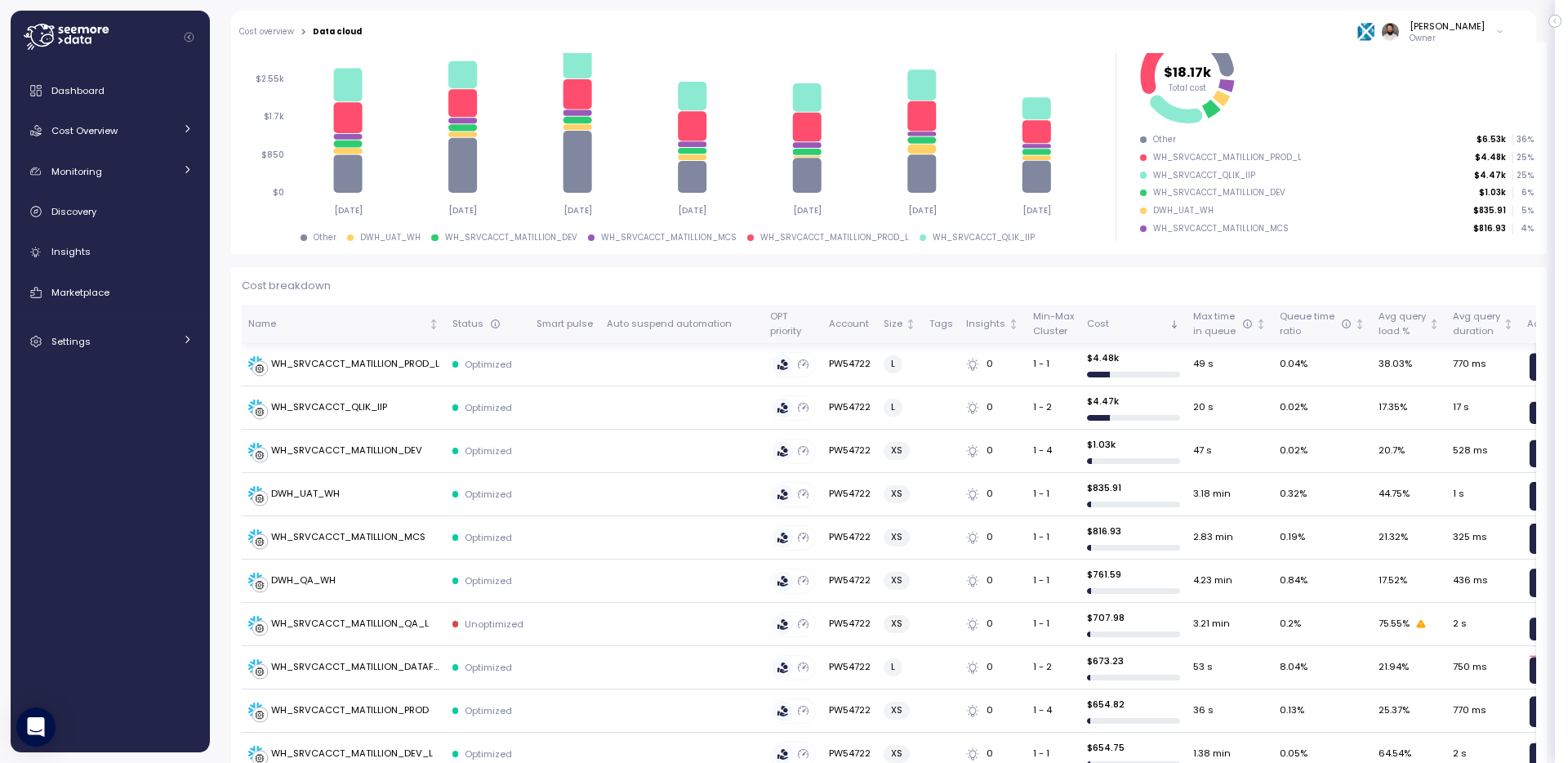
scroll to position [344, 0]
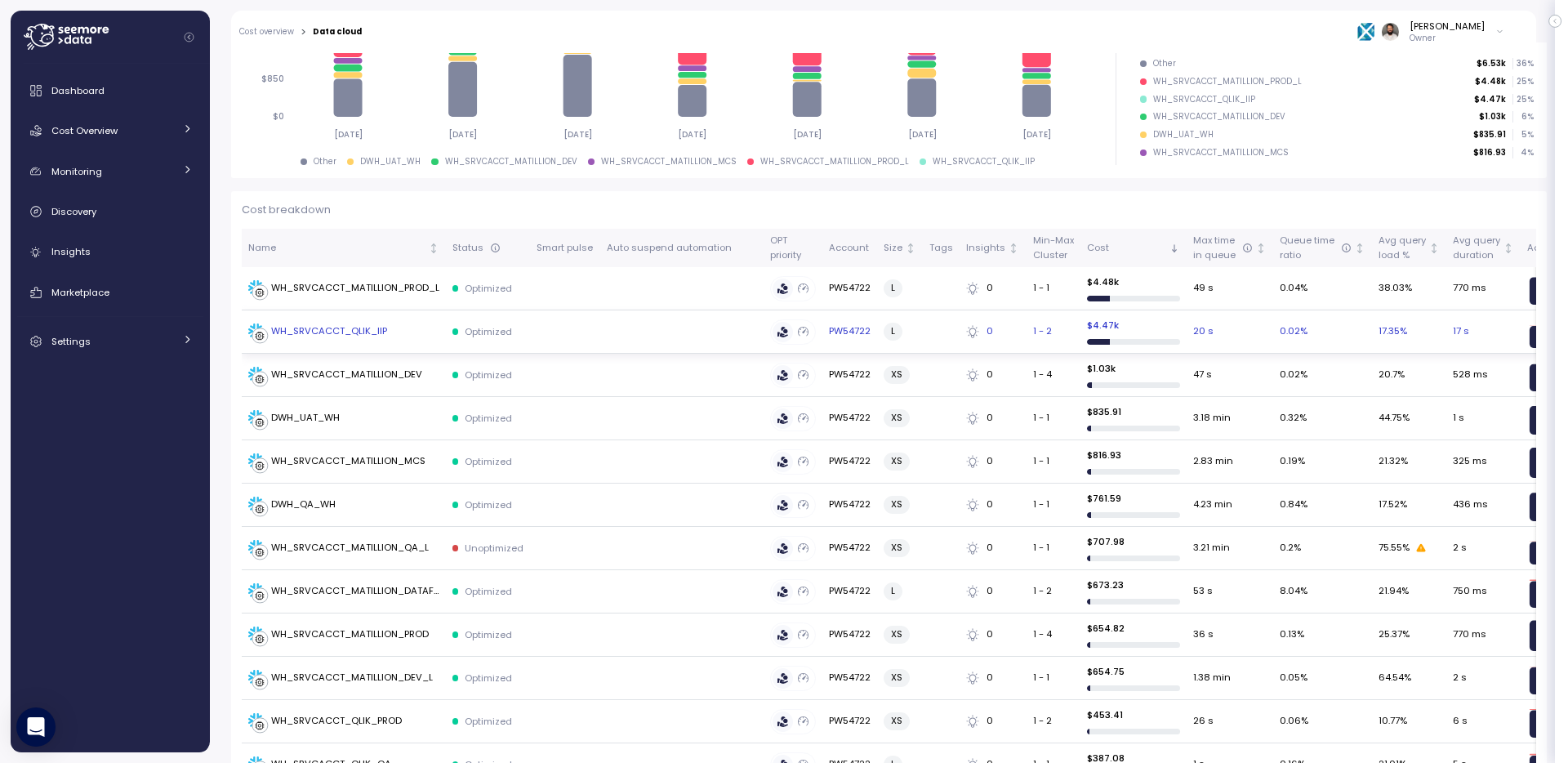
click at [386, 335] on div "WH_SRVCACCT_QLIK_IIP" at bounding box center [329, 332] width 116 height 15
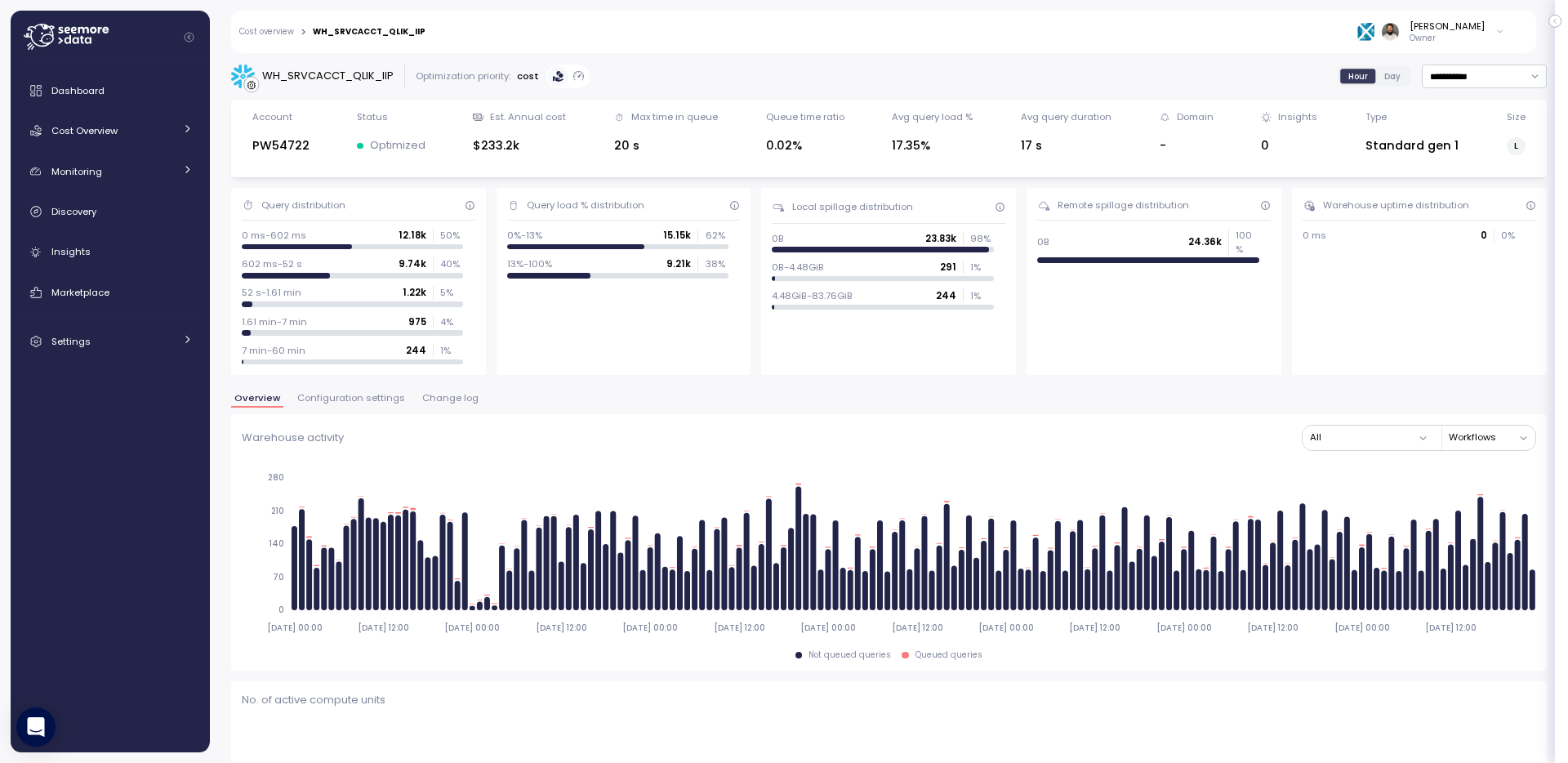
click at [424, 397] on span "Change log" at bounding box center [450, 398] width 57 height 9
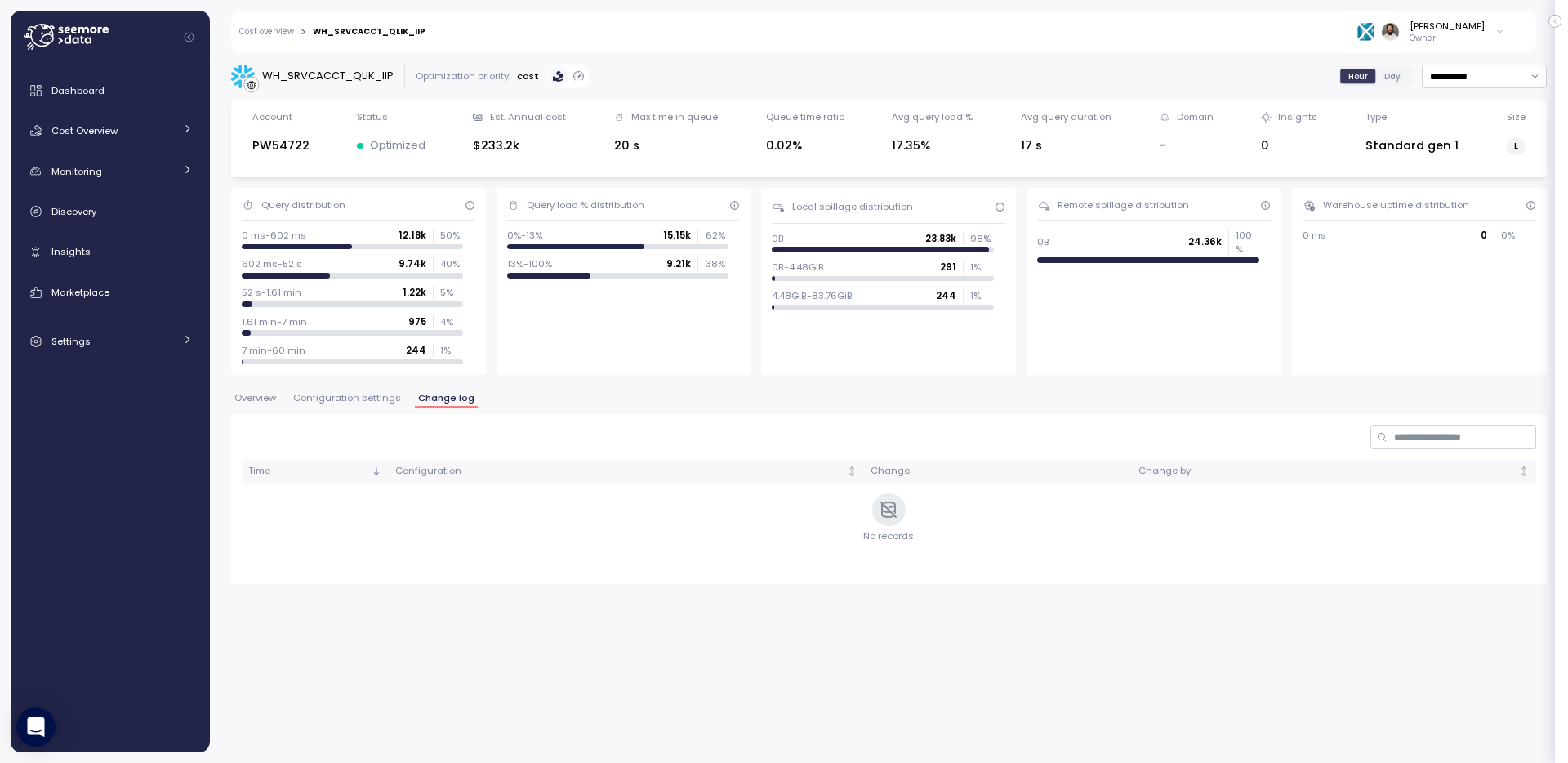
click at [382, 390] on div "**********" at bounding box center [889, 325] width 1316 height 521
click at [382, 394] on span "Configuration settings" at bounding box center [347, 398] width 108 height 9
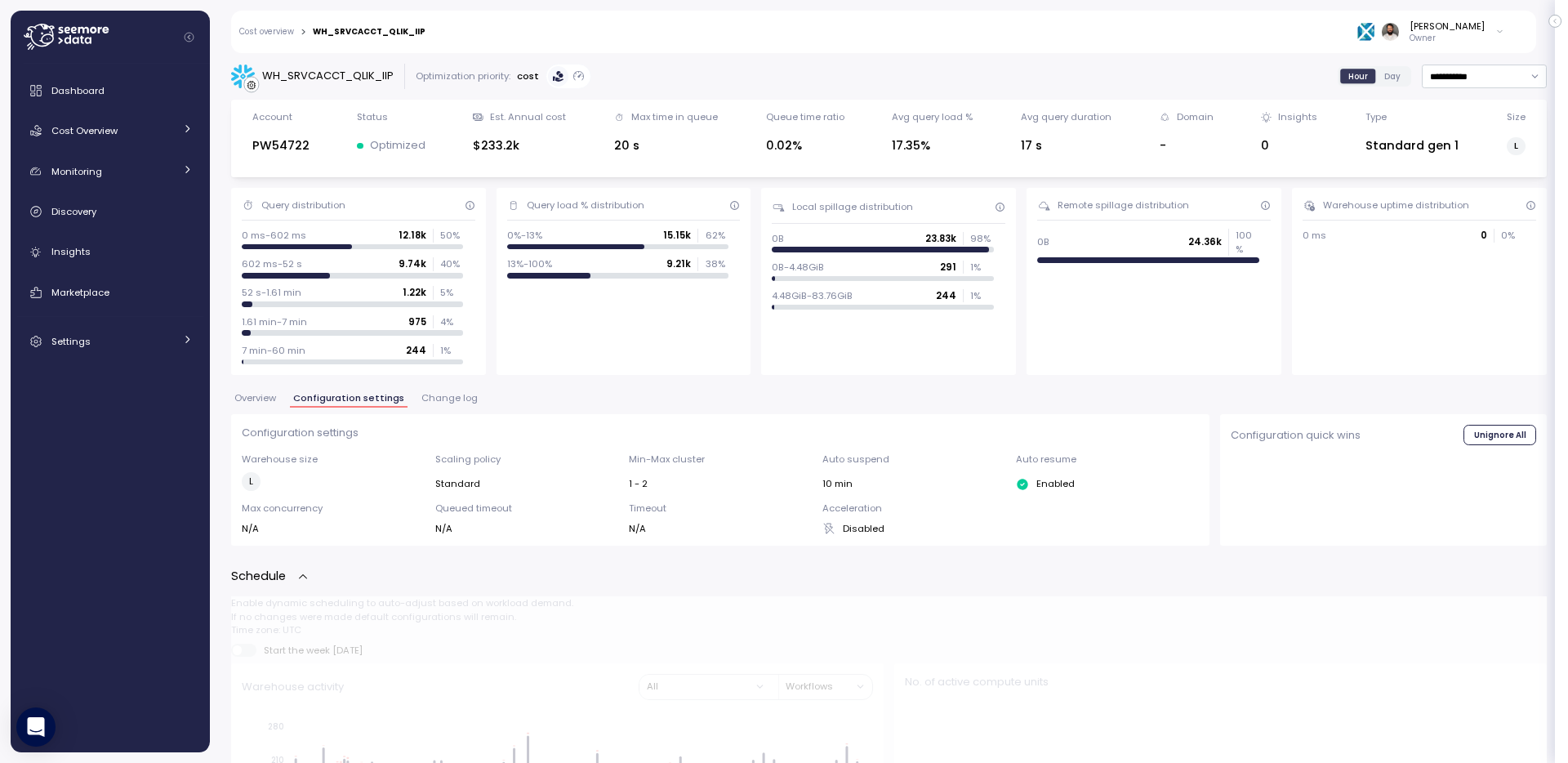
click at [380, 396] on span "Configuration settings" at bounding box center [348, 398] width 111 height 9
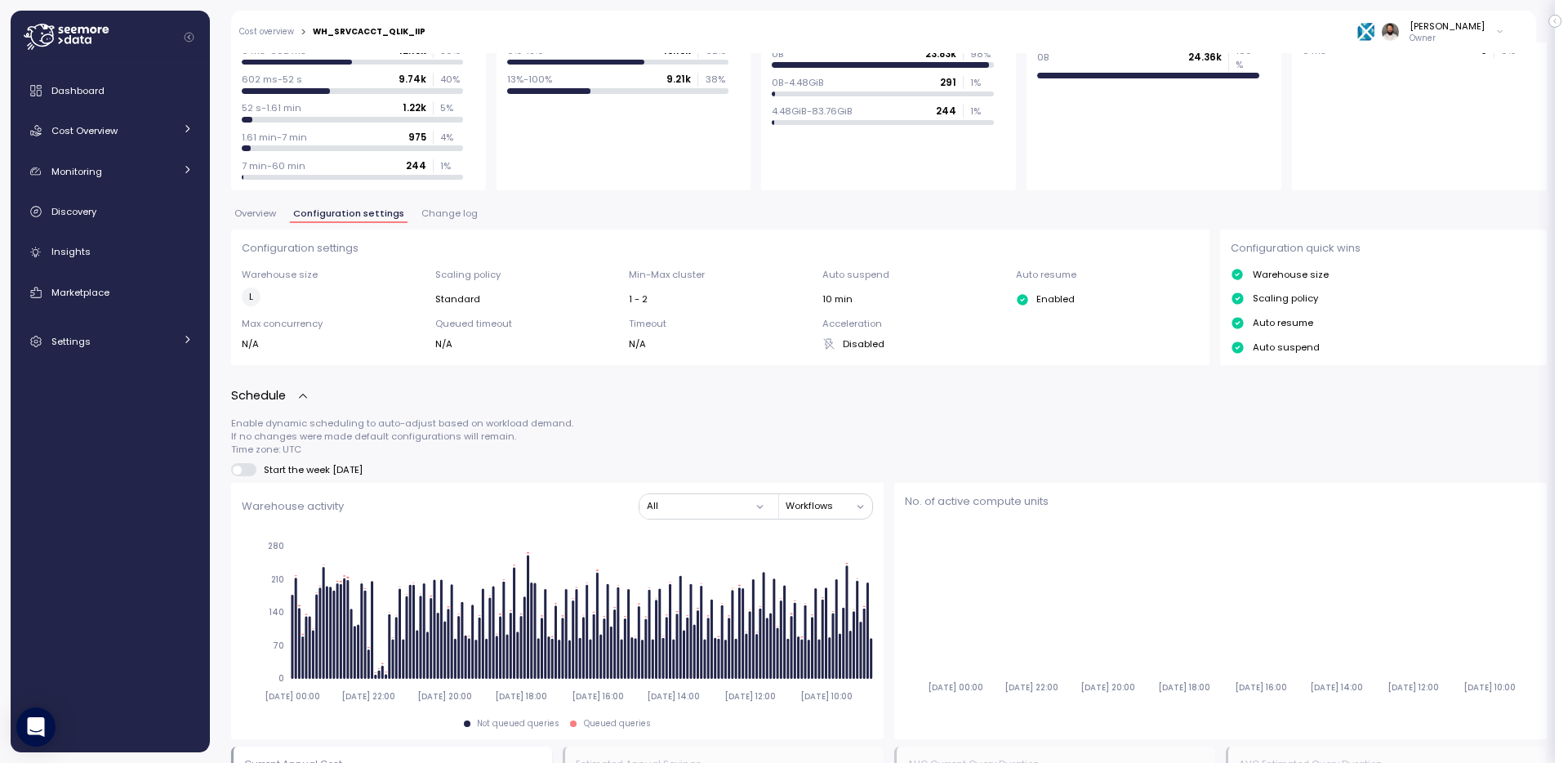
scroll to position [186, 0]
click at [252, 217] on span "Overview" at bounding box center [255, 212] width 42 height 9
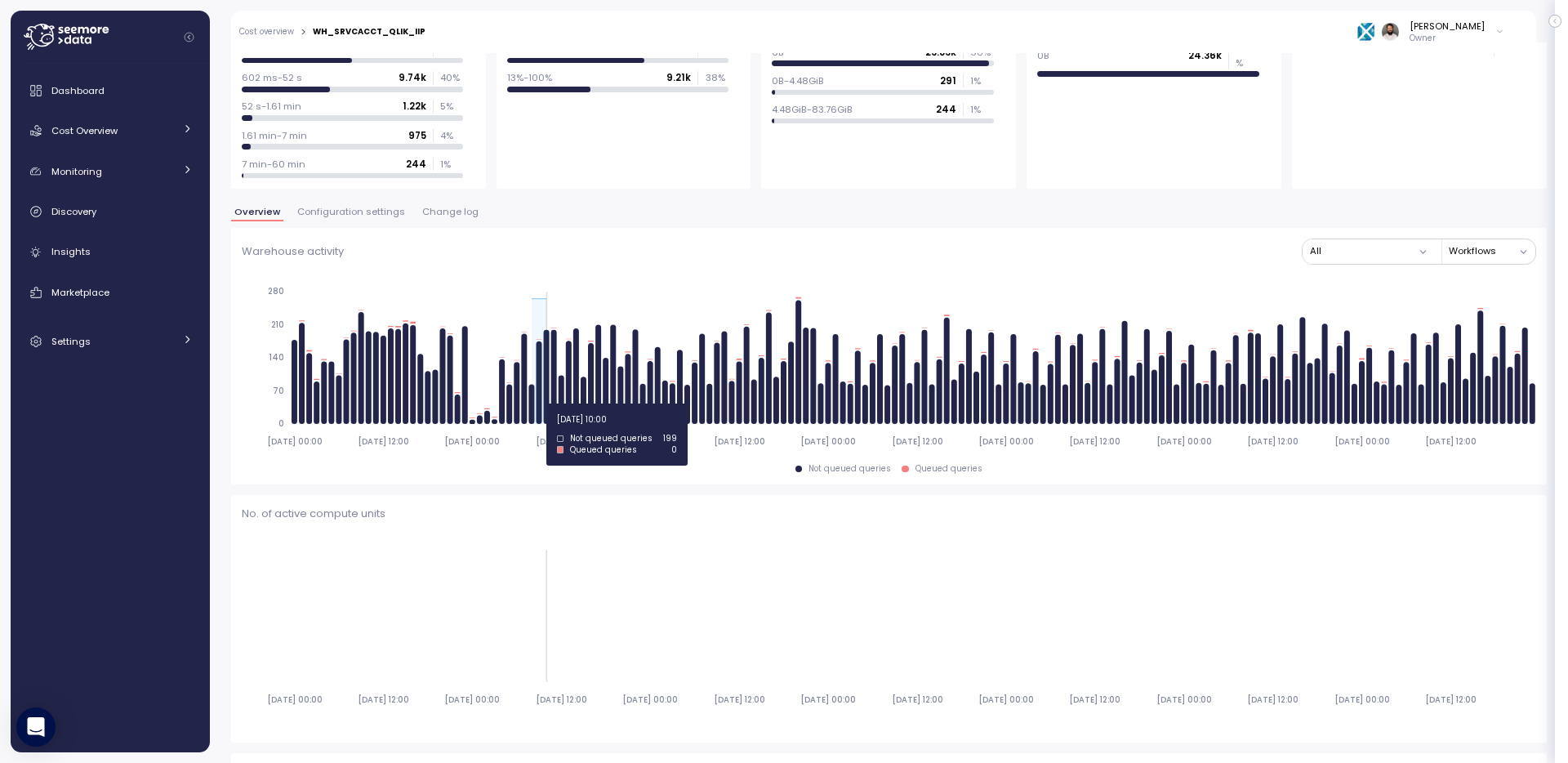
drag, startPoint x: 534, startPoint y: 405, endPoint x: 545, endPoint y: 404, distance: 11.0
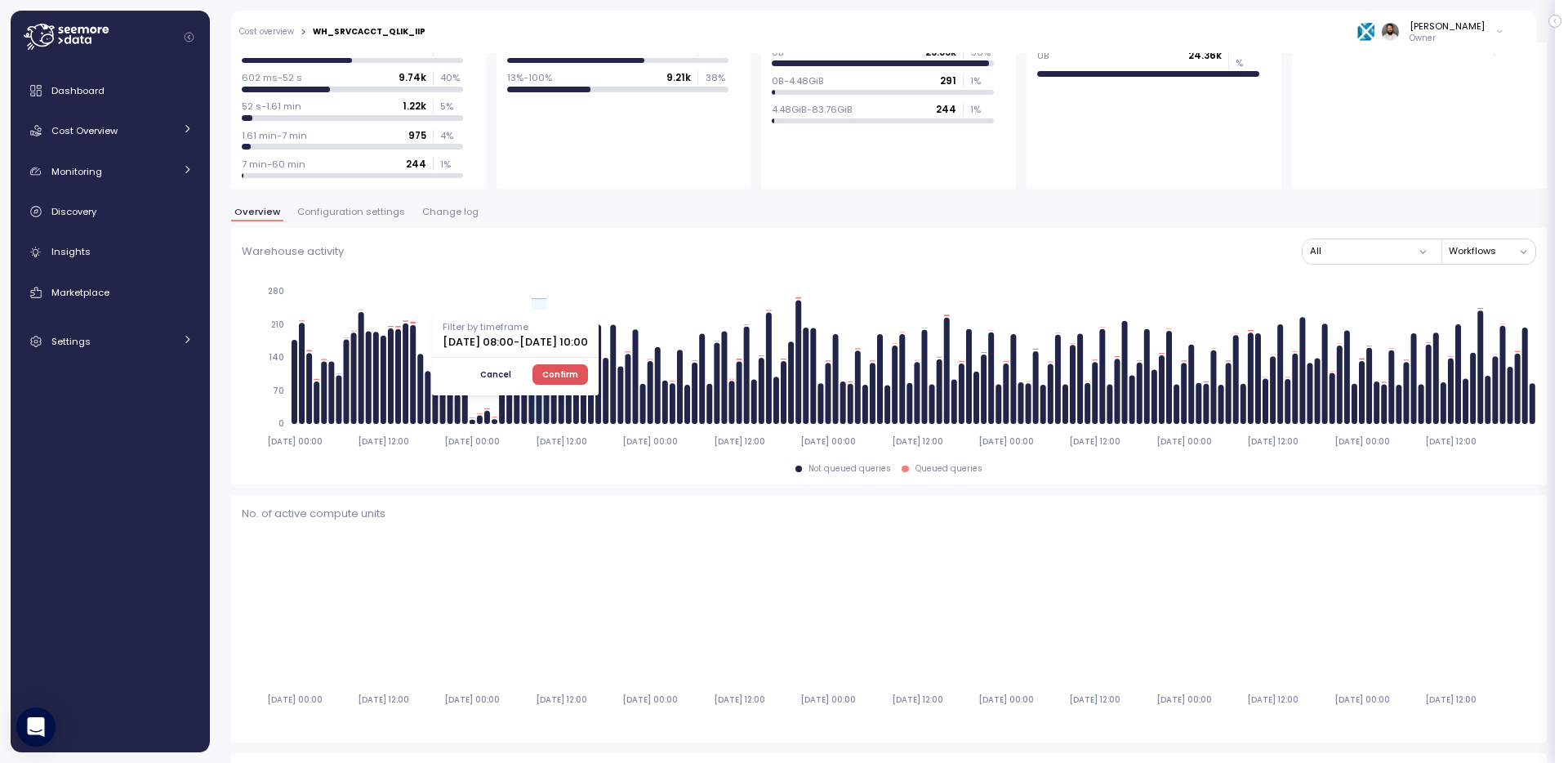
click at [578, 379] on span "Confirm" at bounding box center [560, 374] width 36 height 18
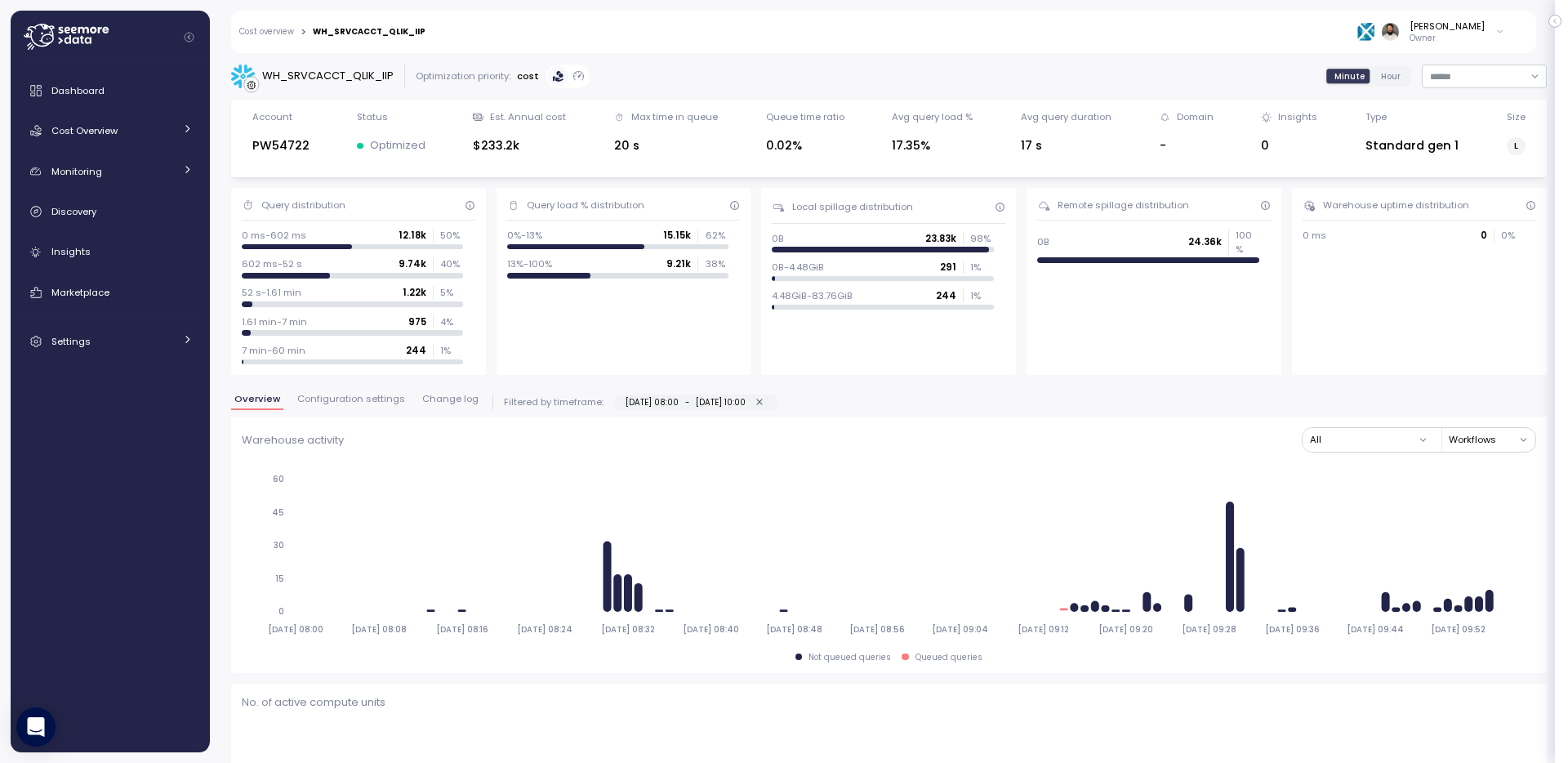
click at [1470, 41] on p "Owner" at bounding box center [1447, 38] width 75 height 11
click at [1402, 274] on label "Disable API cache" at bounding box center [1423, 272] width 92 height 13
click at [326, 415] on div "Overview Configuration settings Change log Filtered by timeframe: [DATE] 08:00 …" at bounding box center [889, 405] width 1316 height 23
click at [326, 401] on span "Configuration settings" at bounding box center [352, 399] width 108 height 9
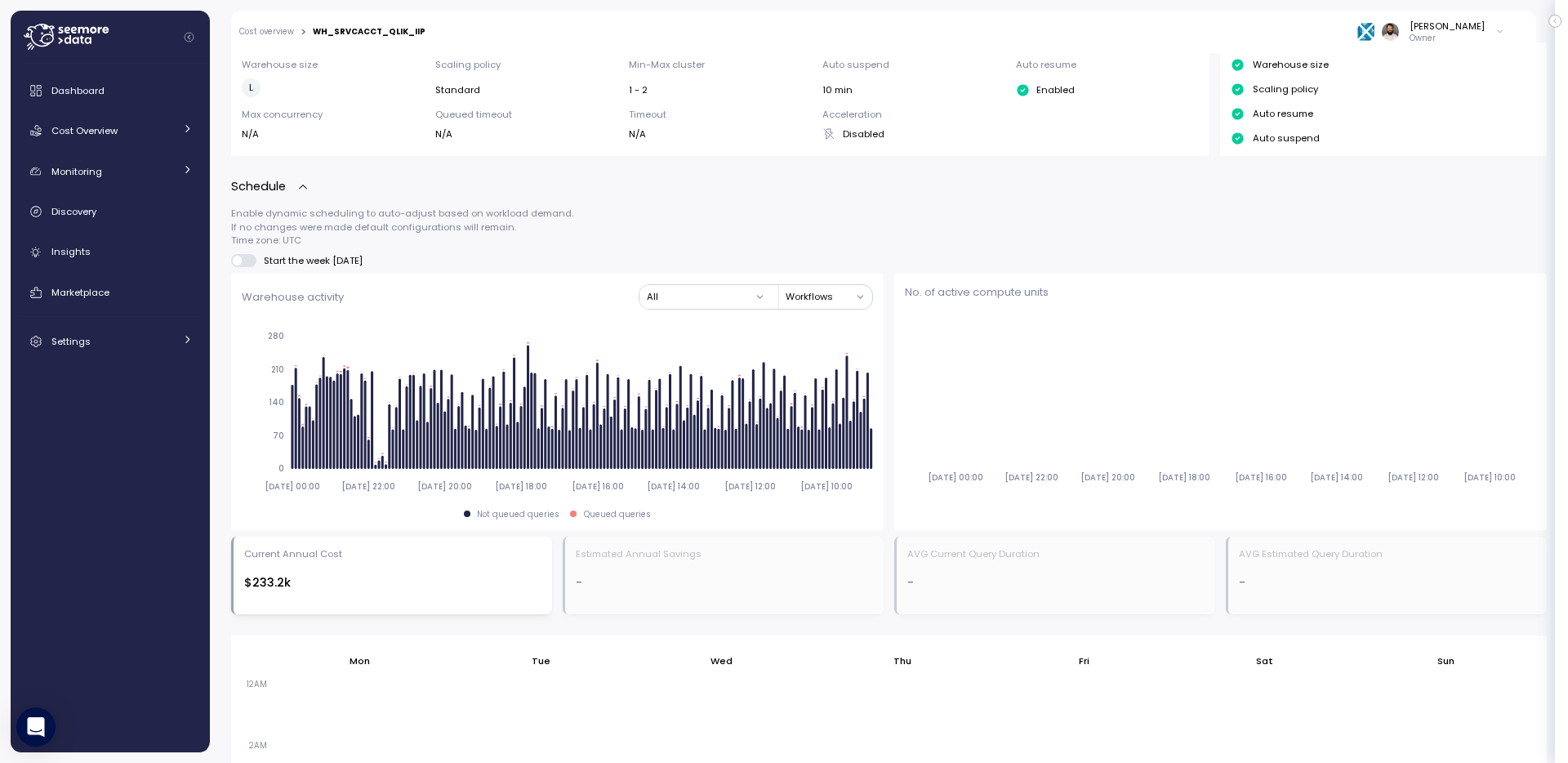
scroll to position [152, 0]
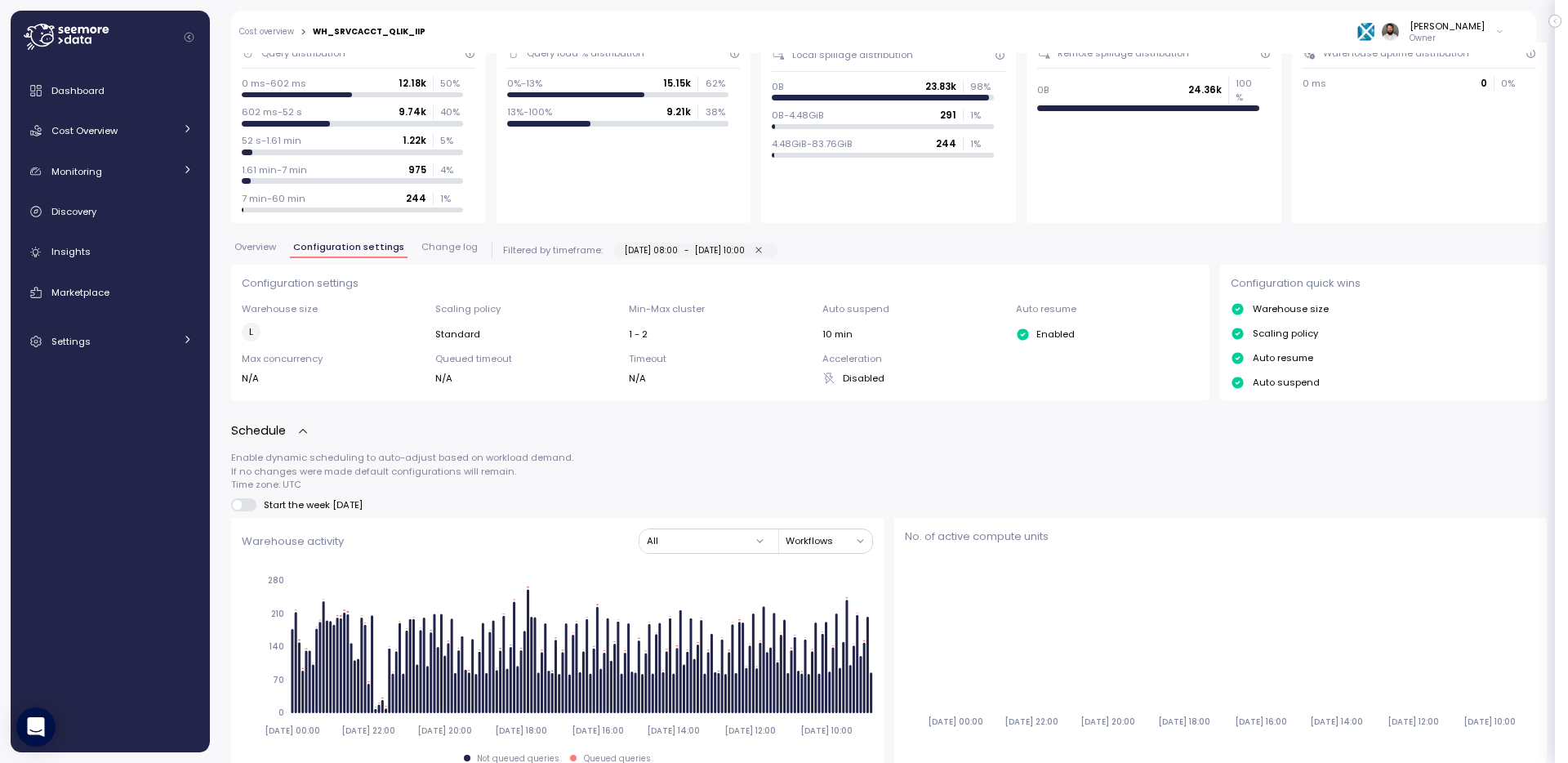
click at [260, 249] on span "Overview" at bounding box center [255, 248] width 42 height 9
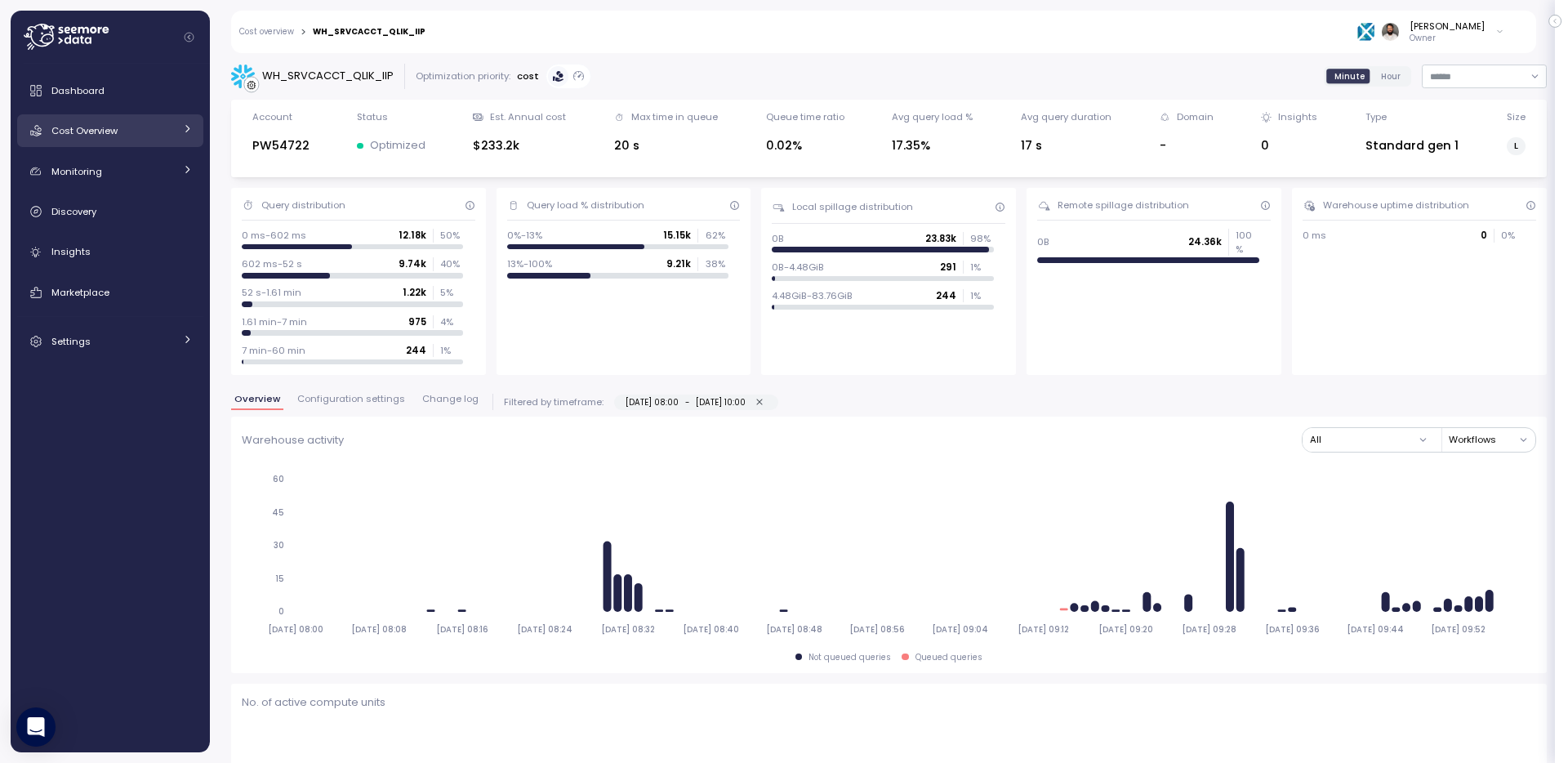
click at [139, 121] on link "Cost Overview" at bounding box center [110, 130] width 186 height 33
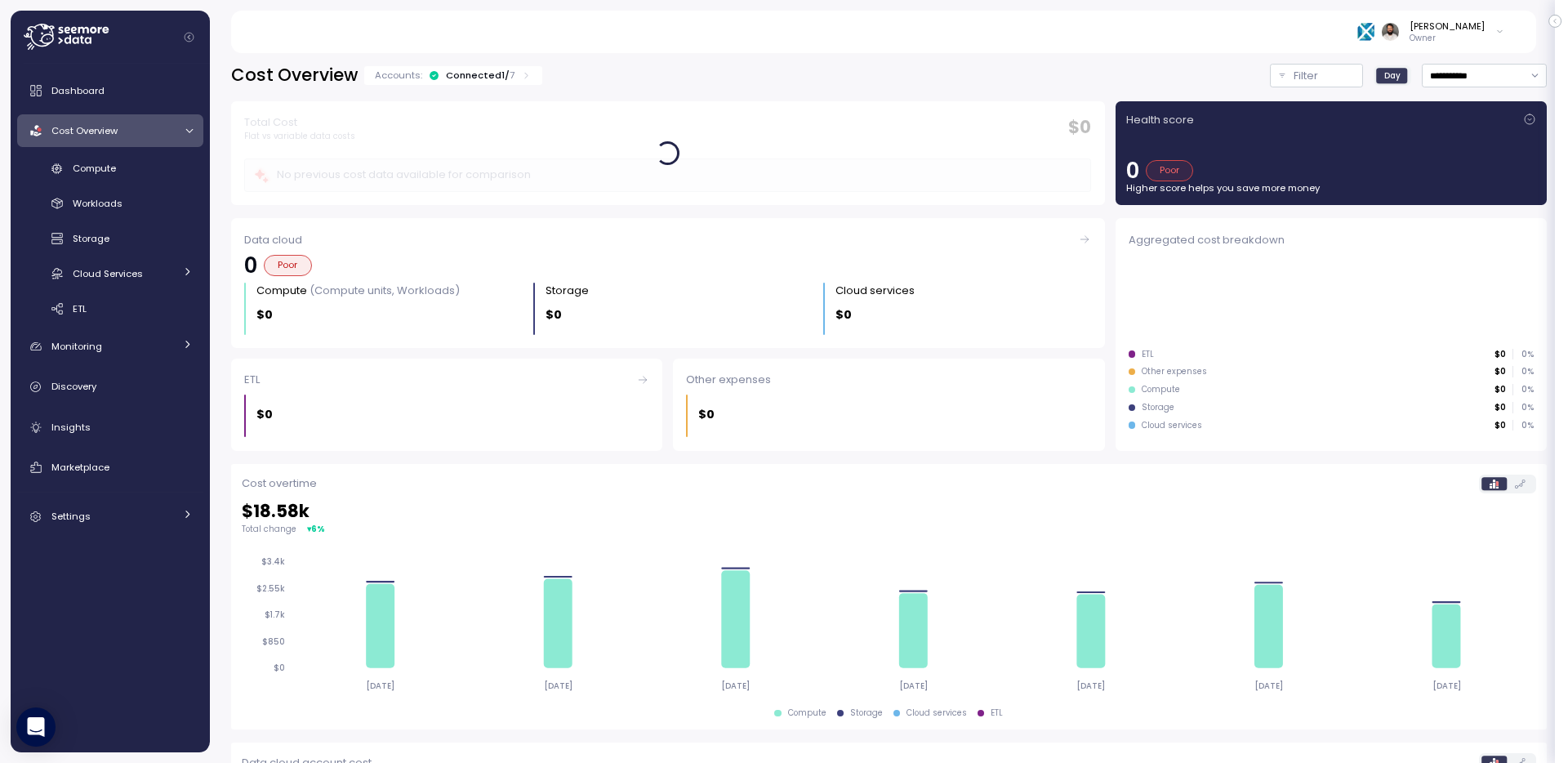
click at [510, 77] on p "7" at bounding box center [512, 75] width 5 height 13
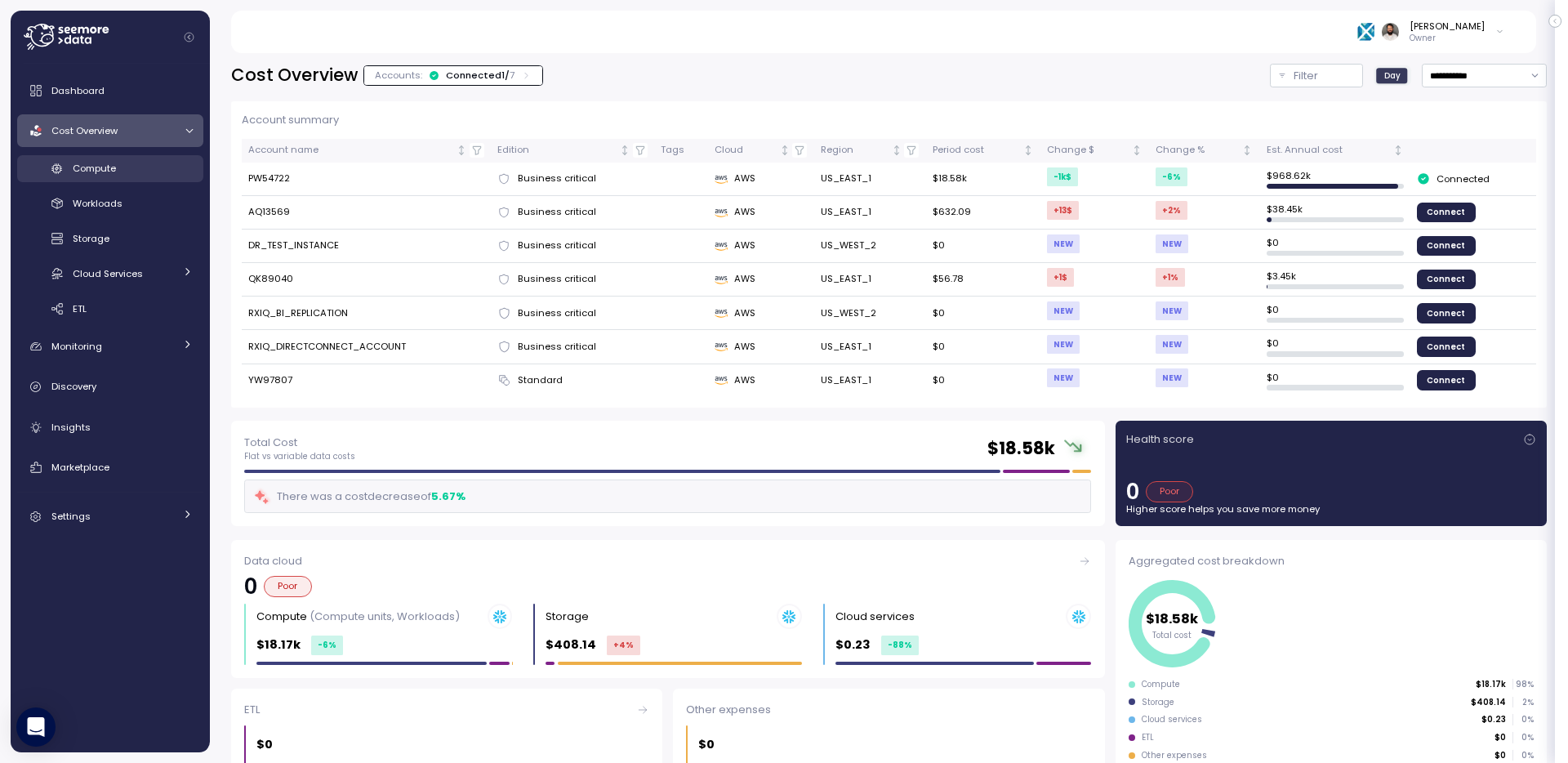
click at [123, 168] on div "Compute" at bounding box center [132, 168] width 120 height 17
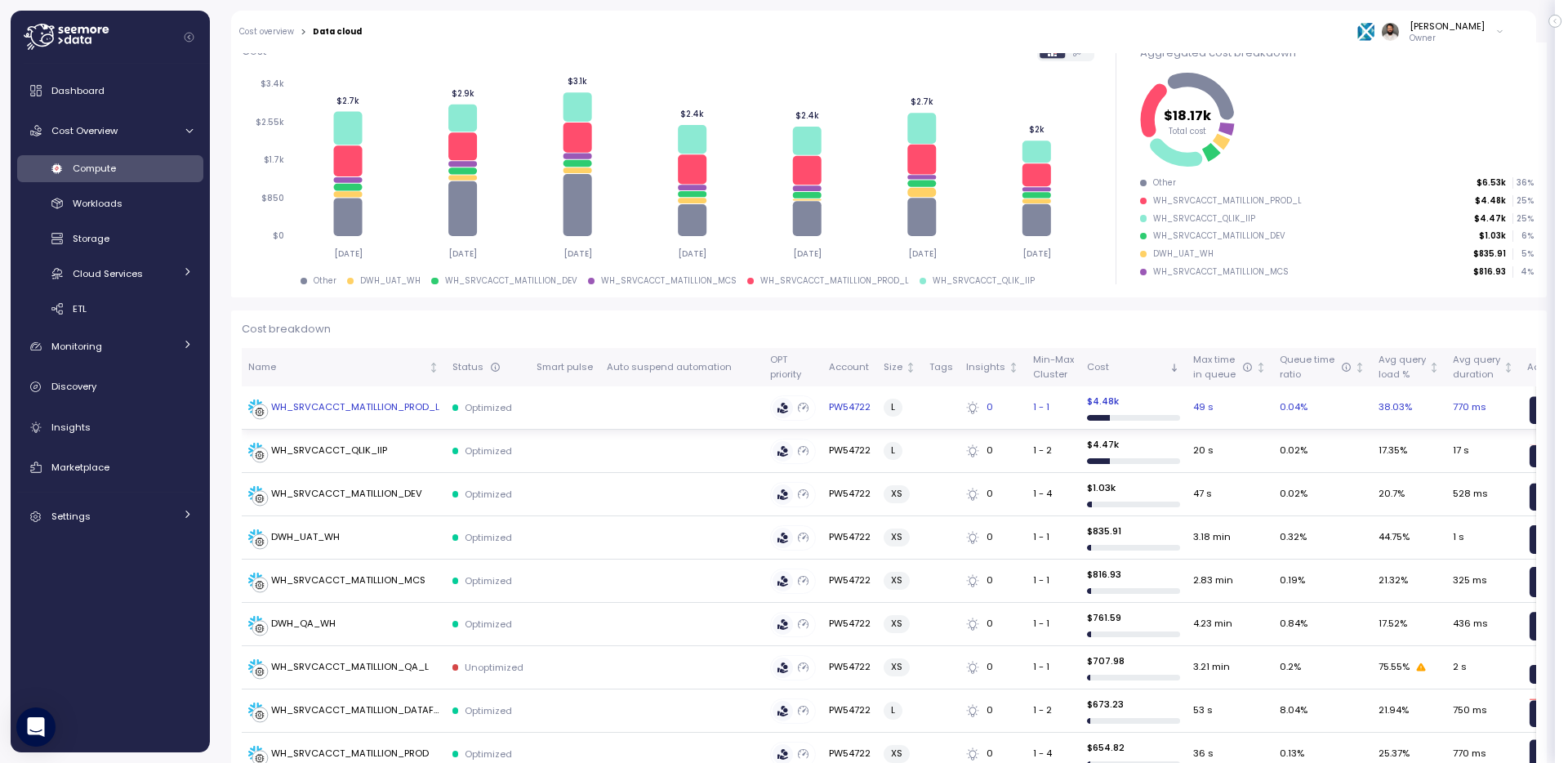
scroll to position [246, 0]
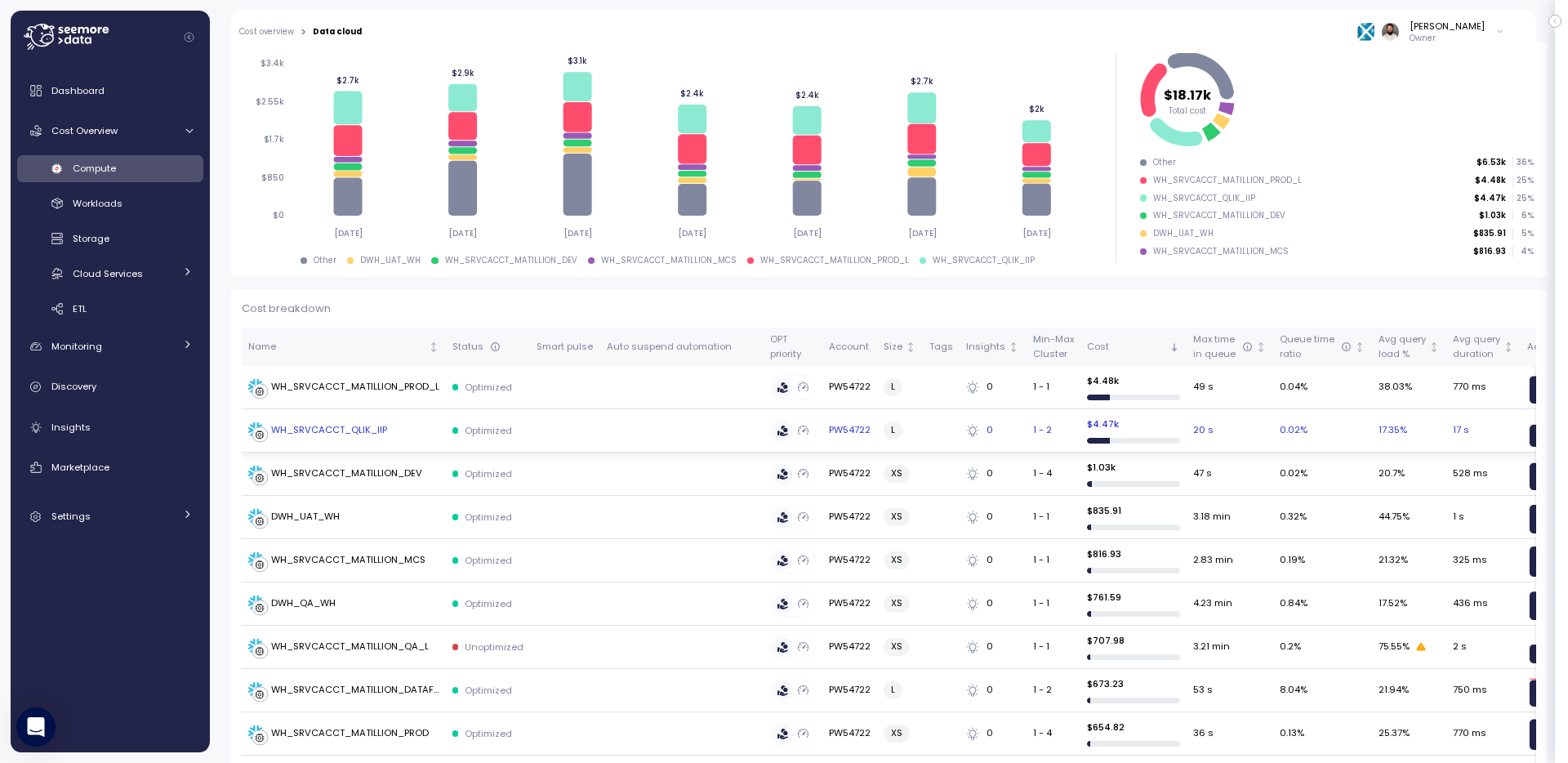
click at [619, 432] on td at bounding box center [683, 431] width 164 height 44
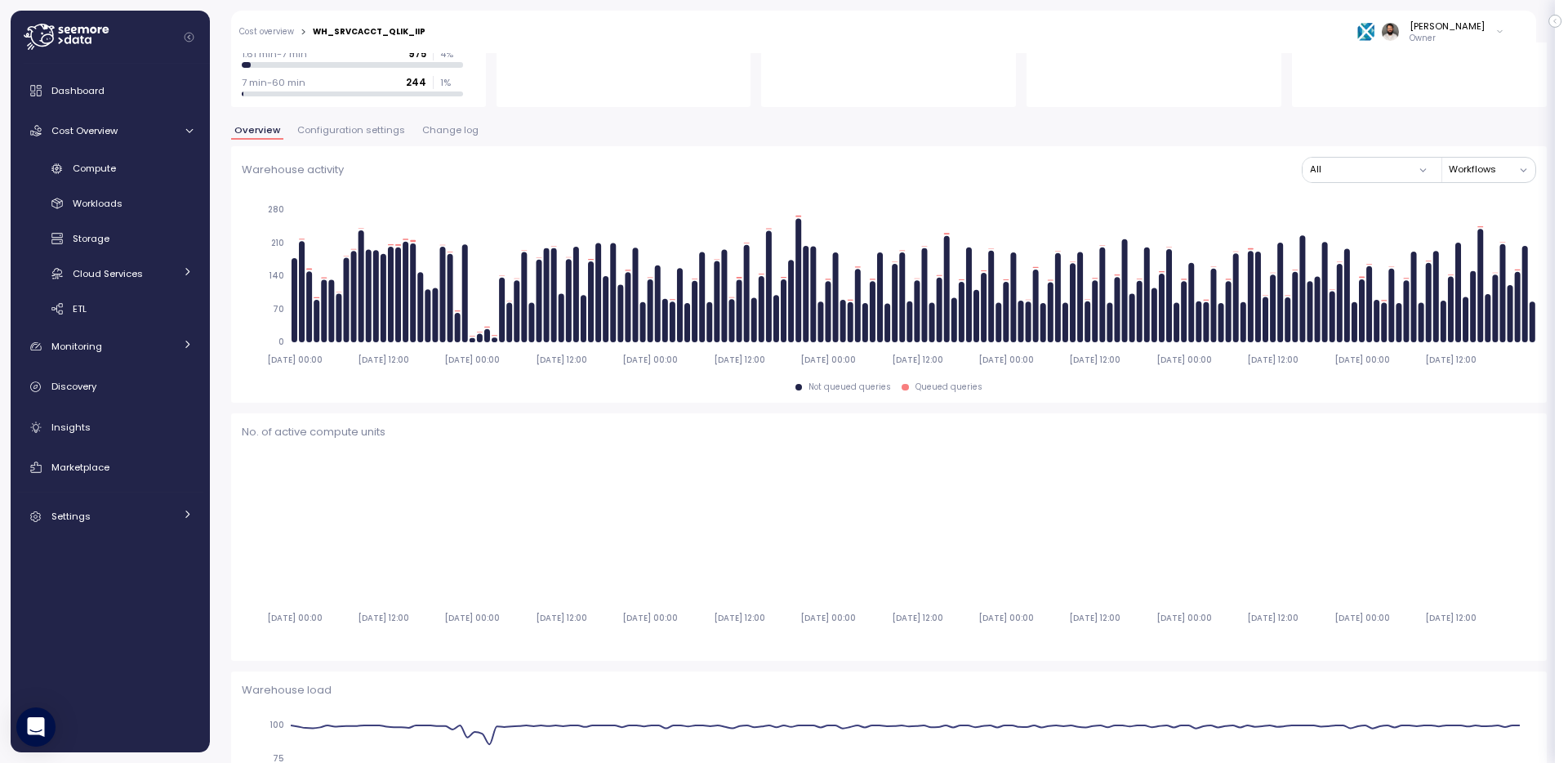
scroll to position [247, 0]
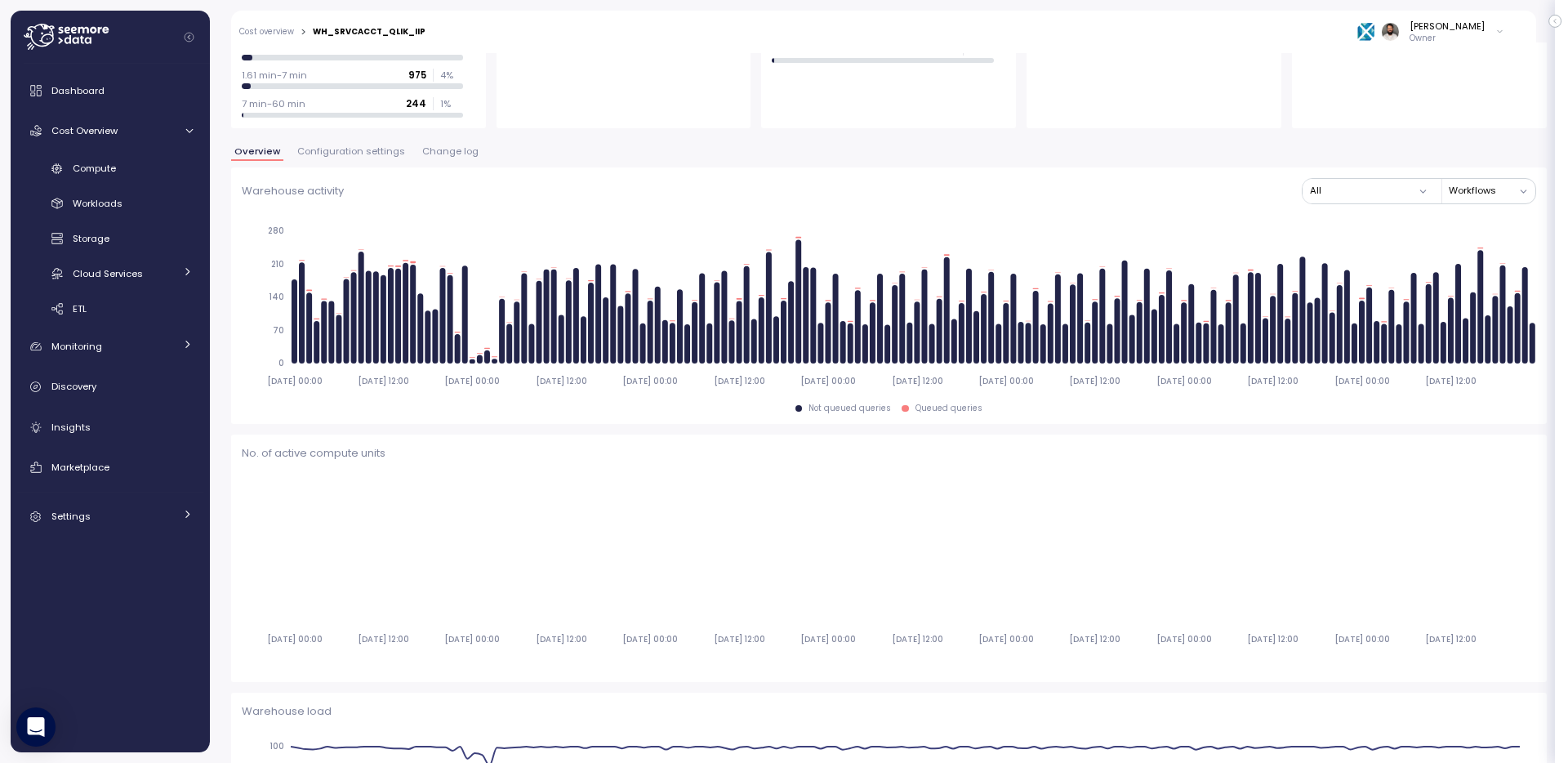
click at [366, 163] on div "Overview Configuration settings Change log" at bounding box center [889, 157] width 1316 height 21
click at [366, 156] on span "Configuration settings" at bounding box center [352, 152] width 108 height 9
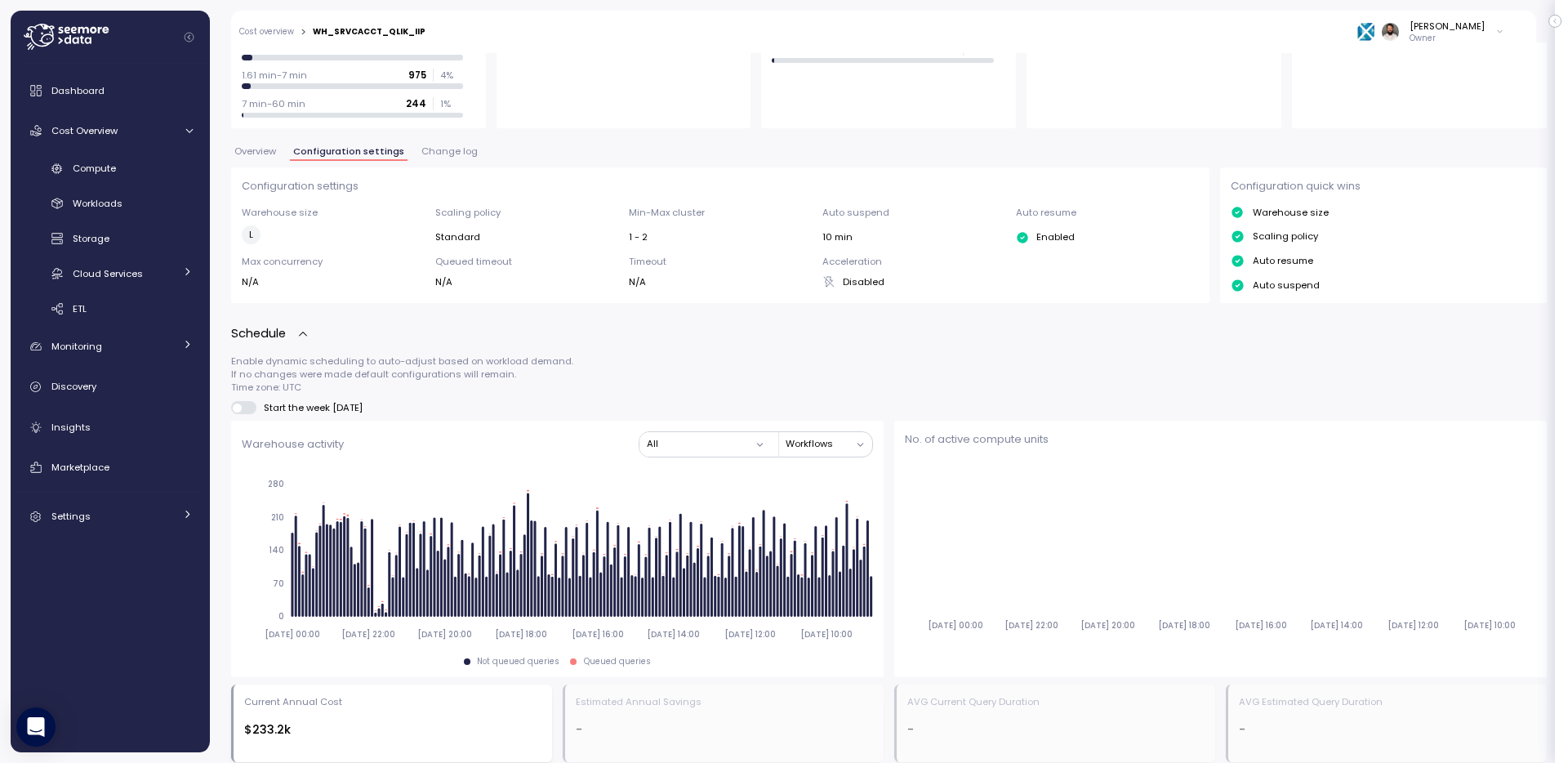
click at [953, 328] on div "Schedule" at bounding box center [889, 334] width 1316 height 19
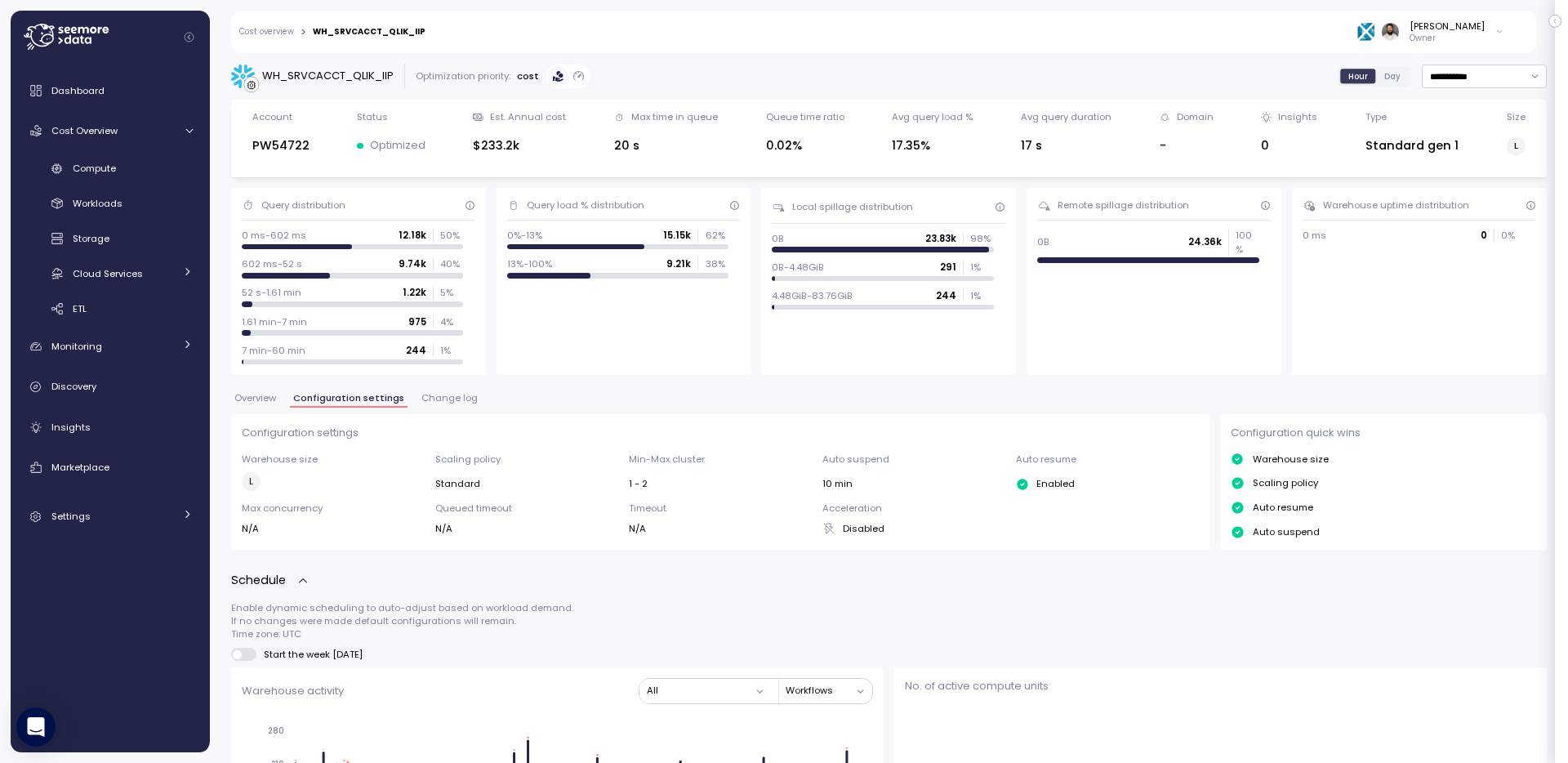
scroll to position [247, 0]
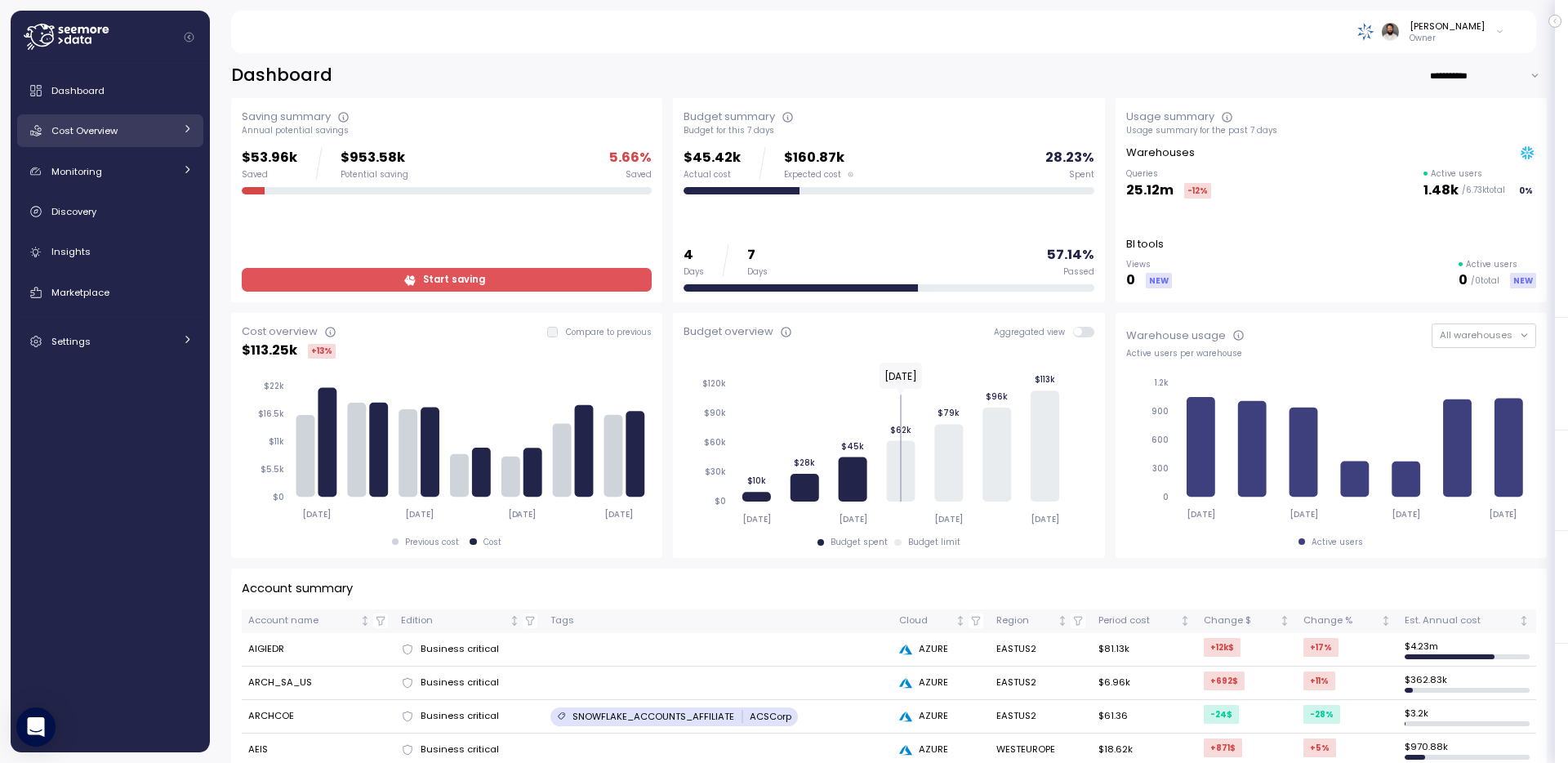
click at [140, 131] on div "Cost Overview" at bounding box center [113, 131] width 123 height 17
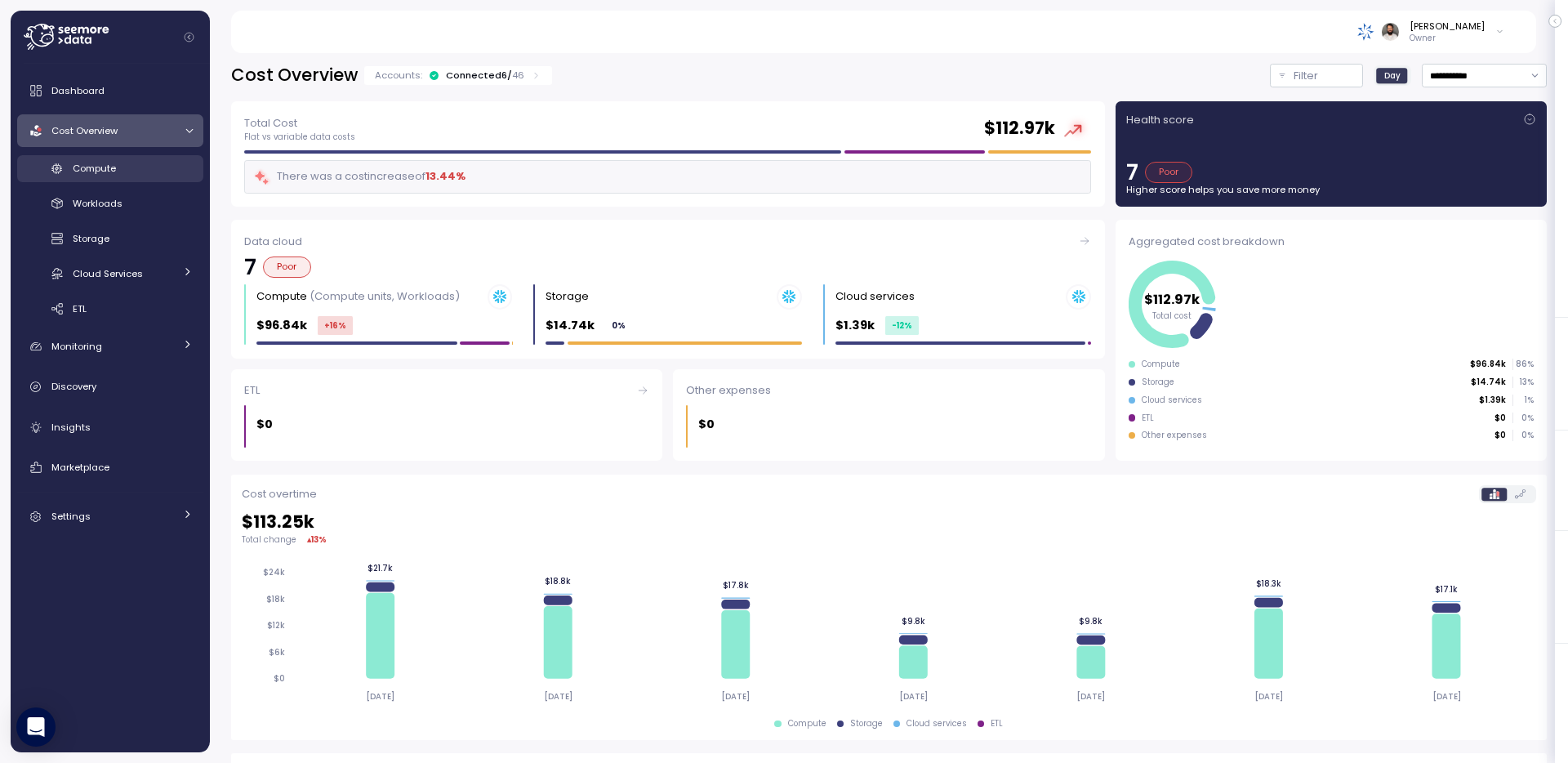
click at [143, 178] on link "Compute" at bounding box center [110, 168] width 186 height 27
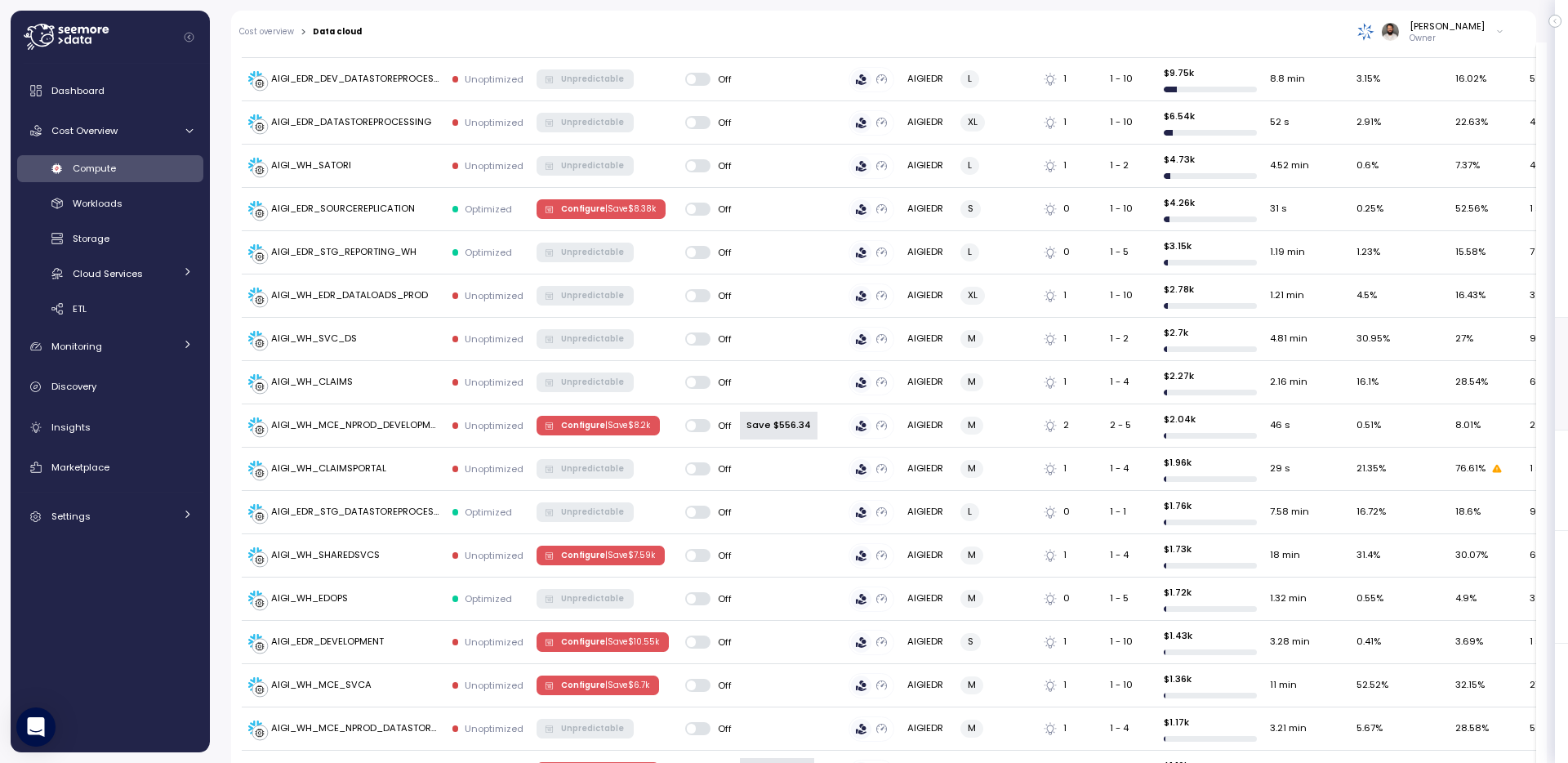
scroll to position [226, 0]
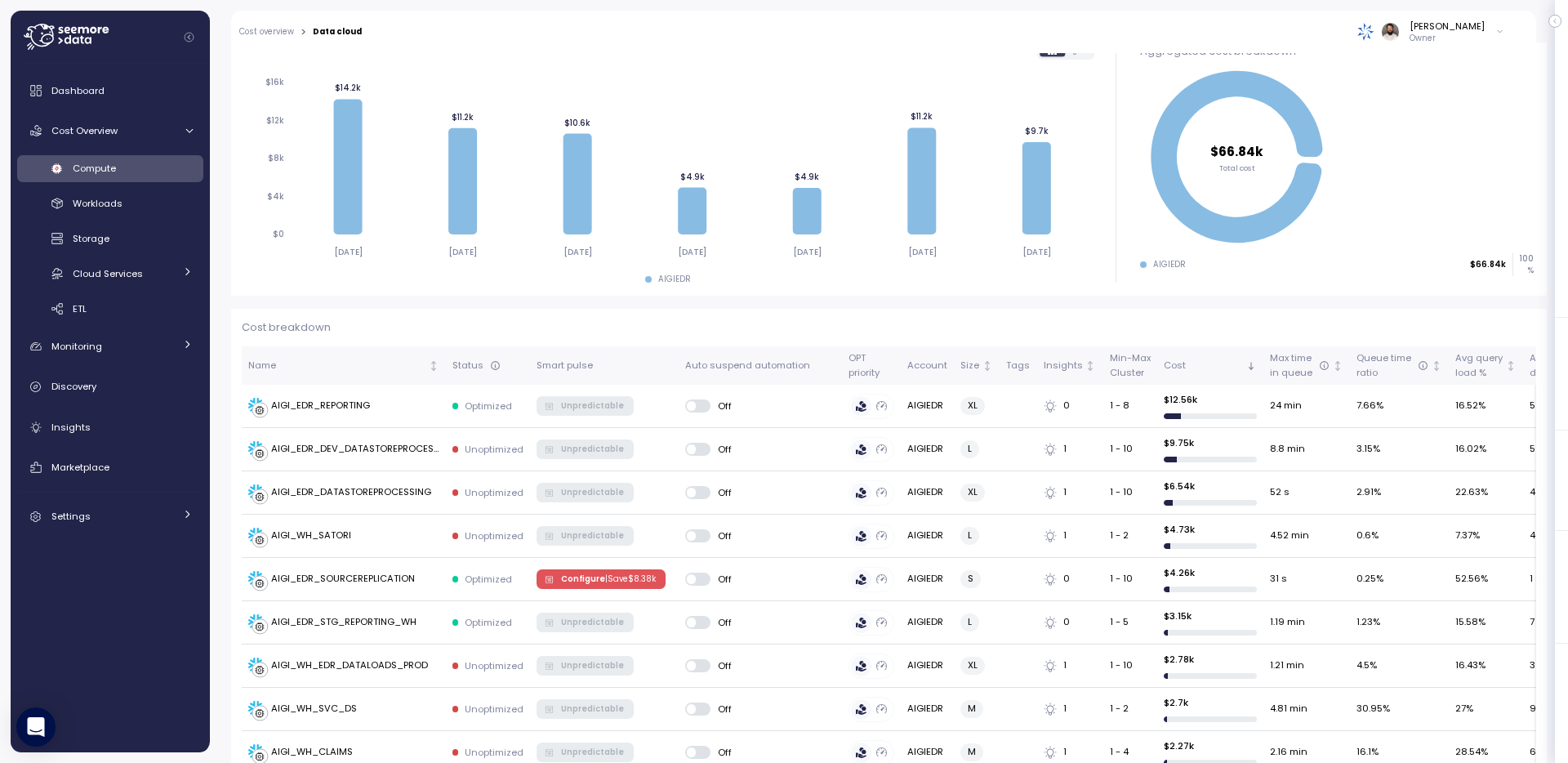
click at [116, 170] on span "Compute" at bounding box center [94, 168] width 44 height 13
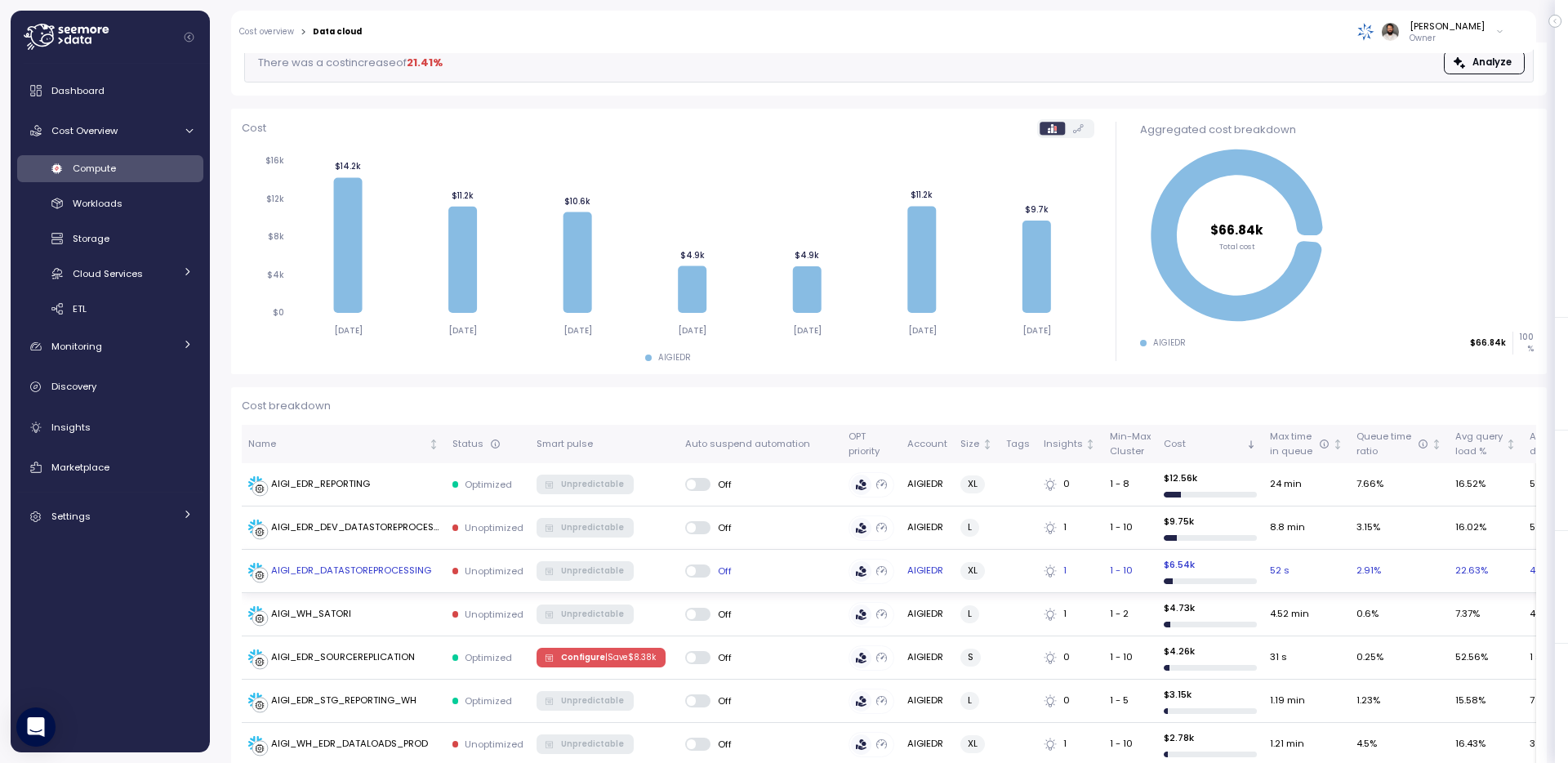
scroll to position [139, 0]
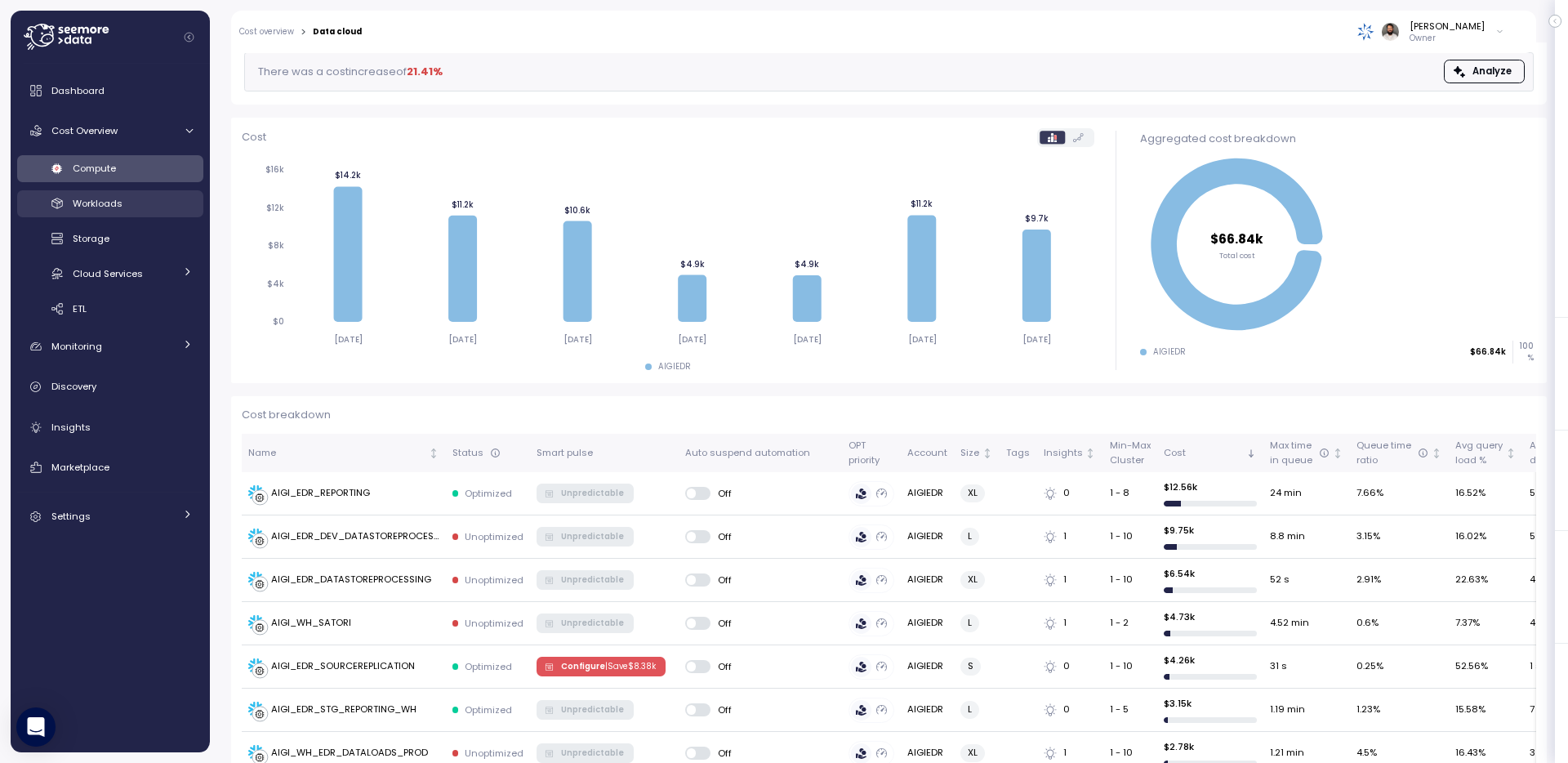
click at [146, 204] on div "Workloads" at bounding box center [132, 204] width 120 height 17
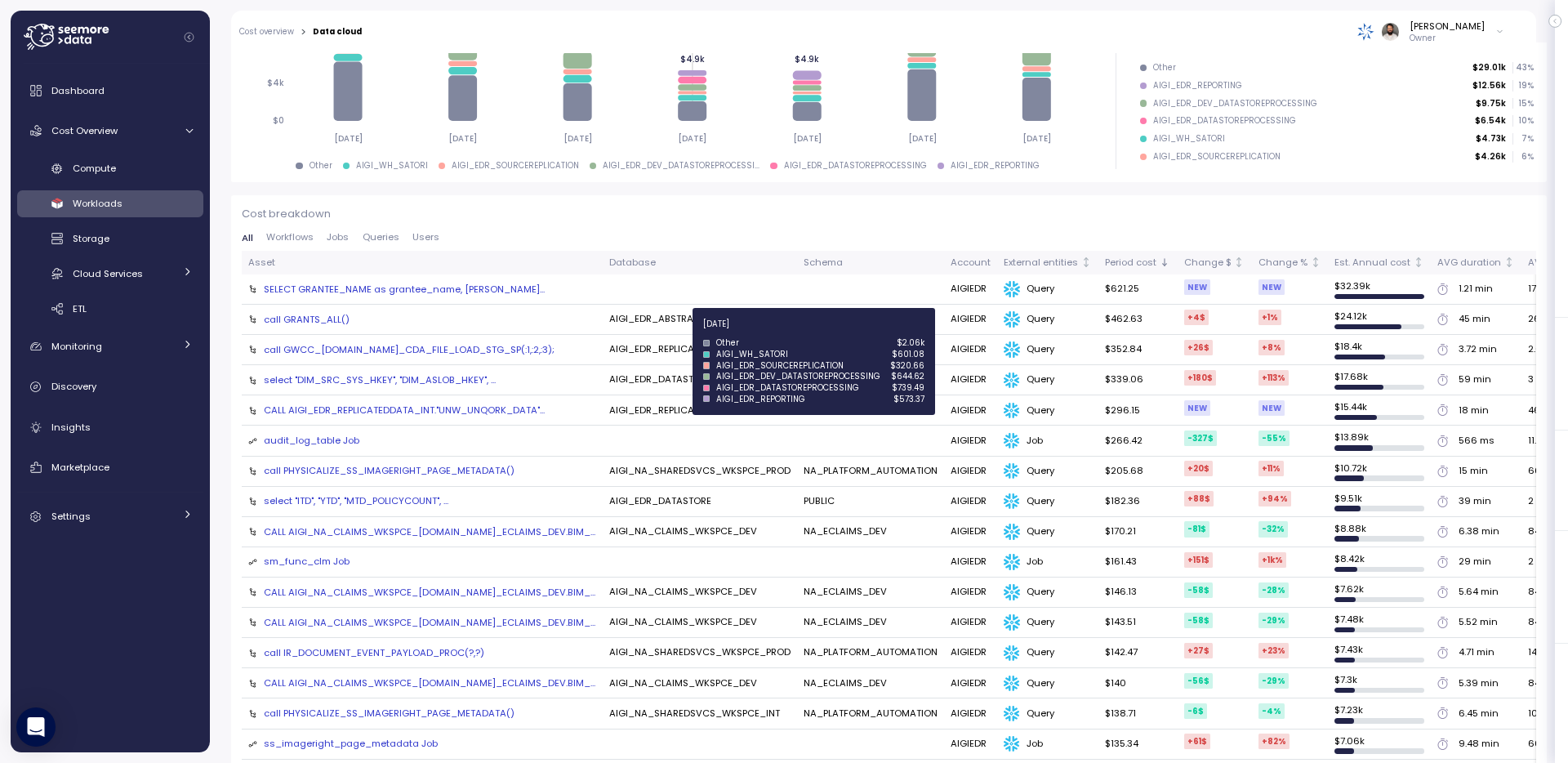
scroll to position [488, 0]
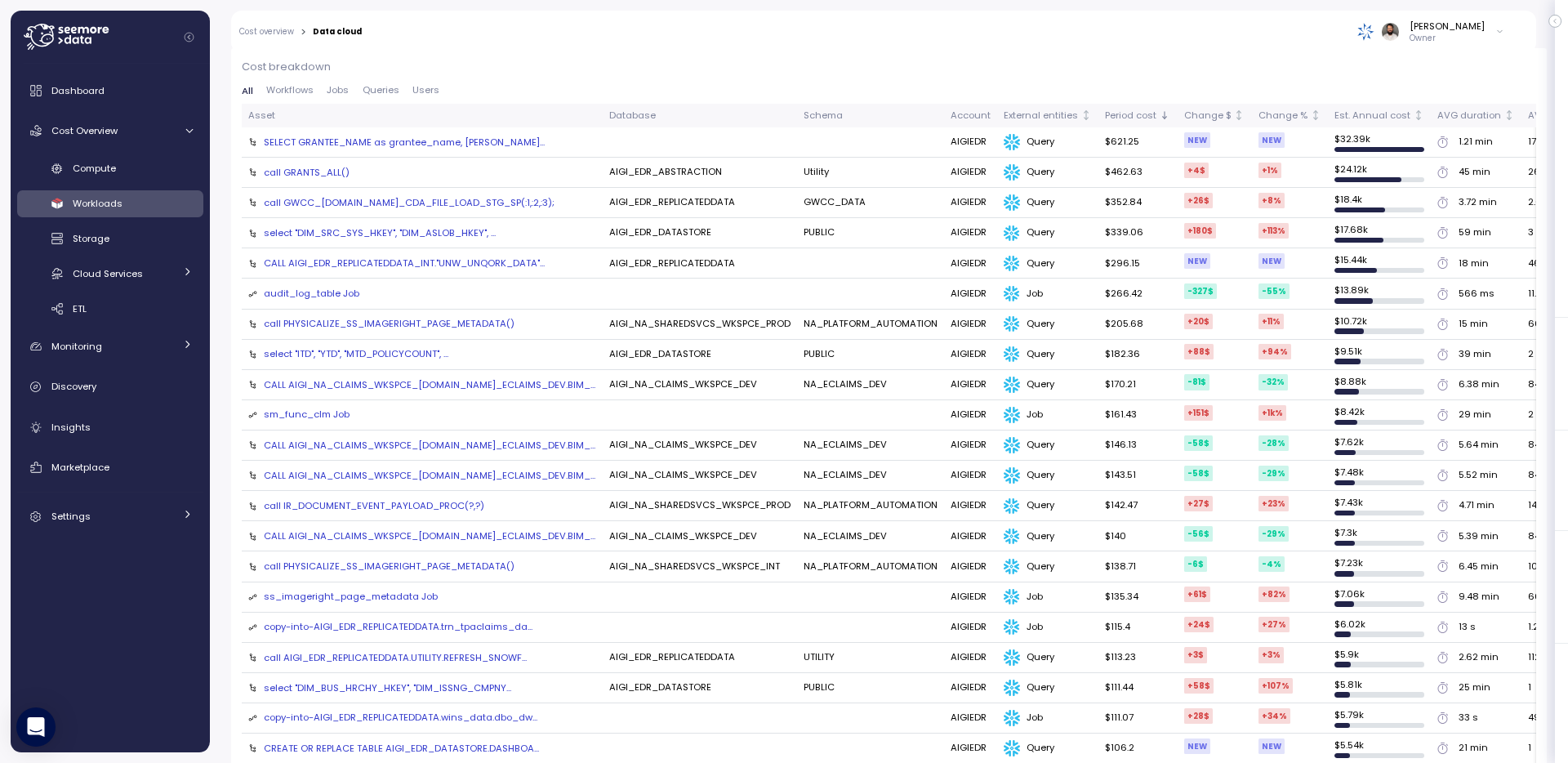
click at [501, 265] on div "CALL AIGI_EDR_REPLICATEDDATA_INT."UNW_UNQORK_DATA"..." at bounding box center [405, 263] width 281 height 13
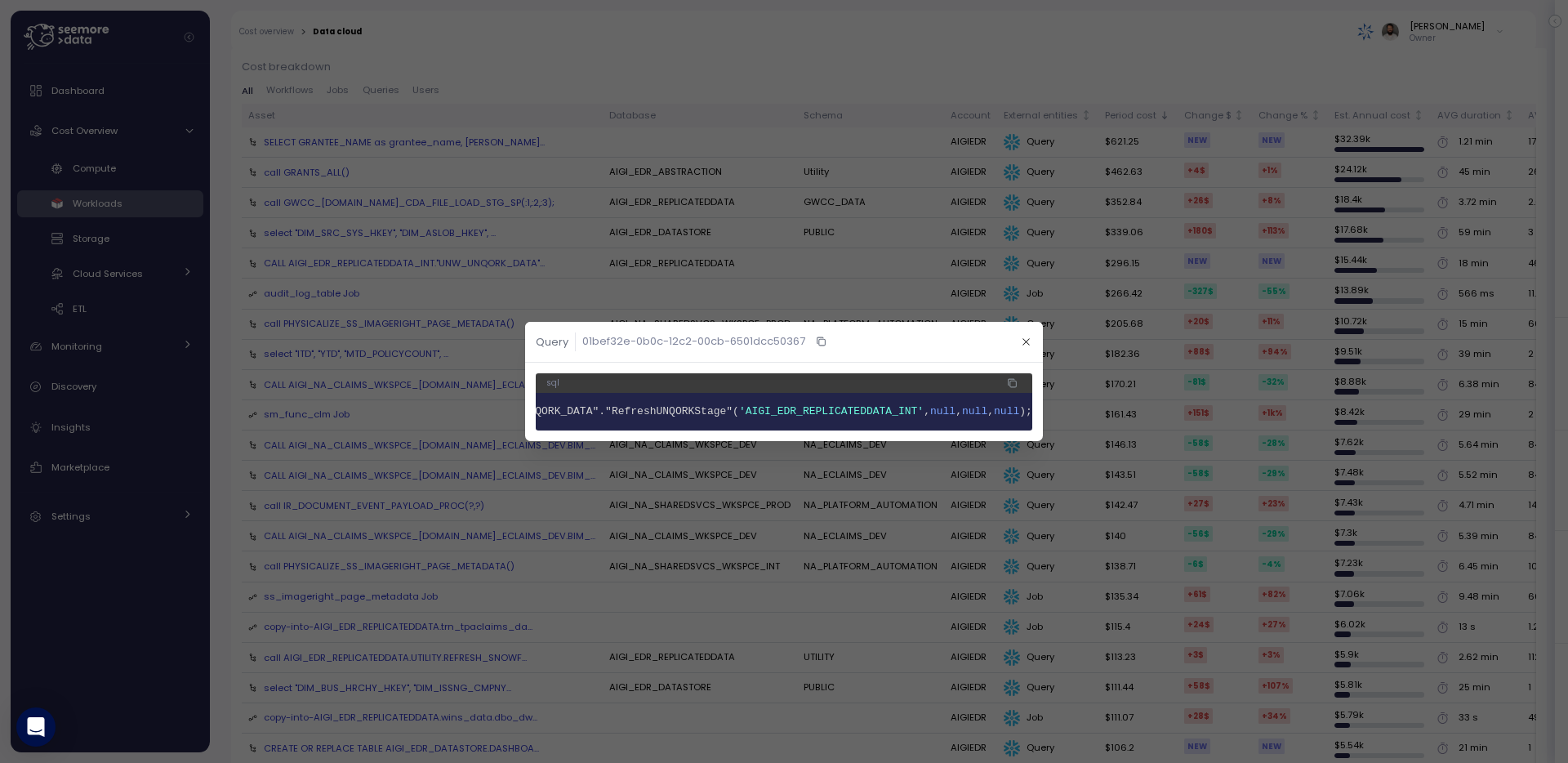
scroll to position [0, 0]
click at [1036, 340] on header "Query 01bef32e-0b0c-12c2-00cb-6501dcc50367" at bounding box center [784, 342] width 518 height 41
click at [1030, 340] on icon "button" at bounding box center [1026, 341] width 10 height 10
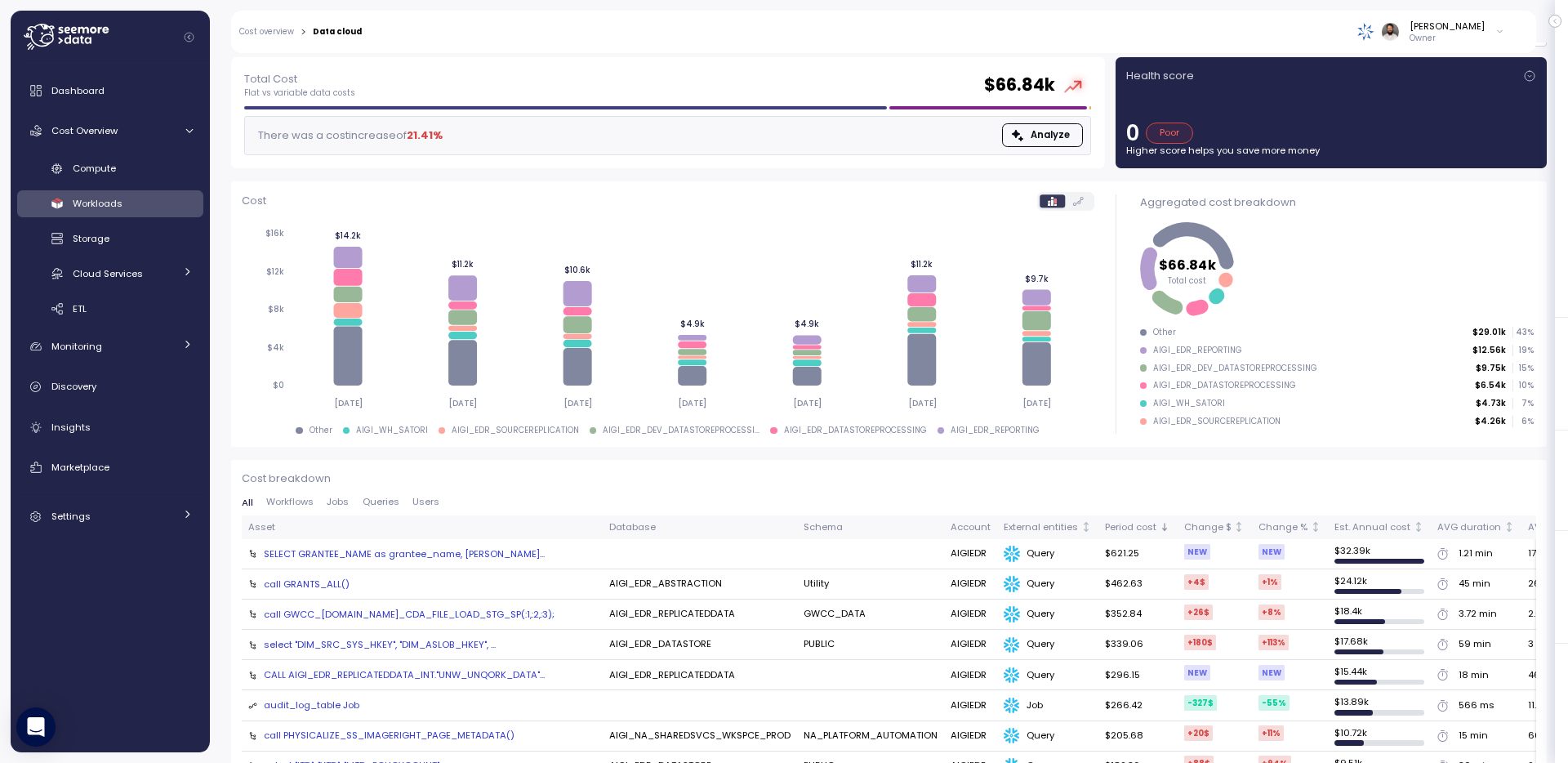
scroll to position [77, 0]
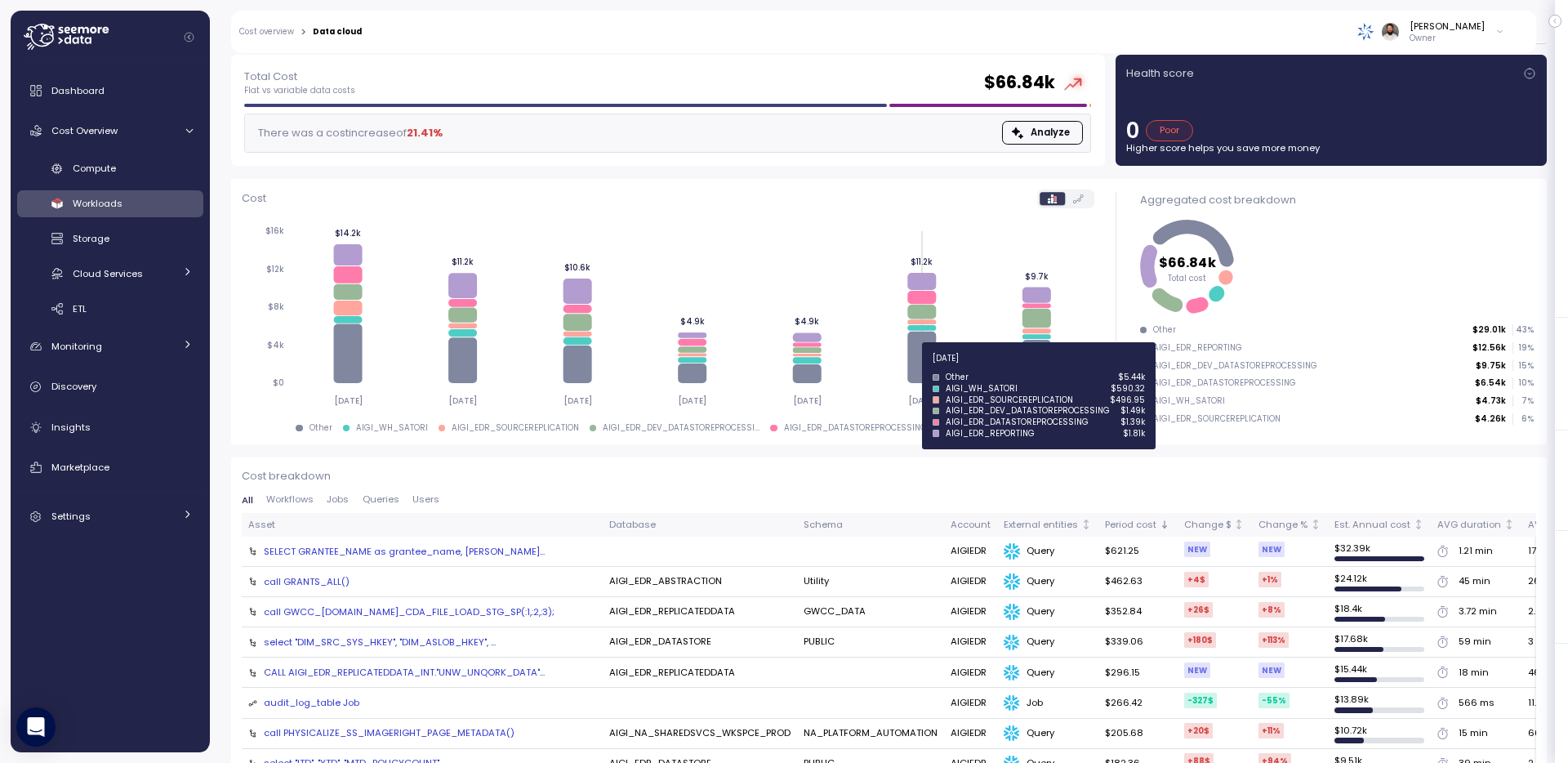
click at [928, 368] on icon at bounding box center [922, 357] width 29 height 51
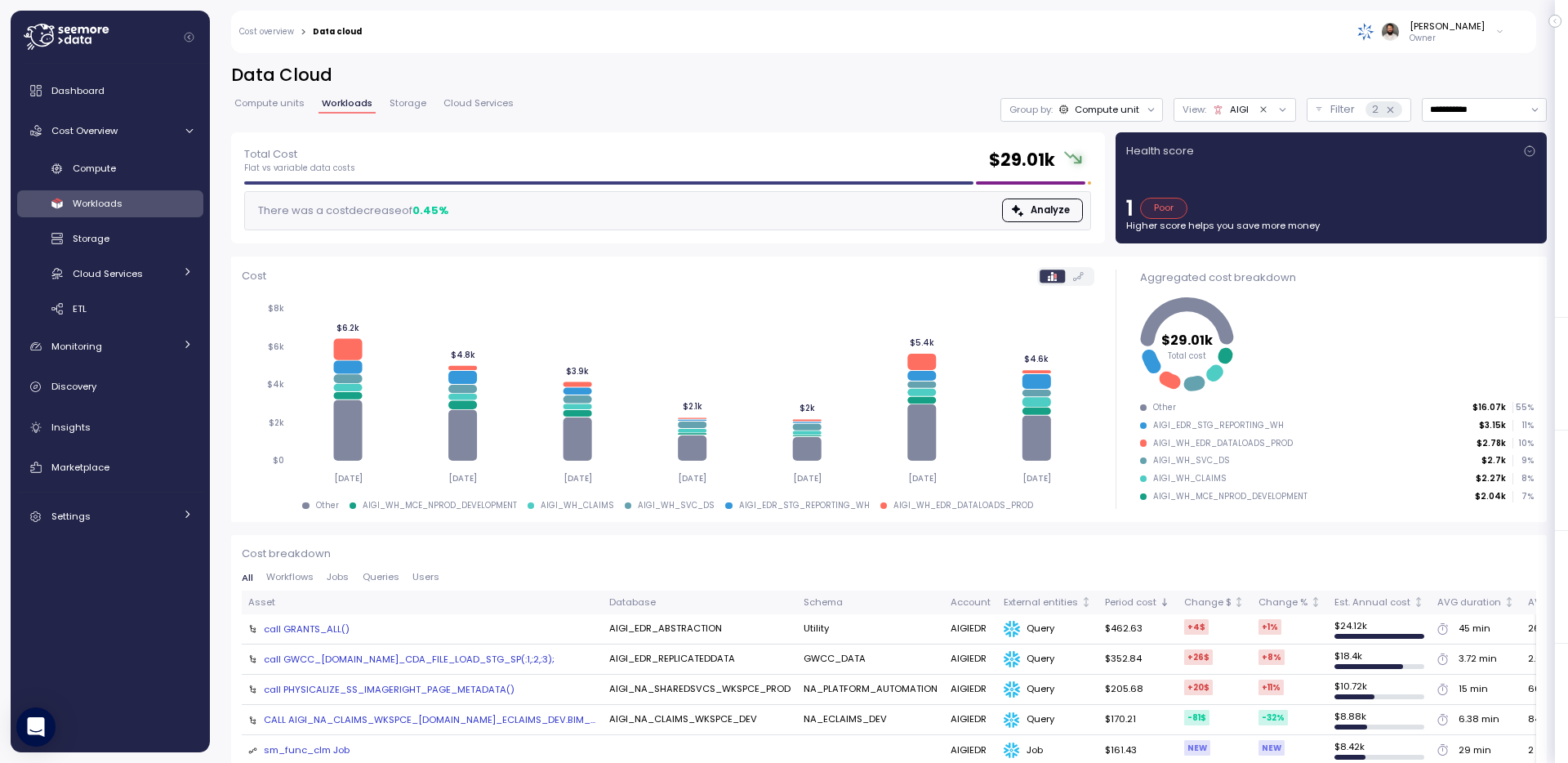
click at [296, 99] on span "Compute units" at bounding box center [270, 103] width 71 height 9
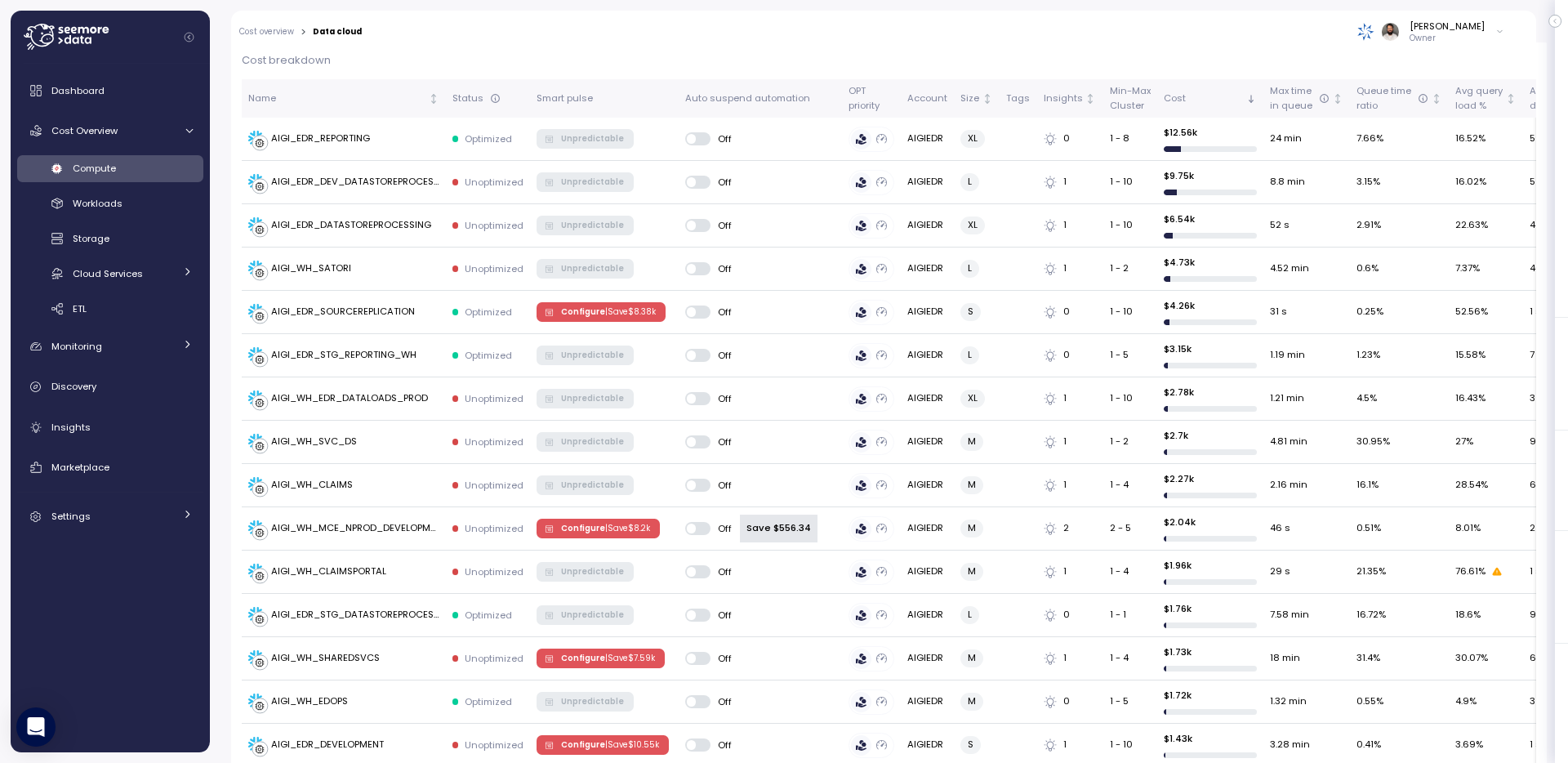
scroll to position [489, 0]
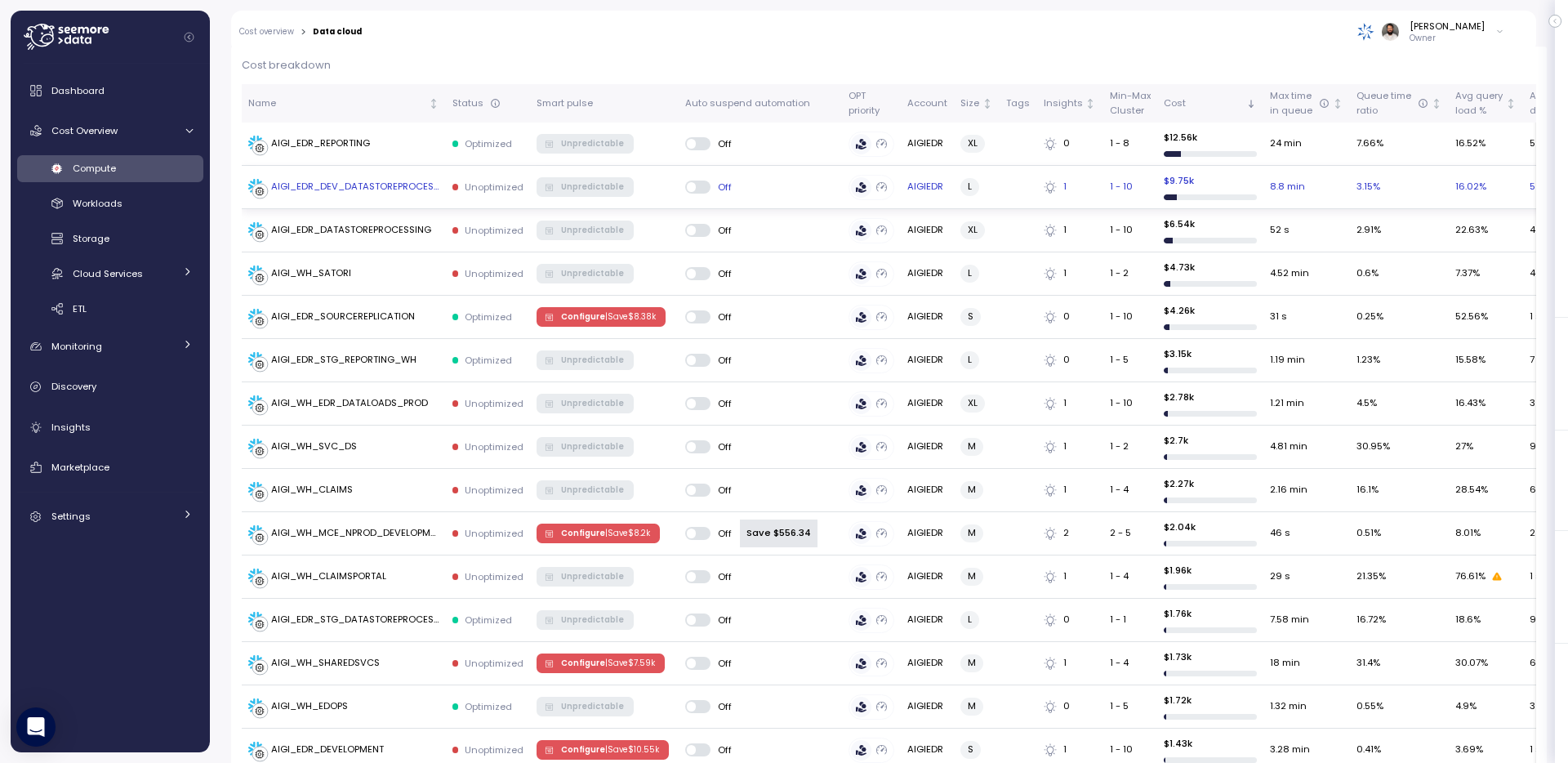
click at [400, 197] on td "AIGI_EDR_DEV_DATASTOREPROCESSING" at bounding box center [344, 187] width 205 height 44
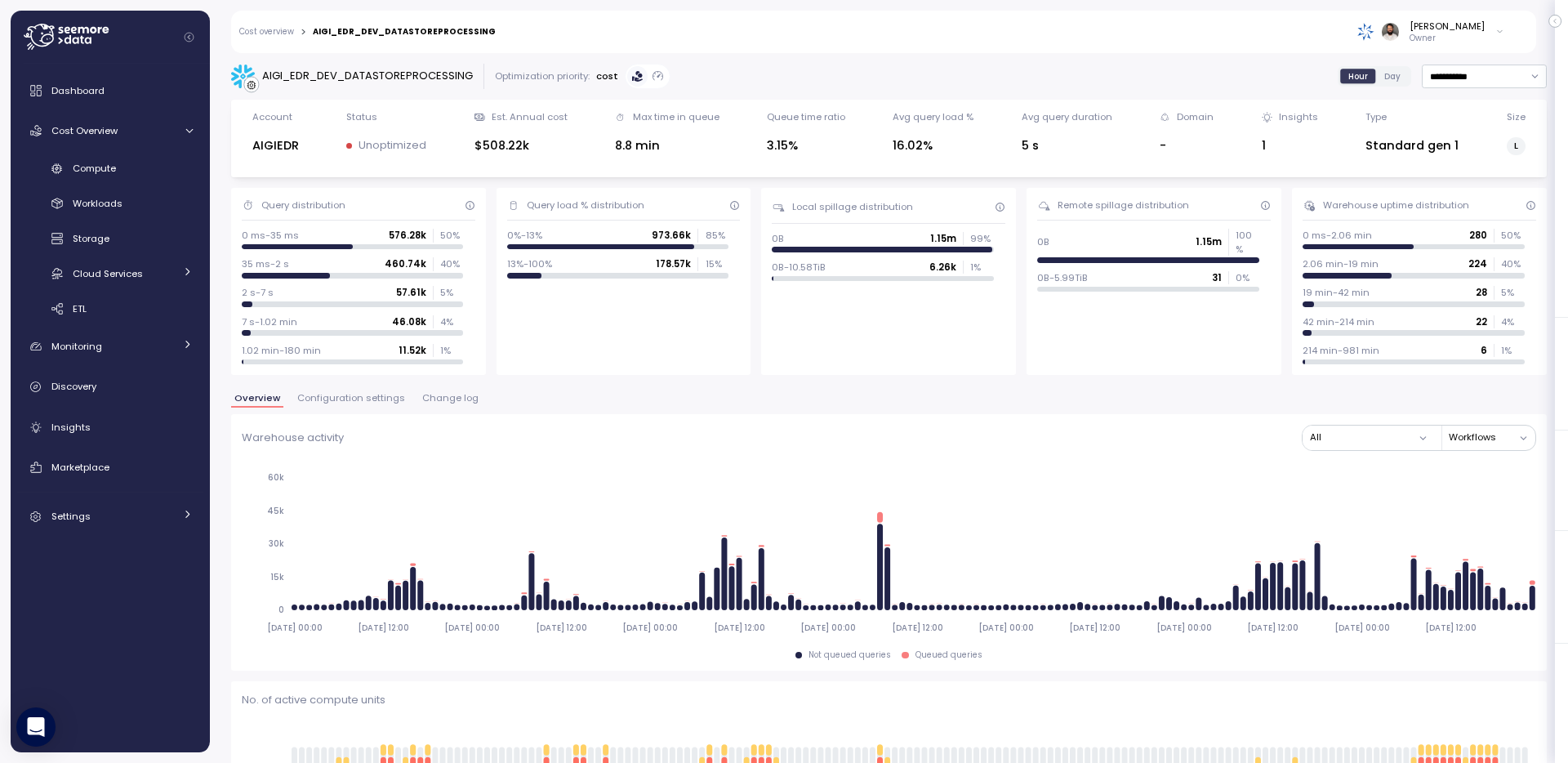
click at [451, 394] on span "Change log" at bounding box center [450, 398] width 57 height 9
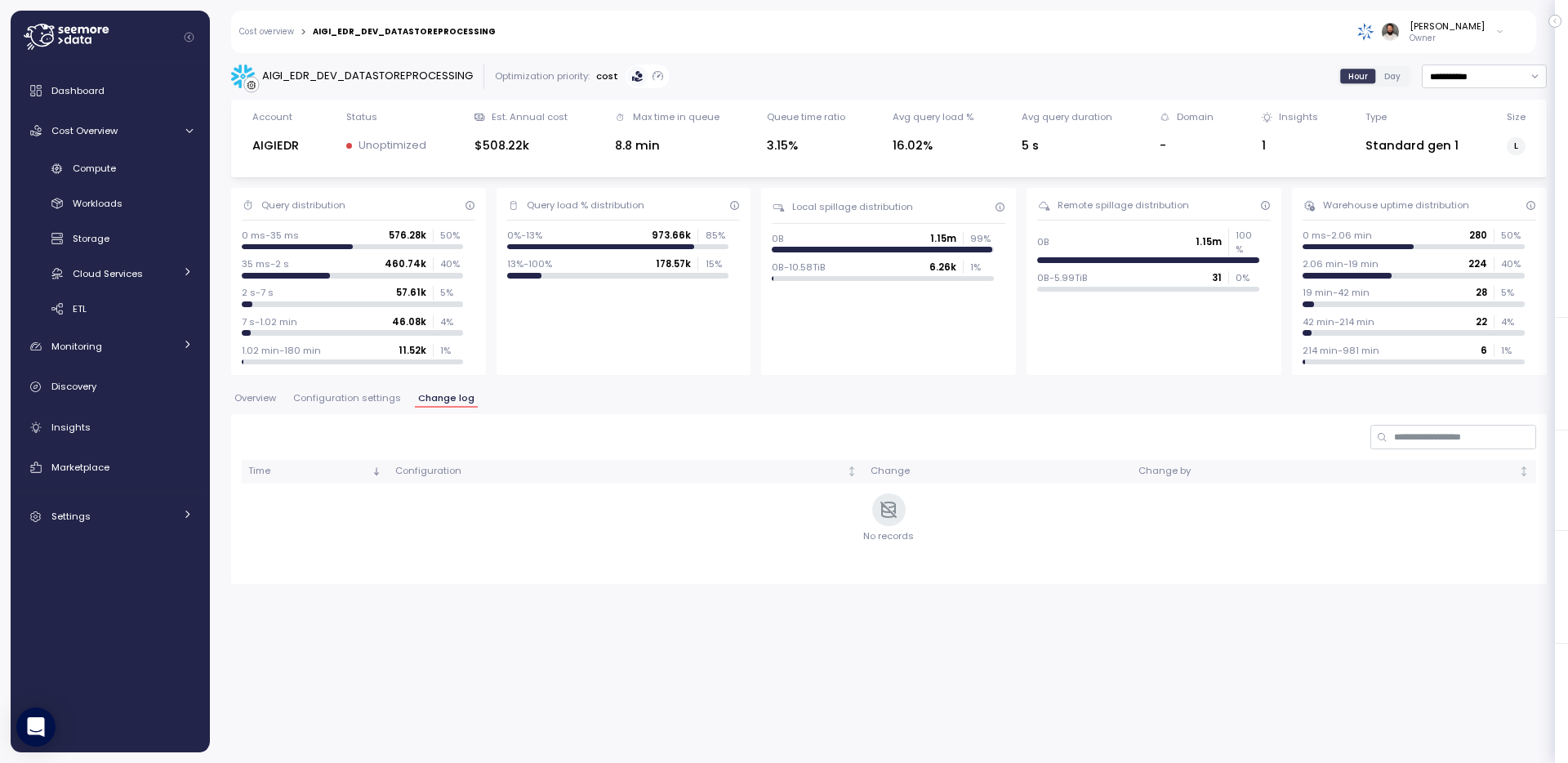
click at [394, 398] on span "Configuration settings" at bounding box center [347, 398] width 108 height 9
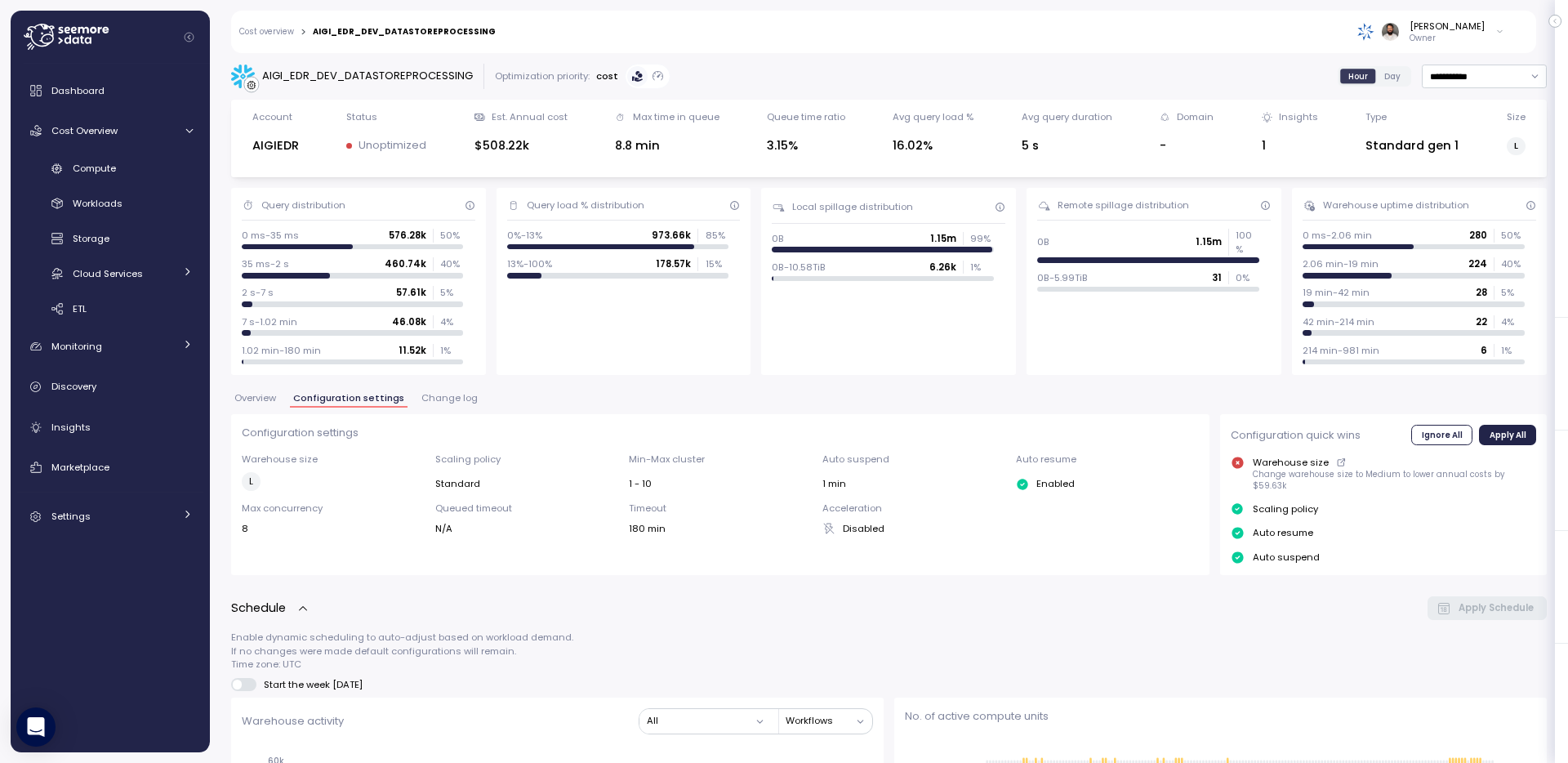
click at [283, 396] on div "Overview Configuration settings Change log" at bounding box center [889, 404] width 1316 height 21
click at [265, 400] on span "Overview" at bounding box center [255, 398] width 42 height 9
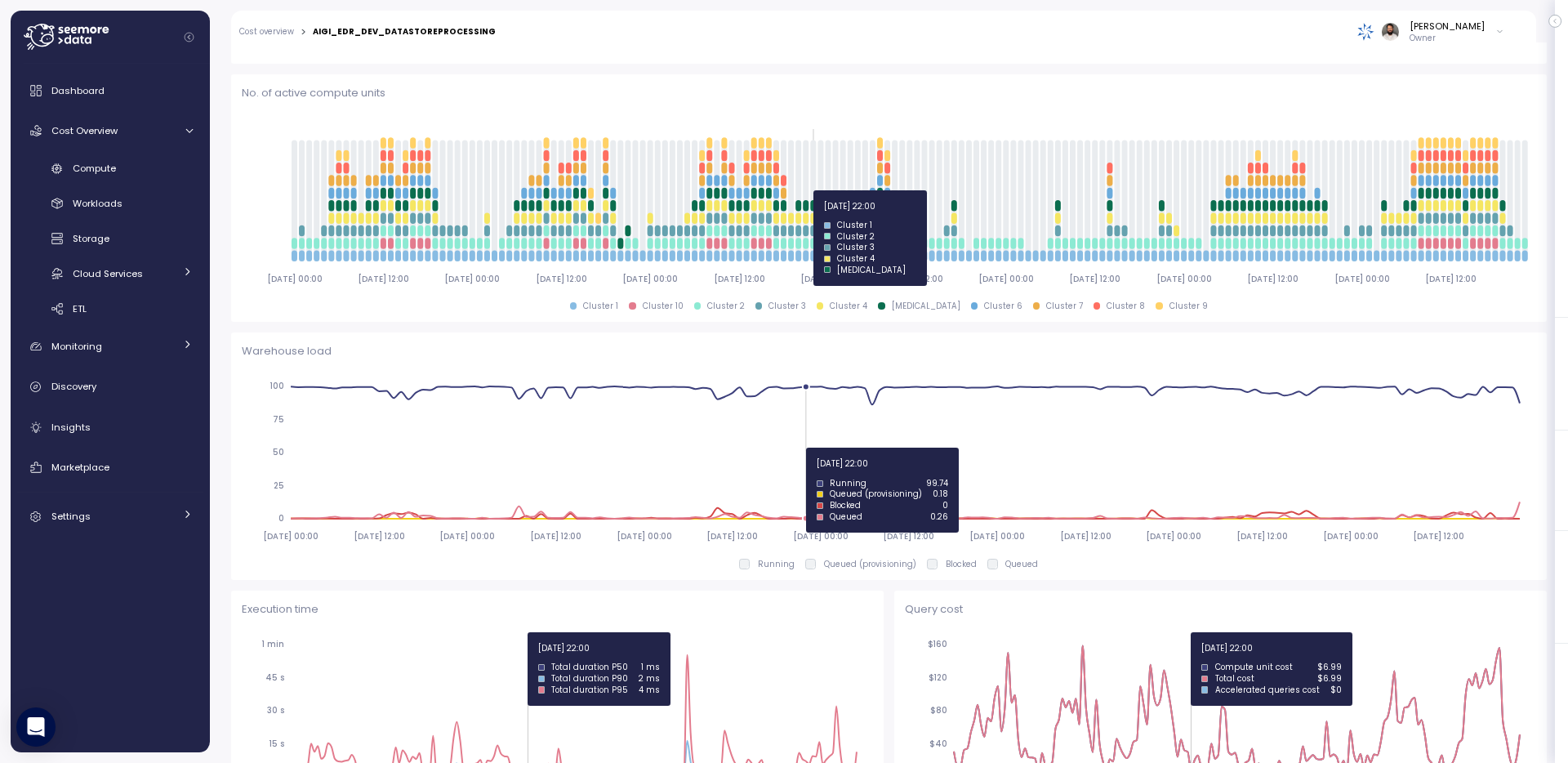
scroll to position [165, 0]
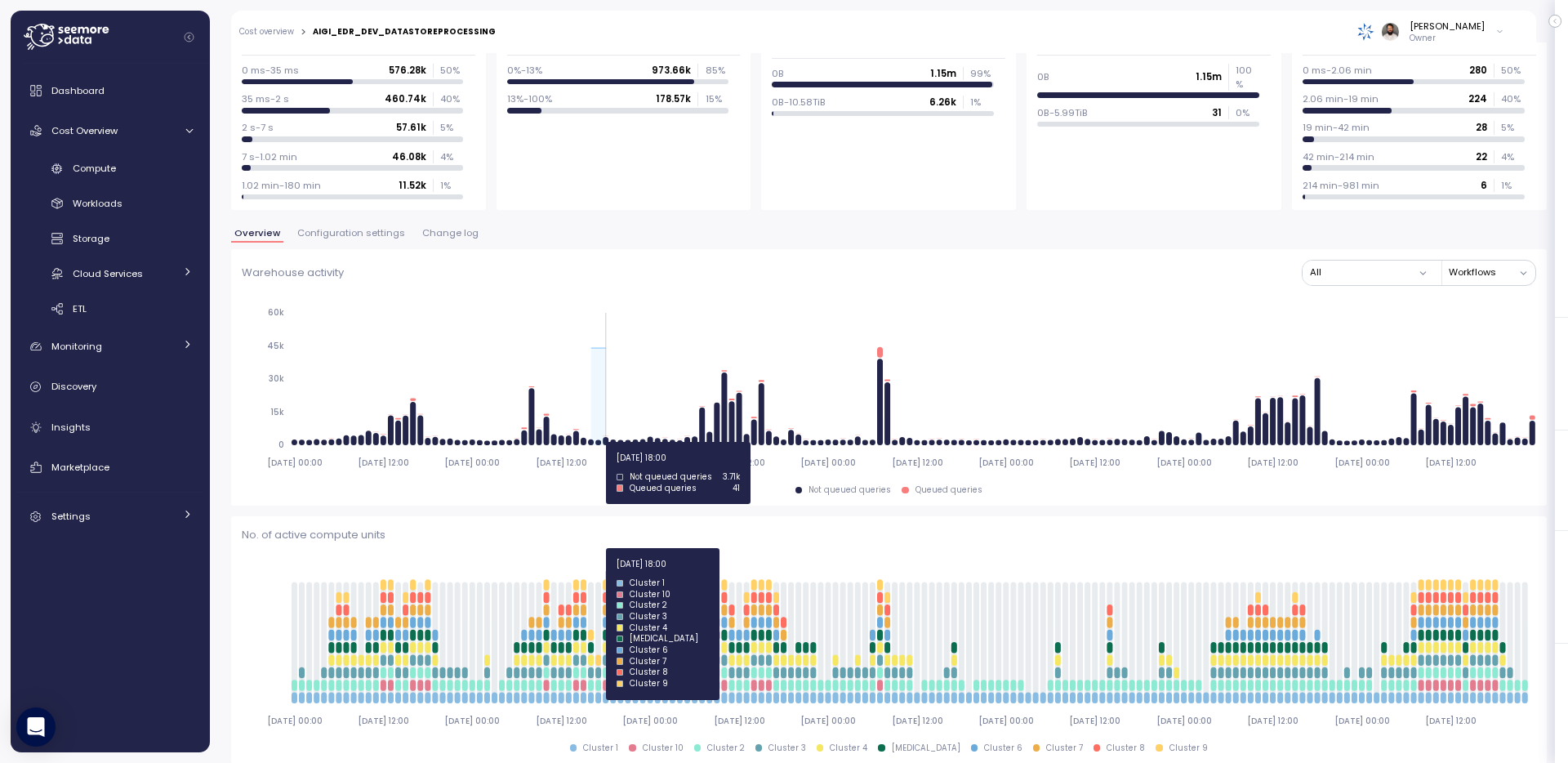
drag, startPoint x: 588, startPoint y: 442, endPoint x: 607, endPoint y: 442, distance: 19.0
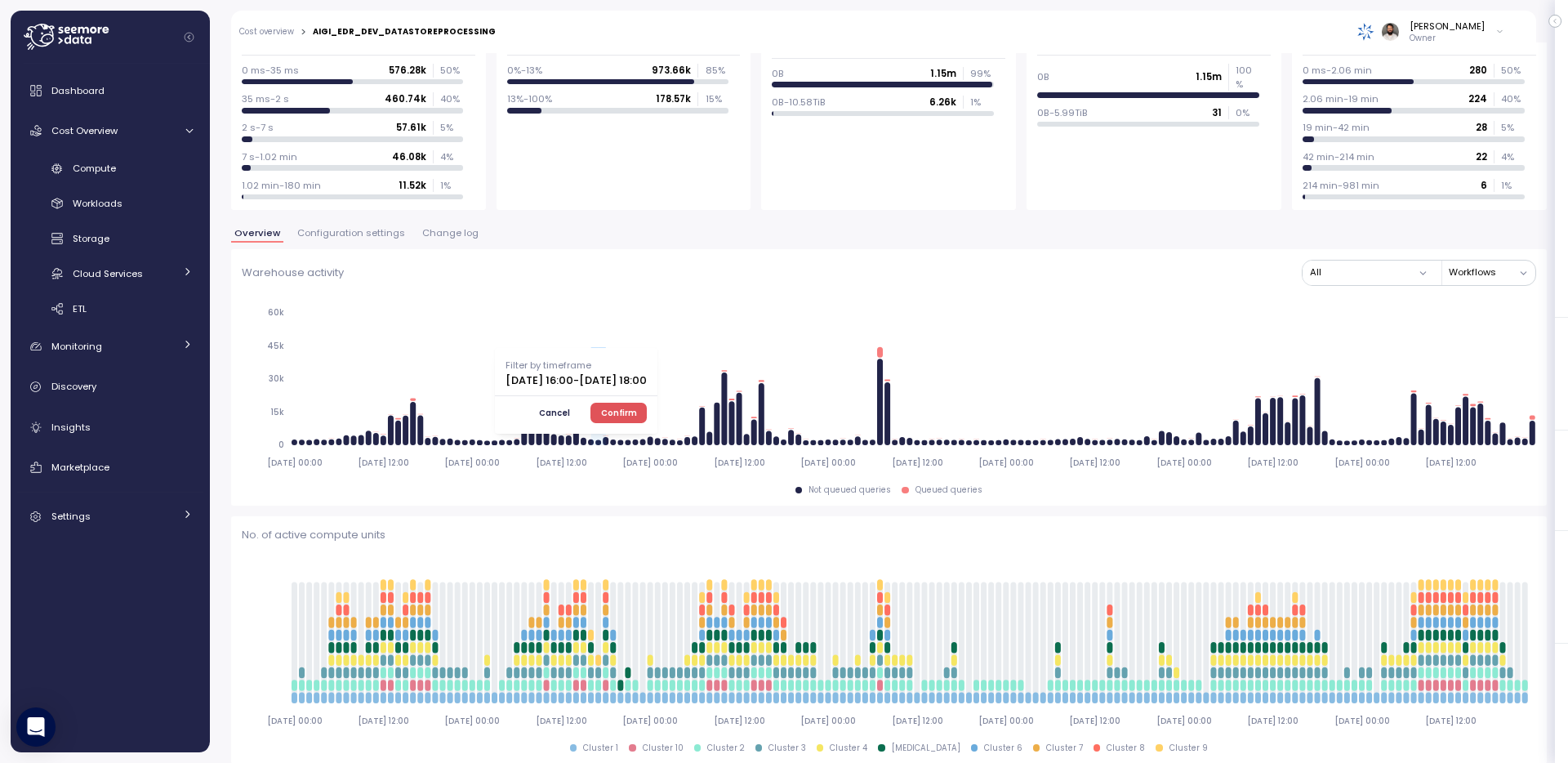
click at [637, 417] on span "Confirm" at bounding box center [618, 412] width 36 height 18
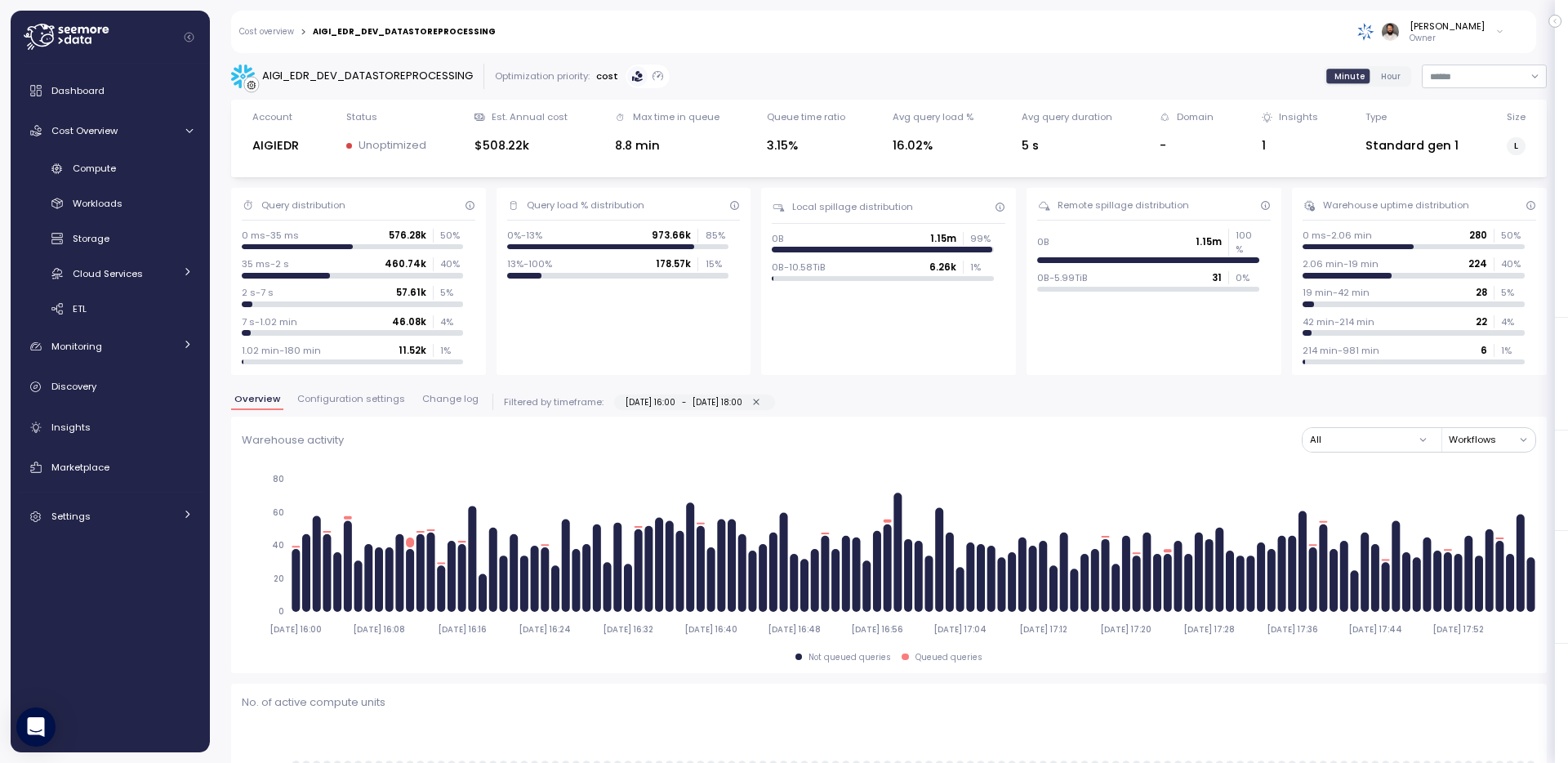
drag, startPoint x: 789, startPoint y: 407, endPoint x: 777, endPoint y: 407, distance: 12.0
click at [763, 407] on icon "button" at bounding box center [756, 402] width 10 height 10
type input "**********"
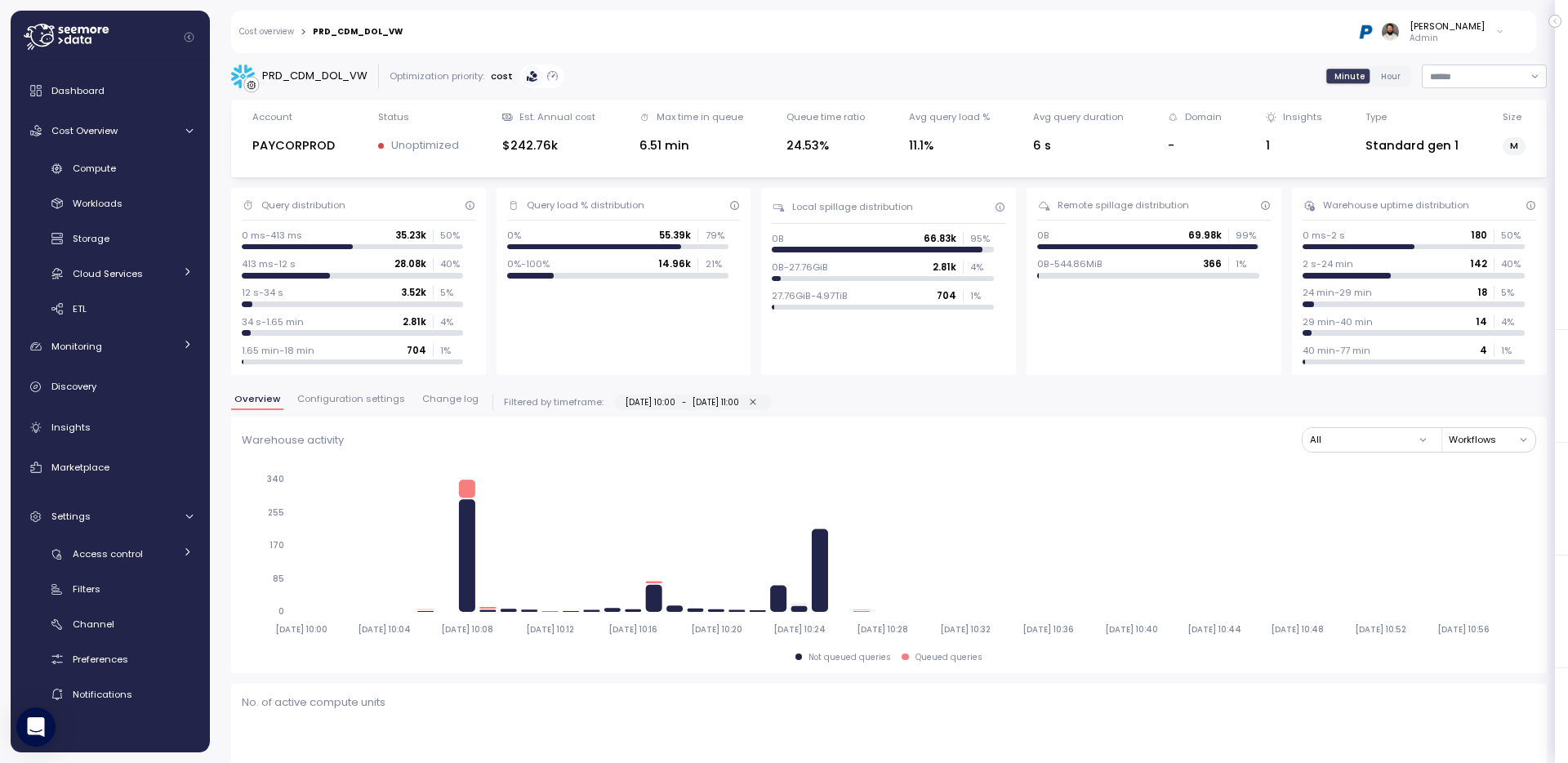
scroll to position [863, 0]
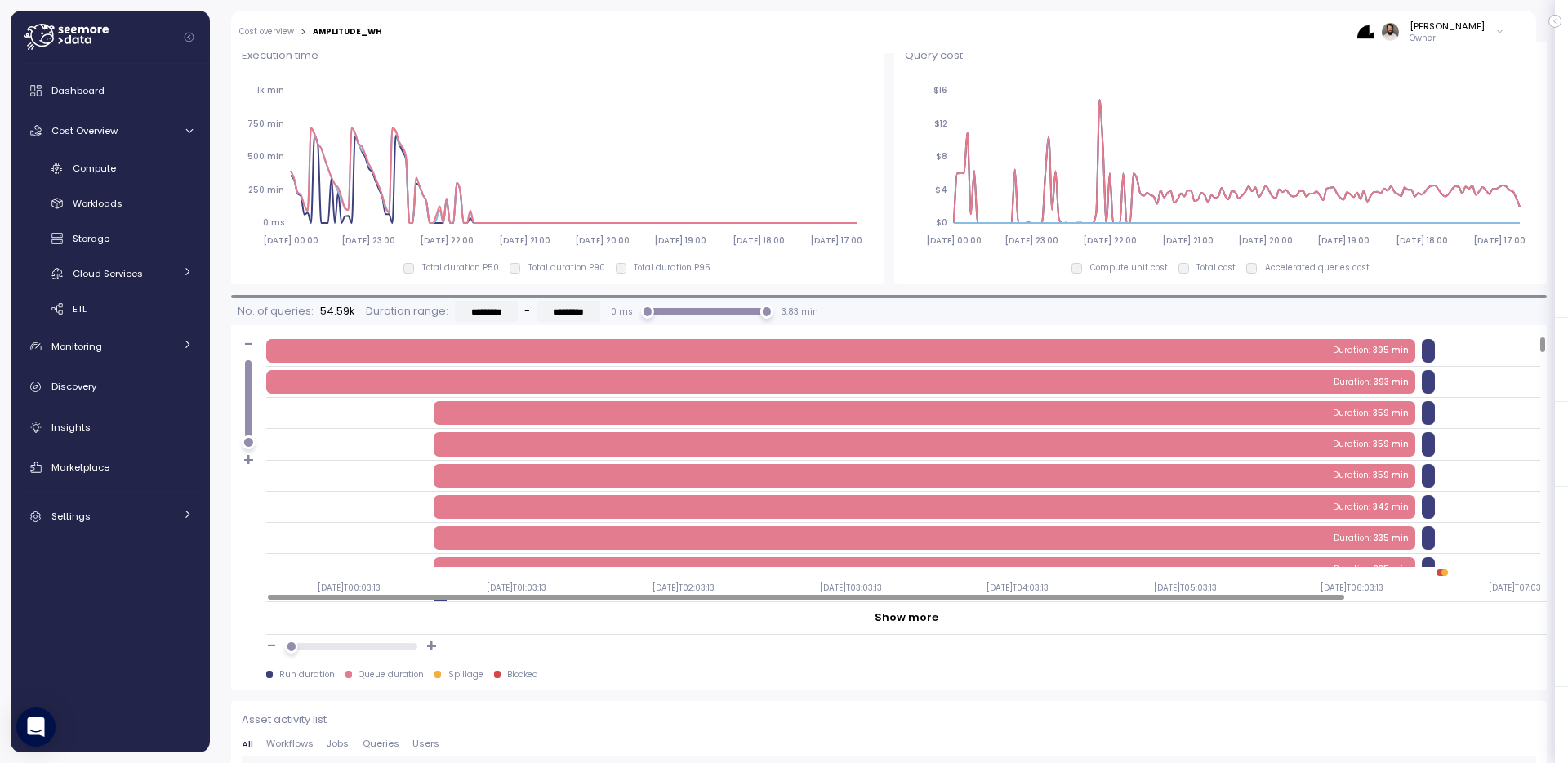
scroll to position [1160, 0]
click at [1256, 366] on div "Duration : 395 min" at bounding box center [903, 352] width 1274 height 31
click at [1256, 387] on div "Duration : 393 min" at bounding box center [841, 382] width 1149 height 23
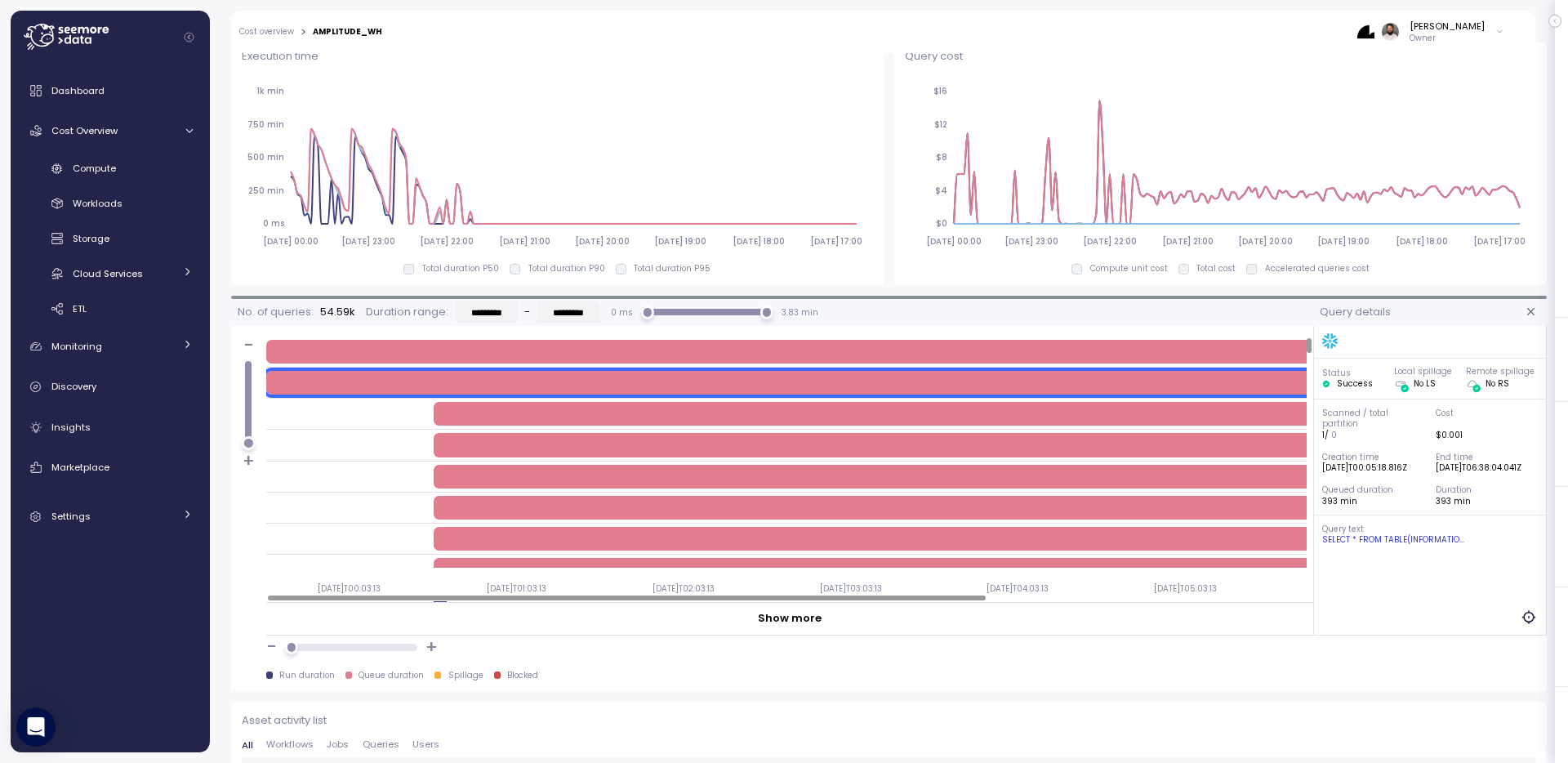
click at [1256, 363] on div "Duration : 395 min" at bounding box center [841, 351] width 1149 height 23
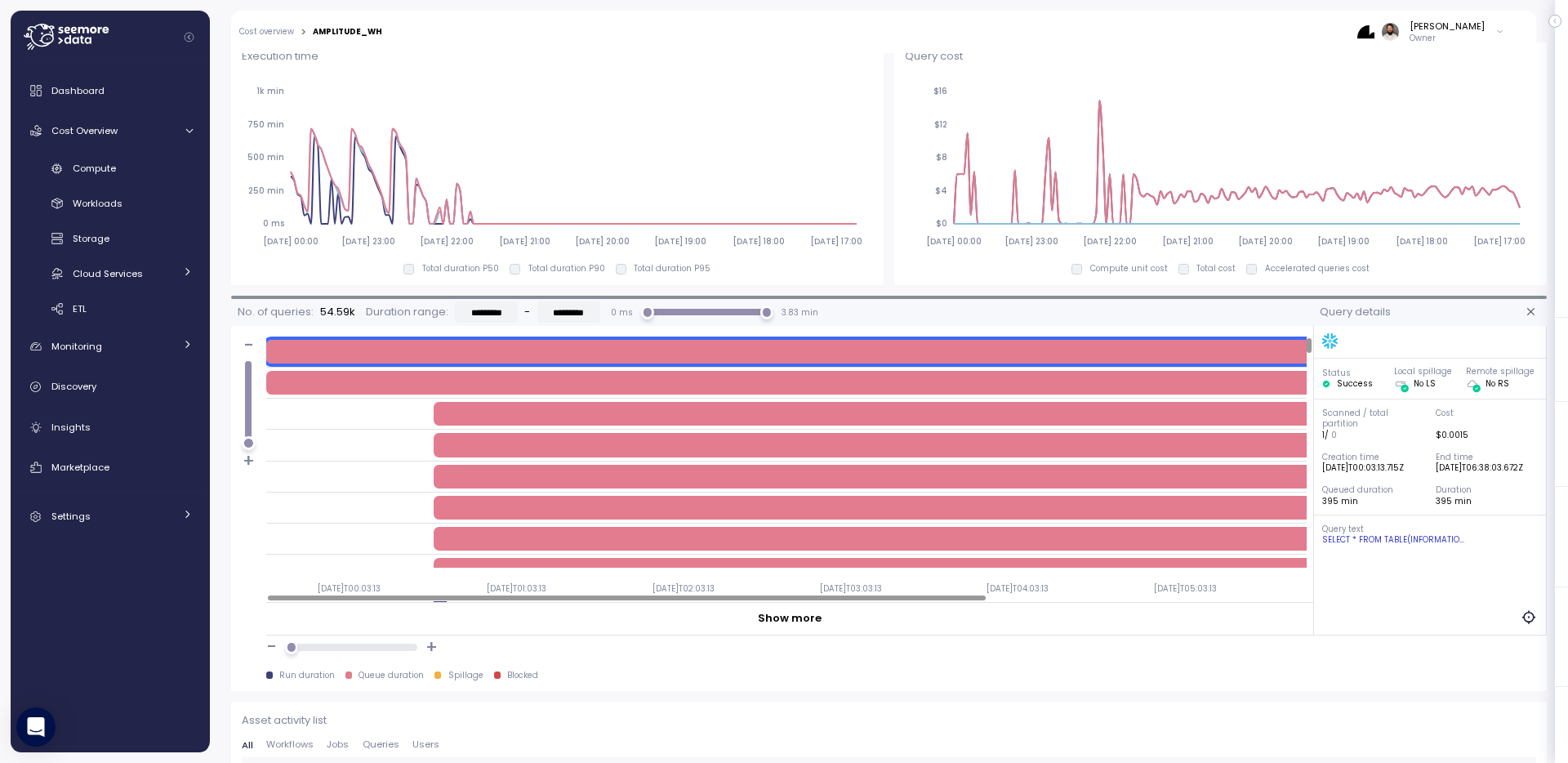
click at [1256, 355] on div "Duration : 395 min" at bounding box center [841, 351] width 1149 height 23
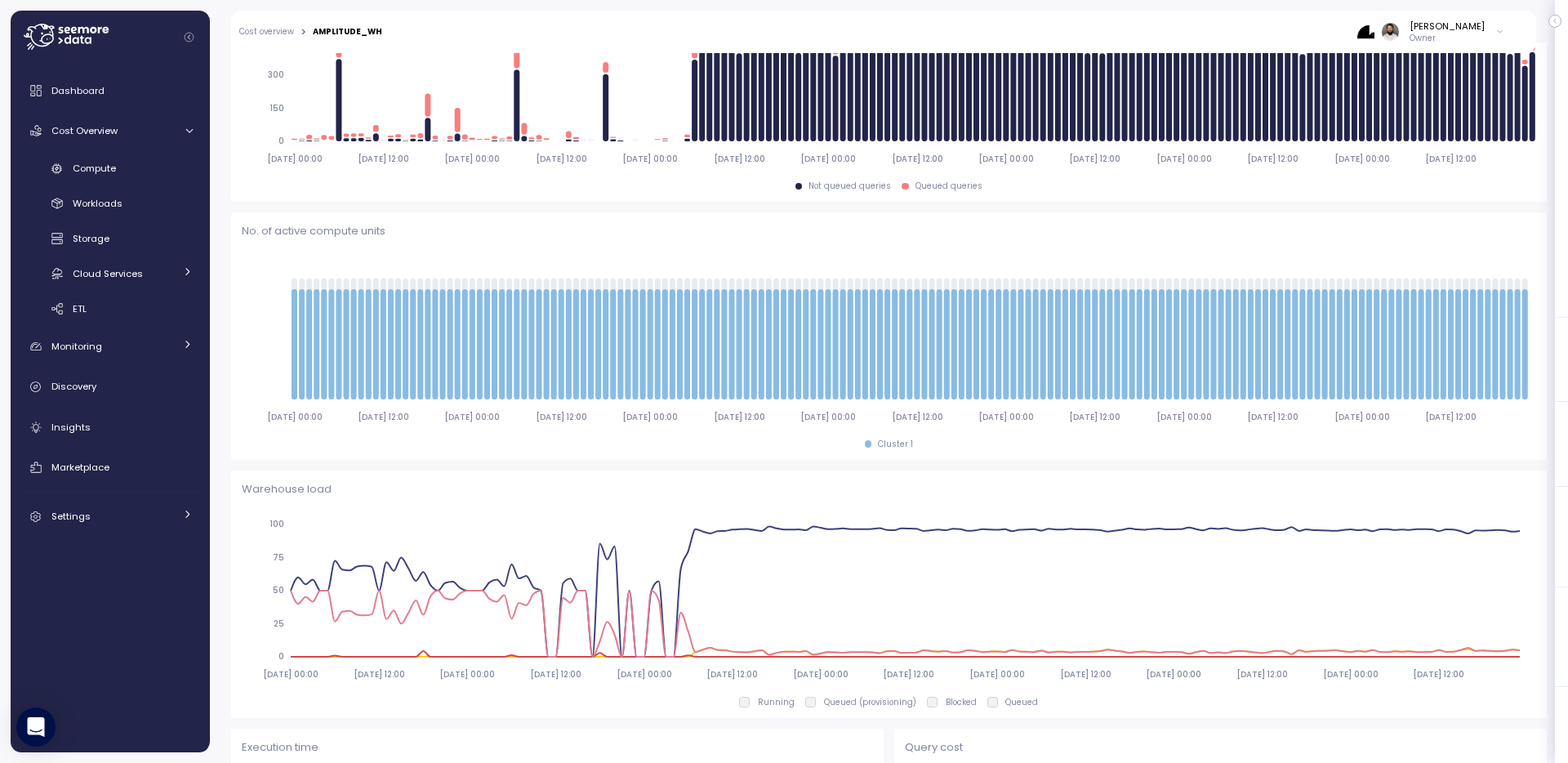
scroll to position [185, 0]
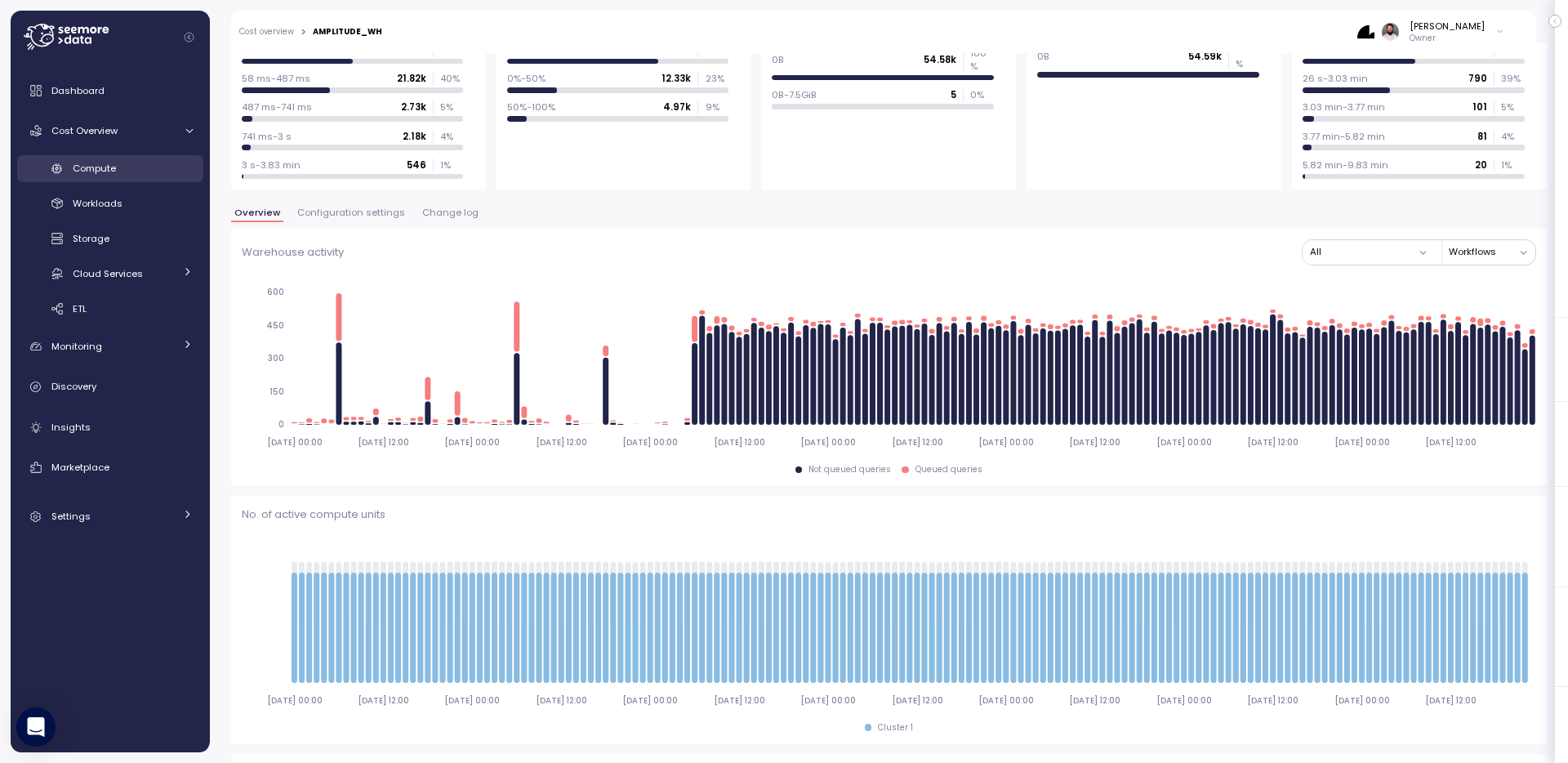
click at [191, 163] on div "Compute" at bounding box center [132, 168] width 120 height 17
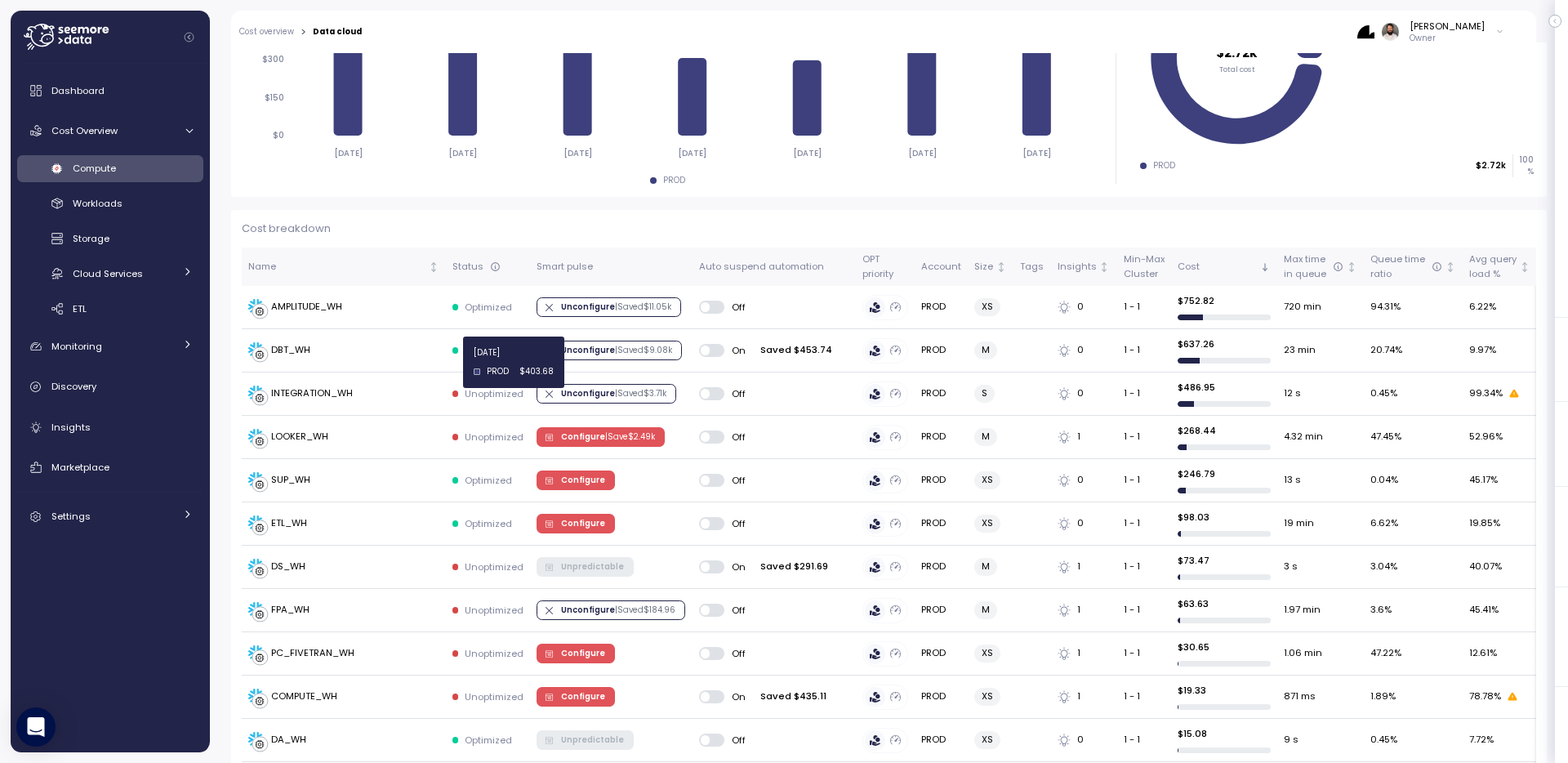
scroll to position [484, 0]
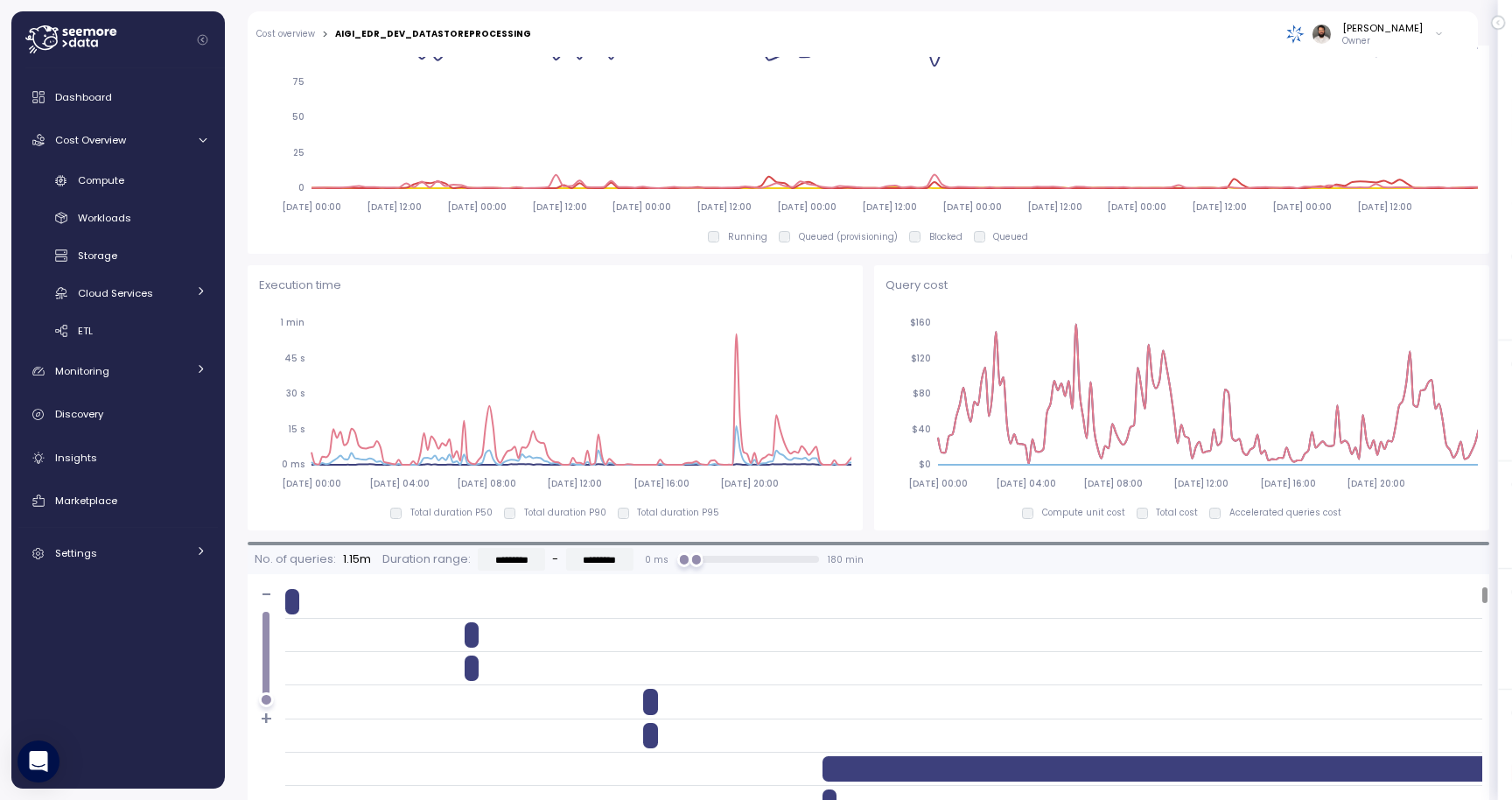
scroll to position [1018, 0]
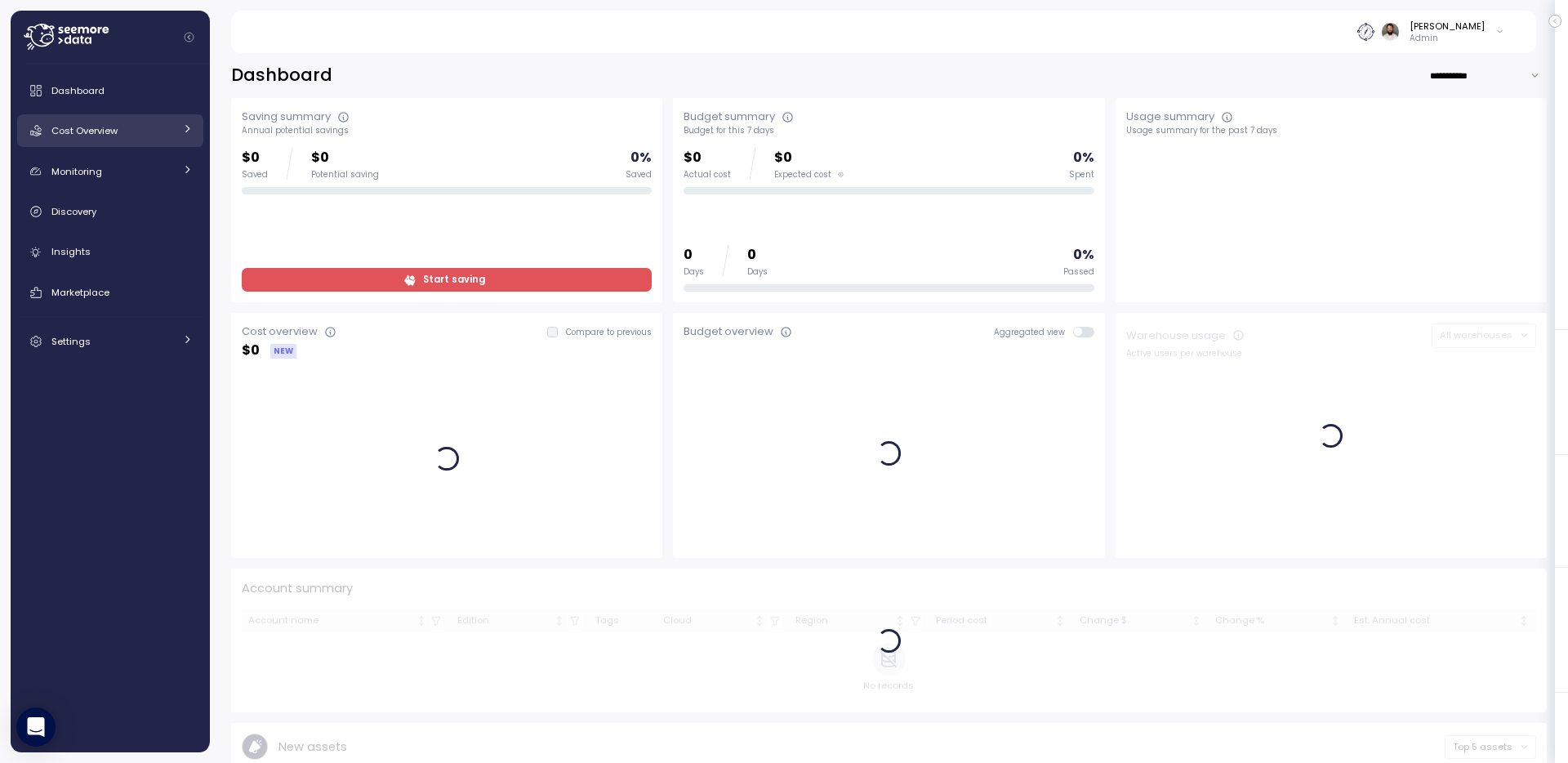
click at [148, 127] on div "Cost Overview" at bounding box center [113, 131] width 123 height 17
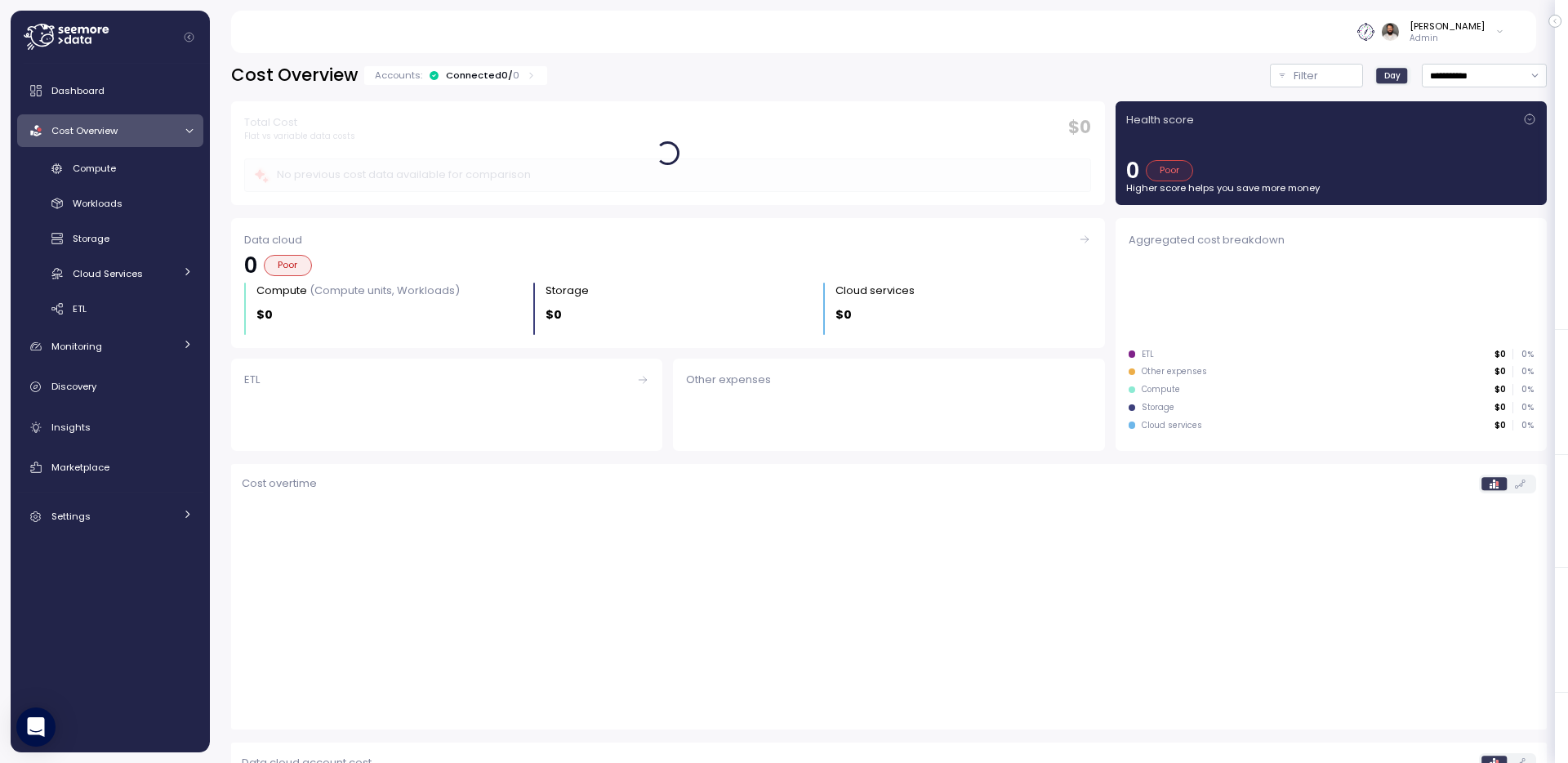
click at [513, 80] on p "0" at bounding box center [516, 75] width 7 height 13
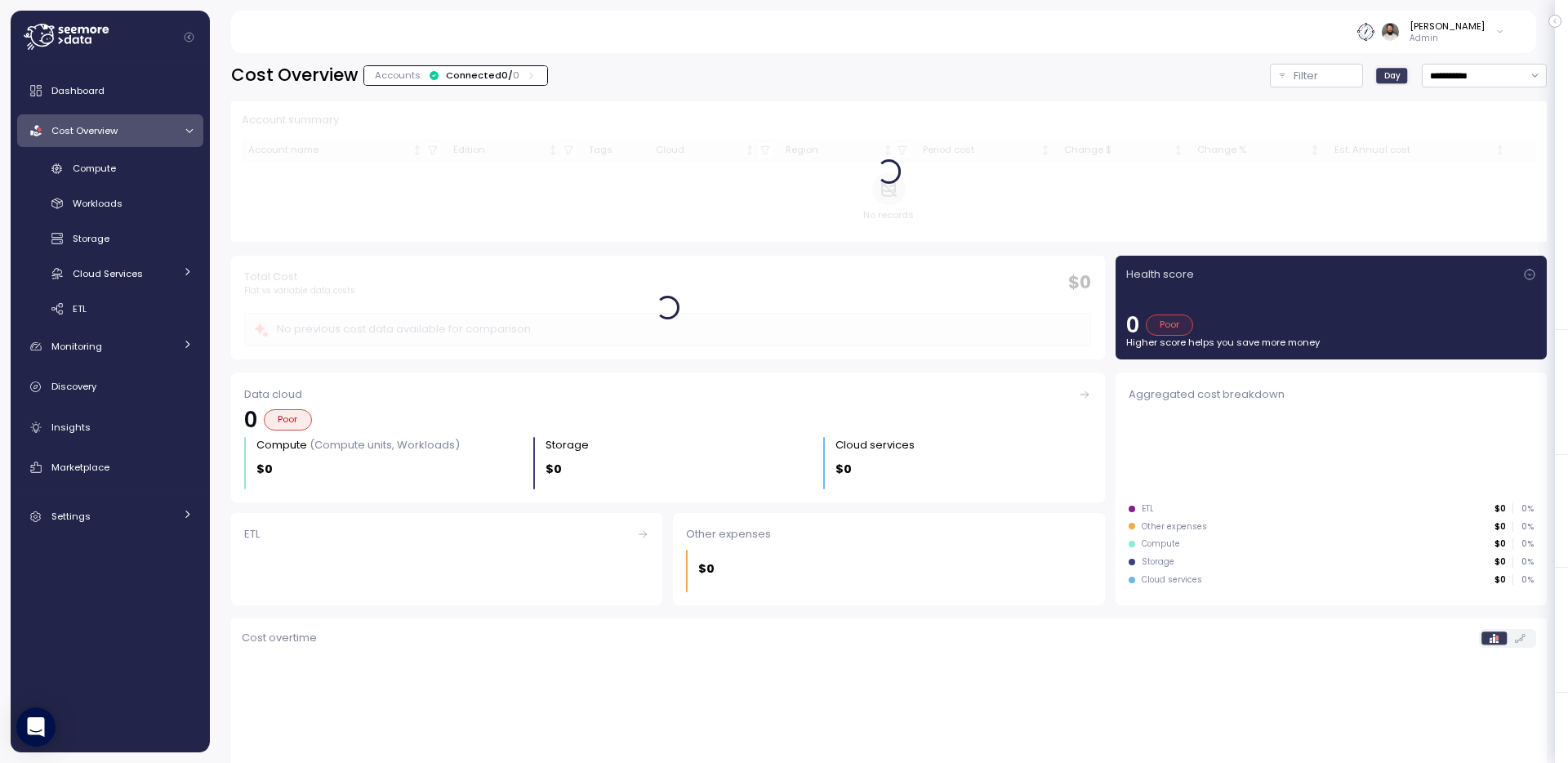
click at [513, 80] on p "0" at bounding box center [516, 75] width 7 height 13
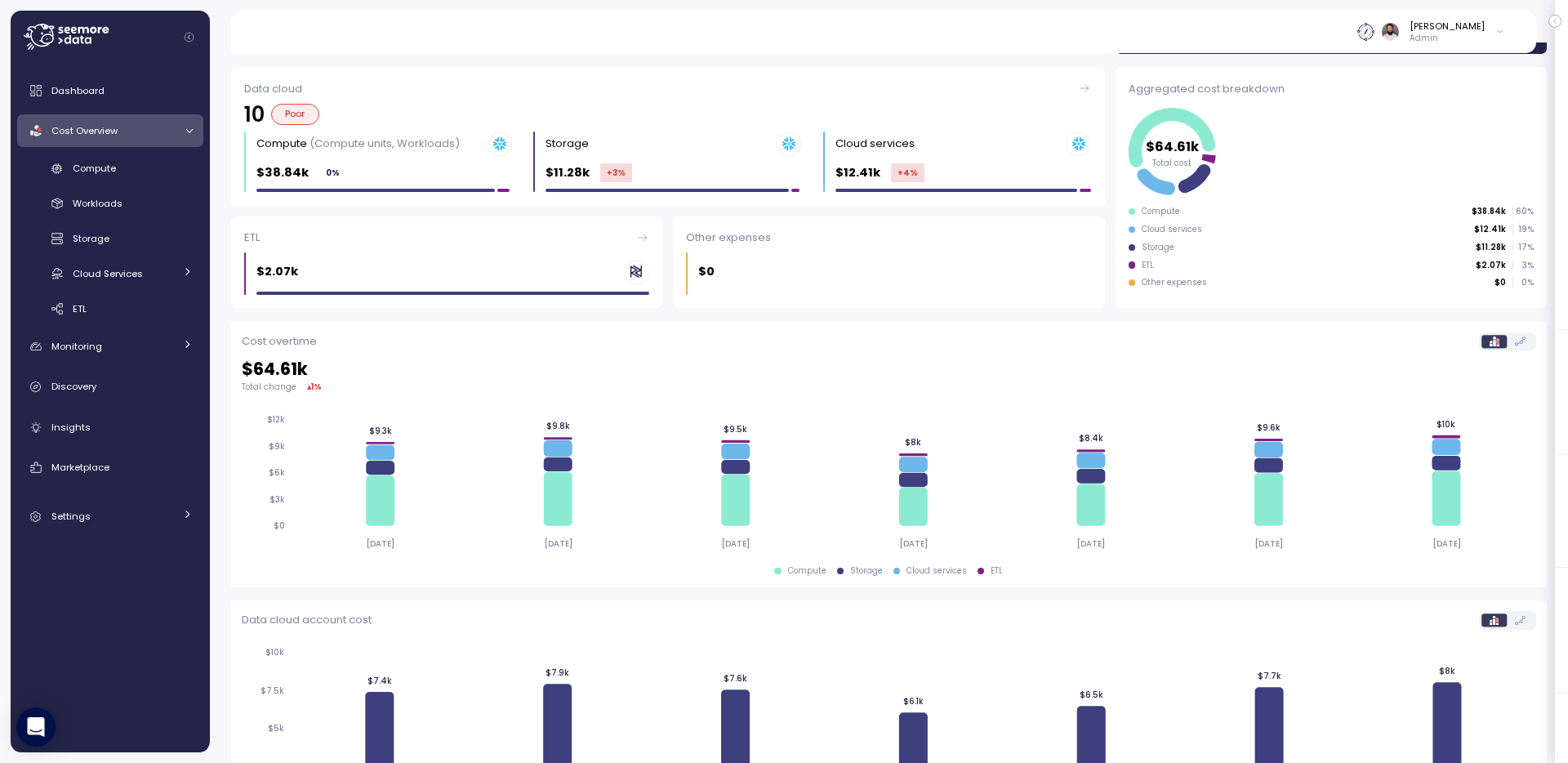
scroll to position [150, 0]
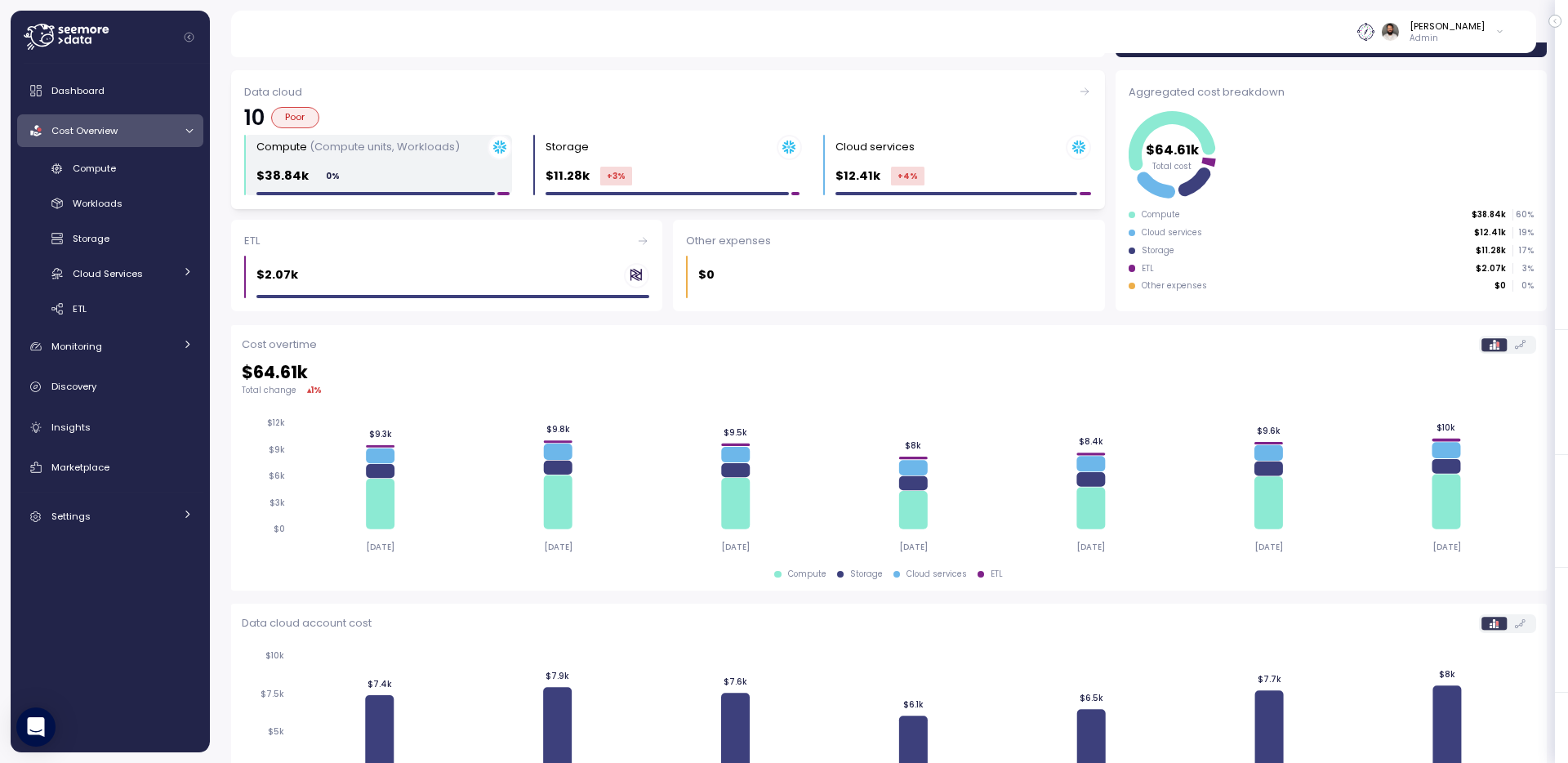
click at [462, 187] on div "Compute (Compute units, Workloads) $38.84k 0 %" at bounding box center [384, 166] width 256 height 61
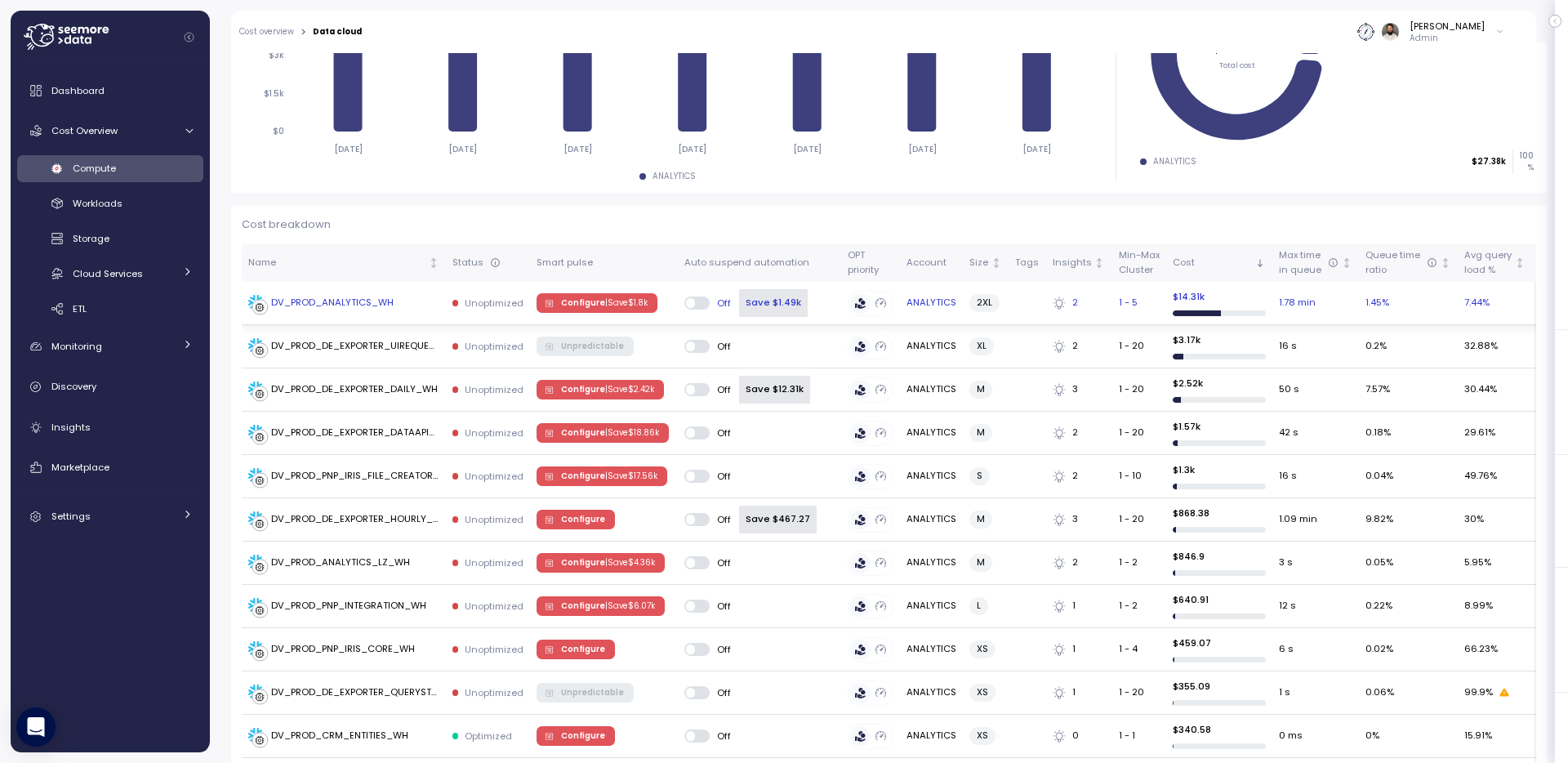
scroll to position [332, 0]
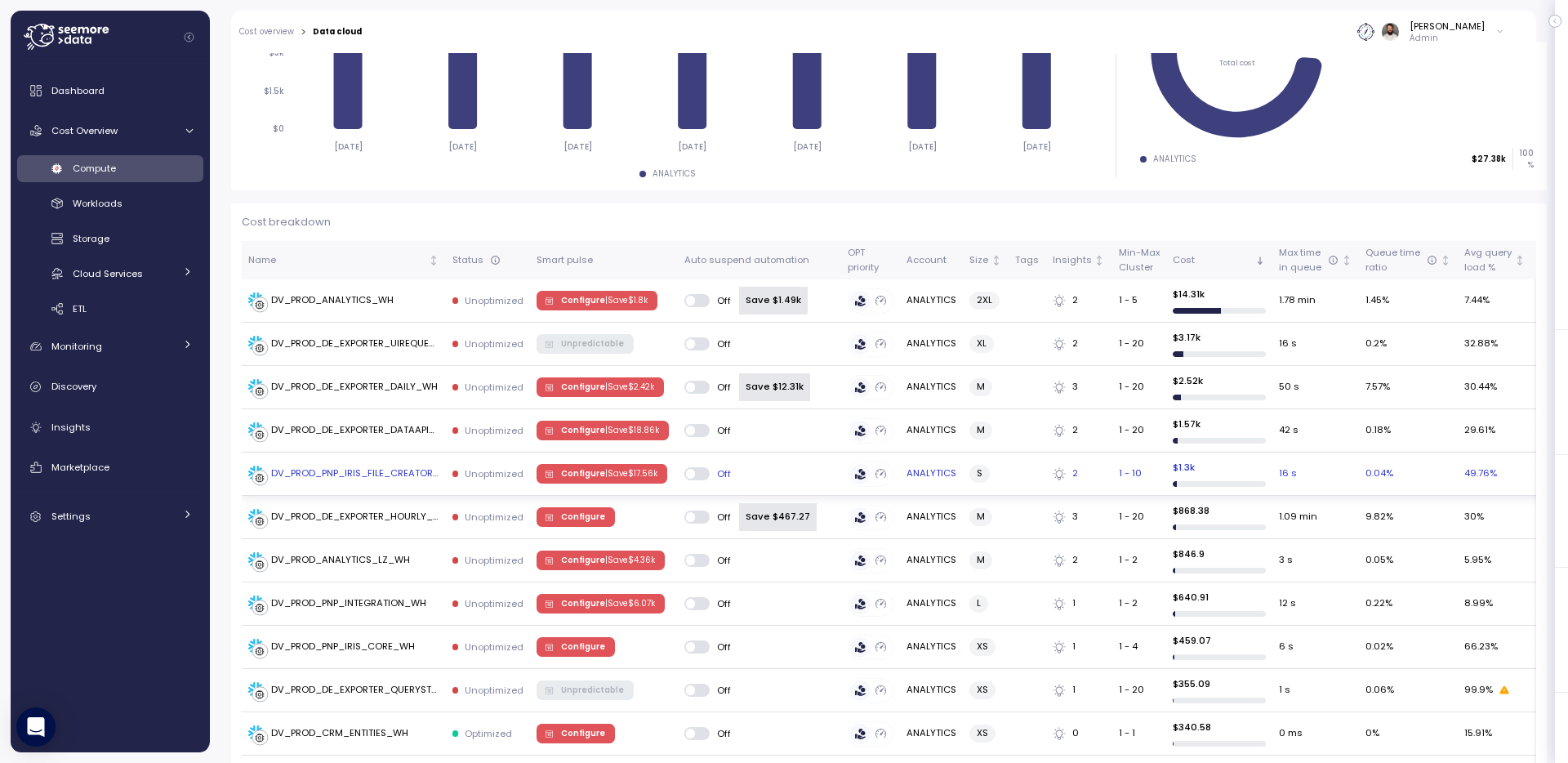
click at [607, 477] on p "| Save $ 17.56k" at bounding box center [631, 474] width 52 height 11
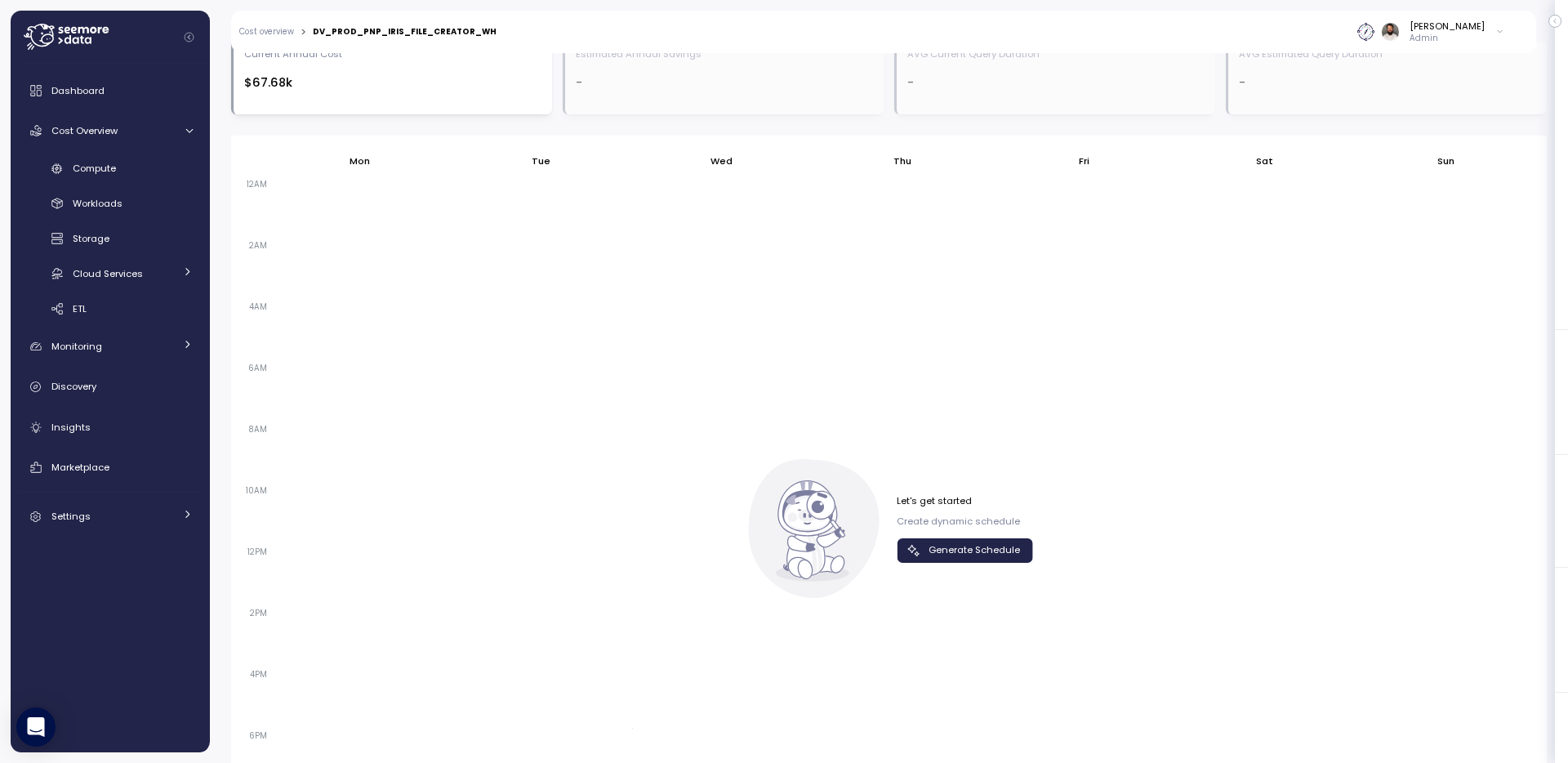
scroll to position [770, 0]
click at [907, 543] on span "Generate Schedule" at bounding box center [963, 552] width 114 height 22
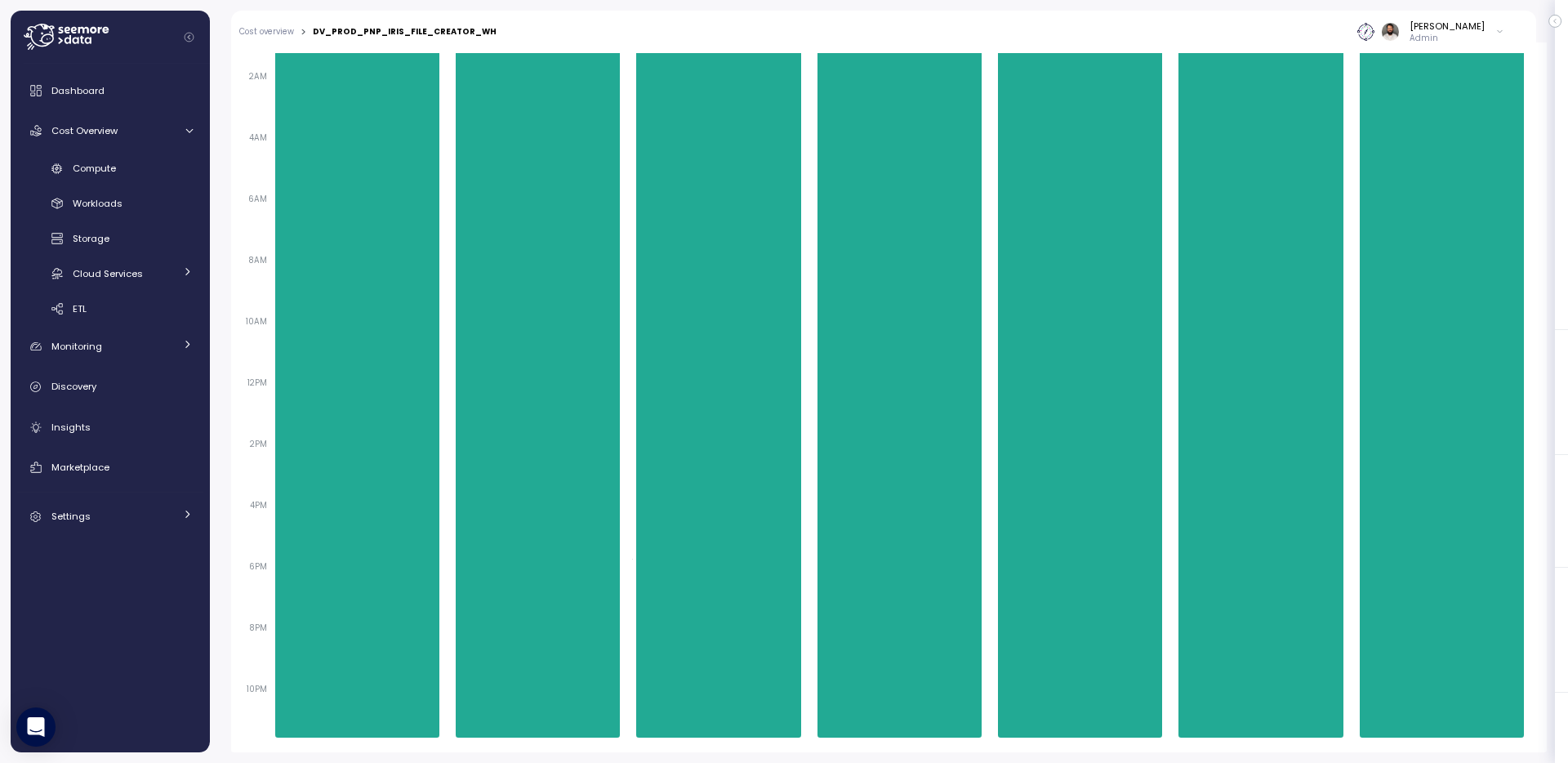
scroll to position [0, 0]
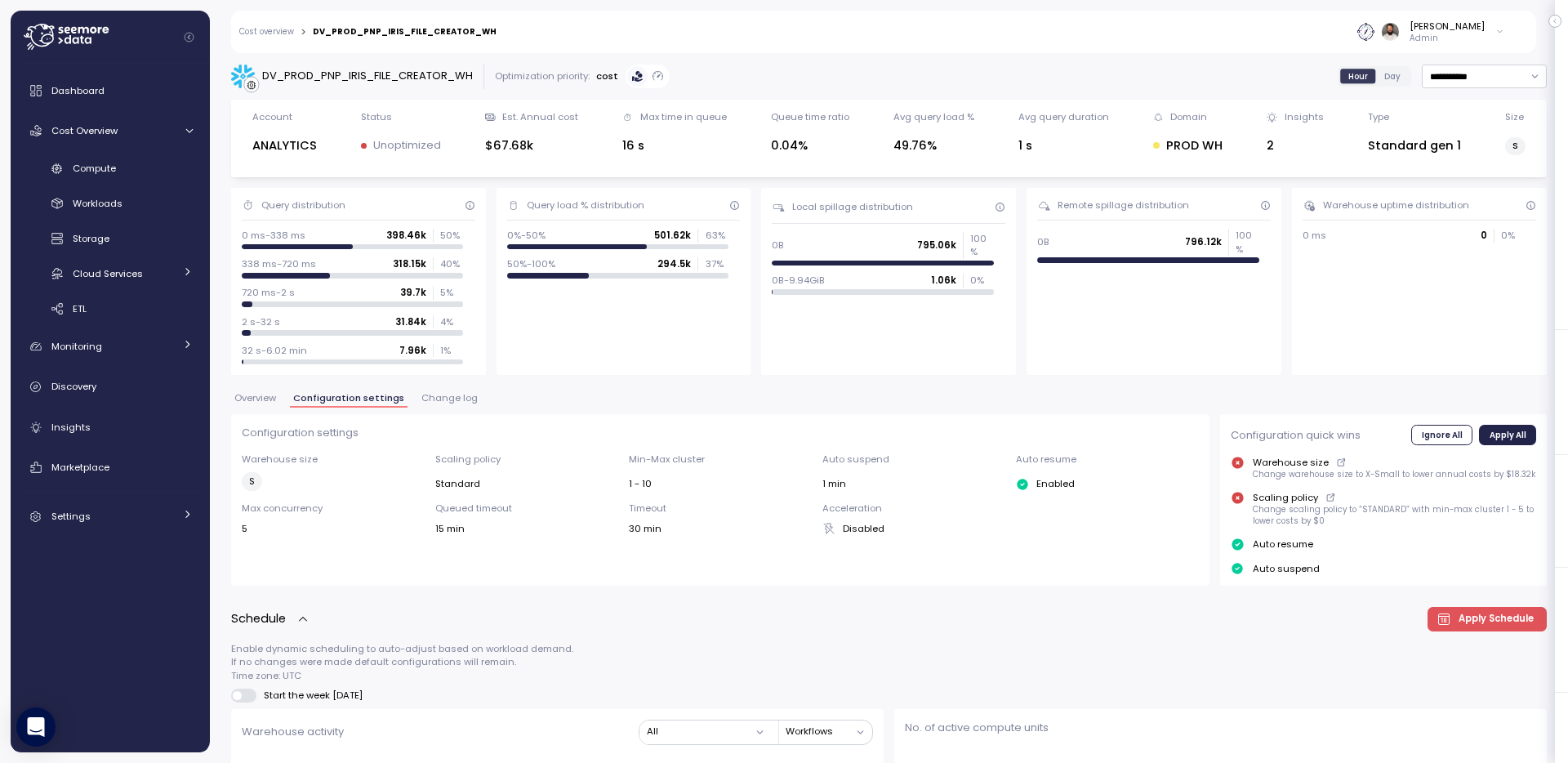
click at [277, 24] on div "Cost overview > DV_PROD_PNP_IRIS_FILE_CREATOR_WH [PERSON_NAME] Admin" at bounding box center [873, 32] width 1284 height 43
click at [280, 30] on link "Cost overview" at bounding box center [266, 32] width 55 height 8
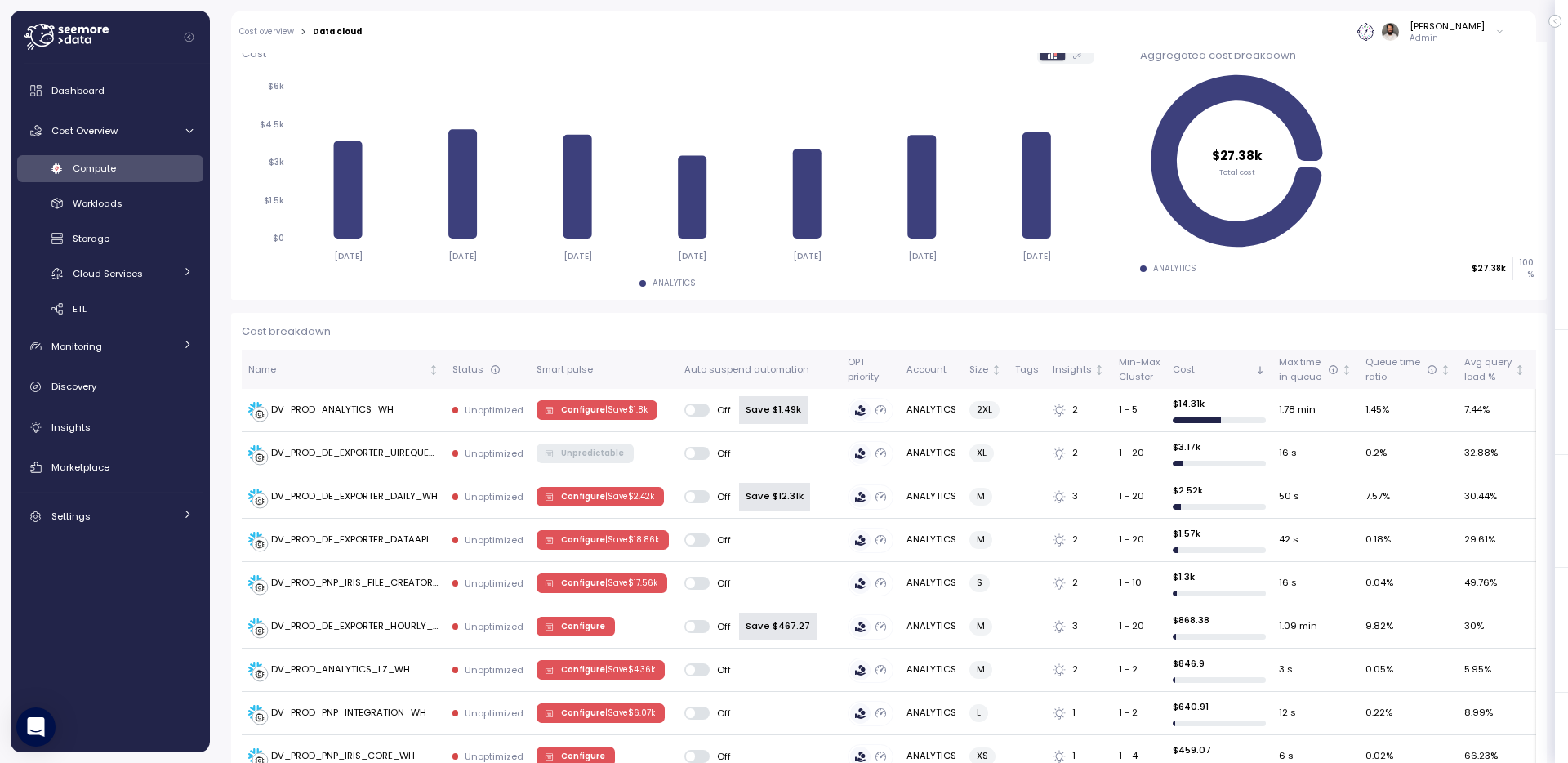
scroll to position [409, 0]
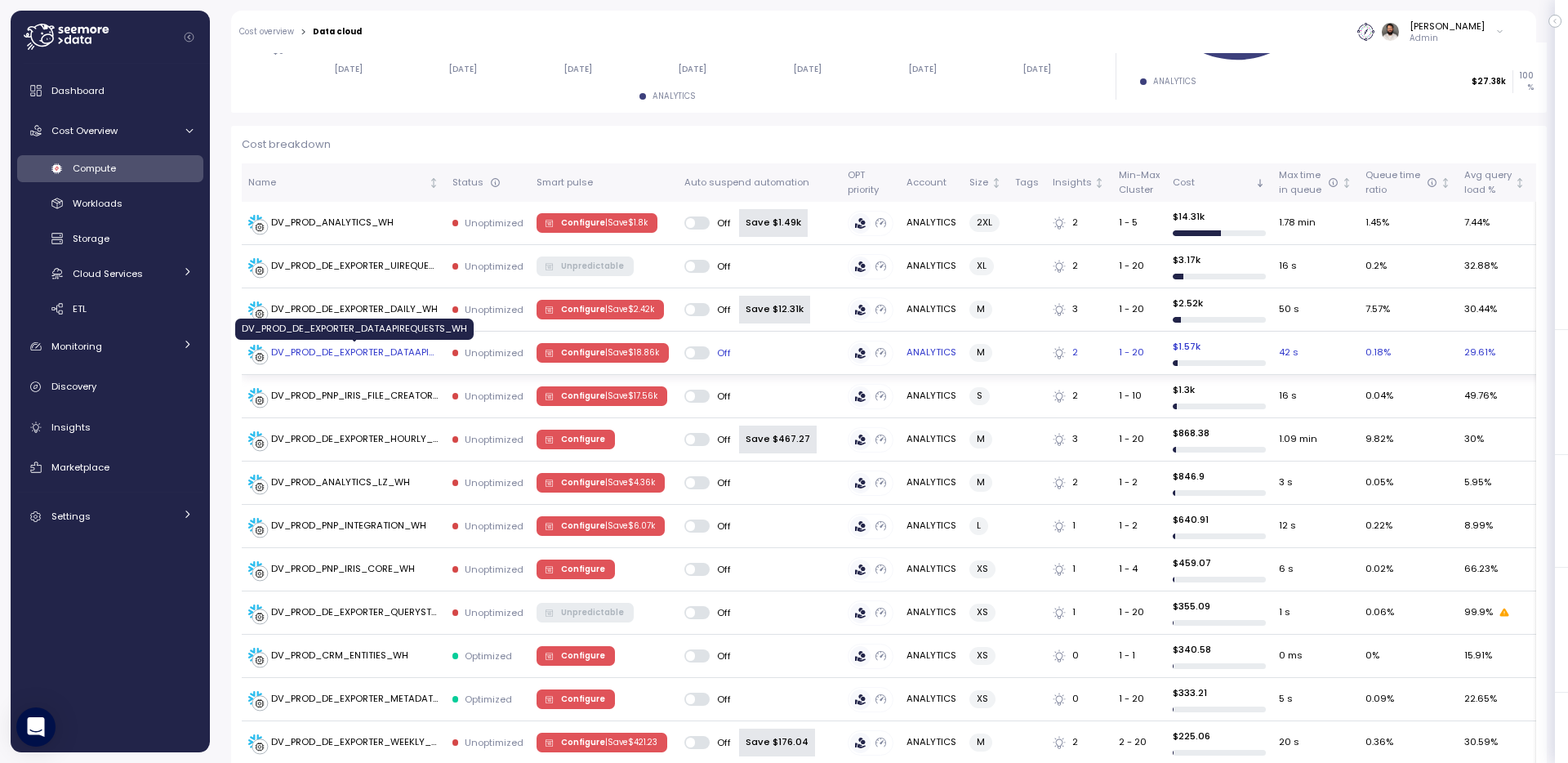
click at [410, 355] on div "DV_PROD_DE_EXPORTER_DATAAPIREQUESTS_WH" at bounding box center [355, 354] width 168 height 15
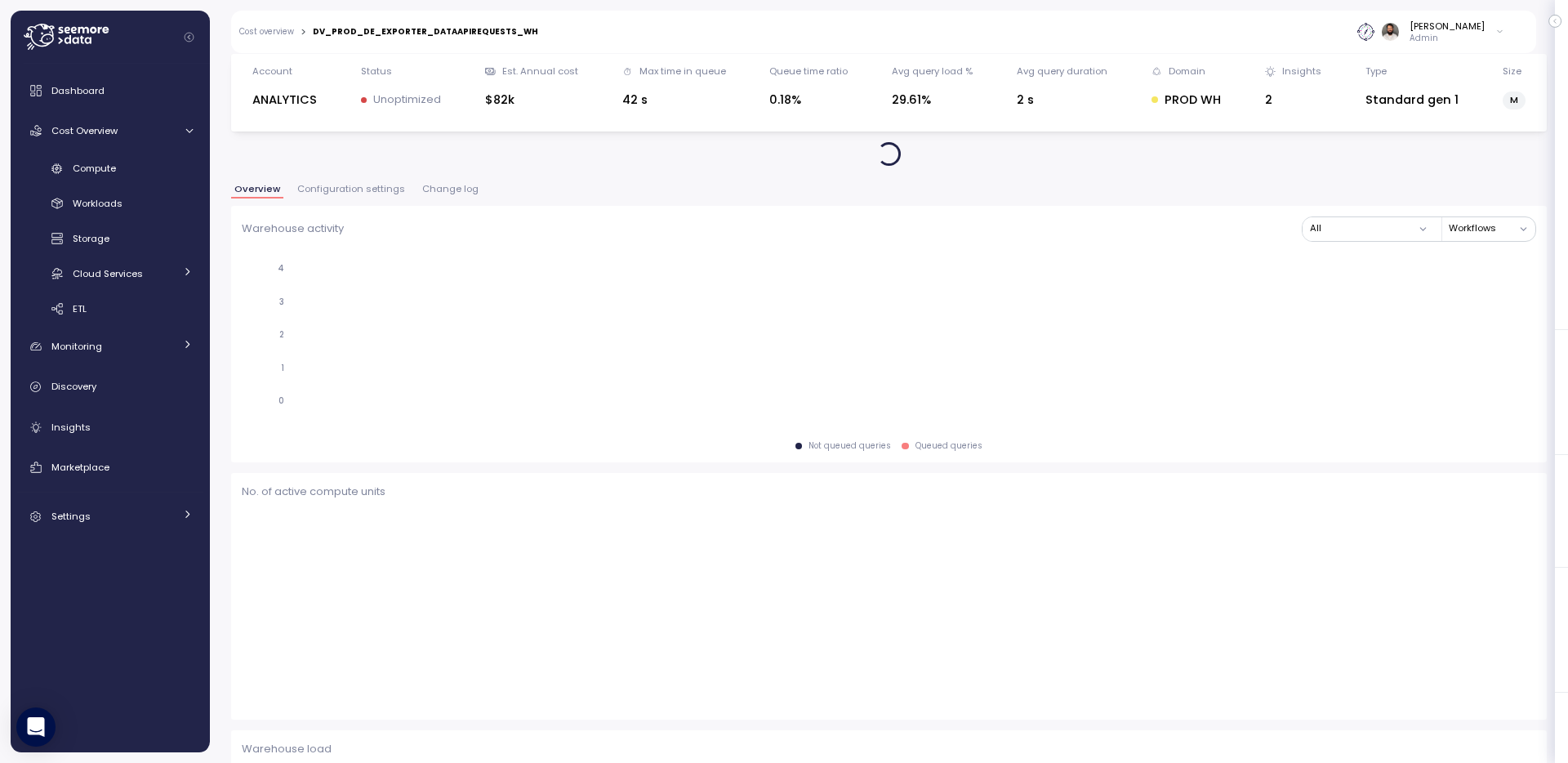
scroll to position [1, 0]
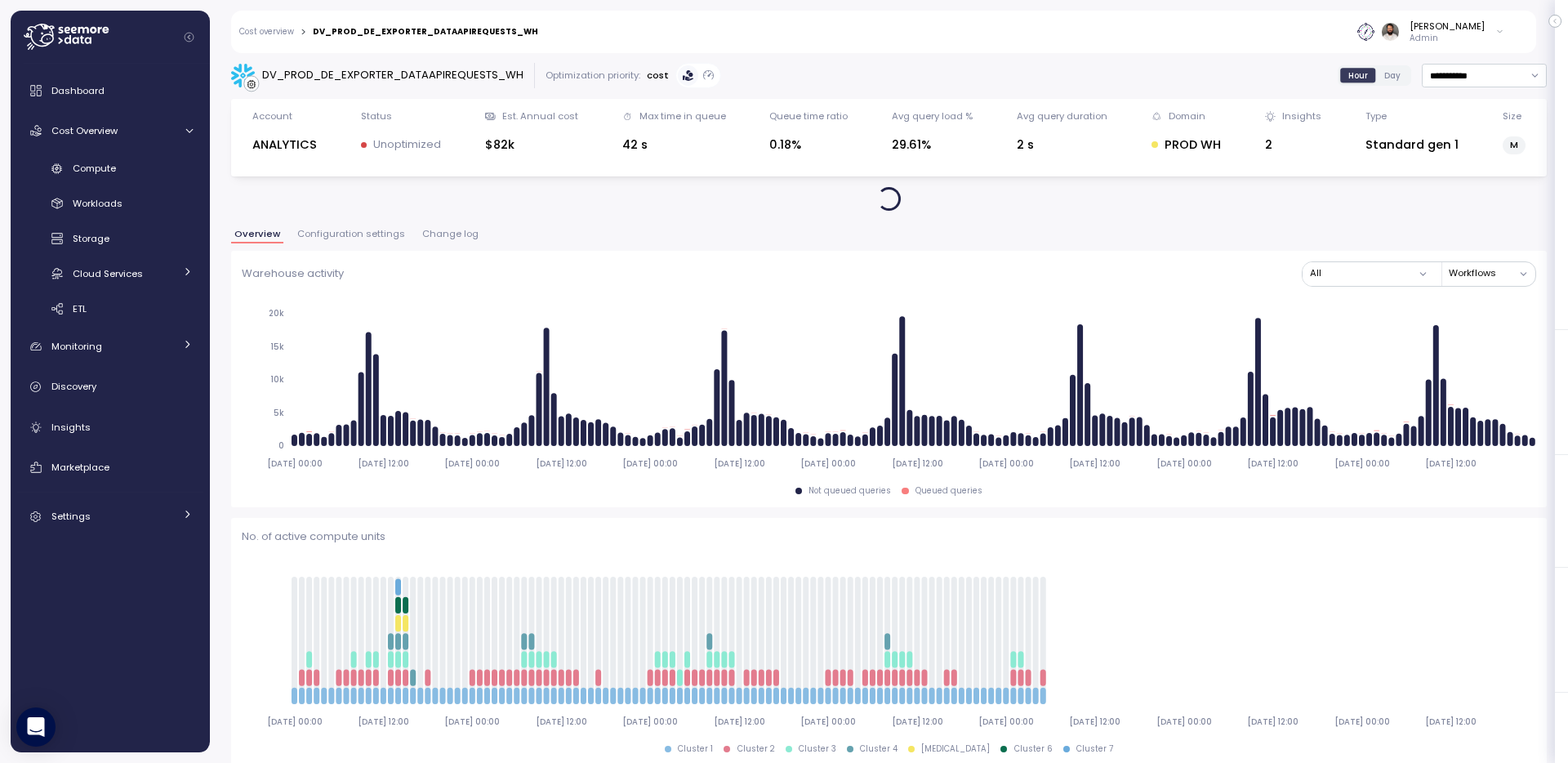
click at [370, 237] on span "Configuration settings" at bounding box center [352, 234] width 108 height 9
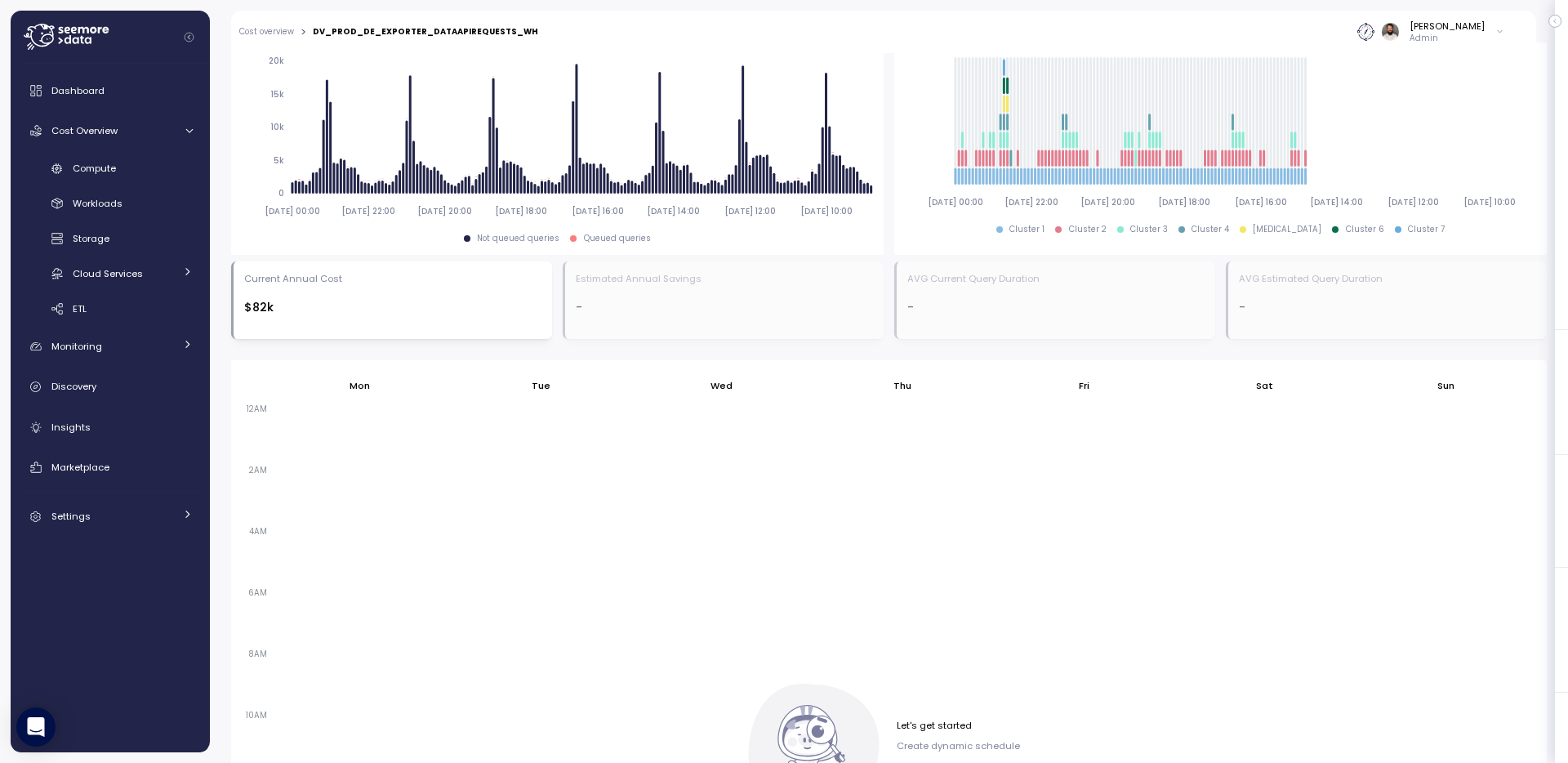
scroll to position [750, 0]
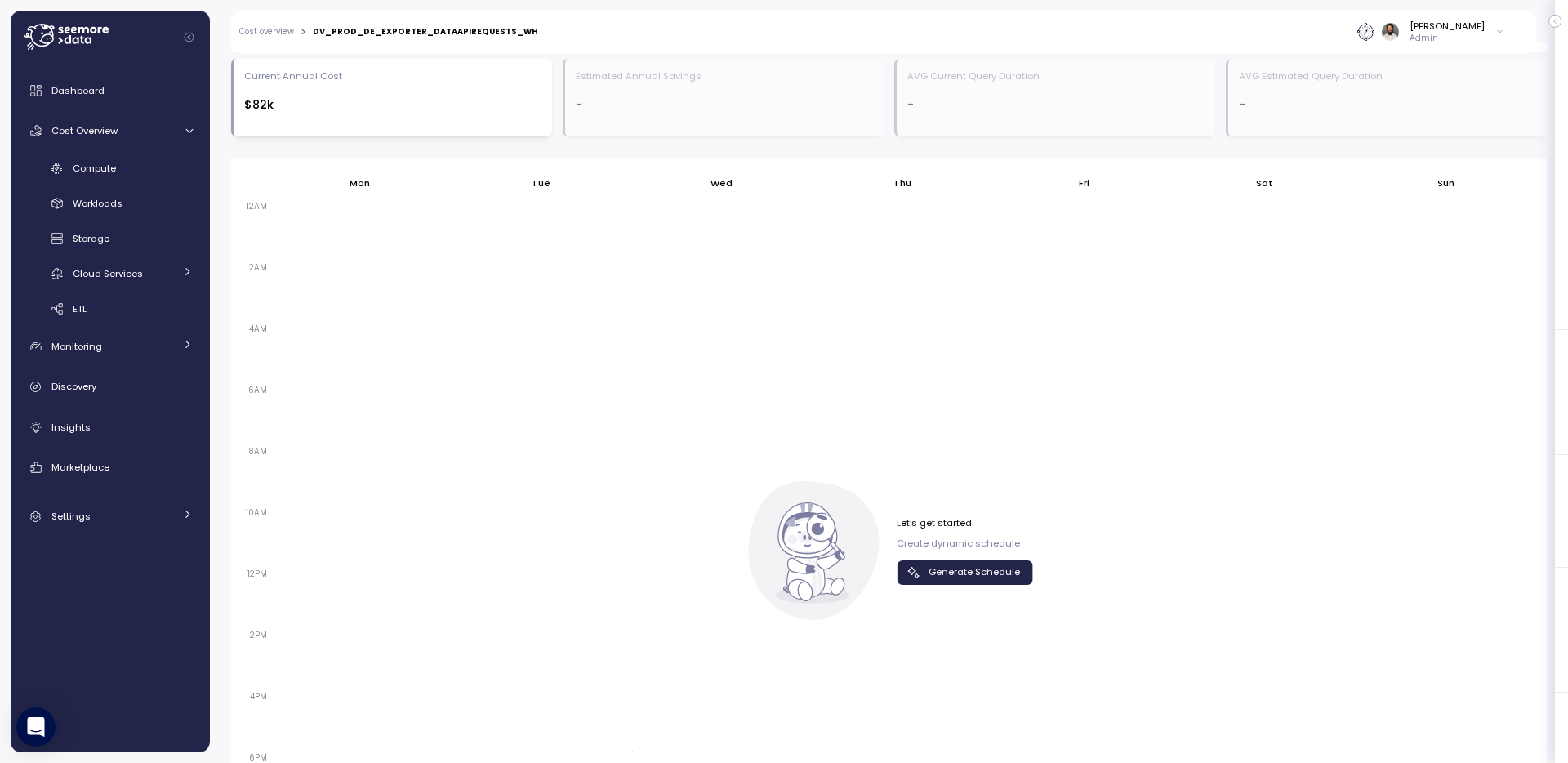
click at [934, 566] on span "Generate Schedule" at bounding box center [975, 572] width 91 height 22
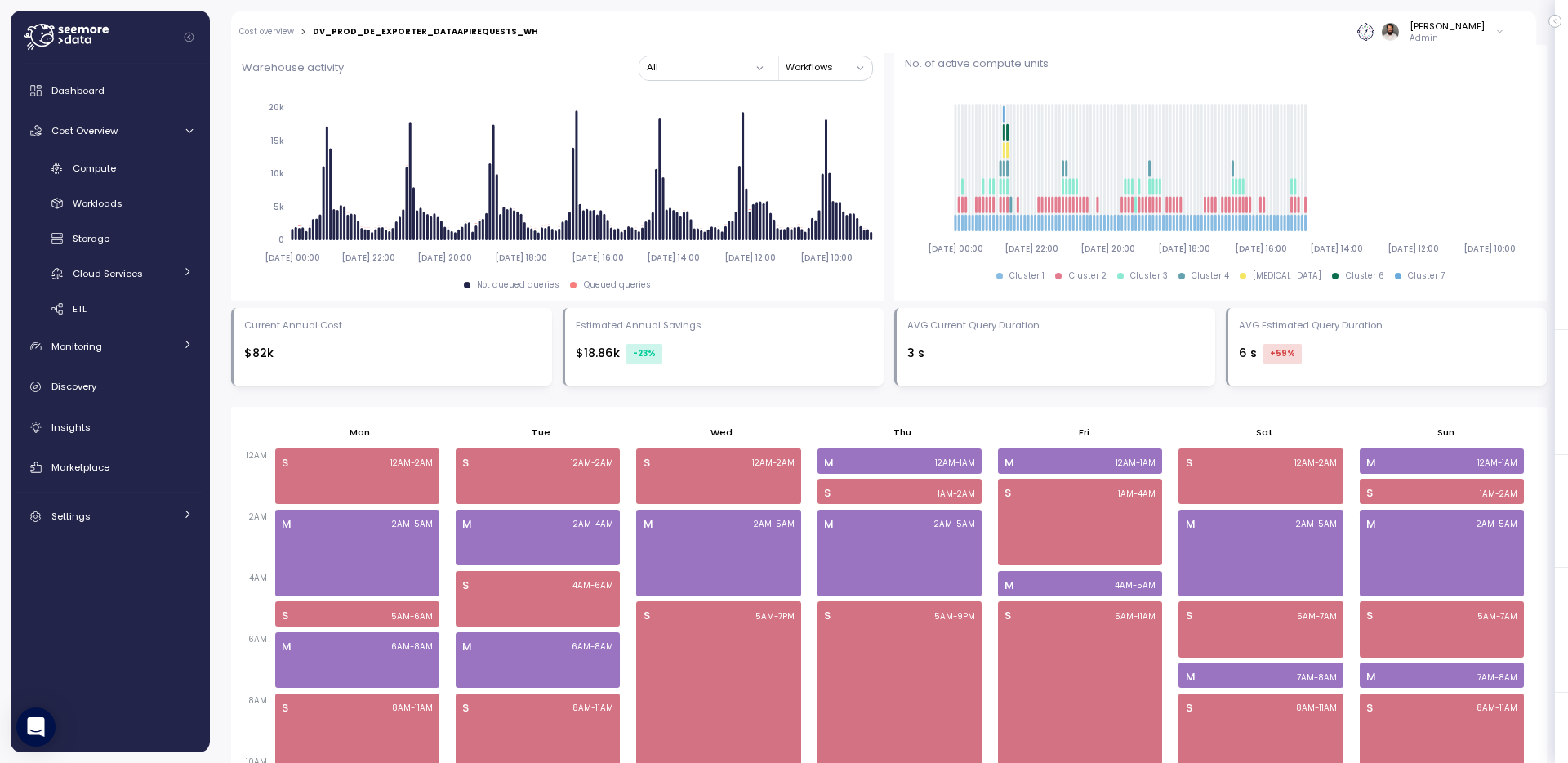
scroll to position [0, 0]
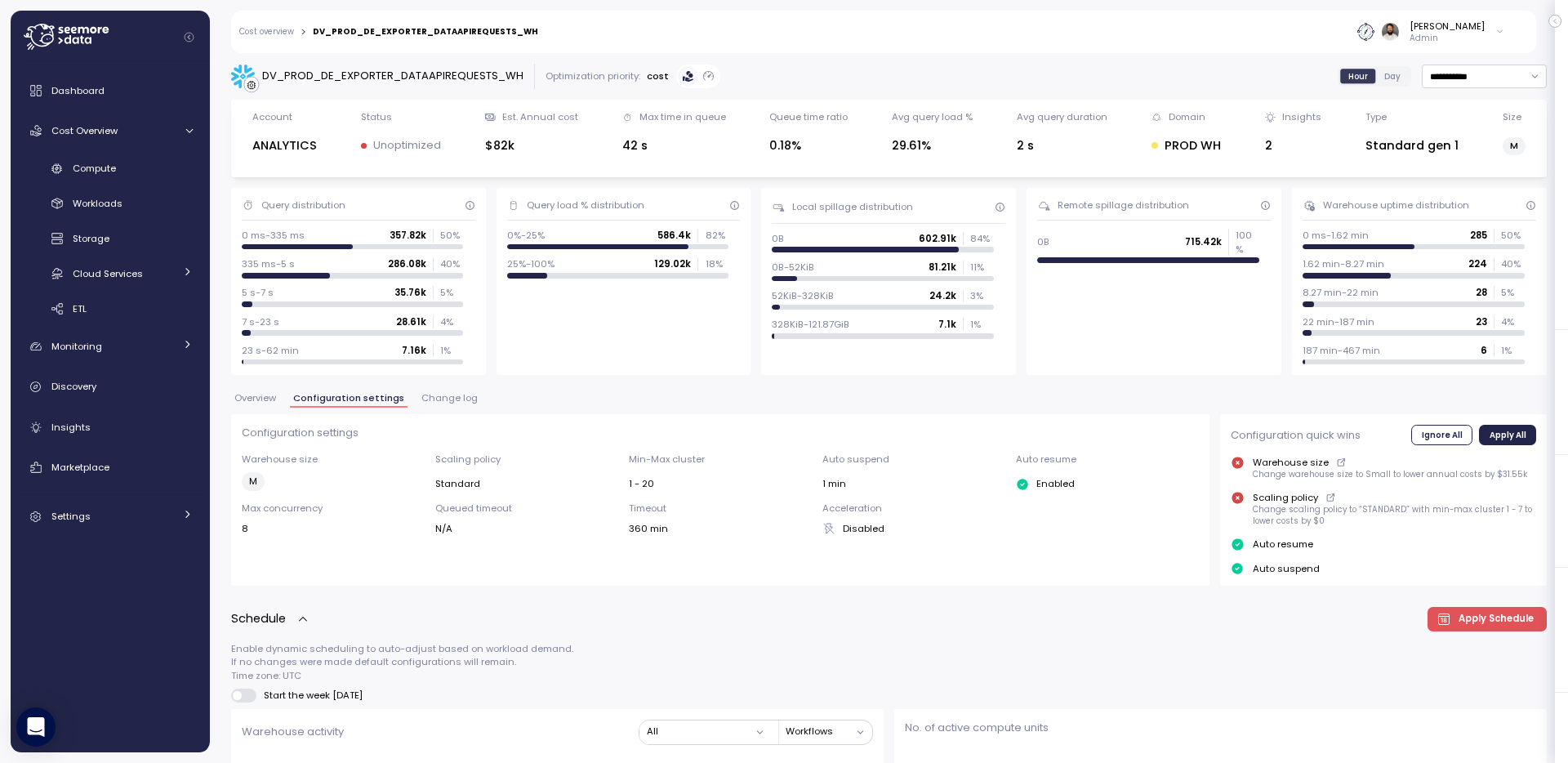
click at [259, 409] on div "Overview Configuration settings Change log" at bounding box center [889, 404] width 1316 height 21
click at [259, 405] on button "Overview" at bounding box center [256, 400] width 48 height 14
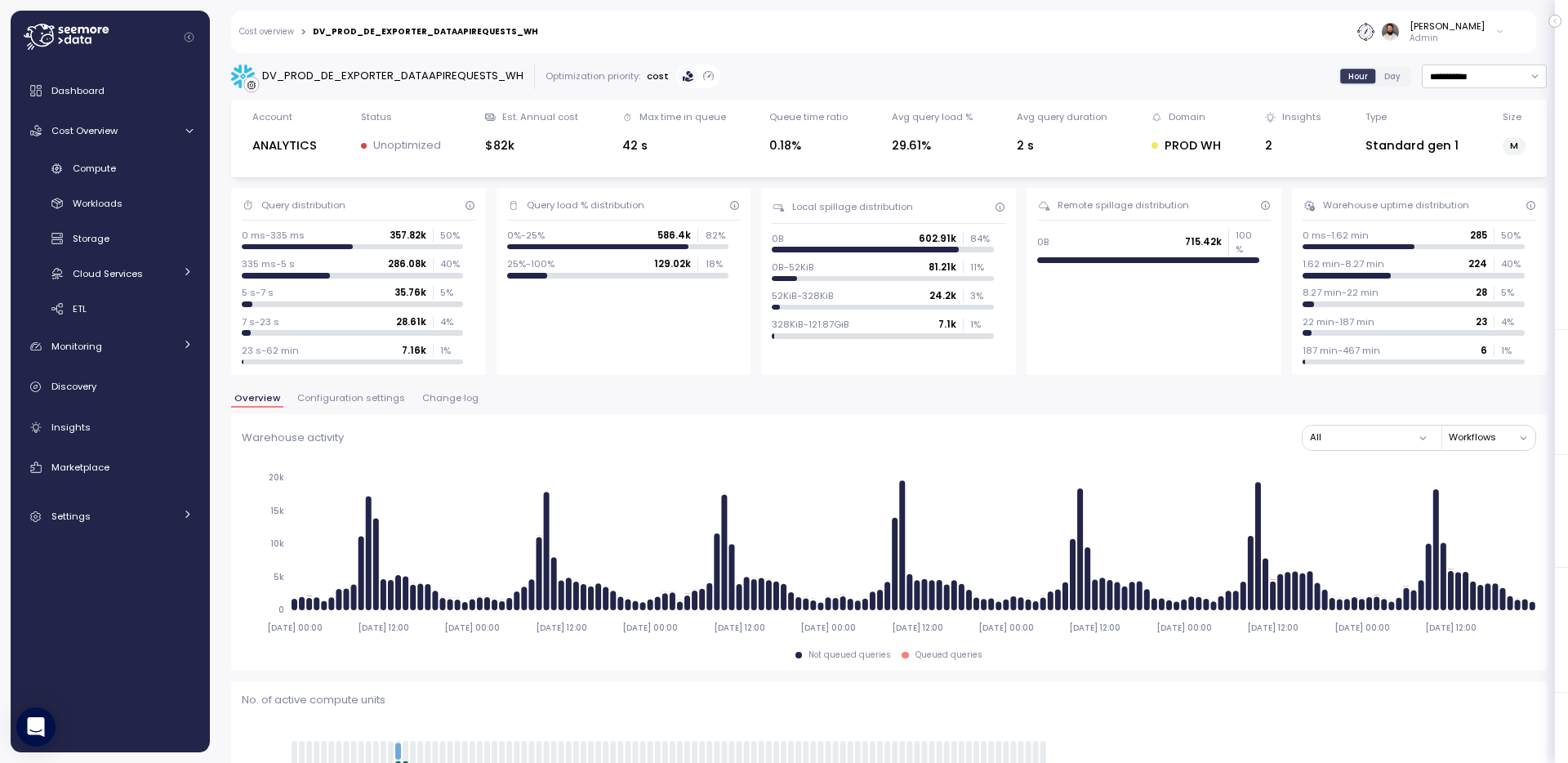
click at [275, 20] on div "Cost overview > DV_PROD_DE_EXPORTER_DATAAPIREQUESTS_WH Guy Biecher Admin" at bounding box center [873, 32] width 1284 height 43
click at [275, 28] on link "Cost overview" at bounding box center [266, 32] width 55 height 8
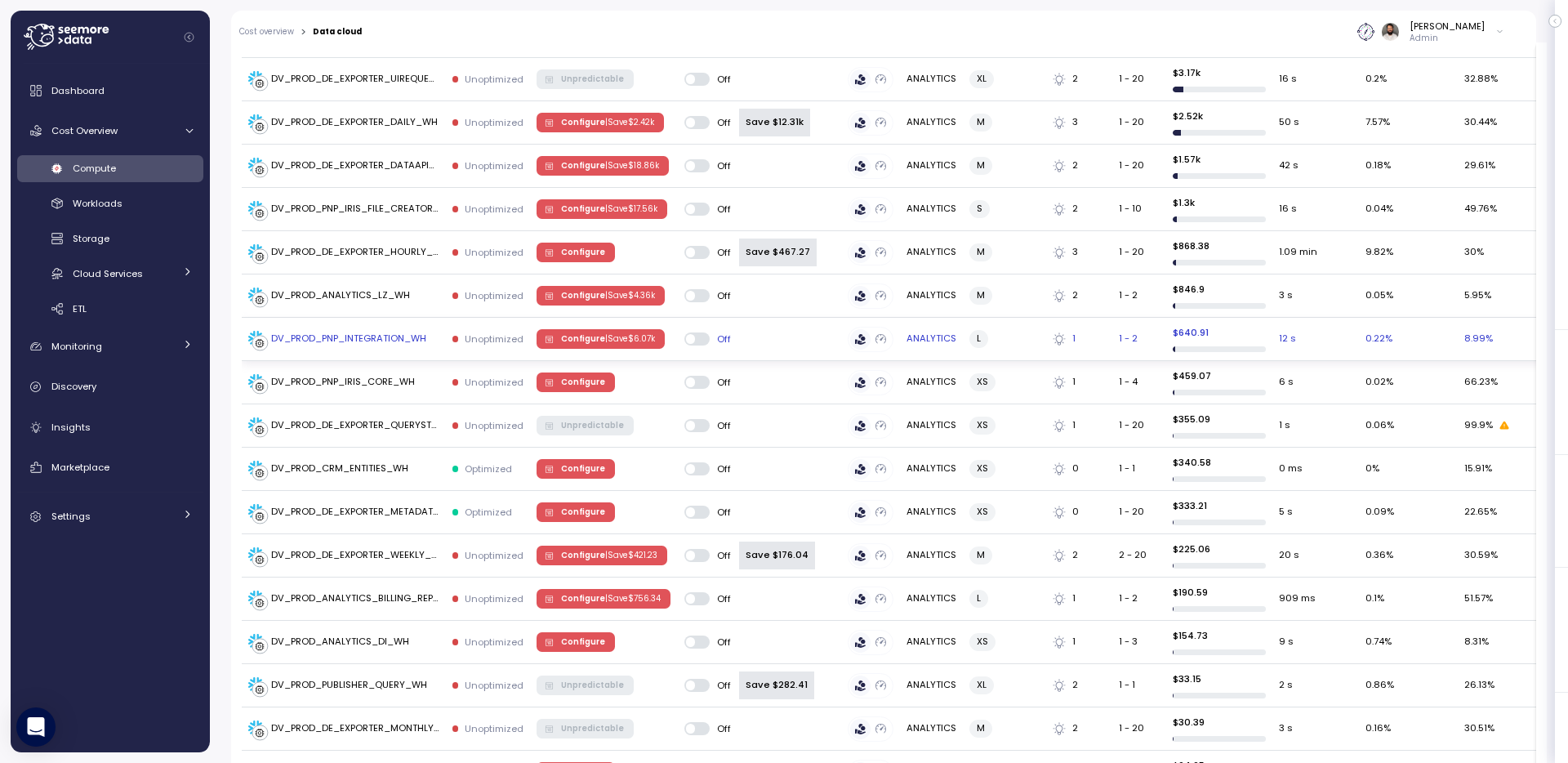
scroll to position [472, 0]
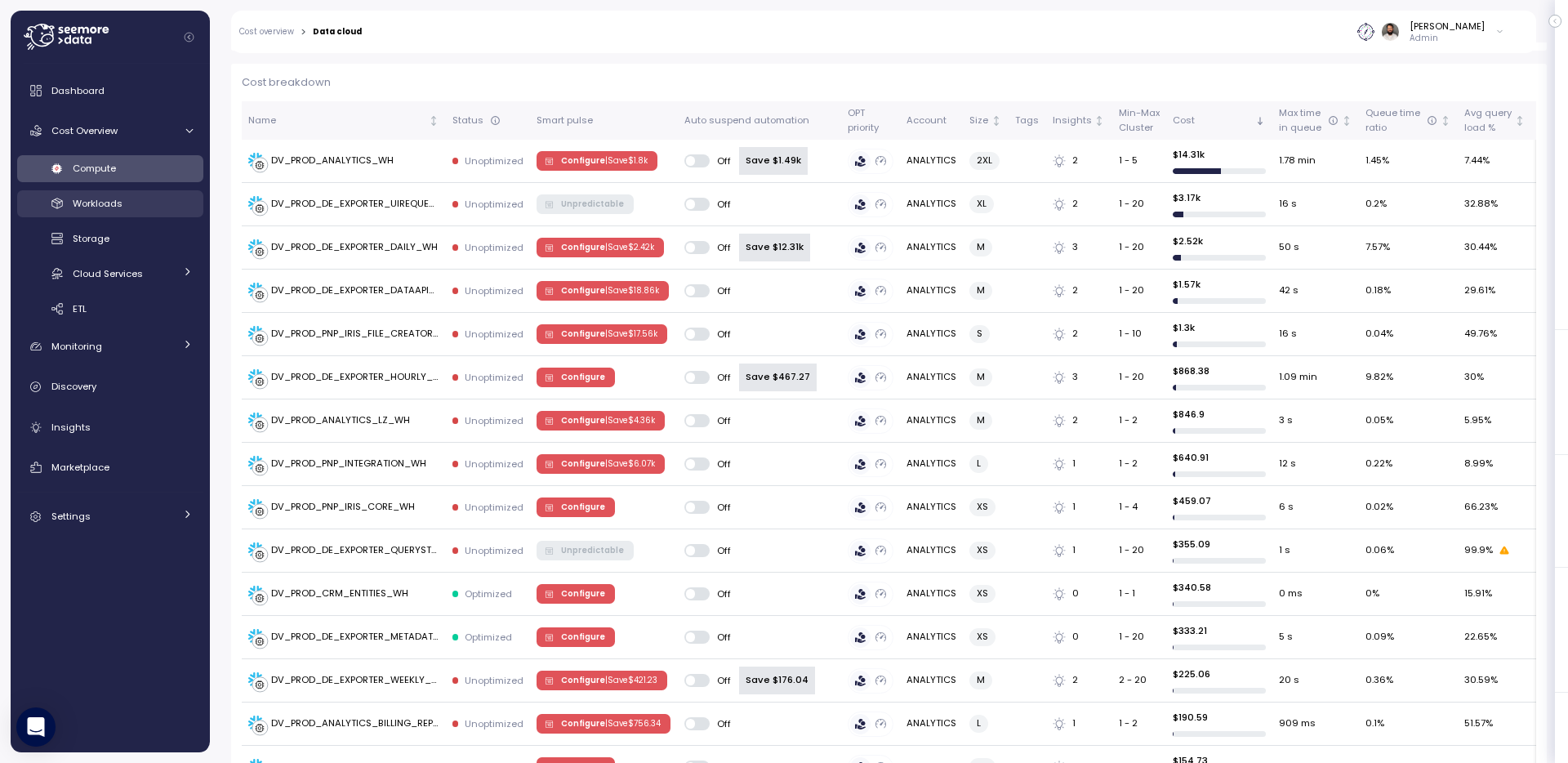
click at [160, 208] on div "Workloads" at bounding box center [132, 204] width 120 height 17
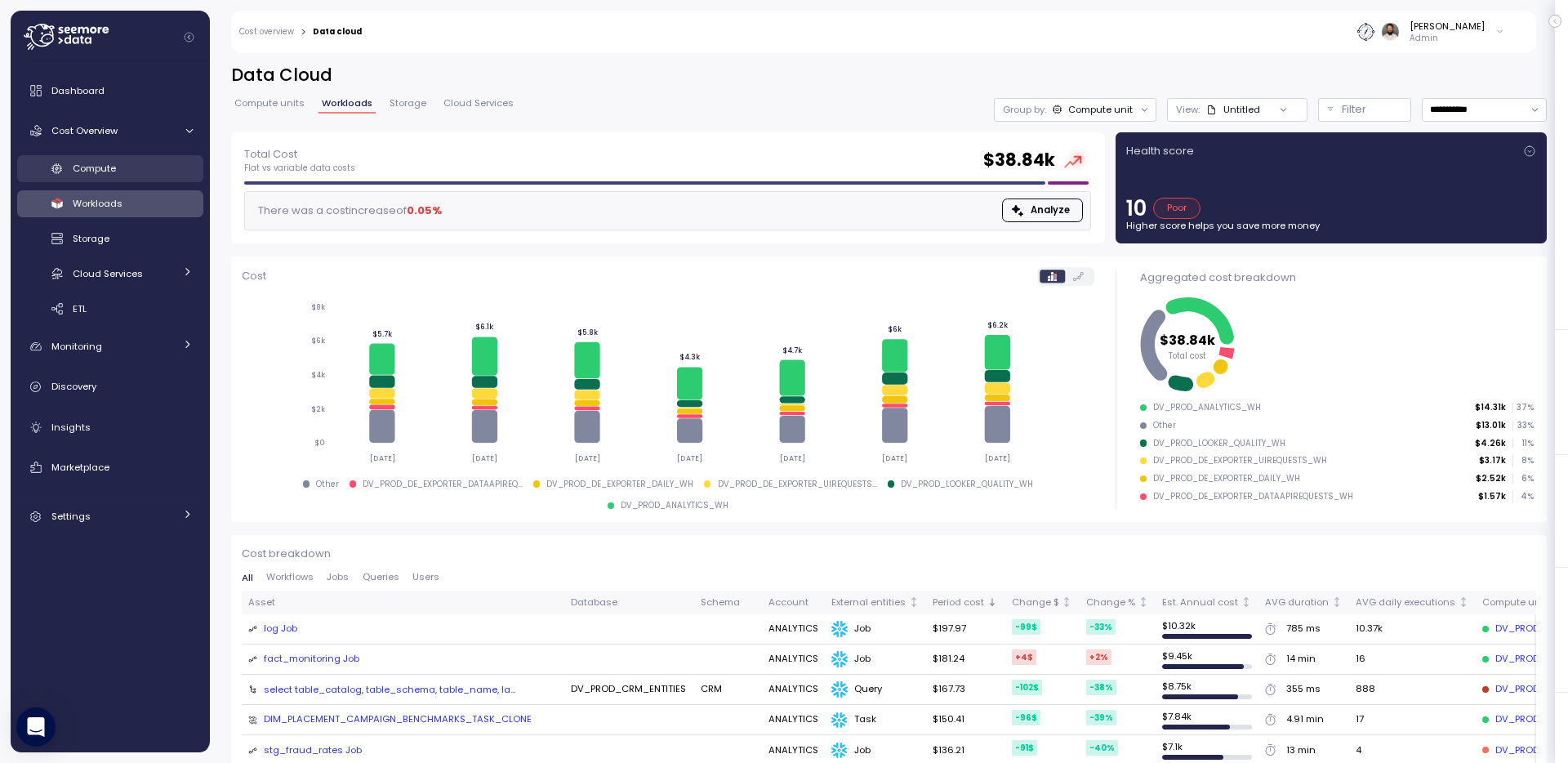
click at [148, 173] on div "Compute" at bounding box center [132, 168] width 120 height 17
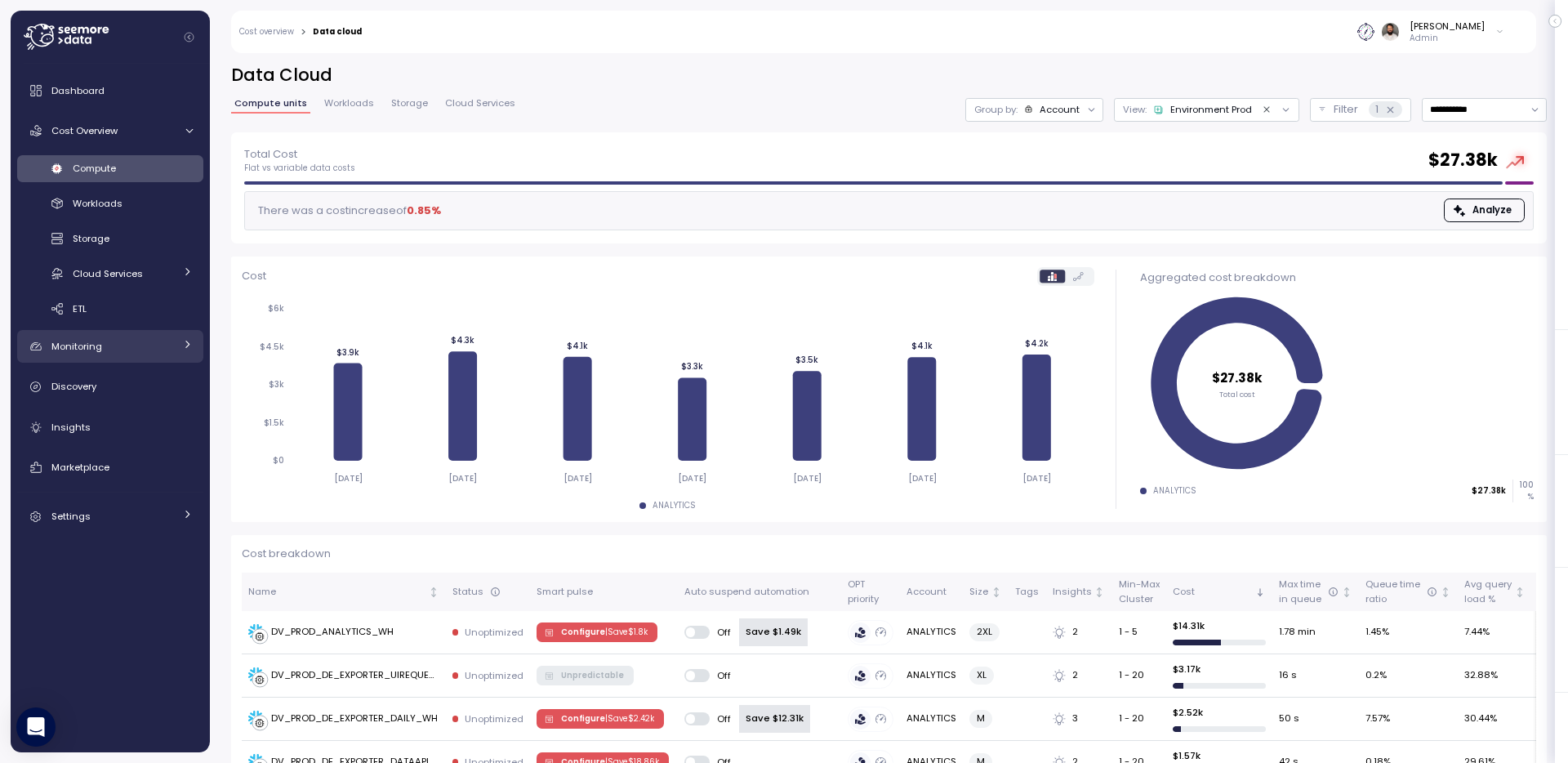
click at [107, 349] on div "Monitoring" at bounding box center [113, 347] width 123 height 17
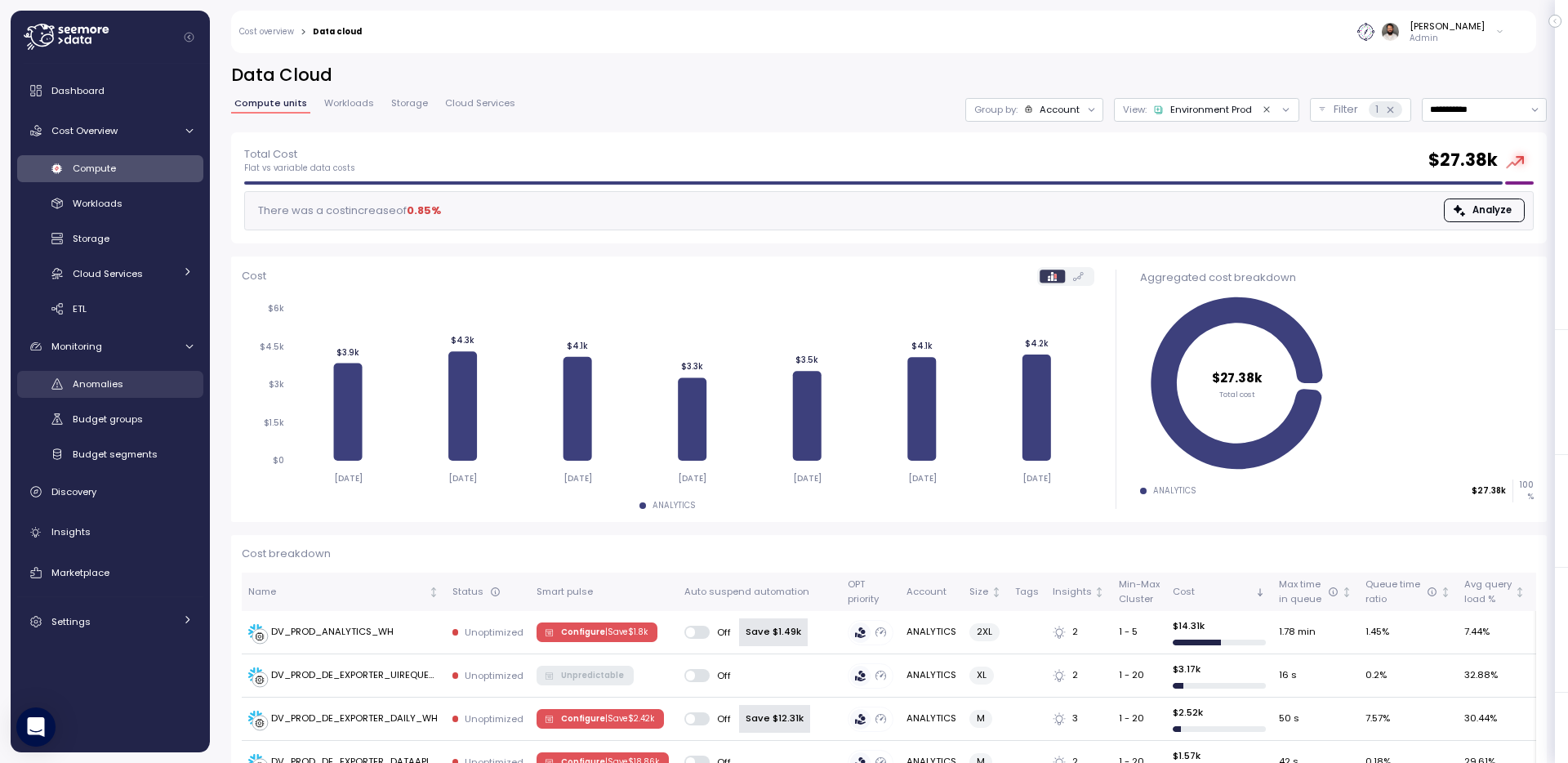
click at [111, 391] on div "Anomalies" at bounding box center [132, 384] width 120 height 17
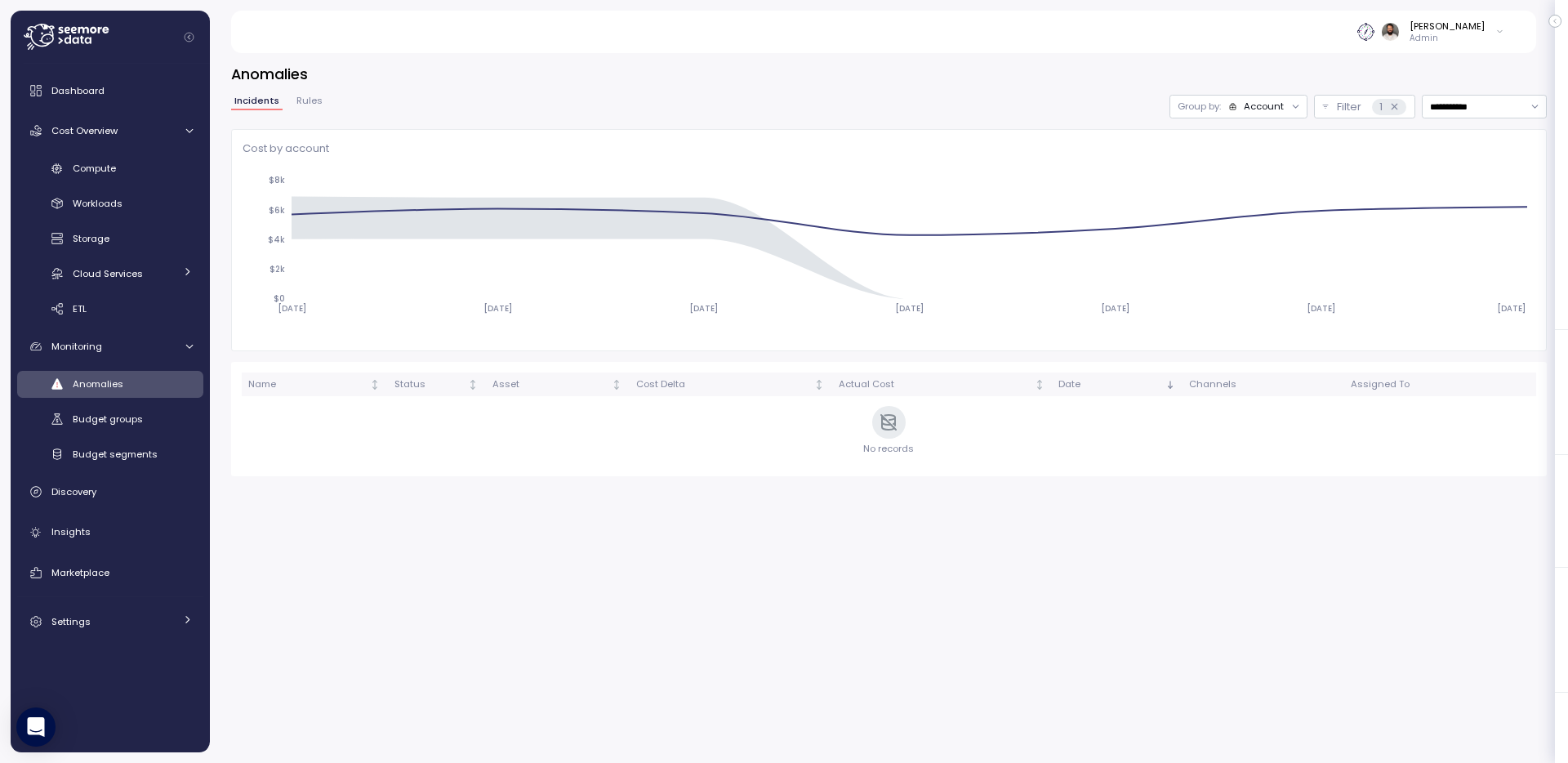
click at [86, 396] on link "Anomalies" at bounding box center [110, 384] width 186 height 27
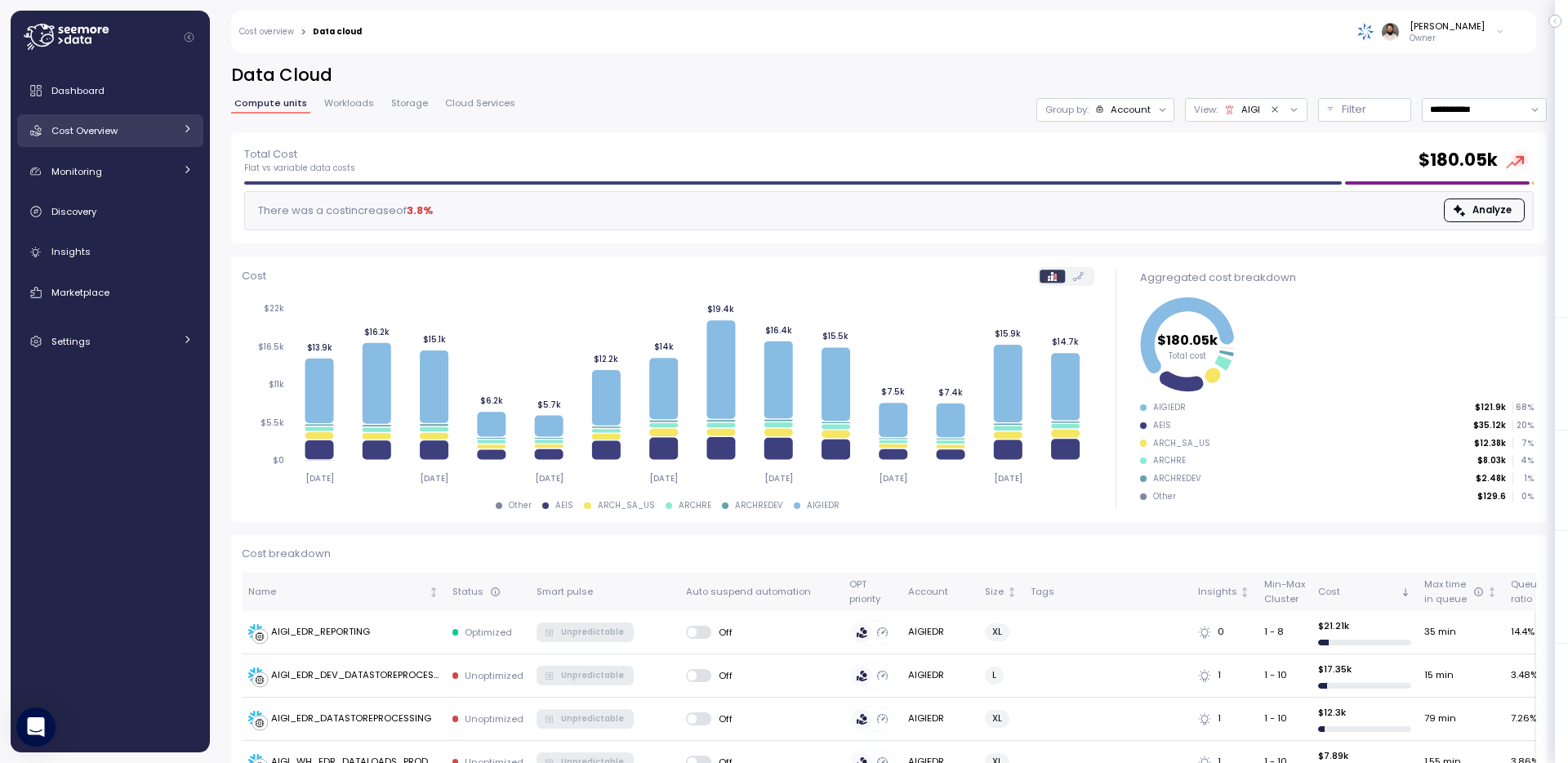
click at [151, 144] on link "Cost Overview" at bounding box center [110, 130] width 186 height 33
